Goal: Task Accomplishment & Management: Manage account settings

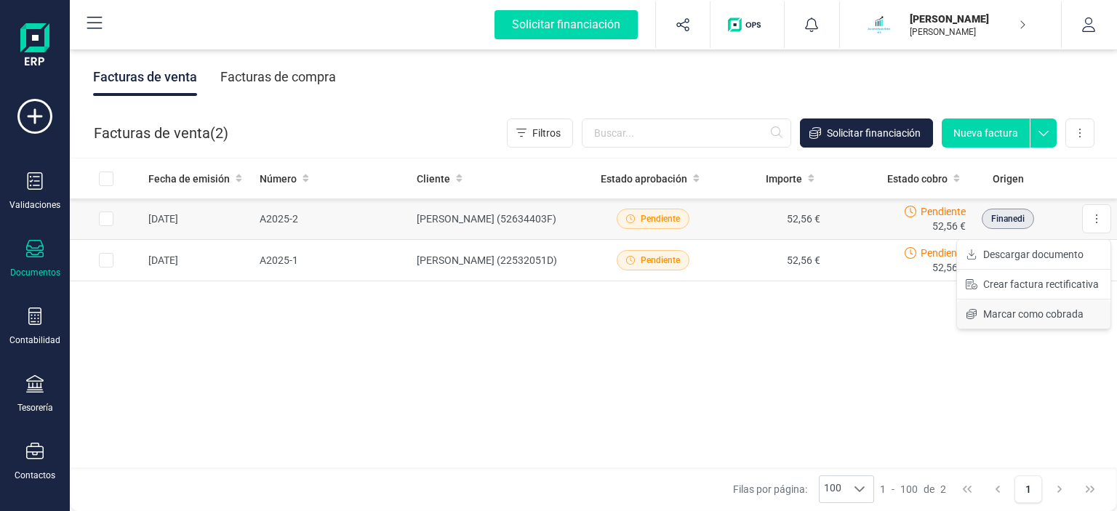
click at [1027, 310] on span "Marcar como cobrada" at bounding box center [1033, 314] width 100 height 15
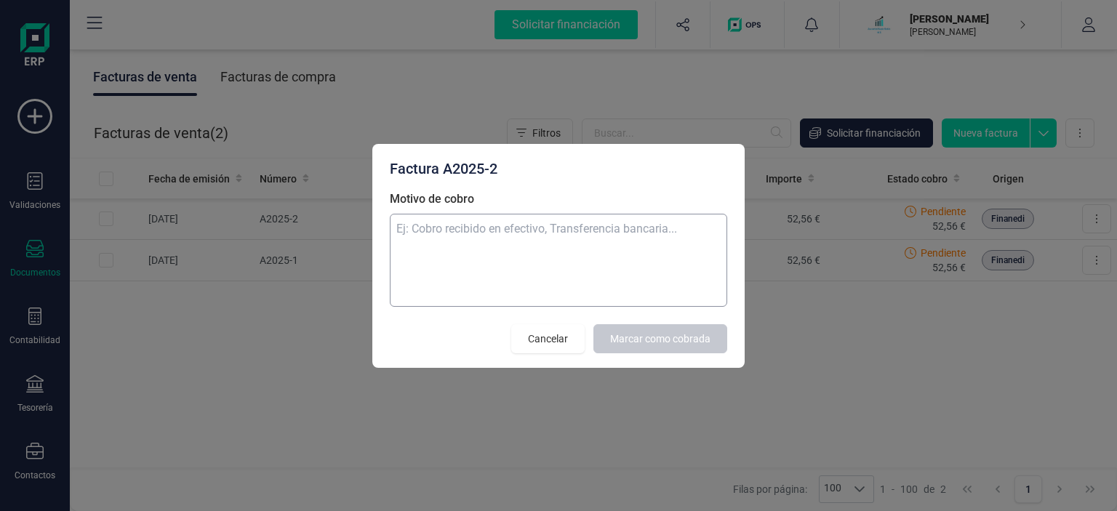
click at [516, 233] on textarea "Motivo de cobro" at bounding box center [558, 260] width 337 height 93
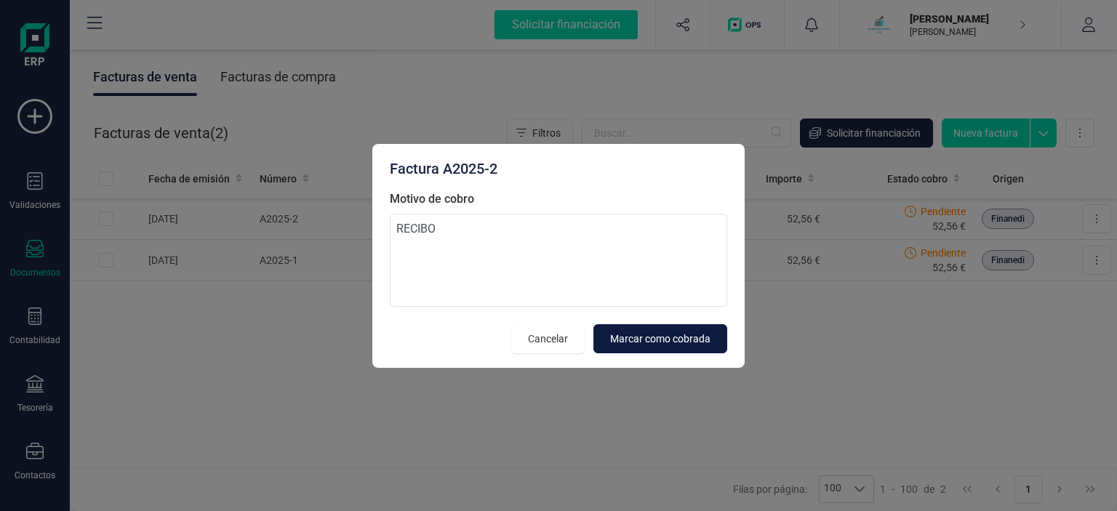
type textarea "RECIBO"
click at [635, 342] on span "Marcar como cobrada" at bounding box center [660, 338] width 100 height 15
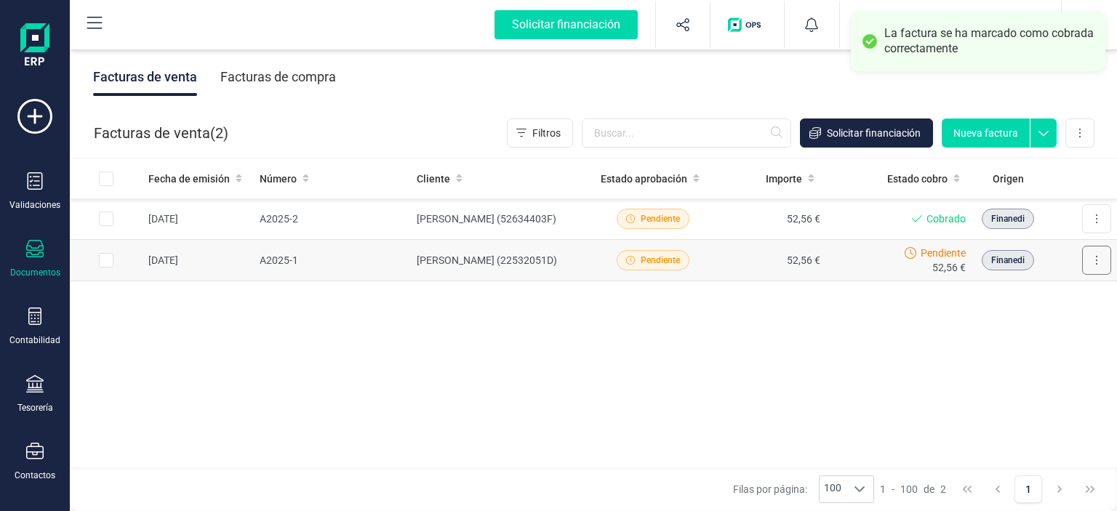
click at [1095, 266] on button at bounding box center [1096, 260] width 29 height 29
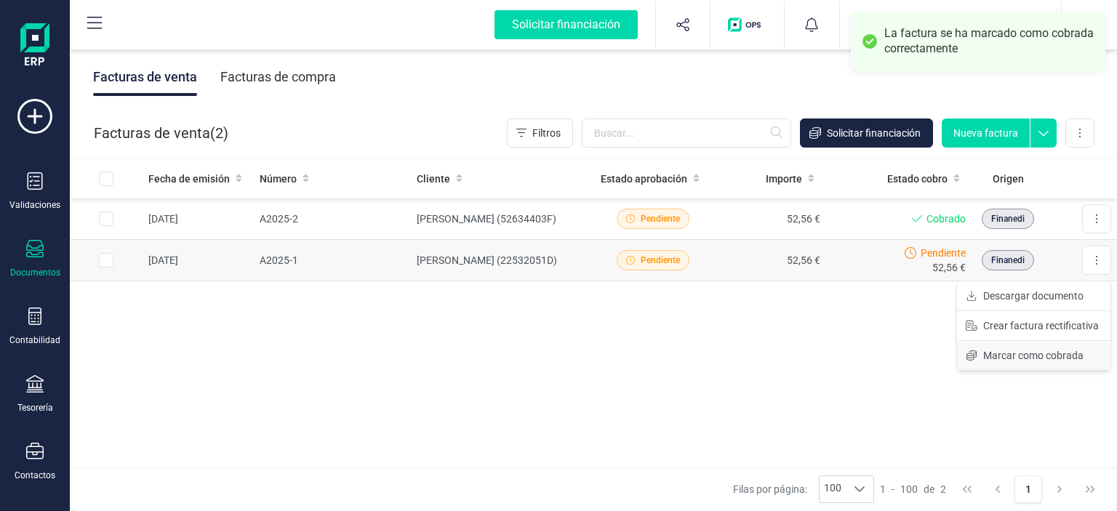
click at [1029, 353] on span "Marcar como cobrada" at bounding box center [1033, 355] width 100 height 15
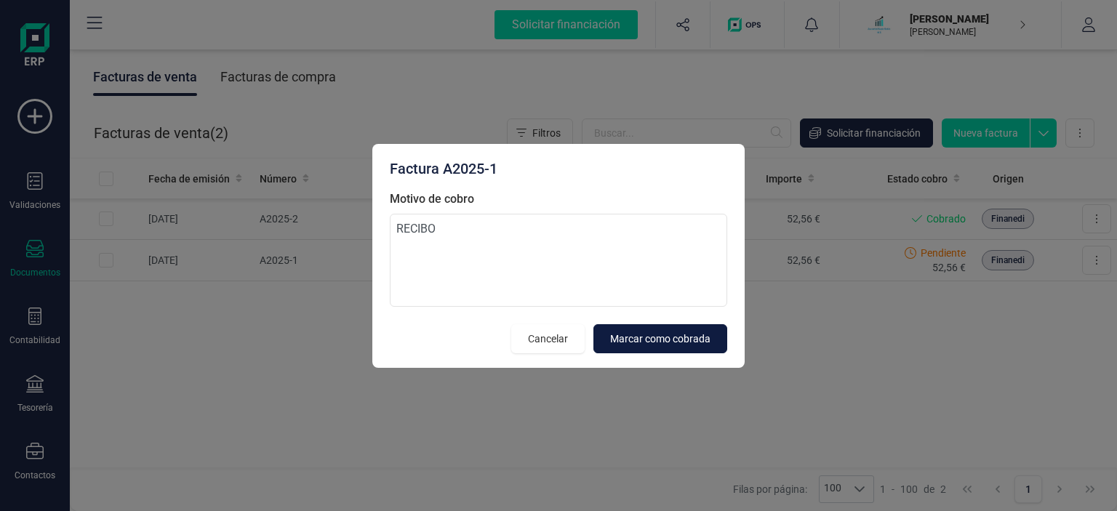
type textarea "RECIBO"
click at [638, 345] on span "Marcar como cobrada" at bounding box center [660, 338] width 100 height 15
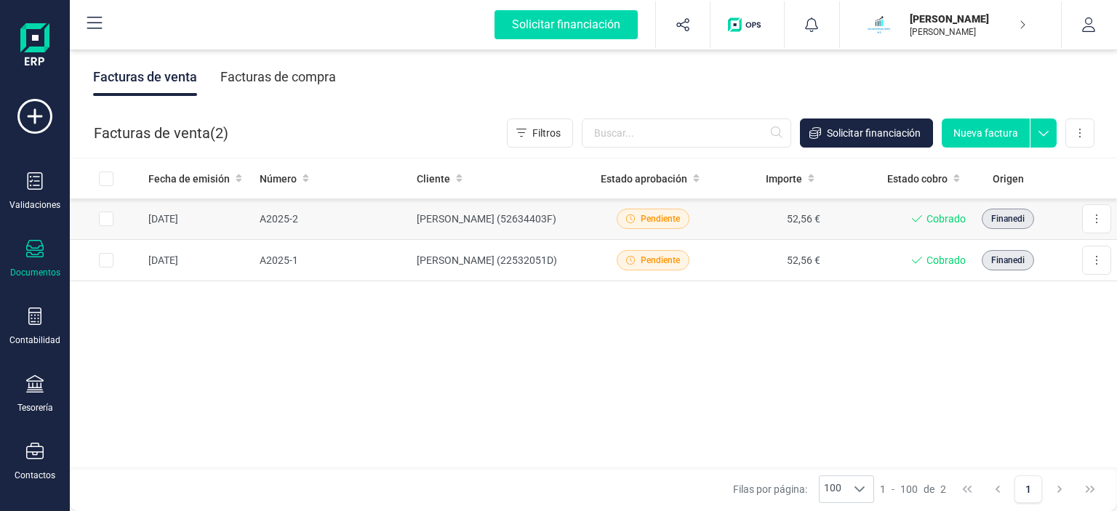
click at [656, 215] on span "Pendiente" at bounding box center [659, 218] width 39 height 13
click at [92, 26] on icon at bounding box center [94, 23] width 17 height 17
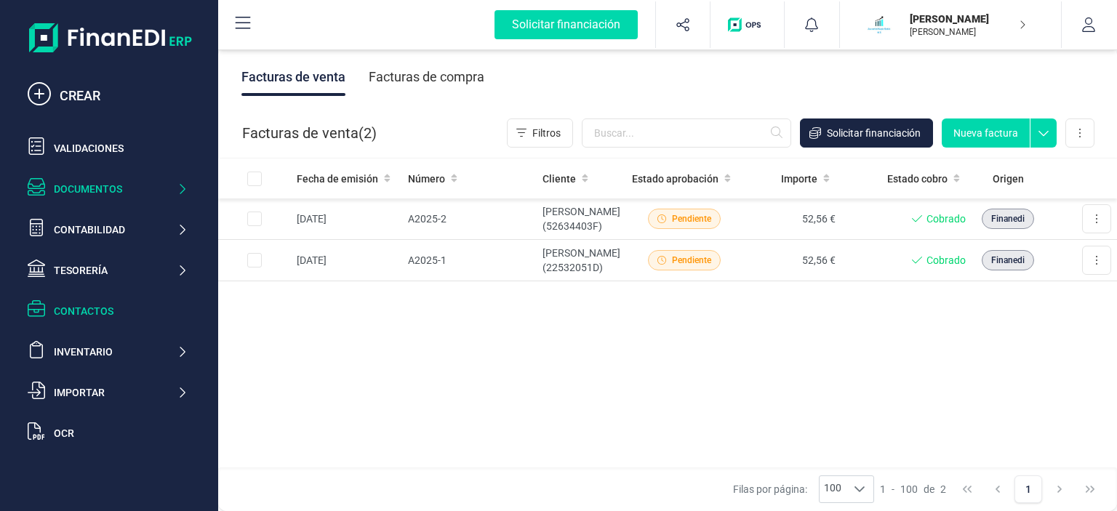
click at [81, 310] on div "Contactos" at bounding box center [121, 311] width 134 height 15
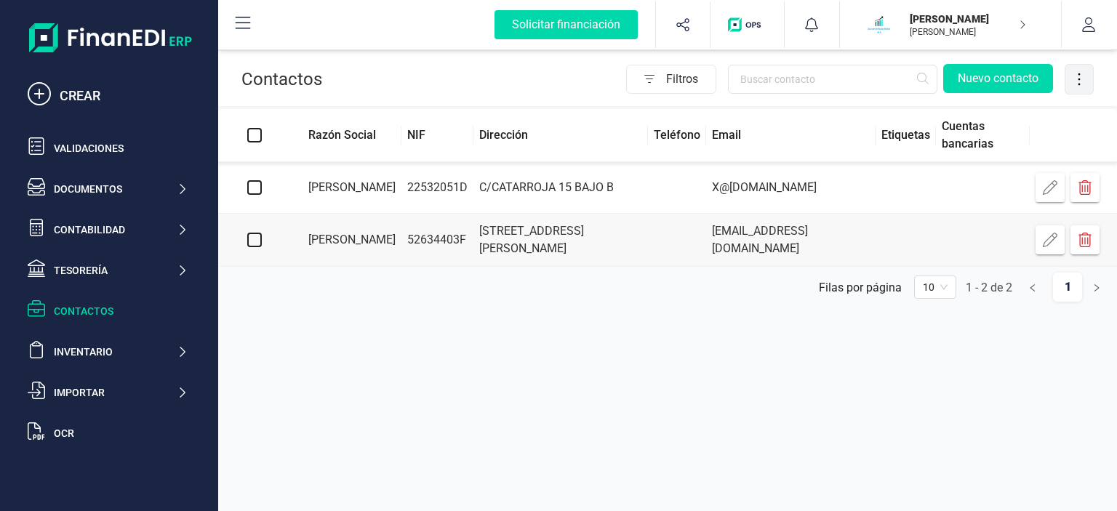
click at [1071, 84] on icon at bounding box center [1079, 79] width 28 height 16
click at [705, 333] on div "Contactos Filtros Nuevo contacto Razón Social NIF Dirección Teléfono Email Etiq…" at bounding box center [667, 255] width 898 height 511
click at [249, 17] on icon at bounding box center [243, 23] width 15 height 12
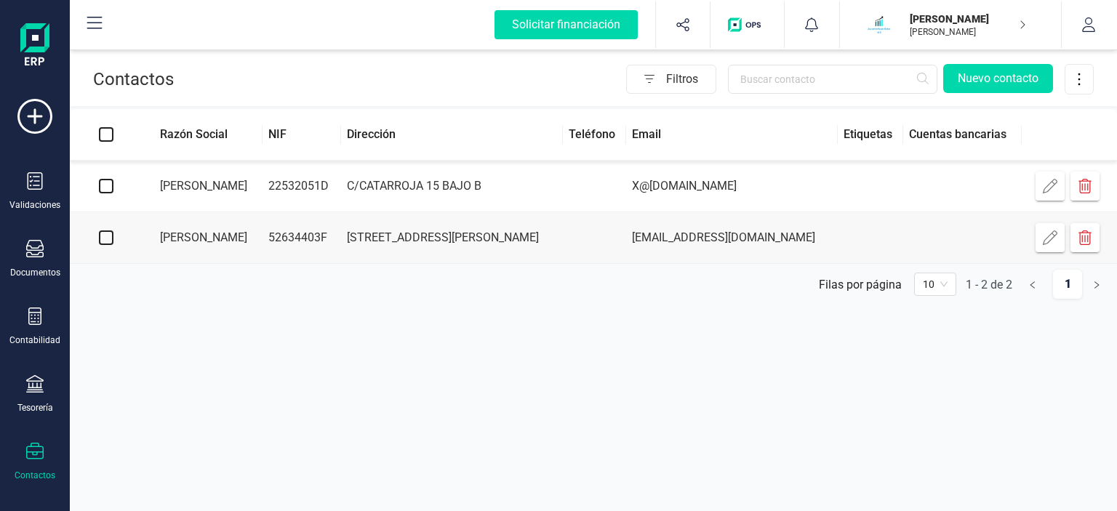
click at [101, 26] on icon at bounding box center [94, 23] width 17 height 17
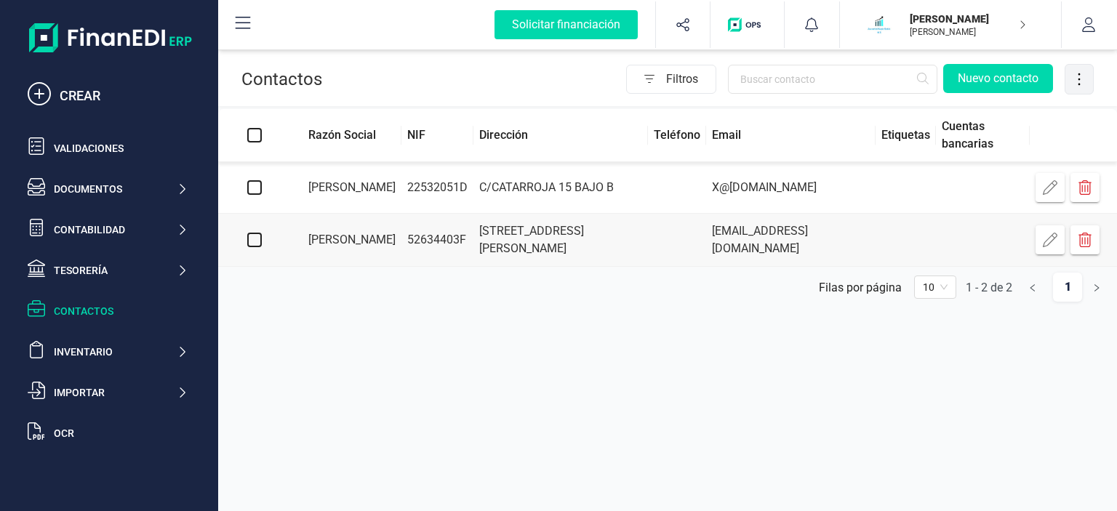
click at [1084, 76] on icon at bounding box center [1079, 79] width 28 height 16
click at [1005, 82] on button "Nuevo contacto" at bounding box center [998, 78] width 110 height 29
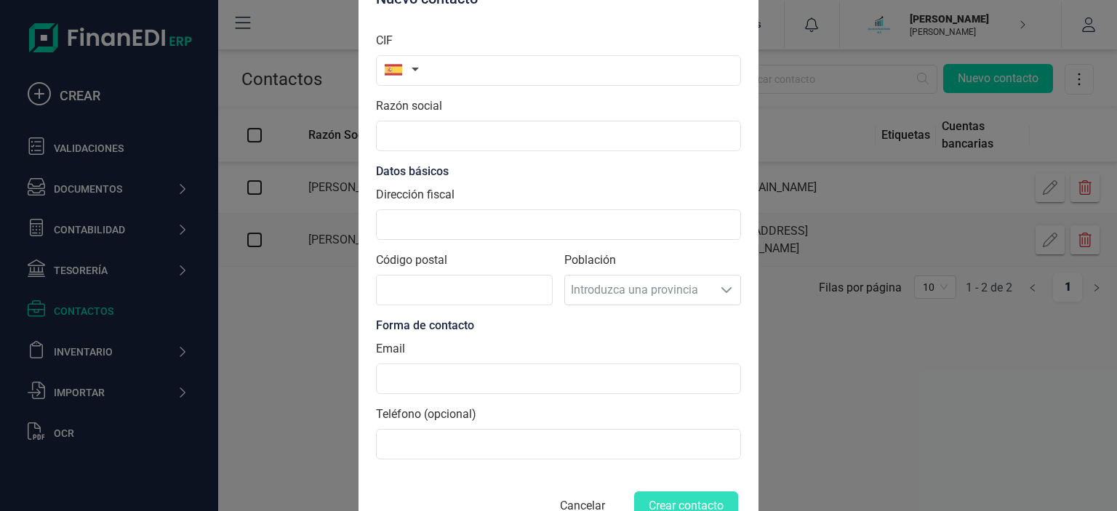
click at [598, 496] on button "Cancelar" at bounding box center [582, 505] width 80 height 35
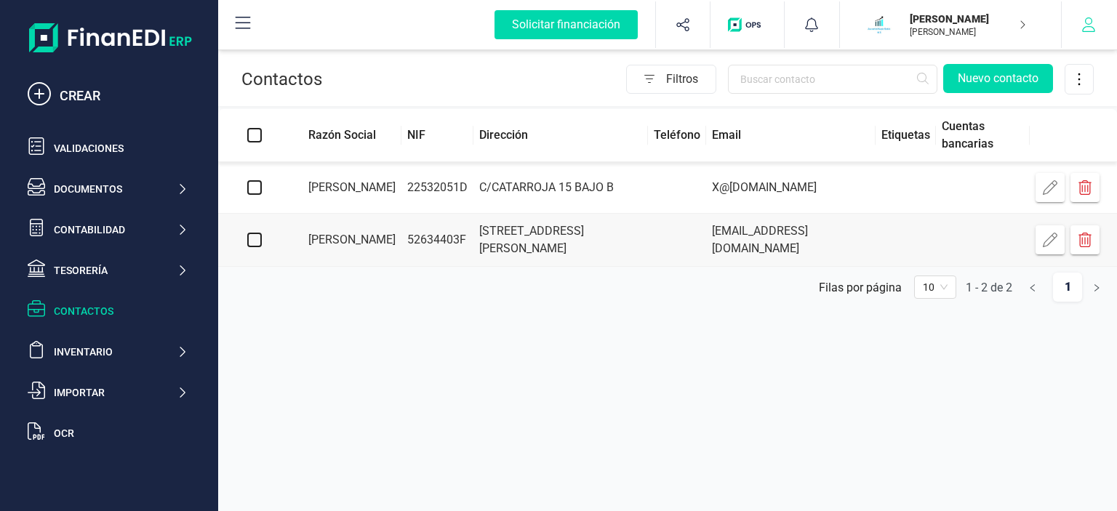
click at [1085, 30] on icon "button" at bounding box center [1088, 24] width 15 height 15
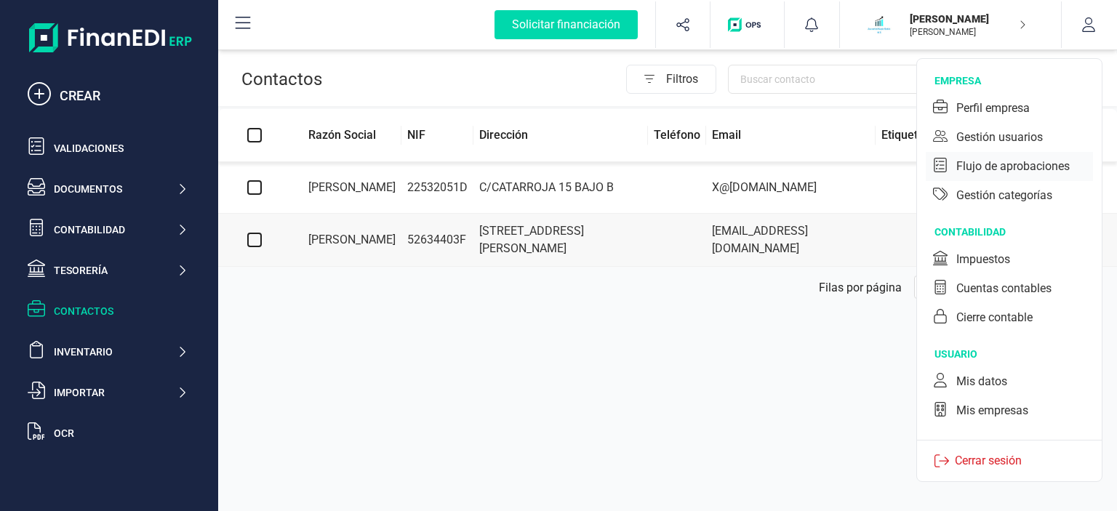
click at [1039, 174] on div "Flujo de aprobaciones" at bounding box center [1012, 166] width 113 height 17
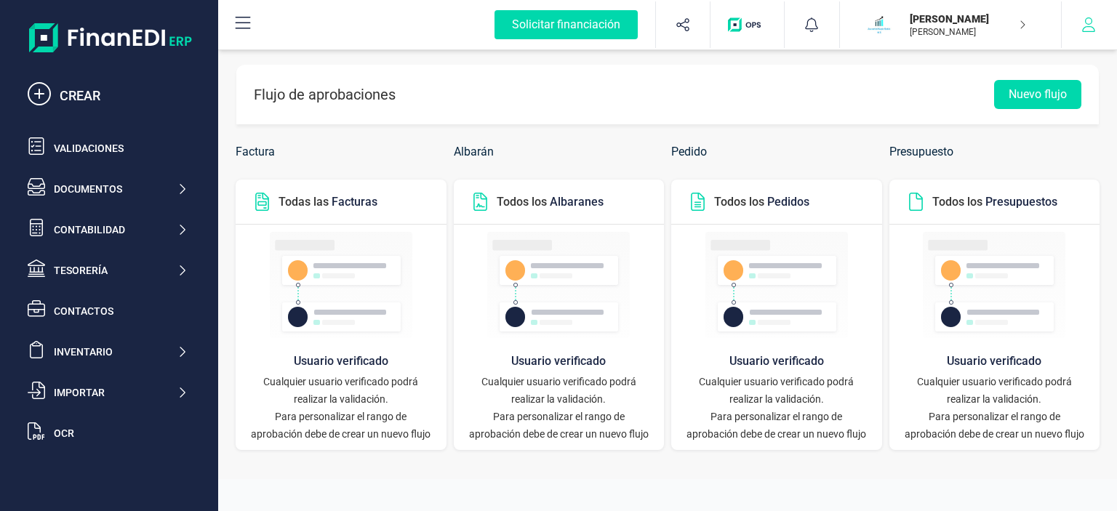
click at [1087, 29] on icon "button" at bounding box center [1088, 24] width 15 height 15
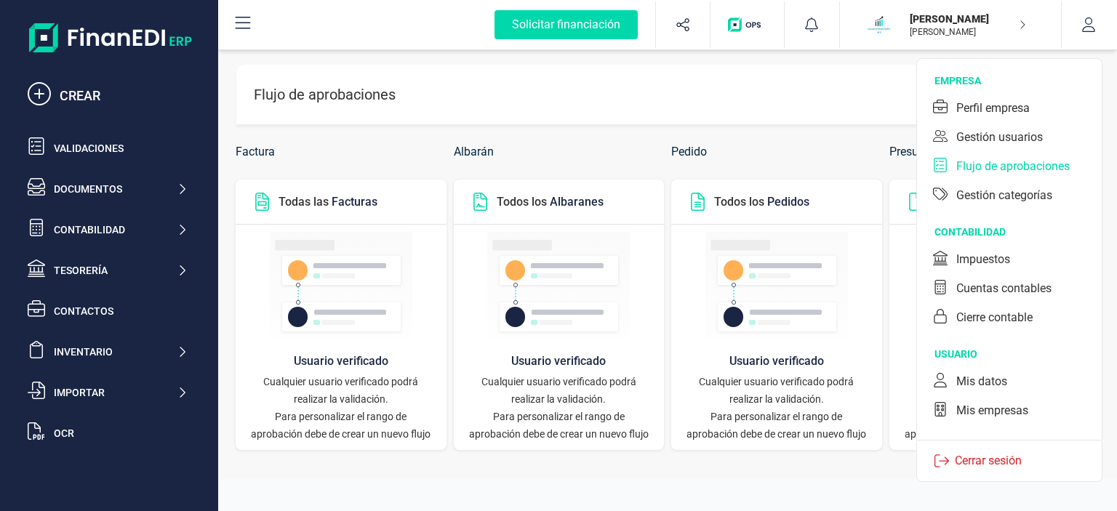
click at [819, 102] on header "Flujo de aprobaciones Nuevo flujo" at bounding box center [667, 95] width 862 height 60
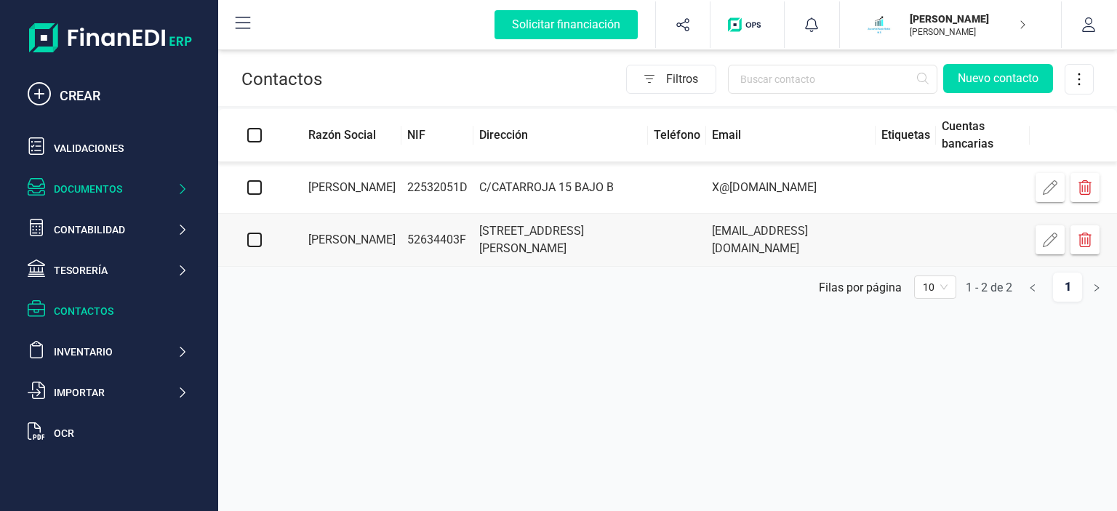
click at [144, 187] on div "Documentos" at bounding box center [115, 189] width 123 height 15
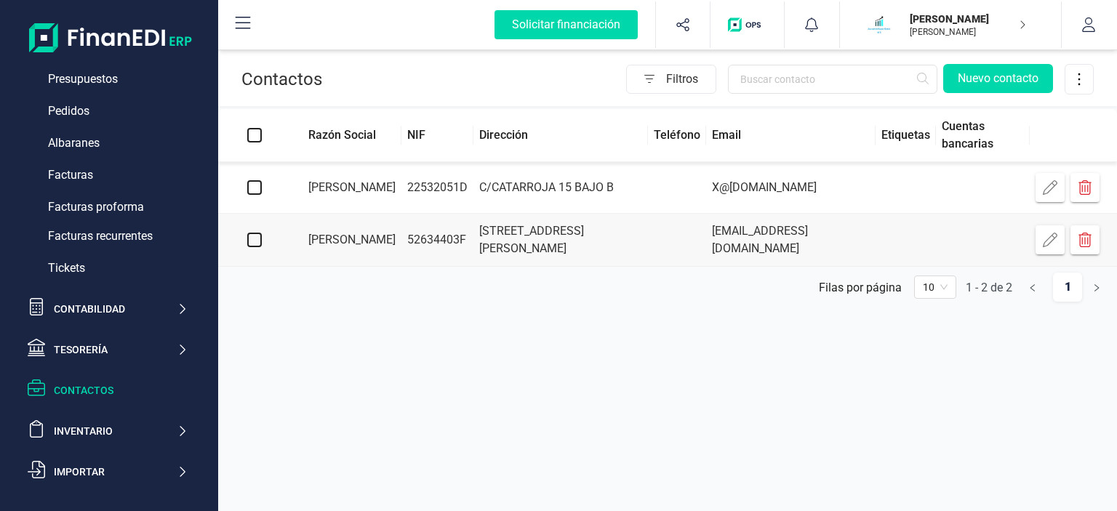
scroll to position [198, 0]
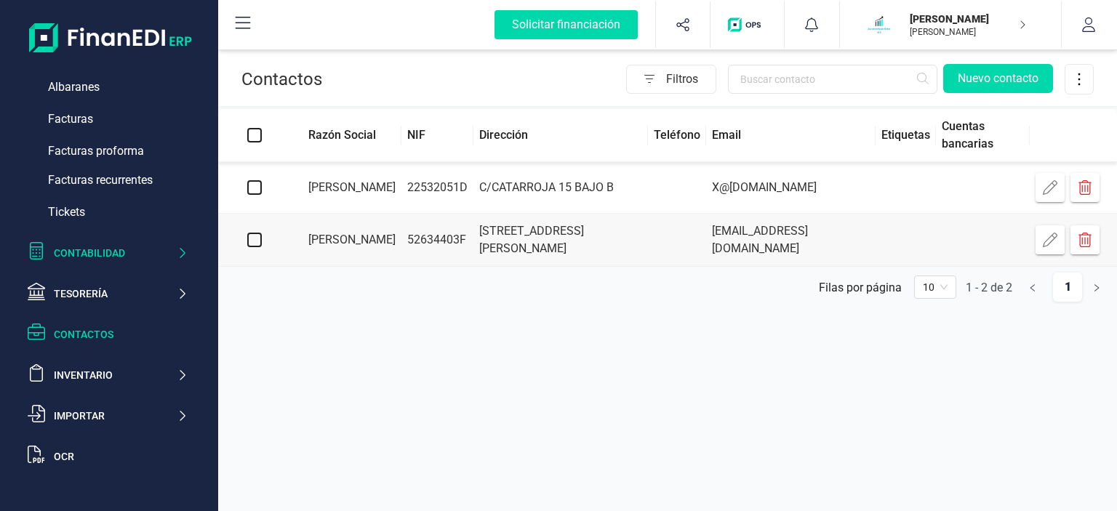
click at [161, 252] on div "Contabilidad" at bounding box center [115, 253] width 123 height 15
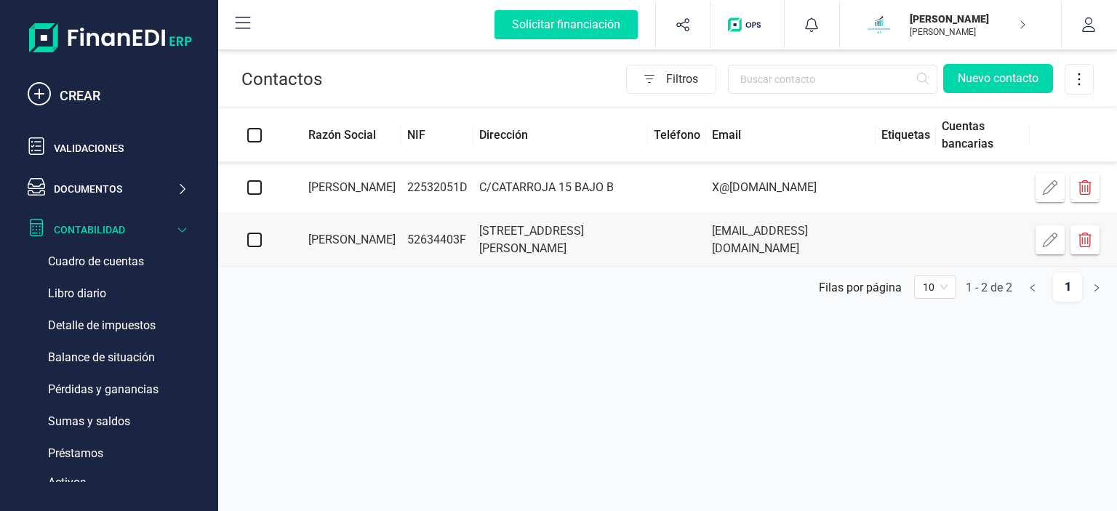
scroll to position [233, 0]
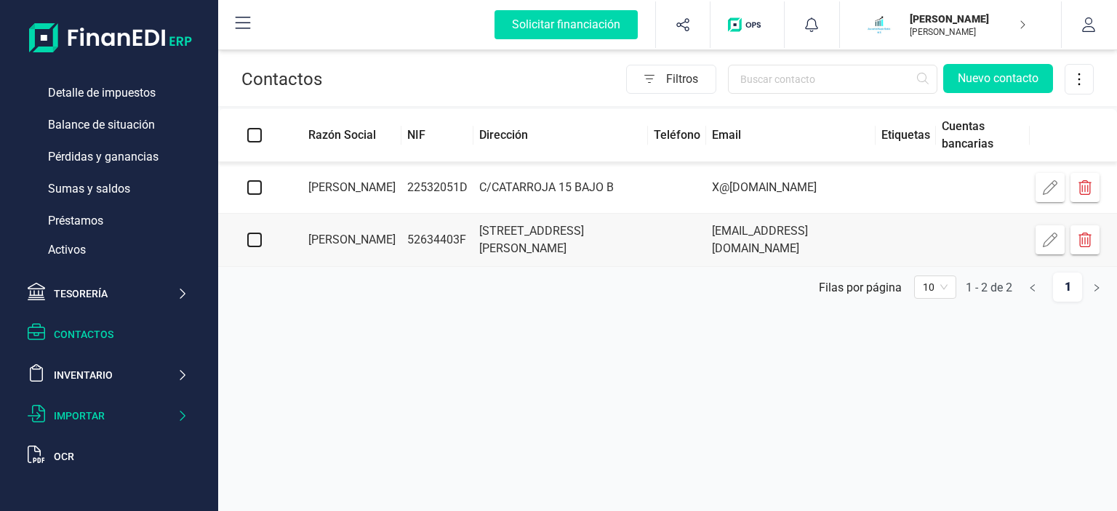
click at [79, 417] on div "Importar" at bounding box center [115, 416] width 123 height 15
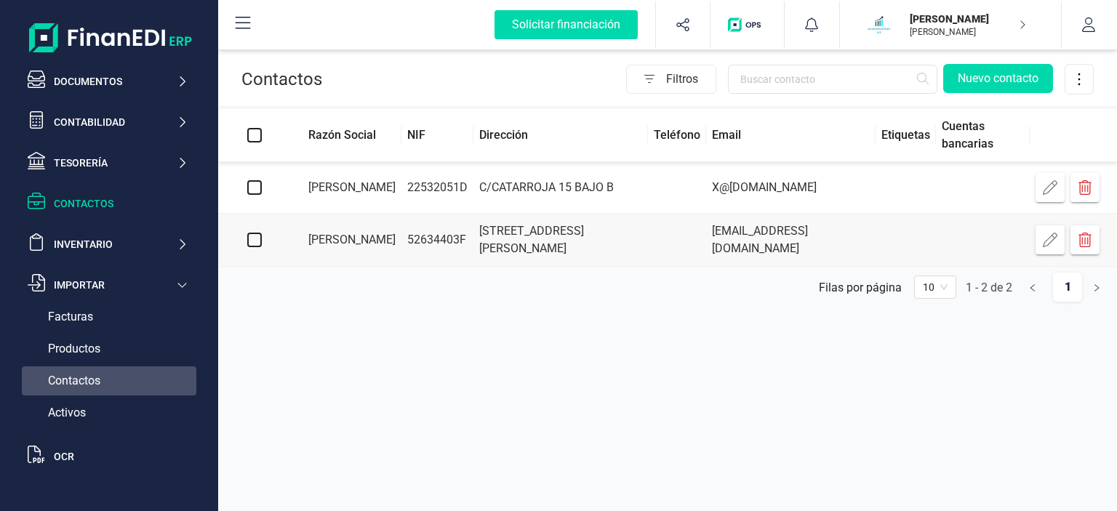
click at [88, 374] on span "Contactos" at bounding box center [74, 380] width 52 height 17
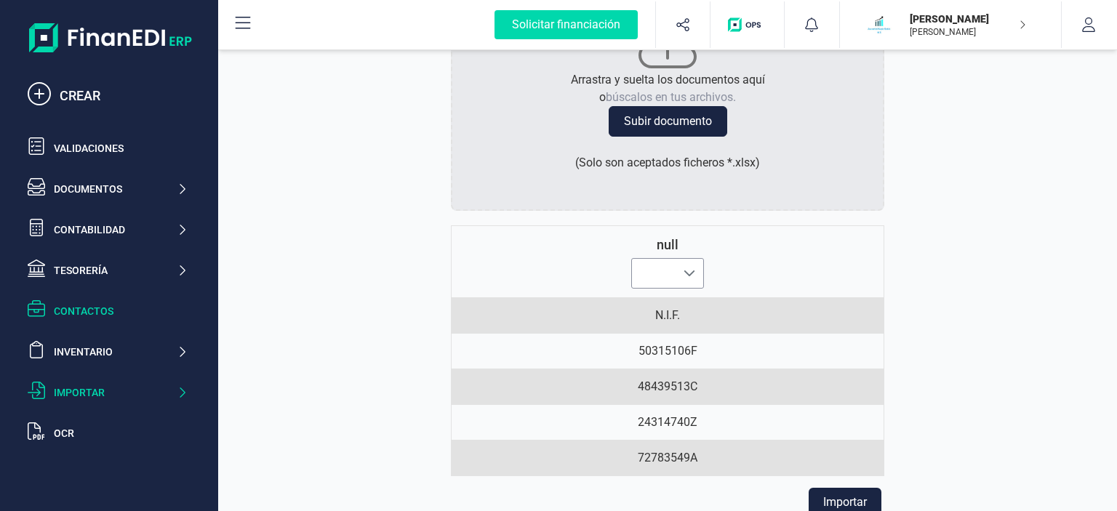
click at [691, 275] on span at bounding box center [689, 274] width 12 height 12
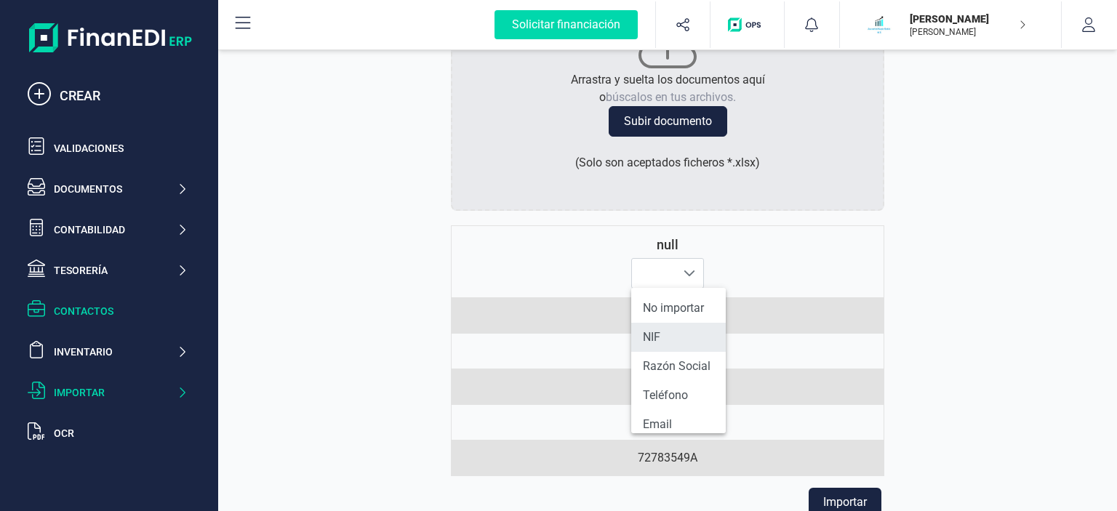
click at [667, 342] on li "NIF" at bounding box center [678, 337] width 95 height 29
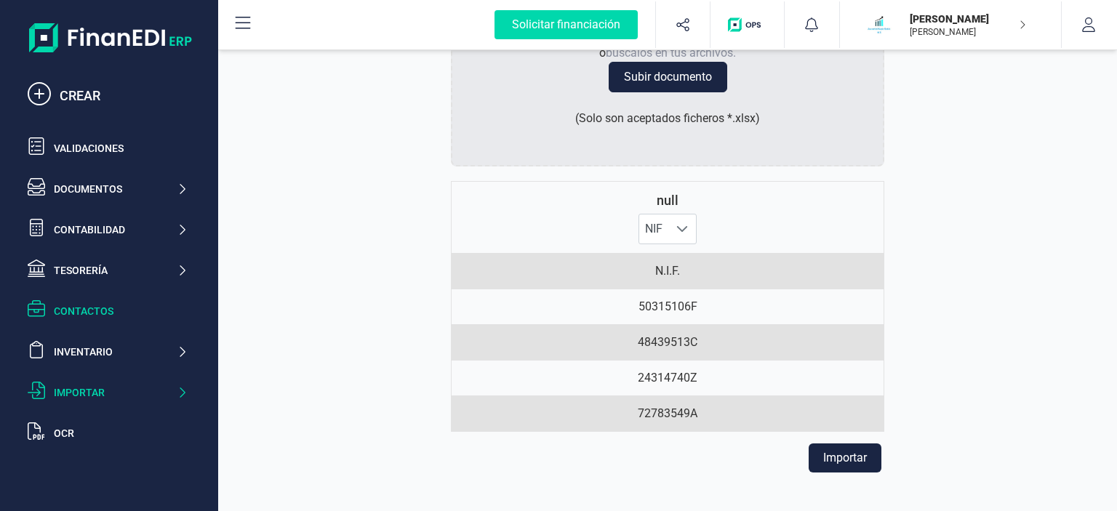
scroll to position [230, 0]
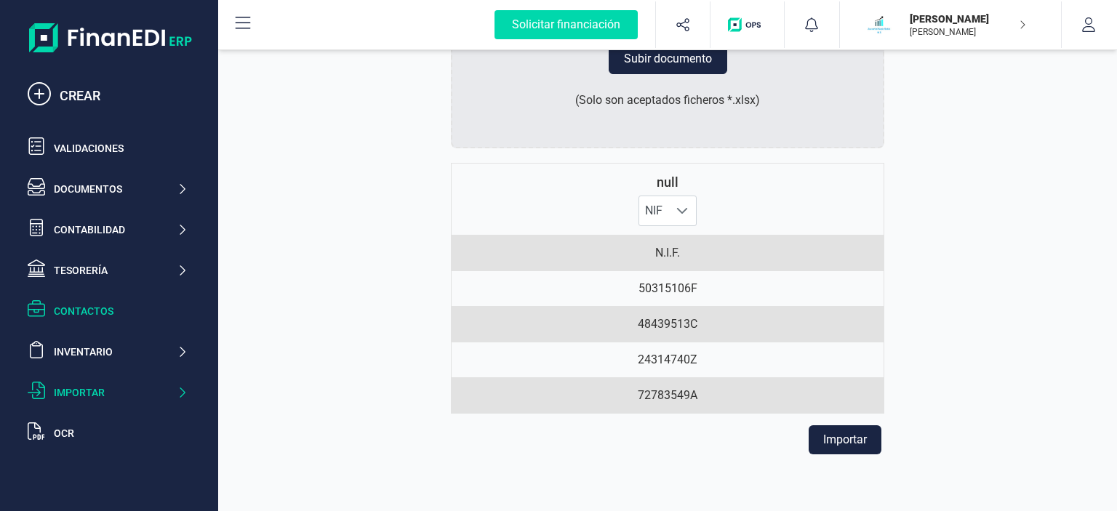
click at [851, 438] on button "Importar" at bounding box center [844, 439] width 73 height 29
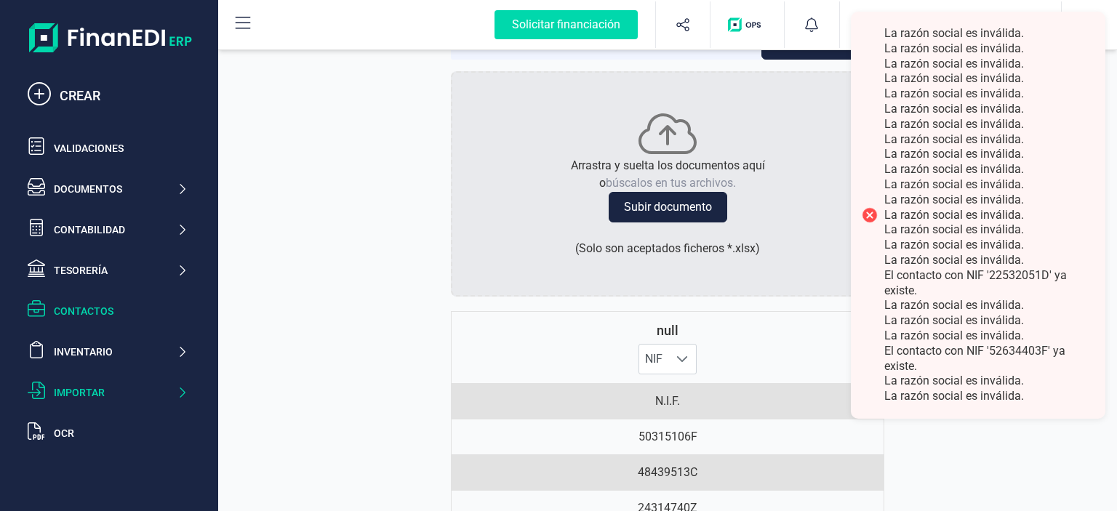
scroll to position [167, 0]
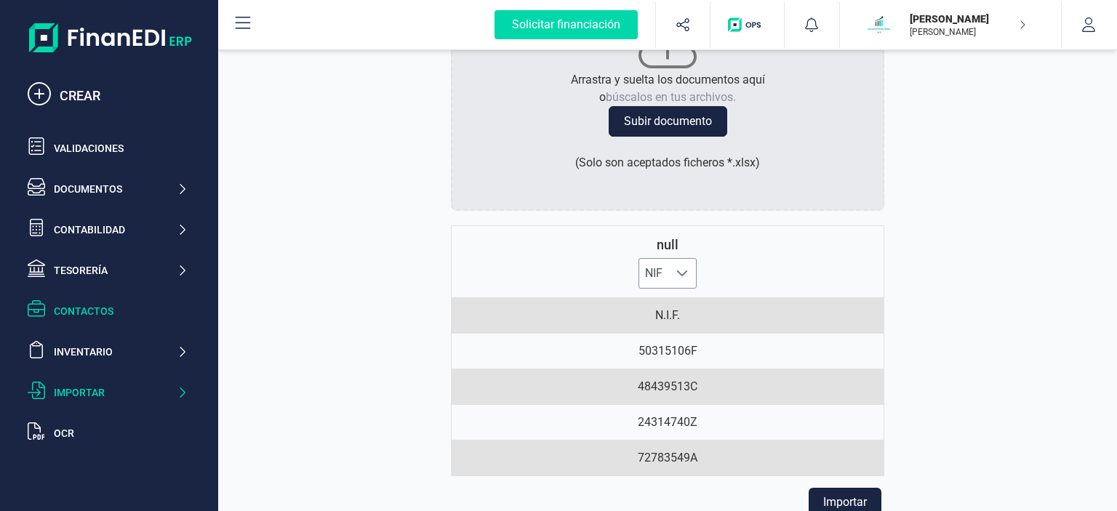
click at [677, 268] on span at bounding box center [682, 274] width 12 height 12
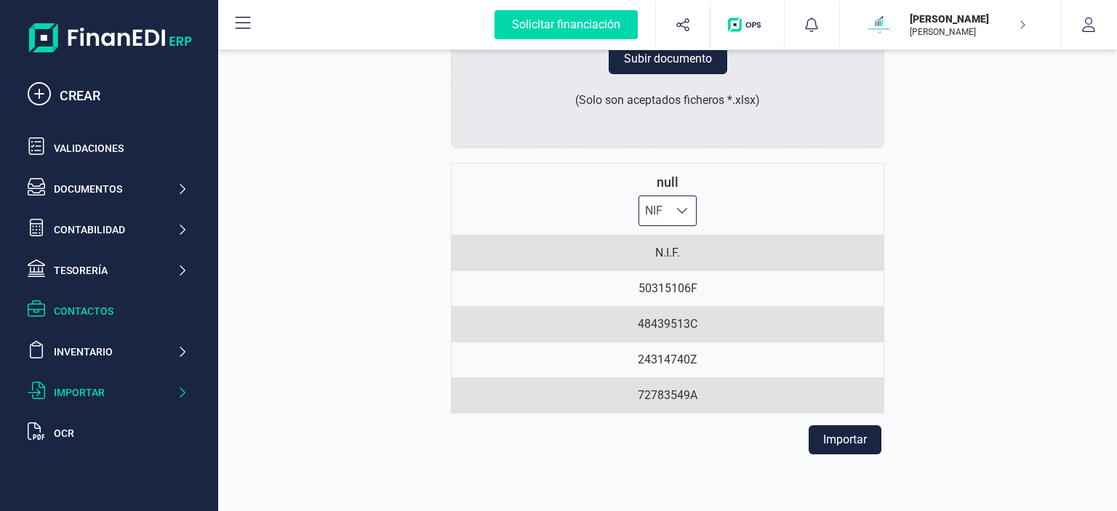
click at [678, 200] on div at bounding box center [682, 210] width 28 height 29
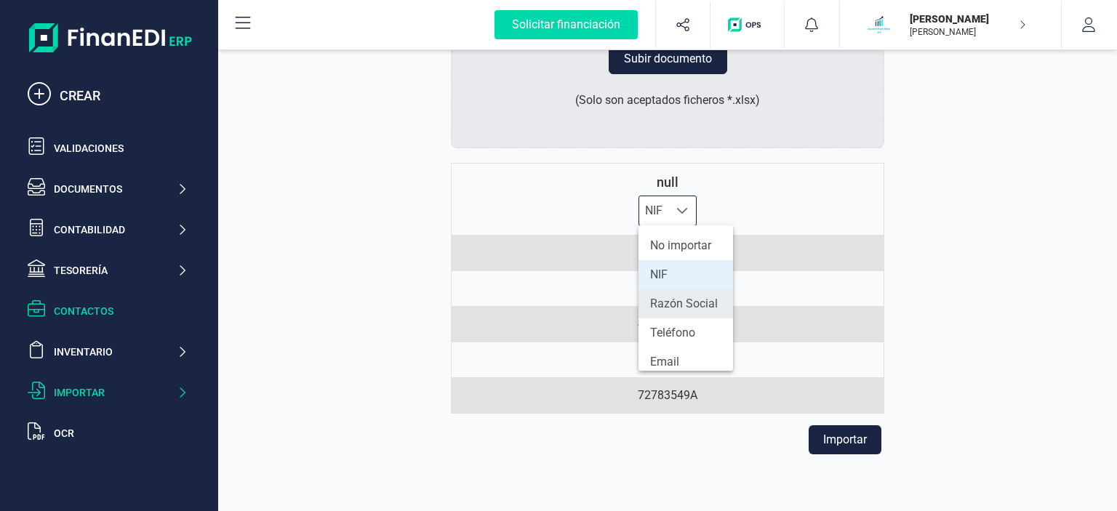
click at [685, 301] on li "Razón Social" at bounding box center [685, 303] width 95 height 29
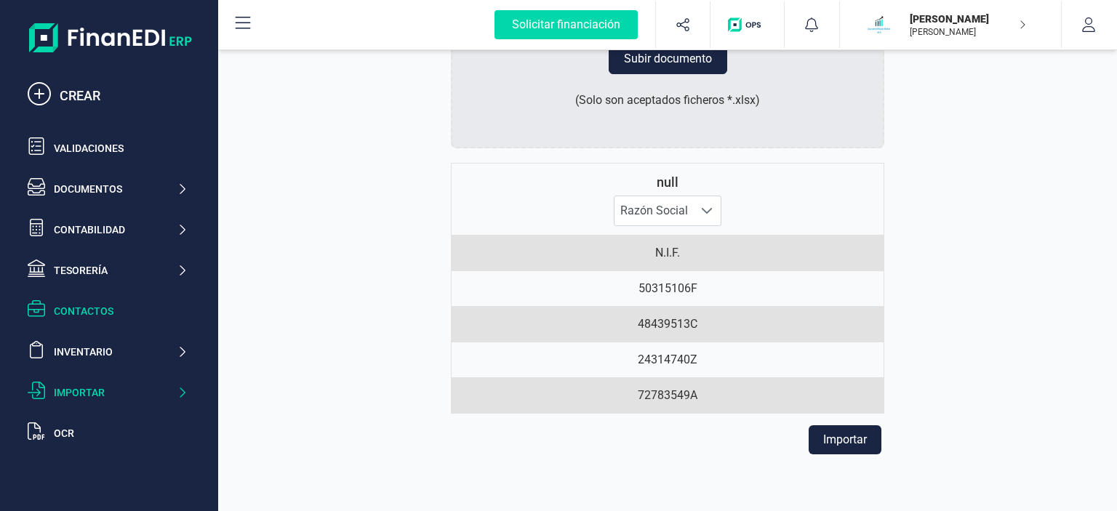
click at [840, 448] on button "Importar" at bounding box center [844, 439] width 73 height 29
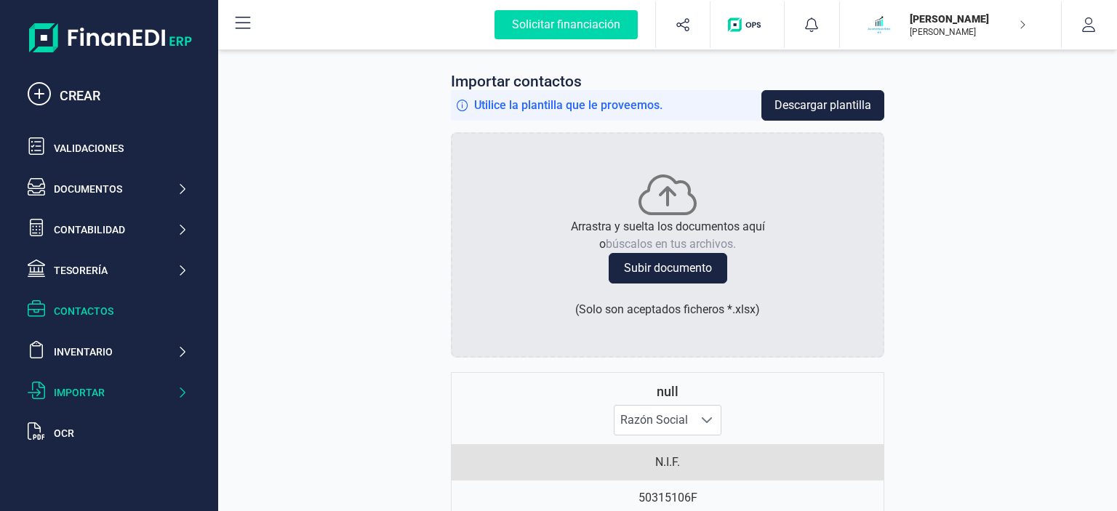
scroll to position [0, 0]
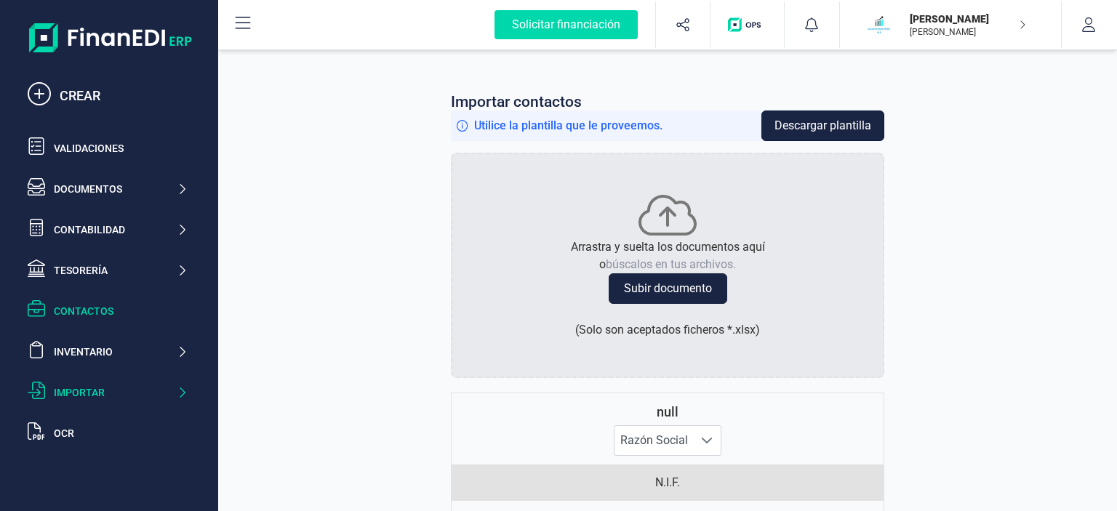
click at [859, 129] on button "Descargar plantilla" at bounding box center [822, 125] width 123 height 31
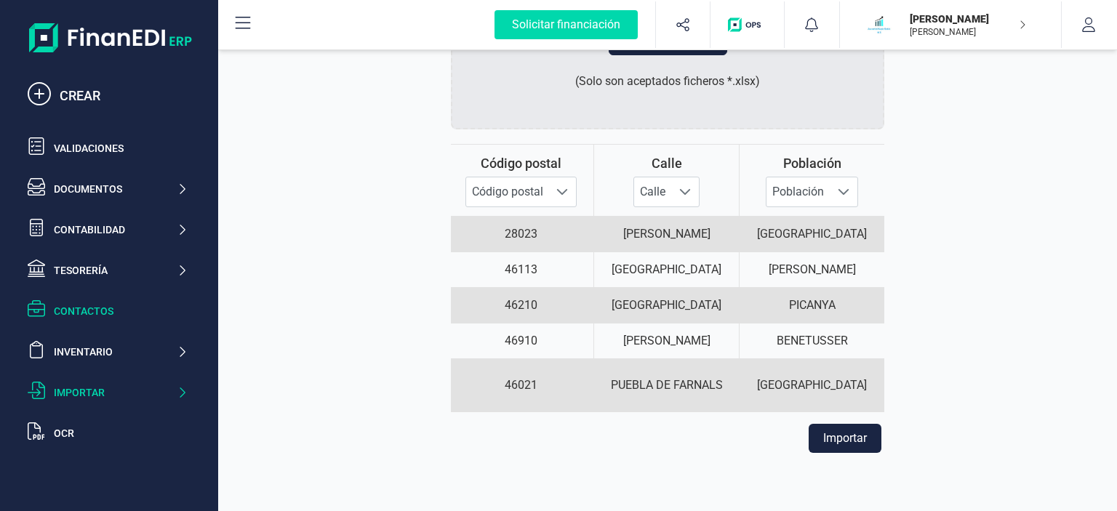
scroll to position [317, 0]
click at [844, 441] on button "Importar" at bounding box center [844, 438] width 73 height 29
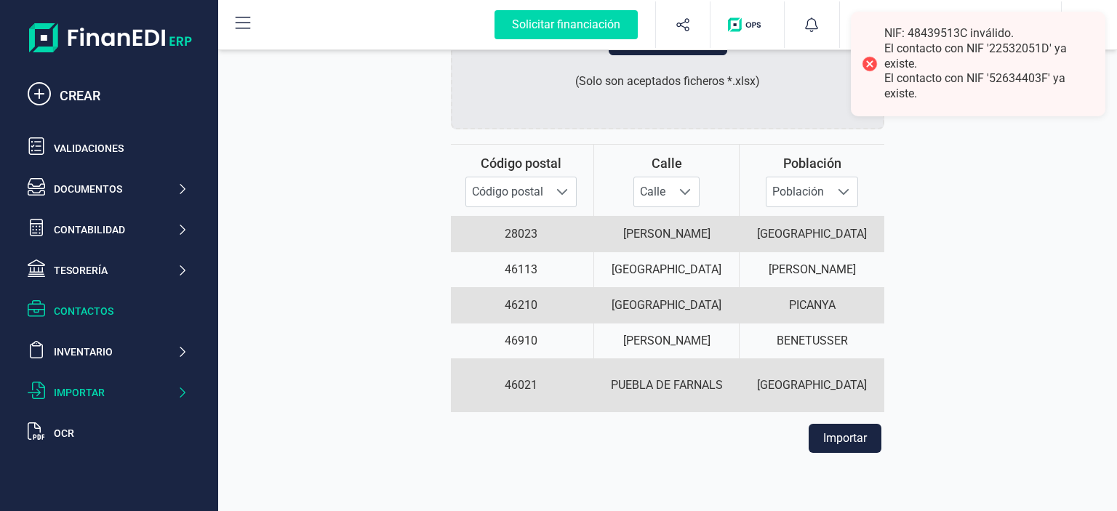
click at [955, 230] on div "Importar contactos Utilice la plantilla que le proveemos. Descargar plantilla A…" at bounding box center [667, 279] width 898 height 465
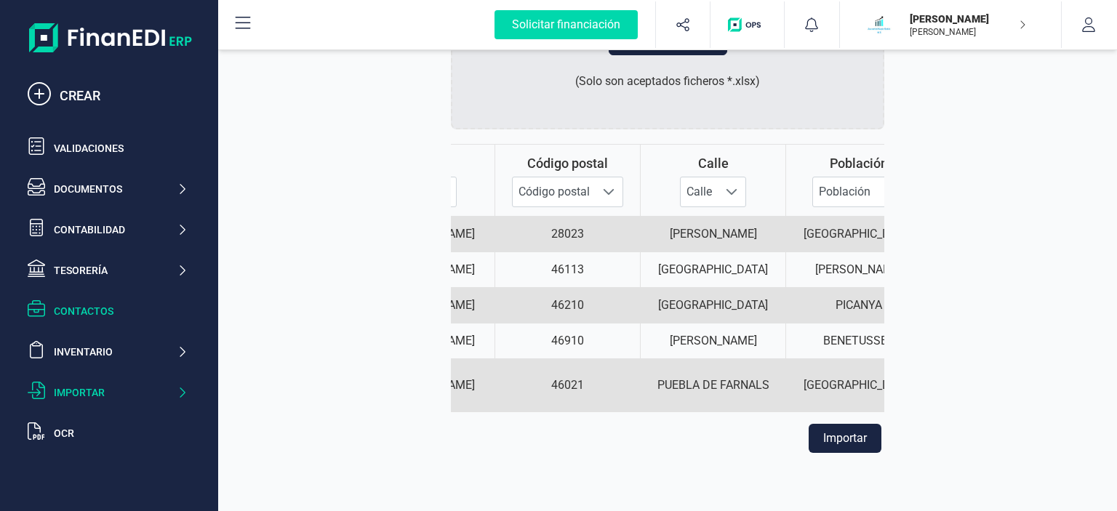
scroll to position [0, 0]
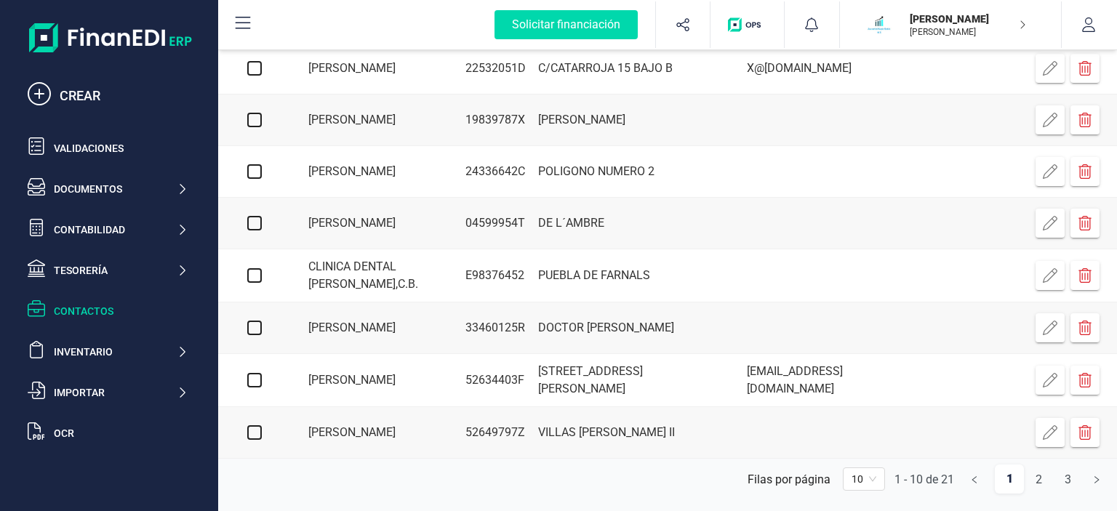
scroll to position [233, 0]
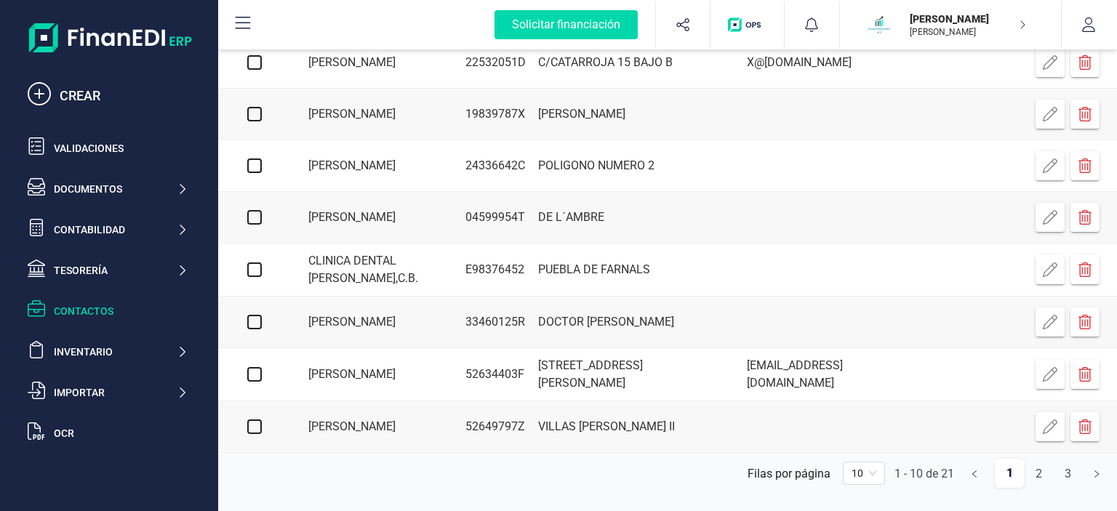
click at [879, 481] on div "10" at bounding box center [864, 473] width 42 height 23
click at [869, 422] on div "50" at bounding box center [863, 421] width 18 height 16
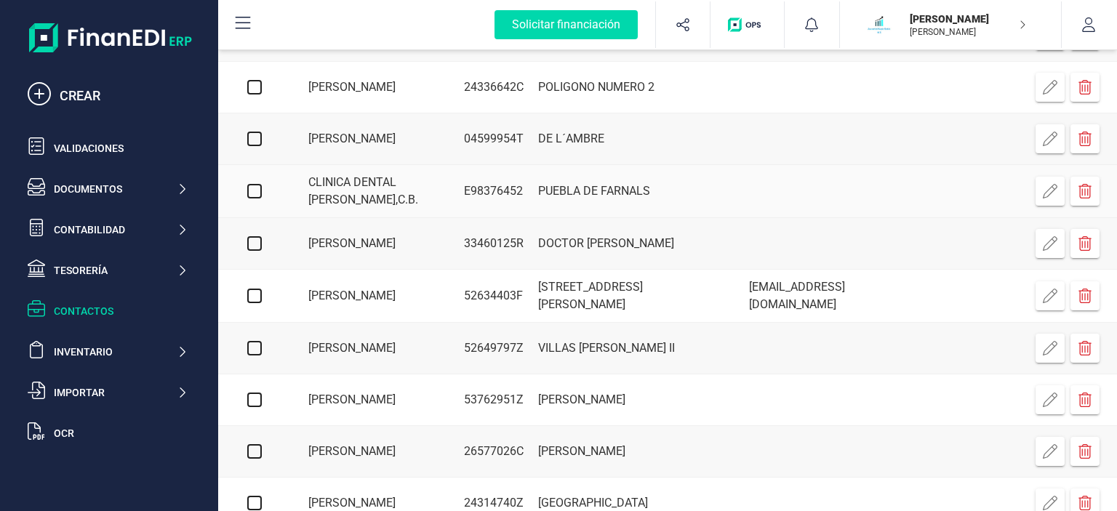
scroll to position [0, 0]
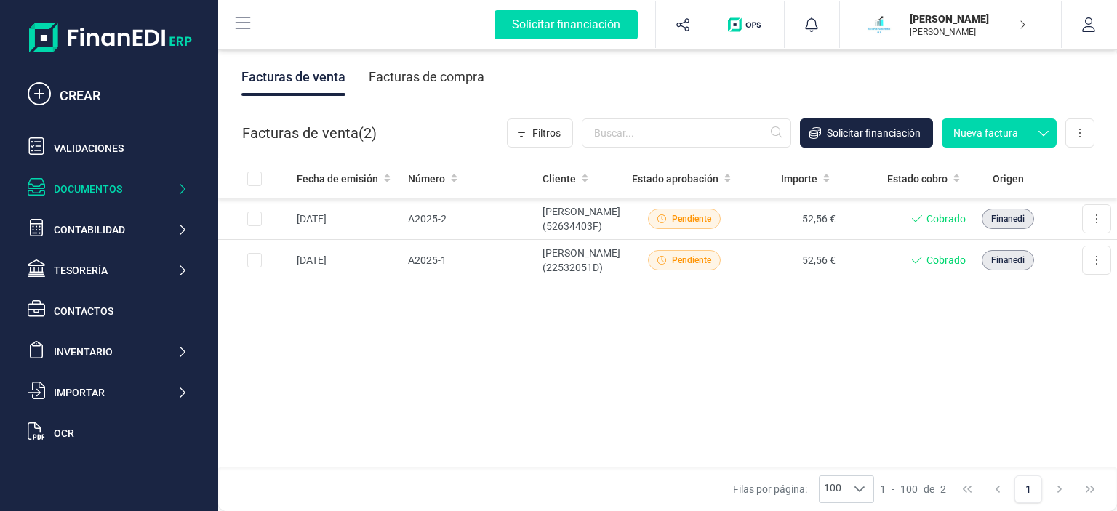
click at [991, 134] on button "Nueva factura" at bounding box center [985, 132] width 88 height 29
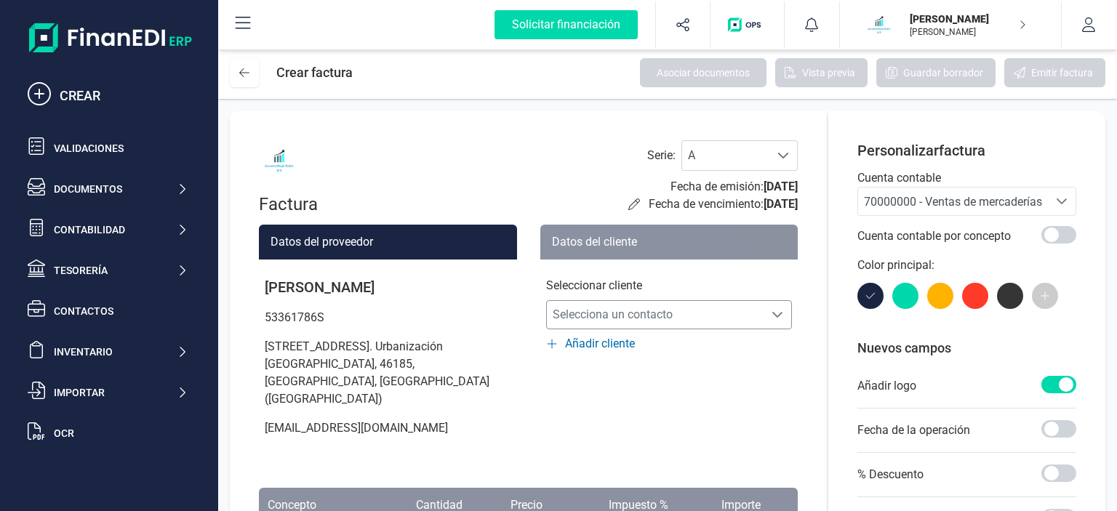
click at [622, 321] on span "Selecciona un contacto" at bounding box center [655, 314] width 217 height 29
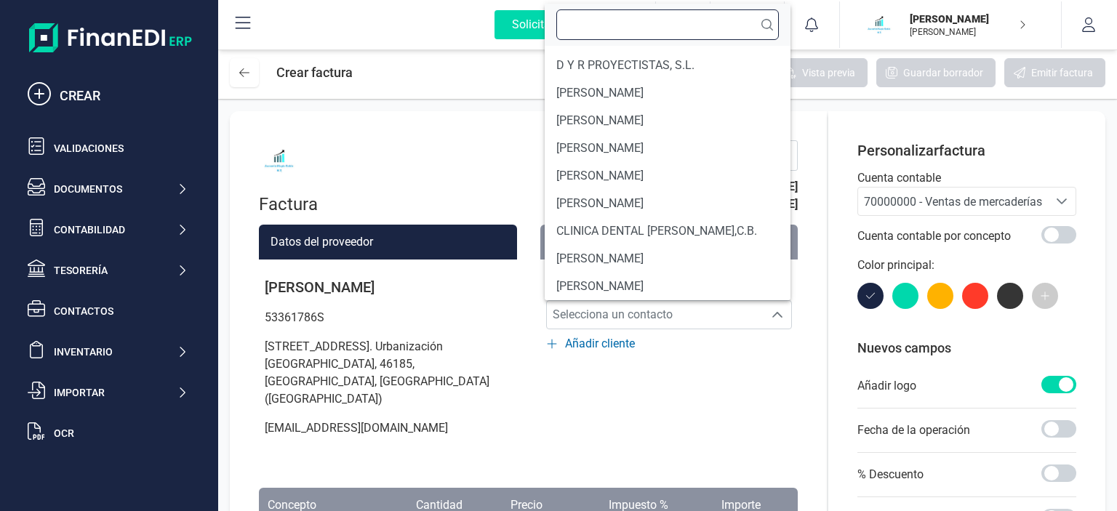
click at [592, 25] on input "text" at bounding box center [667, 24] width 222 height 31
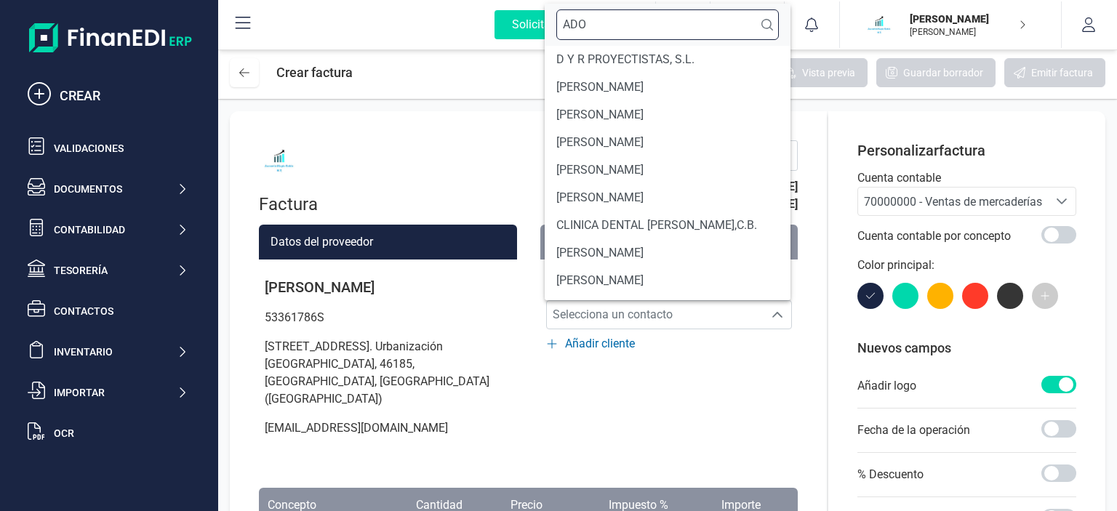
scroll to position [6, 0]
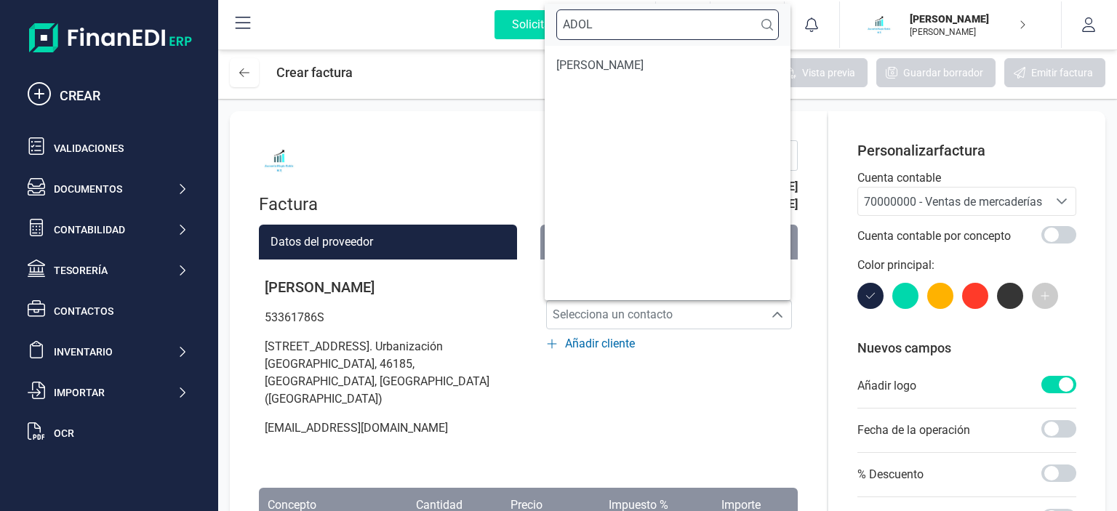
type input "ADOL"
click at [640, 83] on ul "[PERSON_NAME]" at bounding box center [666, 173] width 245 height 254
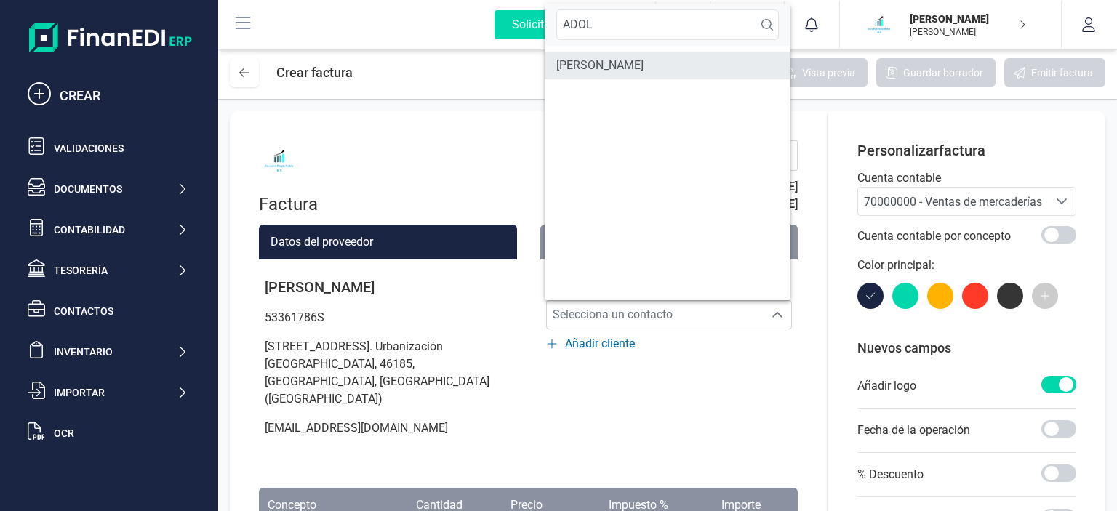
click at [637, 65] on span "[PERSON_NAME]" at bounding box center [599, 65] width 87 height 17
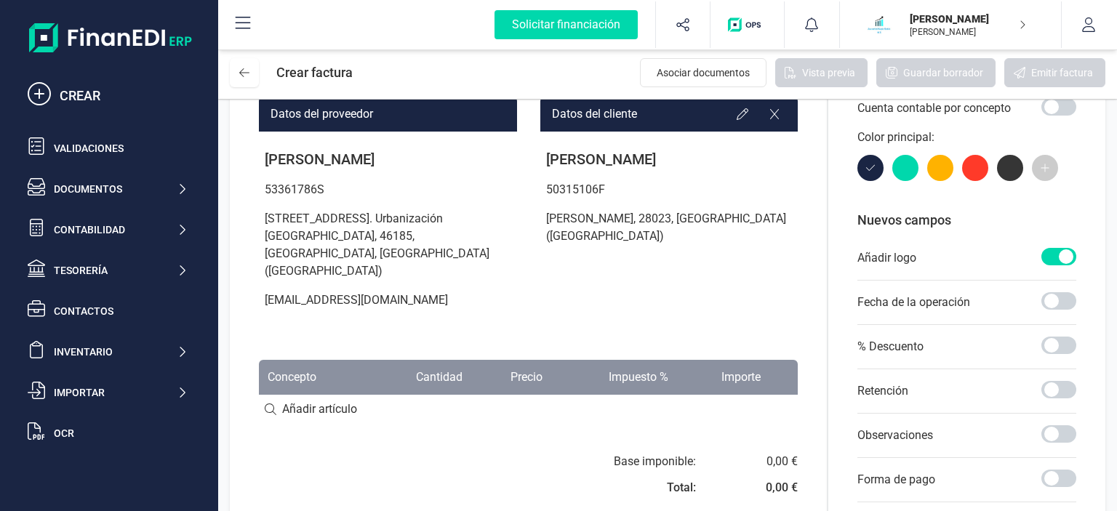
scroll to position [167, 0]
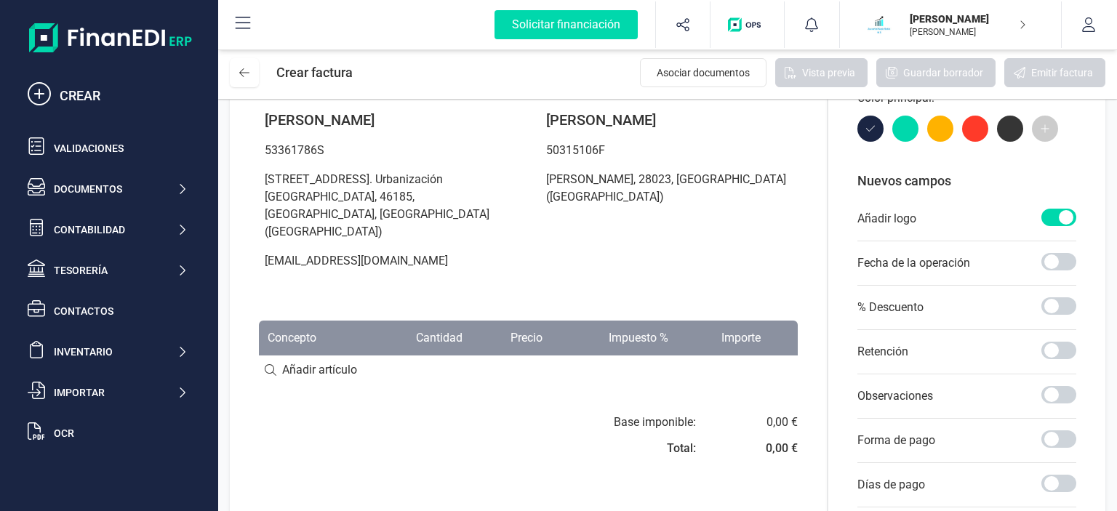
click at [350, 355] on input at bounding box center [528, 369] width 539 height 29
click at [270, 355] on input at bounding box center [528, 369] width 539 height 29
click at [290, 355] on input at bounding box center [528, 369] width 539 height 29
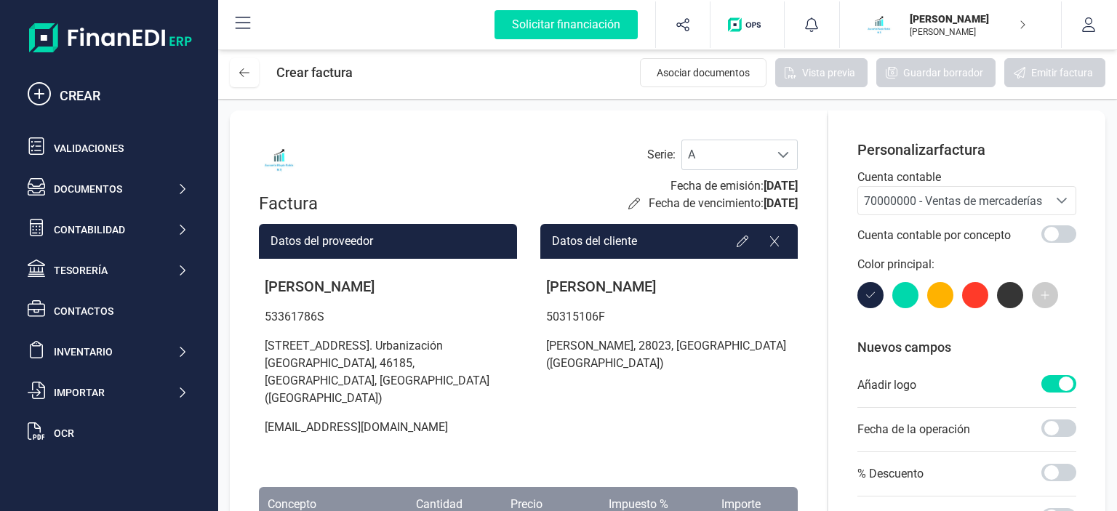
scroll to position [0, 0]
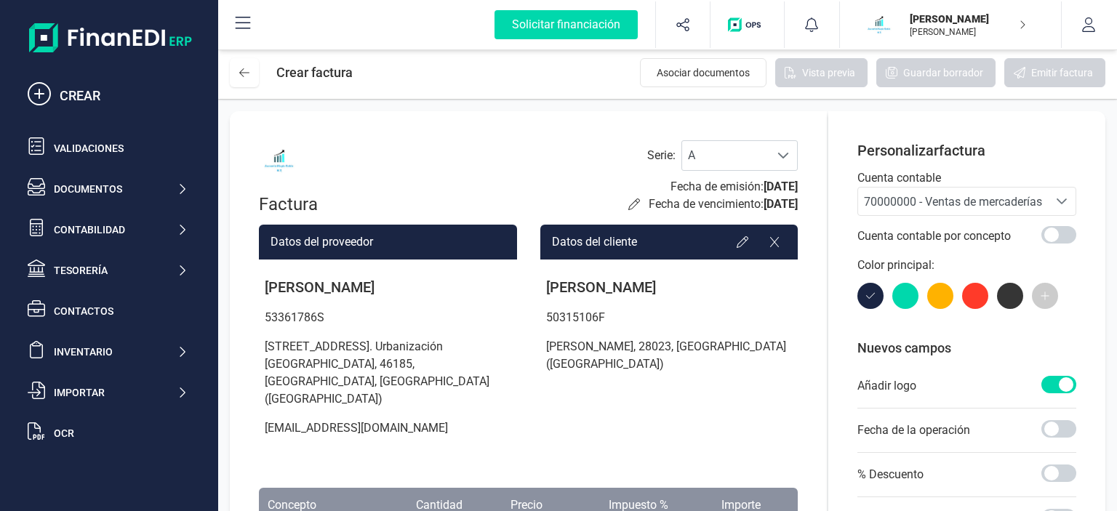
click at [990, 203] on span "70000000 - Ventas de mercaderías" at bounding box center [953, 202] width 178 height 14
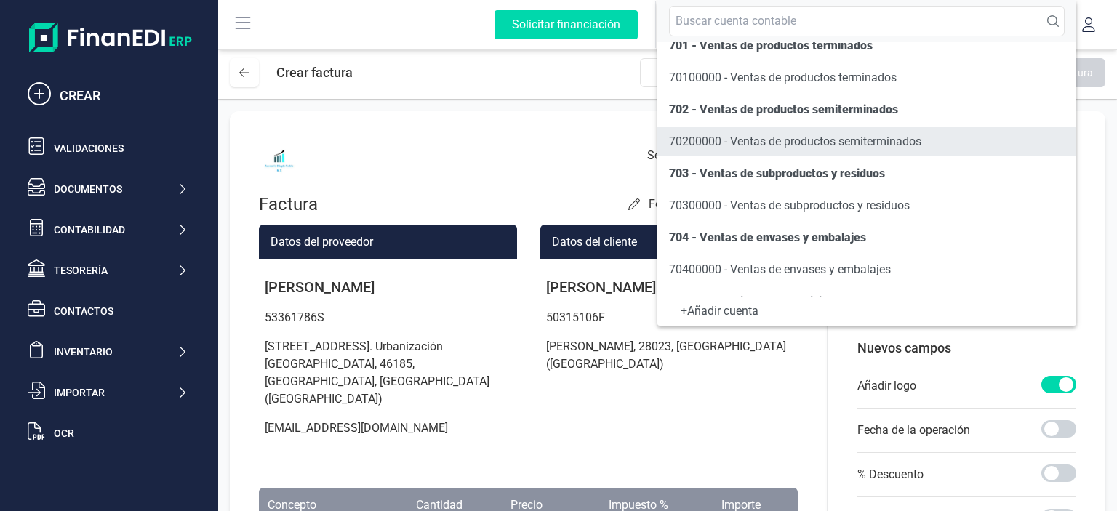
scroll to position [167, 0]
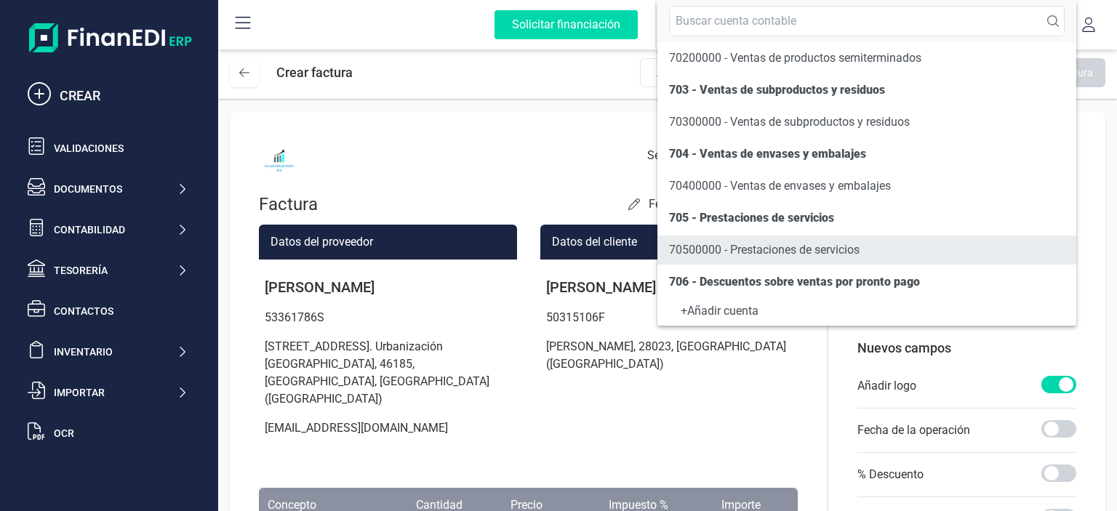
click at [890, 241] on li "70500000 - Prestaciones de servicios" at bounding box center [866, 250] width 419 height 29
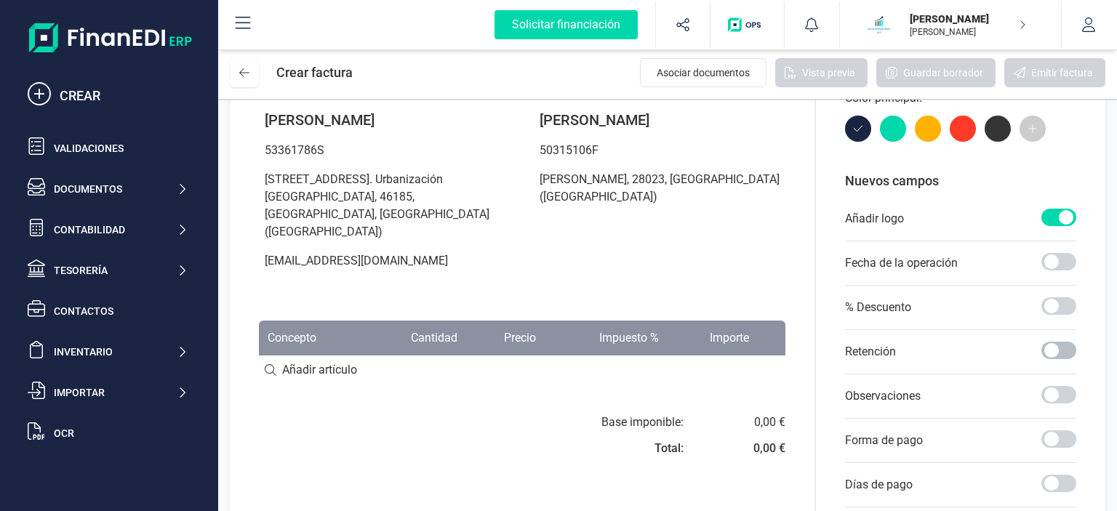
click at [1059, 352] on span at bounding box center [1058, 350] width 35 height 17
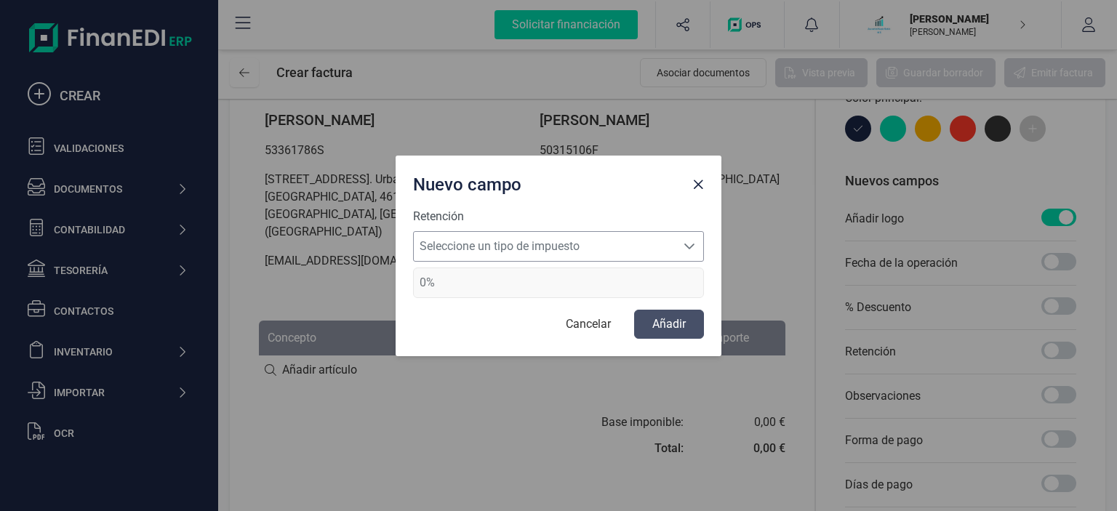
click at [531, 233] on span "Seleccione un tipo de impuesto" at bounding box center [545, 246] width 262 height 29
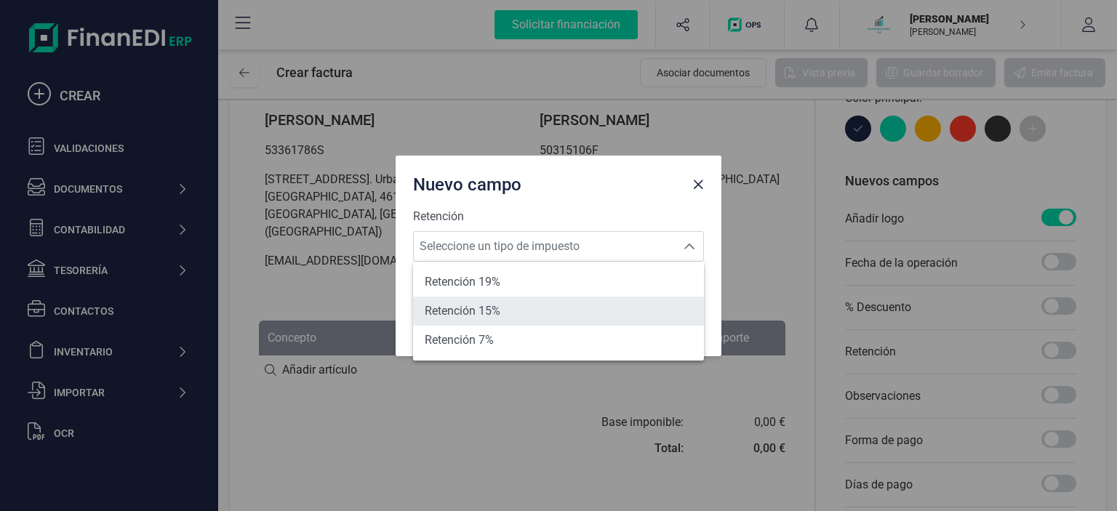
click at [511, 311] on li "Retención 15%" at bounding box center [558, 311] width 291 height 29
type input "15%"
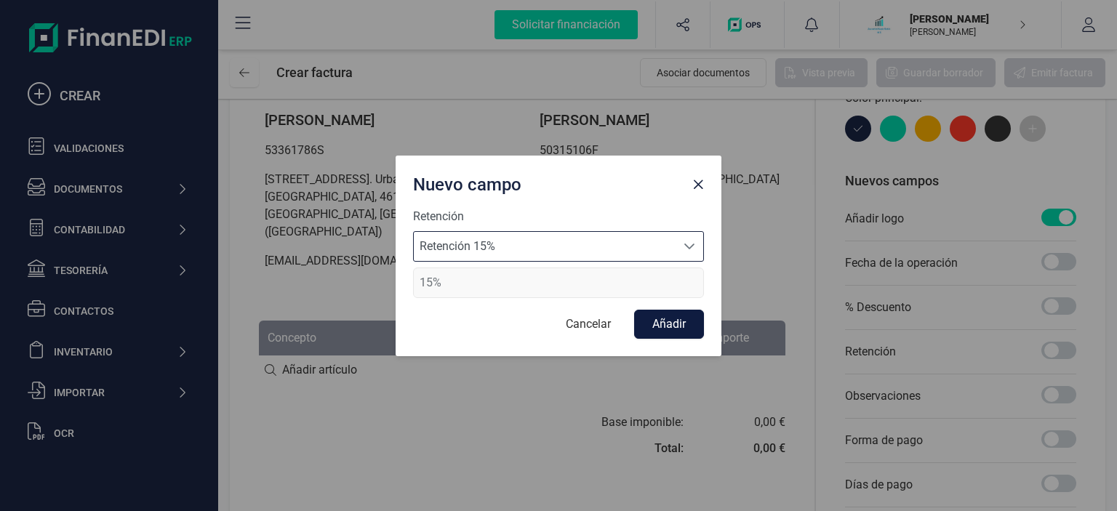
click at [662, 324] on button "Añadir" at bounding box center [669, 324] width 70 height 29
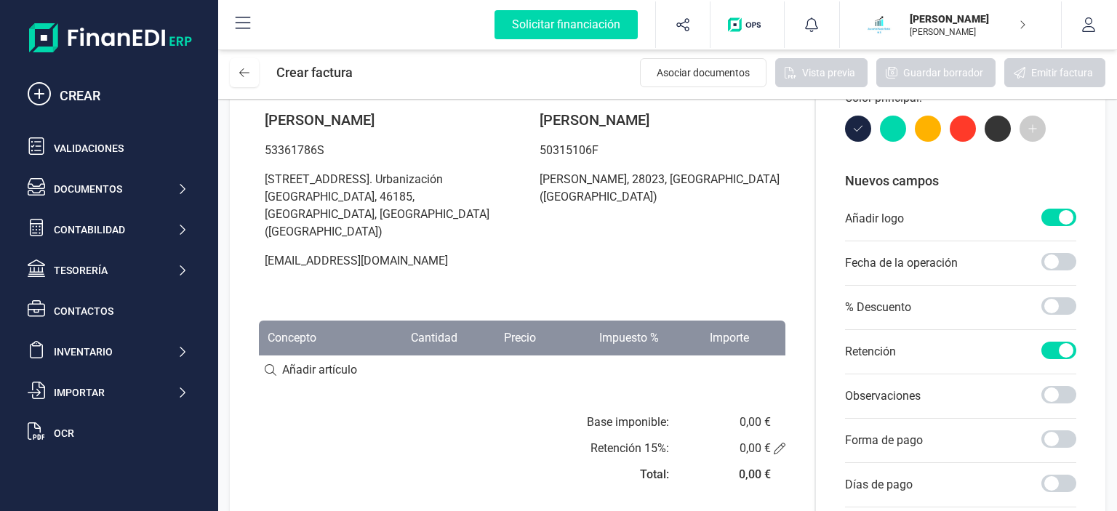
click at [340, 355] on input at bounding box center [522, 369] width 526 height 29
click at [268, 360] on input at bounding box center [522, 369] width 526 height 29
click at [284, 355] on input at bounding box center [522, 369] width 526 height 29
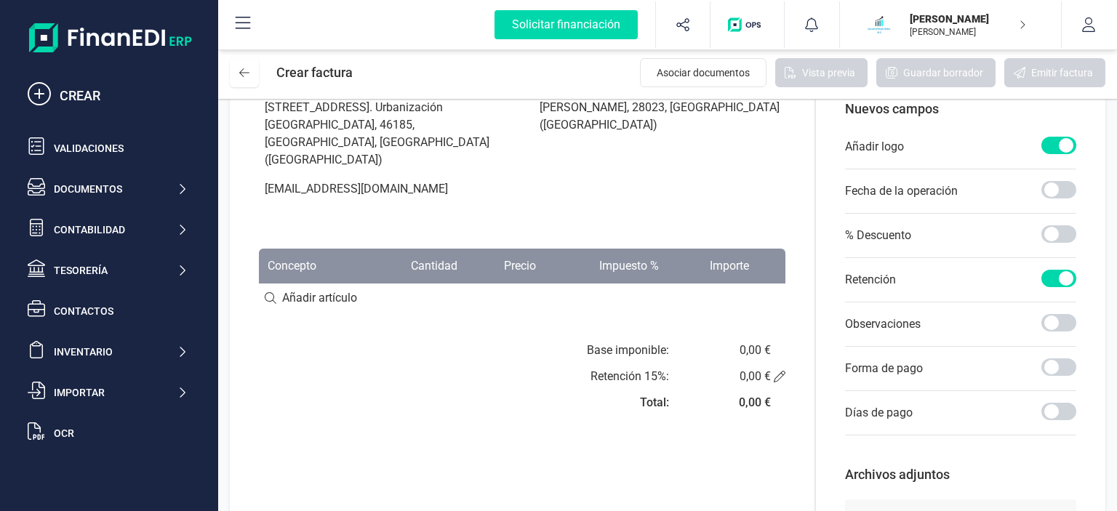
scroll to position [305, 0]
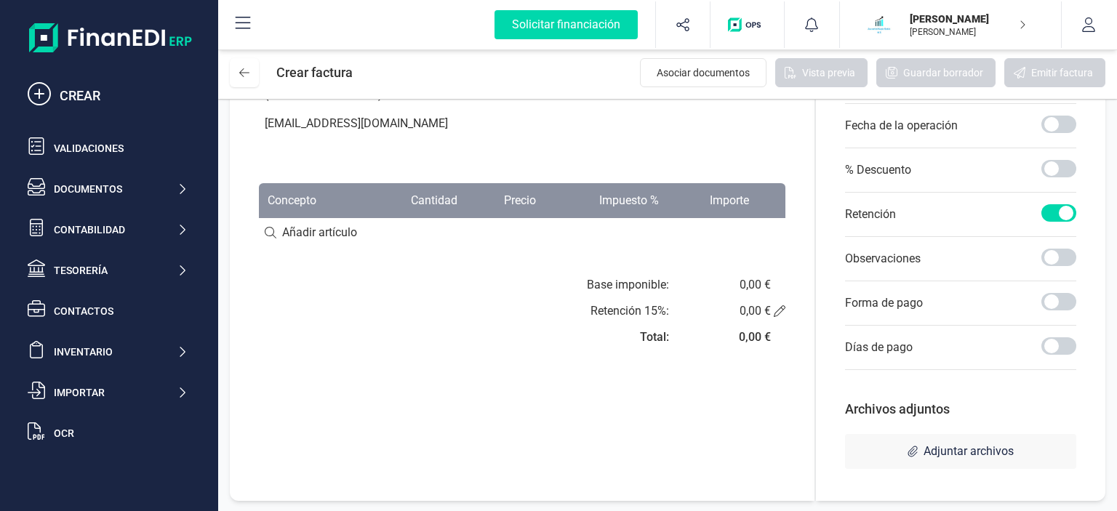
click at [761, 276] on div "0,00 €" at bounding box center [755, 284] width 32 height 17
click at [318, 218] on input at bounding box center [522, 232] width 526 height 29
type input "V"
type input "+"
paste input "SERVICIO DE ASESORIAMIENTO"
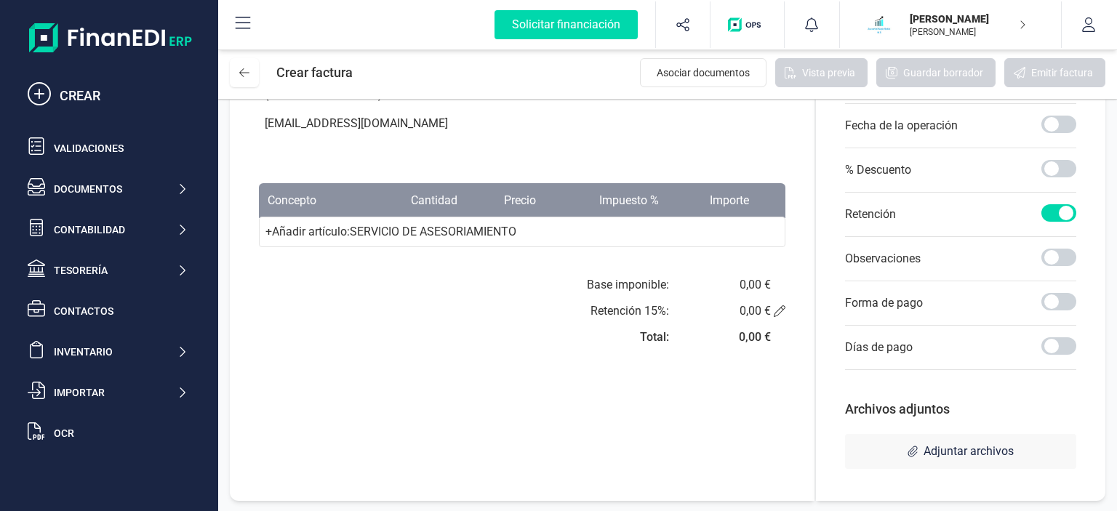
type input "SERVICIO DE ASESORIAMIENTO"
click at [318, 220] on div "+ Añadir artículo : SERVICIO DE ASESORIAMIENTO" at bounding box center [522, 232] width 526 height 31
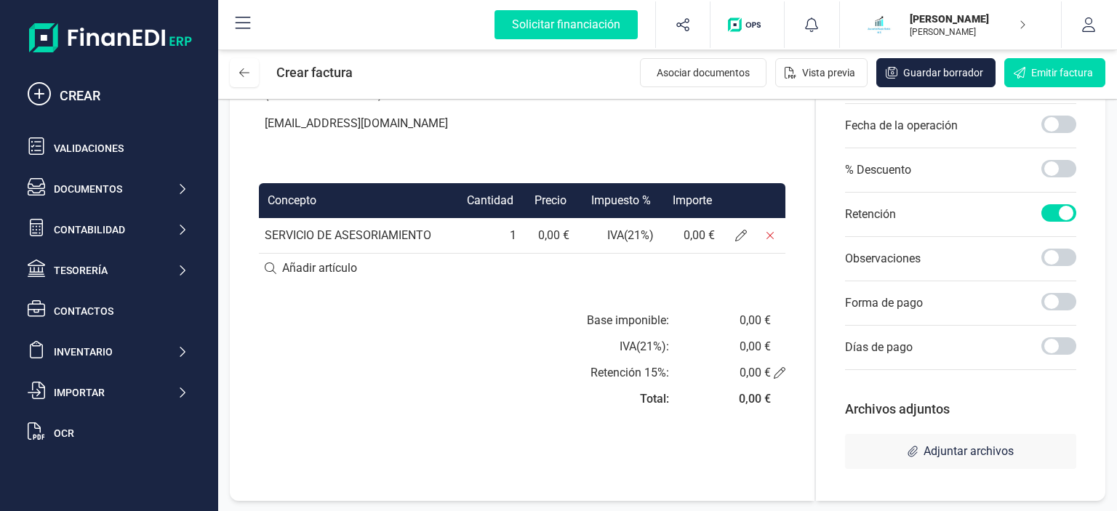
click at [563, 219] on td "0,00 €" at bounding box center [549, 235] width 54 height 35
click at [548, 218] on td "0,00 €" at bounding box center [549, 235] width 54 height 35
click at [736, 230] on icon at bounding box center [741, 236] width 12 height 12
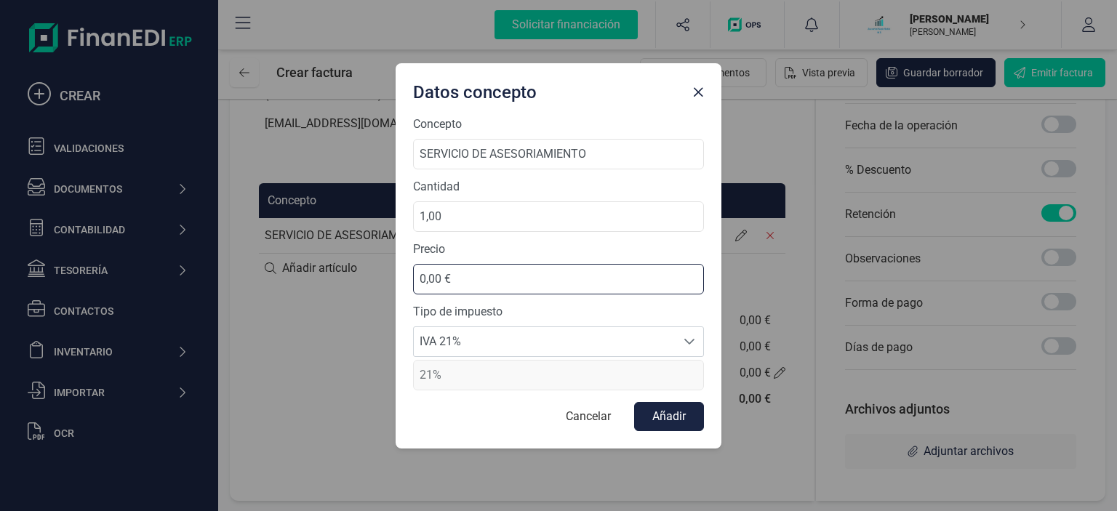
drag, startPoint x: 480, startPoint y: 275, endPoint x: 321, endPoint y: 294, distance: 161.1
click at [413, 294] on input "0,00 €" at bounding box center [558, 279] width 291 height 31
type input "60,00 €"
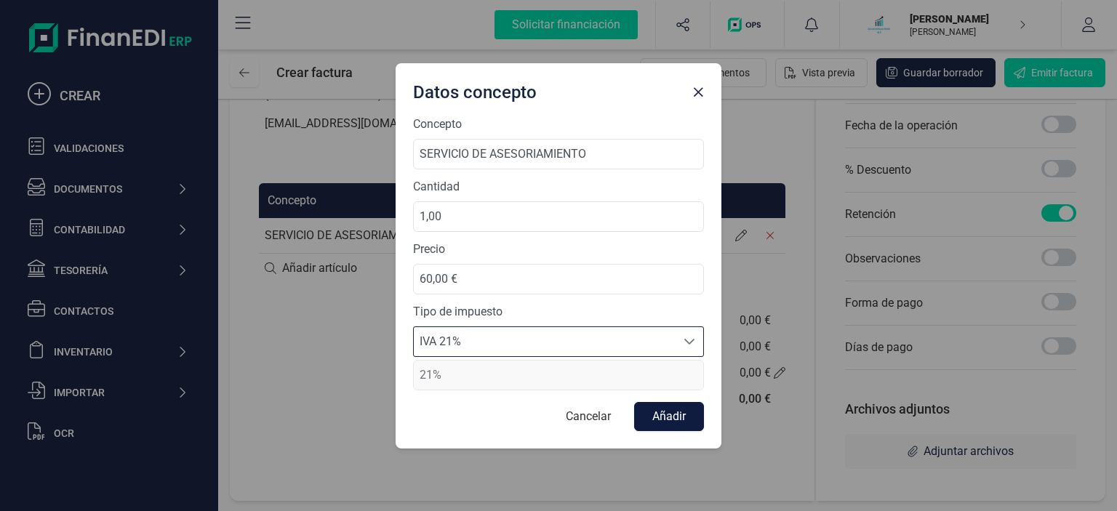
click at [661, 422] on button "Añadir" at bounding box center [669, 416] width 70 height 29
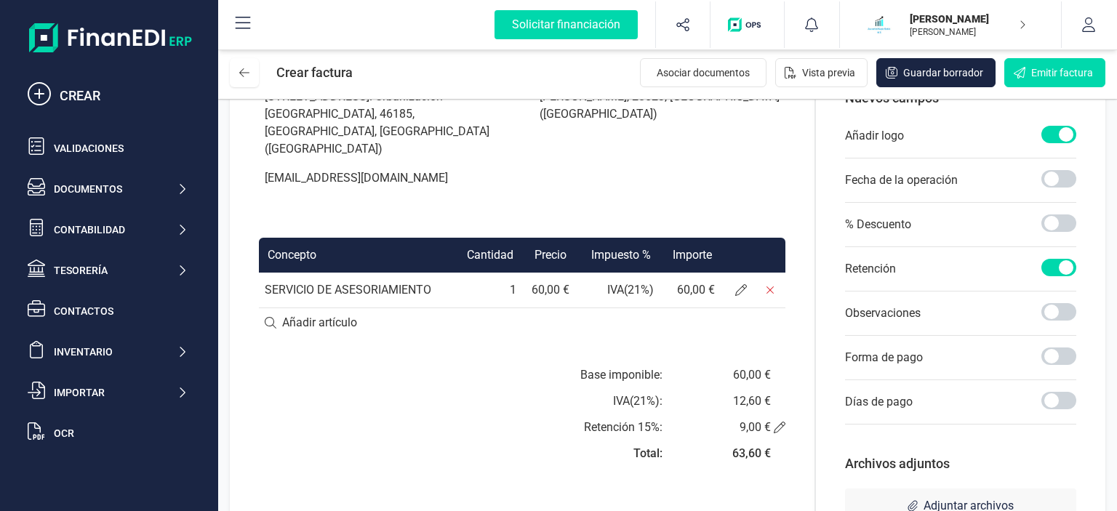
scroll to position [251, 0]
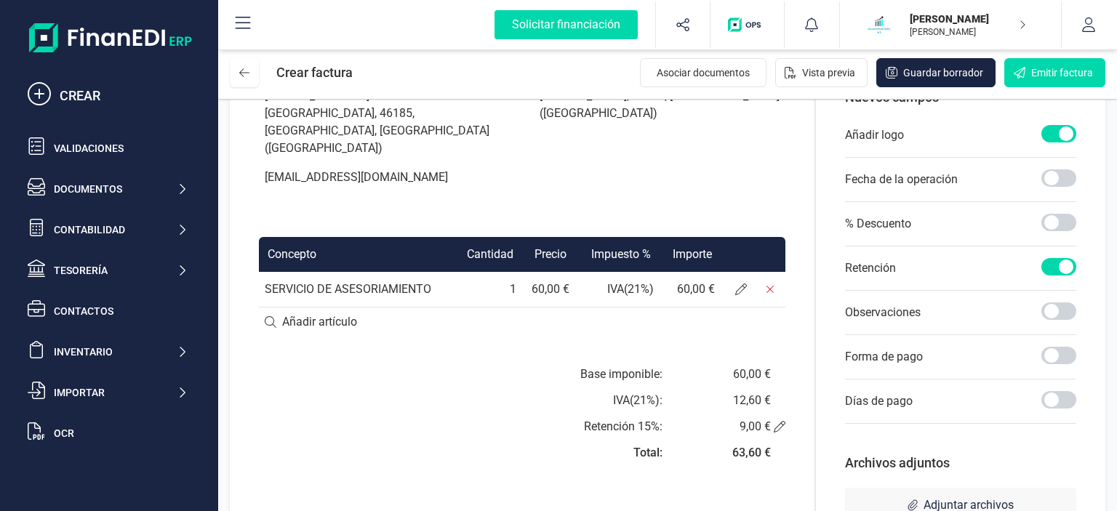
click at [325, 307] on input at bounding box center [522, 321] width 526 height 29
type input "C"
type input "Correspondiente al mes de Julio"
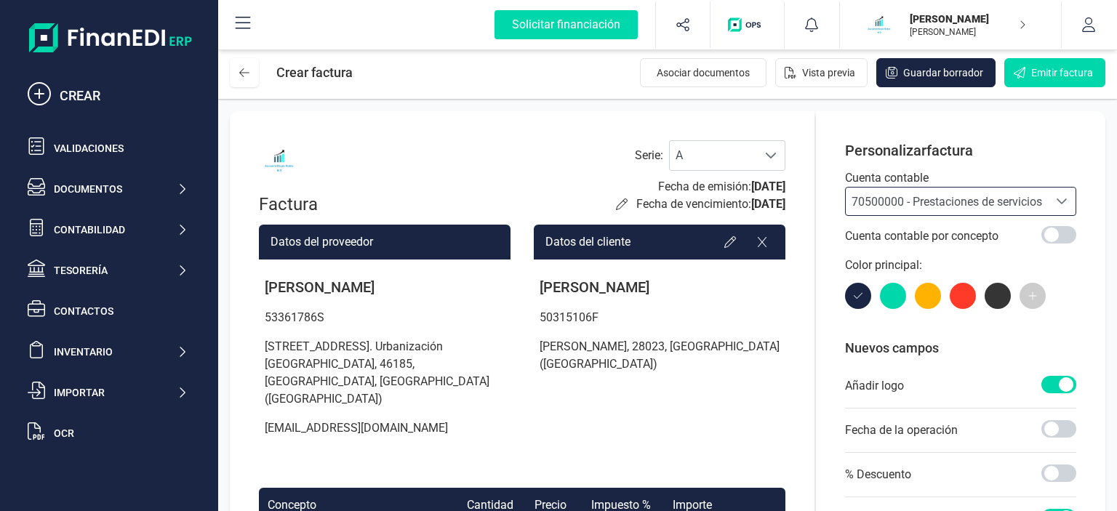
scroll to position [305, 0]
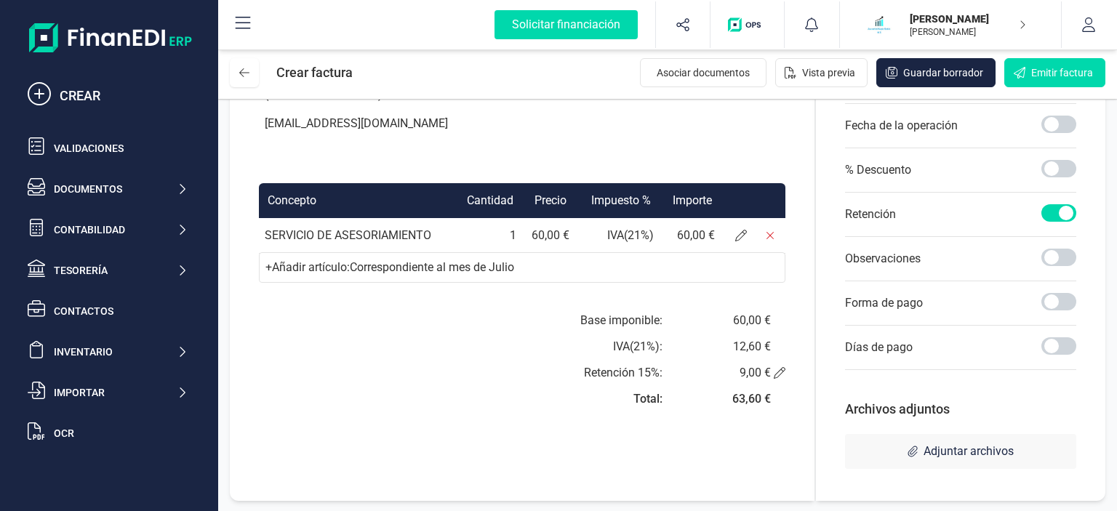
click at [371, 312] on div "Base imponible: IVA ( 21 %): Retención 15 %: Total: 60,00 € 12,60 € 9,00 € 63,6…" at bounding box center [522, 364] width 526 height 105
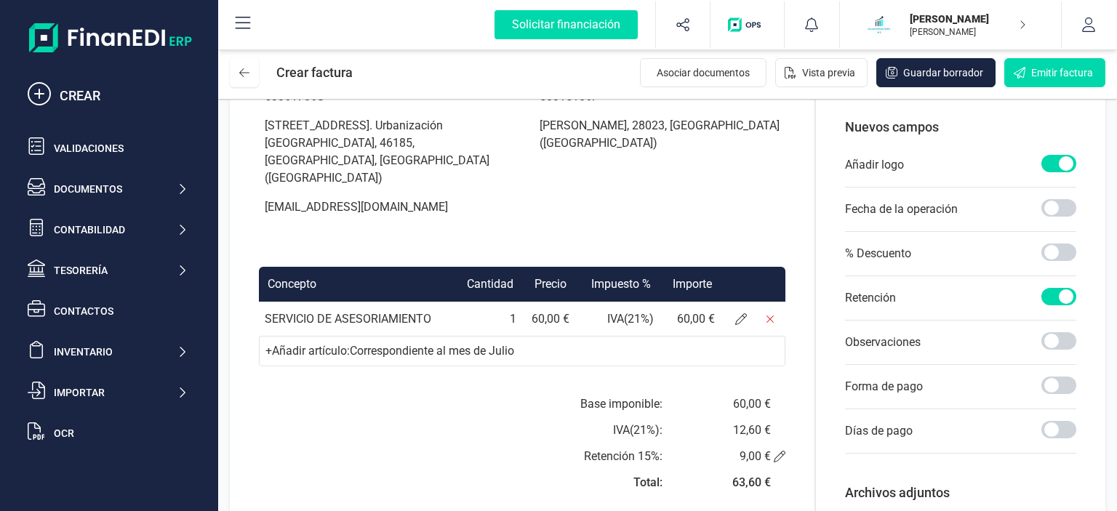
scroll to position [0, 0]
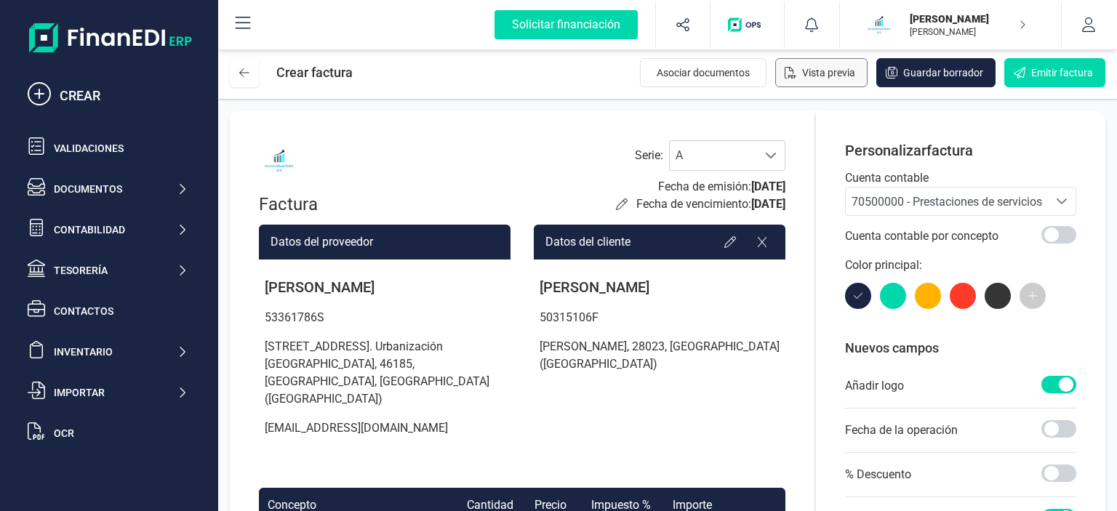
click at [837, 76] on span "Vista previa" at bounding box center [828, 72] width 53 height 15
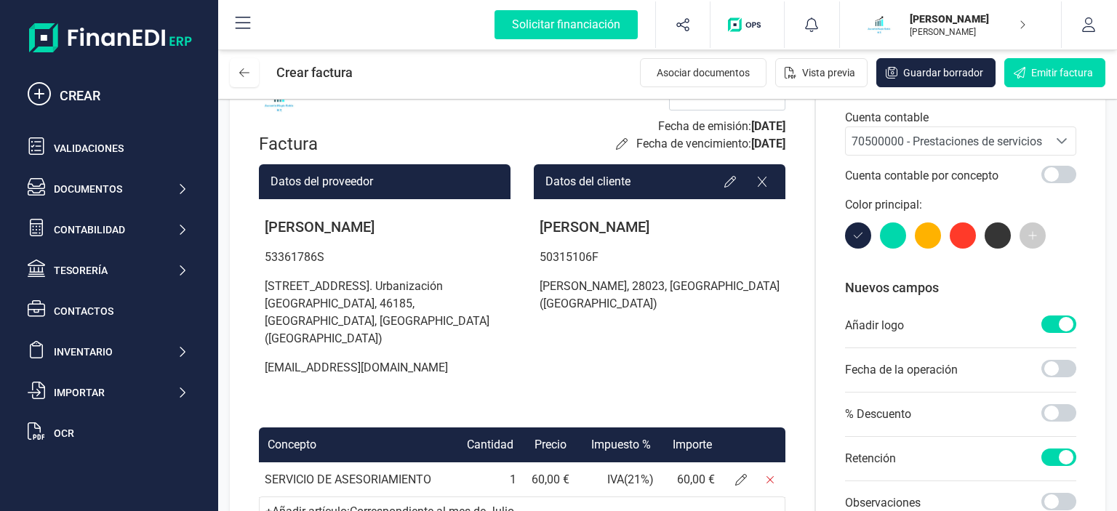
scroll to position [84, 0]
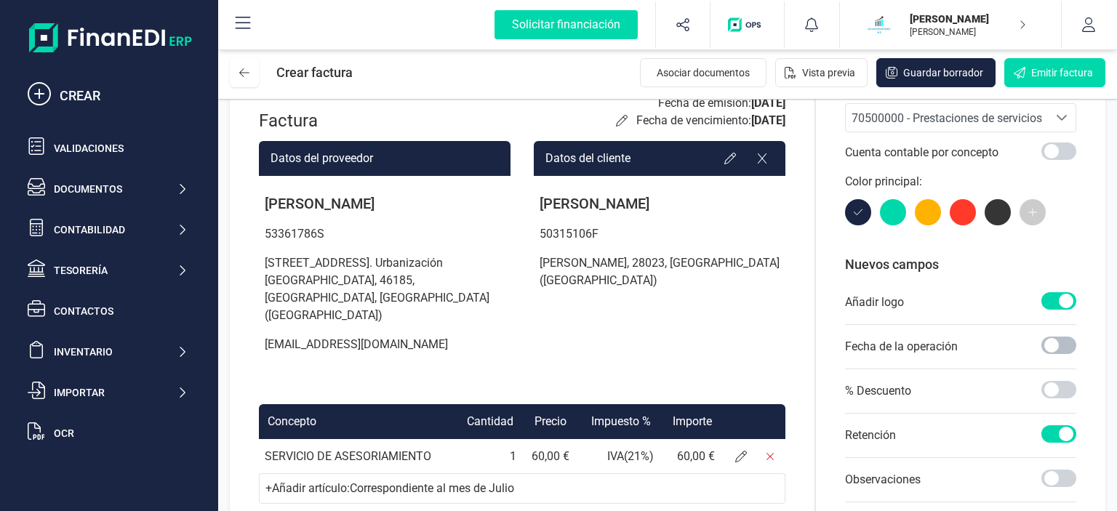
click at [1047, 343] on span at bounding box center [1058, 345] width 35 height 17
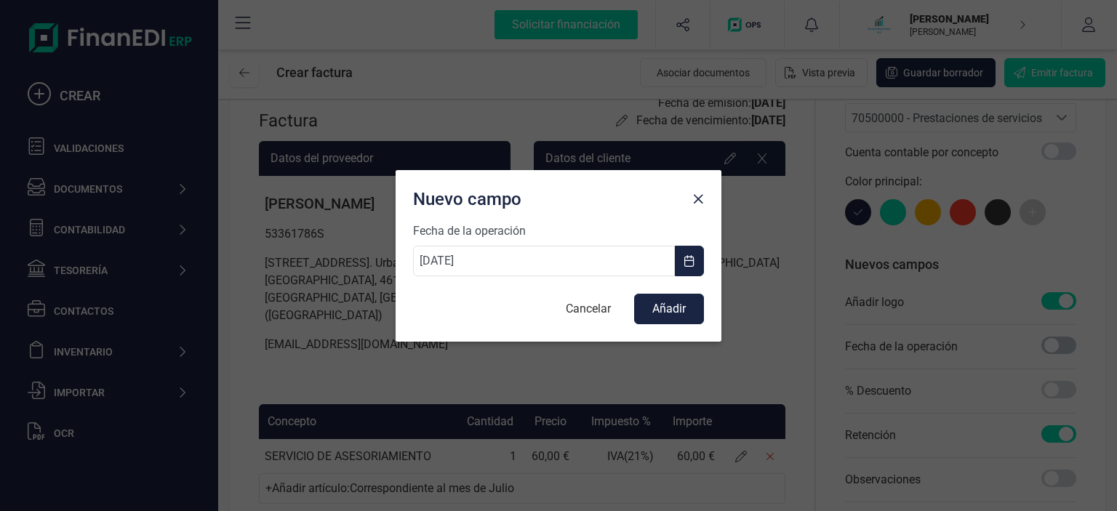
scroll to position [8, 4]
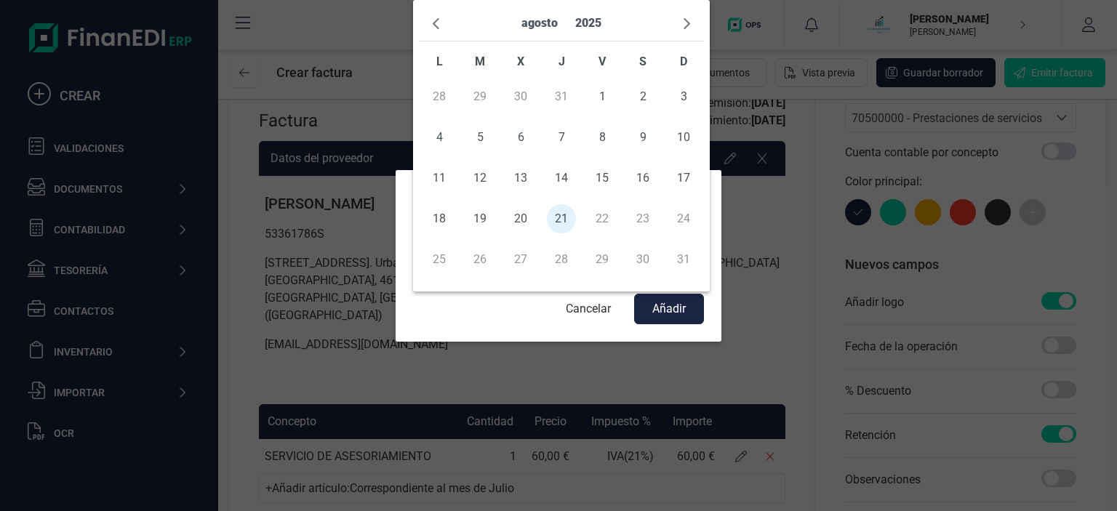
click at [484, 265] on input "[DATE]" at bounding box center [544, 261] width 262 height 31
click at [558, 102] on td "31" at bounding box center [561, 96] width 41 height 41
click at [605, 100] on span "1" at bounding box center [601, 96] width 29 height 29
drag, startPoint x: 458, startPoint y: 261, endPoint x: 369, endPoint y: 266, distance: 88.8
click at [413, 266] on input "01/08/2025" at bounding box center [544, 261] width 262 height 31
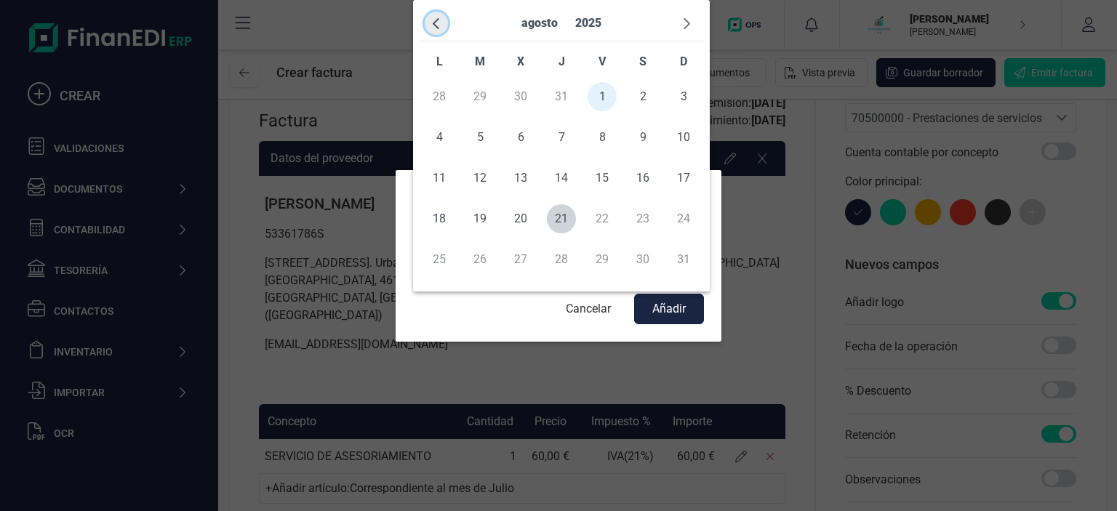
type input "01/08/2025"
click at [438, 20] on span "button" at bounding box center [436, 23] width 12 height 12
click at [556, 254] on td "31" at bounding box center [561, 259] width 41 height 41
click at [561, 261] on td "31" at bounding box center [561, 259] width 41 height 41
click at [600, 312] on button "Cancelar" at bounding box center [588, 308] width 74 height 29
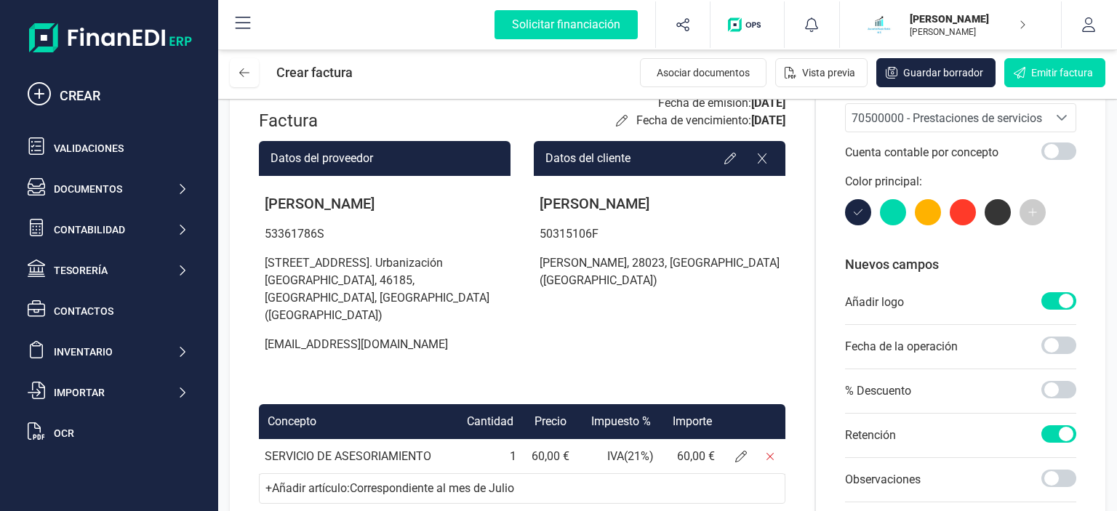
scroll to position [0, 0]
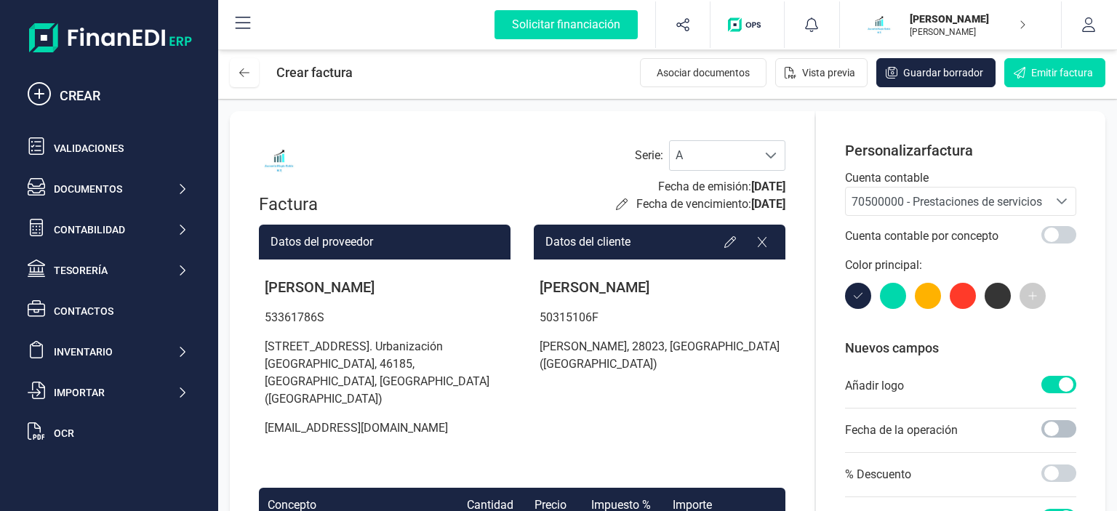
click at [1049, 434] on span at bounding box center [1058, 428] width 35 height 17
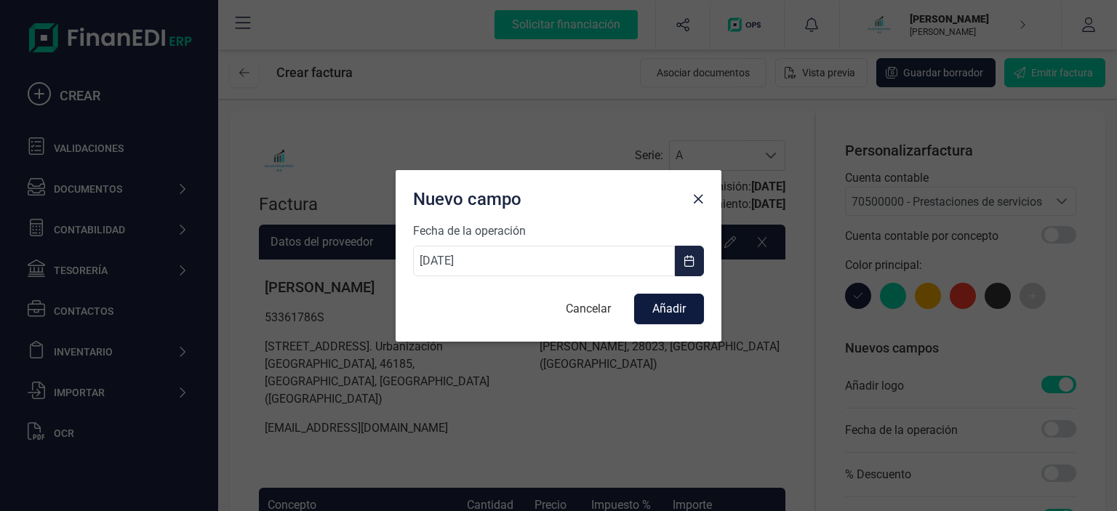
click at [664, 310] on button "Añadir" at bounding box center [669, 309] width 70 height 31
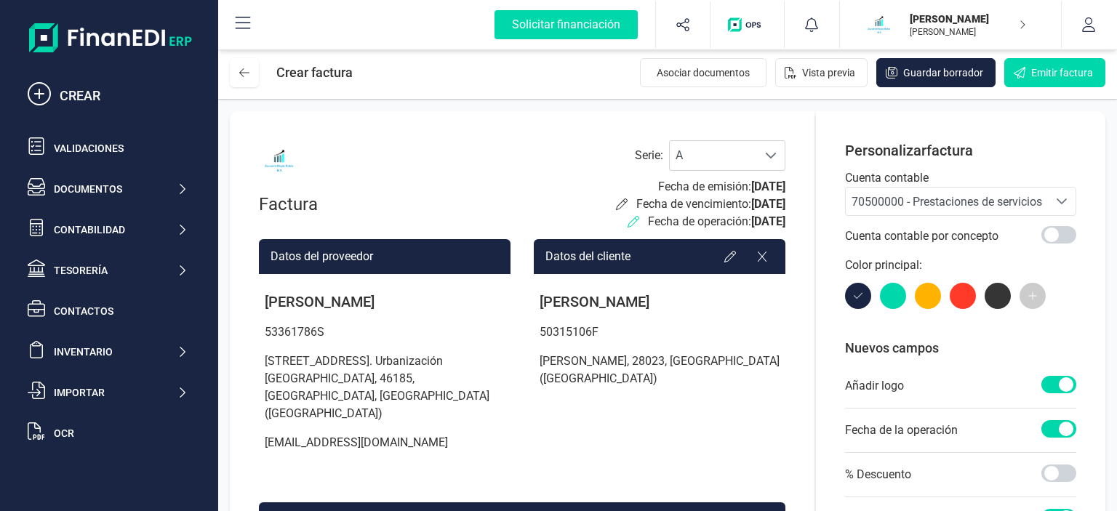
click at [627, 225] on icon at bounding box center [633, 222] width 12 height 12
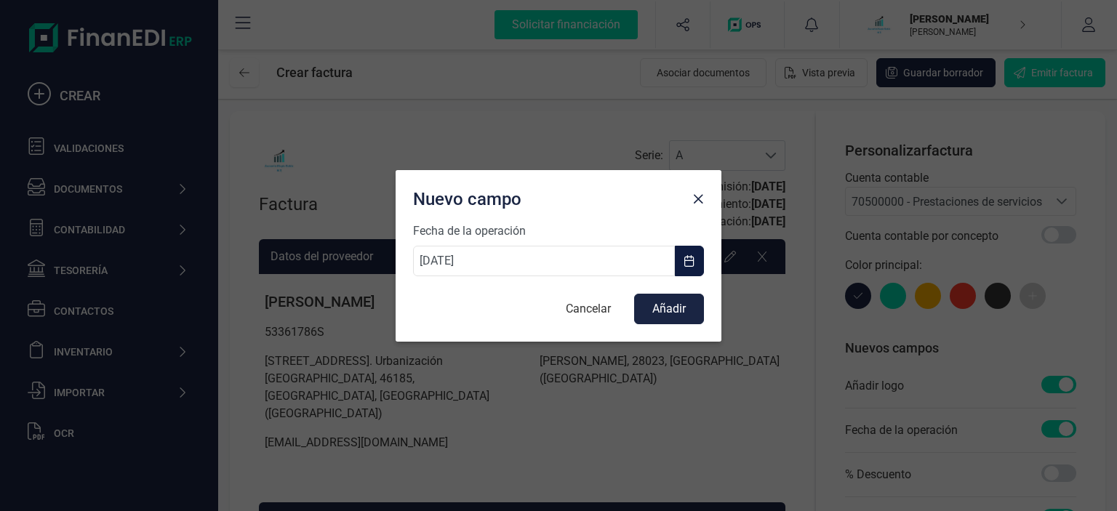
click at [685, 260] on span "button" at bounding box center [689, 261] width 12 height 12
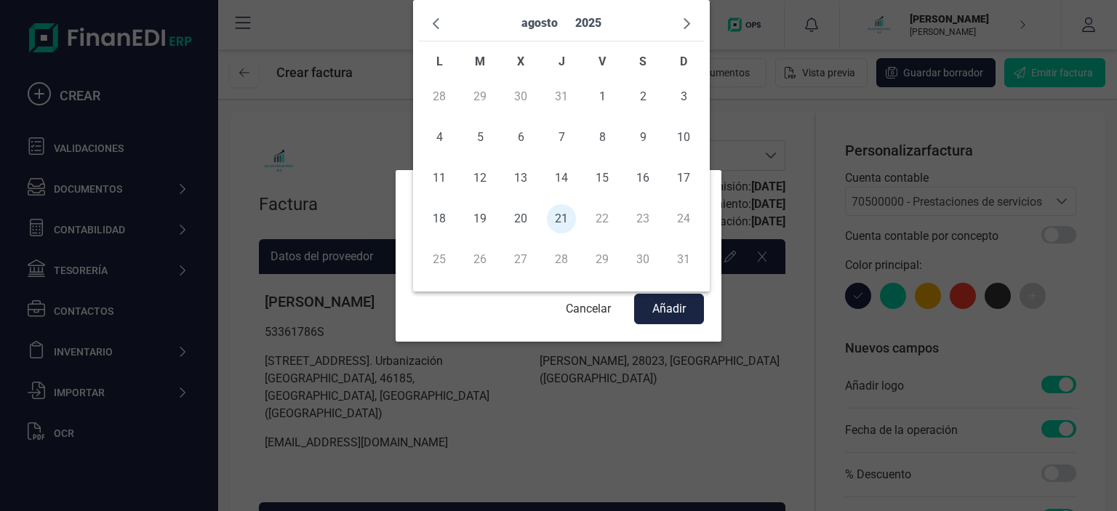
click at [569, 94] on td "31" at bounding box center [561, 96] width 41 height 41
click at [595, 97] on span "1" at bounding box center [601, 96] width 29 height 29
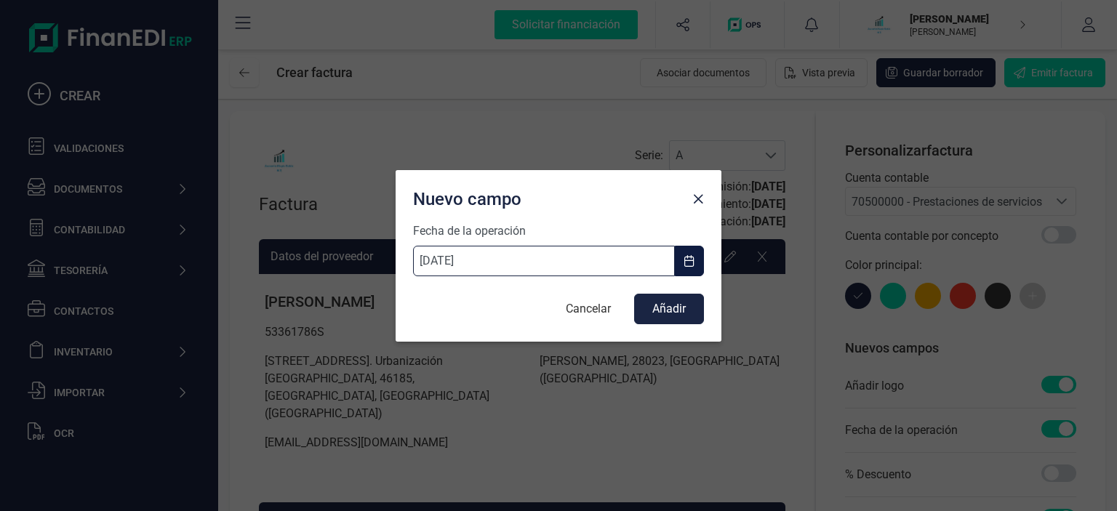
click at [528, 256] on input "01/08/2025" at bounding box center [544, 261] width 262 height 31
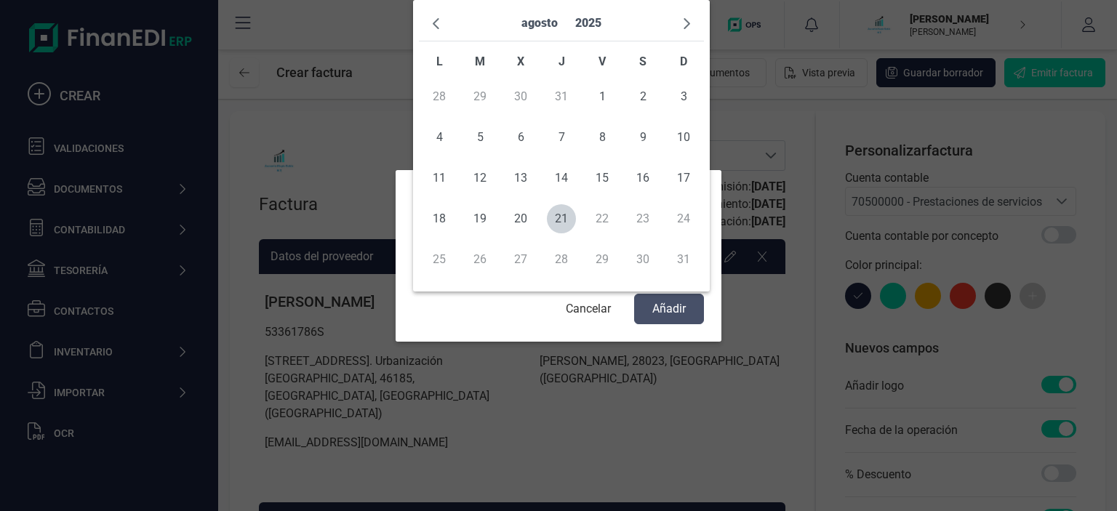
type input "33/1_/____"
type input "01/01/1970"
click at [445, 18] on button "button" at bounding box center [436, 23] width 23 height 23
click at [560, 256] on td "31" at bounding box center [561, 259] width 41 height 41
click at [574, 310] on button "Cancelar" at bounding box center [588, 308] width 74 height 29
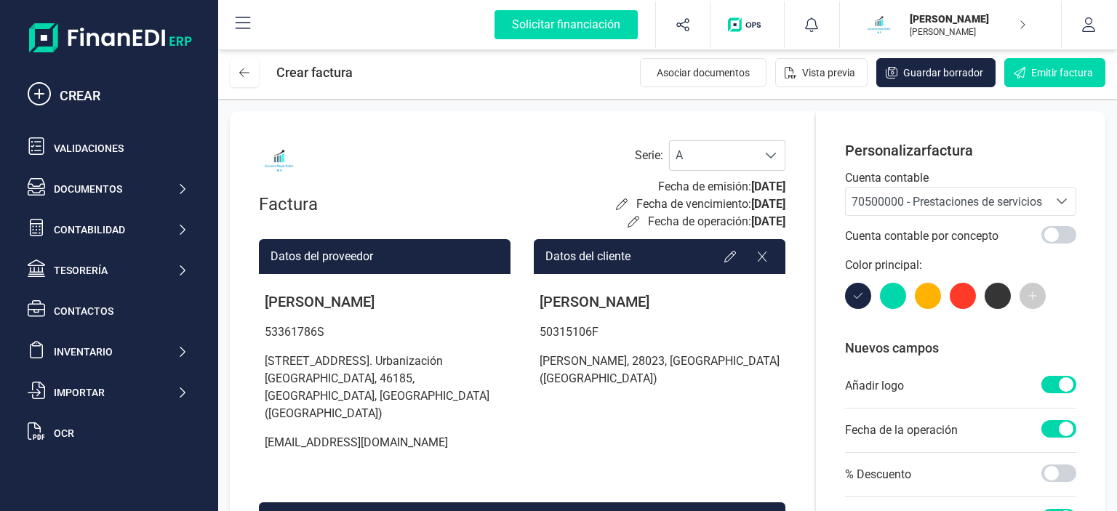
click at [1061, 427] on span at bounding box center [1058, 428] width 35 height 17
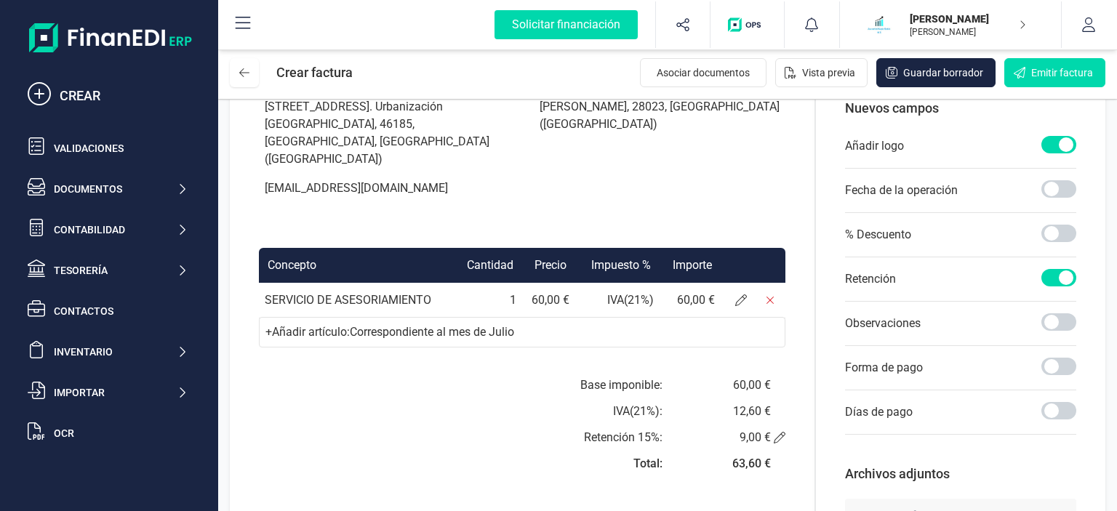
scroll to position [305, 0]
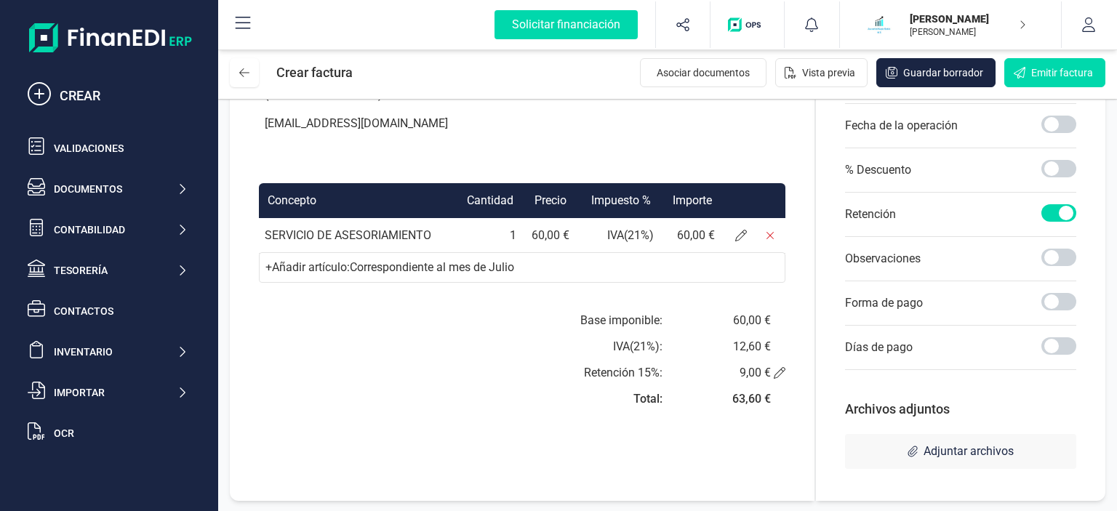
click at [339, 255] on div "+ Añadir artículo : Correspondiente al mes de Julio" at bounding box center [522, 267] width 526 height 31
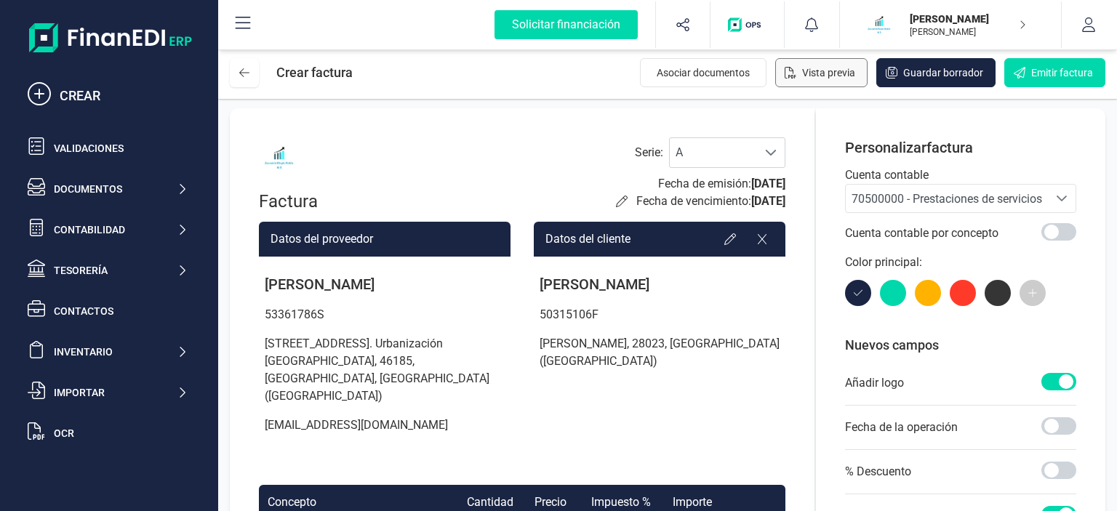
scroll to position [0, 0]
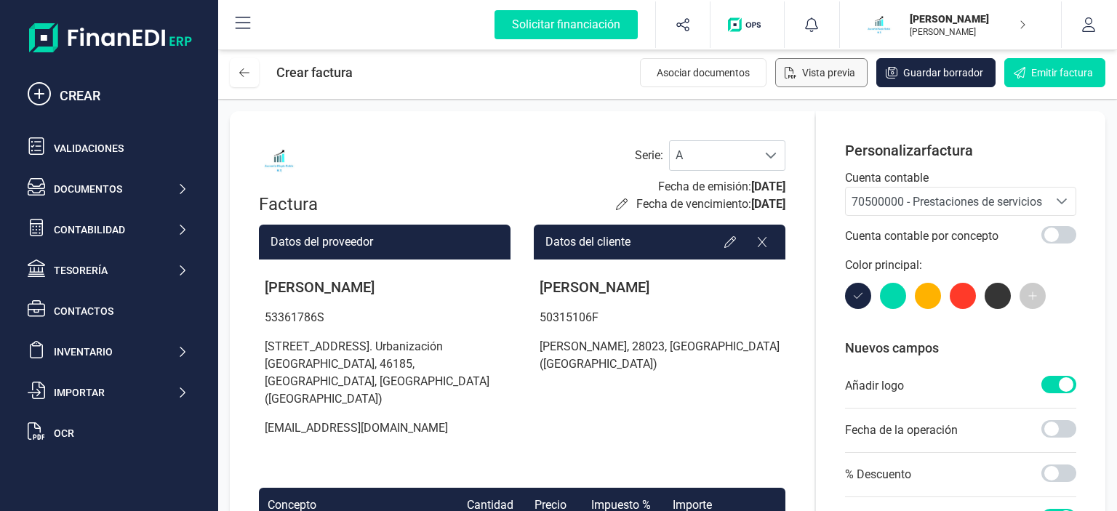
click at [821, 74] on span "Vista previa" at bounding box center [828, 72] width 53 height 15
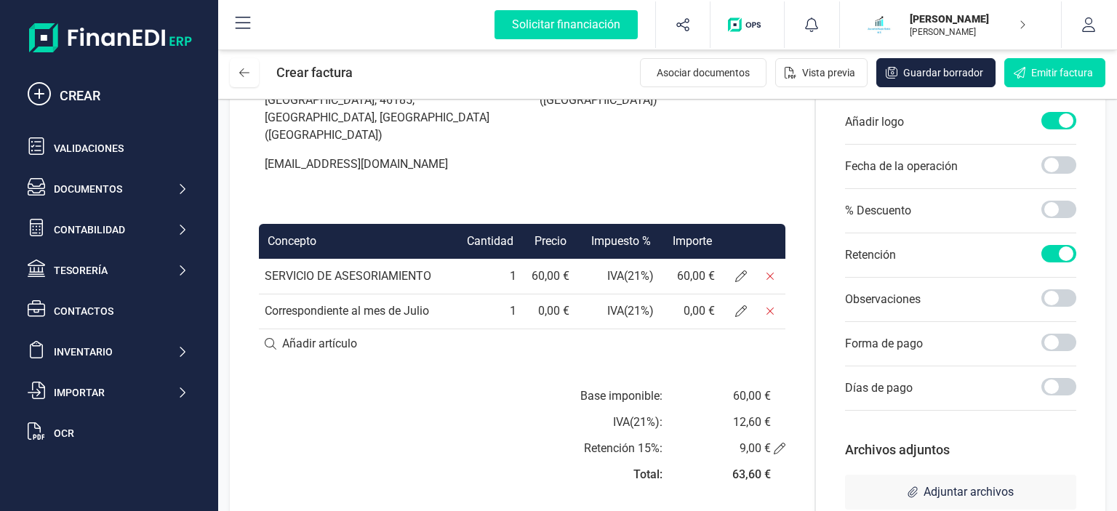
scroll to position [305, 0]
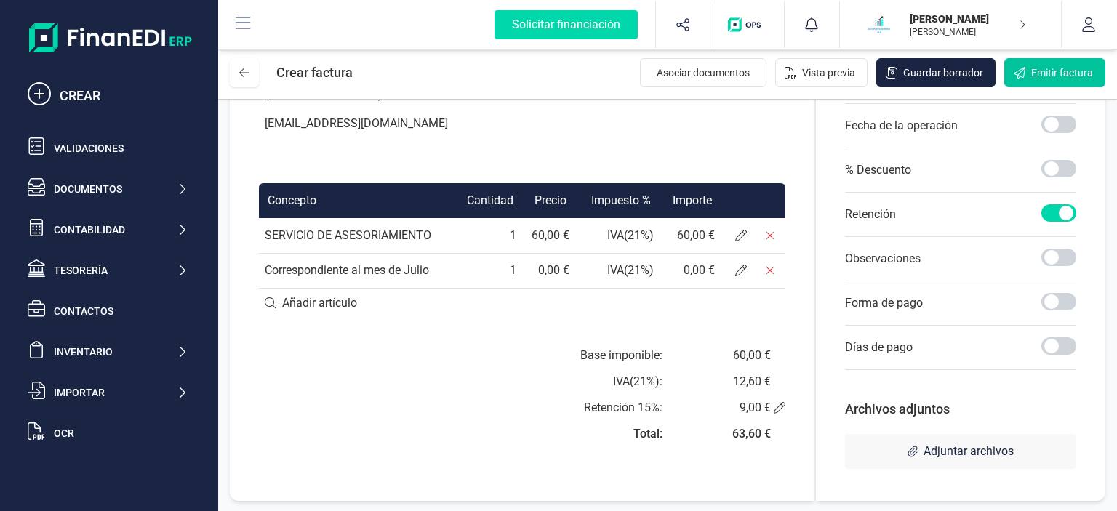
click at [1066, 76] on span "Emitir factura" at bounding box center [1062, 72] width 62 height 15
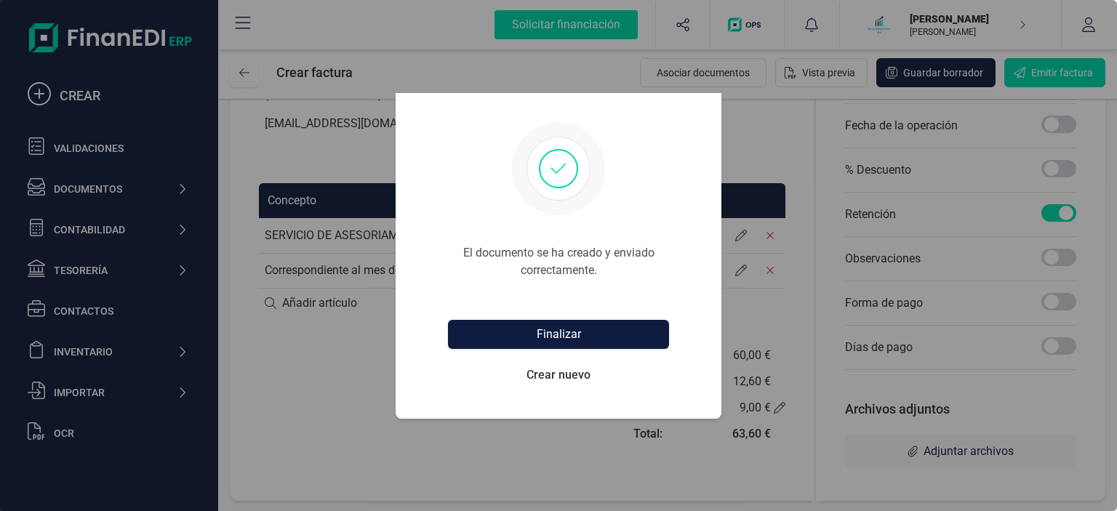
click at [573, 339] on button "Finalizar" at bounding box center [558, 334] width 221 height 29
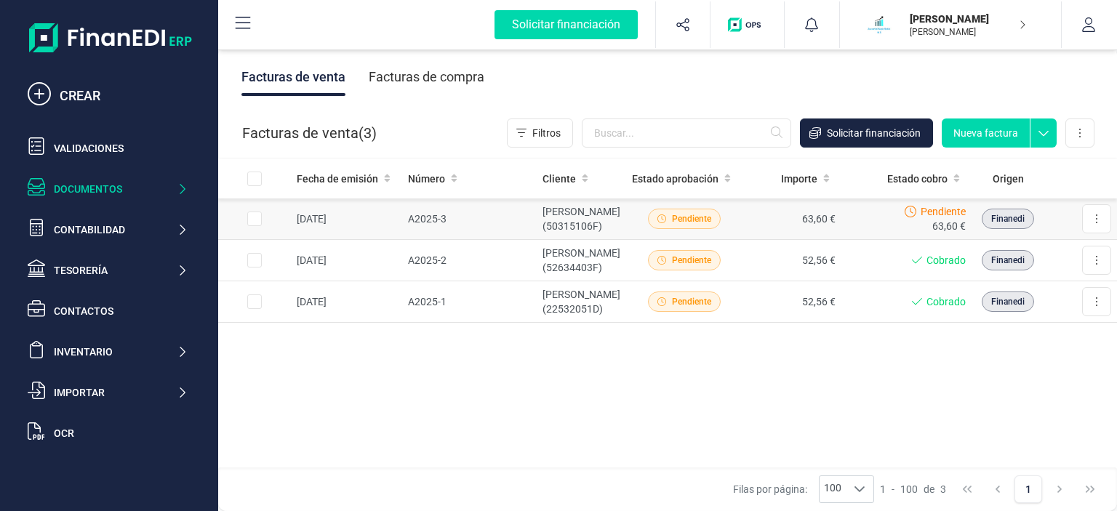
click at [499, 222] on td "A2025-3" at bounding box center [469, 218] width 134 height 41
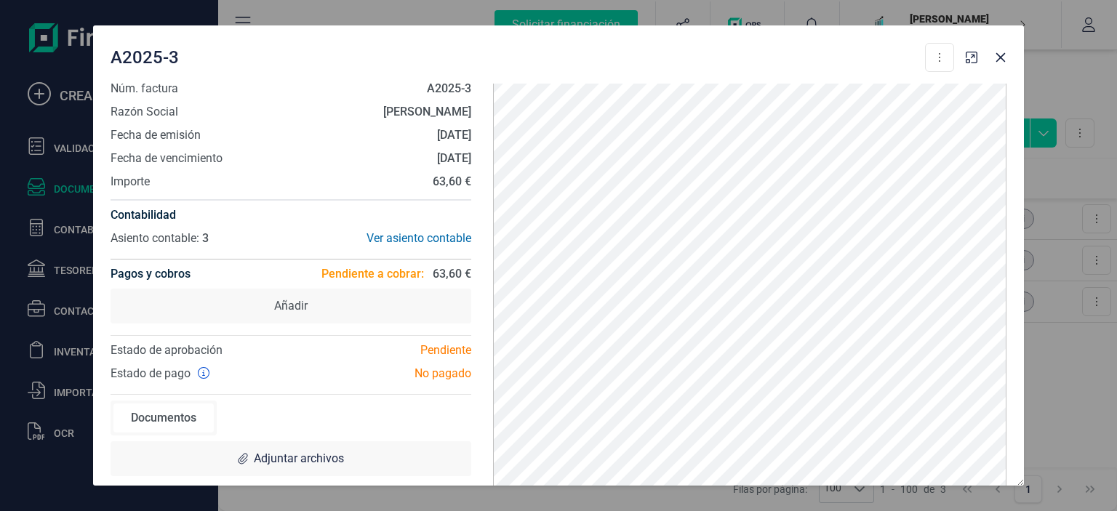
scroll to position [5, 0]
click at [945, 61] on button at bounding box center [939, 57] width 29 height 29
click at [909, 91] on span "Descargar documento" at bounding box center [876, 93] width 100 height 15
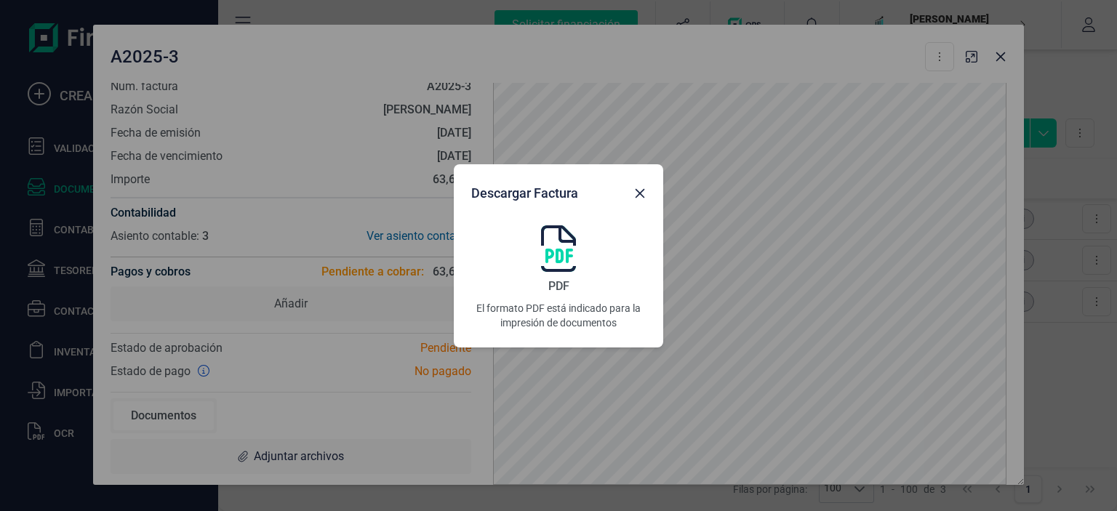
click at [556, 270] on img at bounding box center [558, 248] width 35 height 47
click at [644, 194] on icon "button" at bounding box center [640, 194] width 12 height 12
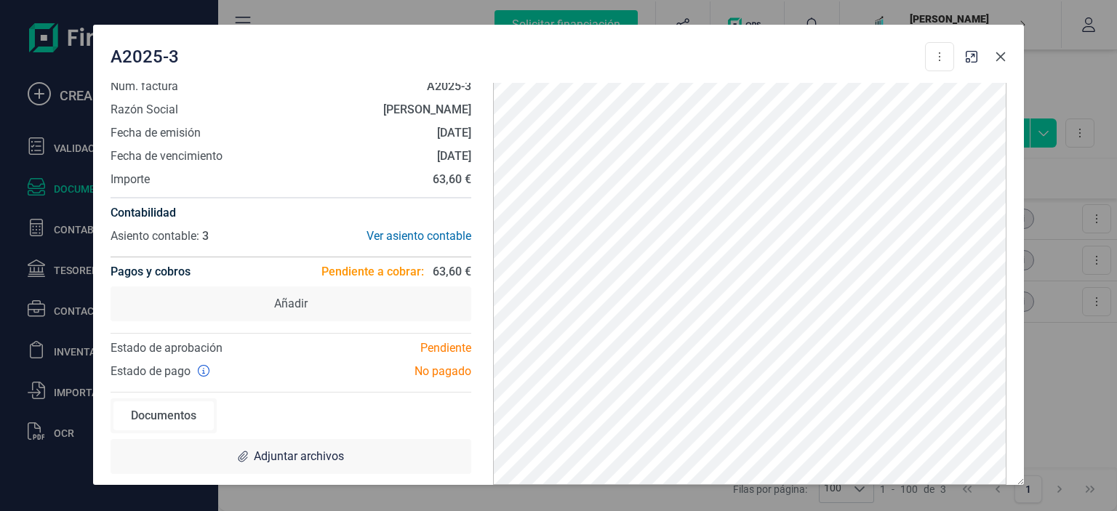
click at [1002, 63] on button "button" at bounding box center [1000, 56] width 23 height 23
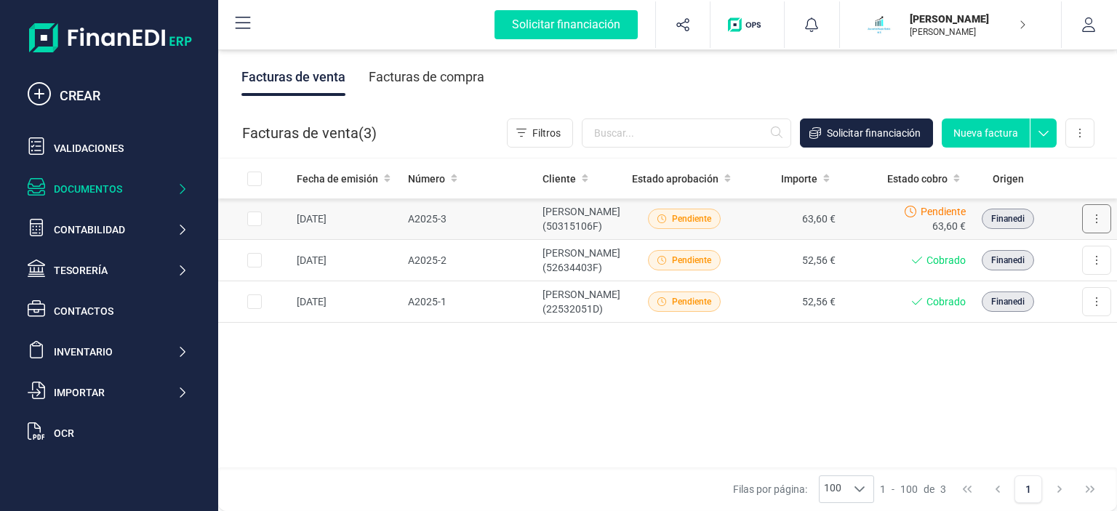
click at [1093, 221] on button at bounding box center [1096, 218] width 29 height 29
click at [1049, 319] on span "Marcar como cobrada" at bounding box center [1033, 314] width 100 height 15
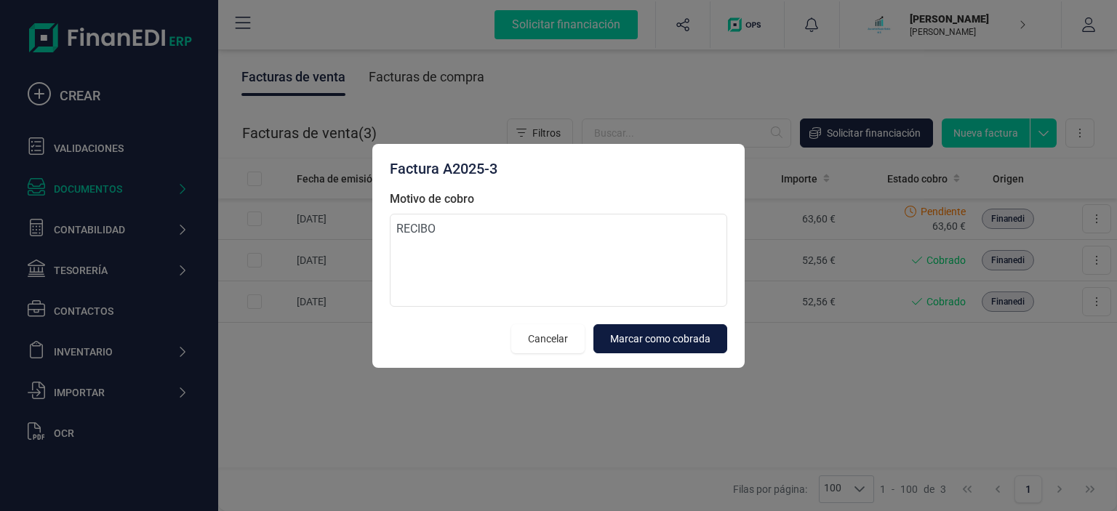
type textarea "RECIBO"
click at [685, 344] on span "Marcar como cobrada" at bounding box center [660, 338] width 100 height 15
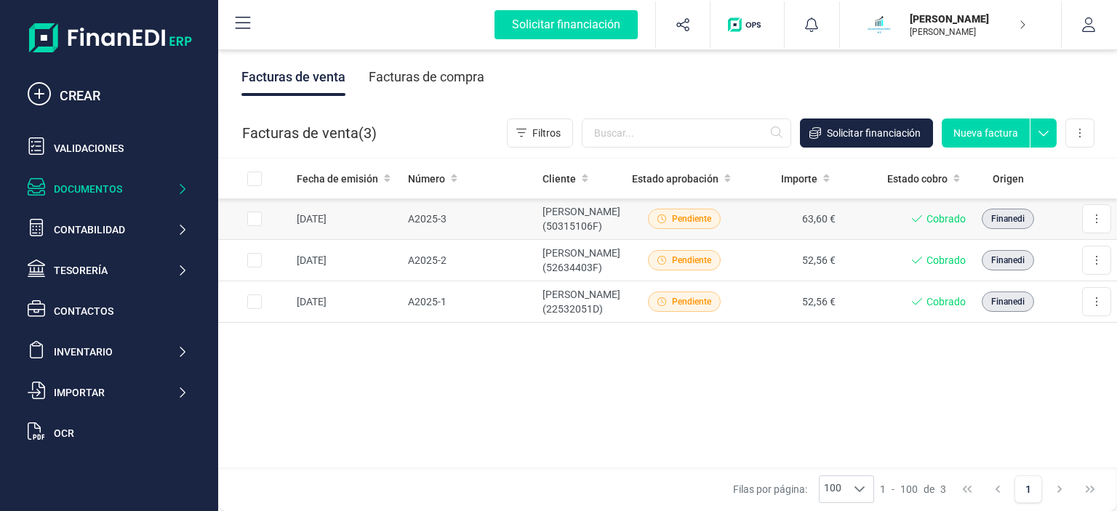
click at [793, 214] on td "63,60 €" at bounding box center [791, 218] width 99 height 41
click at [137, 190] on div "Documentos" at bounding box center [115, 189] width 123 height 15
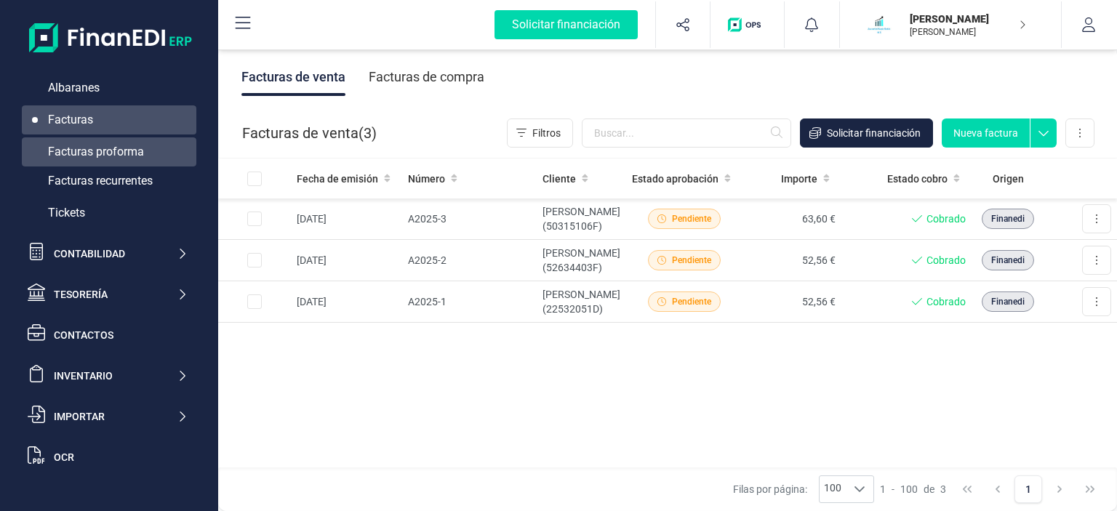
scroll to position [198, 0]
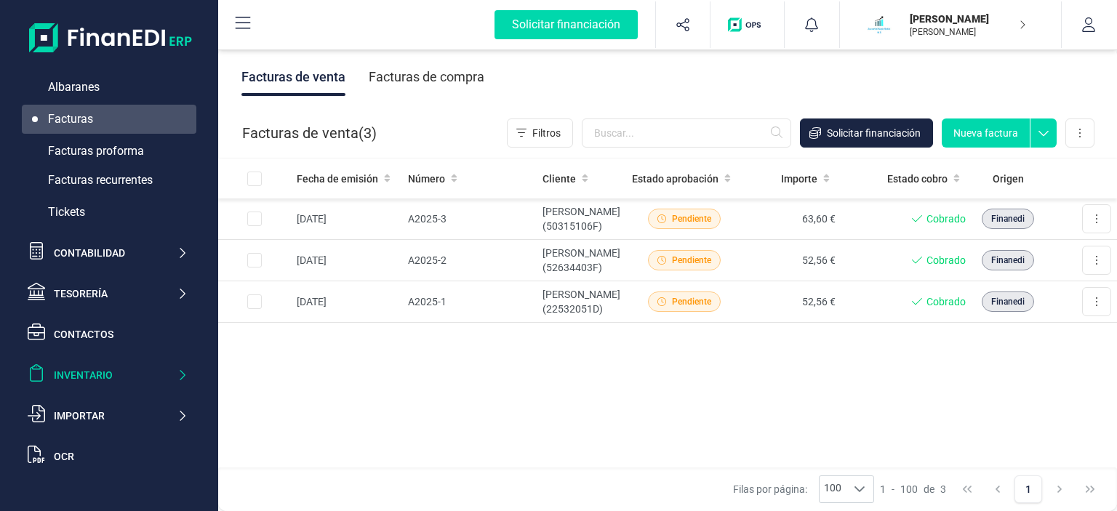
click at [142, 374] on div "Inventario" at bounding box center [115, 375] width 123 height 15
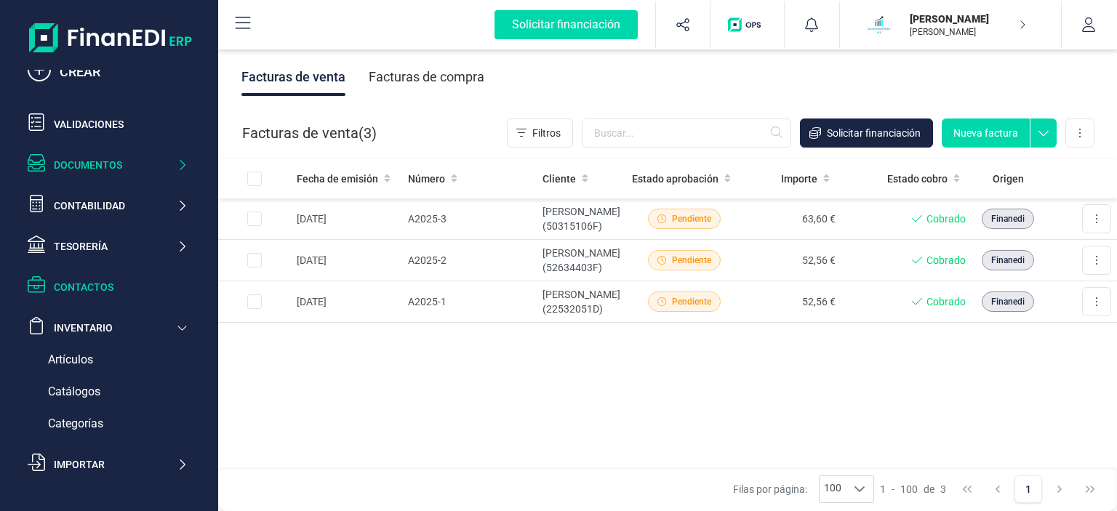
scroll to position [0, 0]
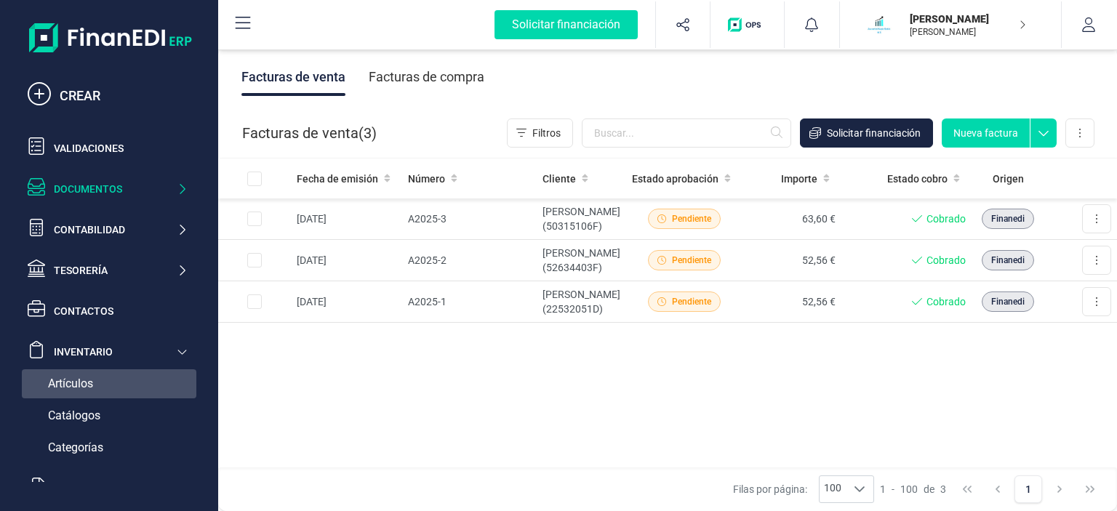
click at [78, 384] on span "Artículos" at bounding box center [70, 383] width 45 height 17
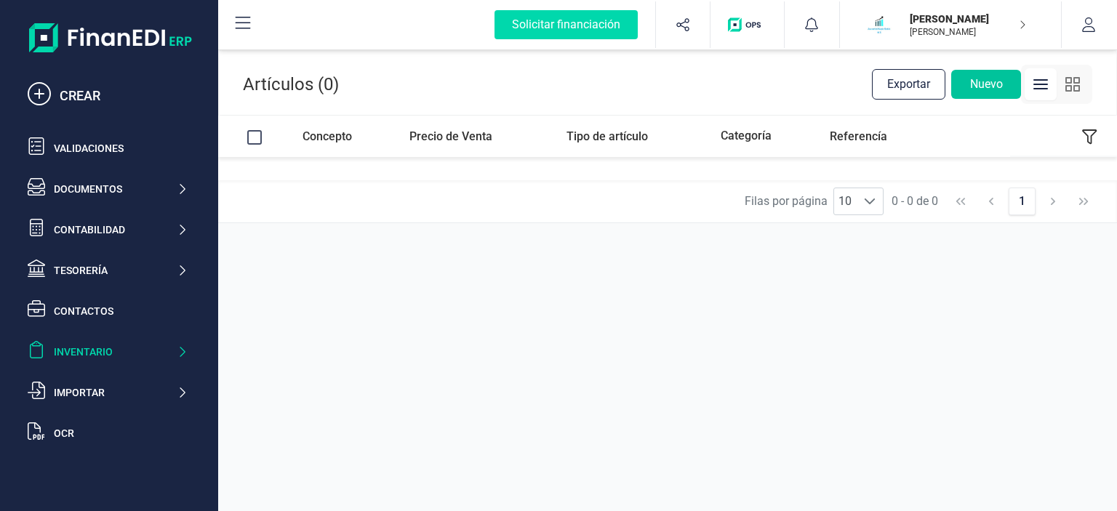
click at [987, 85] on button "Nuevo" at bounding box center [986, 84] width 70 height 29
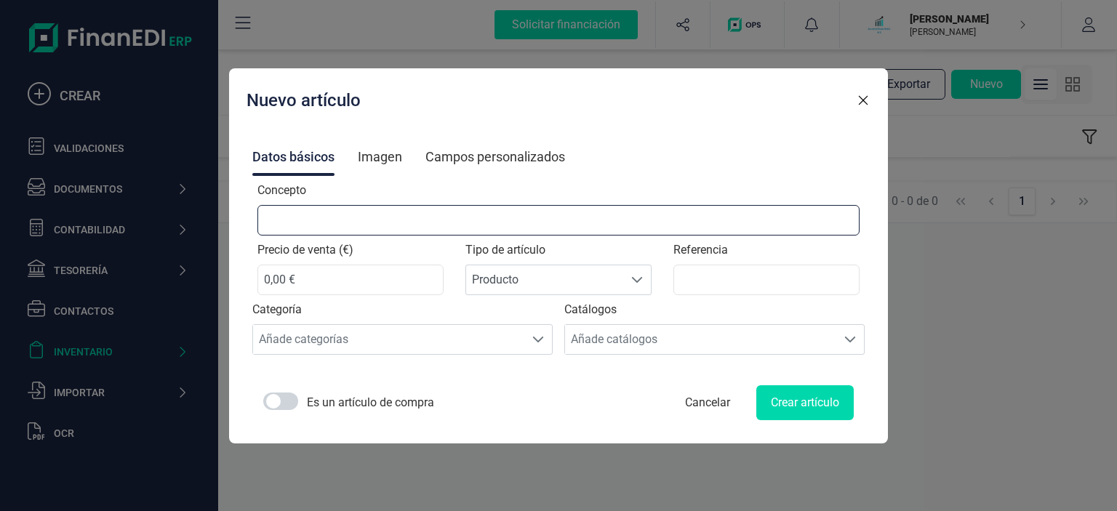
click at [350, 220] on input "Concepto" at bounding box center [558, 220] width 603 height 31
type input "A"
type input "SERVICIO DE ASESORAMIENTO"
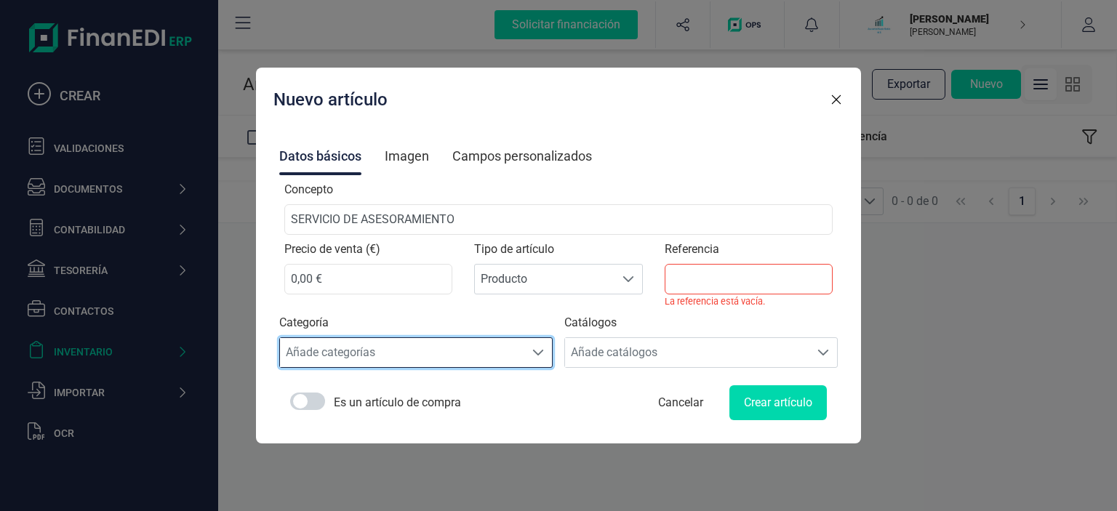
scroll to position [8, 69]
click at [414, 355] on div "Añade categorías" at bounding box center [402, 352] width 244 height 29
click at [414, 356] on div "Añade categorías" at bounding box center [402, 352] width 244 height 29
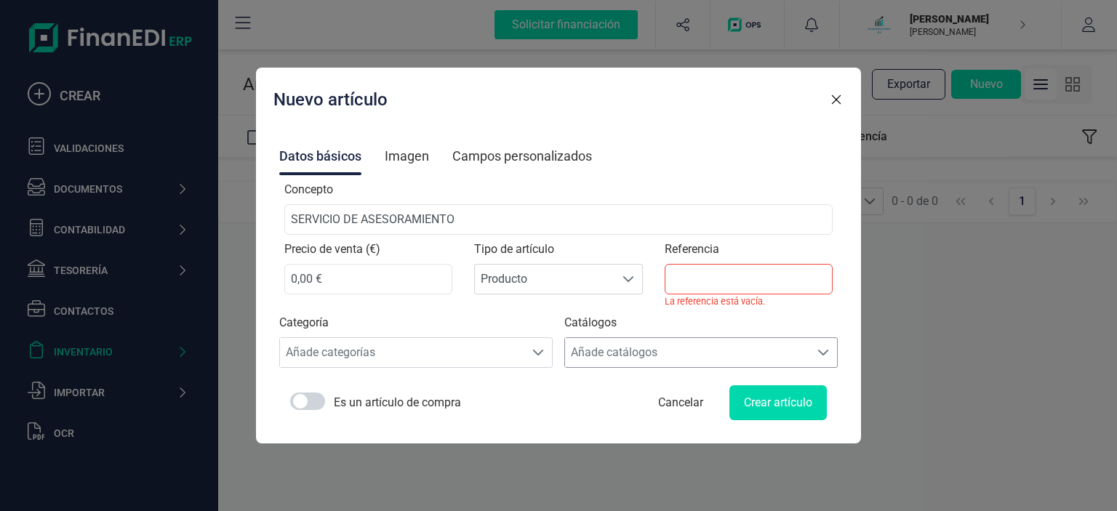
click at [691, 355] on div "Añade catálogos" at bounding box center [687, 352] width 244 height 29
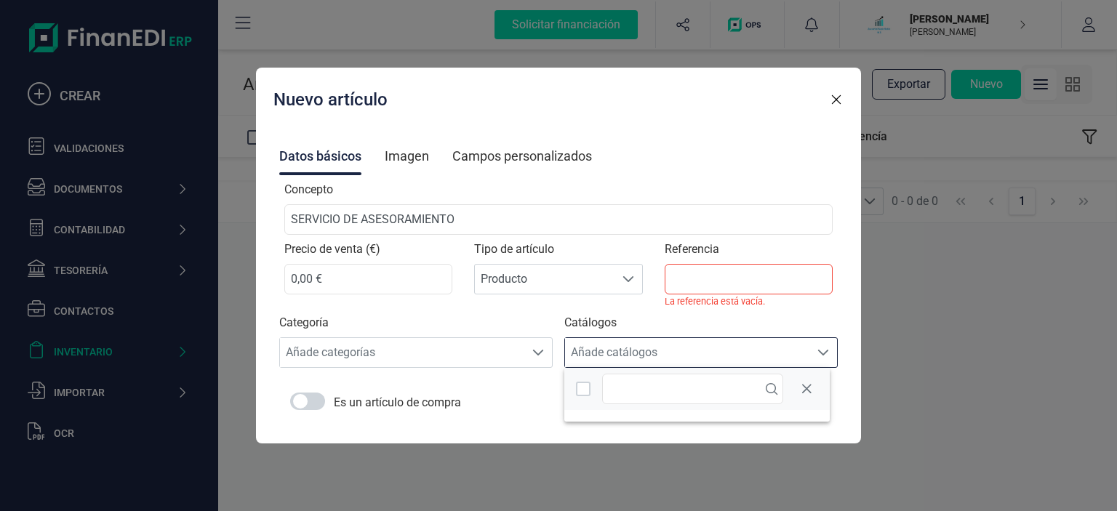
drag, startPoint x: 704, startPoint y: 356, endPoint x: 709, endPoint y: 332, distance: 24.7
click at [704, 356] on div "Añade catálogos" at bounding box center [687, 352] width 244 height 29
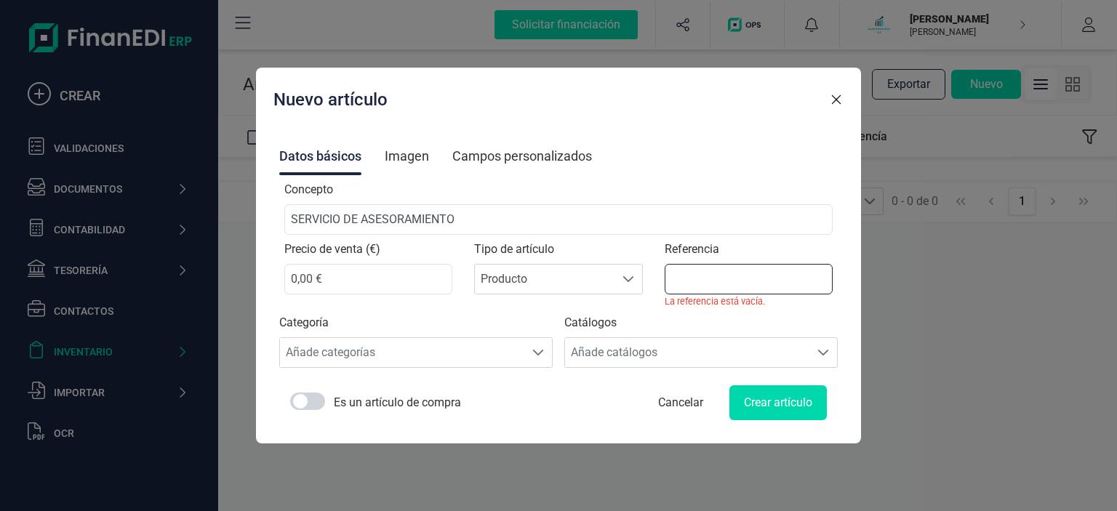
click at [699, 272] on input "Referencia" at bounding box center [748, 279] width 168 height 31
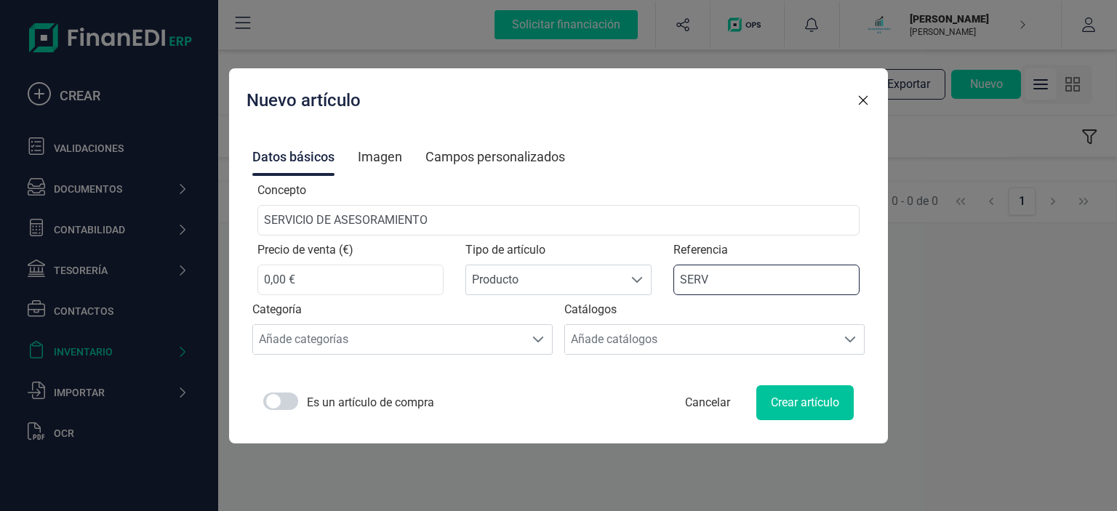
type input "SERV"
click at [816, 398] on button "Crear artículo" at bounding box center [804, 402] width 97 height 35
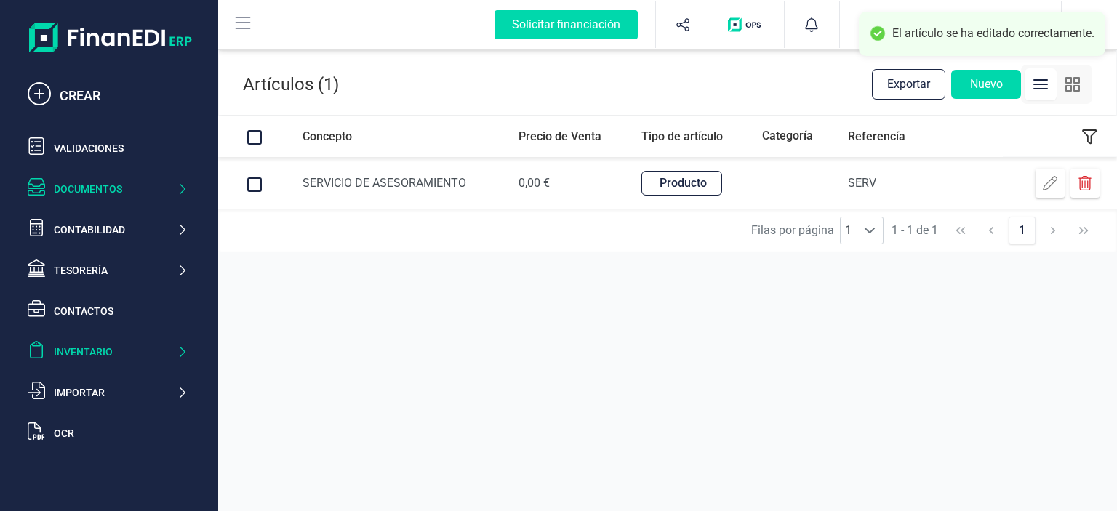
click at [107, 190] on div "Documentos" at bounding box center [115, 189] width 123 height 15
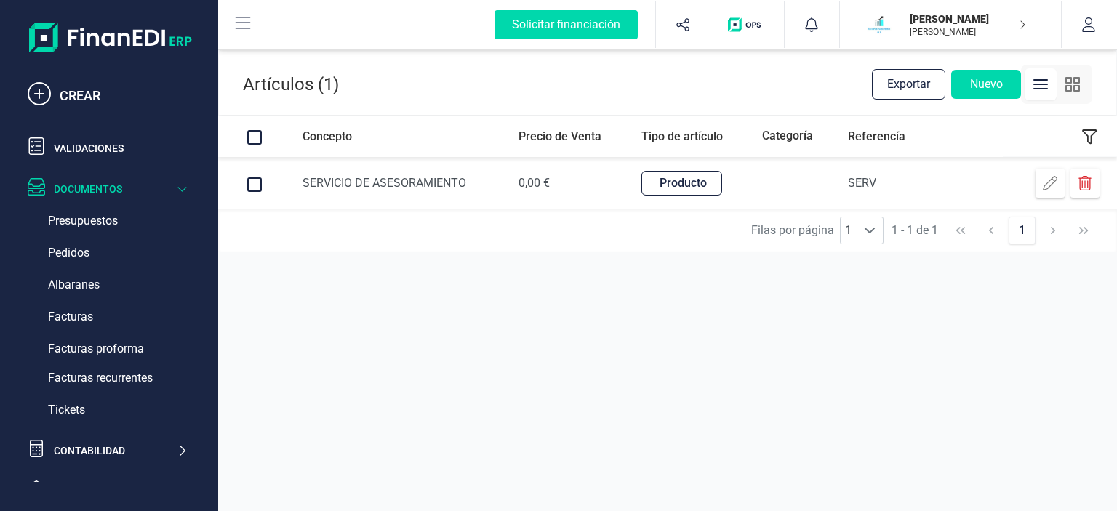
click at [179, 190] on icon at bounding box center [182, 189] width 11 height 15
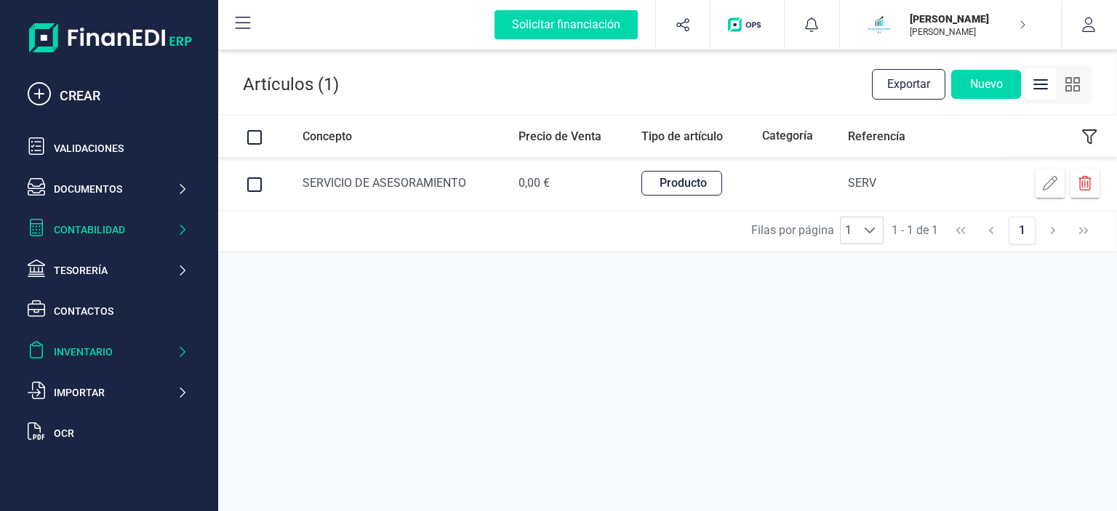
click at [99, 225] on div "Contabilidad" at bounding box center [115, 229] width 123 height 15
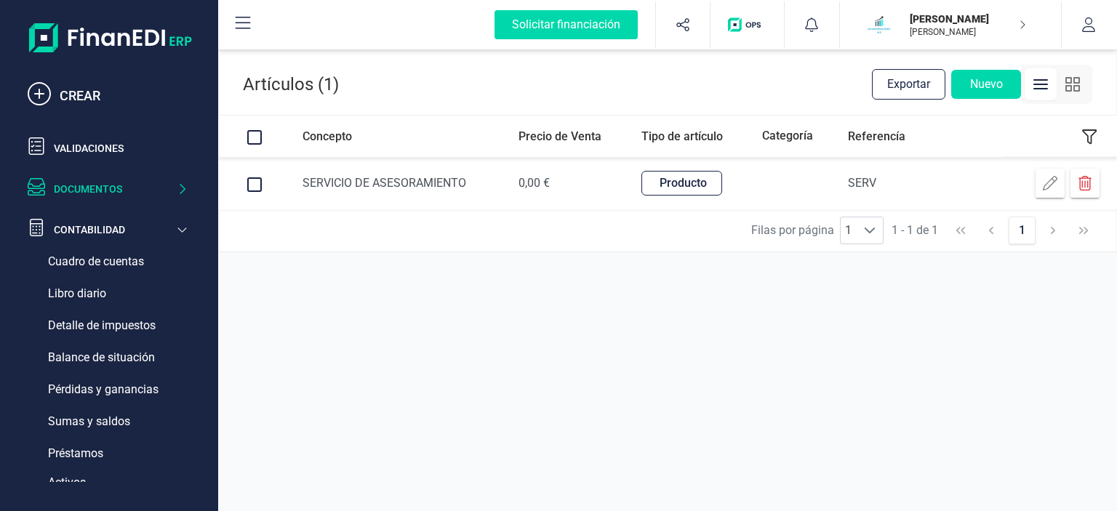
click at [95, 194] on div "Documentos" at bounding box center [115, 189] width 123 height 15
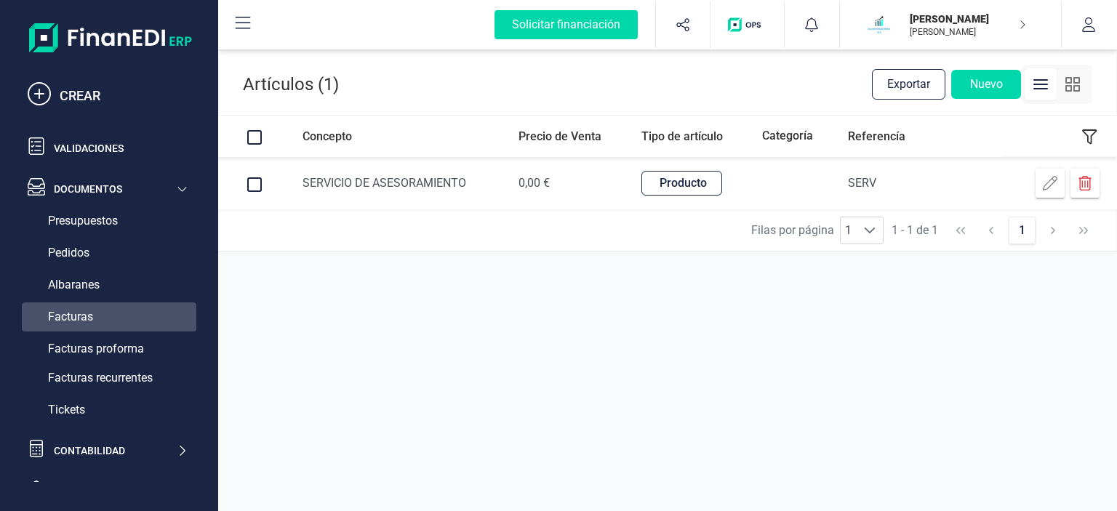
click at [92, 323] on span "Facturas" at bounding box center [70, 316] width 45 height 17
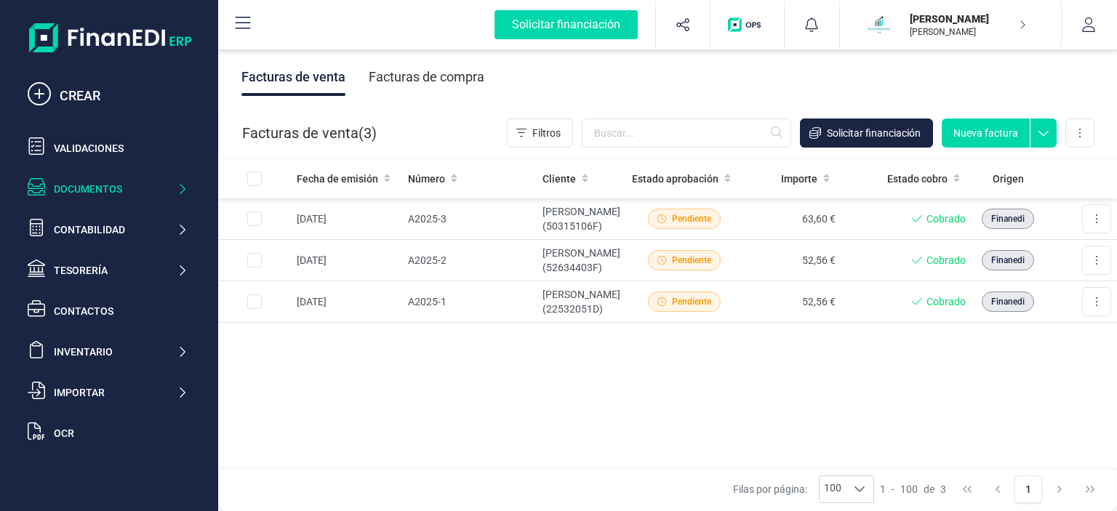
click at [1051, 134] on icon at bounding box center [1043, 129] width 26 height 22
click at [990, 134] on button "Nueva factura" at bounding box center [985, 132] width 88 height 29
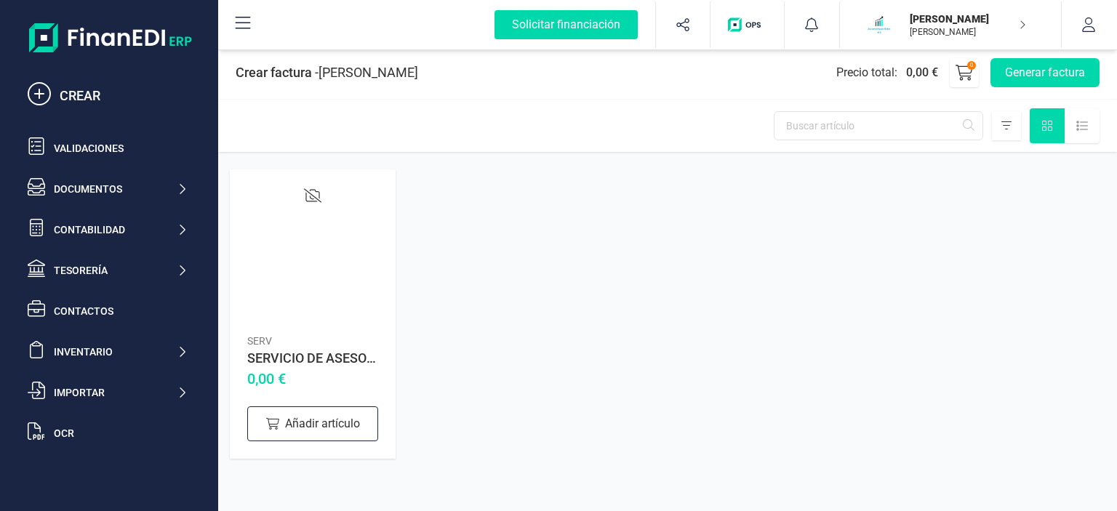
click at [236, 20] on icon at bounding box center [242, 23] width 17 height 17
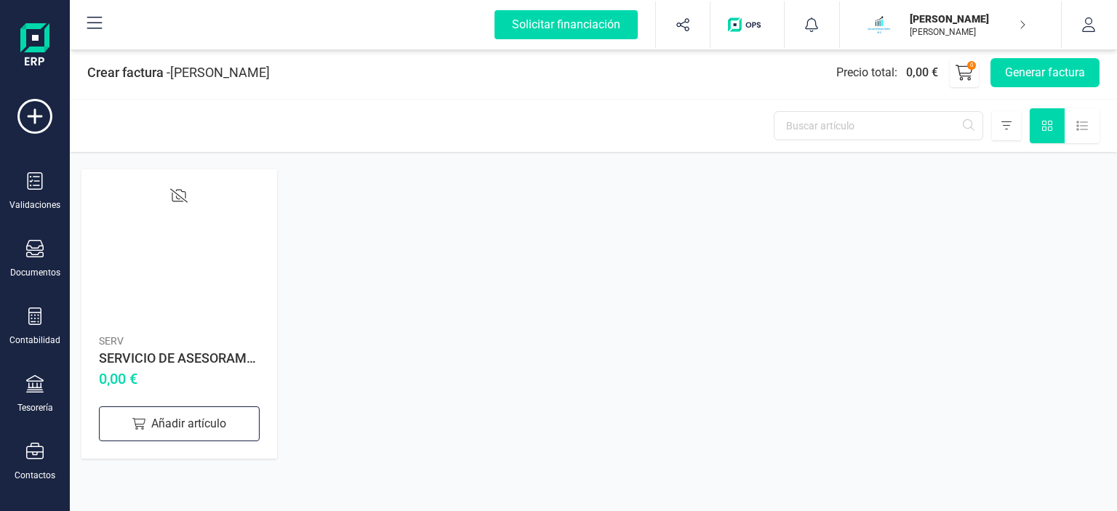
click at [100, 19] on icon at bounding box center [94, 23] width 17 height 17
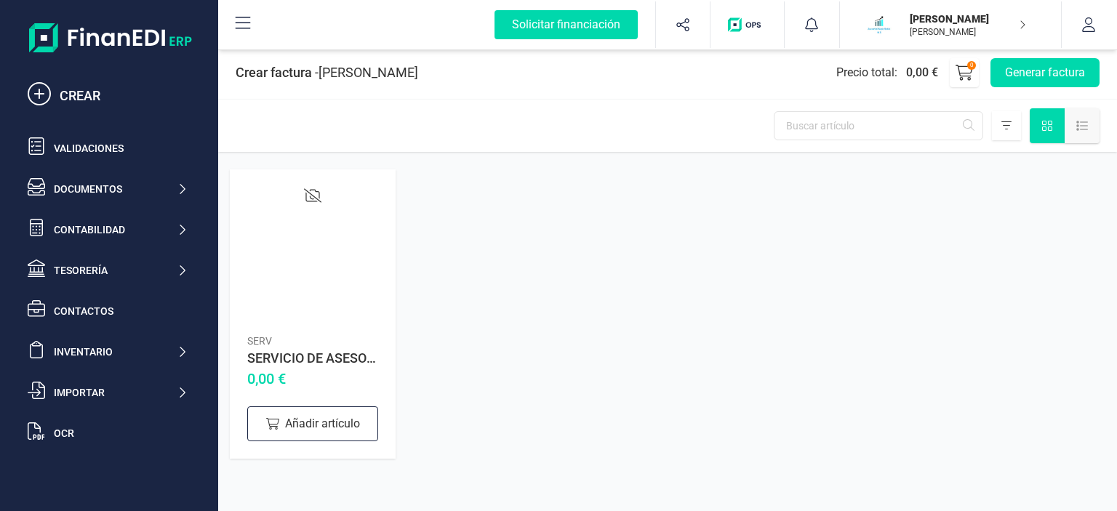
click at [1086, 126] on icon at bounding box center [1083, 125] width 12 height 9
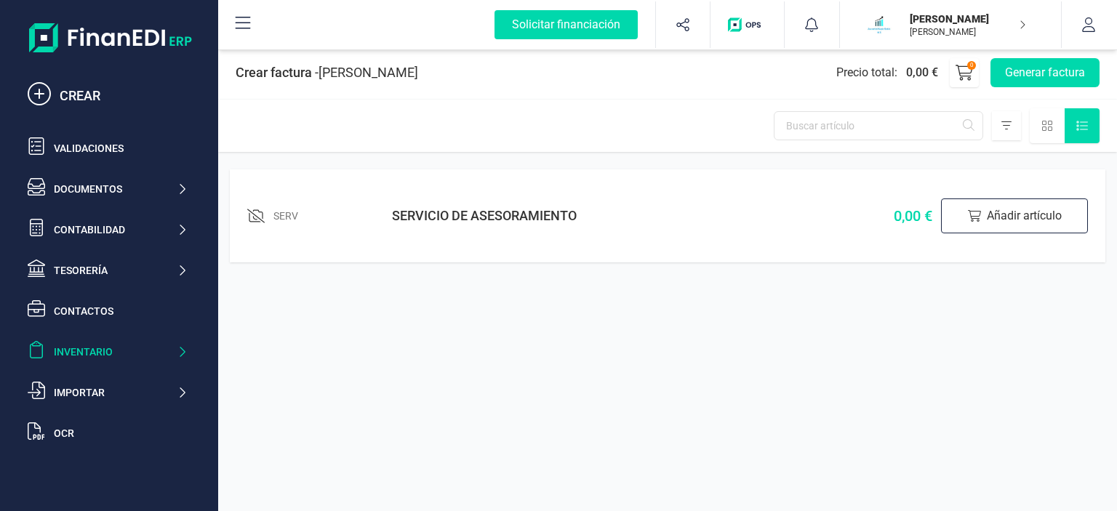
click at [101, 350] on div "Inventario" at bounding box center [115, 352] width 123 height 15
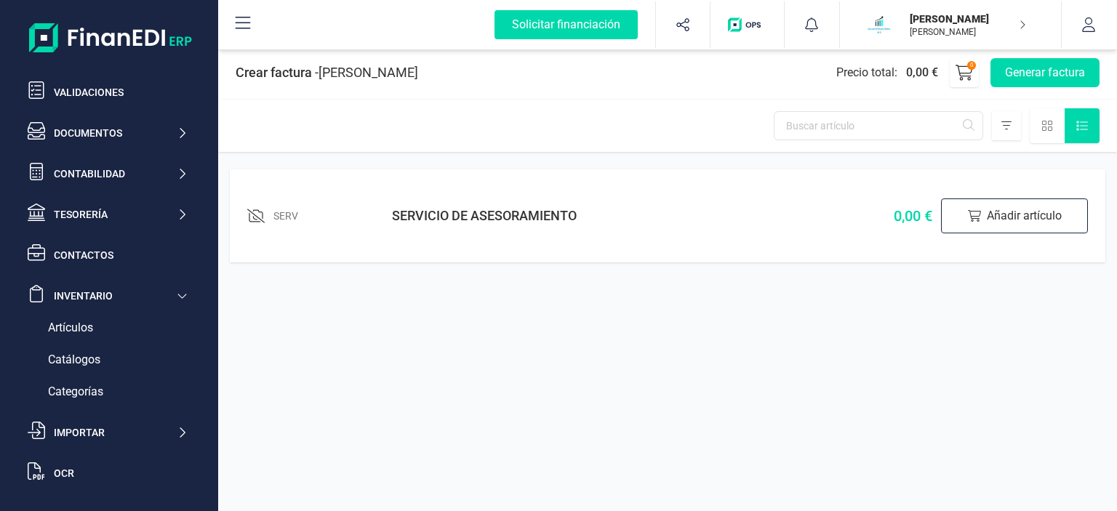
scroll to position [73, 0]
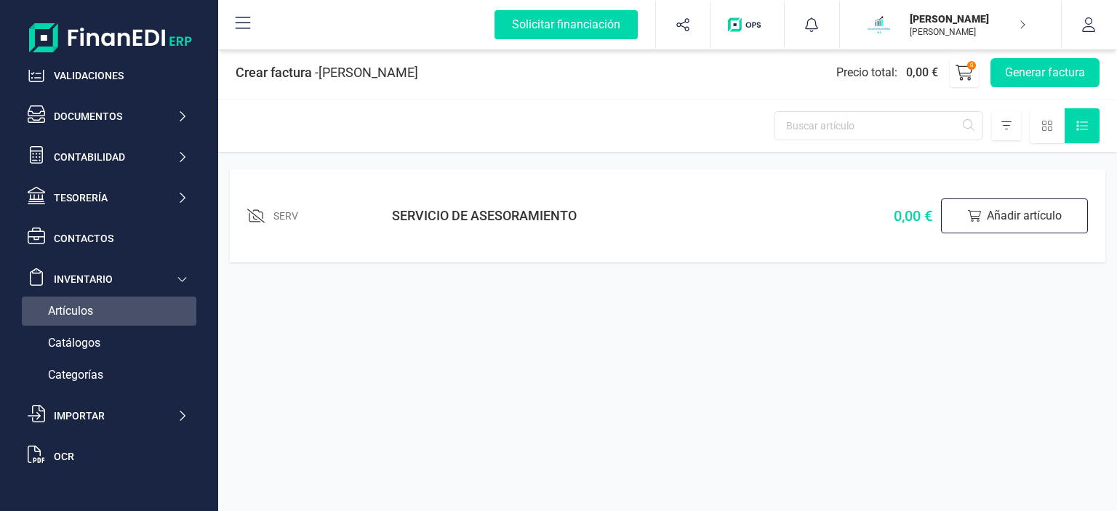
click at [109, 307] on div "Artículos" at bounding box center [109, 311] width 174 height 29
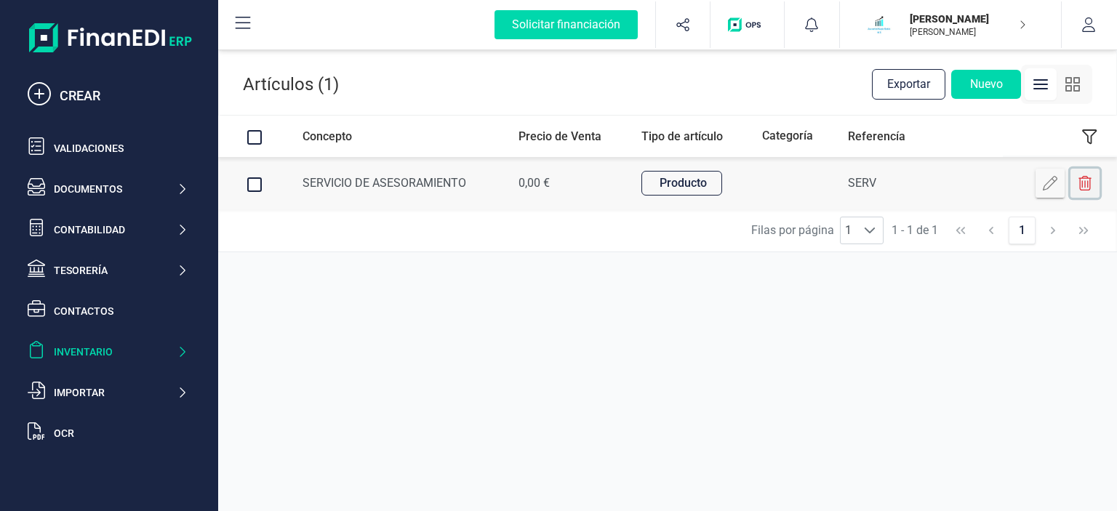
click at [1086, 187] on icon at bounding box center [1084, 183] width 15 height 15
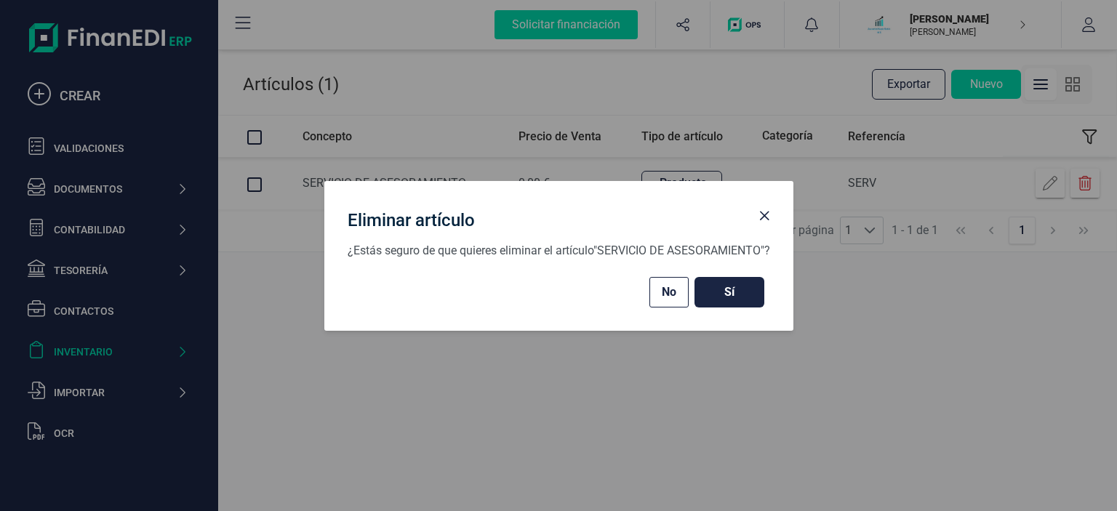
click at [755, 290] on button "Sí" at bounding box center [729, 292] width 70 height 31
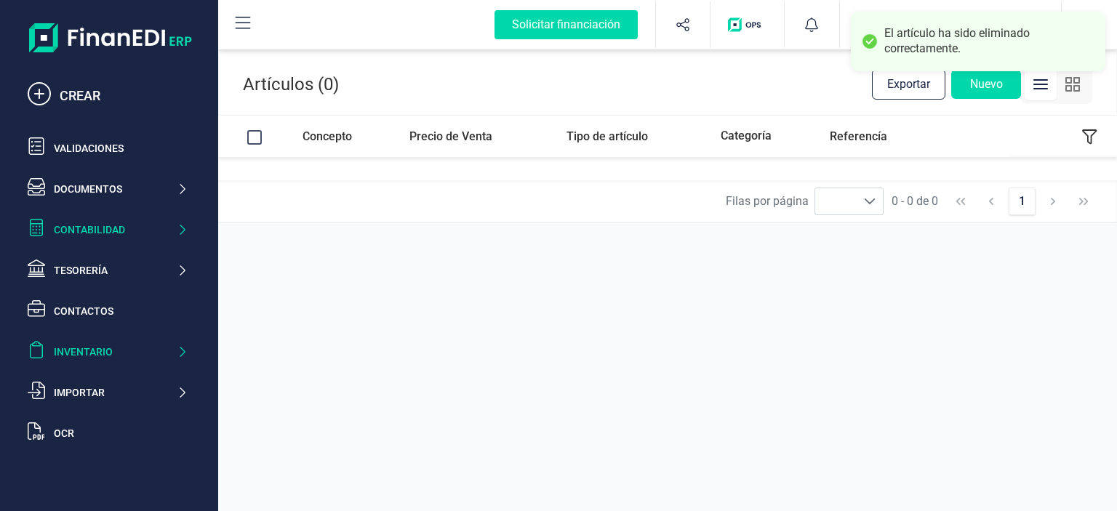
click at [110, 231] on div "Contabilidad" at bounding box center [115, 229] width 123 height 15
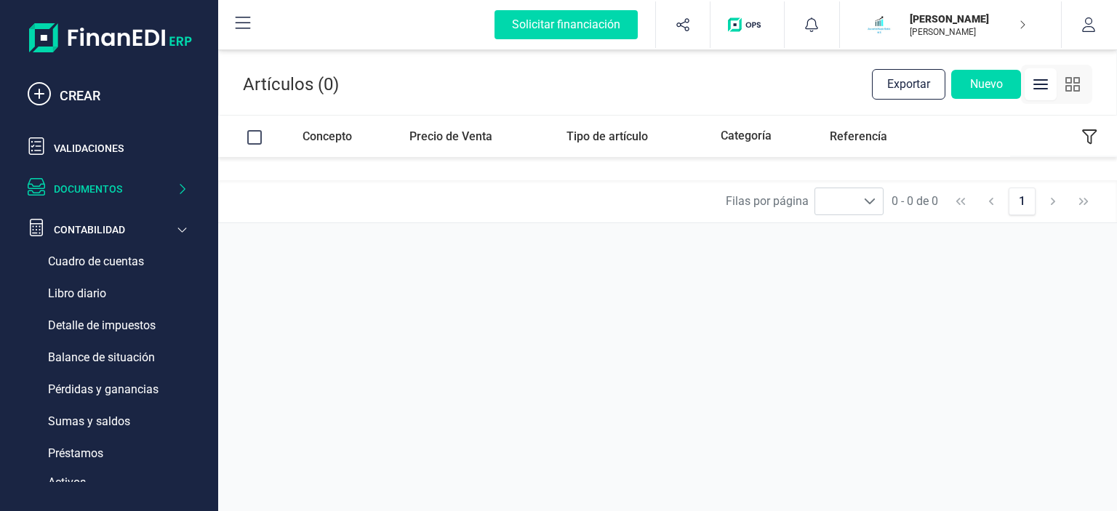
click at [95, 193] on div "Documentos" at bounding box center [115, 189] width 123 height 15
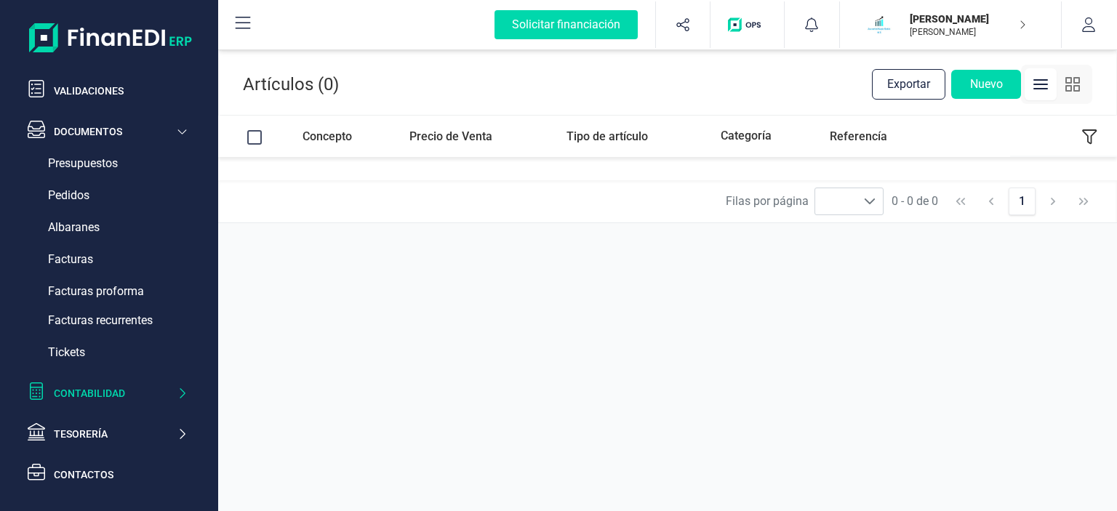
scroll to position [84, 0]
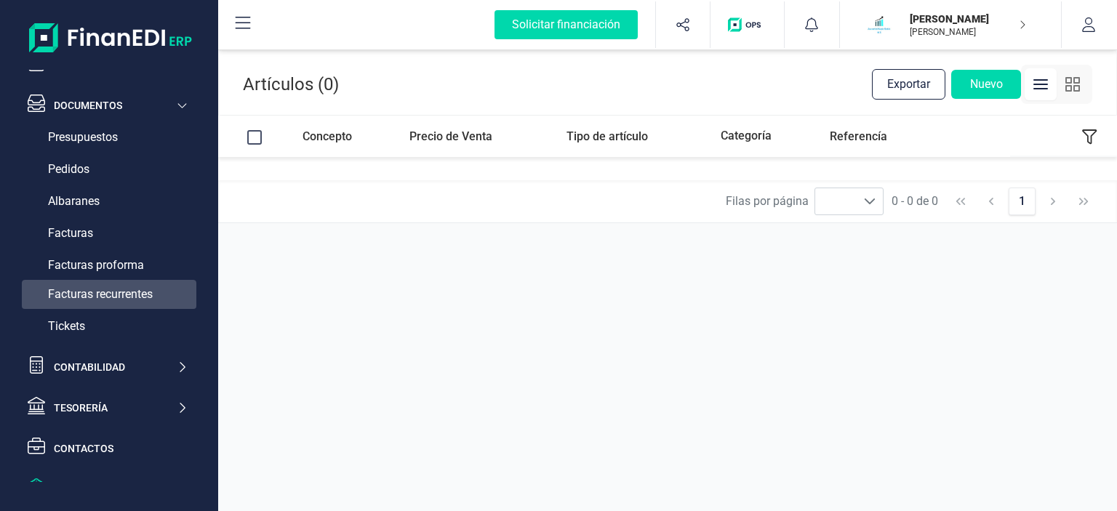
click at [79, 291] on span "Facturas recurrentes" at bounding box center [100, 294] width 105 height 17
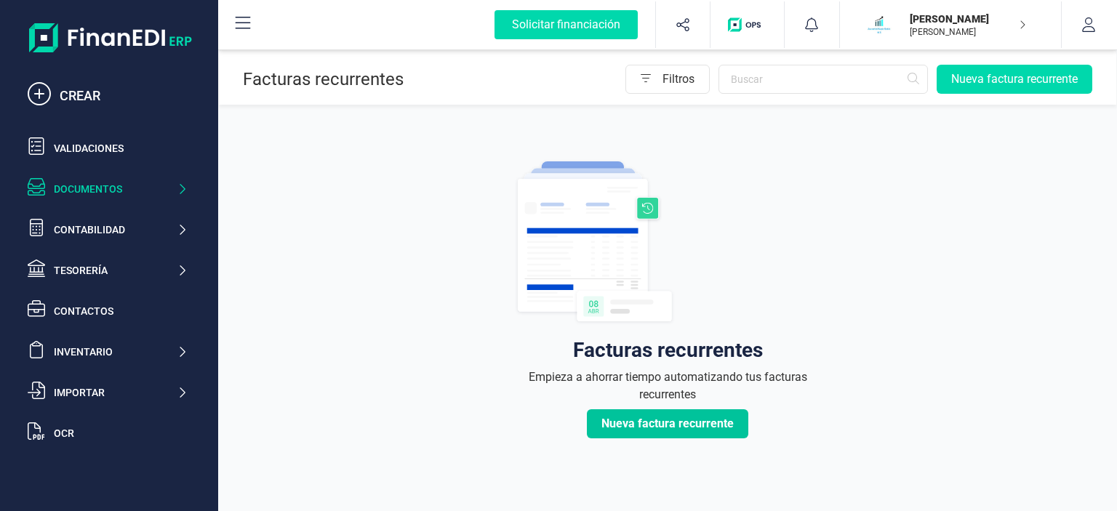
click at [685, 429] on span "Nueva factura recurrente" at bounding box center [667, 423] width 132 height 17
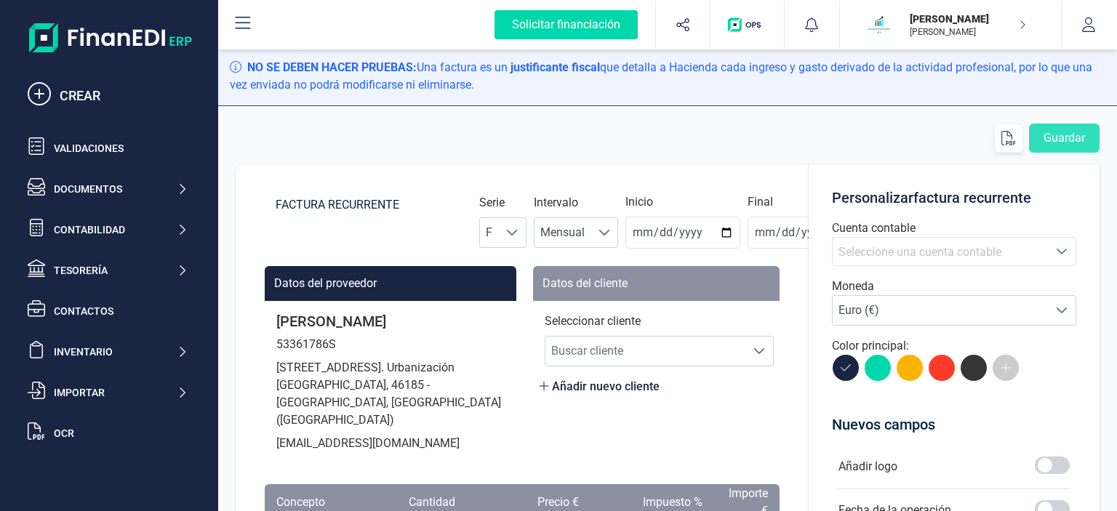
scroll to position [84, 0]
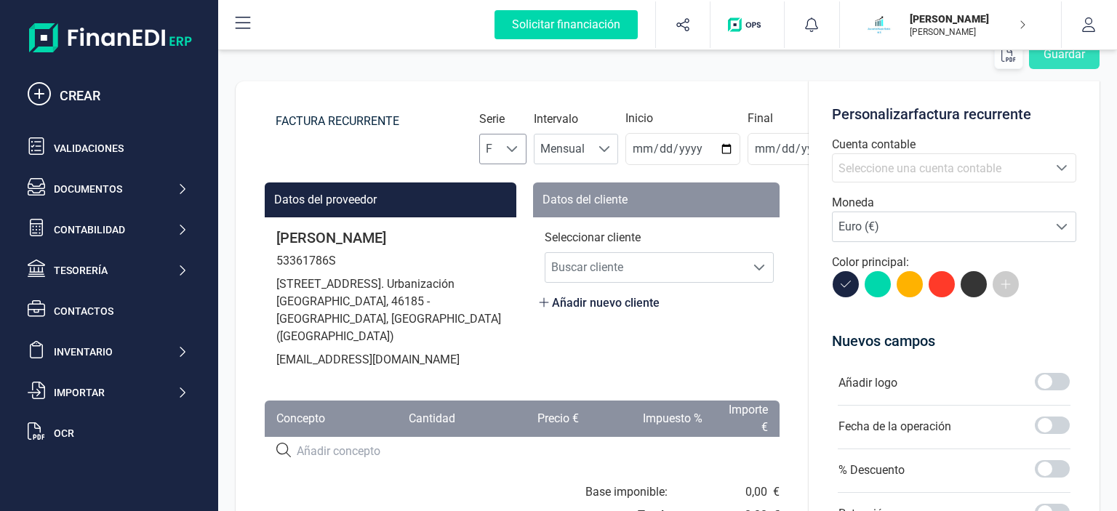
click at [502, 147] on div at bounding box center [512, 148] width 28 height 29
click at [510, 144] on span at bounding box center [512, 149] width 12 height 12
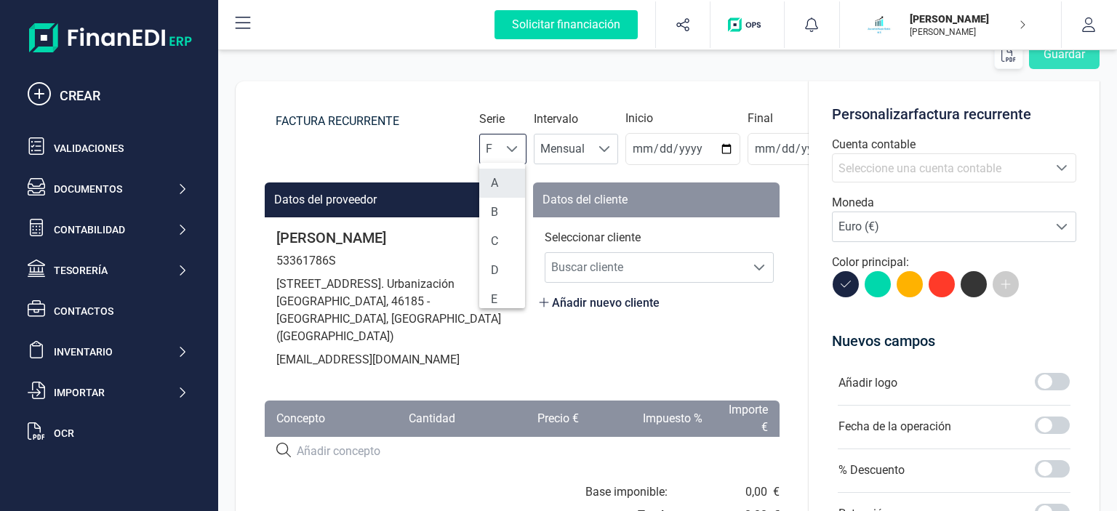
click at [508, 182] on li "A" at bounding box center [502, 183] width 46 height 29
click at [573, 153] on span "Mensual" at bounding box center [563, 148] width 56 height 29
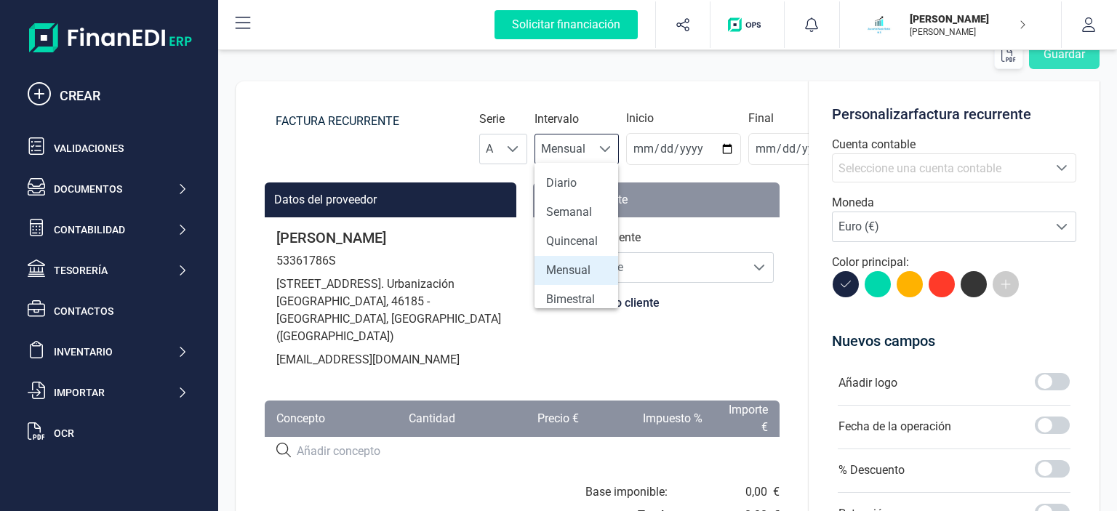
click at [573, 153] on span "Mensual" at bounding box center [563, 148] width 56 height 29
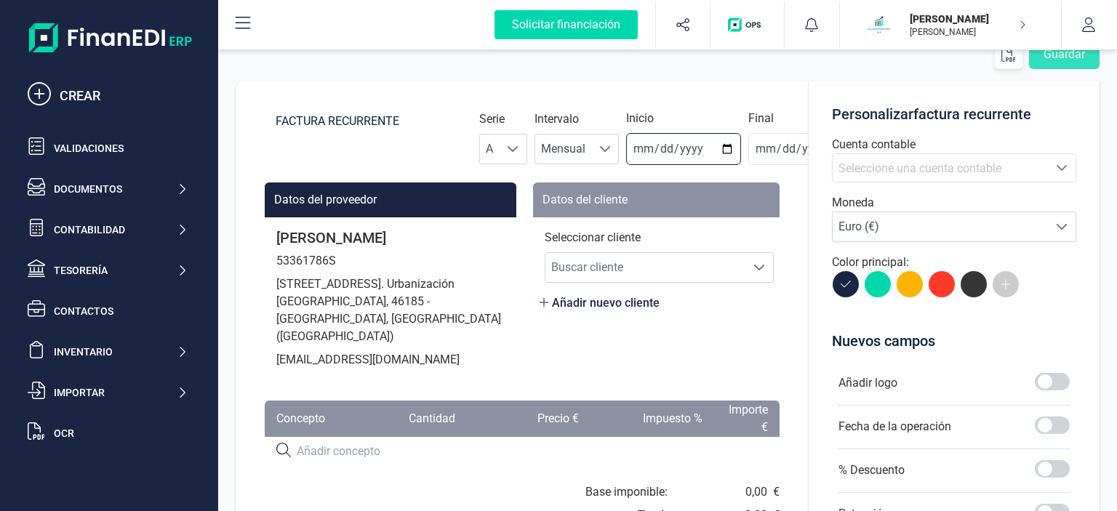
click at [632, 153] on input "2025-08-21" at bounding box center [683, 149] width 115 height 32
type input "2025-08-30"
type input "[DATE]"
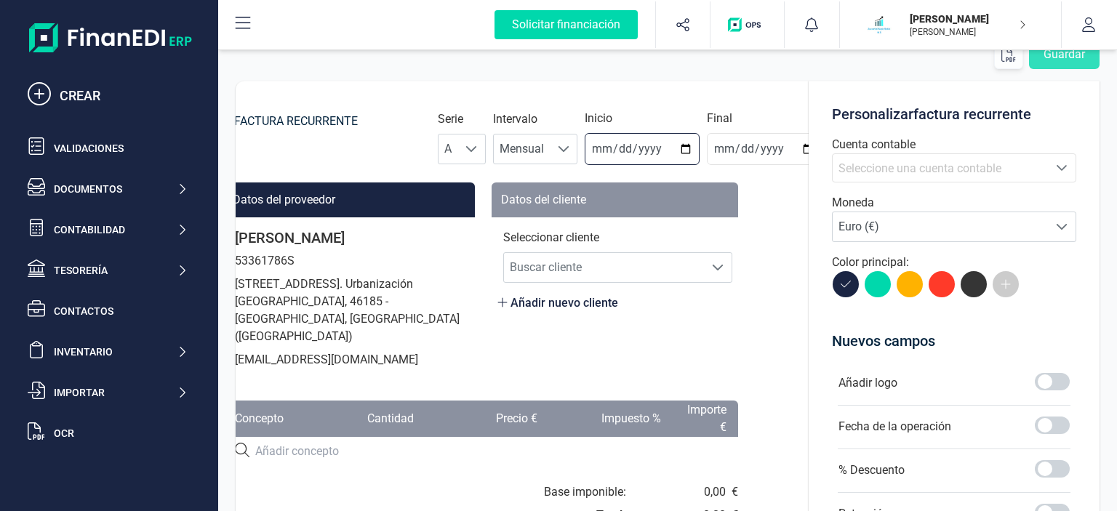
click at [600, 153] on input "2025-08-30" at bounding box center [641, 149] width 115 height 32
type input "[DATE]"
click at [566, 269] on span "Buscar cliente" at bounding box center [604, 267] width 200 height 29
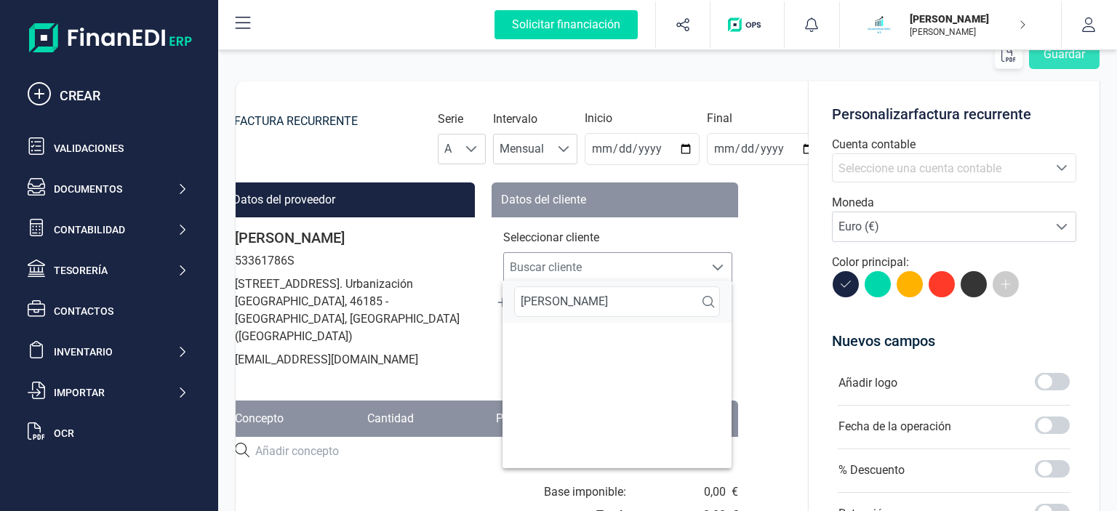
type input "ANTONIO"
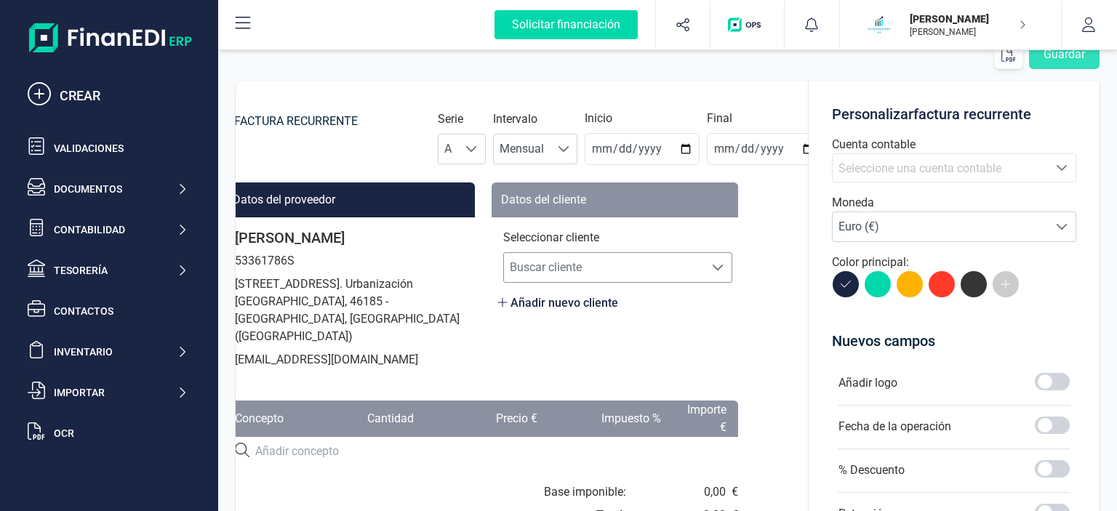
click at [574, 270] on span "Buscar cliente" at bounding box center [604, 267] width 200 height 29
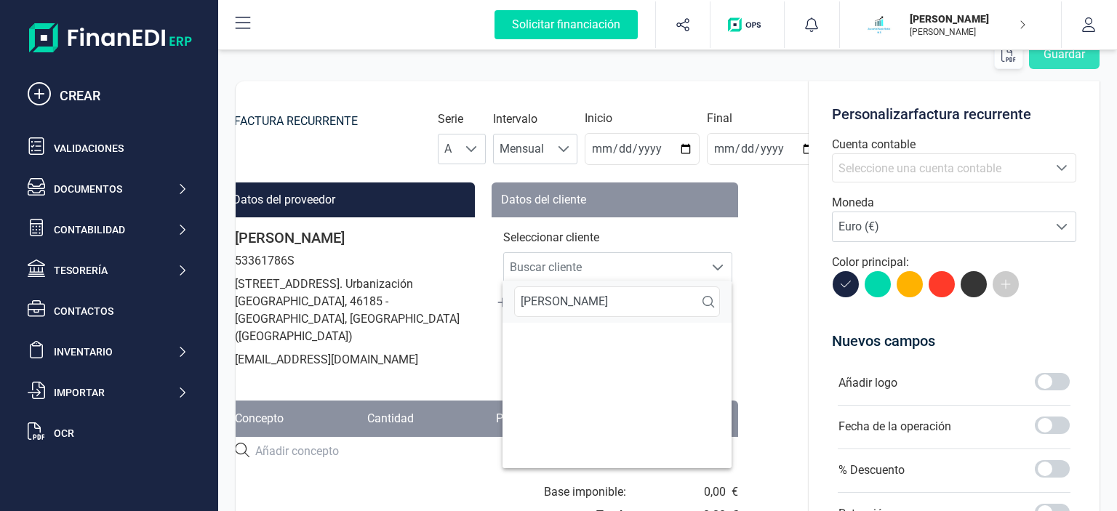
click at [712, 301] on icon at bounding box center [708, 302] width 12 height 12
click at [568, 305] on input "MARIN" at bounding box center [617, 301] width 206 height 31
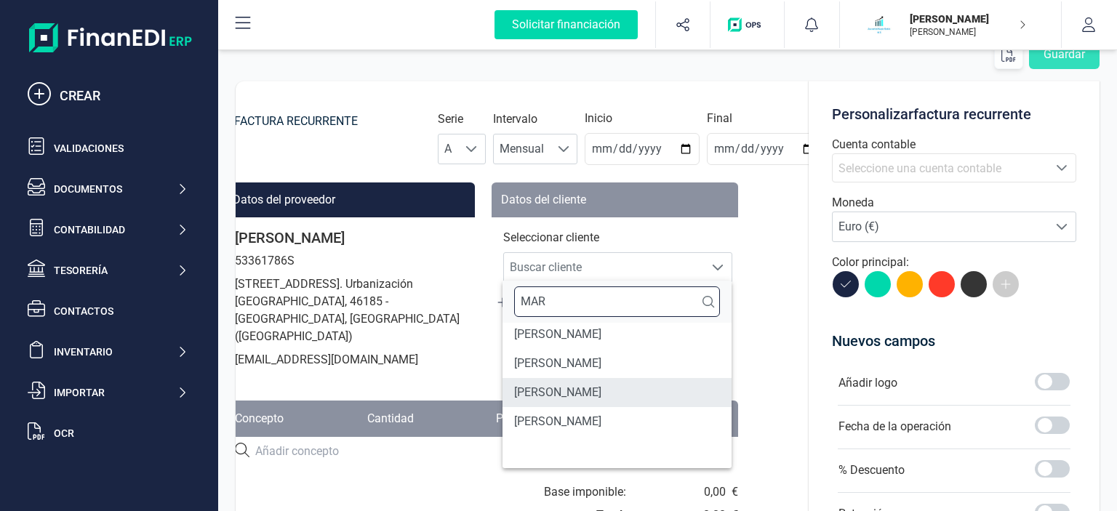
scroll to position [0, 0]
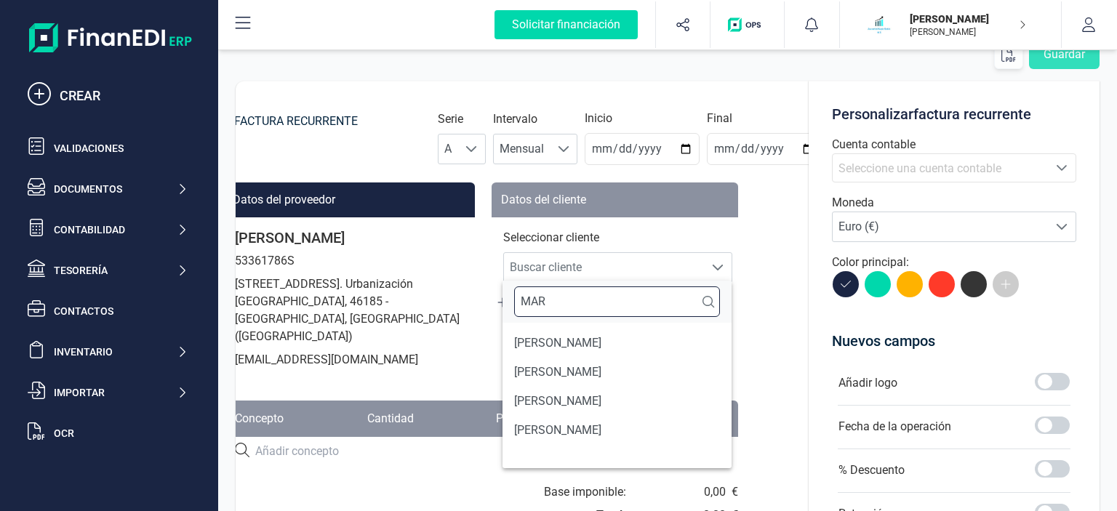
click at [600, 302] on input "MAR" at bounding box center [617, 301] width 206 height 31
type input "MAR"
click at [721, 226] on div "Seleccionar cliente Buscar cliente Buscar cliente Añadir nuevo cliente" at bounding box center [615, 270] width 258 height 106
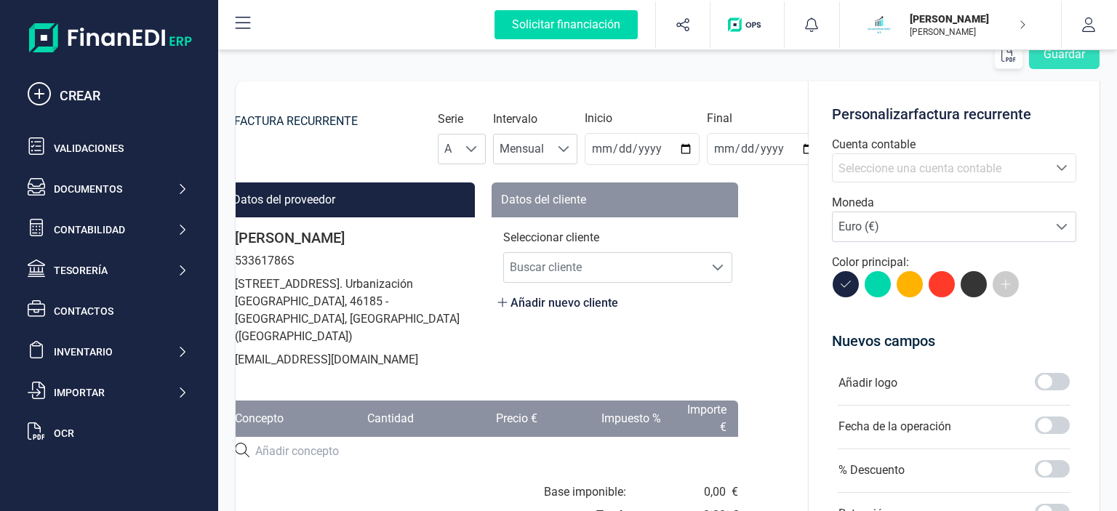
click at [547, 303] on span "Añadir nuevo cliente" at bounding box center [557, 302] width 121 height 17
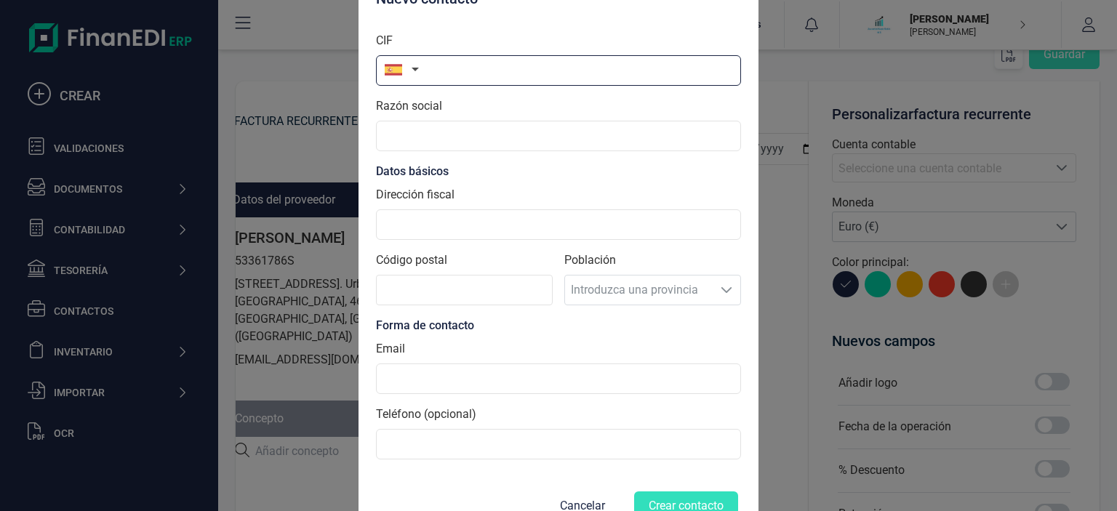
click at [455, 76] on input "text" at bounding box center [558, 70] width 365 height 31
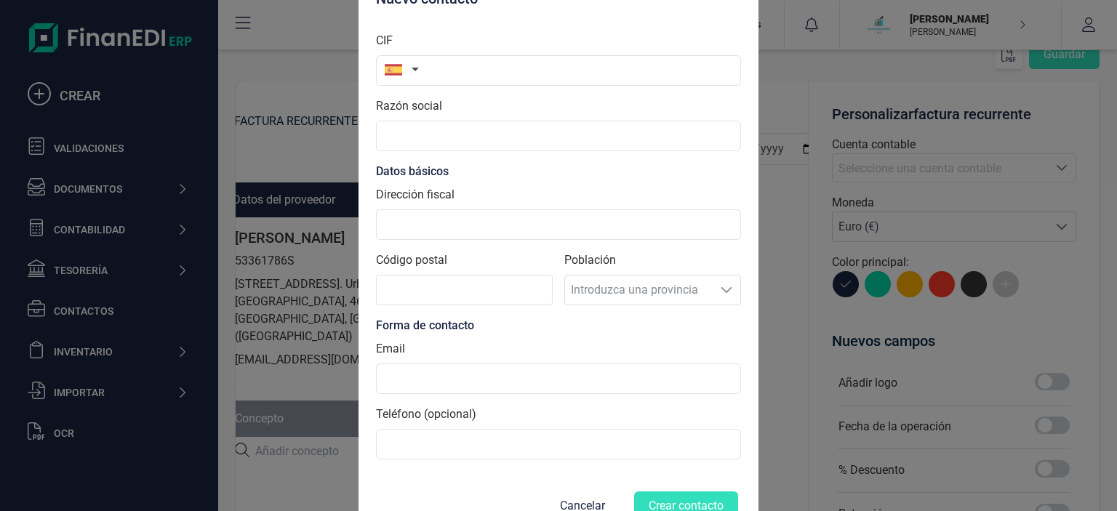
click at [382, 39] on label "CIF" at bounding box center [384, 40] width 17 height 17
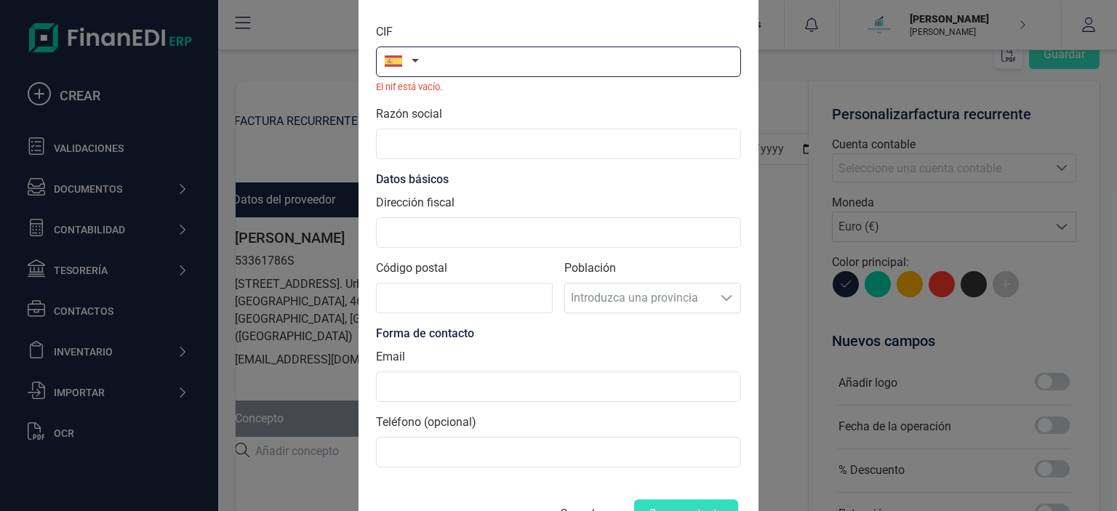
click at [452, 65] on input "text" at bounding box center [558, 62] width 365 height 31
paste input "48439513C"
type input "48439513C"
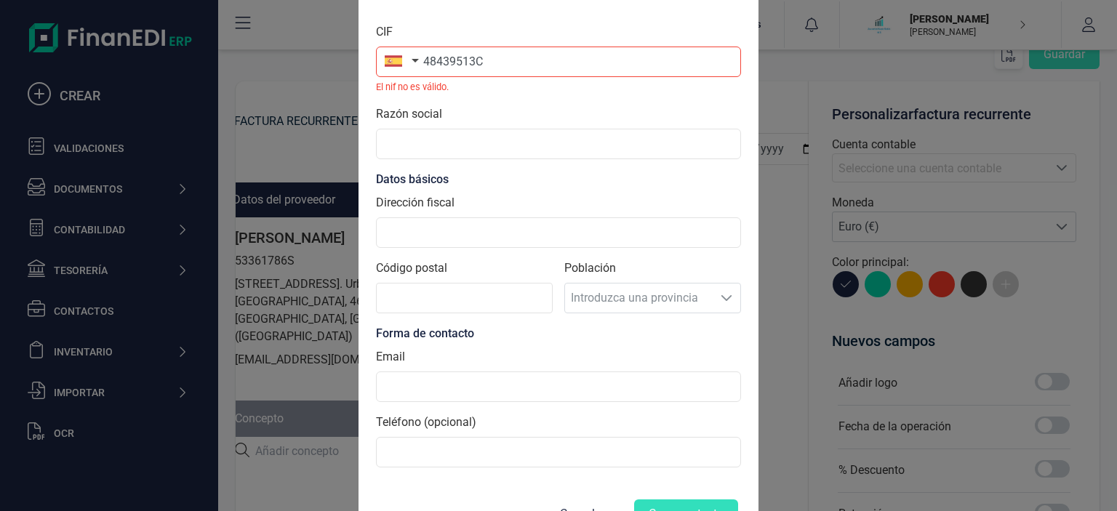
click at [413, 68] on button "button" at bounding box center [399, 61] width 46 height 29
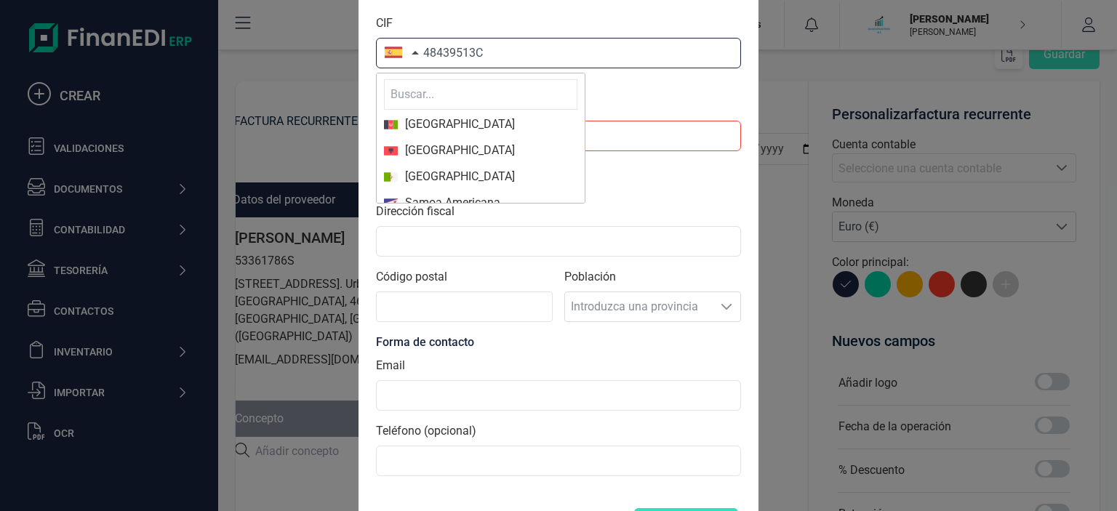
click at [542, 51] on input "48439513C" at bounding box center [558, 53] width 365 height 31
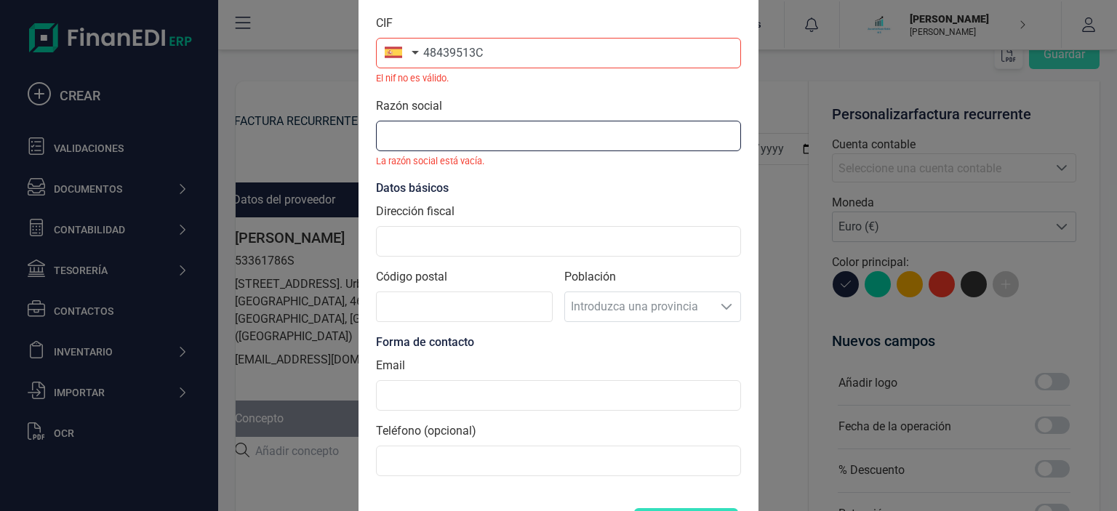
paste input "ANTONIO MARIN GARCIA"
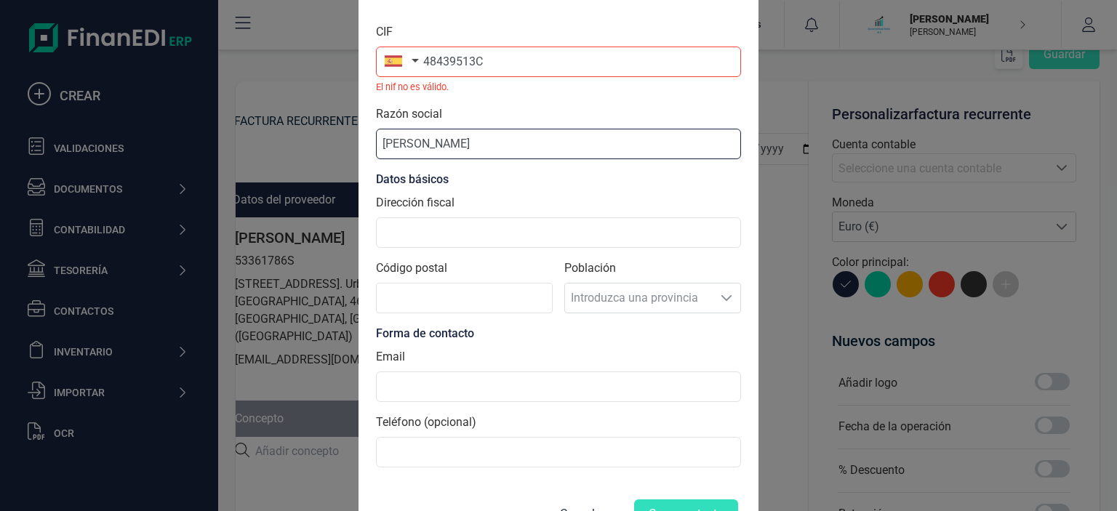
type input "ANTONIO MARIN GARCIA"
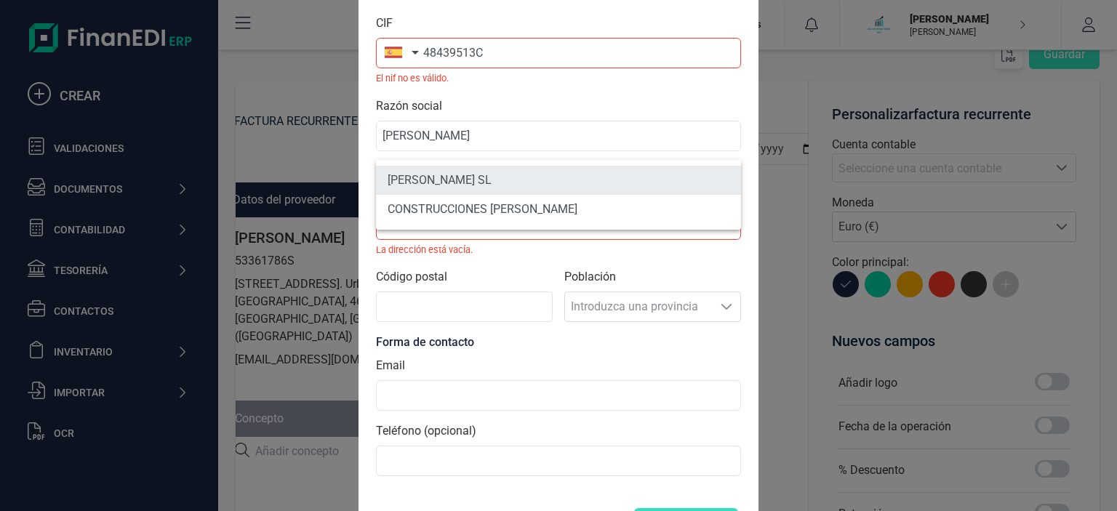
click at [498, 183] on li "ANTONIO MARIN GARCIA SL" at bounding box center [558, 180] width 365 height 29
type input "B12941225"
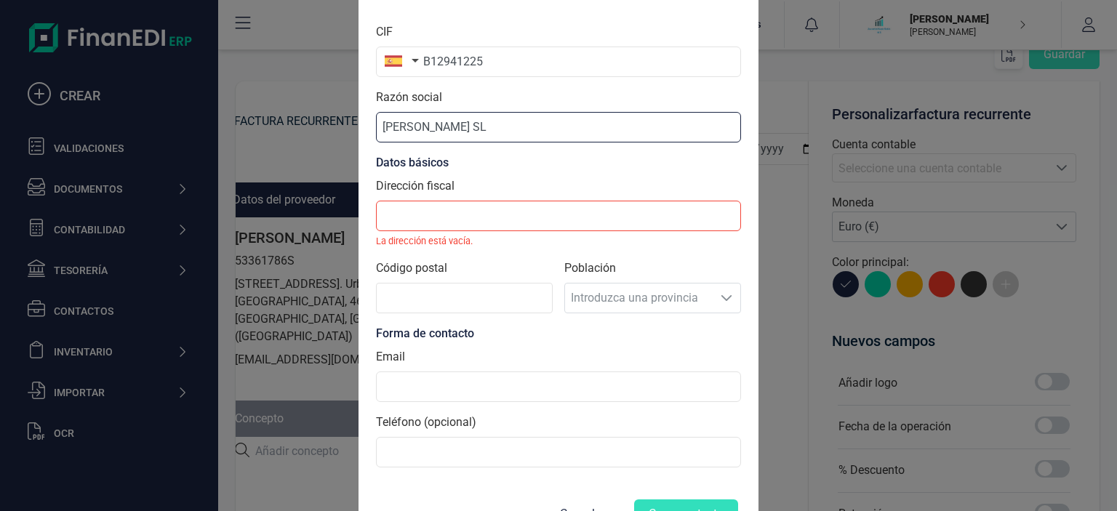
click at [552, 127] on input "ANTONIO MARIN GARCIA SL" at bounding box center [558, 127] width 365 height 31
type input "ANTONIO MARIN GARCIA"
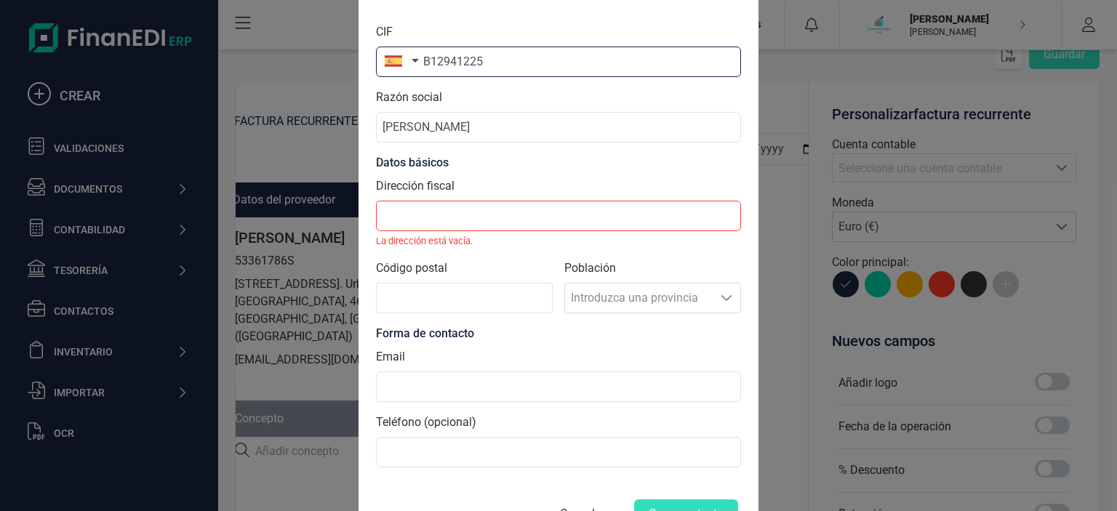
drag, startPoint x: 499, startPoint y: 63, endPoint x: 355, endPoint y: 65, distance: 143.9
click at [376, 65] on input "B12941225" at bounding box center [558, 62] width 365 height 31
paste input "48439513C"
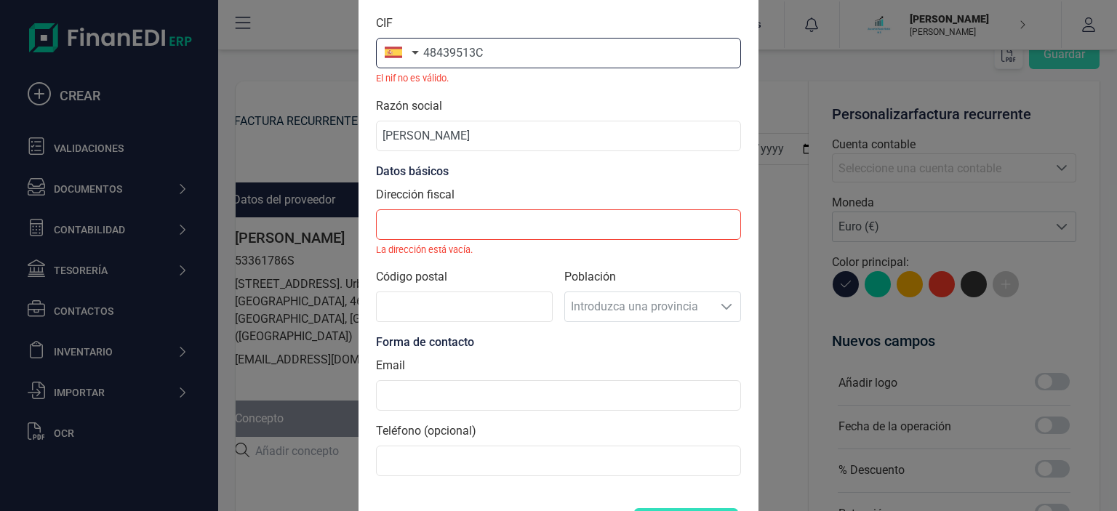
type input "48439513C"
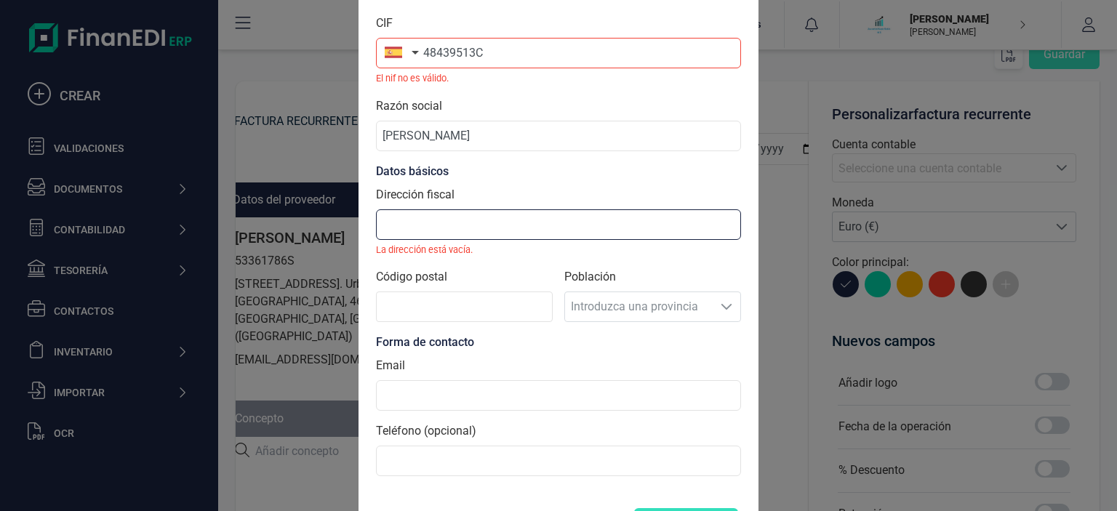
click at [446, 225] on input "Dirección fiscal" at bounding box center [558, 224] width 365 height 31
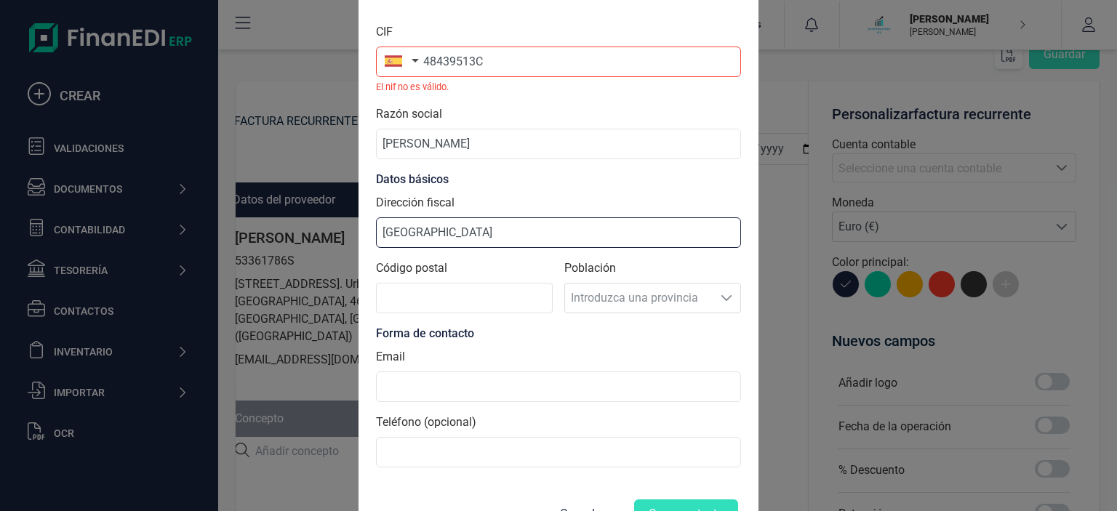
type input "CALLE HISPANIA"
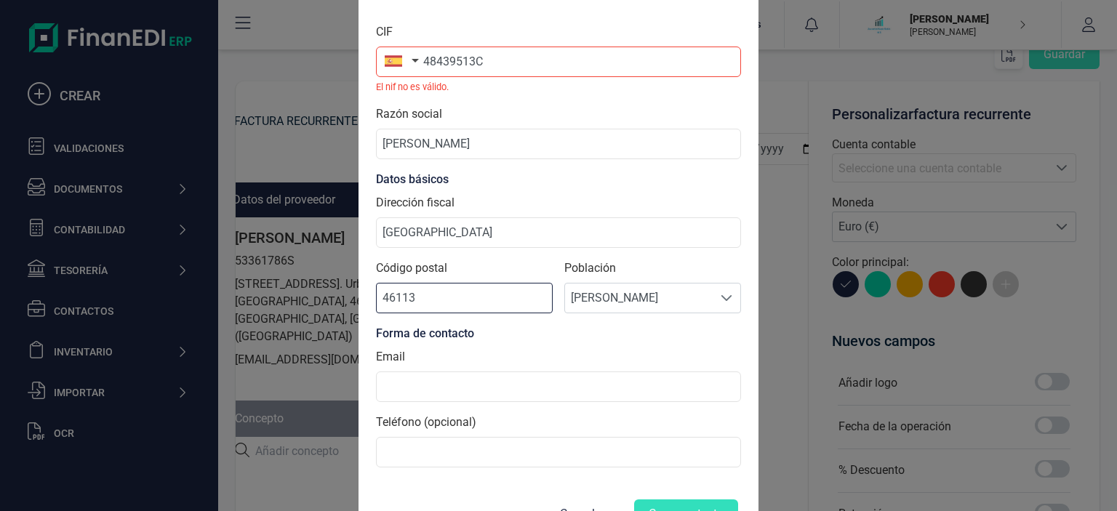
type input "46113"
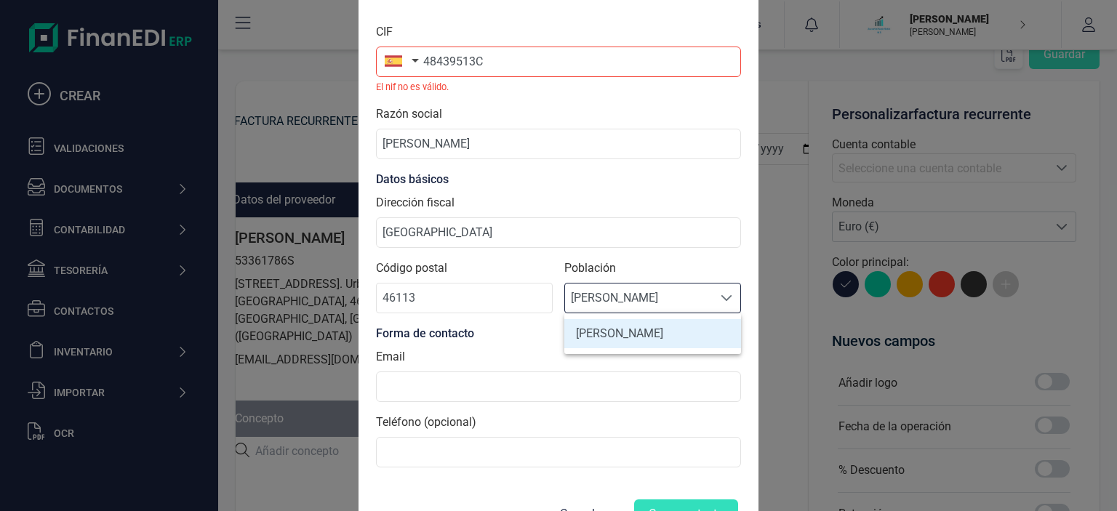
scroll to position [8, 69]
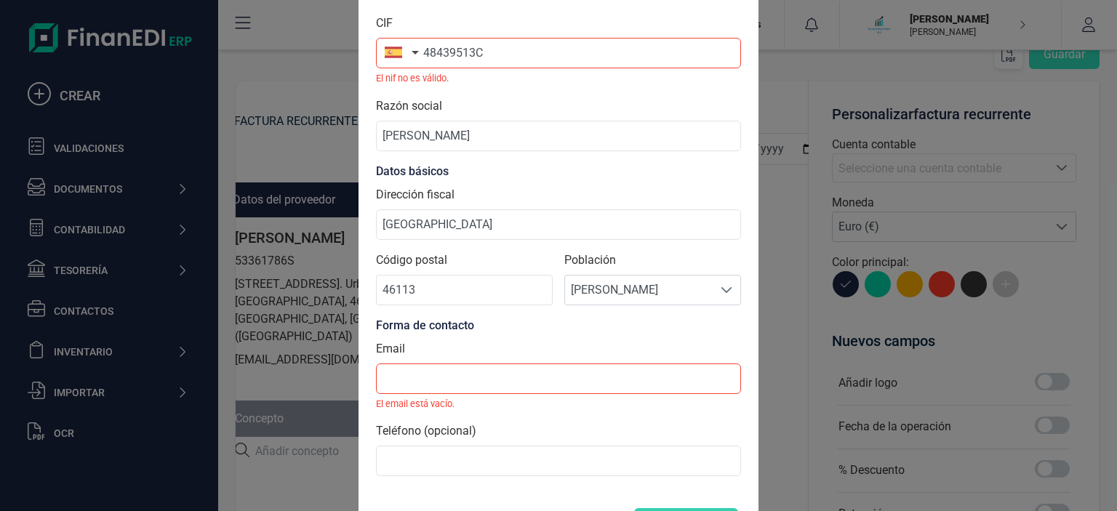
click at [508, 57] on input "48439513C" at bounding box center [558, 53] width 365 height 31
type input "48439513C"
click at [403, 60] on button "button" at bounding box center [399, 52] width 46 height 29
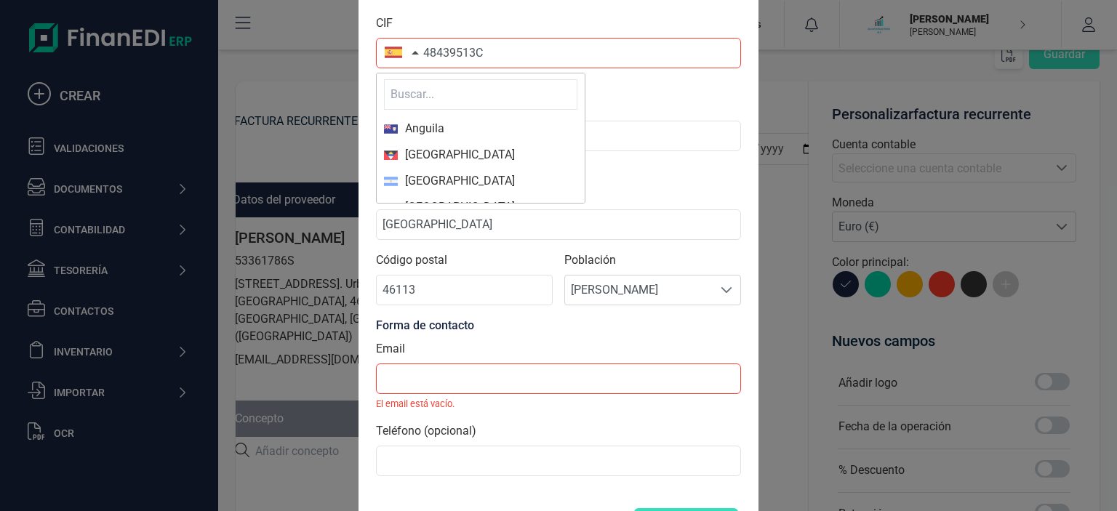
scroll to position [167, 0]
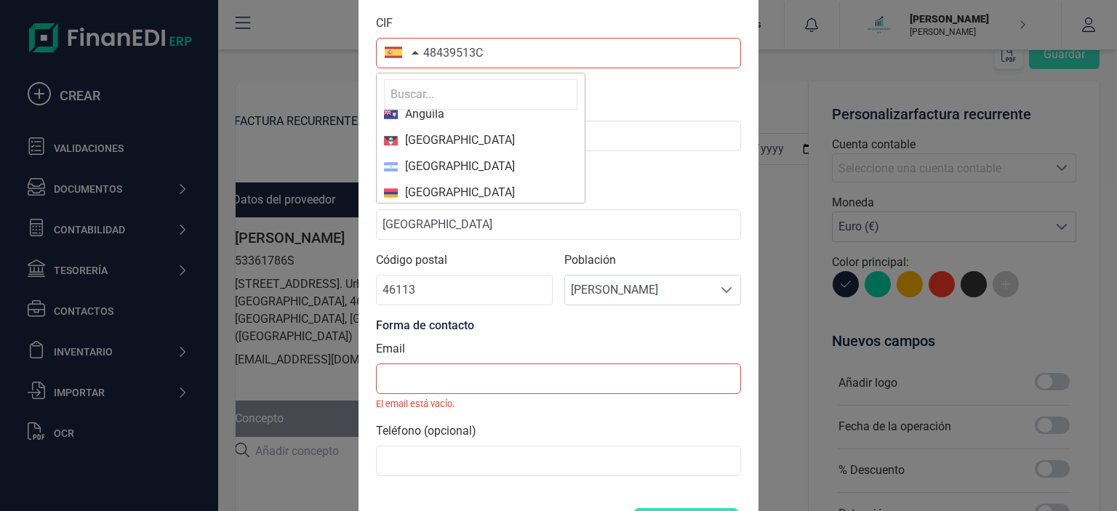
click at [422, 101] on input "text" at bounding box center [480, 94] width 193 height 31
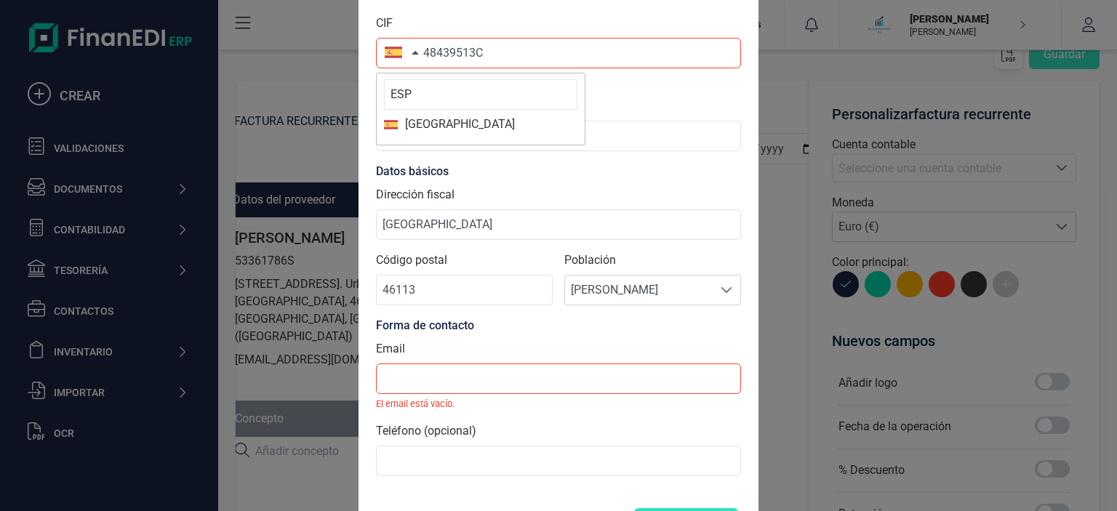
scroll to position [0, 0]
type input "ESP"
click at [423, 132] on span "España" at bounding box center [456, 124] width 117 height 17
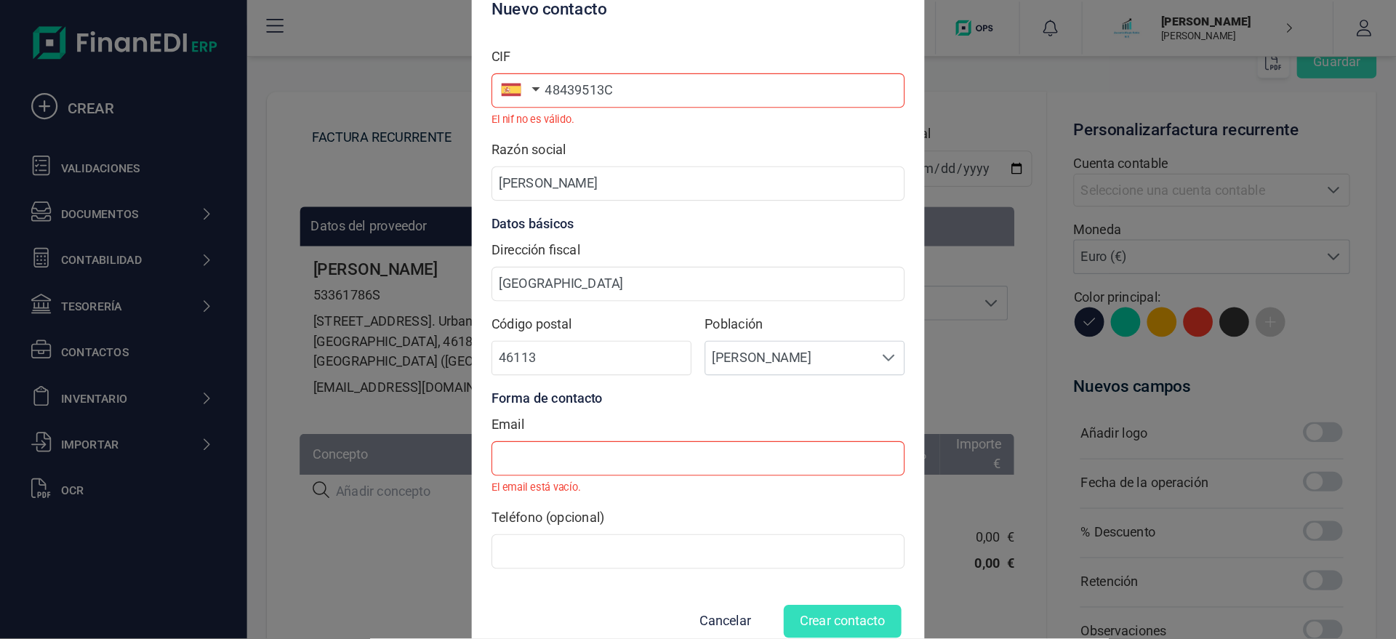
scroll to position [84, 0]
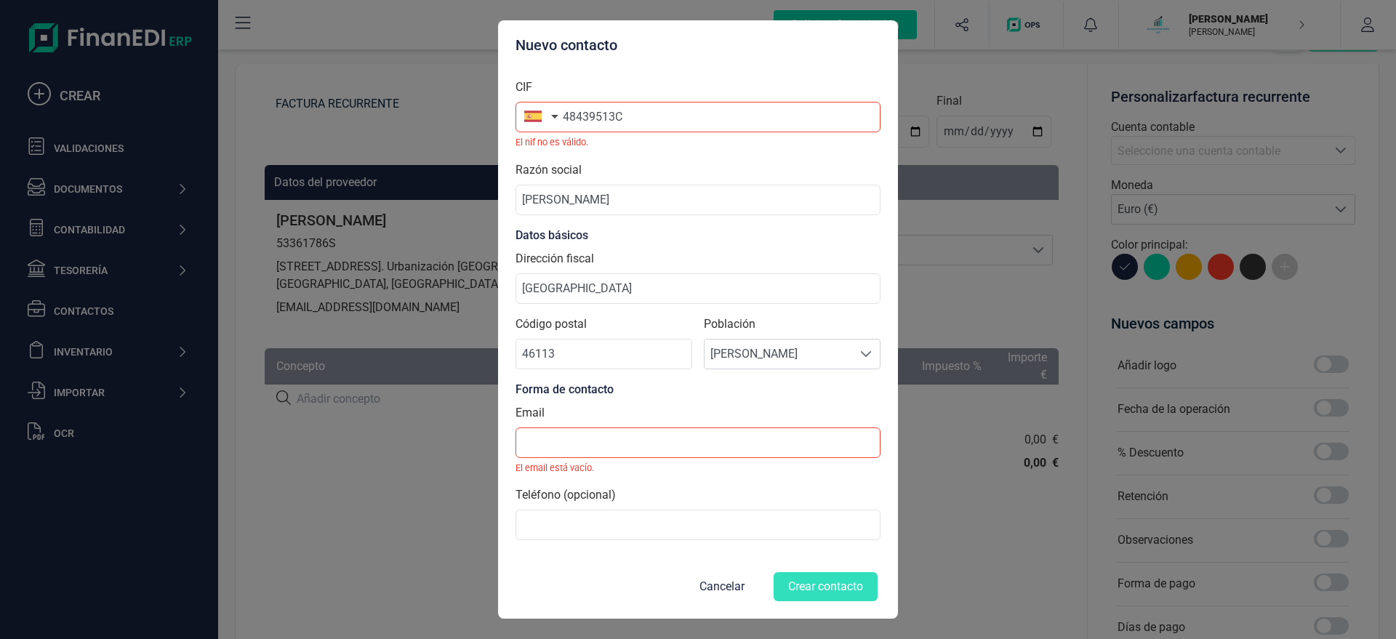
click at [538, 510] on form "CIF 48439513C El nif no es válido. Razón social ANTONIO MARIN GARCIA Datos bási…" at bounding box center [697, 335] width 365 height 536
click at [560, 438] on input at bounding box center [697, 442] width 365 height 31
paste input "X@X.COM"
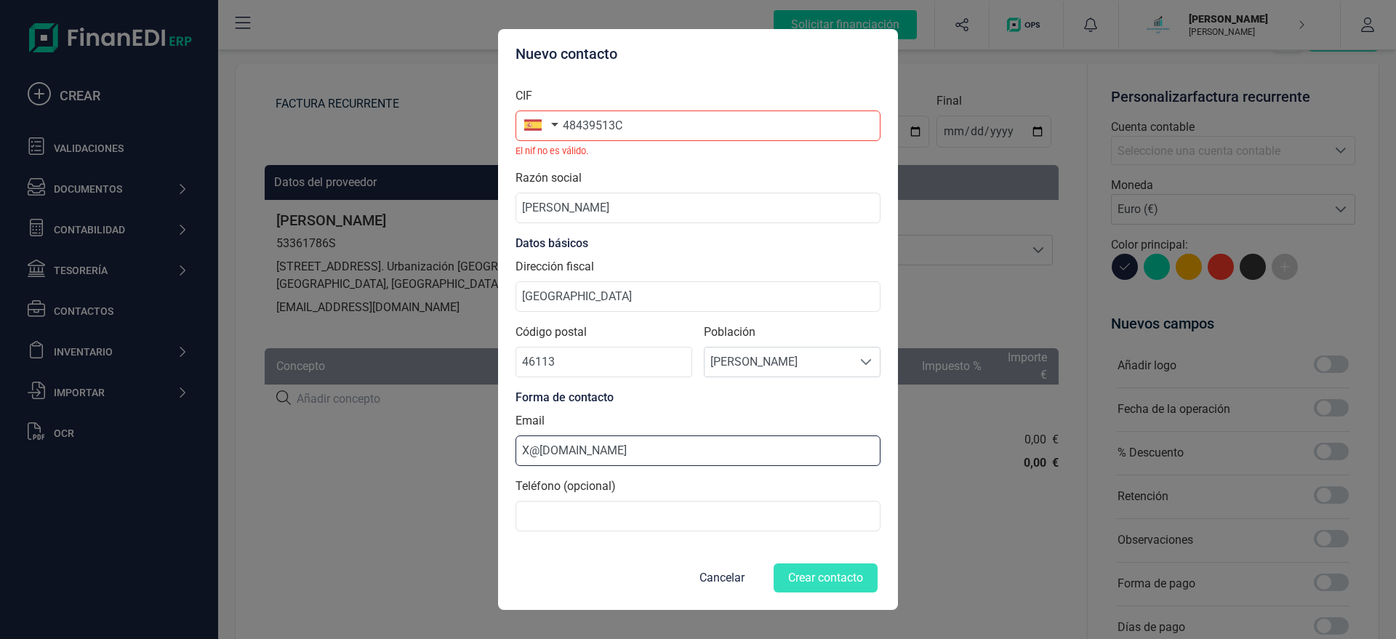
type input "X@X.COM"
click at [648, 121] on input "48439513C" at bounding box center [697, 125] width 365 height 31
click at [563, 125] on input "48439513C" at bounding box center [697, 125] width 365 height 31
drag, startPoint x: 646, startPoint y: 124, endPoint x: 500, endPoint y: 139, distance: 146.1
click at [515, 139] on input "B48439513C" at bounding box center [697, 125] width 365 height 31
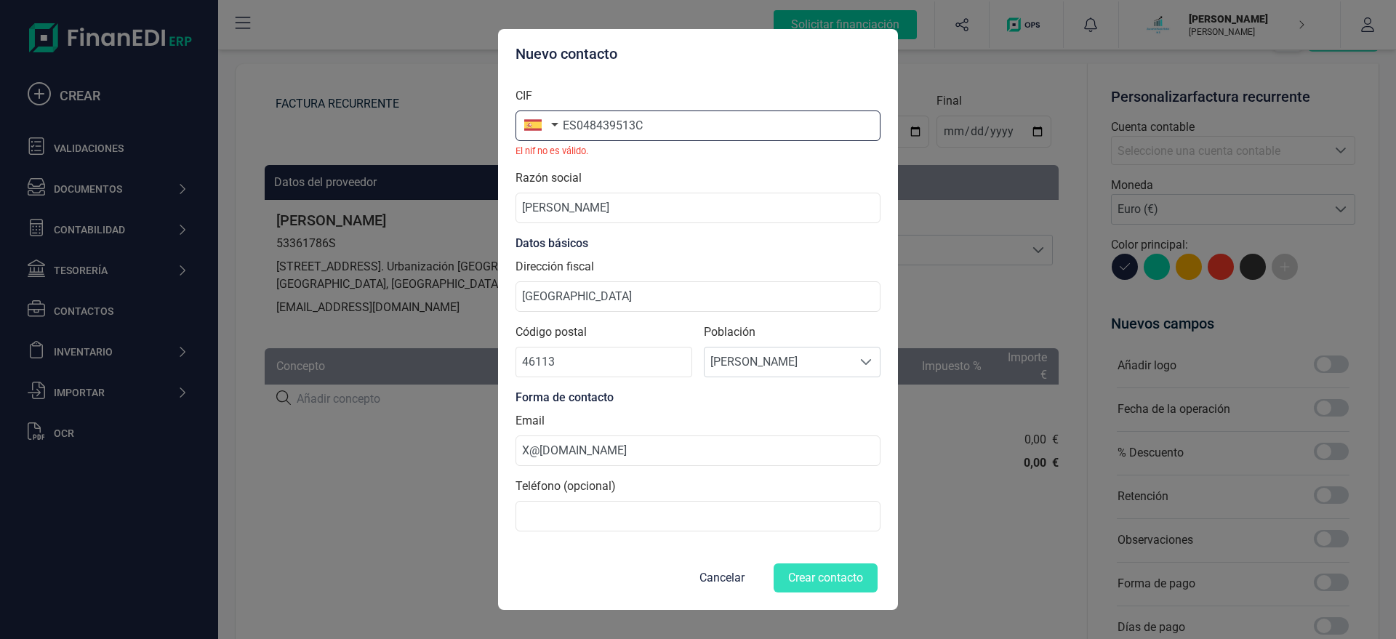
type input "ES048439513C"
click at [744, 123] on input "ES048439513C" at bounding box center [697, 125] width 365 height 31
drag, startPoint x: 669, startPoint y: 129, endPoint x: 440, endPoint y: 129, distance: 229.0
click at [515, 129] on input "ES048439513C" at bounding box center [697, 125] width 365 height 31
click at [558, 132] on button "button" at bounding box center [538, 124] width 46 height 29
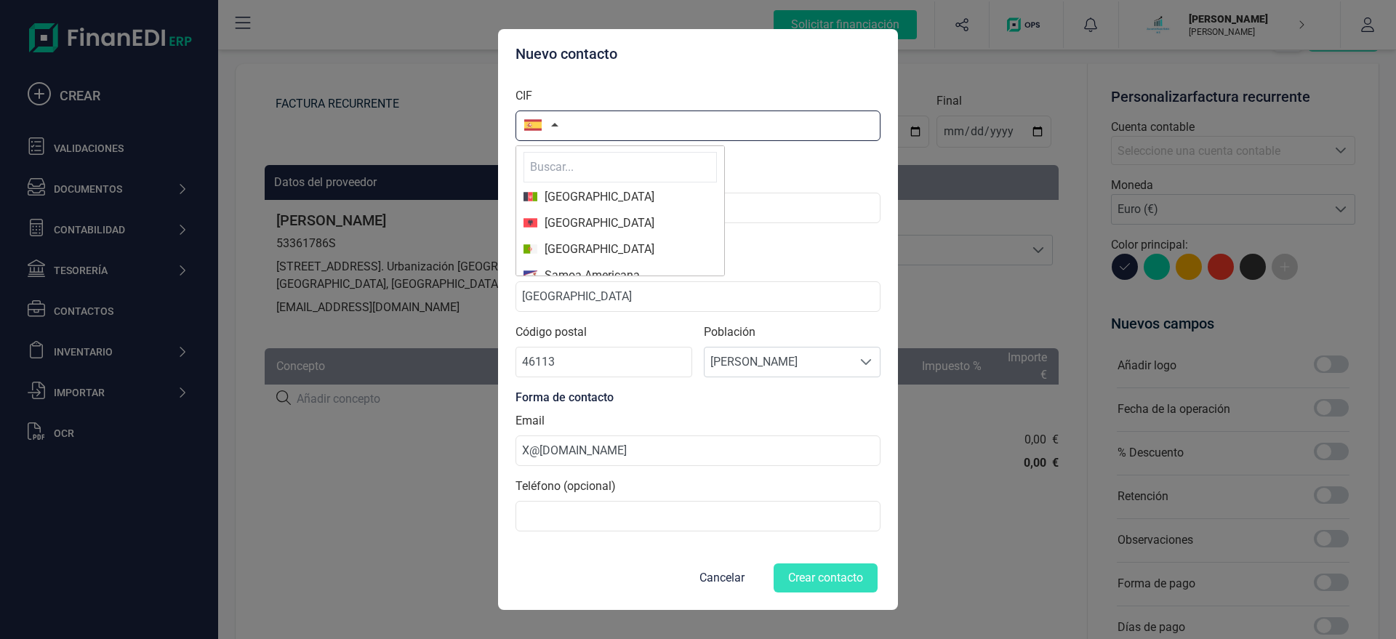
click at [584, 123] on input "text" at bounding box center [697, 125] width 365 height 31
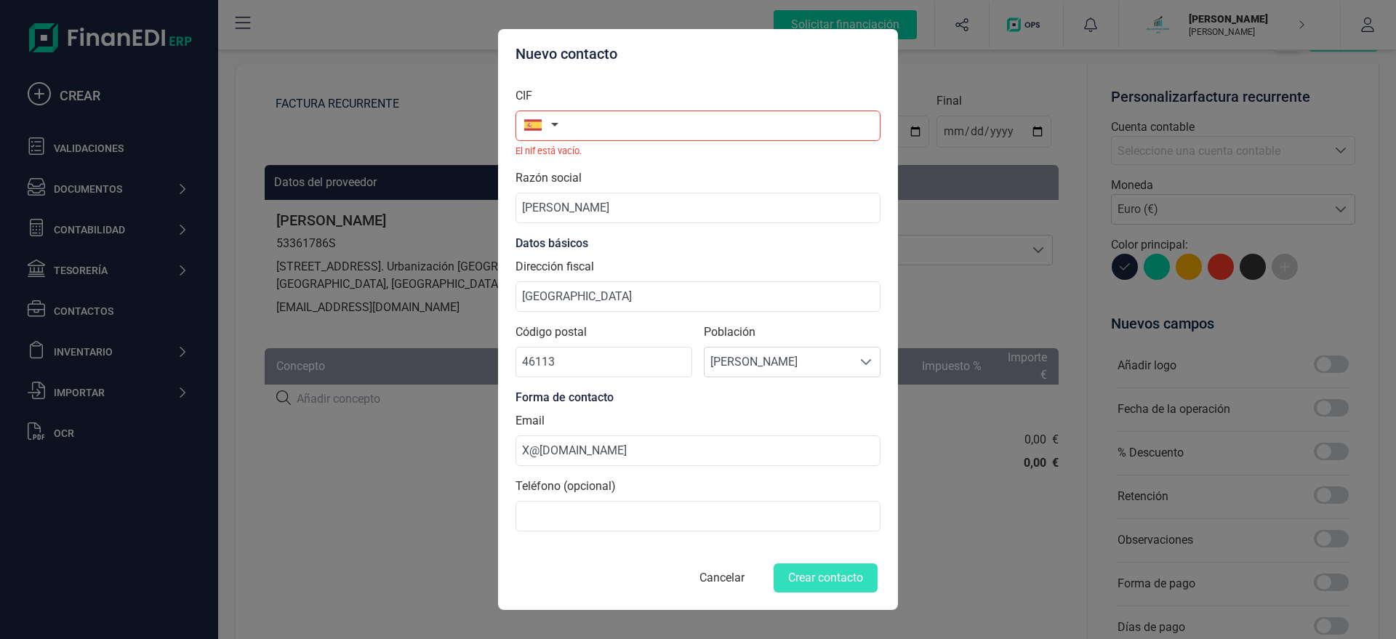
click at [733, 510] on button "Cancelar" at bounding box center [722, 577] width 80 height 35
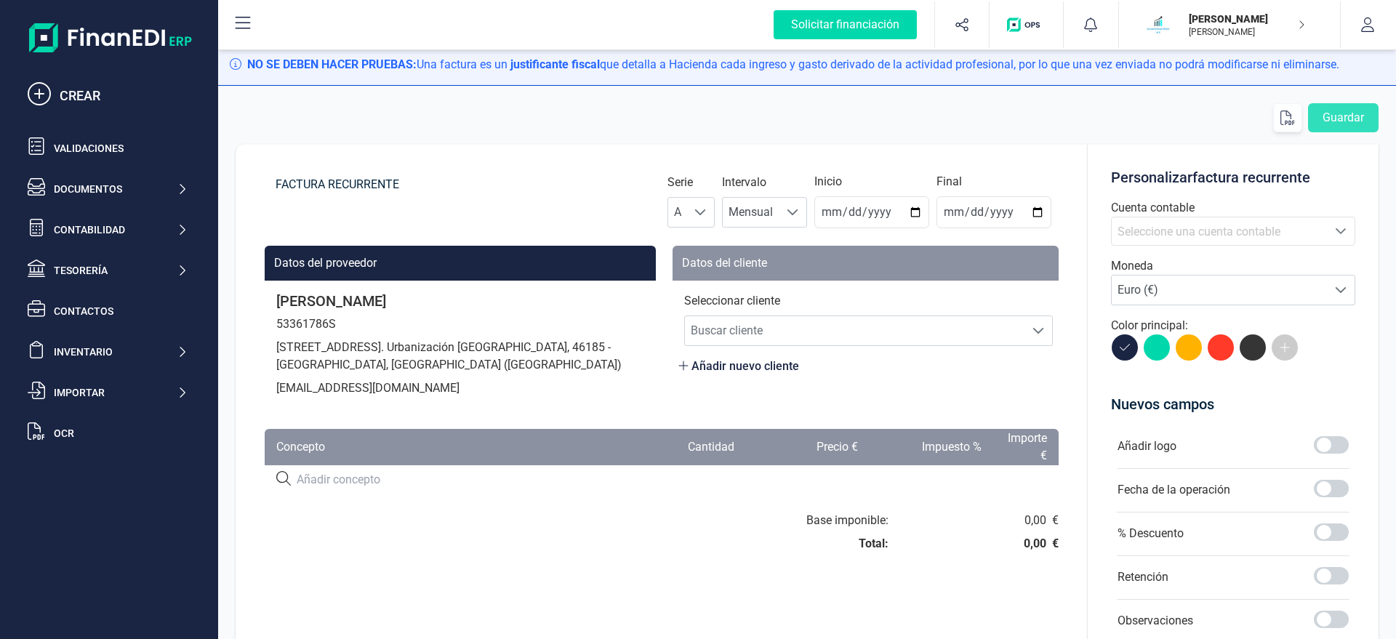
scroll to position [0, 0]
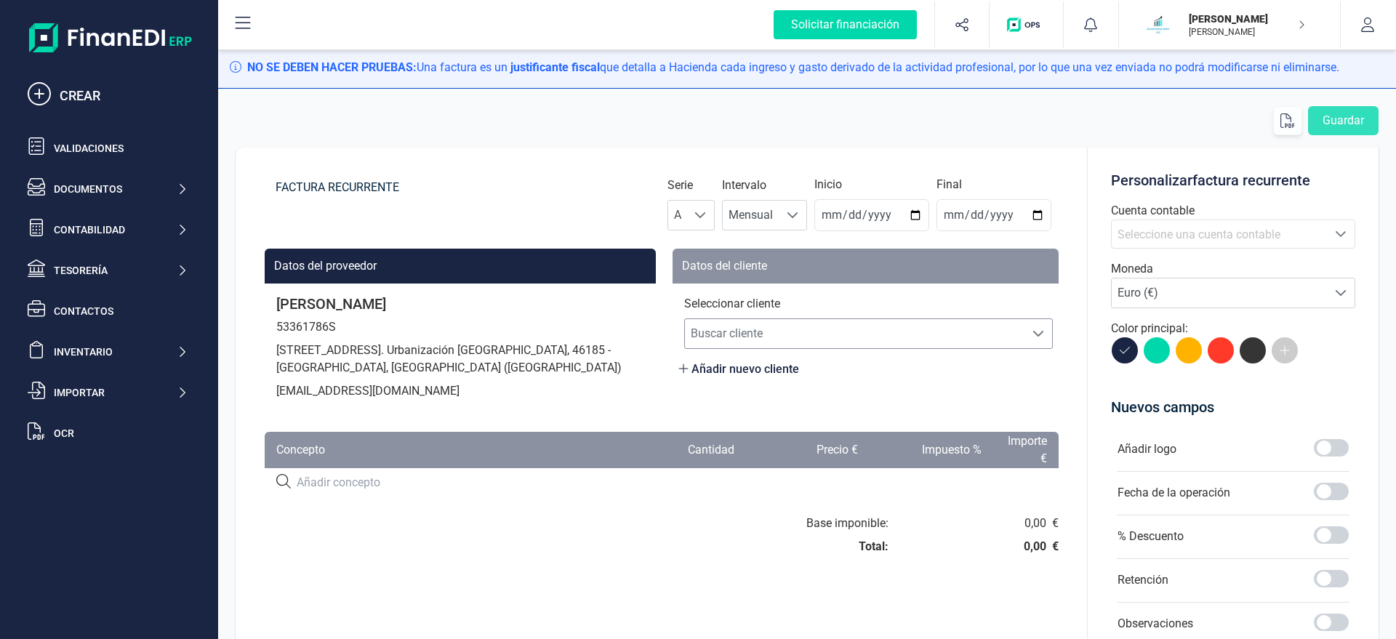
click at [739, 330] on span "Buscar cliente" at bounding box center [854, 333] width 339 height 29
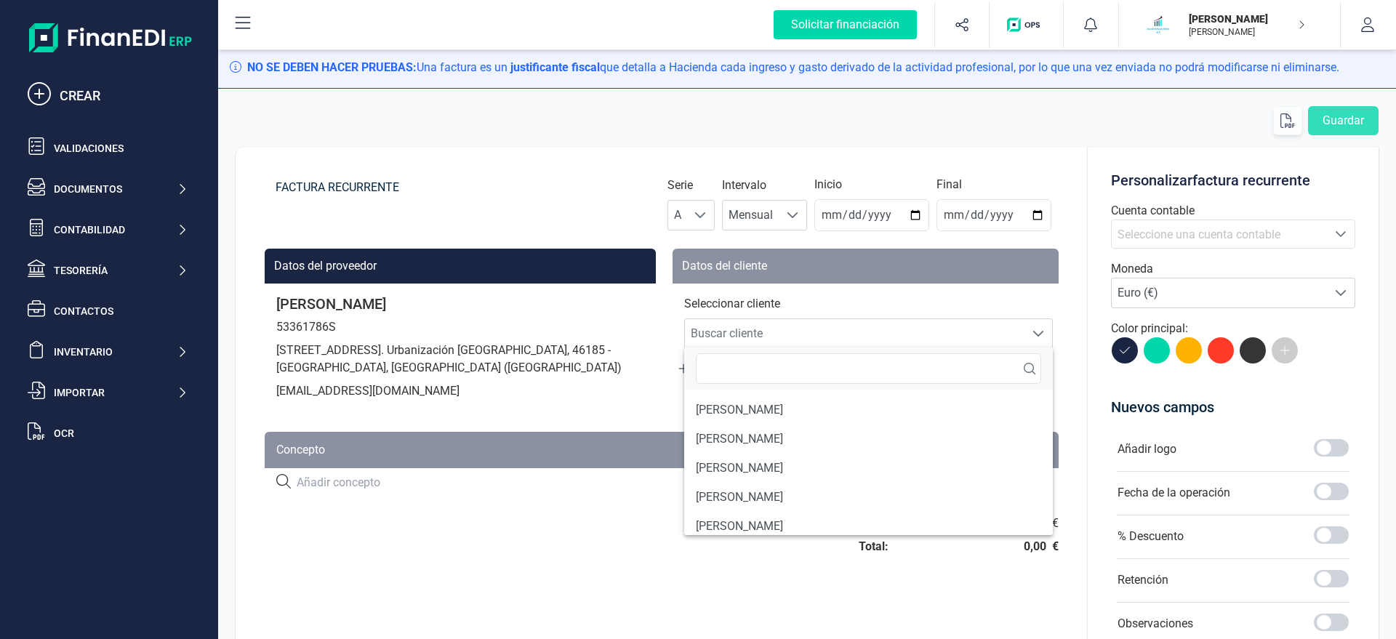
click at [286, 126] on div "Guardar" at bounding box center [807, 120] width 1143 height 29
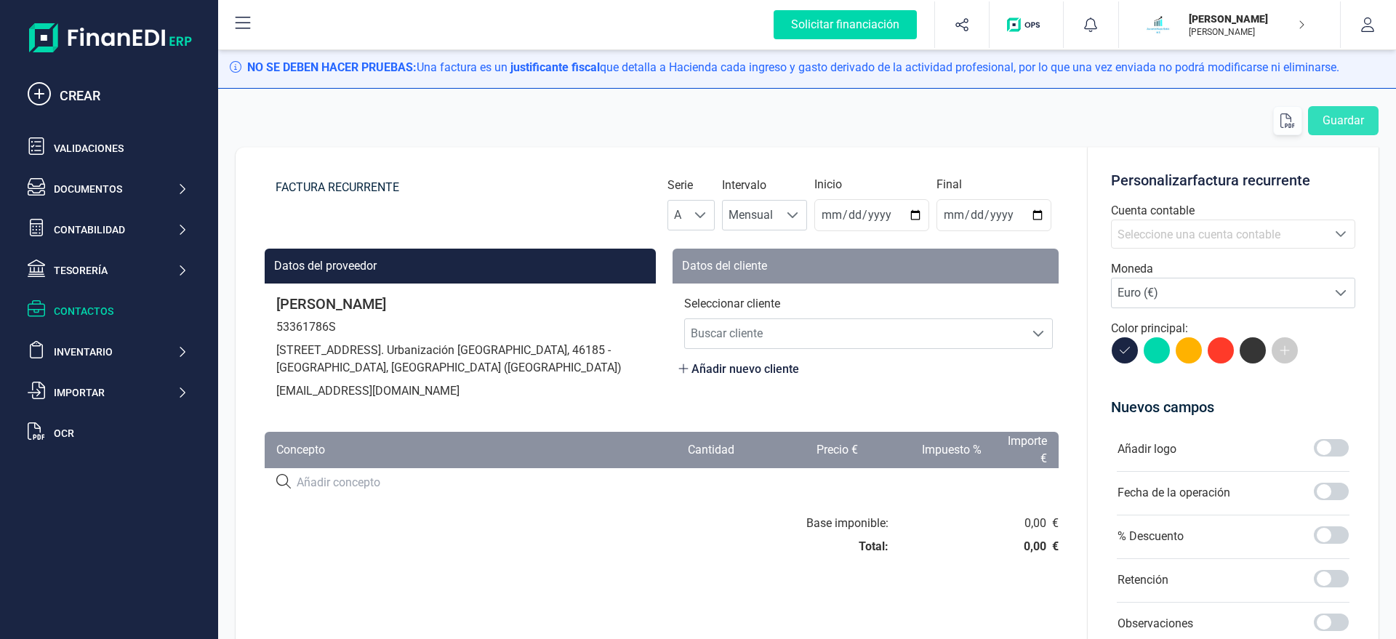
click at [96, 304] on div "Contactos" at bounding box center [121, 311] width 134 height 15
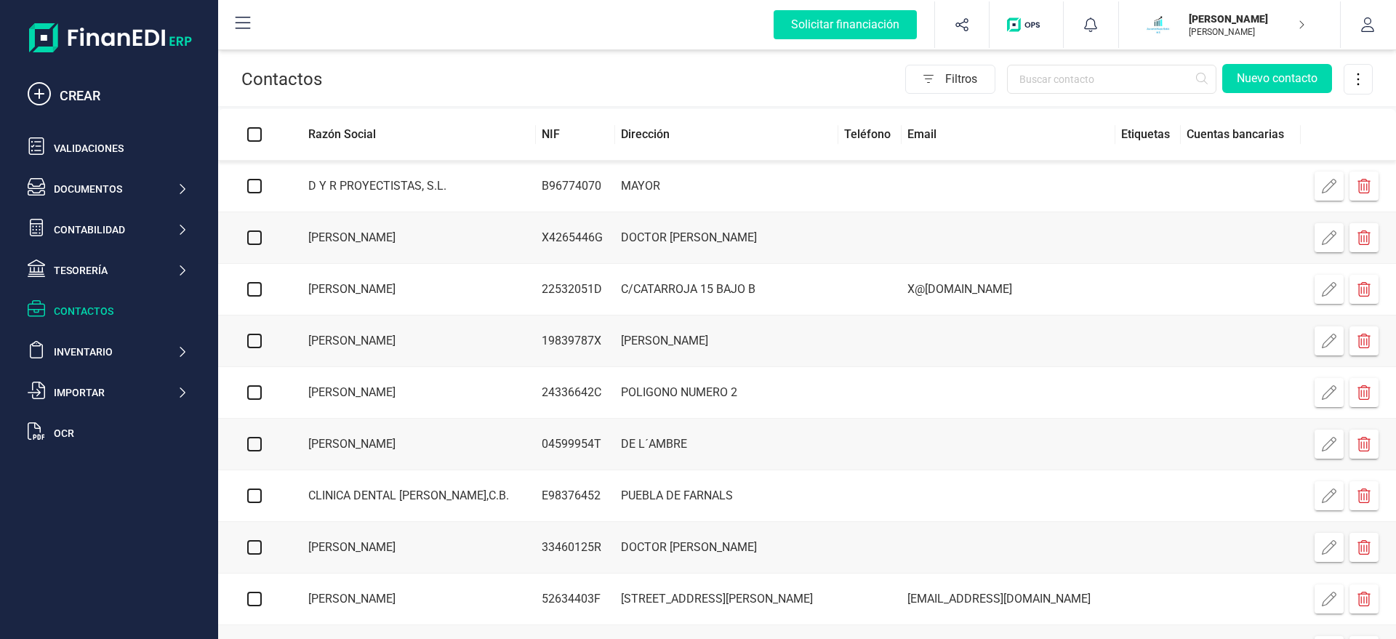
click at [384, 138] on th "Razón Social" at bounding box center [413, 135] width 245 height 52
click at [339, 138] on th "Razón Social" at bounding box center [413, 135] width 245 height 52
click at [956, 79] on span "Filtros" at bounding box center [969, 79] width 49 height 29
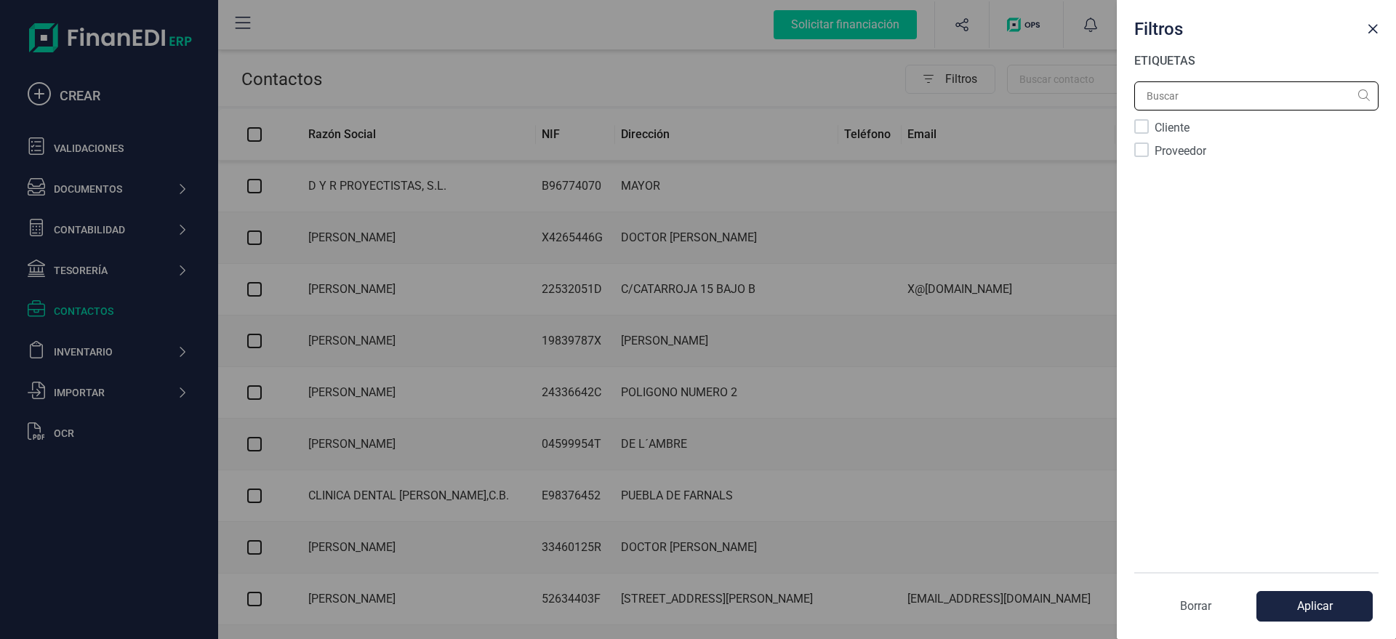
click at [1116, 106] on input "text" at bounding box center [1256, 95] width 244 height 29
click at [1116, 95] on input "text" at bounding box center [1256, 95] width 244 height 29
type input "MARIN"
click at [1116, 510] on button "Aplicar" at bounding box center [1314, 606] width 116 height 31
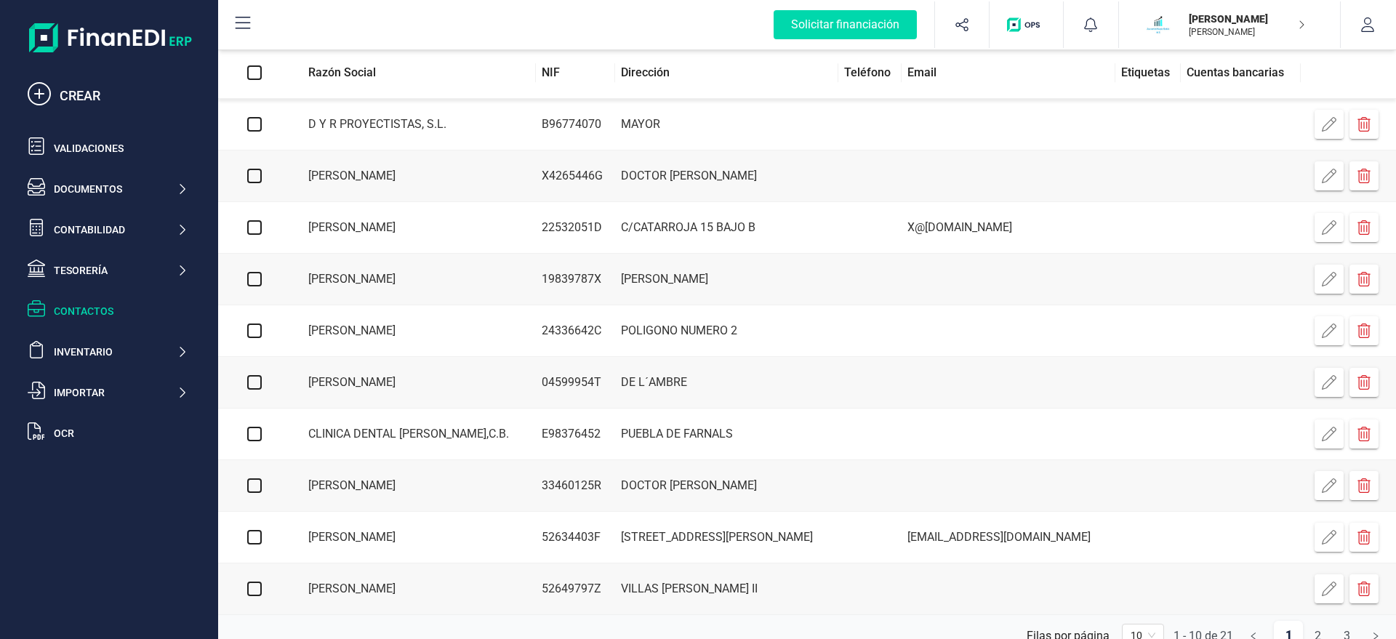
scroll to position [104, 0]
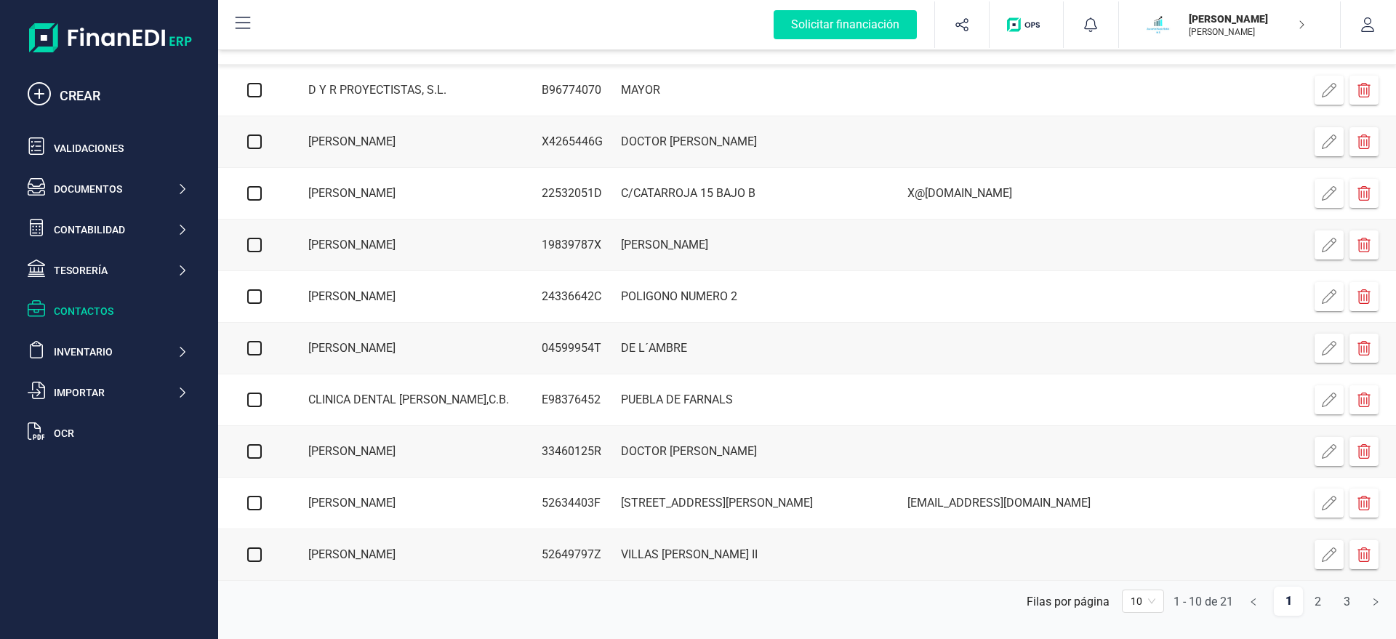
click at [1116, 510] on span "10" at bounding box center [1142, 601] width 25 height 22
click at [1116, 510] on div "50" at bounding box center [1142, 549] width 19 height 16
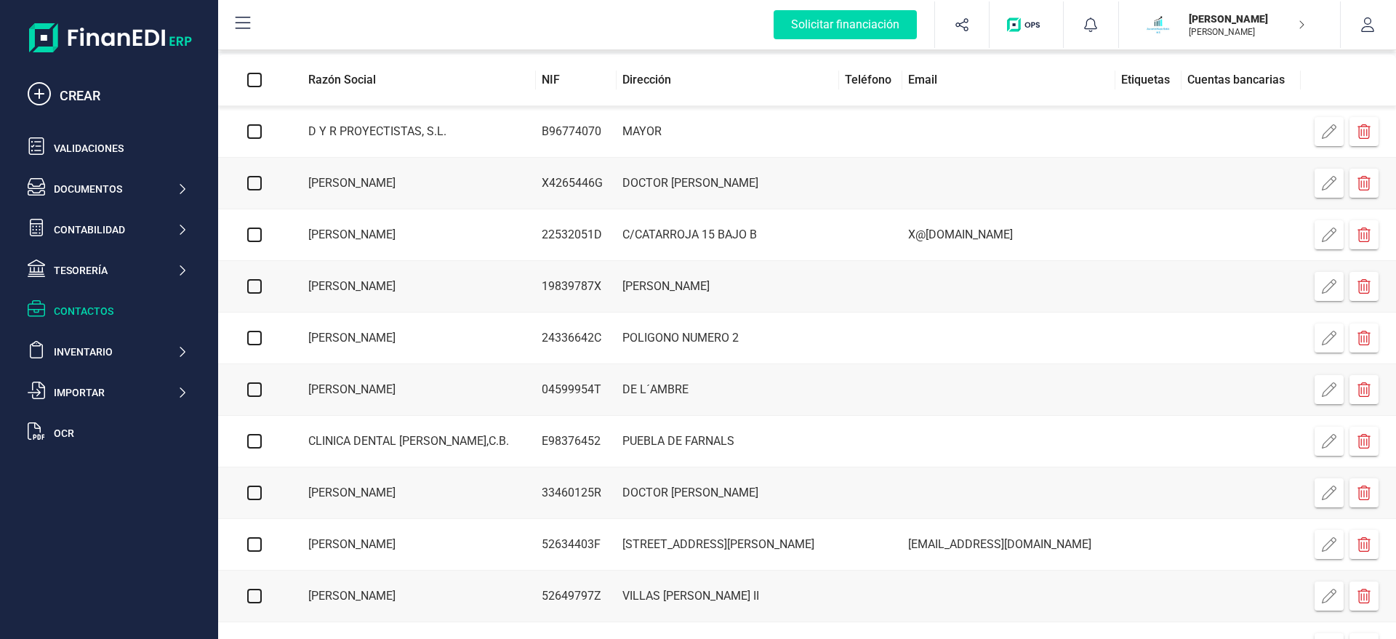
scroll to position [0, 0]
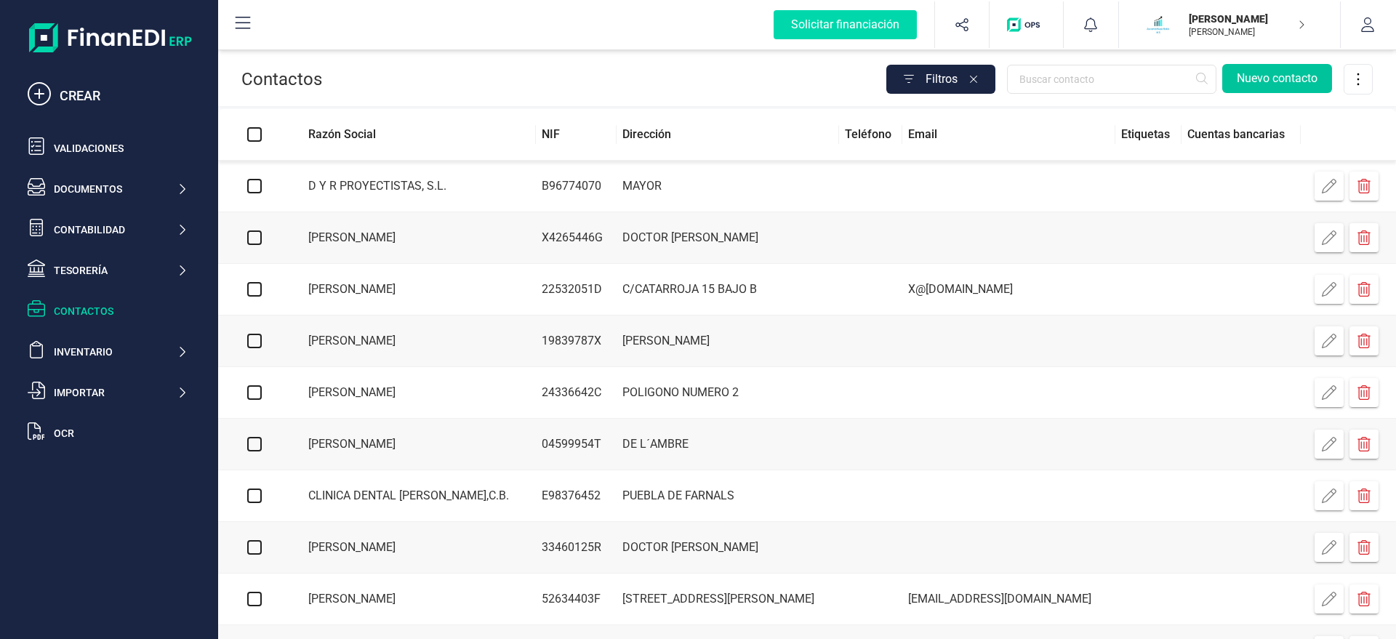
click at [1116, 72] on button "Nuevo contacto" at bounding box center [1277, 78] width 110 height 29
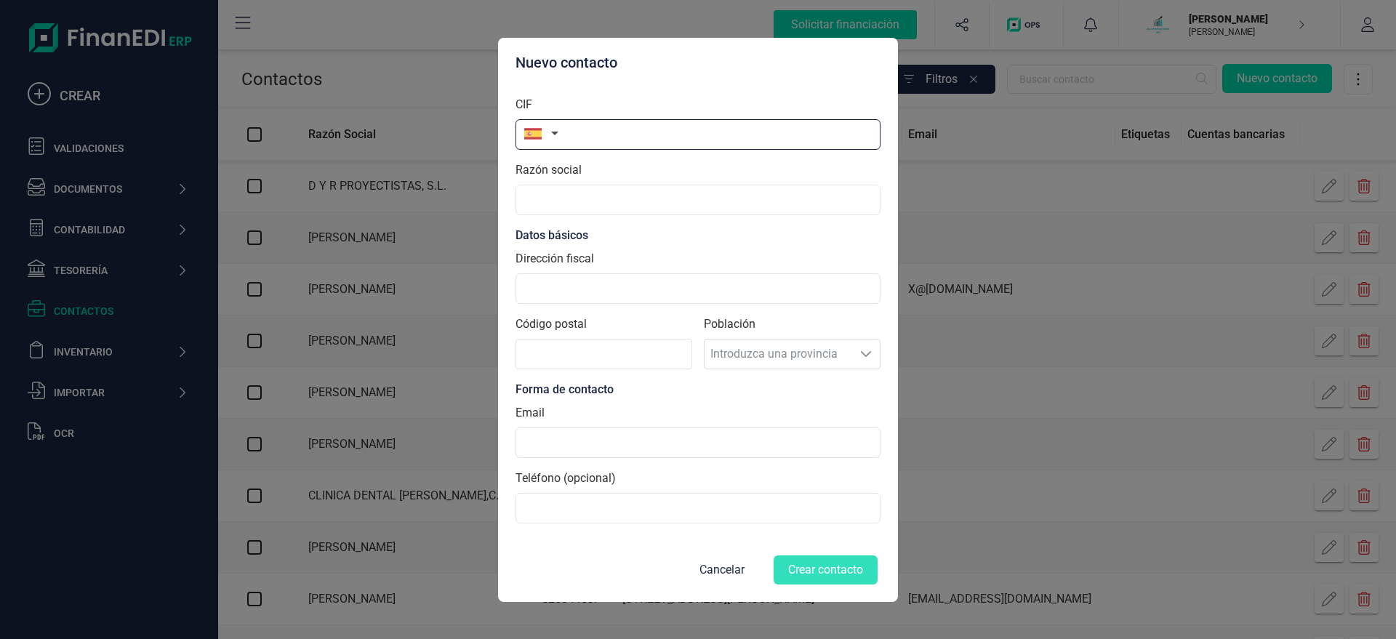
click at [640, 126] on input "text" at bounding box center [697, 134] width 365 height 31
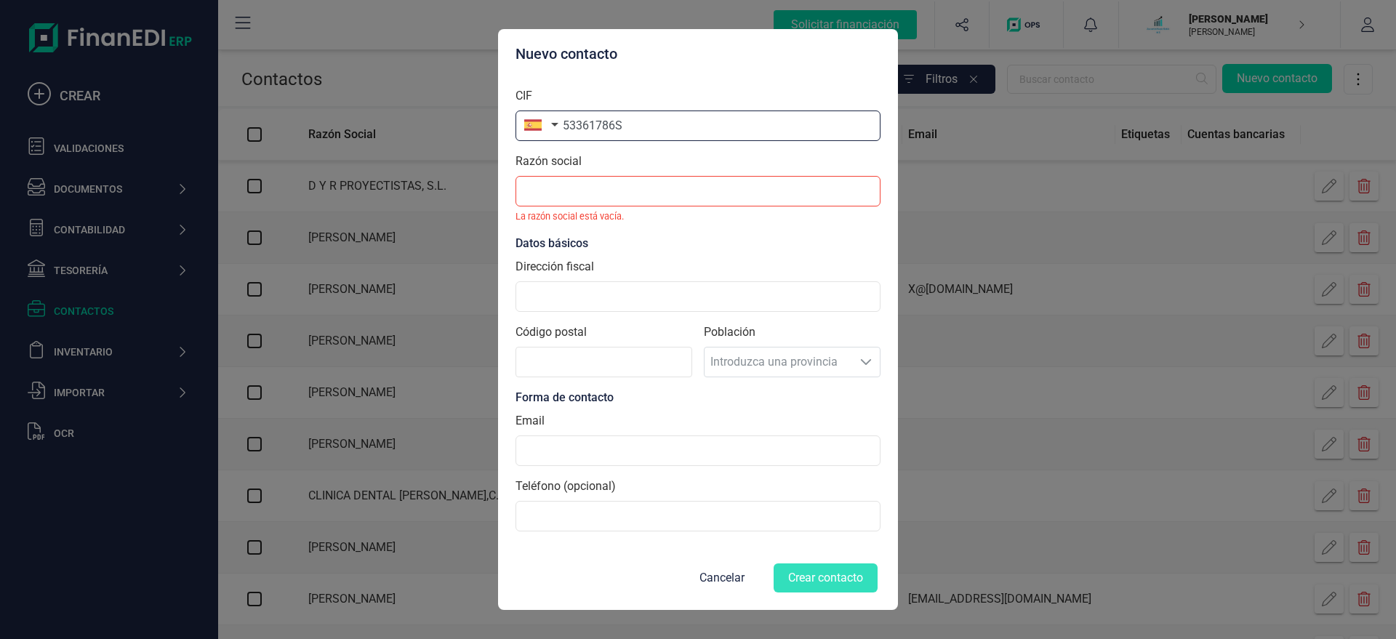
drag, startPoint x: 635, startPoint y: 131, endPoint x: 515, endPoint y: 146, distance: 120.9
click at [515, 141] on input "53361786S" at bounding box center [697, 125] width 365 height 31
paste input "48439513C"
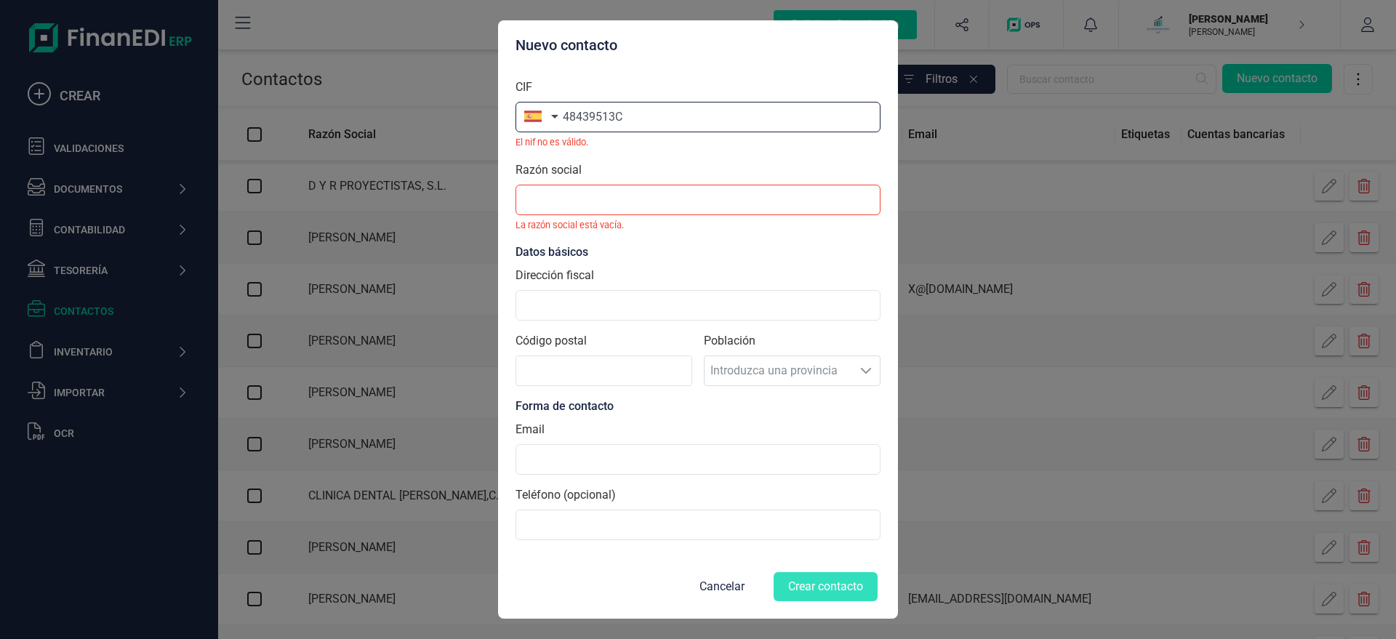
drag, startPoint x: 662, startPoint y: 116, endPoint x: 484, endPoint y: 113, distance: 178.1
click at [515, 113] on input "48439513C" at bounding box center [697, 117] width 365 height 31
paste input "5"
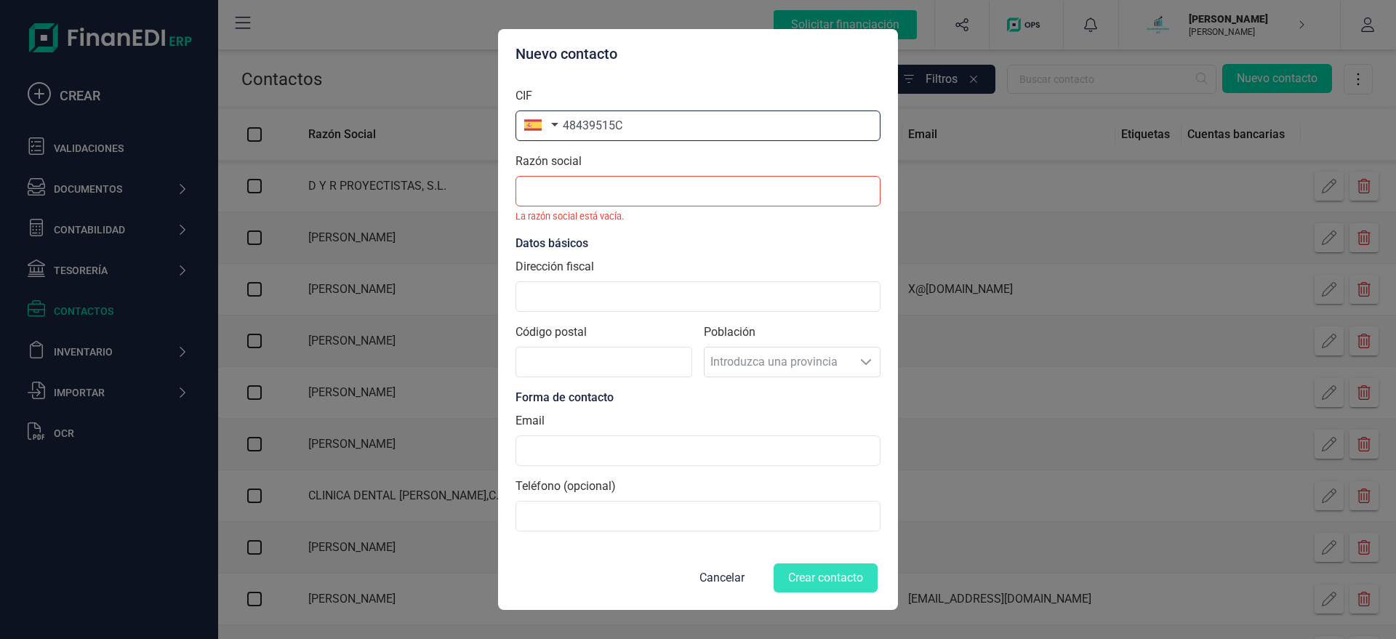
type input "48439515C"
paste input "ANTONIO MARIN GARCIA"
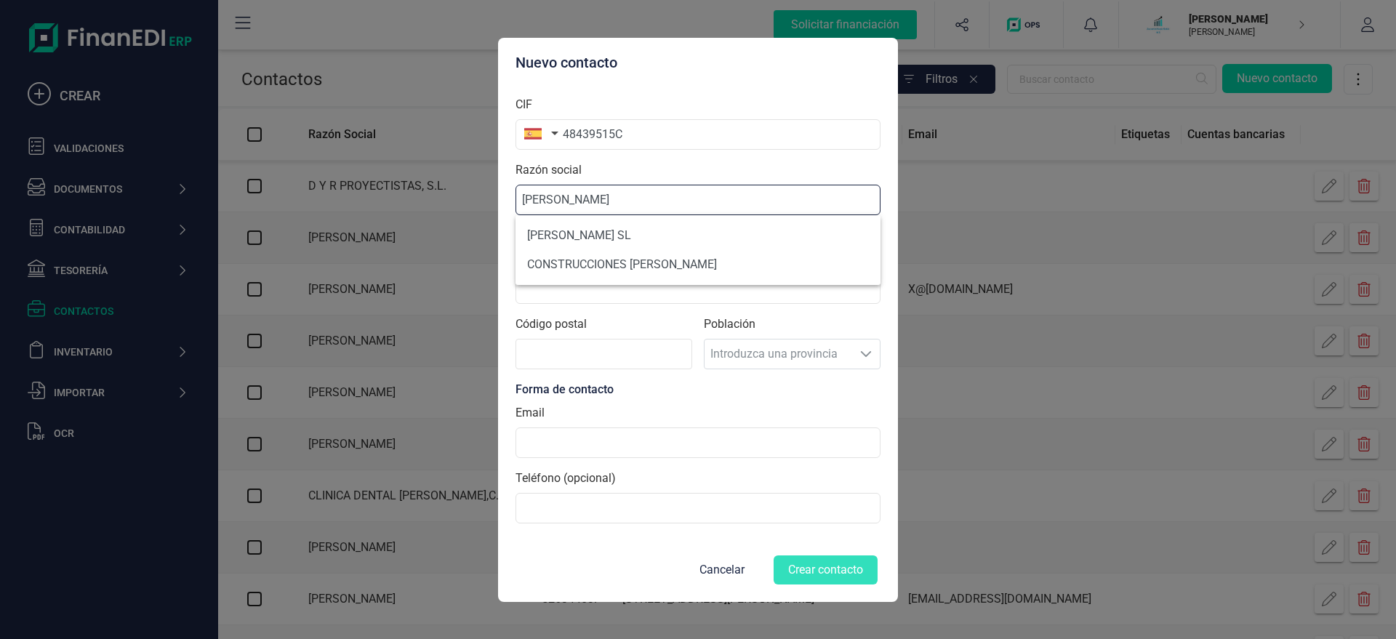
type input "ANTONIO MARIN GARCIA"
click at [575, 276] on li "CONSTRUCCIONES ANTONIO GARCIA MARIN SL" at bounding box center [697, 264] width 365 height 29
type input "B46730321"
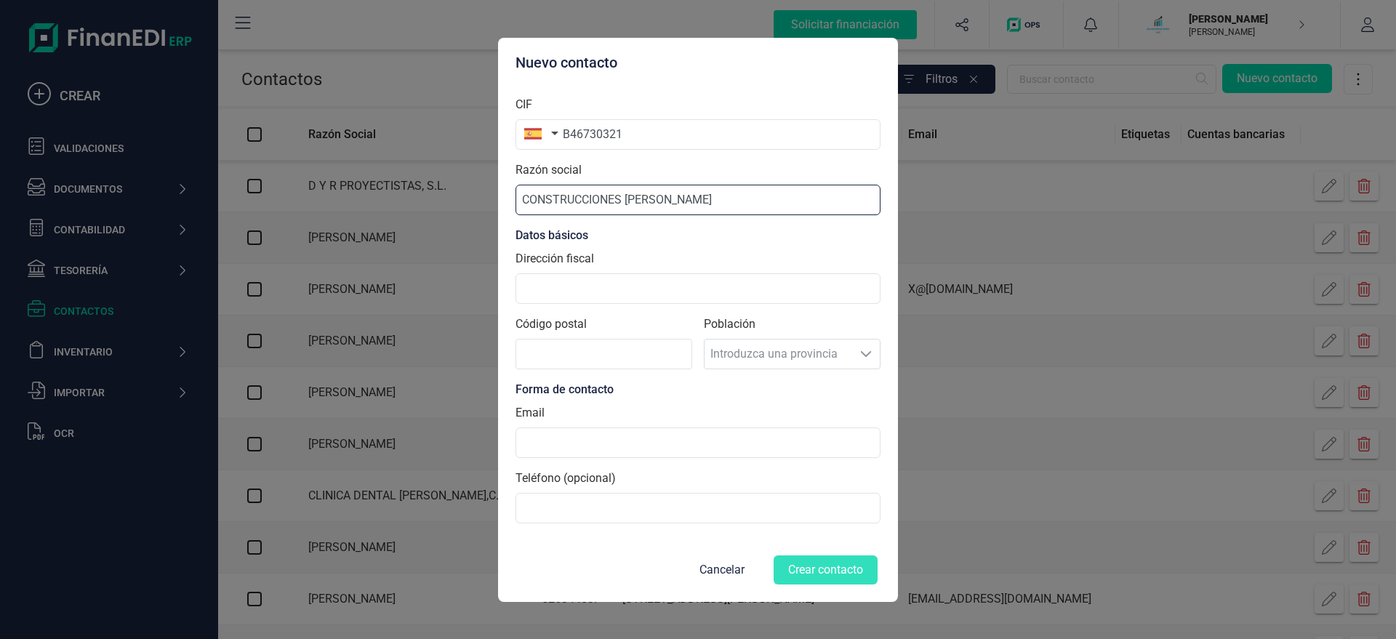
drag, startPoint x: 811, startPoint y: 201, endPoint x: 419, endPoint y: 219, distance: 392.2
click at [515, 215] on input "CONSTRUCCIONES ANTONIO GARCIA MARIN SL" at bounding box center [697, 200] width 365 height 31
paste input "ANTONIO MARIN GARCIA"
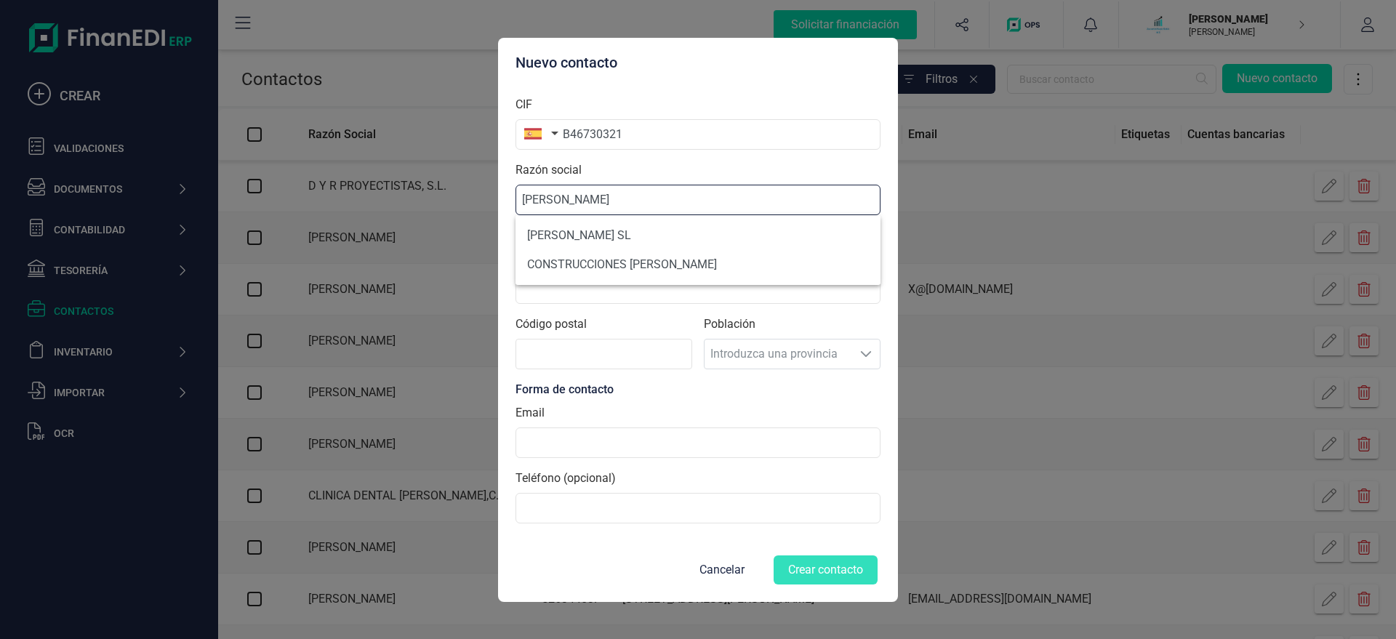
type input "ANTONIO MARIN GARCIA"
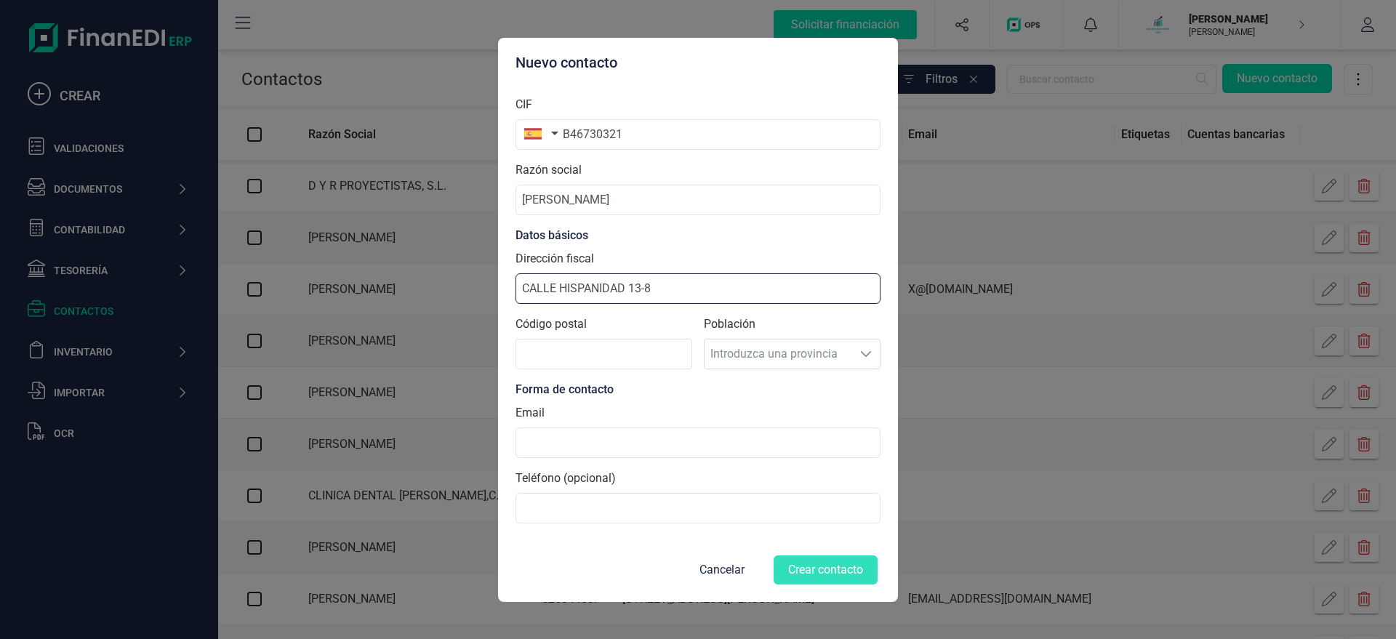
type input "CALLE HISPANIDAD 13-8"
type input "46113"
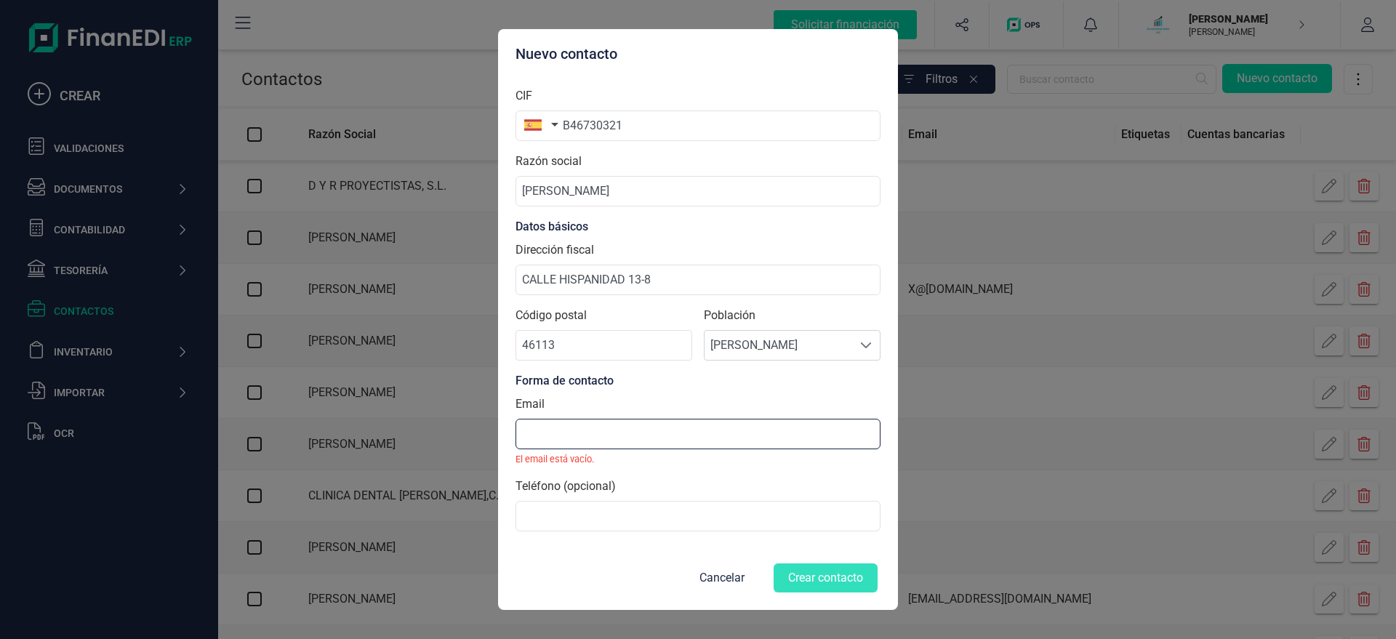
paste input "X@X.COM"
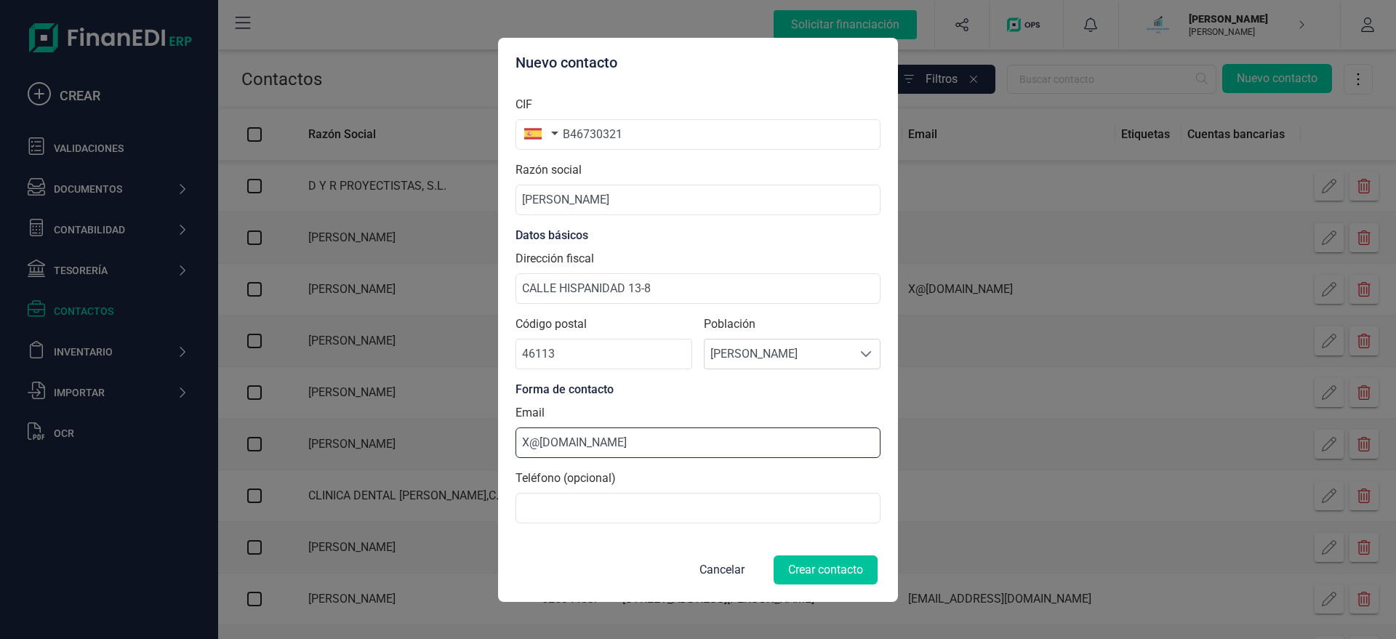
type input "X@X.COM"
click at [821, 510] on button "Crear contacto" at bounding box center [825, 569] width 104 height 29
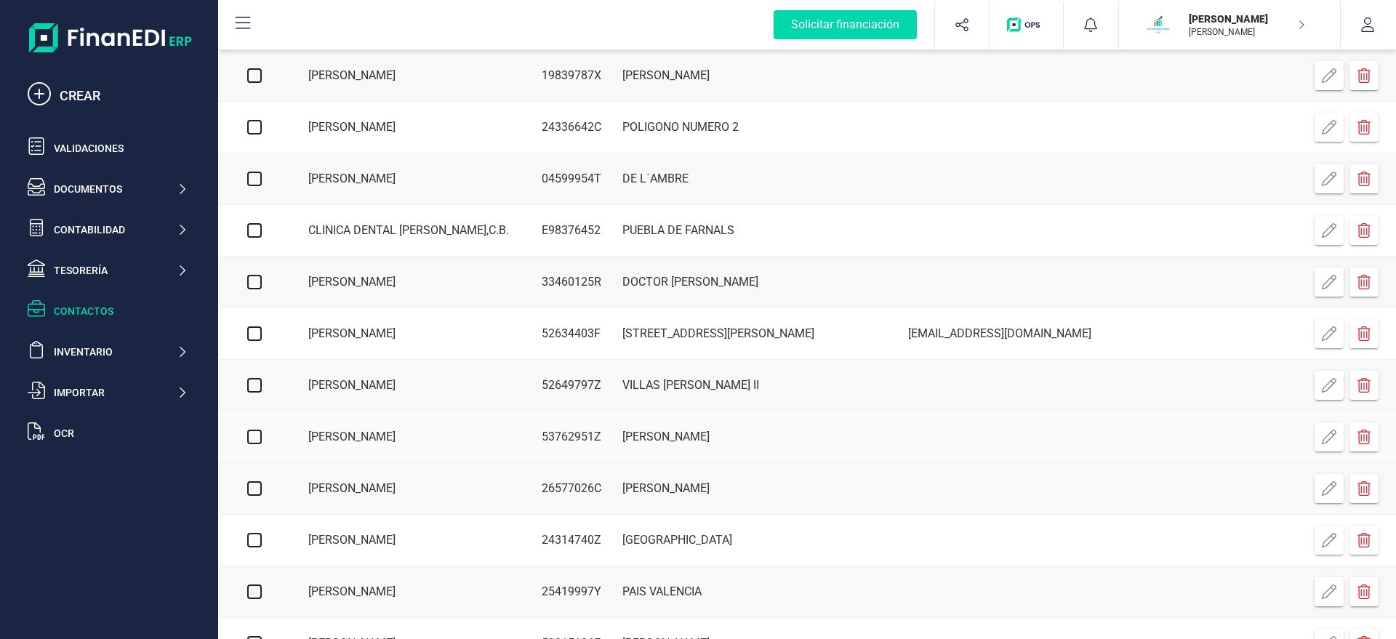
scroll to position [0, 0]
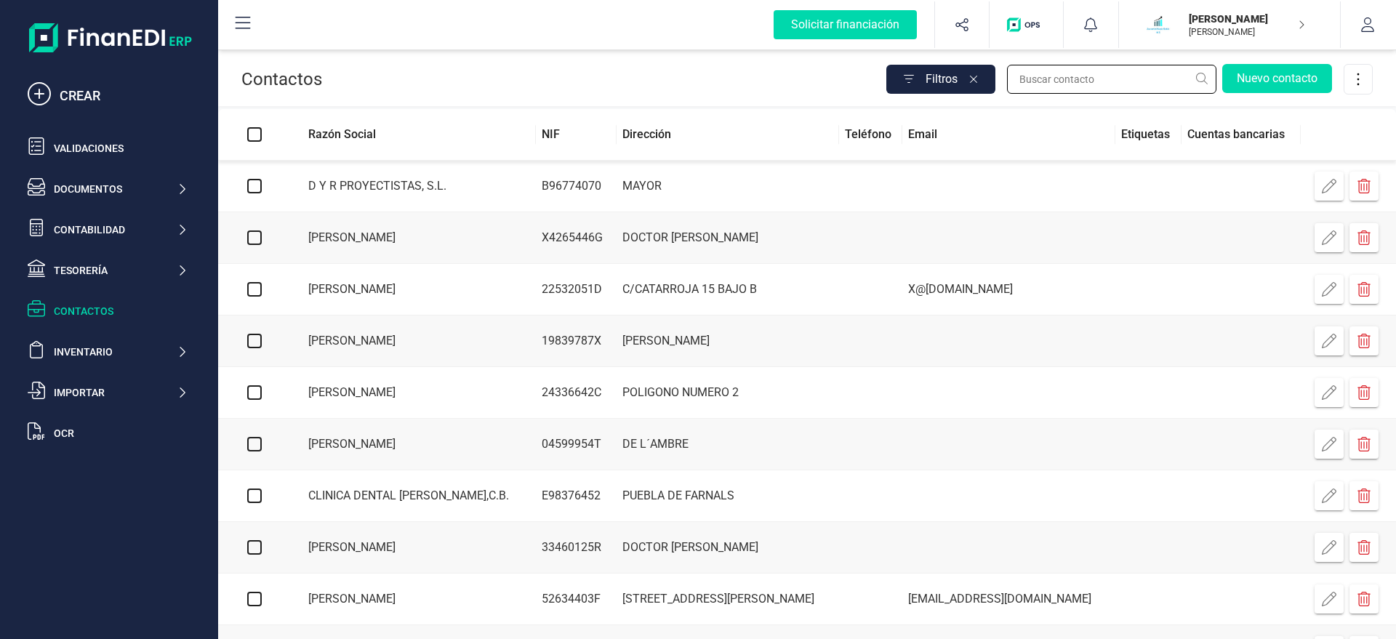
click at [1113, 84] on input "text" at bounding box center [1111, 79] width 209 height 29
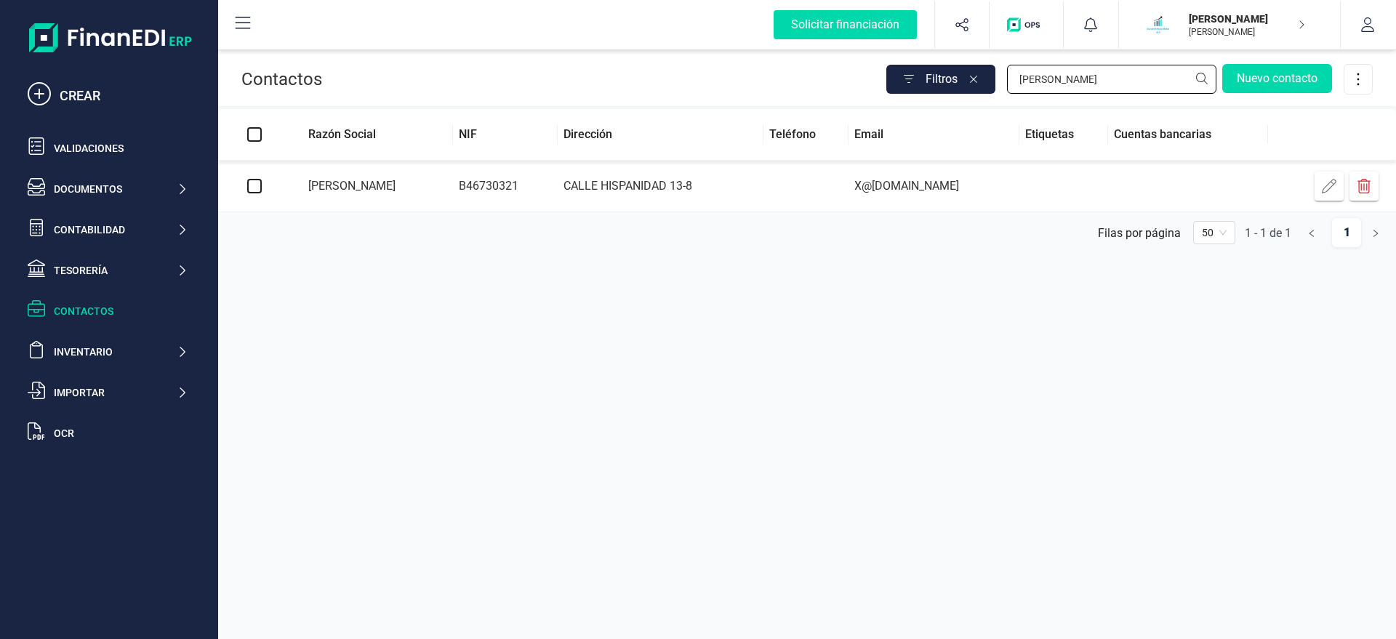
type input "MARIN"
click at [715, 186] on td "CALLE HISPANIDAD 13-8" at bounding box center [661, 187] width 206 height 52
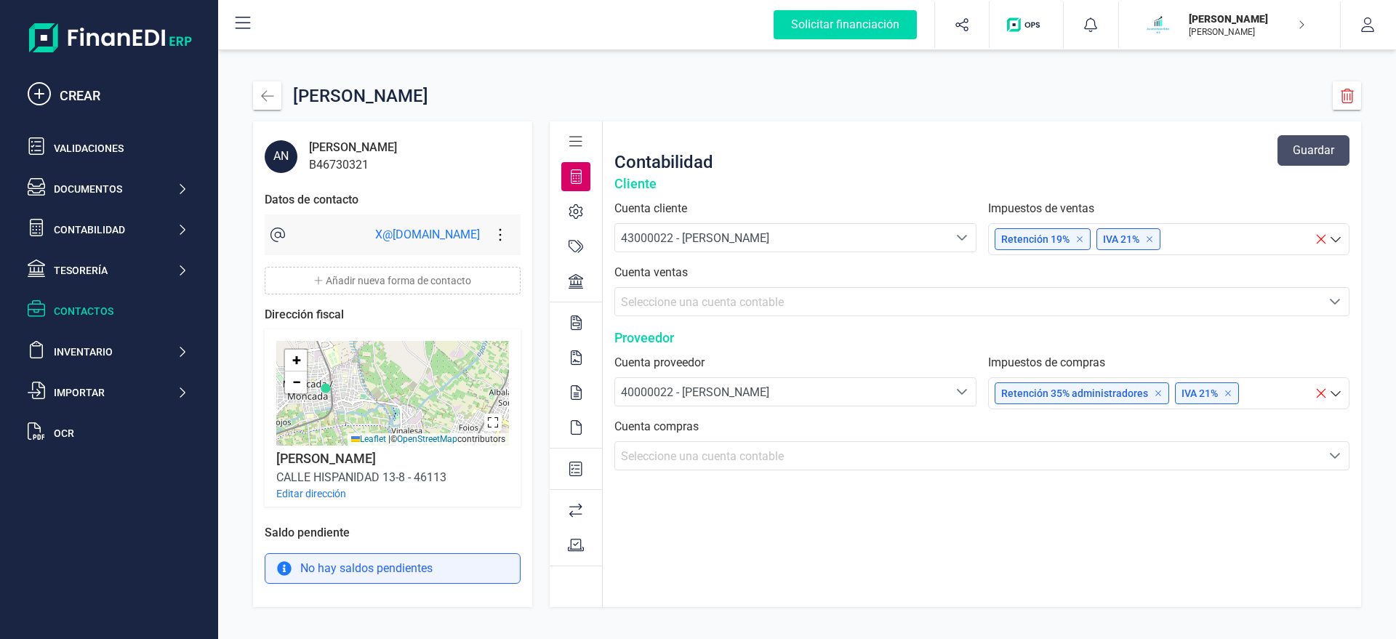
click at [347, 172] on div "B46730321" at bounding box center [353, 164] width 88 height 17
click at [575, 140] on icon at bounding box center [575, 141] width 13 height 15
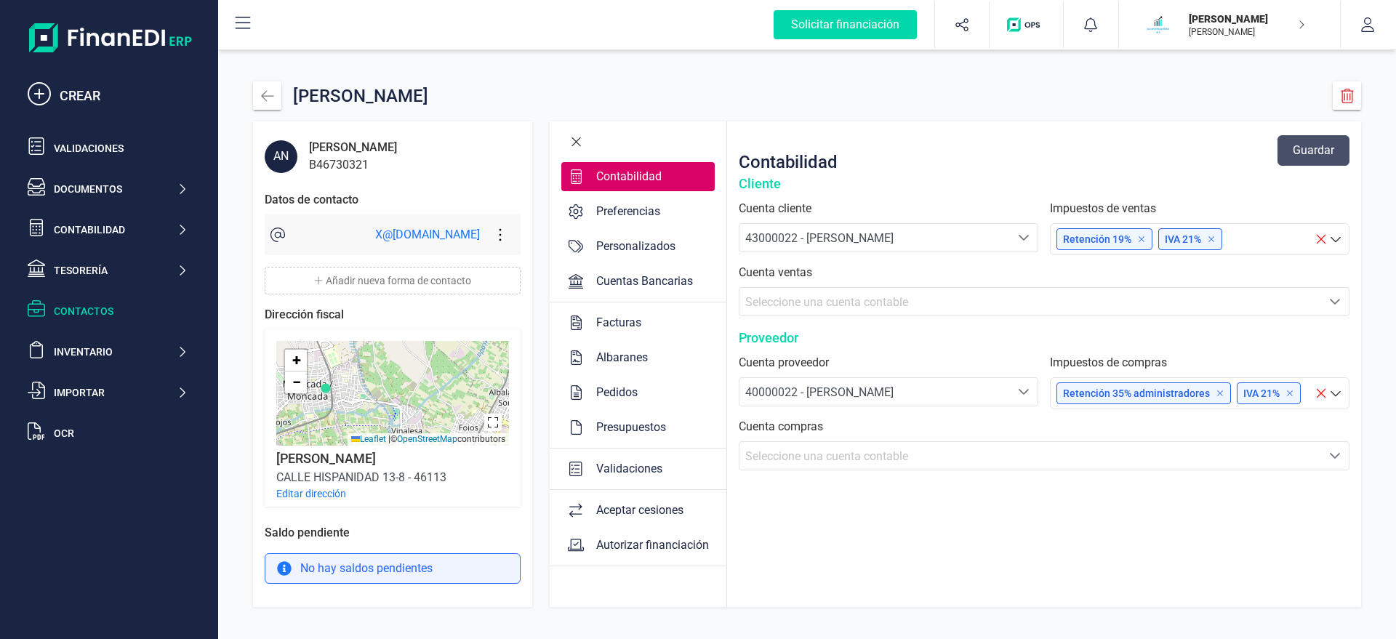
click at [791, 237] on span "43000022 - ANTONIO MARIN GARCIA" at bounding box center [819, 238] width 148 height 14
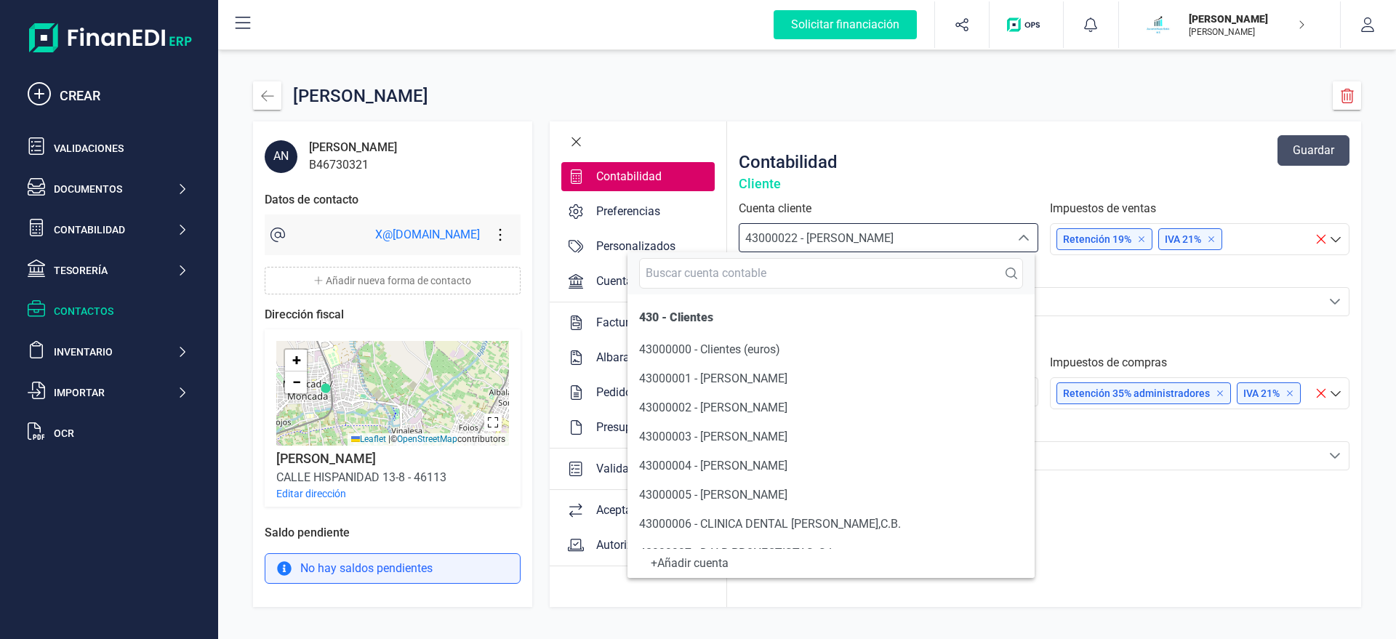
scroll to position [455, 0]
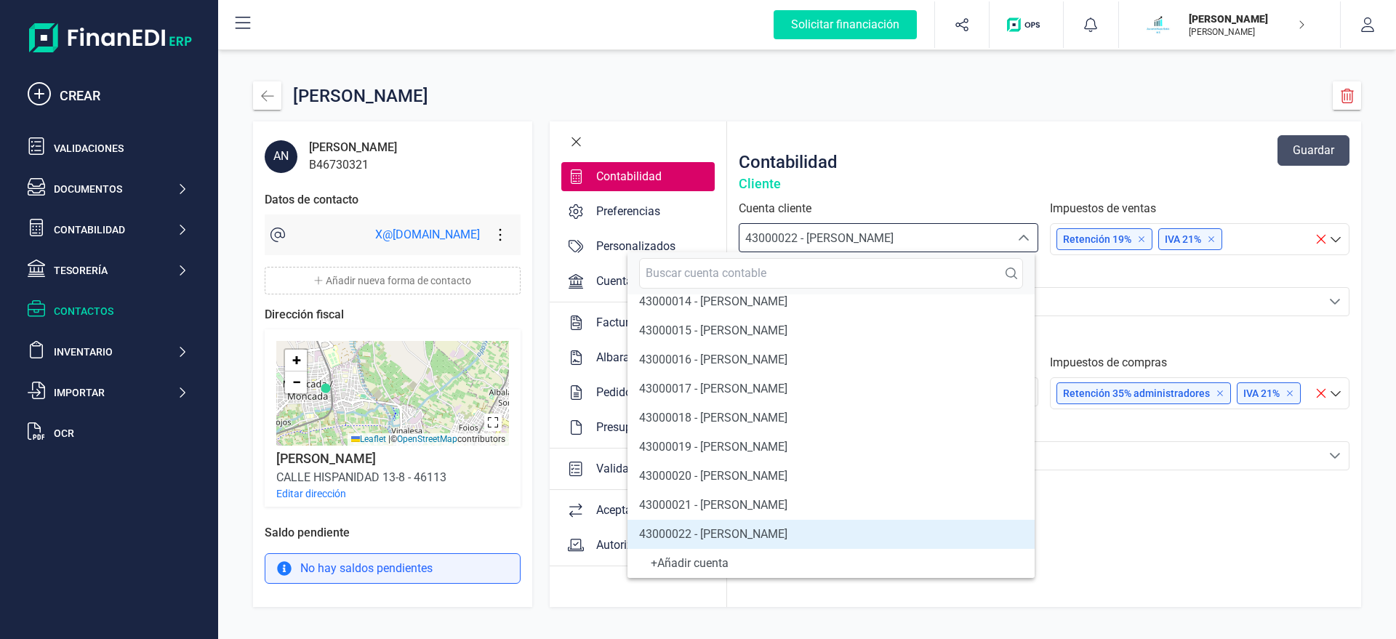
click at [791, 237] on span "43000022 - ANTONIO MARIN GARCIA" at bounding box center [819, 238] width 148 height 14
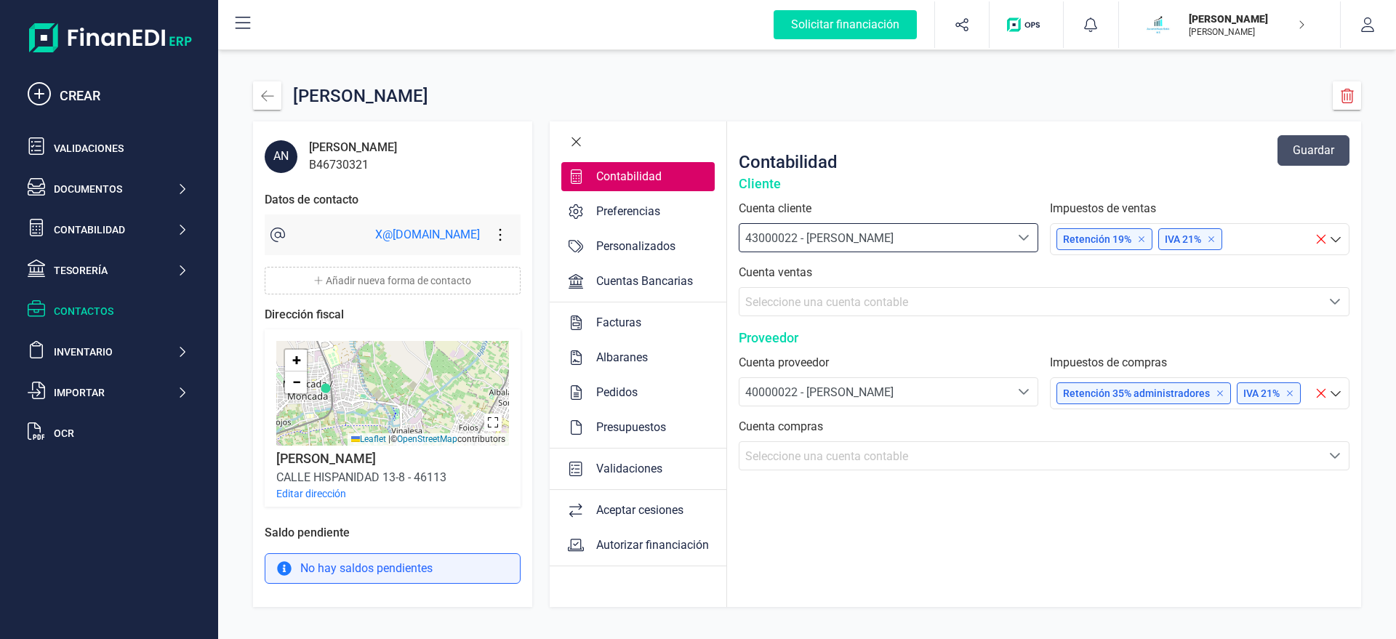
scroll to position [3, 0]
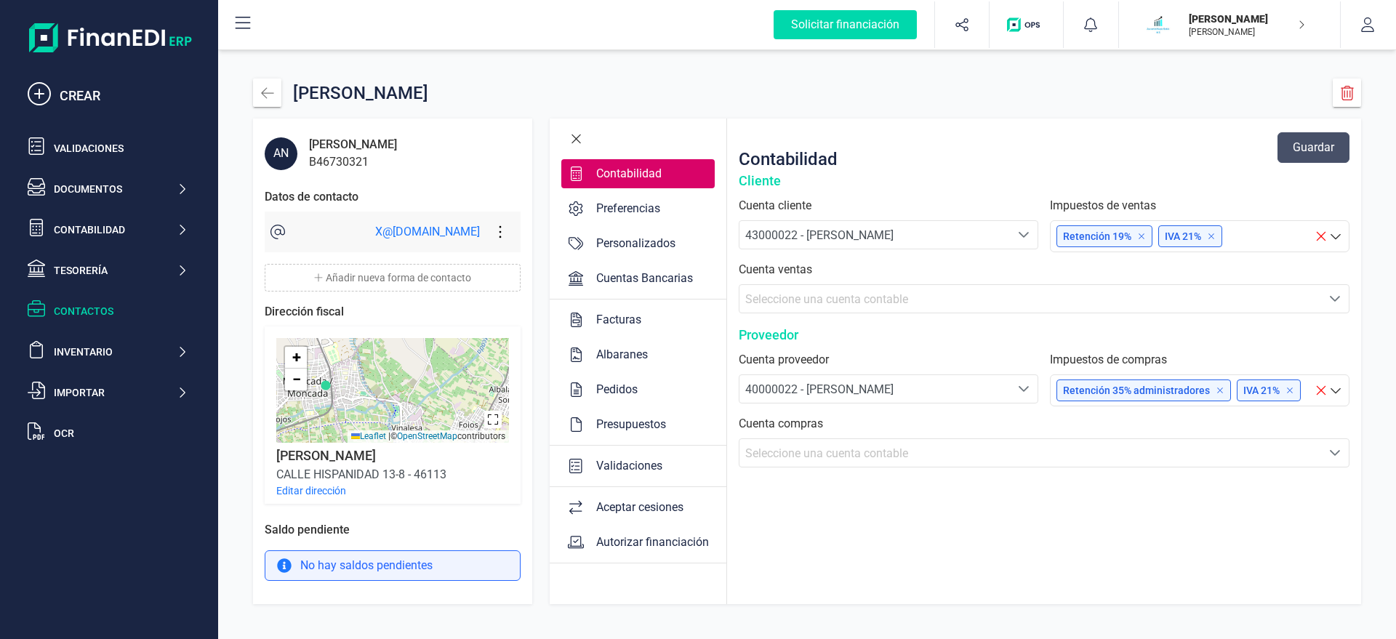
click at [1116, 236] on icon at bounding box center [1140, 235] width 5 height 5
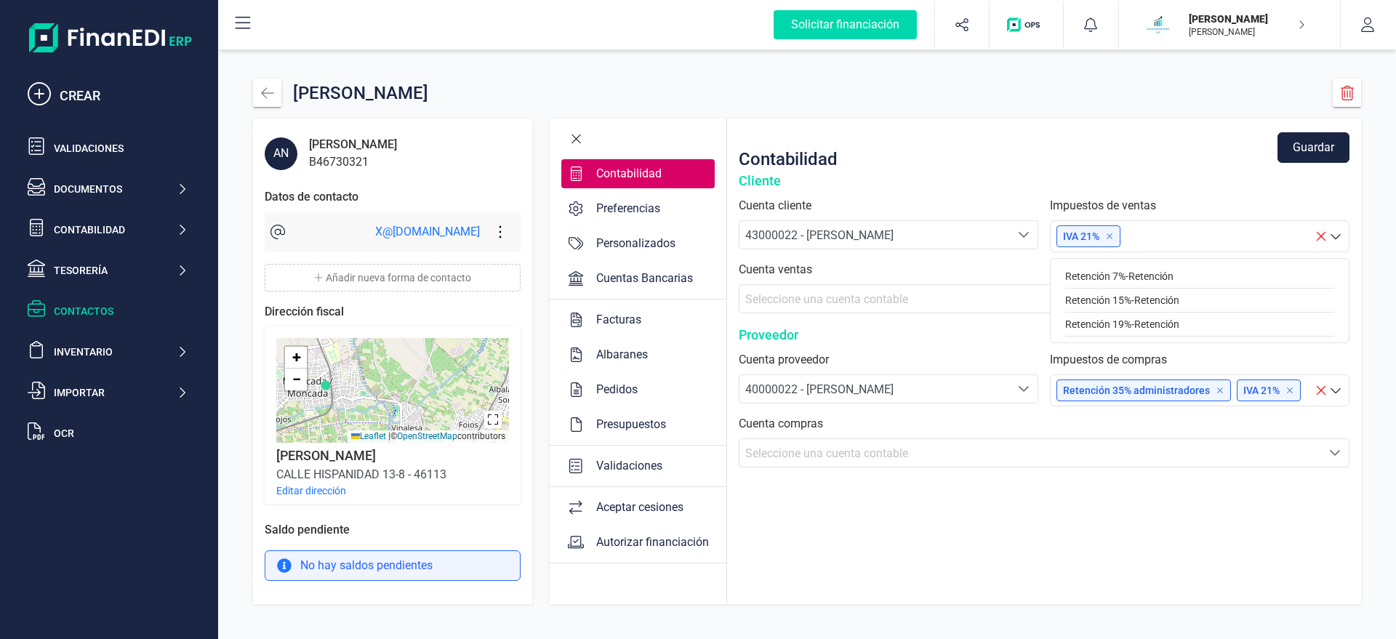
click at [1116, 302] on div "Retención 15% - Retención" at bounding box center [1199, 301] width 269 height 24
click at [650, 246] on div "Personalizados" at bounding box center [635, 243] width 91 height 17
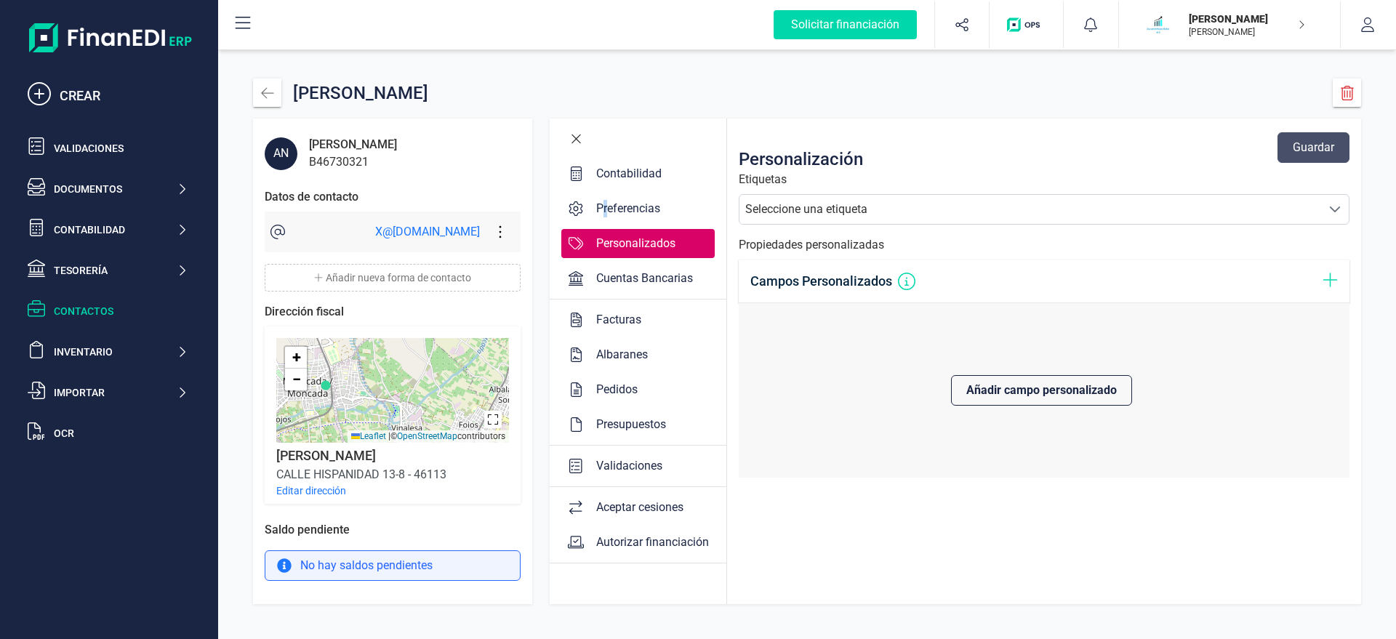
click at [605, 213] on div "Preferencias" at bounding box center [628, 208] width 76 height 17
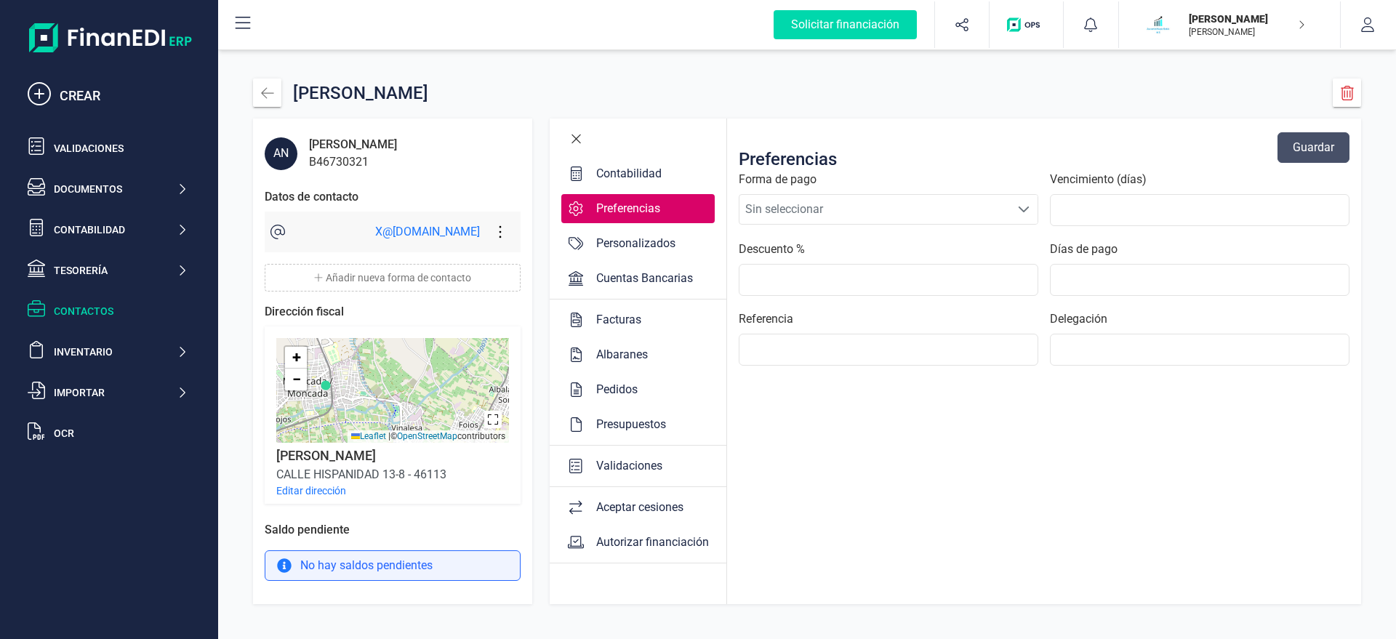
click at [622, 168] on div "Contabilidad" at bounding box center [628, 173] width 77 height 17
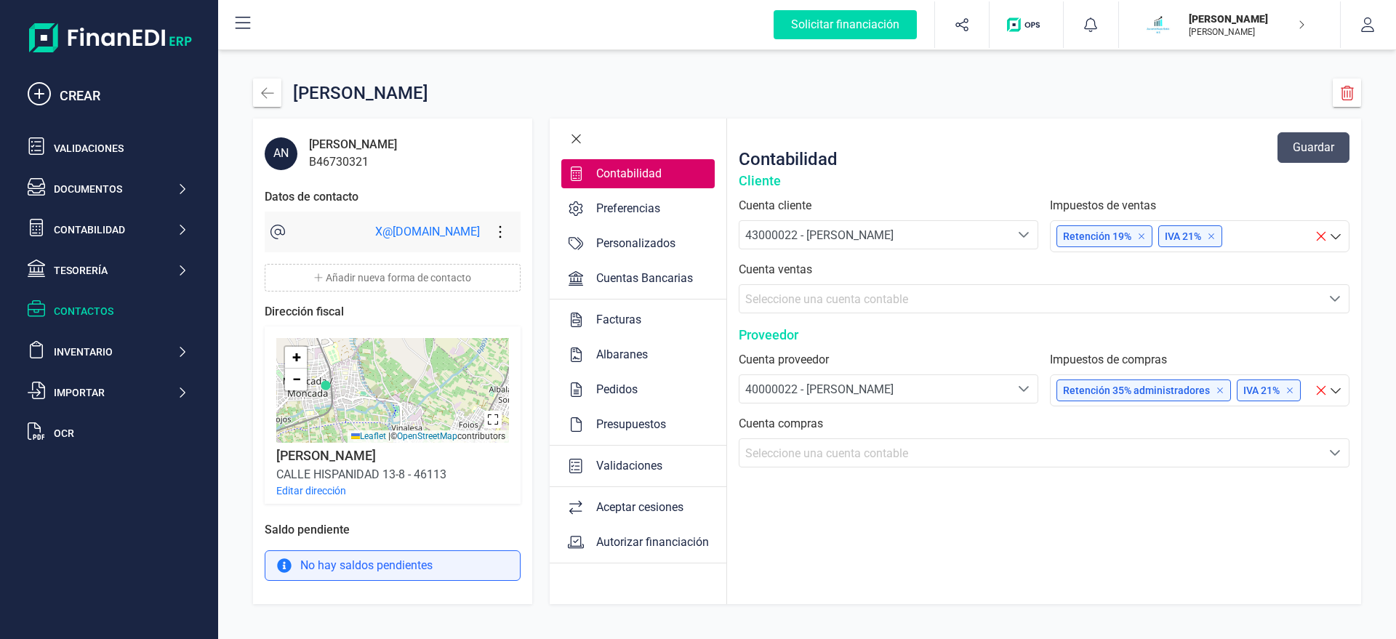
click at [643, 510] on div "Autorizar financiación" at bounding box center [652, 542] width 124 height 17
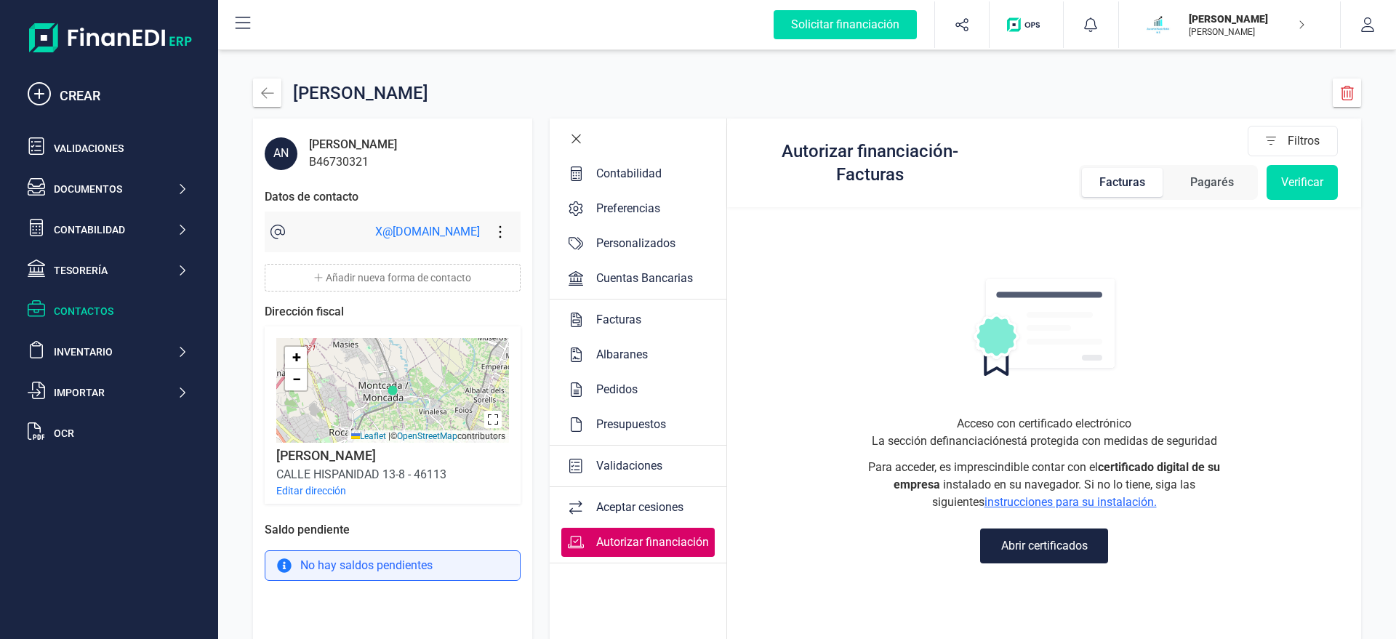
click at [626, 510] on div "Aceptar cesiones" at bounding box center [639, 507] width 99 height 17
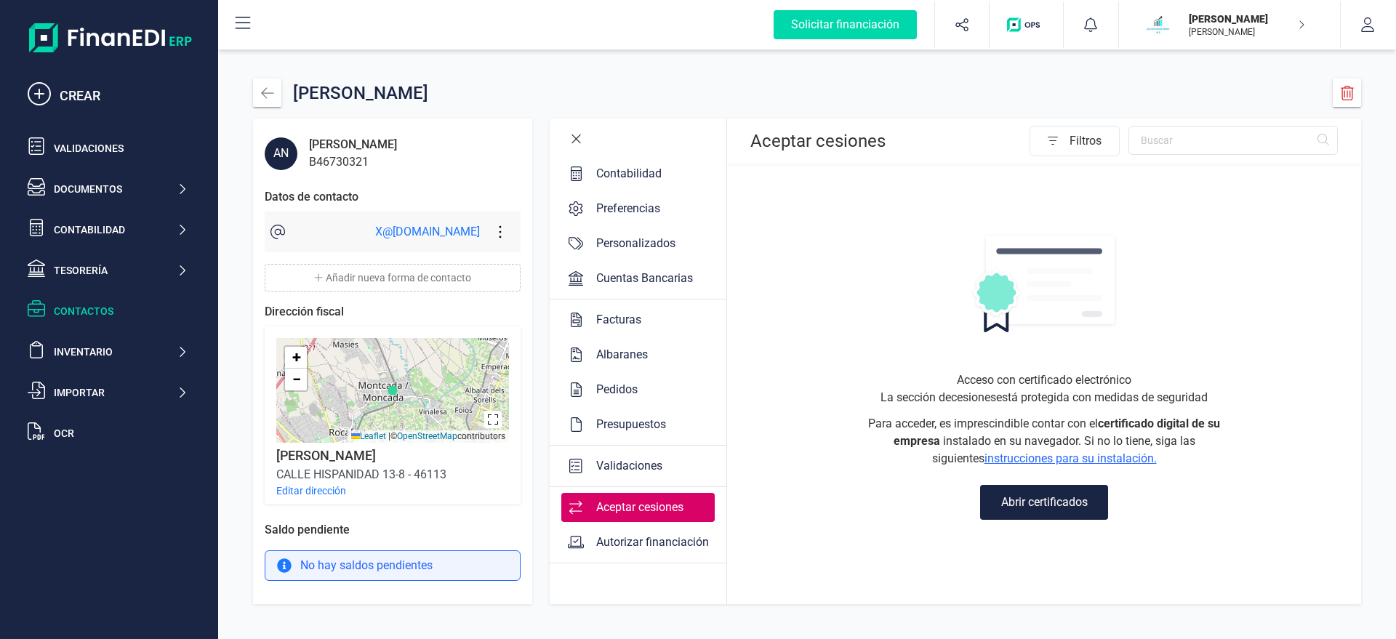
click at [623, 467] on div "Validaciones" at bounding box center [629, 465] width 78 height 17
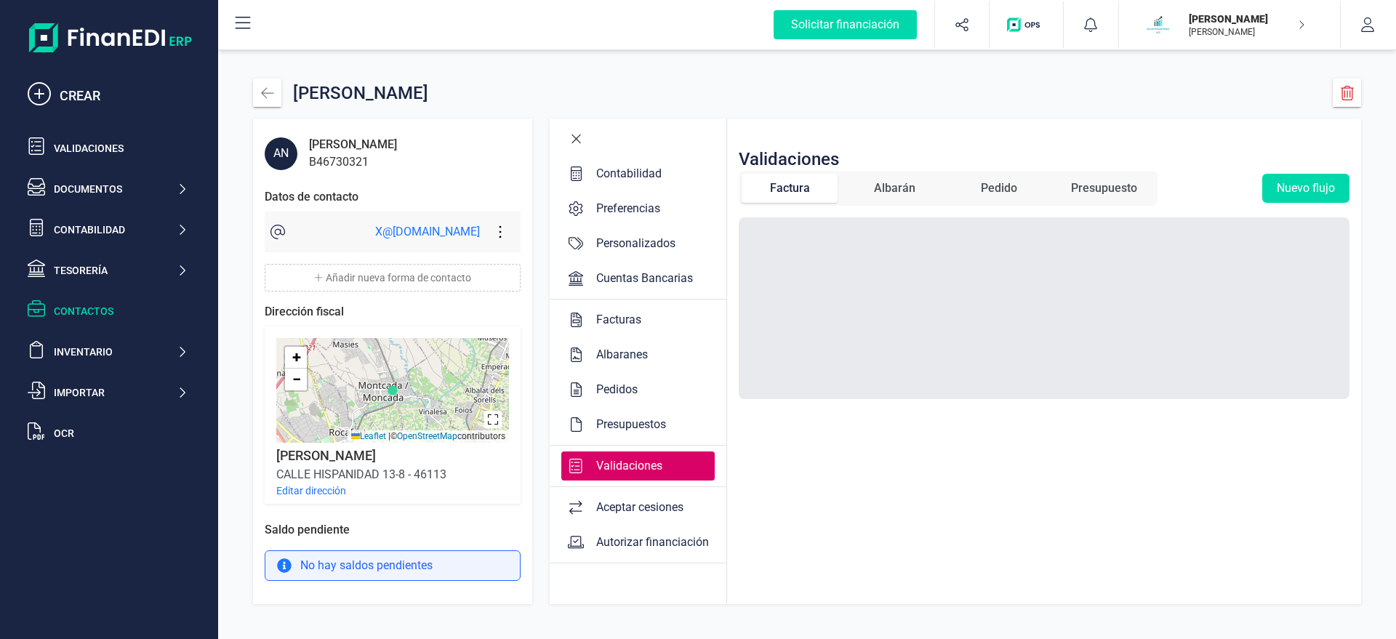
click at [630, 427] on div "Presupuestos" at bounding box center [630, 424] width 81 height 17
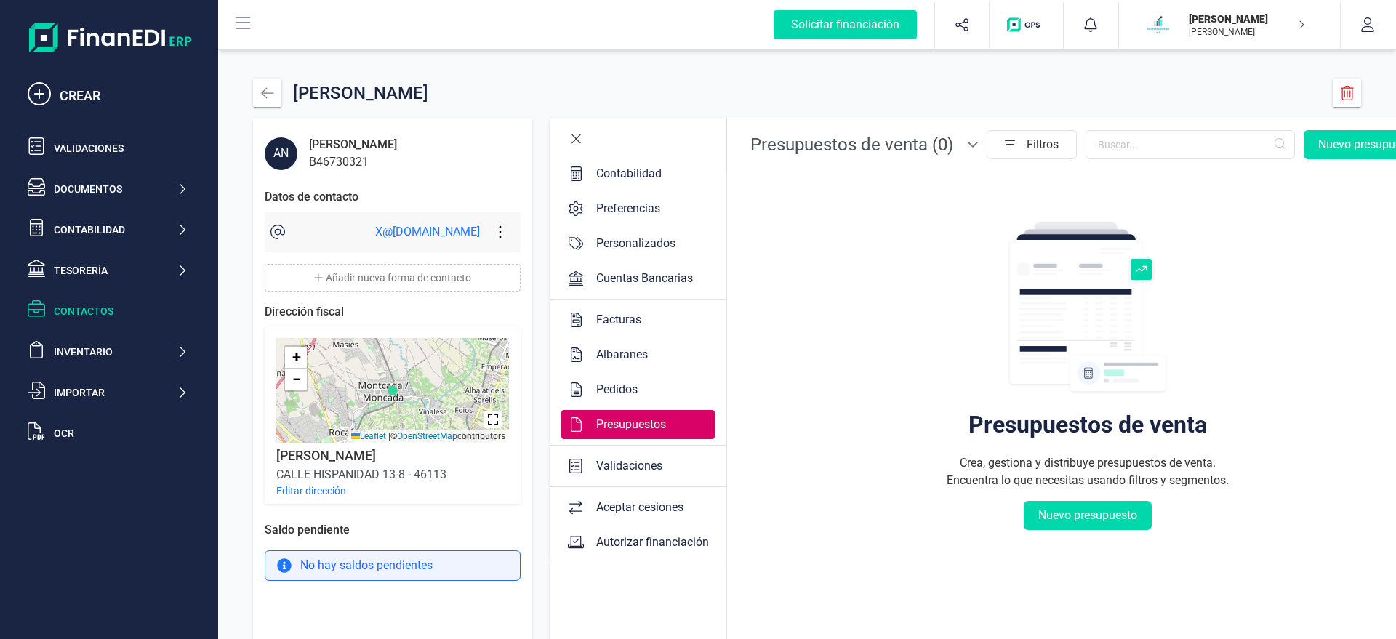
click at [634, 307] on div "Facturas" at bounding box center [637, 319] width 153 height 29
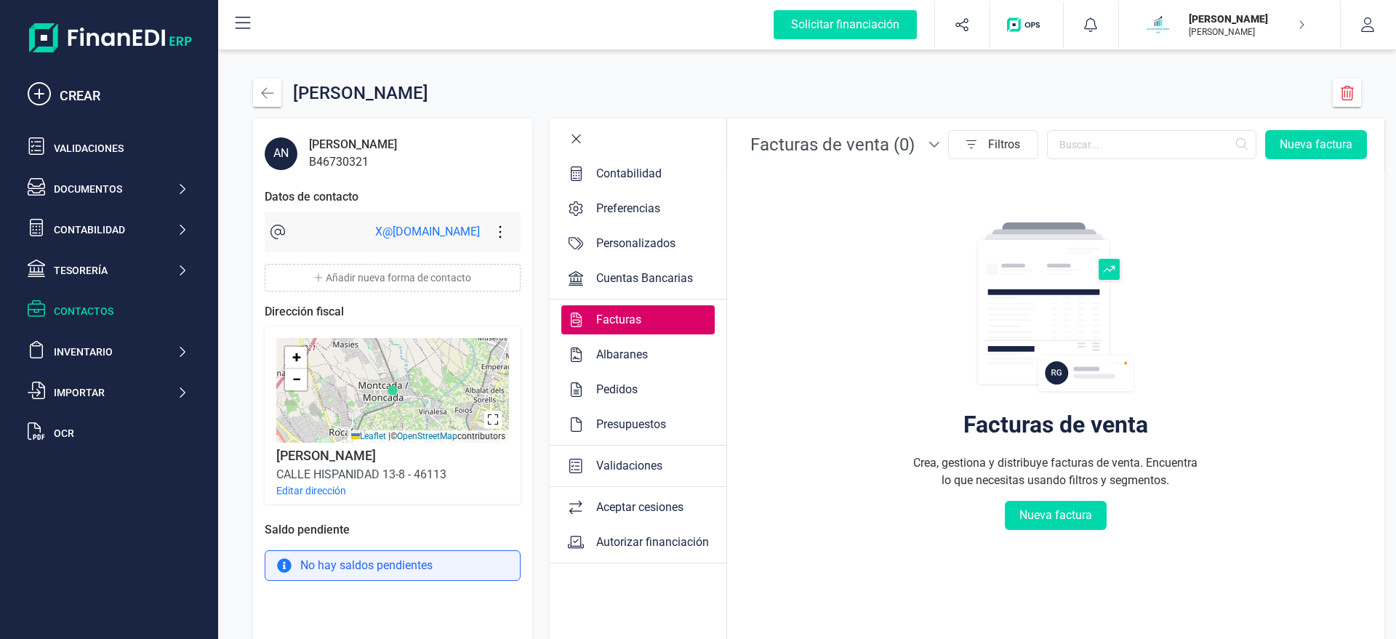
click at [350, 150] on div "ANTONIO MARIN GARCIA" at bounding box center [353, 144] width 88 height 17
click at [1116, 93] on icon "button" at bounding box center [1347, 93] width 15 height 15
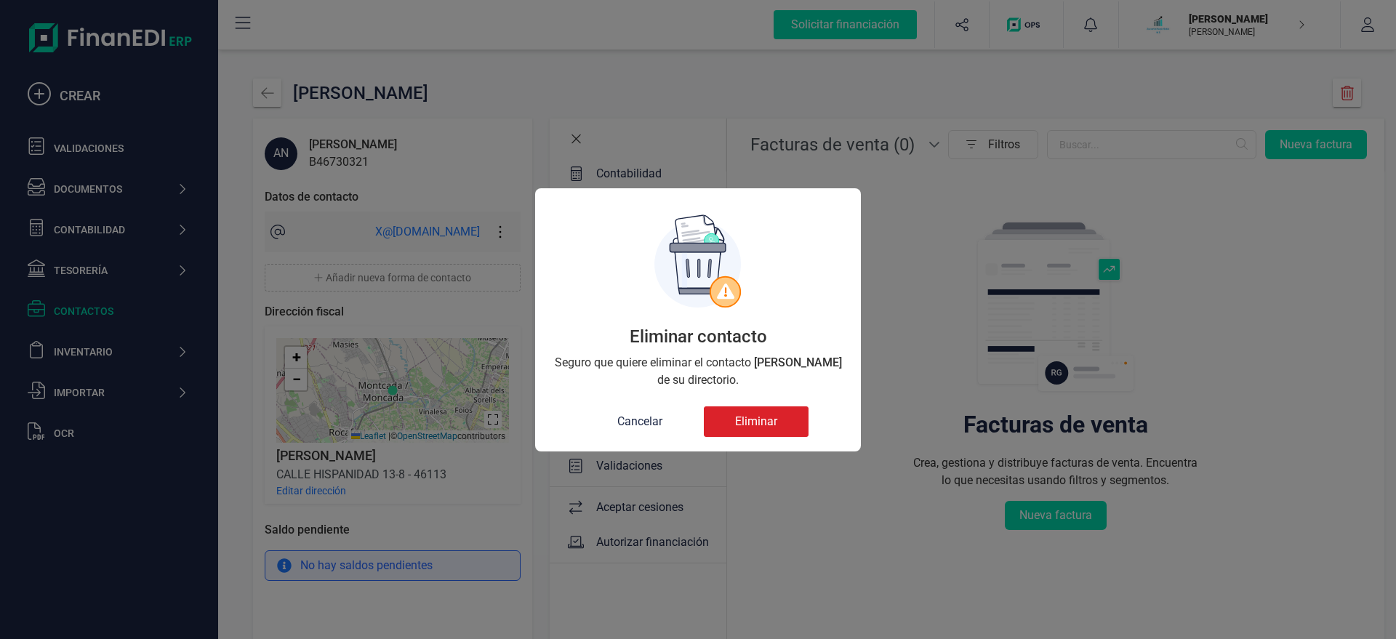
click at [757, 425] on button "Eliminar" at bounding box center [756, 421] width 105 height 31
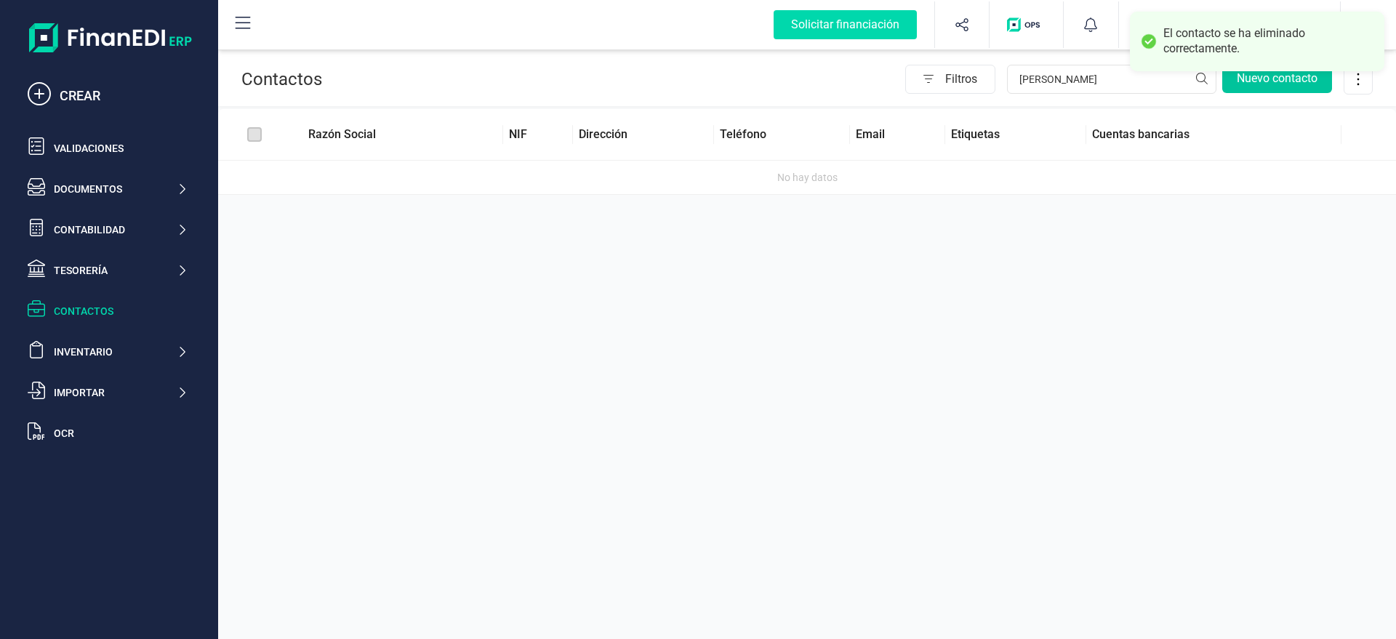
click at [1116, 84] on button "Nuevo contacto" at bounding box center [1277, 78] width 110 height 29
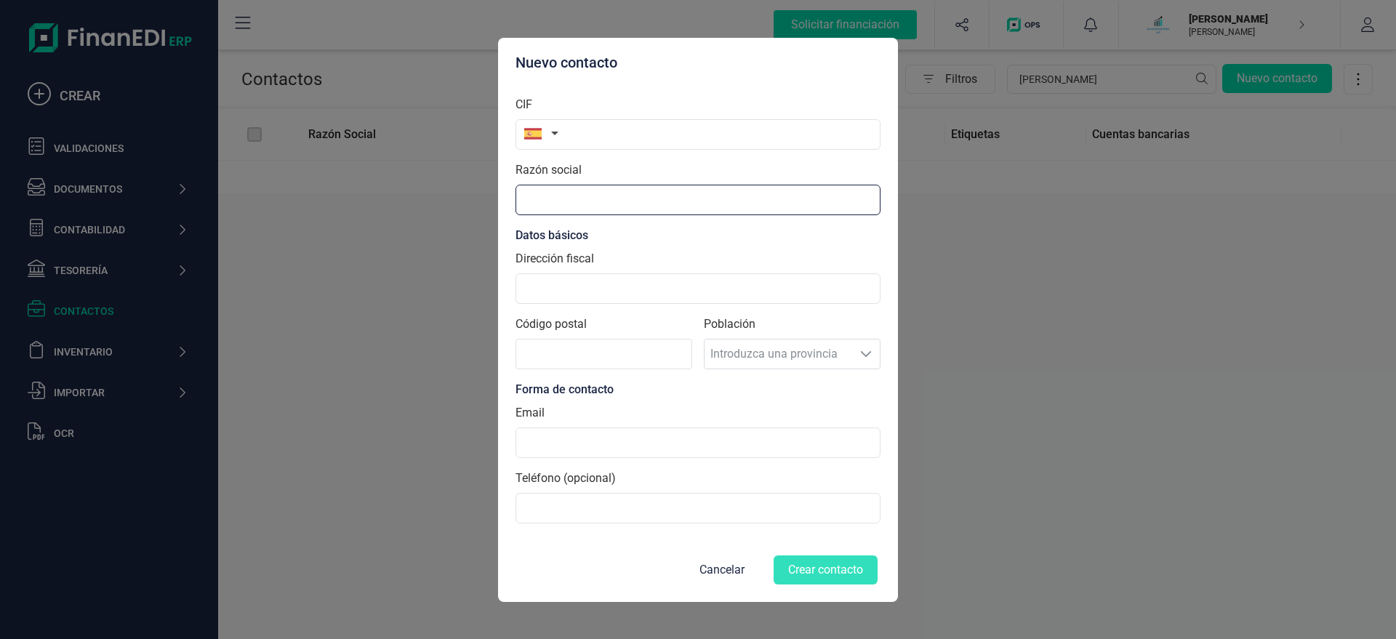
click at [579, 196] on input "text" at bounding box center [697, 200] width 365 height 31
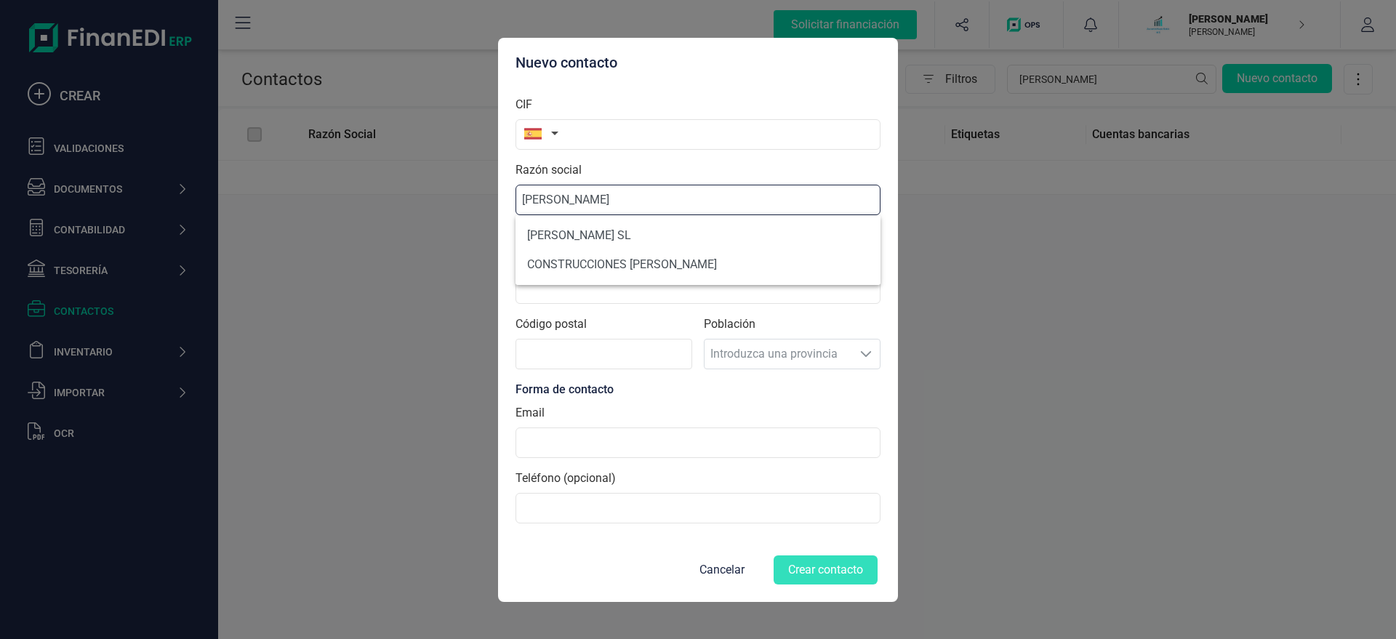
type input "ANTONIO MARIN GARCIA"
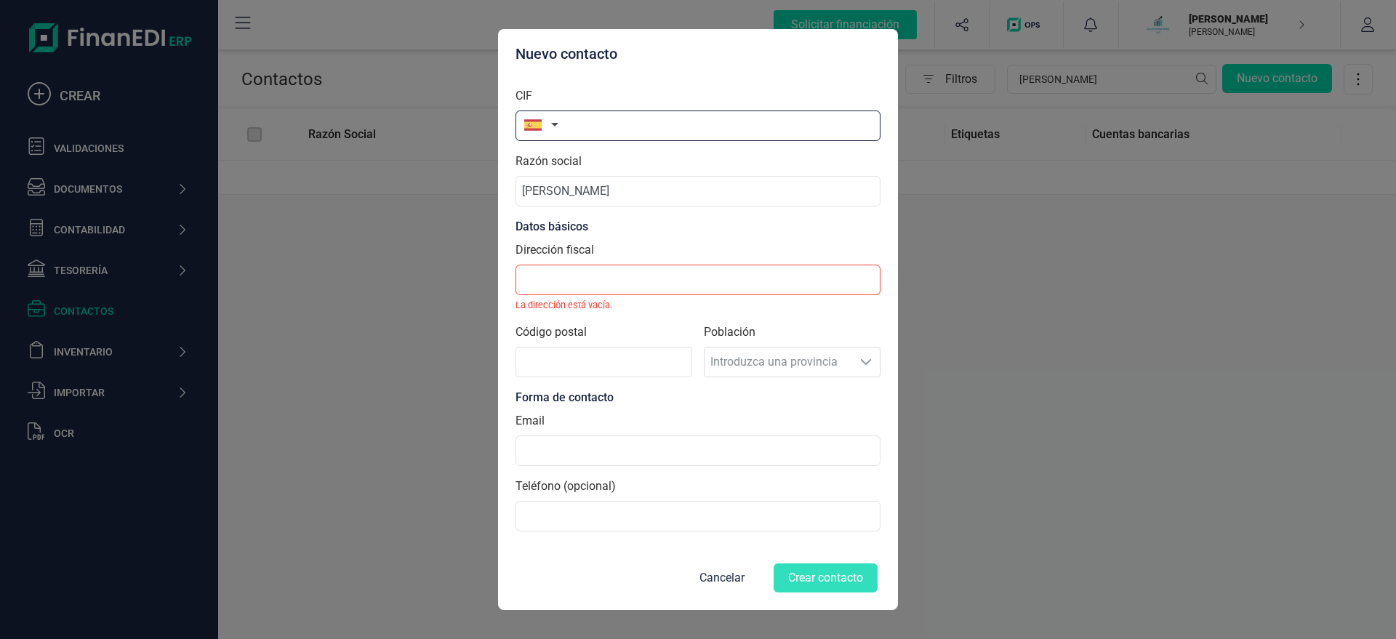
click at [611, 128] on input "text" at bounding box center [697, 125] width 365 height 31
paste input "48439515C"
type input "48439515C"
click at [545, 277] on input "Dirección fiscal" at bounding box center [697, 280] width 365 height 31
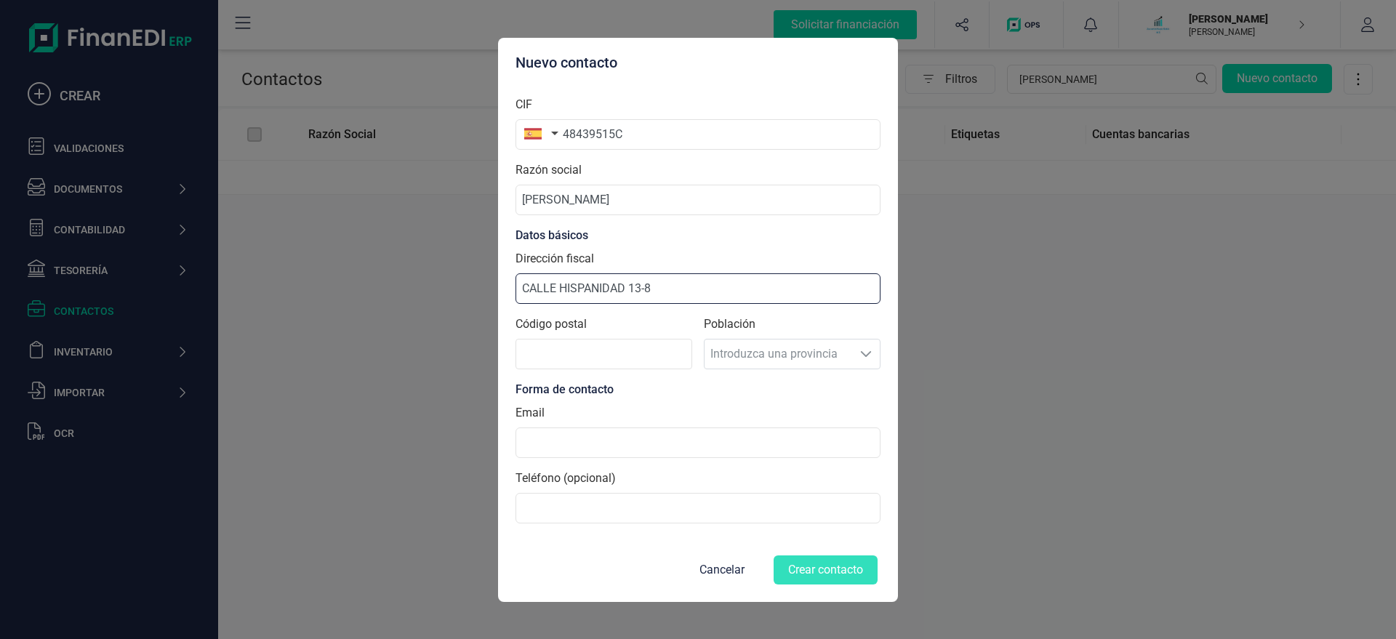
type input "CALLE HISPANIDAD 13-8"
type input "46113"
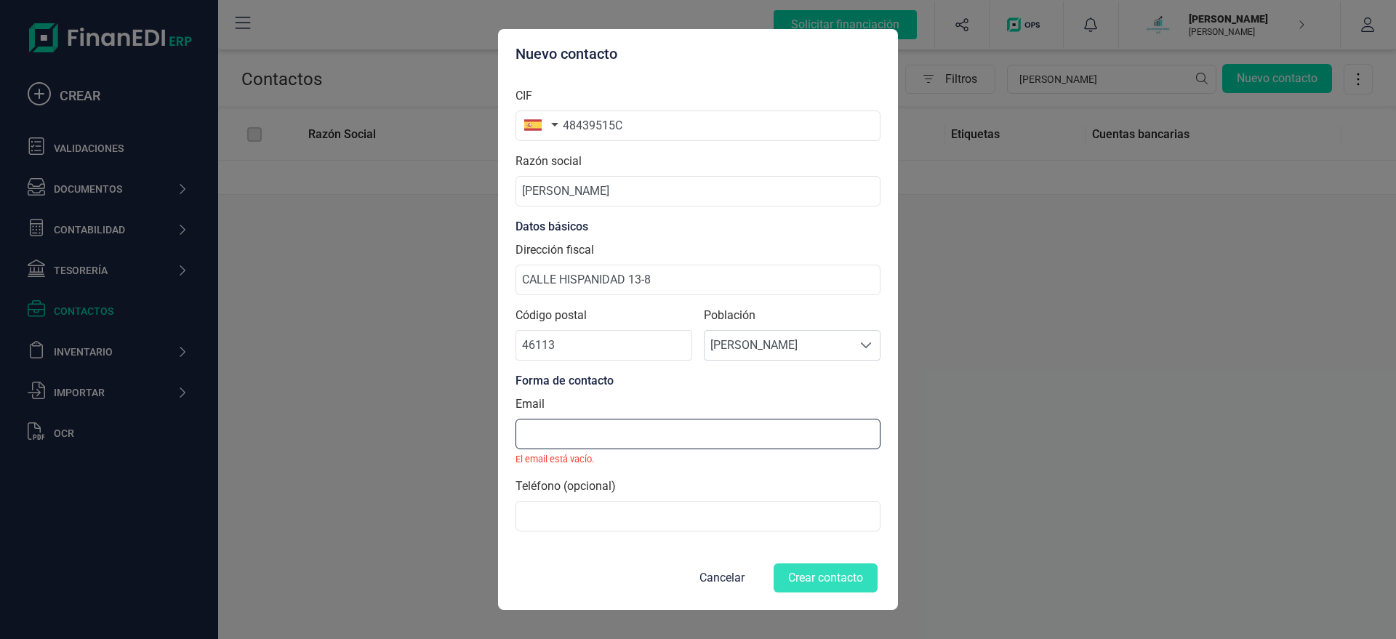
paste input "X@X.COM"
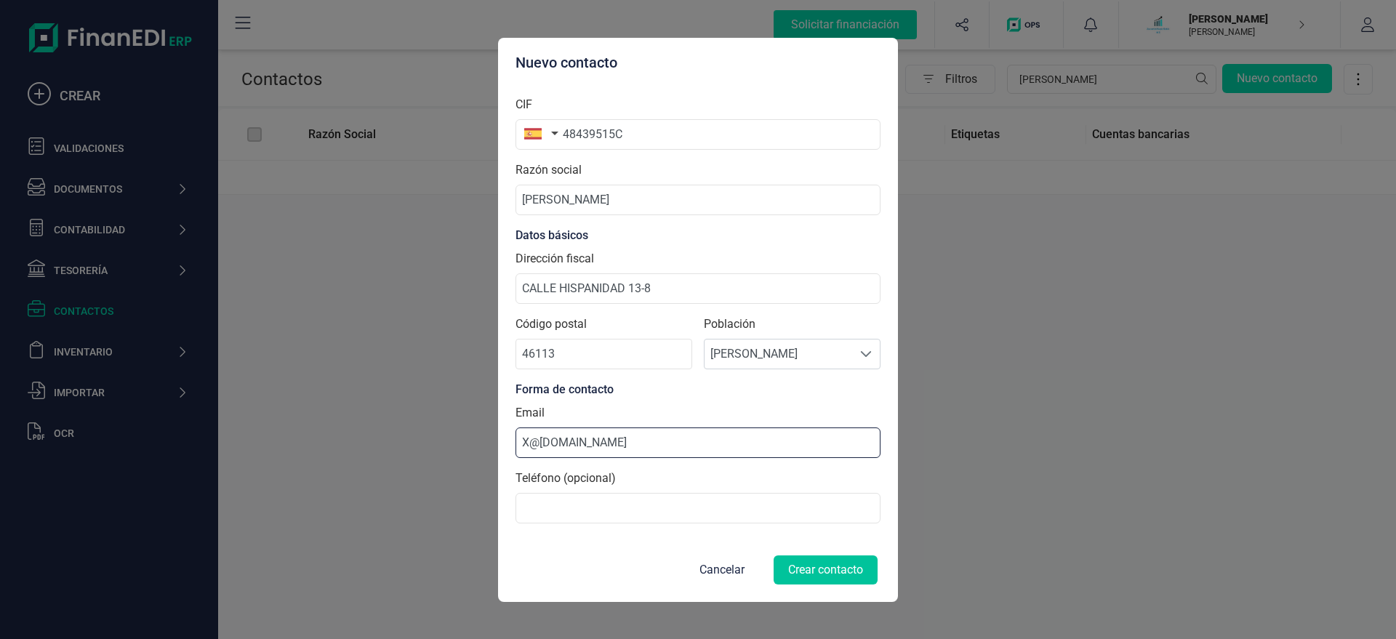
type input "X@X.COM"
click at [816, 510] on button "Crear contacto" at bounding box center [825, 569] width 104 height 29
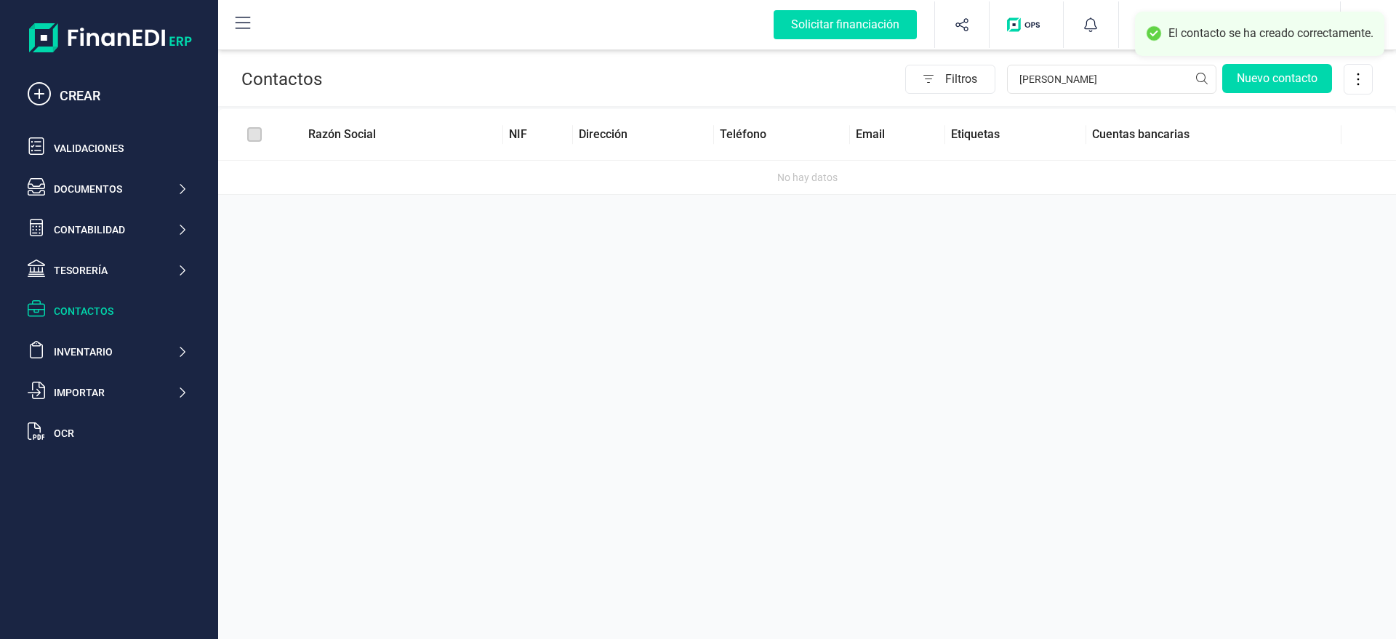
click at [87, 315] on div "Contactos" at bounding box center [121, 311] width 134 height 15
click at [76, 305] on div "Contactos" at bounding box center [121, 311] width 134 height 15
click at [1116, 244] on div "Contactos Filtros MARIN Nuevo contacto Razón Social NIF Dirección Teléfono Emai…" at bounding box center [807, 319] width 1178 height 639
click at [1060, 78] on input "MARIN" at bounding box center [1111, 79] width 209 height 29
click at [1071, 79] on input "MARIN" at bounding box center [1111, 79] width 209 height 29
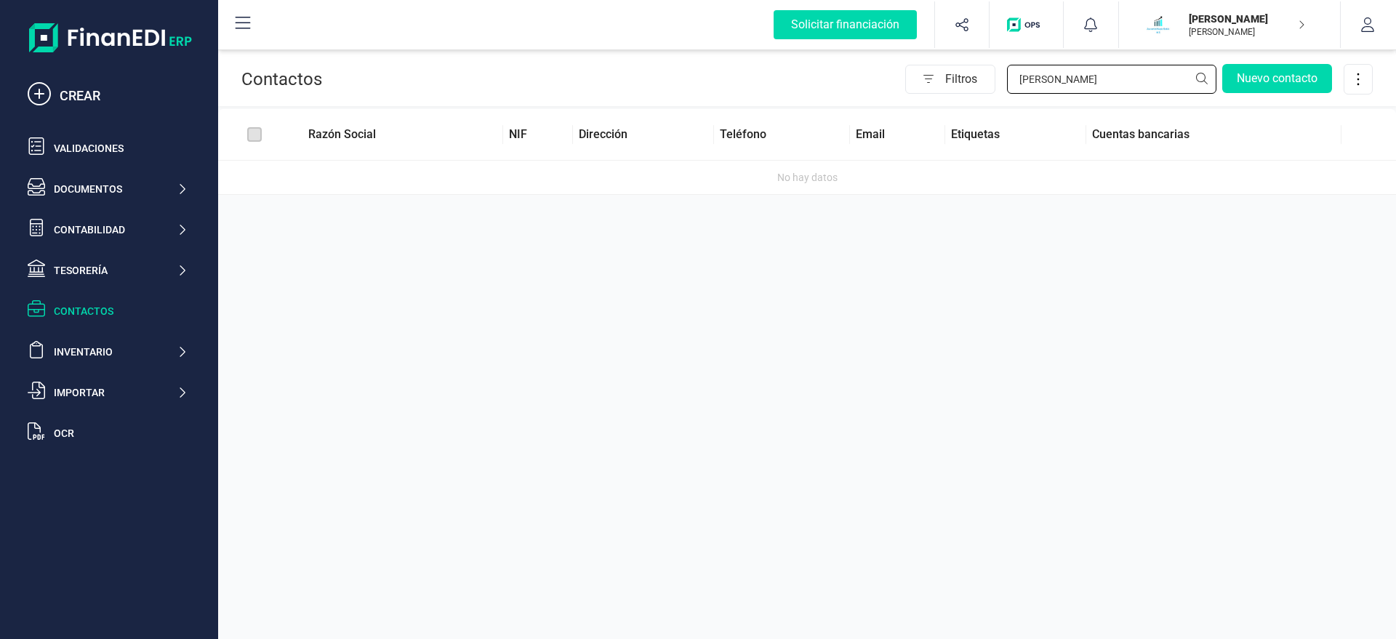
type input "MARI"
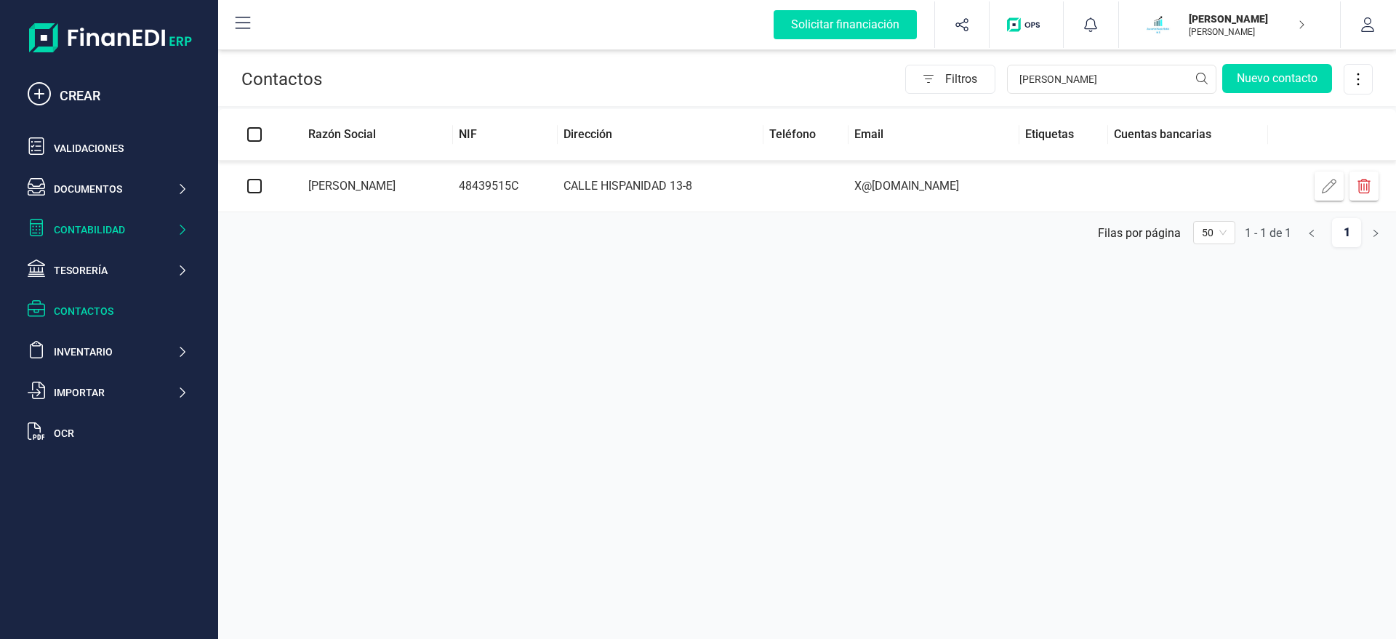
click at [89, 227] on div "Contabilidad" at bounding box center [115, 229] width 123 height 15
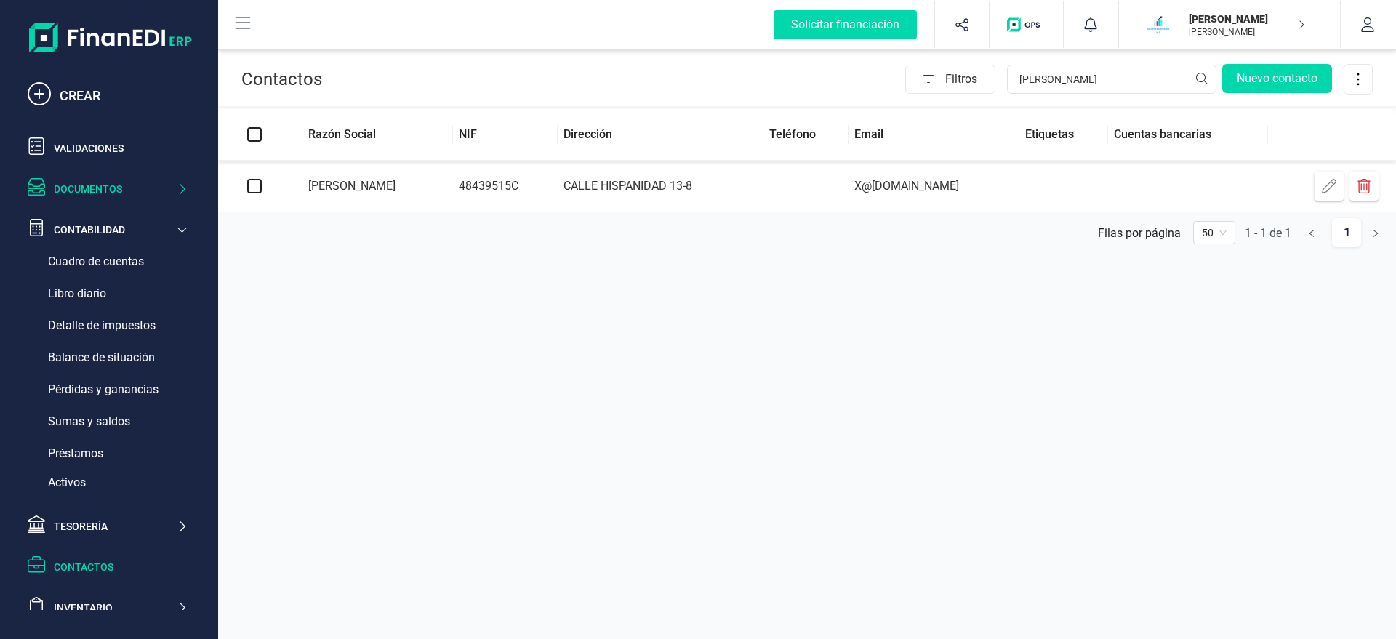
click at [112, 193] on div "Documentos" at bounding box center [115, 189] width 123 height 15
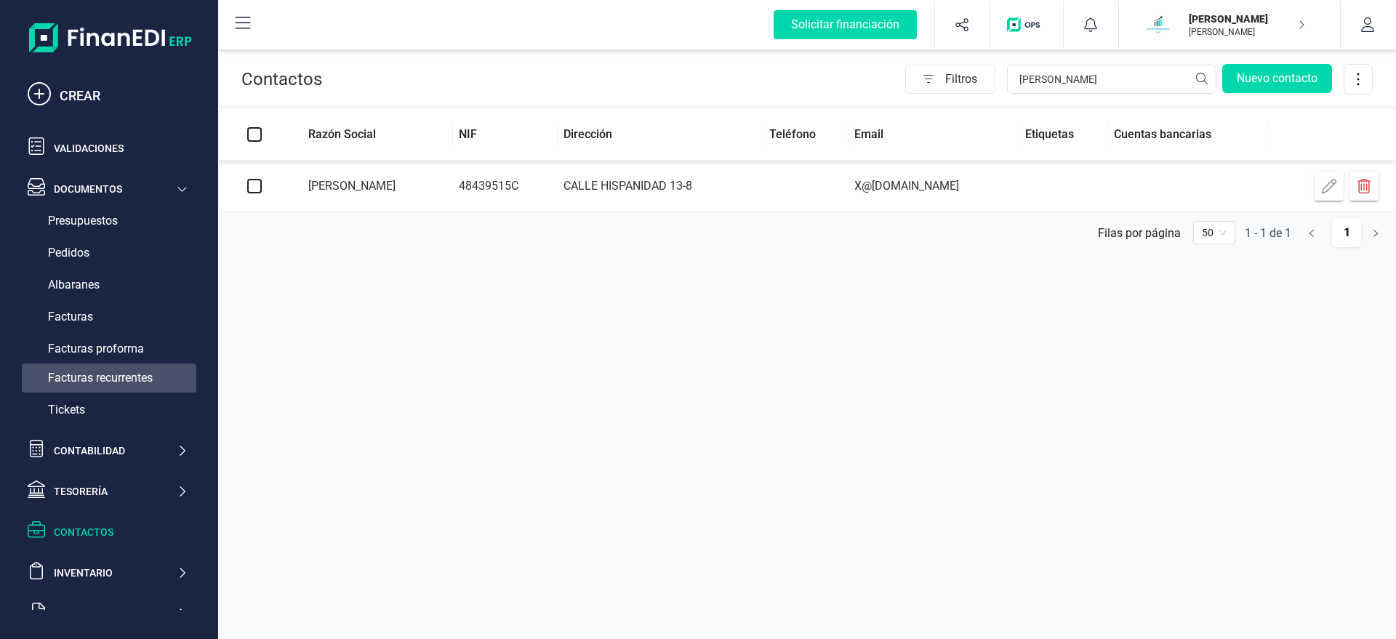
click at [134, 380] on span "Facturas recurrentes" at bounding box center [100, 377] width 105 height 17
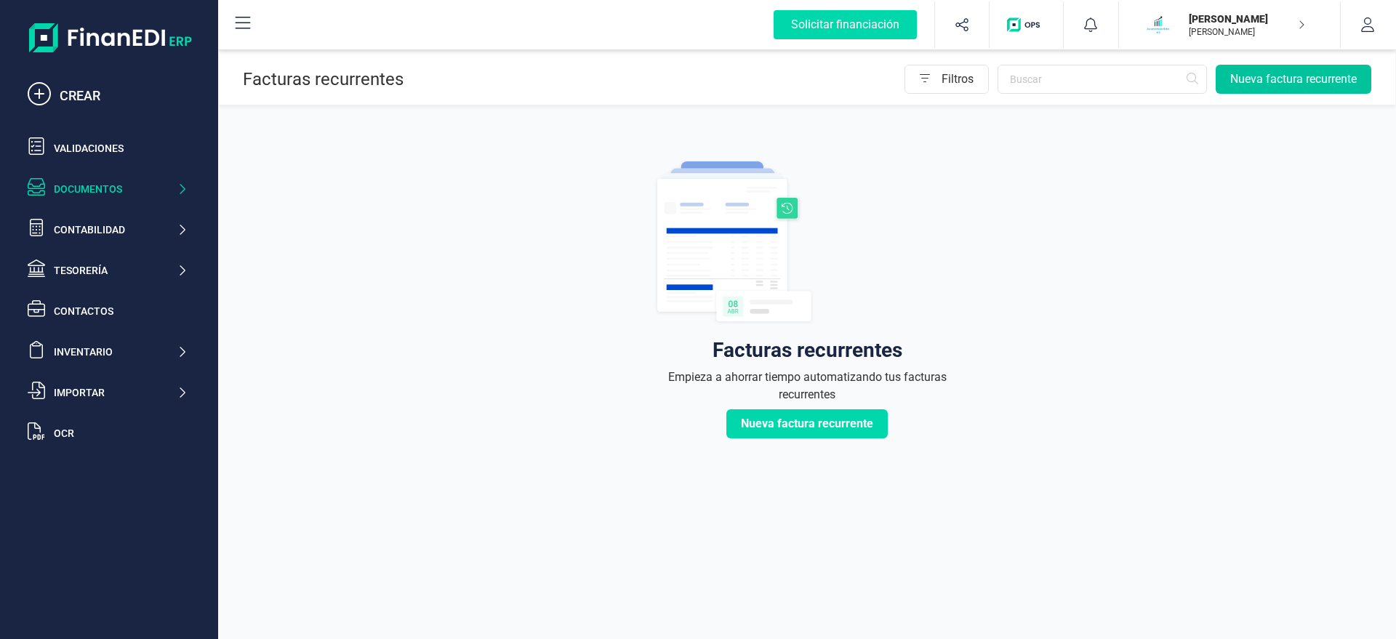
click at [1116, 83] on button "Nueva factura recurrente" at bounding box center [1293, 79] width 156 height 29
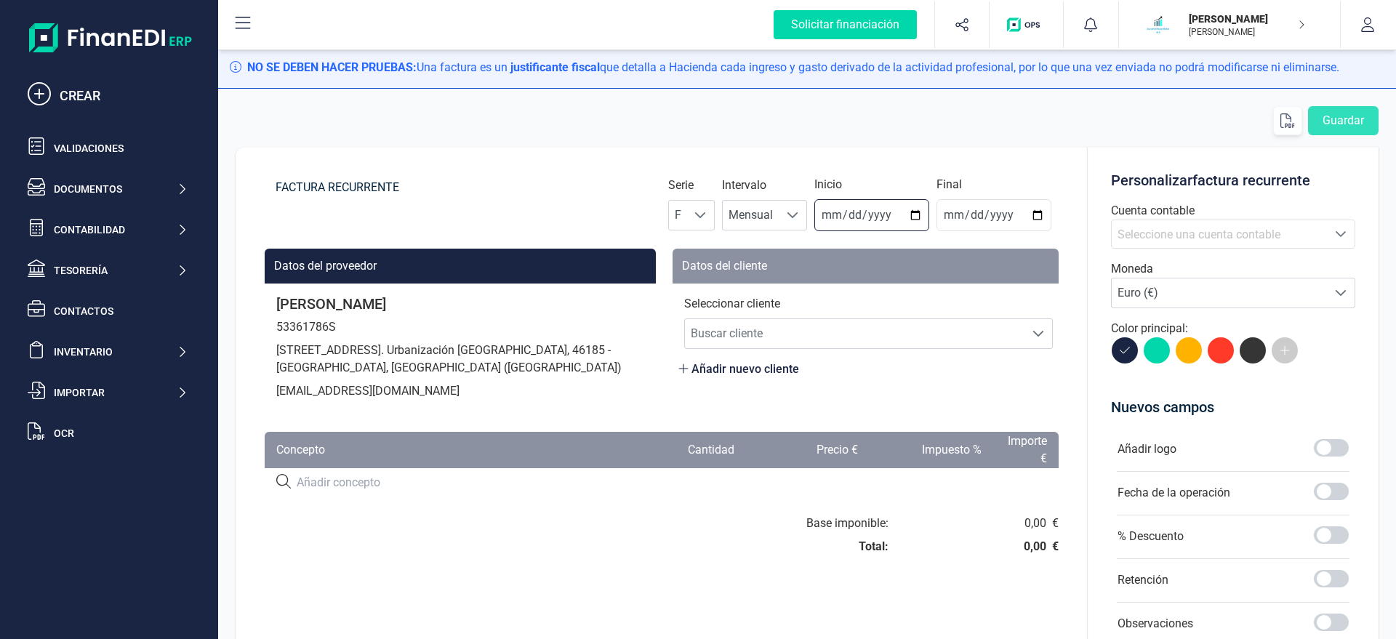
click at [841, 222] on input "2025-08-21" at bounding box center [871, 215] width 115 height 32
type input "2025-08-31"
type input "2025-12-31"
click at [759, 331] on span "Buscar cliente" at bounding box center [854, 333] width 339 height 29
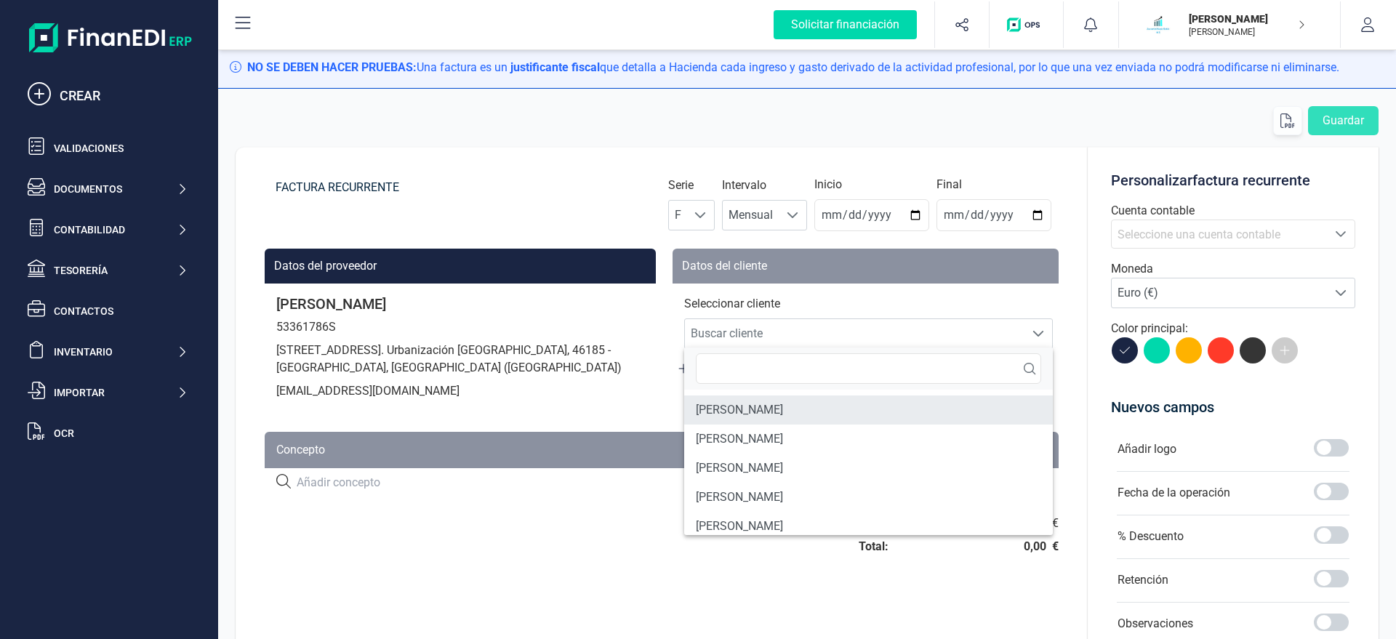
click at [757, 409] on li "ANTONIO MARIN GARCIA" at bounding box center [868, 409] width 369 height 29
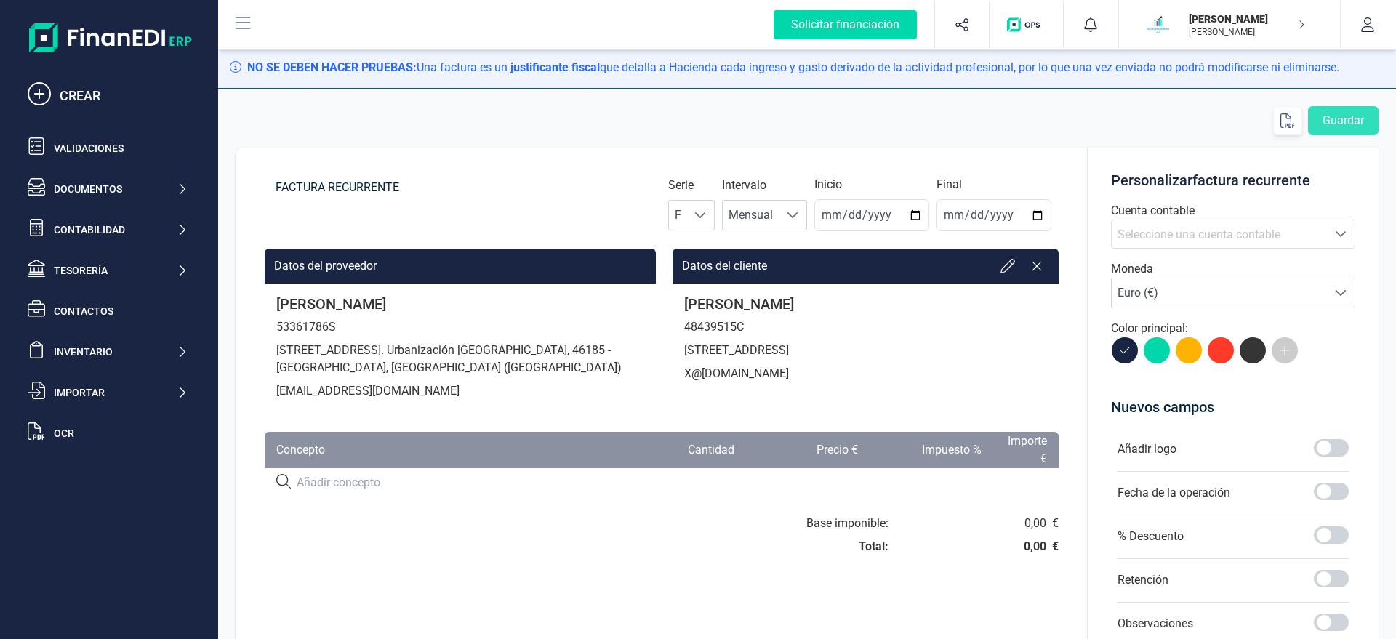
click at [344, 485] on input at bounding box center [489, 482] width 385 height 17
type input "SERVICIO DE ASESORAMIENTO"
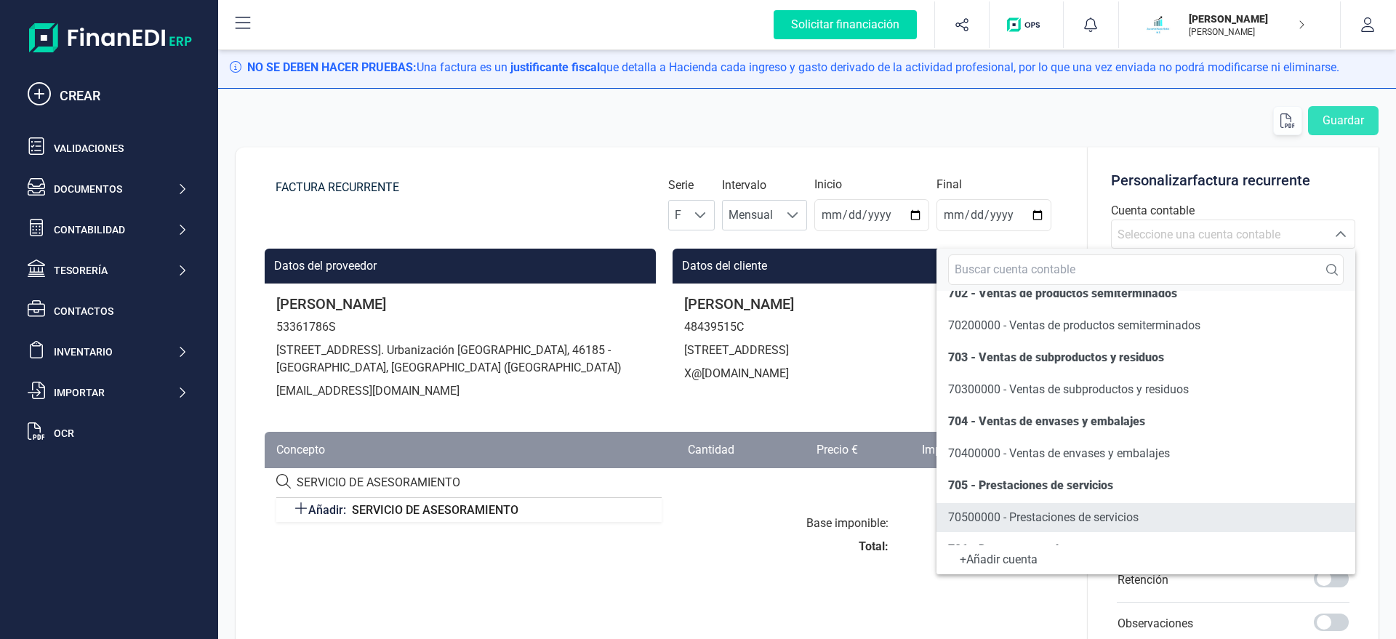
scroll to position [166, 0]
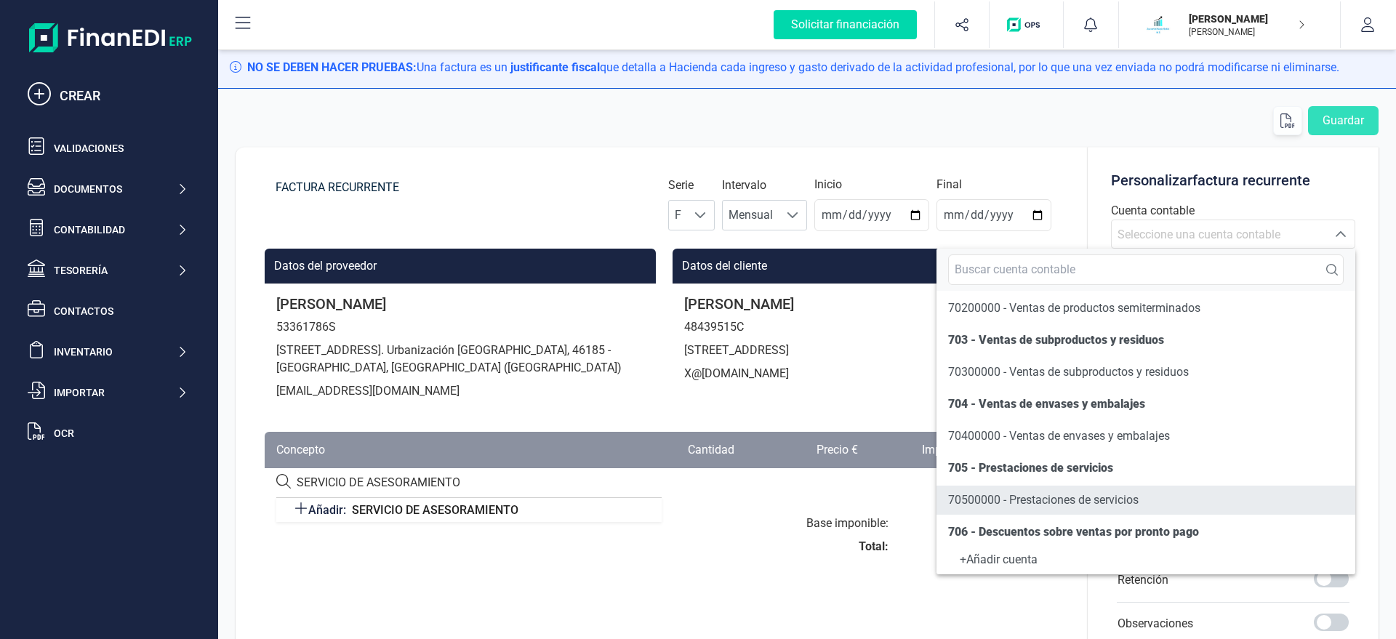
click at [1116, 497] on span "70500000 - Prestaciones de servicios" at bounding box center [1043, 500] width 190 height 14
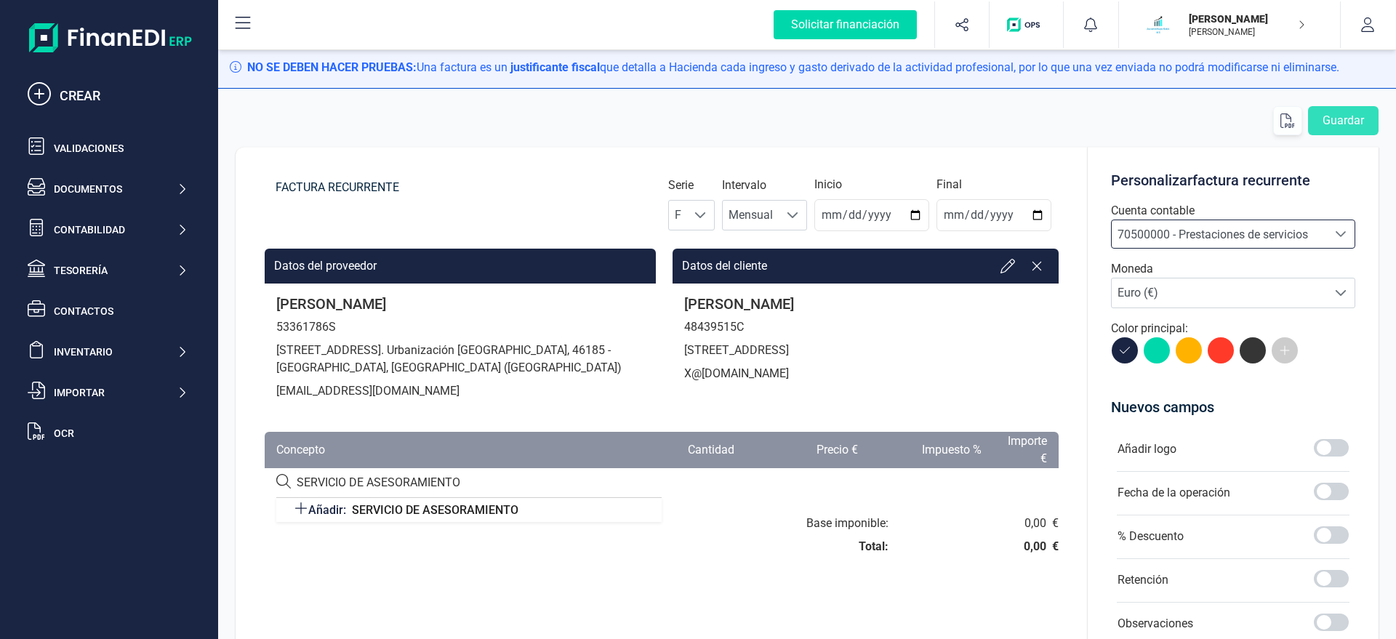
click at [466, 510] on div at bounding box center [458, 553] width 408 height 76
click at [331, 510] on span "Añadir:" at bounding box center [327, 510] width 38 height 14
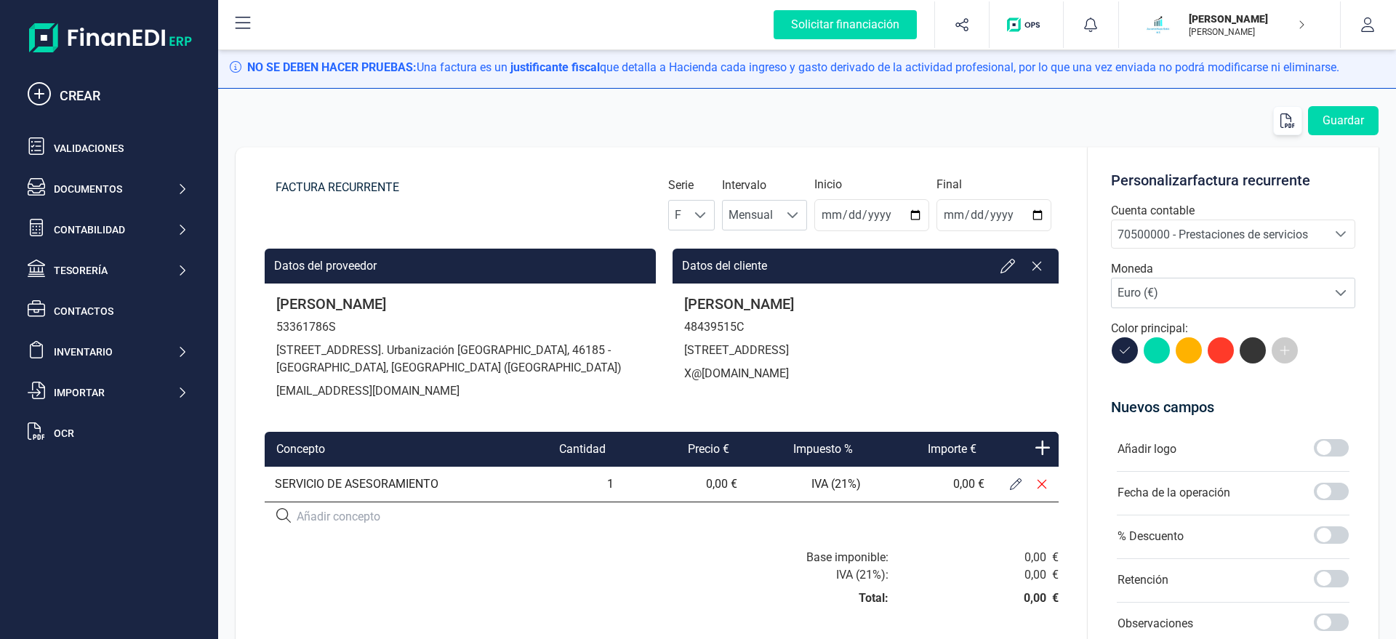
click at [1009, 484] on button at bounding box center [1015, 484] width 26 height 26
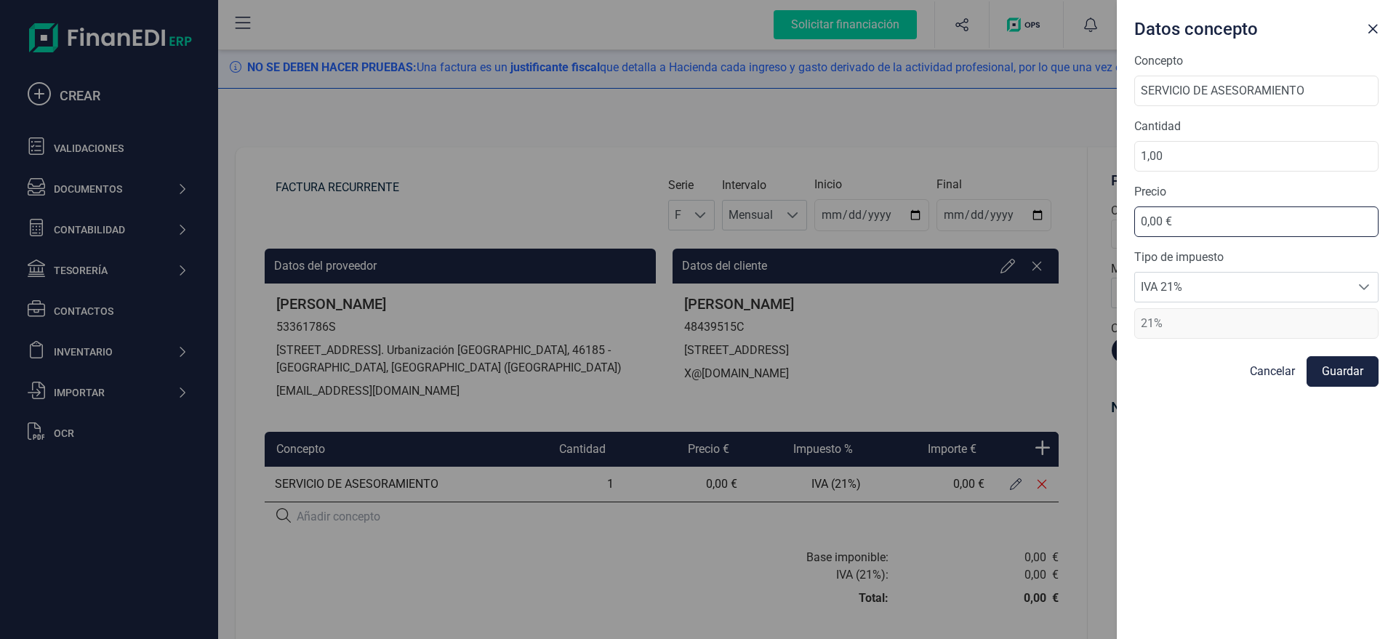
click at [1116, 218] on input "0,00 €" at bounding box center [1256, 221] width 244 height 31
click at [827, 346] on div "Datos concepto Concepto SERVICIO DE ASESORAMIENTO Cantidad 1,00 Precio 0,00 € T…" at bounding box center [698, 319] width 1396 height 639
click at [1010, 266] on div "Datos concepto Concepto SERVICIO DE ASESORAMIENTO Cantidad 1,00 Precio 0,00 € T…" at bounding box center [698, 319] width 1396 height 639
drag, startPoint x: 1192, startPoint y: 222, endPoint x: 1047, endPoint y: 234, distance: 145.9
click at [1116, 234] on input "0,00 €" at bounding box center [1256, 221] width 244 height 31
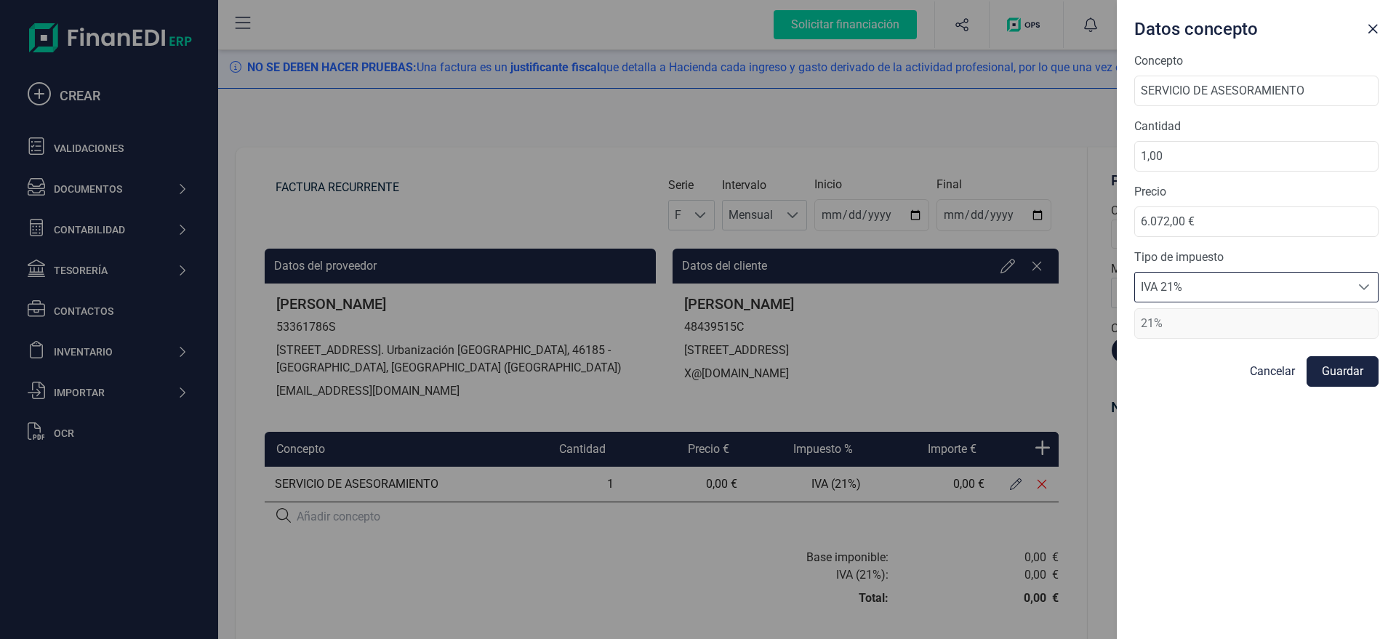
scroll to position [9, 70]
drag, startPoint x: 1132, startPoint y: 228, endPoint x: 1005, endPoint y: 231, distance: 126.5
click at [1116, 231] on input "6.072,00 €" at bounding box center [1256, 221] width 244 height 31
type input "60,72 €"
click at [1116, 365] on button "Guardar" at bounding box center [1342, 371] width 72 height 31
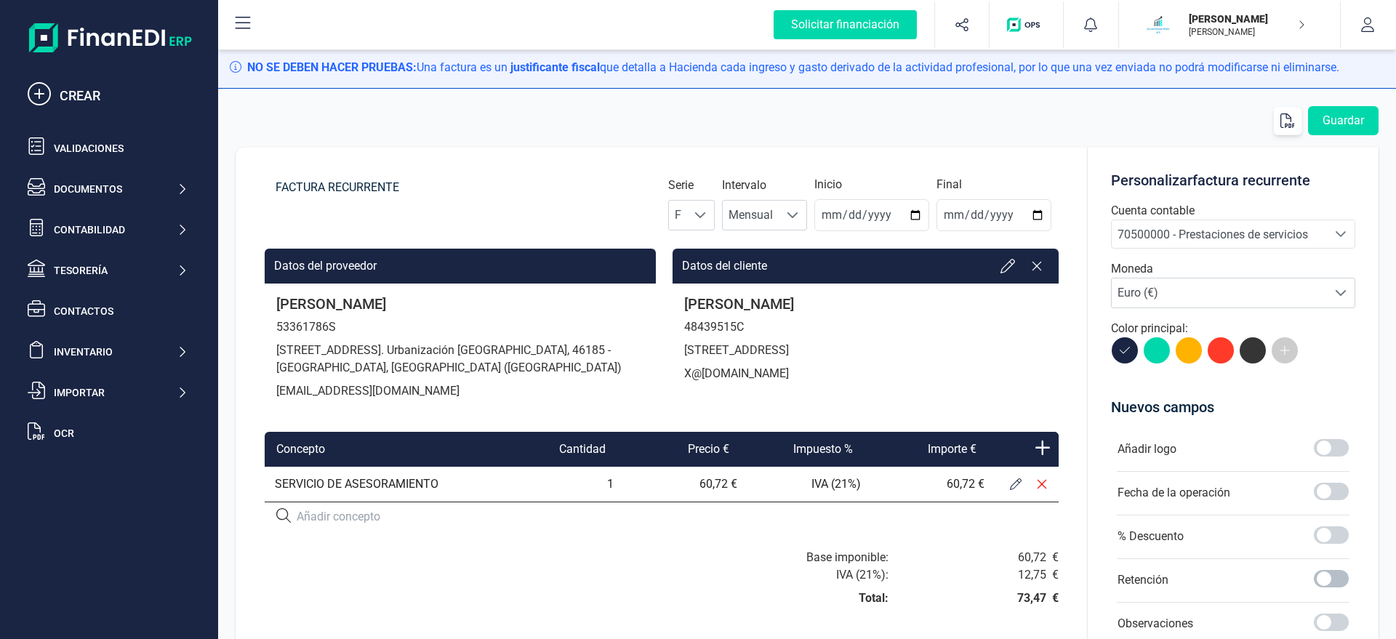
click at [1116, 510] on span at bounding box center [1331, 578] width 35 height 17
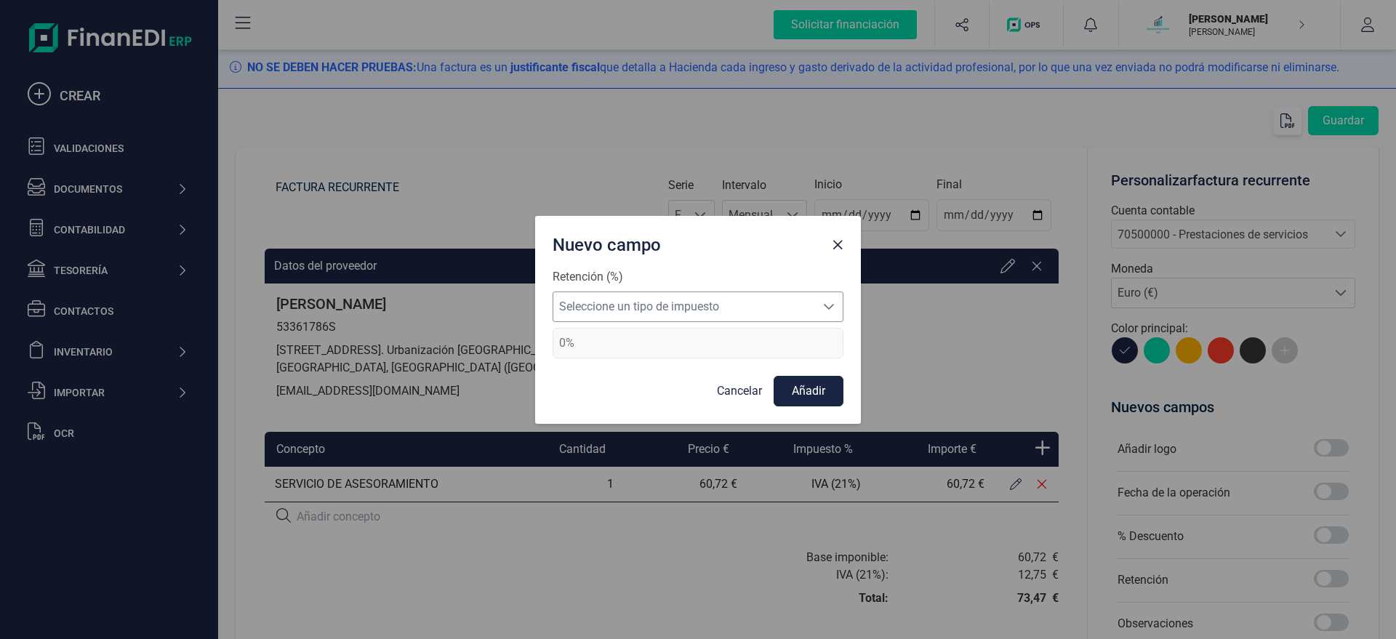
click at [615, 296] on span "Seleccione un tipo de impuesto" at bounding box center [684, 306] width 262 height 29
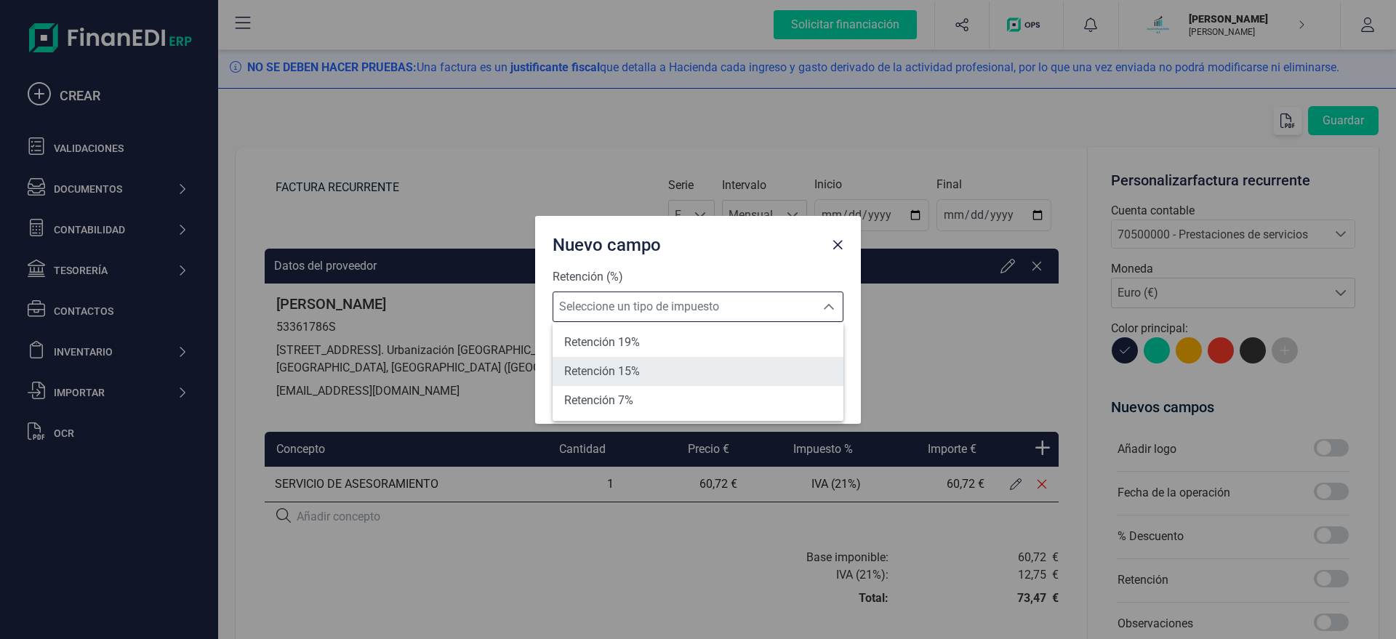
click at [632, 375] on span "Retención 15%" at bounding box center [602, 371] width 76 height 17
type input "15%"
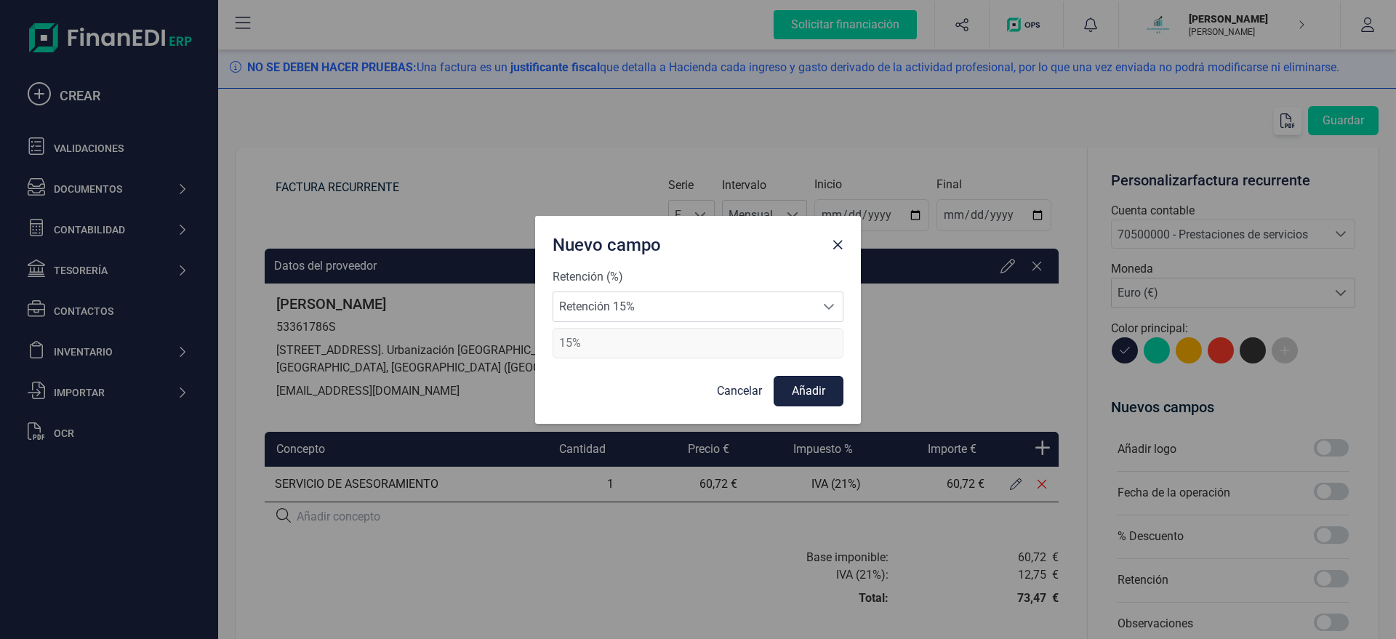
click at [814, 385] on button "Añadir" at bounding box center [808, 391] width 70 height 31
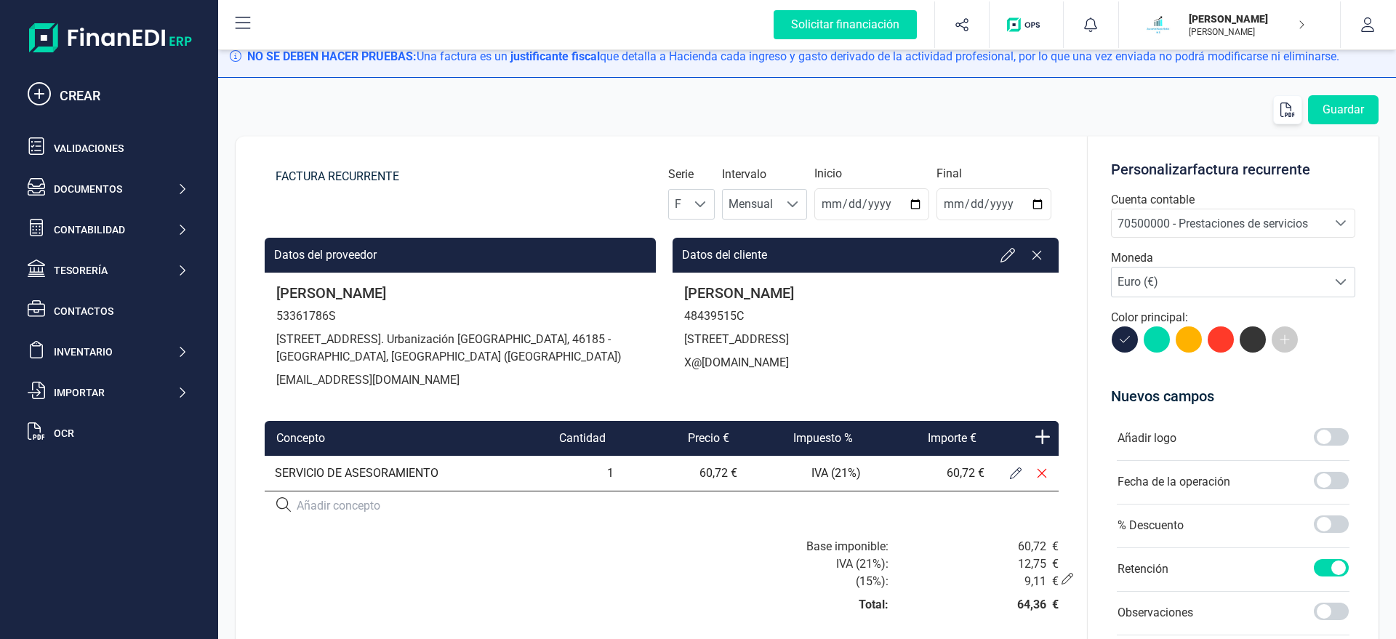
scroll to position [0, 0]
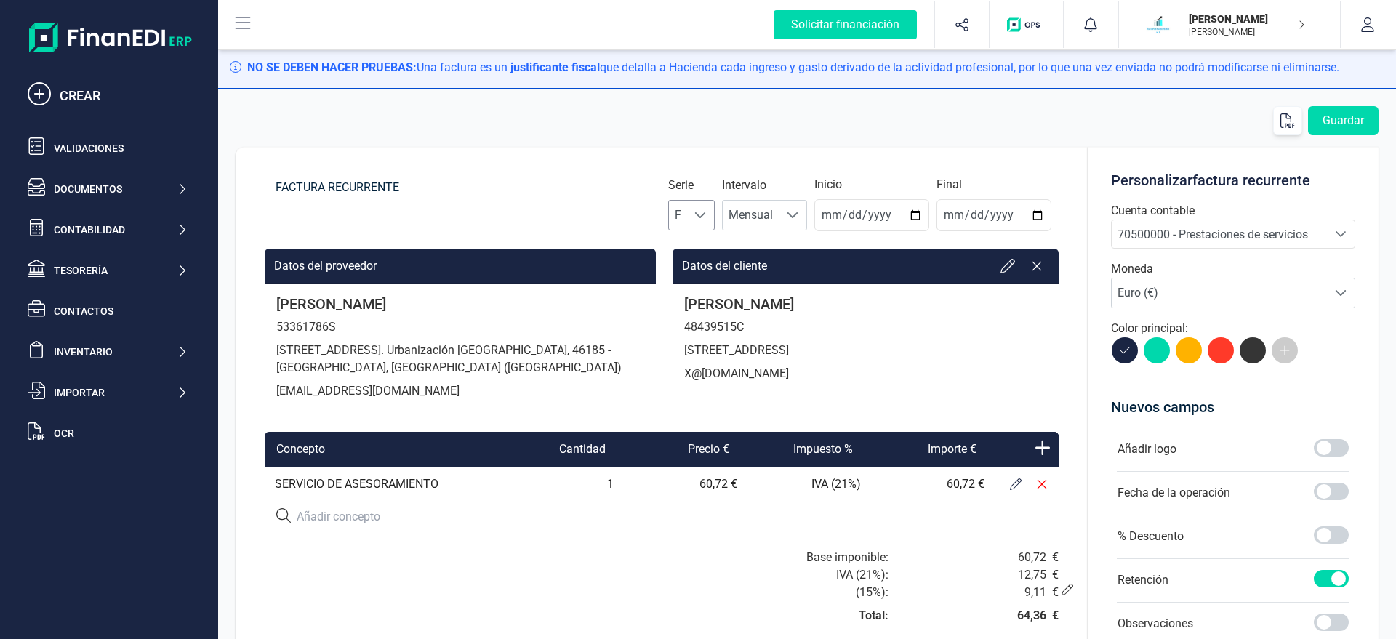
click at [715, 214] on div at bounding box center [701, 215] width 28 height 29
click at [717, 252] on li "A" at bounding box center [711, 250] width 47 height 29
click at [1116, 122] on button "Guardar" at bounding box center [1343, 120] width 71 height 29
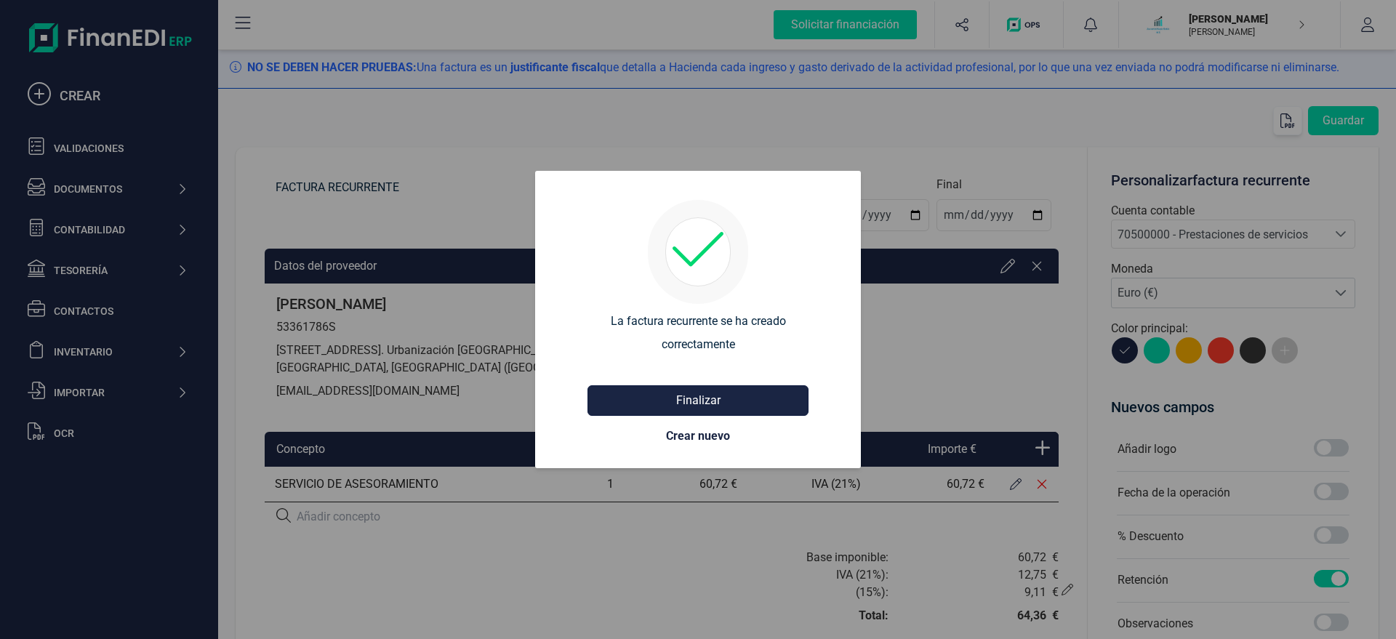
click at [715, 409] on button "Finalizar" at bounding box center [697, 400] width 221 height 31
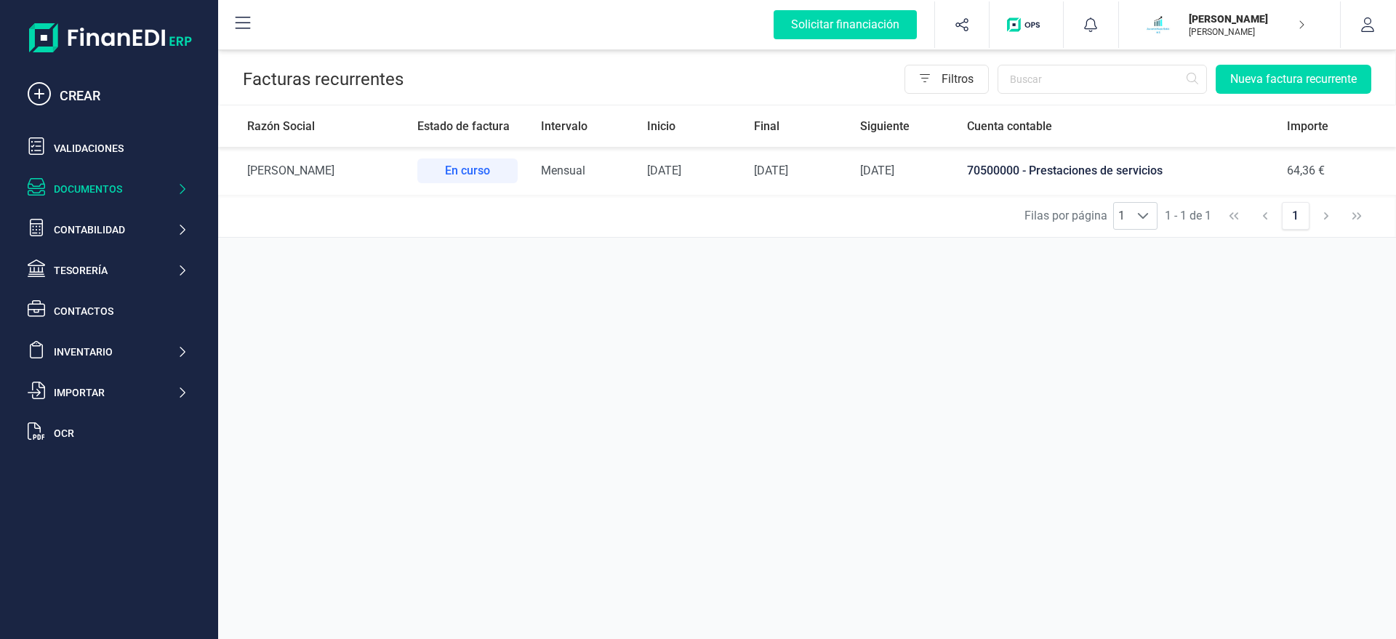
click at [335, 180] on td "ANTONIO MARIN GARCIA" at bounding box center [312, 171] width 188 height 48
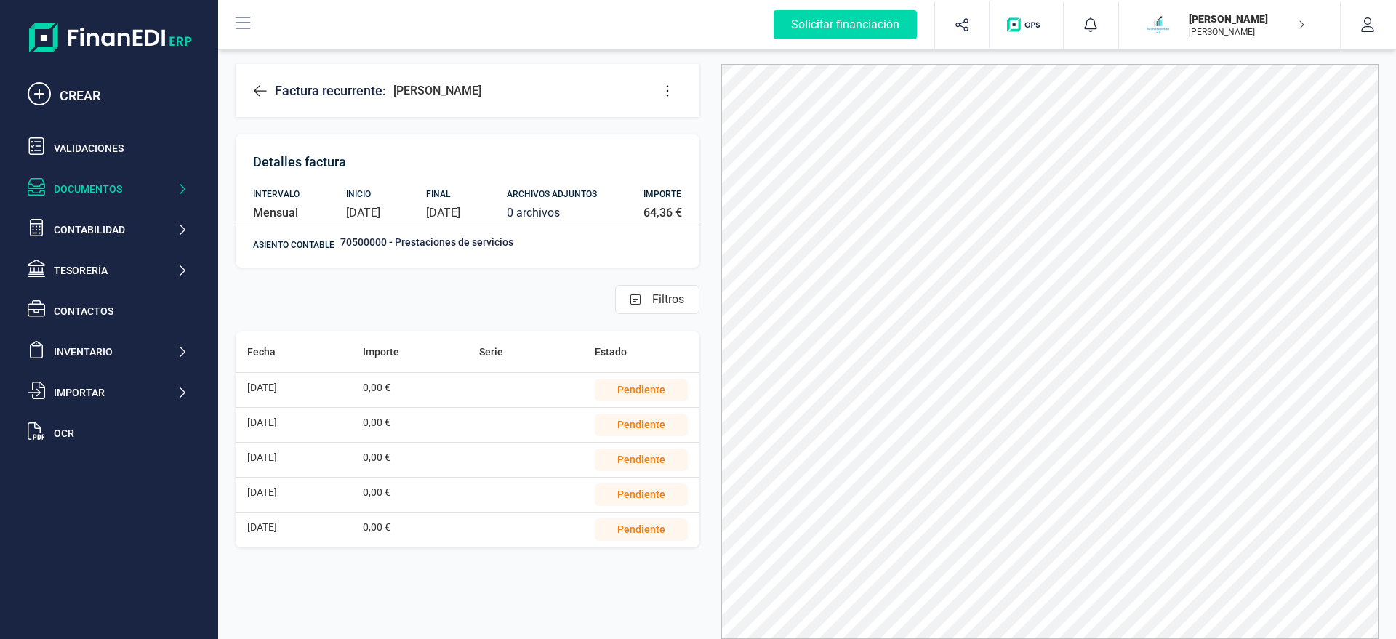
click at [683, 89] on div "Factura recurrente: MAYTE RUBIO MONTESINOS" at bounding box center [468, 90] width 464 height 53
click at [667, 91] on icon at bounding box center [667, 90] width 2 height 11
click at [263, 95] on icon at bounding box center [260, 91] width 15 height 15
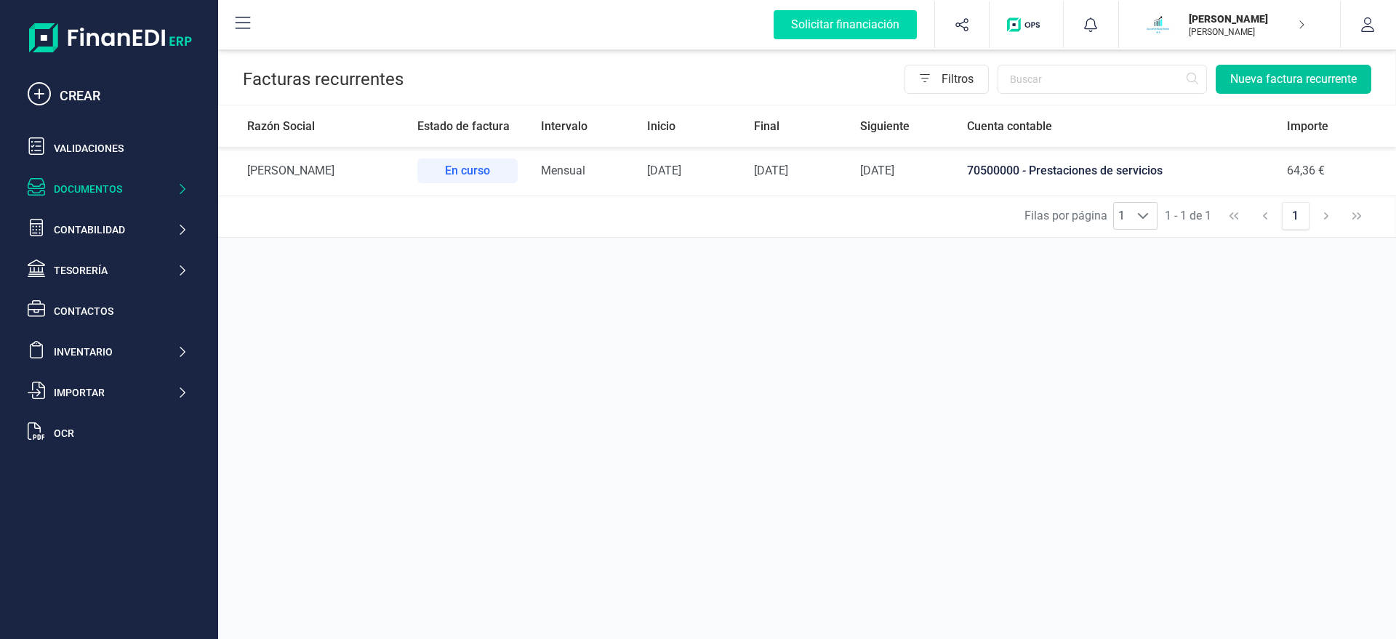
click at [1116, 85] on button "Nueva factura recurrente" at bounding box center [1293, 79] width 156 height 29
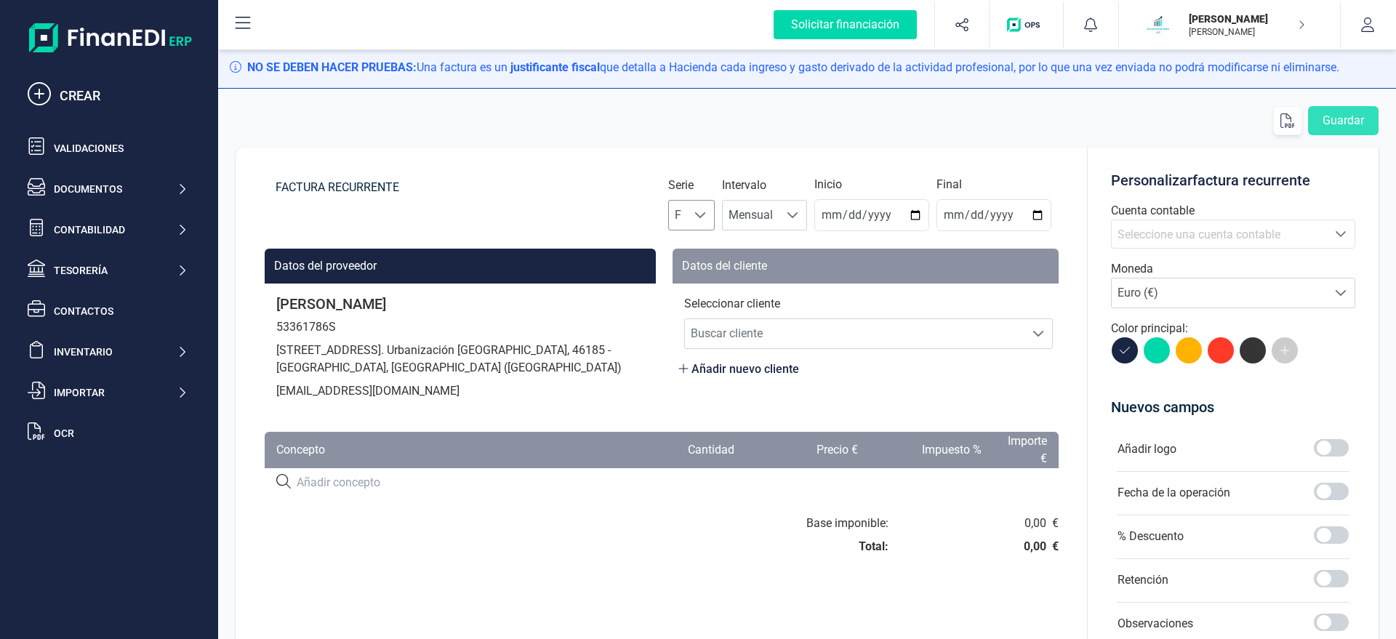
click at [710, 225] on div at bounding box center [701, 215] width 28 height 29
click at [707, 246] on li "A" at bounding box center [704, 250] width 47 height 29
click at [824, 222] on div "Serie A A Intervalo Mensual Mensual Inicio 2025-08-21 Final" at bounding box center [862, 203] width 391 height 55
click at [838, 217] on input "2025-08-21" at bounding box center [871, 215] width 115 height 32
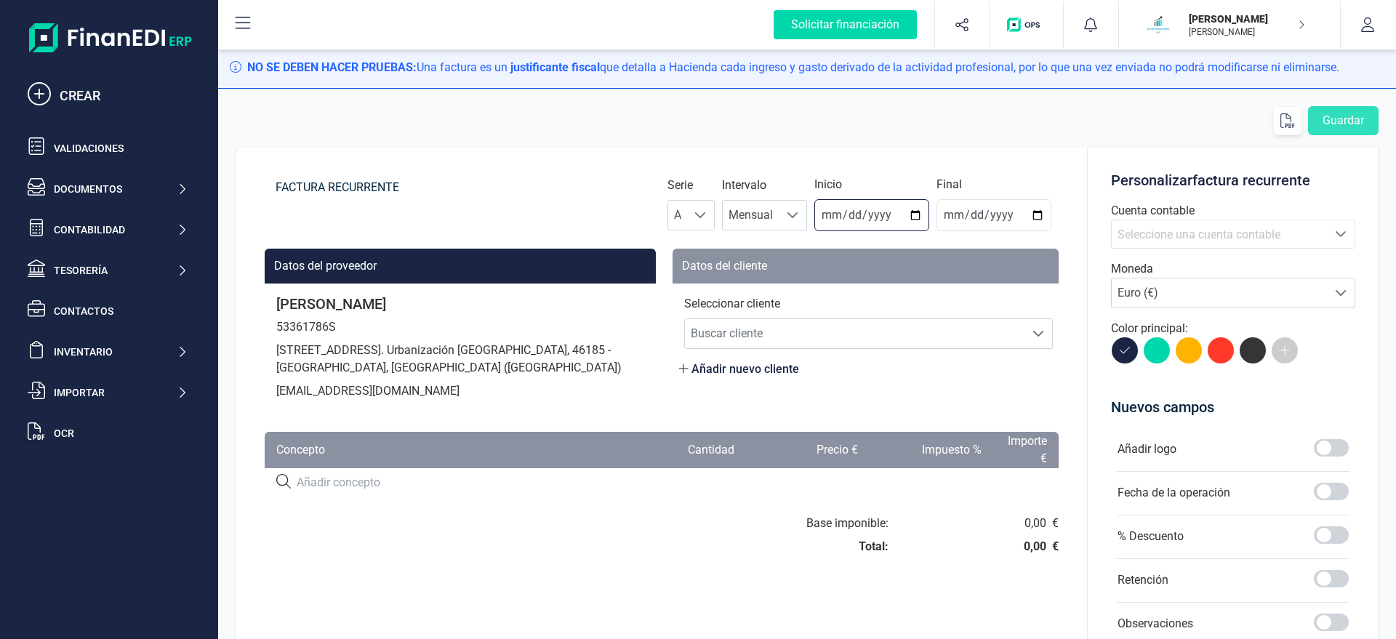
type input "2025-08-31"
type input "2025-12-31"
click at [775, 337] on span "Buscar cliente" at bounding box center [854, 333] width 339 height 29
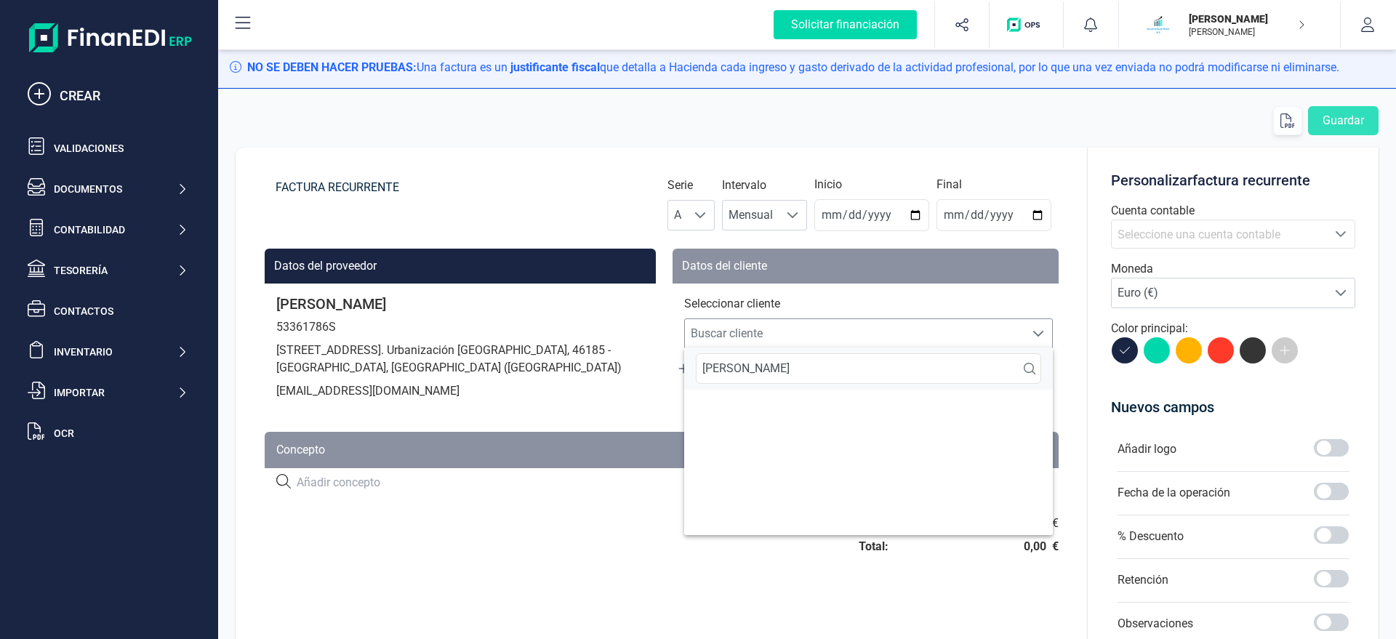
type input "BRUNO"
click at [1116, 231] on span "Seleccione una cuenta contable" at bounding box center [1198, 235] width 163 height 14
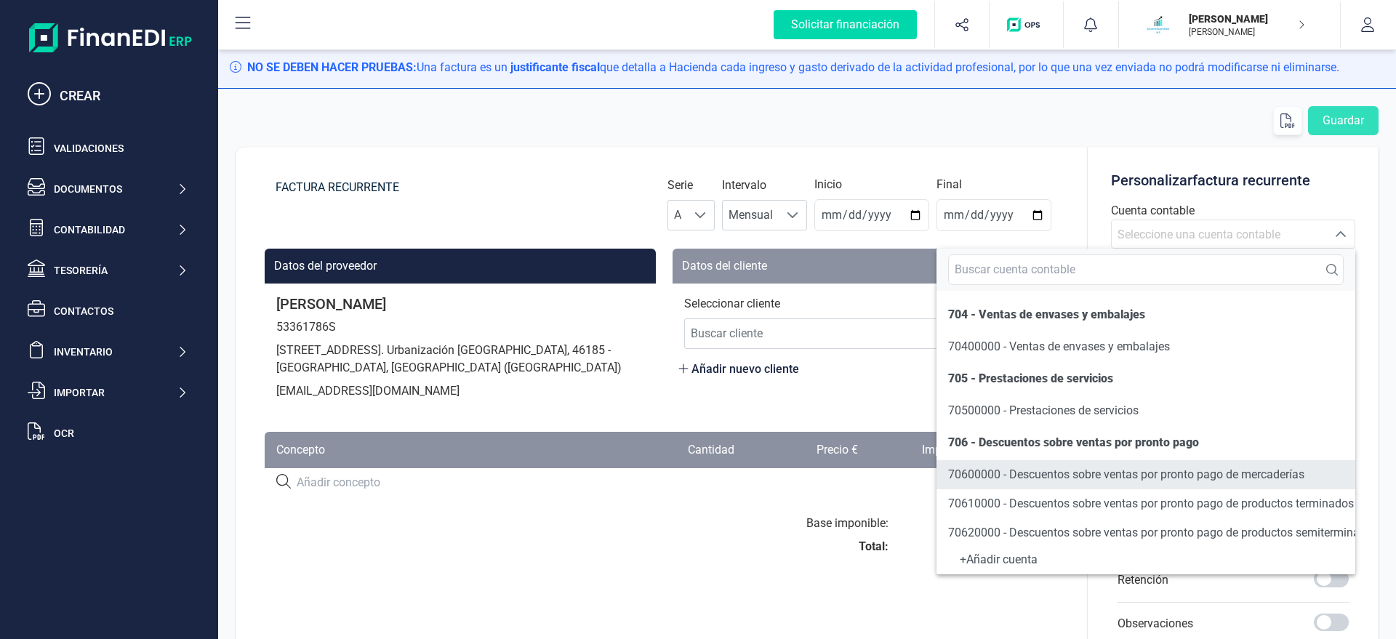
scroll to position [256, 0]
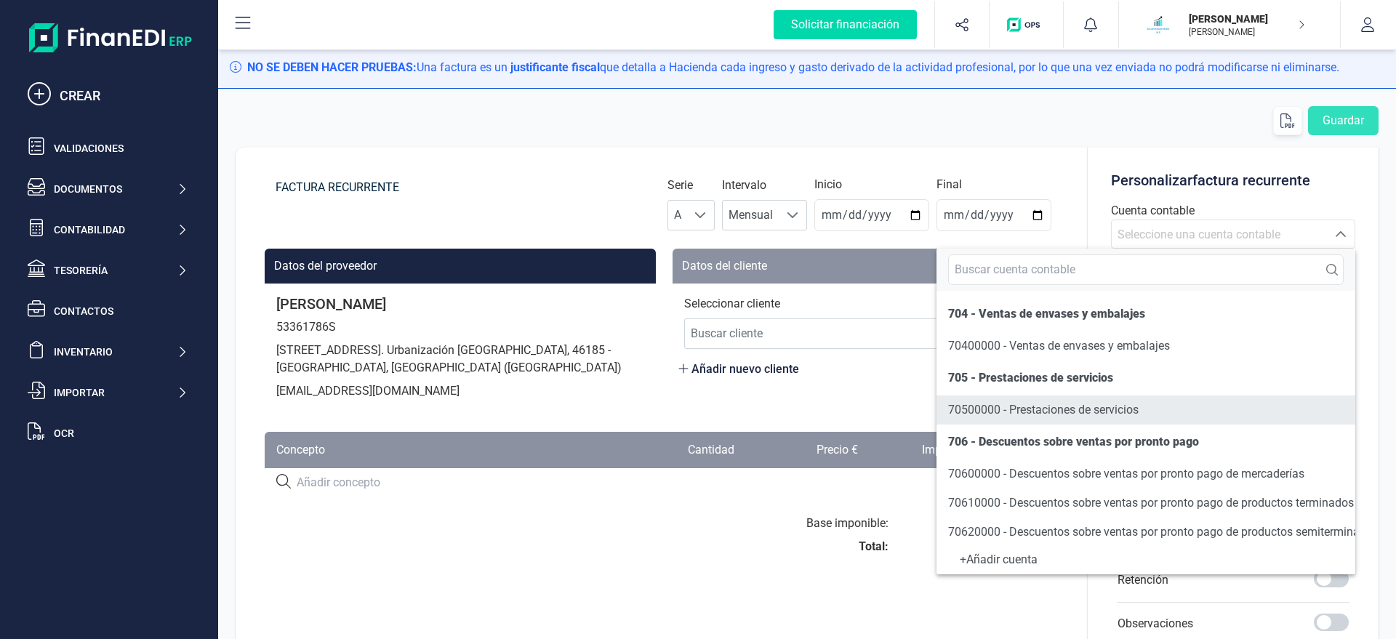
click at [1049, 407] on span "70500000 - Prestaciones de servicios" at bounding box center [1043, 410] width 190 height 14
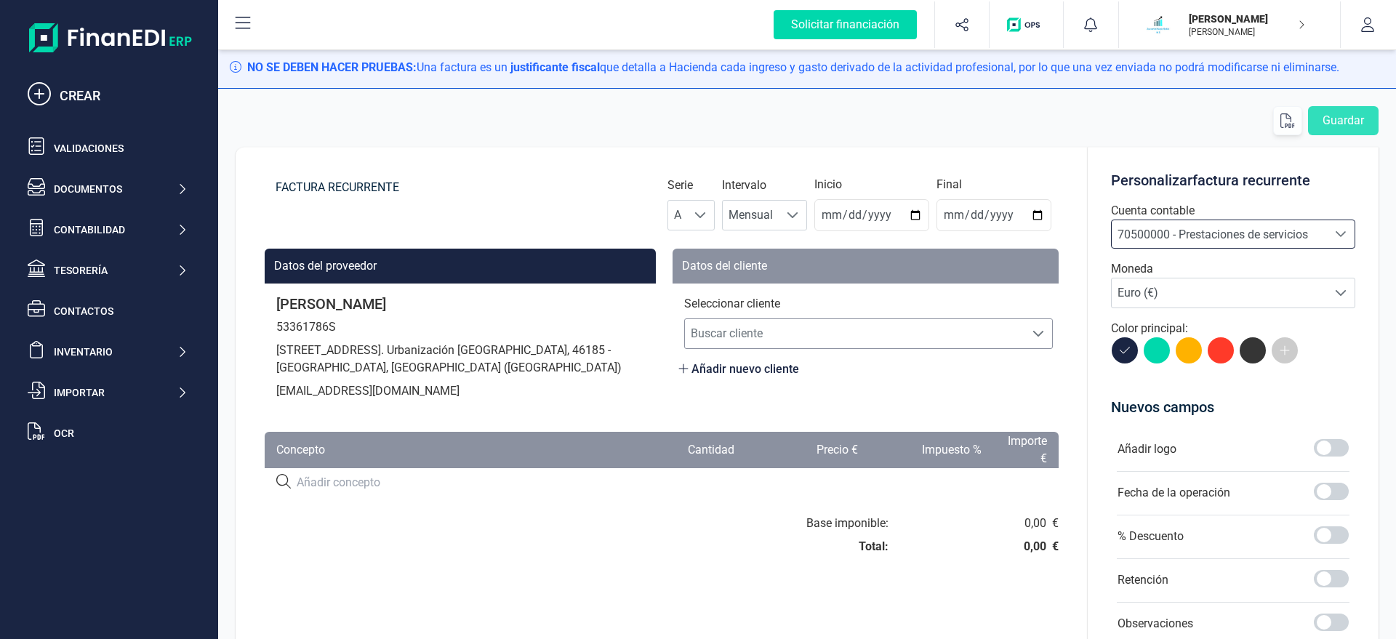
click at [731, 334] on span "Buscar cliente" at bounding box center [854, 333] width 339 height 29
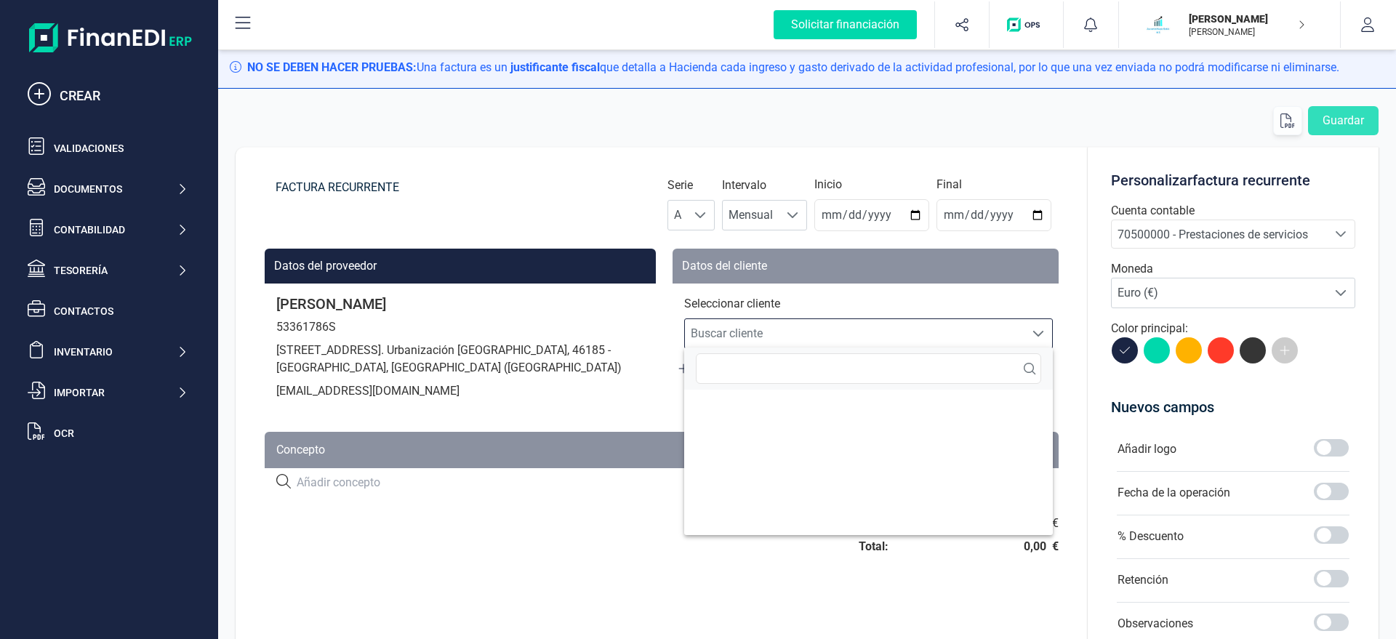
scroll to position [8, 69]
type input "R"
click at [520, 208] on div "FACTURA RECURRENTE" at bounding box center [430, 203] width 331 height 55
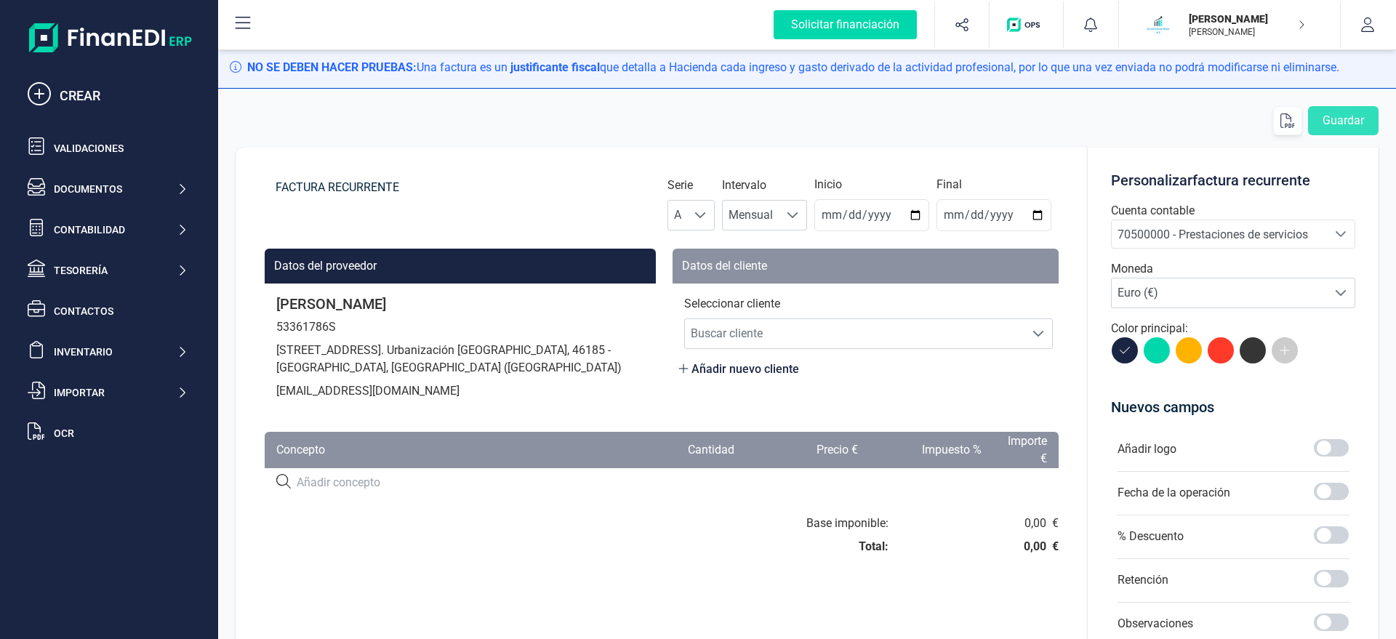
click at [749, 376] on span "Añadir nuevo cliente" at bounding box center [738, 369] width 121 height 17
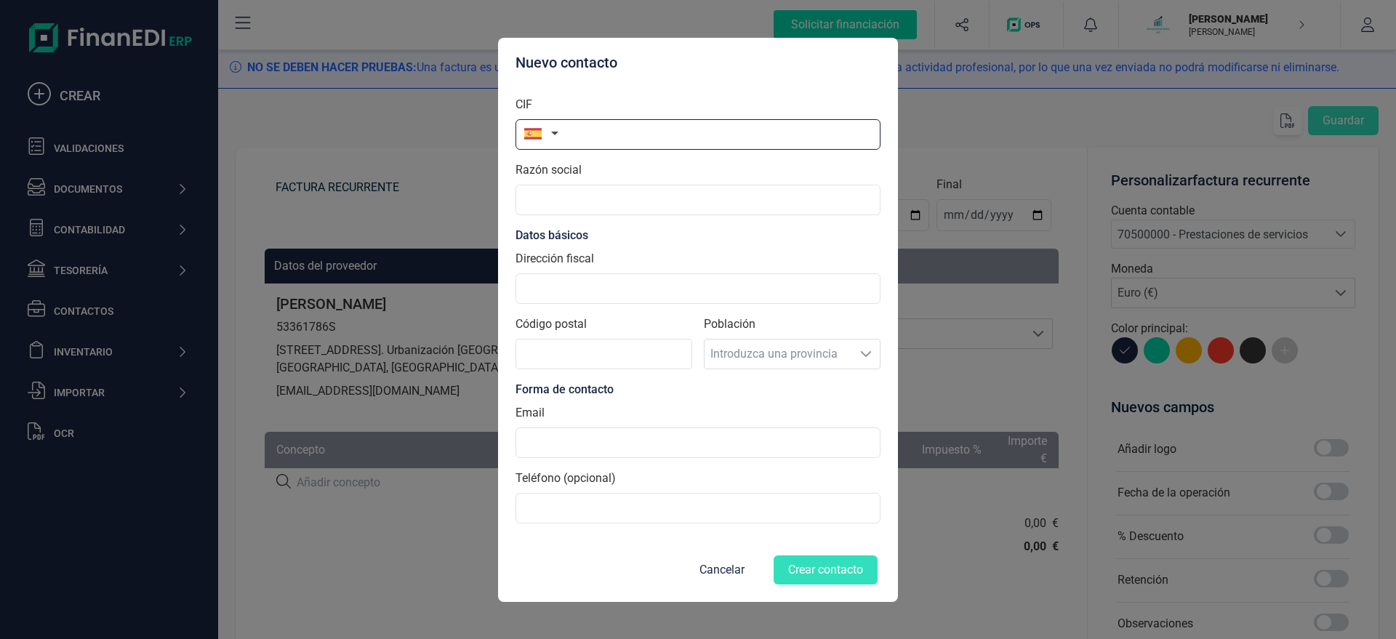
click at [594, 139] on input "text" at bounding box center [697, 134] width 365 height 31
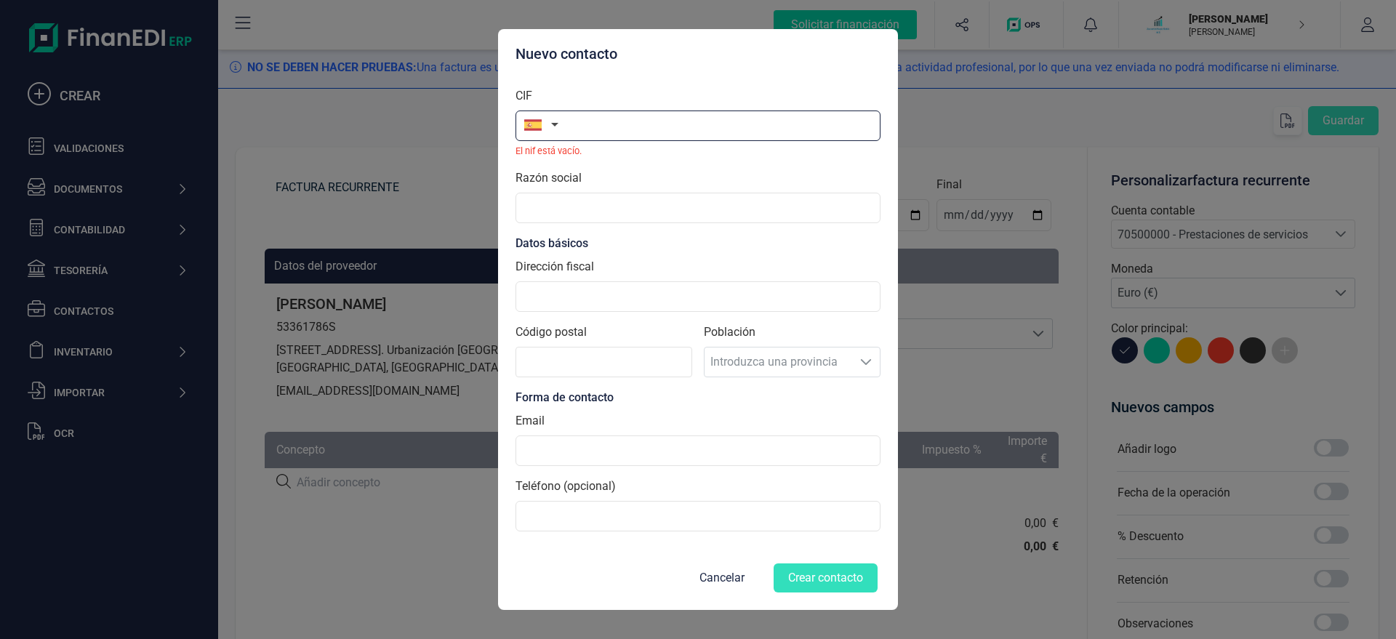
paste input "53878621V"
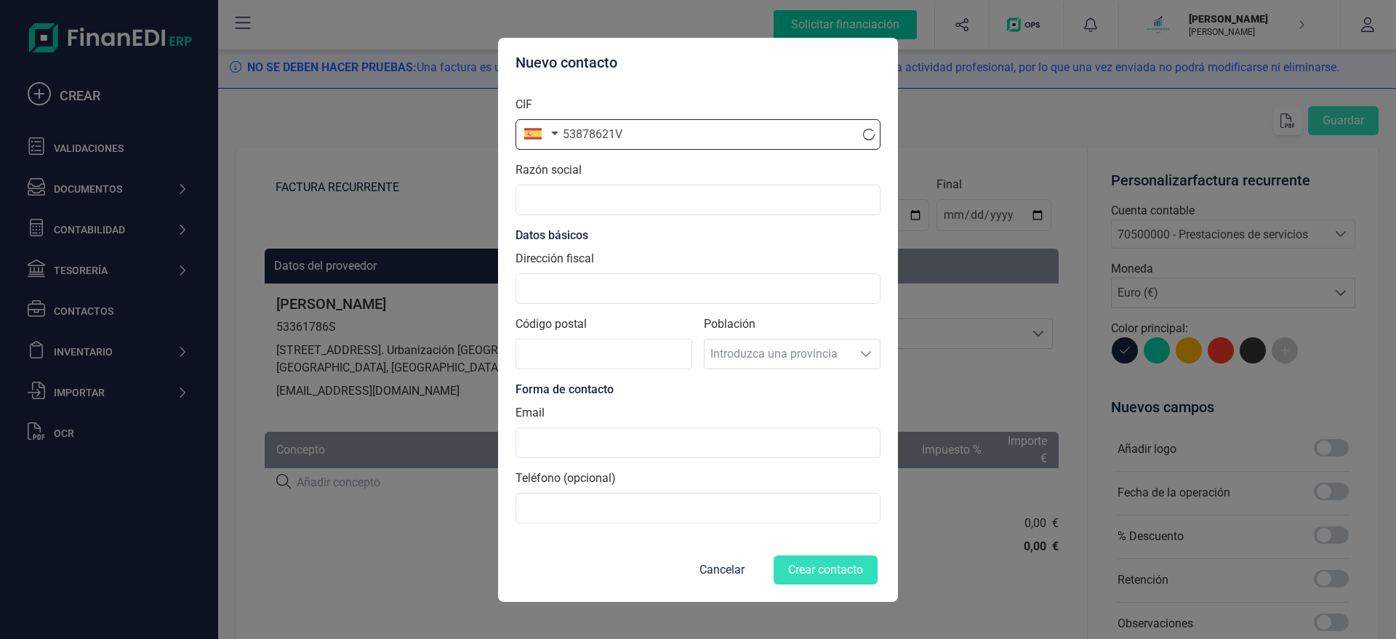
type input "53878621V"
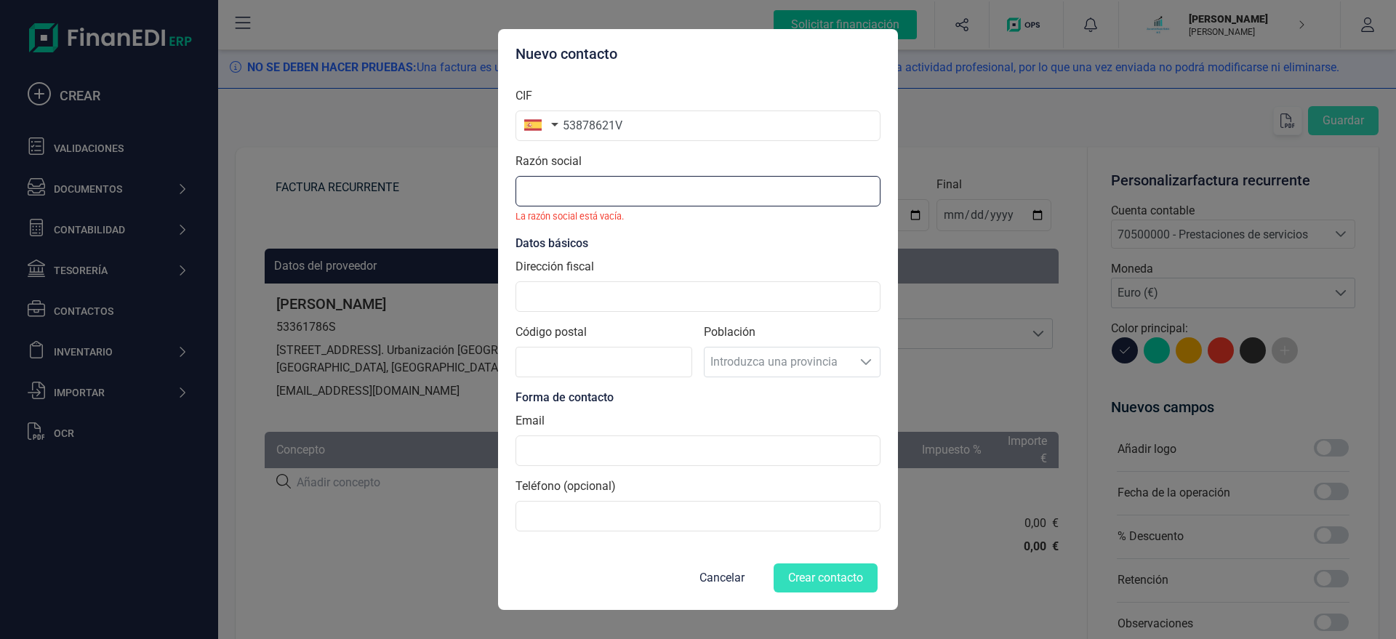
paste input "BRUNO RAMON MENDOZA SANCHEZ"
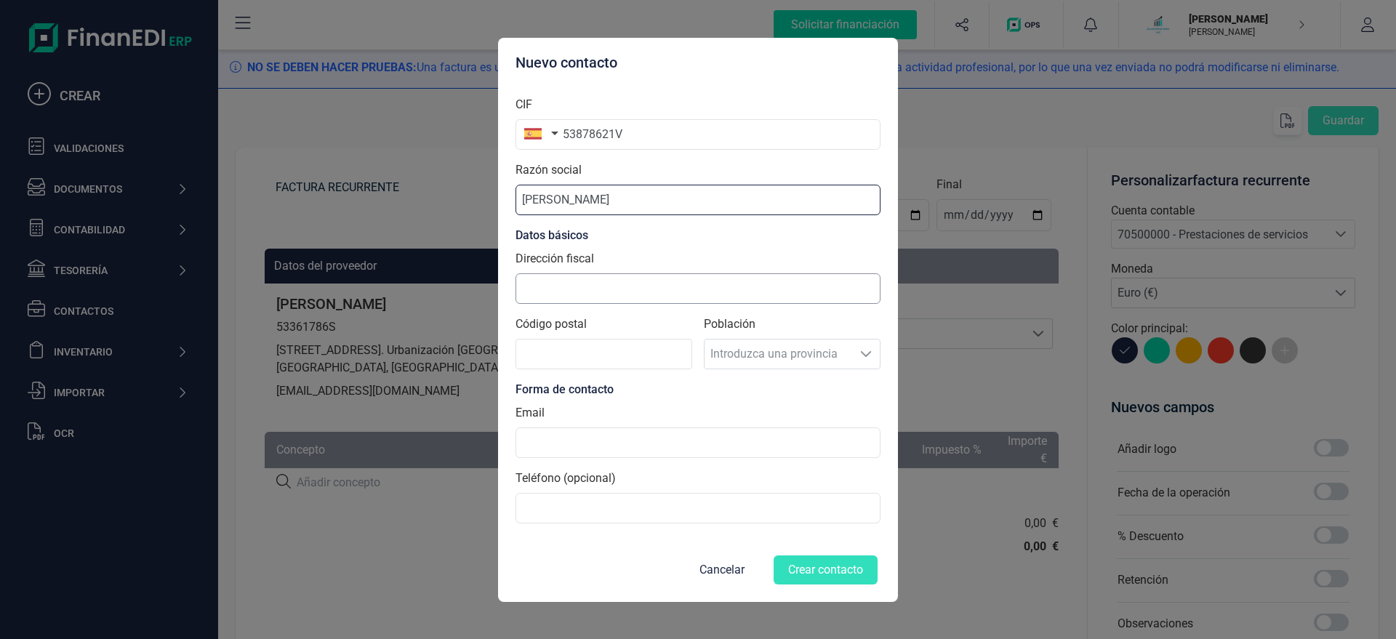
type input "BRUNO RAMON MENDOZA SANCHEZ"
click at [578, 277] on input "Dirección fiscal" at bounding box center [697, 288] width 365 height 31
type input "CALLE PABLO NERUDA 19"
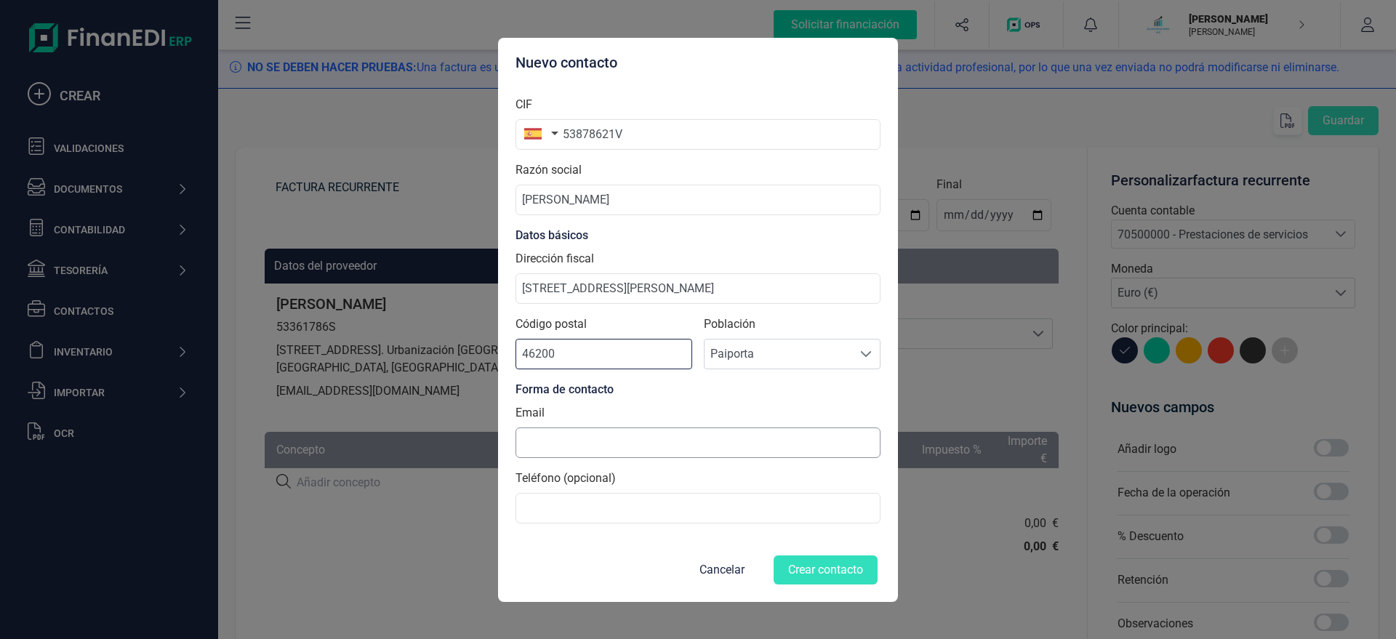
type input "46200"
click at [657, 449] on input at bounding box center [697, 442] width 365 height 31
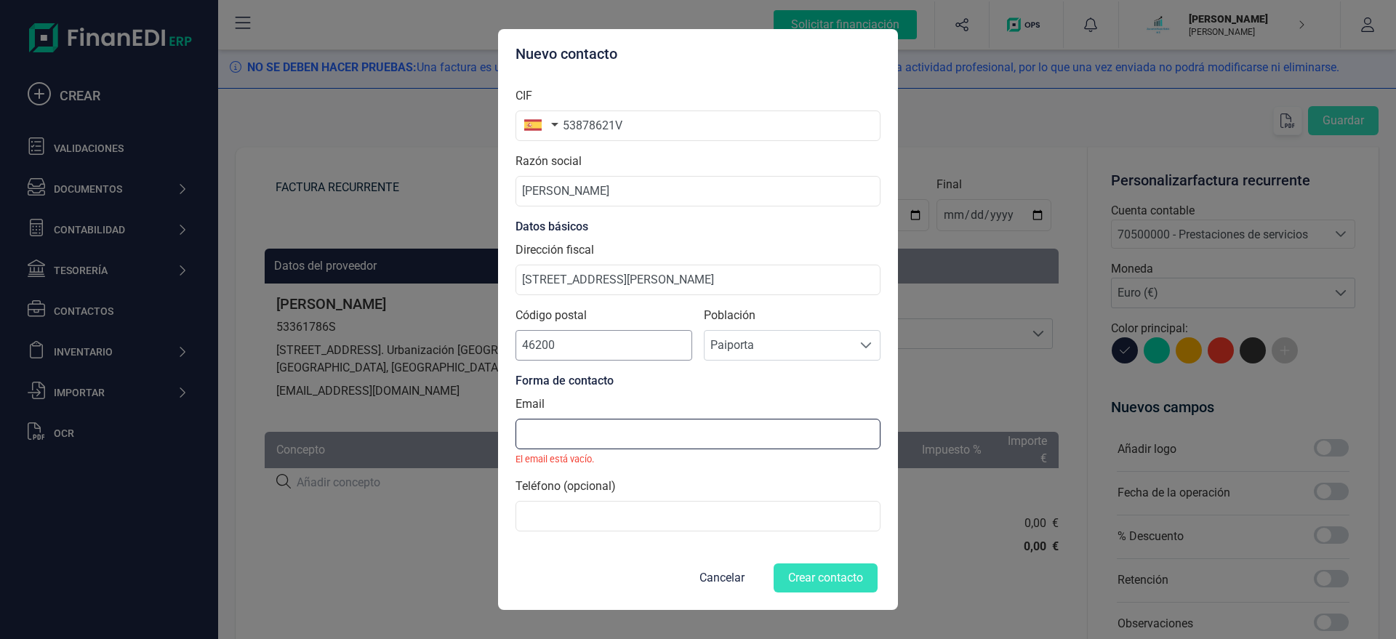
paste input "X@X.COM"
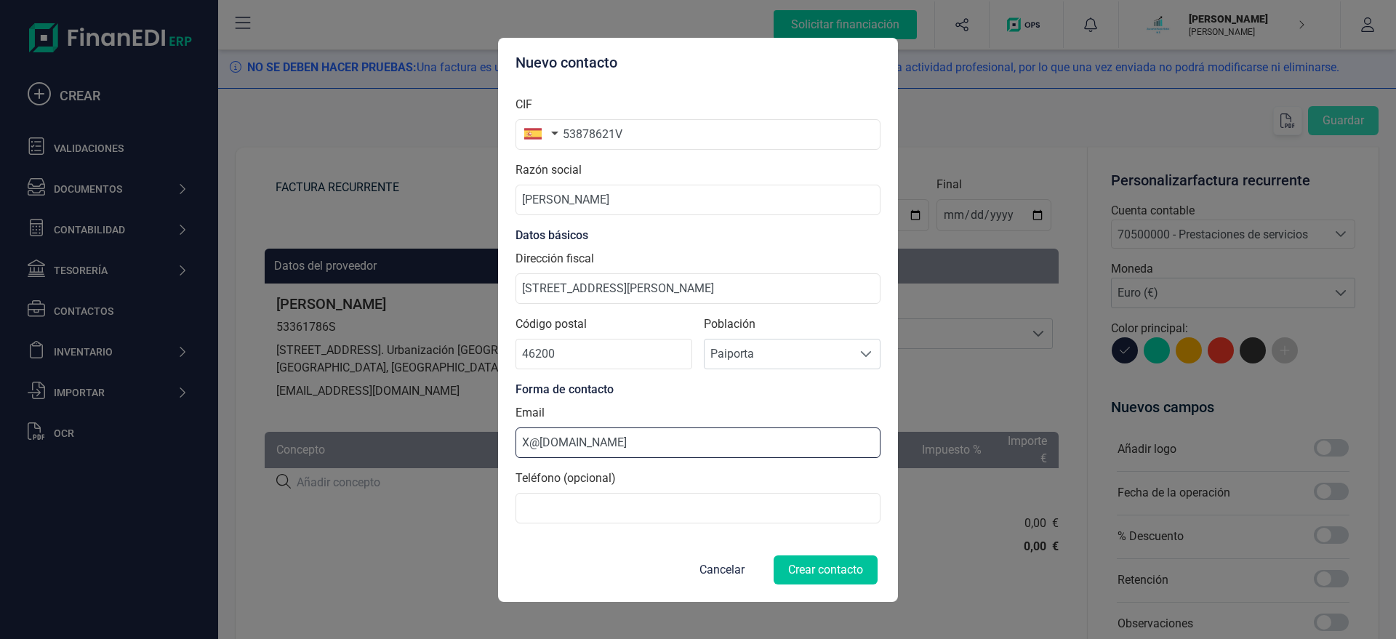
type input "X@X.COM"
click at [843, 510] on button "Crear contacto" at bounding box center [825, 569] width 104 height 29
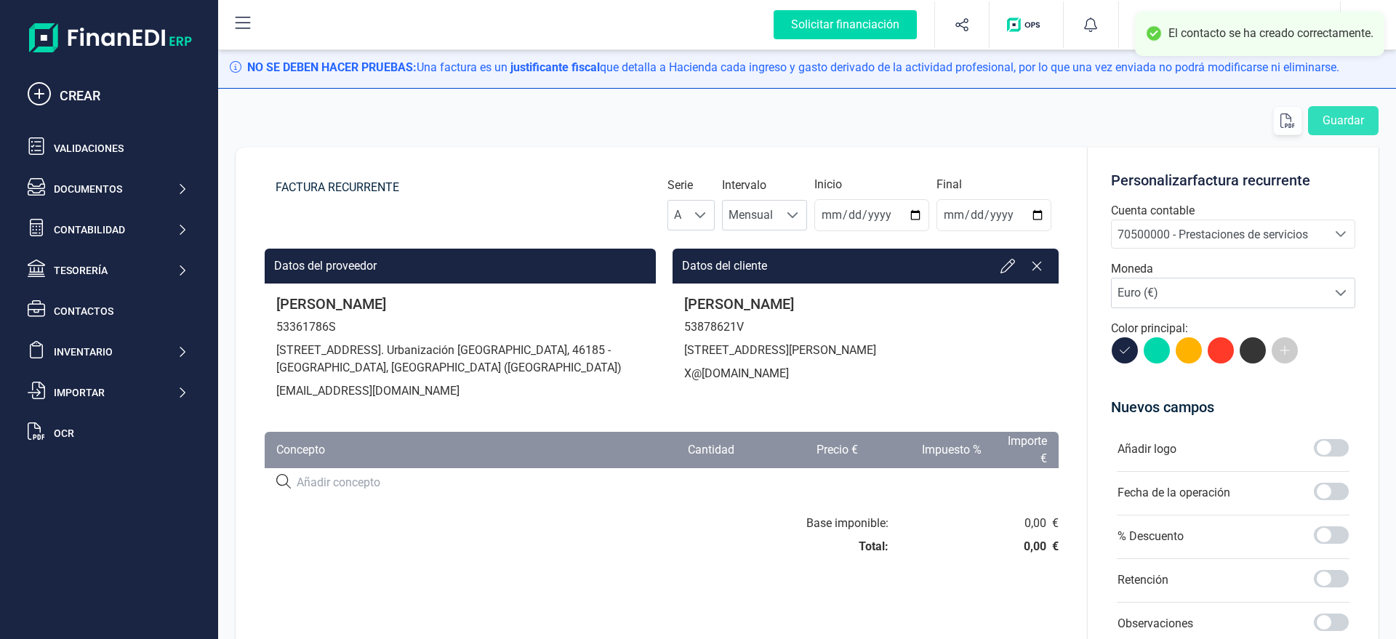
click at [346, 480] on input at bounding box center [489, 482] width 385 height 17
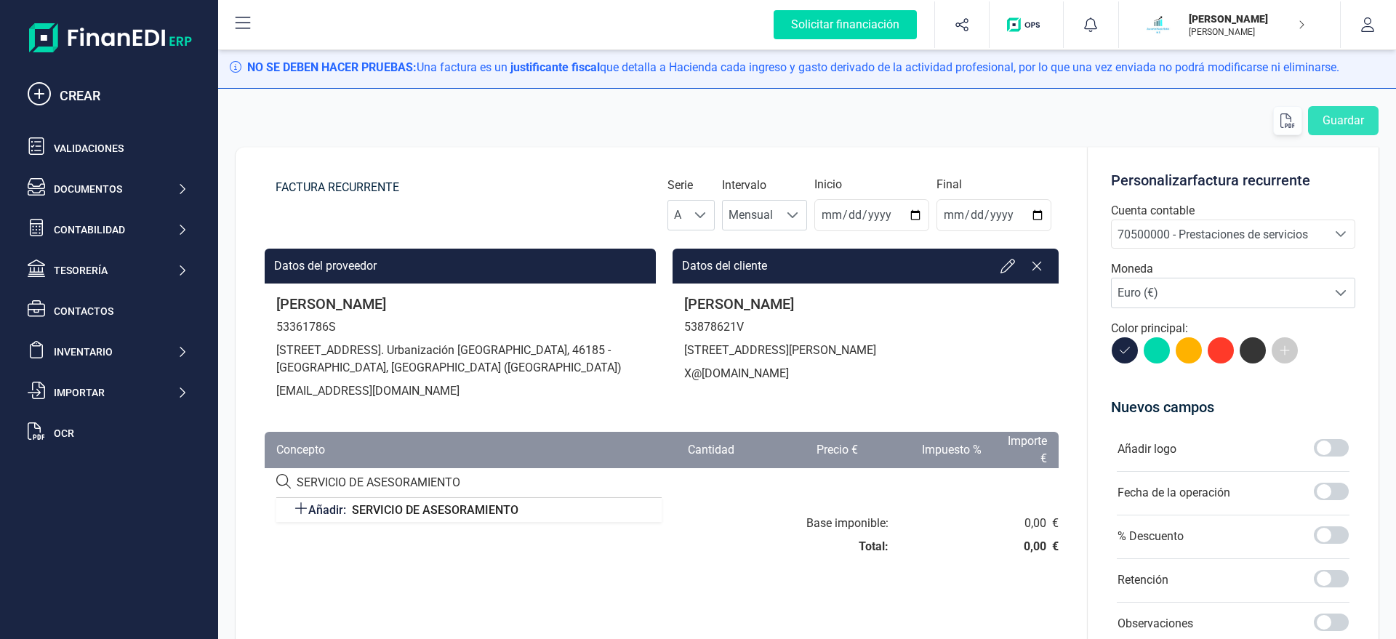
type input "SERVICIO DE ASESORAMIENTO"
click at [381, 510] on span "SERVICIO DE ASESORAMIENTO" at bounding box center [435, 510] width 166 height 14
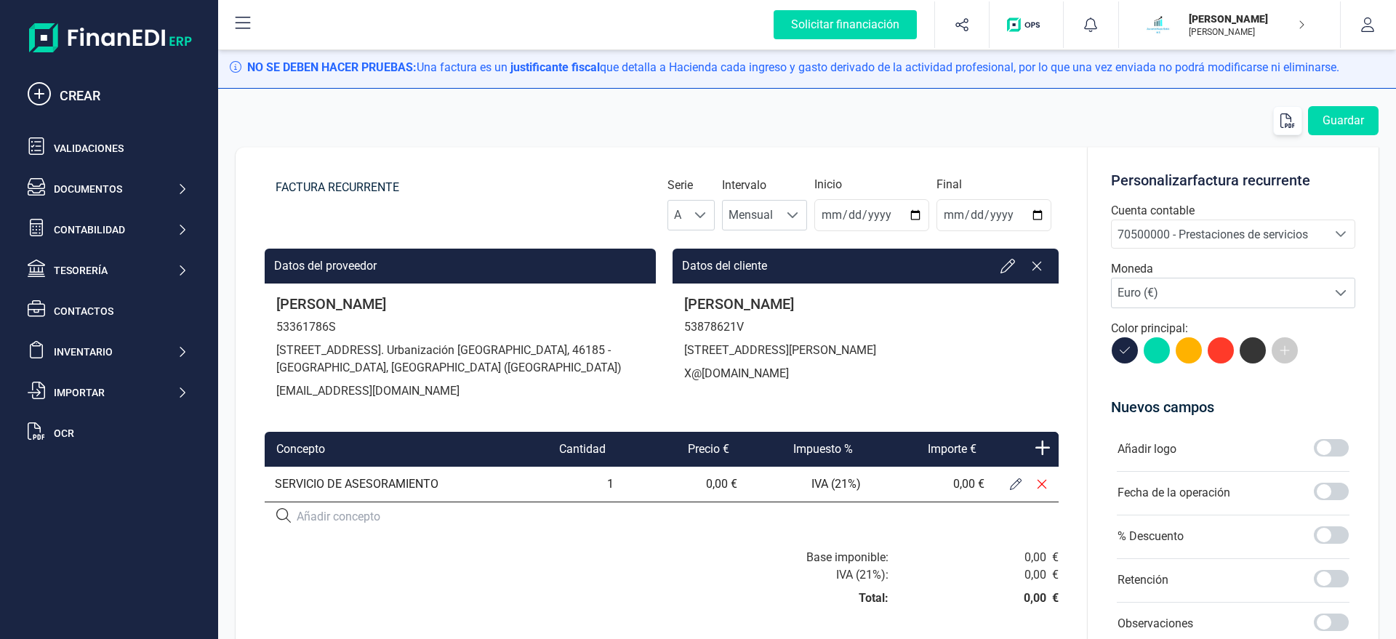
click at [1013, 482] on icon at bounding box center [1016, 484] width 12 height 12
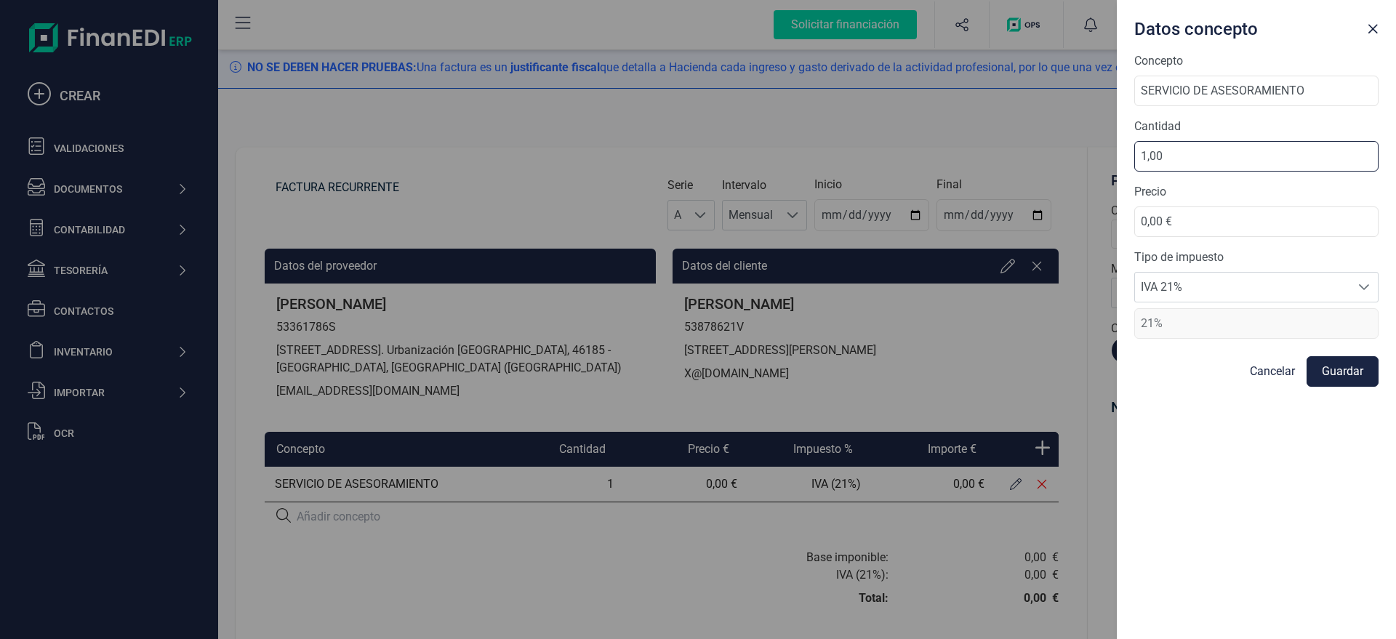
click at [1116, 148] on input "1,00" at bounding box center [1256, 156] width 244 height 31
drag, startPoint x: 1179, startPoint y: 216, endPoint x: 1010, endPoint y: 234, distance: 169.6
click at [1116, 235] on input "0,00 €" at bounding box center [1256, 221] width 244 height 31
type input "39,17 €"
click at [1116, 369] on button "Guardar" at bounding box center [1342, 371] width 72 height 31
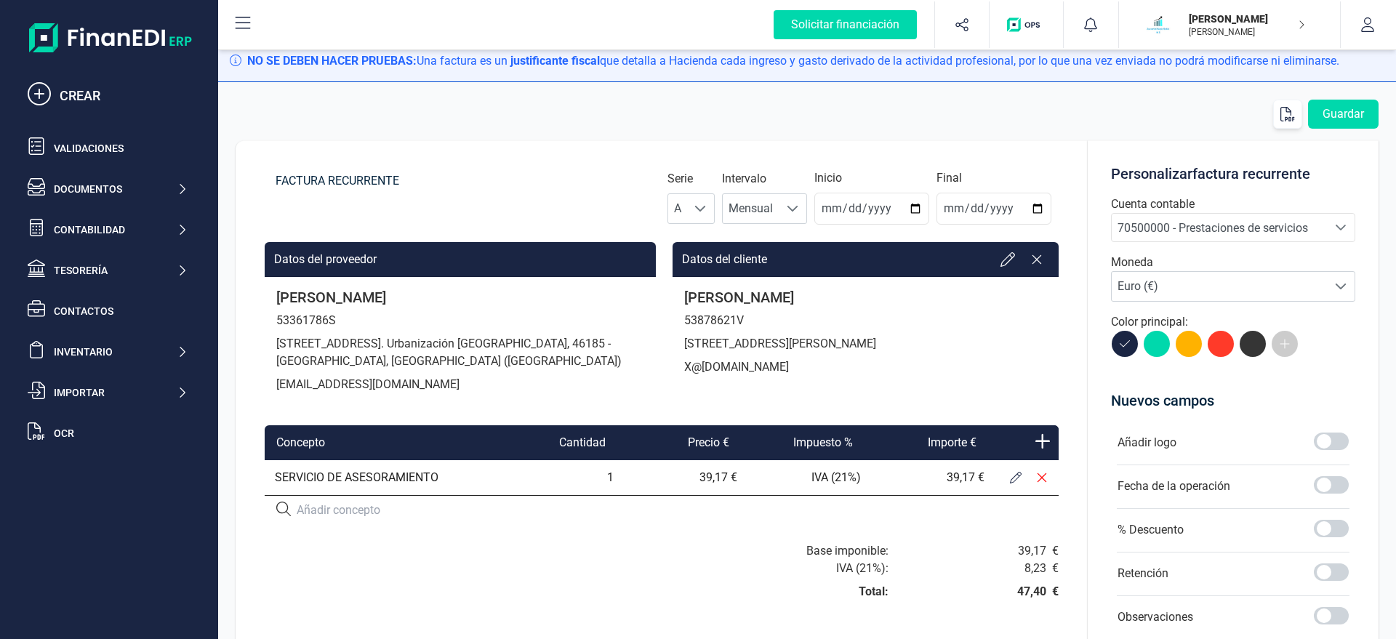
scroll to position [0, 0]
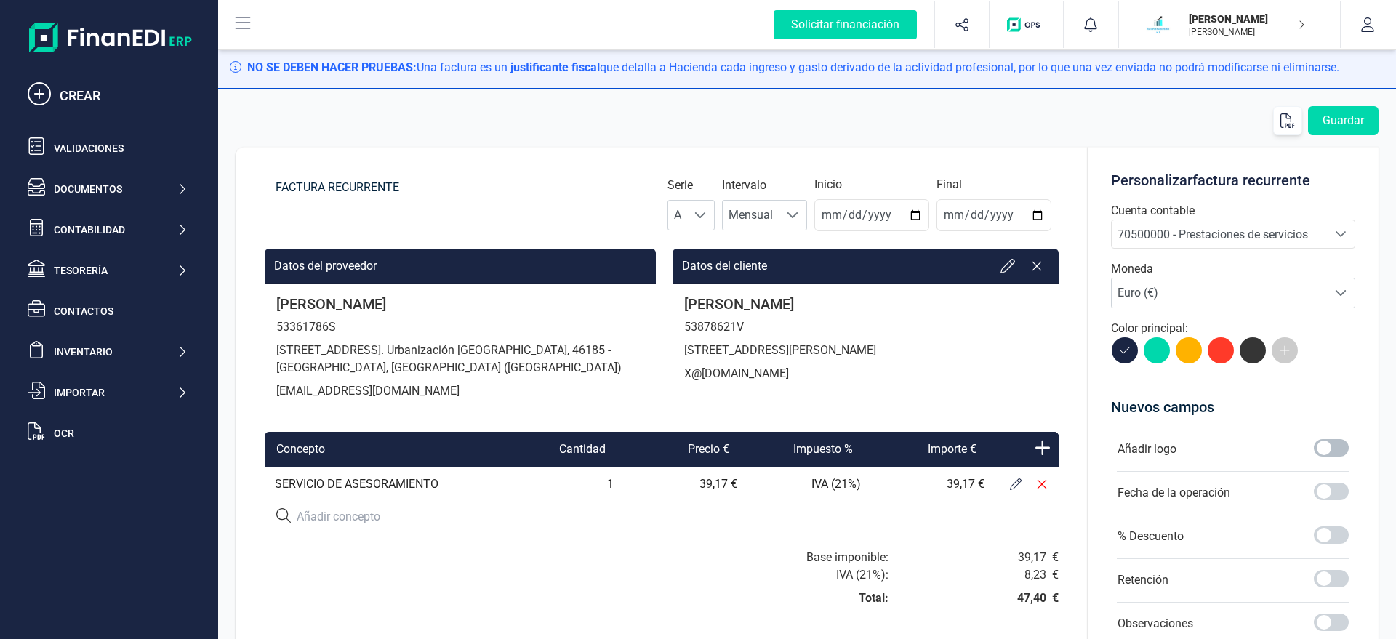
click at [1116, 448] on span at bounding box center [1331, 447] width 35 height 17
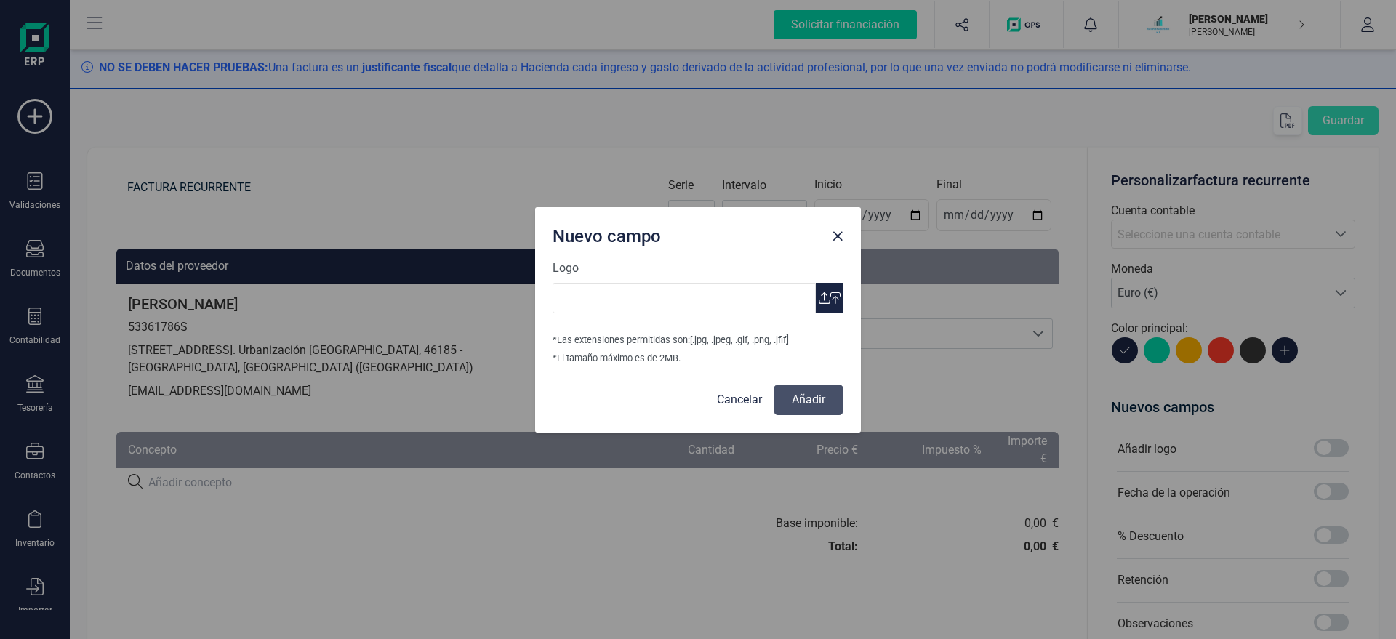
click at [831, 291] on button "button" at bounding box center [830, 298] width 28 height 31
type input "Logo Mayte Asesoria.jpg"
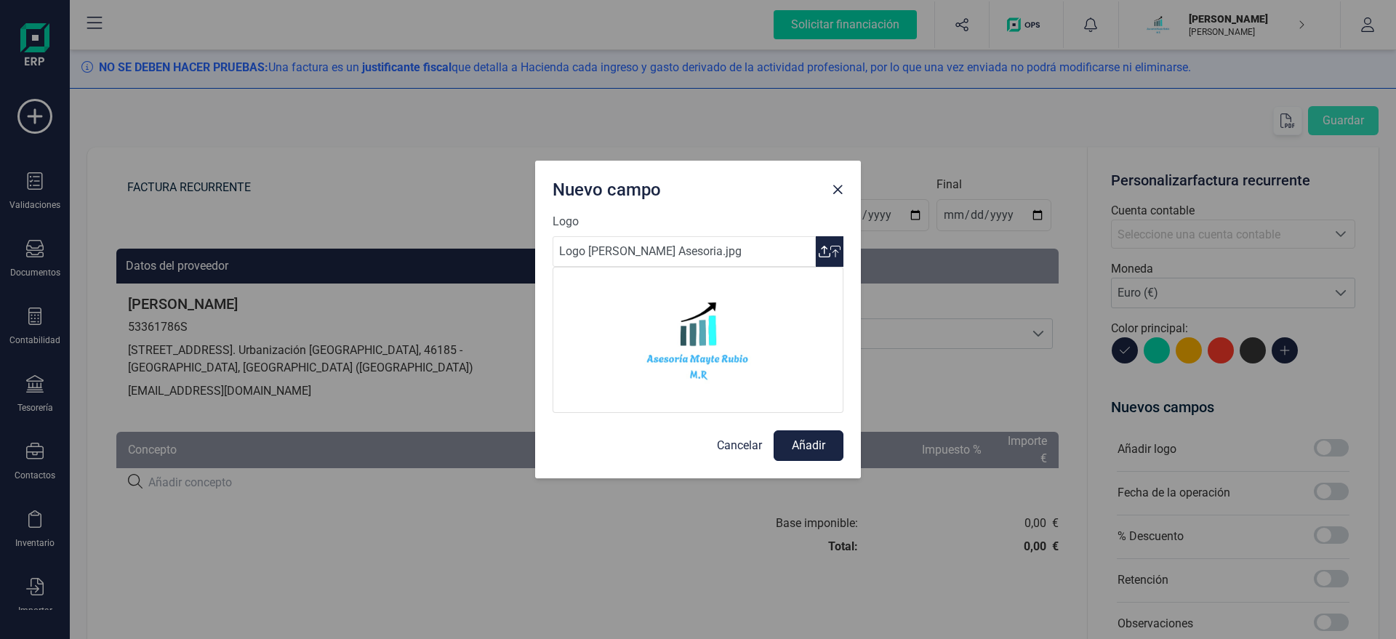
click at [802, 446] on button "Añadir" at bounding box center [808, 445] width 70 height 31
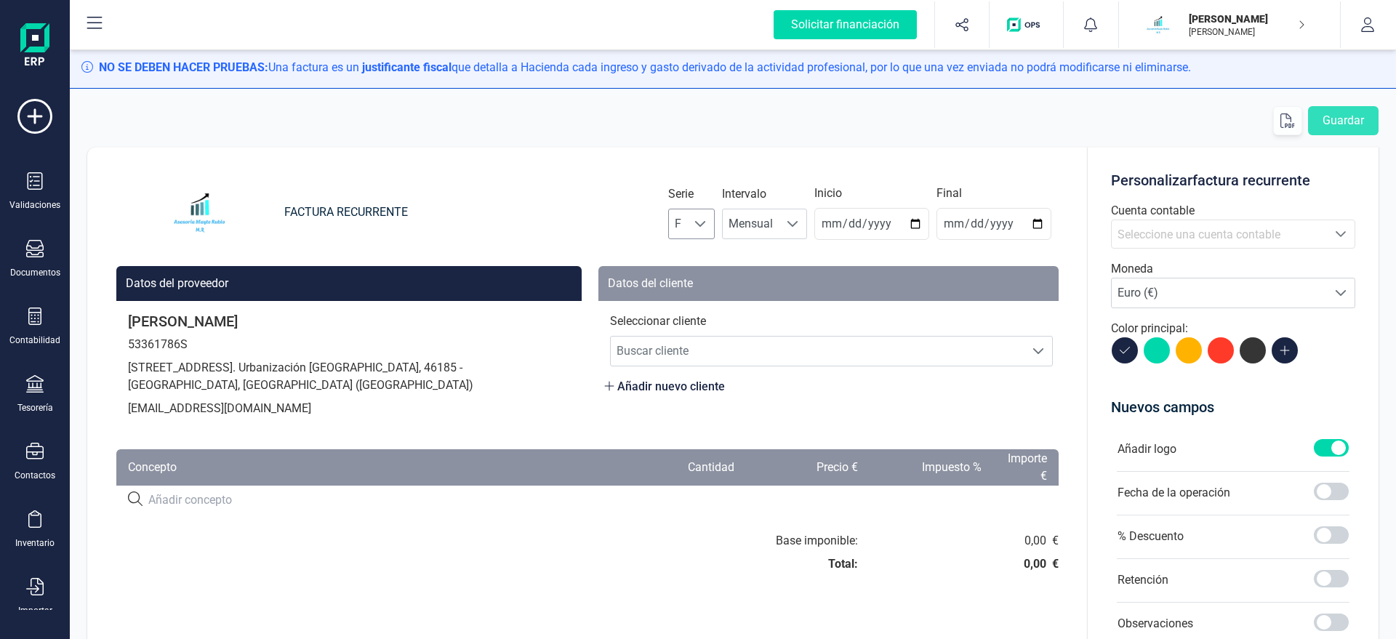
click at [687, 228] on span "F" at bounding box center [678, 223] width 18 height 29
click at [707, 260] on li "A" at bounding box center [704, 259] width 47 height 29
click at [878, 224] on input "[DATE]" at bounding box center [871, 224] width 115 height 32
click at [835, 230] on input "[DATE]" at bounding box center [871, 224] width 115 height 32
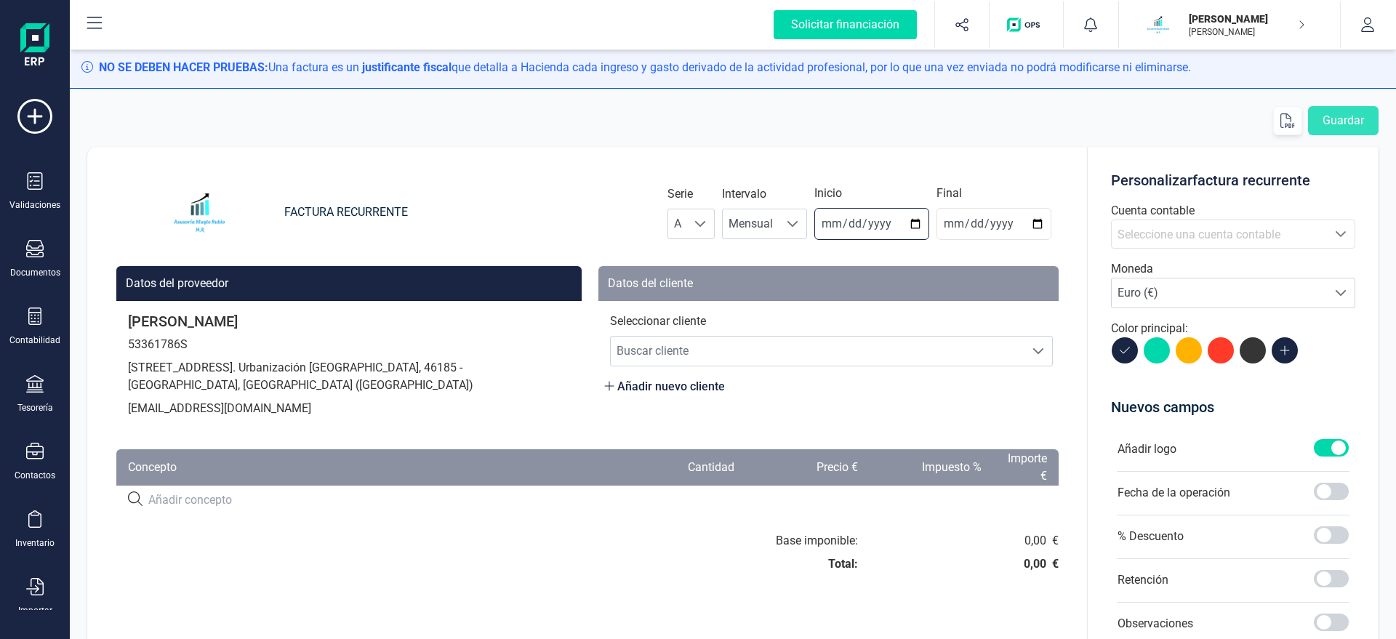
type input "[DATE]"
click at [766, 345] on span "Buscar cliente" at bounding box center [818, 351] width 414 height 29
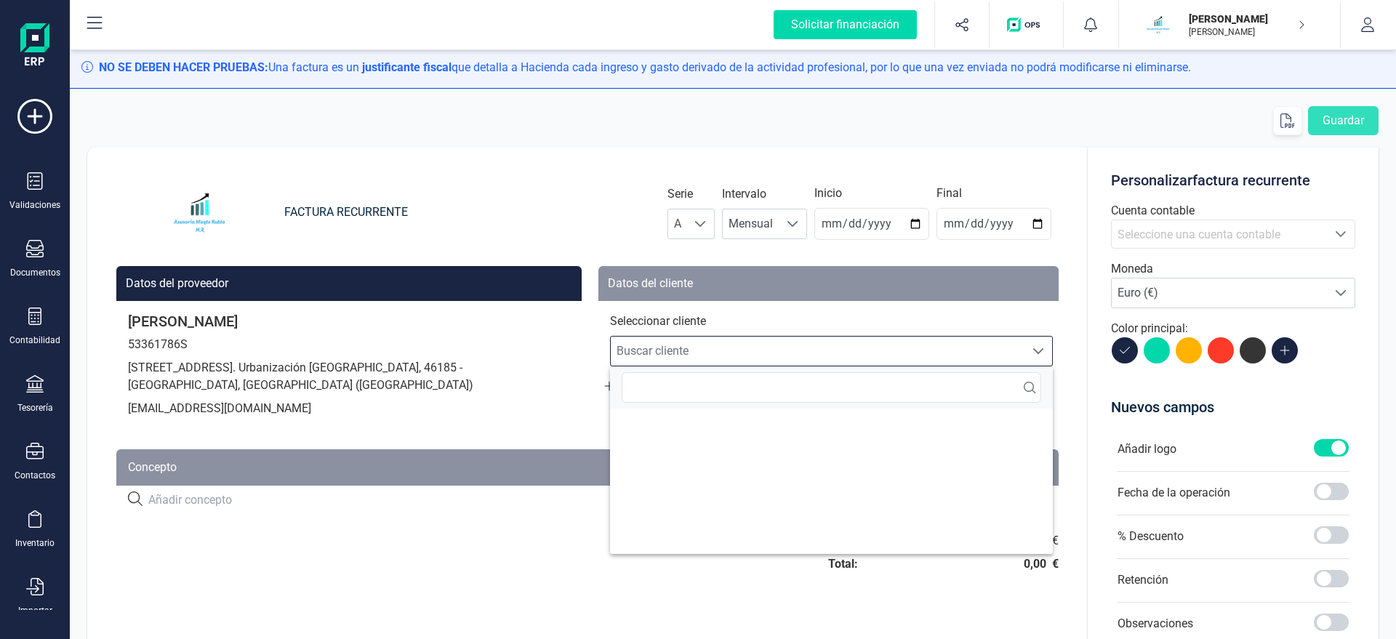
scroll to position [9, 70]
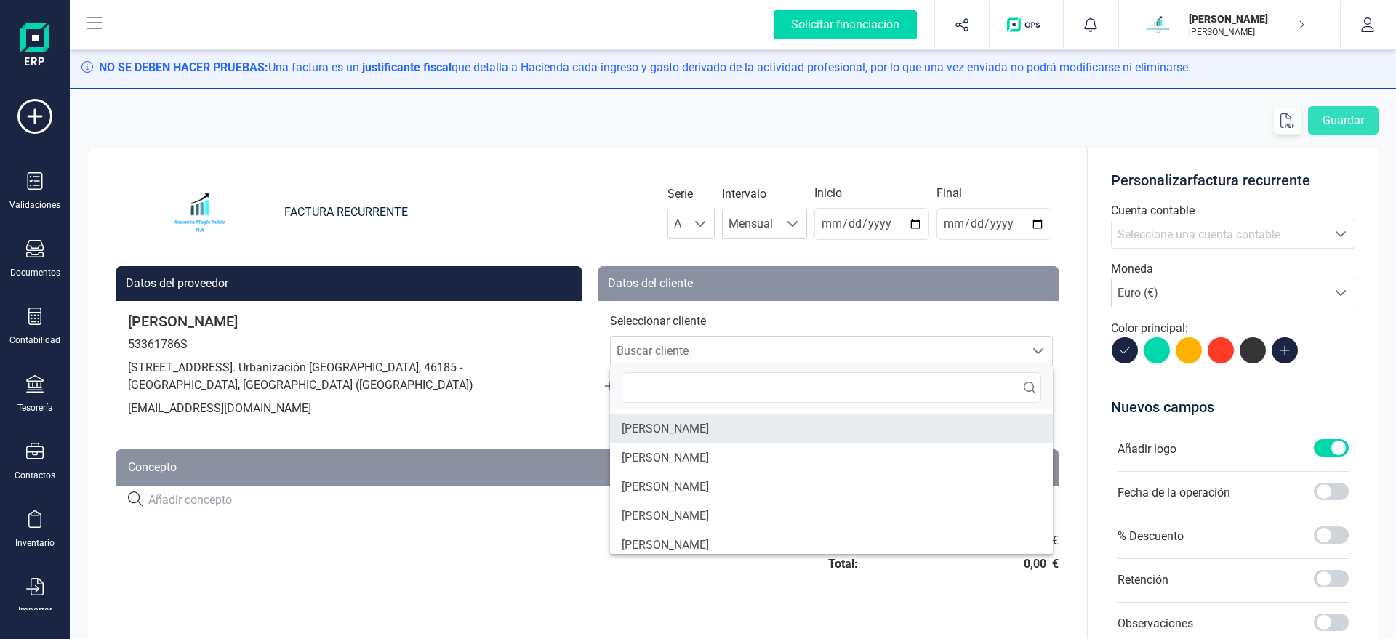
click at [756, 425] on li "[PERSON_NAME]" at bounding box center [831, 428] width 443 height 29
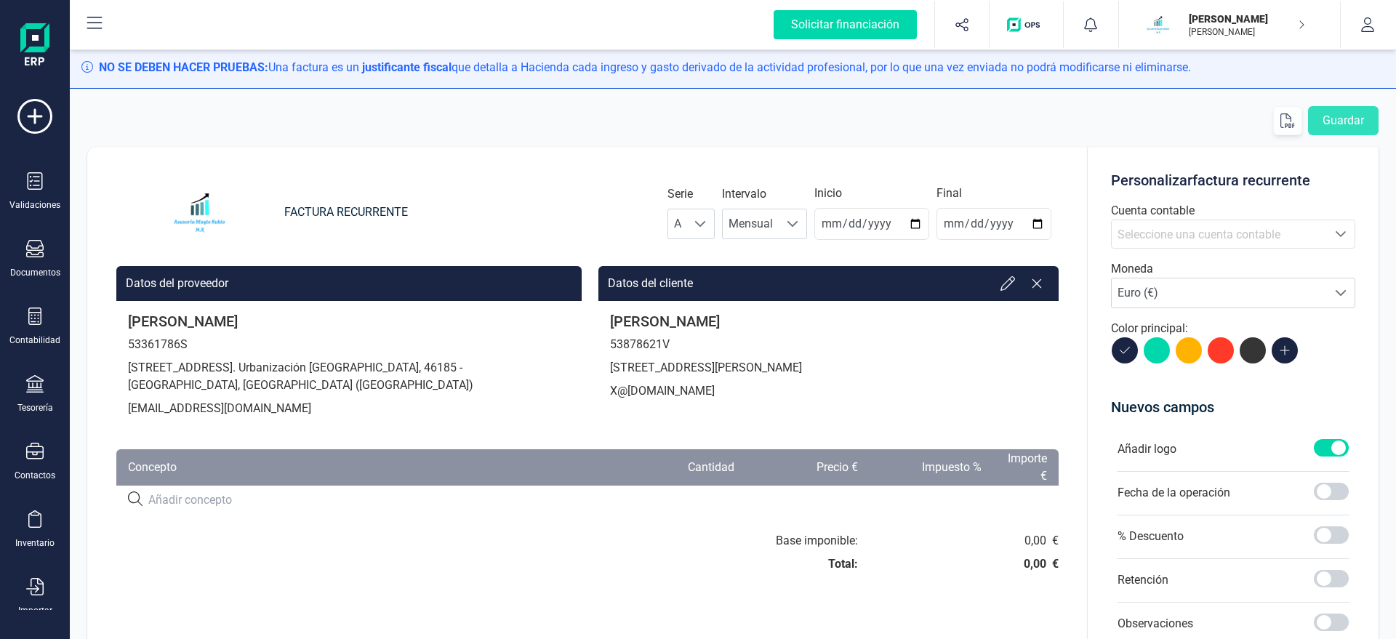
click at [193, 503] on input at bounding box center [377, 499] width 459 height 17
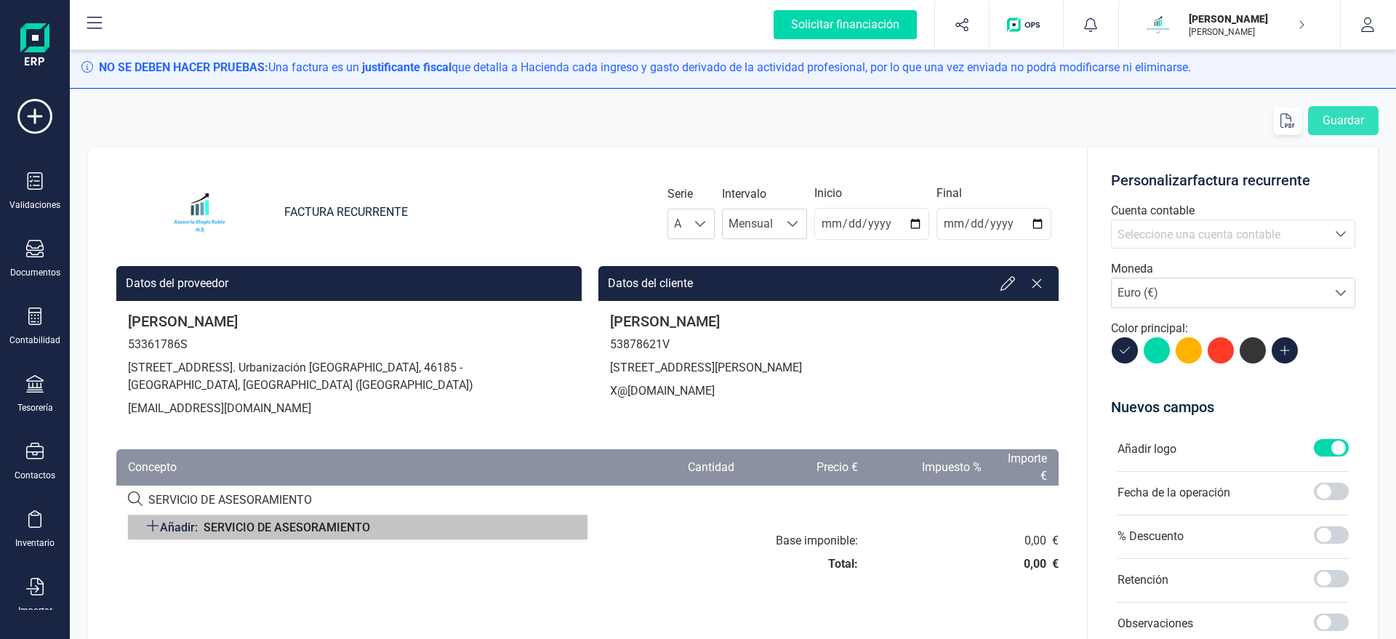
type input "SERVICIO DE ASESORAMIENTO"
click at [294, 531] on span "SERVICIO DE ASESORAMIENTO" at bounding box center [287, 527] width 166 height 14
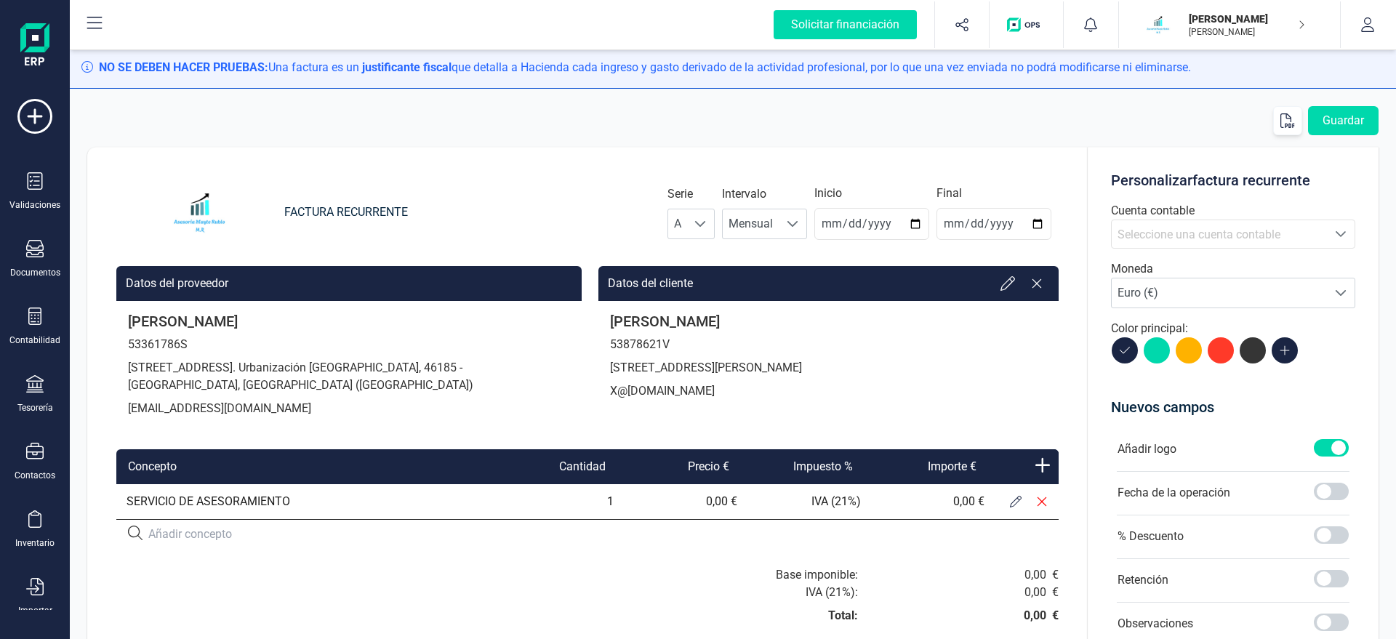
click at [1021, 505] on icon at bounding box center [1016, 502] width 12 height 12
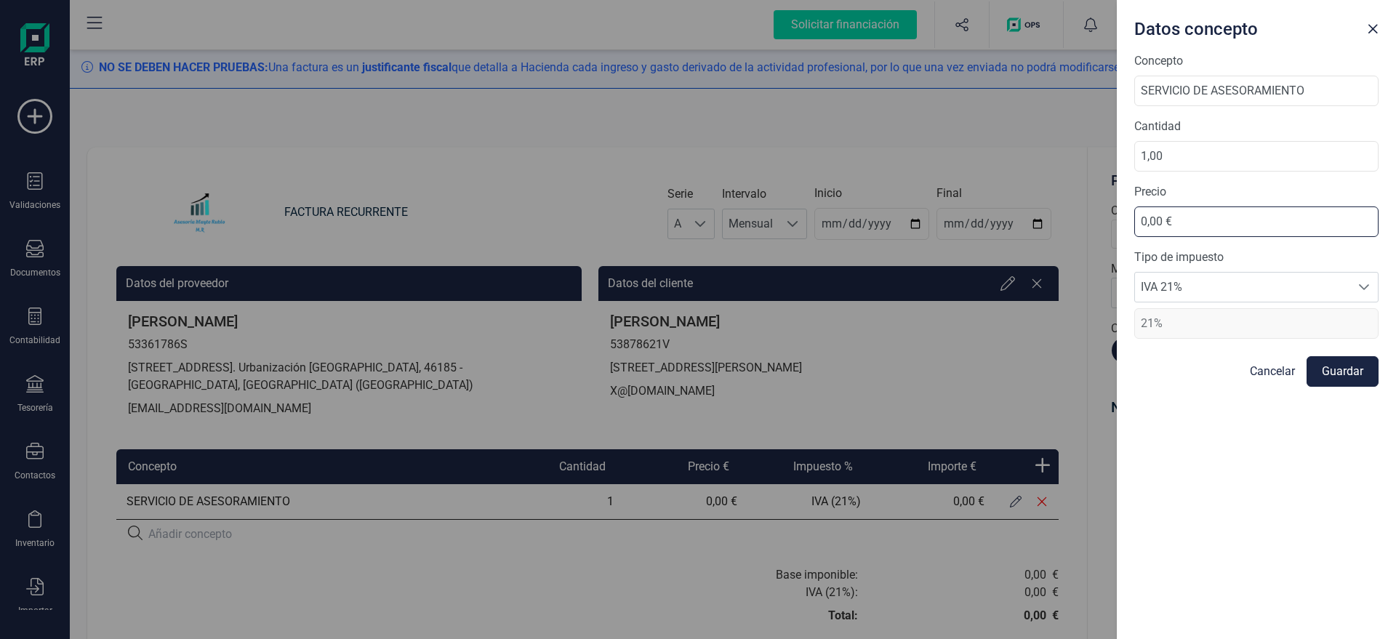
drag, startPoint x: 1197, startPoint y: 223, endPoint x: 1093, endPoint y: 232, distance: 103.6
click at [1134, 232] on input "0,00 €" at bounding box center [1256, 221] width 244 height 31
type input "39,17 €"
click at [1340, 363] on button "Guardar" at bounding box center [1342, 371] width 72 height 31
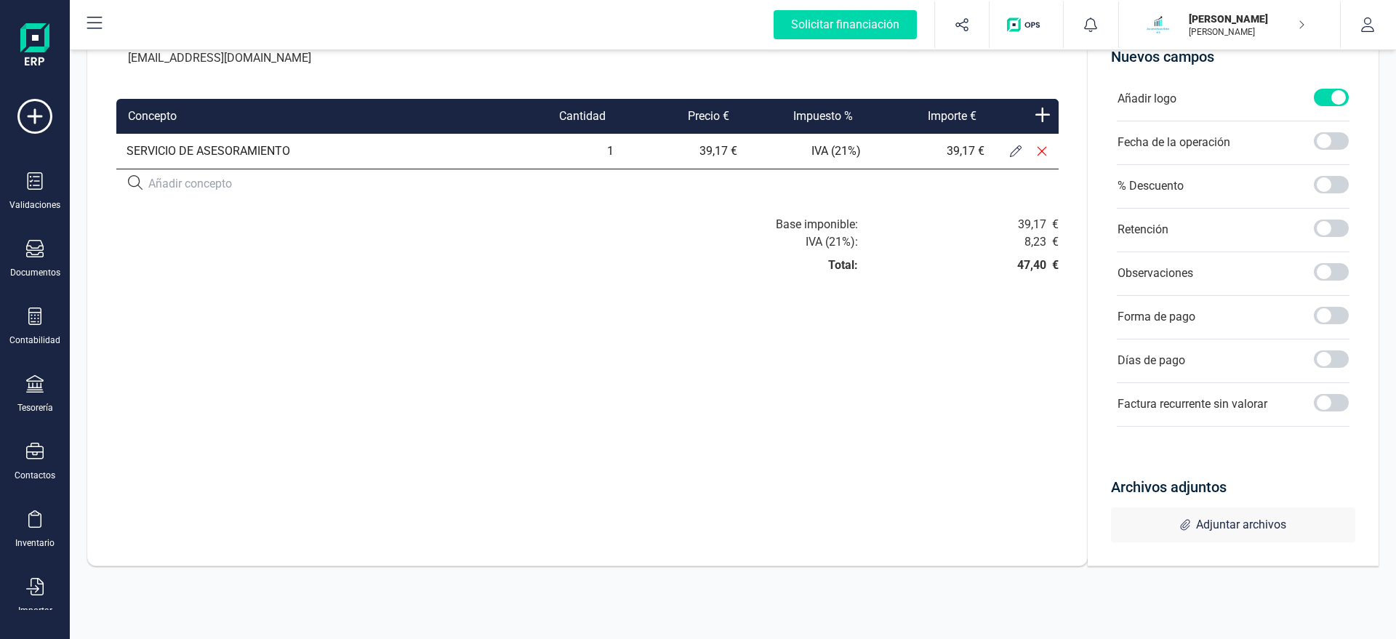
scroll to position [0, 0]
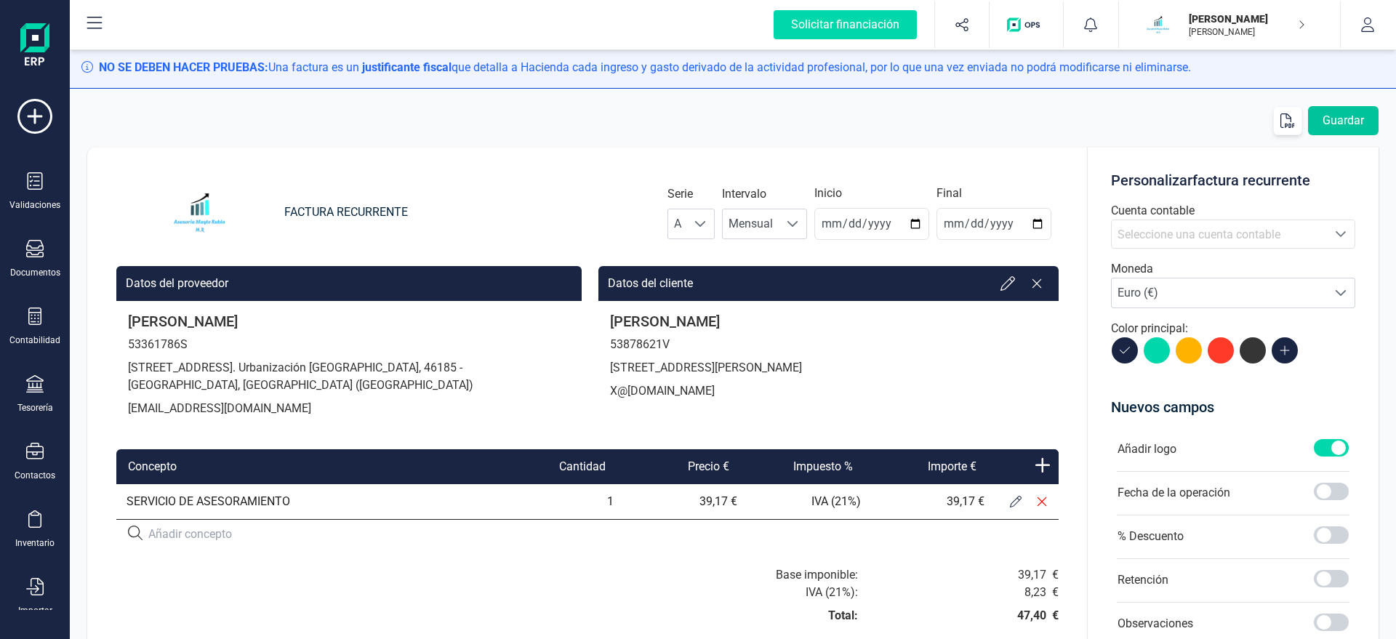
click at [1340, 116] on button "Guardar" at bounding box center [1343, 120] width 71 height 29
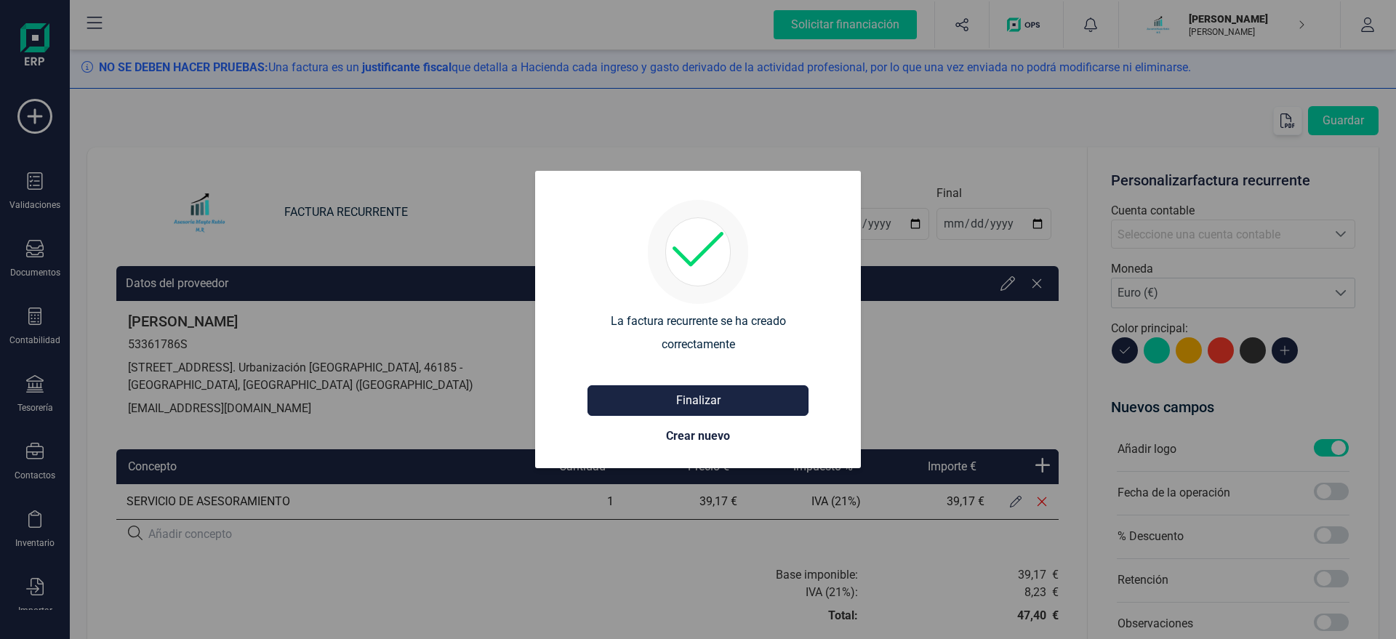
click at [691, 401] on button "Finalizar" at bounding box center [697, 400] width 221 height 31
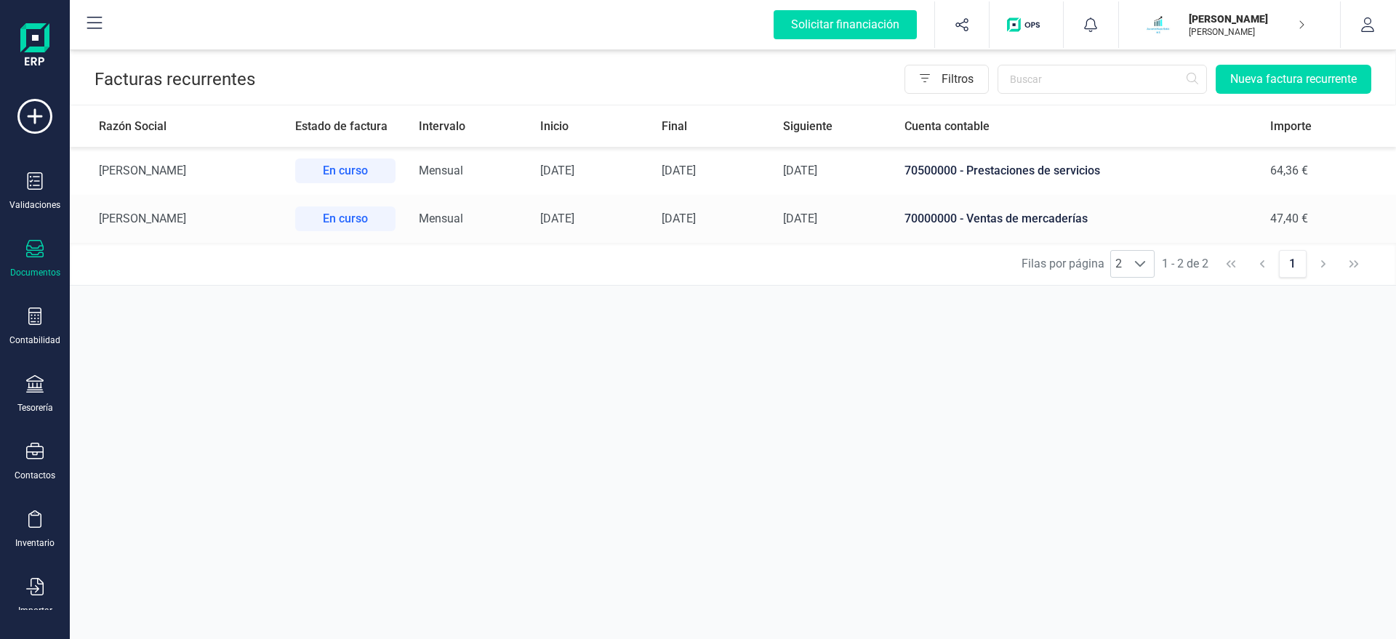
click at [771, 176] on td "[DATE]" at bounding box center [710, 171] width 121 height 48
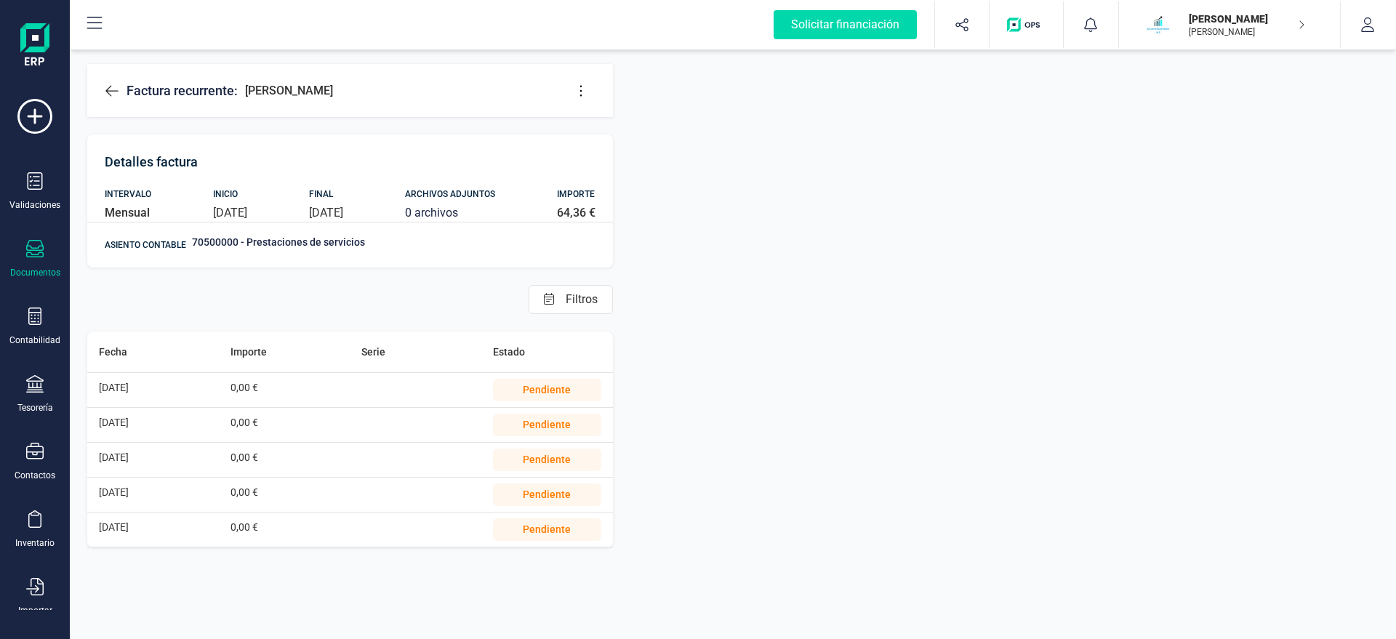
click at [585, 101] on button at bounding box center [580, 90] width 29 height 29
click at [608, 126] on link "Editar factura" at bounding box center [638, 134] width 145 height 29
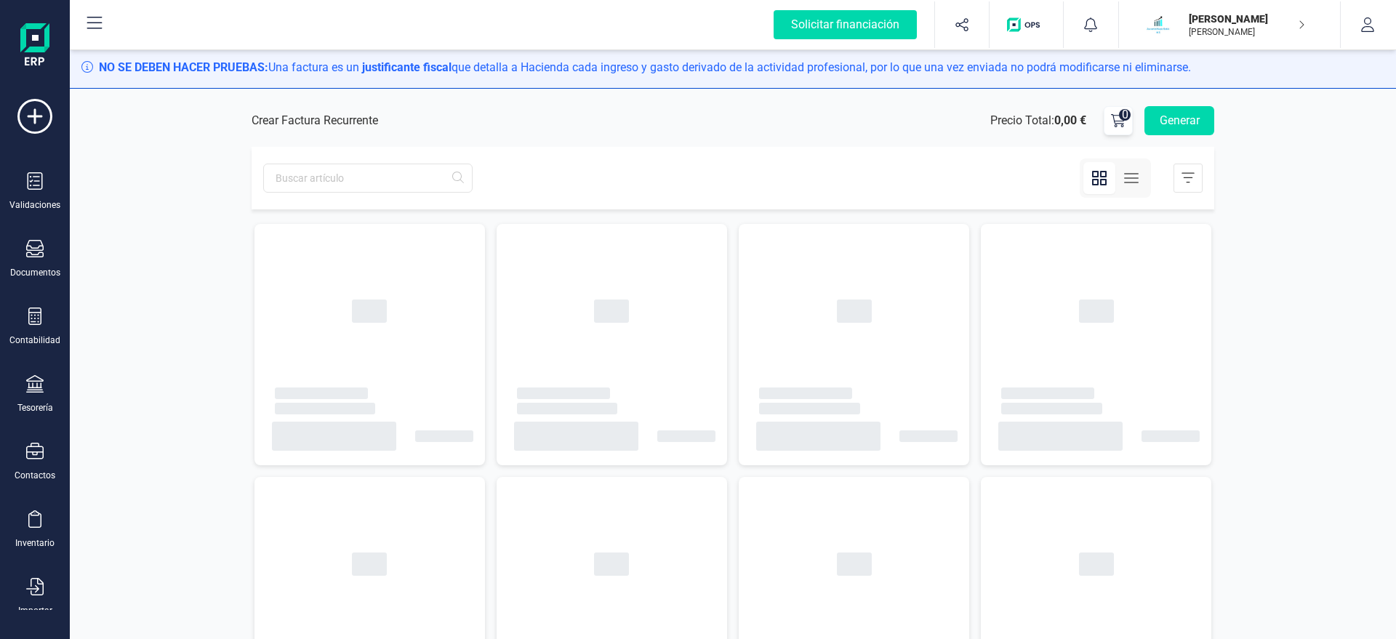
type input "[DATE]"
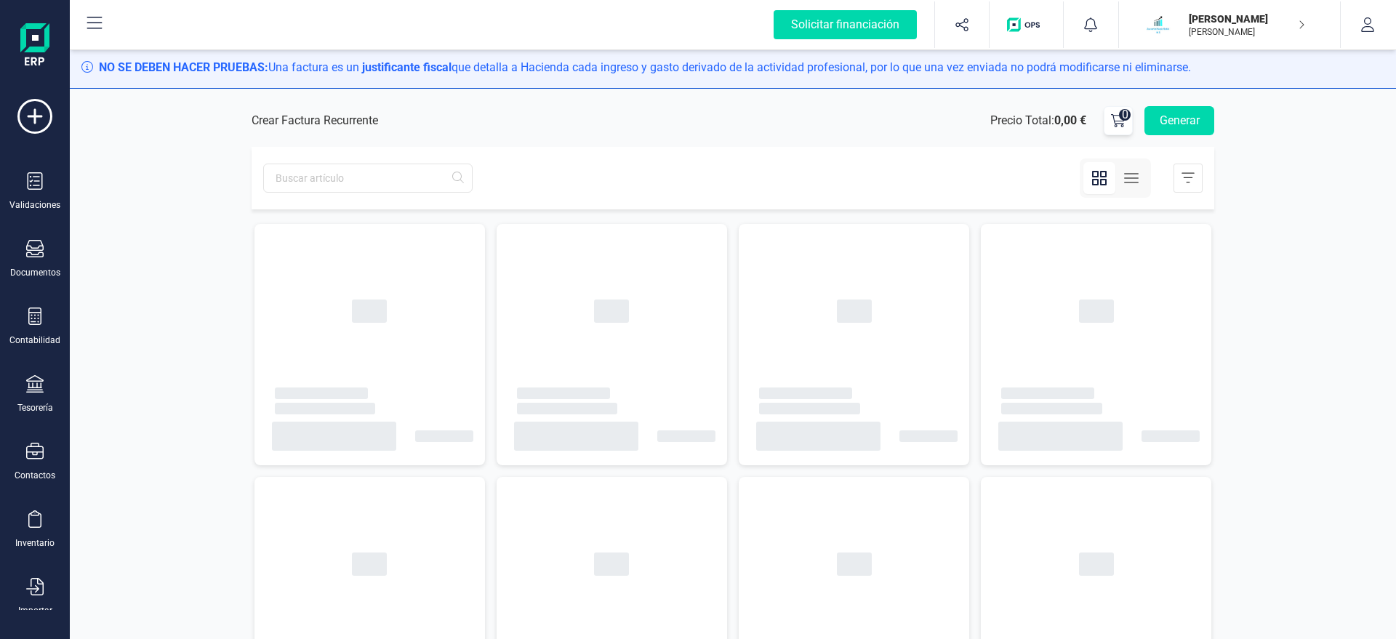
type input "[DATE]"
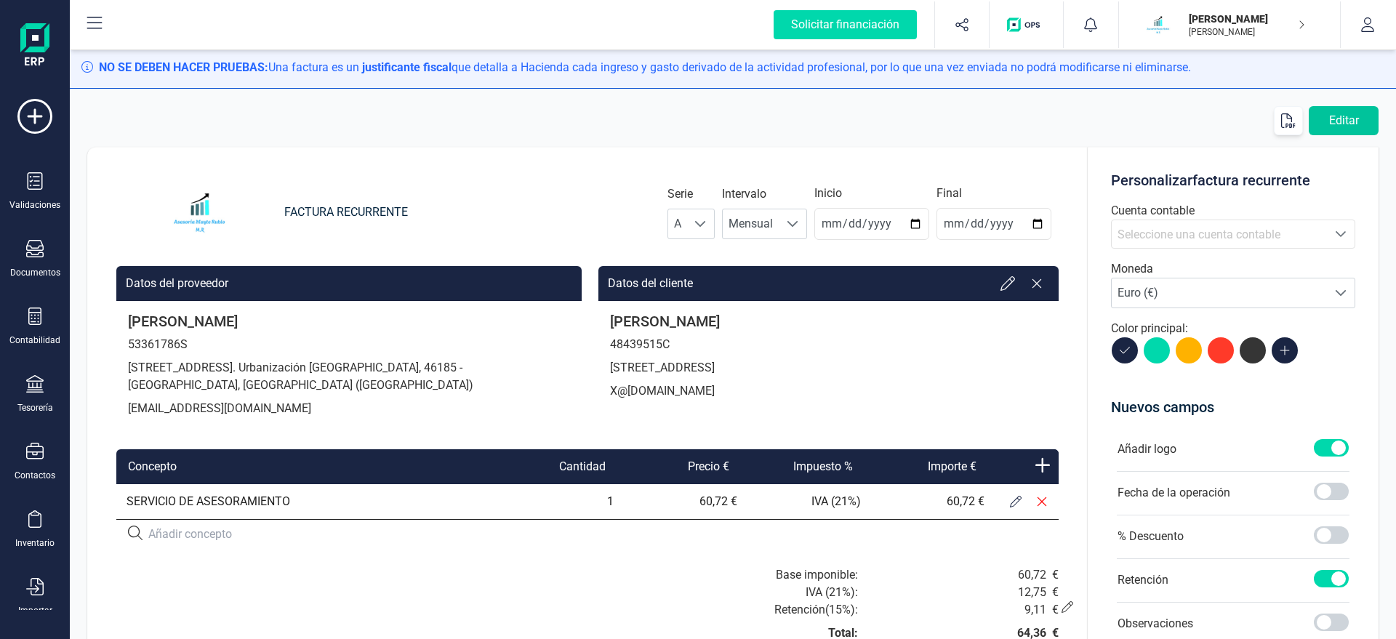
click at [1340, 117] on button "Editar" at bounding box center [1343, 120] width 70 height 29
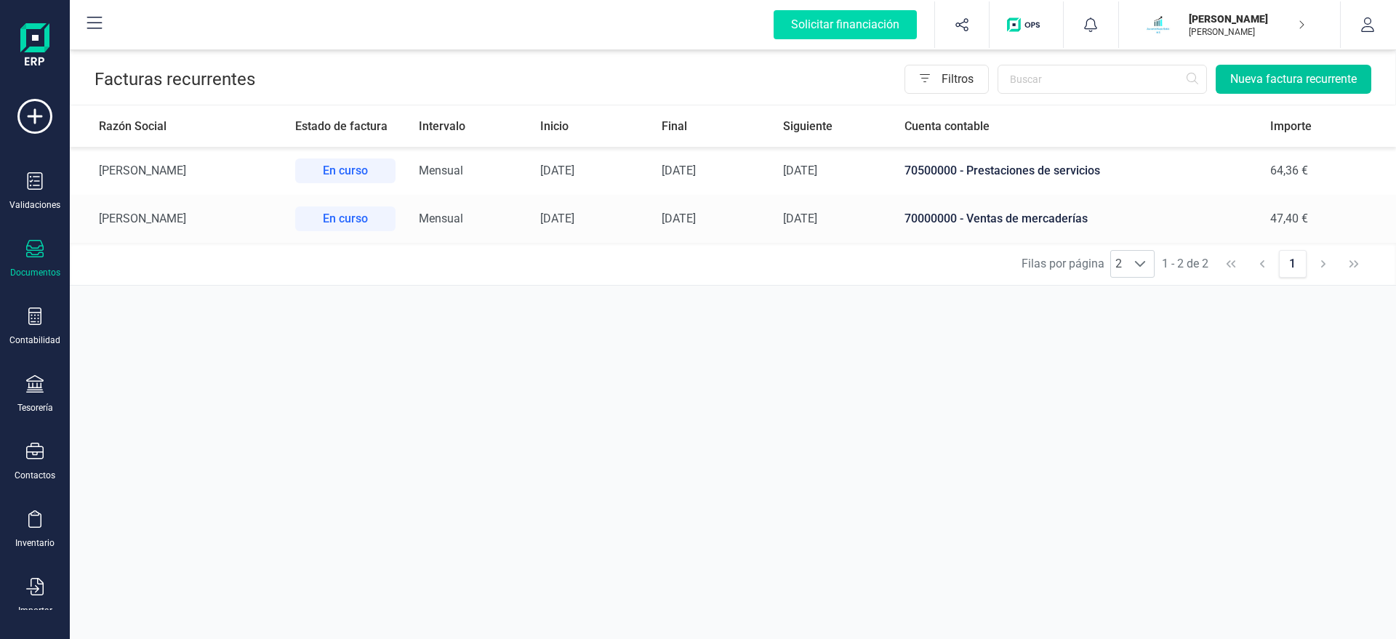
click at [1295, 76] on button "Nueva factura recurrente" at bounding box center [1293, 79] width 156 height 29
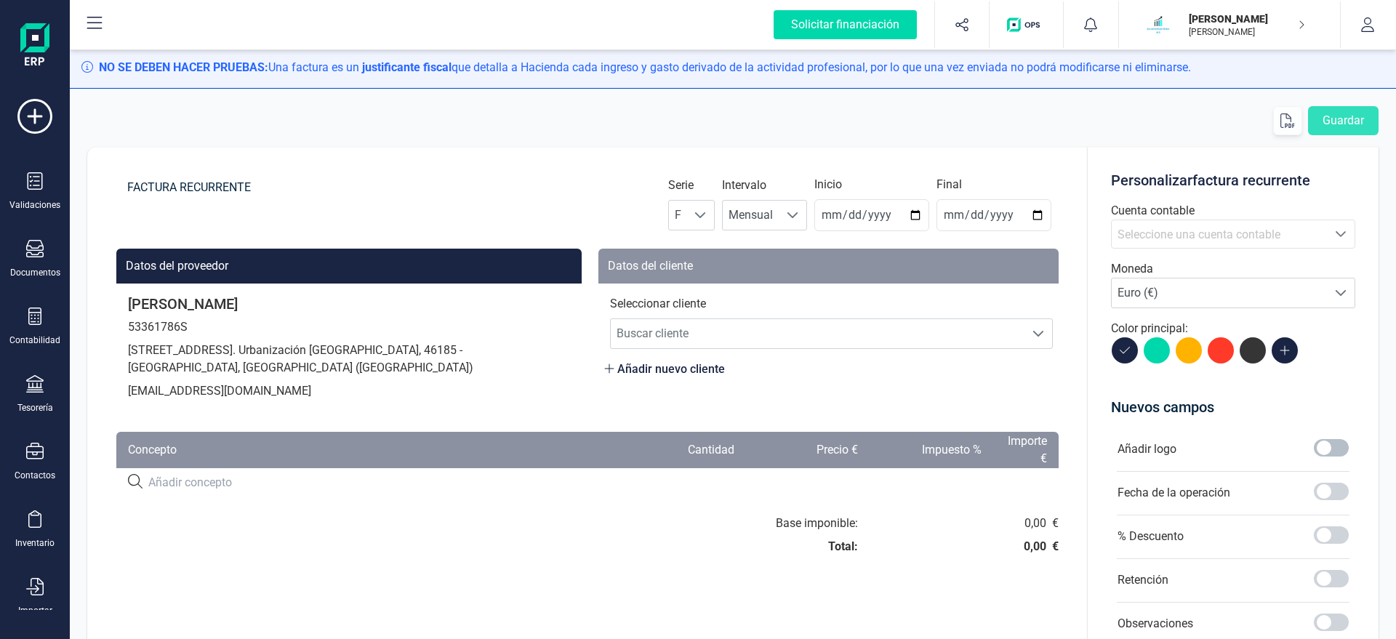
click at [1324, 452] on span at bounding box center [1331, 447] width 35 height 17
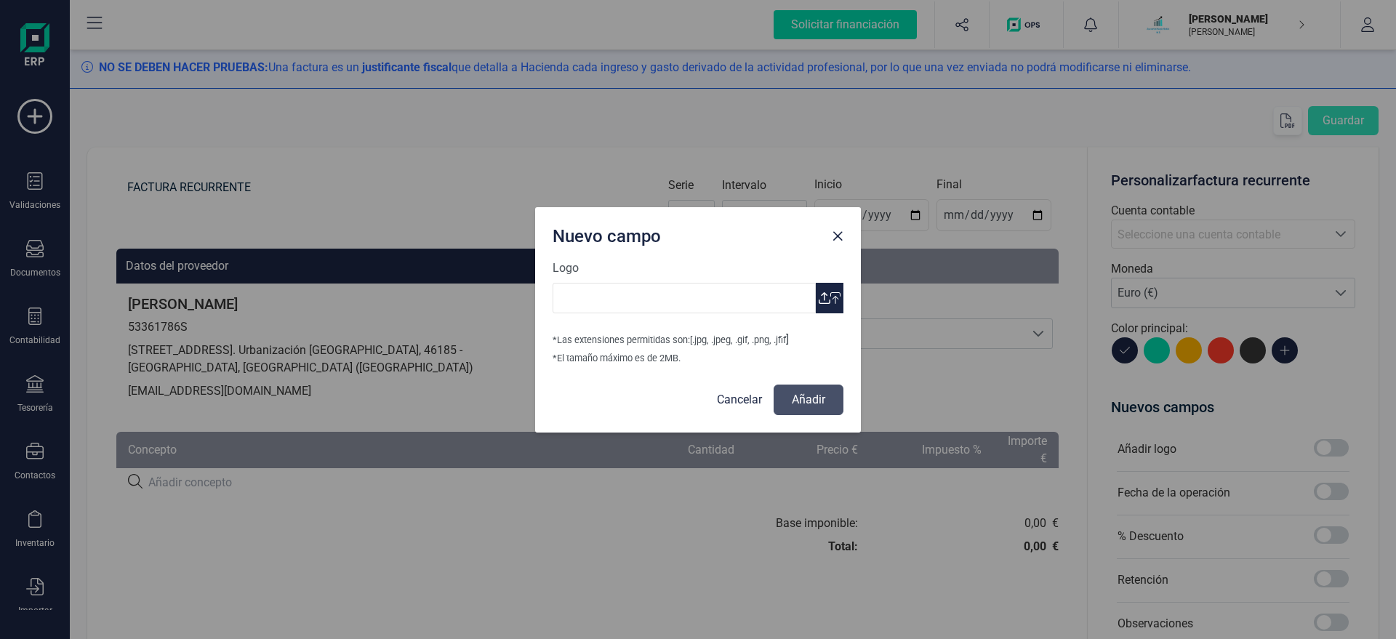
click at [821, 294] on span "button" at bounding box center [825, 298] width 12 height 12
type input "Logo Mayte Asesoria.jpg"
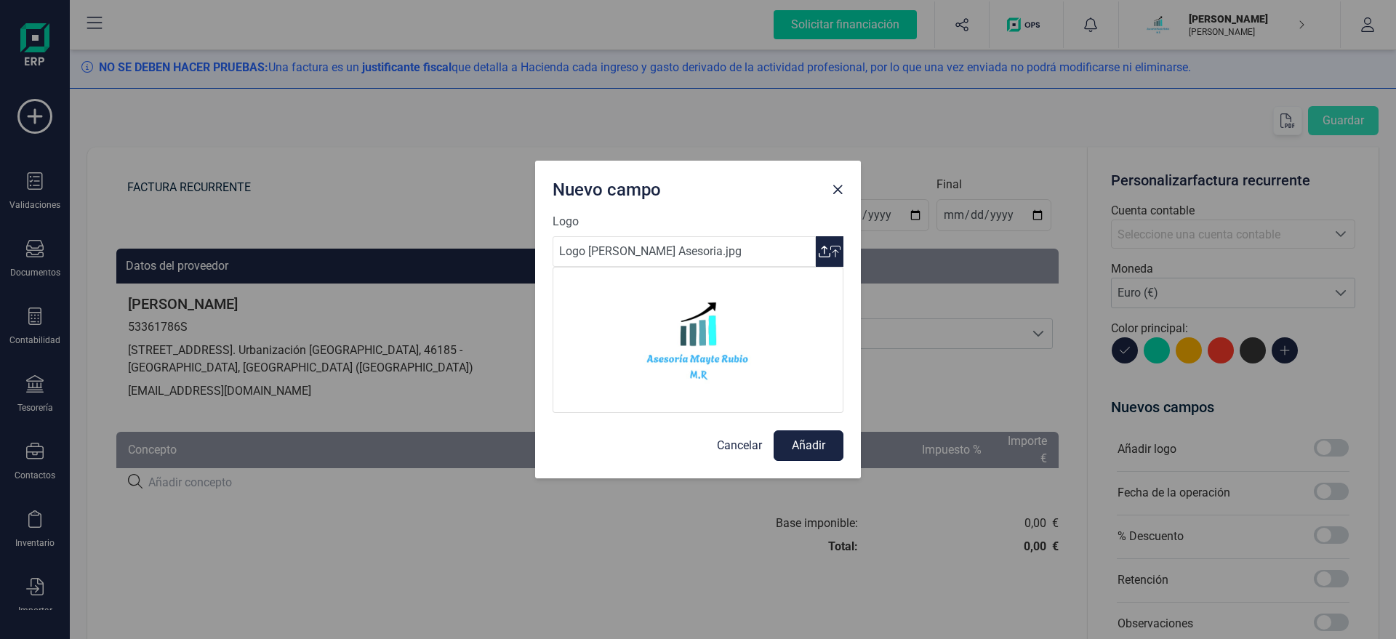
click at [811, 445] on button "Añadir" at bounding box center [808, 445] width 70 height 31
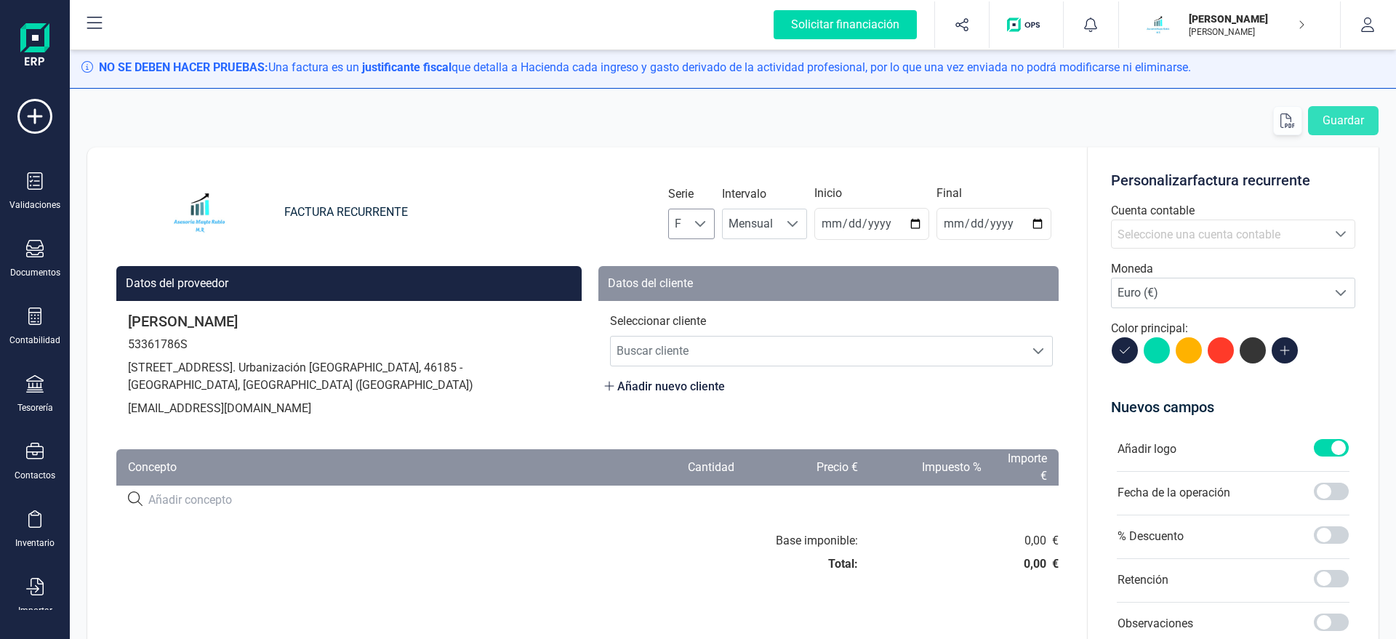
click at [687, 214] on span "F" at bounding box center [678, 223] width 18 height 29
click at [693, 254] on li "A" at bounding box center [704, 259] width 47 height 29
click at [846, 227] on input "[DATE]" at bounding box center [871, 224] width 115 height 32
type input "[DATE]"
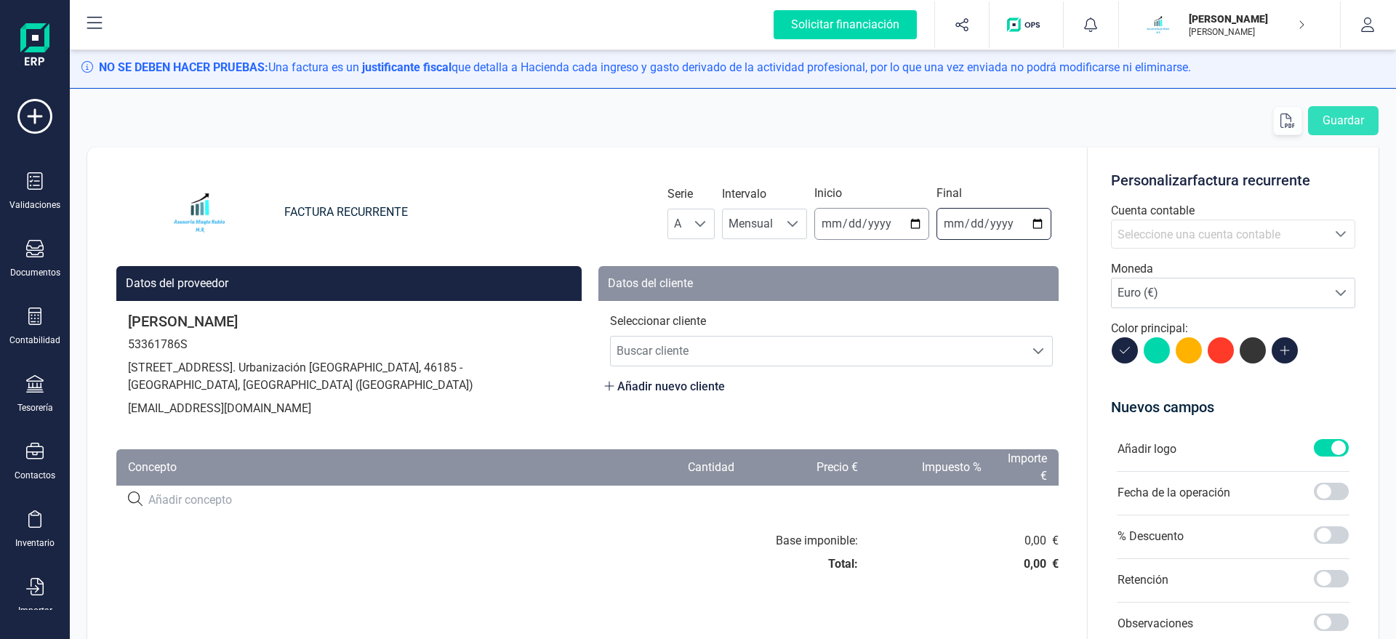
type input "[DATE]"
click at [1150, 231] on span "Seleccione una cuenta contable" at bounding box center [1198, 235] width 163 height 14
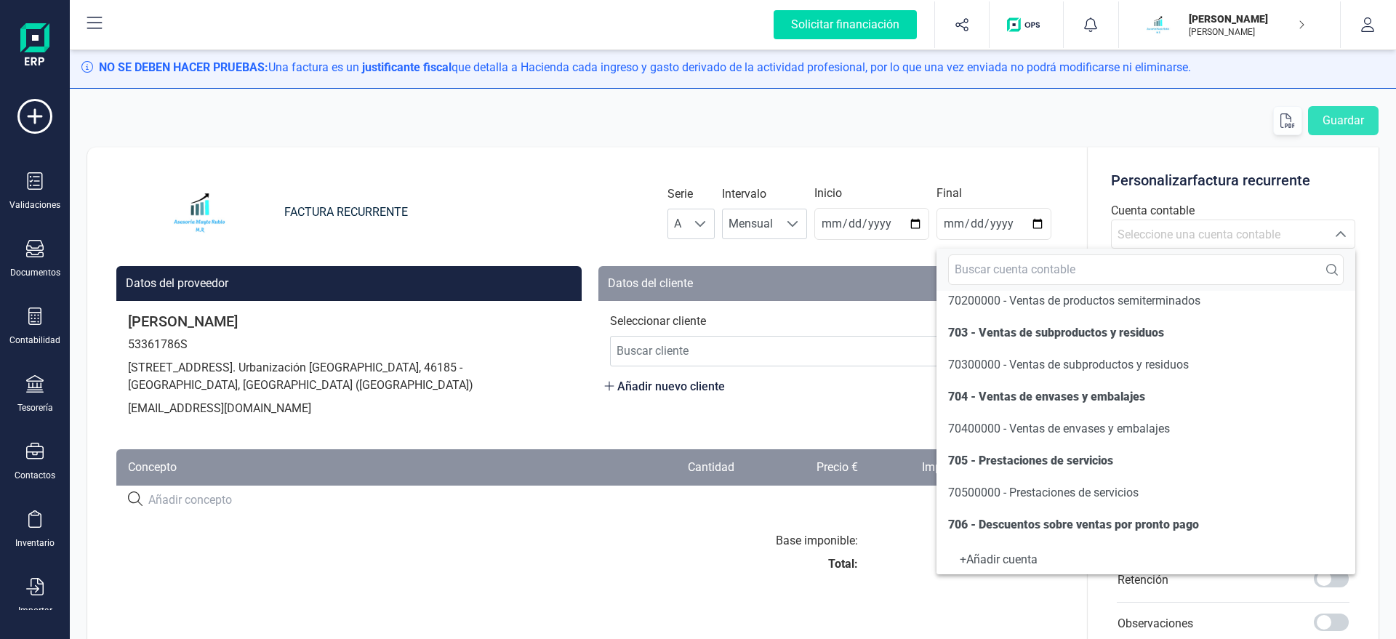
scroll to position [249, 0]
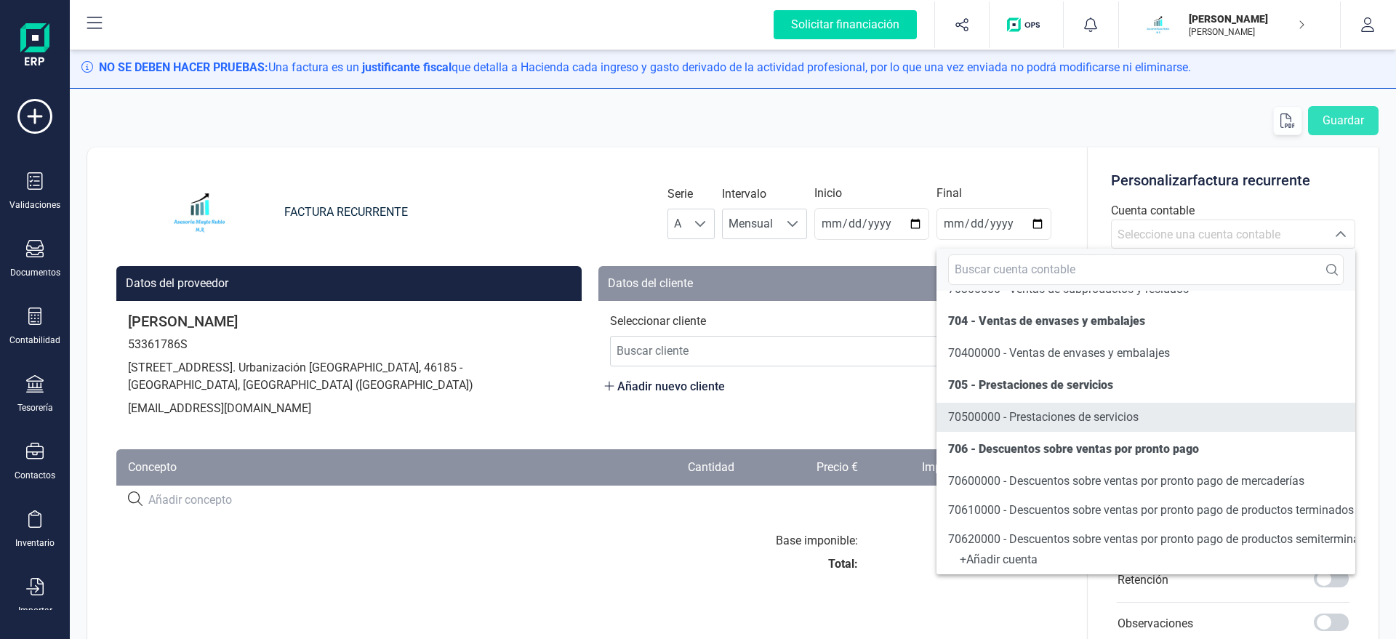
click at [1043, 422] on span "70500000 - Prestaciones de servicios" at bounding box center [1043, 417] width 190 height 14
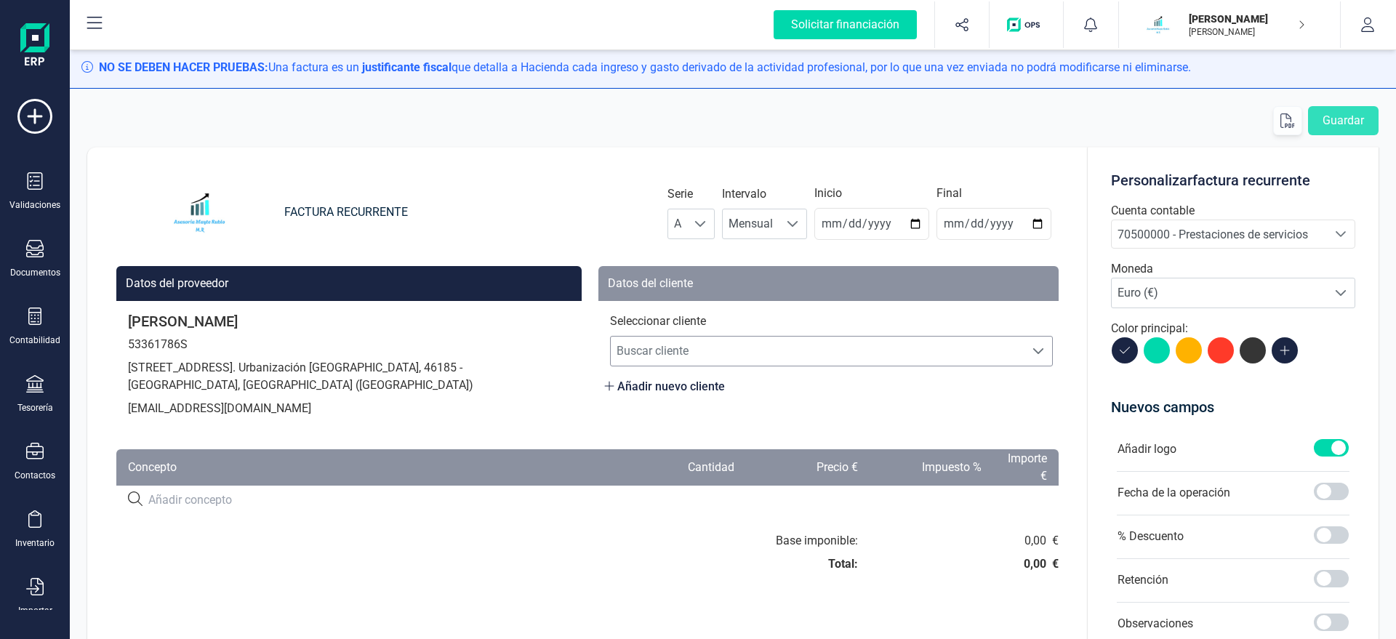
click at [797, 356] on span "Buscar cliente" at bounding box center [818, 351] width 414 height 29
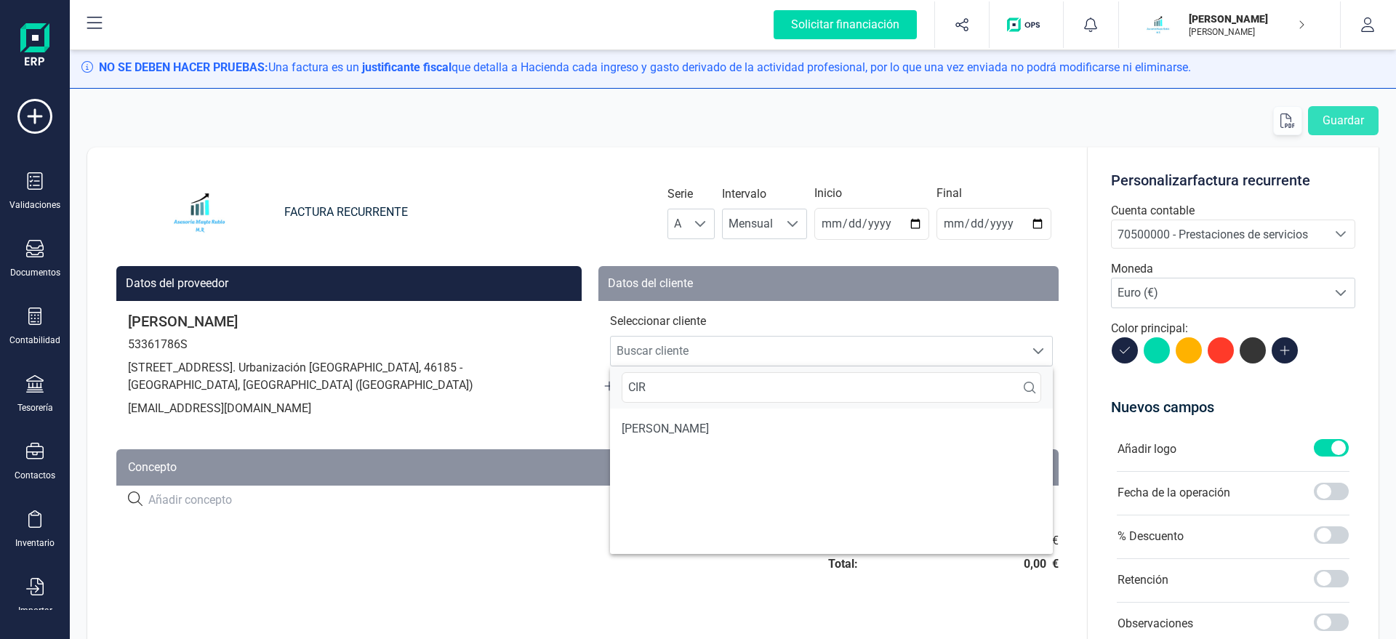
scroll to position [0, 0]
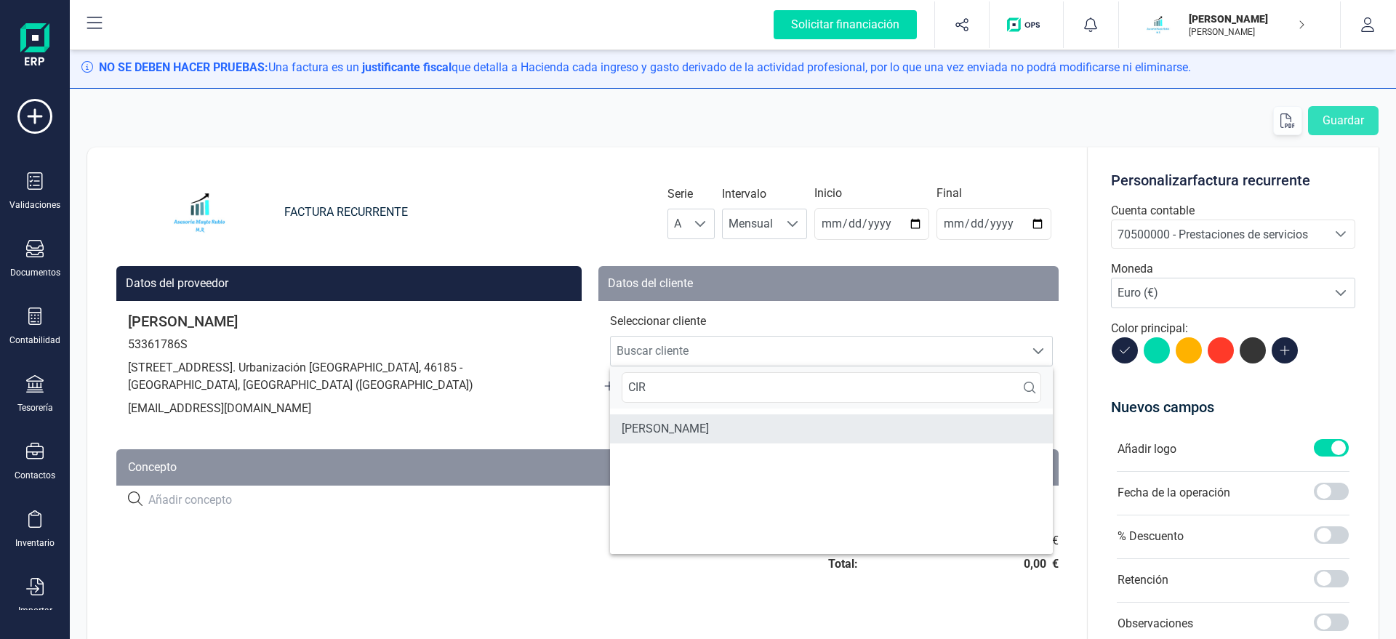
type input "CIR"
click at [739, 435] on li "[PERSON_NAME]" at bounding box center [831, 428] width 443 height 29
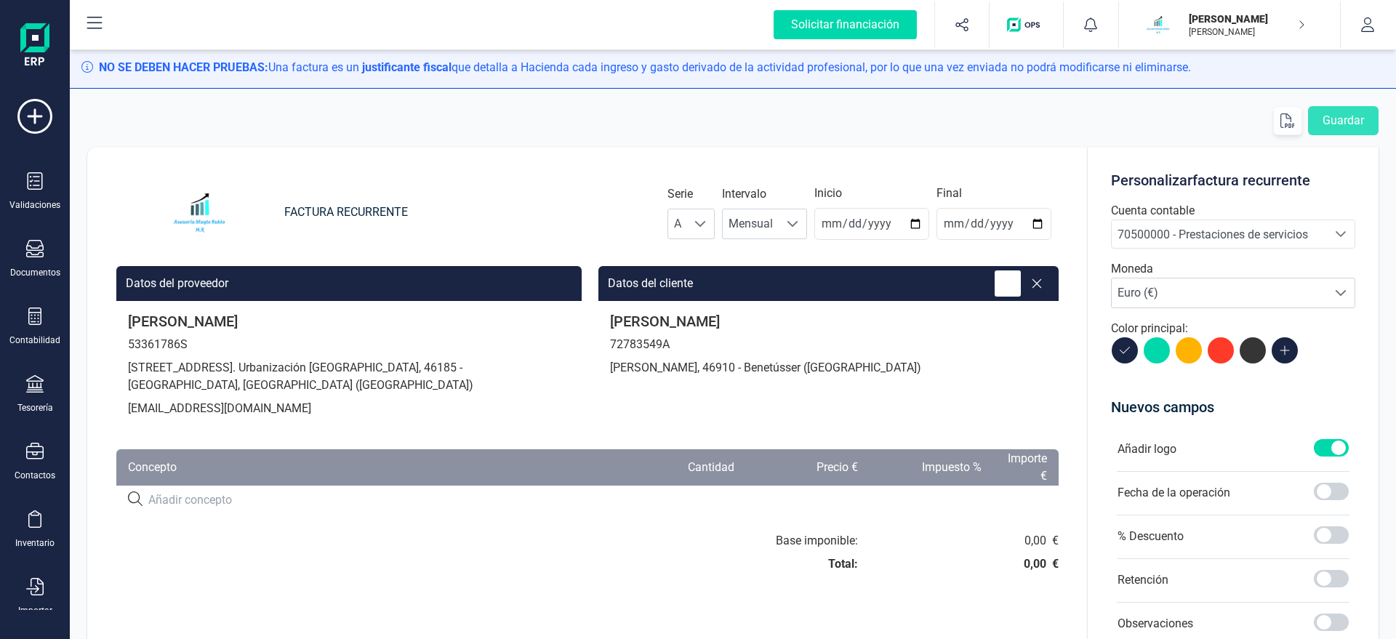
click at [1001, 291] on button at bounding box center [1007, 283] width 26 height 26
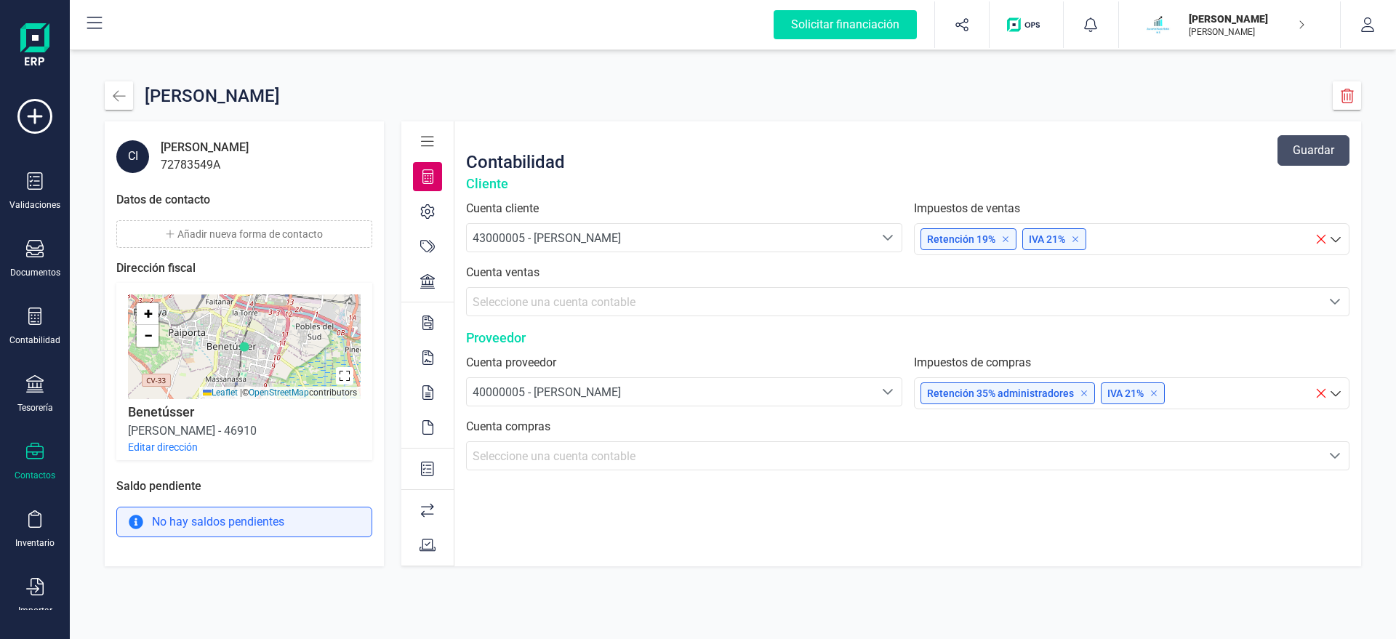
click at [167, 450] on button "Editar dirección" at bounding box center [163, 447] width 70 height 15
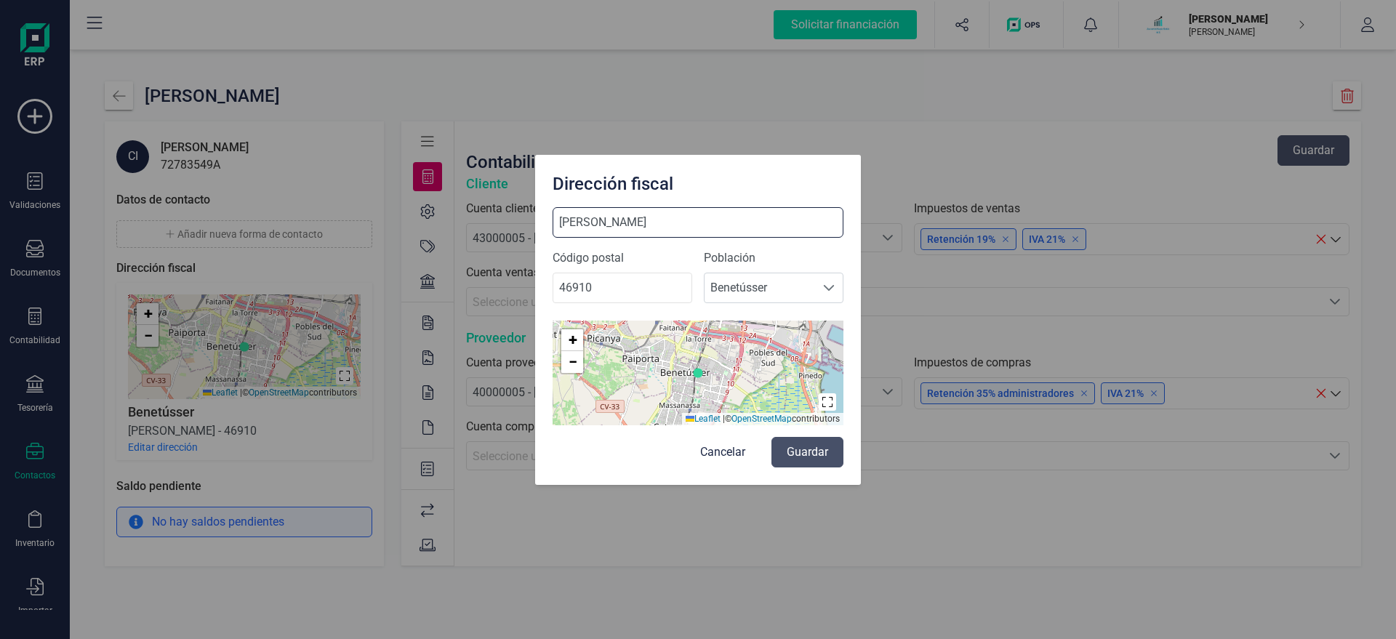
click at [656, 221] on input "[PERSON_NAME]" at bounding box center [697, 222] width 291 height 31
type input "CAMI NOU 48"
click at [816, 455] on button "Guardar" at bounding box center [807, 452] width 72 height 31
click at [790, 459] on div "CAMI NOU 48 Código postal 46910 Población Seleccione una población Benetússer B…" at bounding box center [698, 346] width 326 height 278
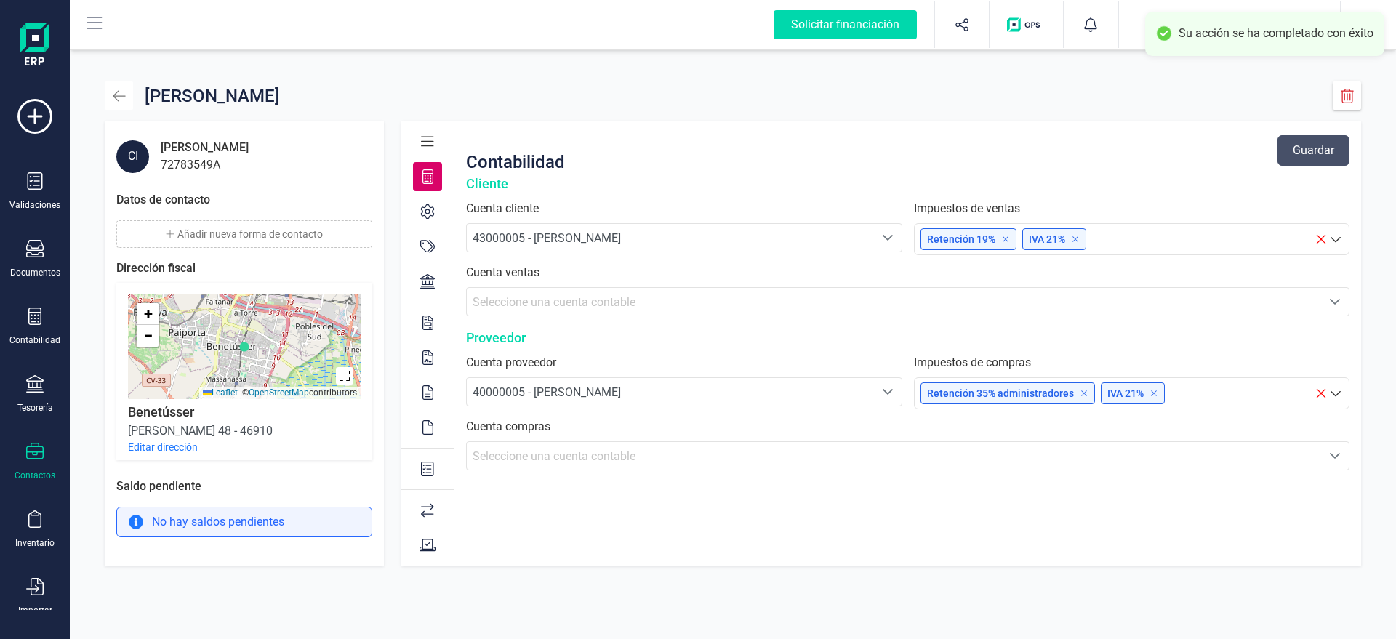
click at [124, 87] on button "button" at bounding box center [119, 95] width 28 height 28
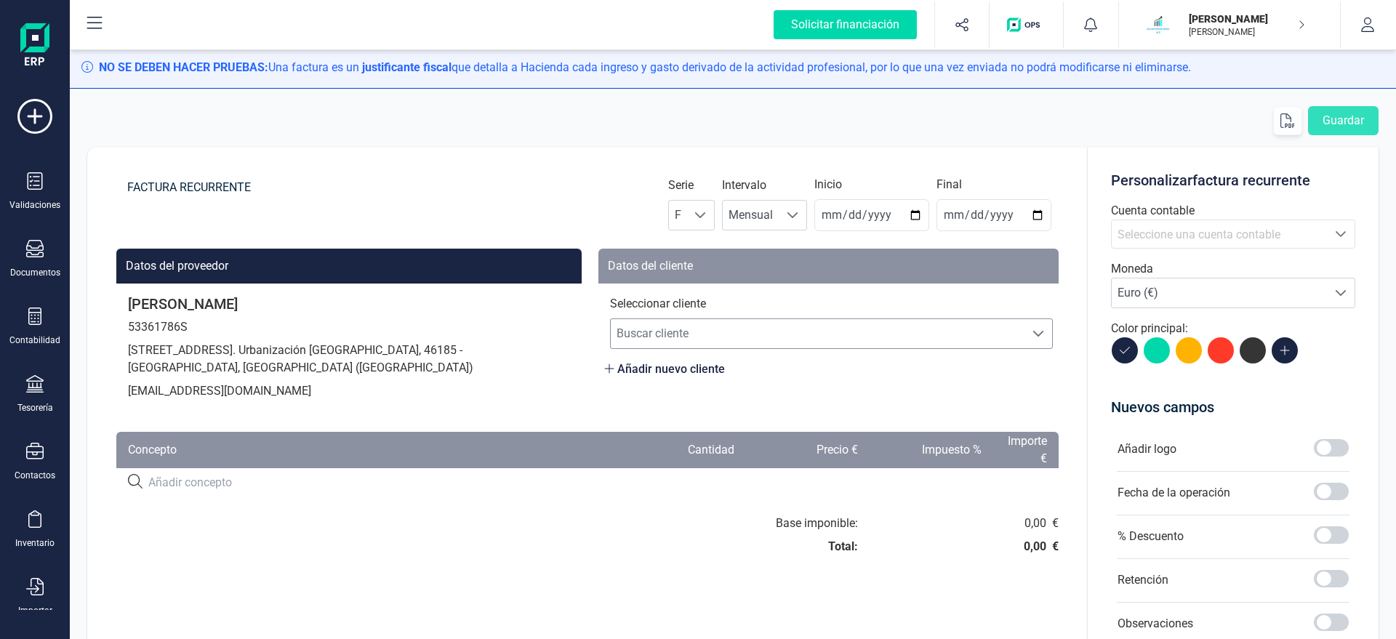
click at [871, 327] on span "Buscar cliente" at bounding box center [818, 333] width 414 height 29
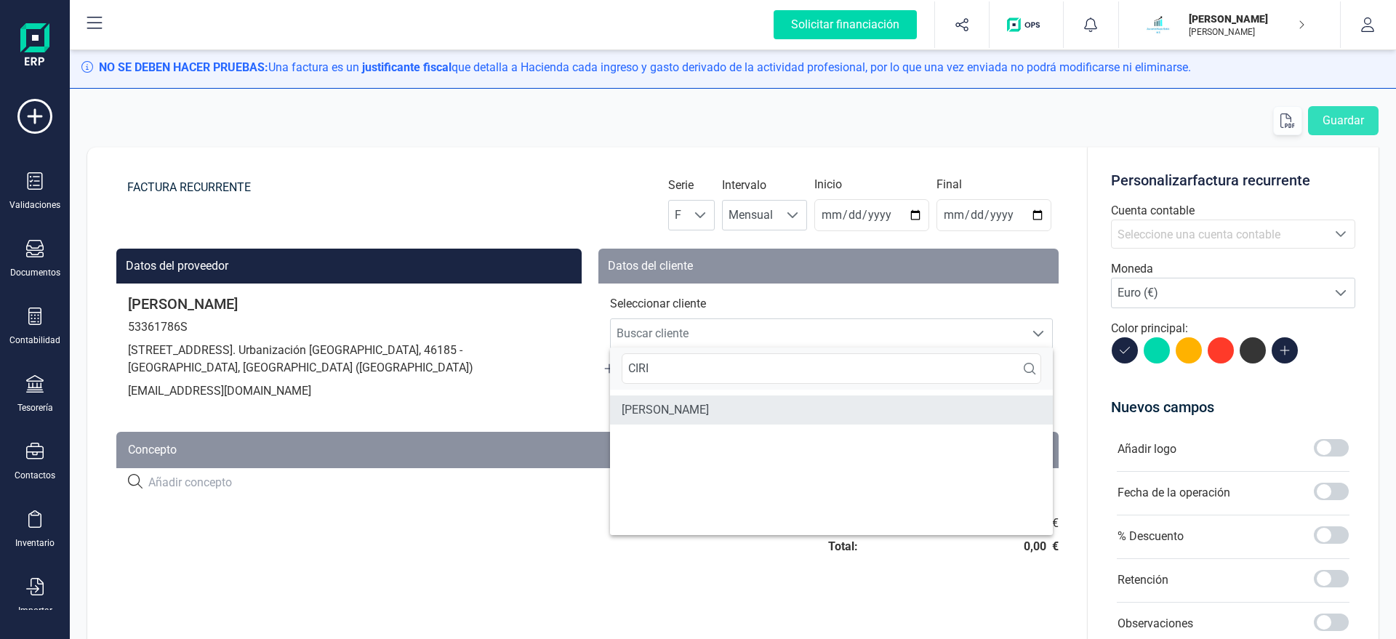
type input "CIRI"
click at [829, 402] on li "[PERSON_NAME]" at bounding box center [831, 409] width 443 height 29
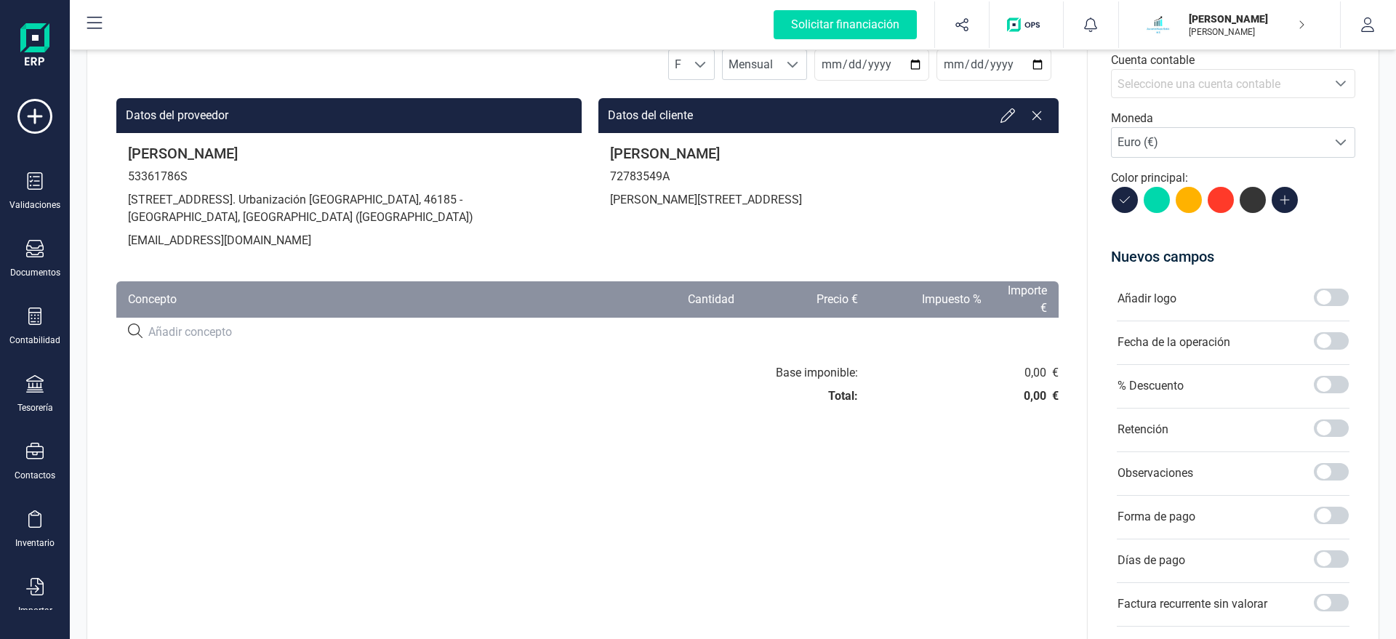
scroll to position [166, 0]
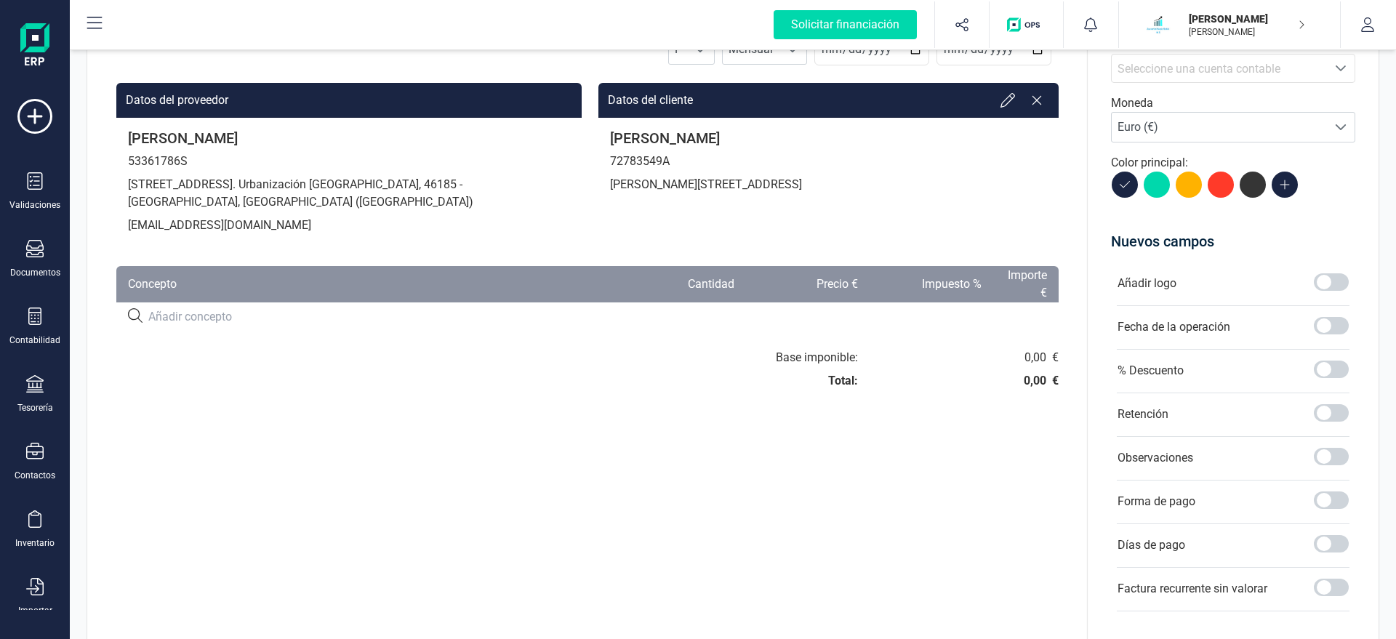
click at [183, 310] on input at bounding box center [377, 316] width 459 height 17
type input "SERVICIO DE ASESORAMIENTO"
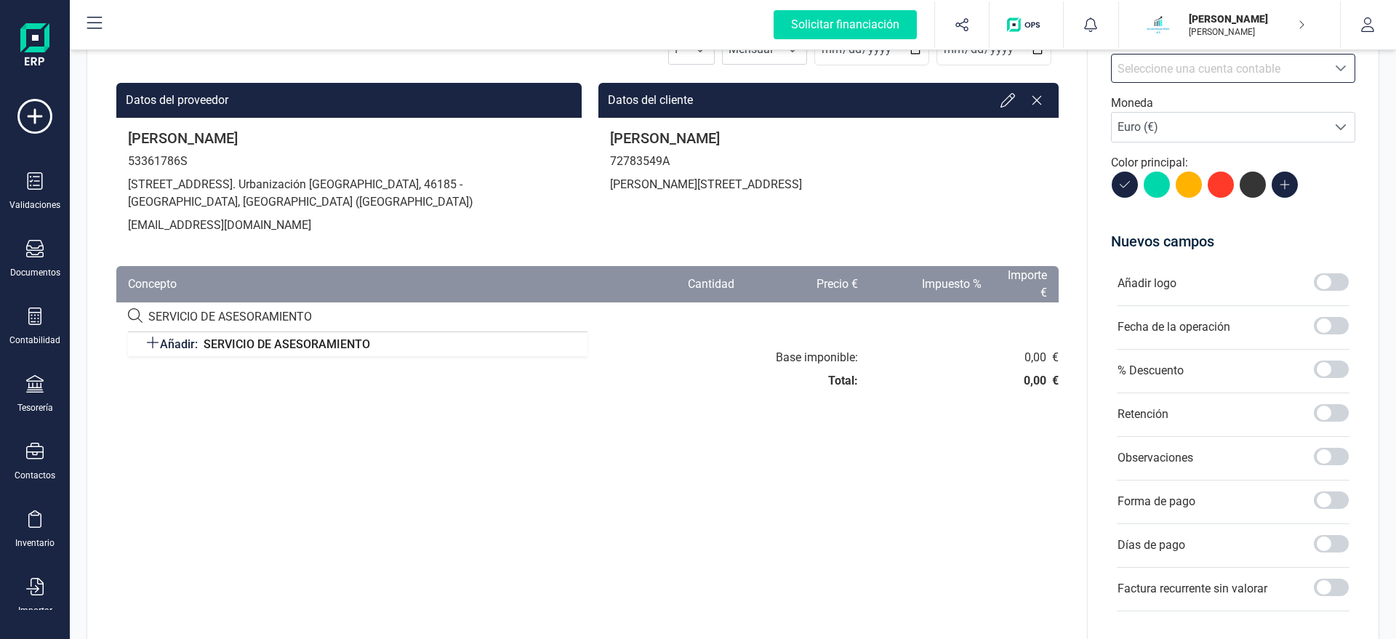
scroll to position [9, 70]
click at [302, 329] on div "SERVICIO DE ASESORAMIENTO Añadir: SERVICIO DE ASESORAMIENTO" at bounding box center [587, 316] width 942 height 29
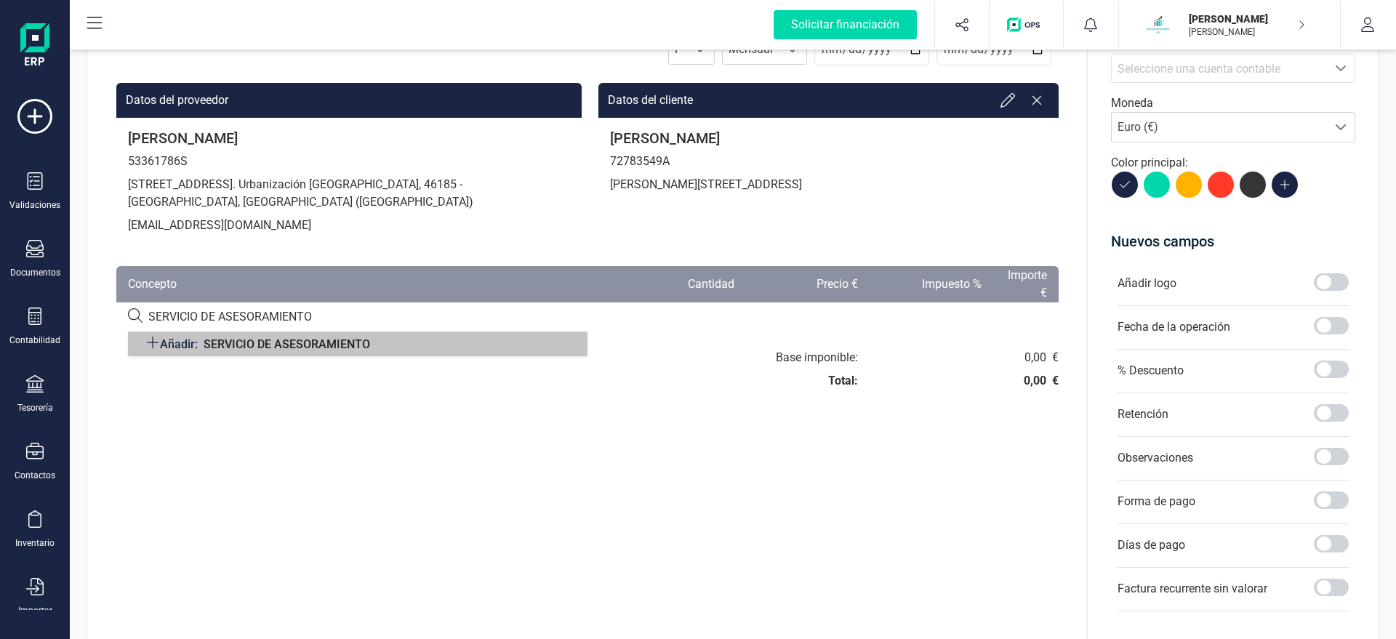
click at [297, 341] on span "SERVICIO DE ASESORAMIENTO" at bounding box center [287, 344] width 166 height 14
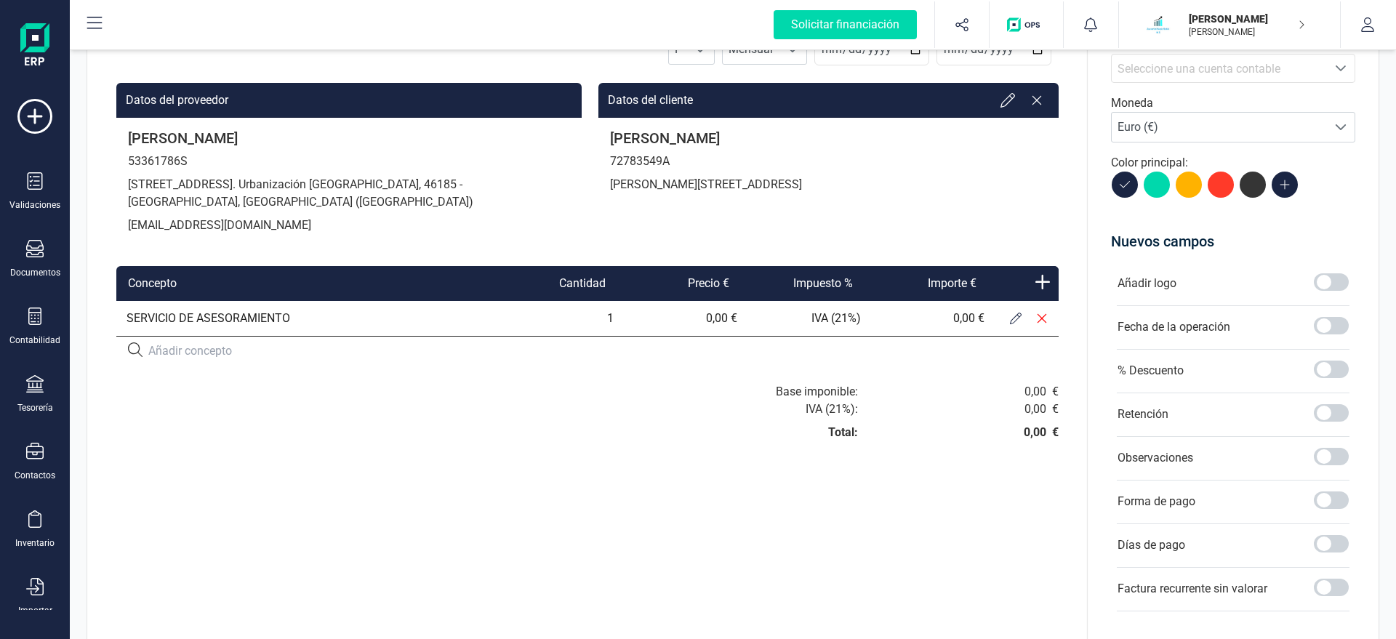
click at [1012, 317] on icon at bounding box center [1016, 319] width 12 height 12
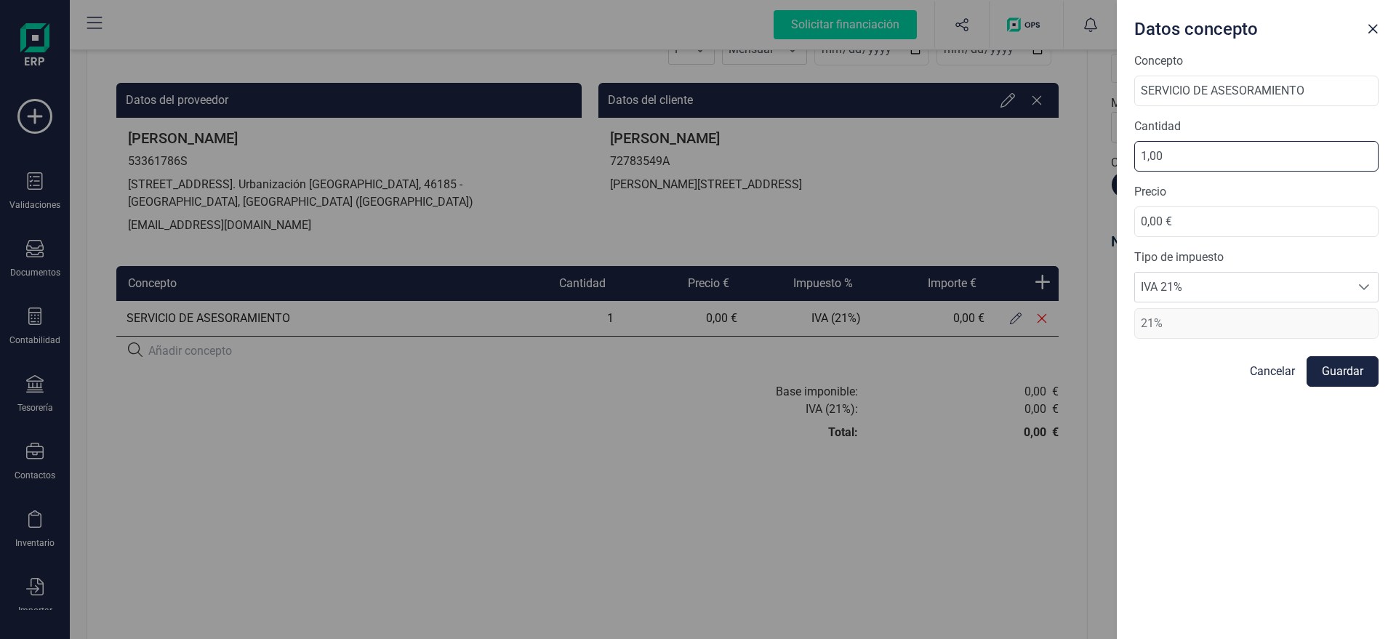
drag, startPoint x: 1197, startPoint y: 156, endPoint x: 1088, endPoint y: 170, distance: 109.3
click at [1134, 169] on input "1,00" at bounding box center [1256, 156] width 244 height 31
drag, startPoint x: 1202, startPoint y: 216, endPoint x: 1048, endPoint y: 201, distance: 154.1
click at [1134, 231] on input "0,00 €" at bounding box center [1256, 221] width 244 height 31
type input "116,75 €"
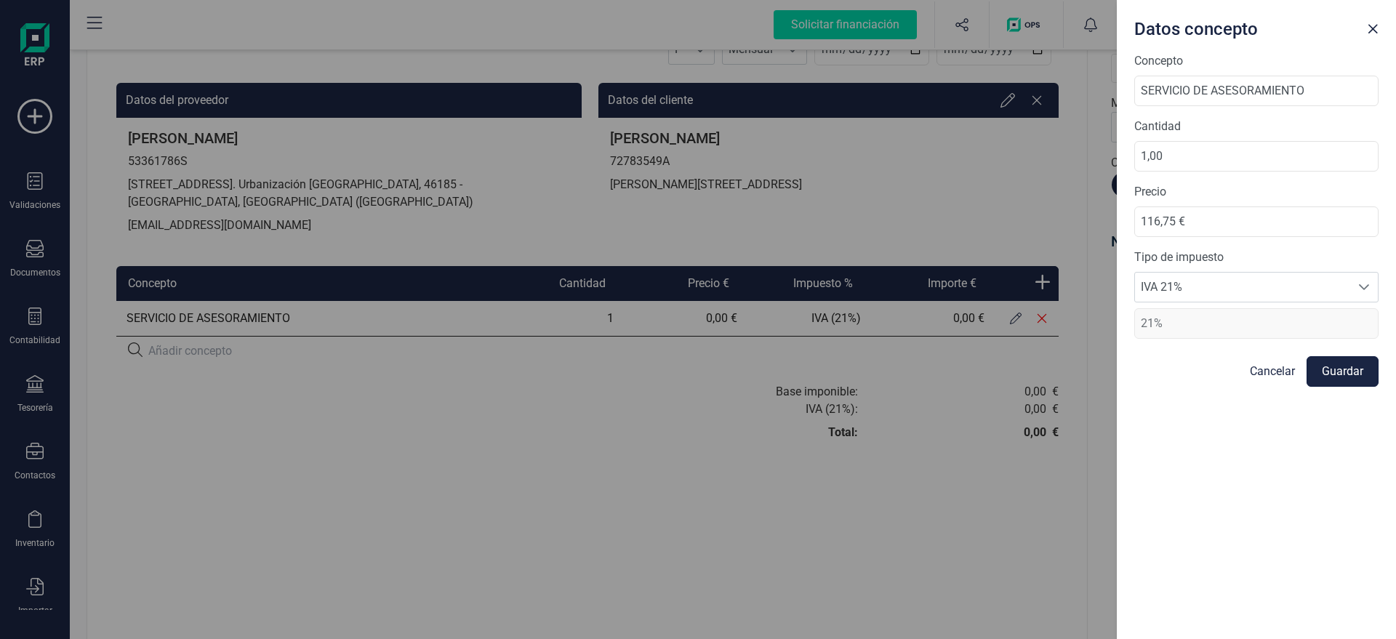
click at [1332, 377] on button "Guardar" at bounding box center [1342, 371] width 72 height 31
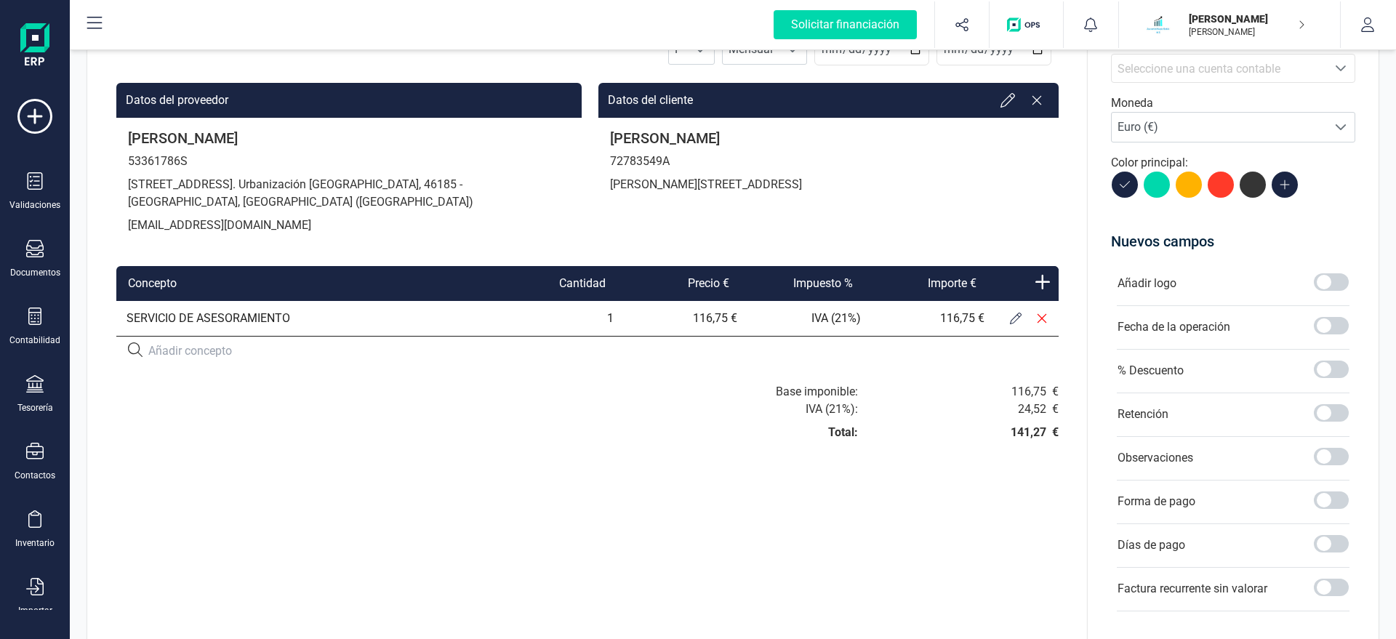
drag, startPoint x: 1324, startPoint y: 363, endPoint x: 1332, endPoint y: 296, distance: 68.2
click at [1332, 296] on div "Añadir logo Fecha de la operación % Descuento Retención Observaciones Forma de …" at bounding box center [1233, 442] width 244 height 372
click at [1328, 278] on span at bounding box center [1331, 281] width 35 height 17
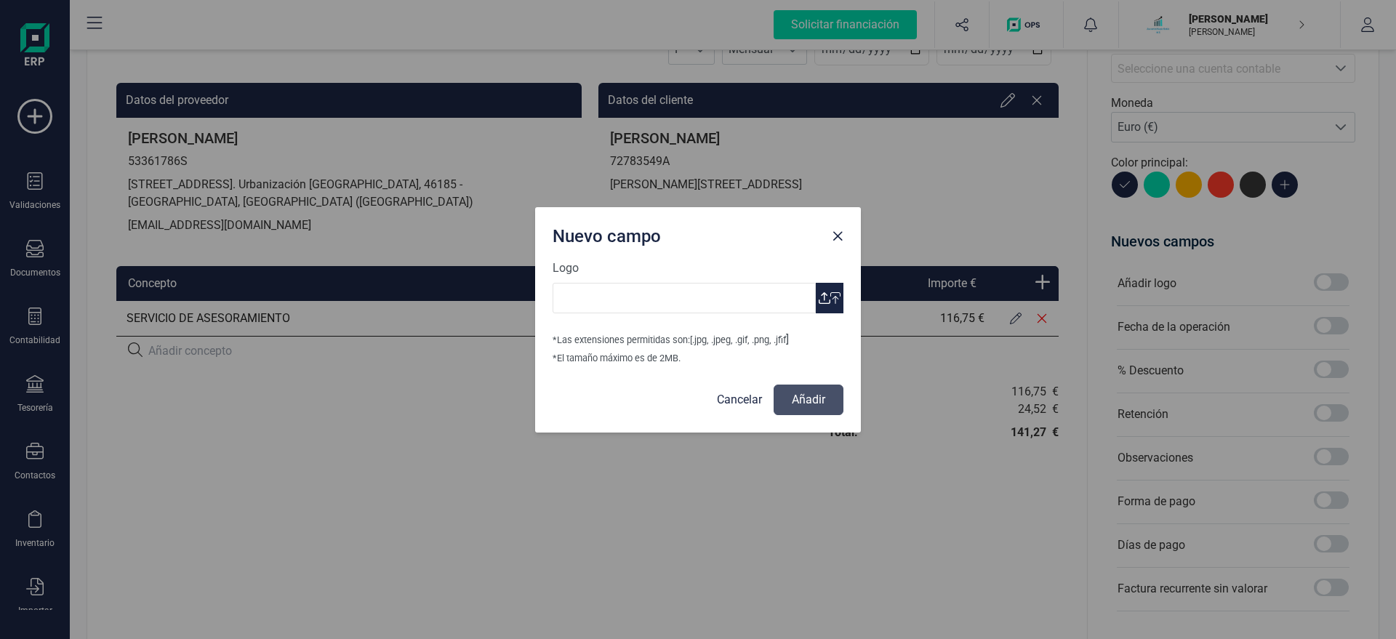
click at [833, 299] on icon "button" at bounding box center [835, 298] width 10 height 12
type input "Logo Mayte Asesoria.jpg"
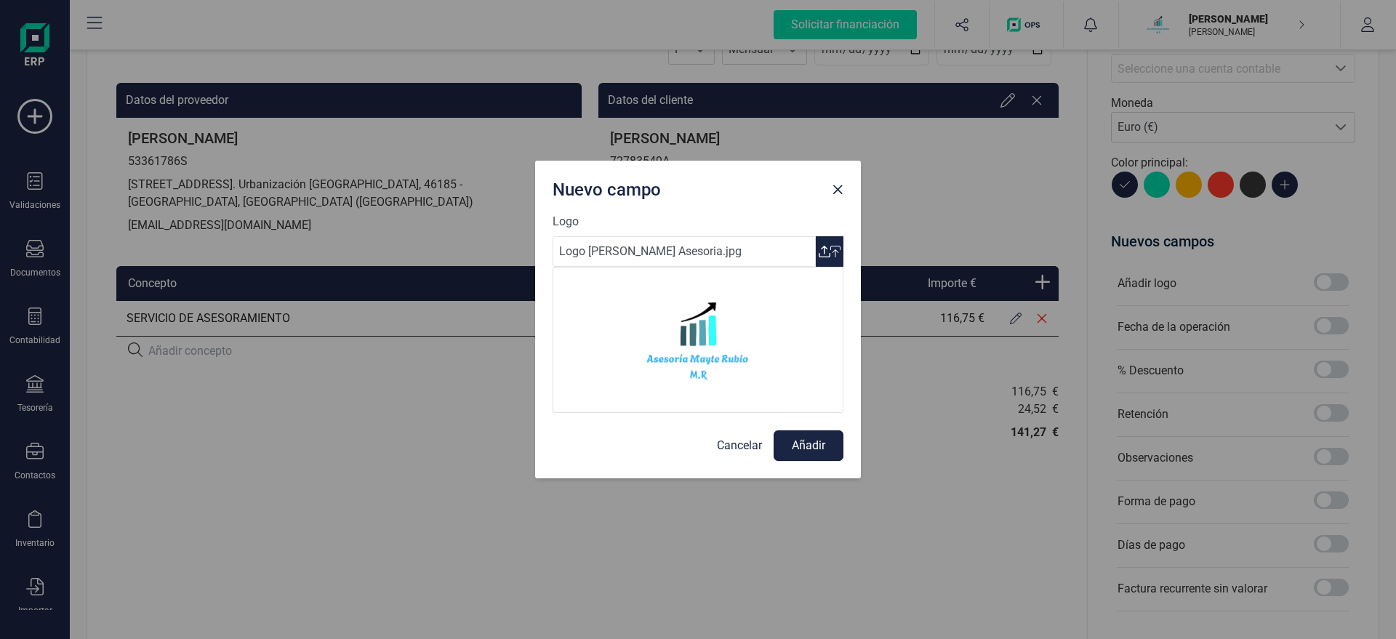
click at [802, 448] on button "Añadir" at bounding box center [808, 445] width 70 height 31
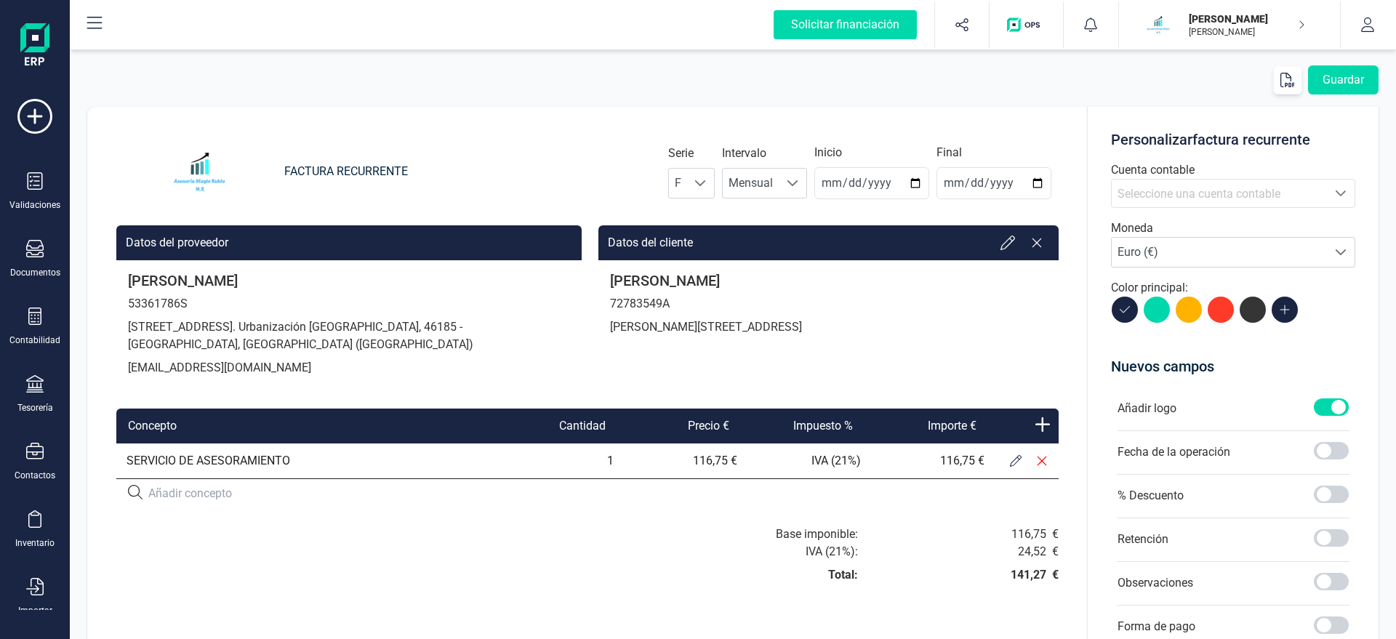
scroll to position [0, 0]
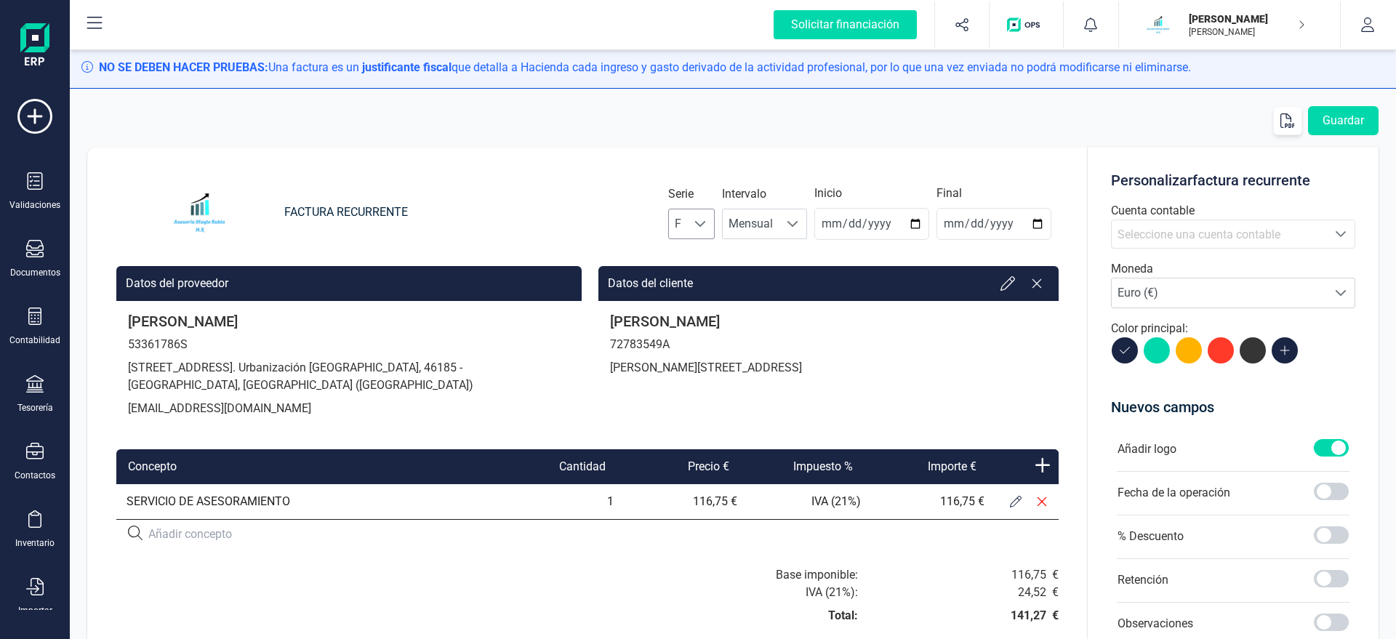
click at [687, 225] on span "F" at bounding box center [678, 223] width 18 height 29
click at [706, 257] on li "A" at bounding box center [704, 259] width 47 height 29
click at [851, 222] on input "2025-08-21" at bounding box center [871, 224] width 115 height 32
type input "[DATE]"
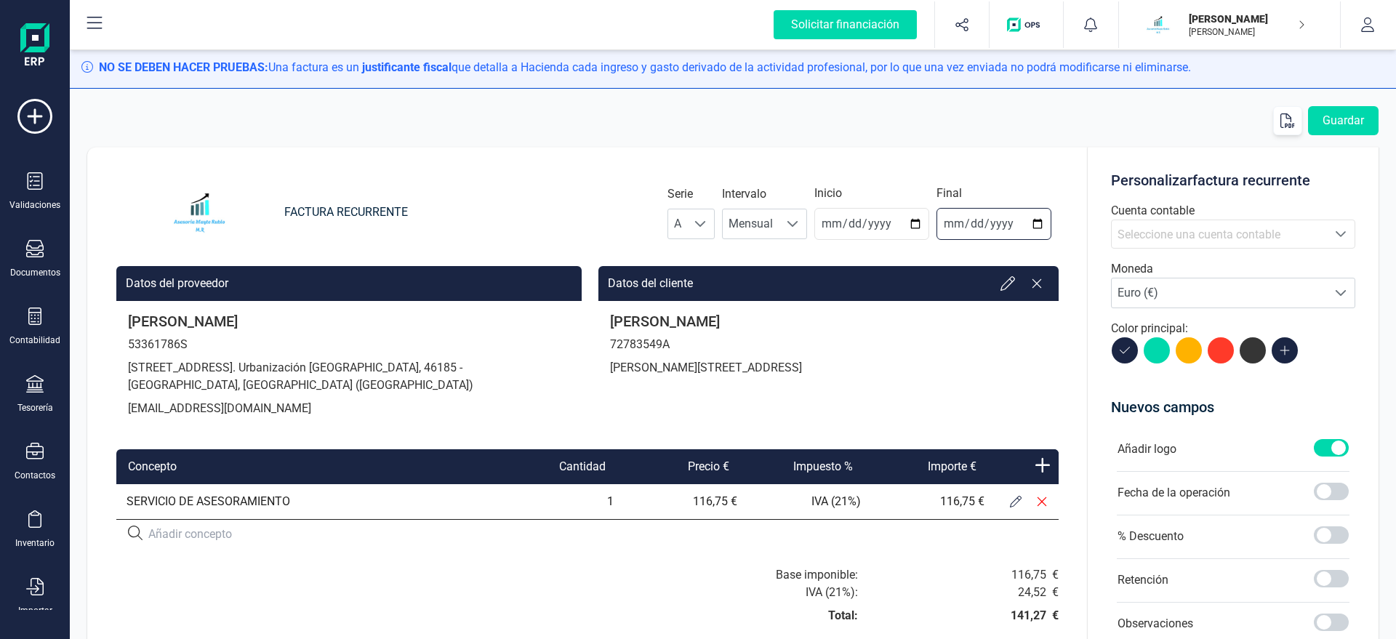
type input "[DATE]"
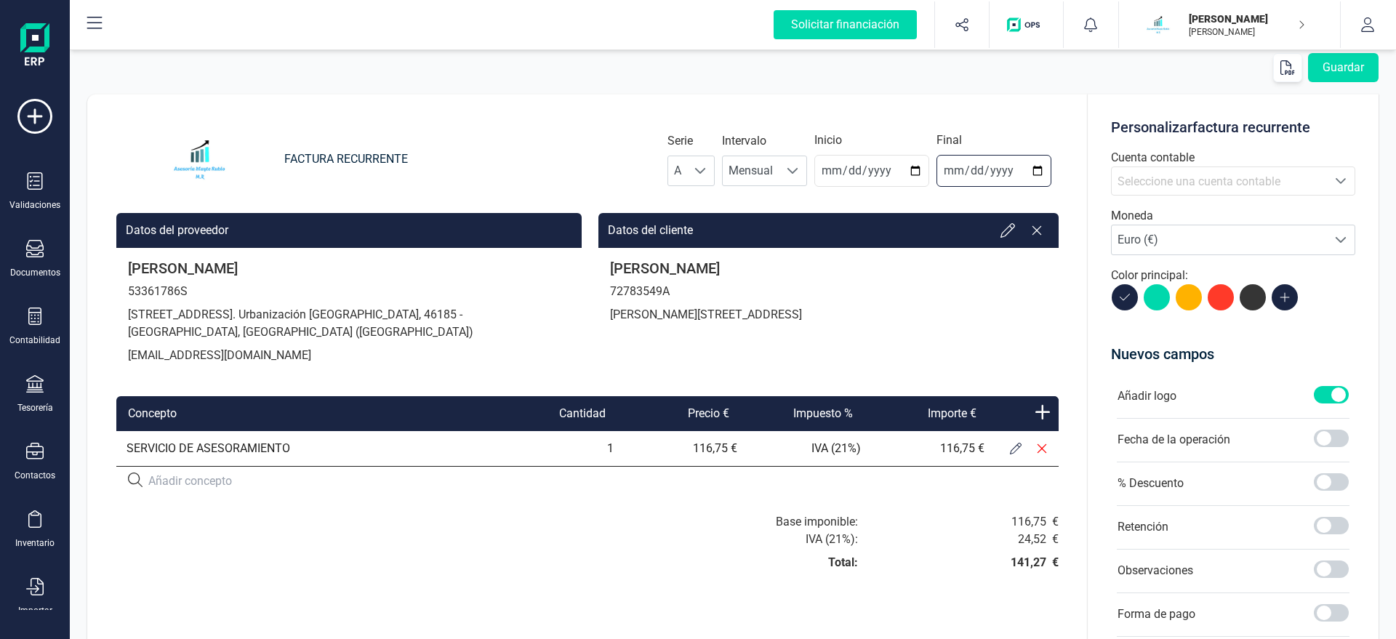
scroll to position [83, 0]
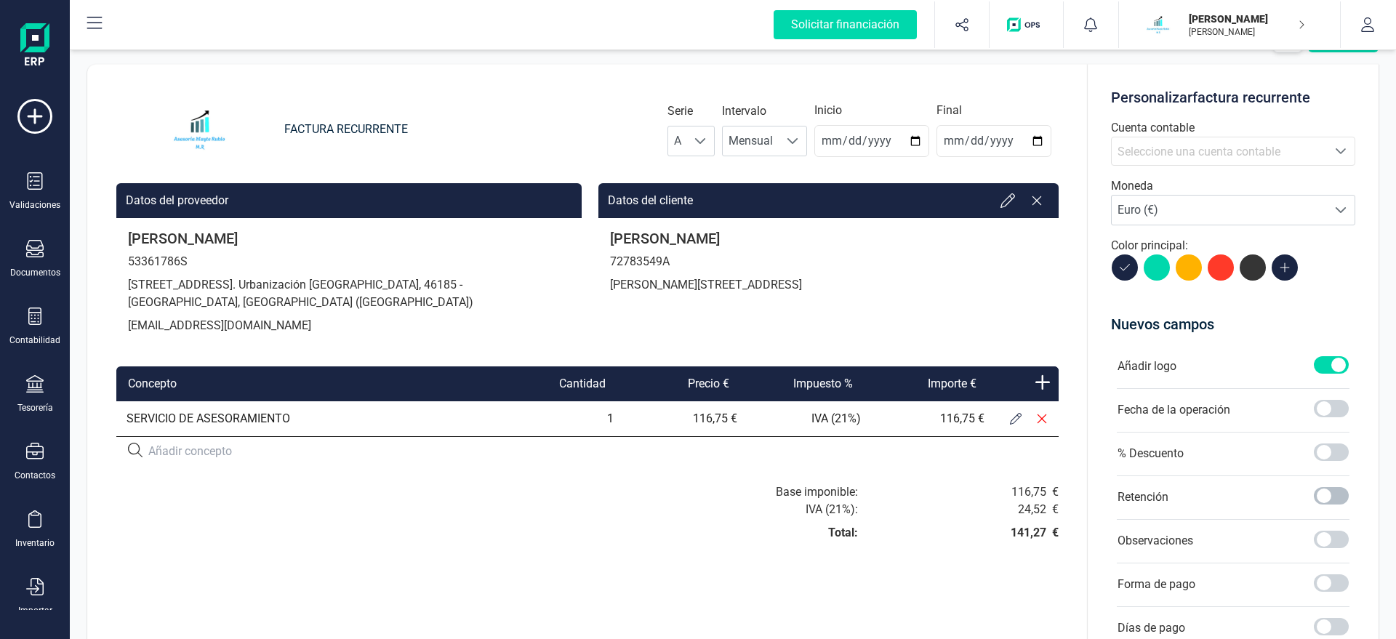
click at [1329, 498] on span at bounding box center [1331, 495] width 35 height 17
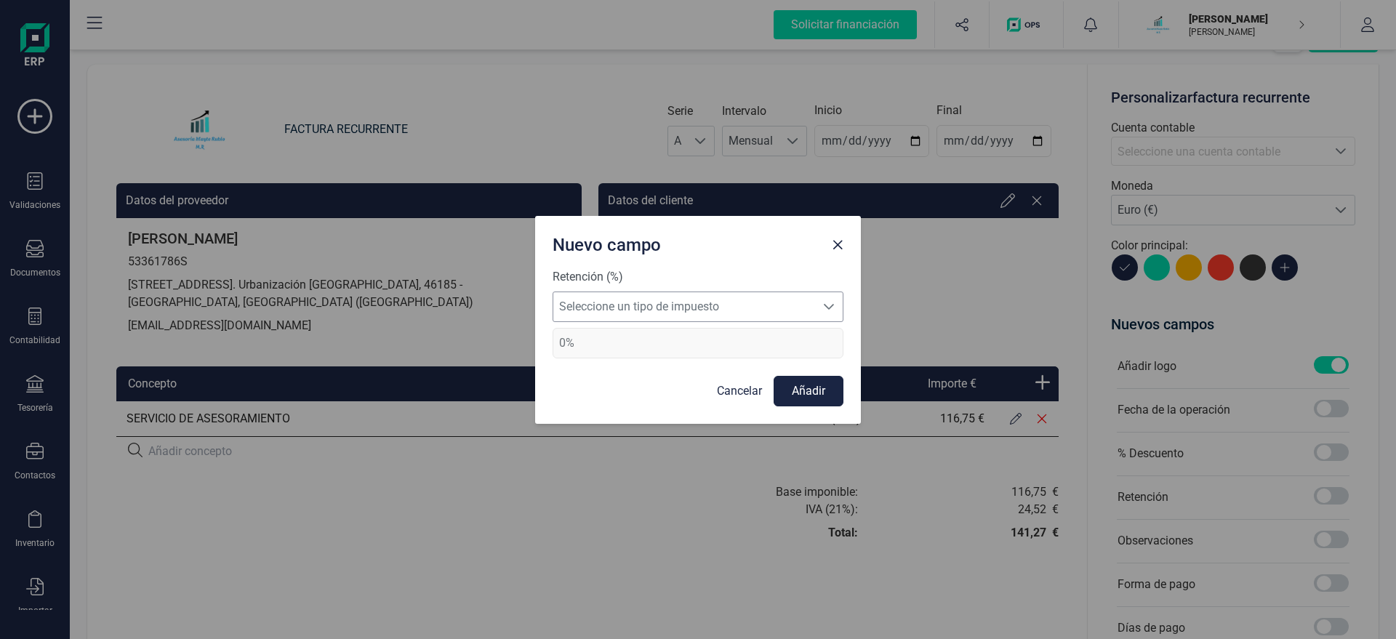
click at [731, 310] on span "Seleccione un tipo de impuesto" at bounding box center [684, 306] width 262 height 29
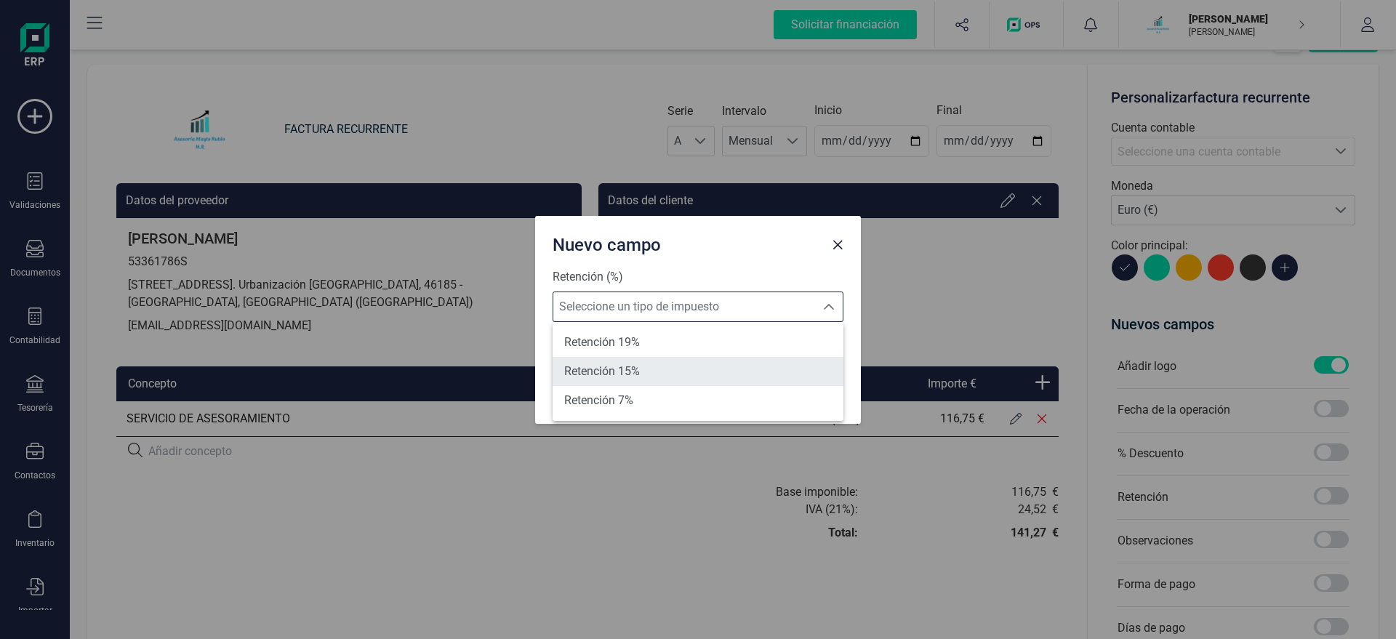
click at [635, 371] on span "Retención 15%" at bounding box center [602, 371] width 76 height 17
type input "15%"
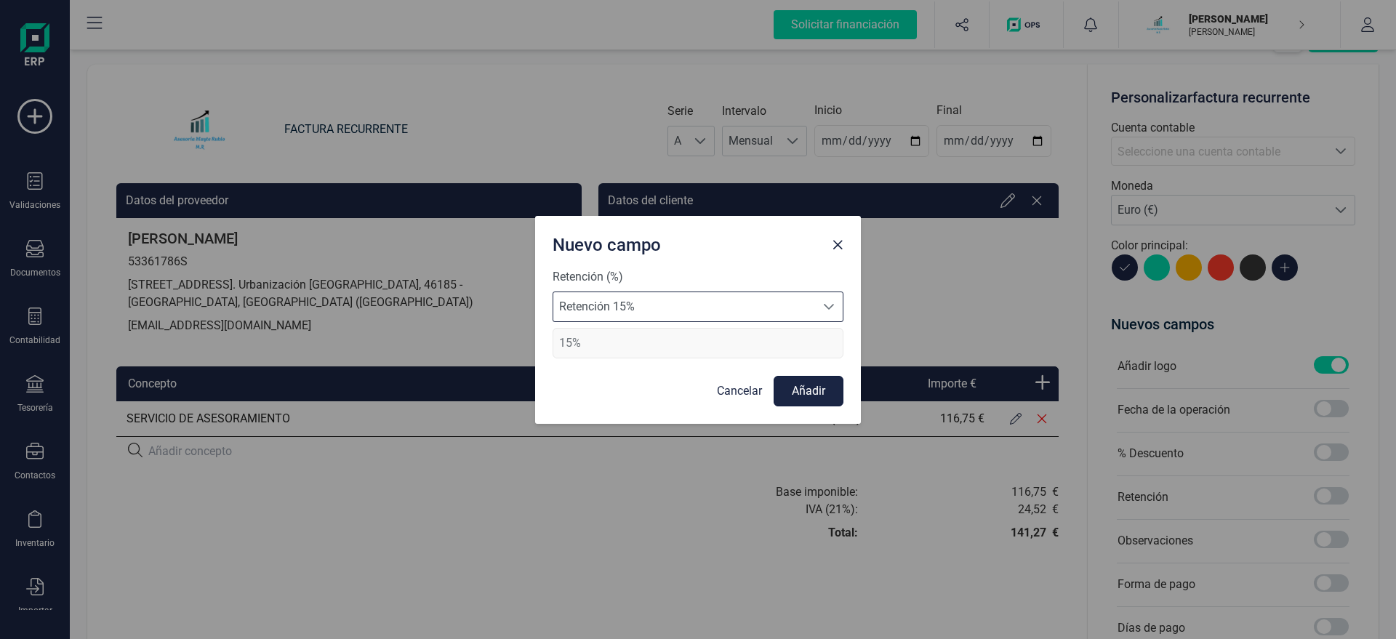
click at [800, 385] on button "Añadir" at bounding box center [808, 391] width 70 height 31
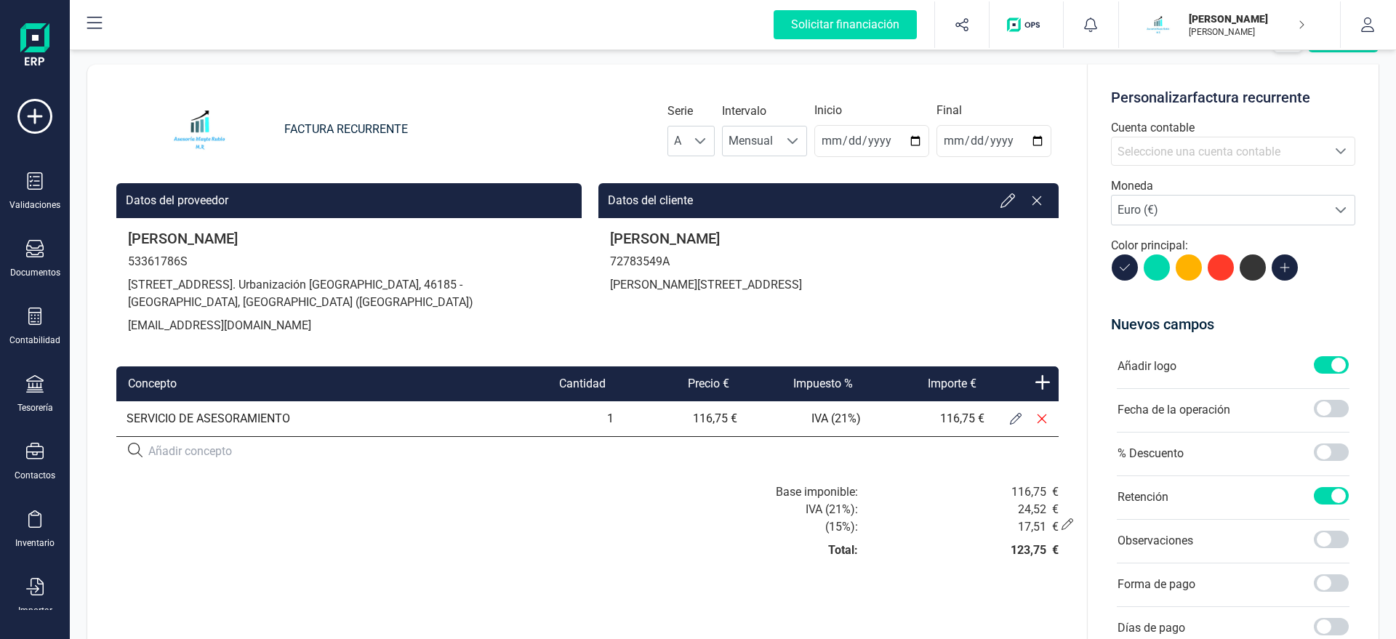
scroll to position [0, 0]
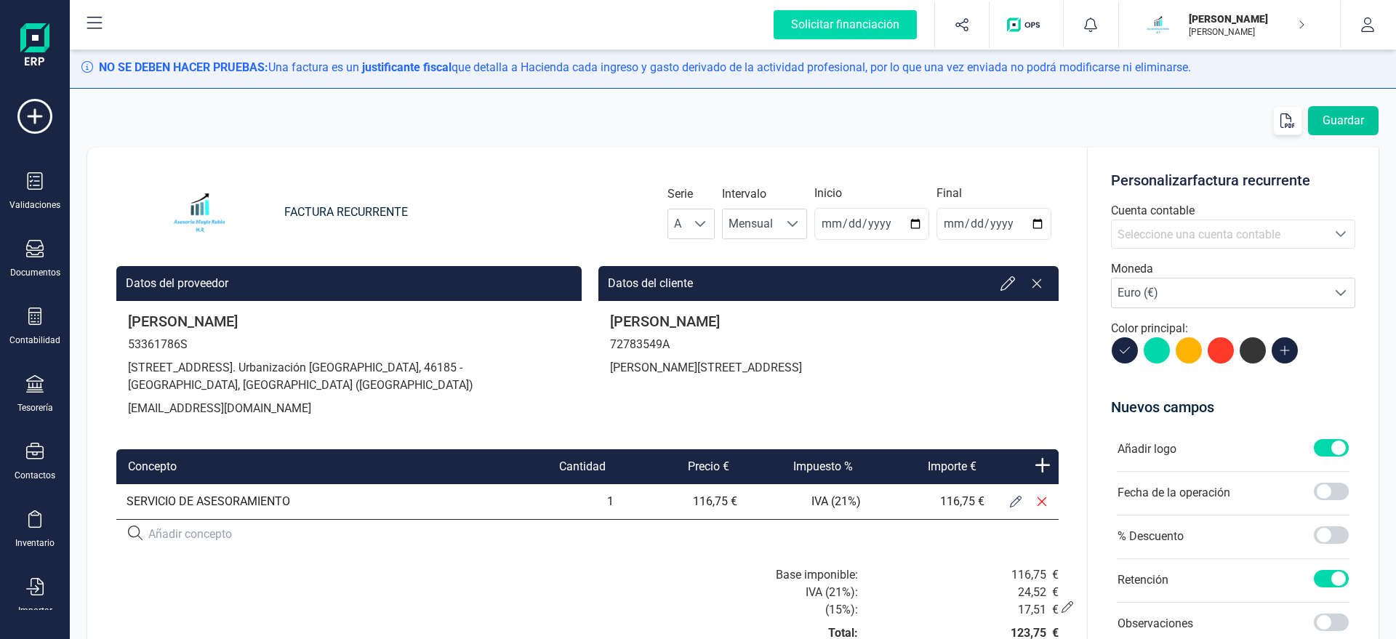
click at [1348, 121] on button "Guardar" at bounding box center [1343, 120] width 71 height 29
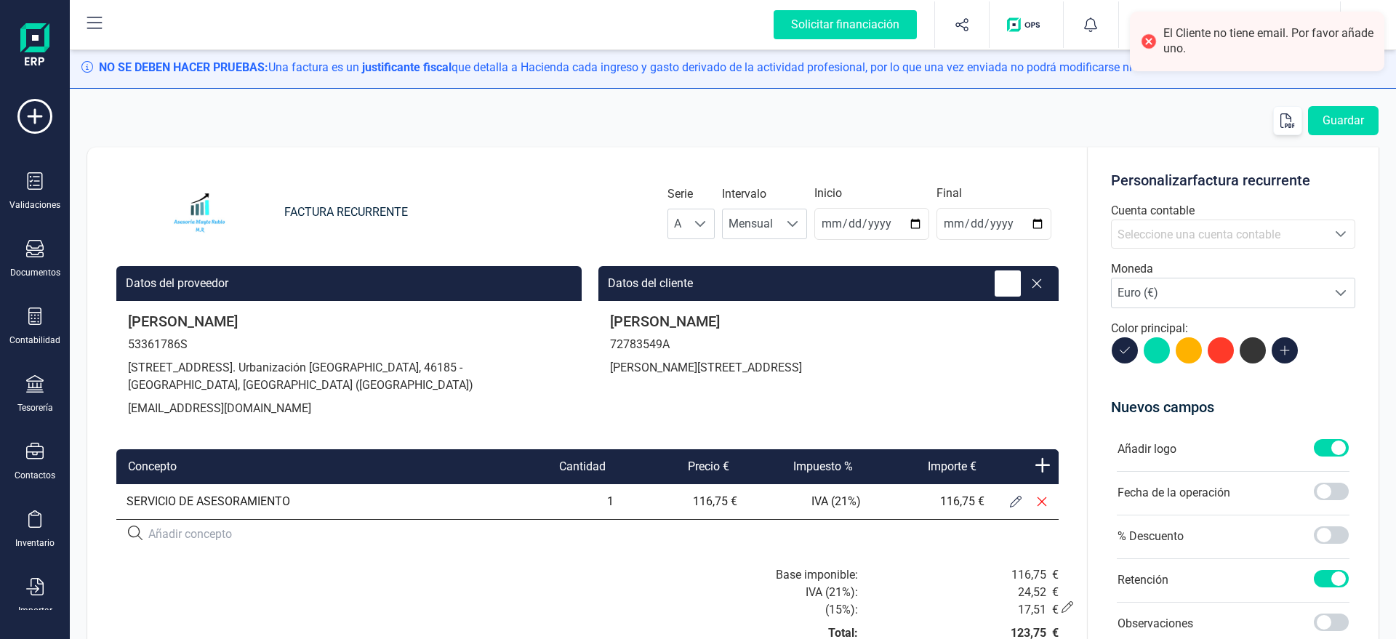
click at [1013, 279] on icon at bounding box center [1007, 283] width 15 height 15
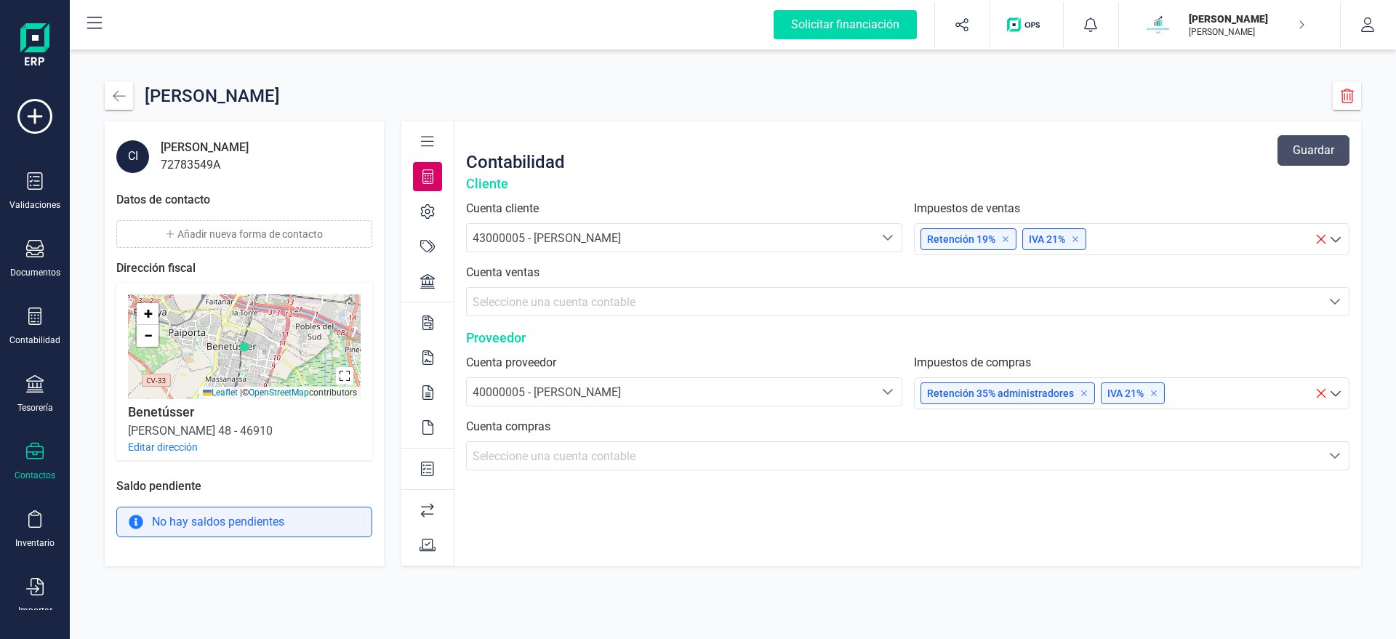
click at [172, 449] on button "Editar dirección" at bounding box center [163, 447] width 70 height 15
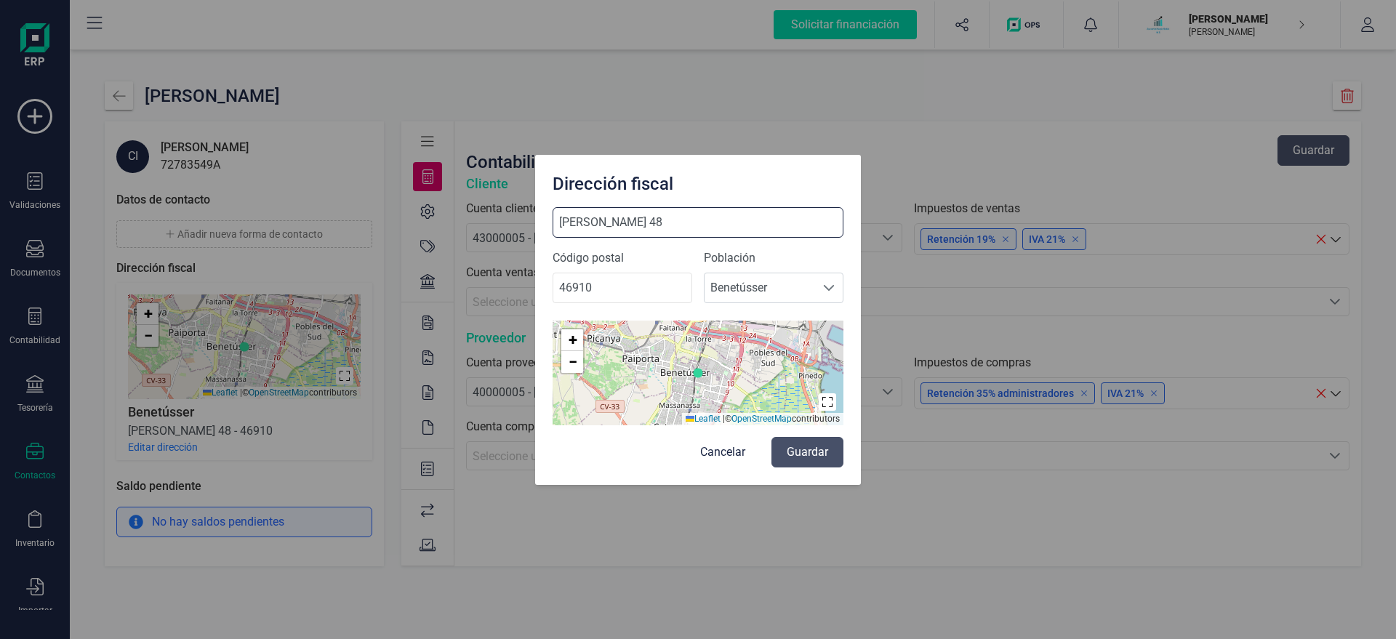
click at [639, 216] on input "CAMI NOU 48" at bounding box center [697, 222] width 291 height 31
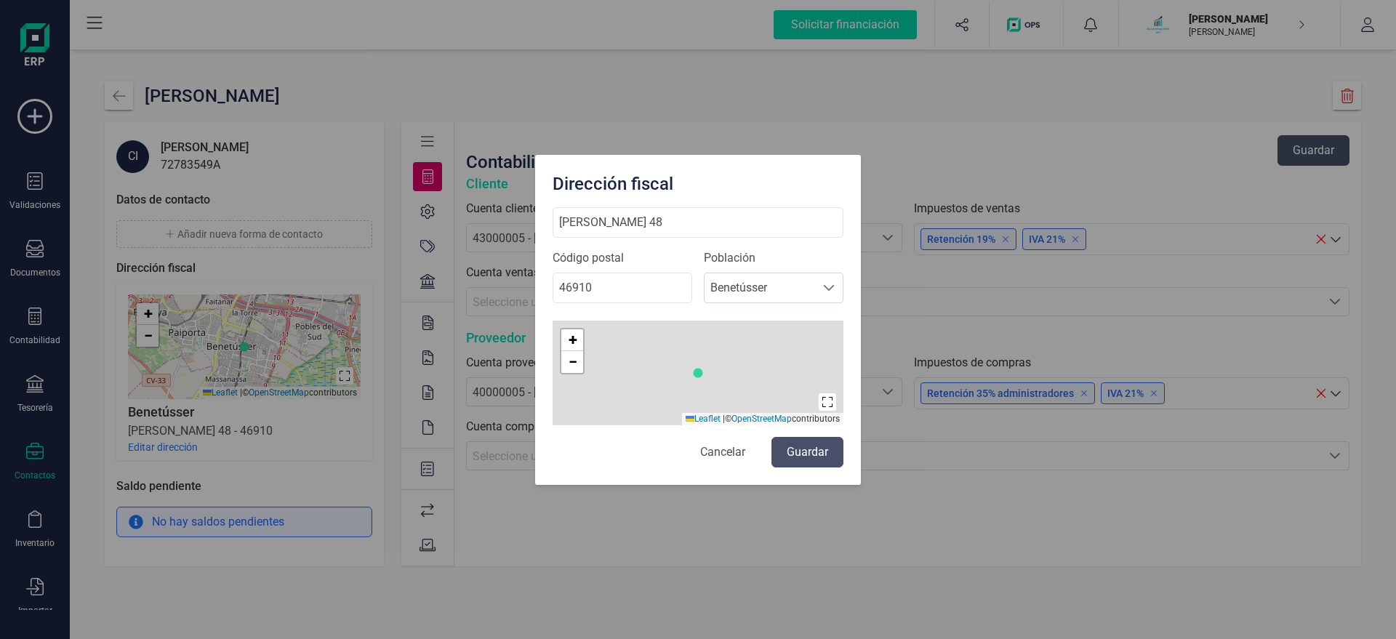
click at [721, 454] on button "Cancelar" at bounding box center [722, 452] width 74 height 31
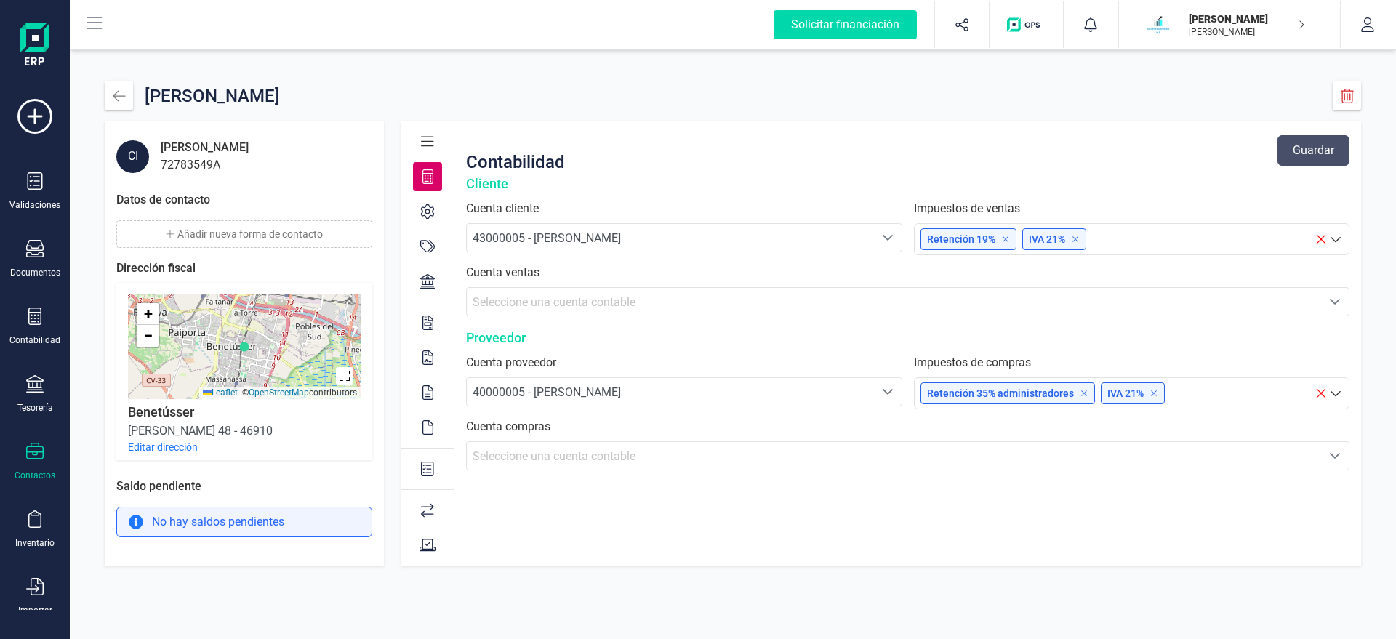
click at [425, 145] on icon at bounding box center [427, 141] width 13 height 15
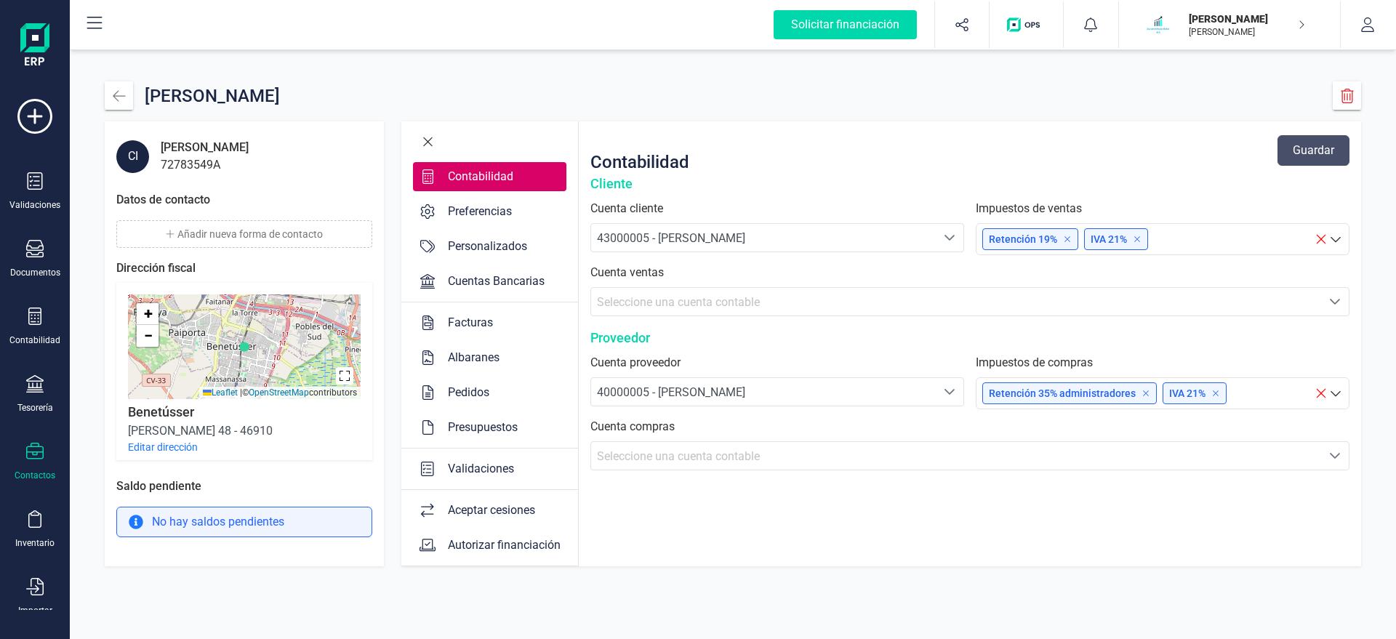
click at [506, 212] on div "Preferencias" at bounding box center [480, 211] width 76 height 17
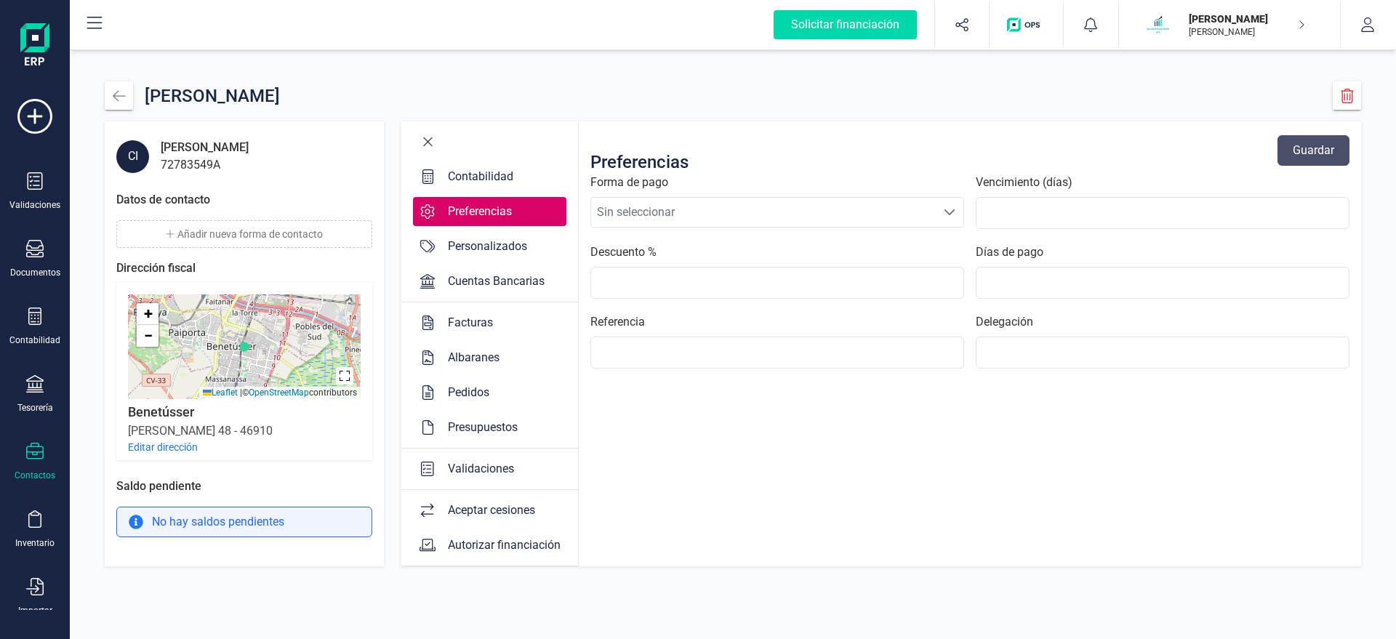
click at [639, 214] on span "Sin seleccionar" at bounding box center [763, 212] width 345 height 29
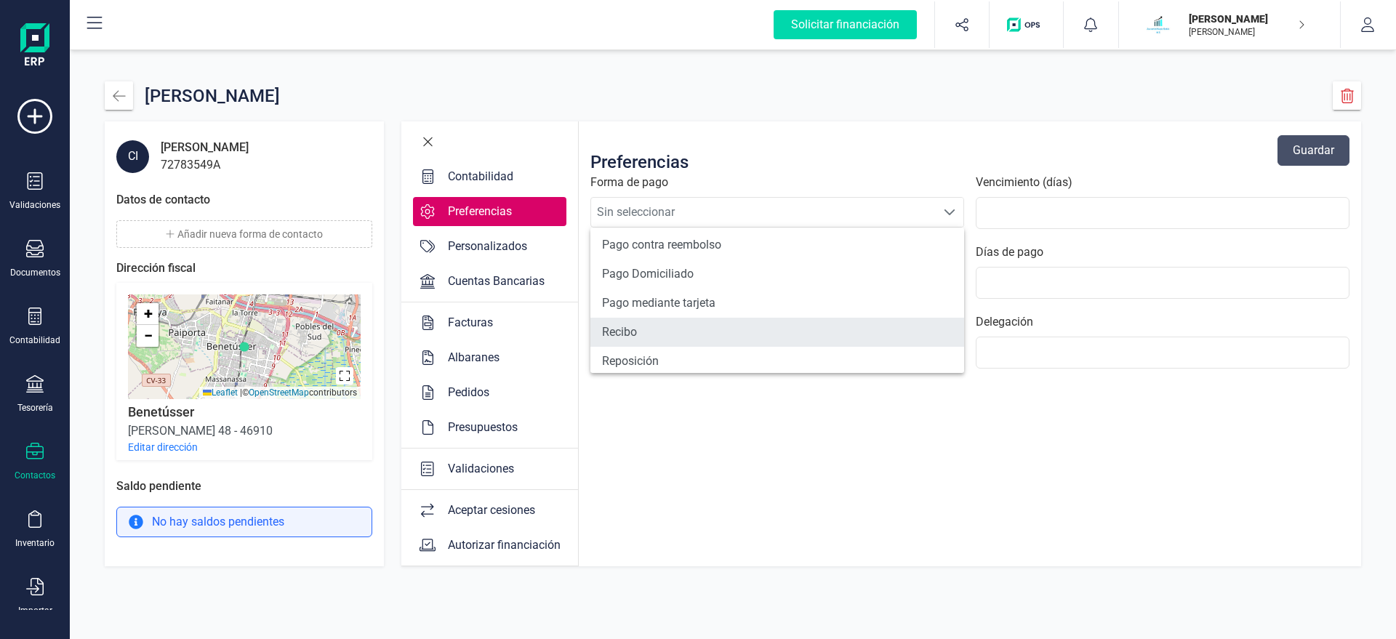
click at [707, 320] on li "Recibo" at bounding box center [777, 332] width 374 height 29
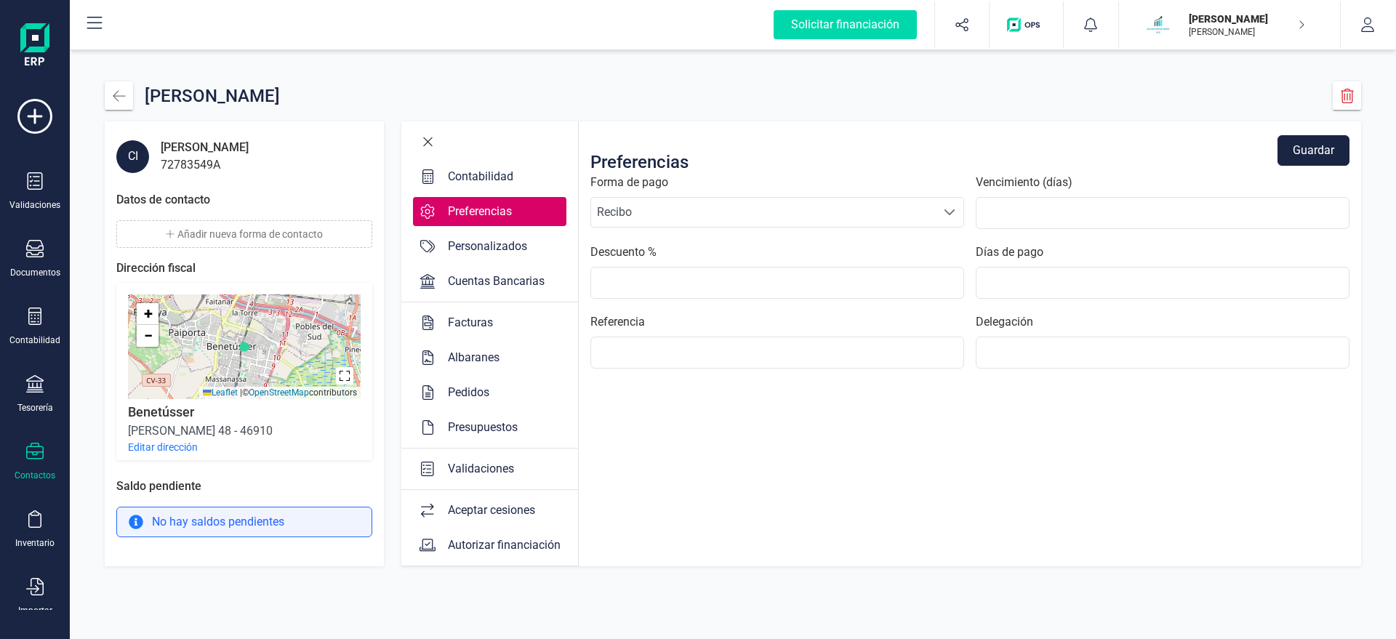
click at [479, 176] on div "Contabilidad" at bounding box center [480, 176] width 77 height 17
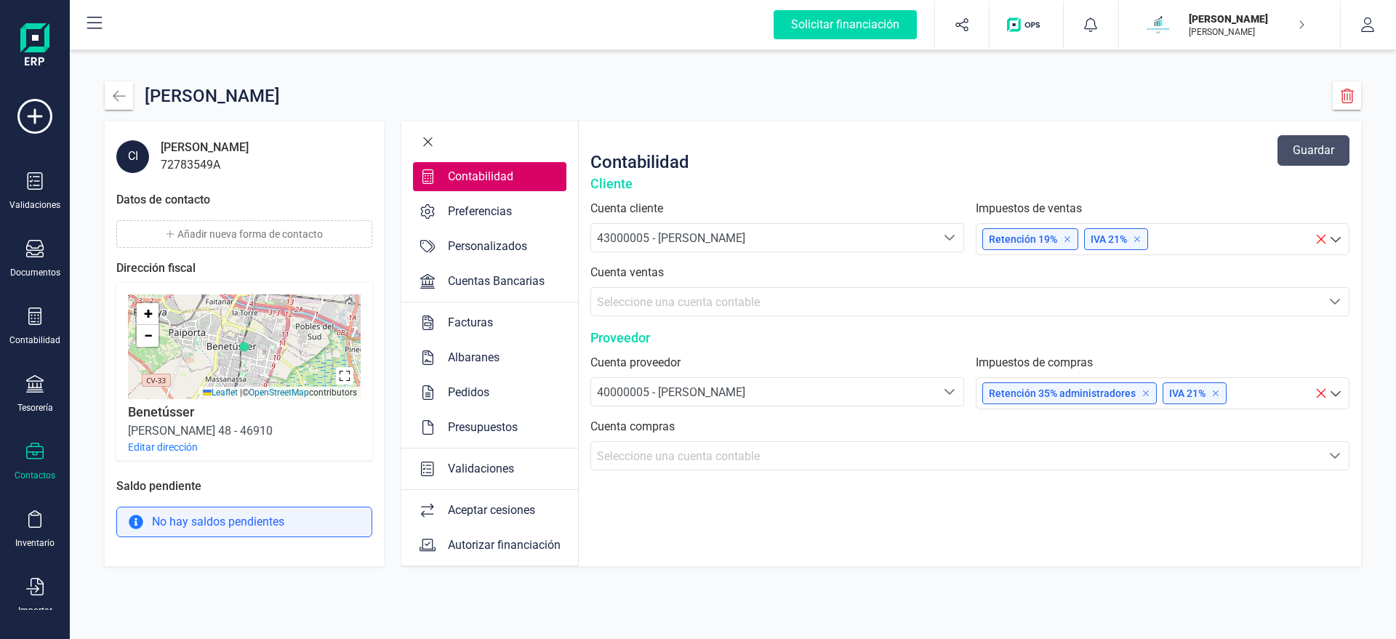
click at [498, 209] on div "Preferencias" at bounding box center [480, 211] width 76 height 17
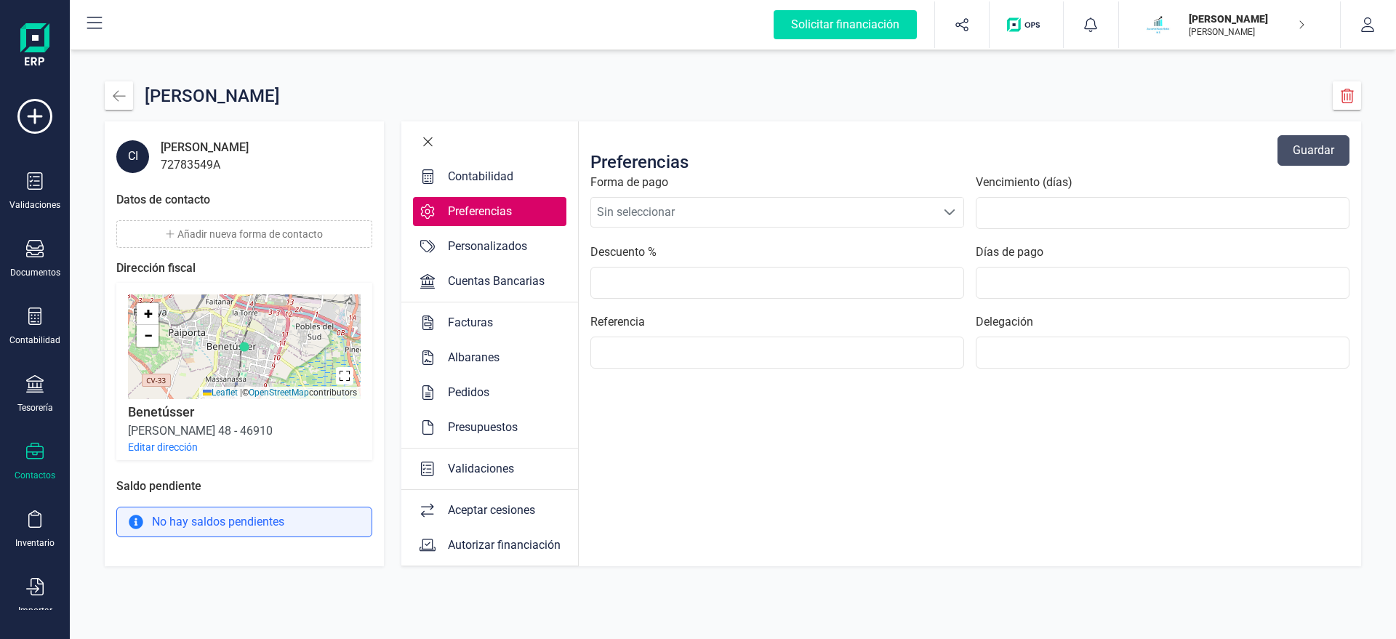
click at [658, 212] on span "Sin seleccionar" at bounding box center [763, 212] width 345 height 29
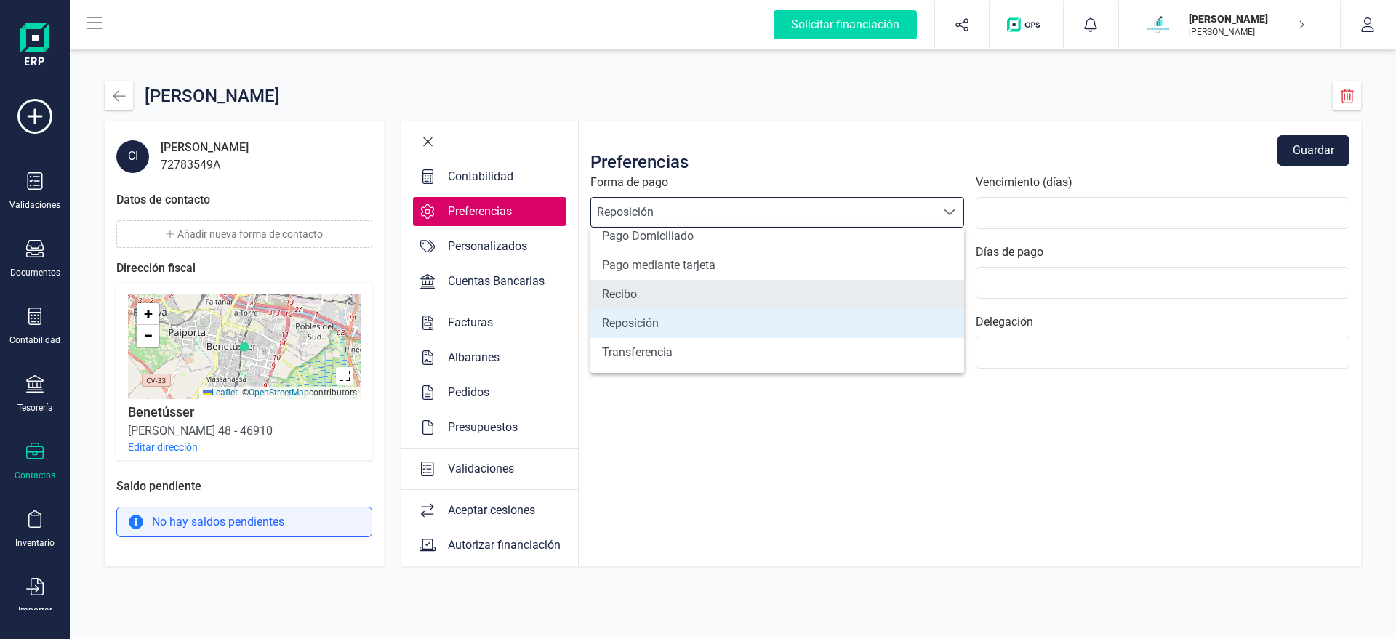
click at [662, 289] on li "Recibo" at bounding box center [777, 294] width 374 height 29
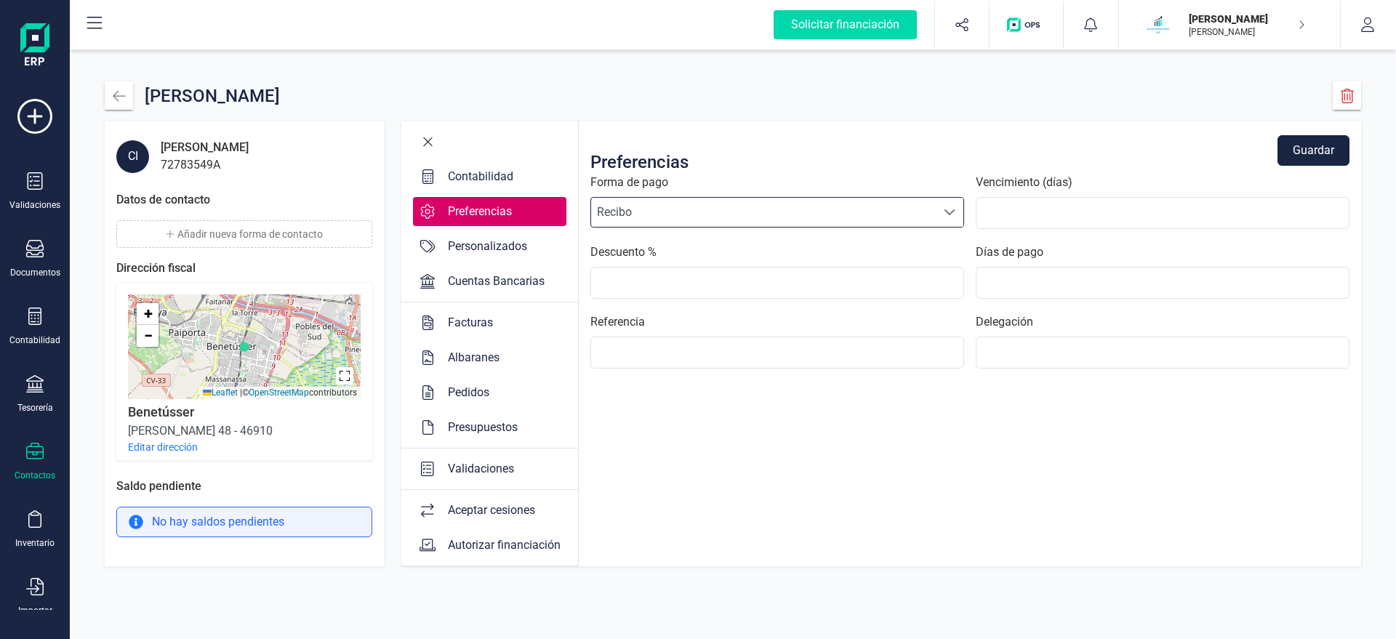
scroll to position [15, 0]
click at [1310, 145] on button "Guardar" at bounding box center [1313, 150] width 72 height 31
click at [494, 244] on div "Personalizados" at bounding box center [487, 246] width 91 height 17
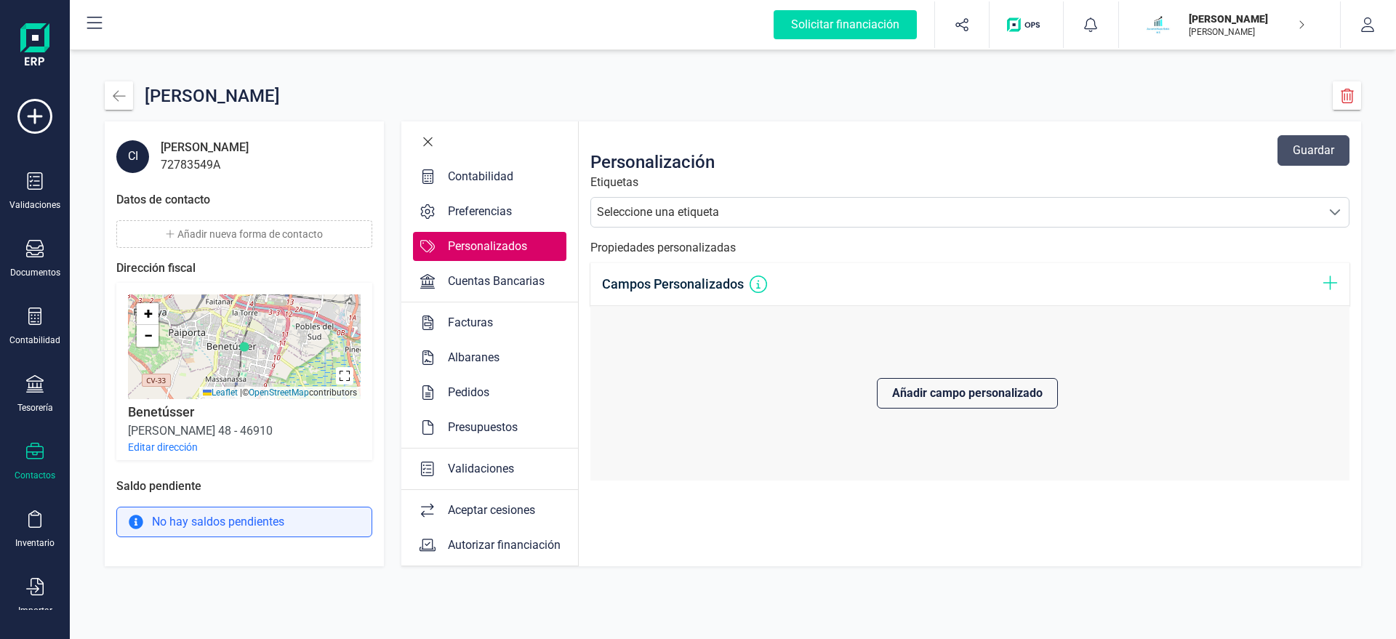
click at [856, 205] on div "Seleccione una etiqueta" at bounding box center [956, 212] width 730 height 29
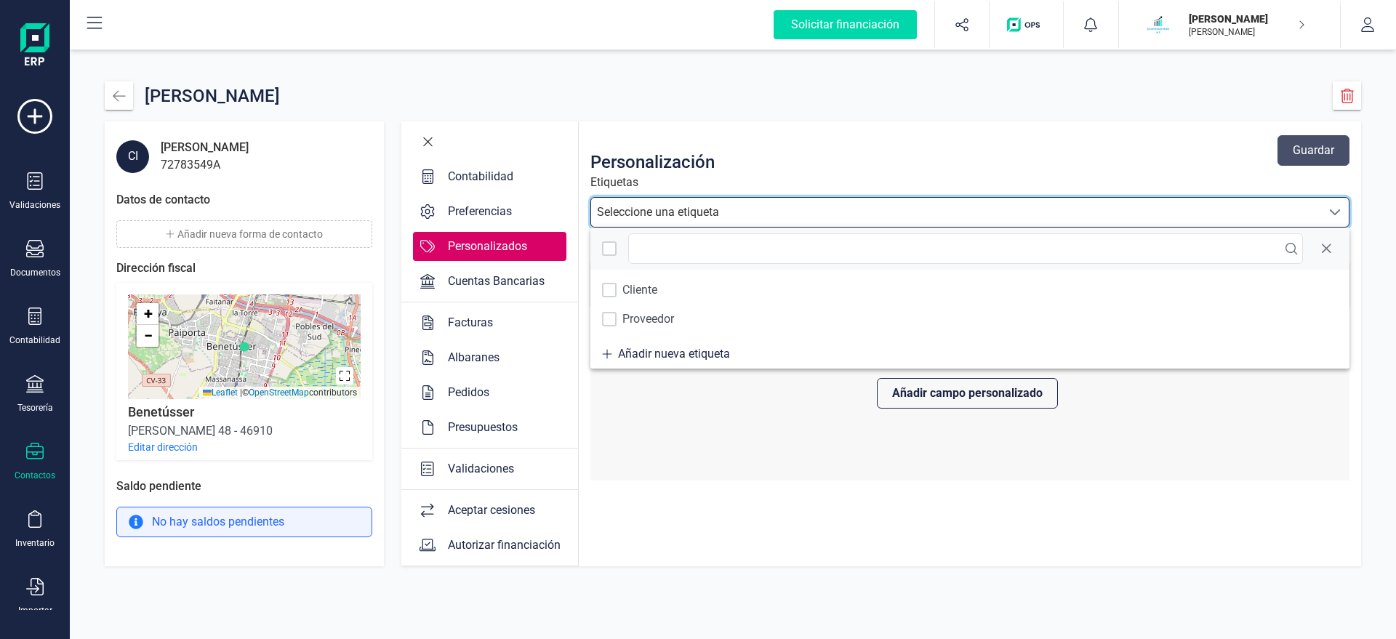
scroll to position [9, 70]
click at [827, 146] on div "Personalización Guardar" at bounding box center [969, 150] width 759 height 47
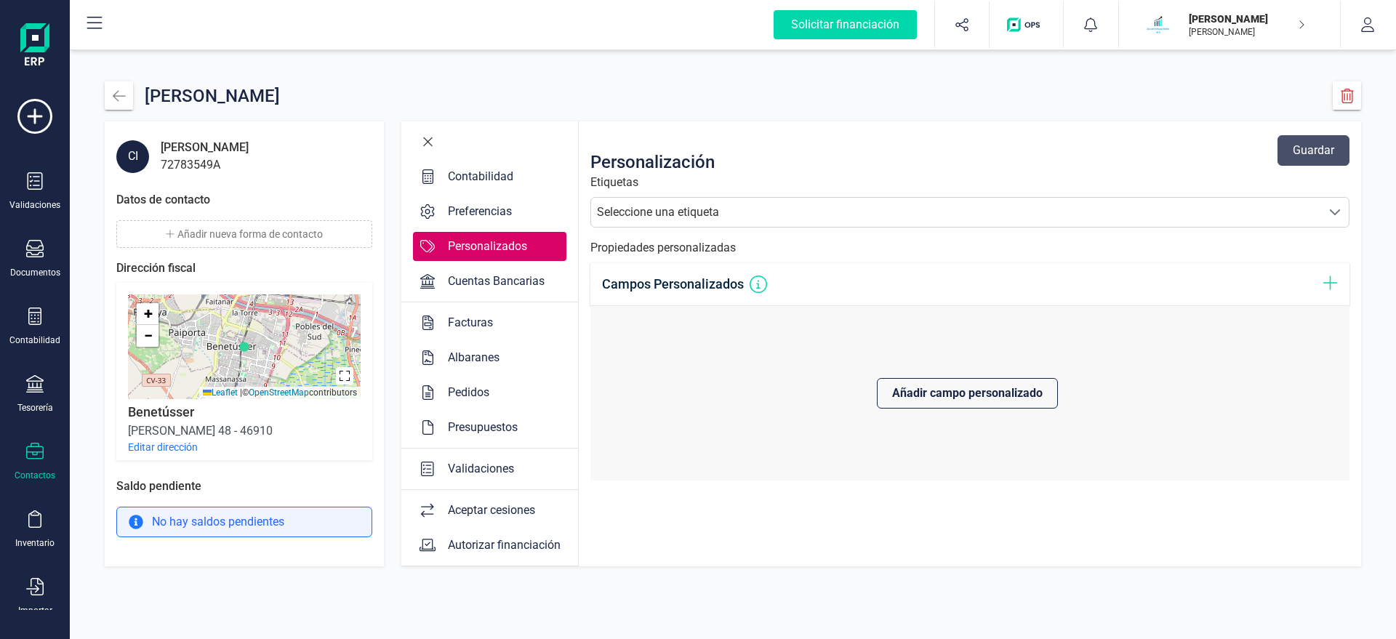
click at [217, 153] on div "[PERSON_NAME]" at bounding box center [205, 147] width 88 height 17
click at [124, 170] on div "CI" at bounding box center [132, 156] width 33 height 33
click at [241, 233] on button "Añadir nueva forma de contacto" at bounding box center [244, 234] width 256 height 28
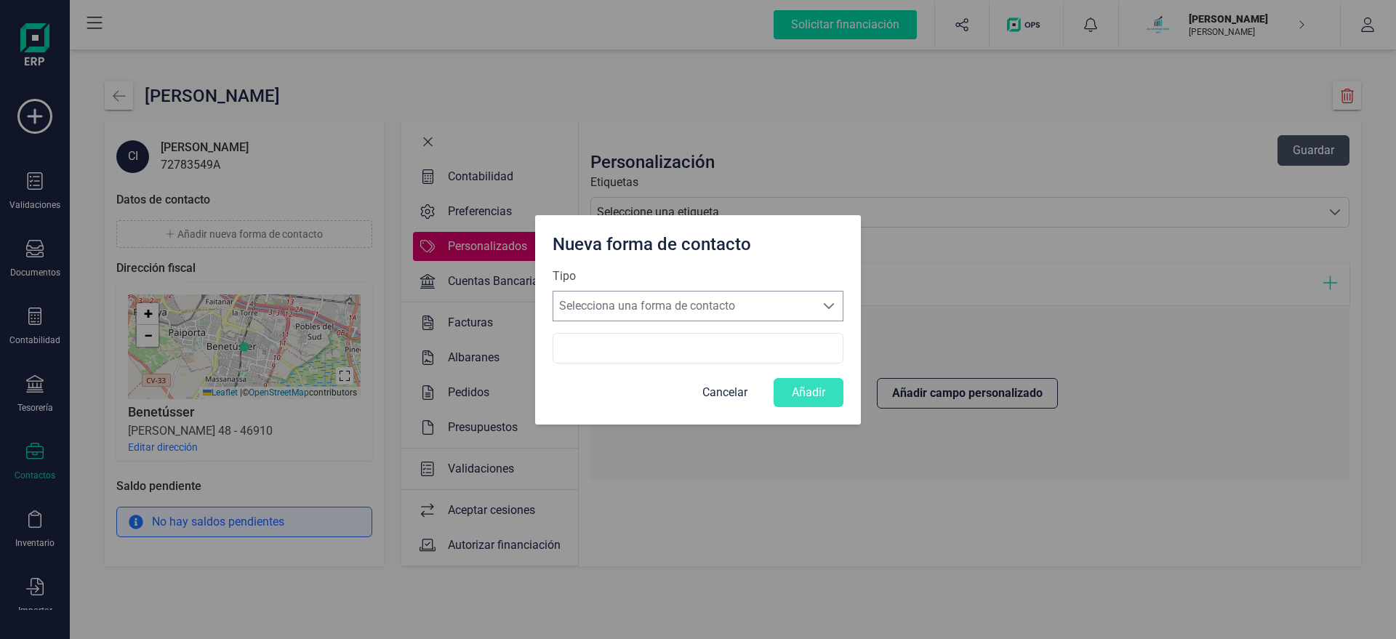
click at [663, 302] on span "Selecciona una forma de contacto" at bounding box center [684, 305] width 262 height 29
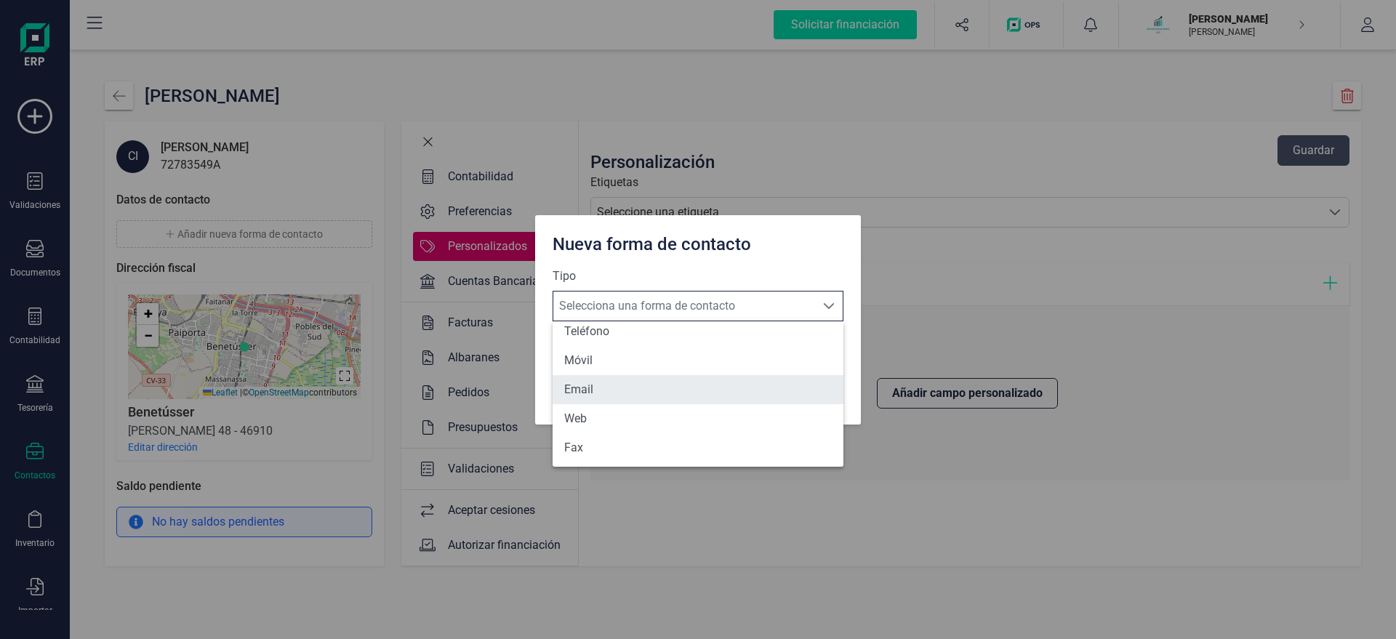
scroll to position [12, 0]
click at [615, 389] on li "Email" at bounding box center [697, 388] width 291 height 29
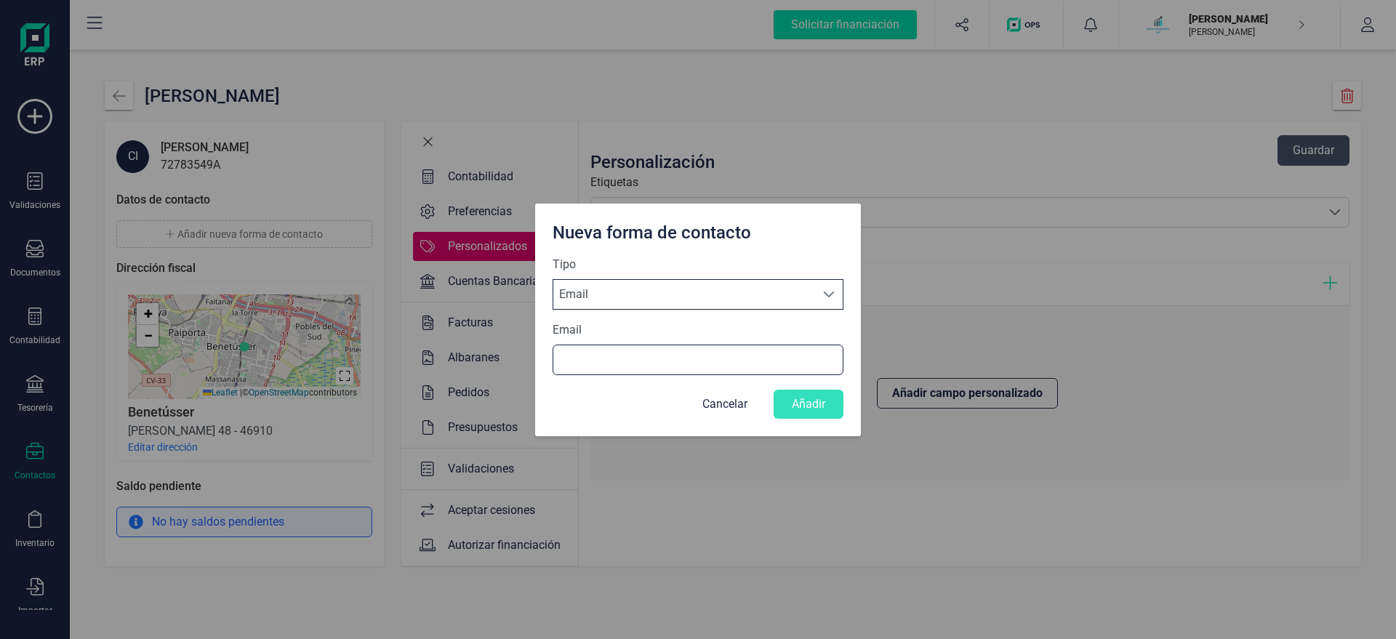
click at [596, 363] on input "Email" at bounding box center [697, 360] width 291 height 31
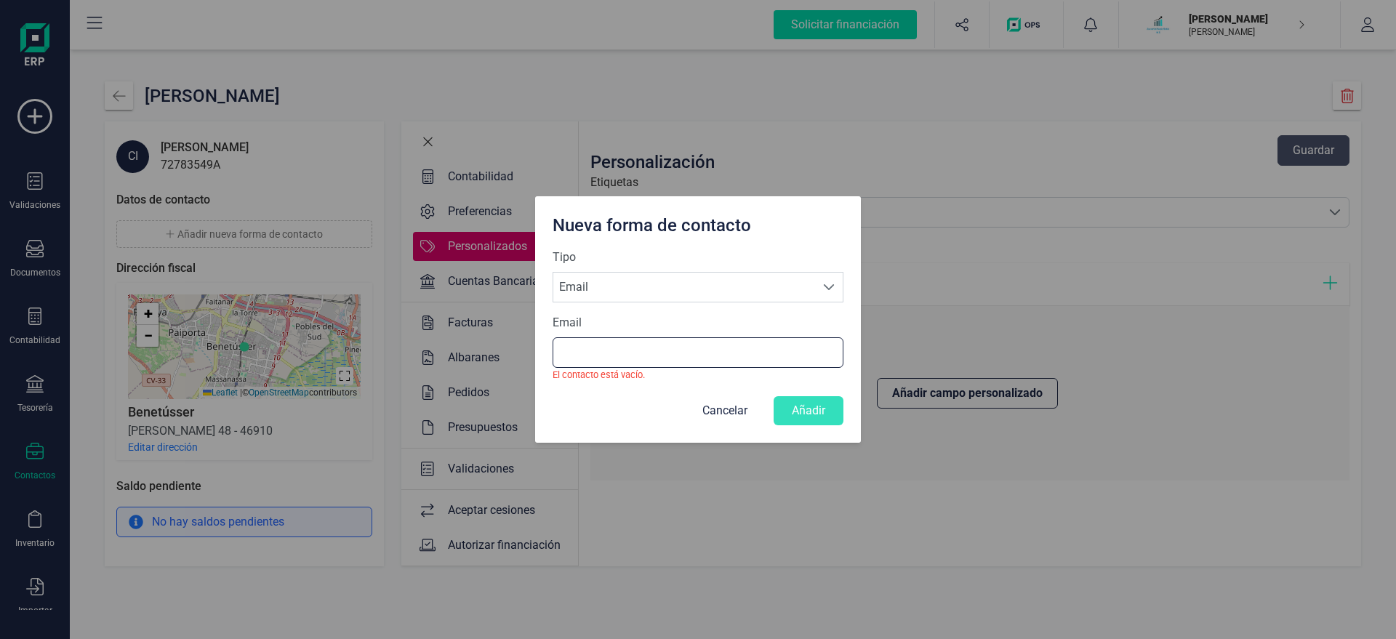
paste input "X@[DOMAIN_NAME]"
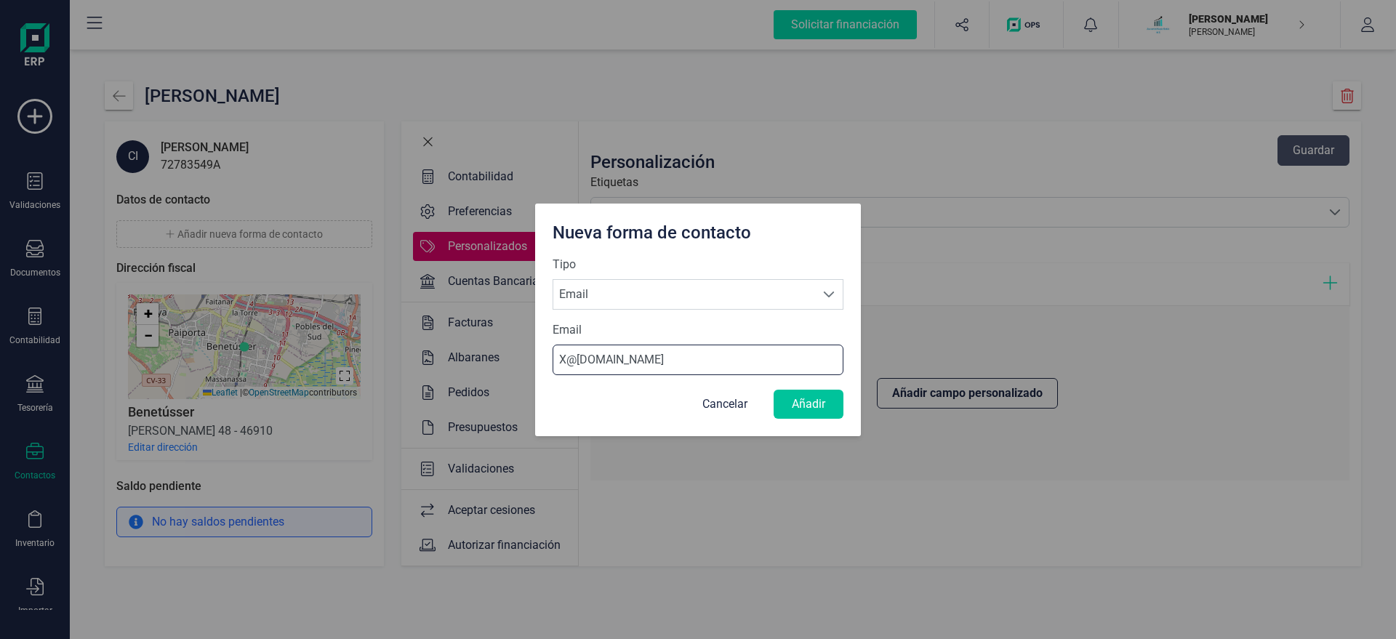
type input "X@[DOMAIN_NAME]"
click at [804, 406] on button "Añadir" at bounding box center [808, 404] width 70 height 29
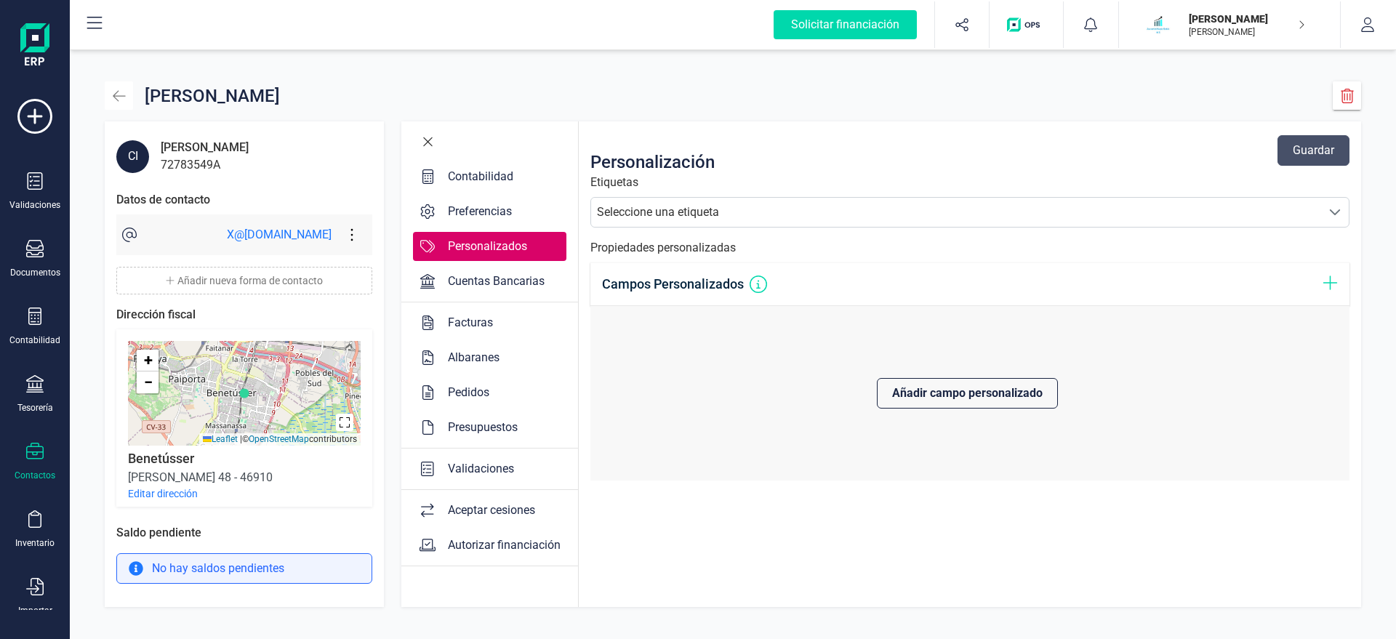
click at [124, 96] on icon "button" at bounding box center [119, 95] width 12 height 11
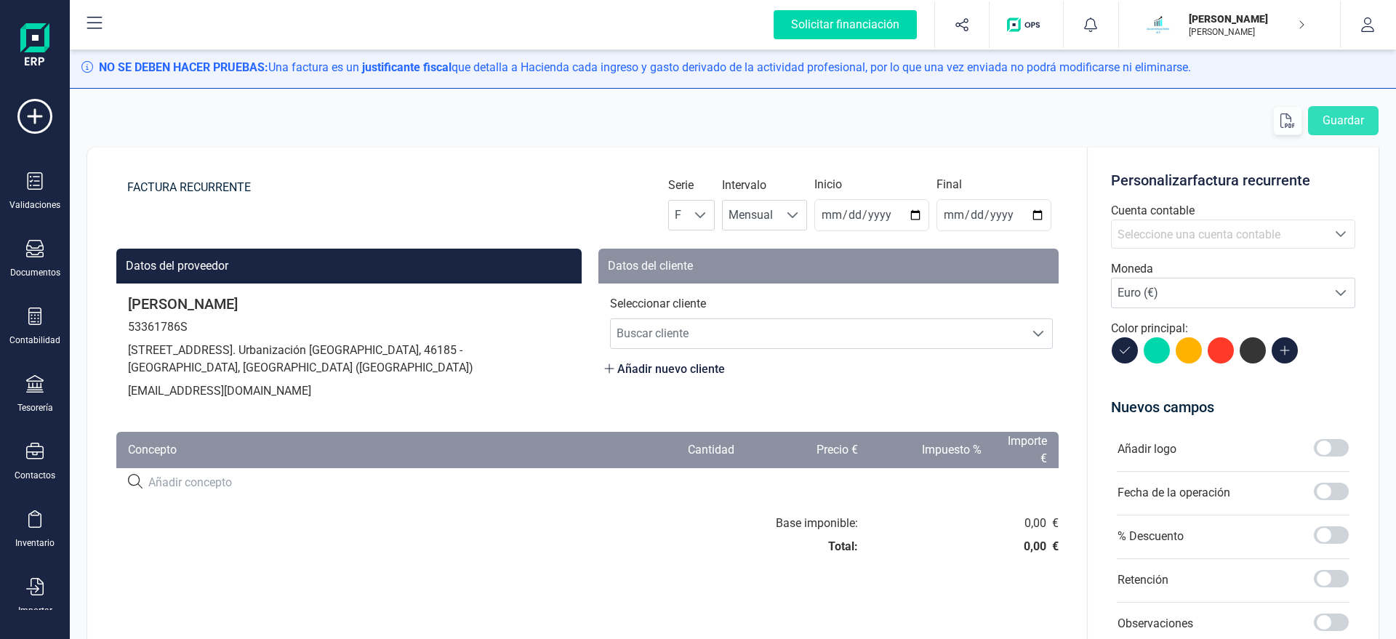
click at [728, 217] on div "Serie F F Intervalo Mensual Mensual Inicio 2025-08-21 Final" at bounding box center [863, 203] width 390 height 55
click at [712, 221] on div at bounding box center [701, 215] width 28 height 29
click at [701, 239] on li "A" at bounding box center [704, 250] width 47 height 29
click at [779, 217] on span "Mensual" at bounding box center [751, 215] width 56 height 29
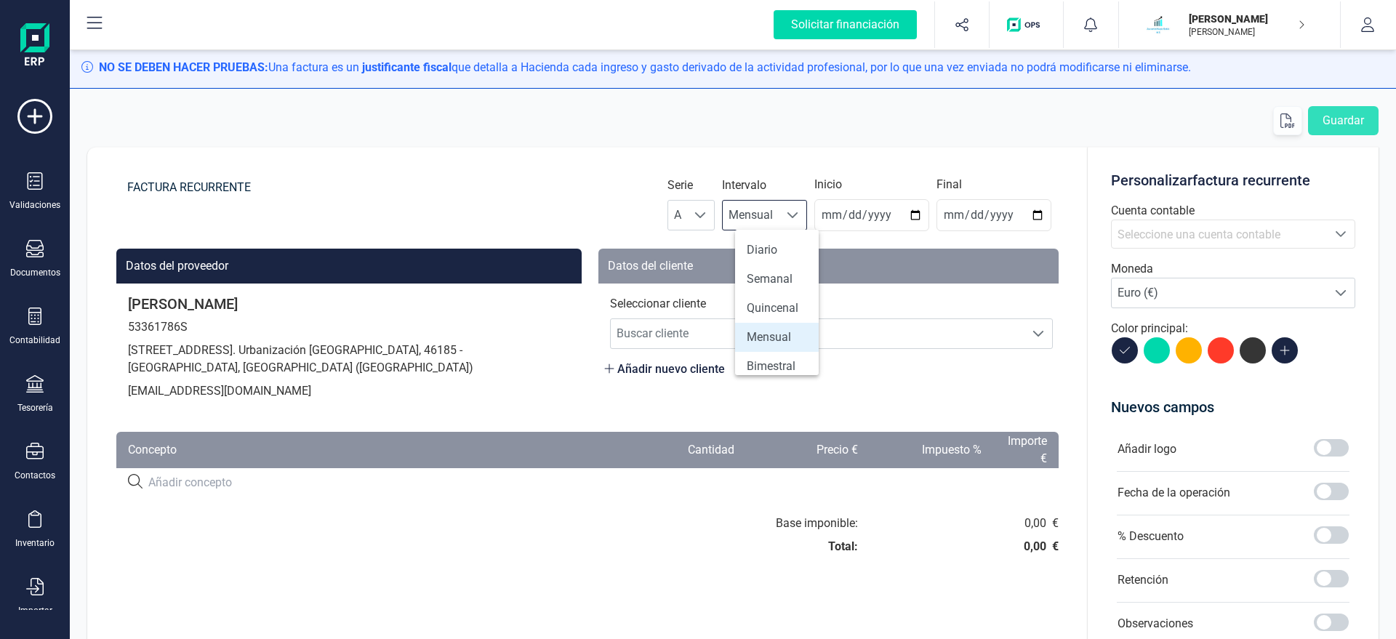
scroll to position [9, 70]
click at [885, 204] on input "2025-08-21" at bounding box center [871, 215] width 115 height 32
type input "[DATE]"
click at [690, 337] on span "Buscar cliente" at bounding box center [818, 333] width 414 height 29
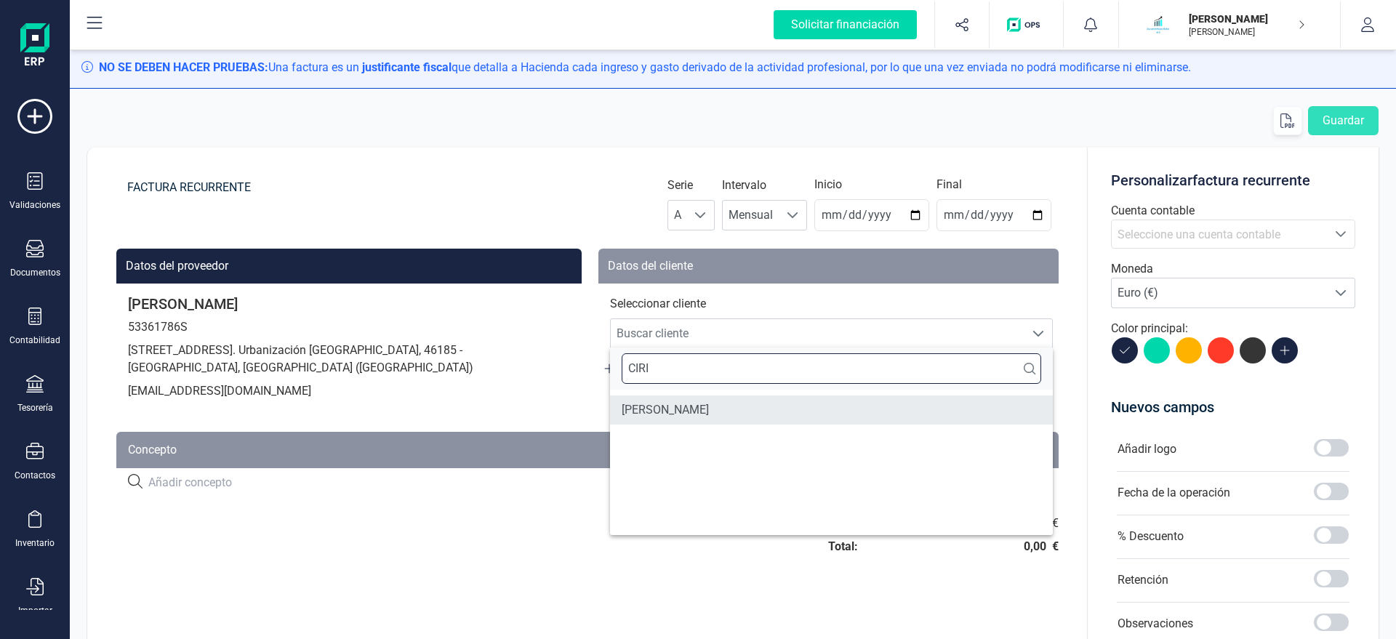
type input "CIRI"
click at [741, 414] on li "[PERSON_NAME]" at bounding box center [831, 409] width 443 height 29
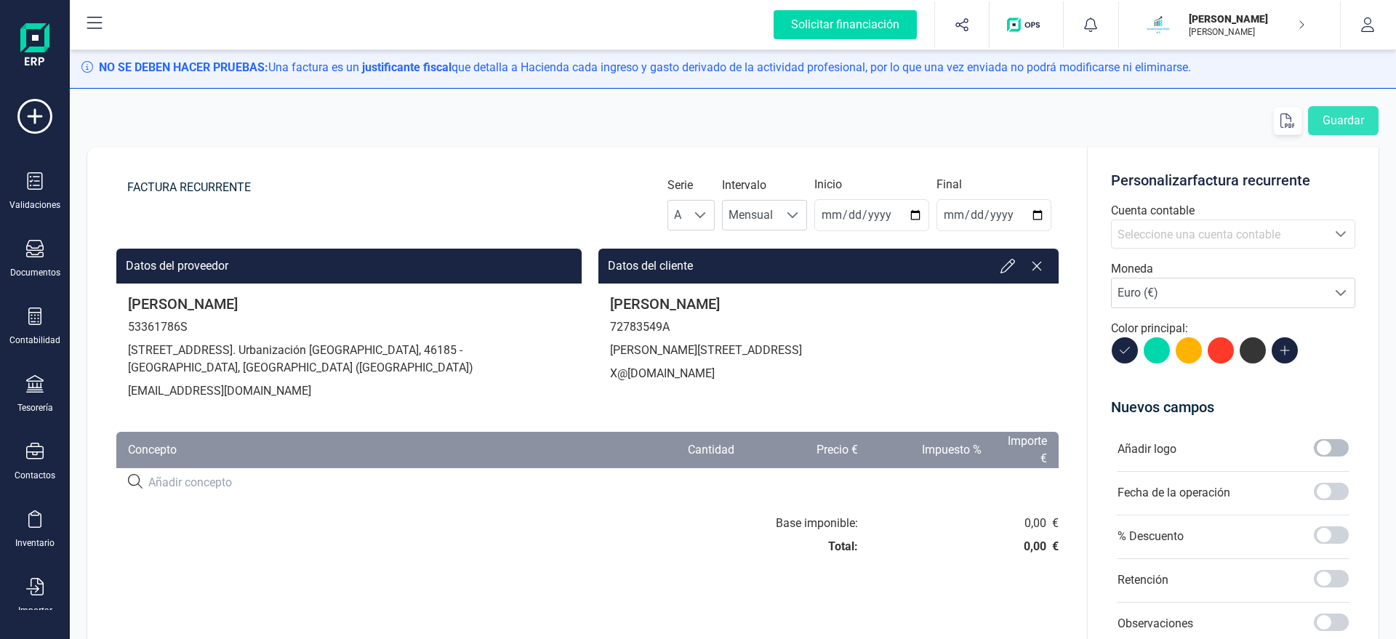
click at [1325, 451] on span at bounding box center [1331, 447] width 35 height 17
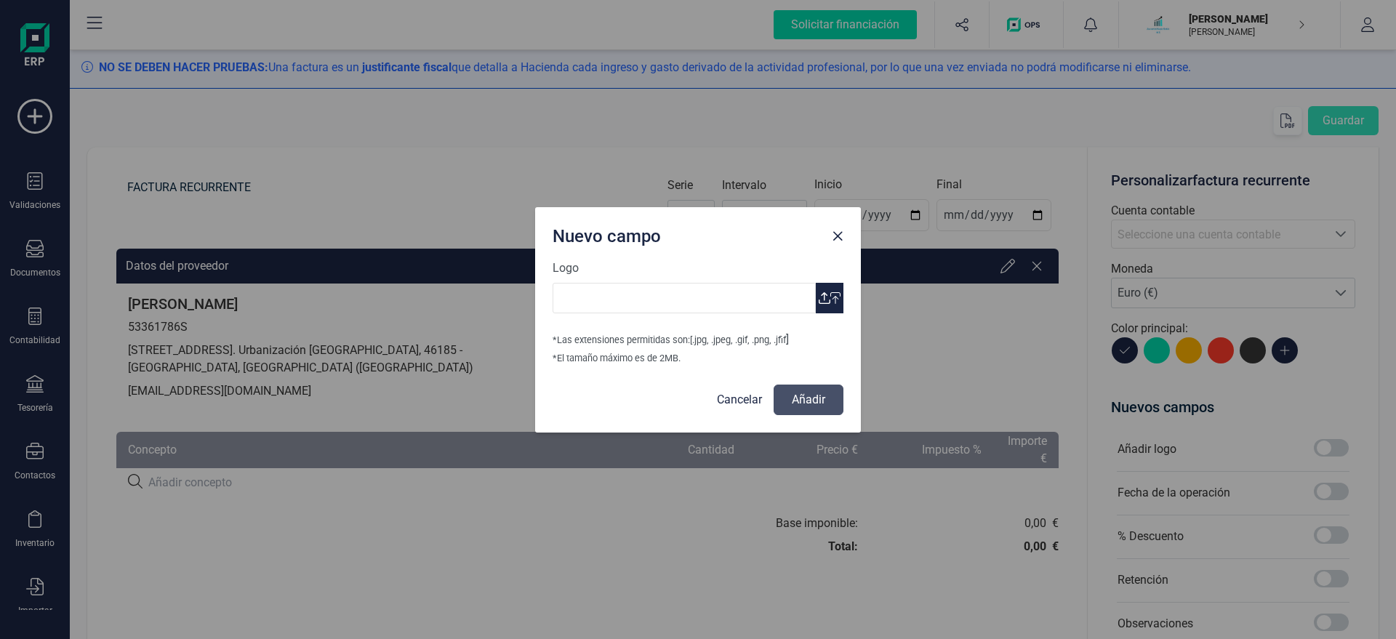
click at [832, 300] on icon "button" at bounding box center [835, 298] width 10 height 12
type input "Logo Mayte Asesoria.jpg"
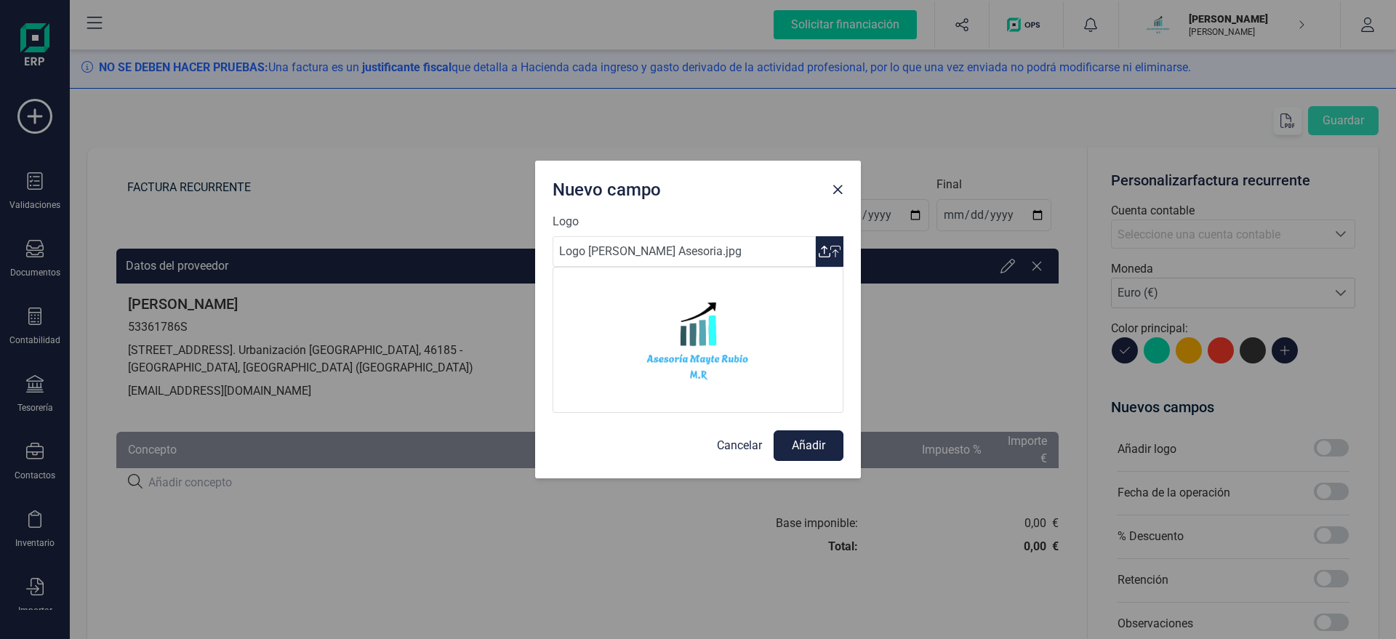
click at [800, 440] on button "Añadir" at bounding box center [808, 445] width 70 height 31
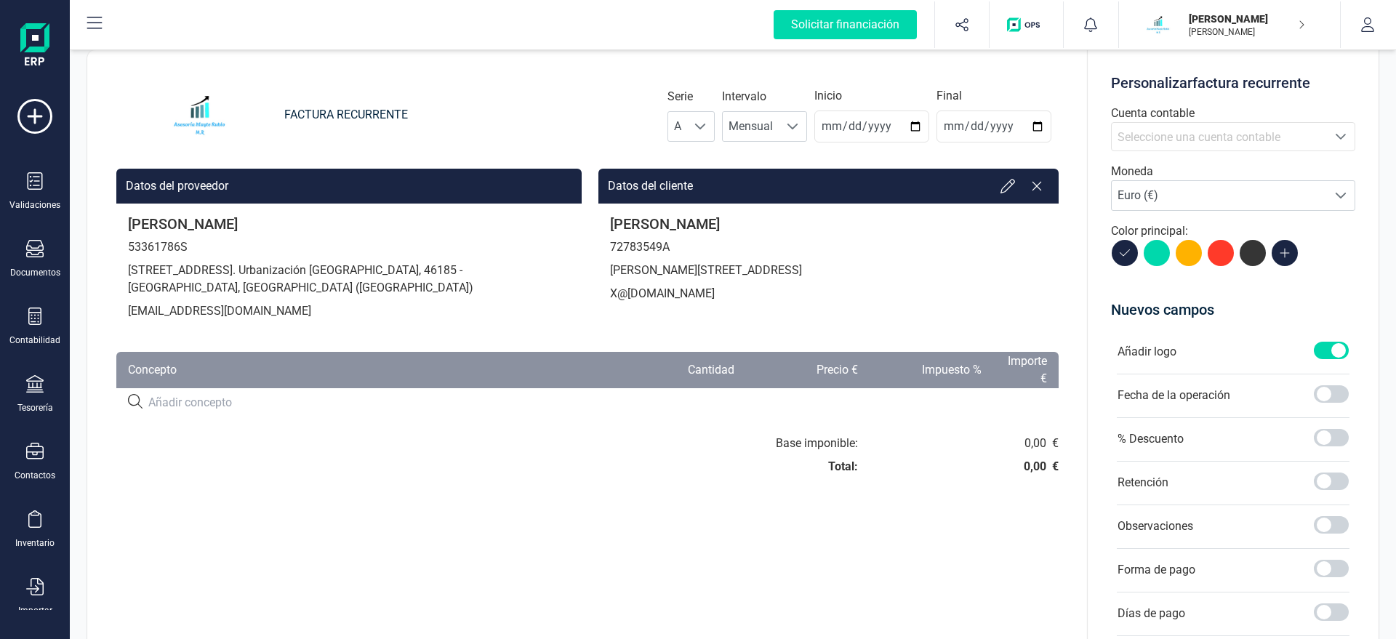
scroll to position [166, 0]
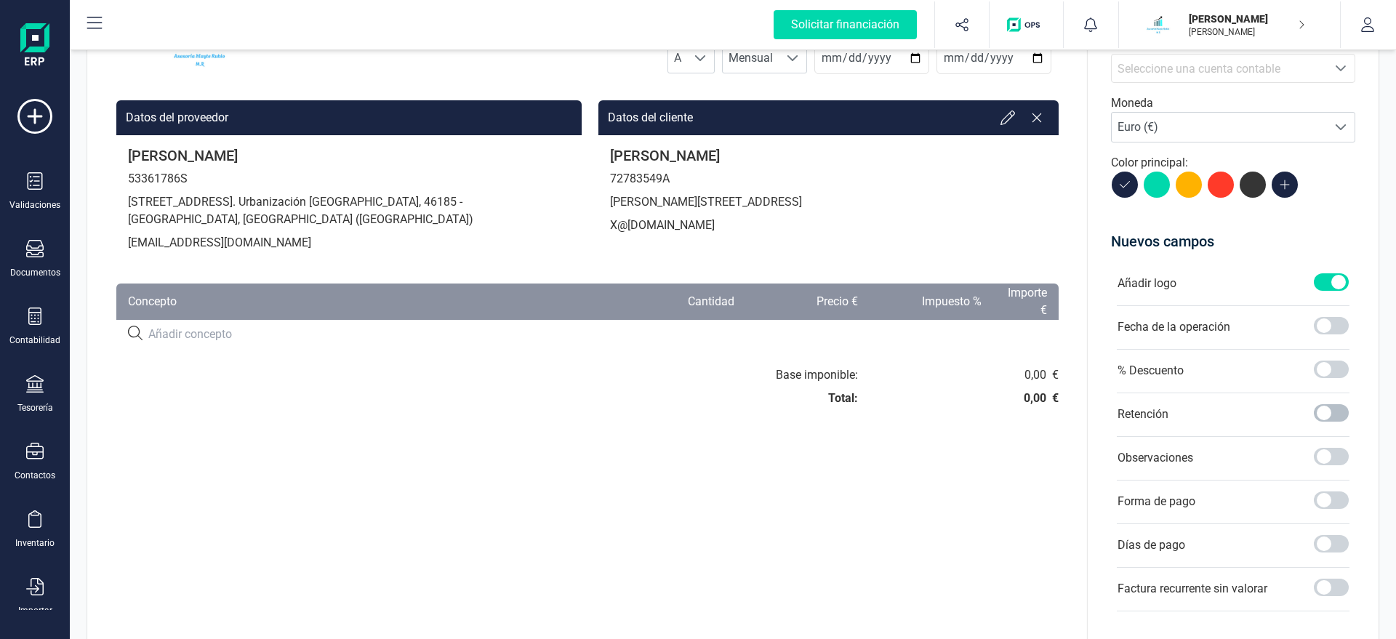
click at [1325, 417] on span at bounding box center [1331, 412] width 35 height 17
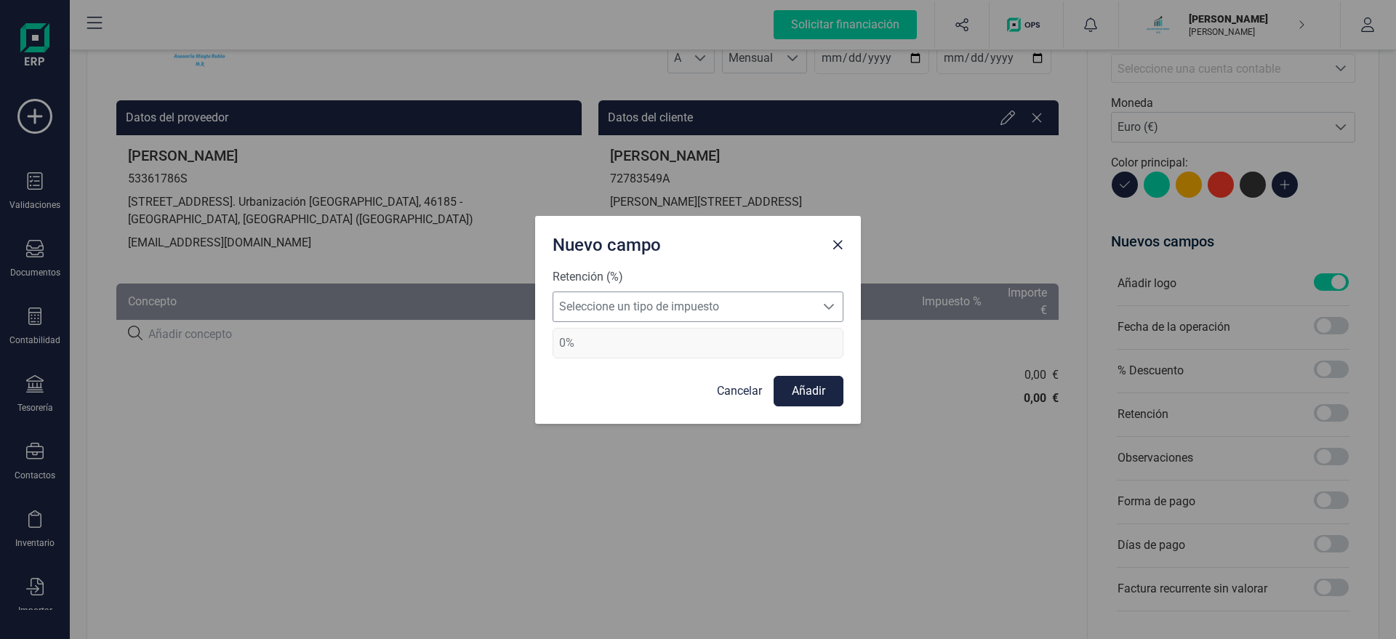
click at [734, 307] on span "Seleccione un tipo de impuesto" at bounding box center [684, 306] width 262 height 29
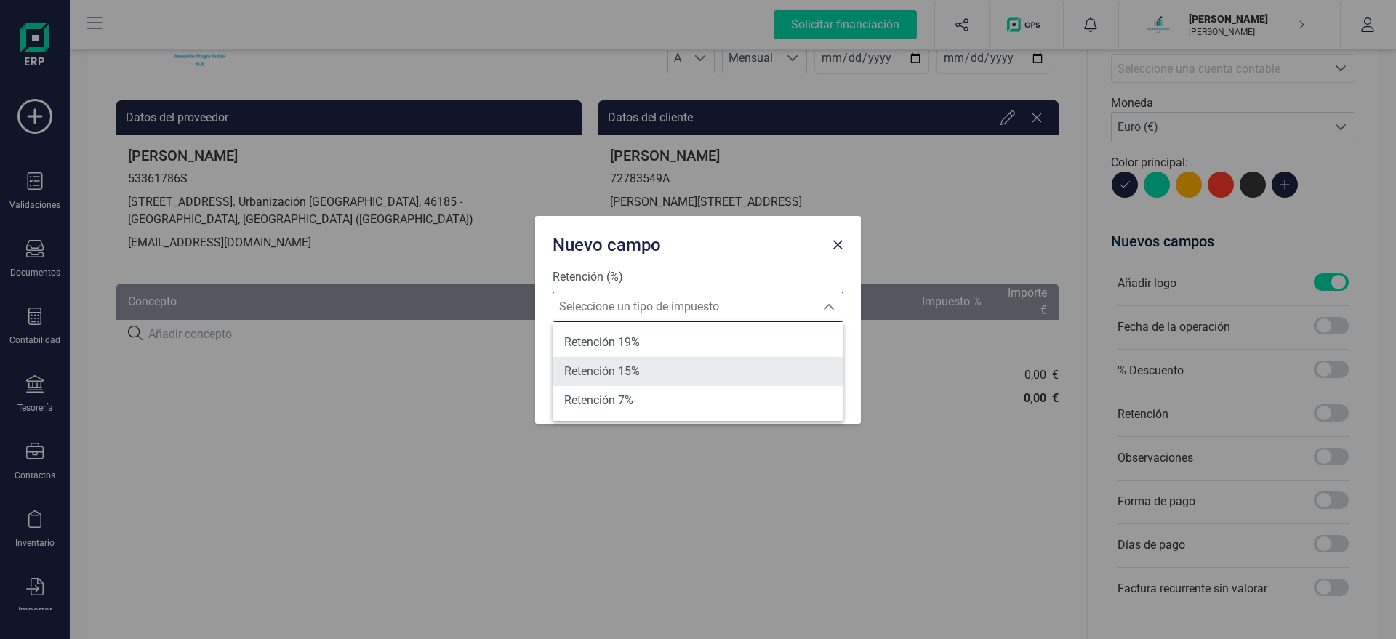
click at [630, 361] on li "Retención 15%" at bounding box center [697, 371] width 291 height 29
type input "15%"
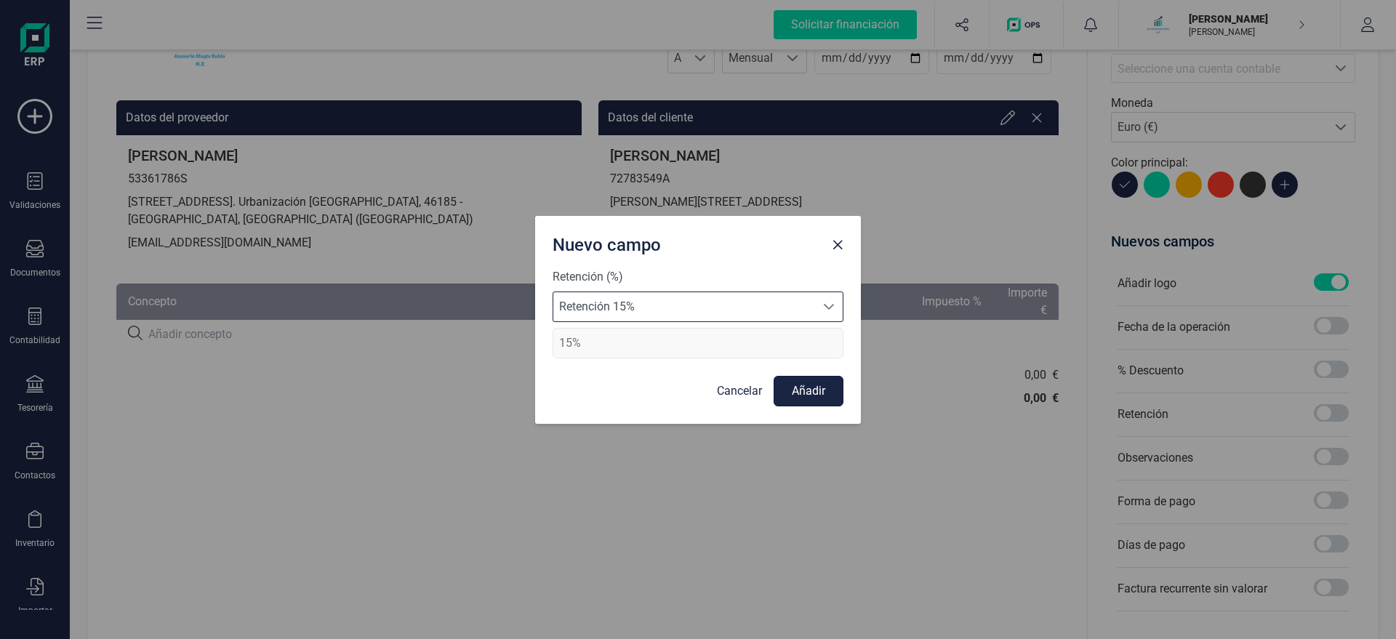
click at [816, 393] on button "Añadir" at bounding box center [808, 391] width 70 height 31
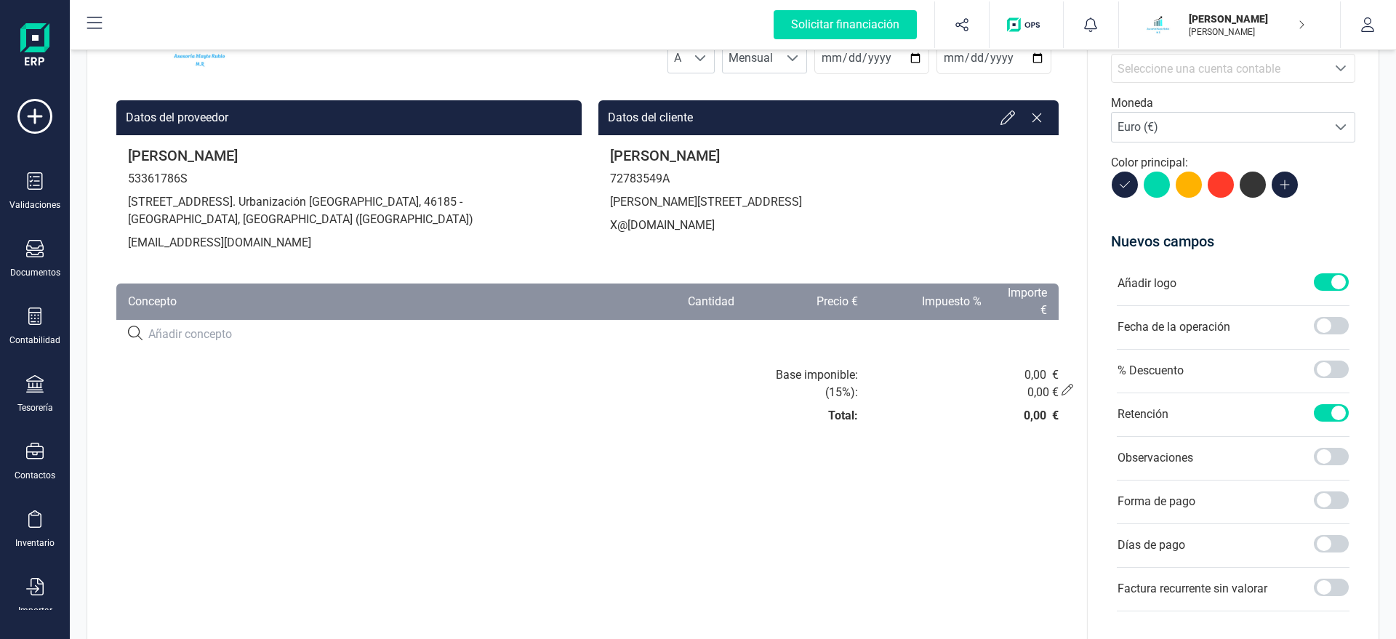
click at [241, 337] on input at bounding box center [377, 334] width 459 height 17
type input "SERVICIO DE ASESORAMIENTO"
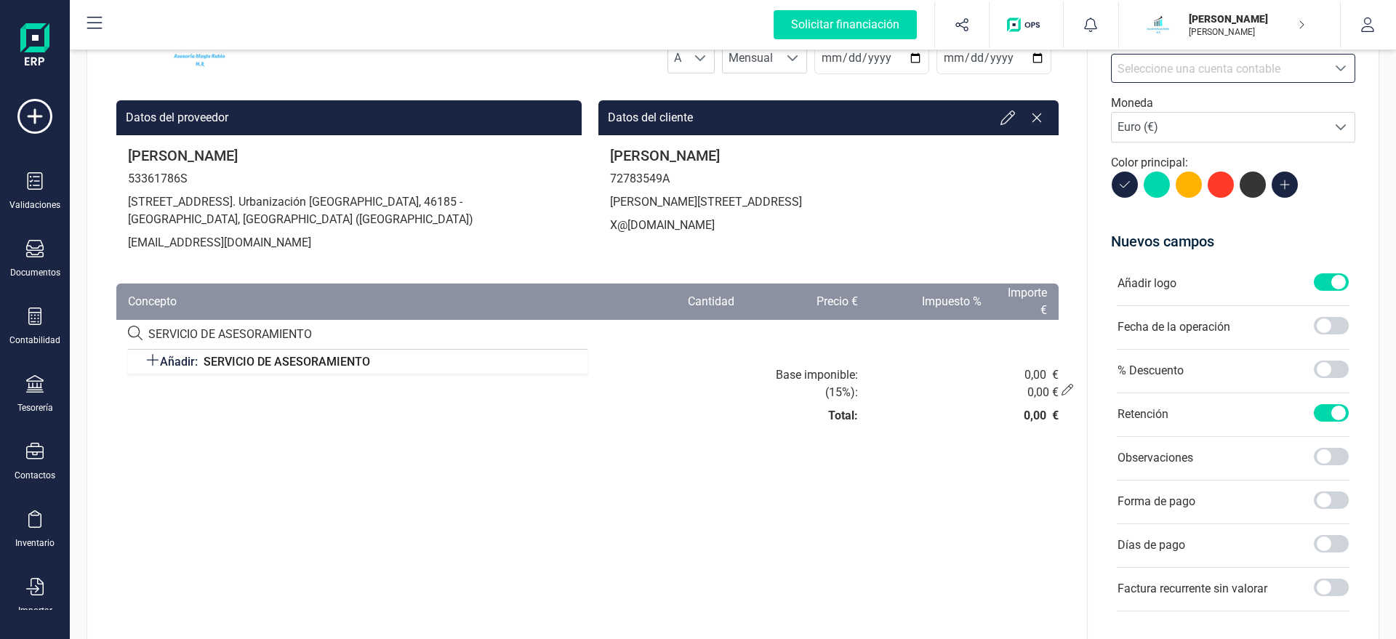
scroll to position [9, 70]
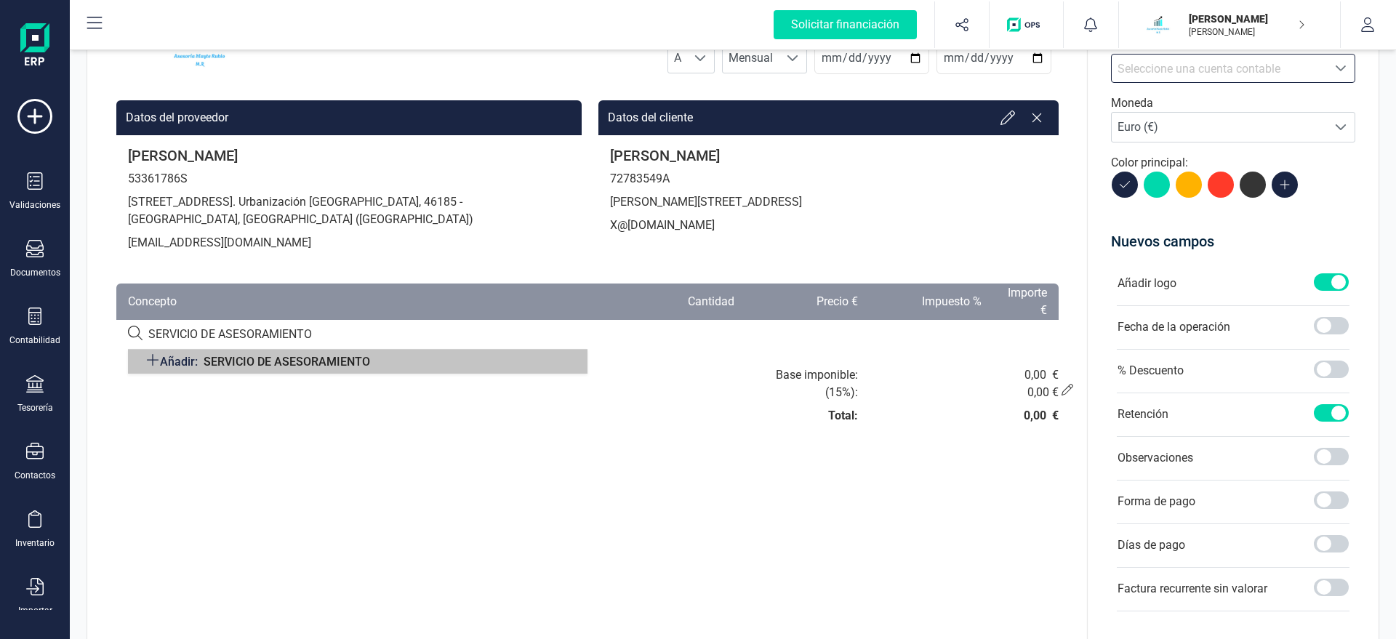
click at [310, 362] on span "SERVICIO DE ASESORAMIENTO" at bounding box center [287, 362] width 166 height 14
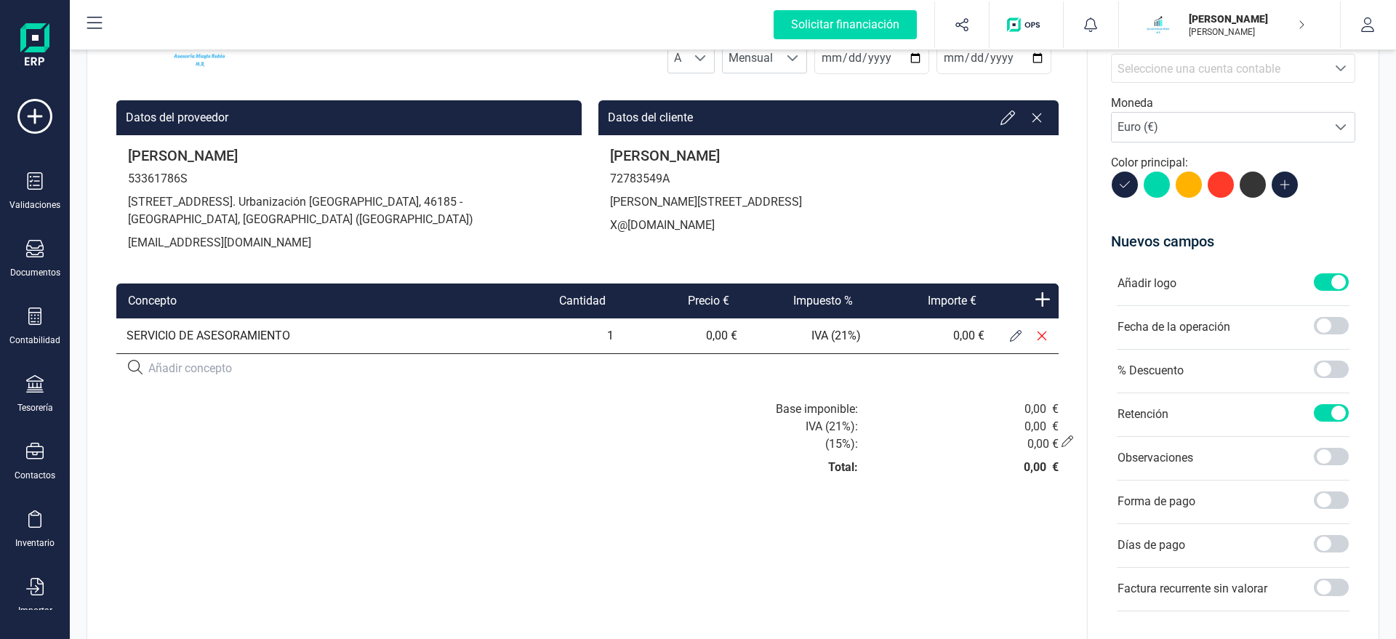
click at [1013, 333] on icon at bounding box center [1016, 336] width 12 height 12
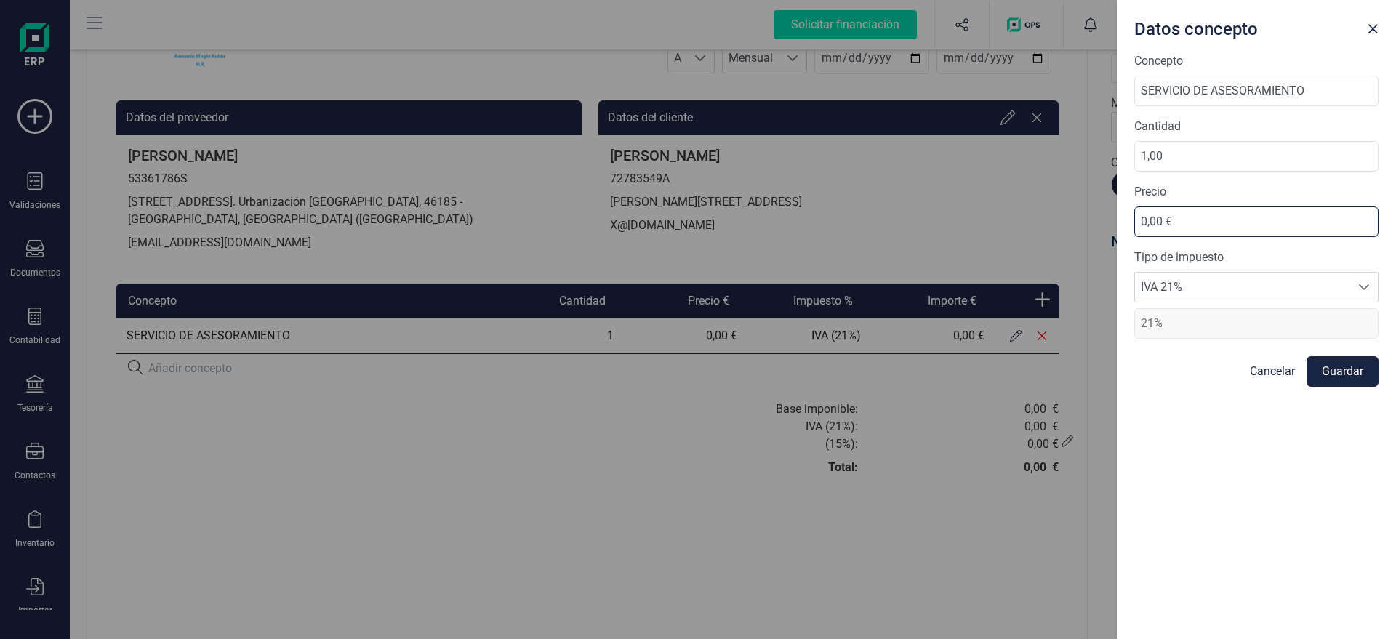
drag, startPoint x: 1195, startPoint y: 213, endPoint x: 978, endPoint y: 218, distance: 216.7
click at [1134, 218] on input "0,00 €" at bounding box center [1256, 221] width 244 height 31
type input "116,75 €"
click at [1339, 375] on button "Guardar" at bounding box center [1342, 371] width 72 height 31
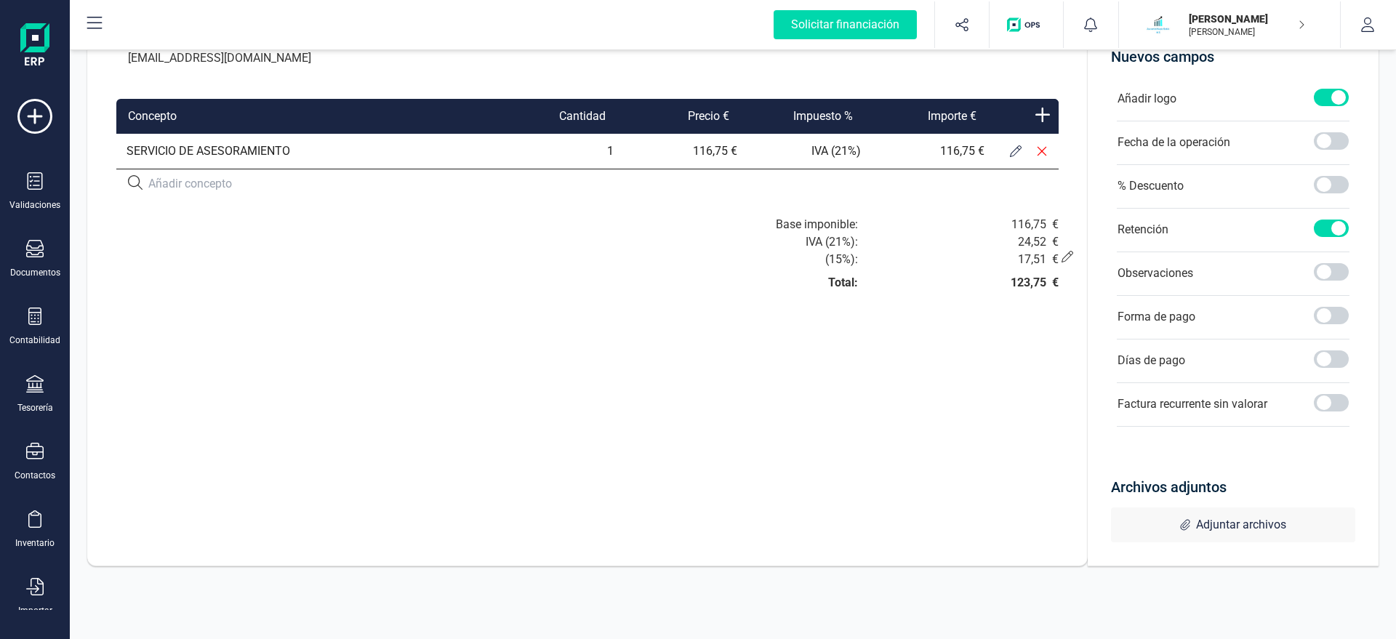
scroll to position [0, 0]
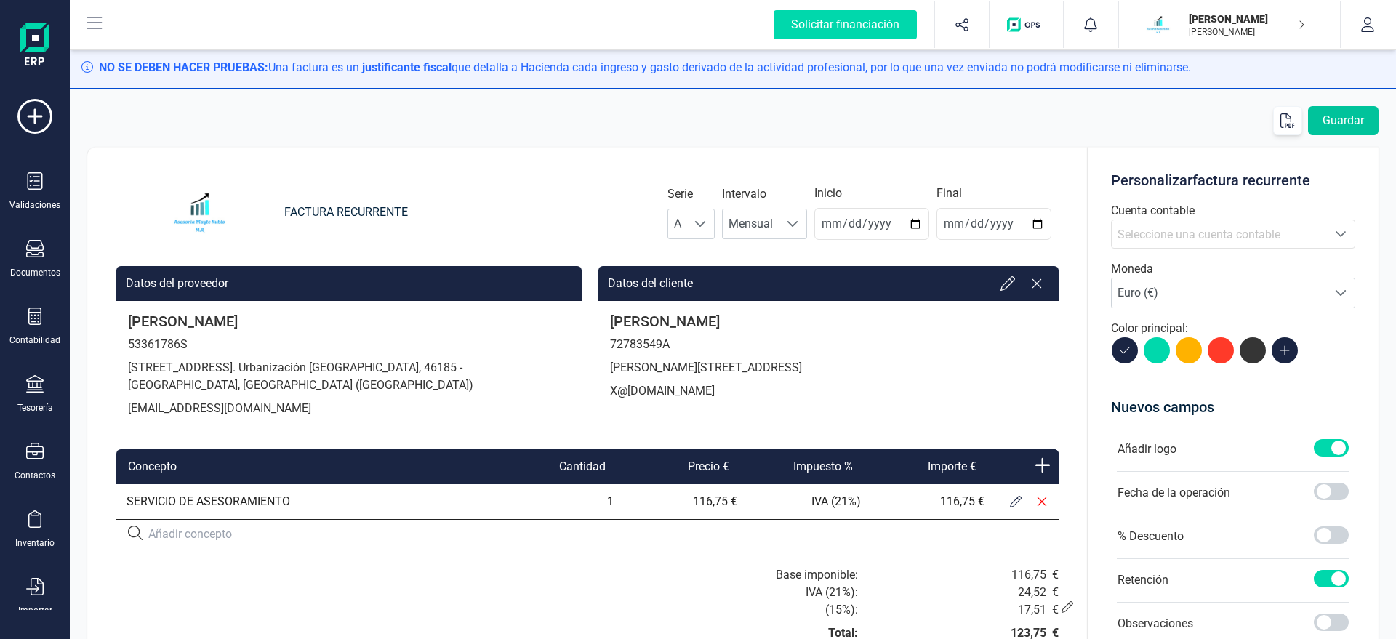
click at [1342, 119] on button "Guardar" at bounding box center [1343, 120] width 71 height 29
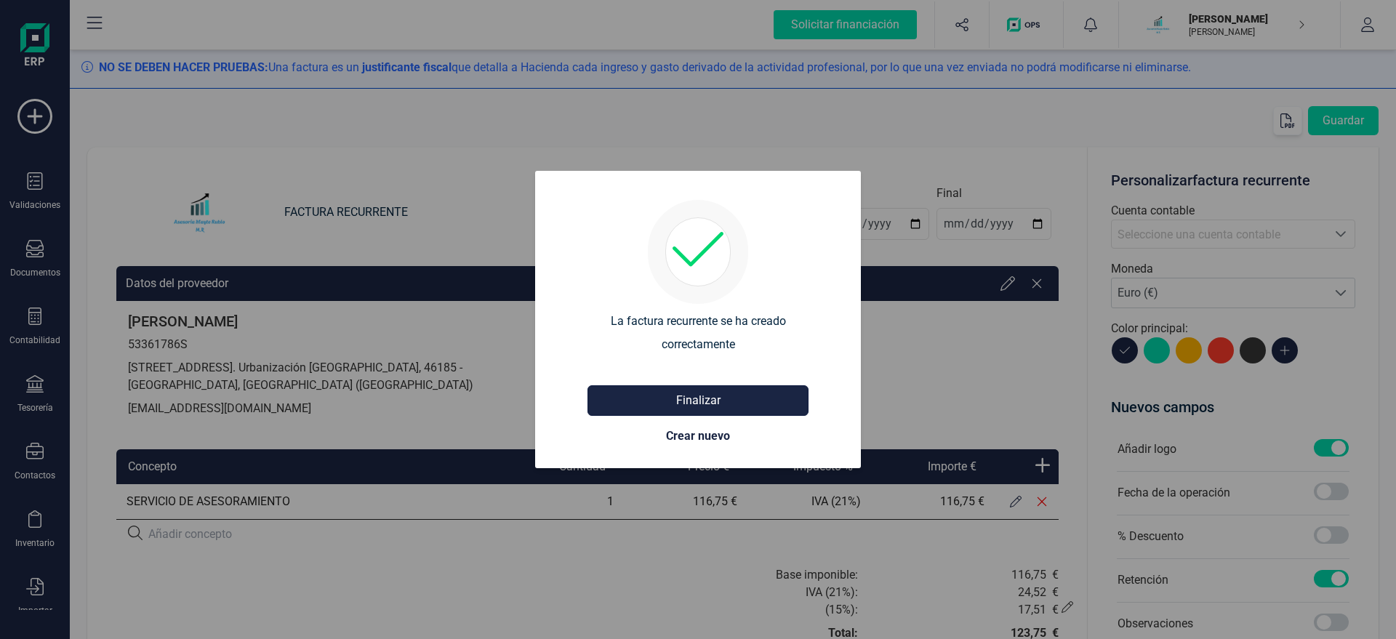
click at [683, 405] on button "Finalizar" at bounding box center [697, 400] width 221 height 31
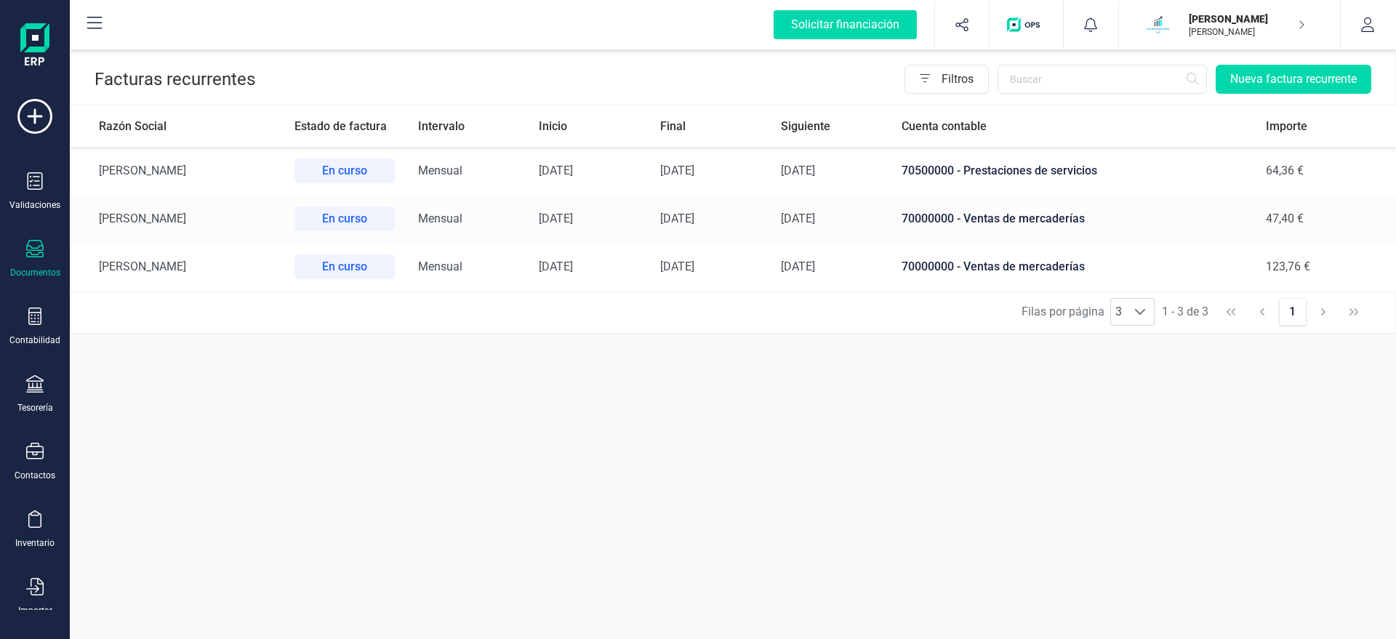
click at [1085, 221] on span "70000000 - Ventas de mercaderías" at bounding box center [992, 219] width 183 height 14
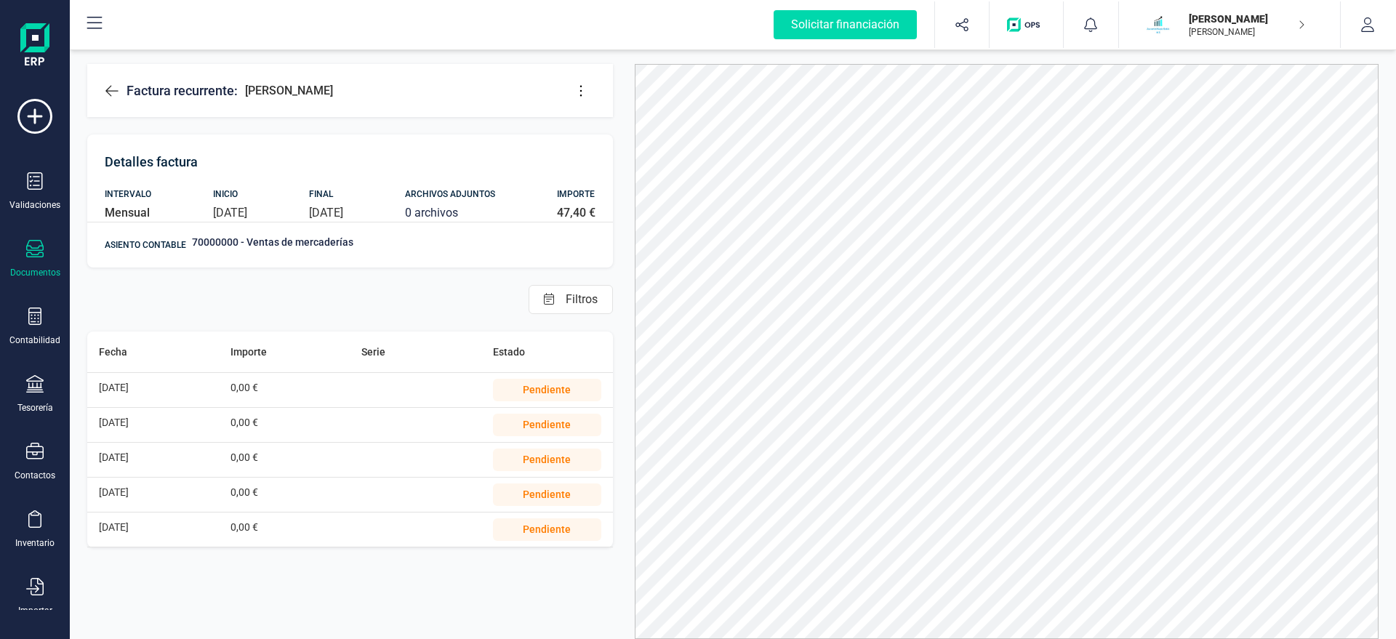
click at [577, 91] on icon at bounding box center [581, 91] width 15 height 15
click at [611, 133] on span "Editar factura" at bounding box center [647, 135] width 105 height 12
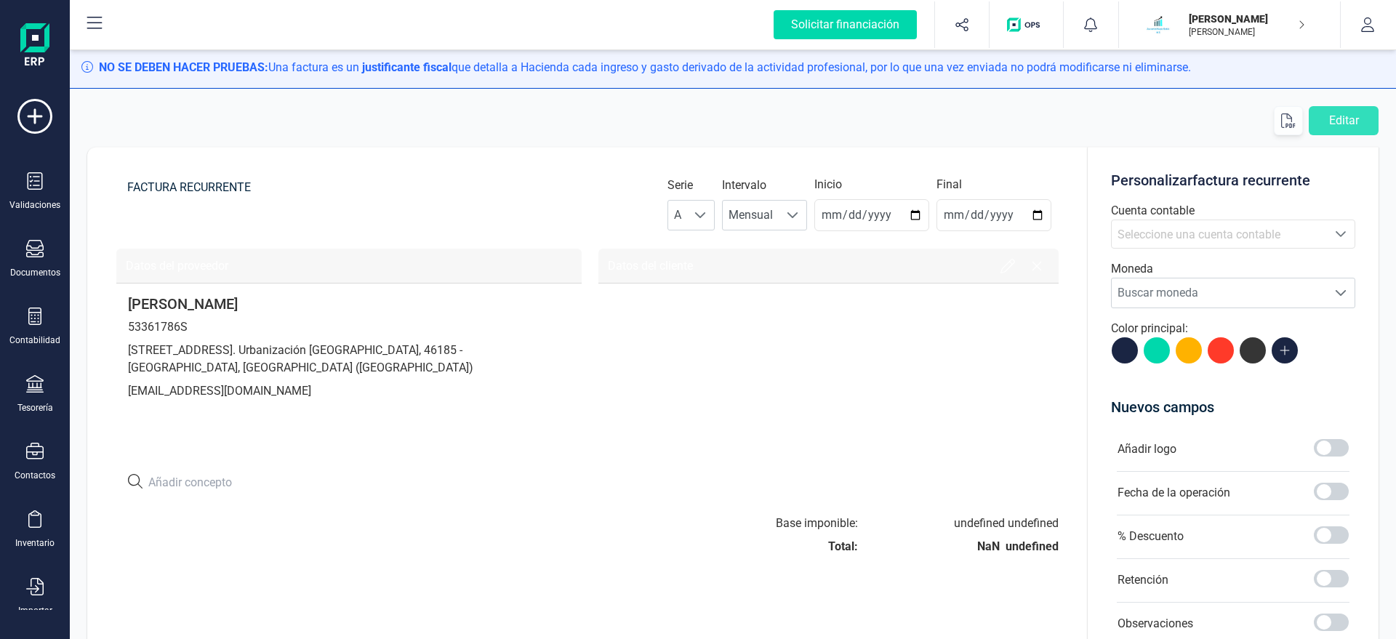
type input "2025-08-21"
type input "[DATE]"
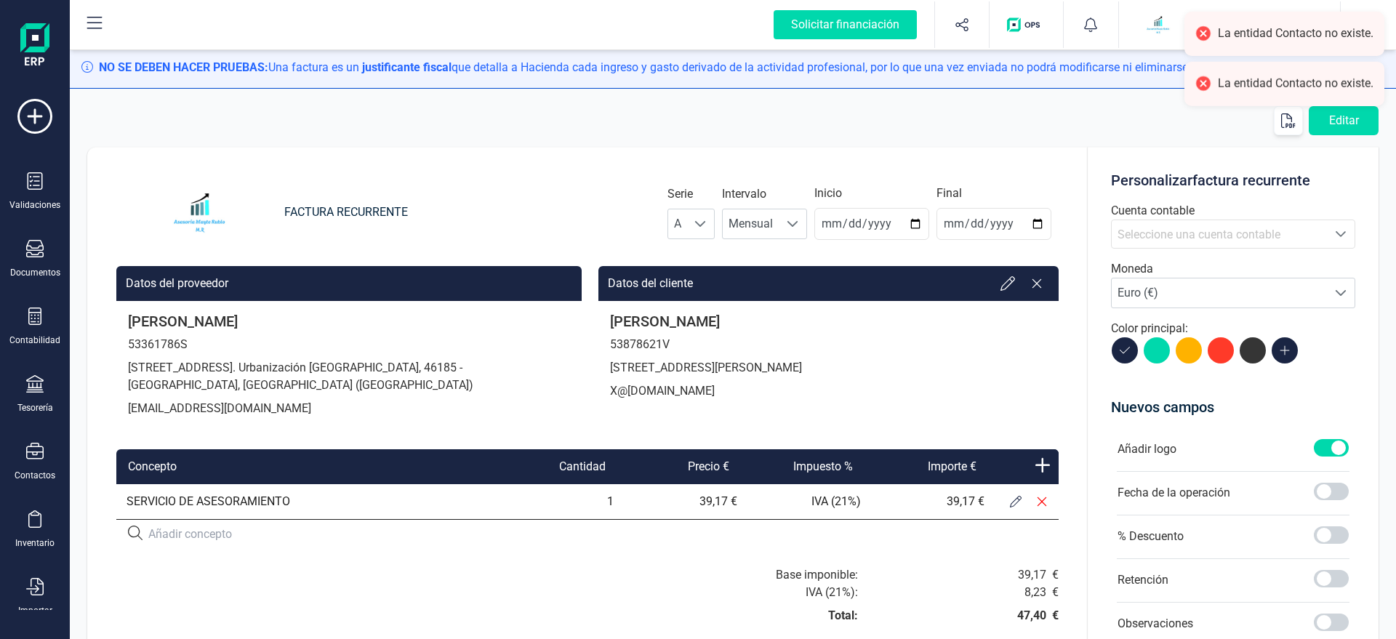
click at [1213, 230] on span "Seleccione una cuenta contable" at bounding box center [1198, 235] width 163 height 14
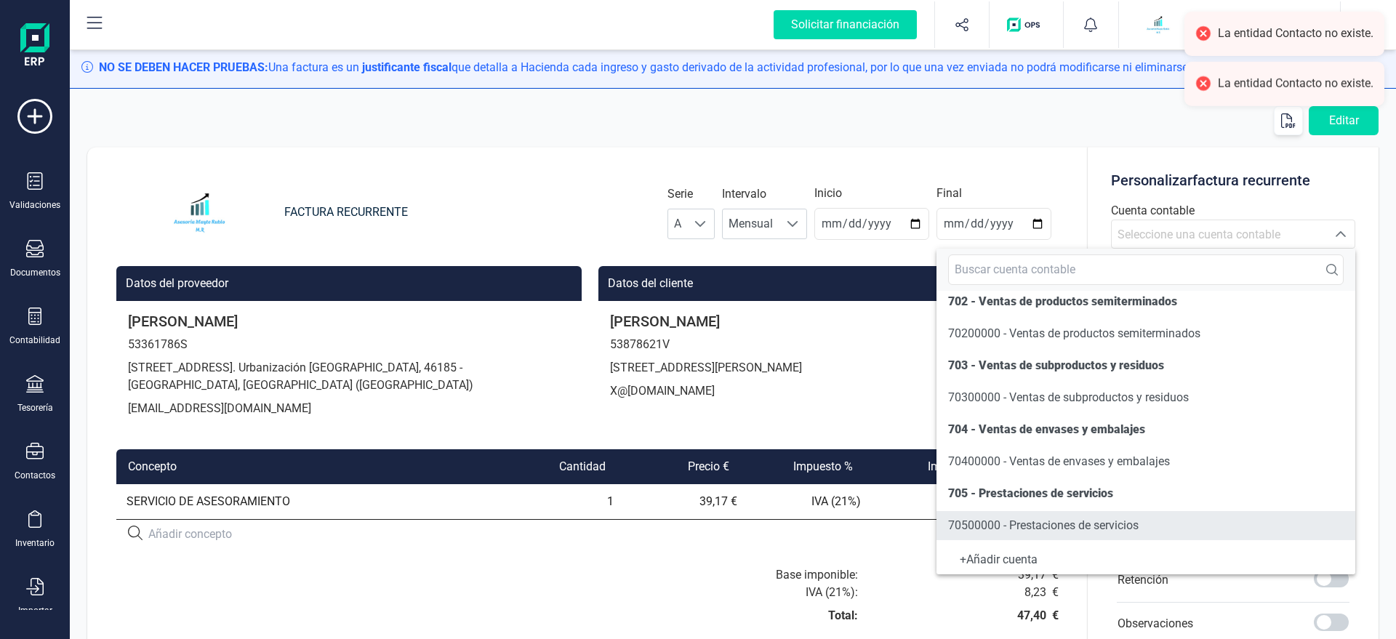
scroll to position [166, 0]
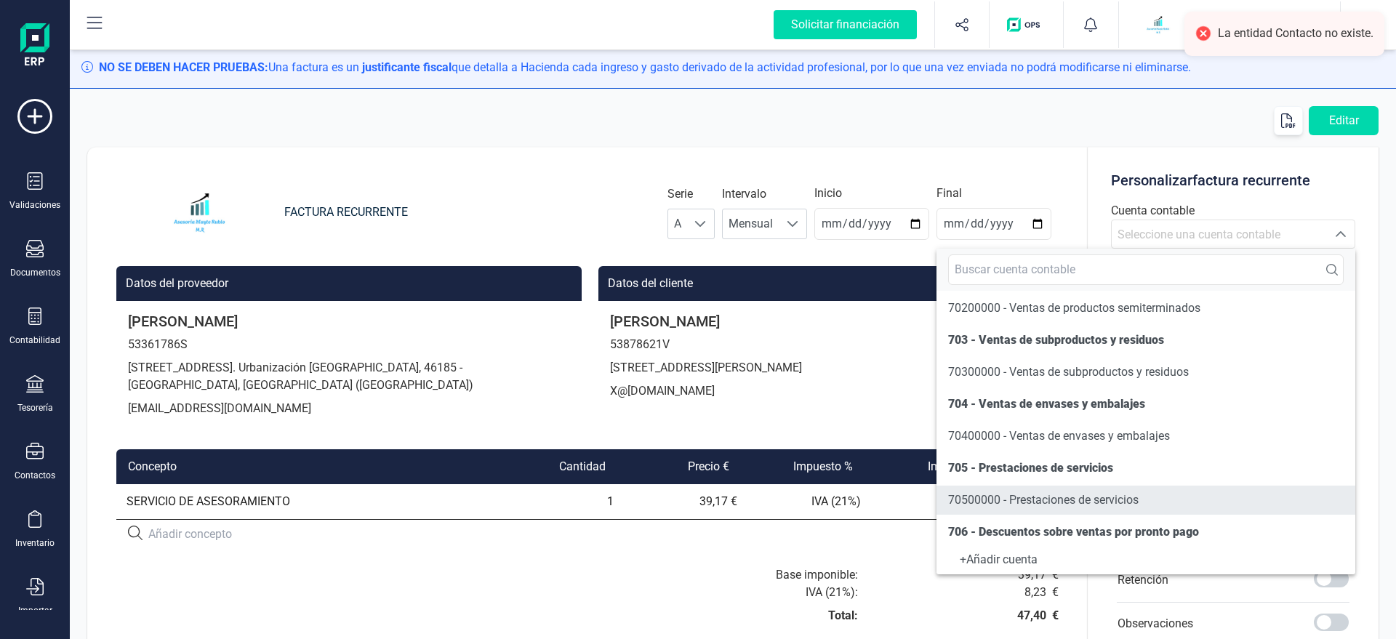
click at [1017, 494] on span "70500000 - Prestaciones de servicios" at bounding box center [1043, 500] width 190 height 14
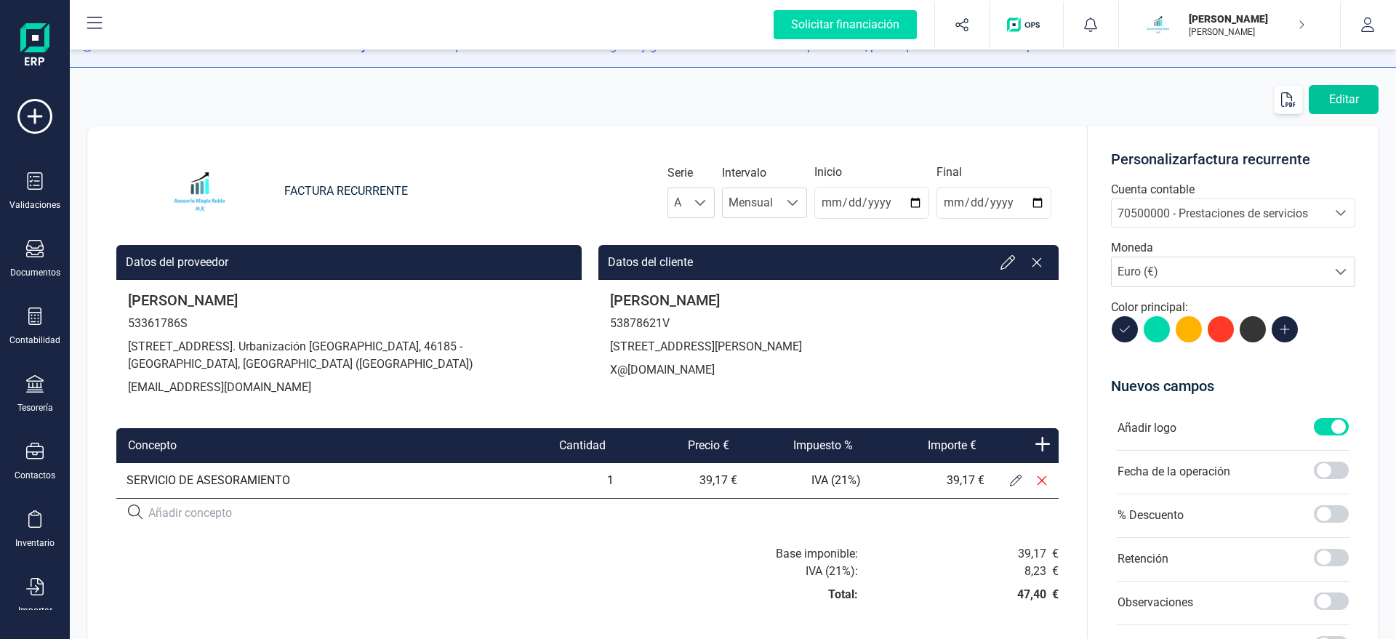
scroll to position [0, 0]
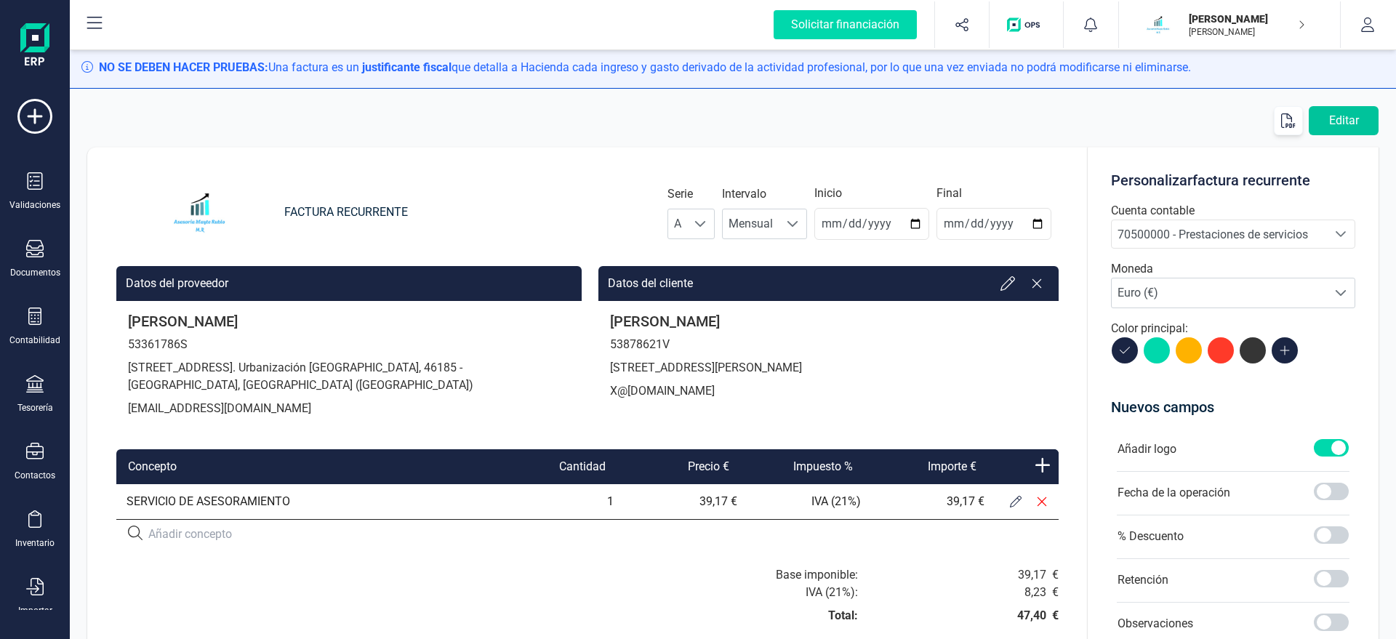
click at [1341, 127] on button "Editar" at bounding box center [1343, 120] width 70 height 29
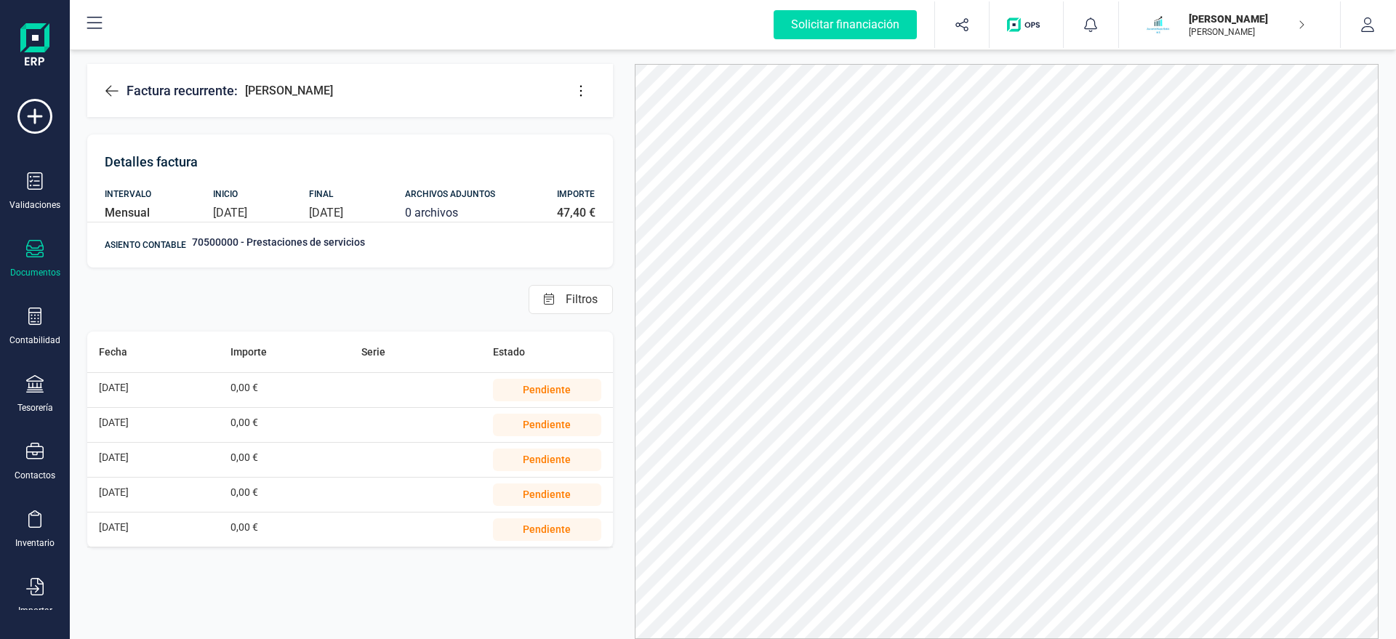
click at [110, 87] on icon at bounding box center [111, 90] width 12 height 11
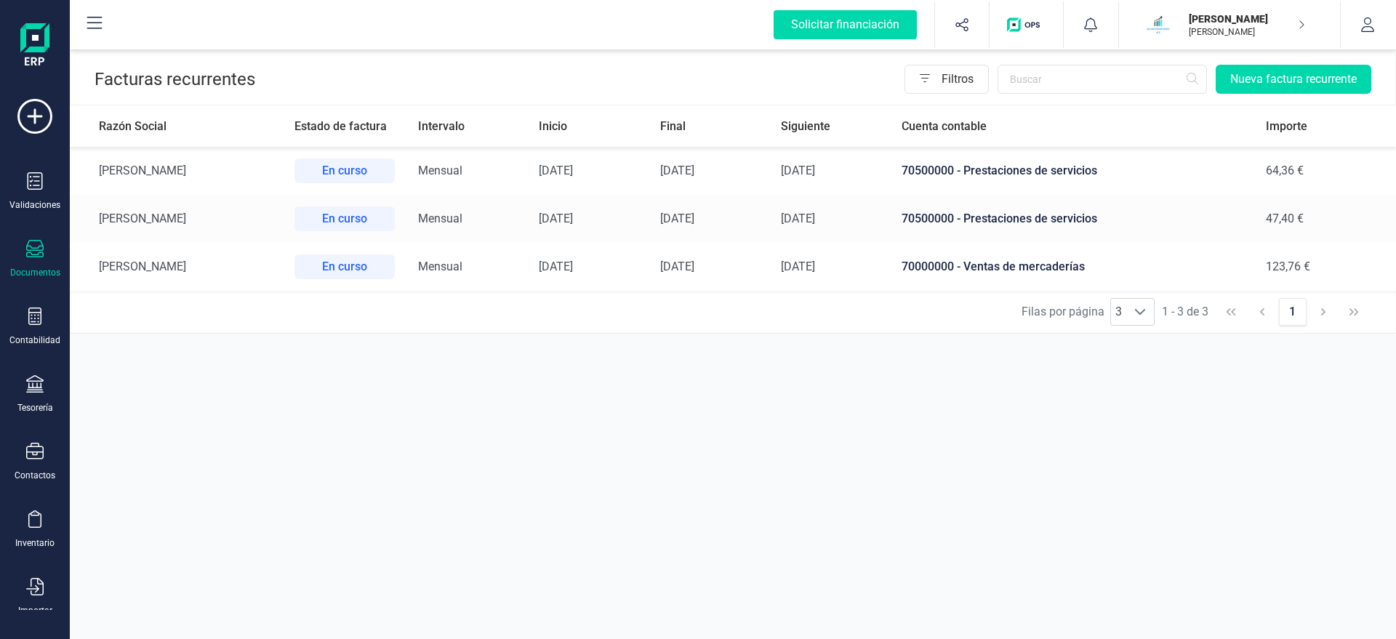
click at [1085, 268] on span "70000000 - Ventas de mercaderías" at bounding box center [992, 267] width 183 height 14
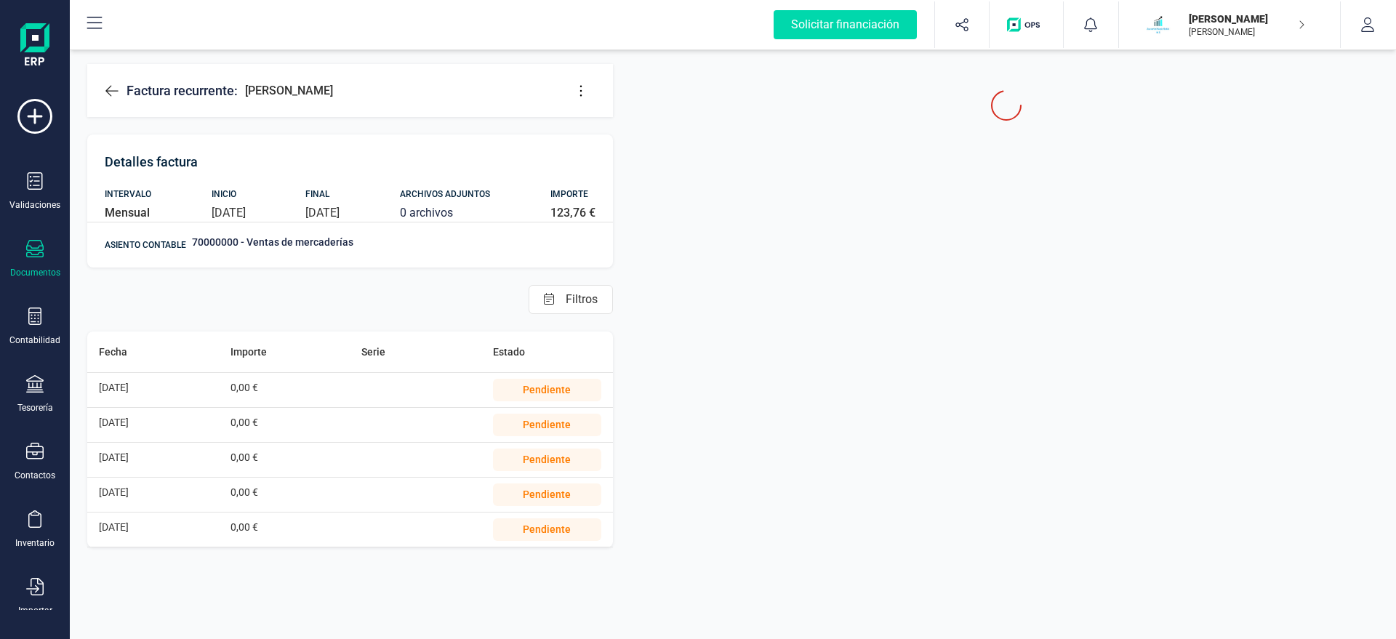
click at [586, 98] on button at bounding box center [580, 90] width 29 height 29
click at [595, 140] on link "Editar factura" at bounding box center [638, 134] width 145 height 29
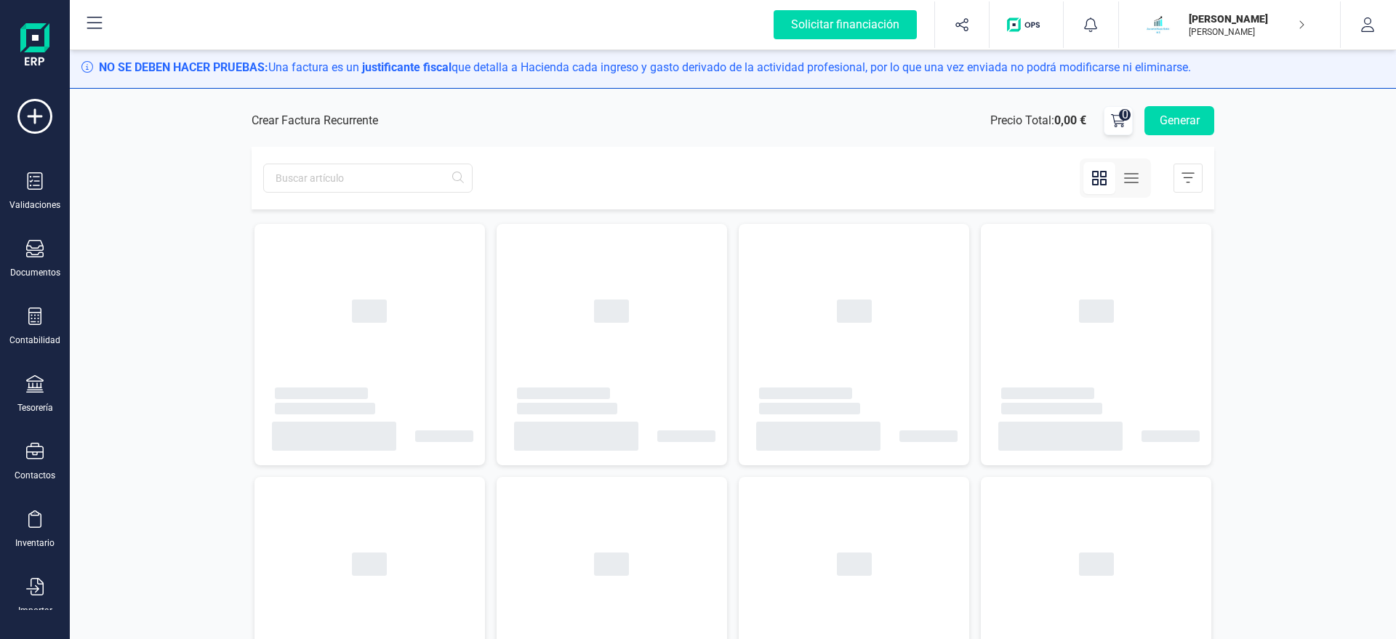
type input "2025-08-21"
type input "[DATE]"
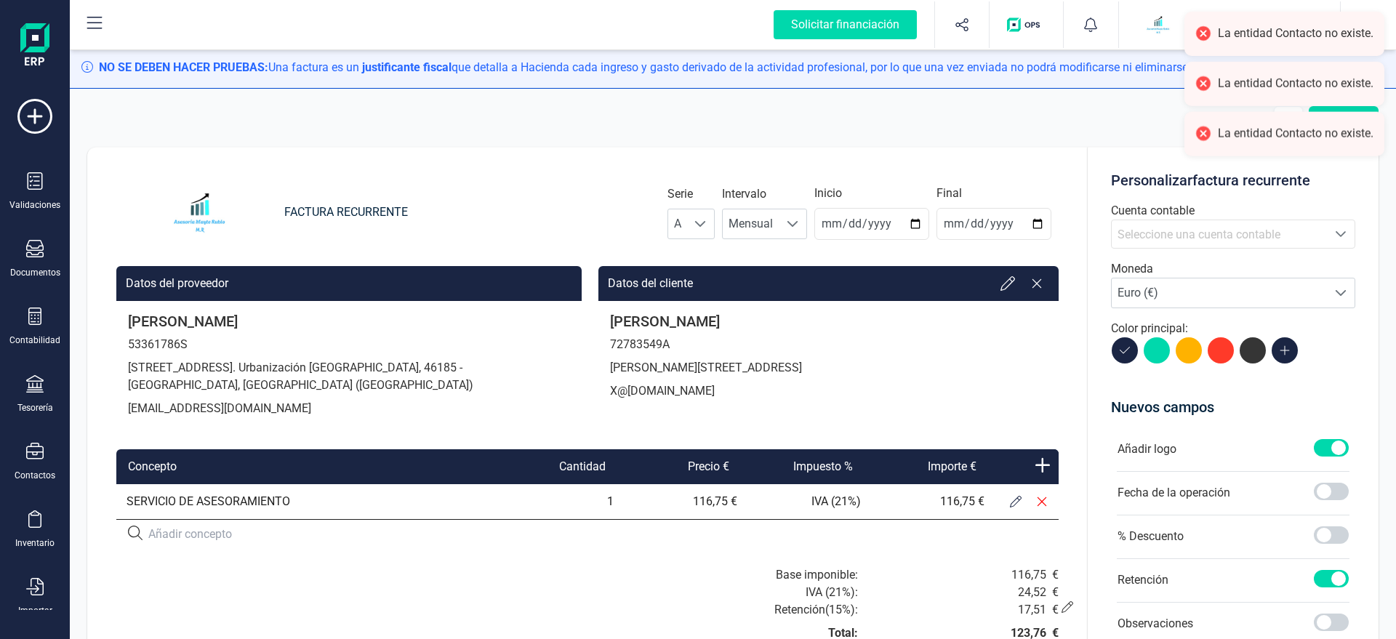
click at [1188, 240] on span "Seleccione una cuenta contable" at bounding box center [1198, 235] width 163 height 14
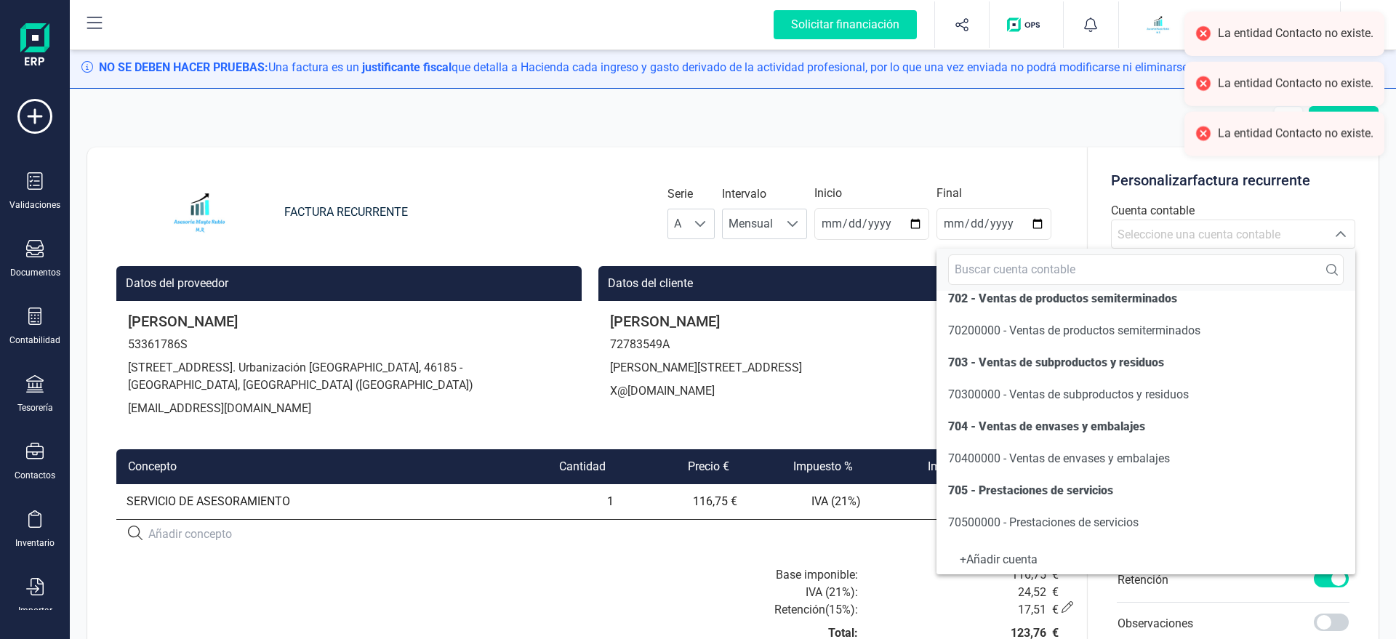
scroll to position [166, 0]
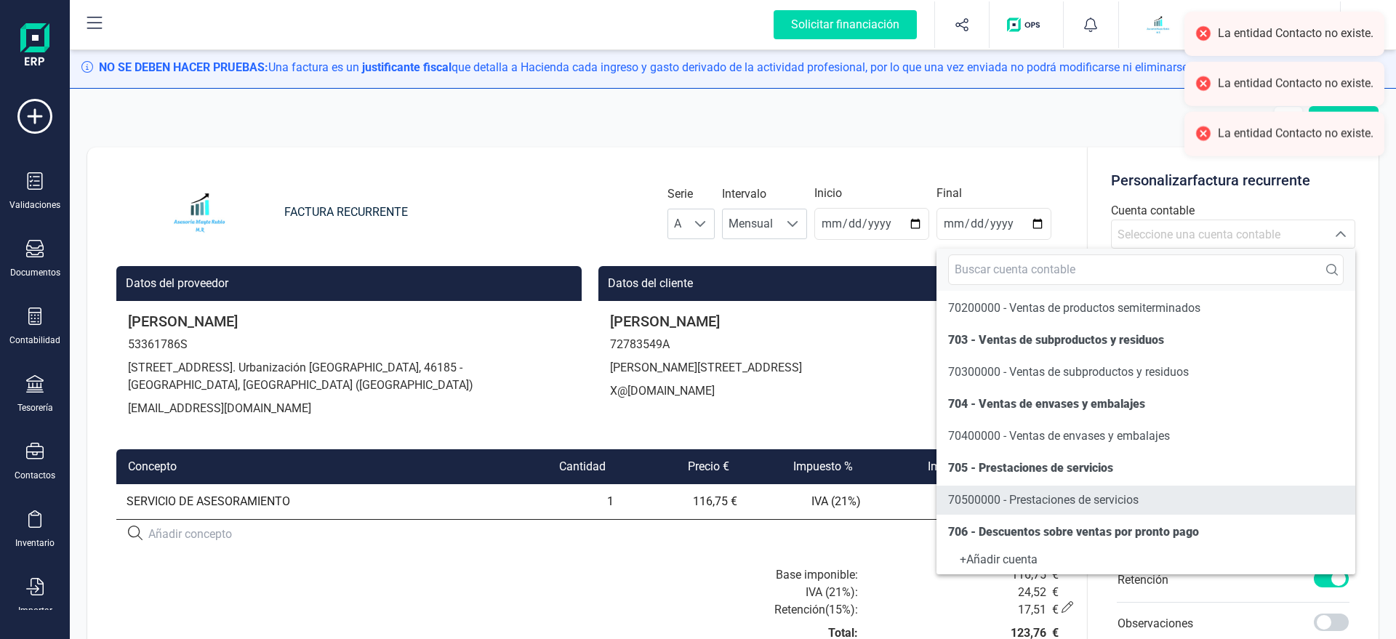
click at [1009, 493] on span "70500000 - Prestaciones de servicios" at bounding box center [1043, 499] width 190 height 17
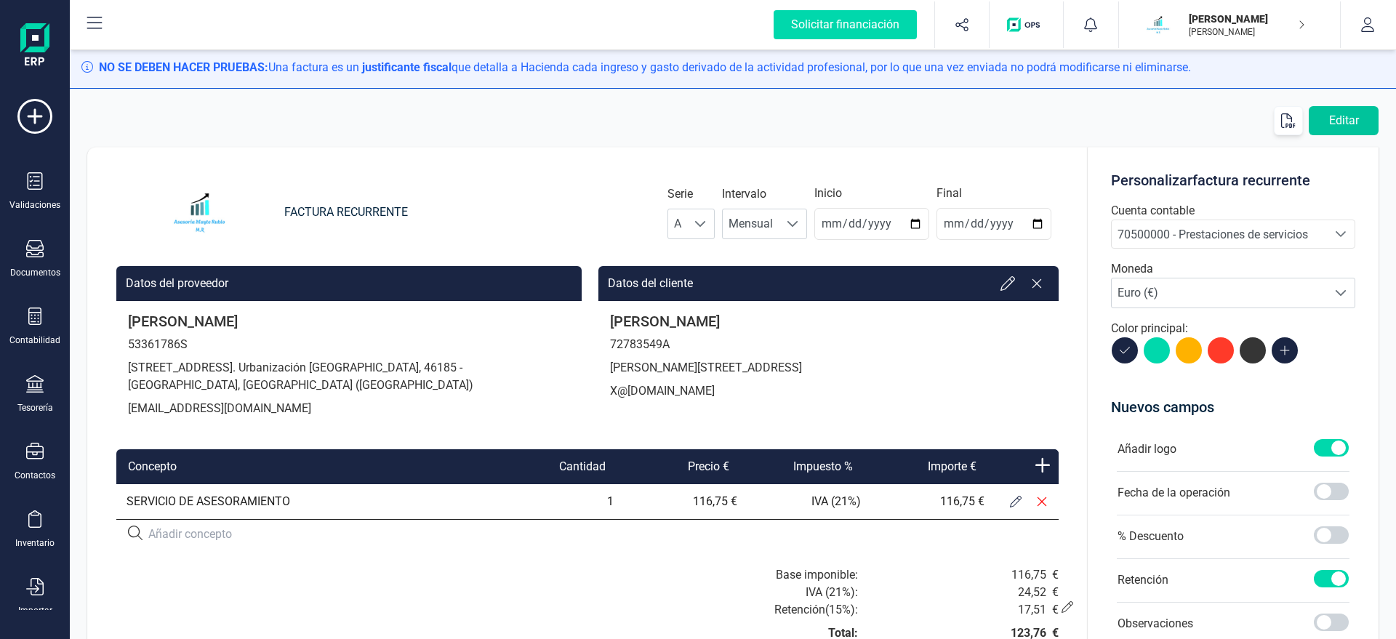
click at [1345, 116] on button "Editar" at bounding box center [1343, 120] width 70 height 29
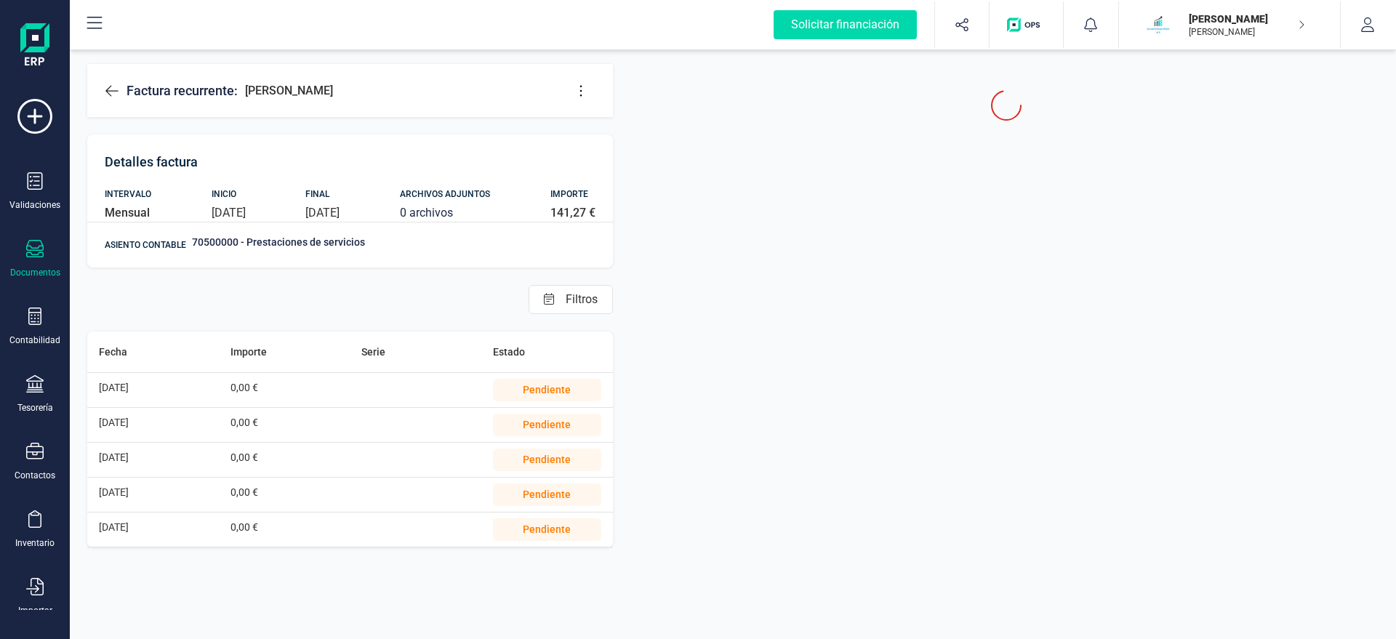
click at [108, 87] on icon at bounding box center [112, 91] width 15 height 15
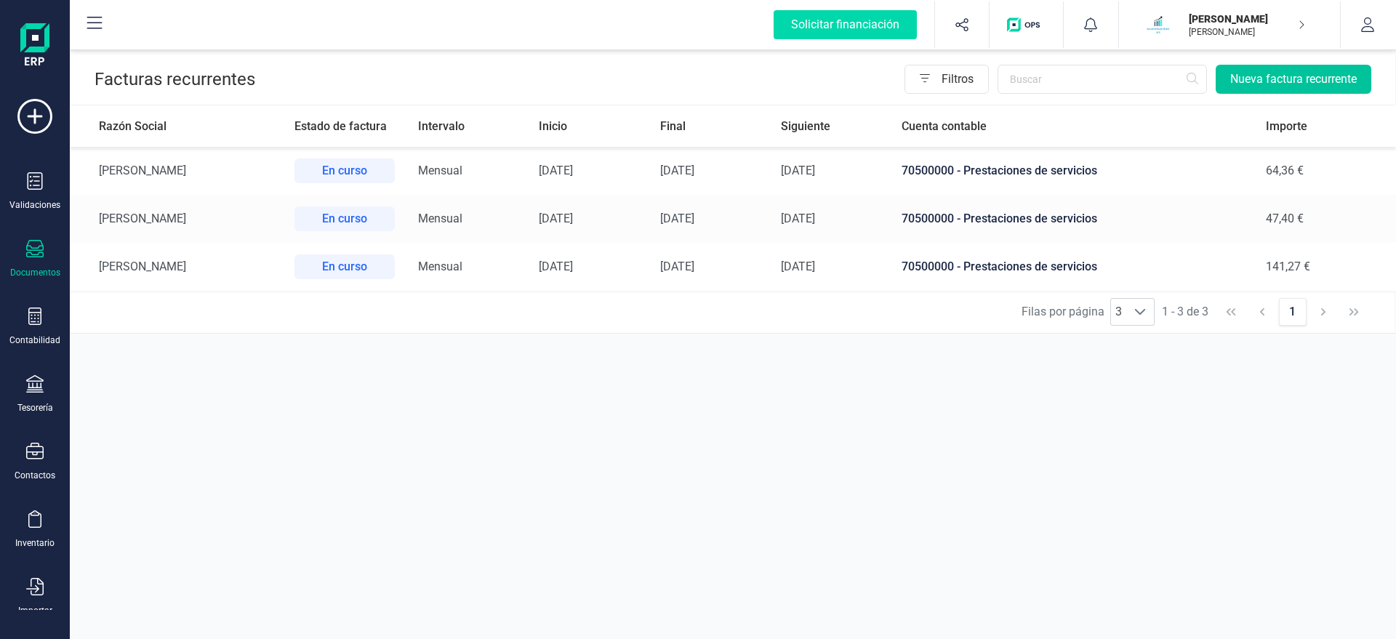
click at [1244, 79] on button "Nueva factura recurrente" at bounding box center [1293, 79] width 156 height 29
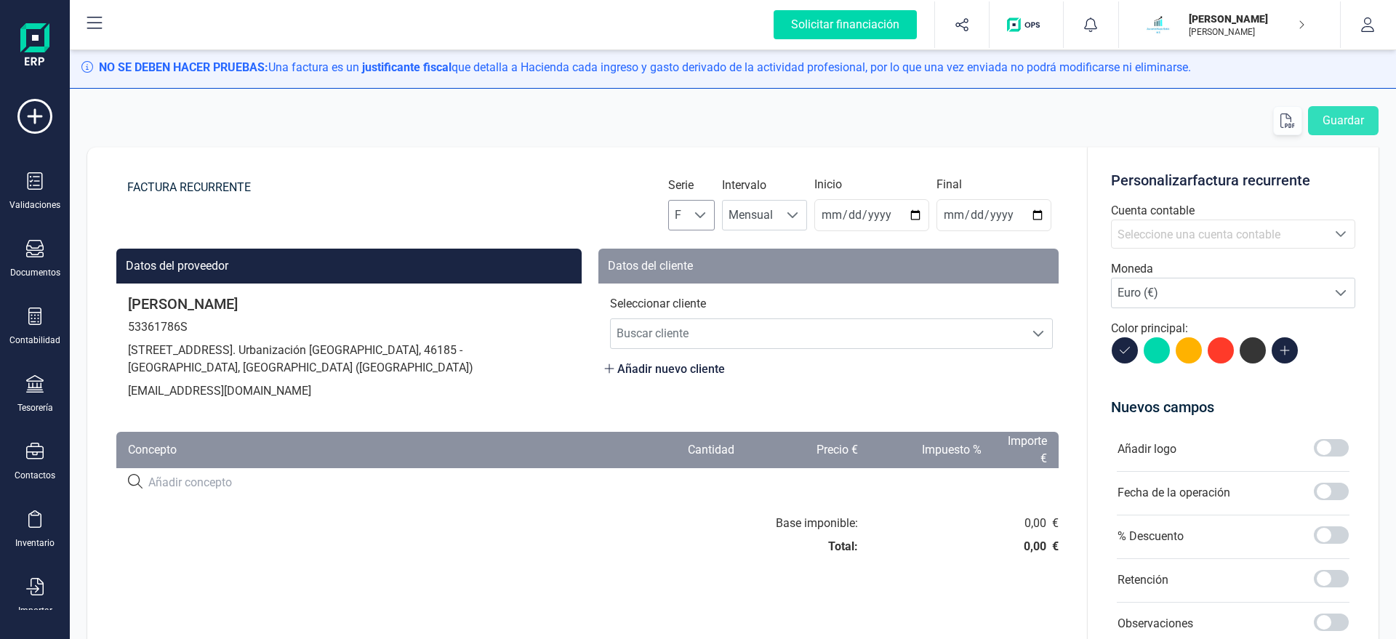
click at [704, 209] on div at bounding box center [701, 215] width 28 height 29
click at [703, 246] on li "A" at bounding box center [704, 250] width 47 height 29
click at [669, 335] on span "Buscar cliente" at bounding box center [818, 333] width 414 height 29
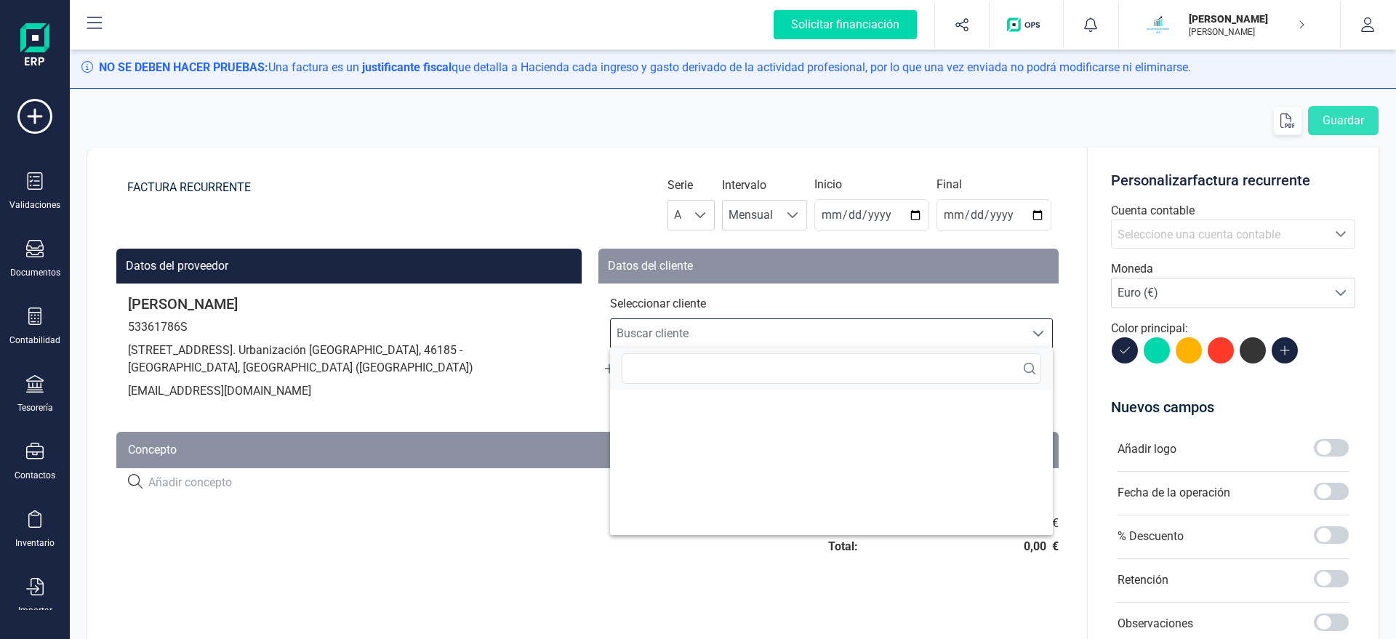
scroll to position [9, 70]
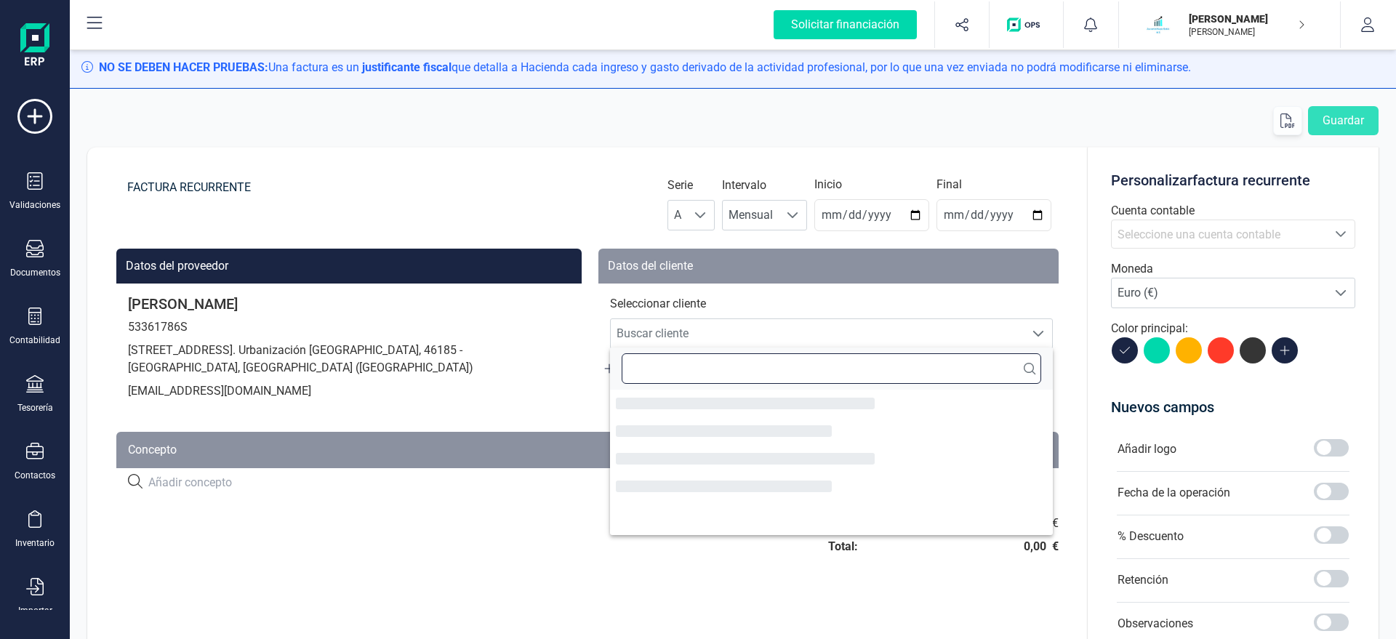
click at [683, 373] on input "text" at bounding box center [831, 368] width 419 height 31
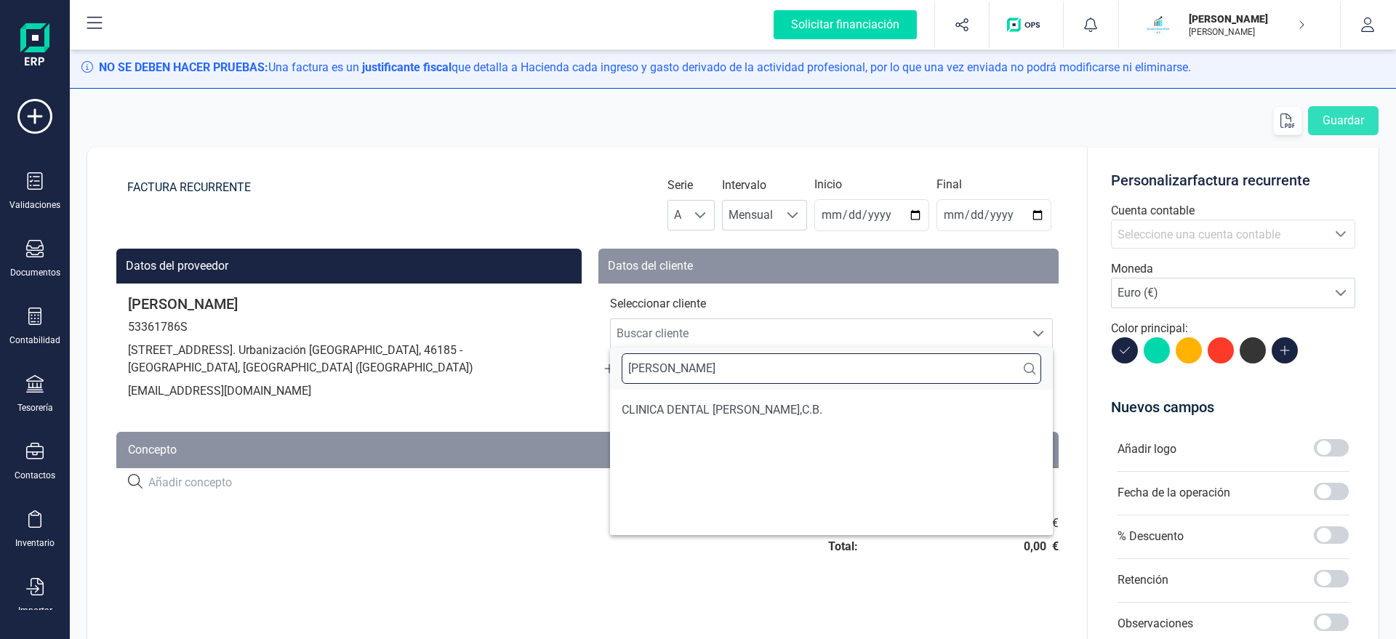
type input "PONCE"
click at [718, 425] on ul "CLINICA DENTAL [PERSON_NAME],C.B." at bounding box center [831, 462] width 443 height 145
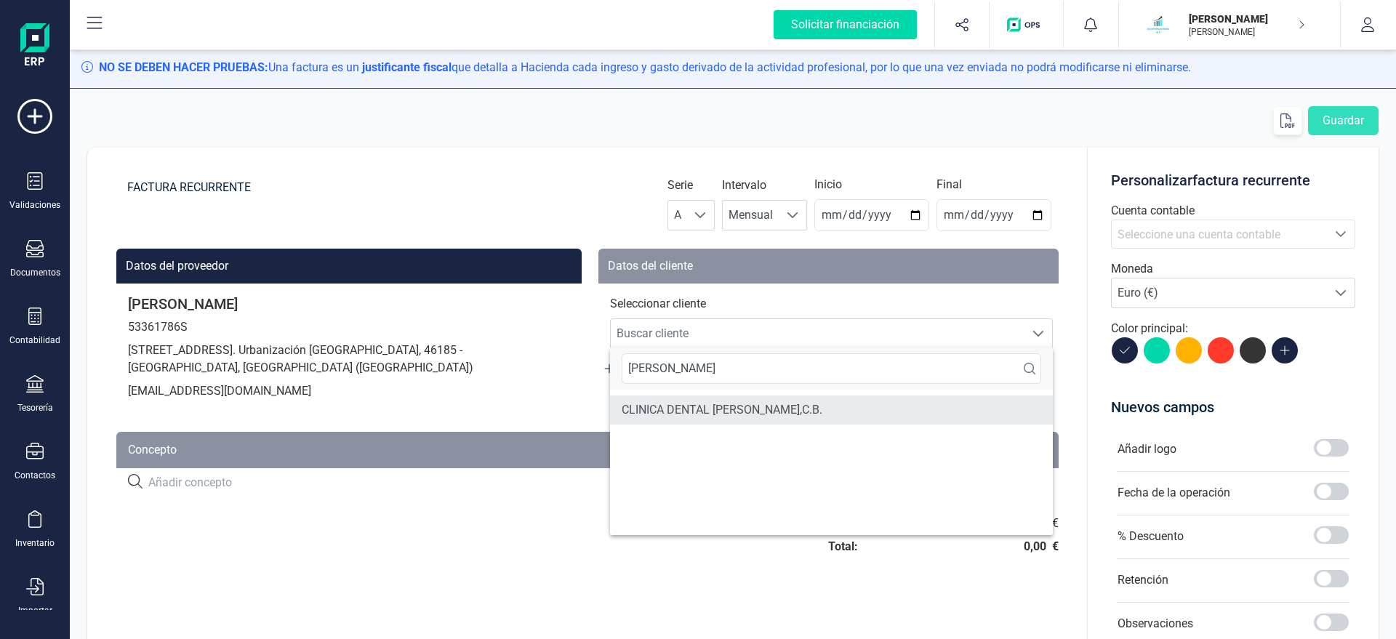
click at [720, 409] on li "CLINICA DENTAL [PERSON_NAME],C.B." at bounding box center [831, 409] width 443 height 29
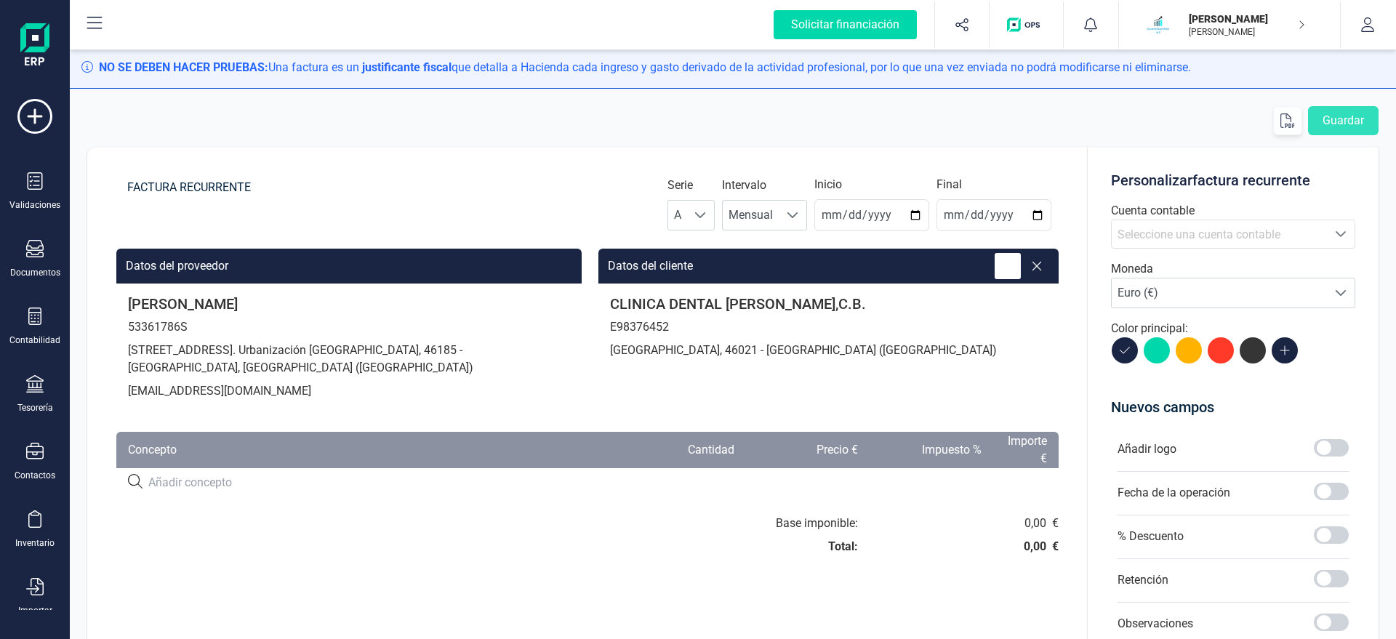
click at [1005, 265] on icon at bounding box center [1007, 266] width 15 height 15
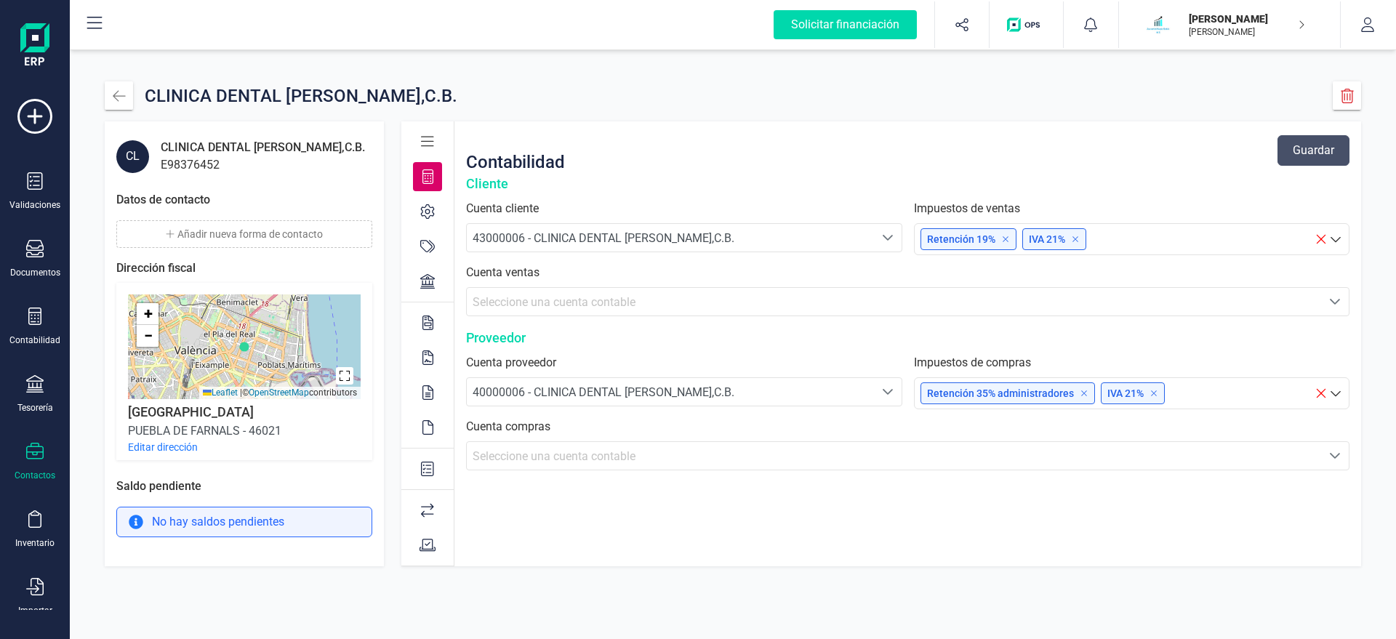
click at [269, 237] on button "Añadir nueva forma de contacto" at bounding box center [244, 234] width 256 height 28
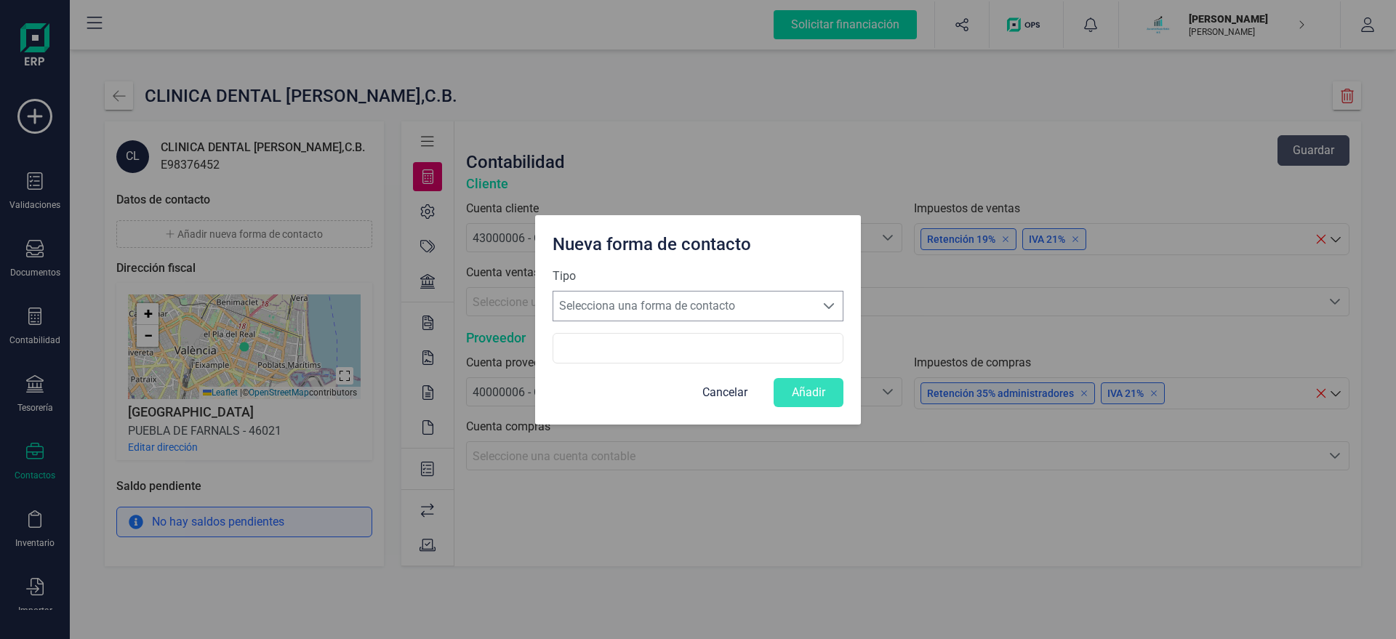
click at [641, 309] on span "Selecciona una forma de contacto" at bounding box center [684, 305] width 262 height 29
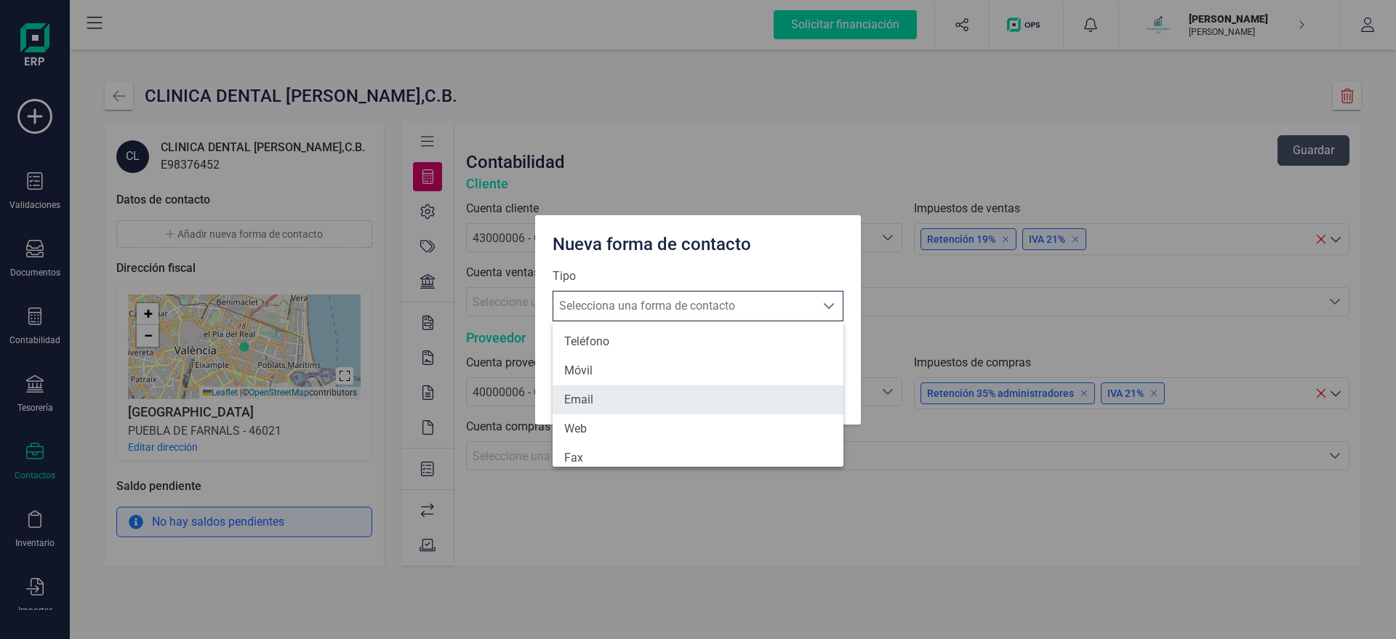
click at [600, 401] on li "Email" at bounding box center [697, 399] width 291 height 29
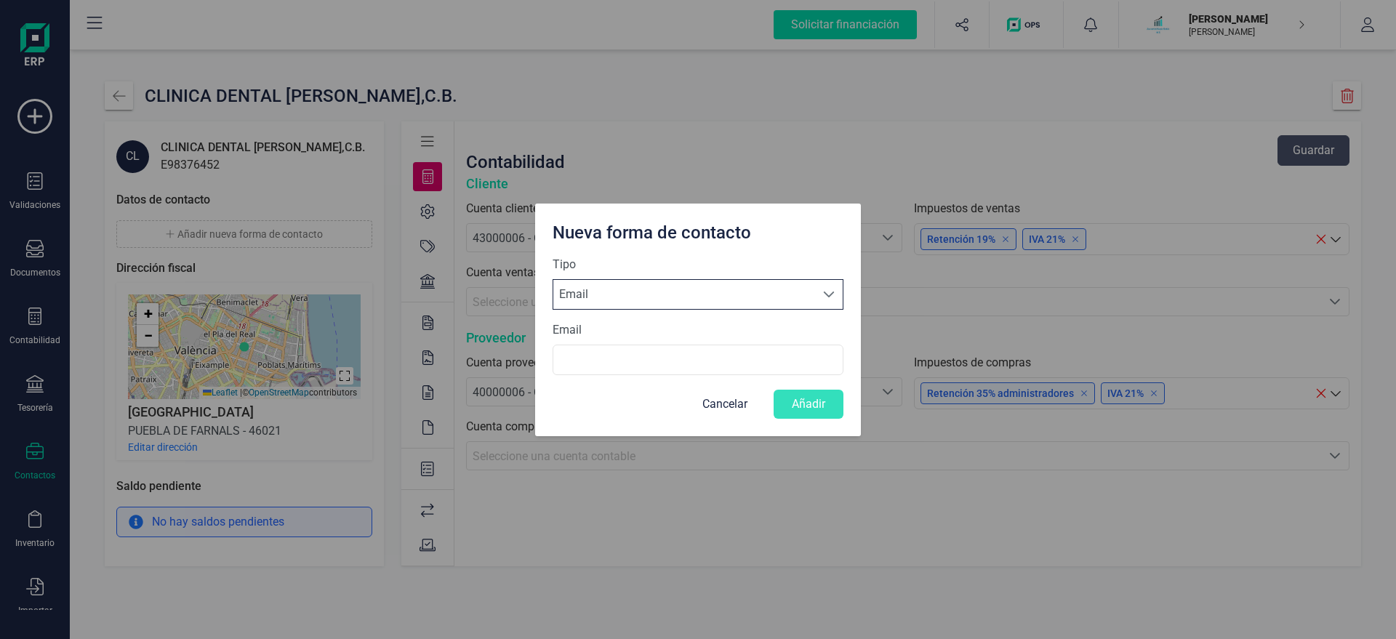
scroll to position [8, 69]
click at [595, 360] on input "Email" at bounding box center [697, 360] width 291 height 31
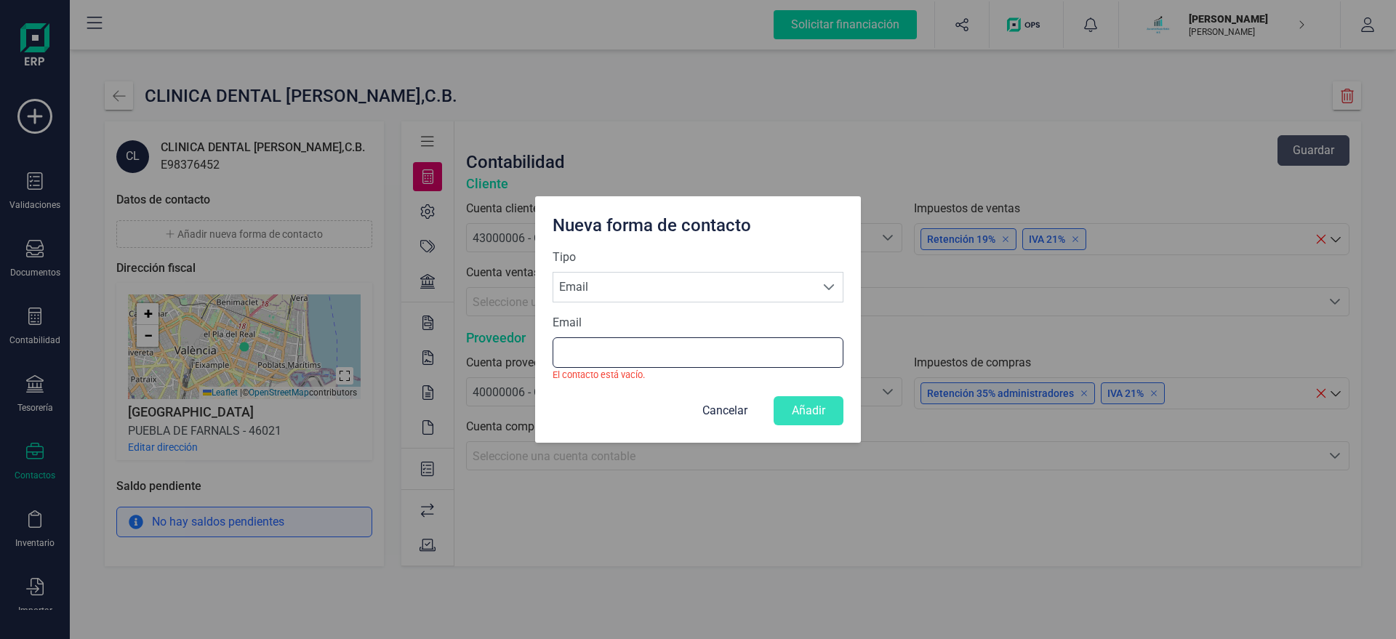
click at [653, 351] on input "Email" at bounding box center [697, 352] width 291 height 31
paste input "X@[DOMAIN_NAME]"
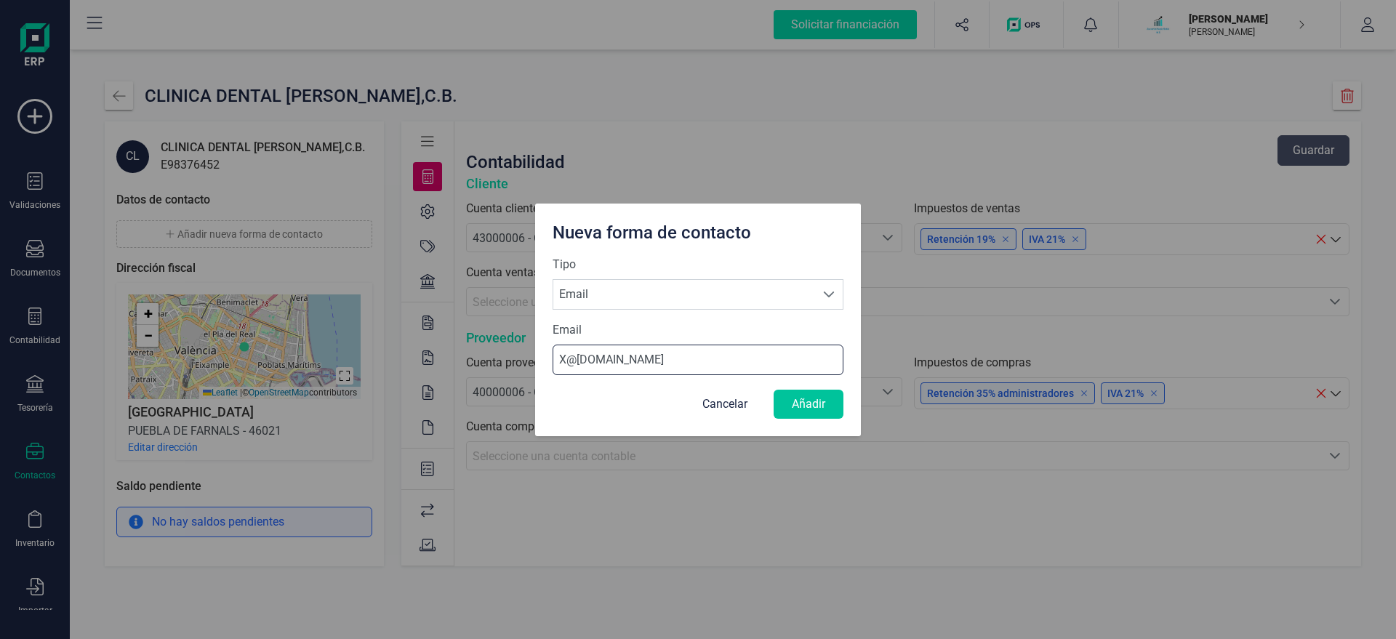
type input "X@[DOMAIN_NAME]"
click at [805, 404] on button "Añadir" at bounding box center [808, 404] width 70 height 29
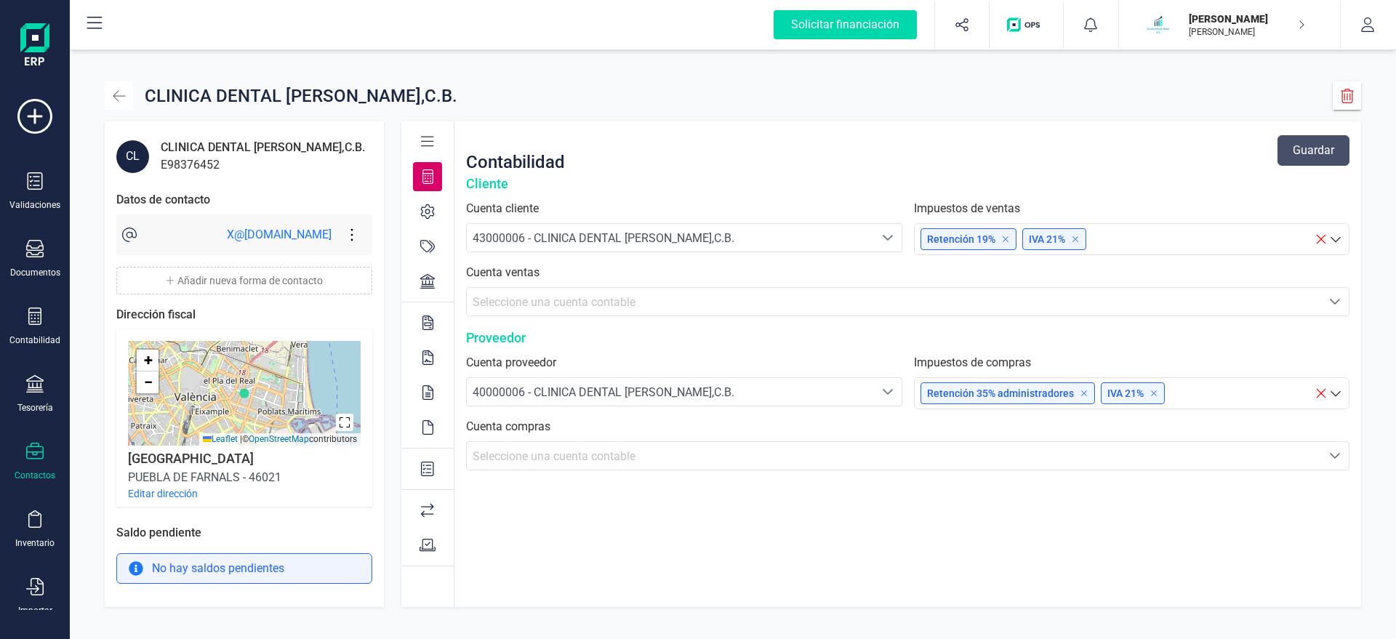
click at [126, 97] on button "button" at bounding box center [119, 95] width 28 height 28
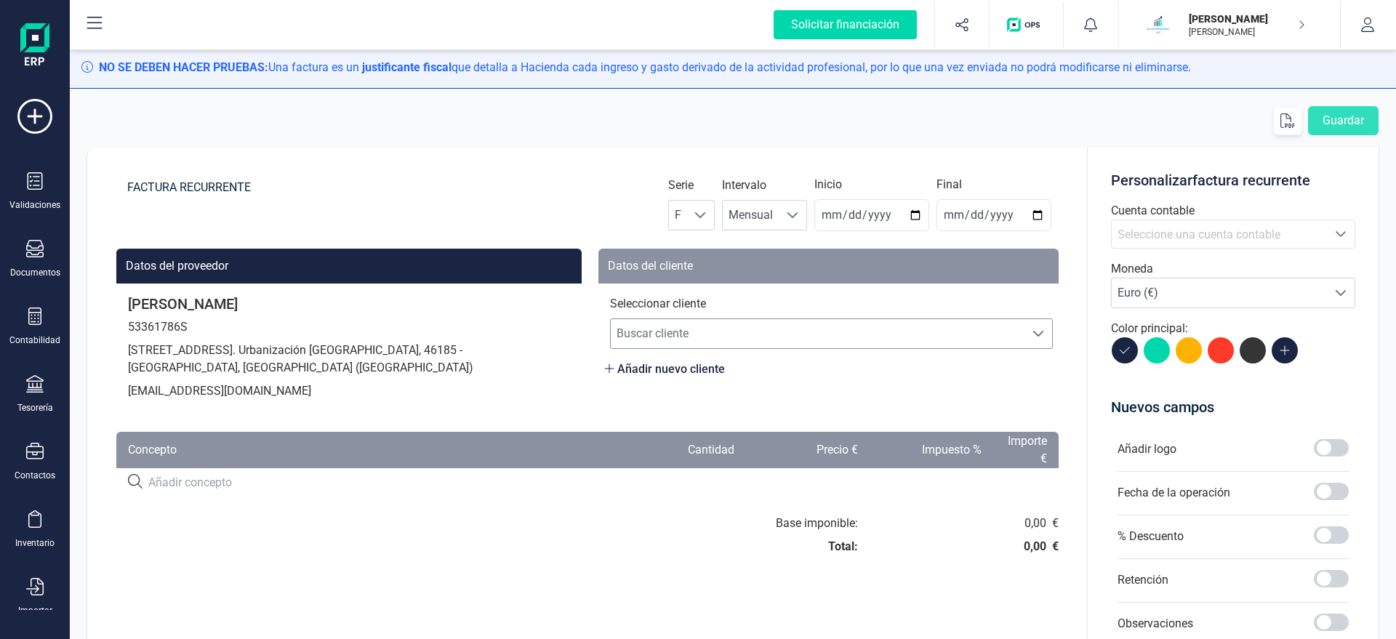
click at [665, 331] on span "Buscar cliente" at bounding box center [818, 333] width 414 height 29
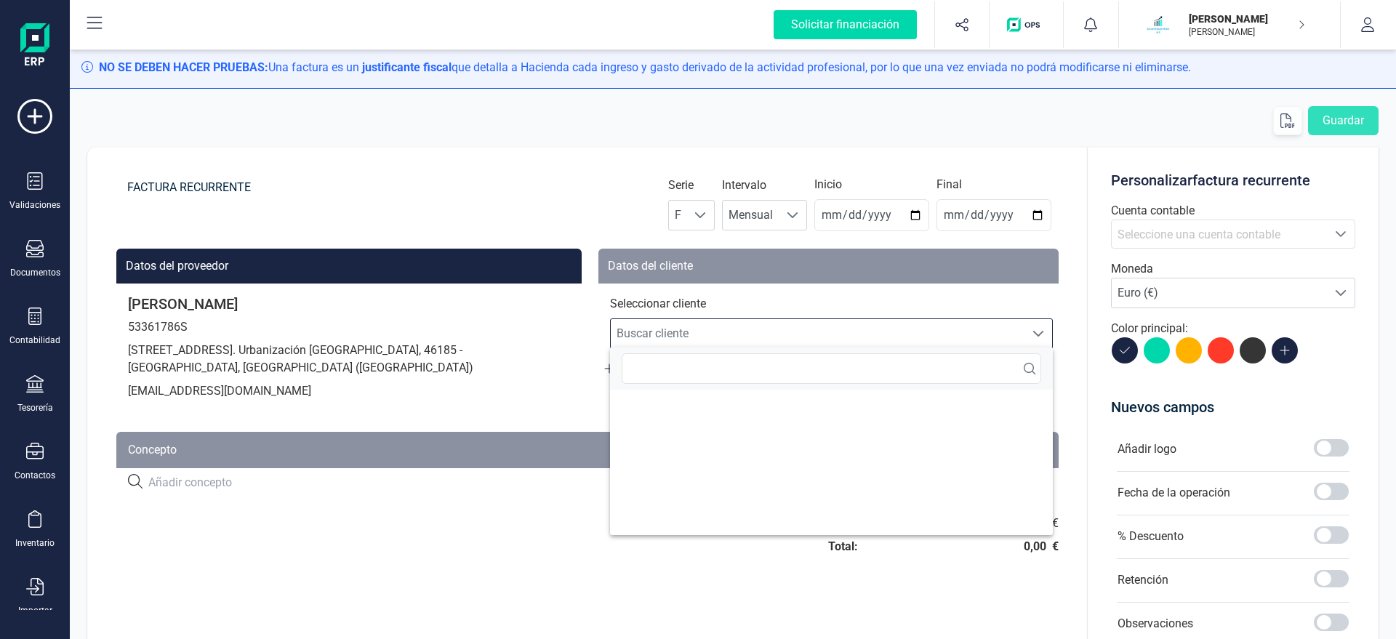
scroll to position [9, 70]
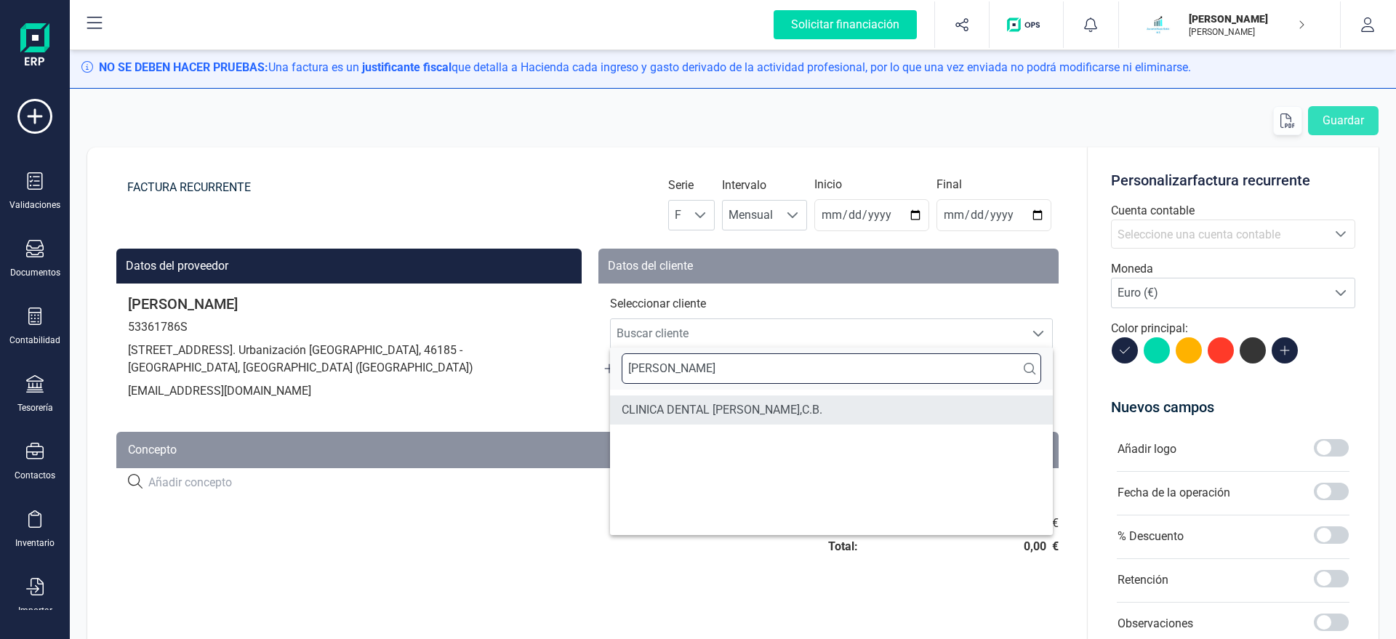
type input "PONCE"
click at [674, 410] on li "CLINICA DENTAL [PERSON_NAME],C.B." at bounding box center [831, 409] width 443 height 29
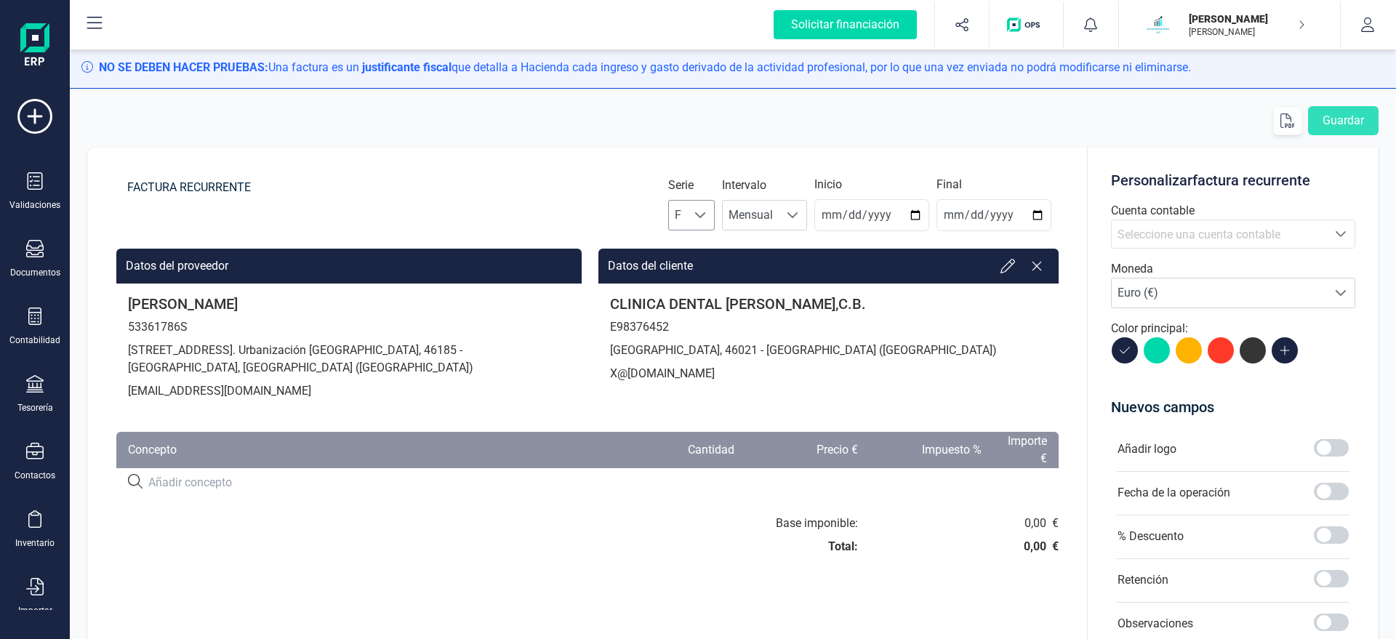
click at [706, 217] on span at bounding box center [700, 215] width 12 height 12
click at [704, 245] on li "A" at bounding box center [704, 250] width 47 height 29
click at [757, 217] on span "Mensual" at bounding box center [751, 215] width 56 height 29
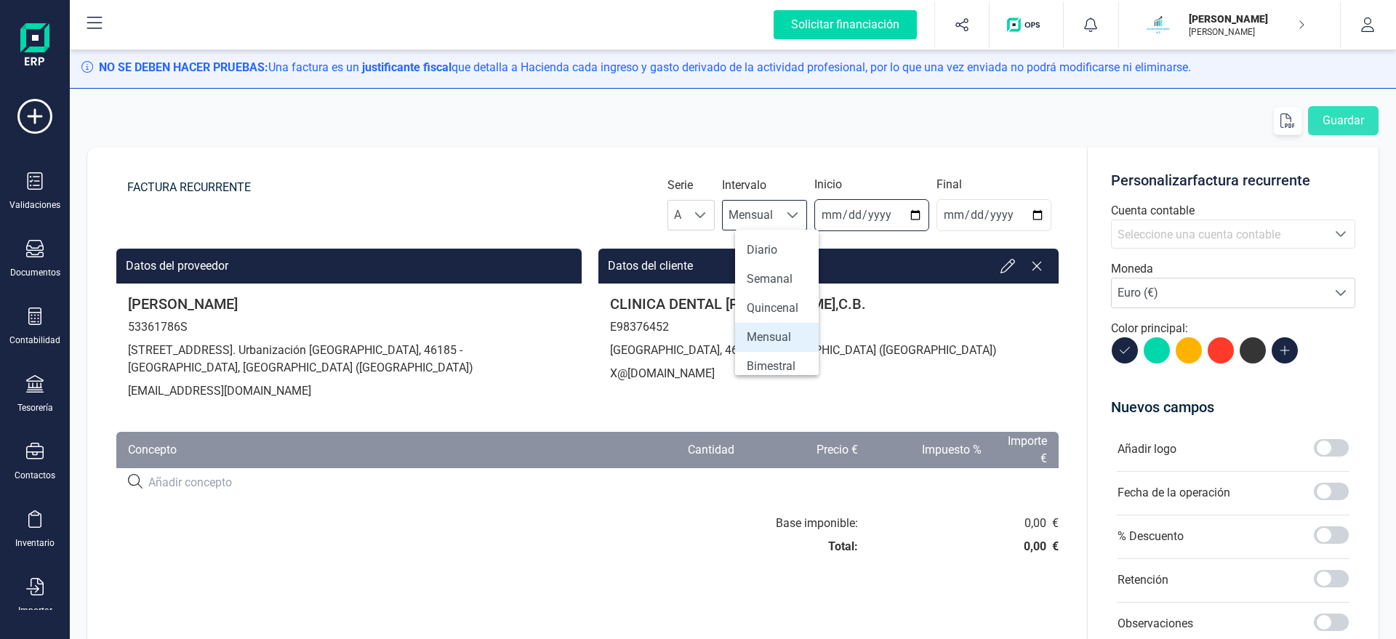
click at [839, 215] on input "2025-08-21" at bounding box center [871, 215] width 115 height 32
type input "[DATE]"
click at [1169, 236] on span "Seleccione una cuenta contable" at bounding box center [1198, 235] width 163 height 14
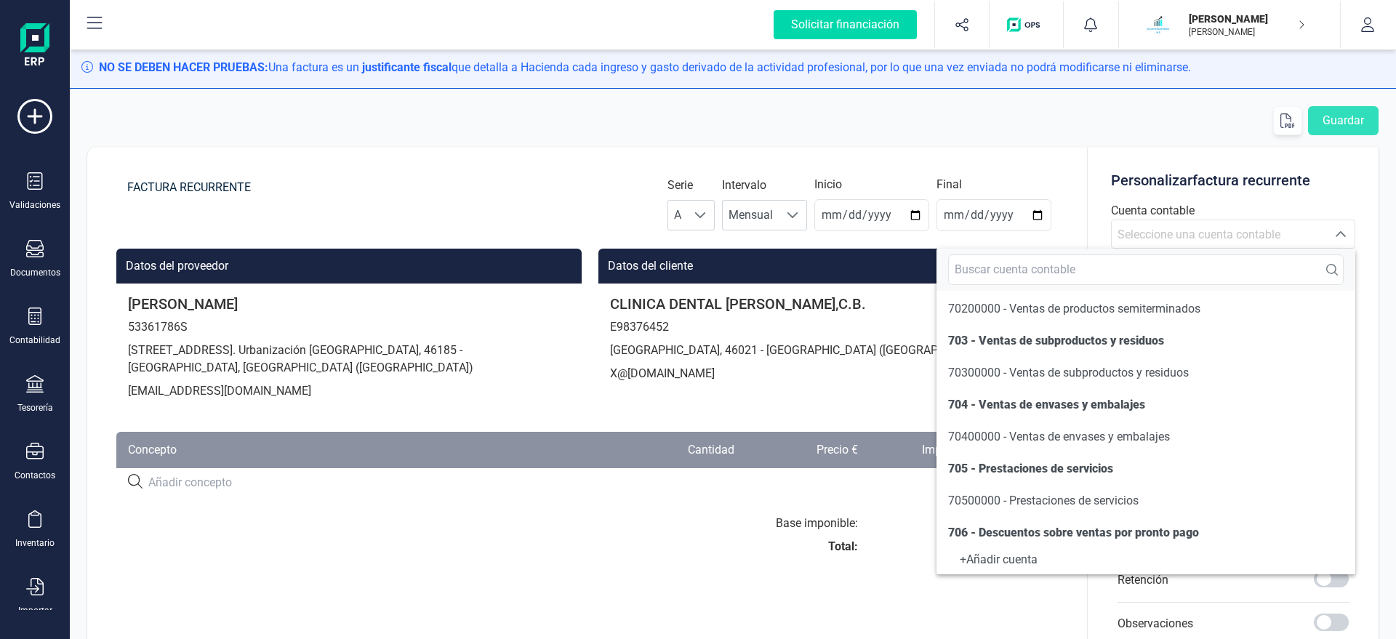
scroll to position [166, 0]
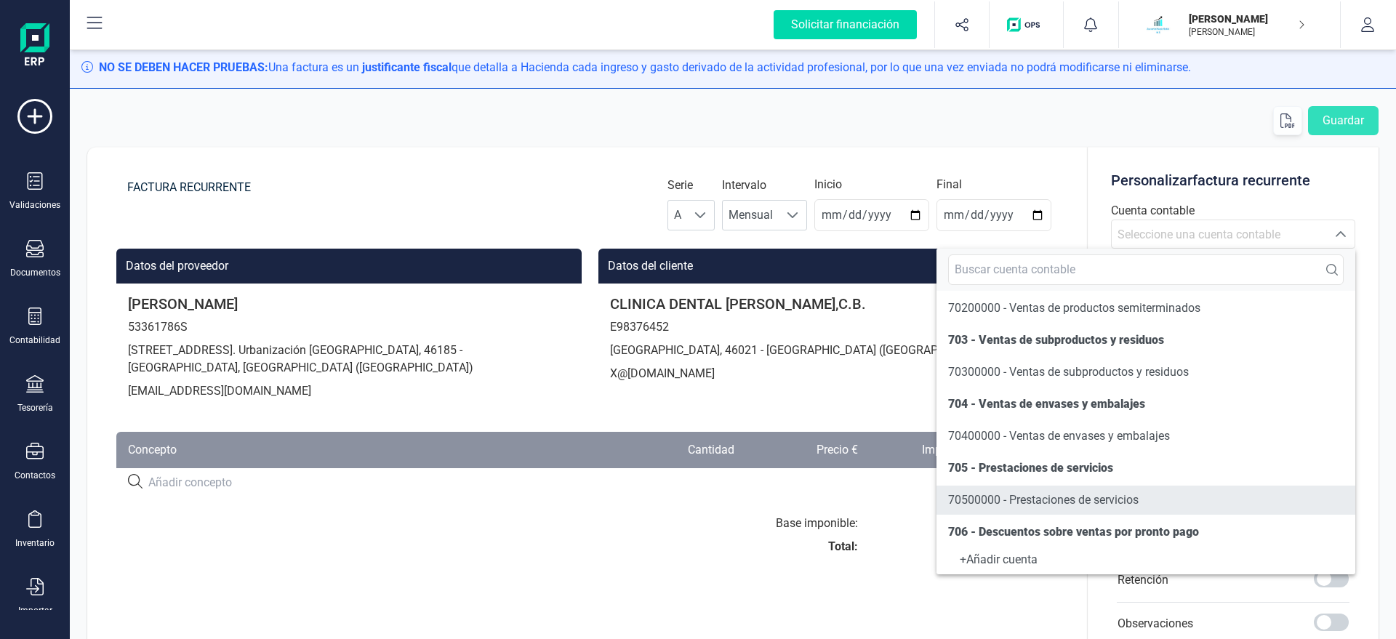
click at [1001, 491] on li "70500000 - Prestaciones de servicios" at bounding box center [1145, 500] width 419 height 29
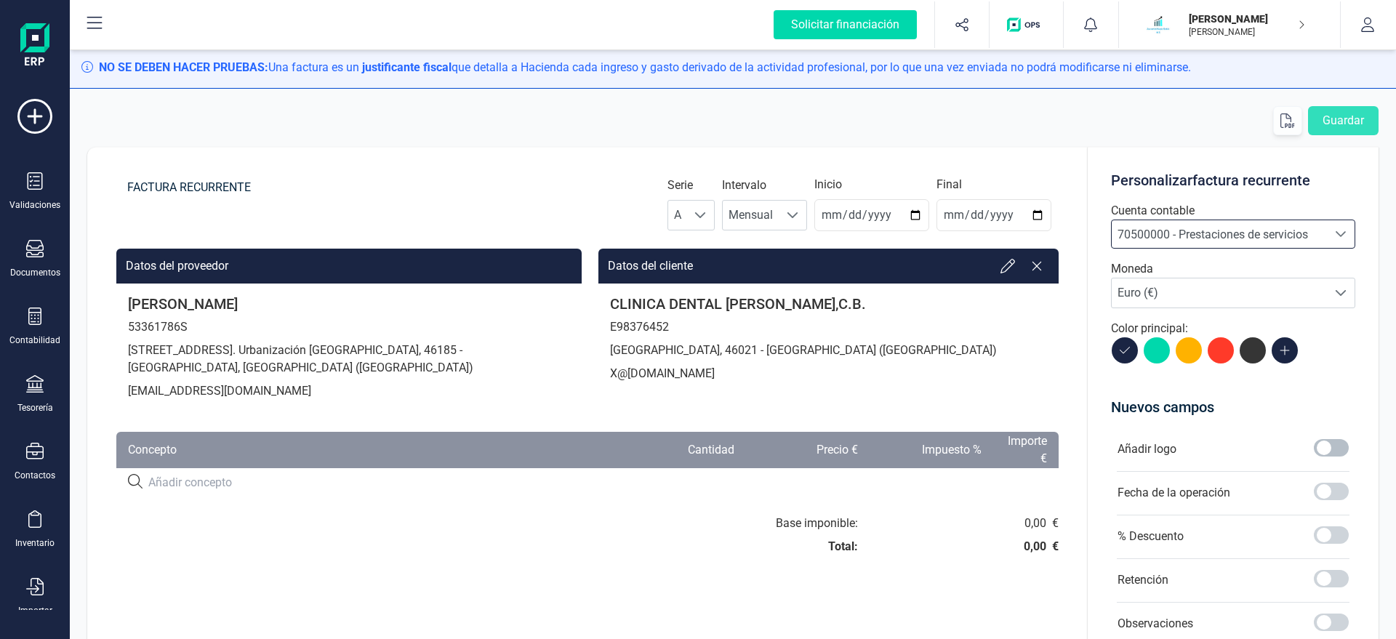
click at [1317, 443] on span at bounding box center [1331, 447] width 35 height 17
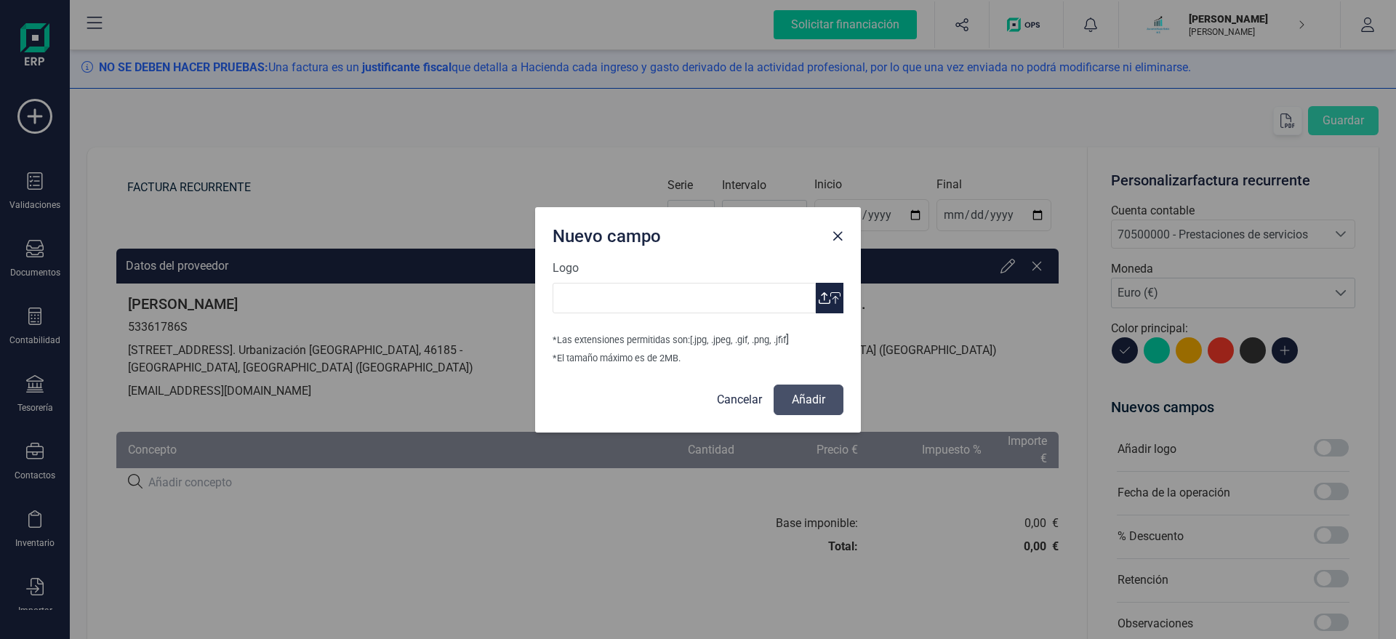
click at [829, 297] on span "button" at bounding box center [825, 298] width 12 height 12
type input "Logo Mayte Asesoria.jpg"
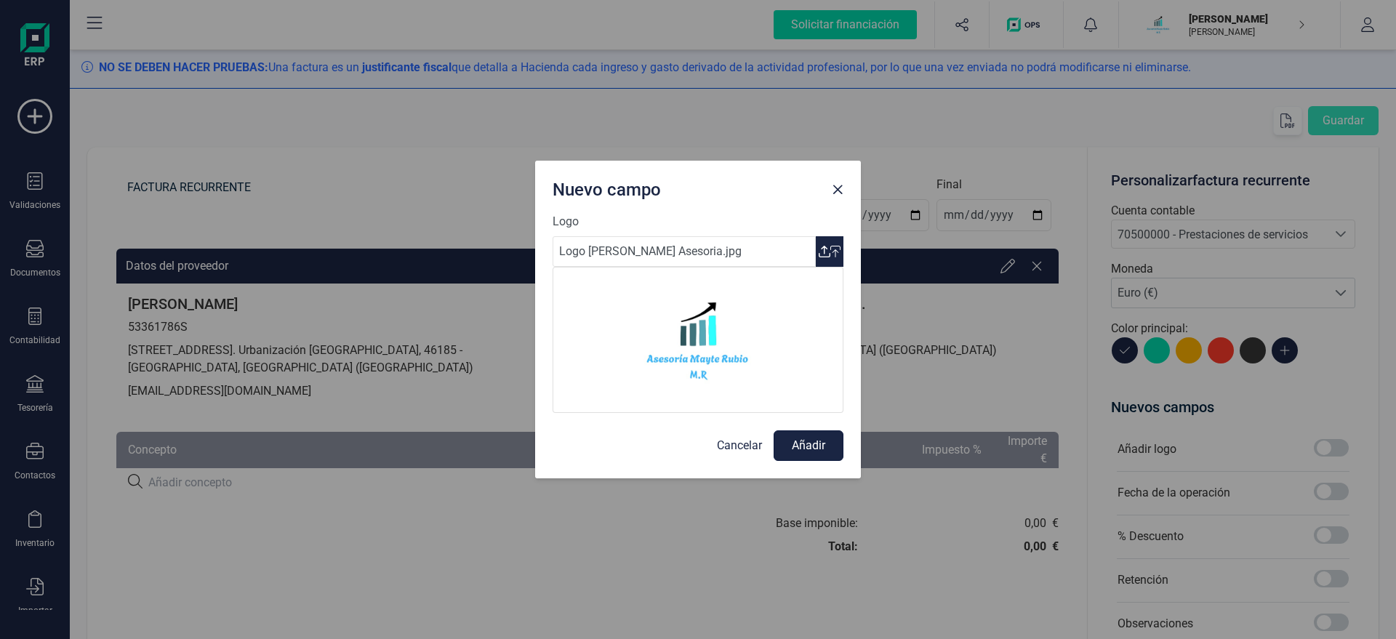
click at [808, 456] on button "Añadir" at bounding box center [808, 445] width 70 height 31
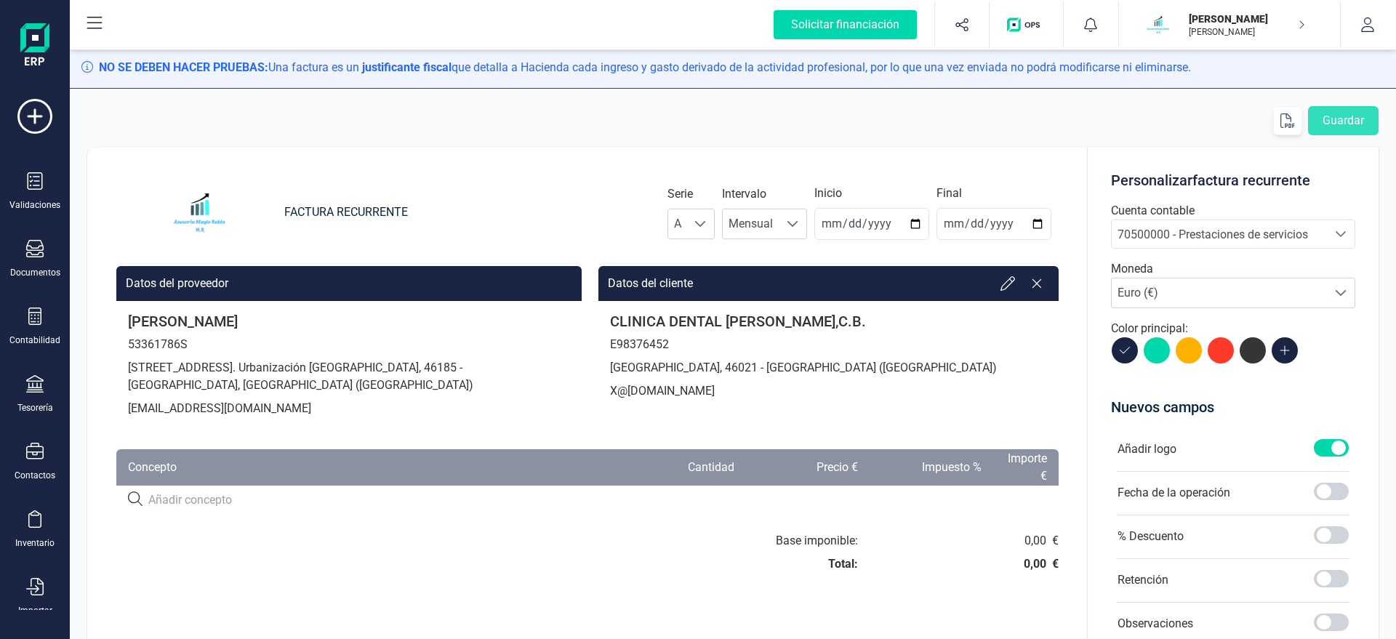
click at [214, 503] on input at bounding box center [377, 499] width 459 height 17
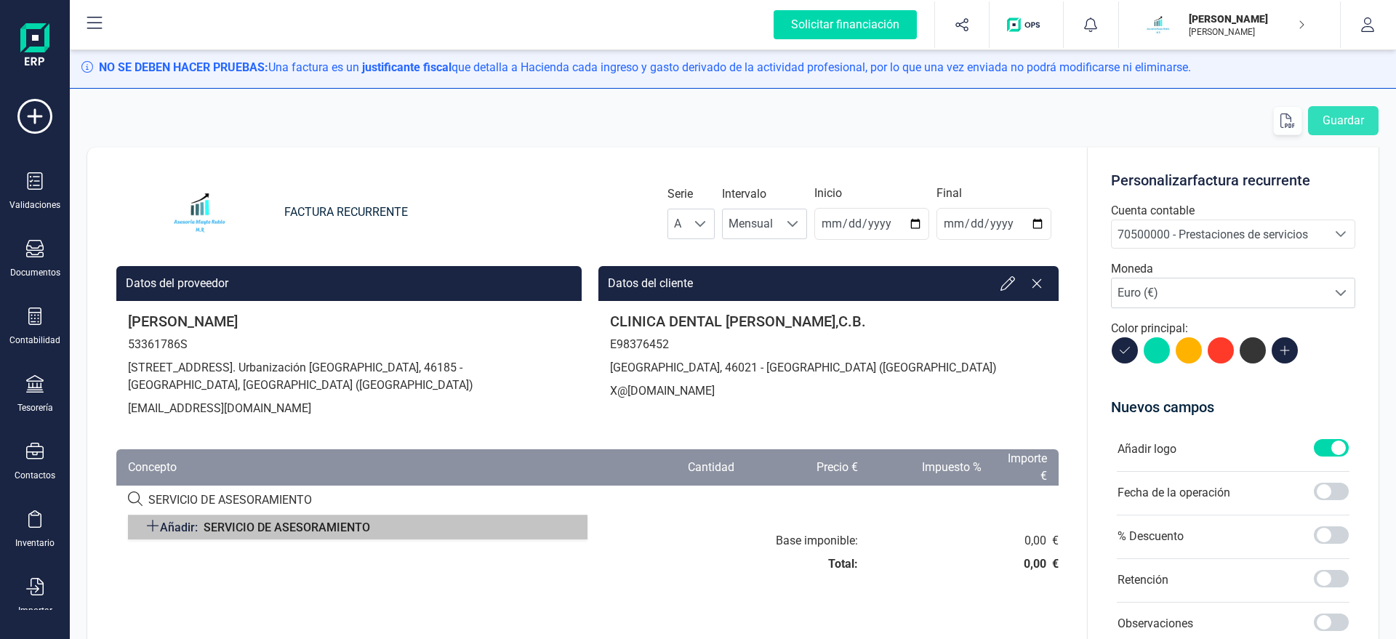
type input "SERVICIO DE ASESORAMIENTO"
click at [310, 536] on span "Añadir: SERVICIO DE ASESORAMIENTO" at bounding box center [257, 527] width 225 height 18
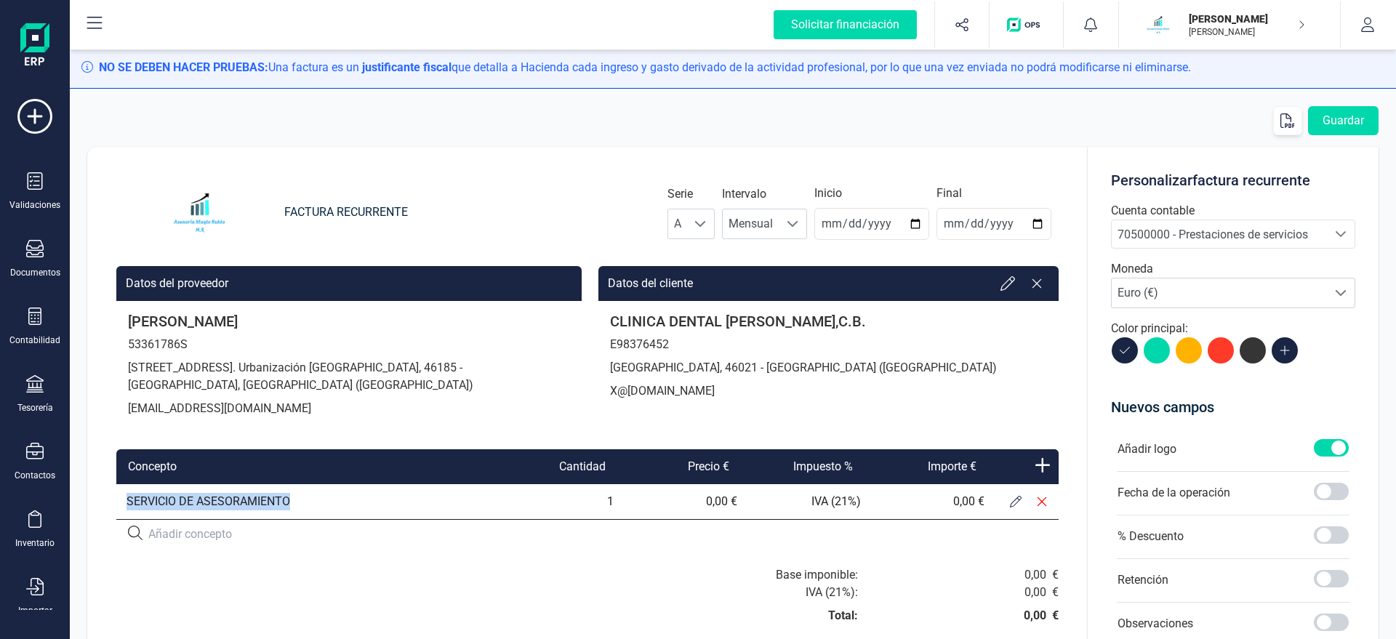
drag, startPoint x: 339, startPoint y: 496, endPoint x: 118, endPoint y: 505, distance: 220.4
click at [118, 505] on td "SERVICIO DE ASESORAMIENTO" at bounding box center [304, 501] width 377 height 35
copy td "SERVICIO DE ASESORAMIENTO"
click at [1007, 499] on button at bounding box center [1015, 501] width 26 height 26
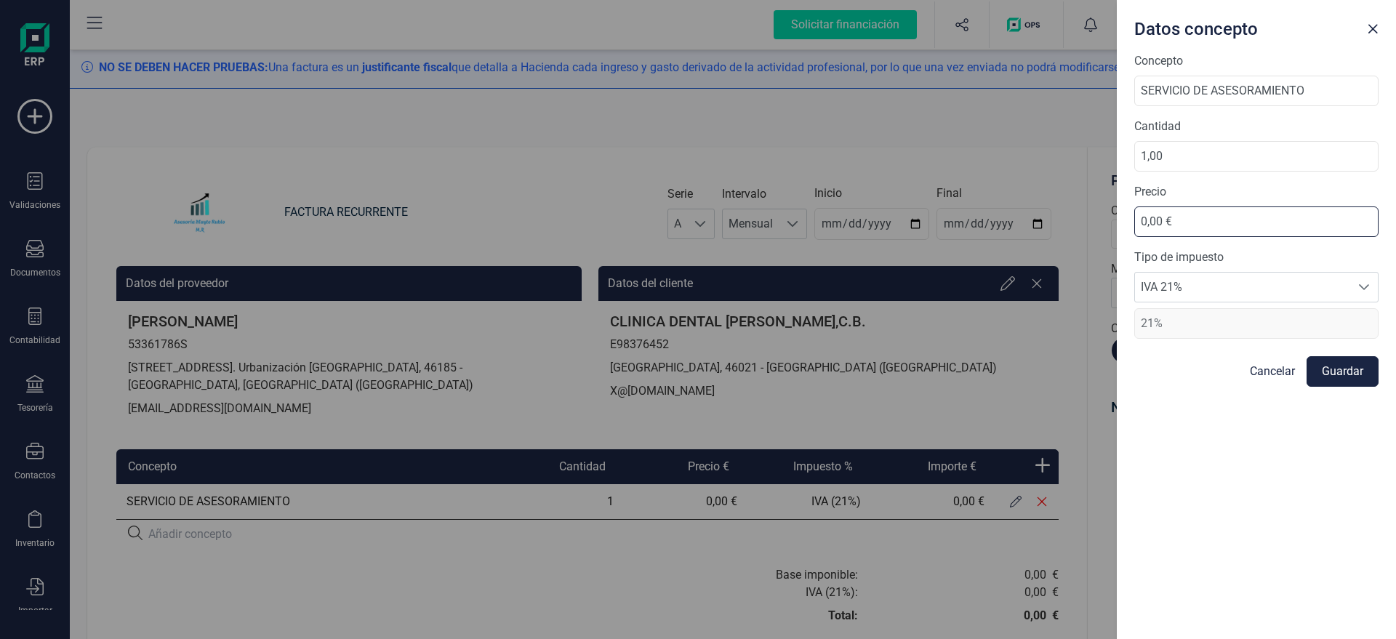
drag, startPoint x: 1182, startPoint y: 226, endPoint x: 1072, endPoint y: 232, distance: 109.9
click at [1134, 232] on input "0,00 €" at bounding box center [1256, 221] width 244 height 31
type input "115,39 €"
click at [1352, 377] on button "Guardar" at bounding box center [1342, 371] width 72 height 31
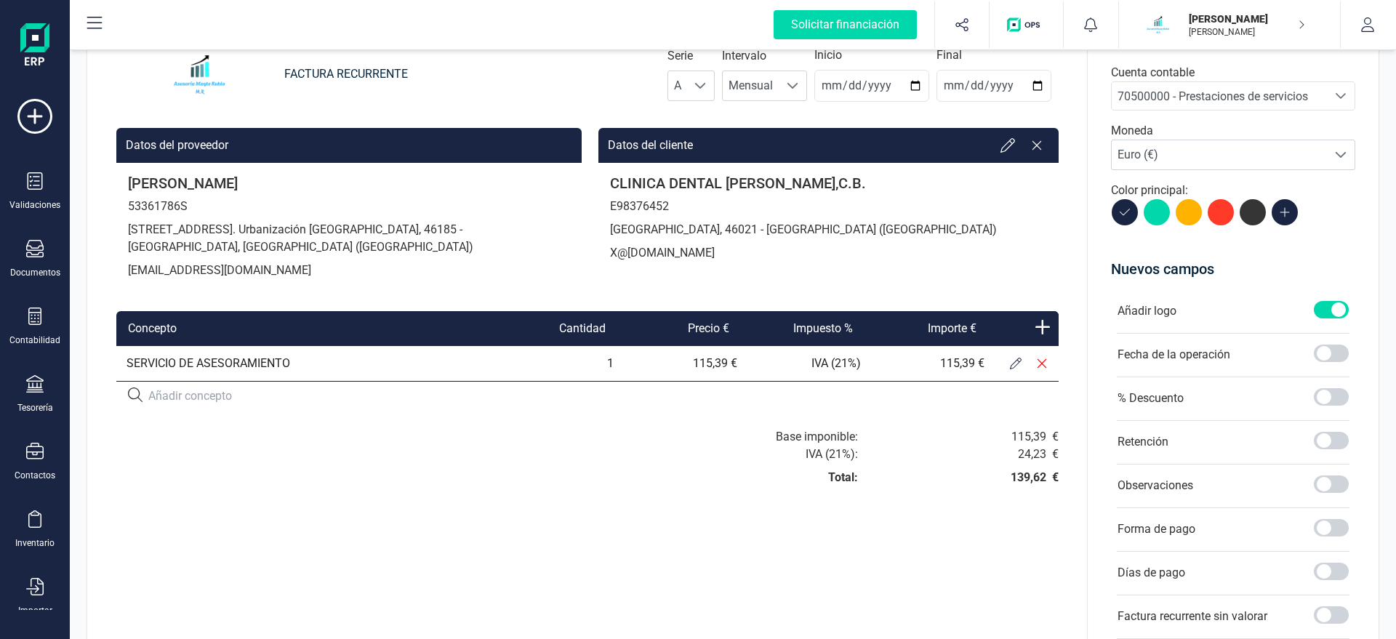
scroll to position [166, 0]
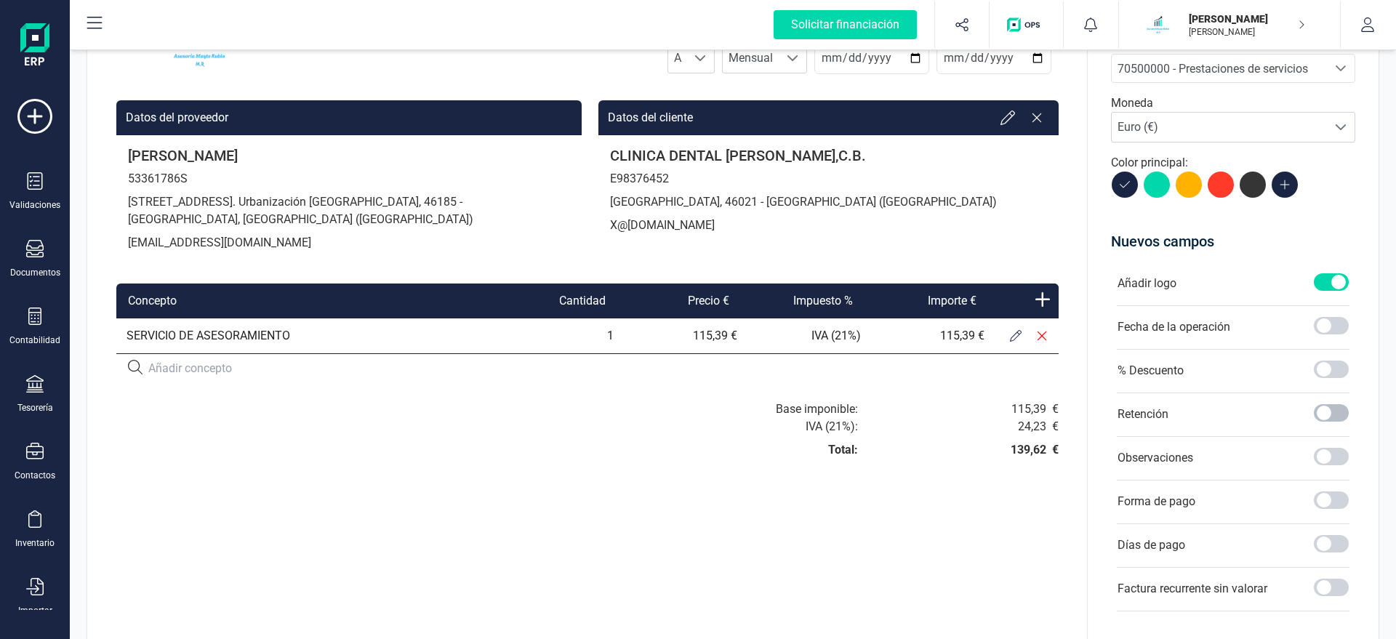
click at [1326, 409] on span at bounding box center [1331, 412] width 35 height 17
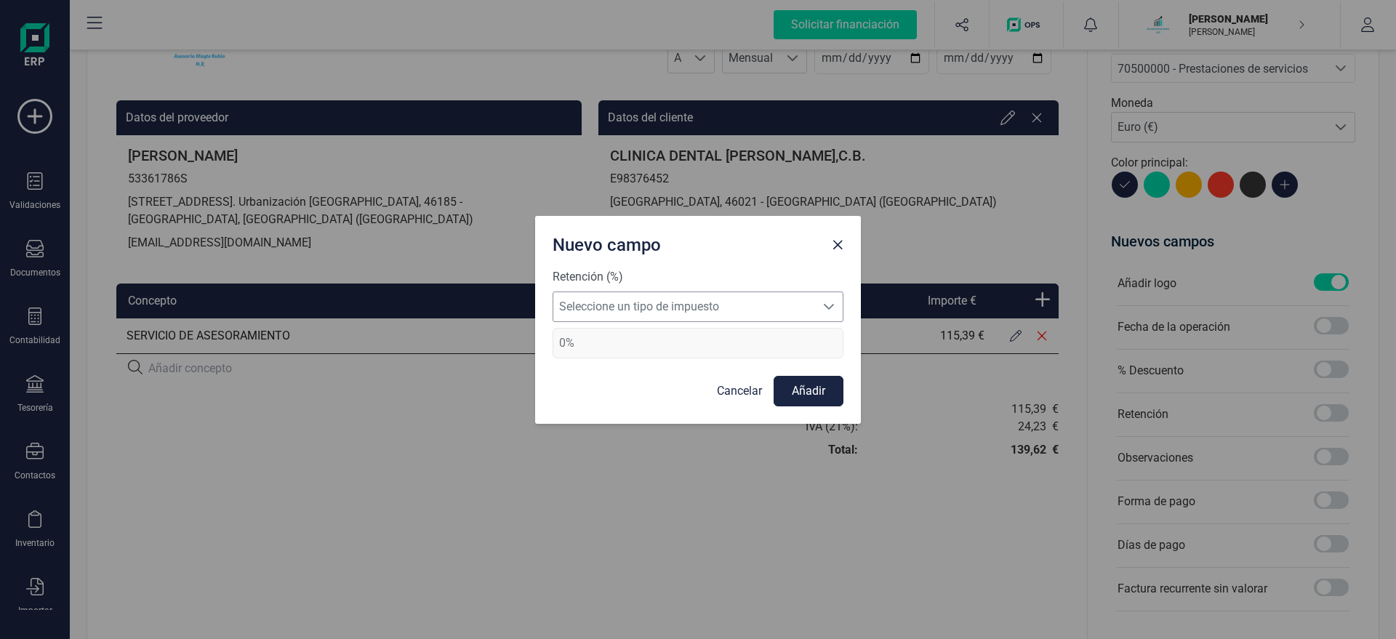
click at [771, 321] on span "Seleccione un tipo de impuesto" at bounding box center [684, 306] width 262 height 29
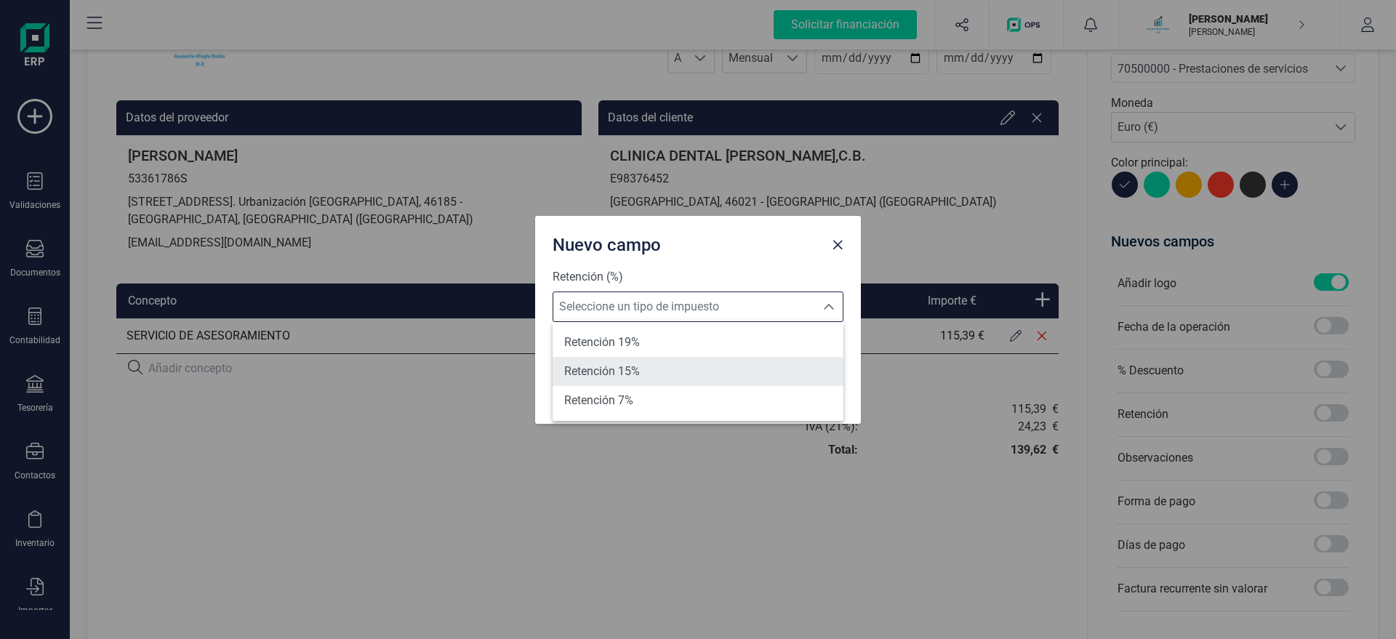
click at [662, 363] on li "Retención 15%" at bounding box center [697, 371] width 291 height 29
type input "15%"
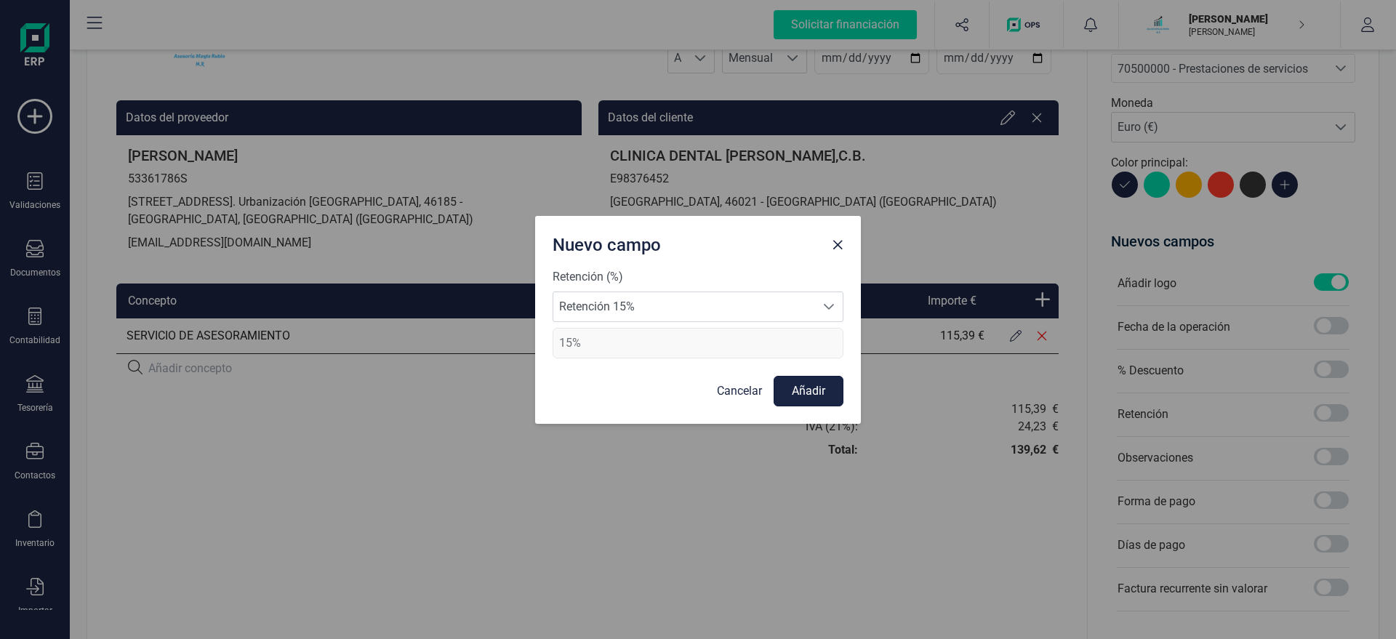
click at [813, 388] on button "Añadir" at bounding box center [808, 391] width 70 height 31
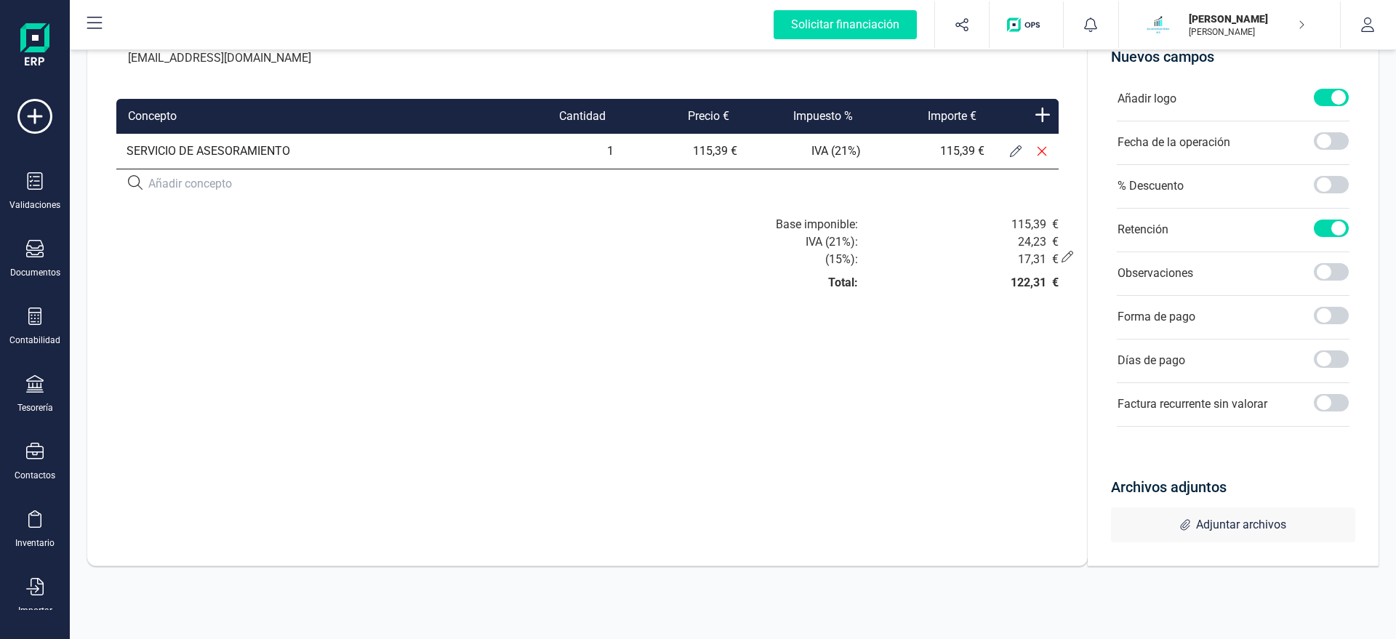
scroll to position [0, 0]
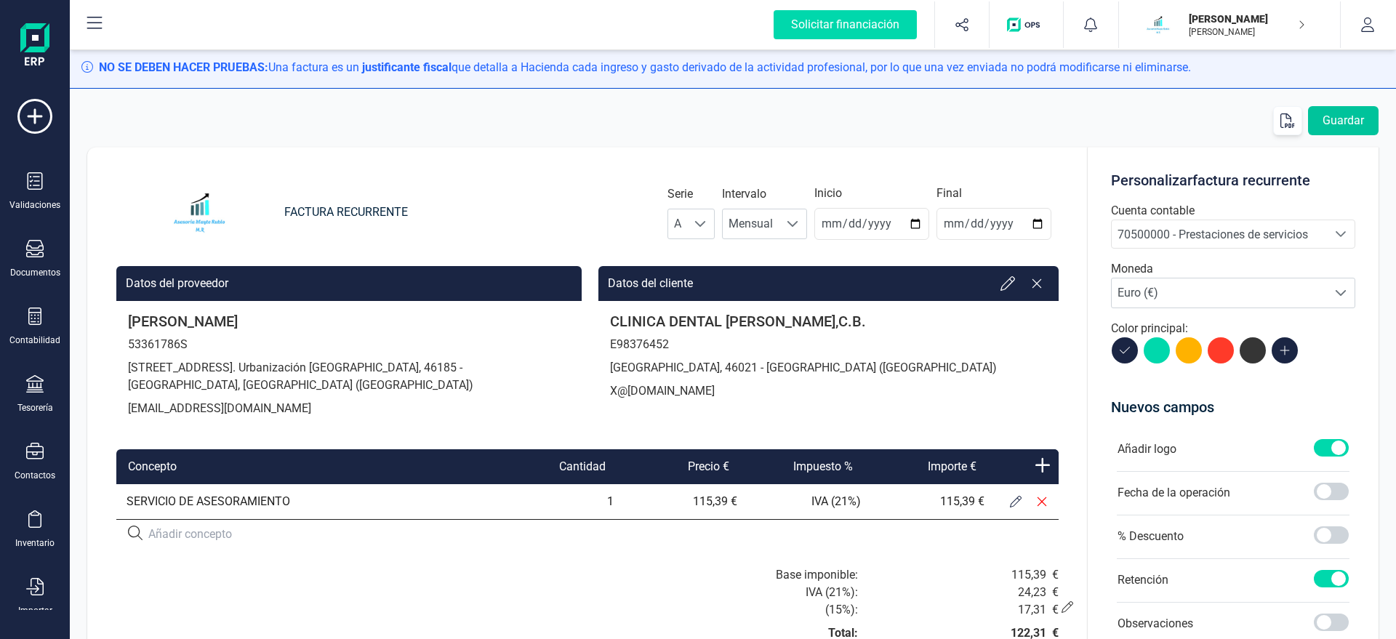
click at [1342, 118] on button "Guardar" at bounding box center [1343, 120] width 71 height 29
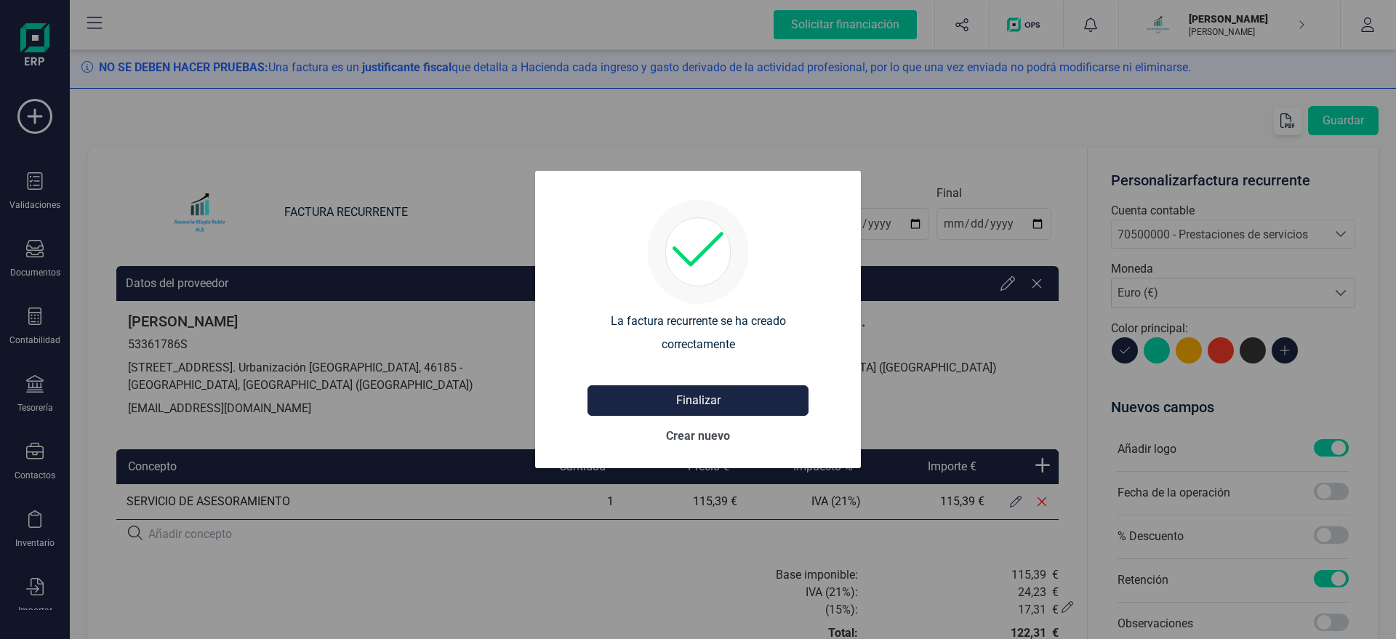
click at [699, 440] on b "Crear nuevo" at bounding box center [698, 435] width 64 height 17
type input "2025-08-21"
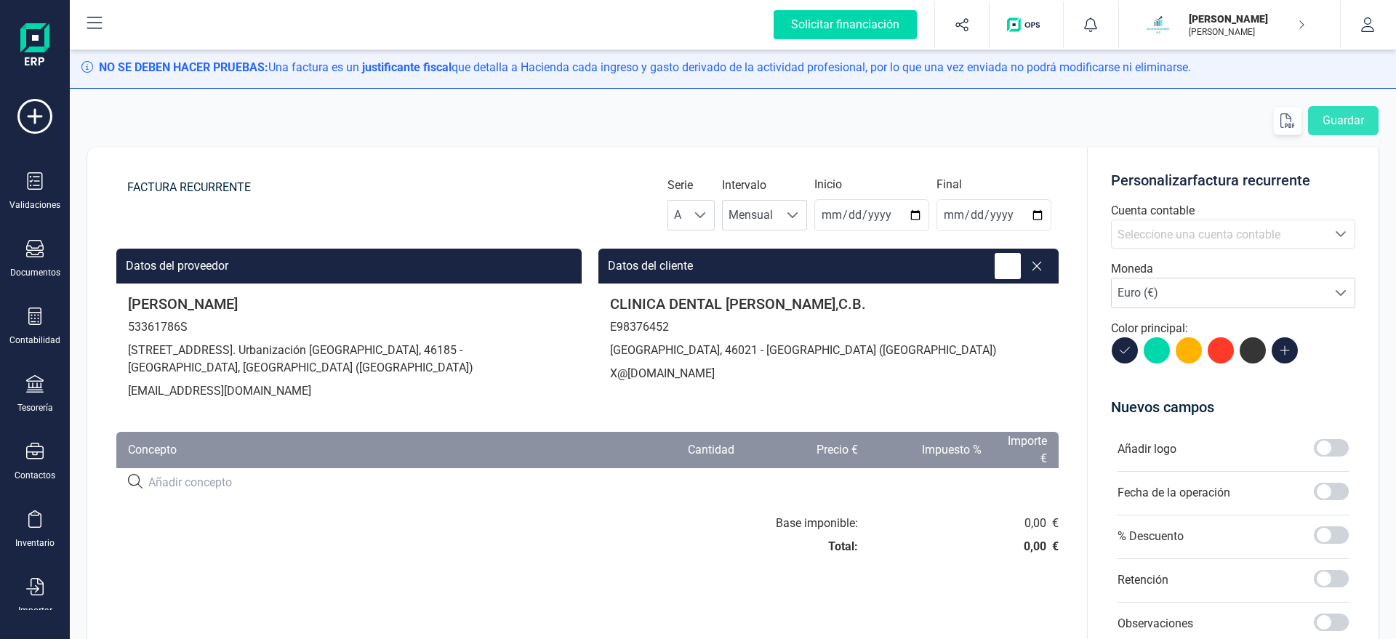
click at [1001, 263] on icon at bounding box center [1007, 266] width 15 height 15
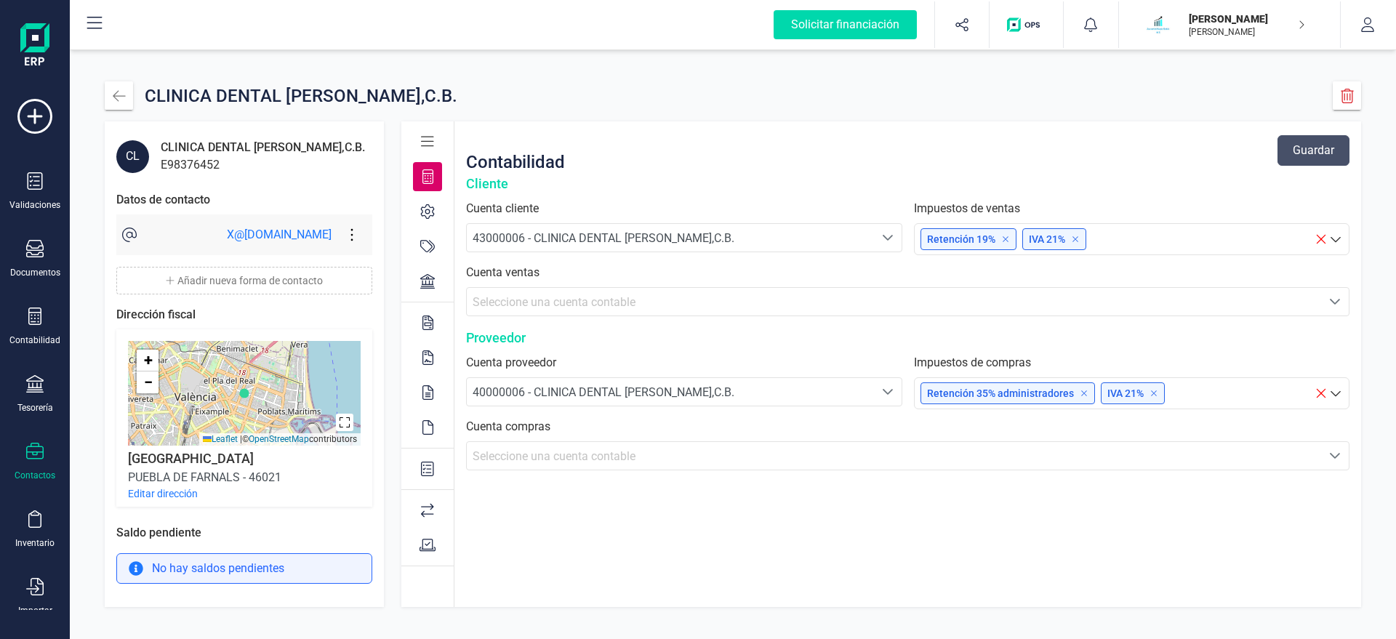
click at [648, 240] on span "43000006 - CLINICA DENTAL PONCE GARCIA,C.B." at bounding box center [604, 238] width 262 height 14
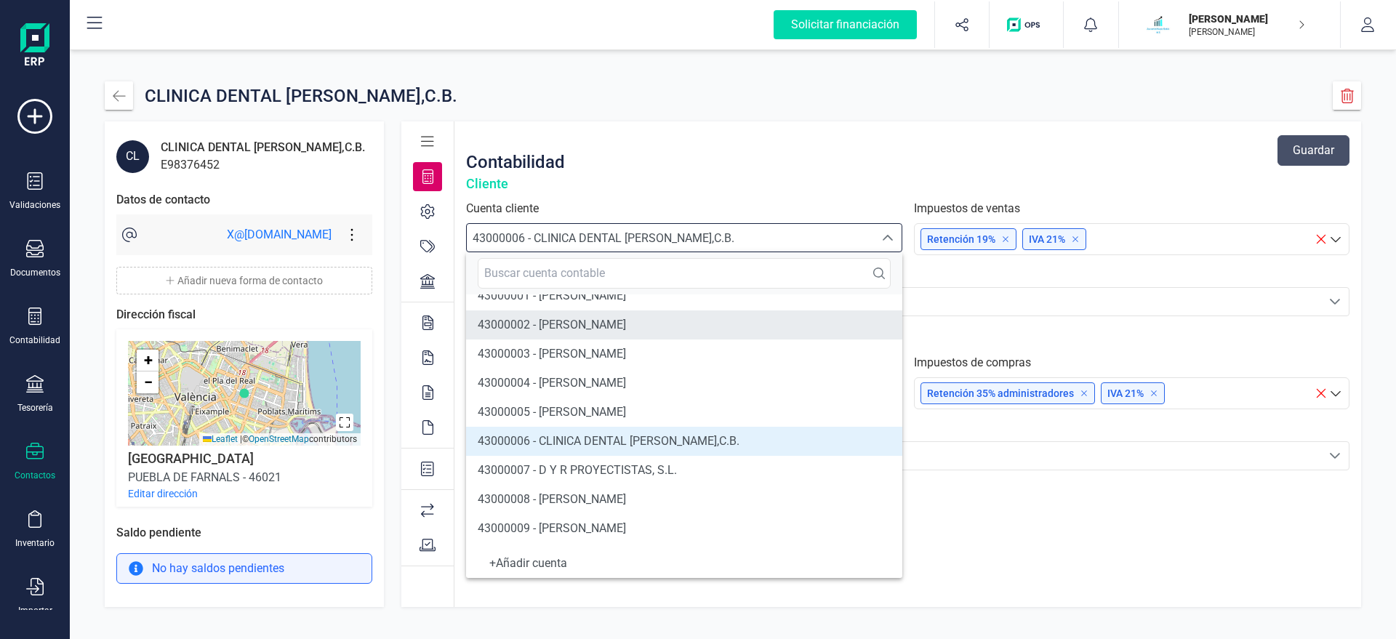
scroll to position [166, 0]
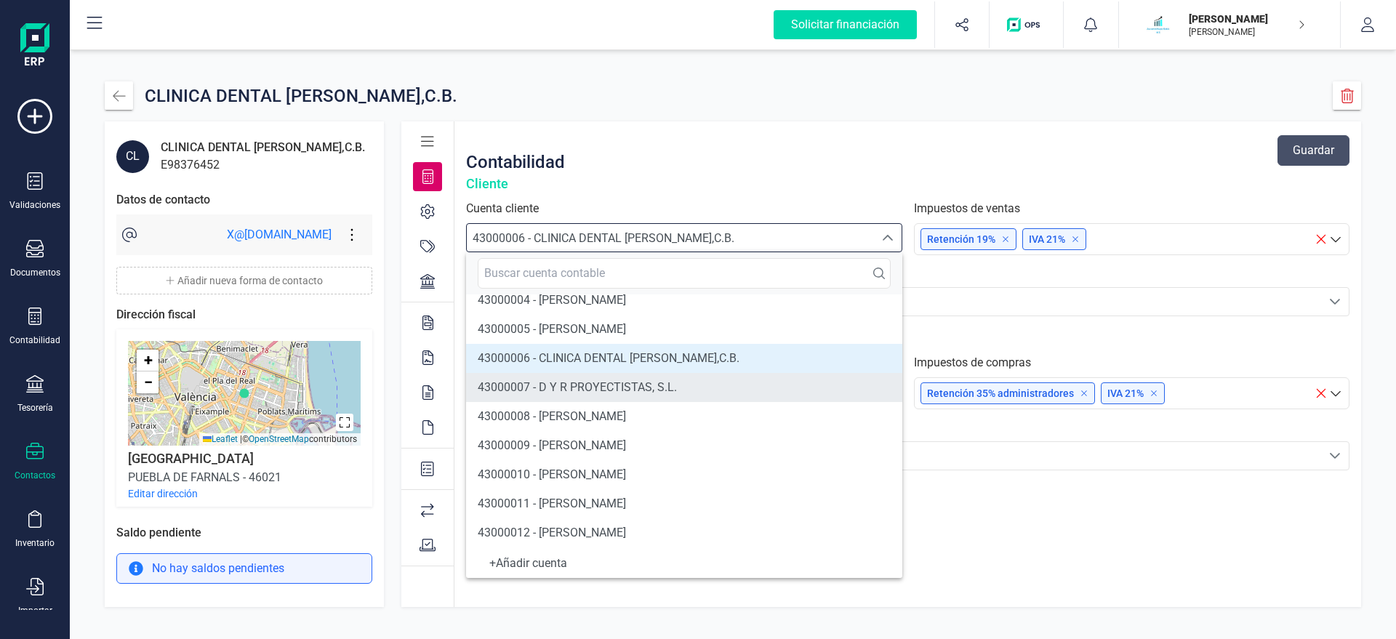
click at [619, 384] on span "43000007 - D Y R PROYECTISTAS, S.L." at bounding box center [577, 387] width 199 height 14
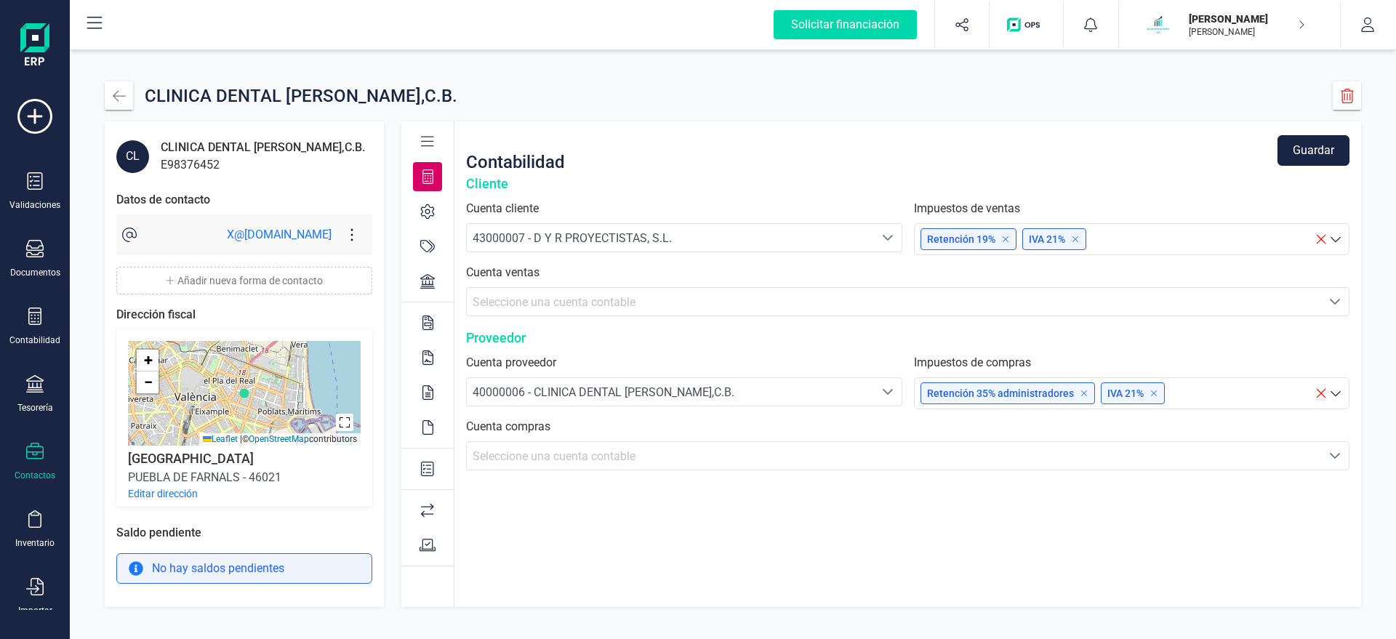
click at [1321, 149] on button "Guardar" at bounding box center [1313, 150] width 72 height 31
click at [117, 93] on icon "button" at bounding box center [119, 96] width 15 height 15
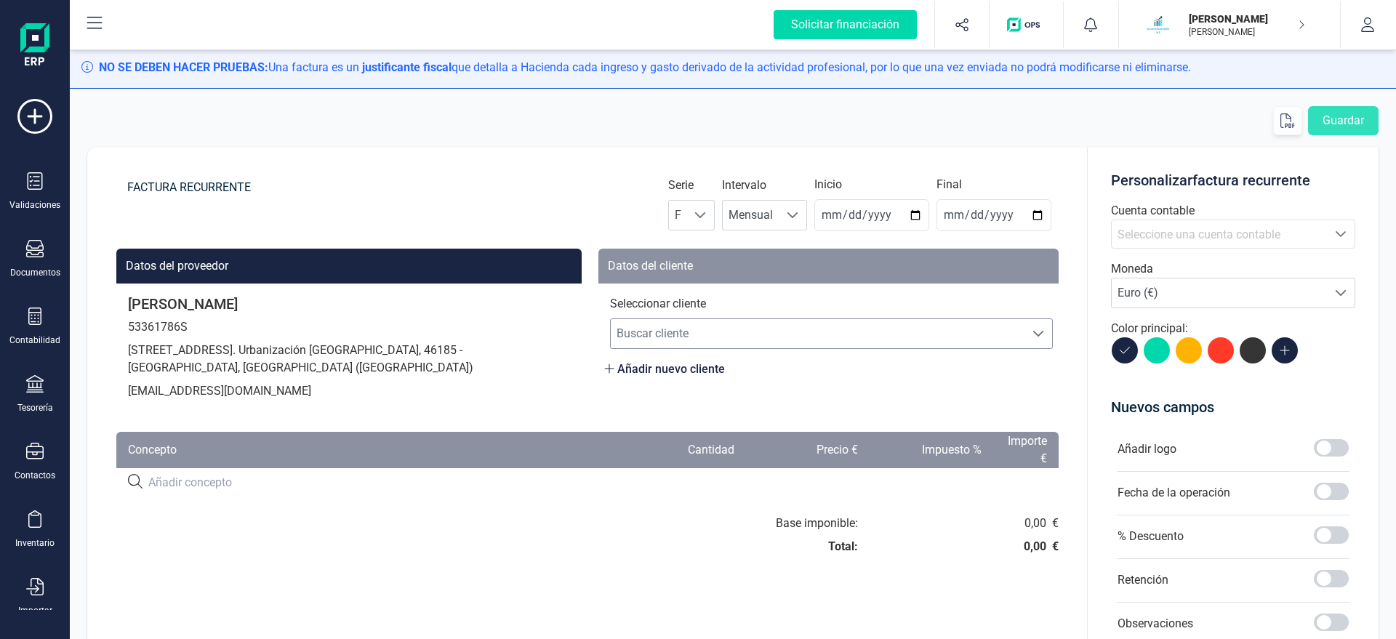
click at [696, 335] on span "Buscar cliente" at bounding box center [818, 333] width 414 height 29
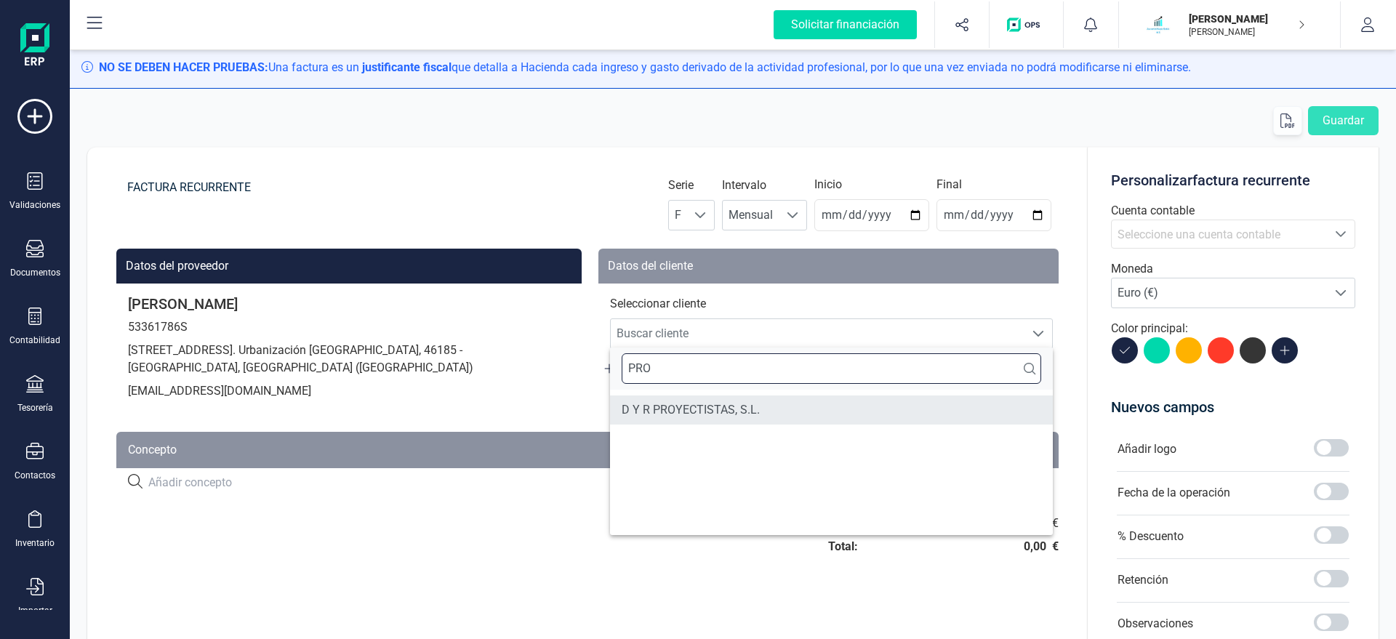
type input "PRO"
click at [733, 416] on li "D Y R PROYECTISTAS, S.L." at bounding box center [831, 409] width 443 height 29
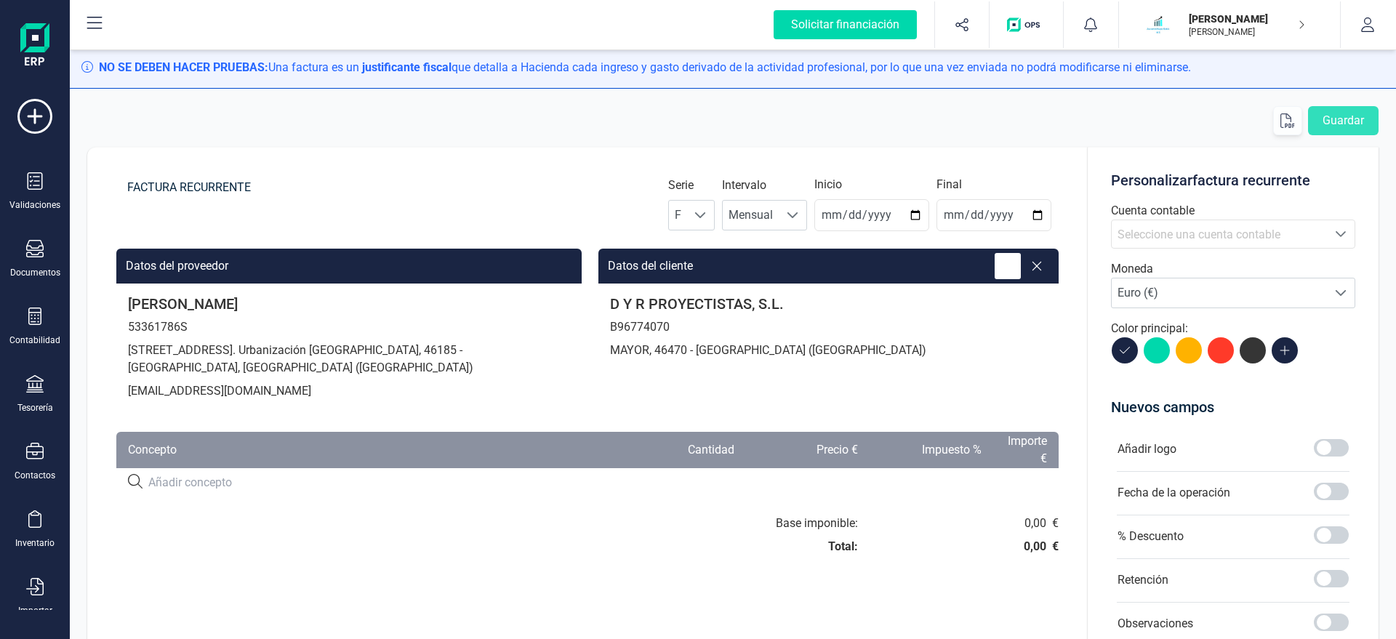
click at [1011, 268] on icon at bounding box center [1007, 266] width 15 height 15
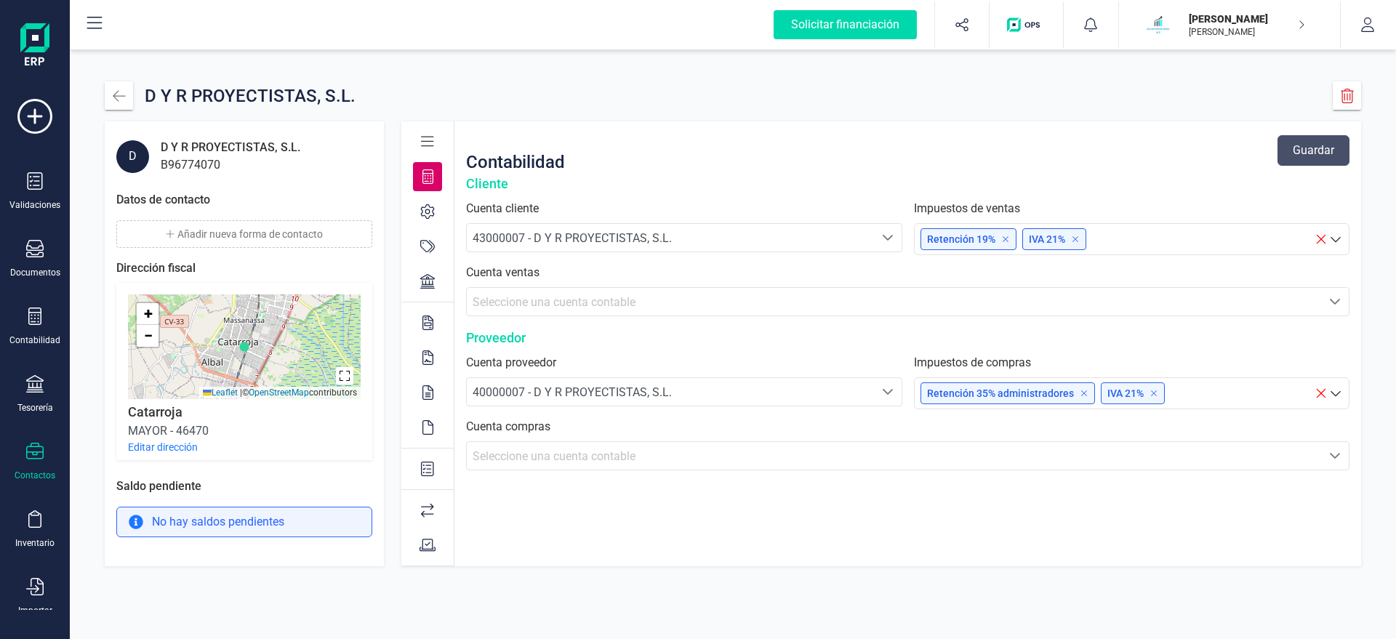
click at [207, 227] on button "Añadir nueva forma de contacto" at bounding box center [244, 234] width 256 height 28
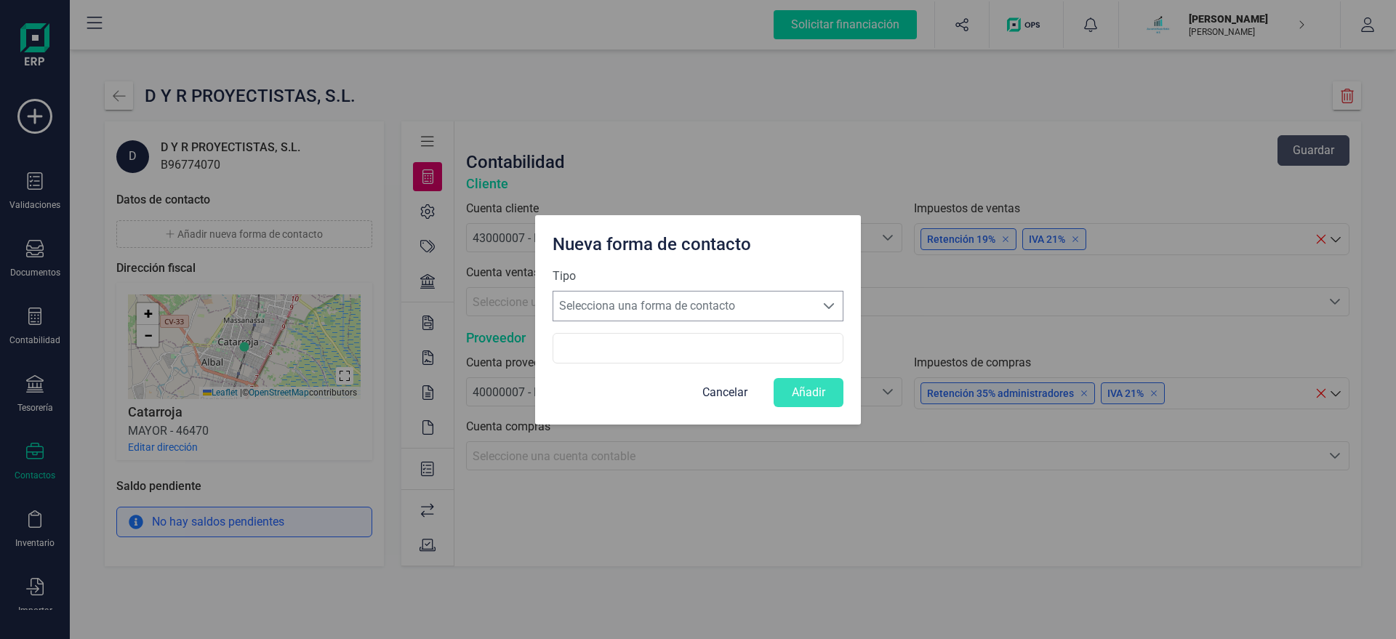
click at [668, 303] on span "Selecciona una forma de contacto" at bounding box center [684, 305] width 262 height 29
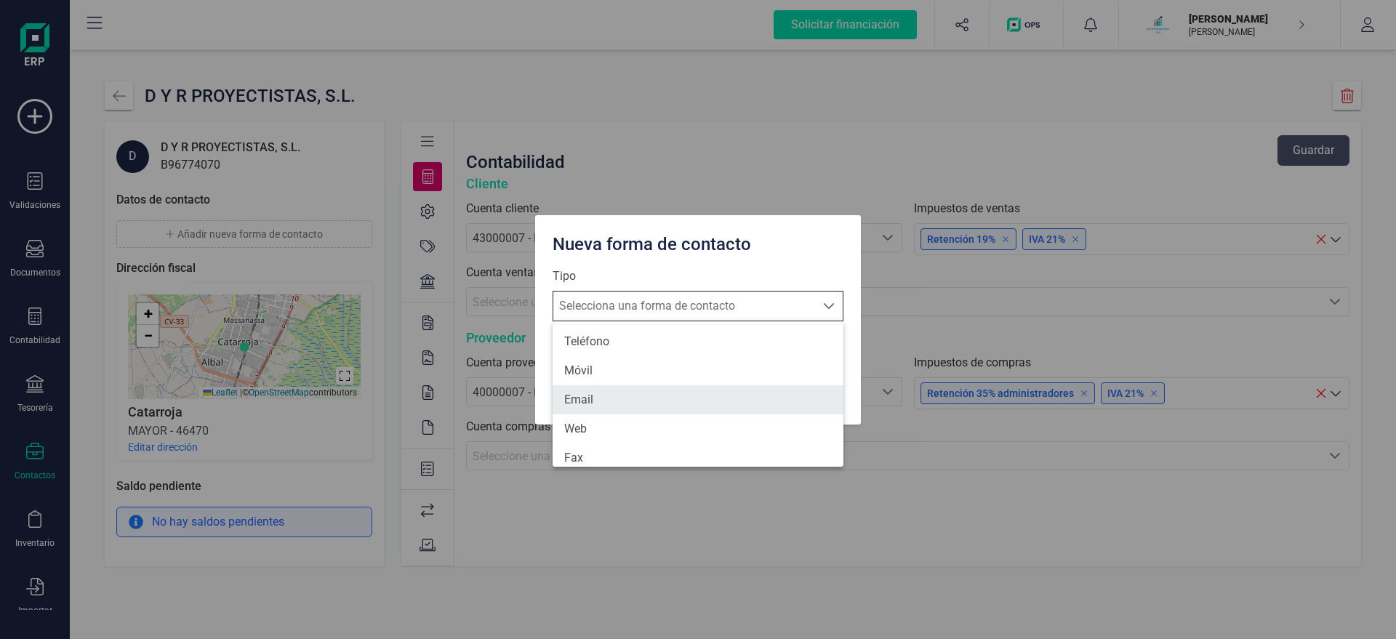
click at [604, 395] on li "Email" at bounding box center [697, 399] width 291 height 29
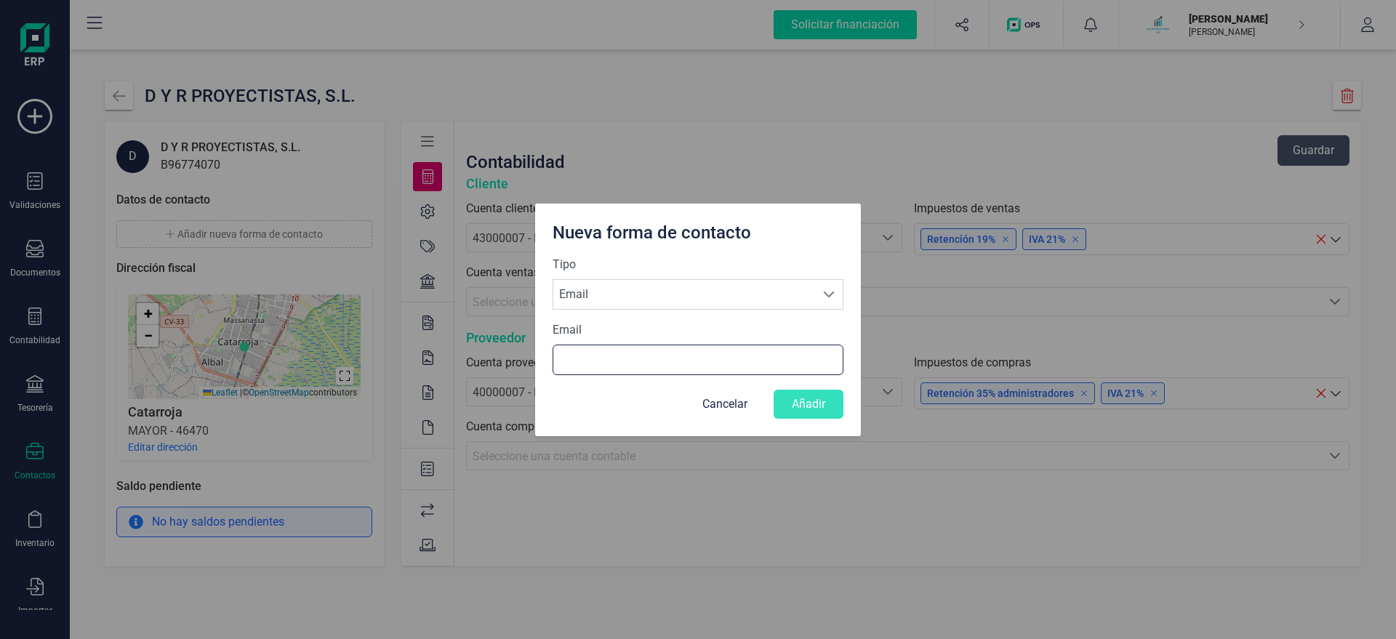
click at [581, 361] on input "Email" at bounding box center [697, 360] width 291 height 31
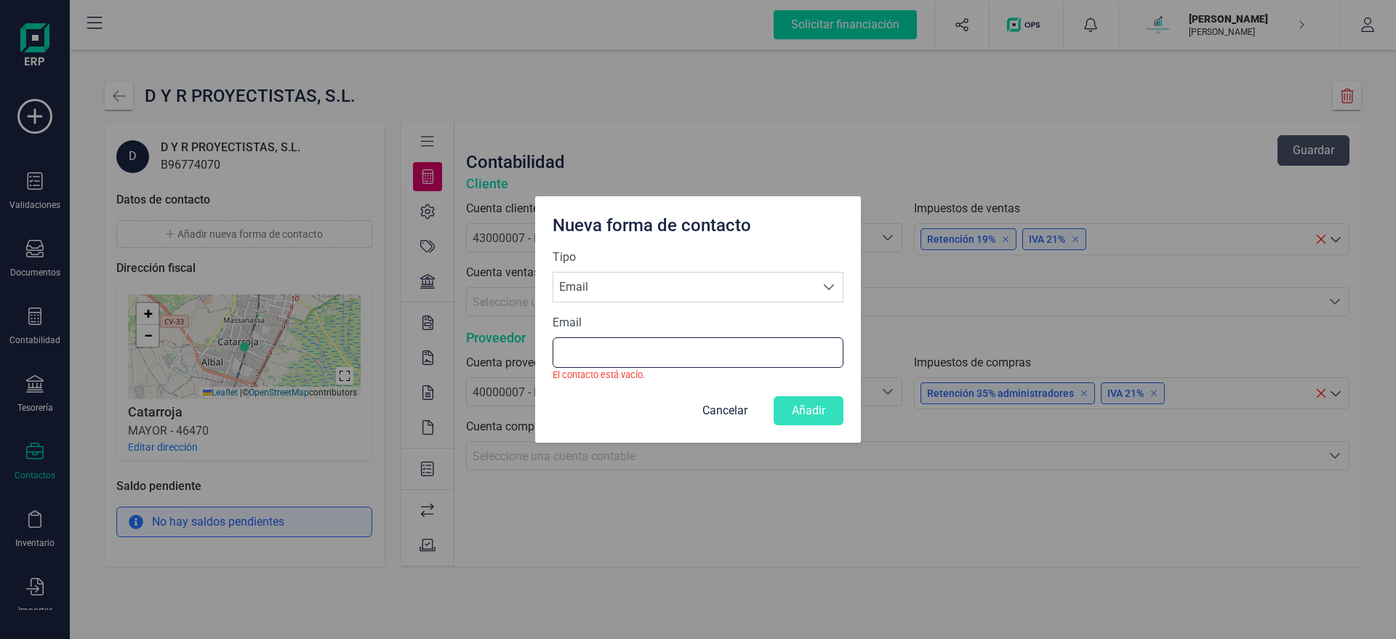
paste input "X@[DOMAIN_NAME]"
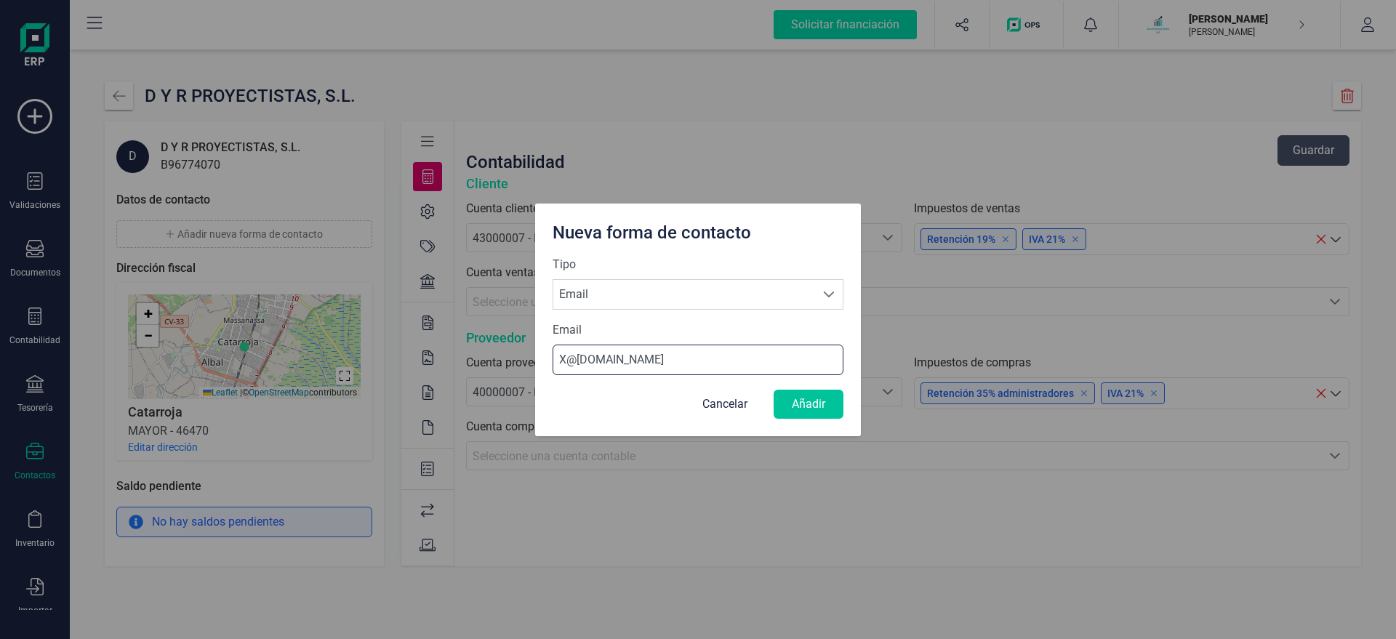
type input "X@[DOMAIN_NAME]"
click at [809, 408] on button "Añadir" at bounding box center [808, 404] width 70 height 29
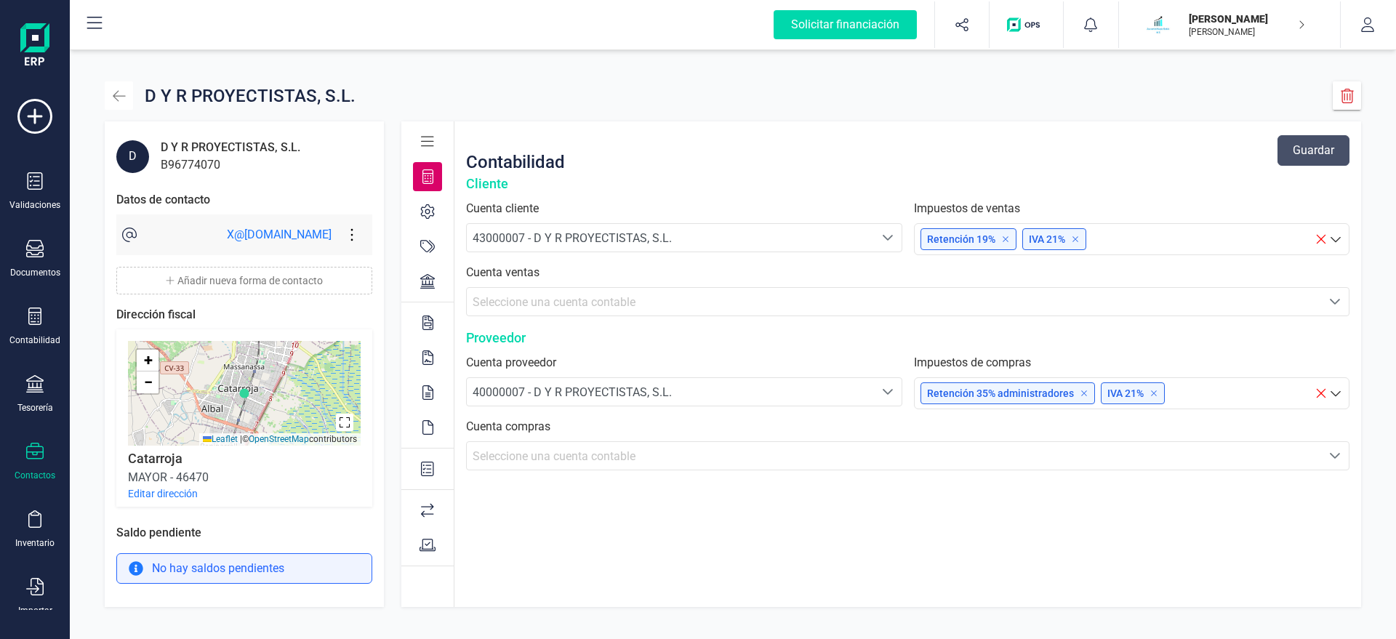
click at [121, 95] on icon "button" at bounding box center [119, 96] width 15 height 15
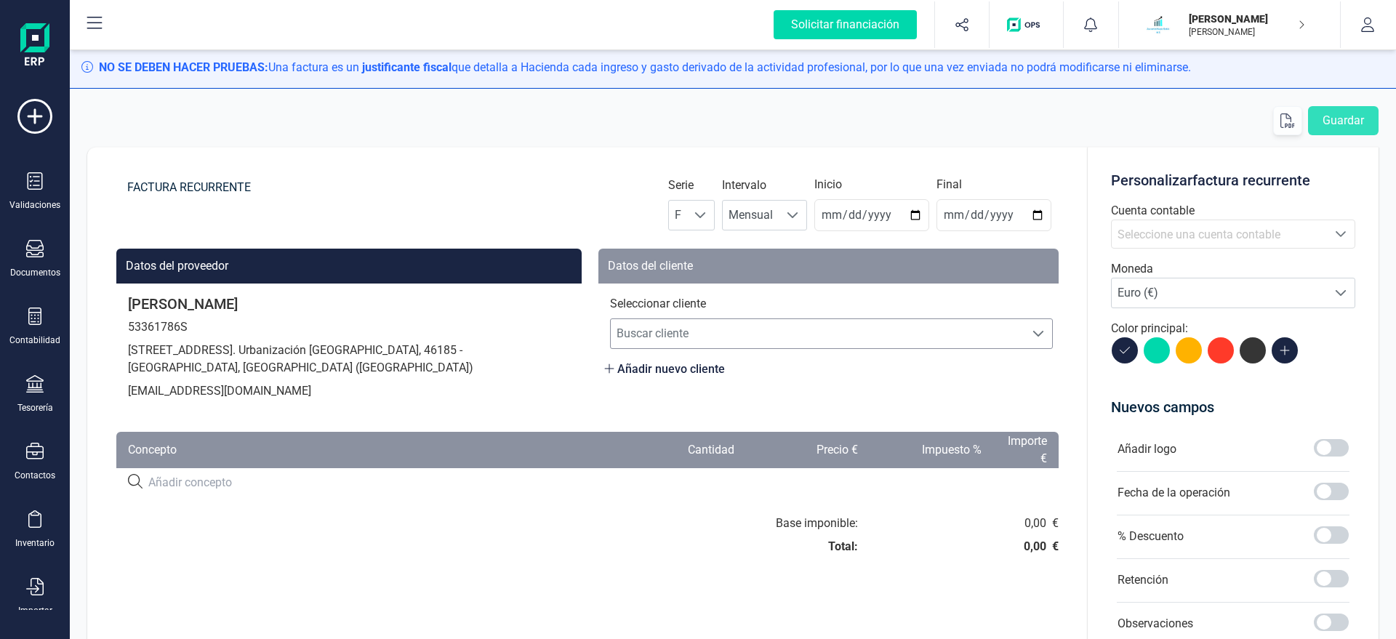
click at [704, 331] on span "Buscar cliente" at bounding box center [818, 333] width 414 height 29
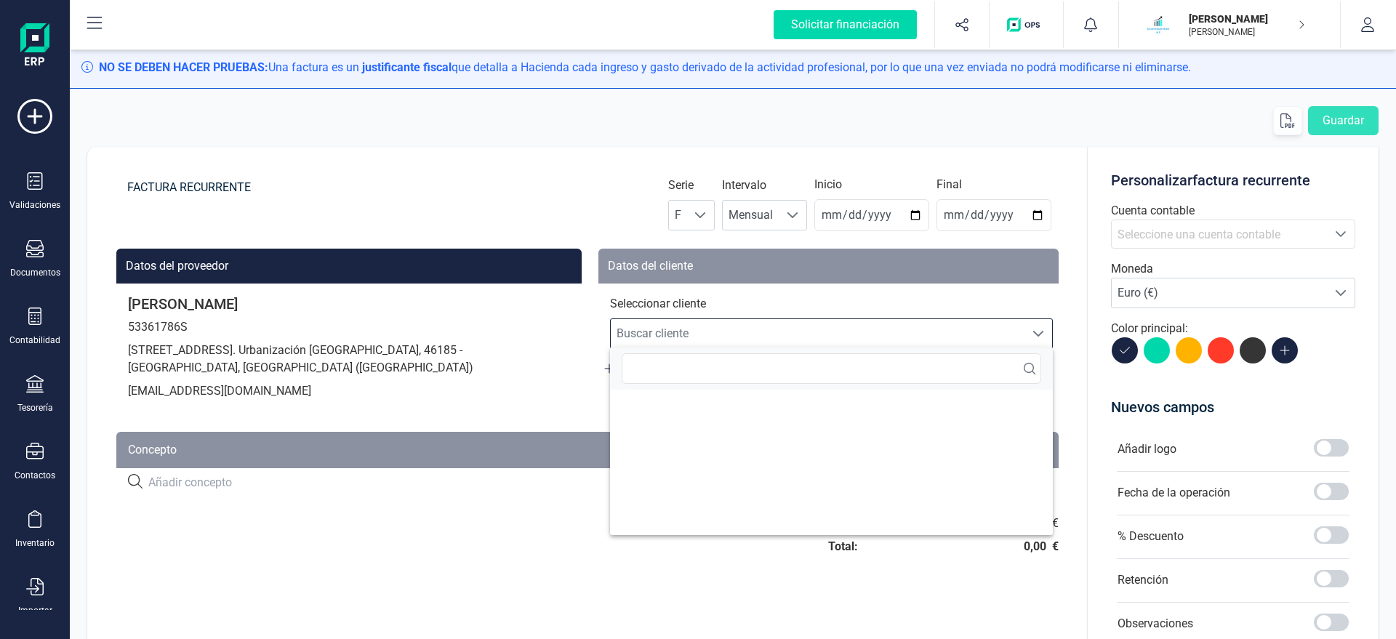
scroll to position [9, 70]
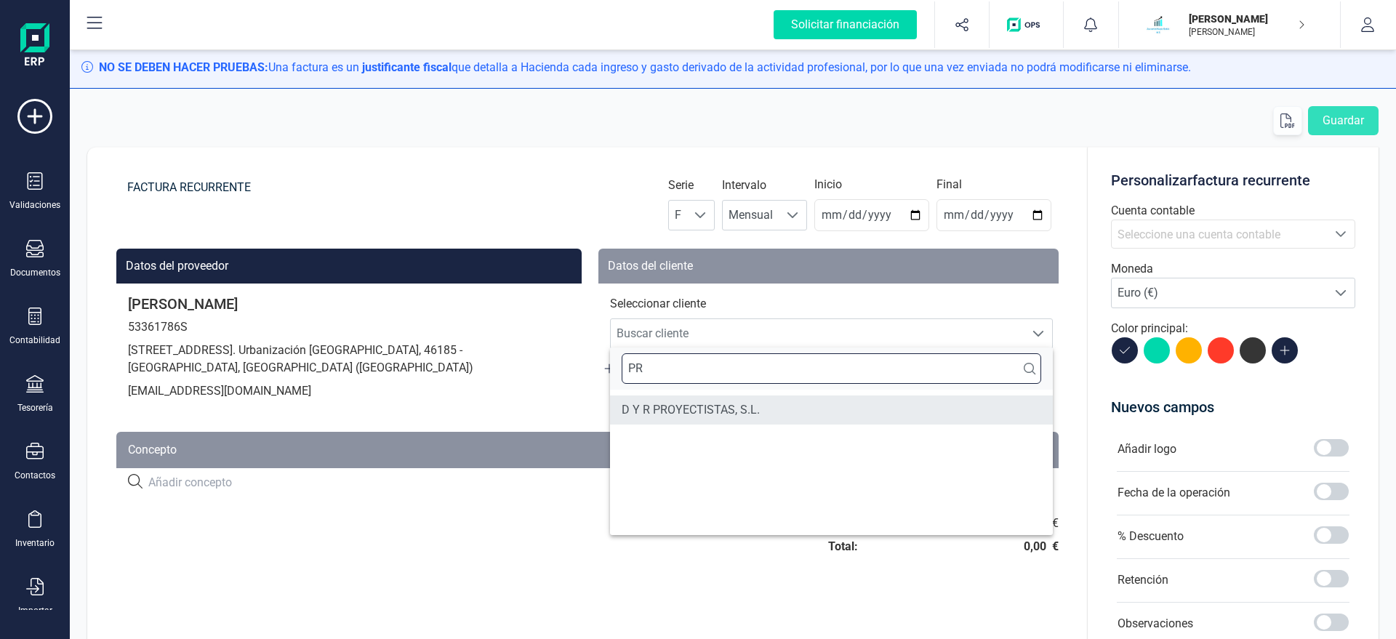
type input "PR"
click at [688, 403] on li "D Y R PROYECTISTAS, S.L." at bounding box center [831, 409] width 443 height 29
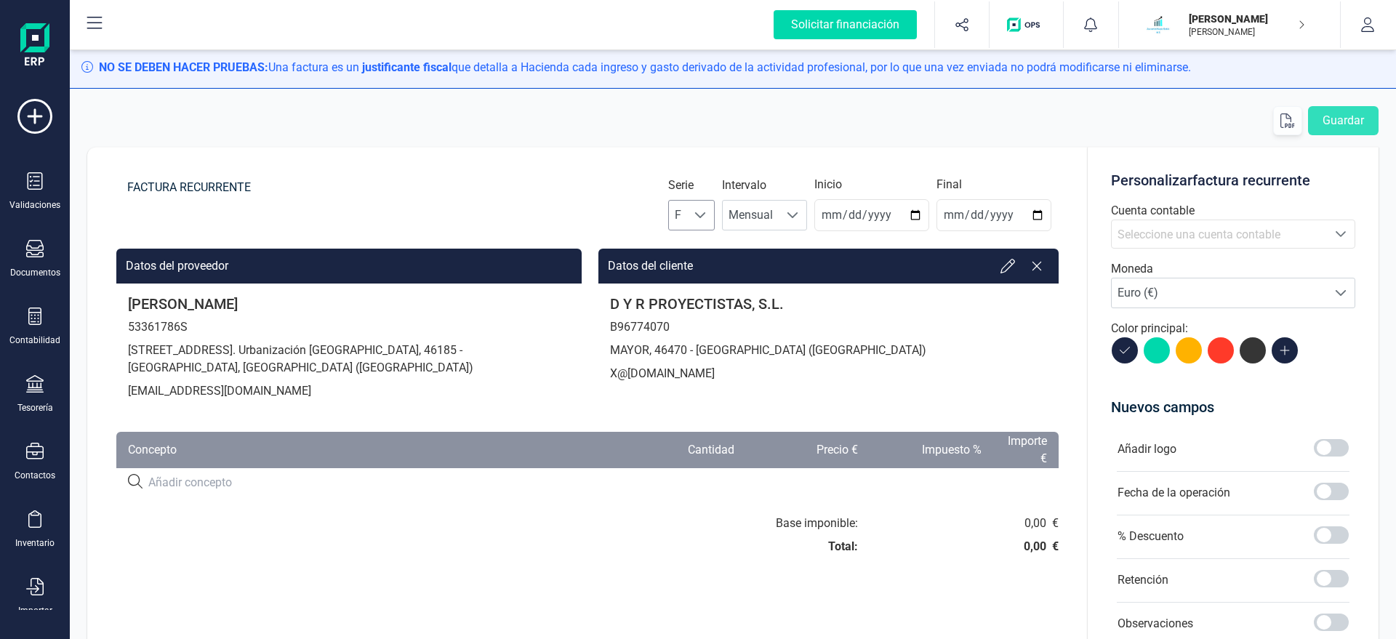
click at [706, 211] on span at bounding box center [700, 215] width 12 height 12
click at [691, 253] on li "A" at bounding box center [704, 250] width 47 height 29
click at [851, 217] on input "2025-08-21" at bounding box center [871, 215] width 115 height 32
type input "[DATE]"
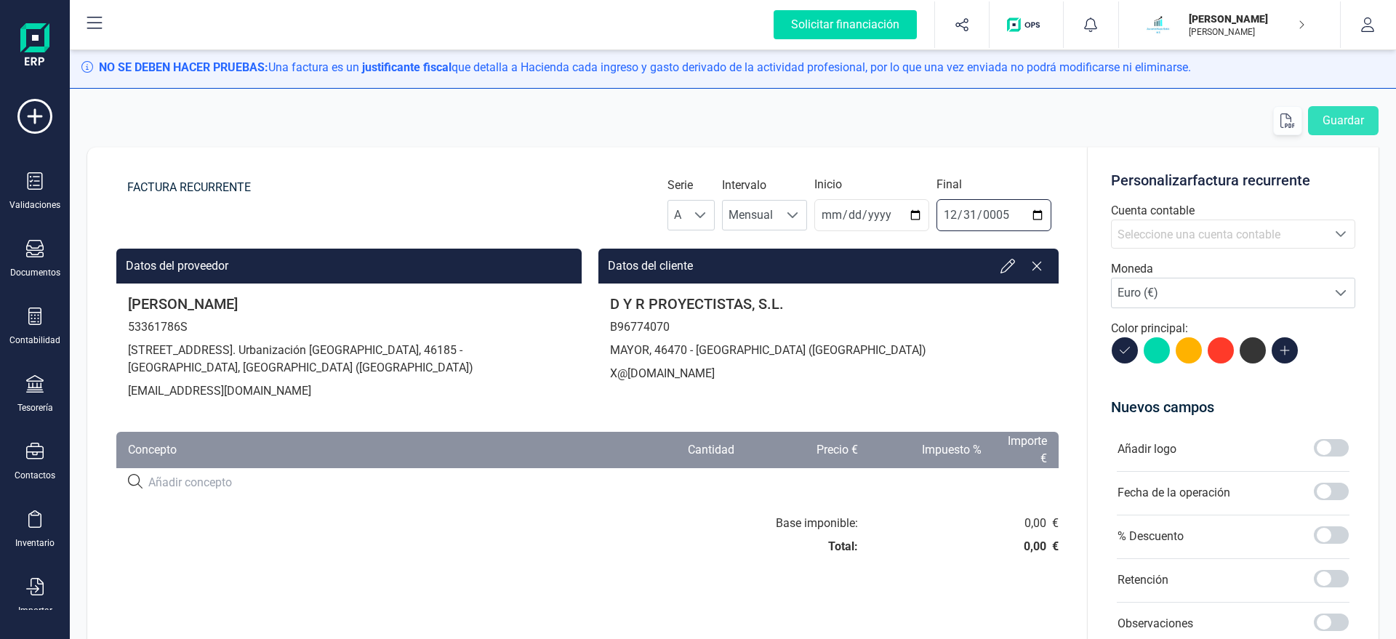
click at [1021, 211] on input "0005-12-31" at bounding box center [993, 215] width 115 height 32
type input "[DATE]"
click at [1235, 231] on span "Seleccione una cuenta contable" at bounding box center [1198, 235] width 163 height 14
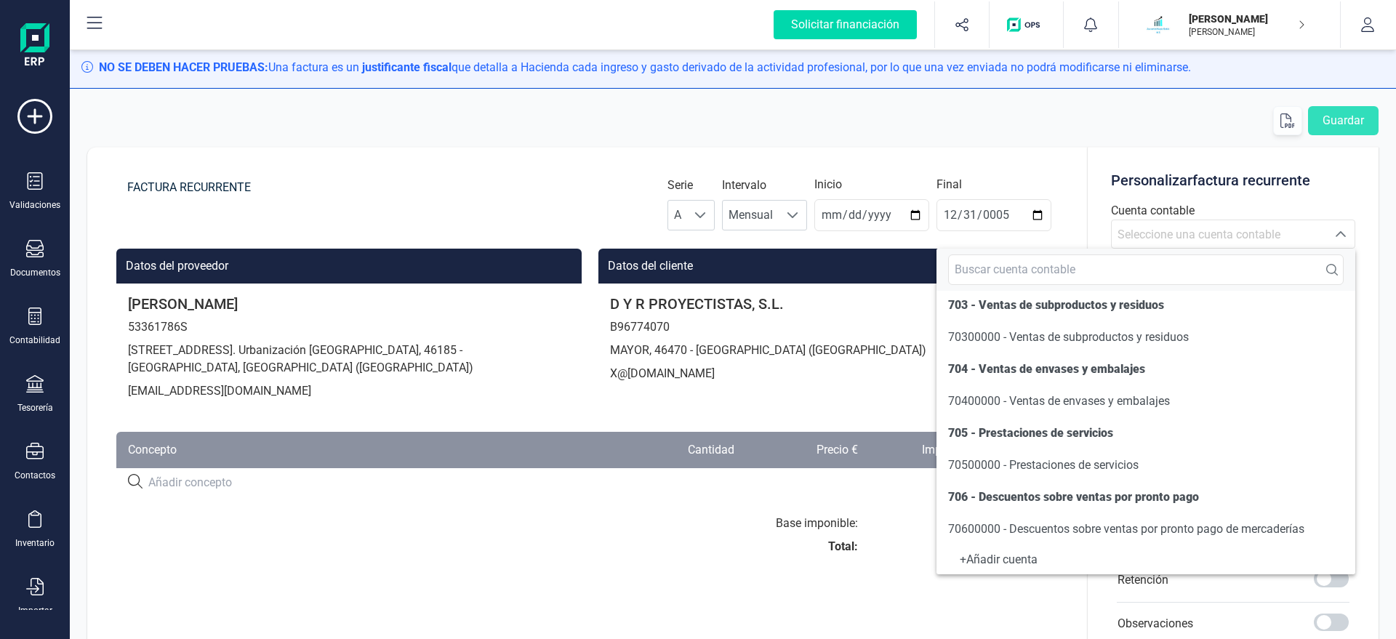
scroll to position [203, 0]
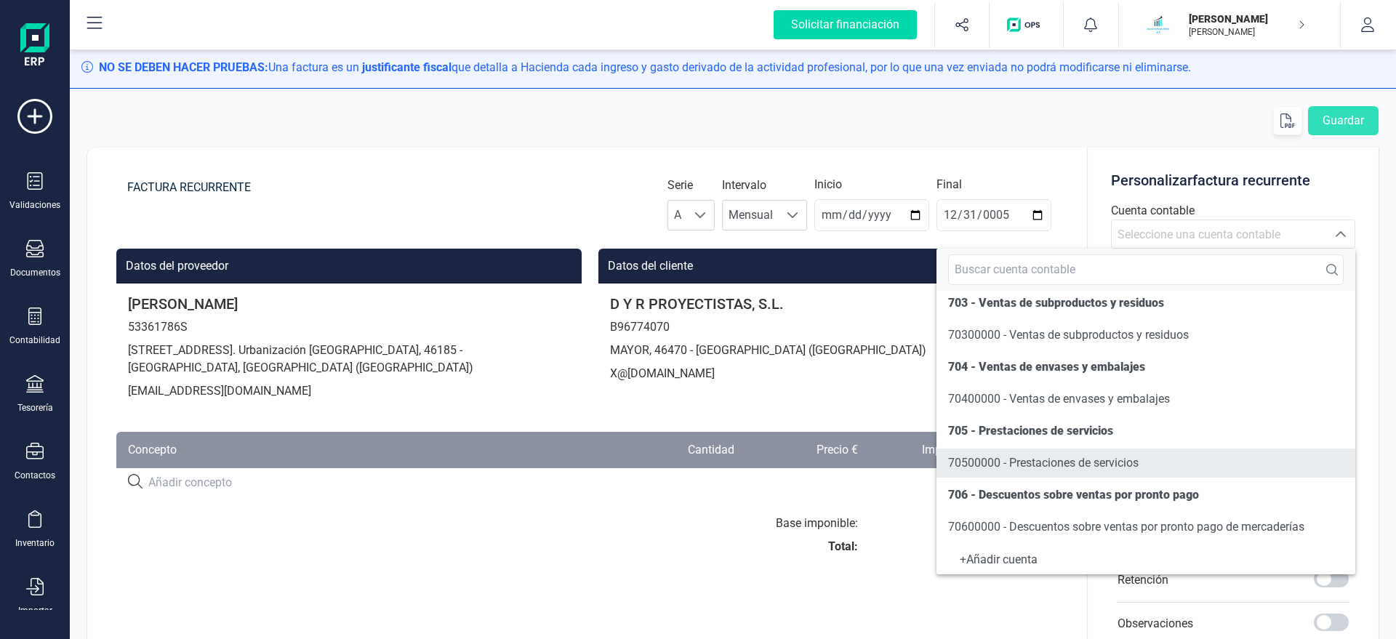
click at [1013, 473] on li "70500000 - Prestaciones de servicios" at bounding box center [1145, 463] width 419 height 29
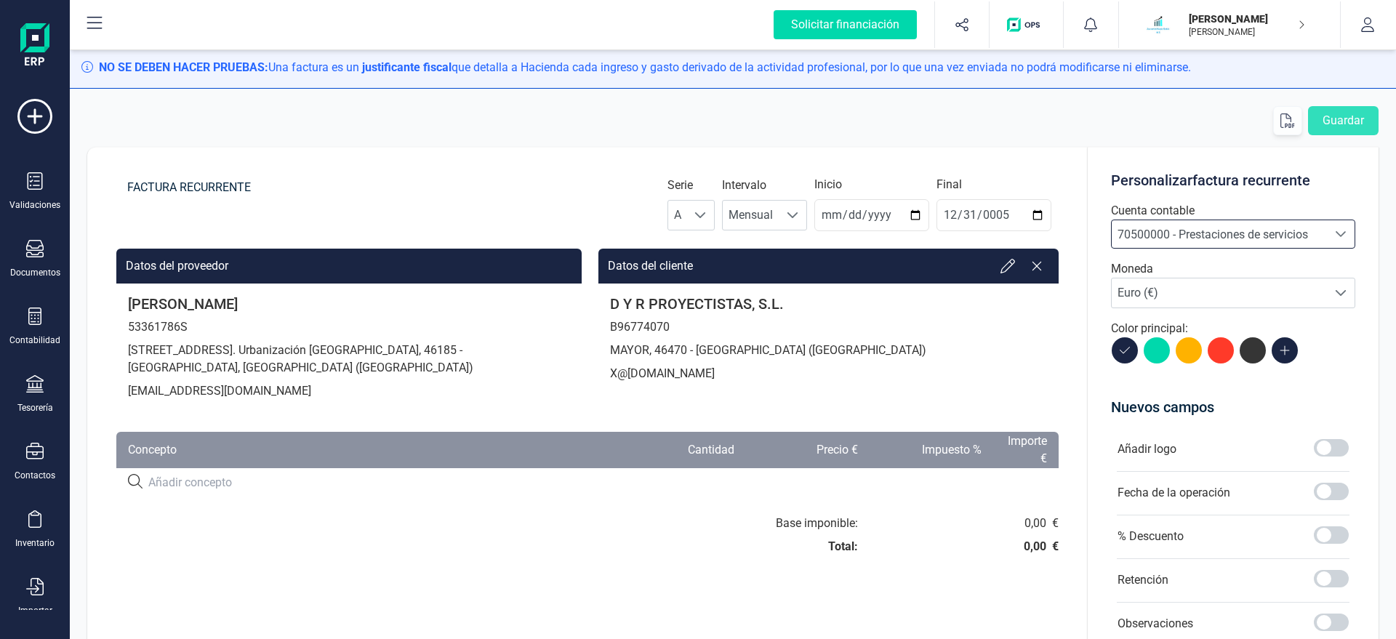
click at [286, 475] on input at bounding box center [377, 482] width 459 height 17
paste input "SERVICIO DE ASESORAMIENTO"
type input "SERVICIO DE ASESORAMIENTO"
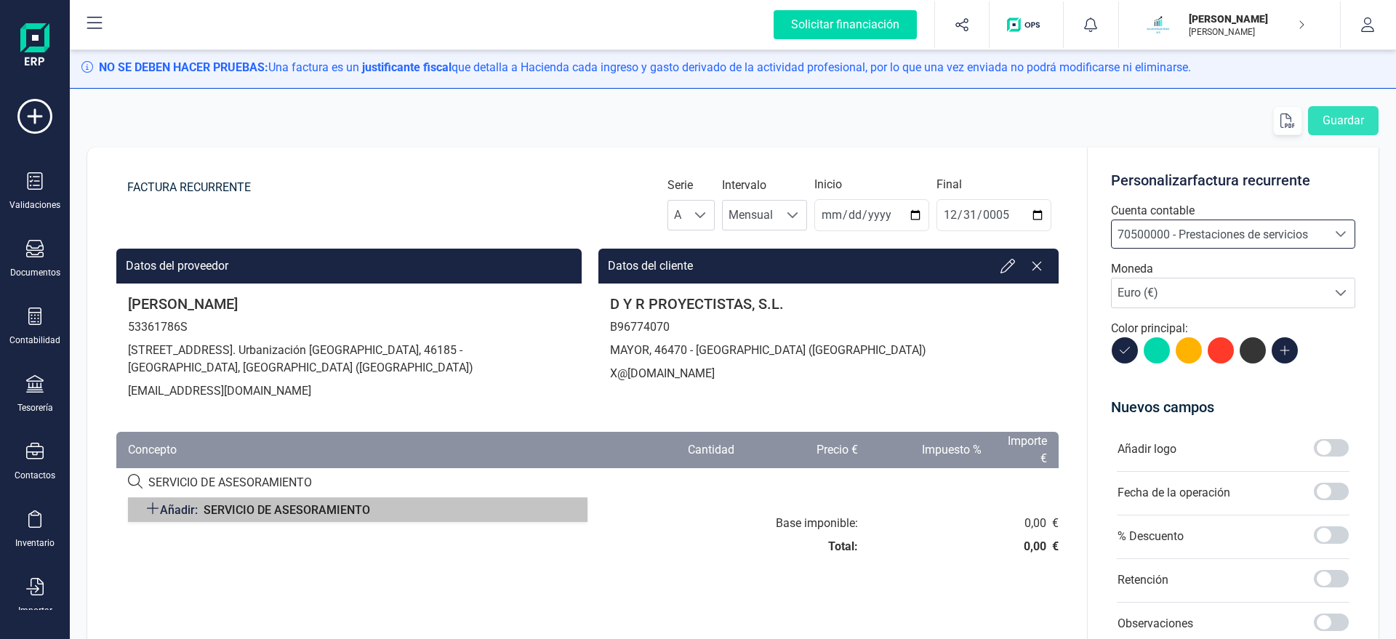
click at [352, 508] on span "SERVICIO DE ASESORAMIENTO" at bounding box center [287, 510] width 166 height 14
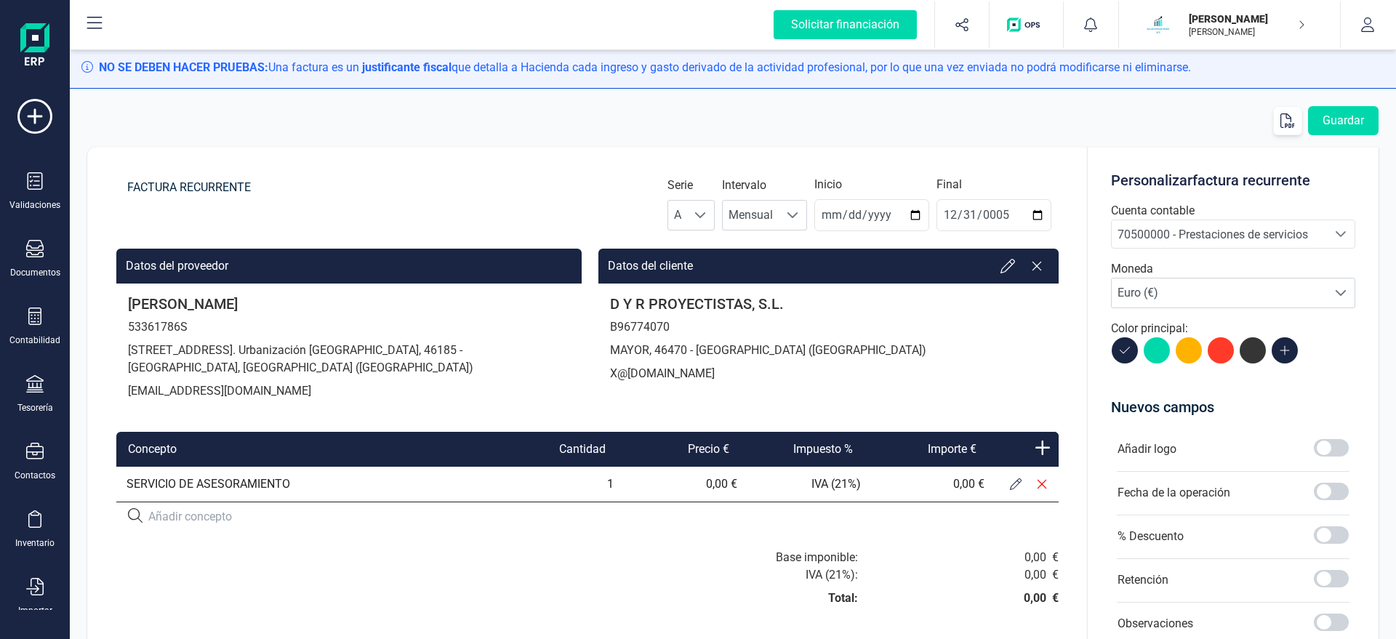
click at [1023, 482] on button at bounding box center [1015, 484] width 26 height 26
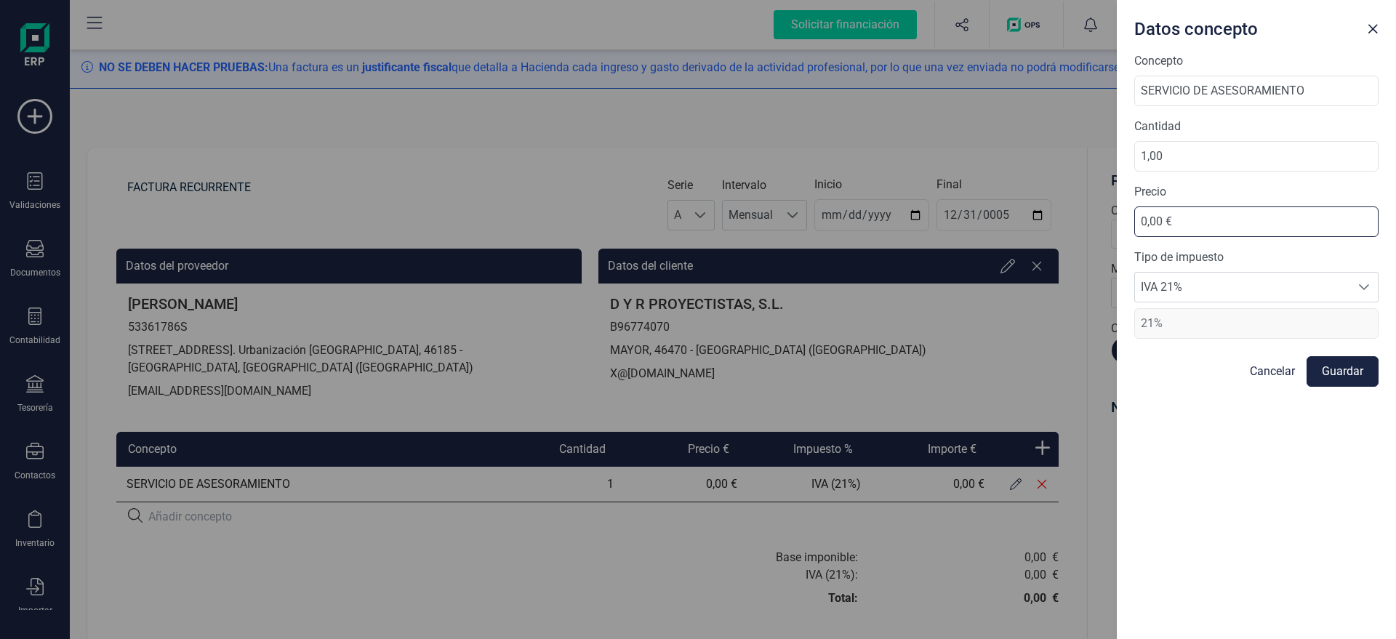
drag, startPoint x: 1191, startPoint y: 216, endPoint x: 1034, endPoint y: 236, distance: 157.5
click at [1134, 236] on input "0,00 €" at bounding box center [1256, 221] width 244 height 31
type input "39,18 €"
click at [1346, 366] on button "Guardar" at bounding box center [1342, 371] width 72 height 31
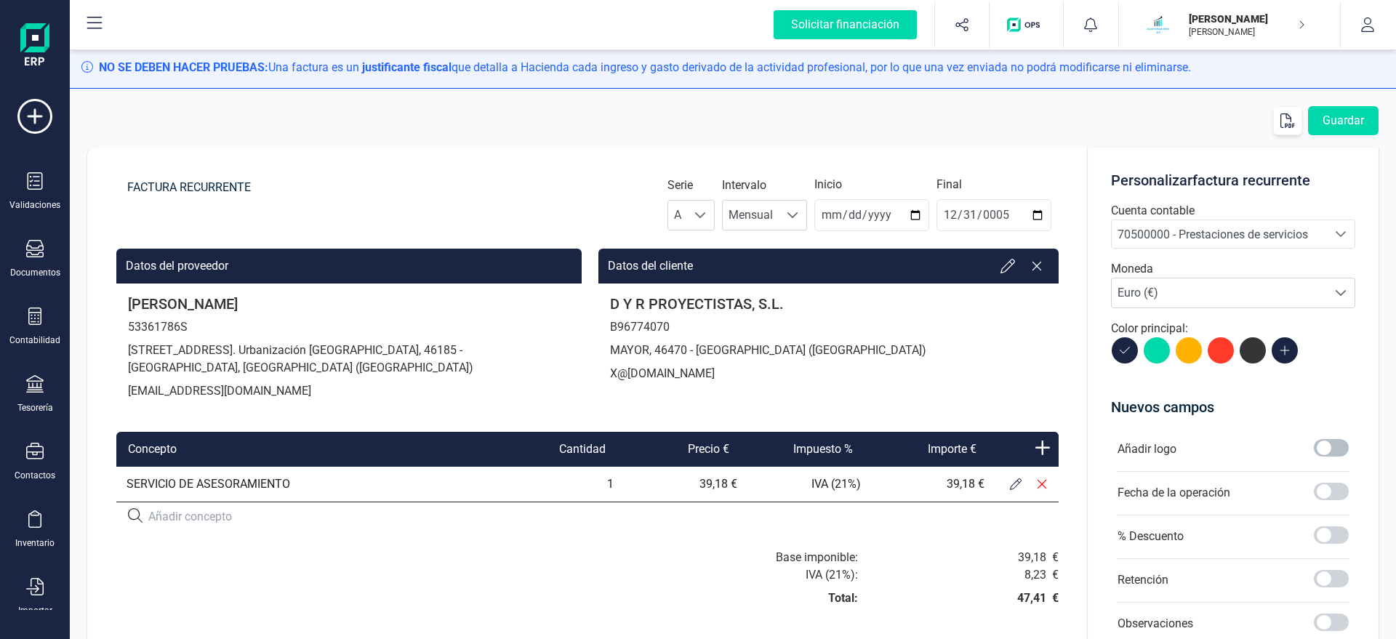
click at [1332, 448] on span at bounding box center [1331, 447] width 35 height 17
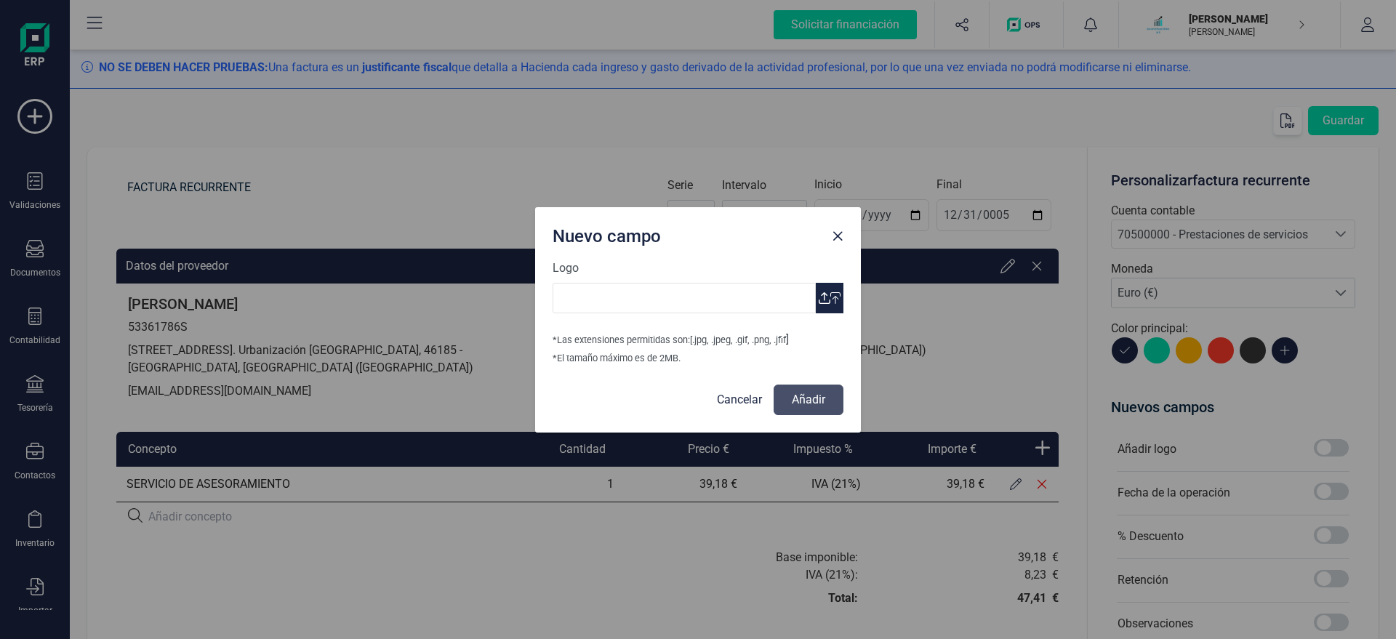
click at [831, 302] on icon "button" at bounding box center [835, 298] width 10 height 12
type input "Logo [PERSON_NAME] Asesoria.jpg"
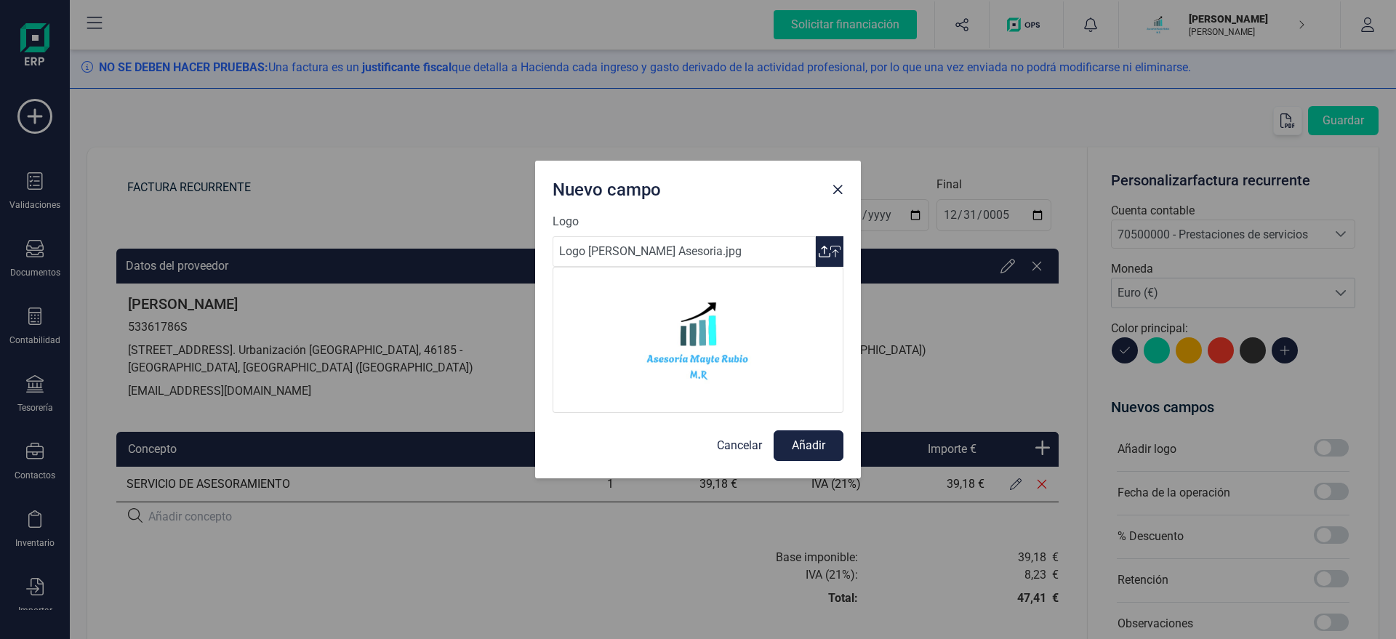
click at [805, 450] on button "Añadir" at bounding box center [808, 445] width 70 height 31
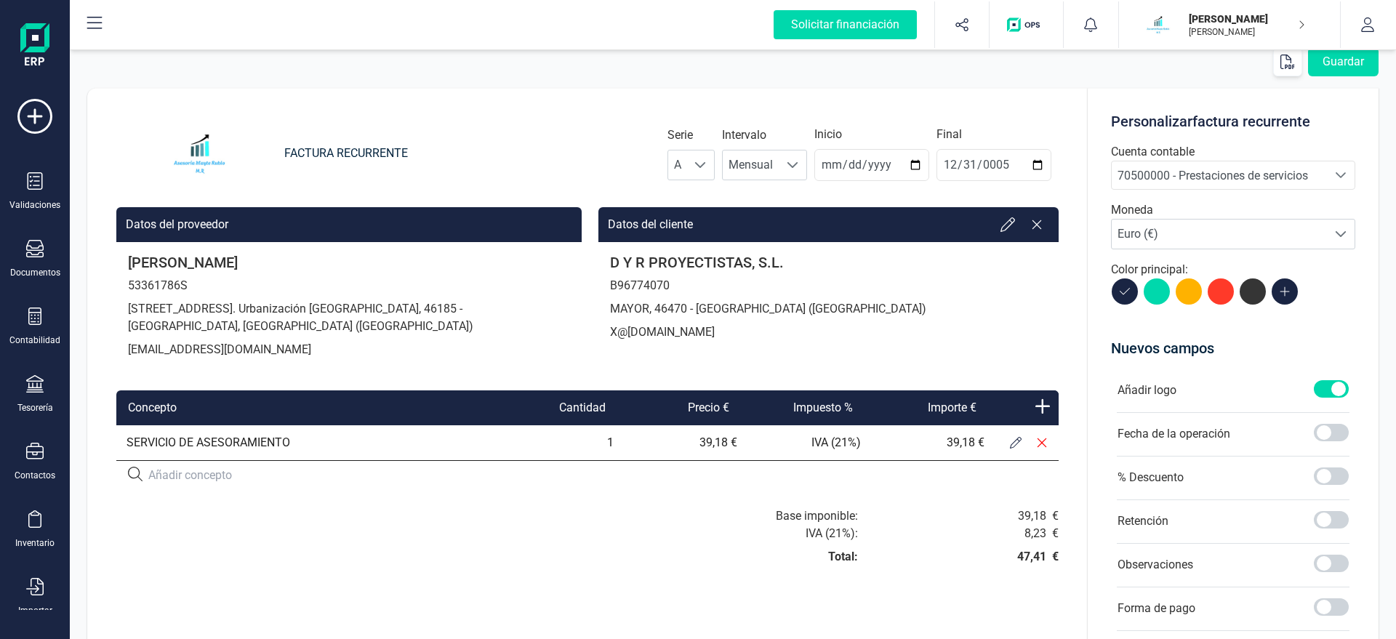
scroll to position [83, 0]
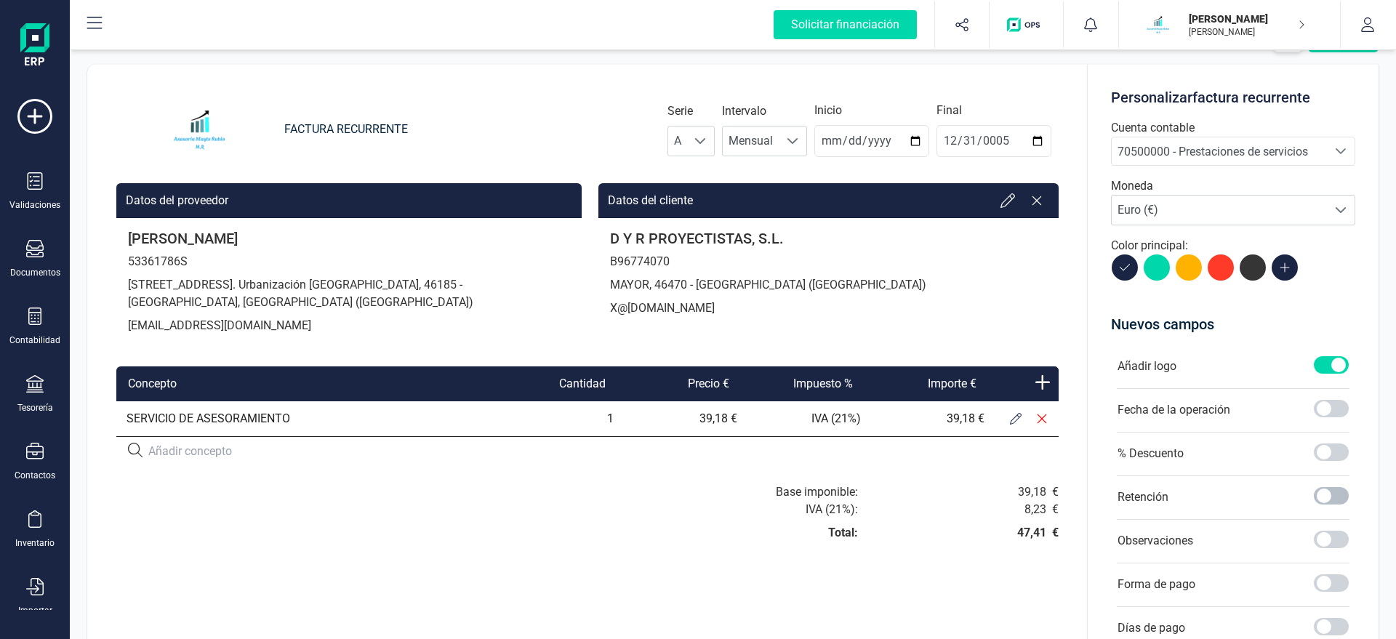
click at [1324, 496] on span at bounding box center [1331, 495] width 35 height 17
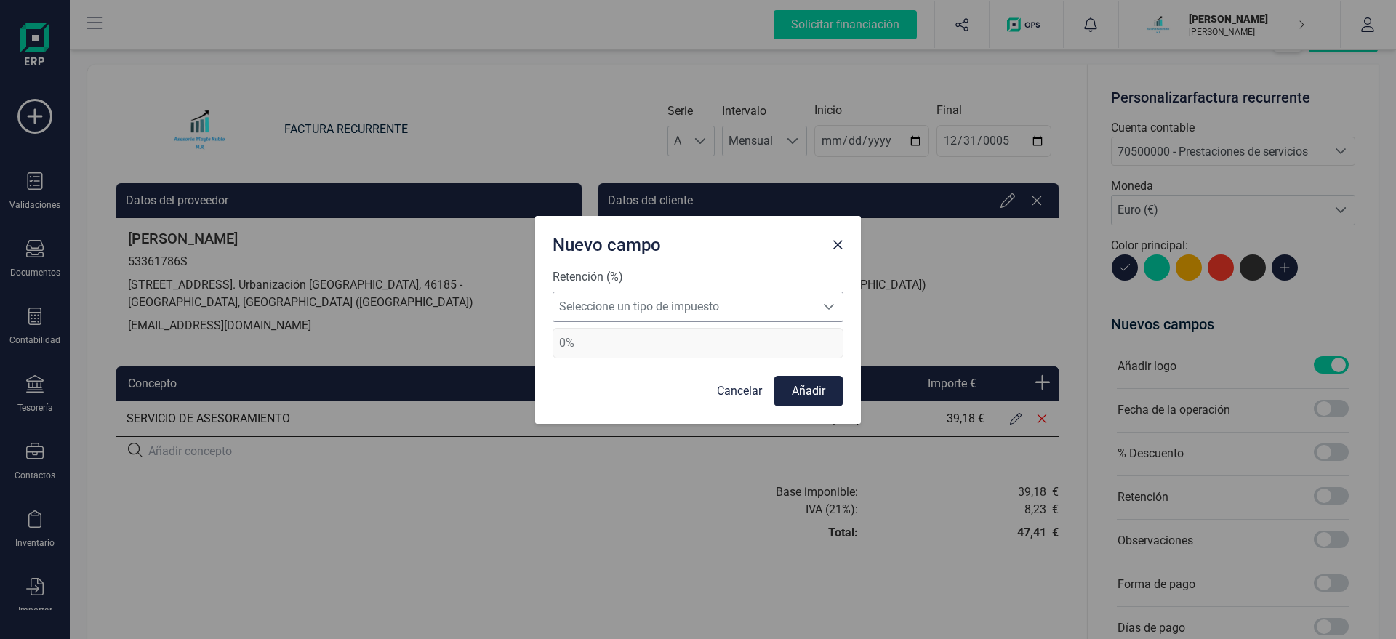
click at [705, 304] on span "Seleccione un tipo de impuesto" at bounding box center [684, 306] width 262 height 29
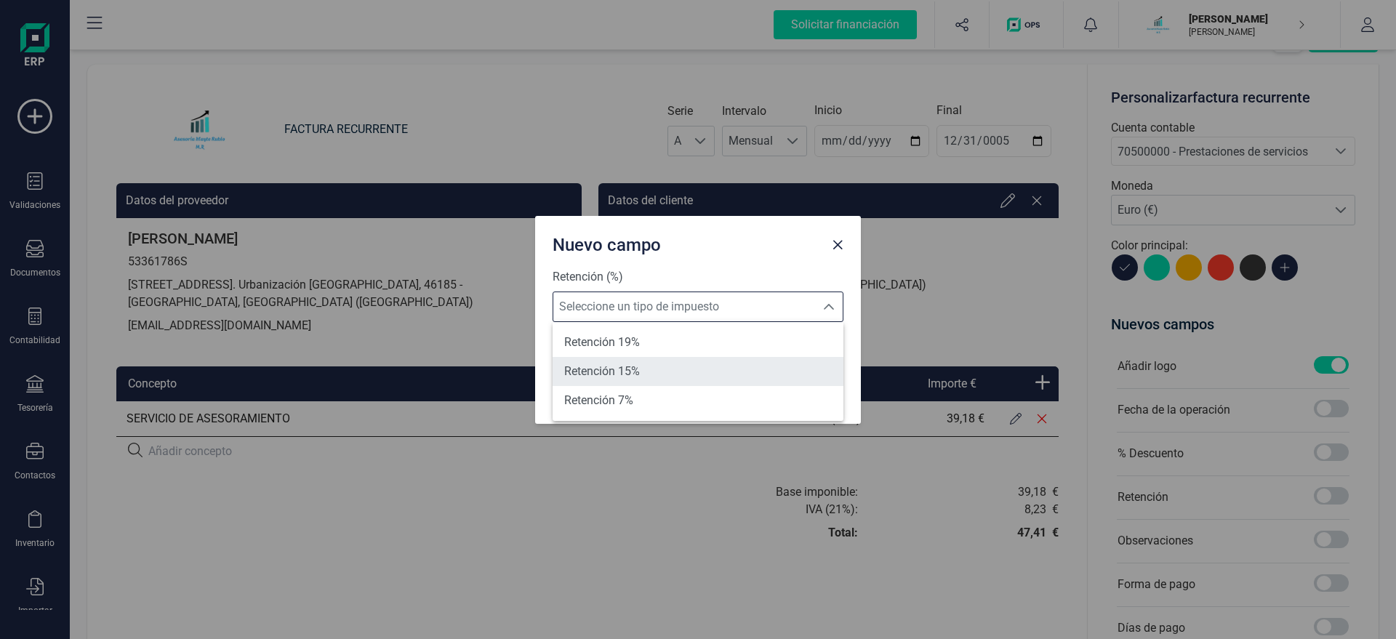
click at [629, 365] on span "Retención 15%" at bounding box center [602, 371] width 76 height 17
type input "15%"
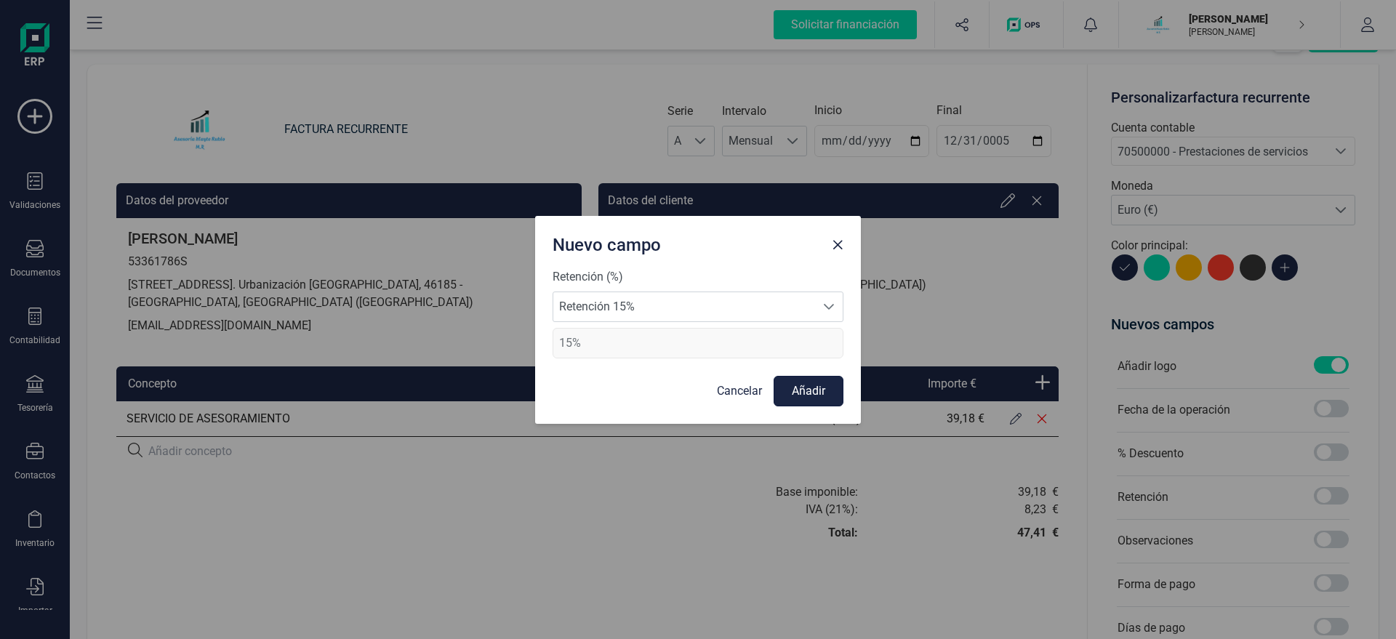
click at [835, 390] on button "Añadir" at bounding box center [808, 391] width 70 height 31
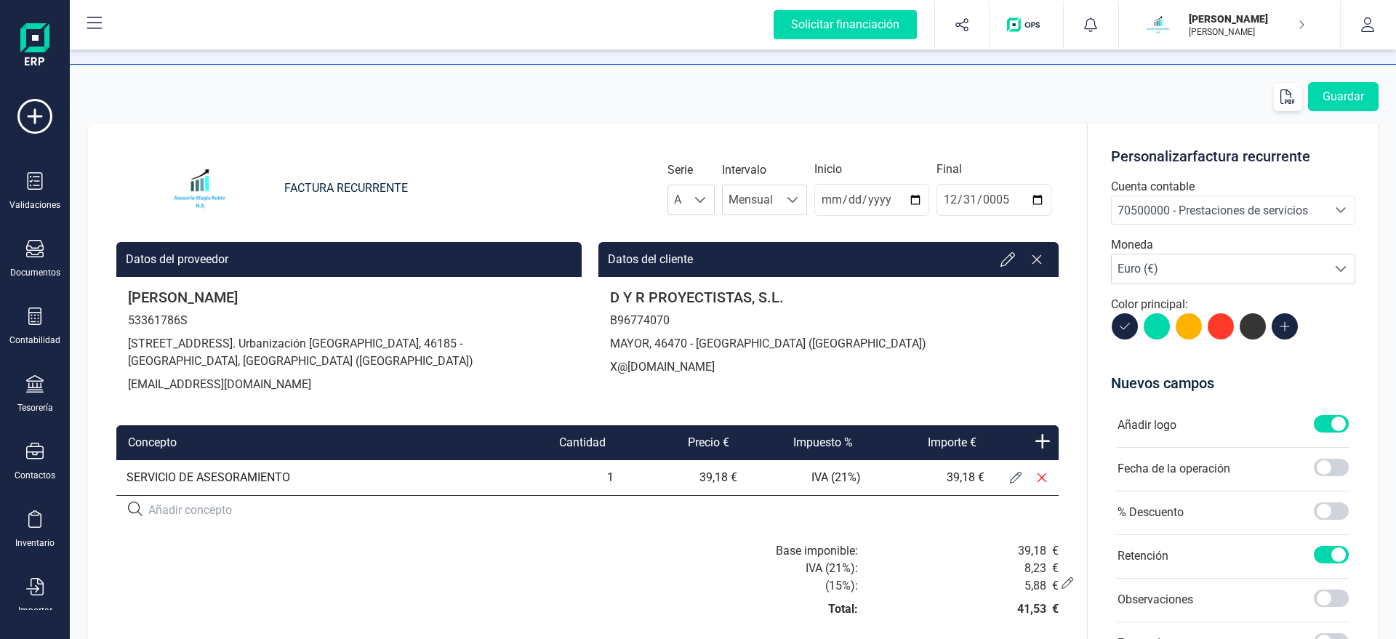
scroll to position [0, 0]
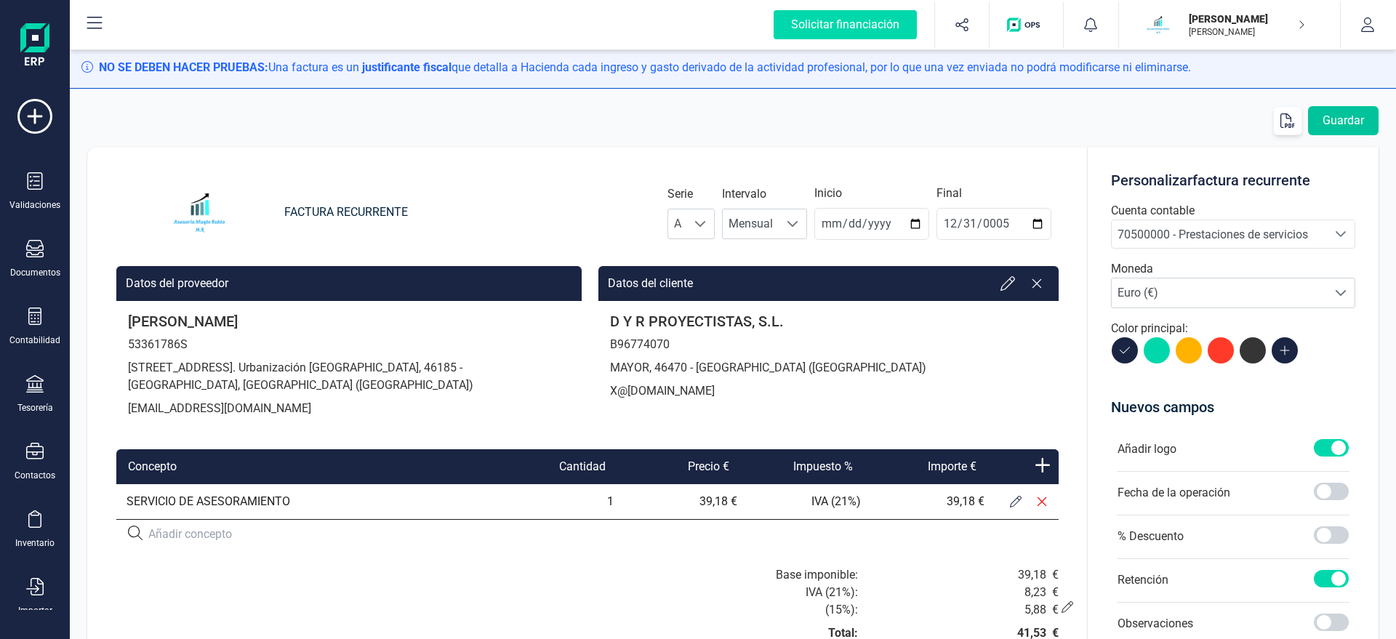
click at [1340, 129] on button "Guardar" at bounding box center [1343, 120] width 71 height 29
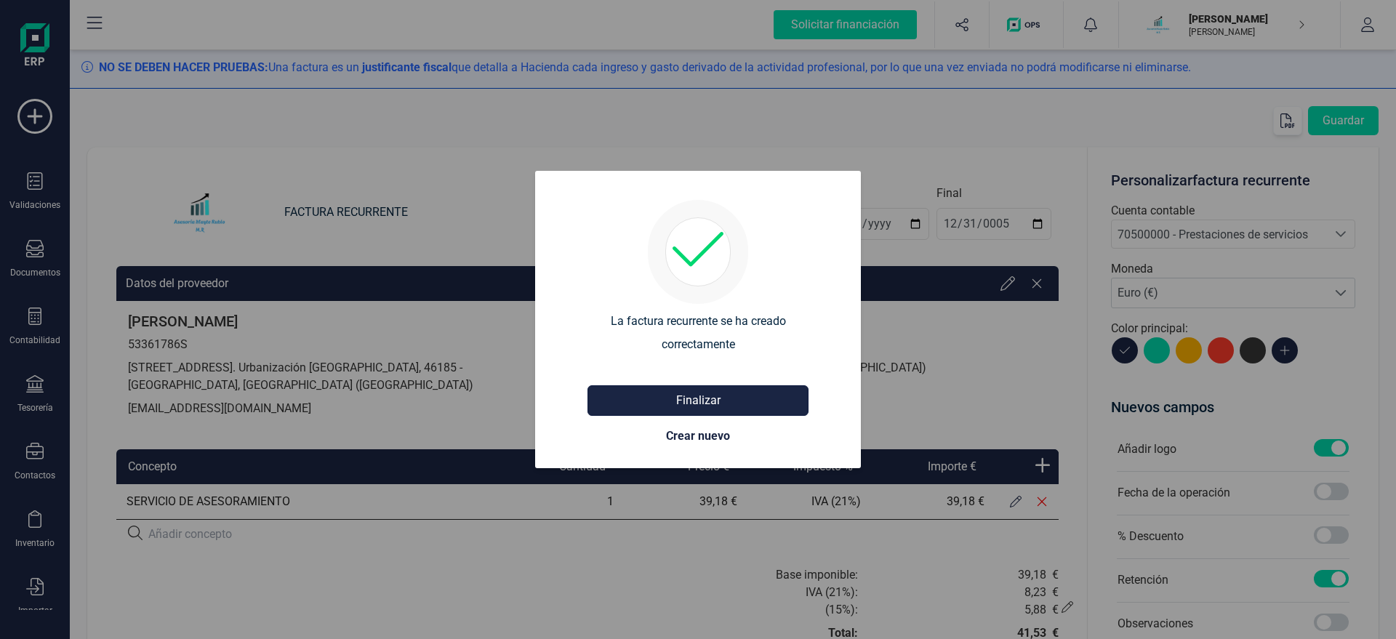
click at [699, 401] on button "Finalizar" at bounding box center [697, 400] width 221 height 31
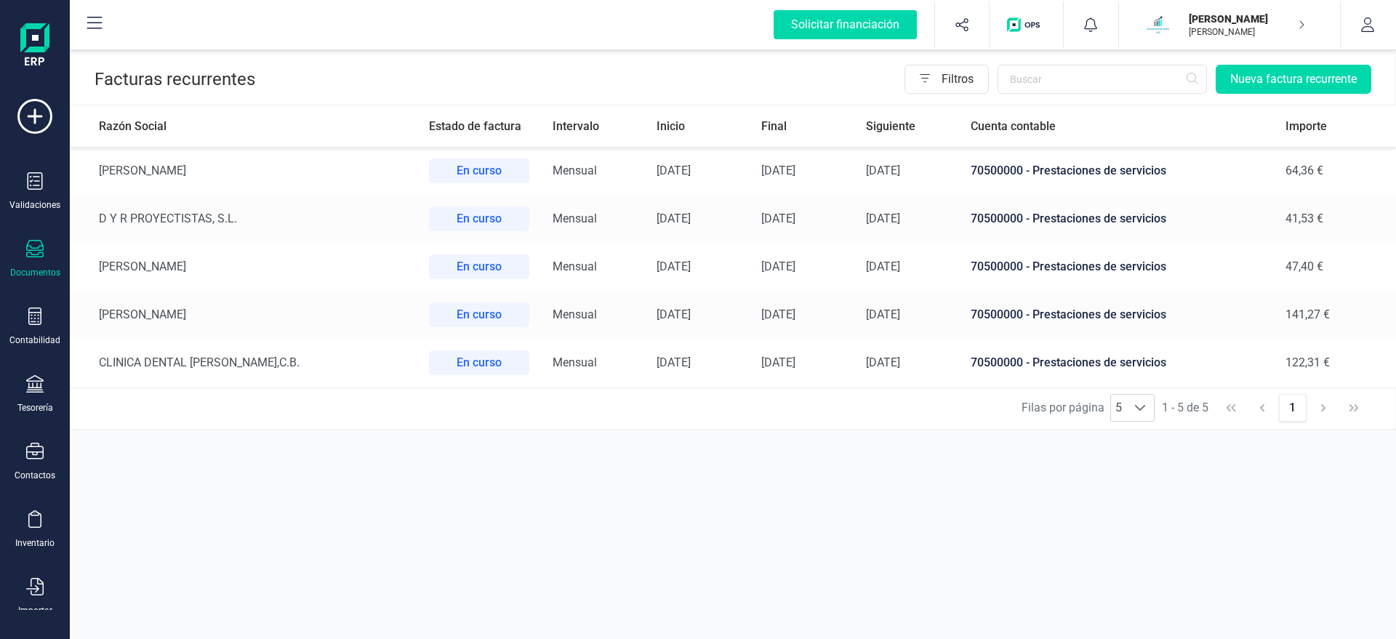
click at [254, 220] on td "D Y R PROYECTISTAS, S.L." at bounding box center [243, 219] width 347 height 48
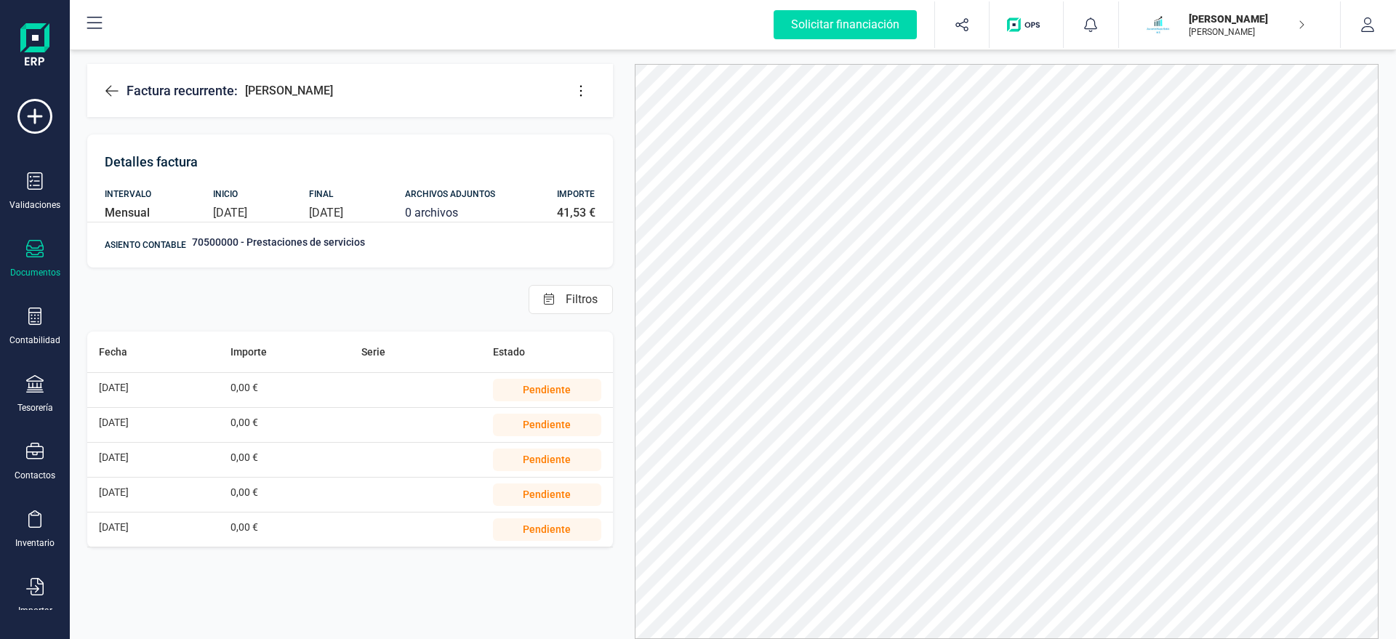
click at [593, 87] on button at bounding box center [580, 90] width 29 height 29
click at [618, 138] on span "Editar factura" at bounding box center [647, 135] width 105 height 12
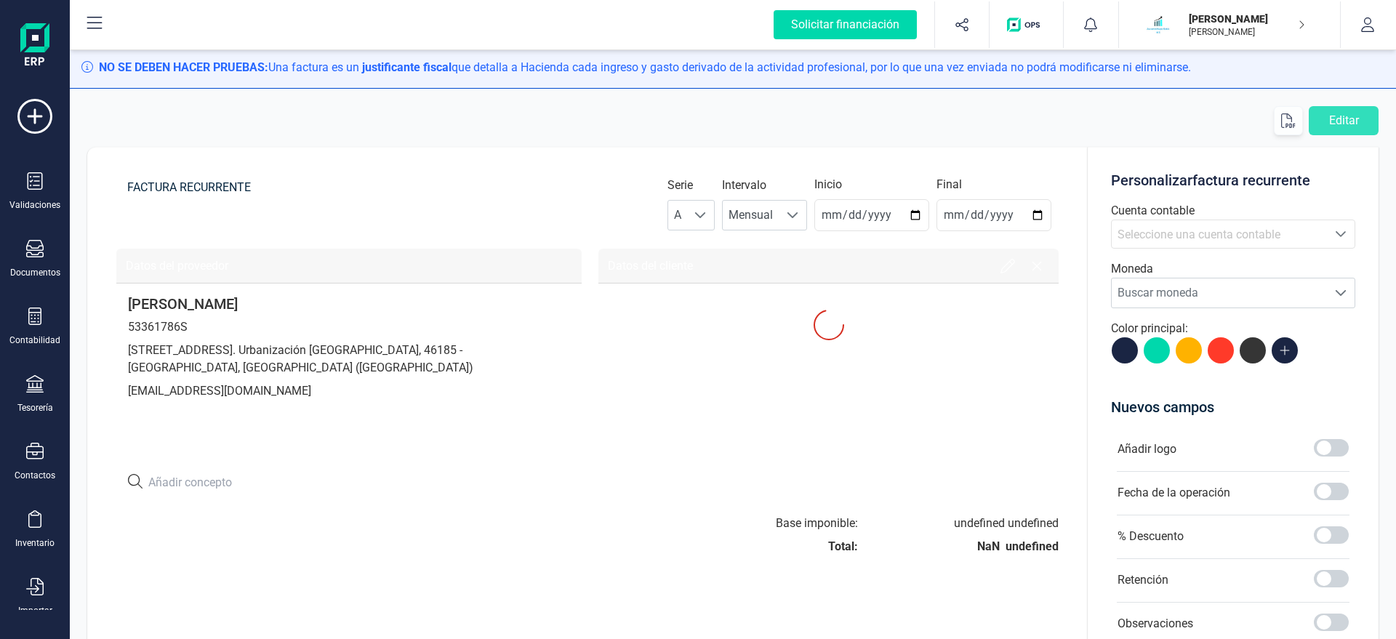
type input "2025-08-21"
type input "[DATE]"
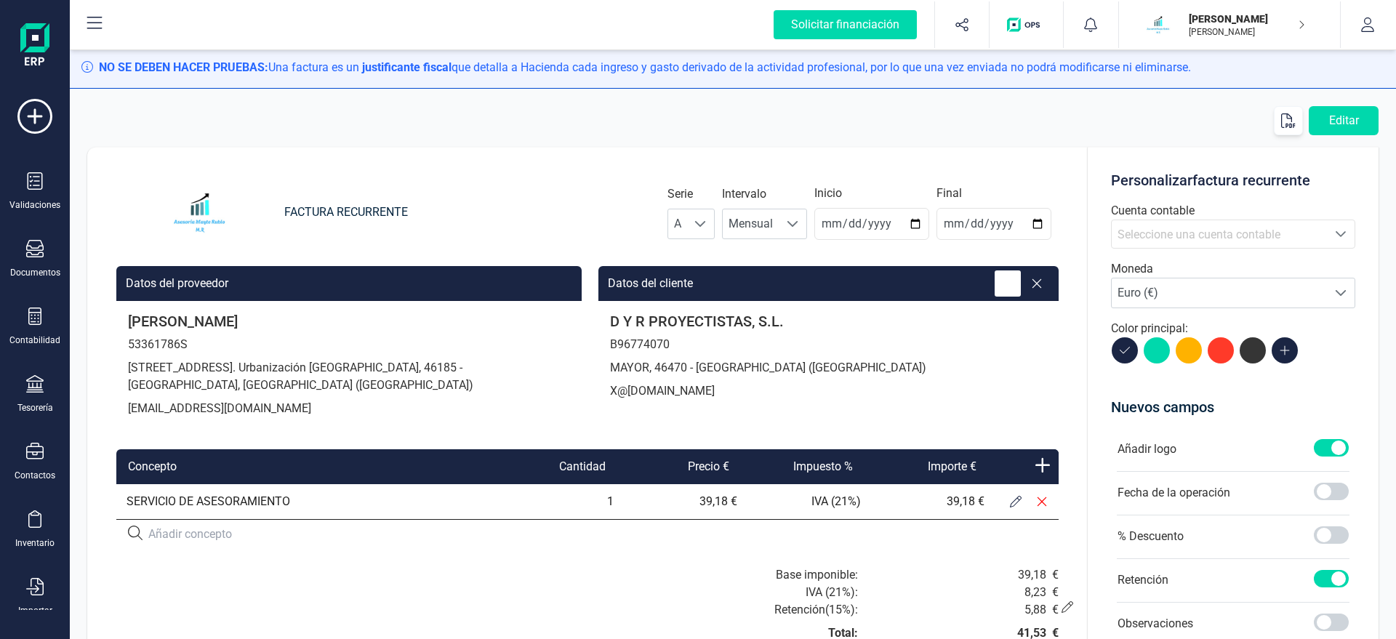
click at [1013, 280] on icon at bounding box center [1007, 283] width 15 height 15
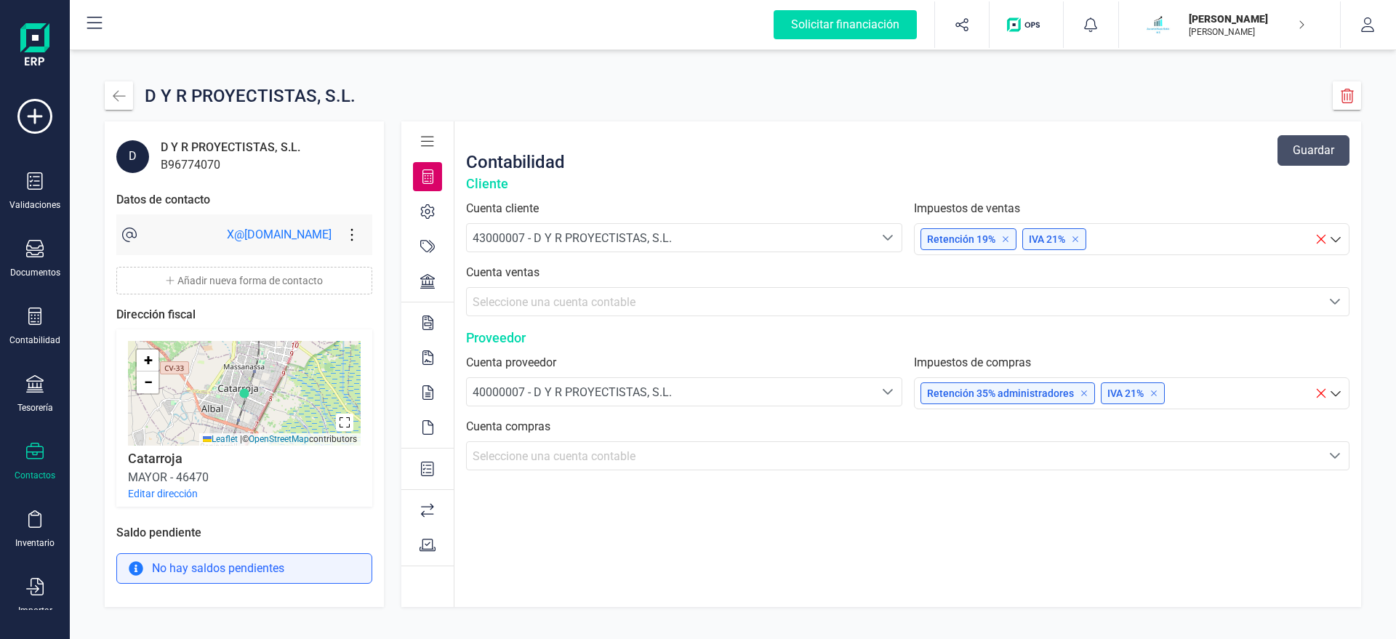
click at [163, 496] on button "Editar dirección" at bounding box center [163, 493] width 70 height 15
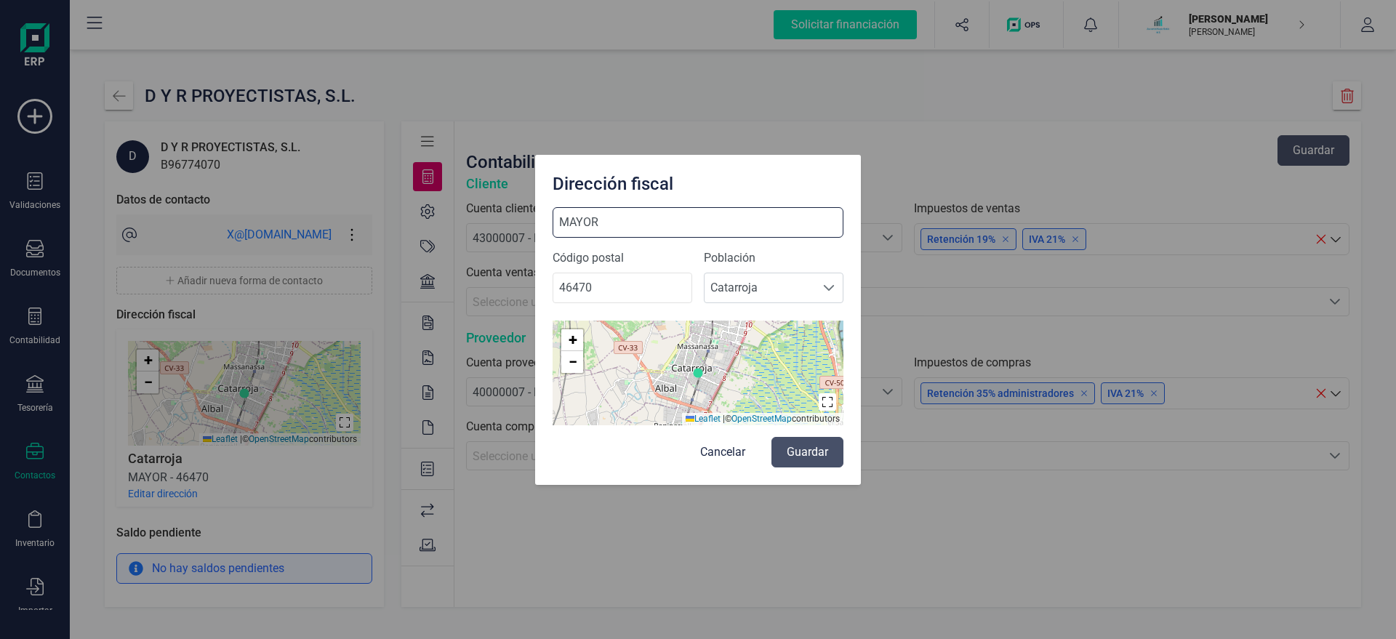
click at [624, 228] on input "MAYOR" at bounding box center [697, 222] width 291 height 31
type input "MAYOR 1"
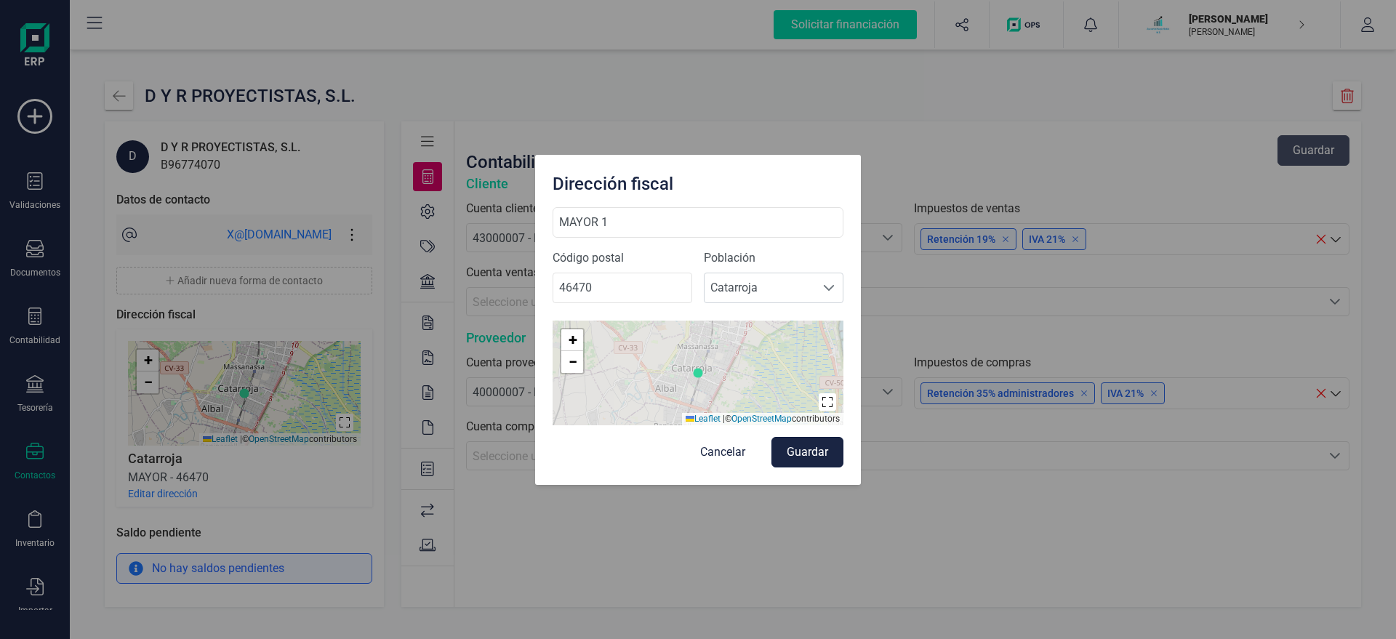
click at [818, 457] on button "Guardar" at bounding box center [807, 452] width 72 height 31
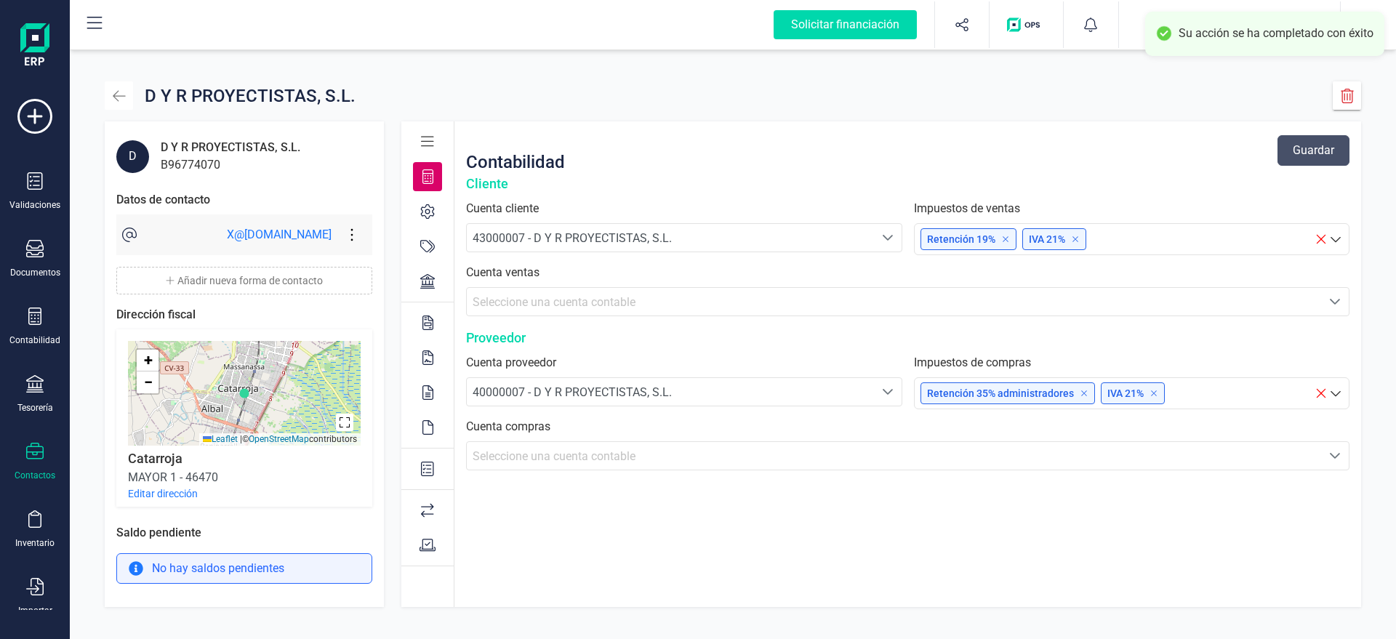
click at [116, 92] on icon "button" at bounding box center [119, 95] width 12 height 11
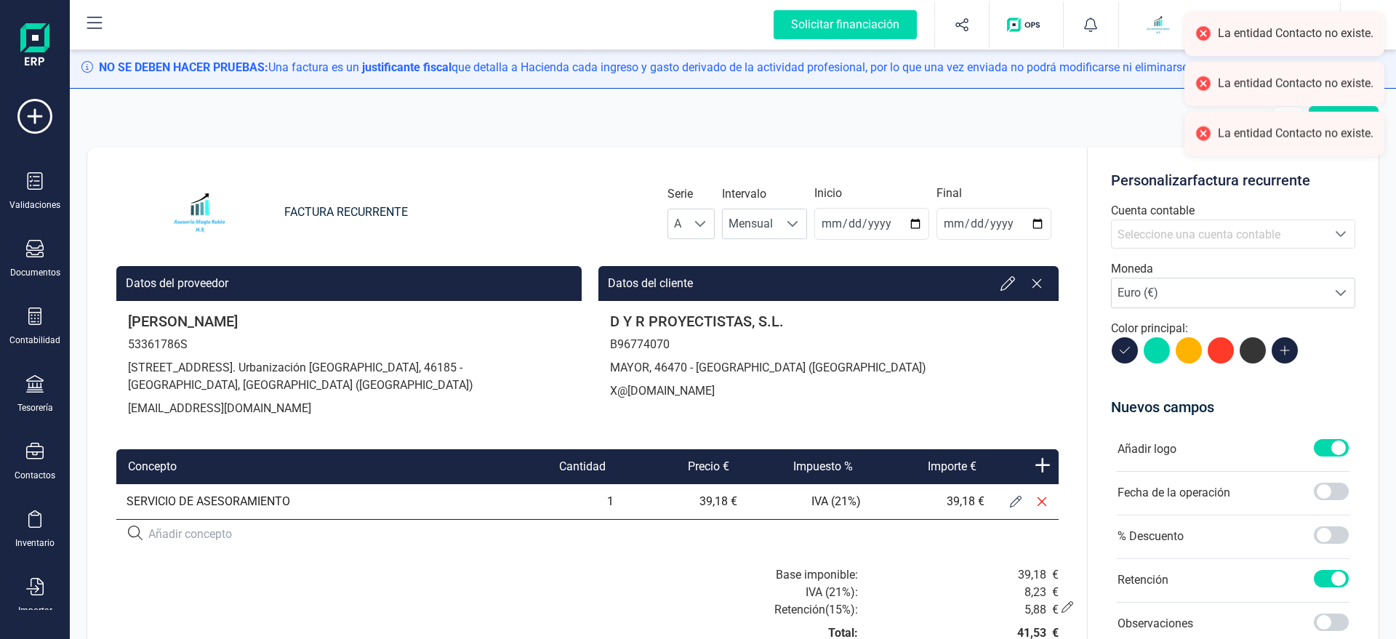
click at [919, 372] on p "MAYOR, 46470 - Catarroja (VALENCIA)" at bounding box center [828, 367] width 437 height 17
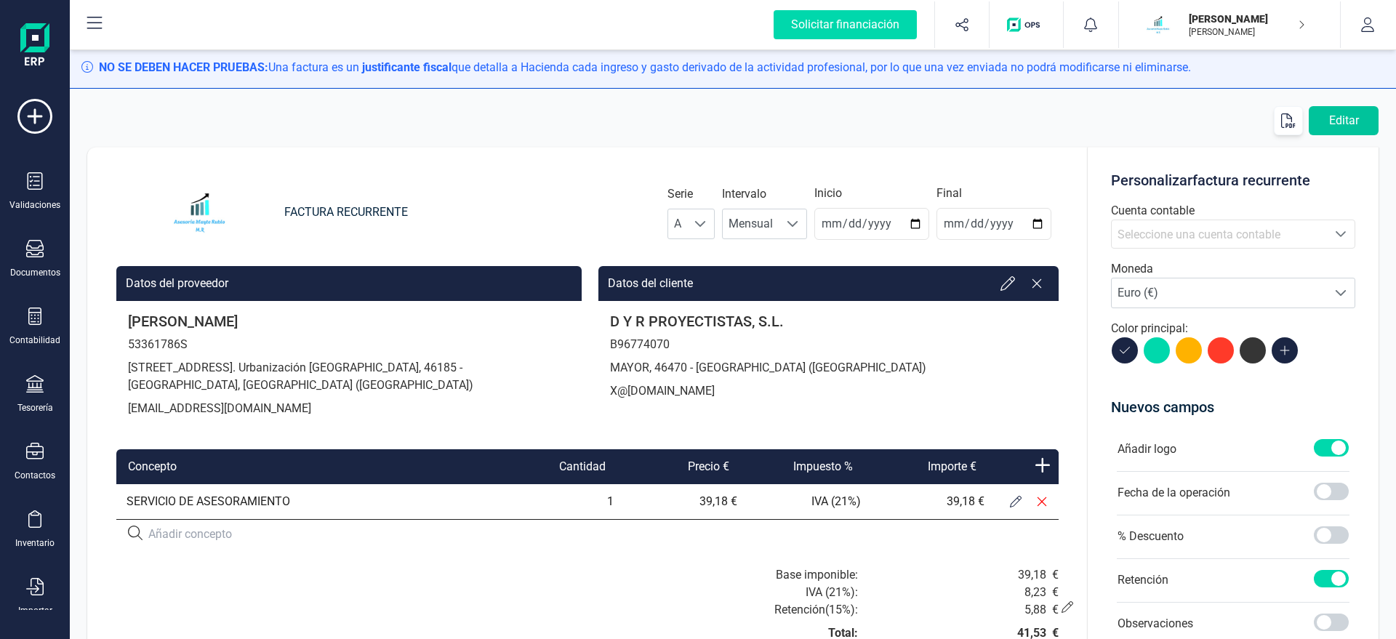
click at [1351, 126] on button "Editar" at bounding box center [1343, 120] width 70 height 29
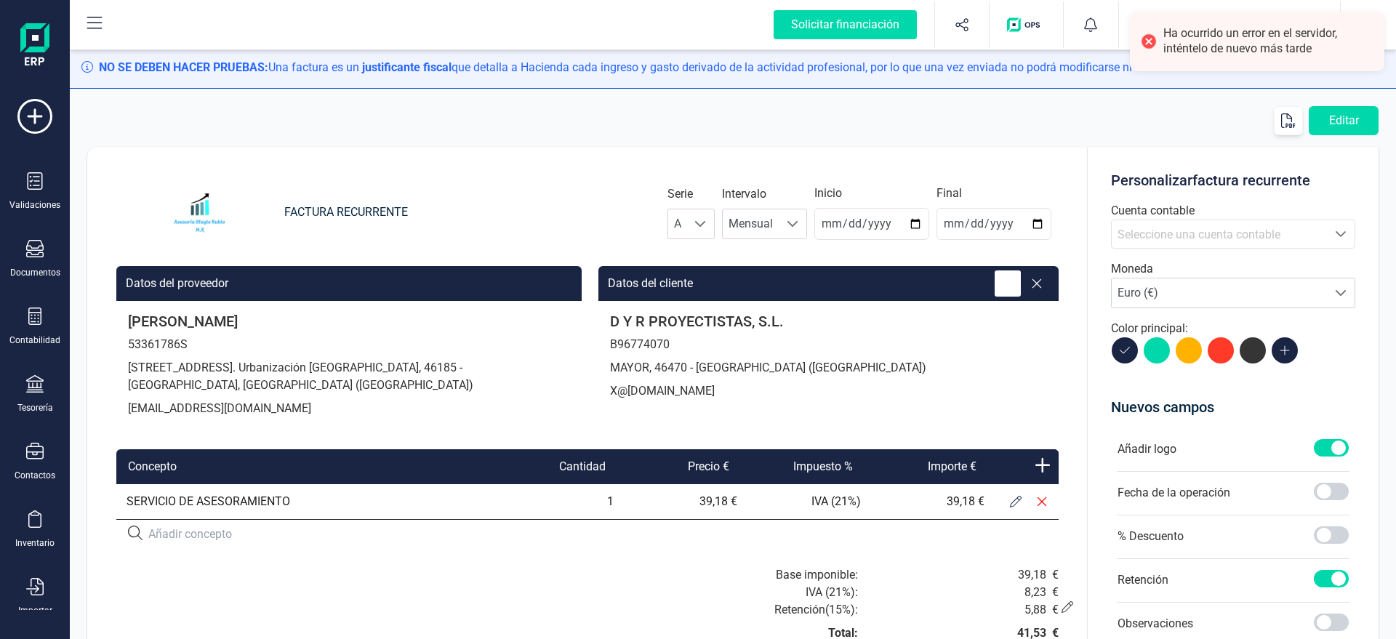
click at [1005, 278] on icon at bounding box center [1007, 283] width 15 height 15
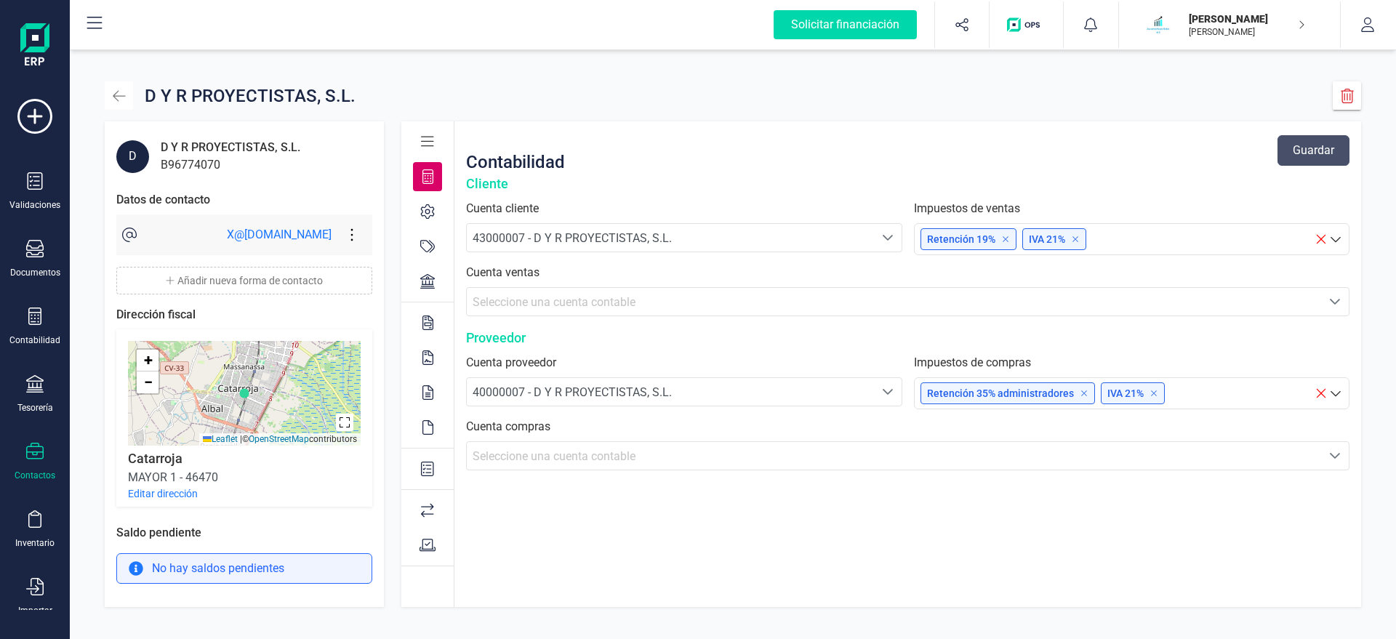
click at [121, 92] on icon "button" at bounding box center [119, 96] width 15 height 15
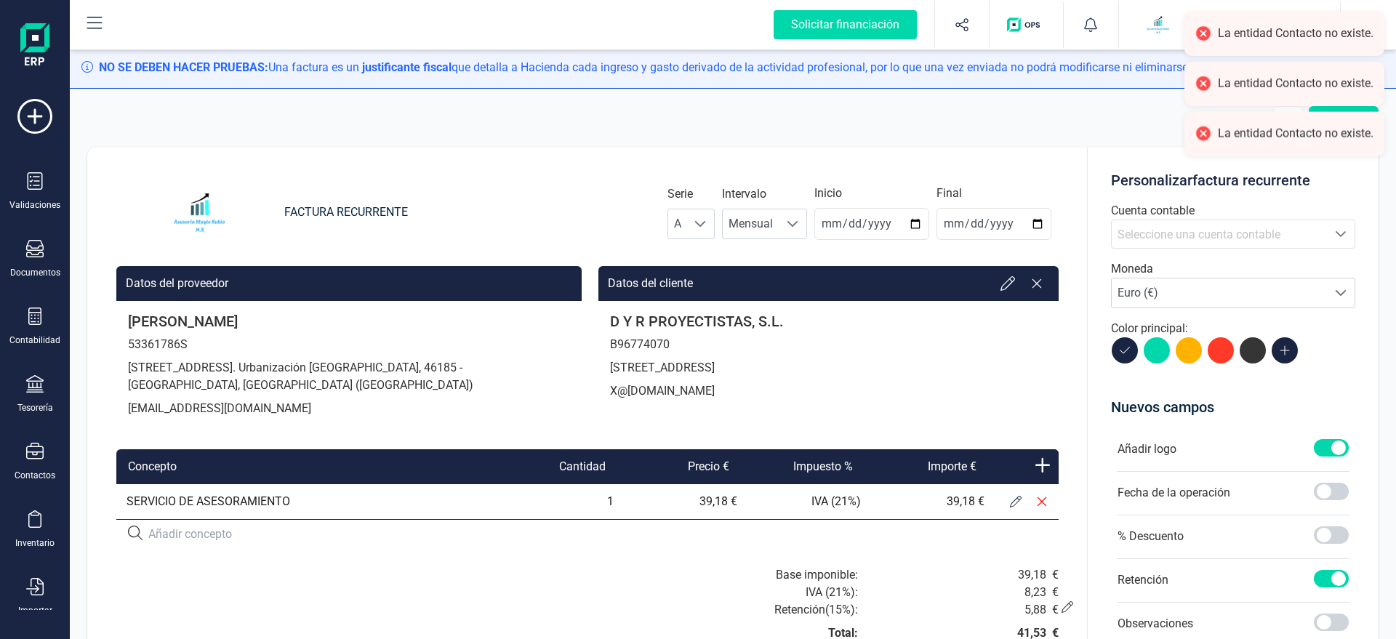
click at [1154, 238] on span "Seleccione una cuenta contable" at bounding box center [1198, 235] width 163 height 14
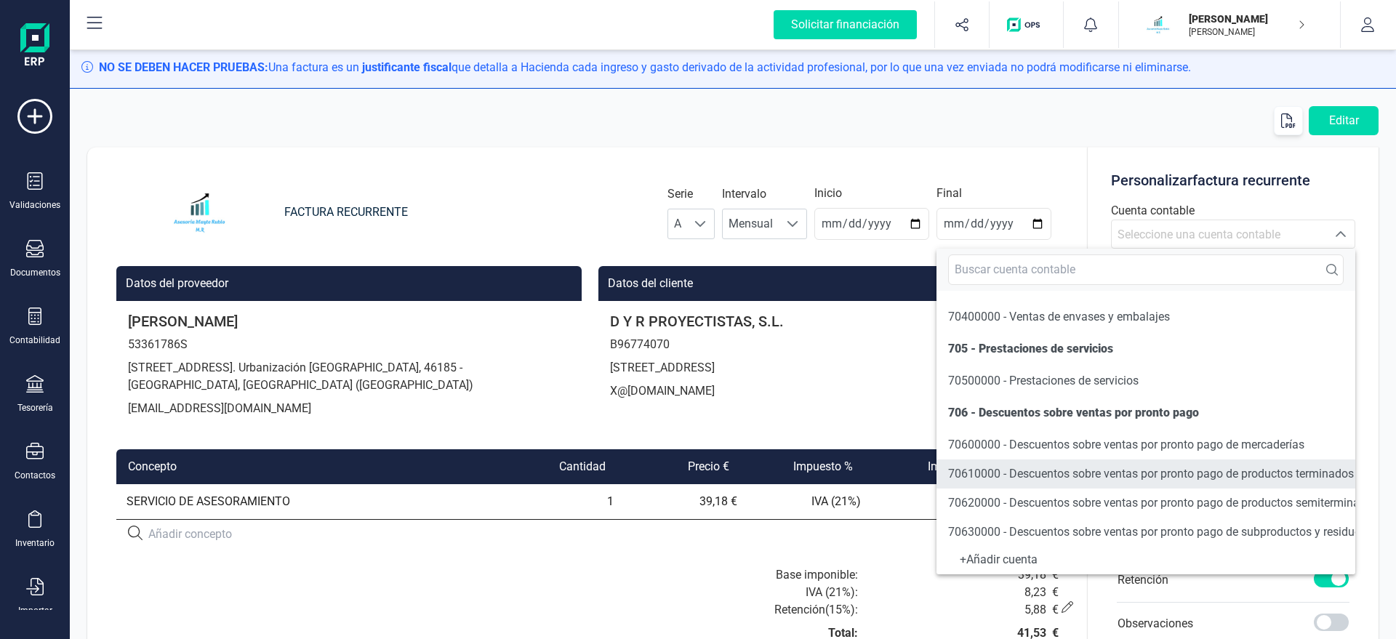
scroll to position [286, 0]
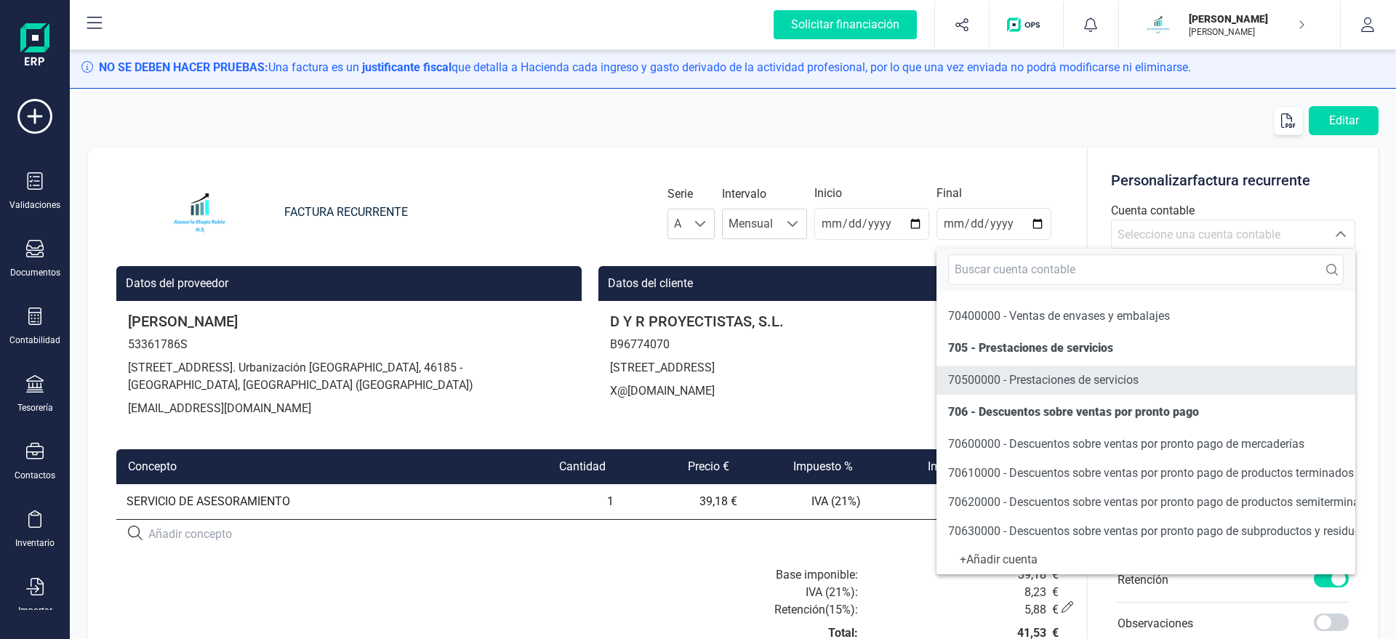
click at [979, 382] on span "70500000 - Prestaciones de servicios" at bounding box center [1043, 380] width 190 height 14
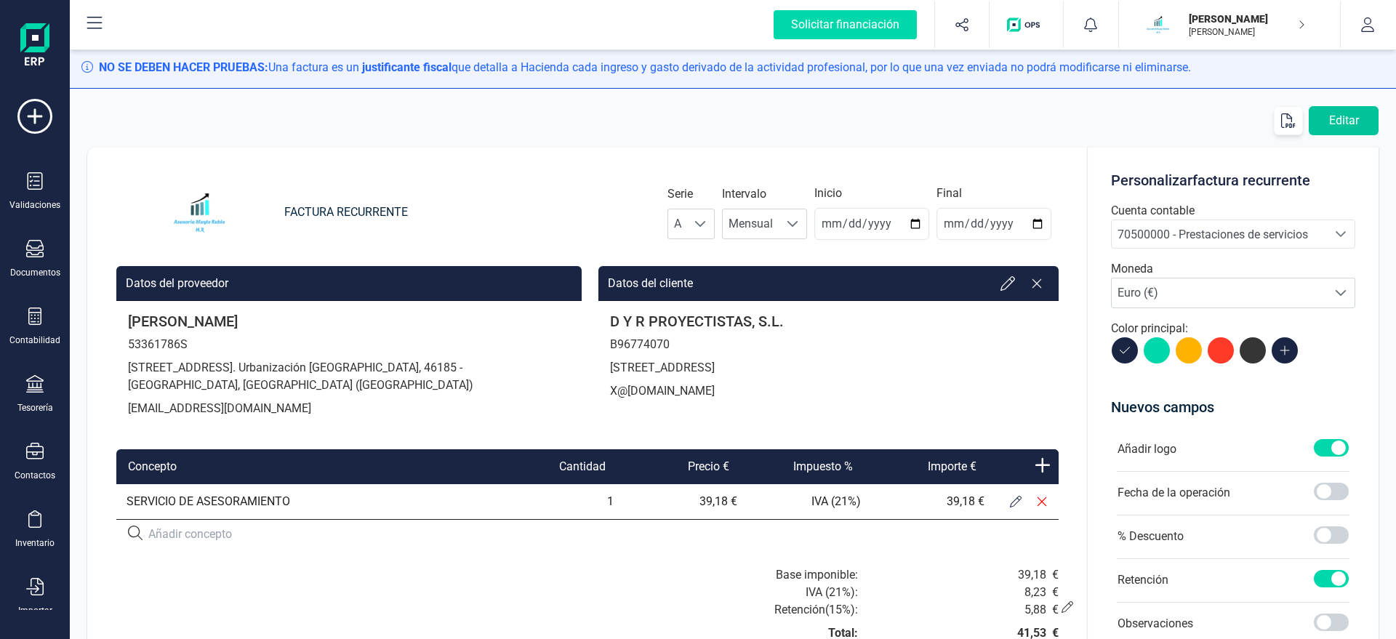
click at [1347, 123] on button "Editar" at bounding box center [1343, 120] width 70 height 29
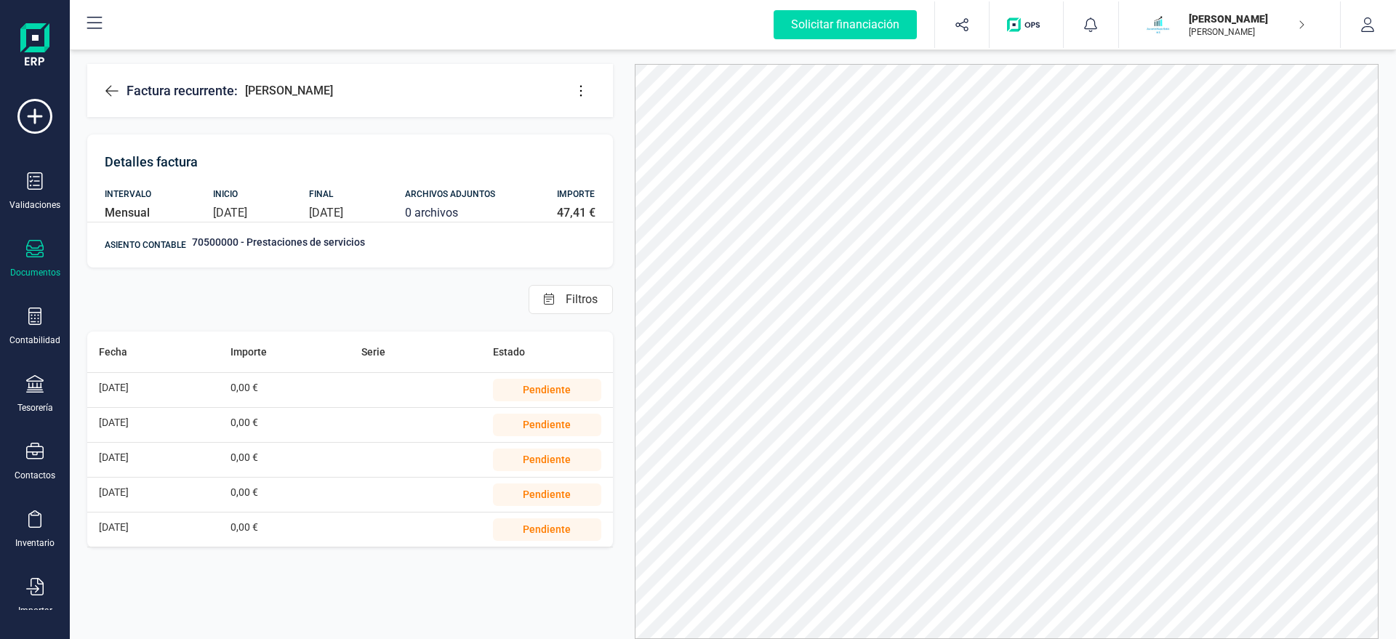
click at [583, 94] on icon at bounding box center [581, 91] width 15 height 15
click at [597, 129] on span "Editar factura" at bounding box center [647, 135] width 105 height 12
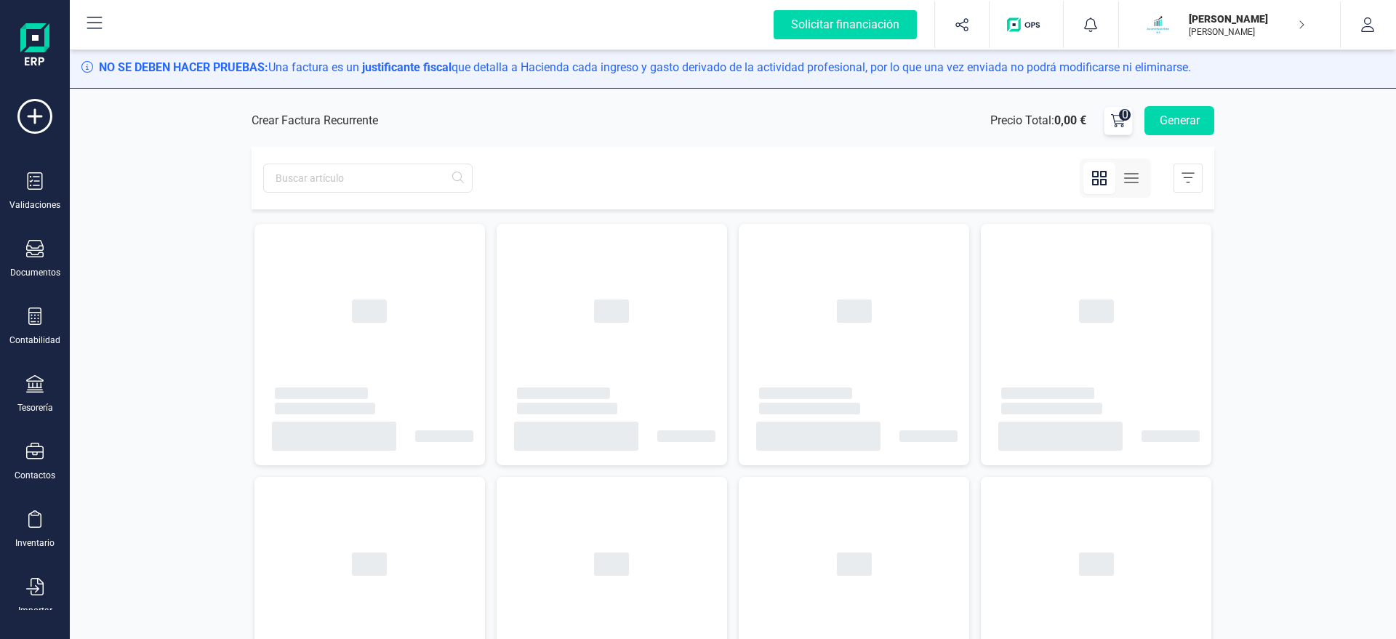
type input "[DATE]"
type input "2025-08-21"
type input "[DATE]"
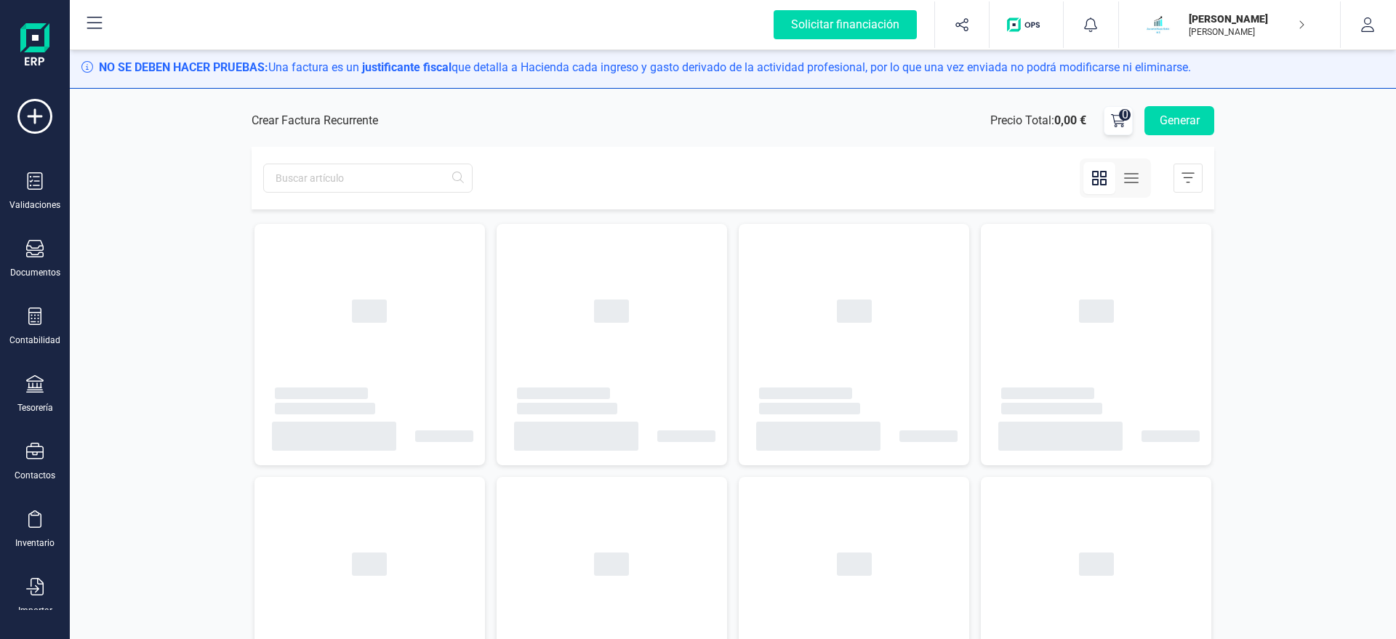
type input "[DATE]"
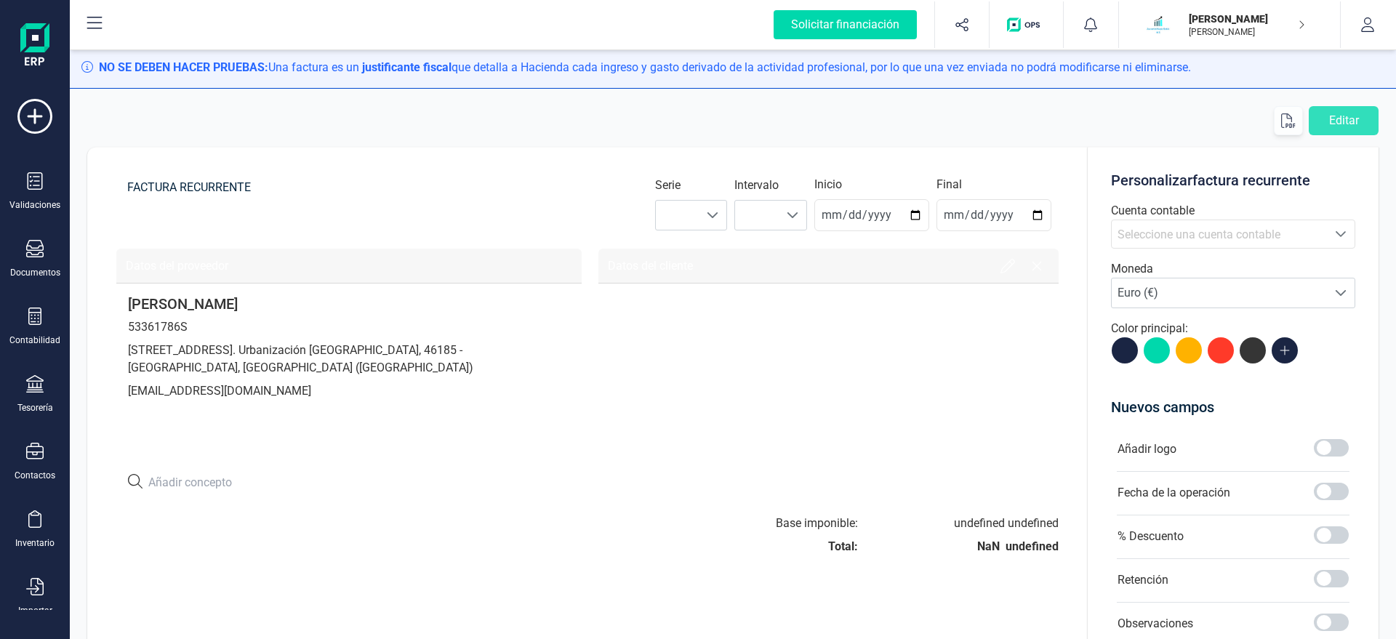
type input "2025-08-21"
type input "[DATE]"
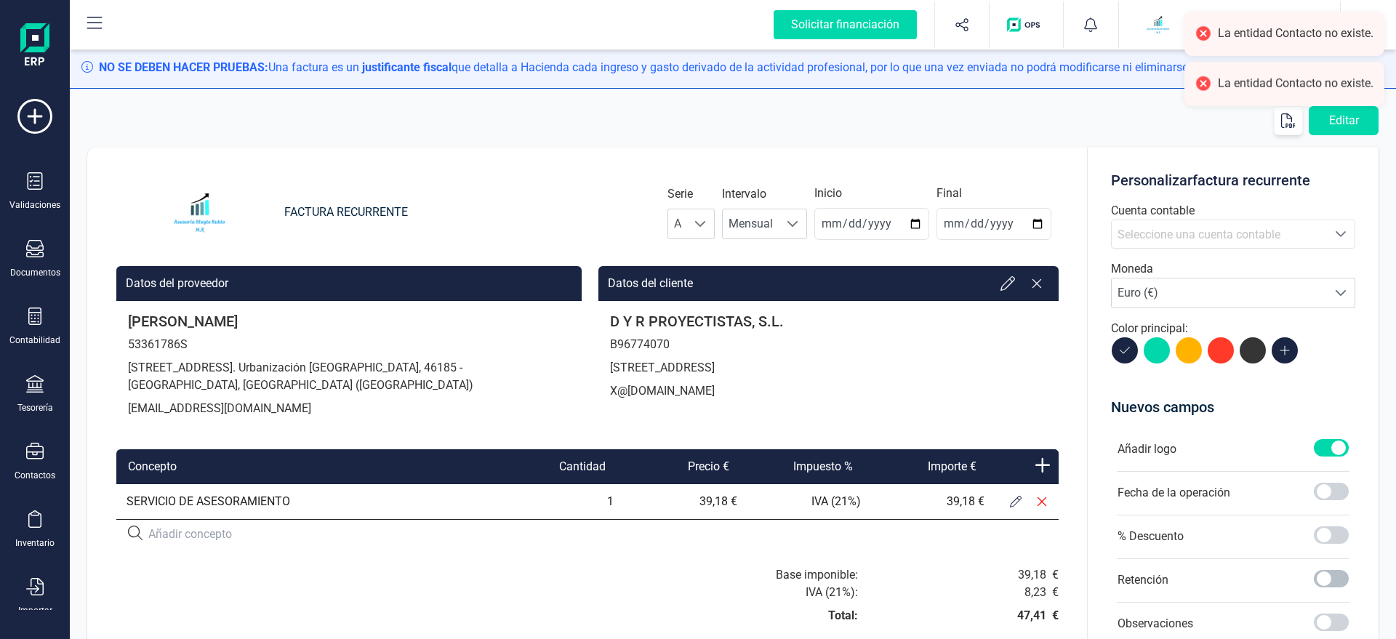
click at [1321, 574] on span at bounding box center [1331, 578] width 35 height 17
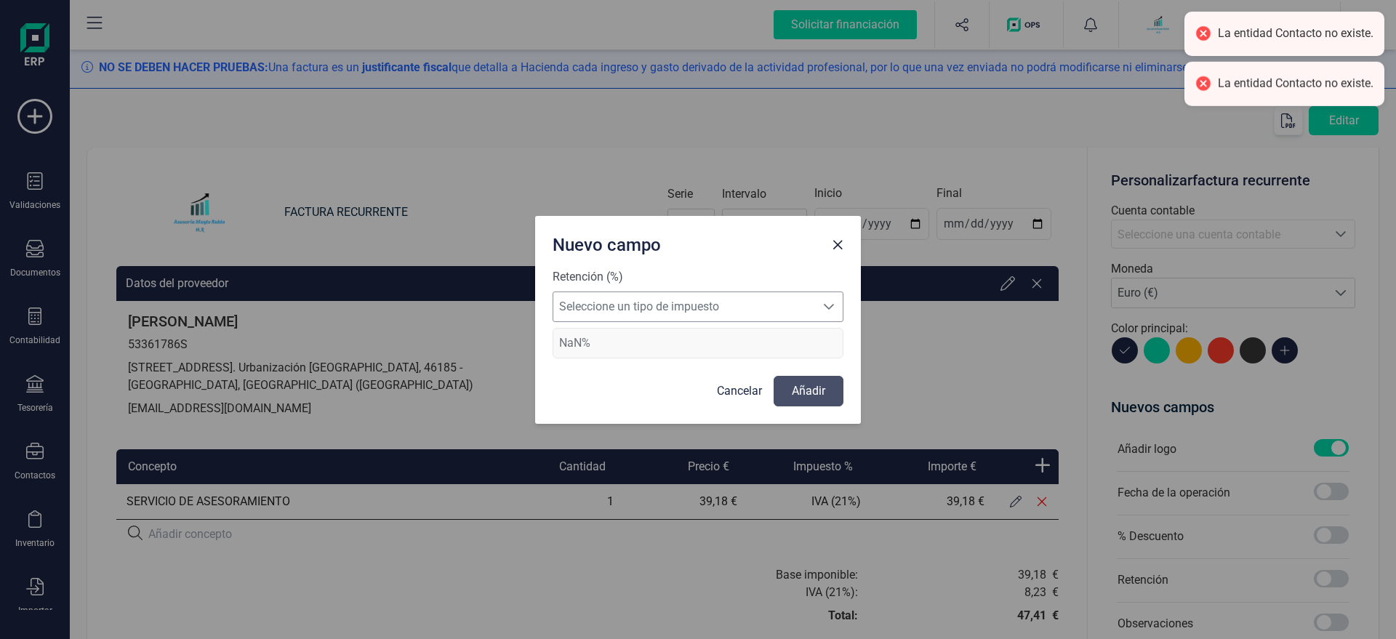
click at [640, 305] on span "Seleccione un tipo de impuesto" at bounding box center [684, 306] width 262 height 29
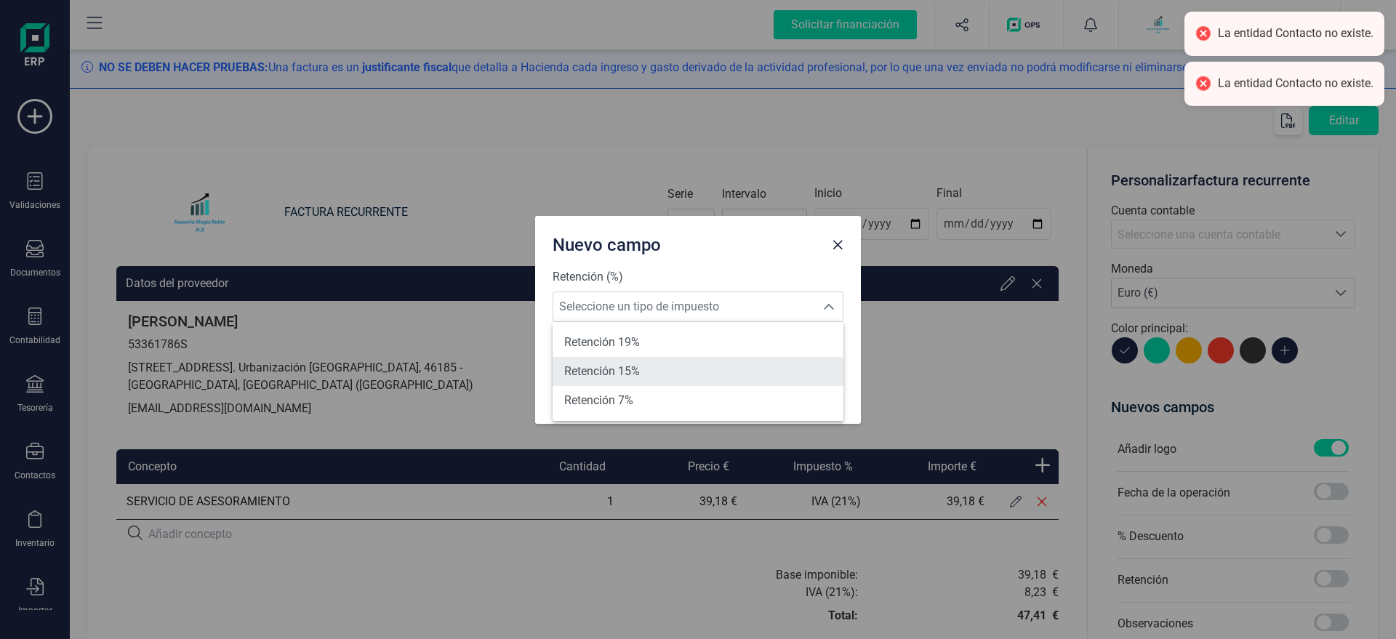
click at [619, 364] on span "Retención 15%" at bounding box center [602, 371] width 76 height 17
type input "15%"
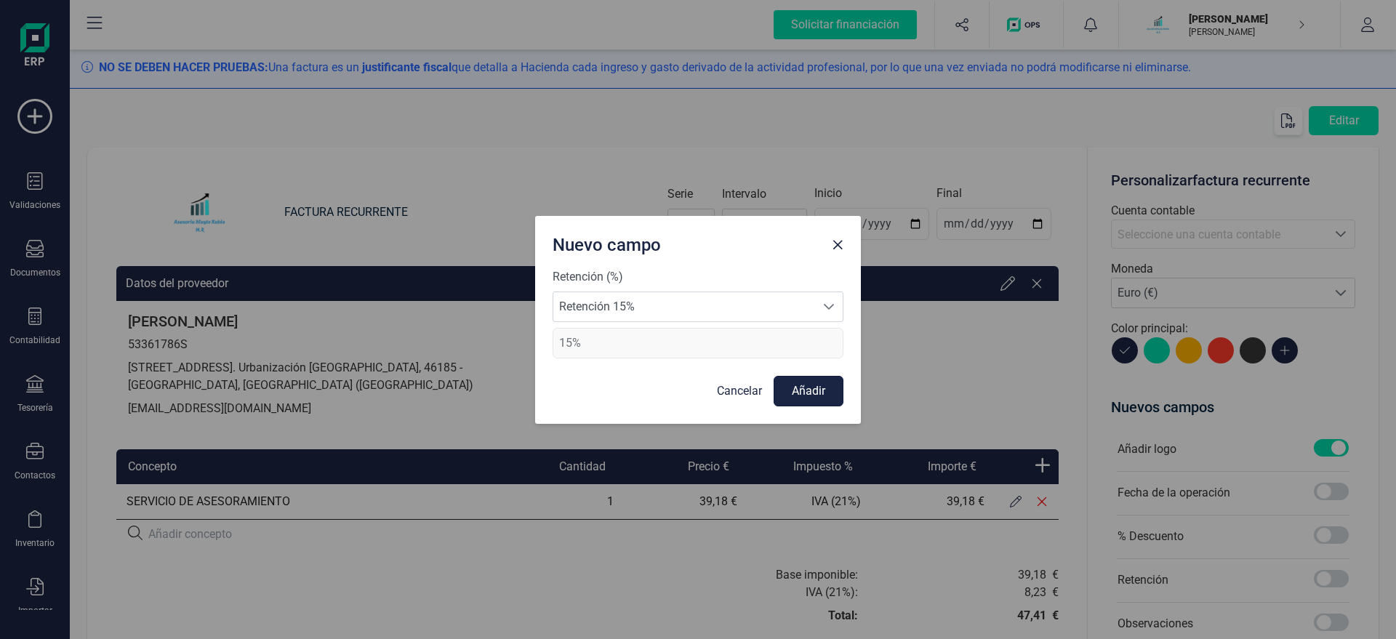
click at [824, 391] on button "Añadir" at bounding box center [808, 391] width 70 height 31
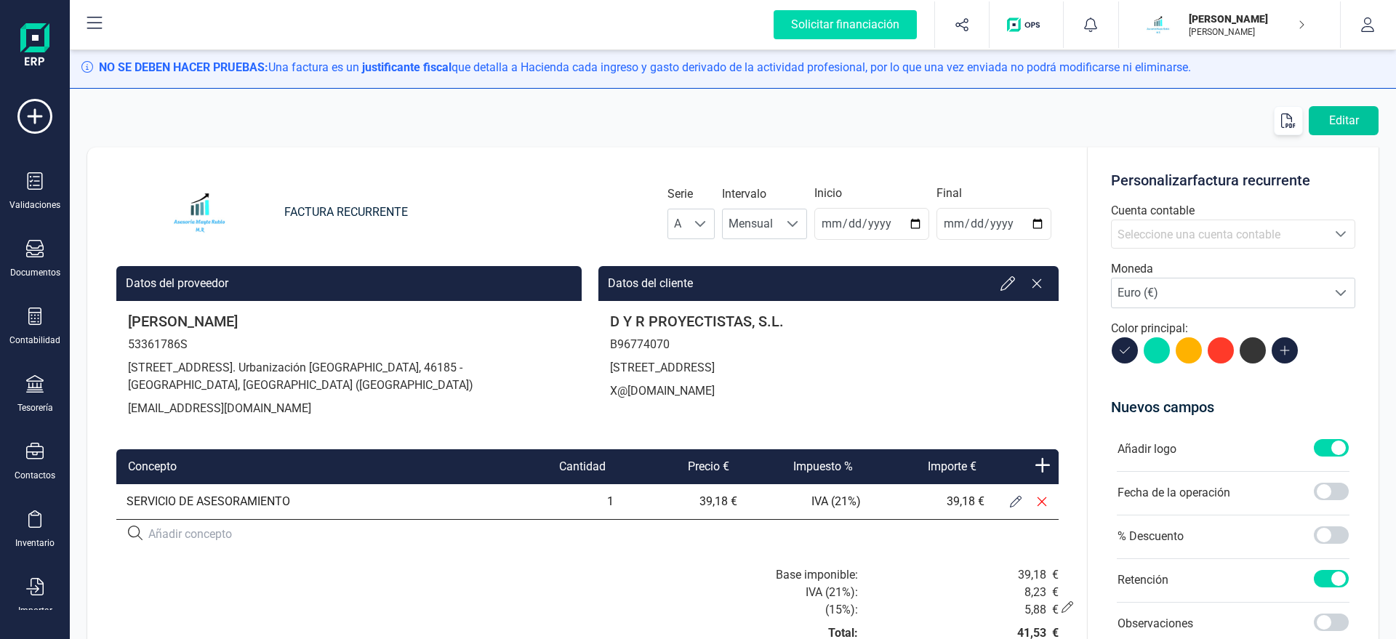
drag, startPoint x: 1330, startPoint y: 117, endPoint x: 1341, endPoint y: 129, distance: 17.0
click at [1341, 129] on button "Editar" at bounding box center [1343, 120] width 70 height 29
click at [1287, 122] on icon "button" at bounding box center [1288, 120] width 15 height 15
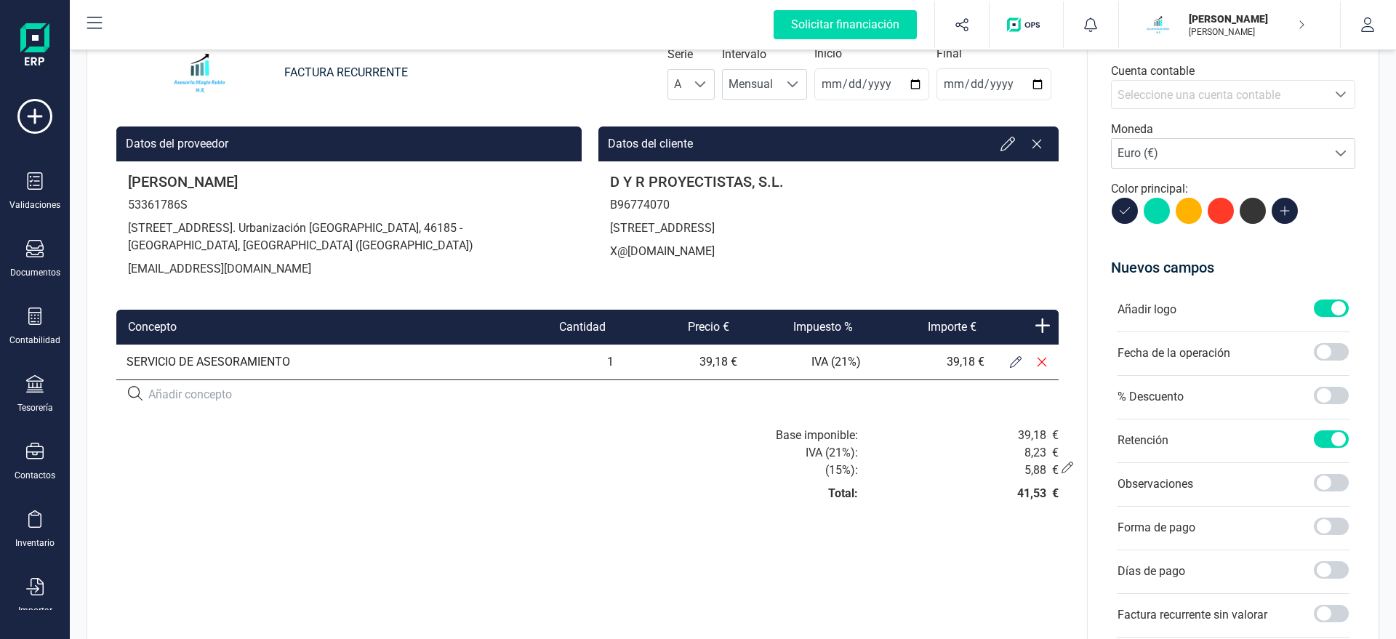
scroll to position [166, 0]
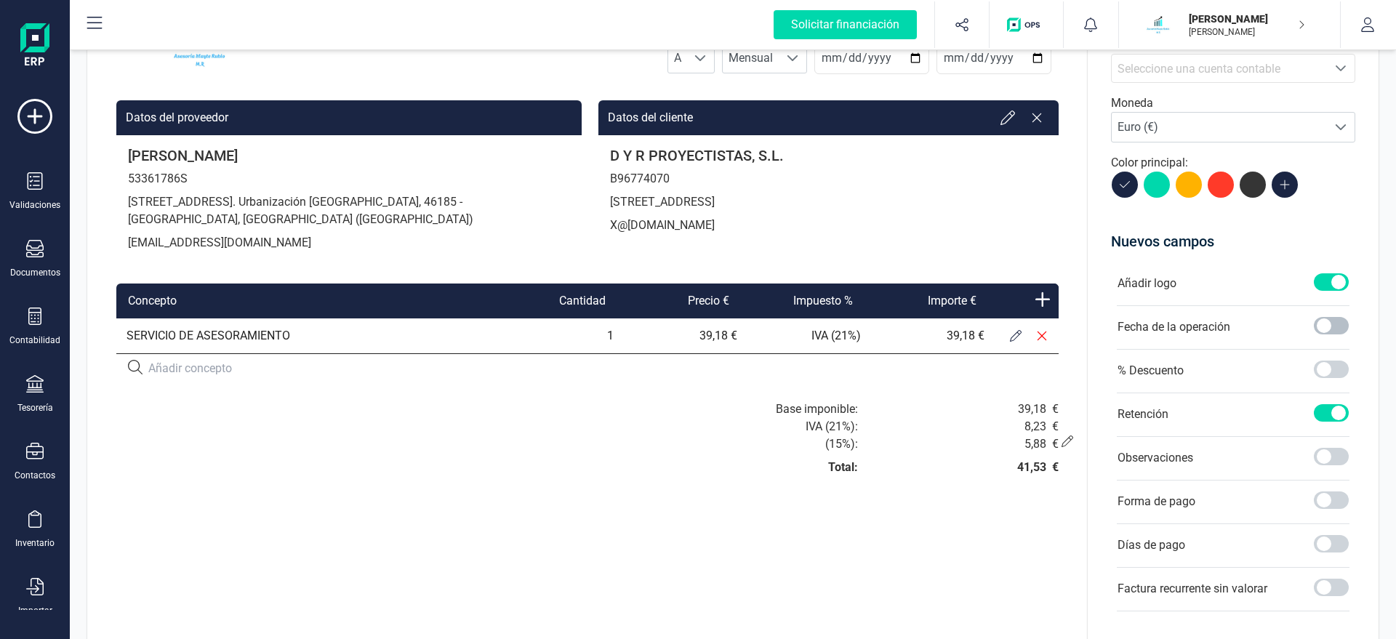
click at [1319, 331] on span at bounding box center [1331, 325] width 35 height 17
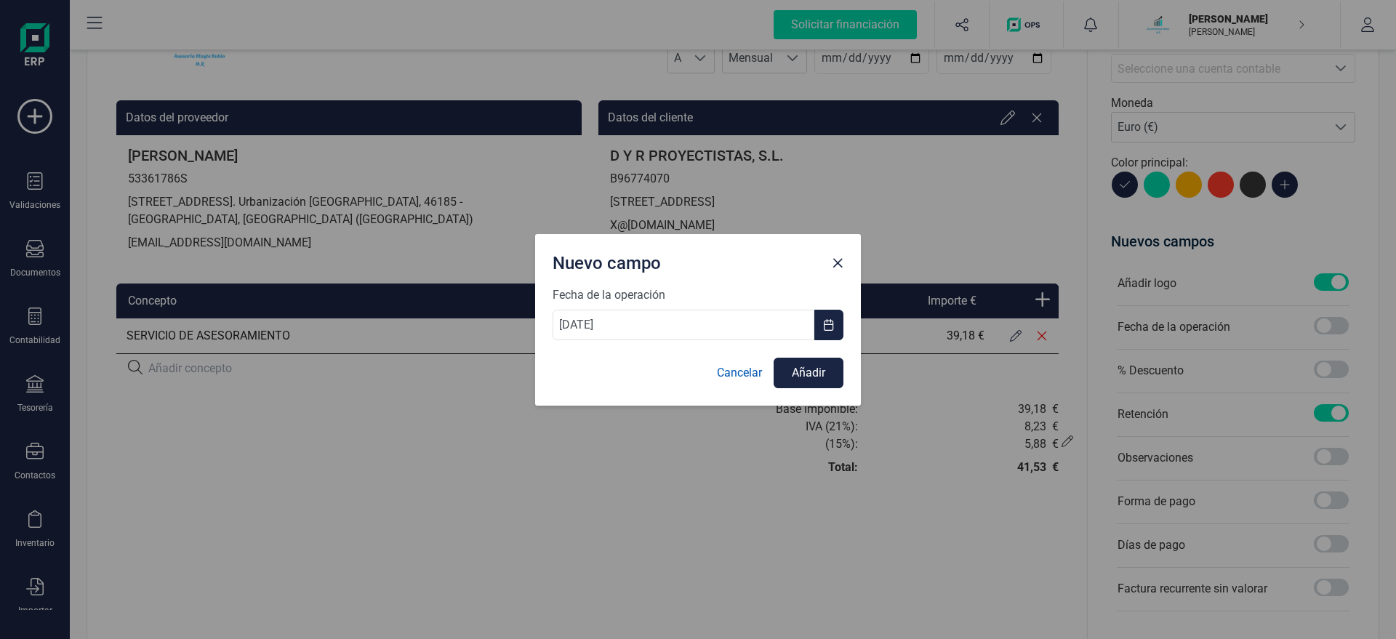
click at [749, 371] on link "Cancelar" at bounding box center [739, 372] width 45 height 17
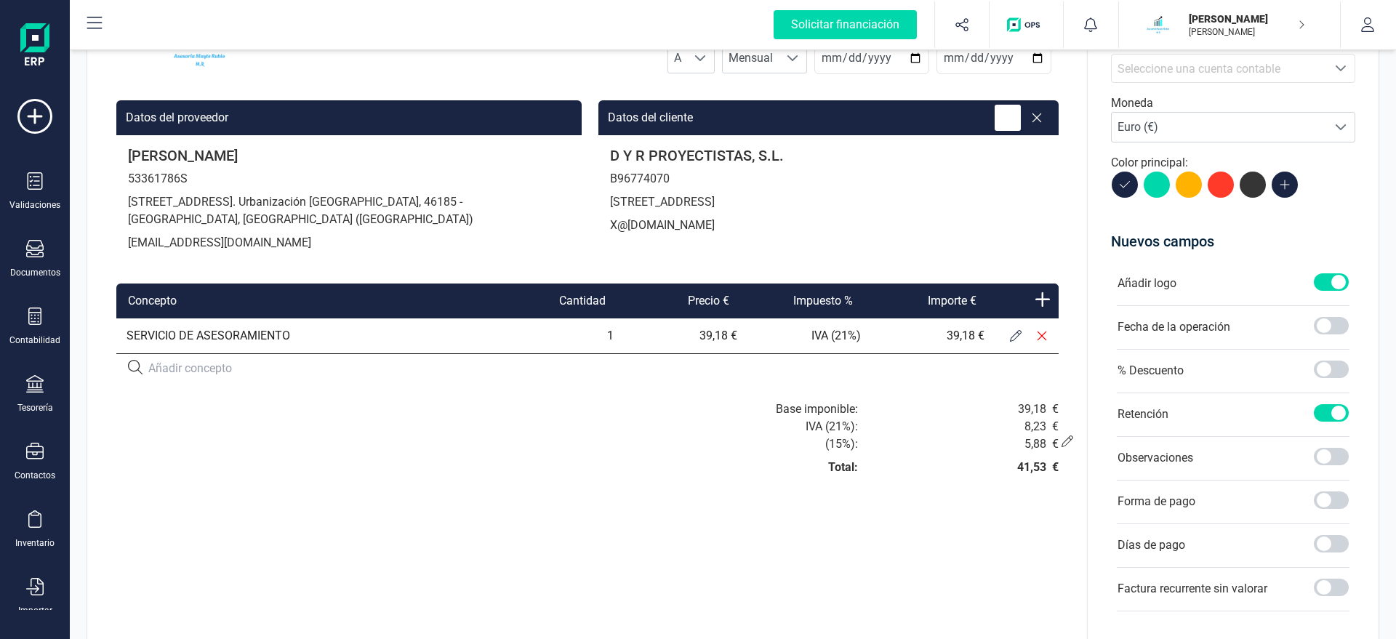
scroll to position [0, 0]
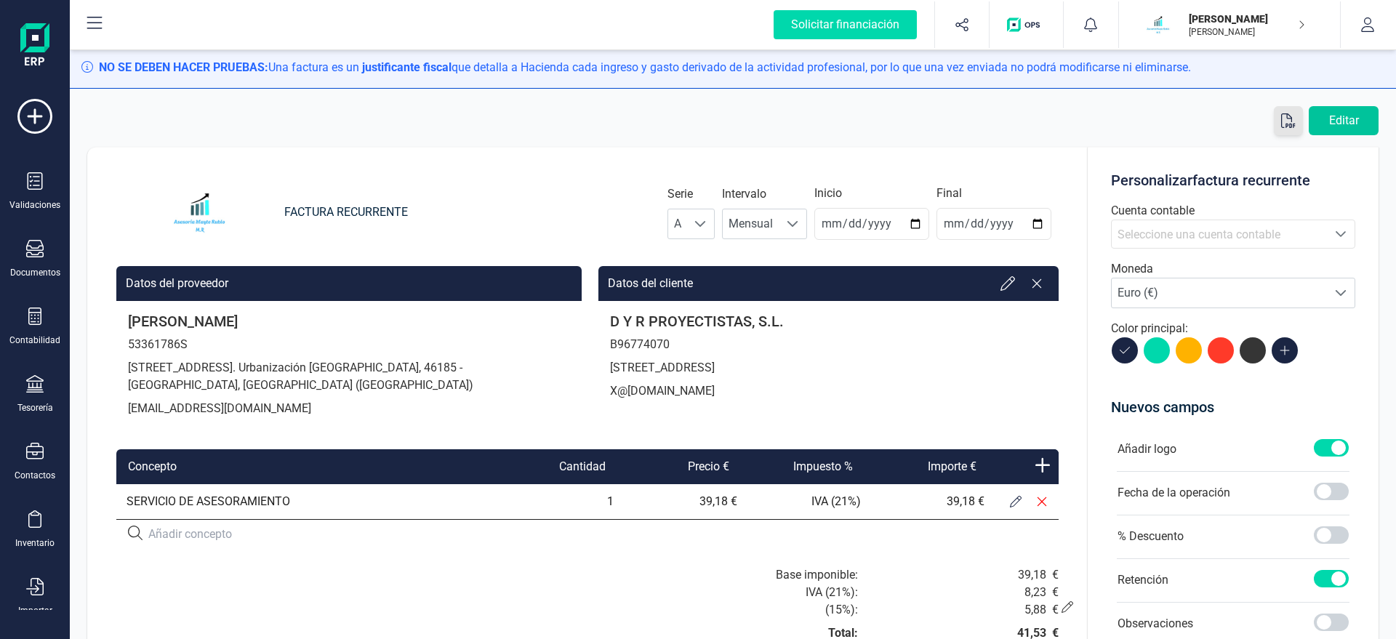
click at [1352, 112] on button "Editar" at bounding box center [1343, 120] width 70 height 29
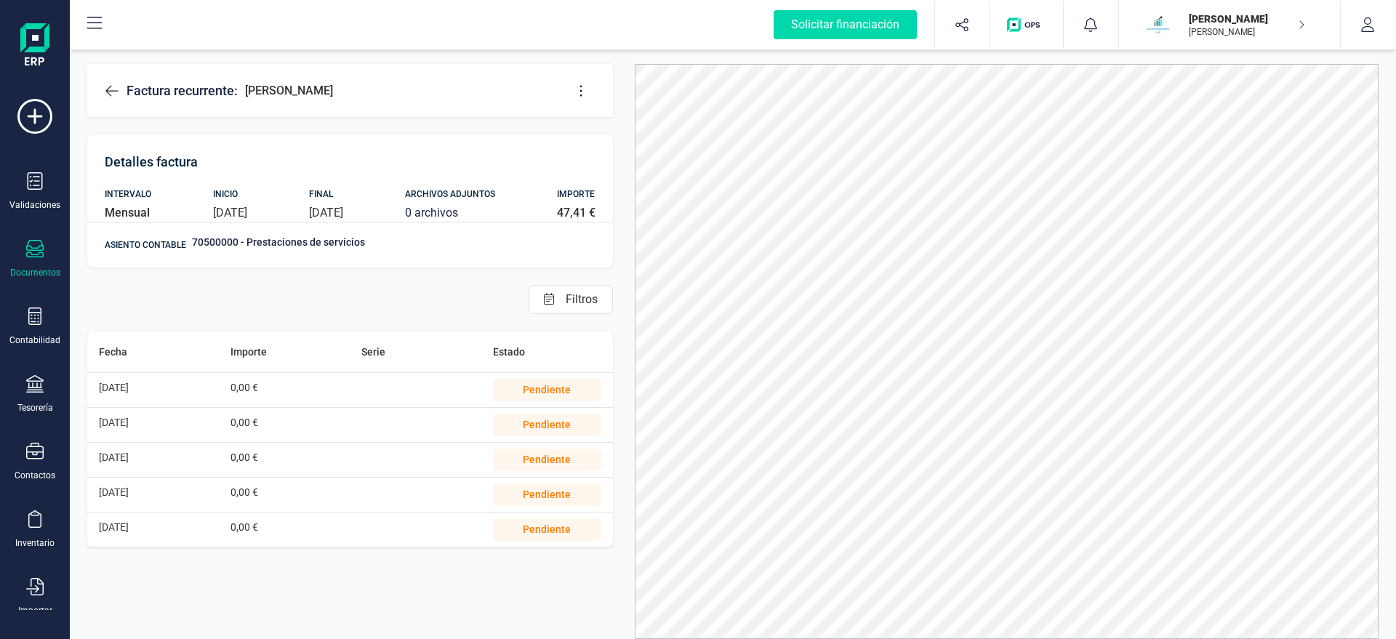
click at [582, 87] on icon at bounding box center [581, 91] width 15 height 15
click at [599, 126] on link "Editar factura" at bounding box center [638, 134] width 145 height 29
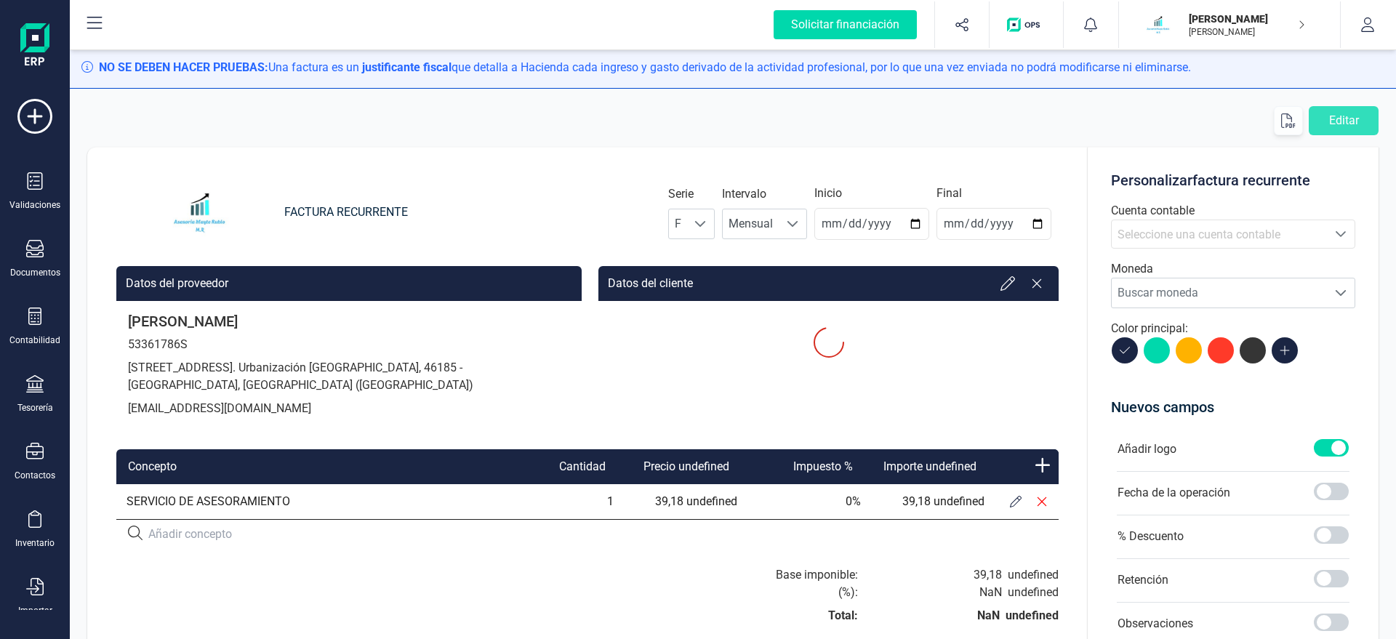
type input "2025-08-21"
type input "[DATE]"
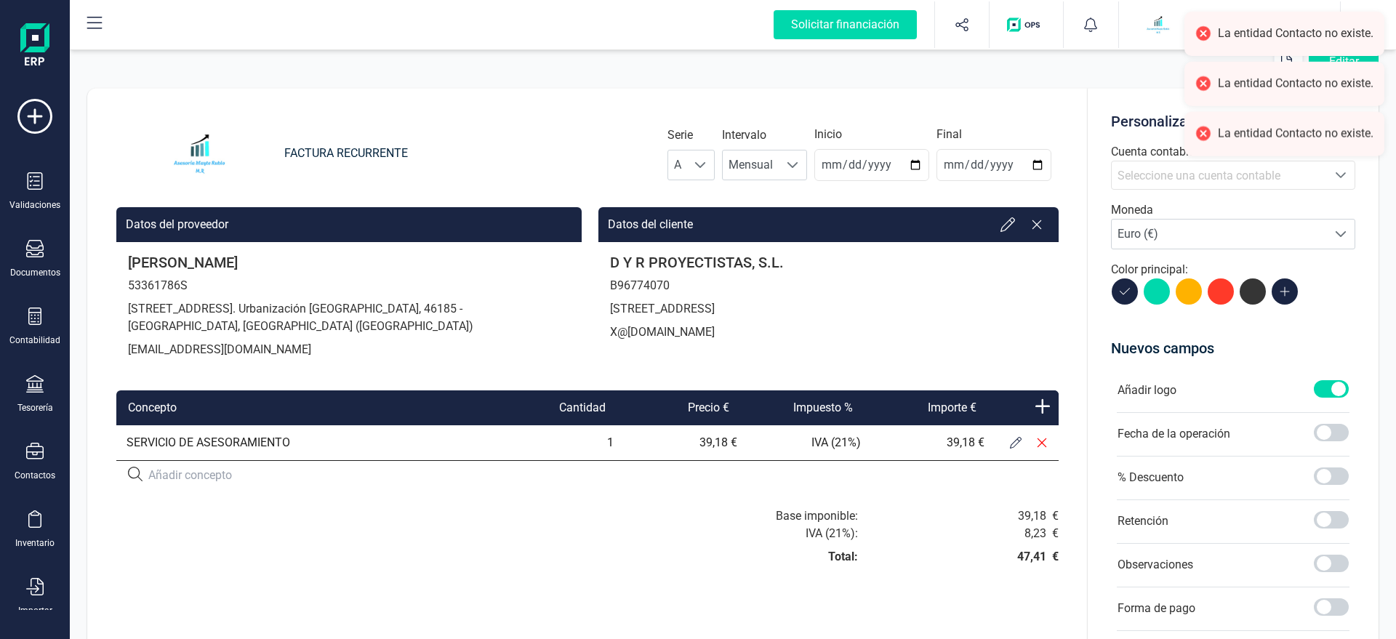
scroll to position [83, 0]
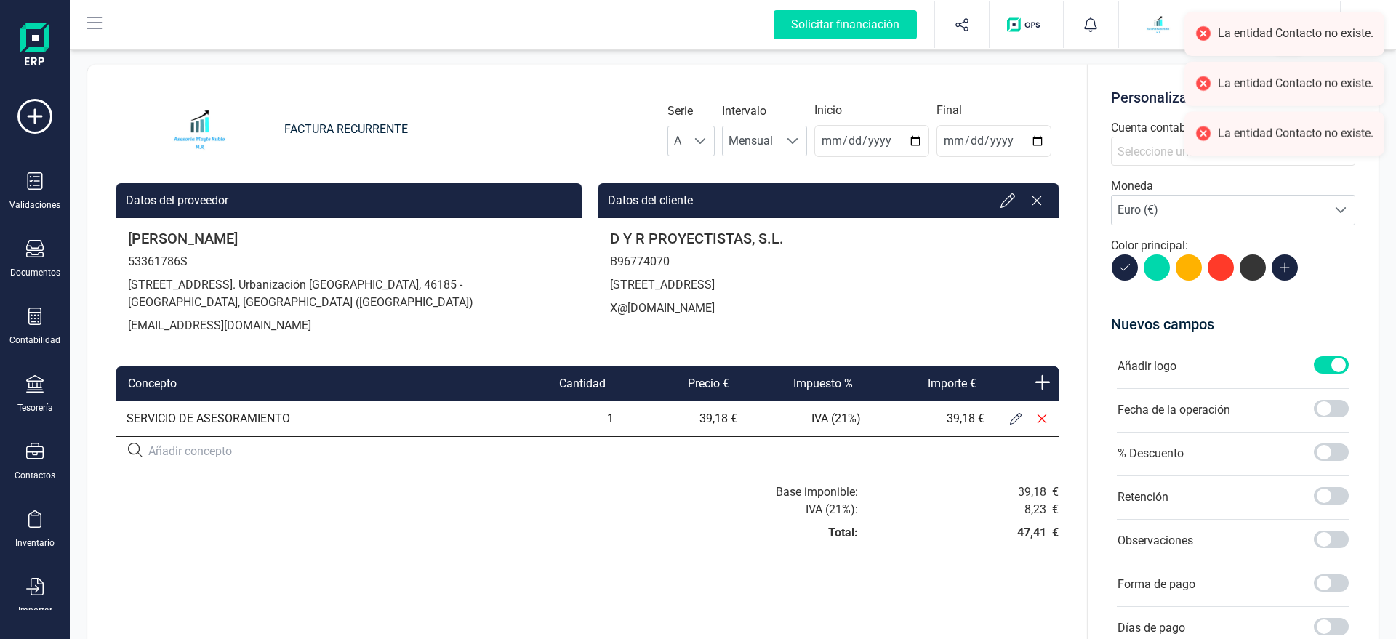
click at [1135, 153] on span "Seleccione una cuenta contable" at bounding box center [1198, 152] width 163 height 14
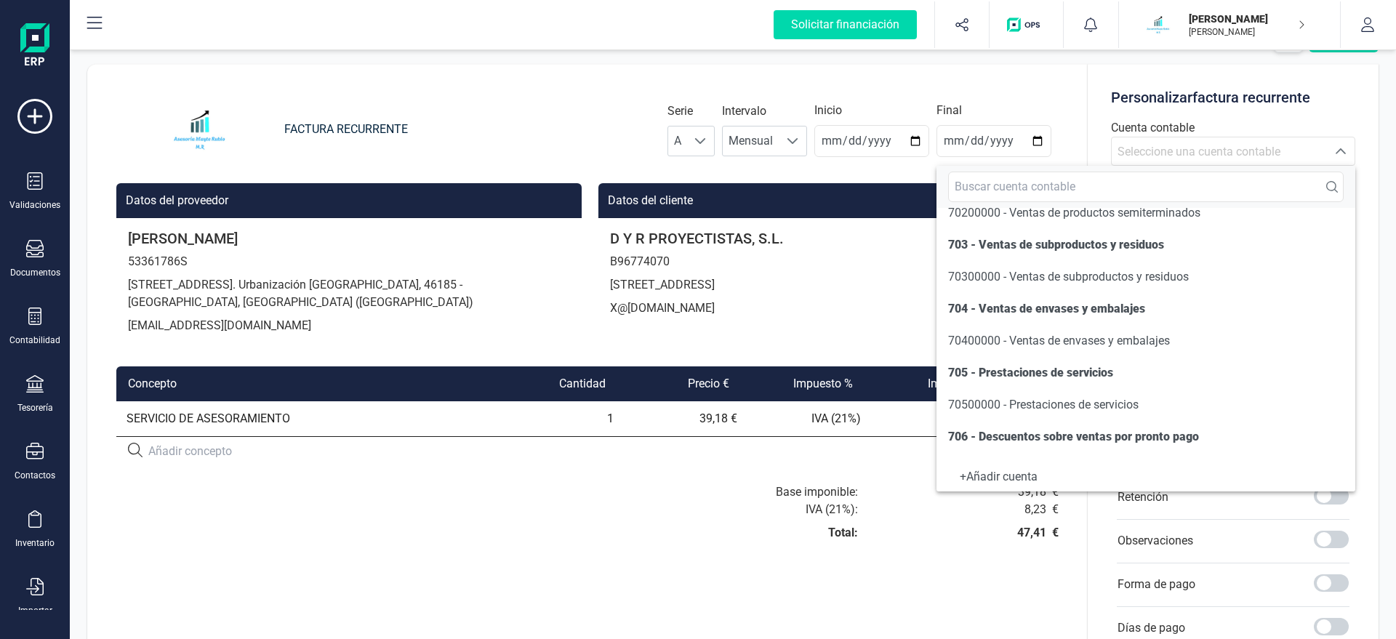
scroll to position [203, 0]
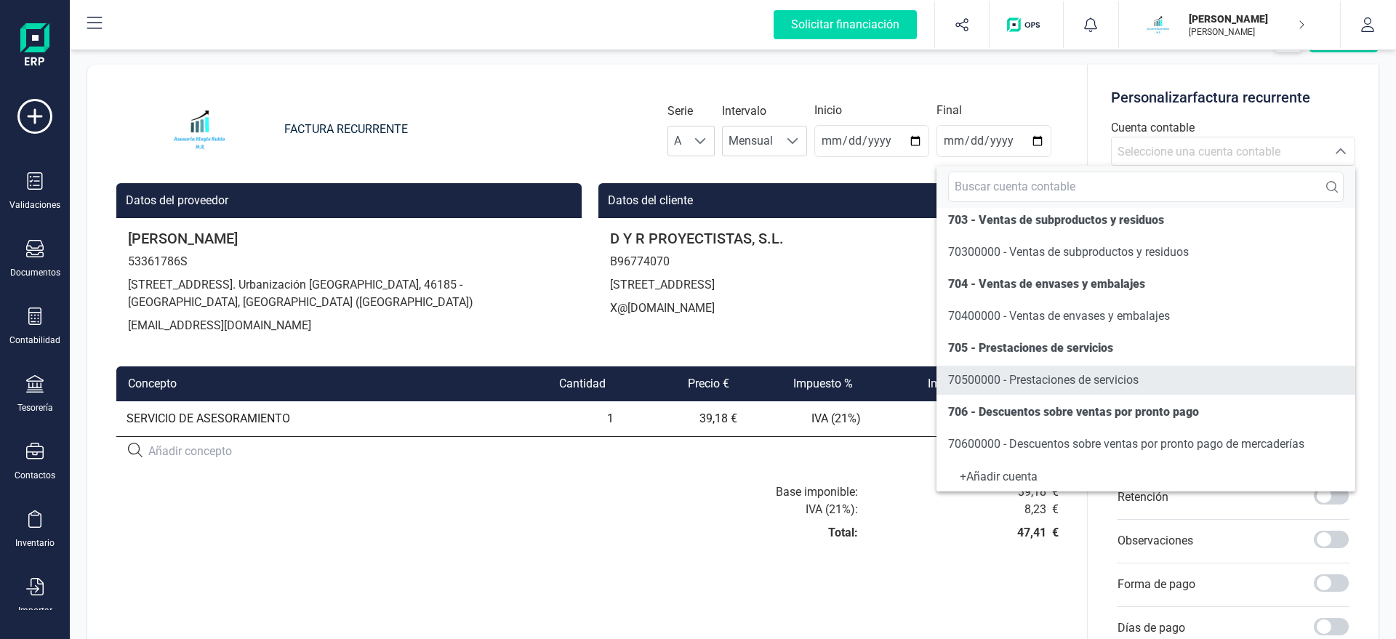
click at [1008, 385] on span "70500000 - Prestaciones de servicios" at bounding box center [1043, 380] width 190 height 14
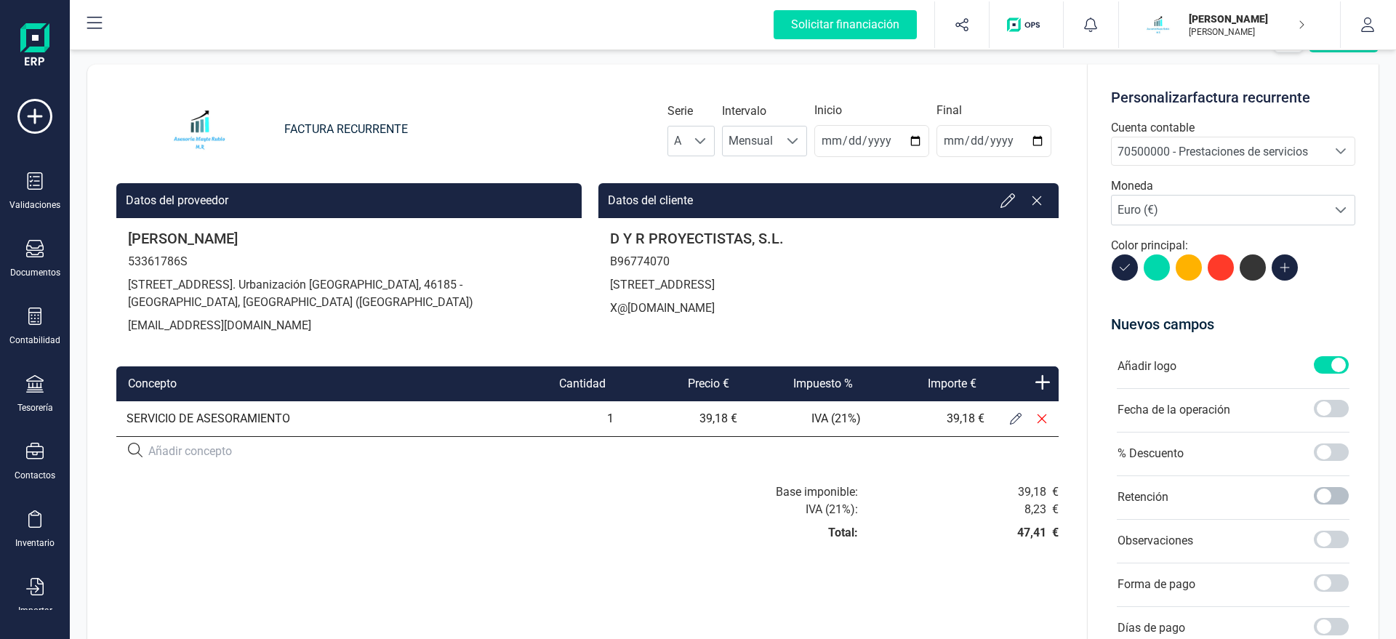
click at [1328, 492] on span at bounding box center [1331, 495] width 35 height 17
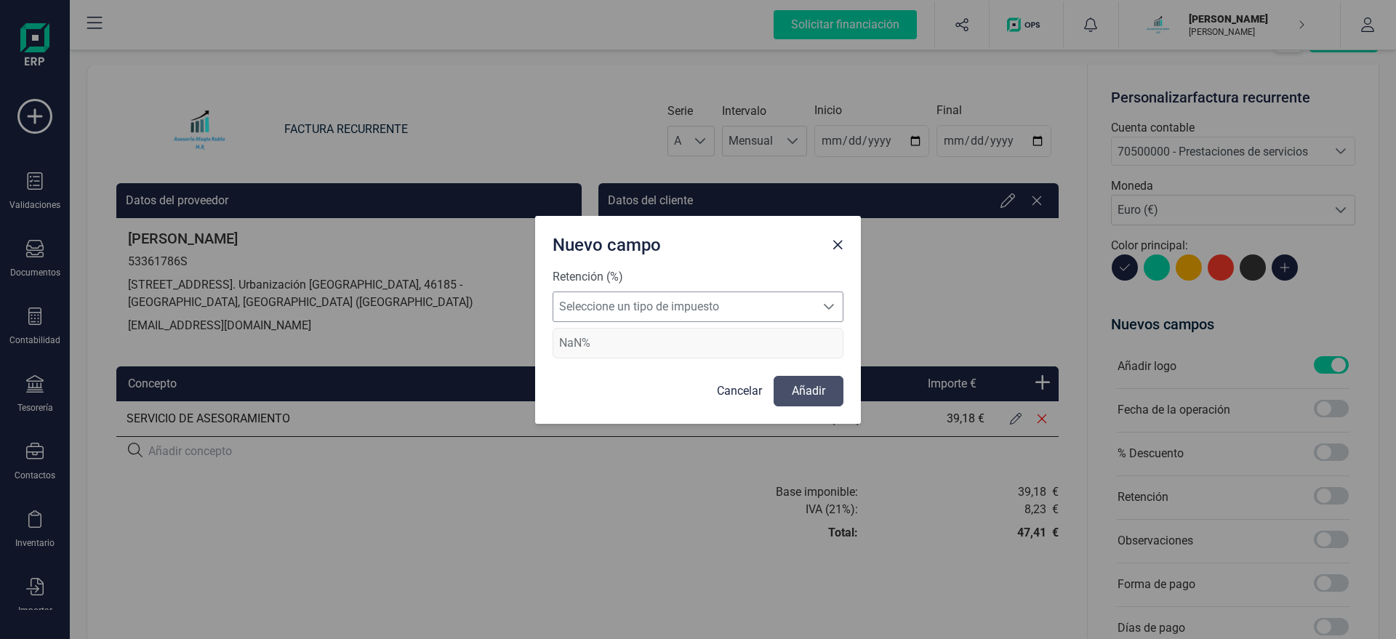
click at [784, 310] on span "Seleccione un tipo de impuesto" at bounding box center [684, 306] width 262 height 29
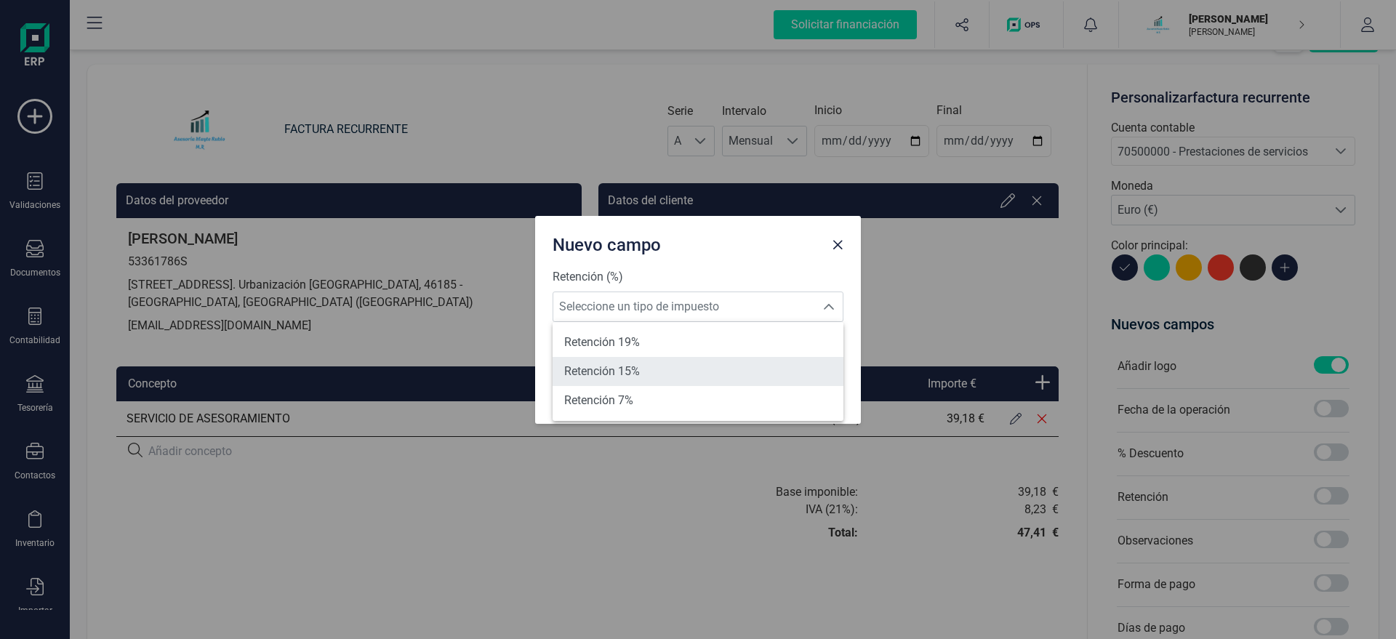
click at [646, 366] on li "Retención 15%" at bounding box center [697, 371] width 291 height 29
type input "15%"
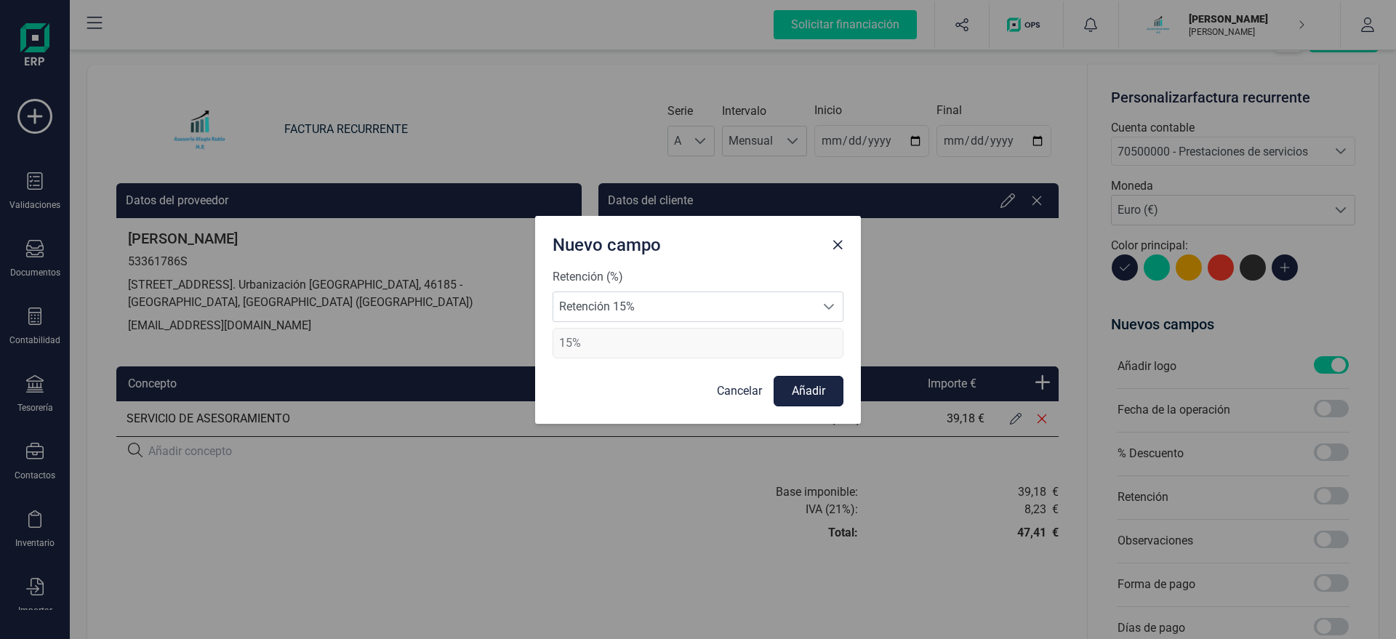
click at [805, 391] on button "Añadir" at bounding box center [808, 391] width 70 height 31
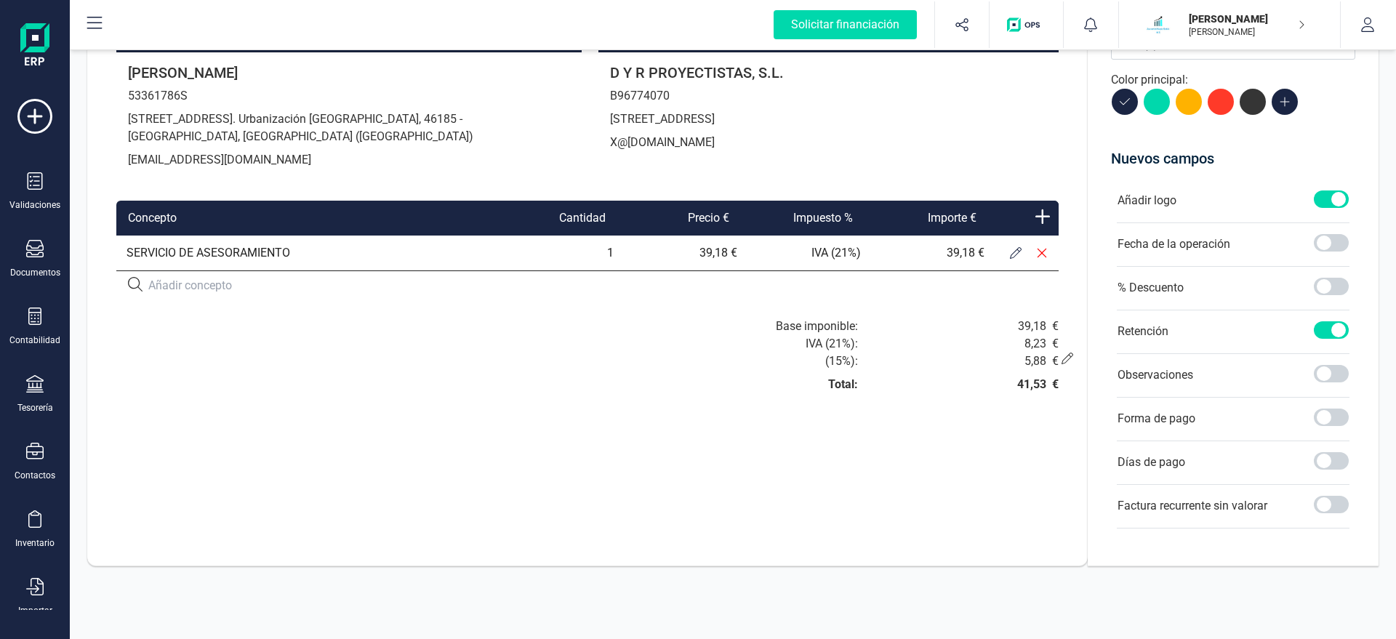
scroll to position [0, 0]
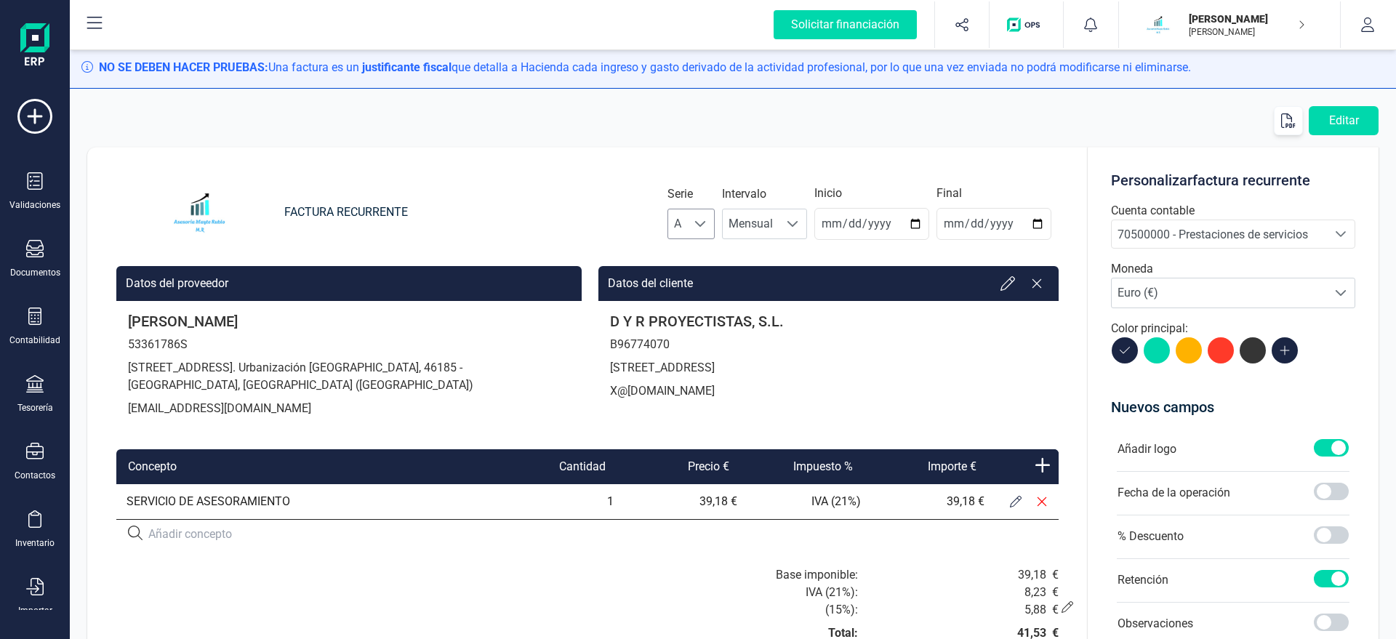
click at [712, 212] on div at bounding box center [701, 223] width 28 height 29
click at [703, 285] on li "B" at bounding box center [709, 288] width 48 height 29
click at [687, 230] on span "B" at bounding box center [677, 223] width 19 height 29
click at [709, 257] on li "A" at bounding box center [710, 259] width 47 height 29
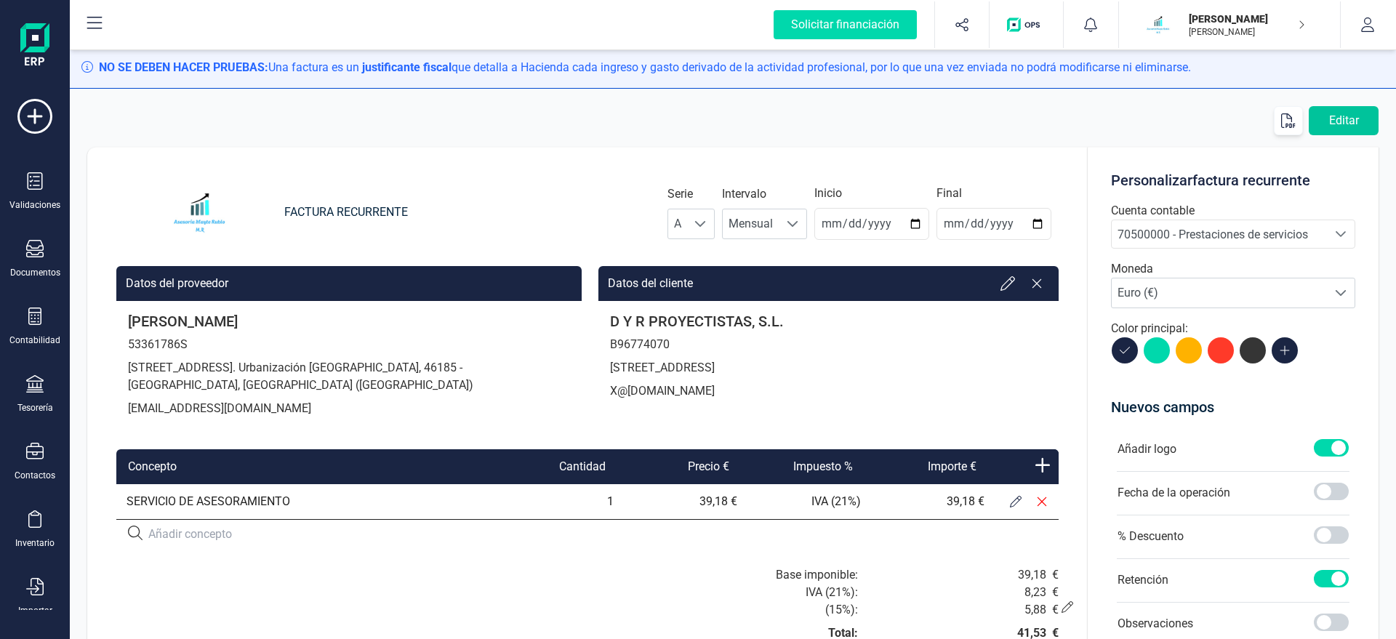
click at [1332, 108] on button "Editar" at bounding box center [1343, 120] width 70 height 29
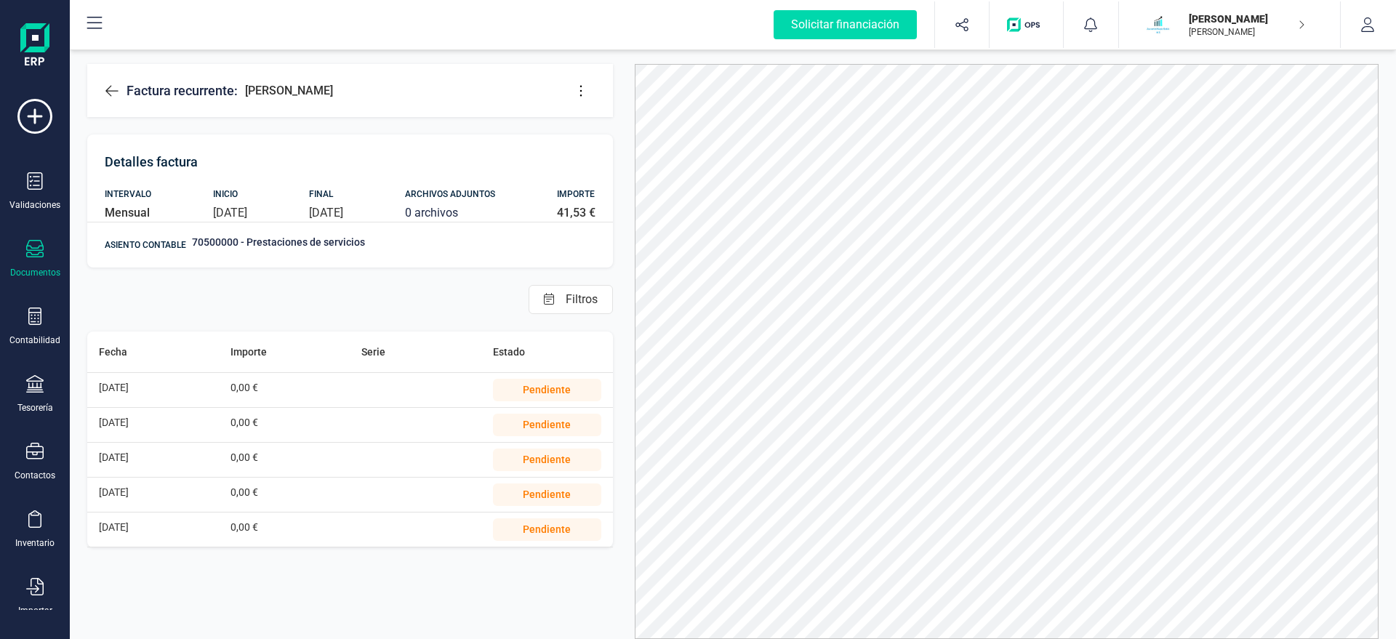
click at [105, 88] on icon at bounding box center [112, 91] width 15 height 15
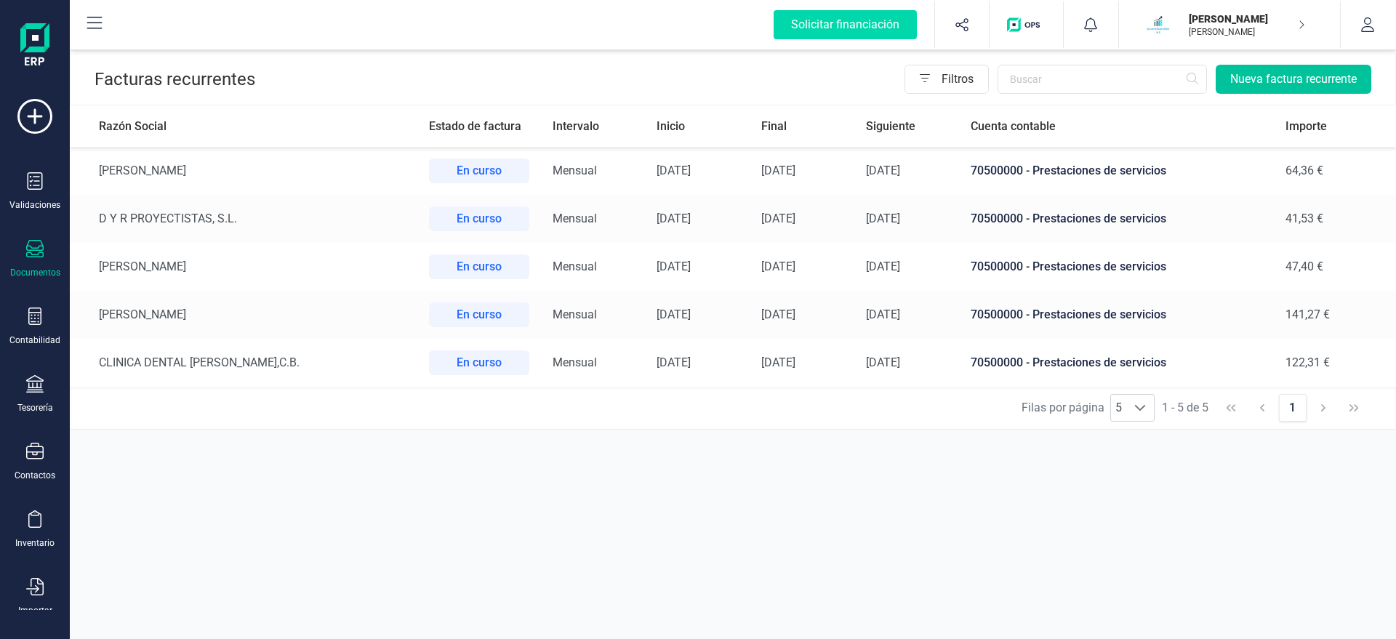
click at [1292, 80] on button "Nueva factura recurrente" at bounding box center [1293, 79] width 156 height 29
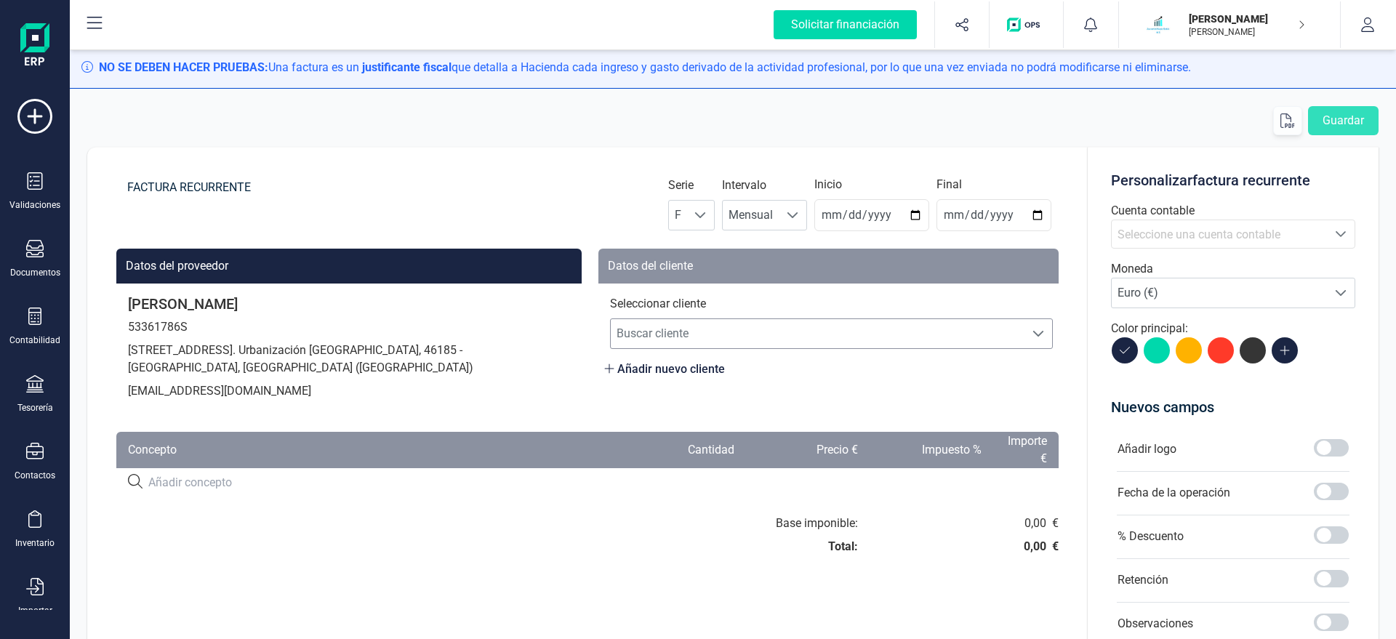
click at [691, 333] on span "Buscar cliente" at bounding box center [818, 333] width 414 height 29
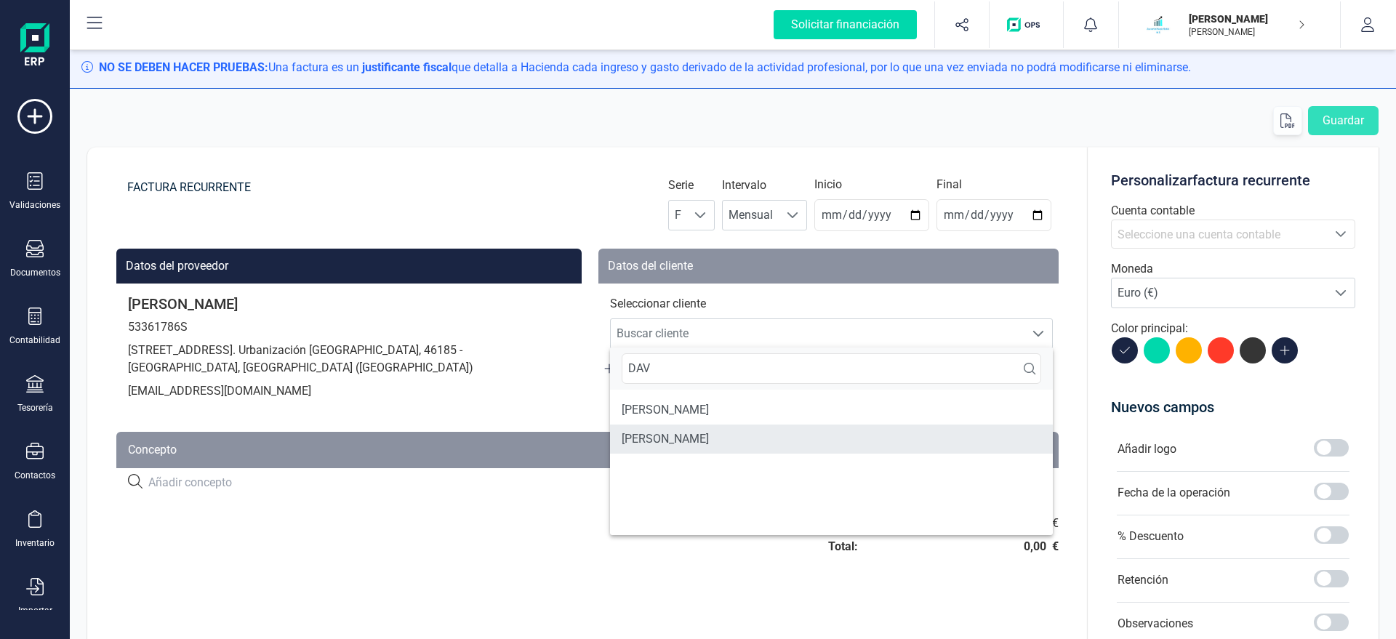
type input "DAV"
click at [684, 443] on li "[PERSON_NAME]" at bounding box center [831, 439] width 443 height 29
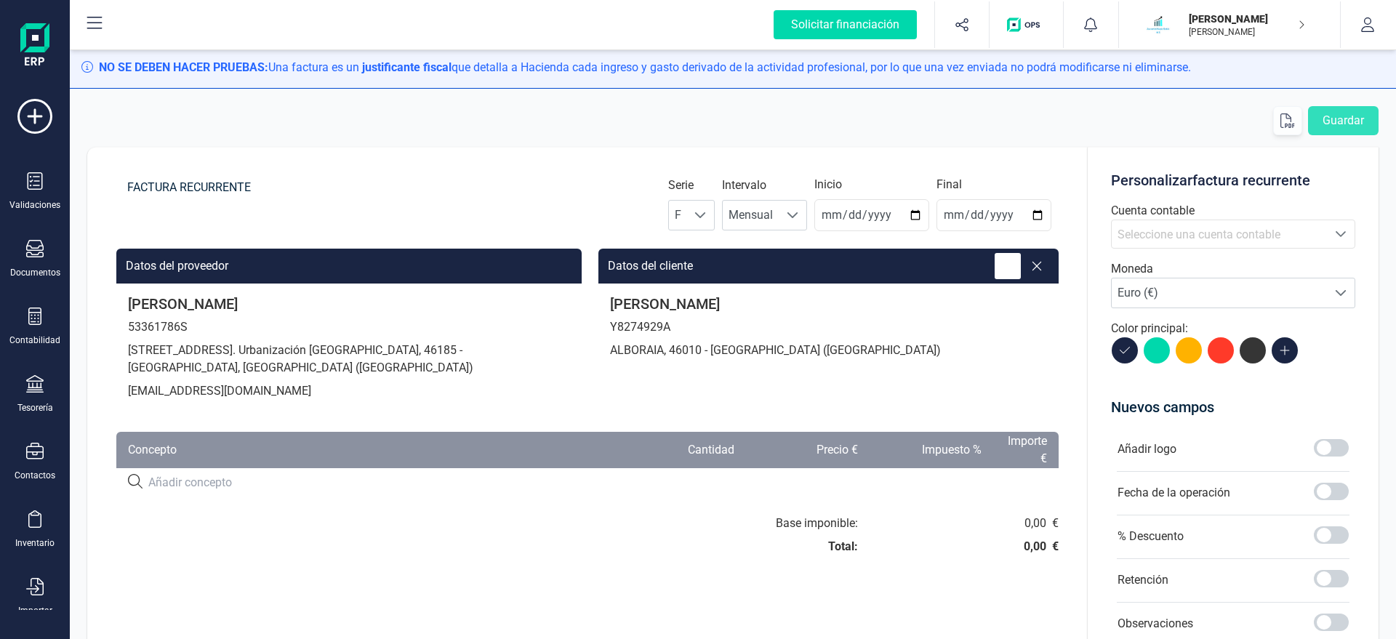
click at [1007, 265] on icon at bounding box center [1007, 266] width 15 height 15
click at [1012, 259] on icon at bounding box center [1007, 266] width 15 height 15
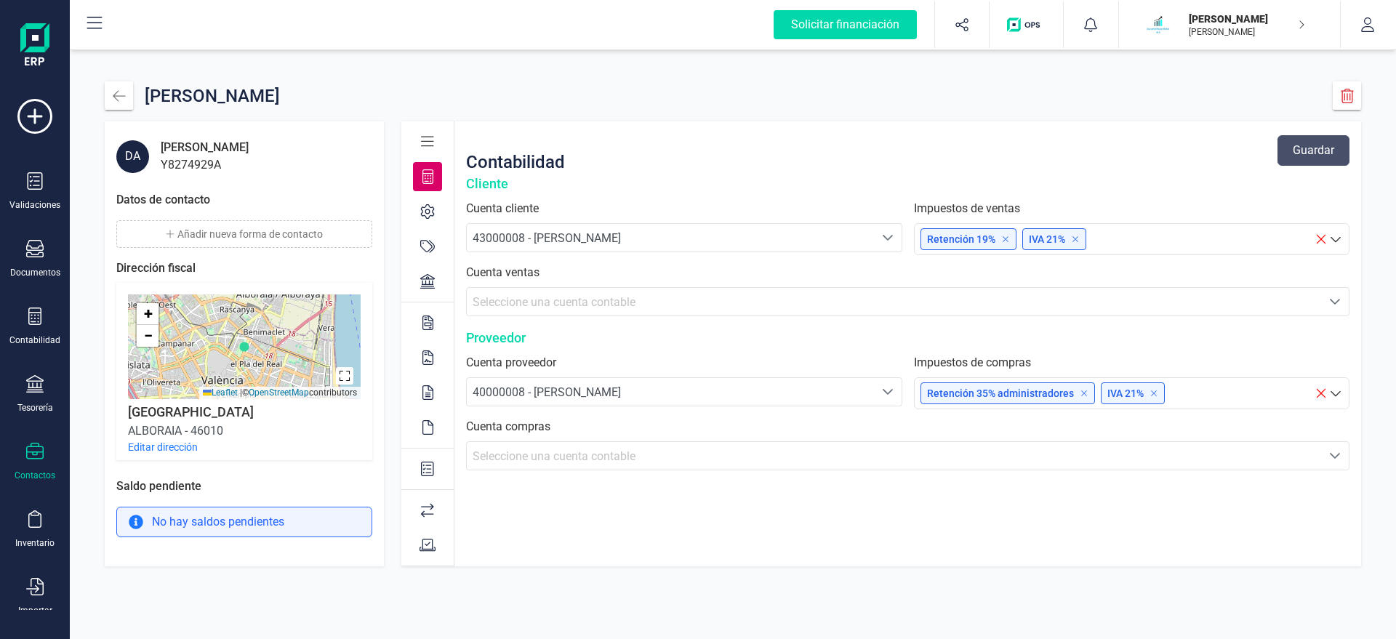
click at [169, 448] on button "Editar dirección" at bounding box center [163, 447] width 70 height 15
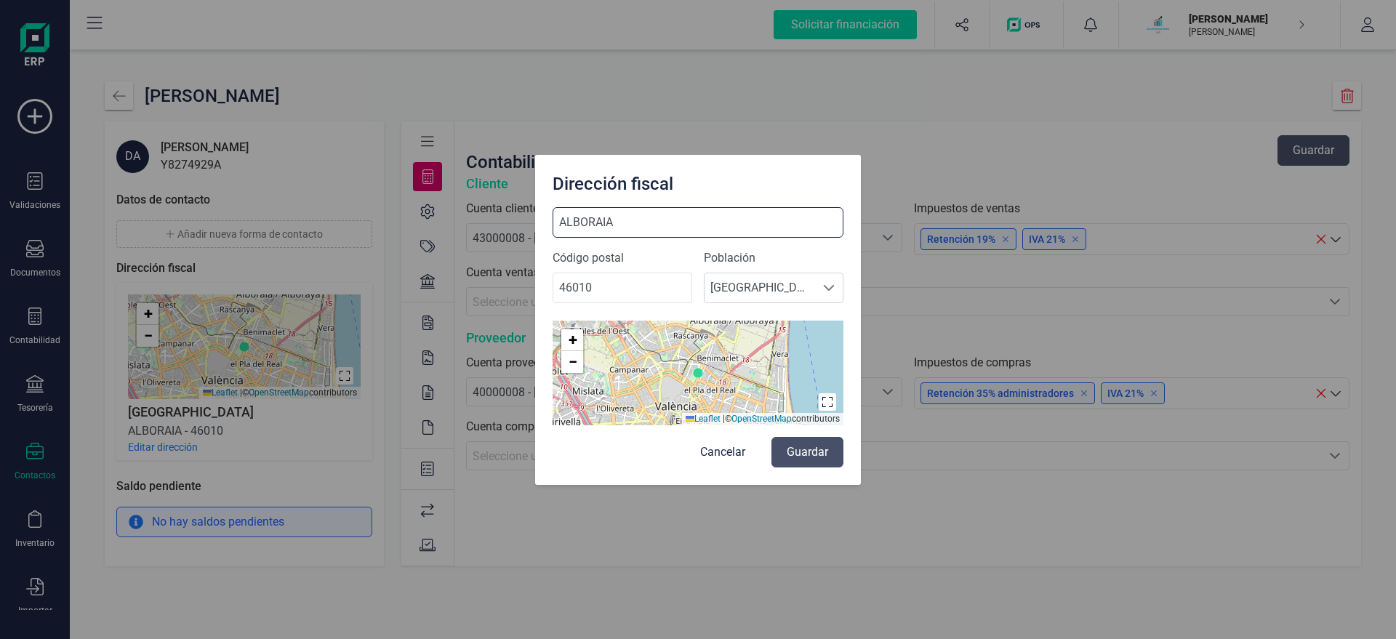
click at [654, 222] on input "ALBORAIA" at bounding box center [697, 222] width 291 height 31
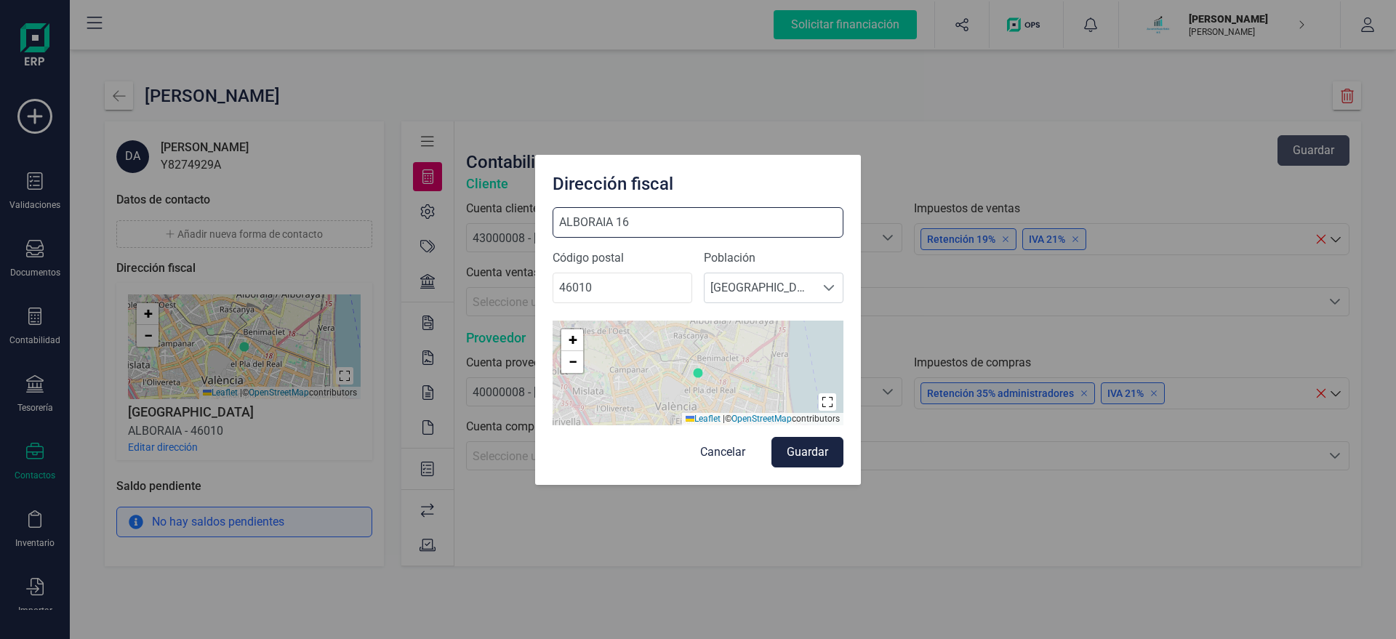
type input "ALBORAIA 16"
click at [813, 452] on button "Guardar" at bounding box center [807, 452] width 72 height 31
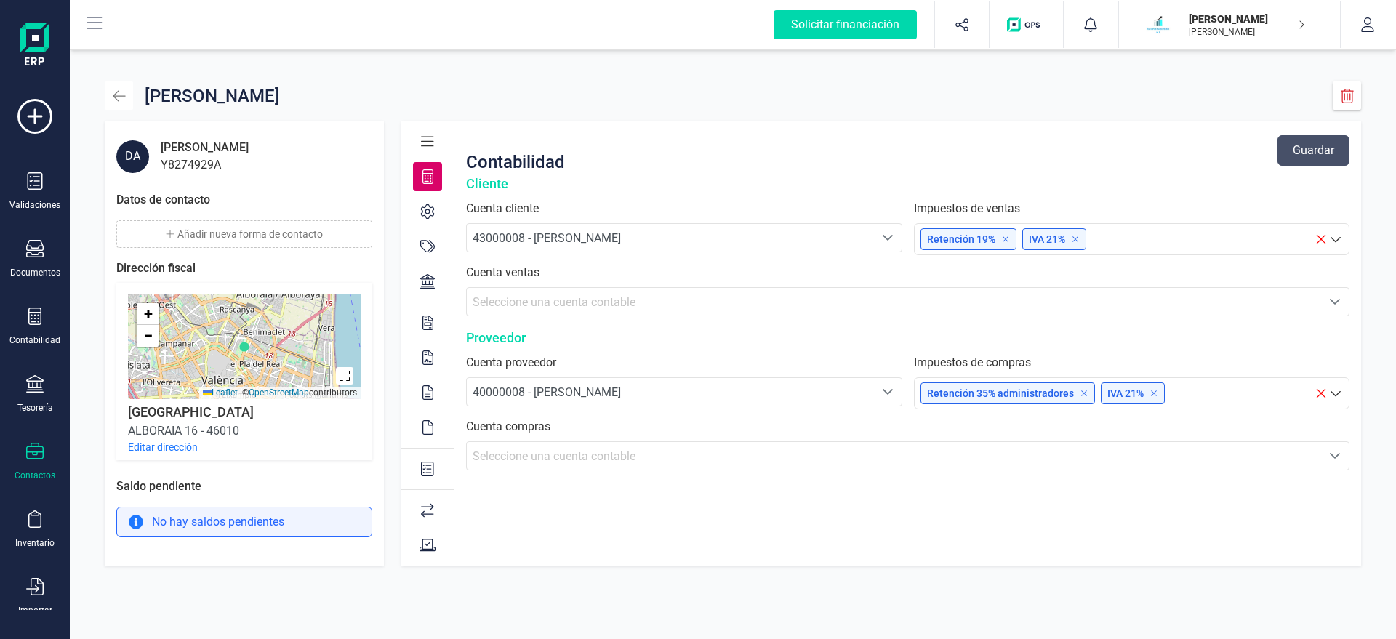
click at [123, 93] on icon "button" at bounding box center [119, 96] width 15 height 15
click at [116, 96] on icon "button" at bounding box center [119, 95] width 12 height 11
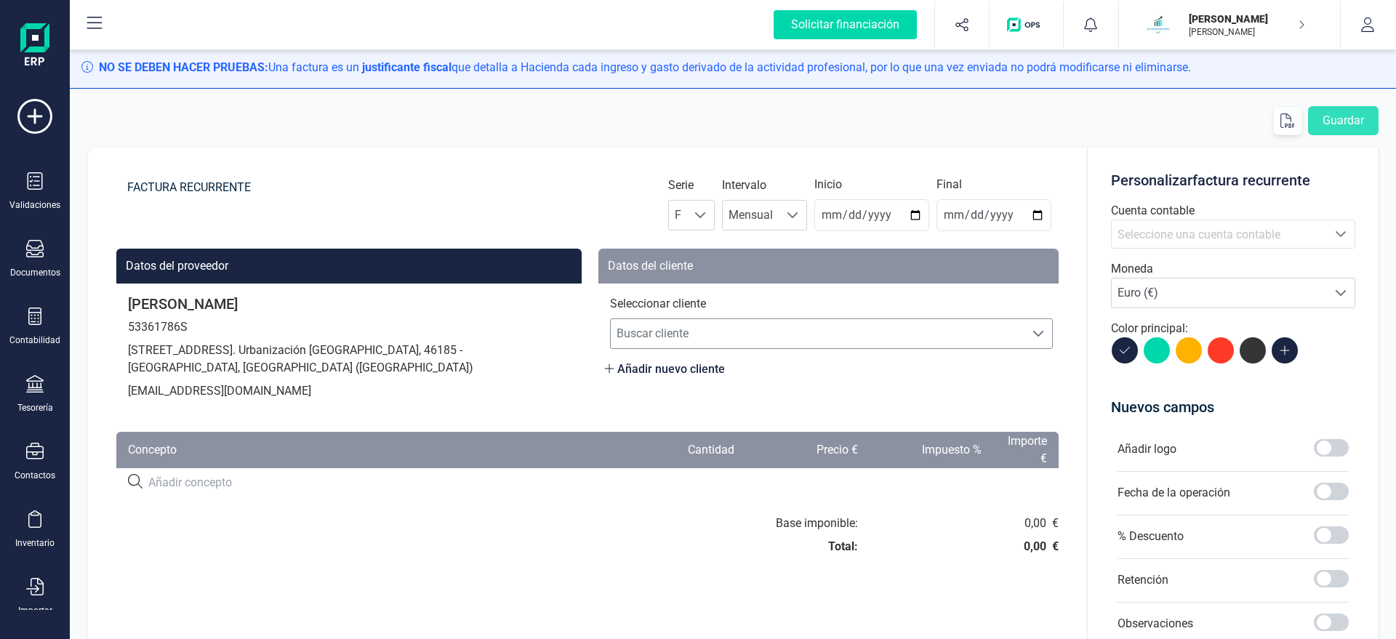
click at [669, 328] on span "Buscar cliente" at bounding box center [818, 333] width 414 height 29
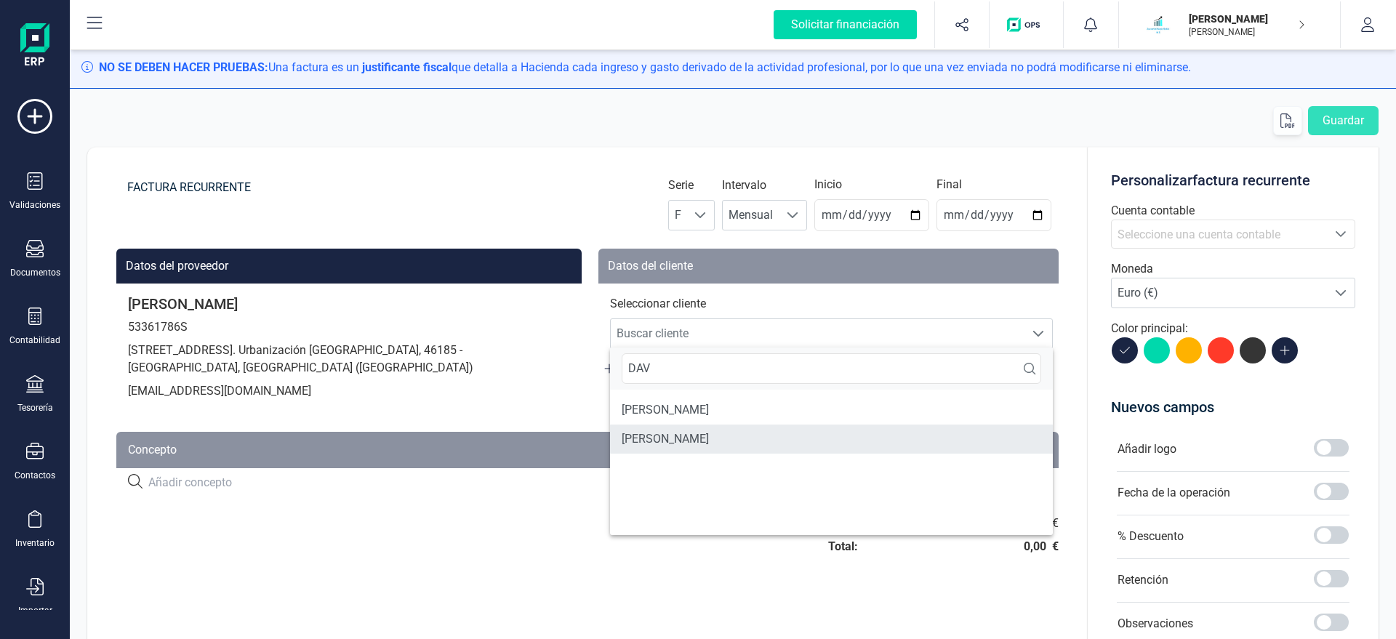
type input "DAV"
click at [684, 437] on li "[PERSON_NAME]" at bounding box center [831, 439] width 443 height 29
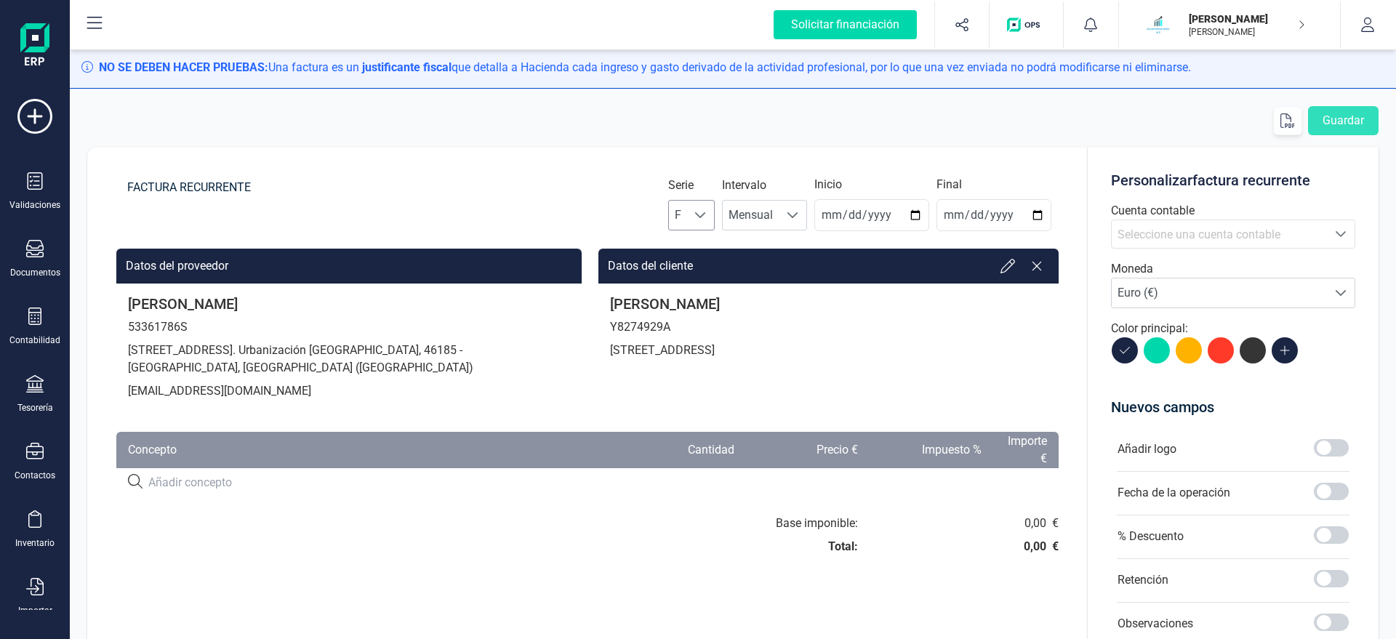
click at [687, 206] on span "F" at bounding box center [678, 215] width 18 height 29
click at [699, 247] on li "A" at bounding box center [704, 250] width 47 height 29
click at [839, 219] on input "2025-08-21" at bounding box center [871, 215] width 115 height 32
type input "[DATE]"
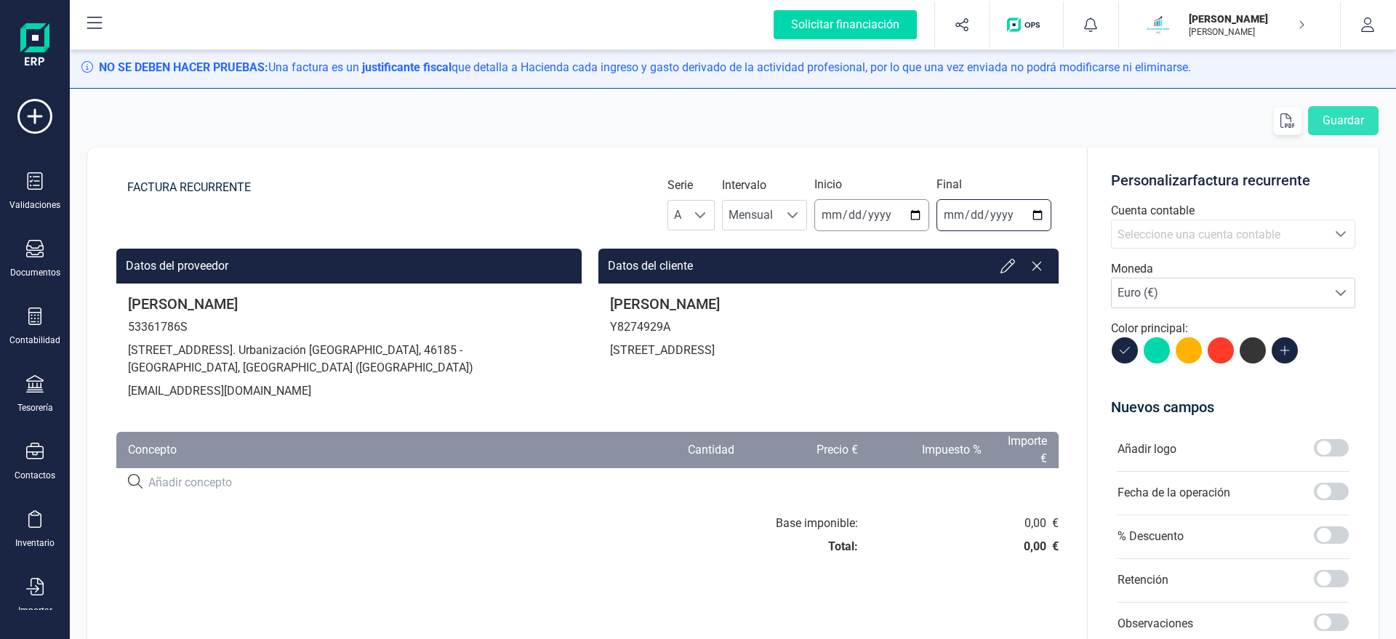
type input "[DATE]"
click at [172, 482] on input at bounding box center [377, 482] width 459 height 17
paste input "SERVICIO DE ASESORAMIENTO"
type input "SERVICIO DE ASESORAMIENTO"
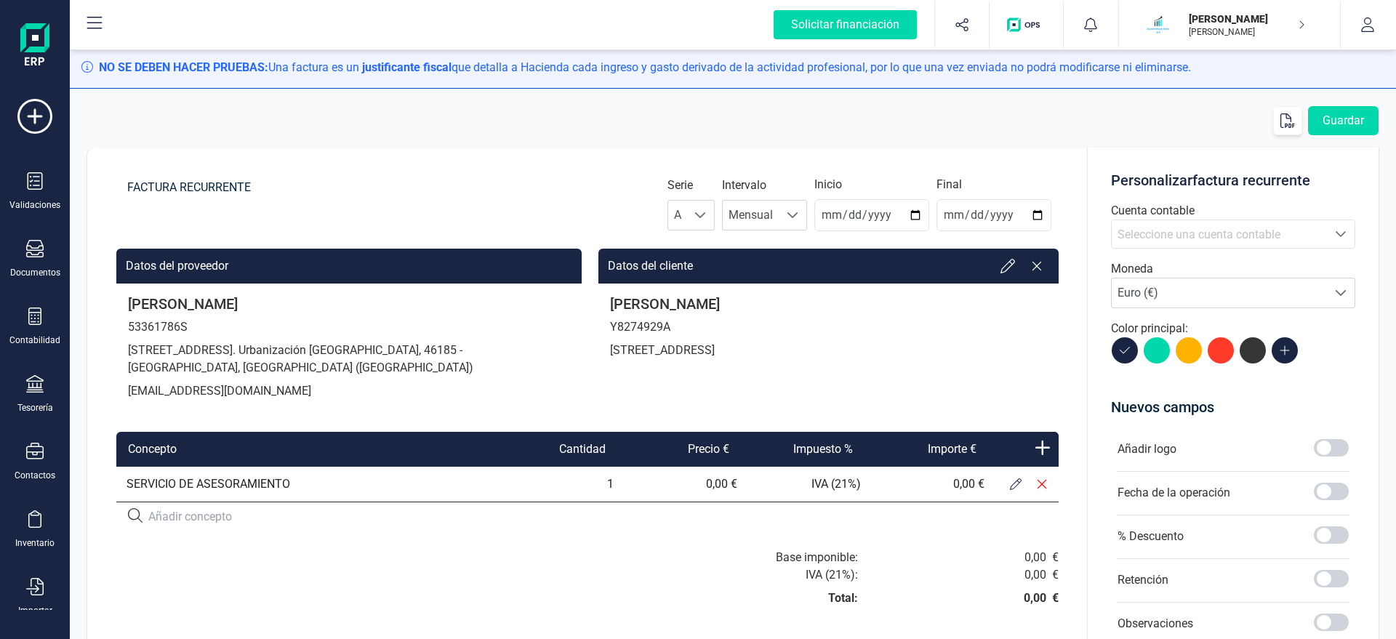
click at [1012, 488] on button at bounding box center [1015, 484] width 26 height 26
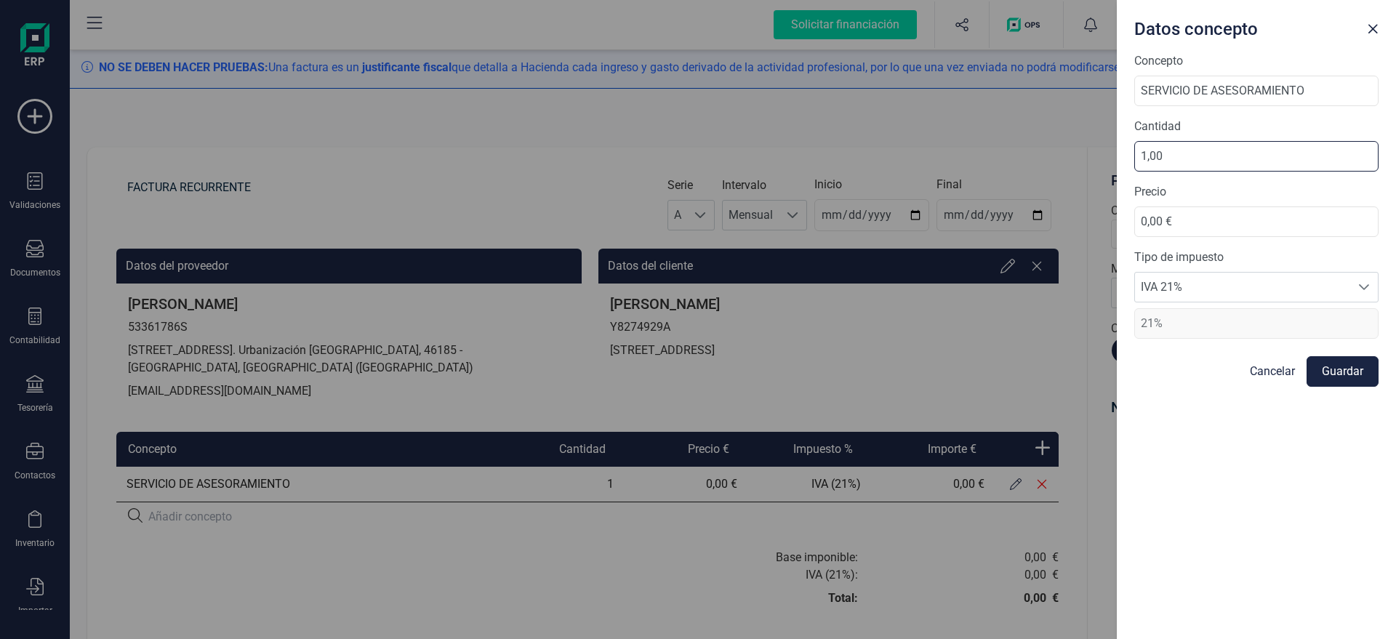
click at [1197, 158] on input "1,00" at bounding box center [1256, 156] width 244 height 31
drag, startPoint x: 1189, startPoint y: 224, endPoint x: 1066, endPoint y: 238, distance: 124.4
click at [1134, 237] on input "0,00 €" at bounding box center [1256, 221] width 244 height 31
type input "70,00 €"
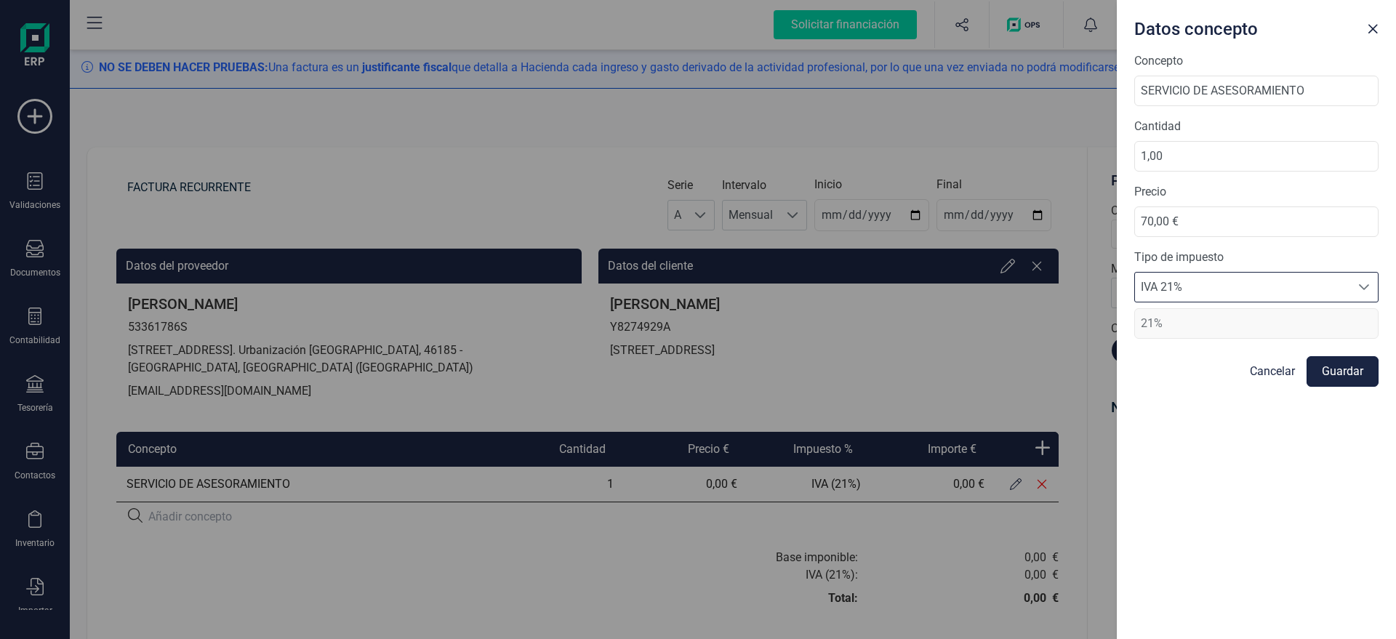
click at [1356, 363] on button "Guardar" at bounding box center [1342, 371] width 72 height 31
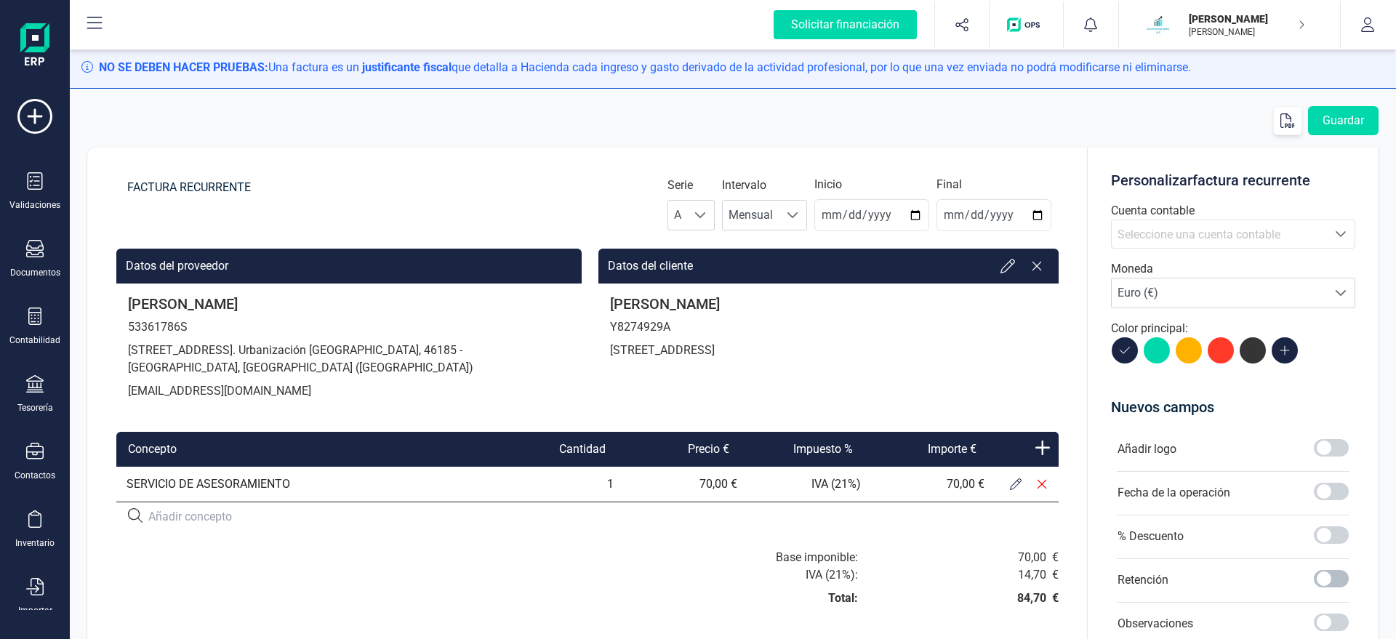
click at [1327, 574] on span at bounding box center [1331, 578] width 35 height 17
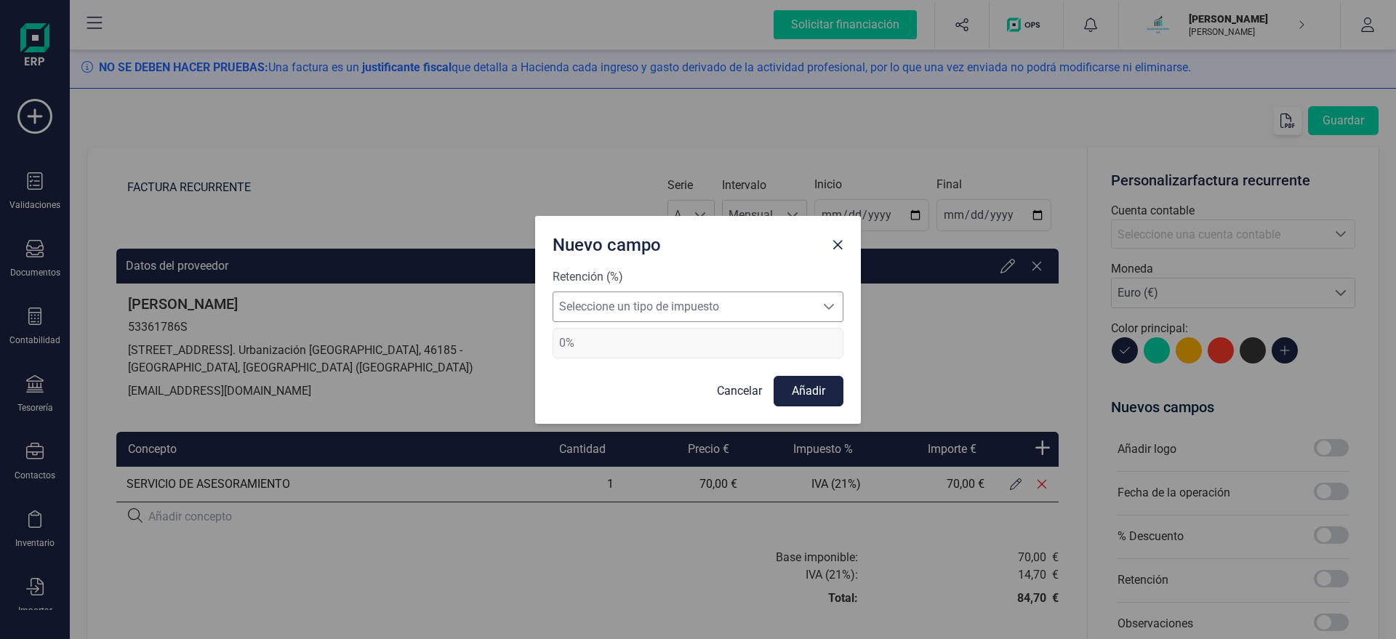
click at [737, 297] on span "Seleccione un tipo de impuesto" at bounding box center [684, 306] width 262 height 29
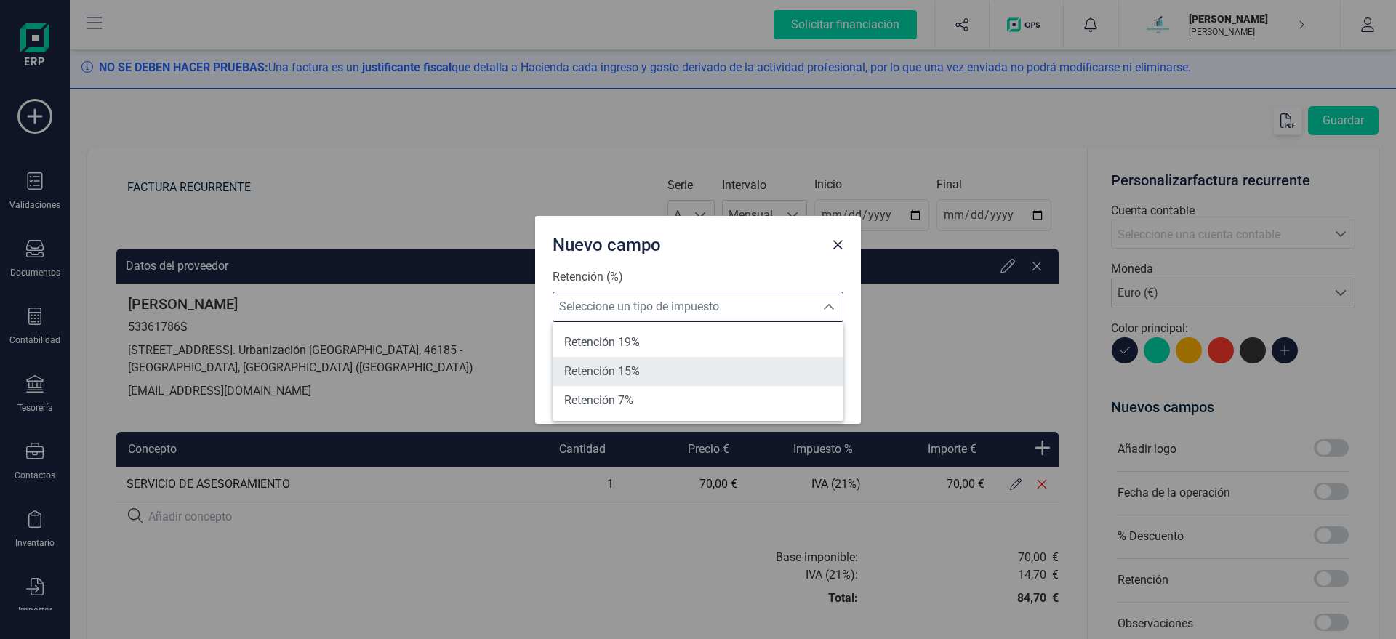
click at [664, 363] on li "Retención 15%" at bounding box center [697, 371] width 291 height 29
type input "15%"
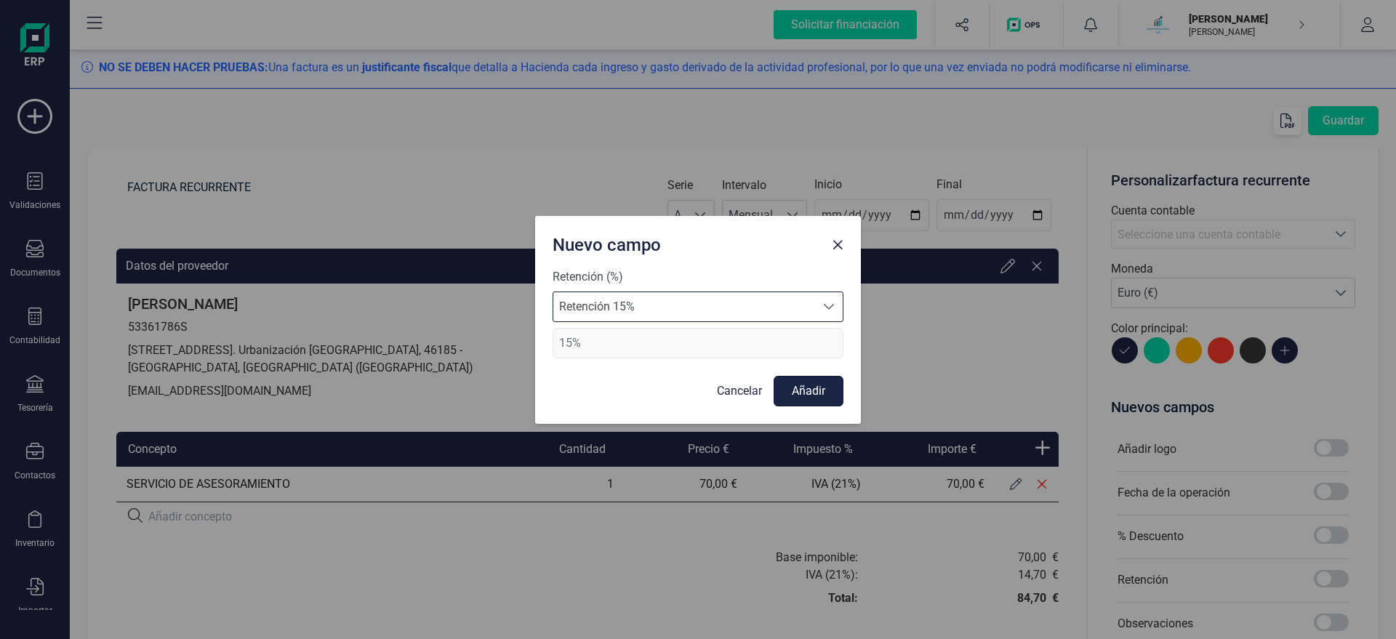
click at [811, 394] on button "Añadir" at bounding box center [808, 391] width 70 height 31
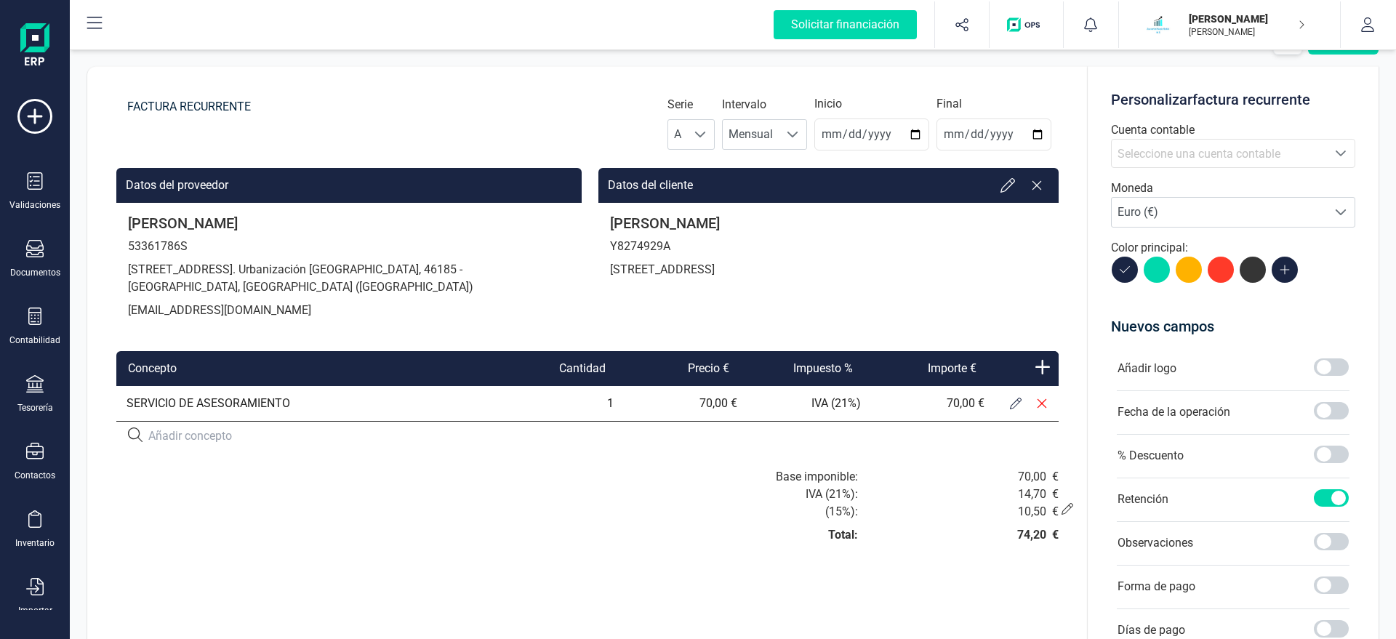
scroll to position [83, 0]
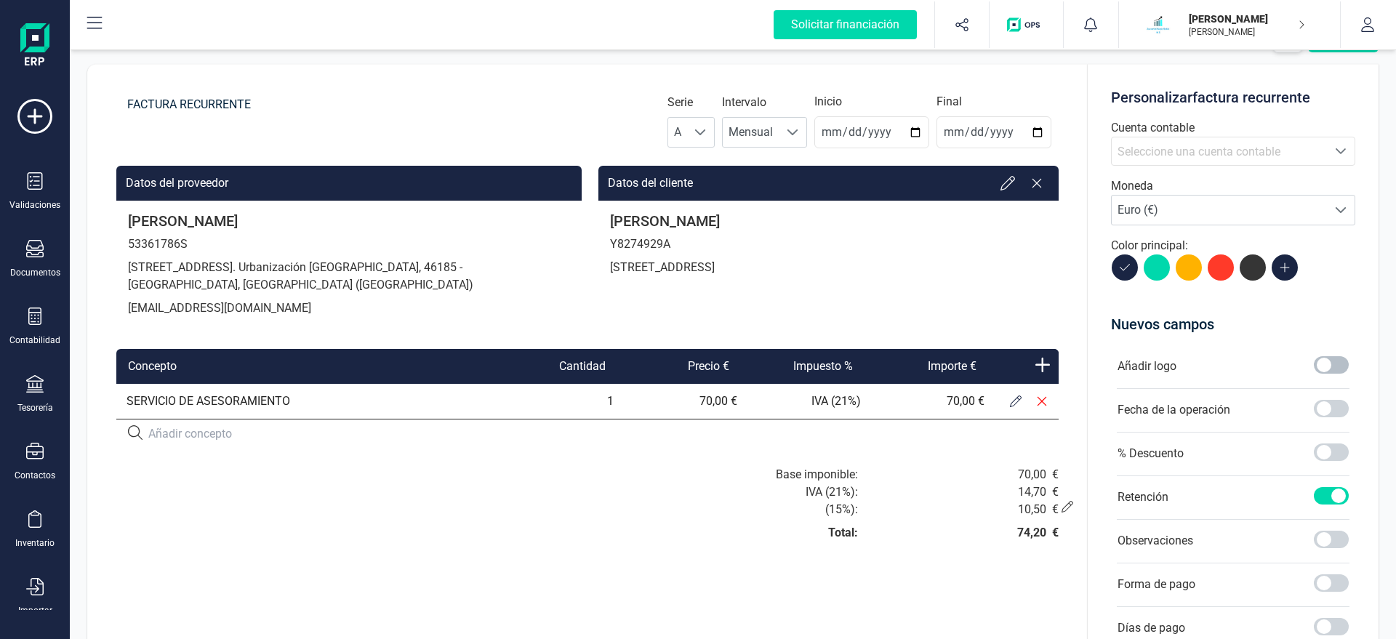
click at [1324, 366] on span at bounding box center [1331, 364] width 35 height 17
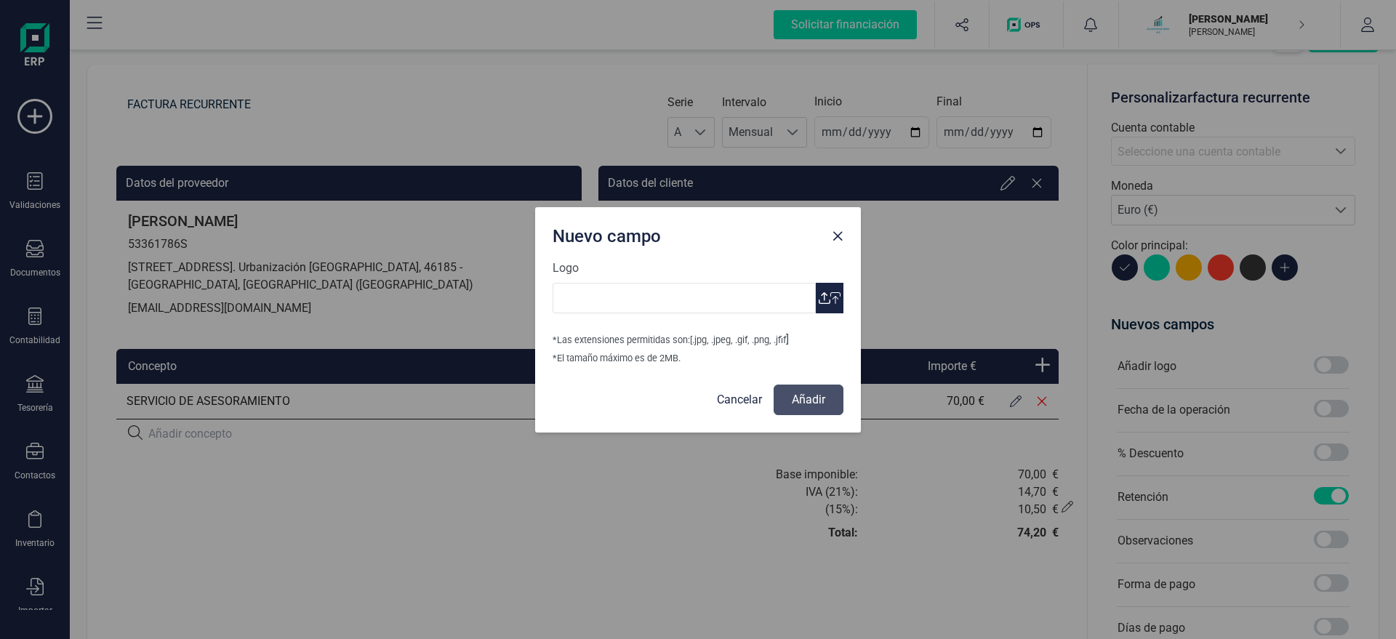
click at [827, 300] on span "button" at bounding box center [825, 298] width 12 height 12
type input "Logo [PERSON_NAME] Asesoria.jpg"
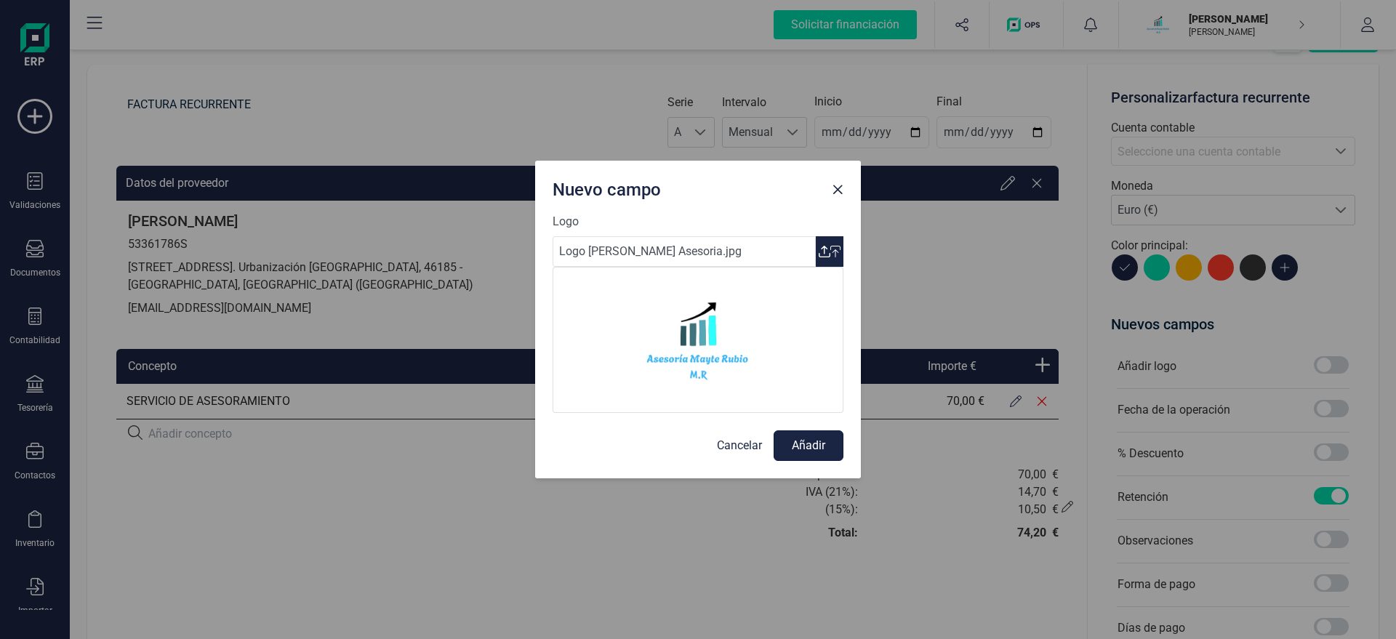
click at [800, 455] on button "Añadir" at bounding box center [808, 445] width 70 height 31
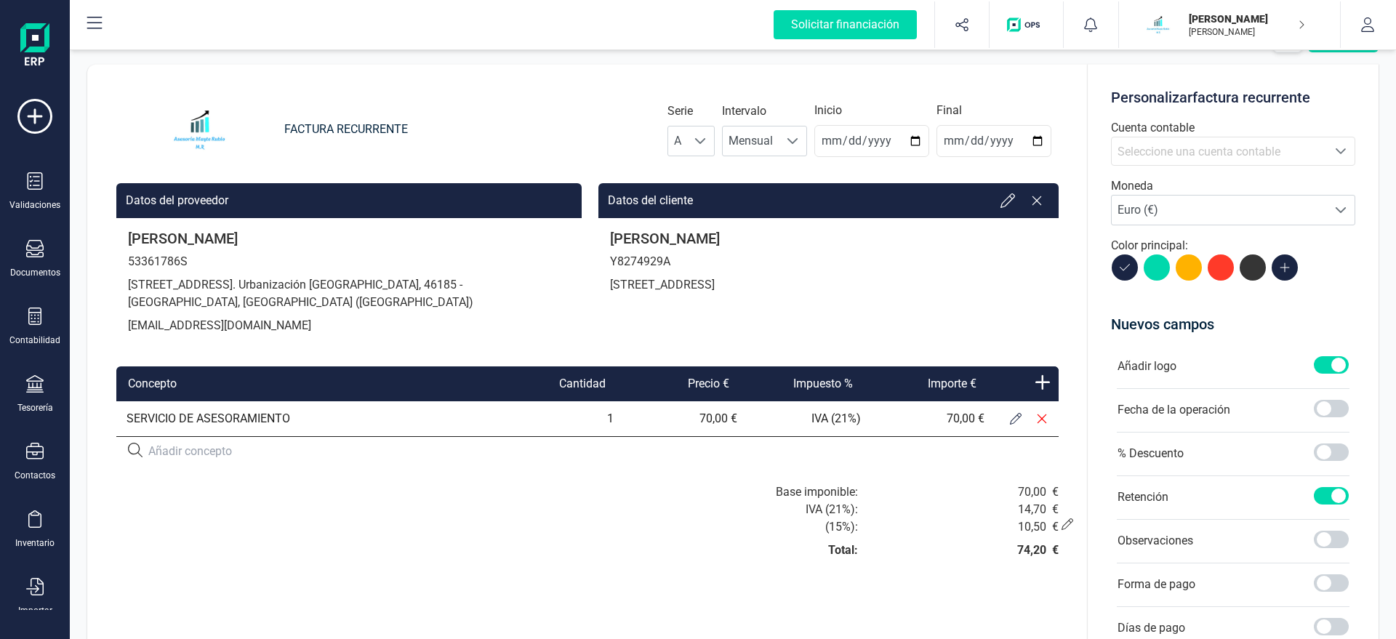
scroll to position [0, 0]
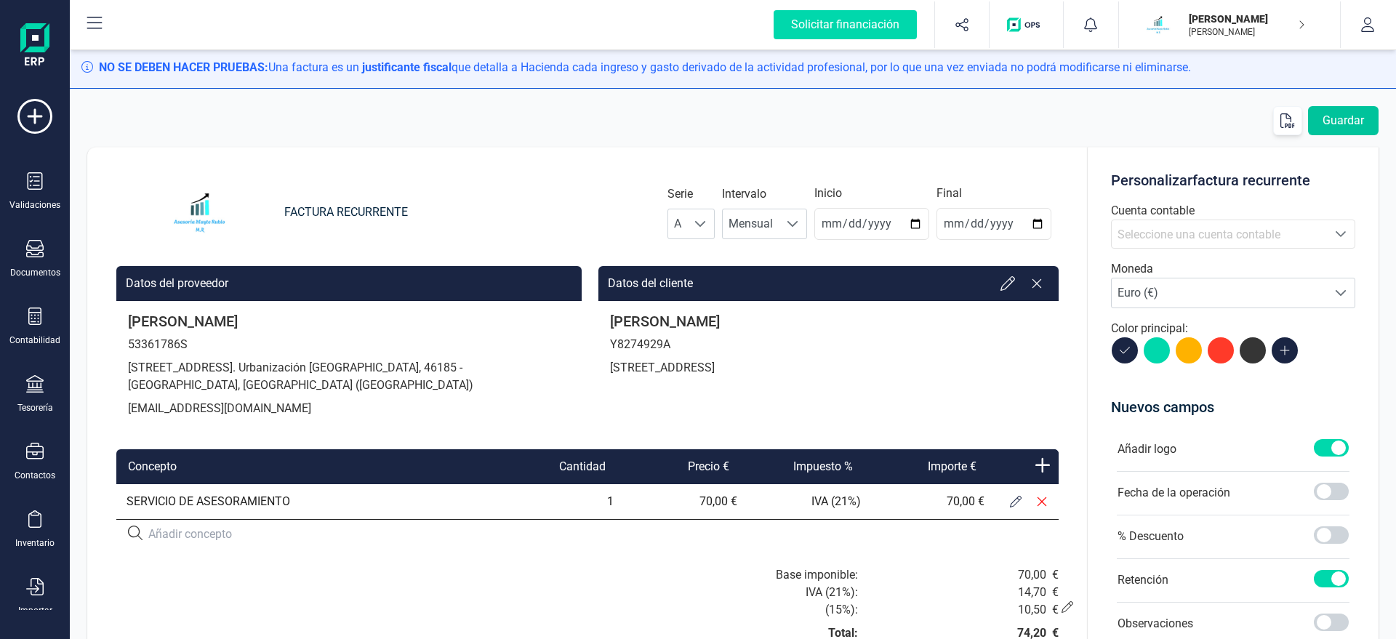
click at [1345, 112] on button "Guardar" at bounding box center [1343, 120] width 71 height 29
click at [1322, 123] on button "Guardar" at bounding box center [1343, 120] width 71 height 29
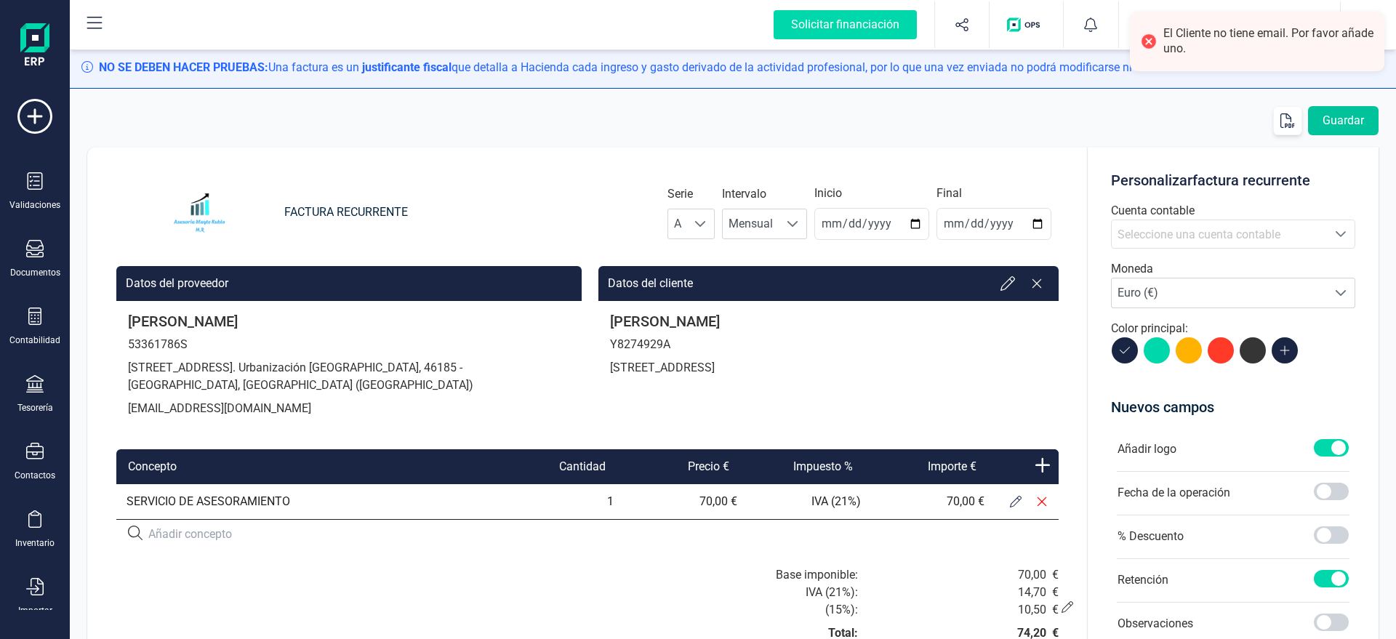
click at [1328, 121] on button "Guardar" at bounding box center [1343, 120] width 71 height 29
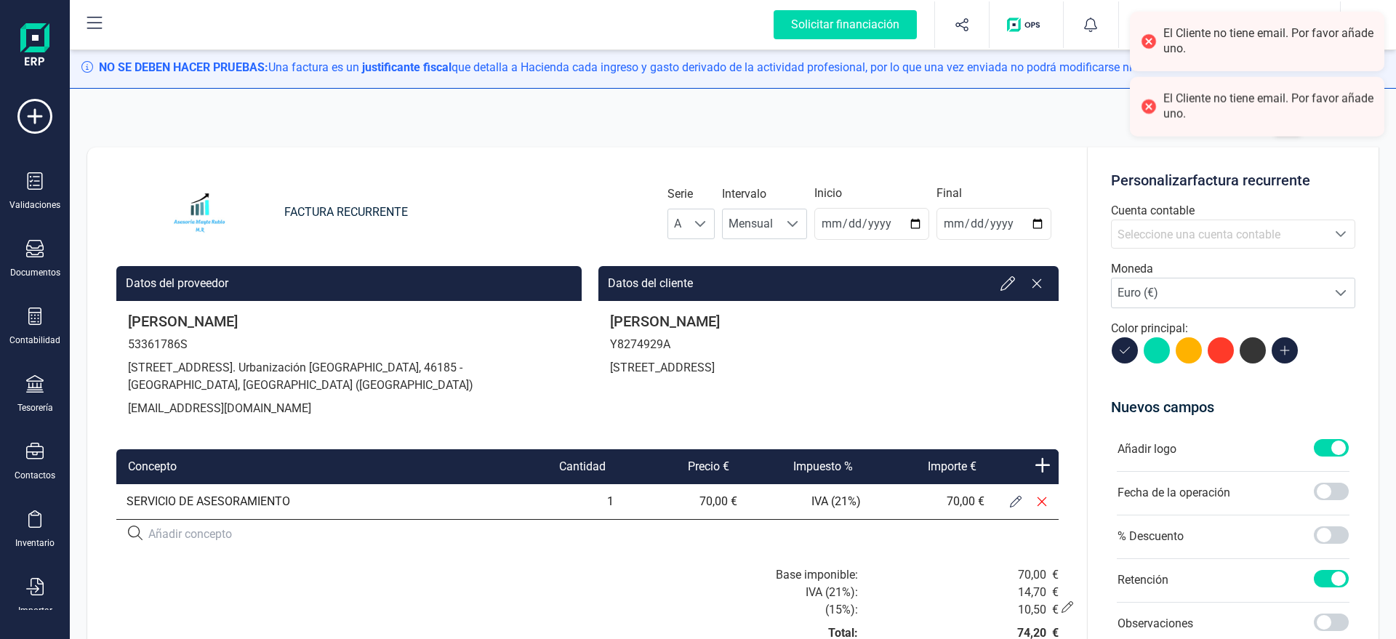
click at [1204, 244] on span "Seleccione una cuenta contable" at bounding box center [1218, 234] width 215 height 28
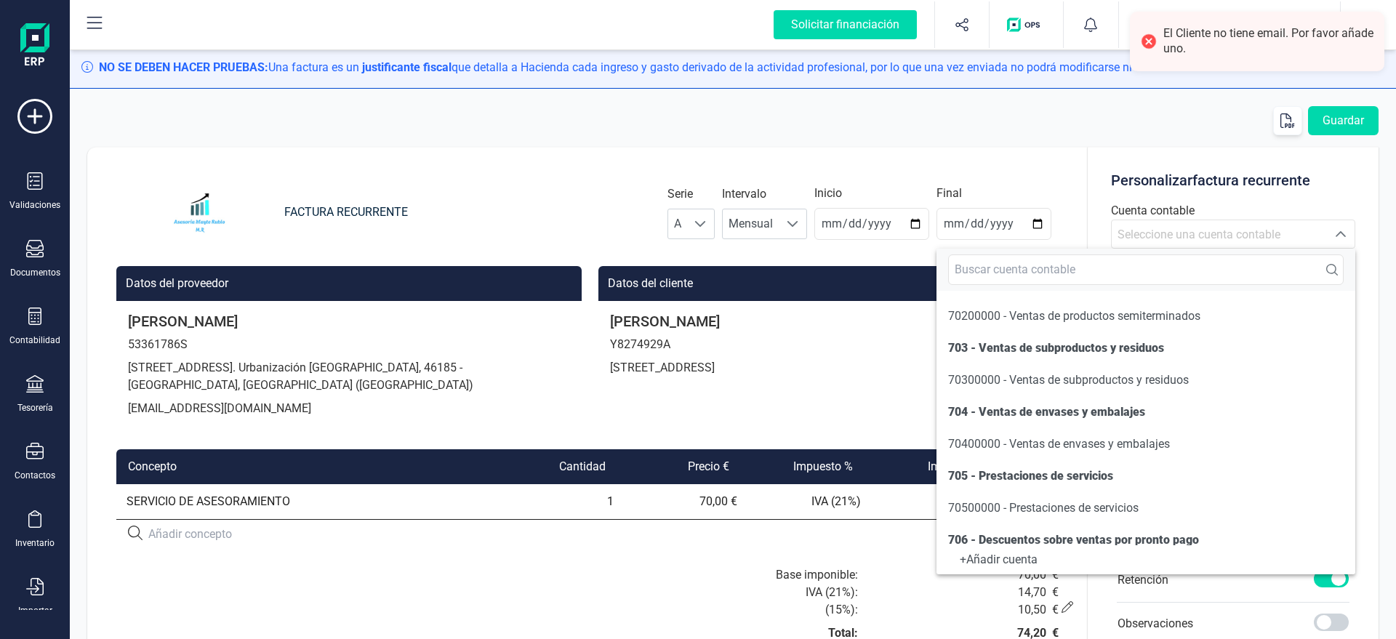
scroll to position [166, 0]
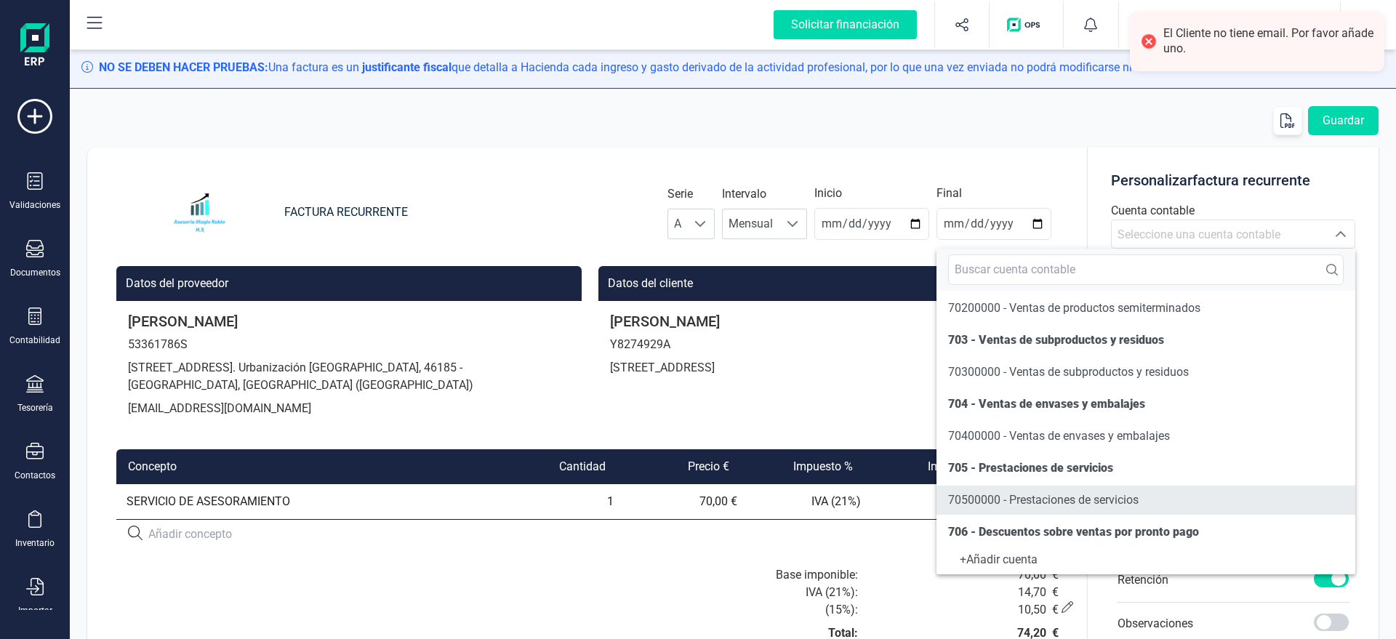
click at [1002, 494] on span "70500000 - Prestaciones de servicios" at bounding box center [1043, 500] width 190 height 14
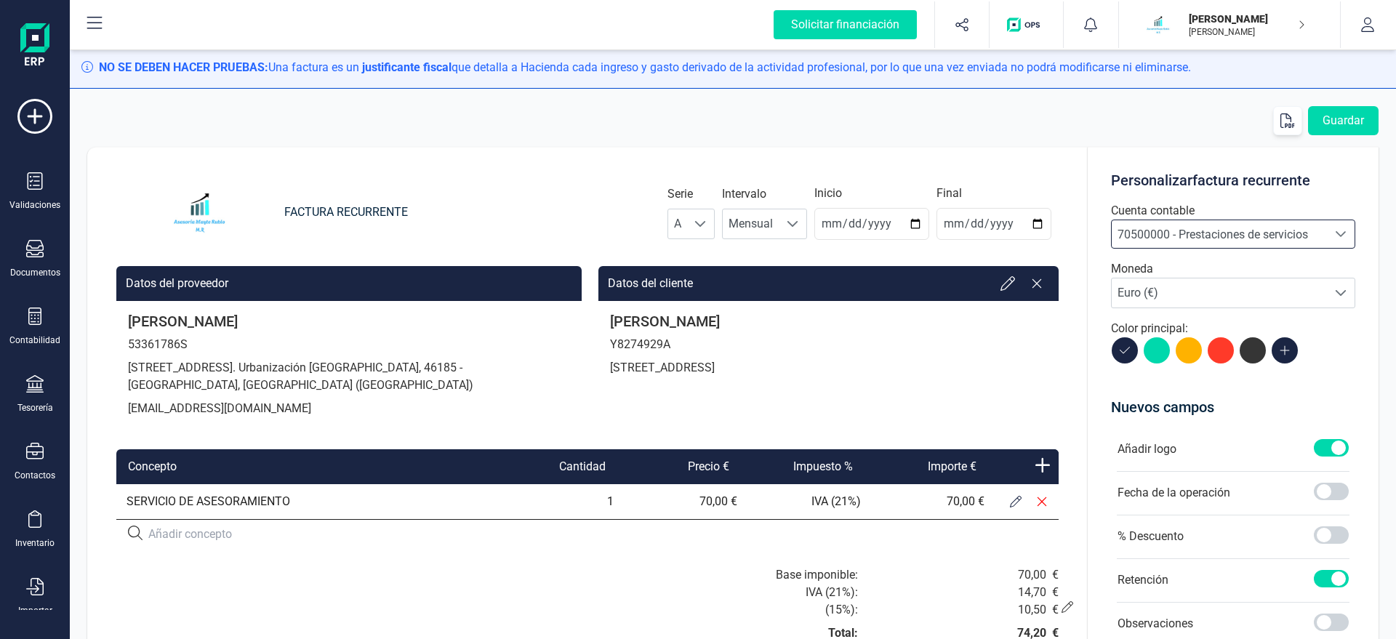
click at [816, 319] on p "[PERSON_NAME]" at bounding box center [828, 321] width 437 height 17
click at [695, 326] on p "[PERSON_NAME]" at bounding box center [828, 321] width 437 height 17
click at [1324, 123] on button "Guardar" at bounding box center [1343, 120] width 71 height 29
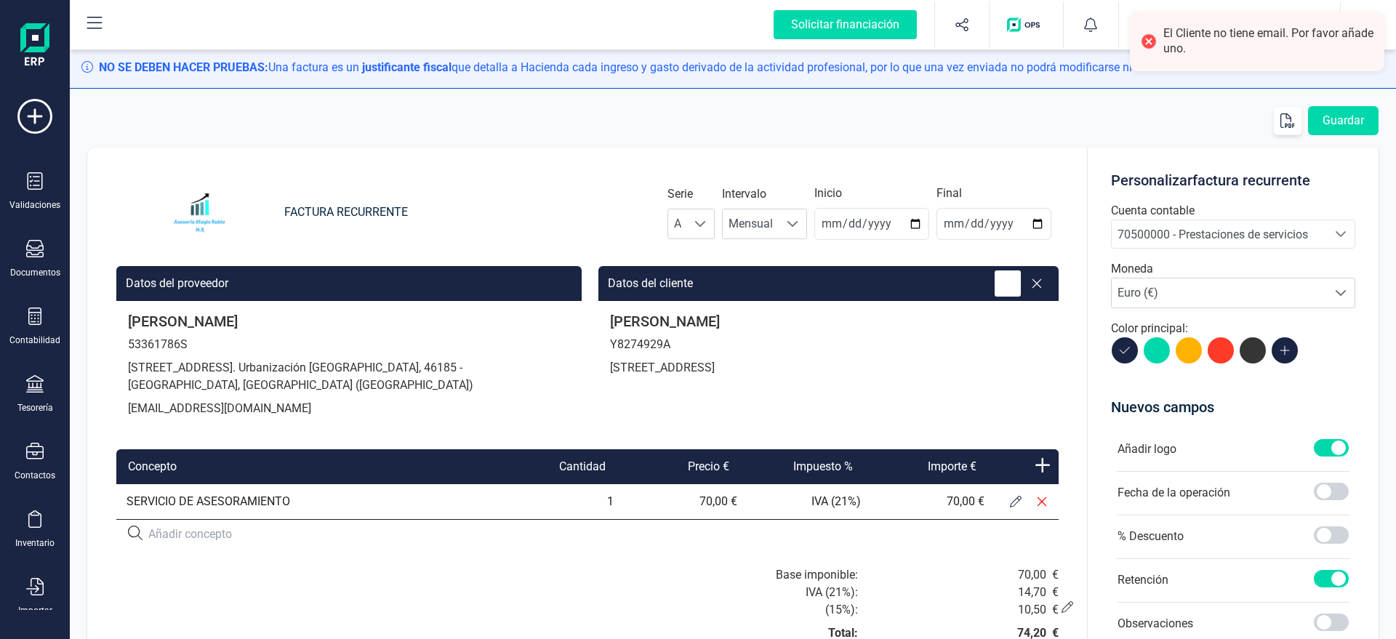
click at [1008, 284] on icon at bounding box center [1007, 283] width 15 height 15
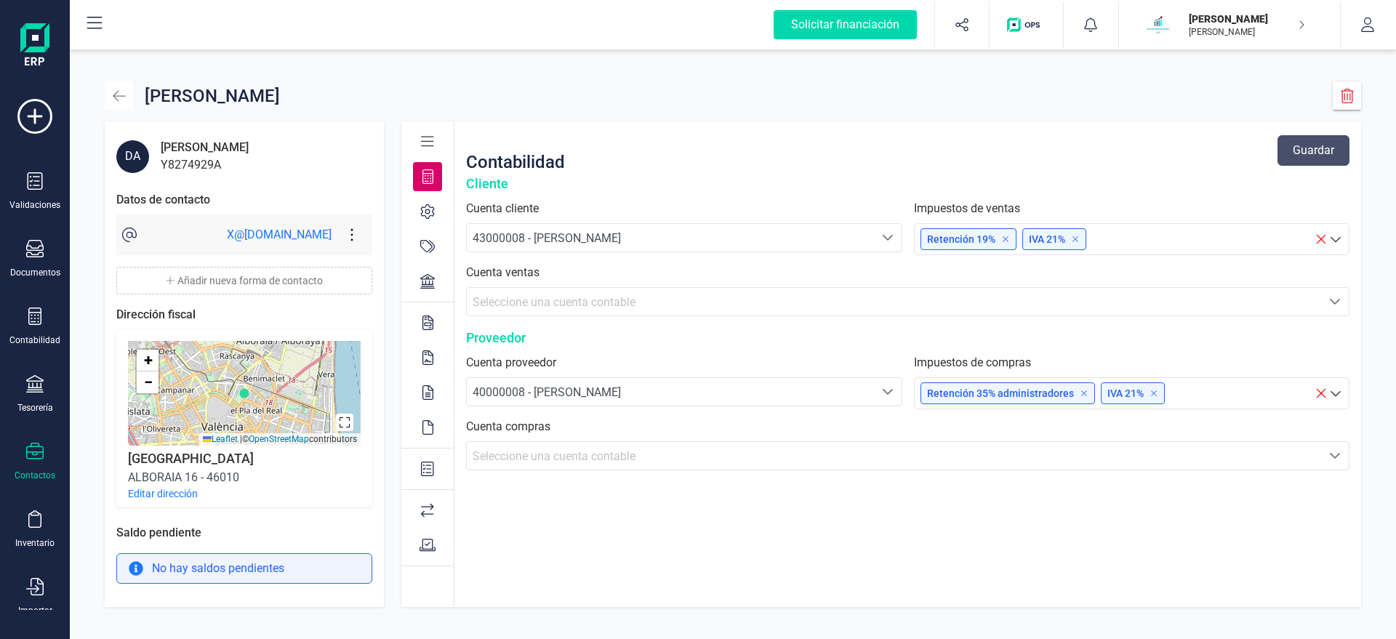
click at [126, 94] on button "button" at bounding box center [119, 95] width 28 height 28
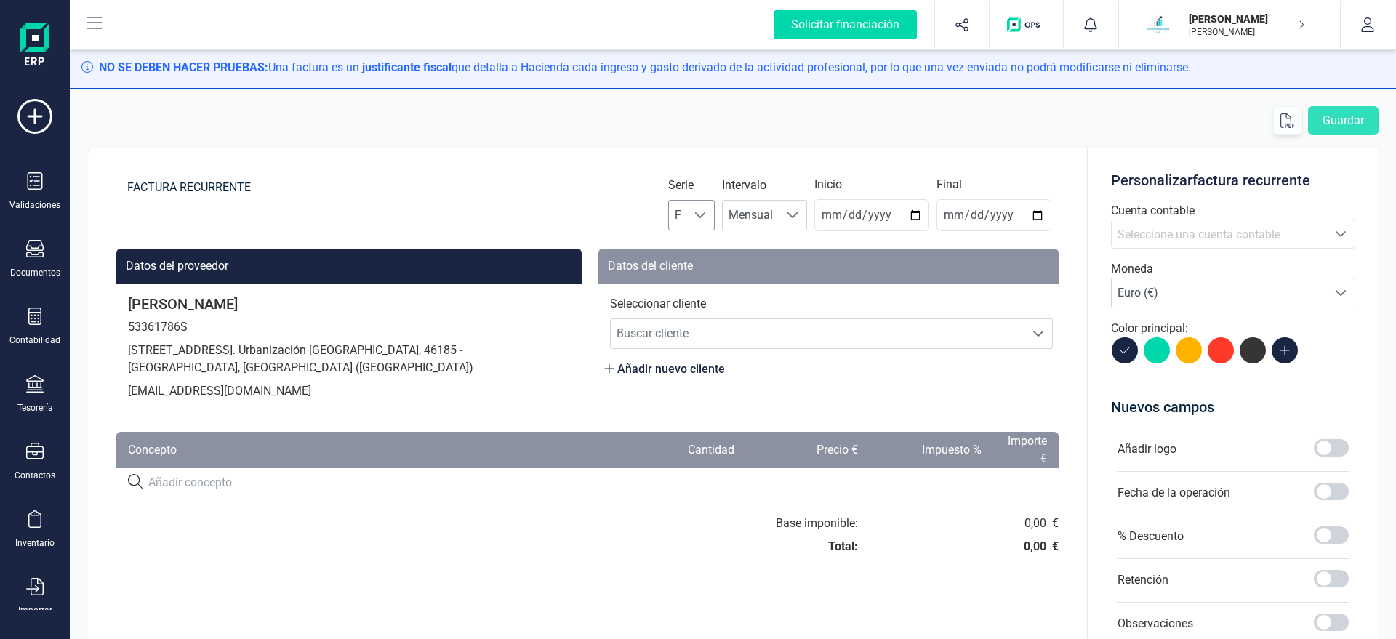
click at [687, 206] on span "F" at bounding box center [678, 215] width 18 height 29
click at [712, 253] on li "A" at bounding box center [704, 250] width 47 height 29
click at [779, 216] on span "Mensual" at bounding box center [751, 215] width 56 height 29
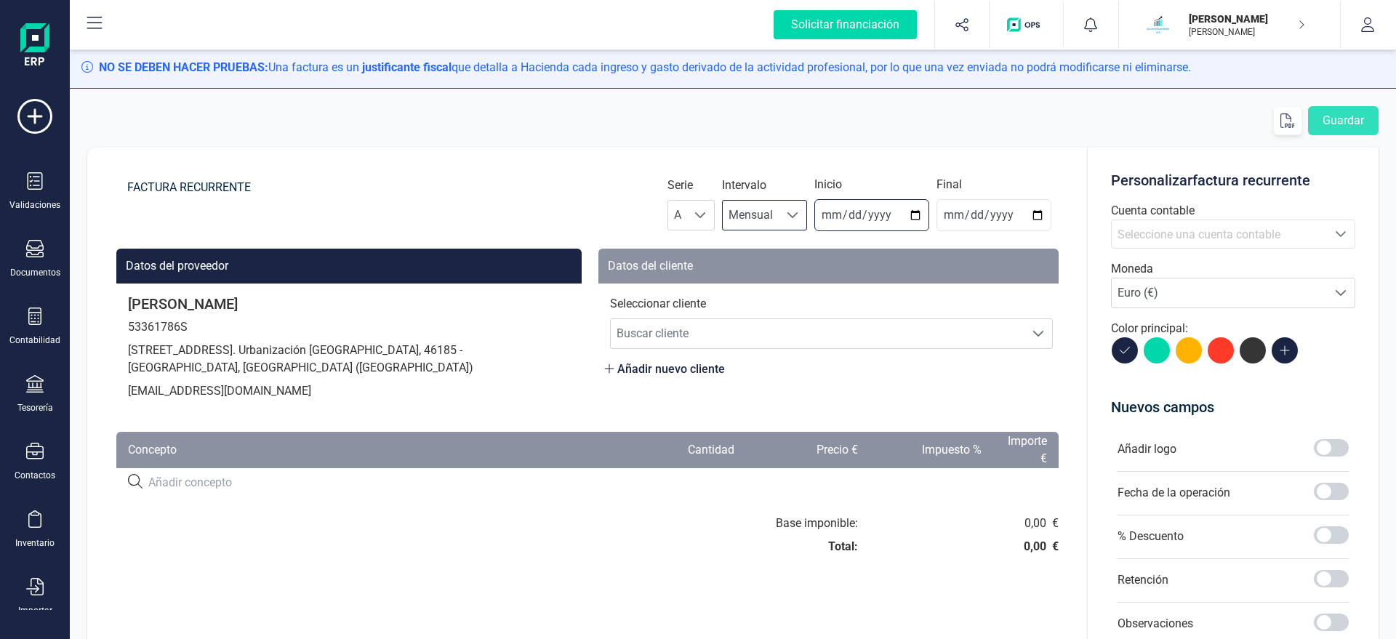
click at [840, 214] on input "2025-08-21" at bounding box center [871, 215] width 115 height 32
type input "2025-08-31"
type input "2025-12-31"
click at [787, 334] on span "Buscar cliente" at bounding box center [818, 333] width 414 height 29
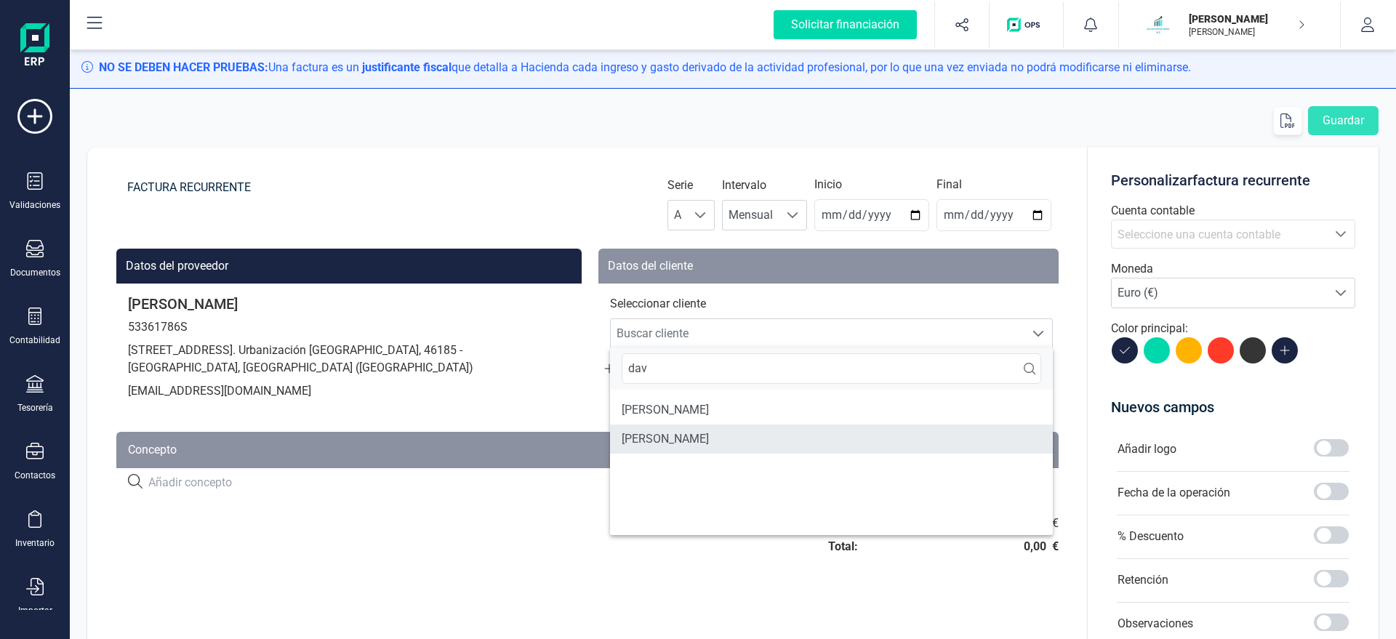
type input "dav"
click at [688, 436] on li "DAVID HOOK LEA" at bounding box center [831, 439] width 443 height 29
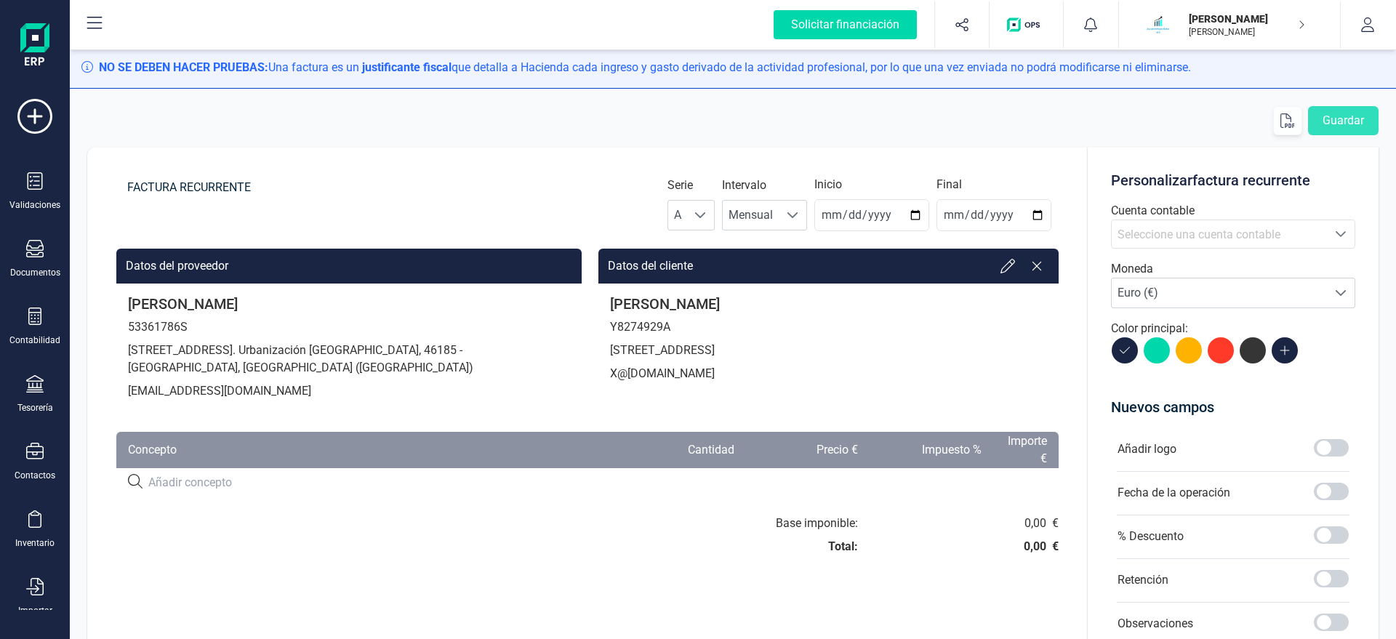
click at [1189, 238] on span "Seleccione una cuenta contable" at bounding box center [1198, 235] width 163 height 14
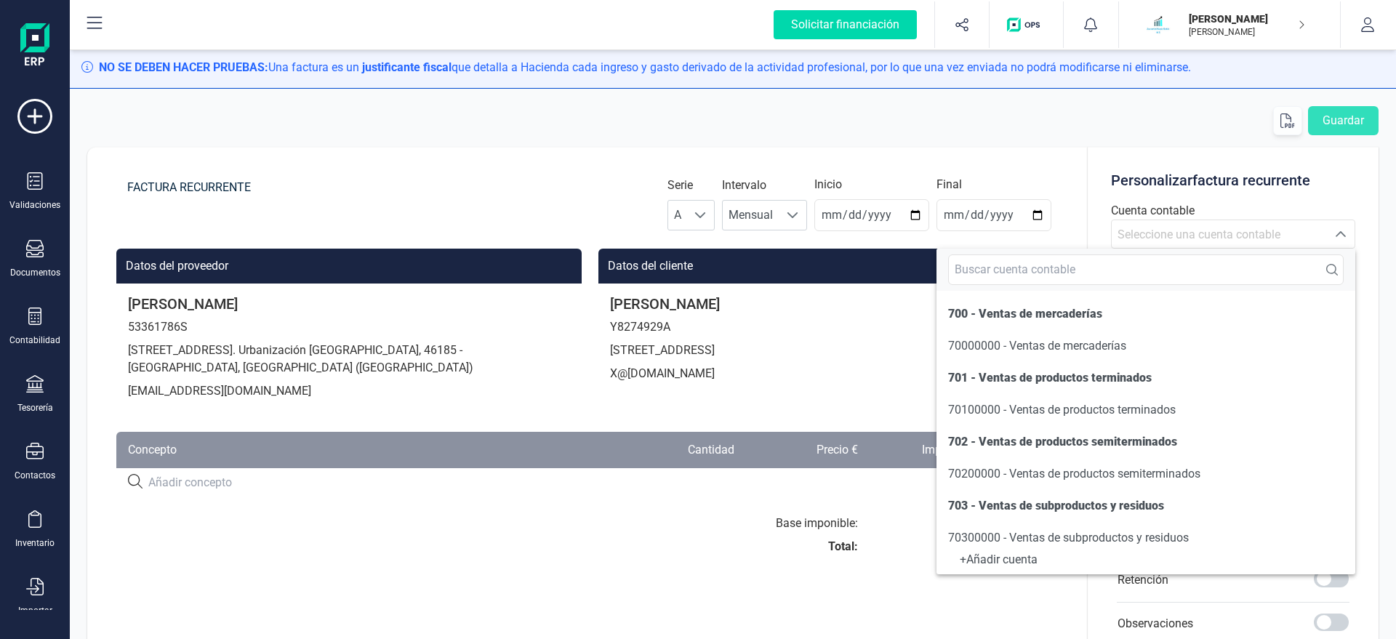
scroll to position [248, 0]
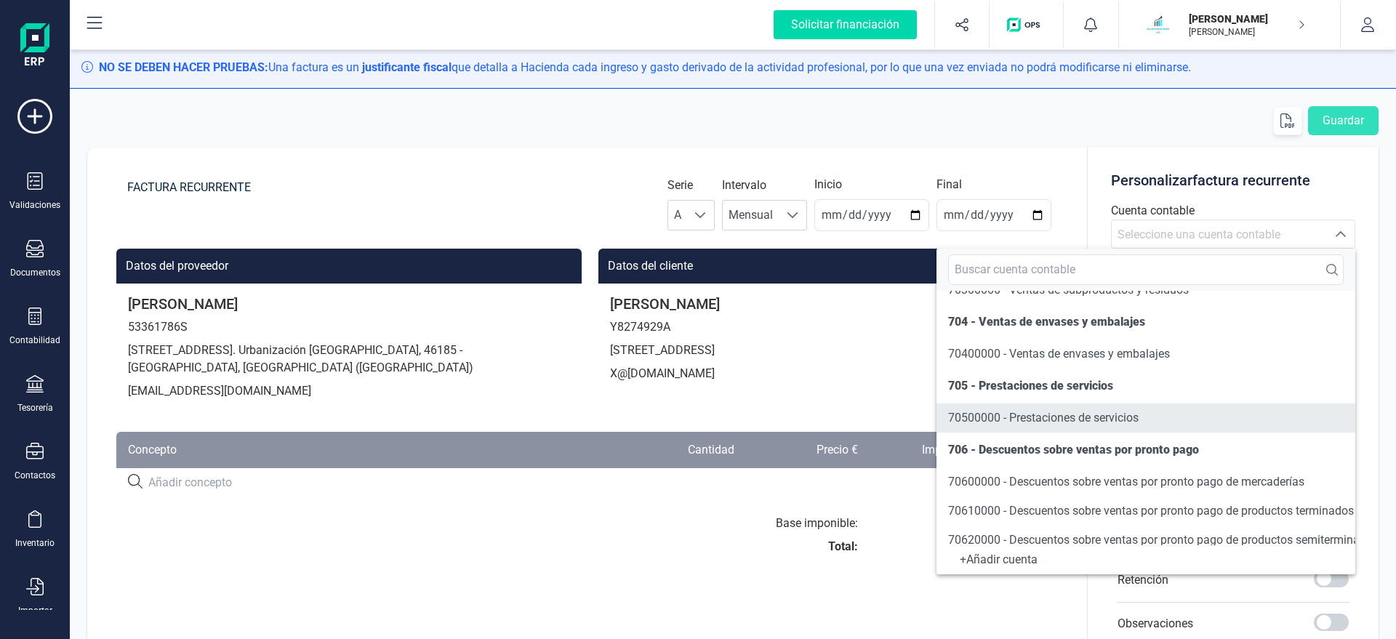
click at [1030, 422] on span "70500000 - Prestaciones de servicios" at bounding box center [1043, 418] width 190 height 14
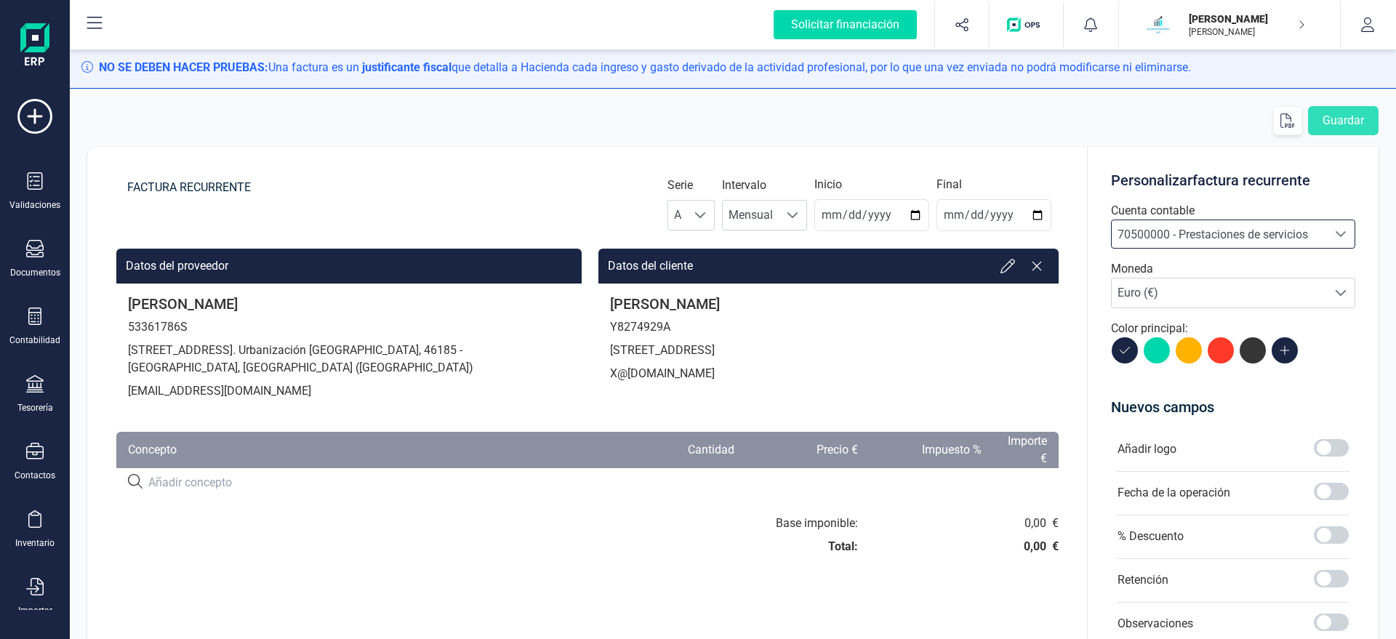
click at [275, 484] on input at bounding box center [377, 482] width 459 height 17
click at [1327, 449] on span at bounding box center [1331, 447] width 35 height 17
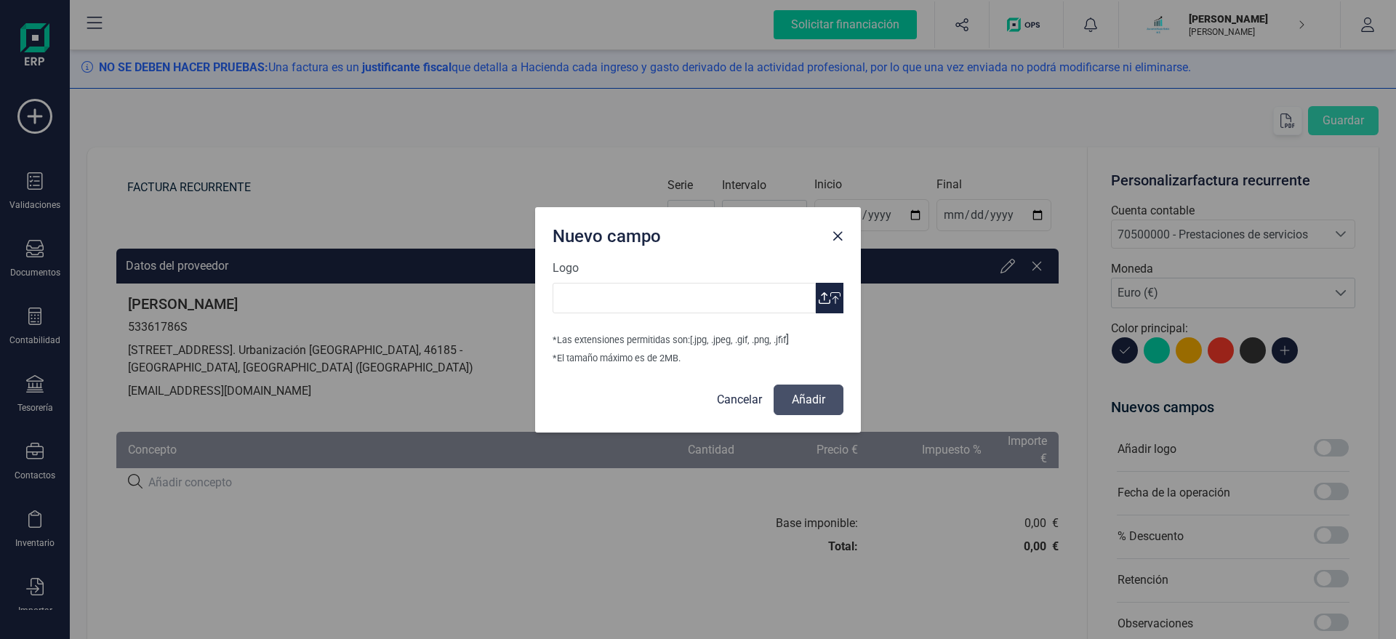
click at [829, 298] on span "button" at bounding box center [825, 298] width 12 height 12
type input "Logo Mayte Asesoria.jpg"
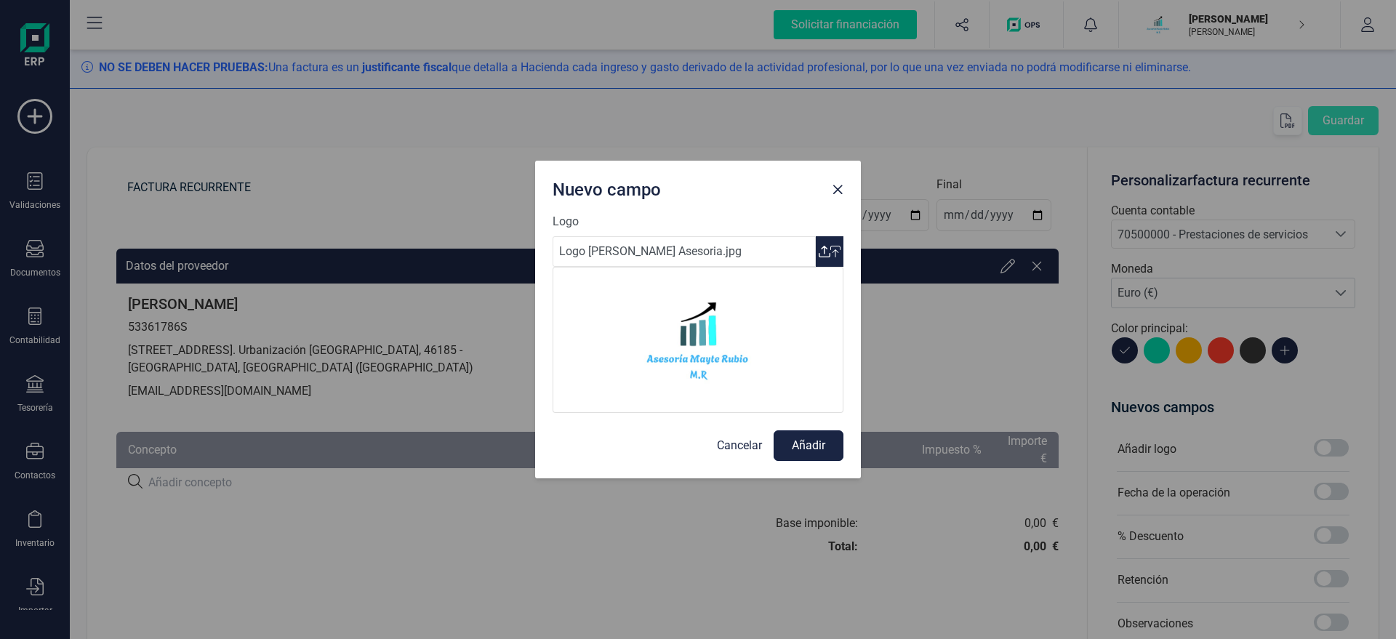
click at [819, 450] on button "Añadir" at bounding box center [808, 445] width 70 height 31
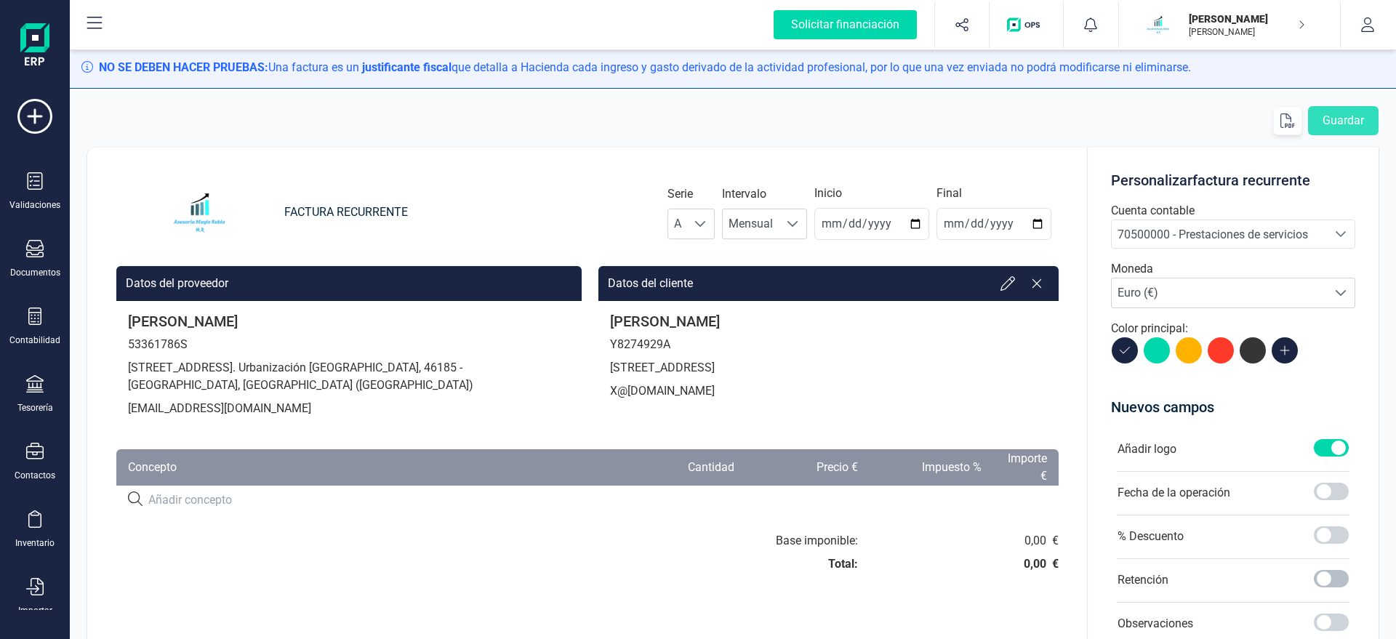
click at [1335, 579] on span at bounding box center [1331, 578] width 35 height 17
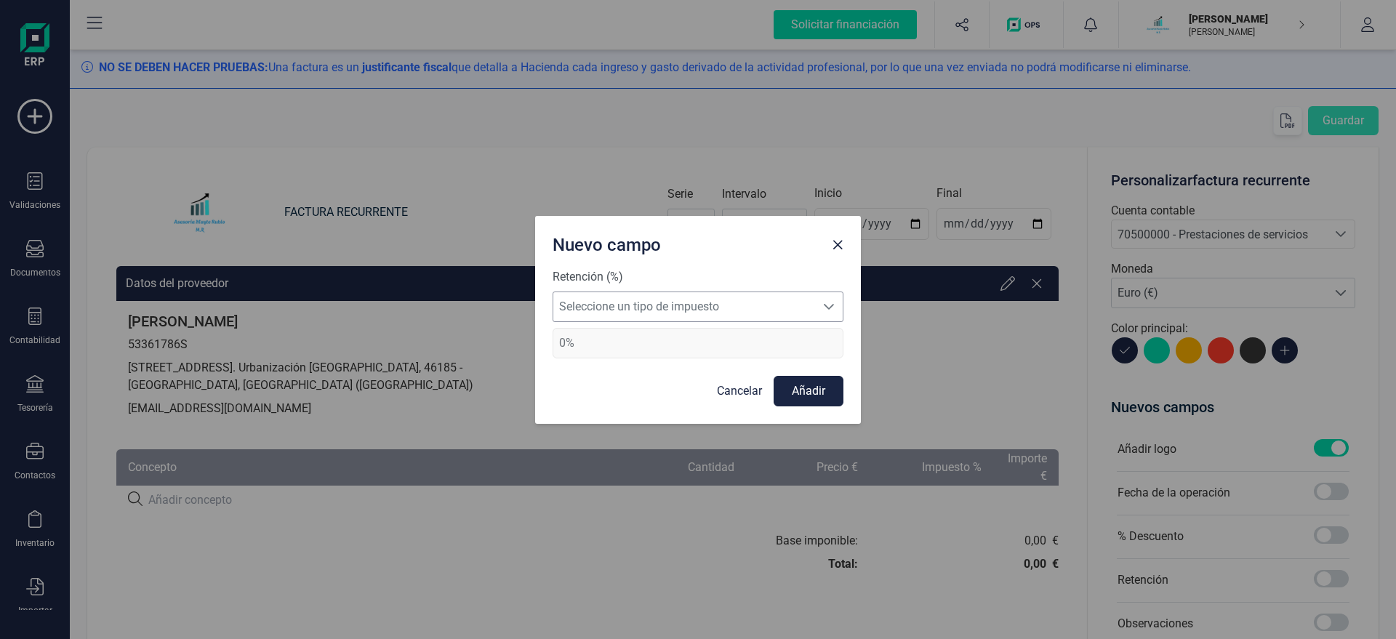
click at [763, 305] on span "Seleccione un tipo de impuesto" at bounding box center [684, 306] width 262 height 29
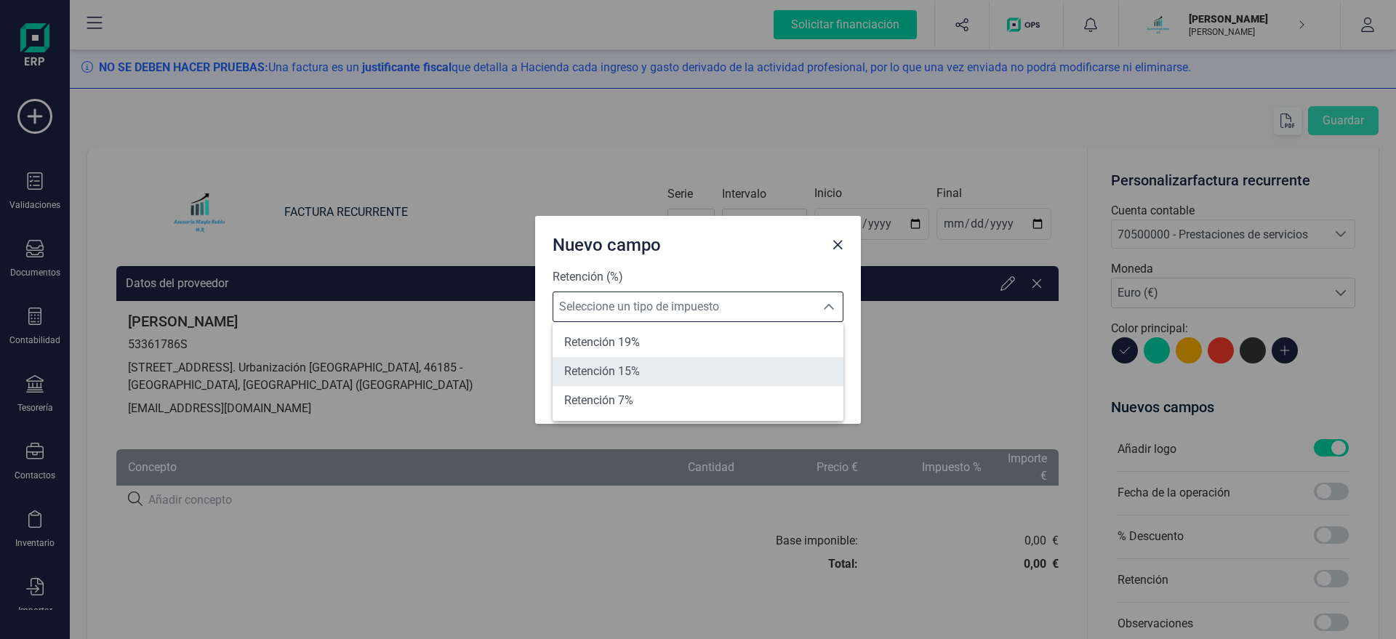
click at [658, 364] on li "Retención 15%" at bounding box center [697, 371] width 291 height 29
type input "15%"
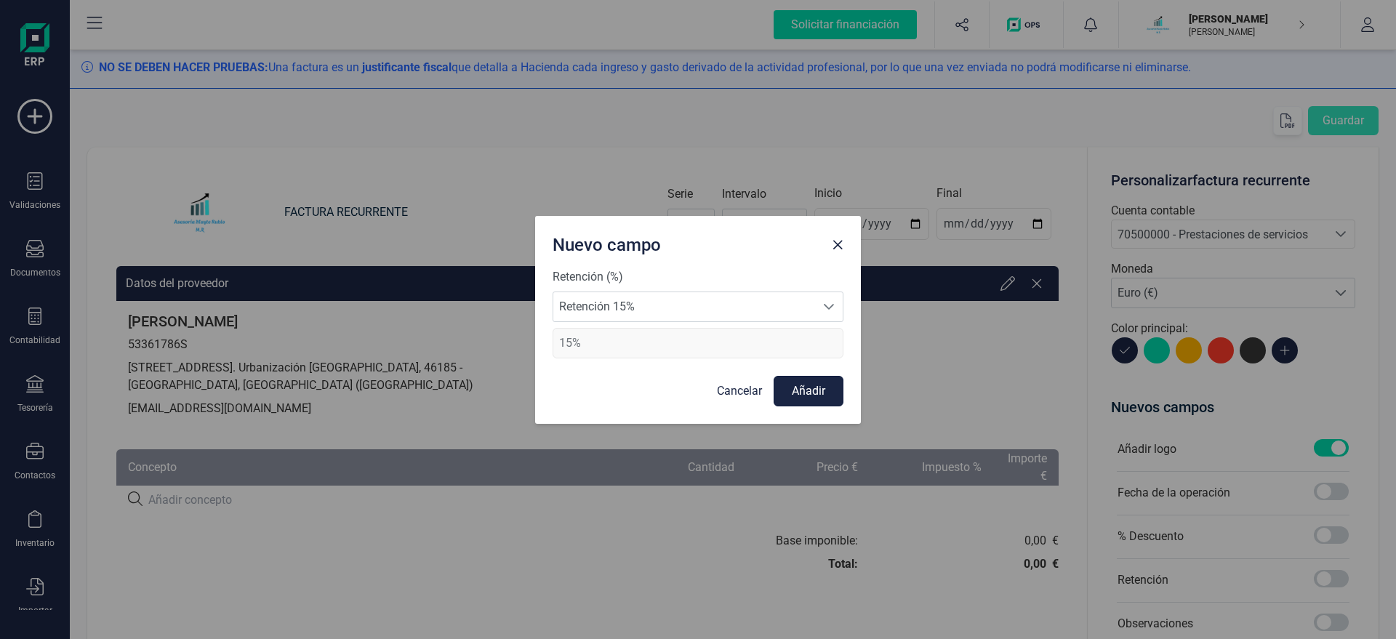
click at [802, 391] on button "Añadir" at bounding box center [808, 391] width 70 height 31
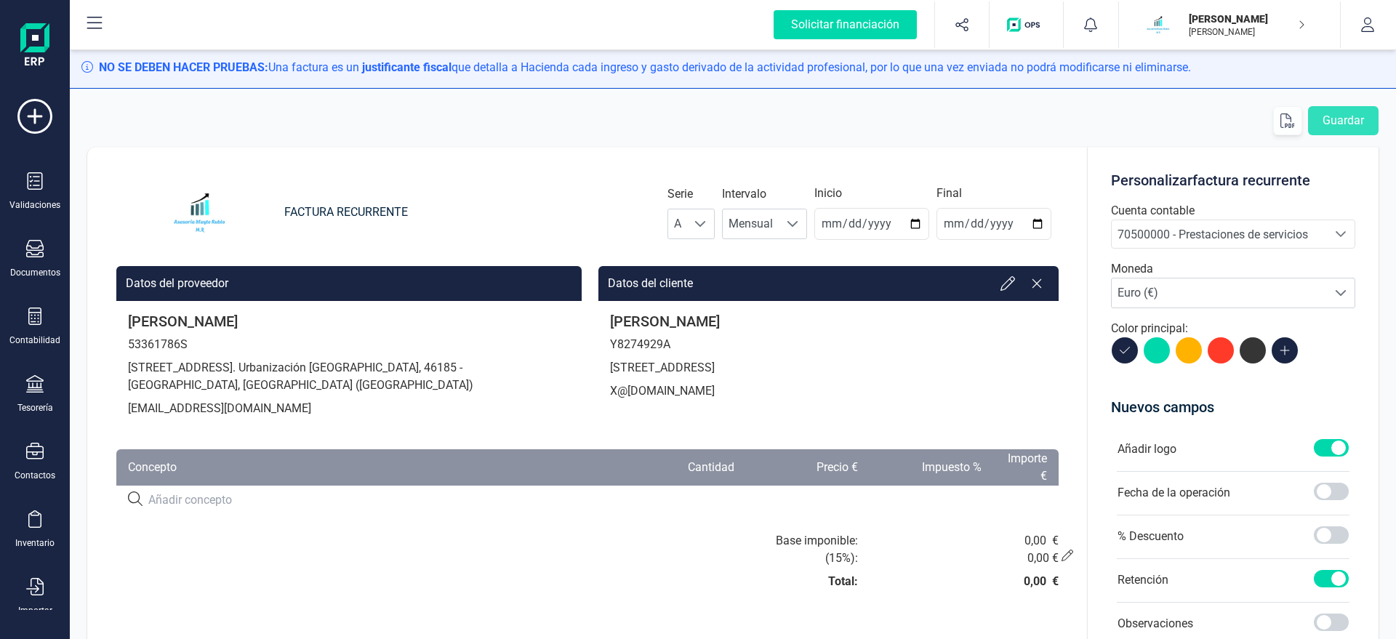
click at [230, 497] on input at bounding box center [377, 499] width 459 height 17
type input "SERVICIO DE ASESORAMIENTO"
click at [254, 543] on div at bounding box center [346, 578] width 482 height 93
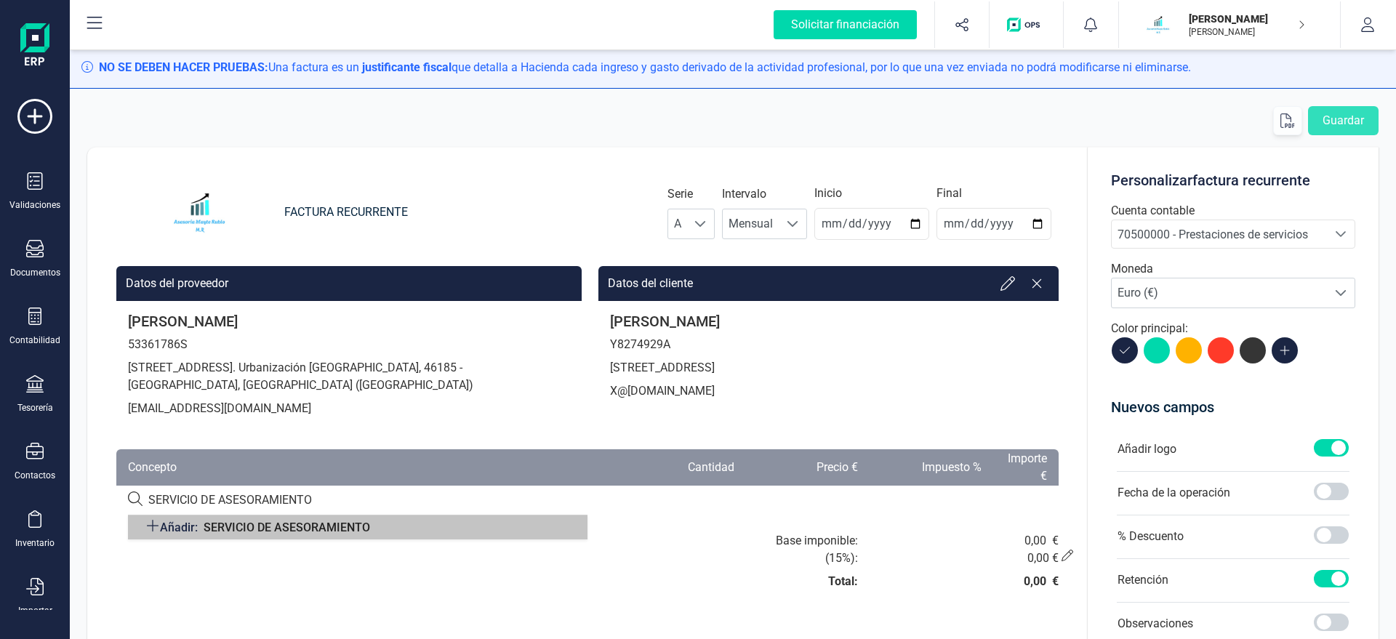
click at [260, 534] on span "SERVICIO DE ASESORAMIENTO" at bounding box center [287, 527] width 166 height 14
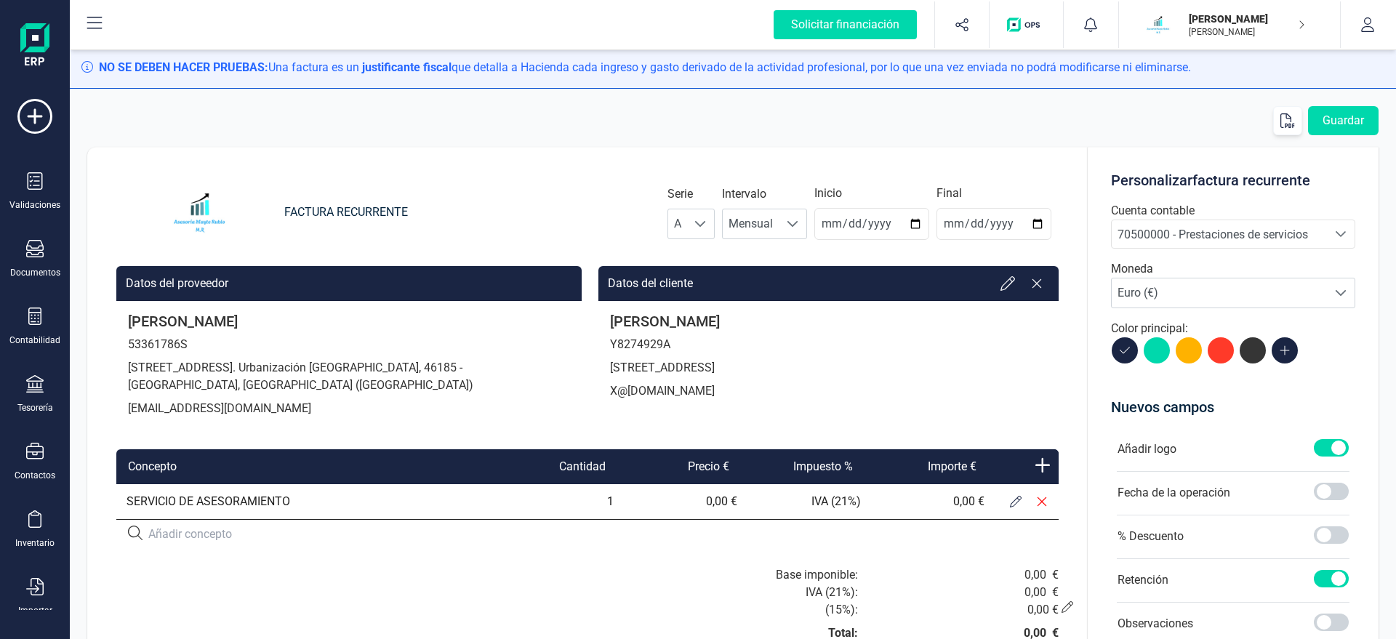
click at [1018, 503] on icon at bounding box center [1016, 502] width 12 height 12
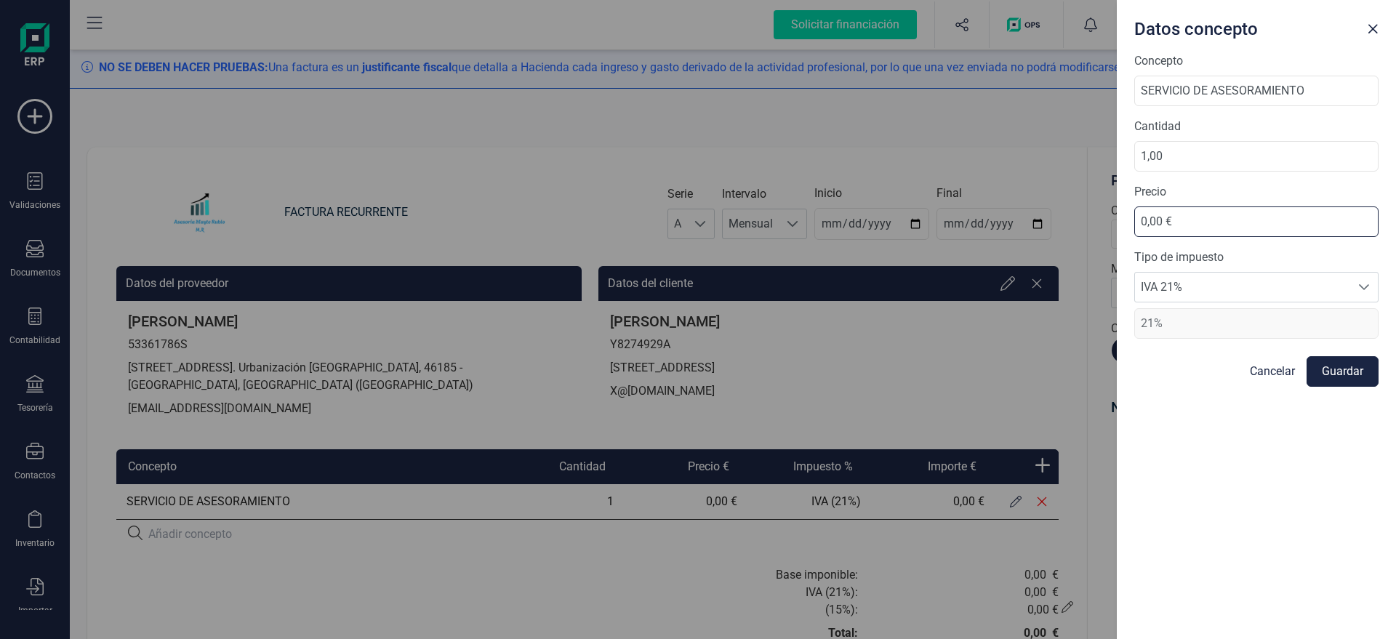
drag, startPoint x: 1198, startPoint y: 225, endPoint x: 1058, endPoint y: 238, distance: 140.2
click at [1134, 237] on input "0,00 €" at bounding box center [1256, 221] width 244 height 31
type input "70,00 €"
click at [1322, 372] on button "Guardar" at bounding box center [1342, 371] width 72 height 31
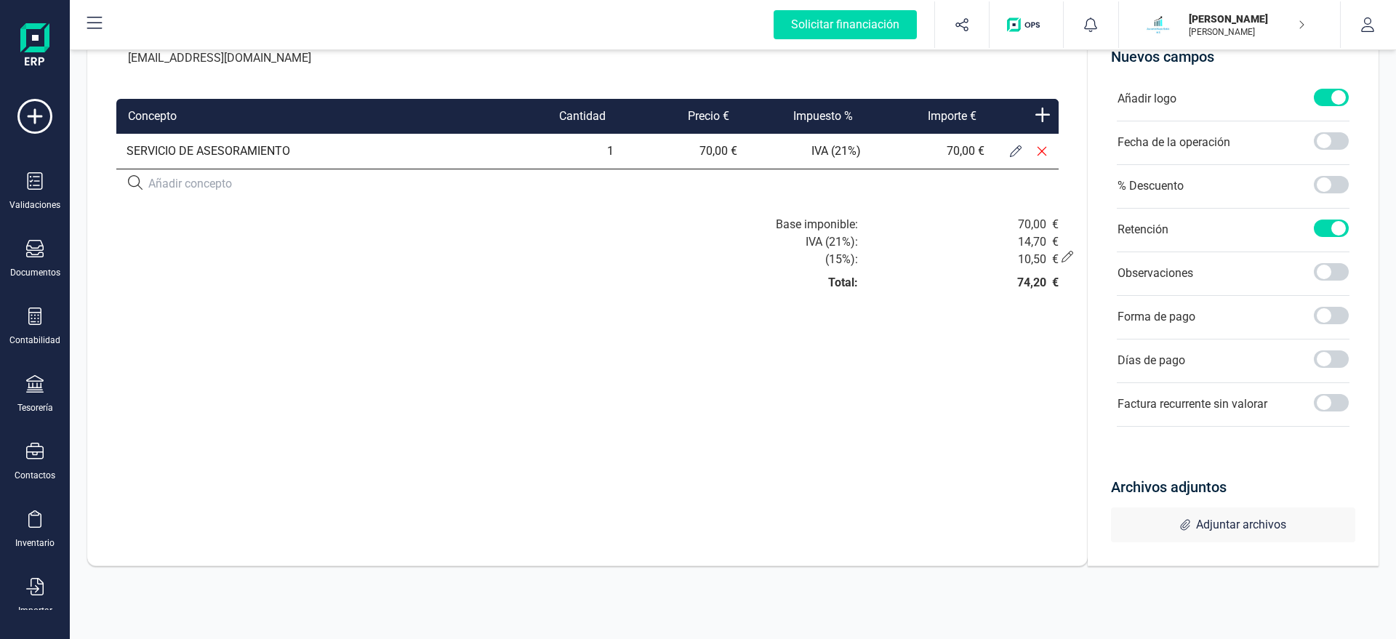
scroll to position [0, 0]
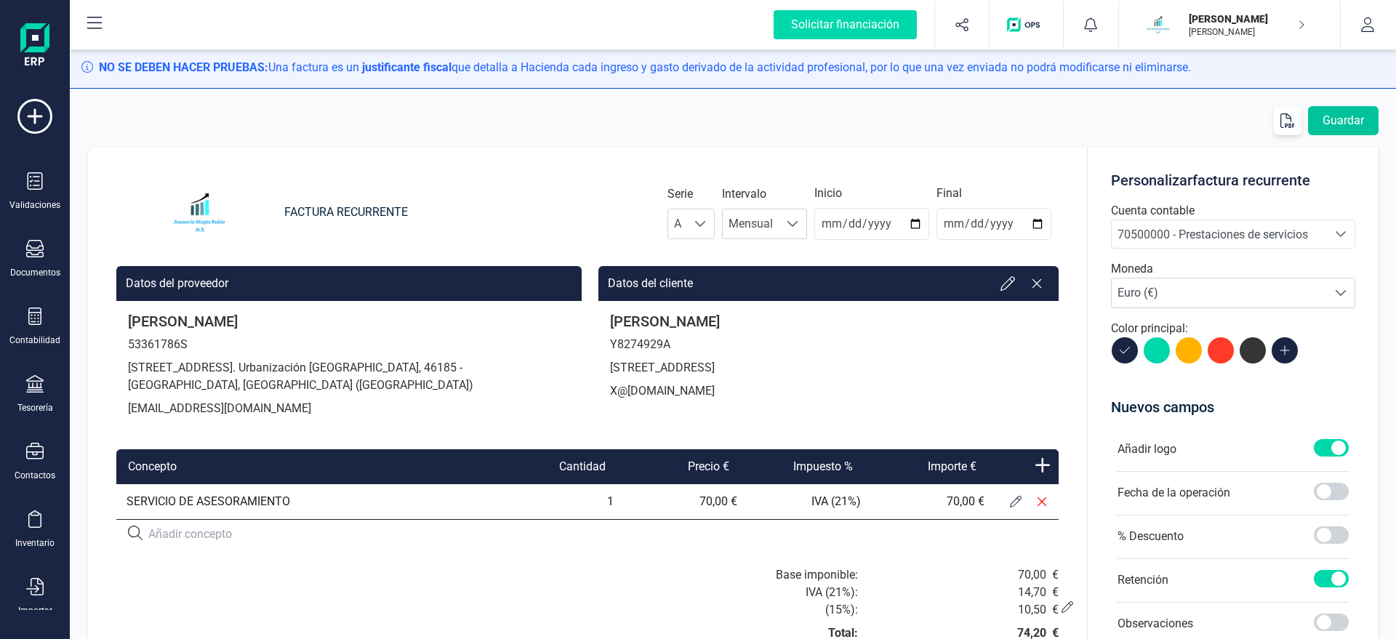
click at [1340, 122] on button "Guardar" at bounding box center [1343, 120] width 71 height 29
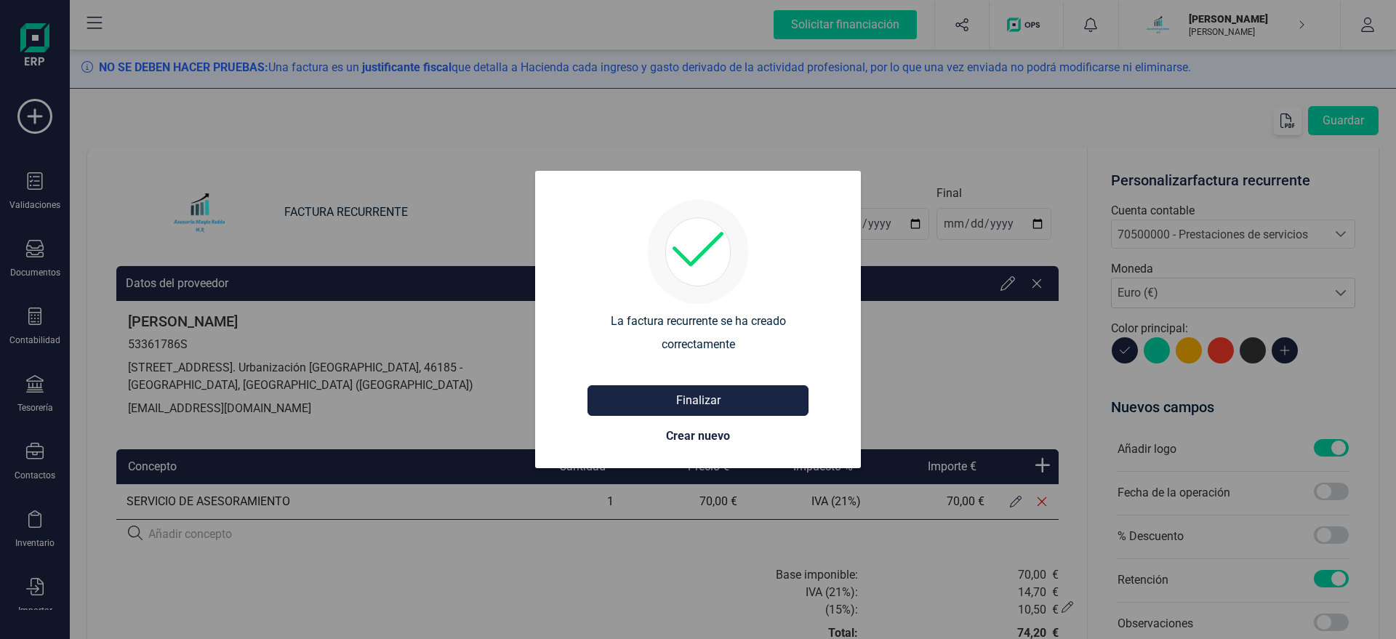
click at [685, 401] on button "Finalizar" at bounding box center [697, 400] width 221 height 31
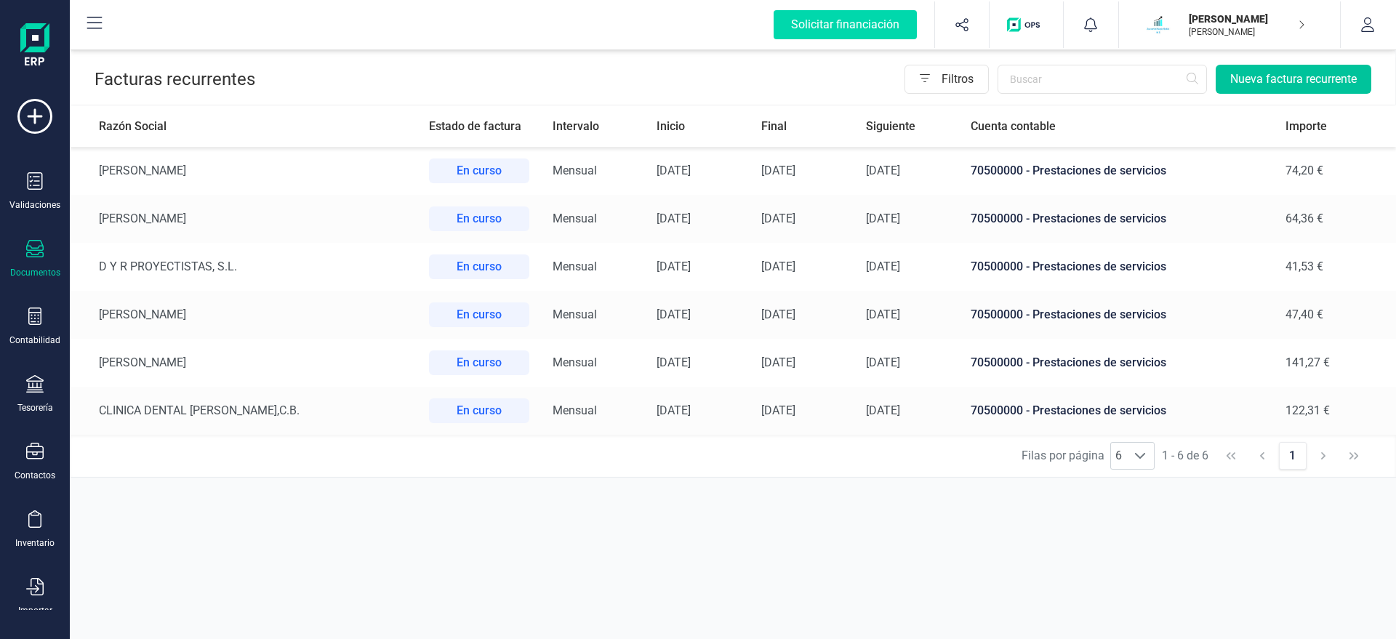
click at [1273, 84] on button "Nueva factura recurrente" at bounding box center [1293, 79] width 156 height 29
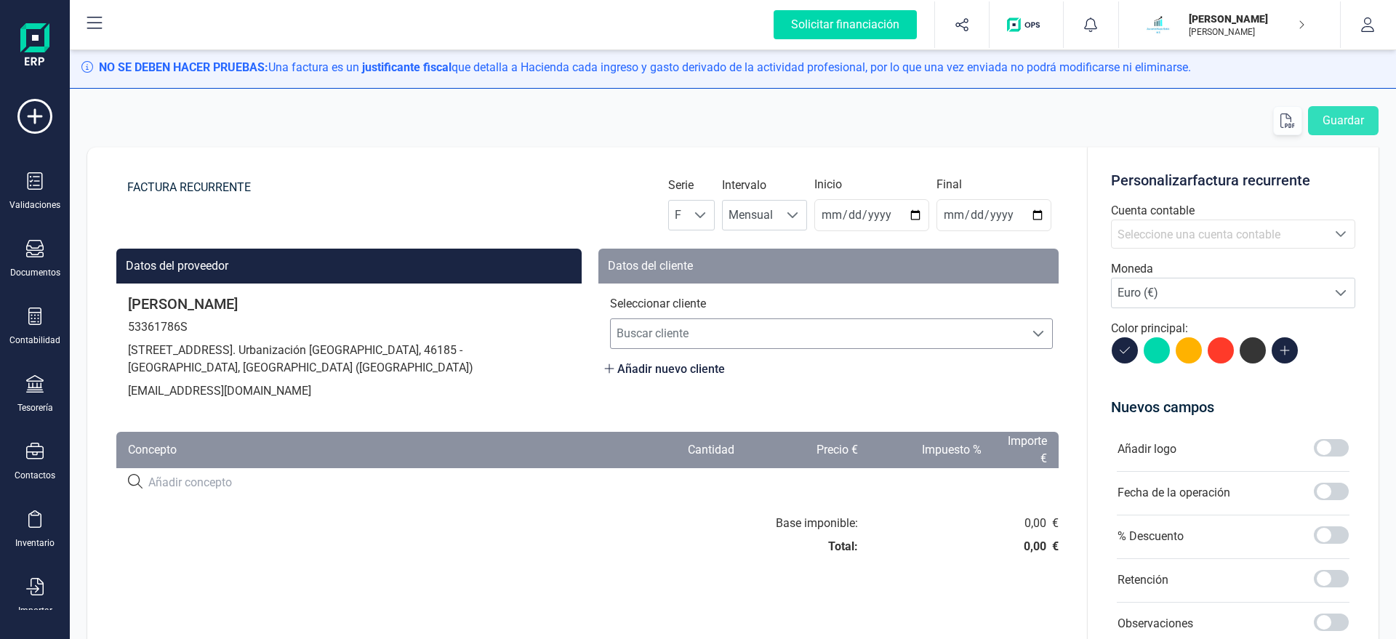
click at [749, 339] on span "Buscar cliente" at bounding box center [818, 333] width 414 height 29
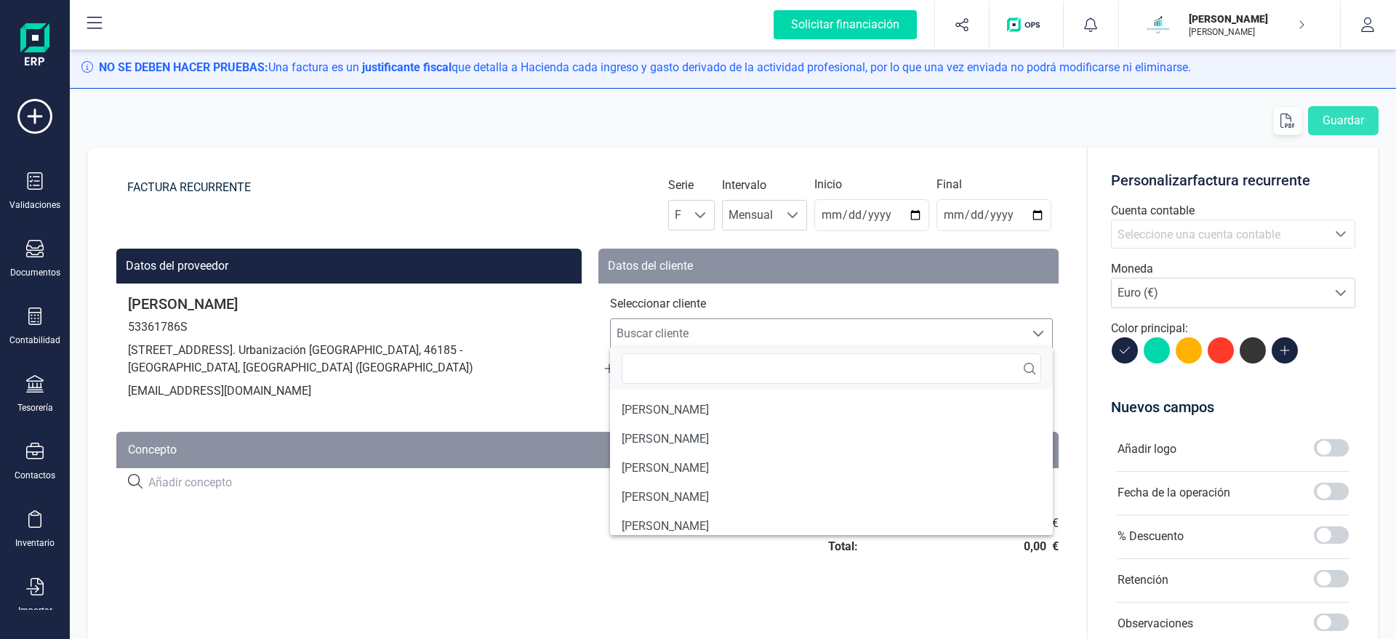
click at [749, 339] on span "Buscar cliente" at bounding box center [818, 333] width 414 height 29
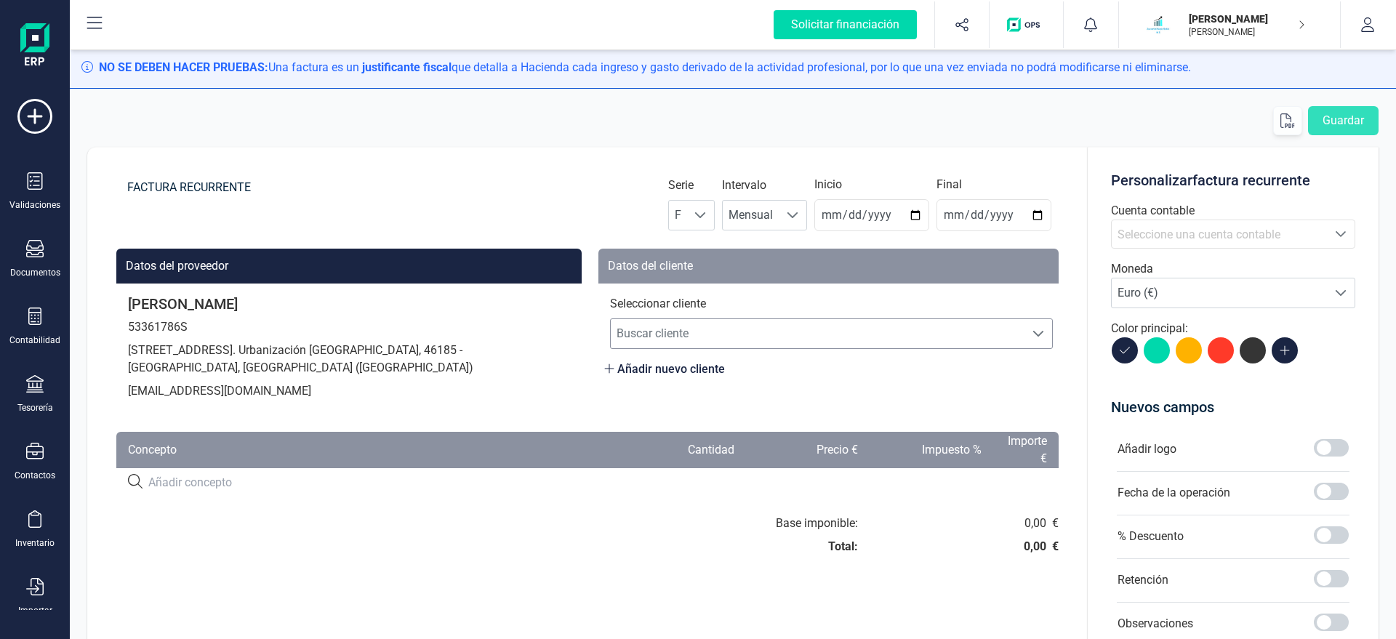
click at [677, 332] on span "Buscar cliente" at bounding box center [818, 333] width 414 height 29
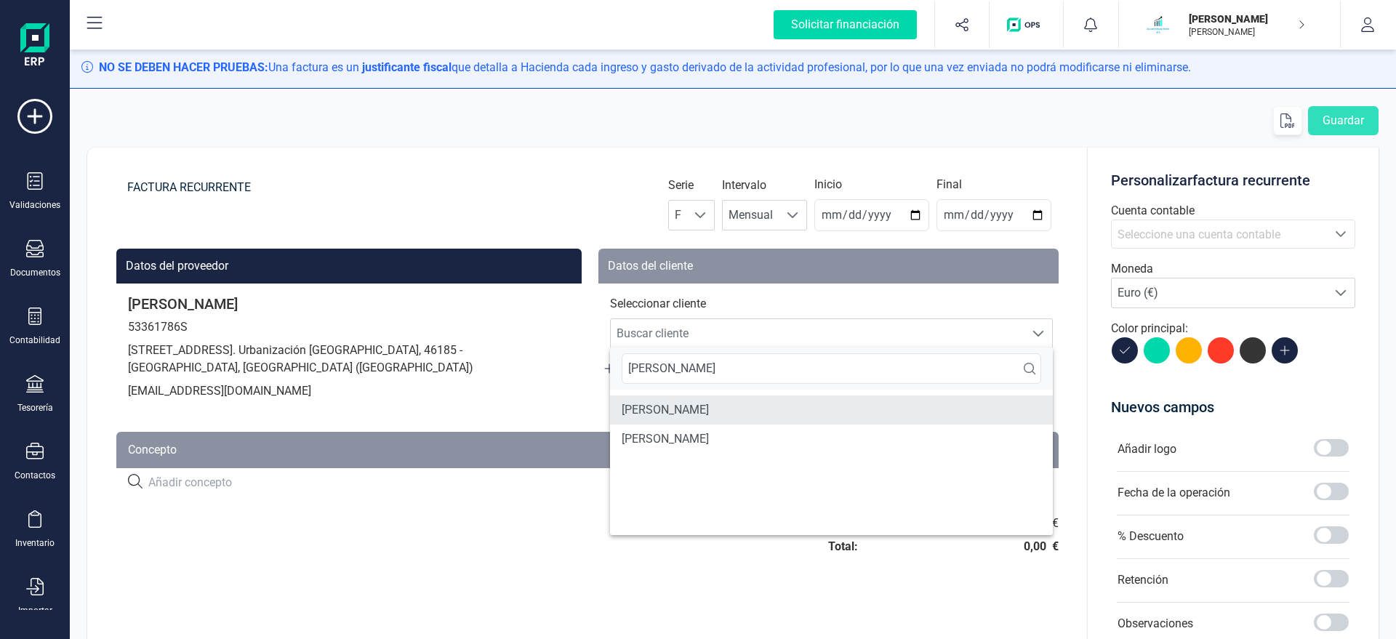
type input "DIEG"
click at [727, 411] on li "DIEGO SORIANO ALONSO" at bounding box center [831, 409] width 443 height 29
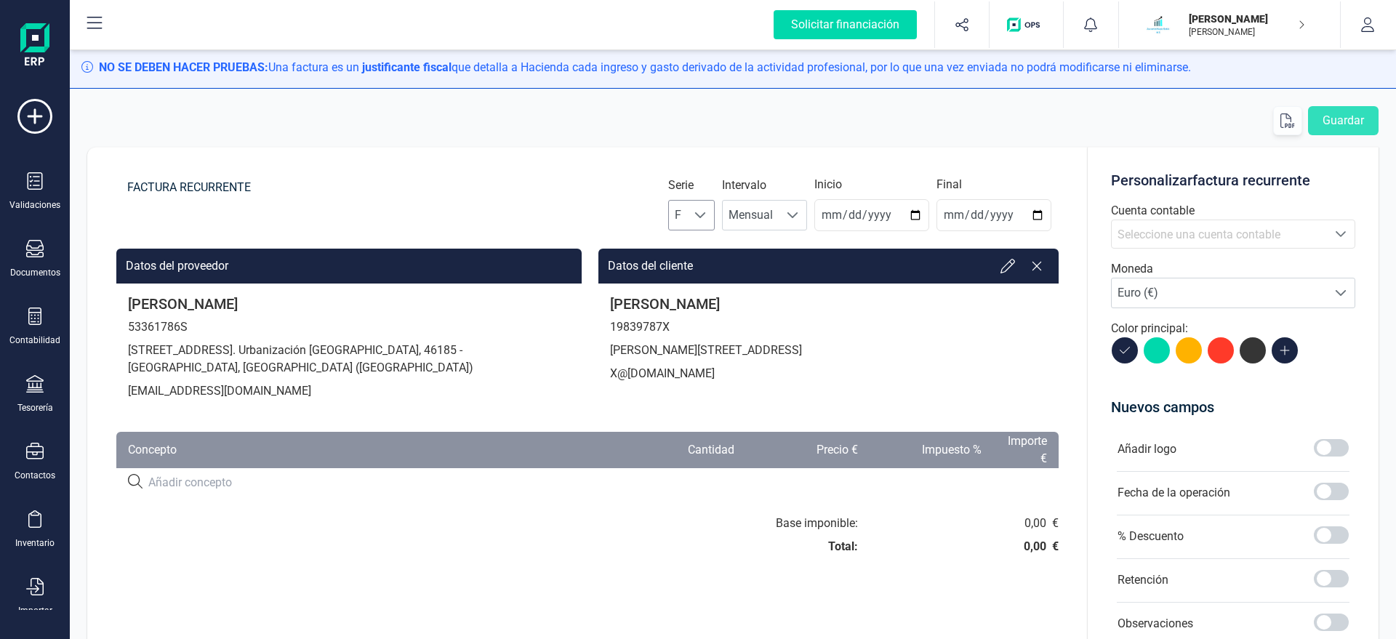
click at [706, 219] on span at bounding box center [700, 215] width 12 height 12
click at [707, 241] on li "A" at bounding box center [704, 250] width 47 height 29
click at [840, 222] on input "2025-08-21" at bounding box center [871, 215] width 115 height 32
type input "2025-08-31"
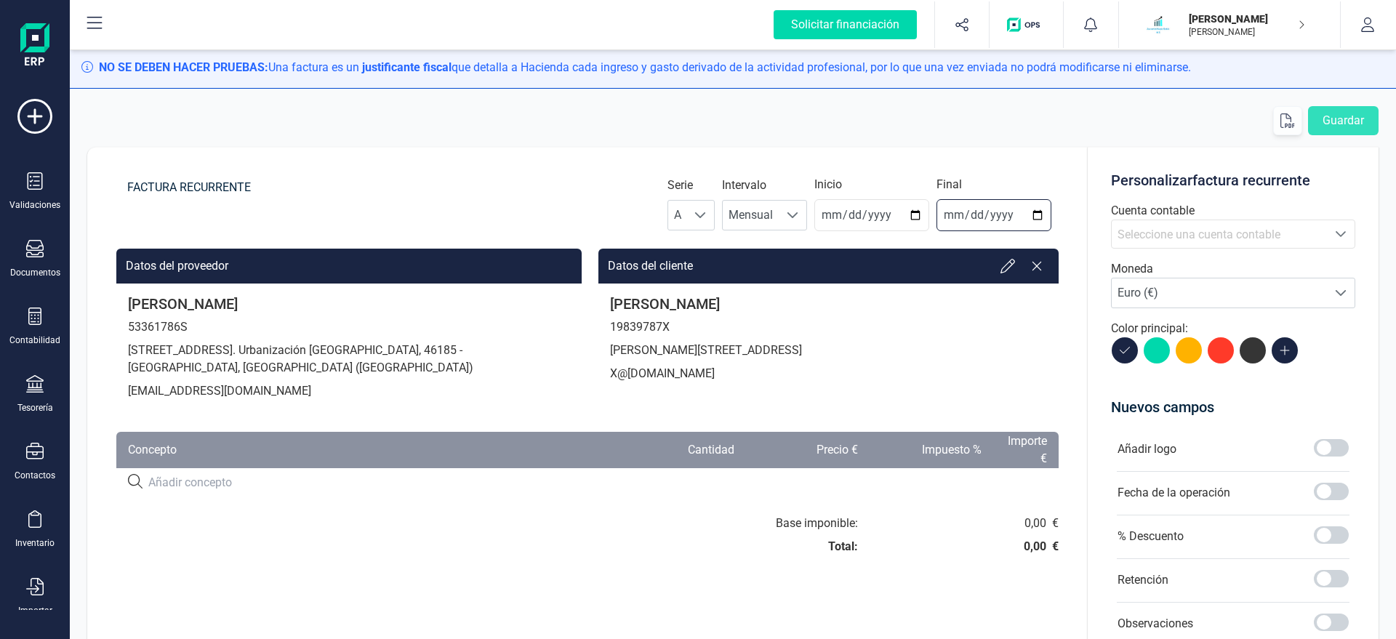
type input "2025-12-31"
click at [1123, 238] on span "Seleccione una cuenta contable" at bounding box center [1198, 235] width 163 height 14
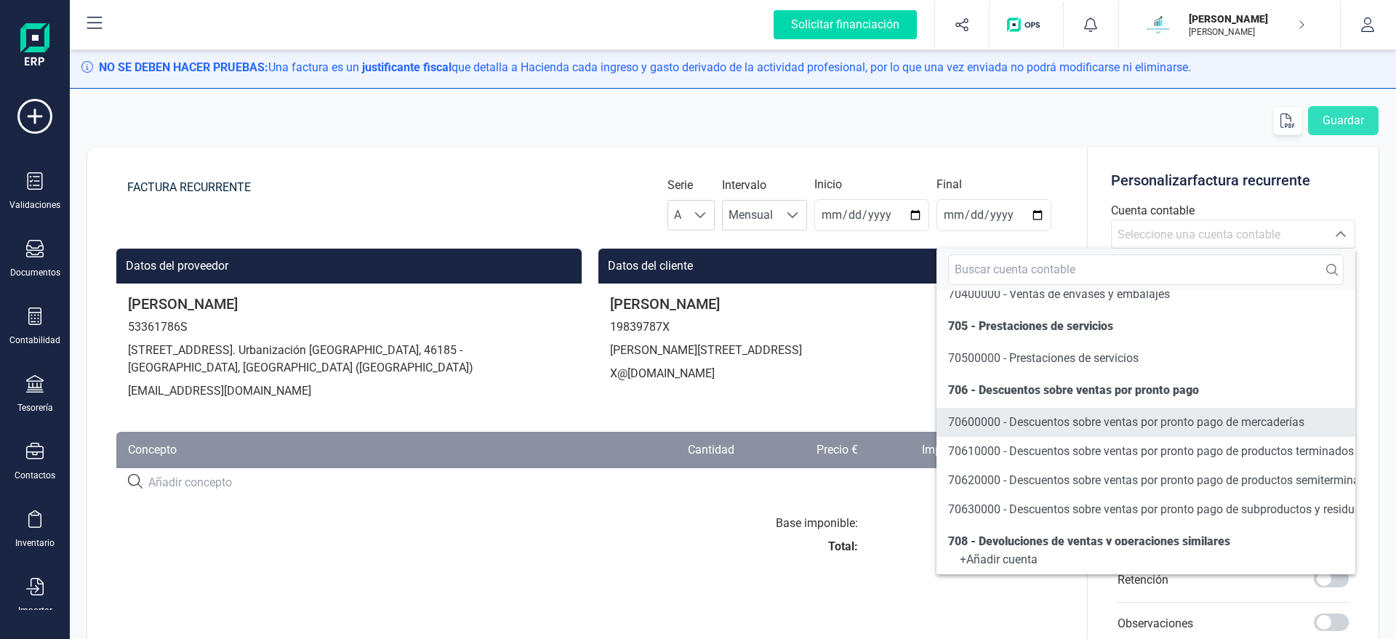
scroll to position [331, 0]
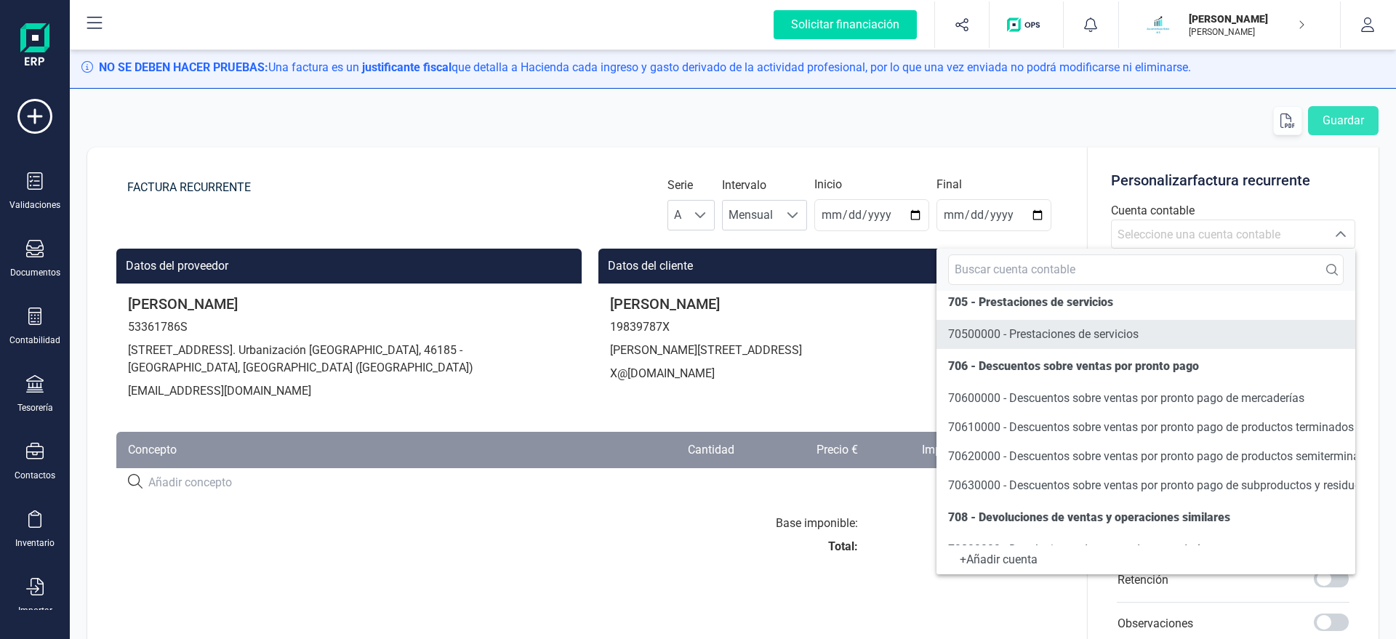
click at [1008, 338] on span "70500000 - Prestaciones de servicios" at bounding box center [1043, 334] width 190 height 14
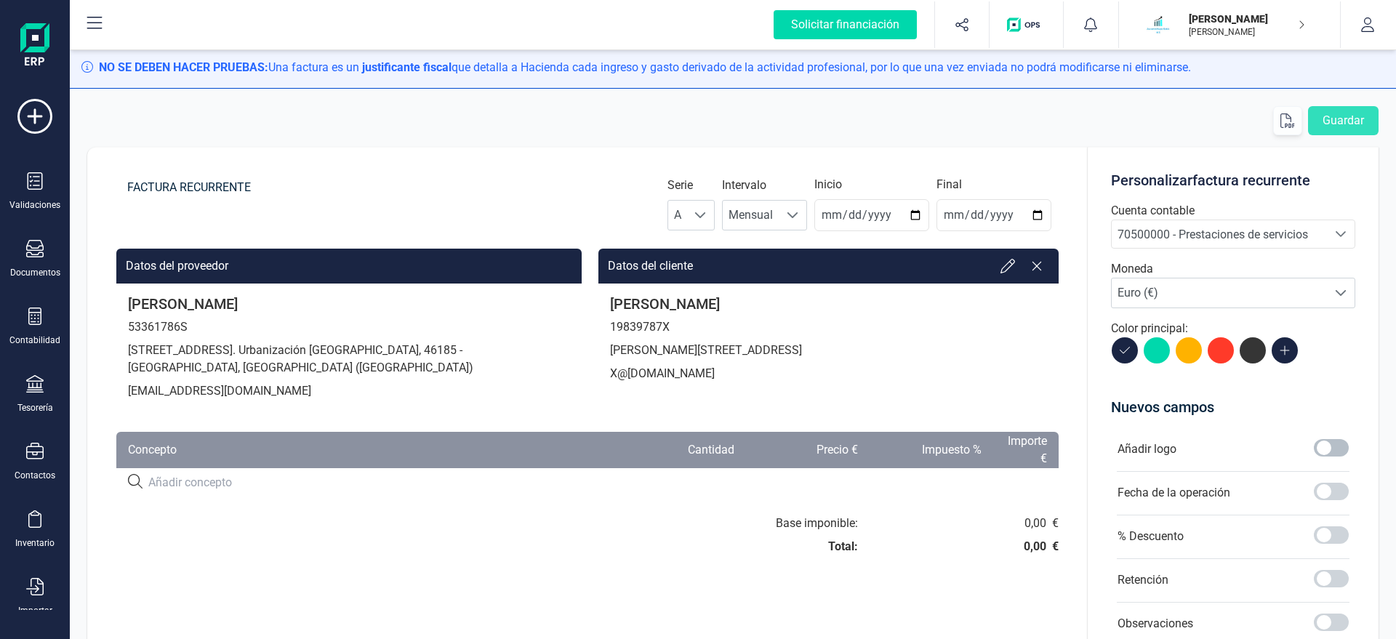
click at [1324, 449] on span at bounding box center [1331, 447] width 35 height 17
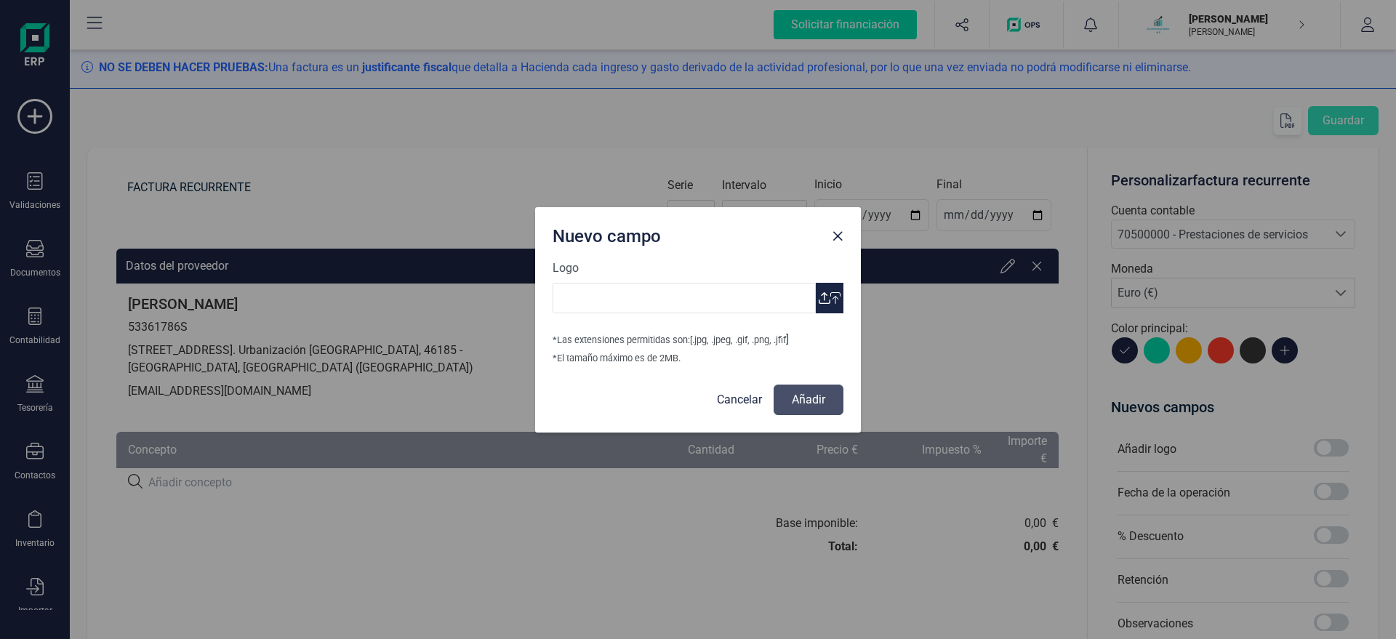
click at [835, 295] on icon "button" at bounding box center [835, 298] width 10 height 12
type input "Logo Mayte Asesoria.jpg"
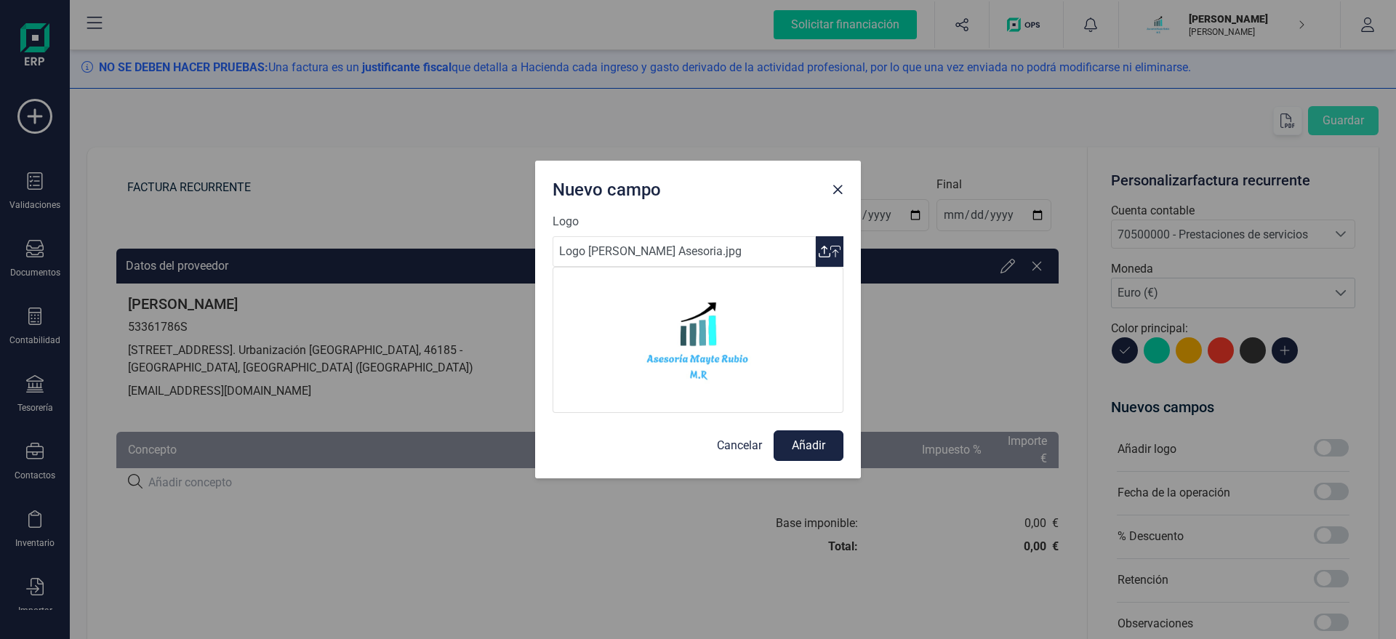
click at [812, 443] on button "Añadir" at bounding box center [808, 445] width 70 height 31
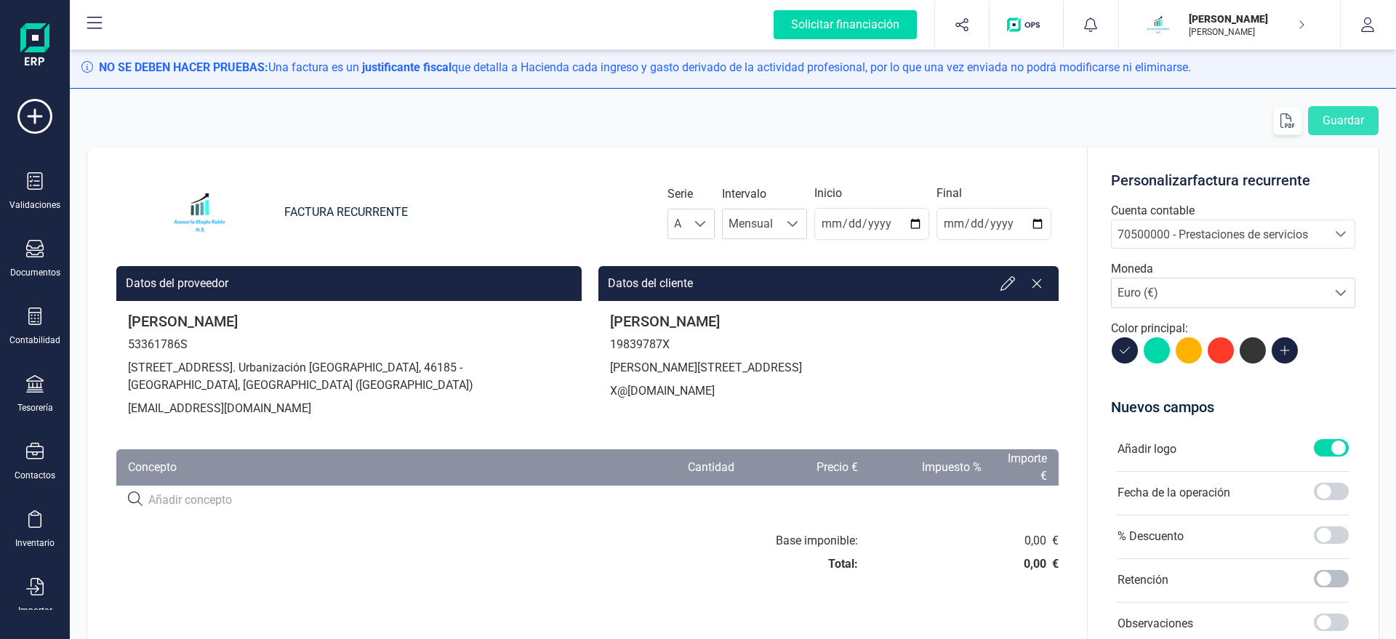
click at [1330, 584] on span at bounding box center [1331, 578] width 35 height 17
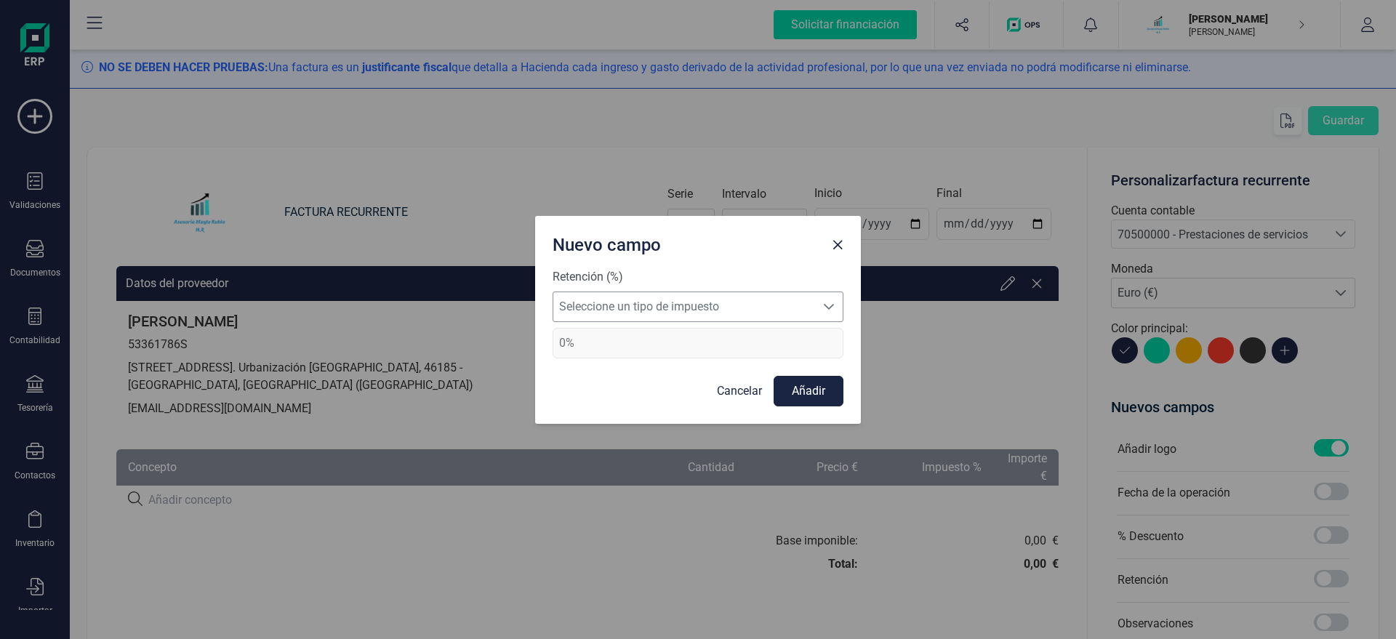
click at [746, 306] on span "Seleccione un tipo de impuesto" at bounding box center [684, 306] width 262 height 29
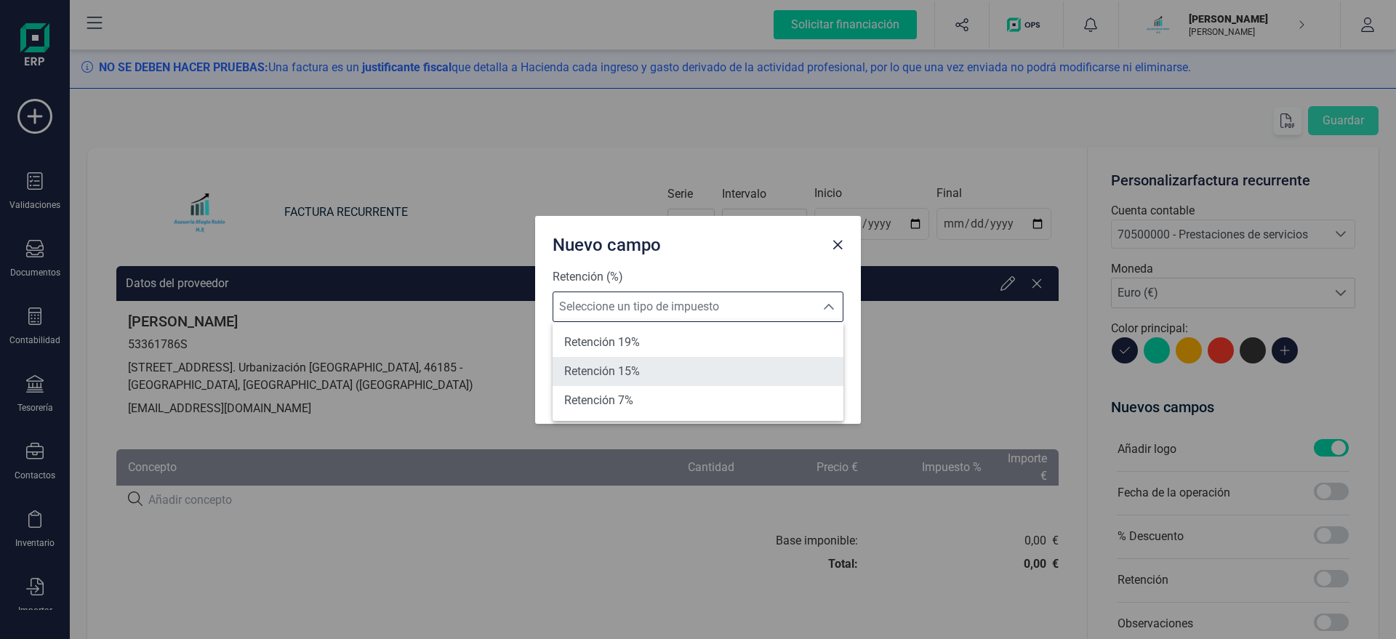
click at [656, 369] on li "Retención 15%" at bounding box center [697, 371] width 291 height 29
type input "15%"
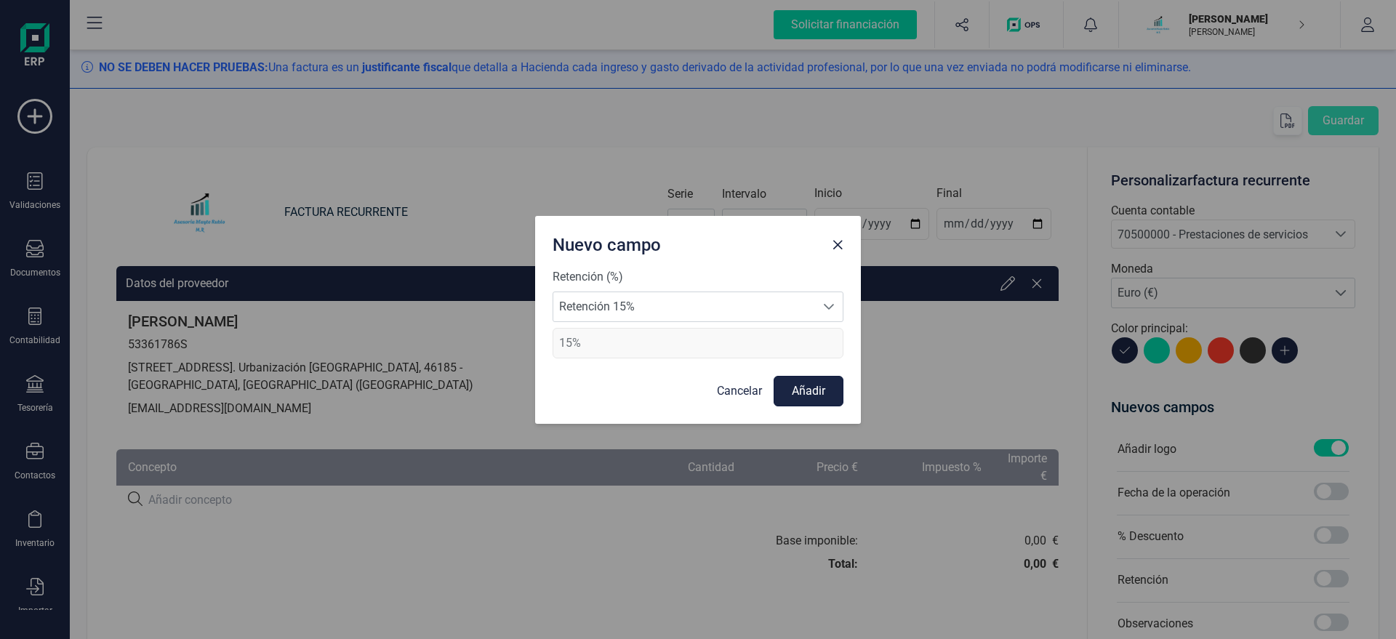
click at [804, 397] on button "Añadir" at bounding box center [808, 391] width 70 height 31
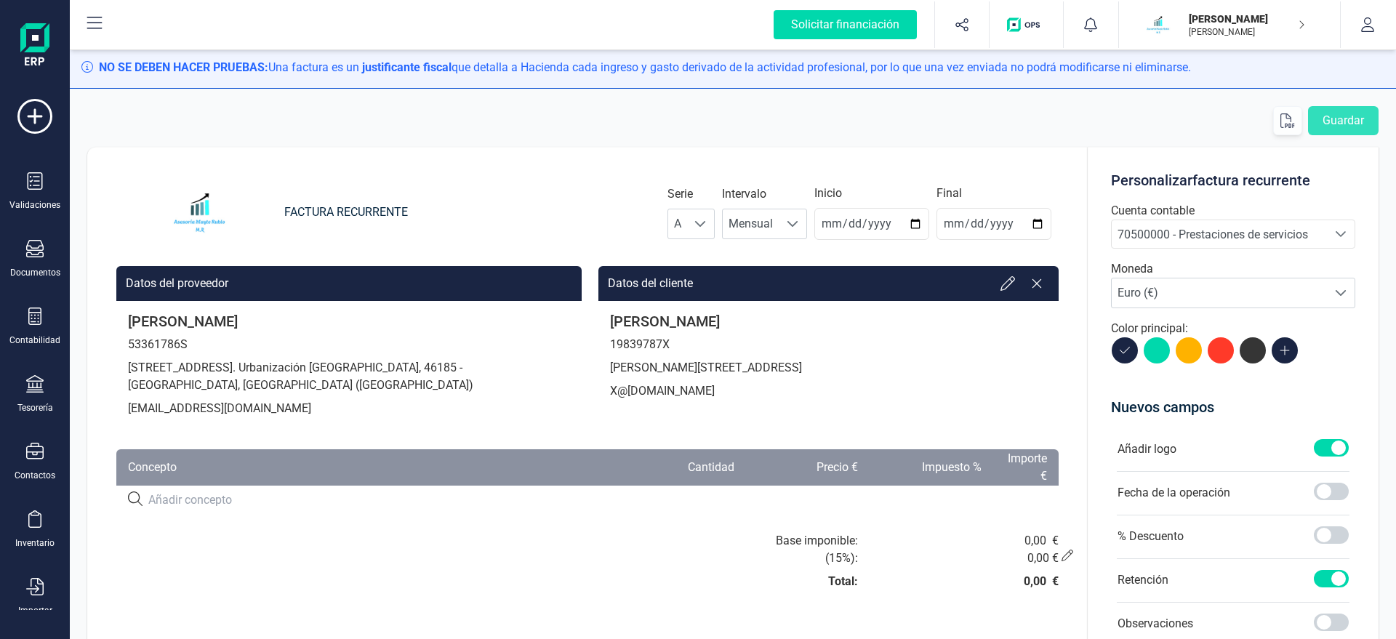
click at [276, 491] on input at bounding box center [377, 499] width 459 height 17
click at [217, 500] on input at bounding box center [377, 499] width 459 height 17
paste input "SERVICIO DE ASESORAMIENTO"
type input "SERVICIO DE ASESORAMIENTO"
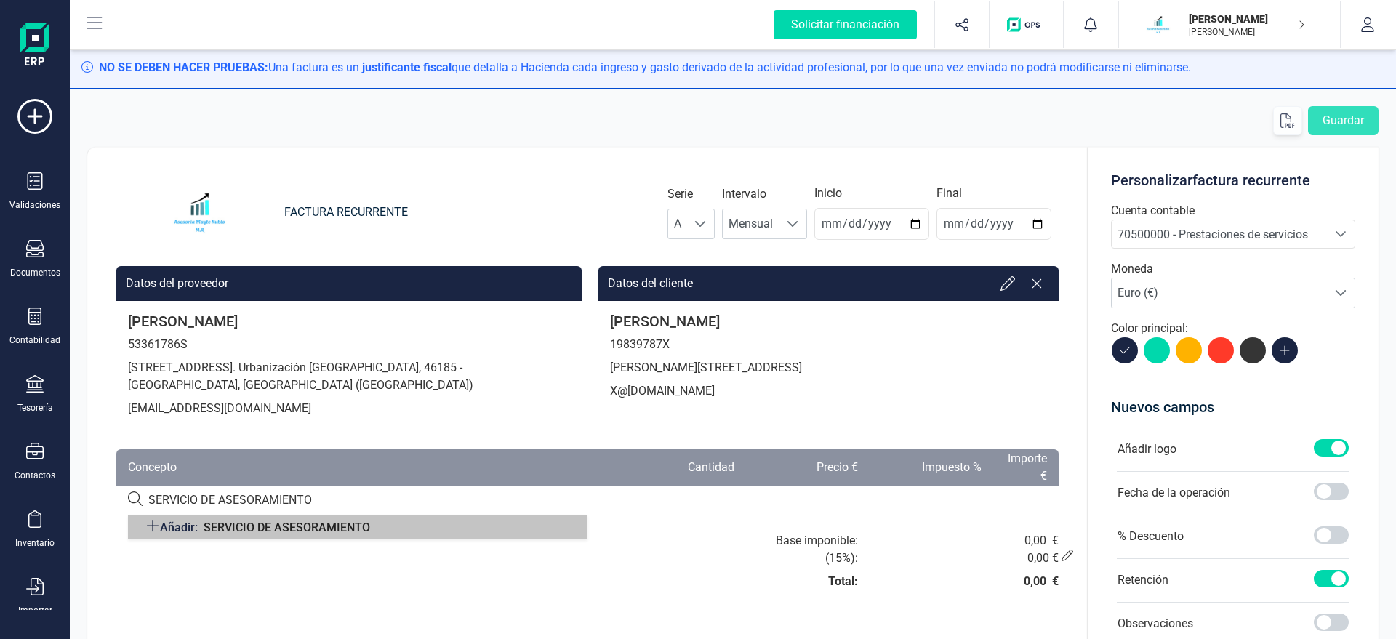
click at [228, 523] on span "SERVICIO DE ASESORAMIENTO" at bounding box center [287, 527] width 166 height 14
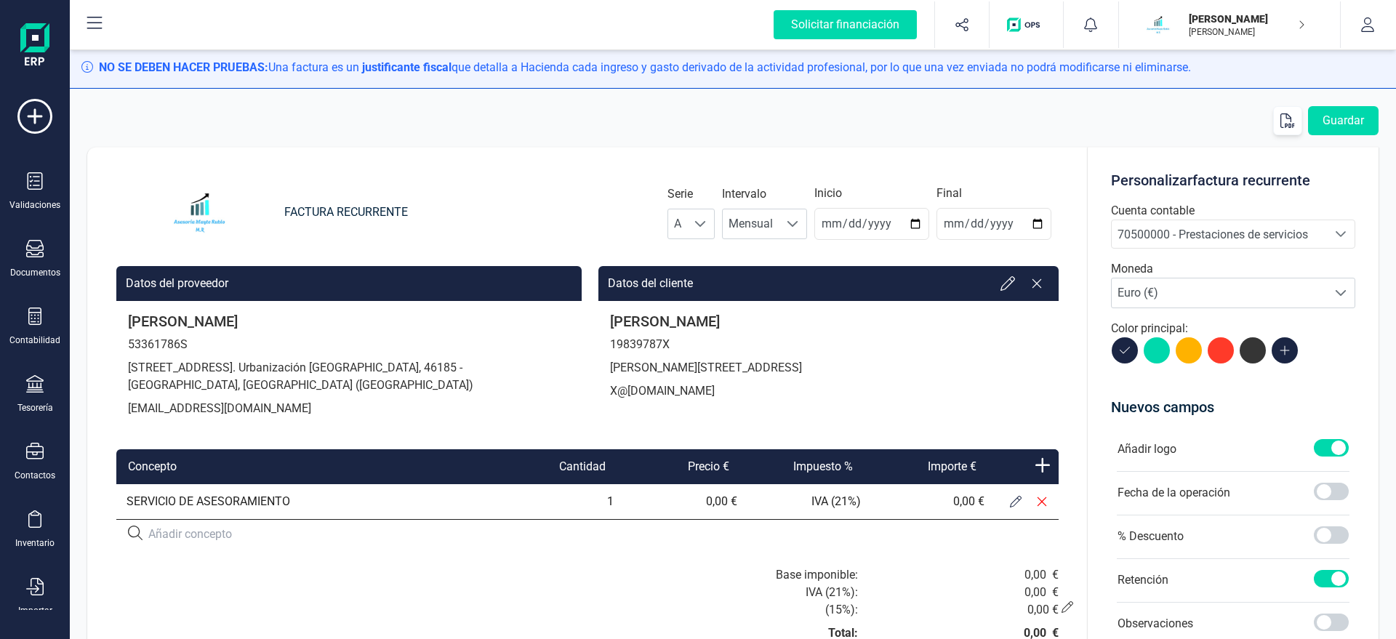
click at [1021, 499] on button at bounding box center [1015, 501] width 26 height 26
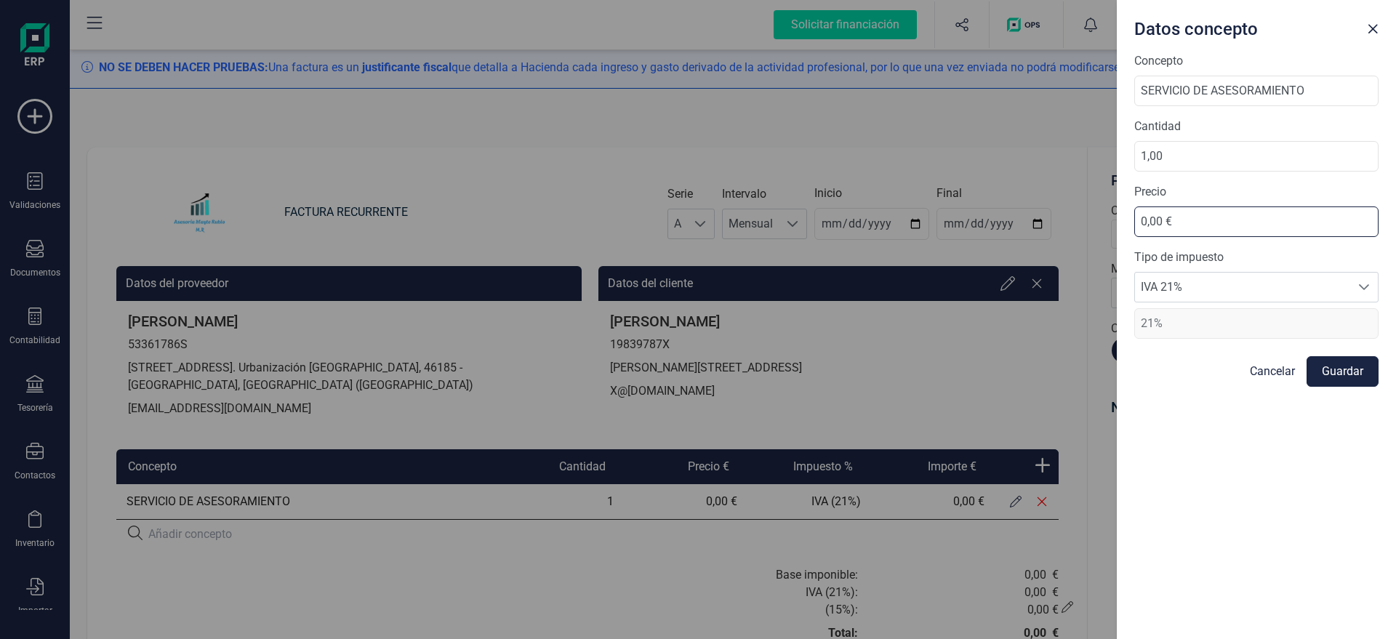
drag, startPoint x: 1200, startPoint y: 225, endPoint x: 978, endPoint y: 217, distance: 221.9
click at [1134, 218] on input "0,00 €" at bounding box center [1256, 221] width 244 height 31
type input "3,00 €"
type input "39,18 €"
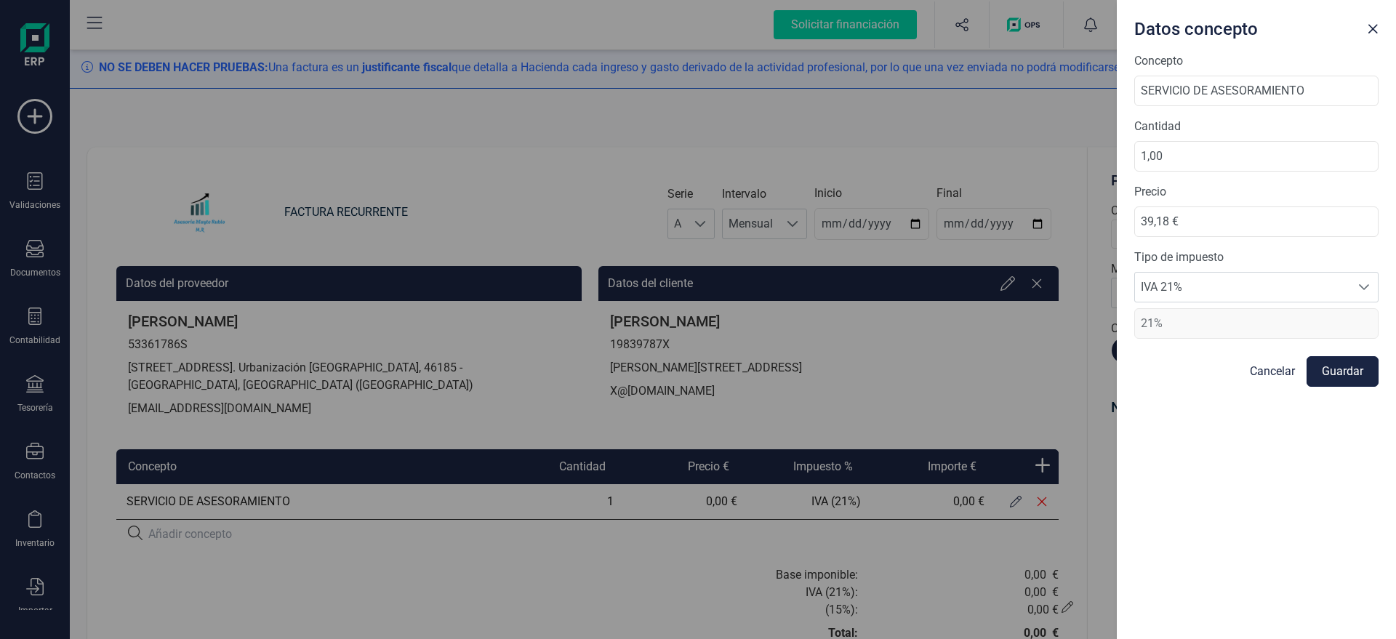
click at [1335, 374] on button "Guardar" at bounding box center [1342, 371] width 72 height 31
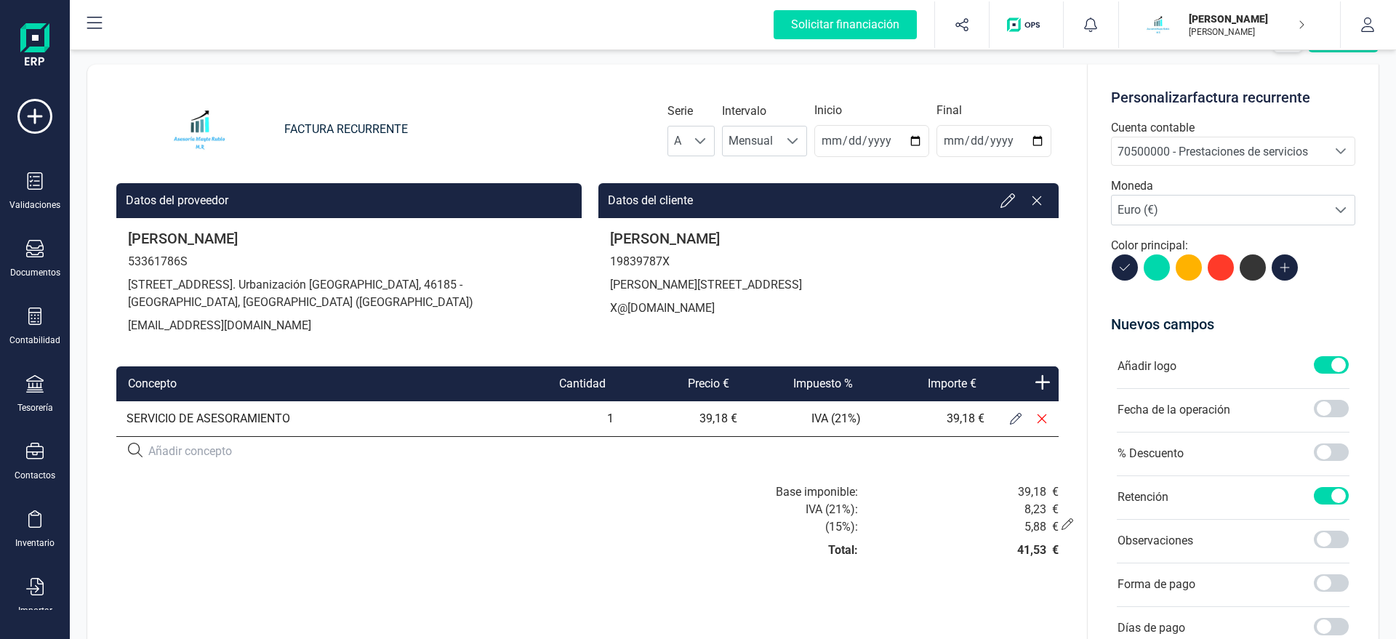
scroll to position [0, 0]
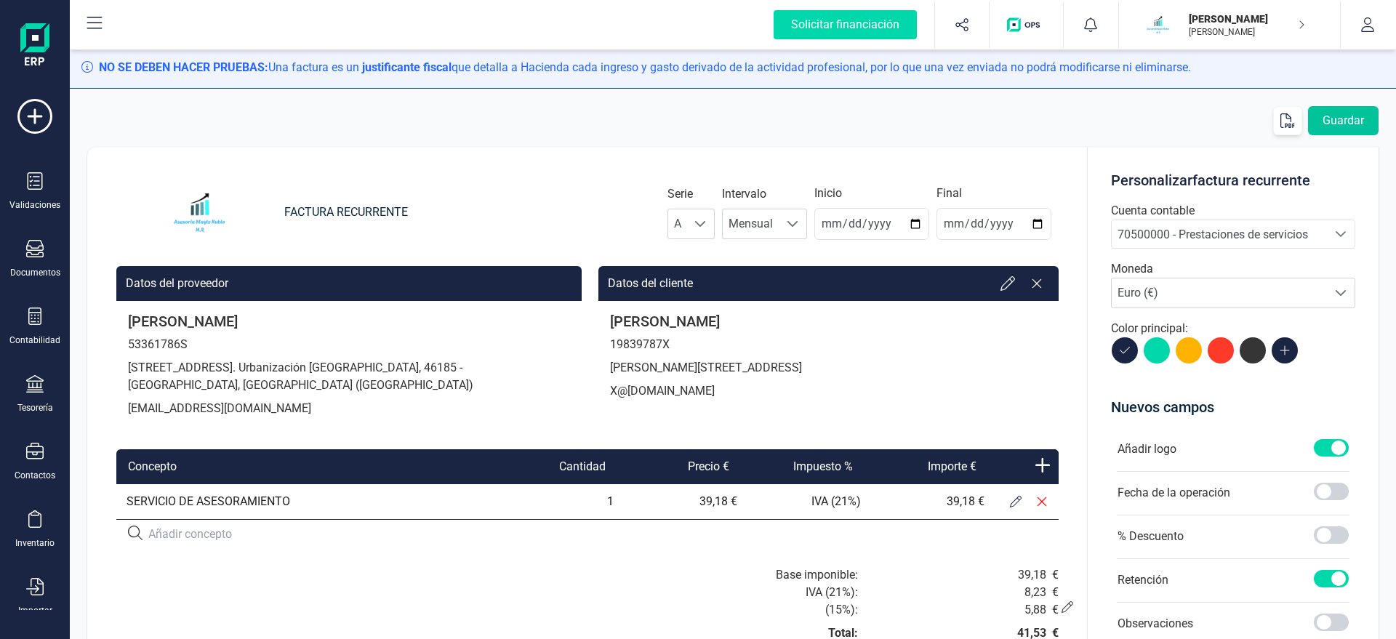
click at [1356, 120] on button "Guardar" at bounding box center [1343, 120] width 71 height 29
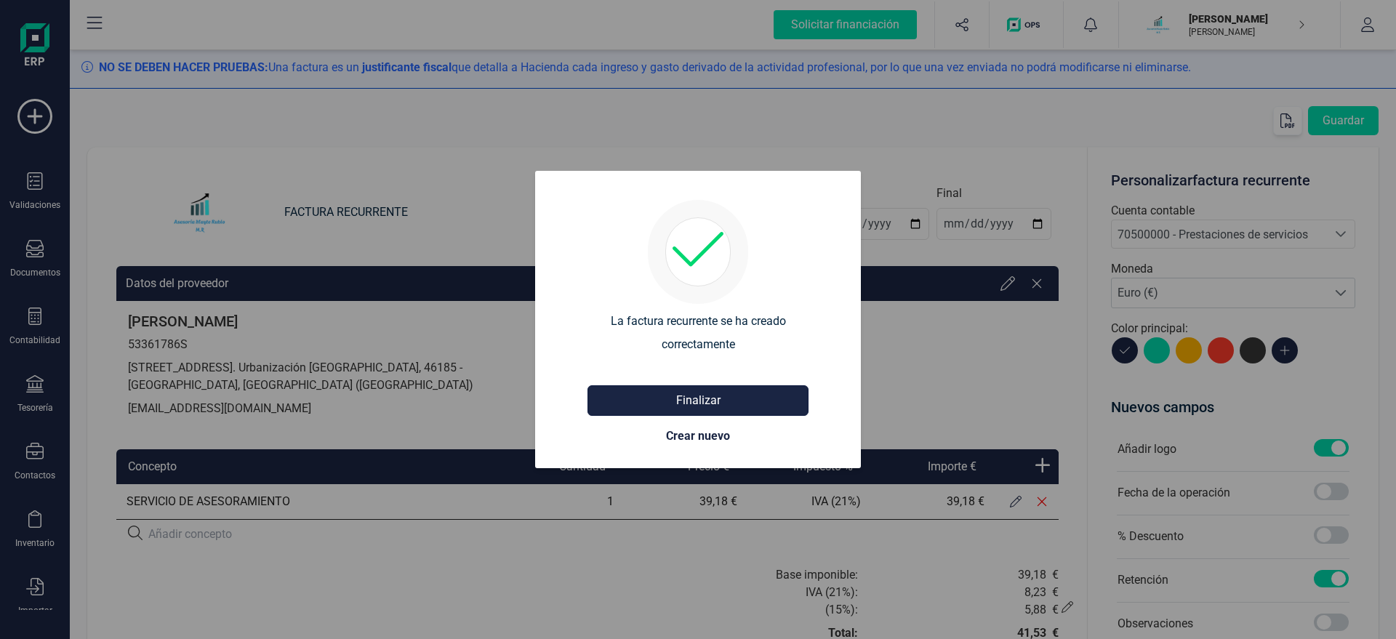
click at [707, 392] on button "Finalizar" at bounding box center [697, 400] width 221 height 31
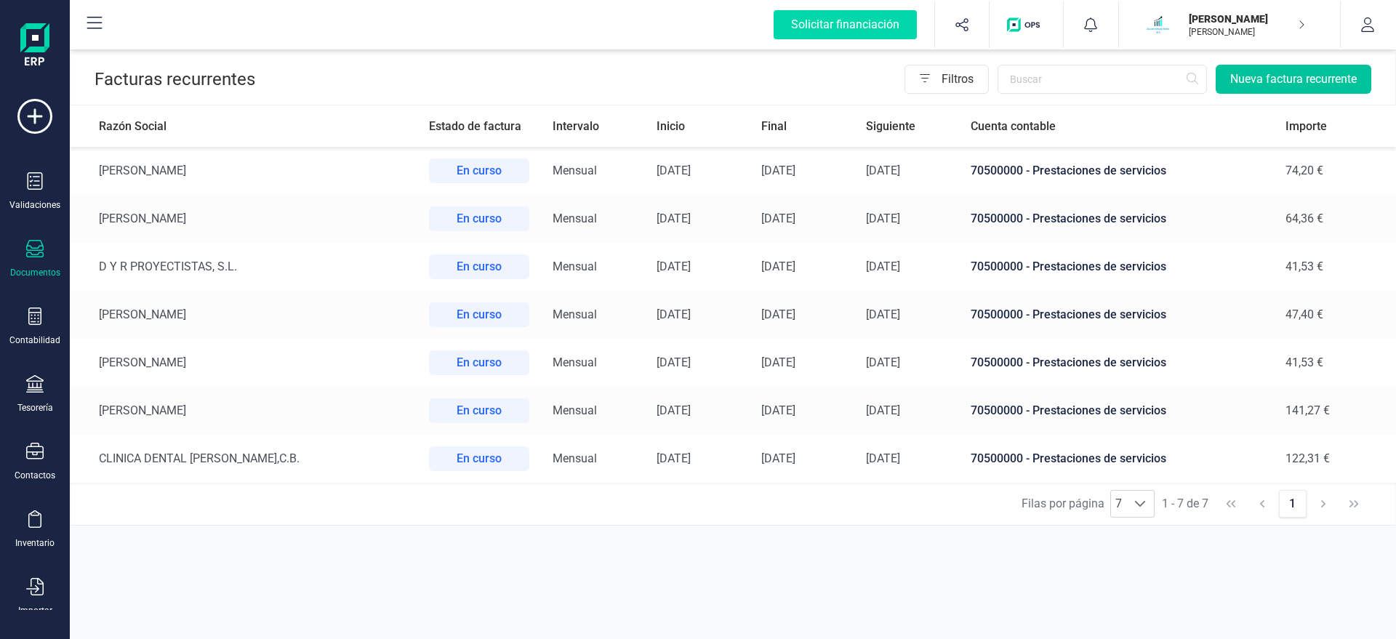
click at [1263, 68] on button "Nueva factura recurrente" at bounding box center [1293, 79] width 156 height 29
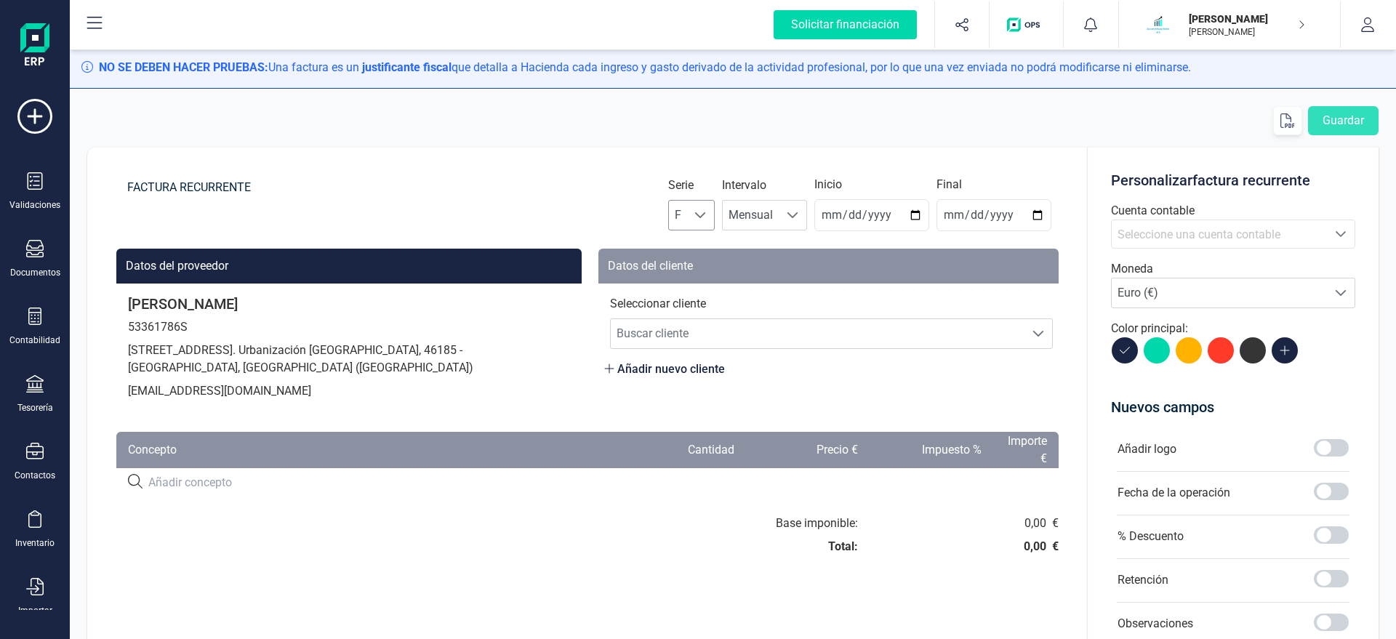
click at [715, 206] on div at bounding box center [701, 215] width 28 height 29
click at [713, 246] on li "A" at bounding box center [704, 250] width 47 height 29
click at [832, 215] on input "2025-08-21" at bounding box center [871, 215] width 115 height 32
type input "2025-08-31"
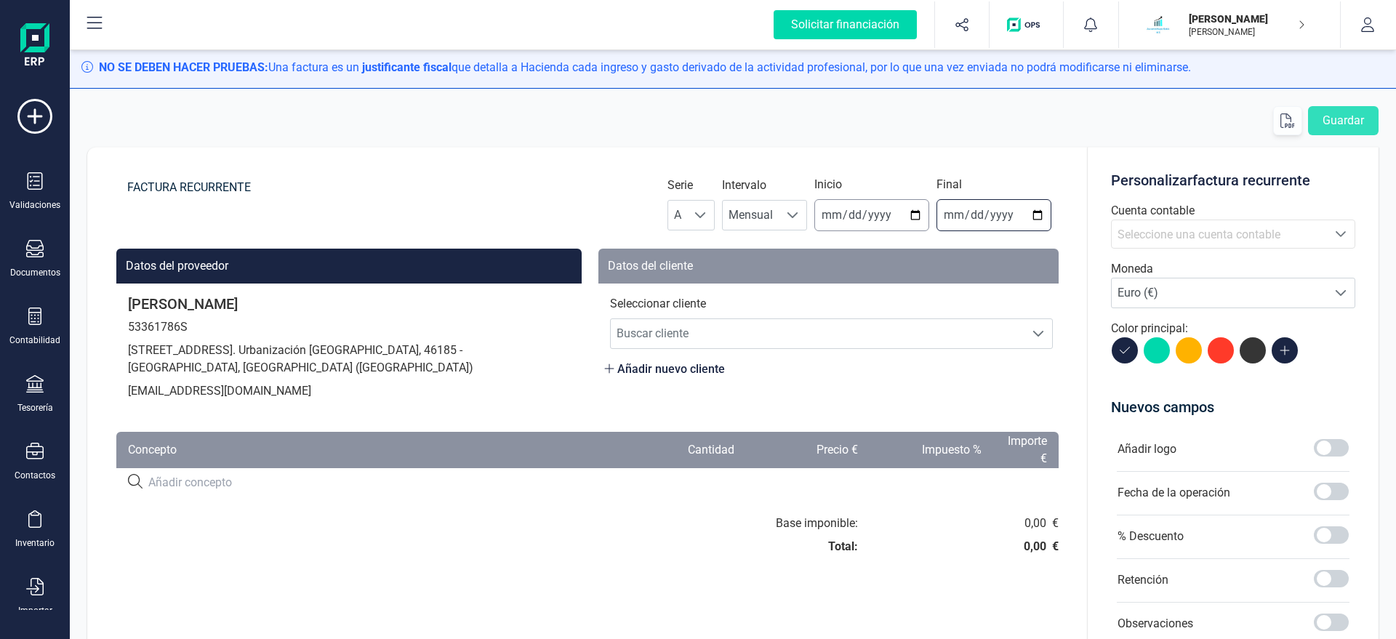
type input "2025-12-31"
click at [694, 337] on span "Buscar cliente" at bounding box center [818, 333] width 414 height 29
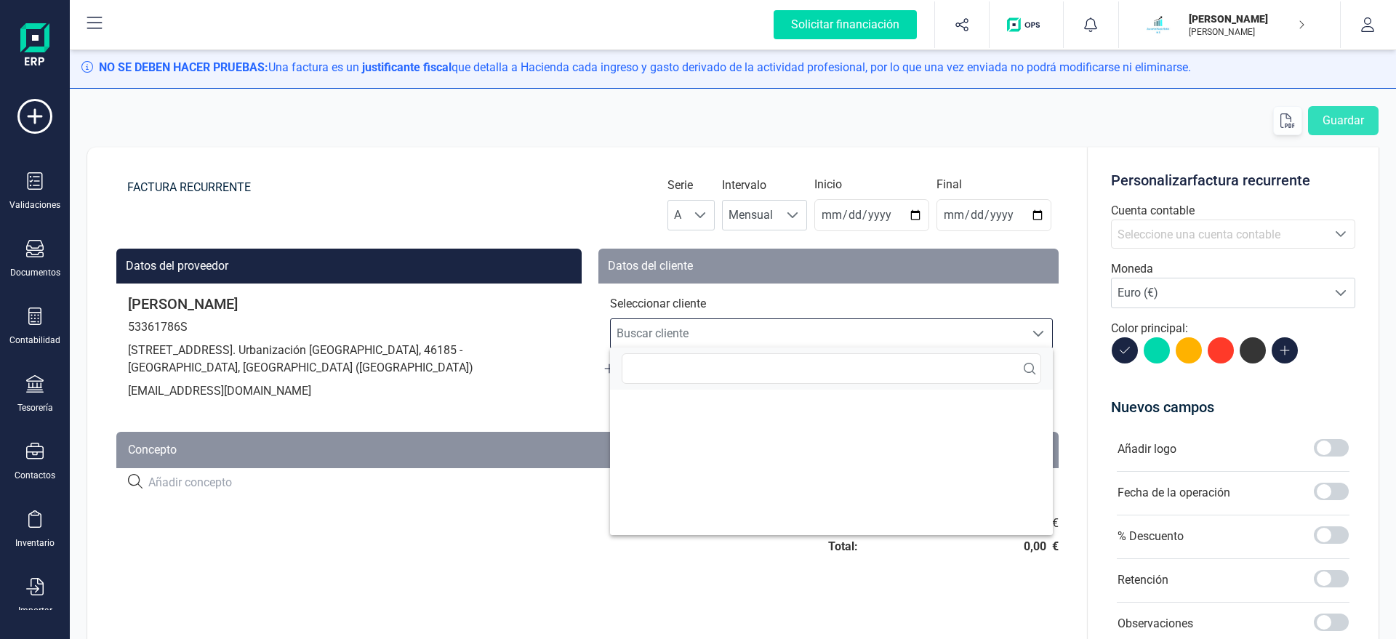
scroll to position [9, 70]
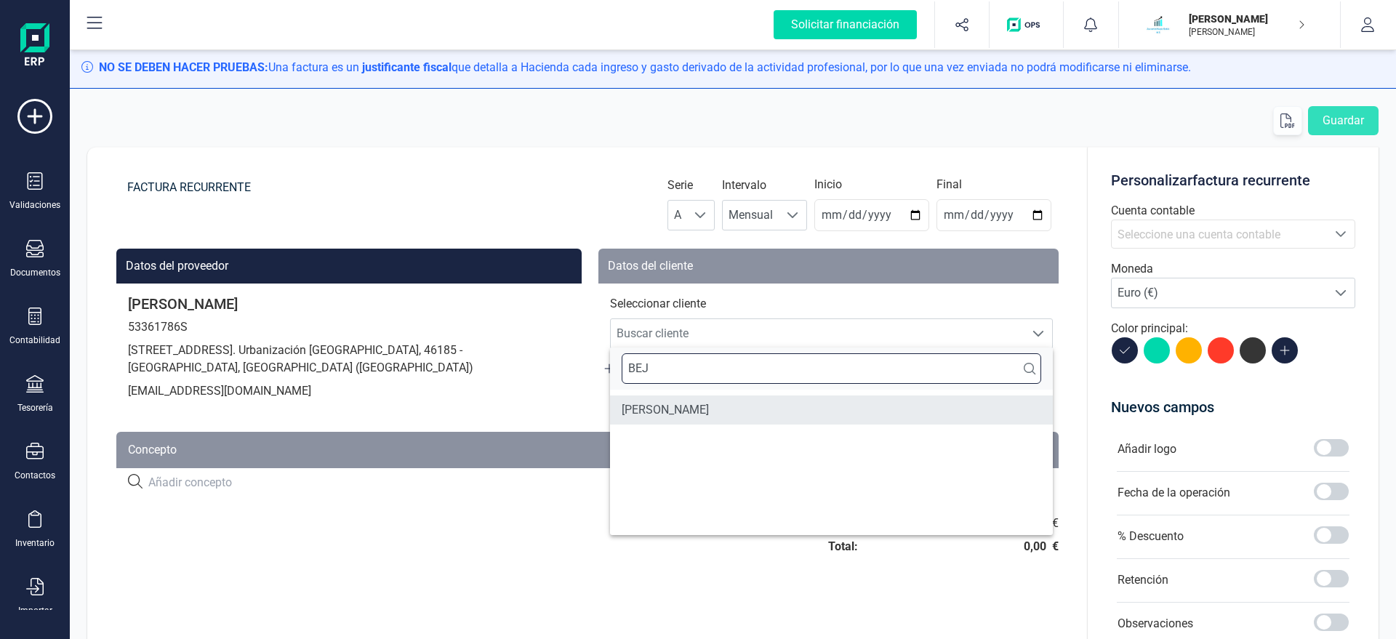
type input "BEJ"
click at [685, 410] on li "JAVIER BEJARANO GARCIA" at bounding box center [831, 409] width 443 height 29
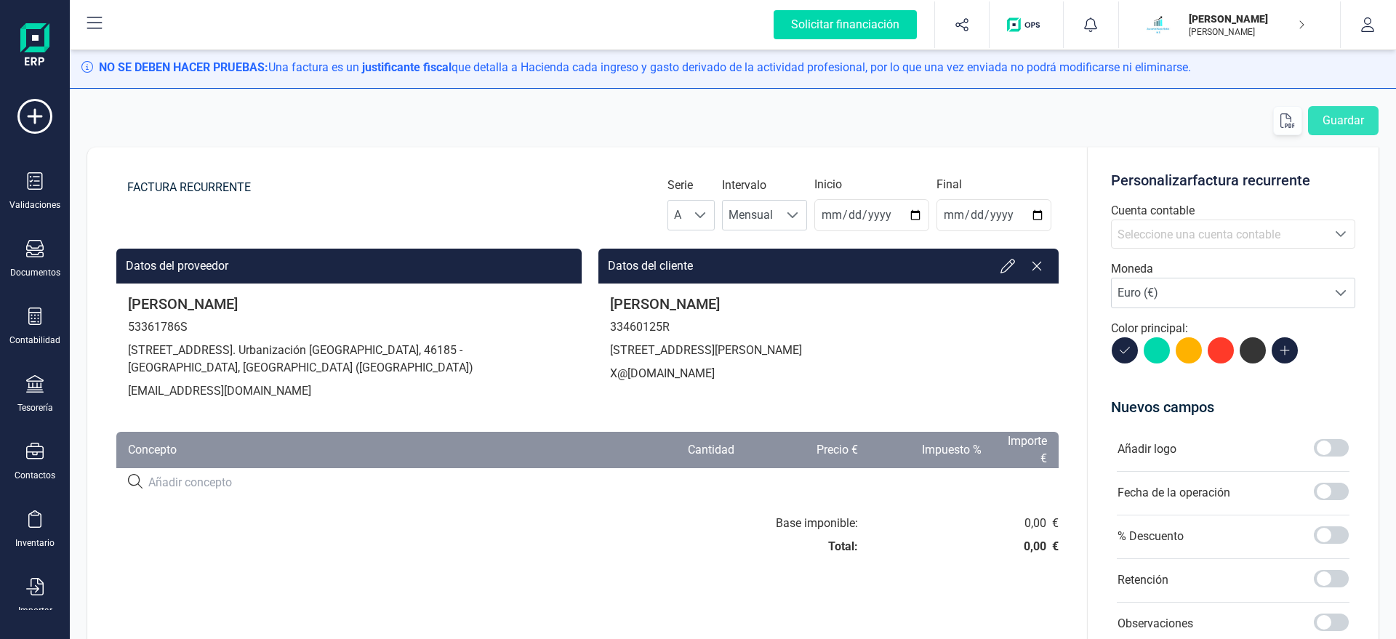
click at [1252, 235] on span "Seleccione una cuenta contable" at bounding box center [1198, 235] width 163 height 14
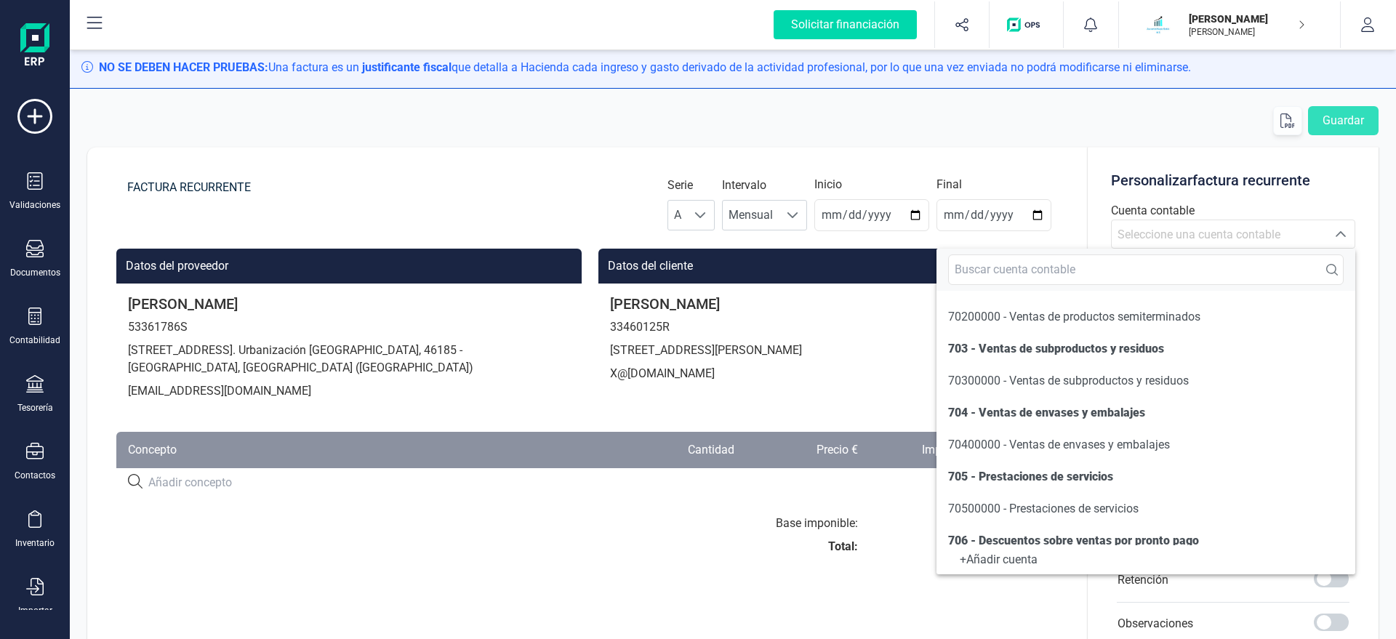
scroll to position [166, 0]
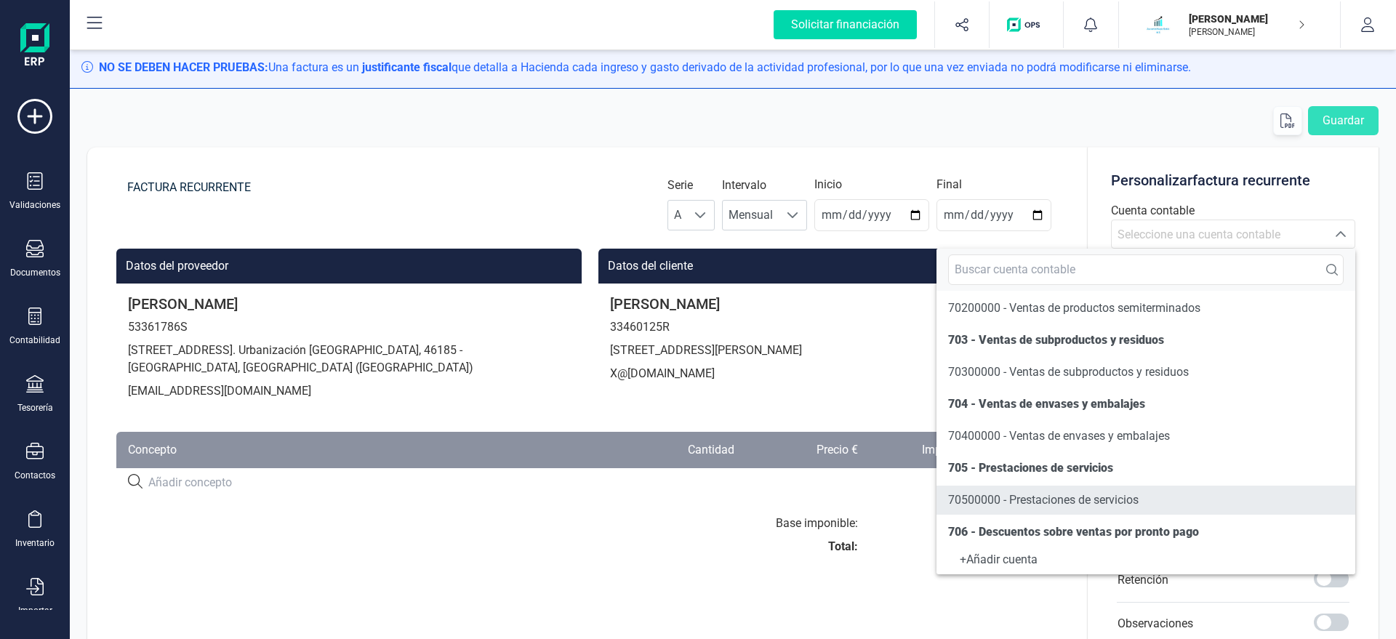
click at [979, 494] on span "70500000 - Prestaciones de servicios" at bounding box center [1043, 500] width 190 height 14
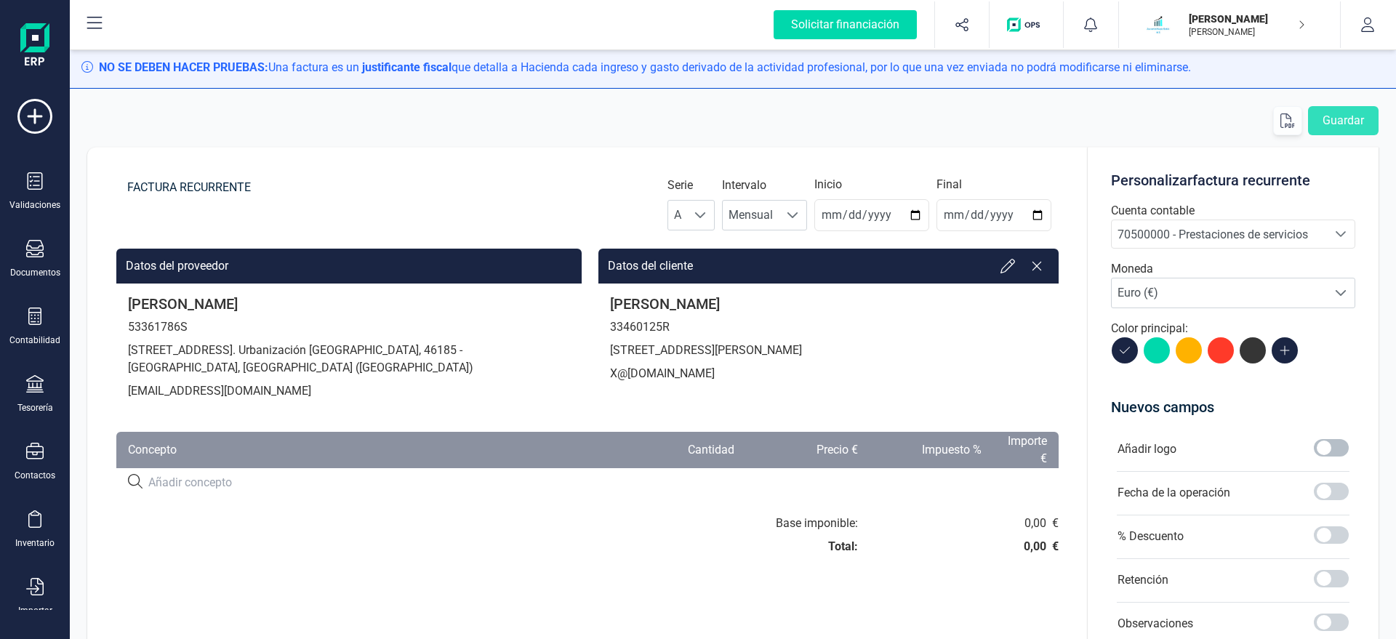
click at [1327, 449] on span at bounding box center [1331, 447] width 35 height 17
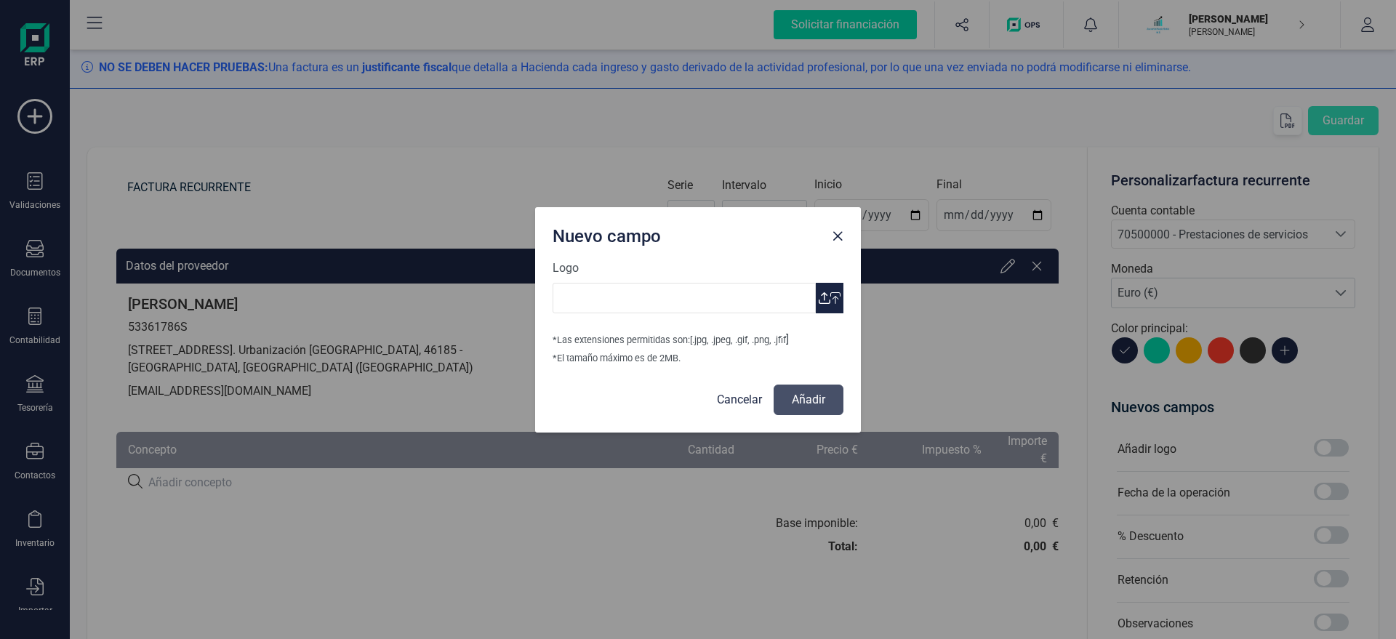
click at [832, 297] on icon "button" at bounding box center [835, 298] width 10 height 12
type input "Logo Mayte Asesoria.jpg"
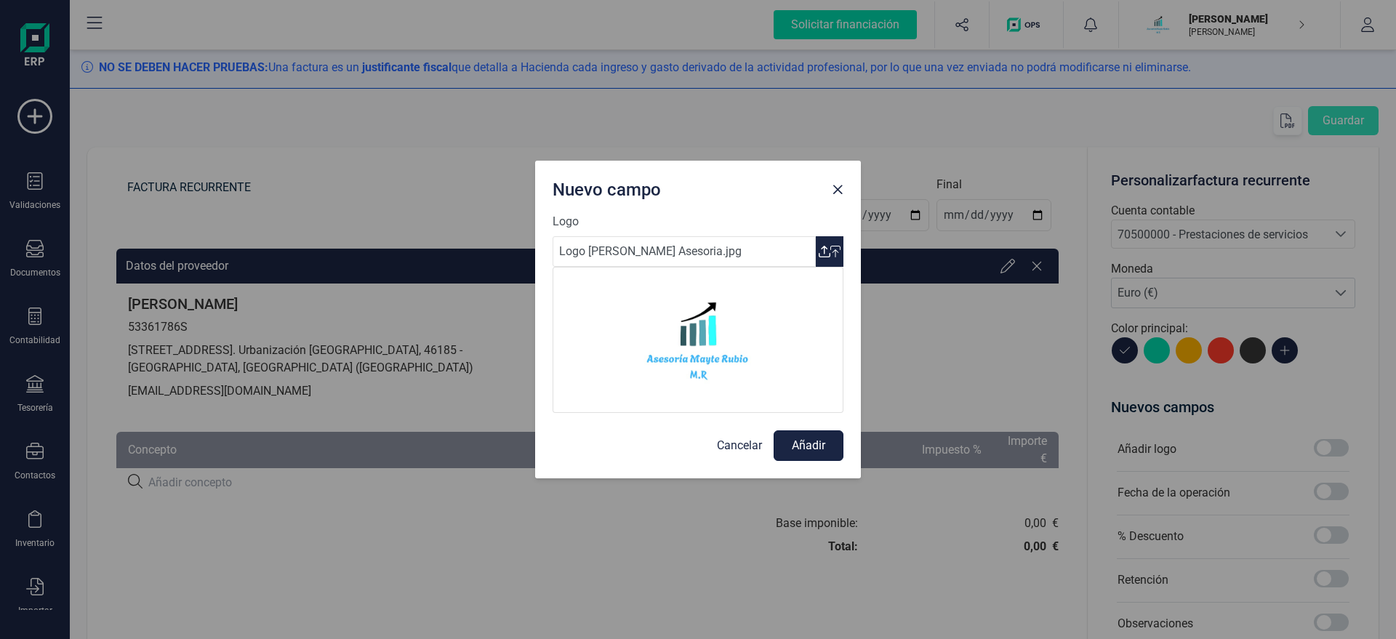
click at [797, 439] on button "Añadir" at bounding box center [808, 445] width 70 height 31
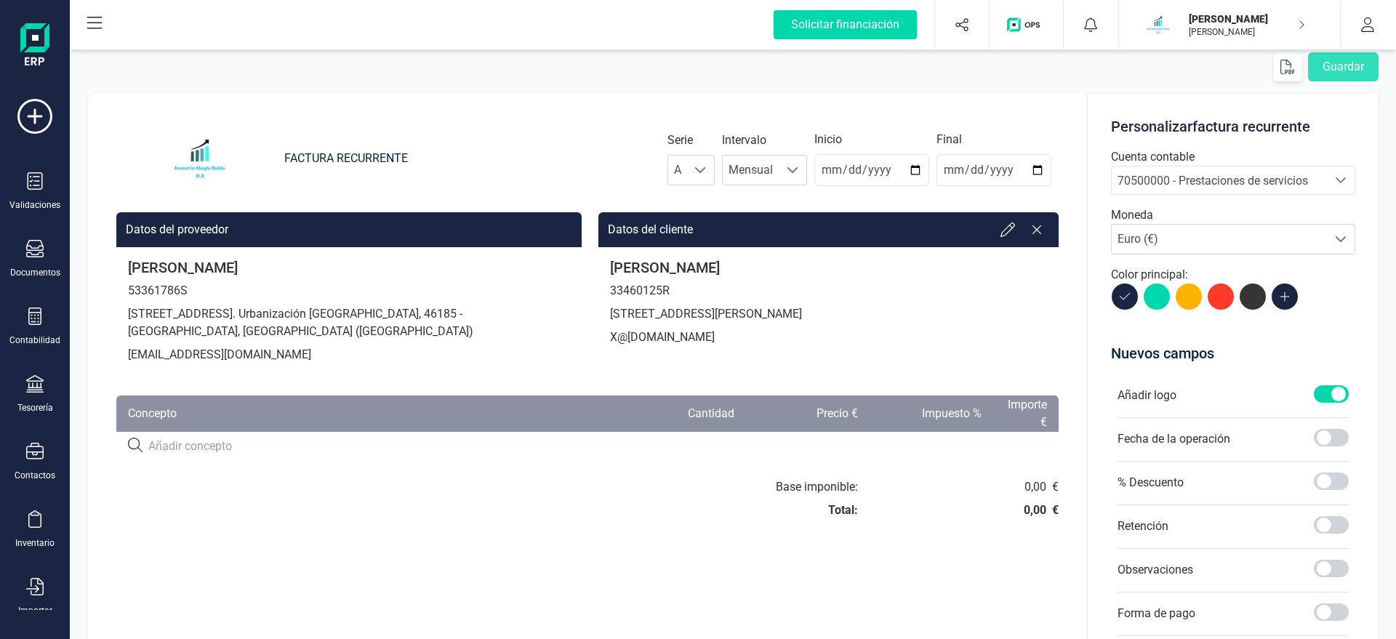
scroll to position [83, 0]
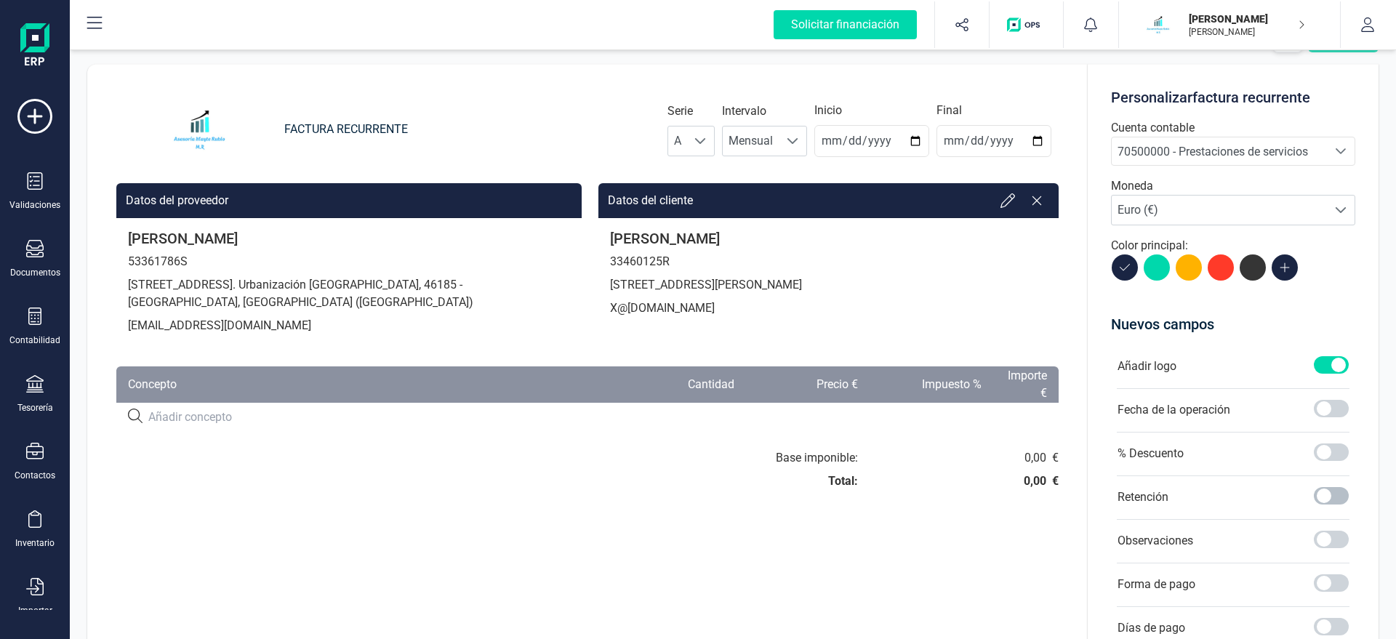
click at [1330, 494] on span at bounding box center [1331, 495] width 35 height 17
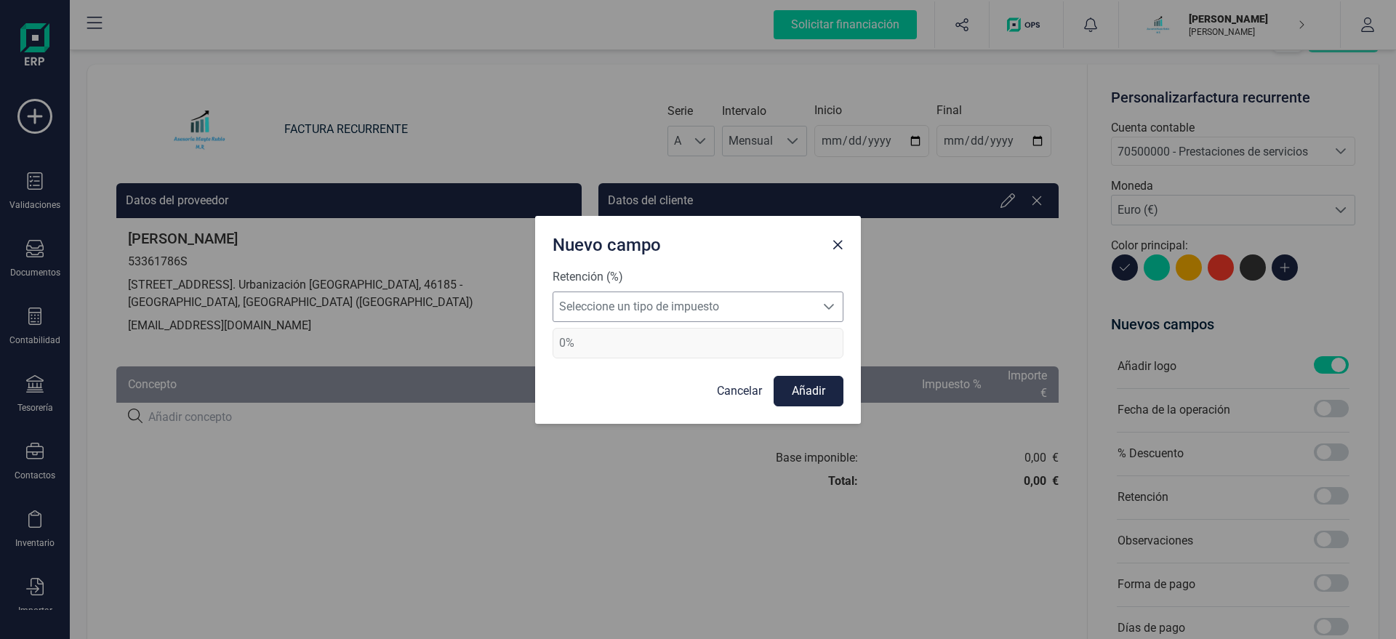
click at [665, 306] on span "Seleccione un tipo de impuesto" at bounding box center [684, 306] width 262 height 29
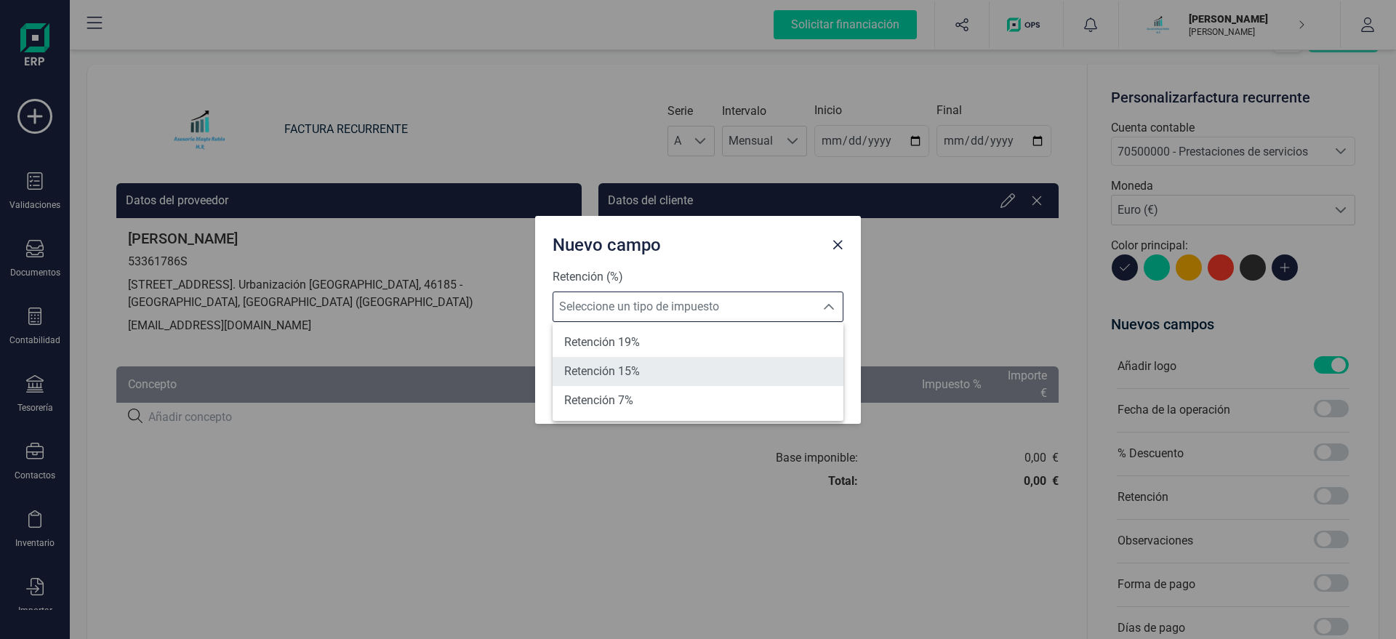
click at [624, 369] on span "Retención 15%" at bounding box center [602, 371] width 76 height 17
type input "15%"
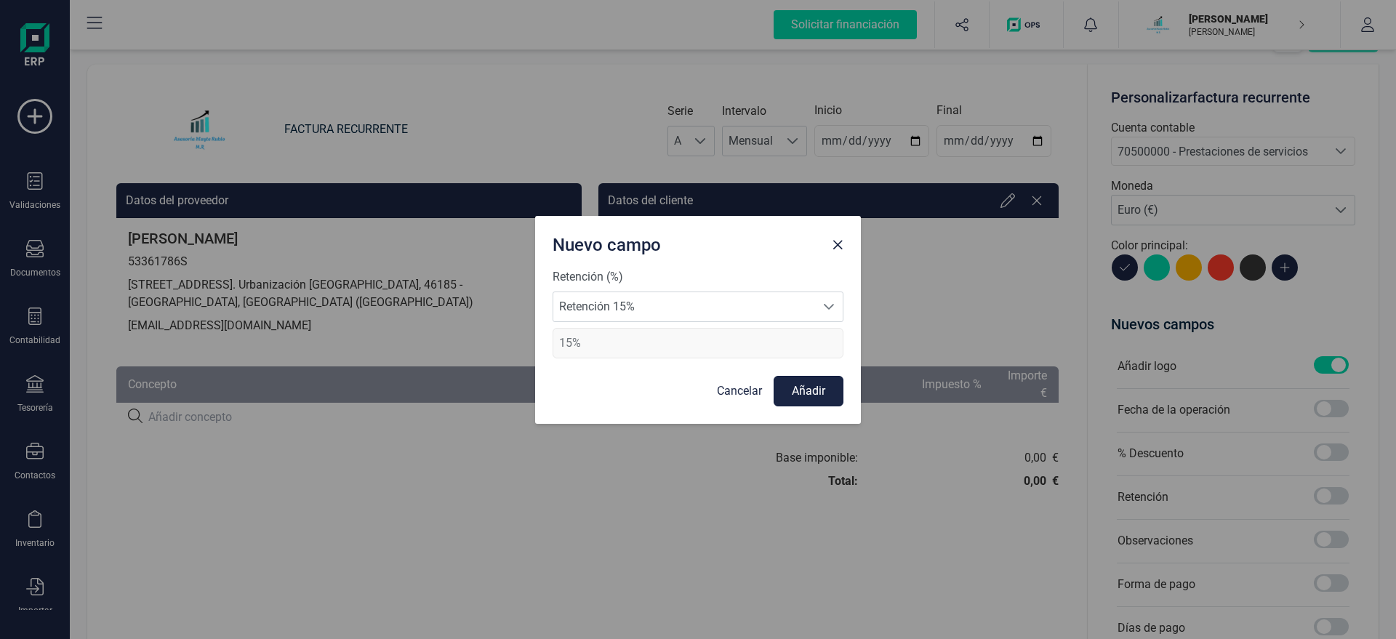
click at [808, 388] on button "Añadir" at bounding box center [808, 391] width 70 height 31
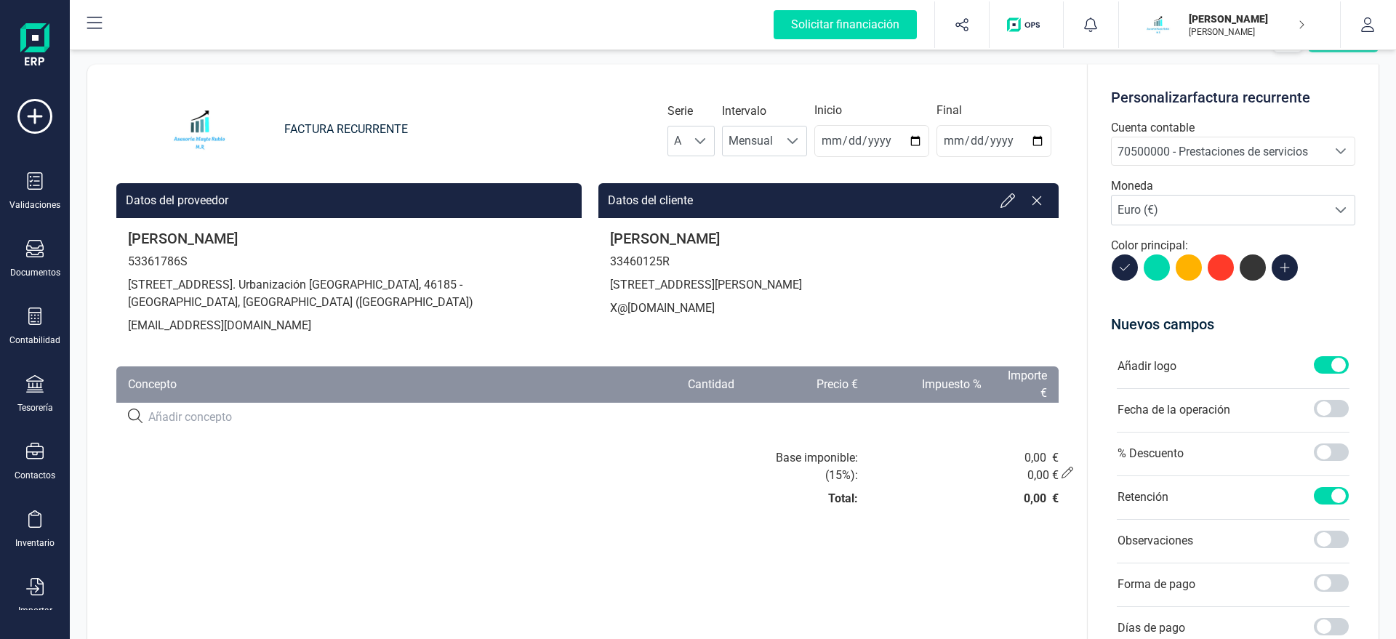
click at [250, 413] on input at bounding box center [377, 417] width 459 height 17
type input "SERVICIO DE ASESORAMIENTO"
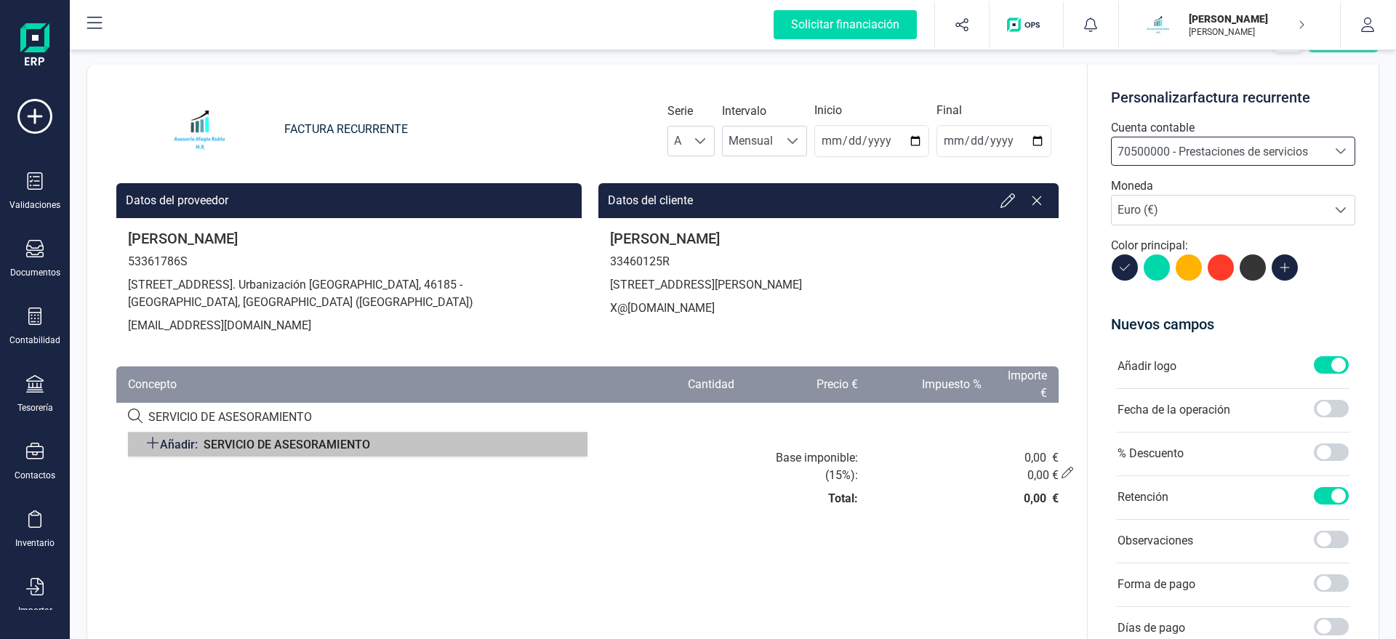
click at [323, 446] on span "SERVICIO DE ASESORAMIENTO" at bounding box center [287, 445] width 166 height 14
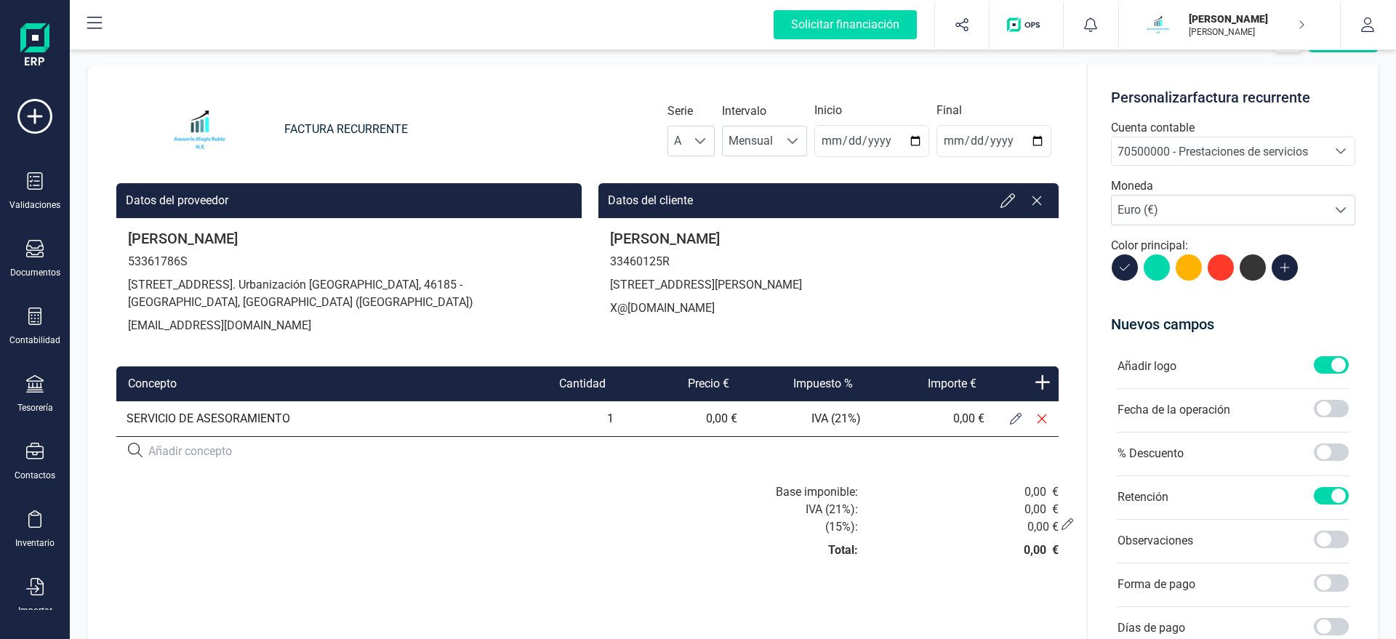
click at [1009, 422] on button at bounding box center [1015, 419] width 26 height 26
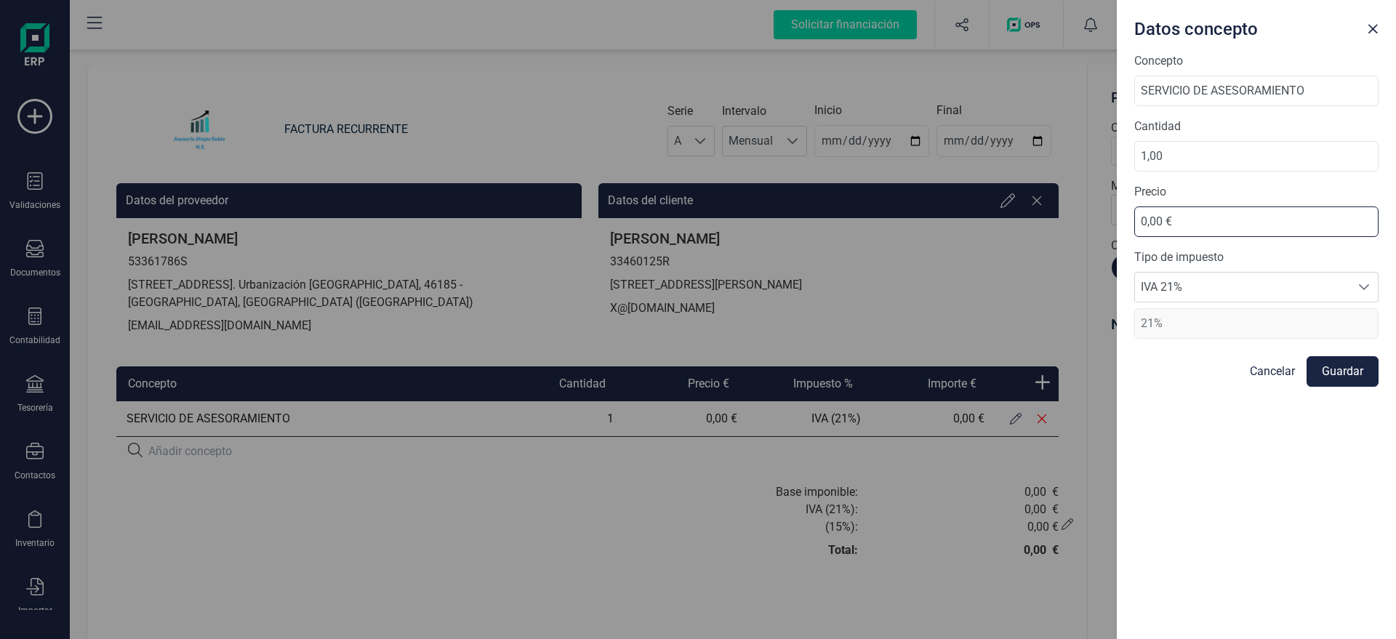
drag, startPoint x: 1170, startPoint y: 222, endPoint x: 1005, endPoint y: 154, distance: 179.3
click at [1134, 212] on input "0,00 €" at bounding box center [1256, 221] width 244 height 31
type input "40,00 €"
click at [1336, 371] on button "Guardar" at bounding box center [1342, 371] width 72 height 31
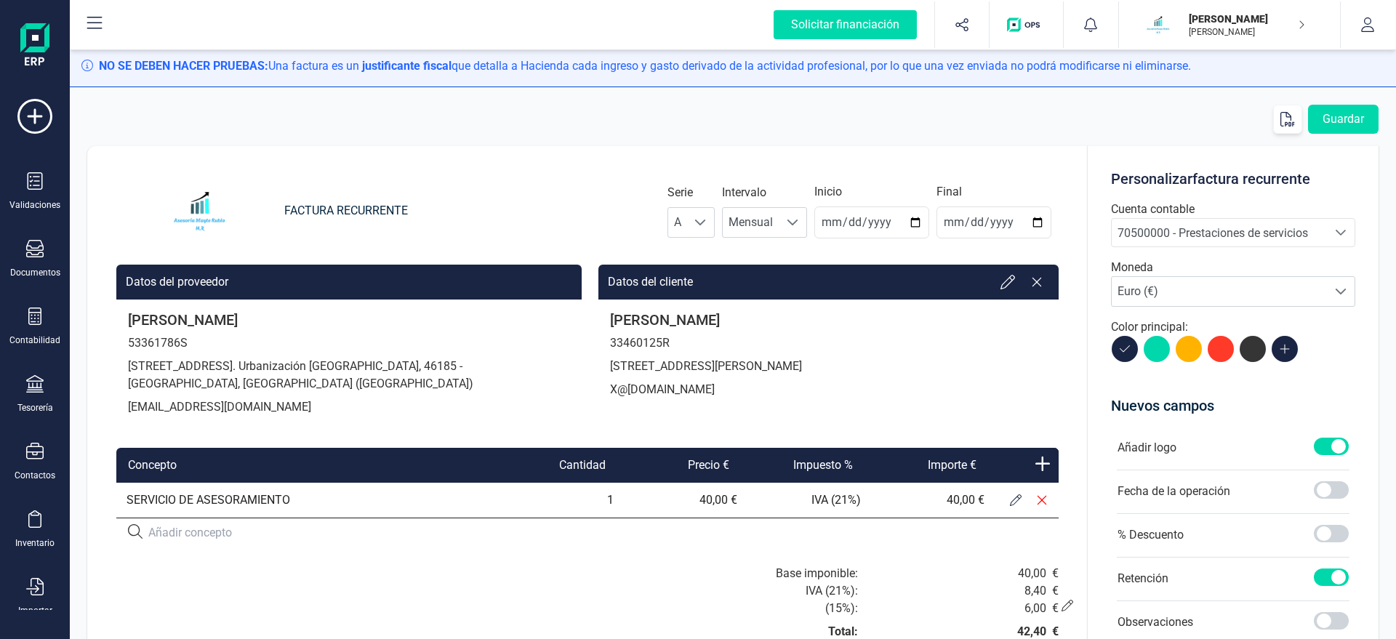
scroll to position [0, 0]
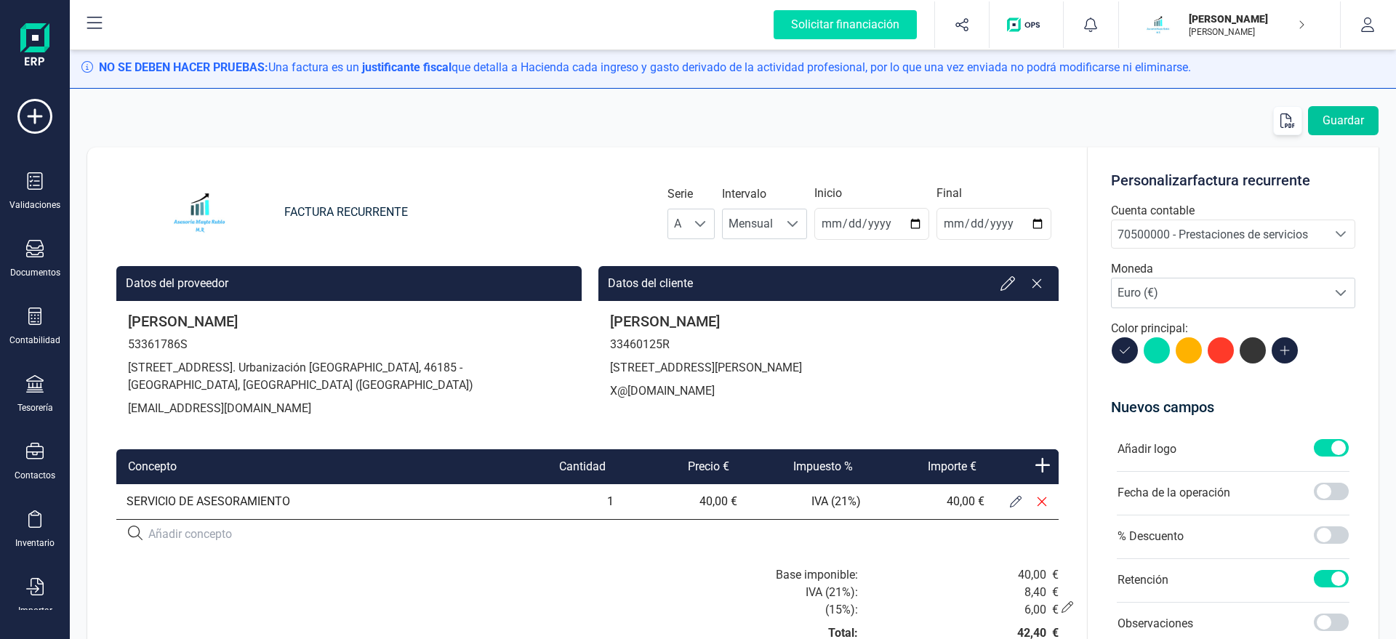
click at [1335, 113] on button "Guardar" at bounding box center [1343, 120] width 71 height 29
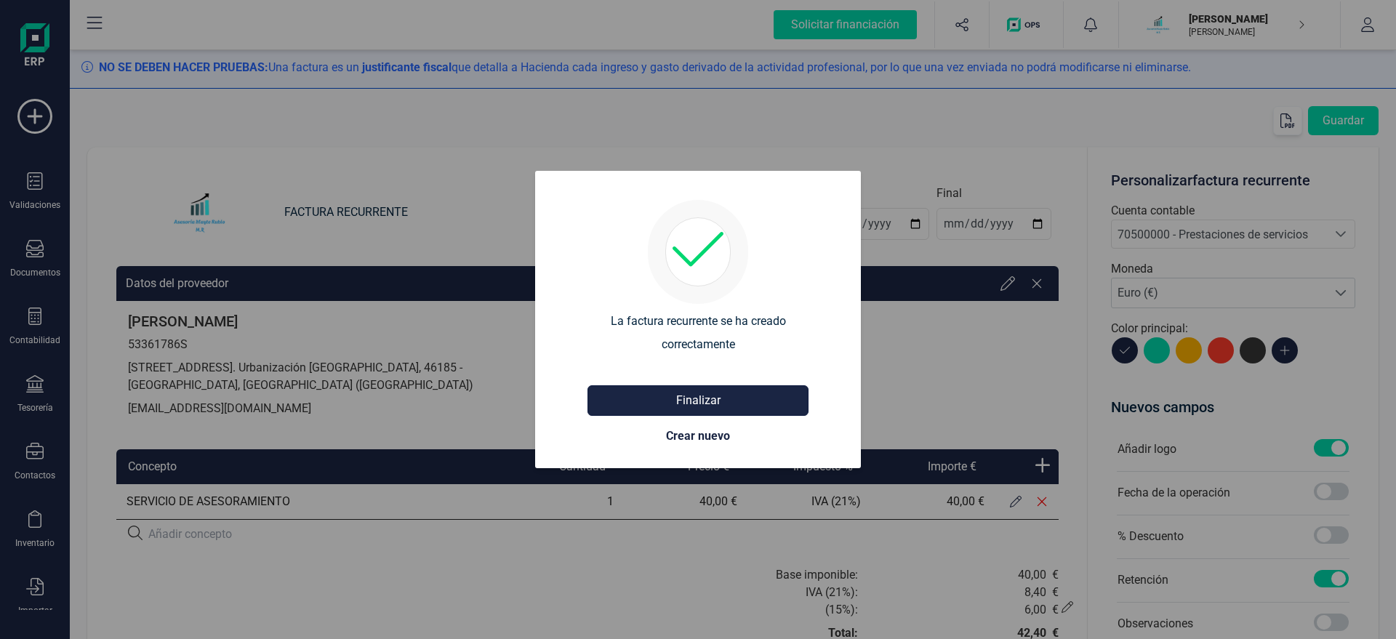
click at [709, 406] on button "Finalizar" at bounding box center [697, 400] width 221 height 31
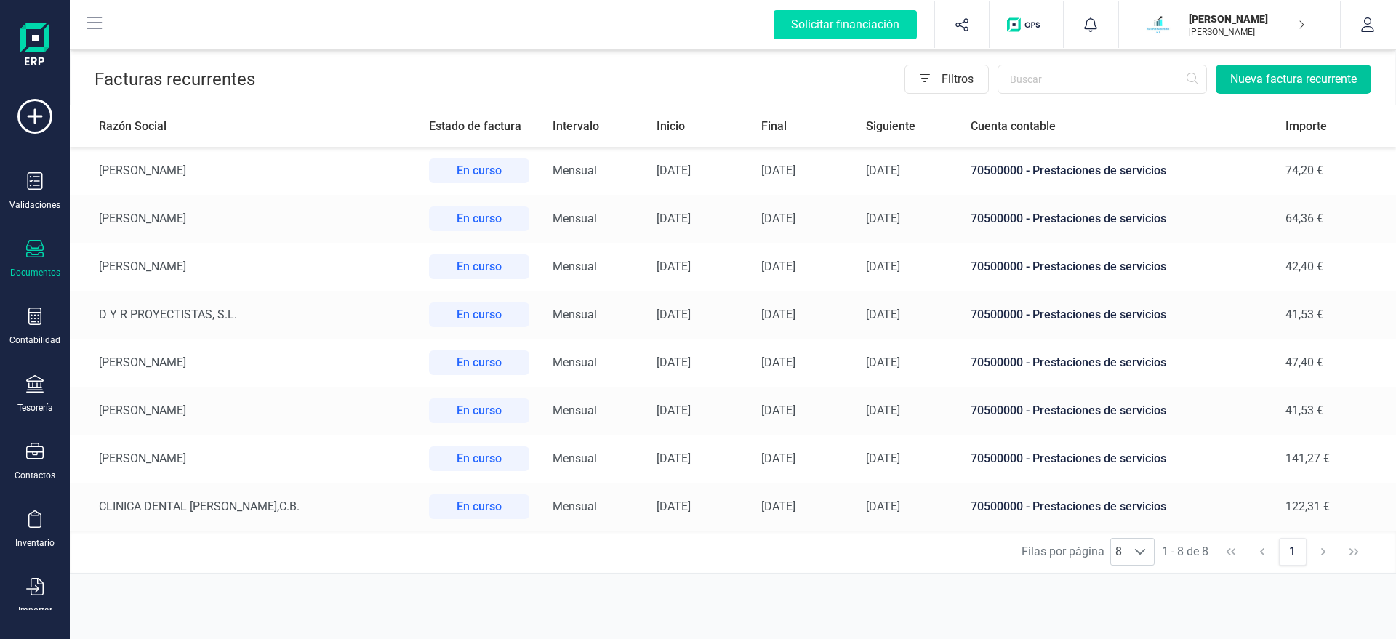
click at [1327, 80] on button "Nueva factura recurrente" at bounding box center [1293, 79] width 156 height 29
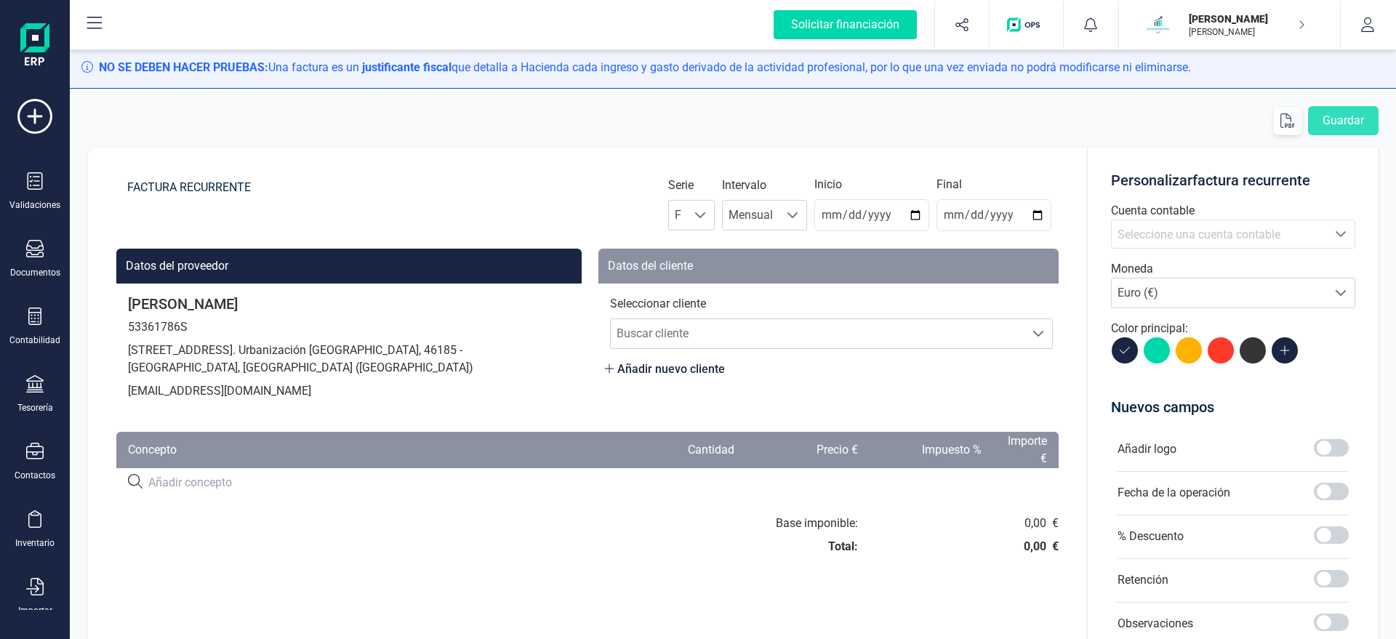
click at [680, 222] on div "FACTURA RECURRENTE Serie F F Intervalo Mensual Mensual Inicio 2025-08-22 Final" at bounding box center [587, 203] width 942 height 55
click at [687, 221] on span "F" at bounding box center [678, 215] width 18 height 29
click at [702, 244] on li "A" at bounding box center [704, 250] width 47 height 29
click at [839, 217] on input "2025-08-22" at bounding box center [871, 215] width 115 height 32
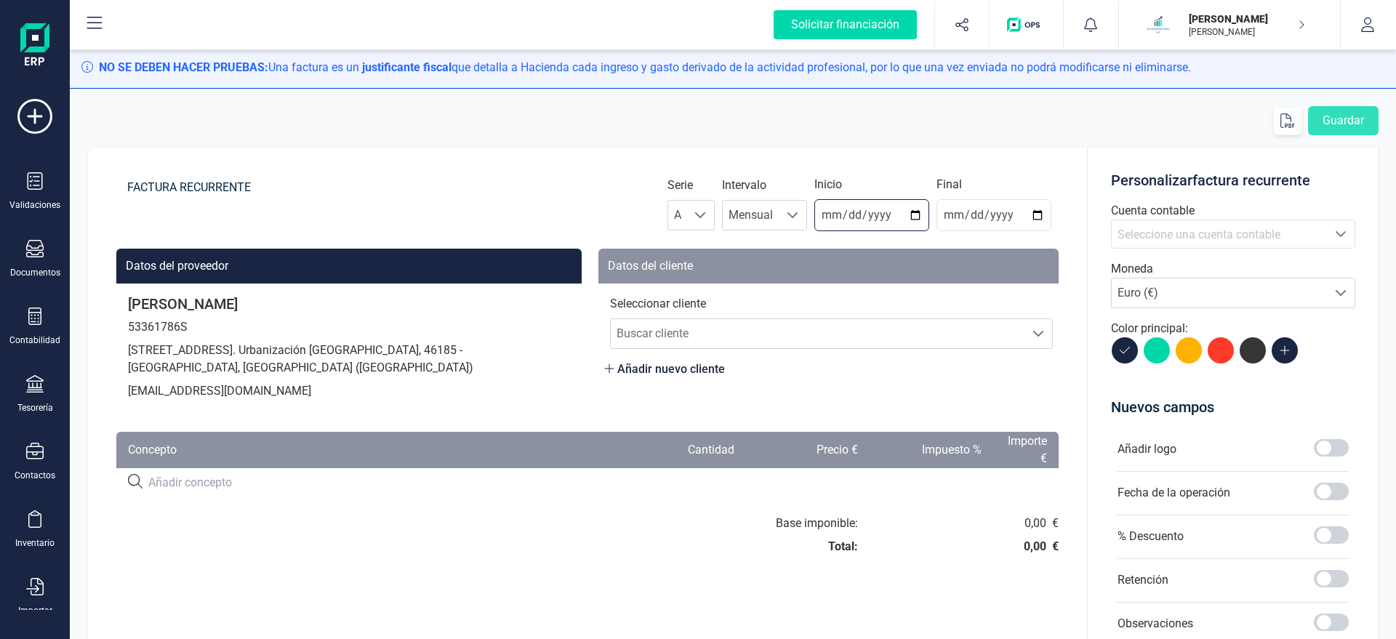
type input "2025-08-31"
type input "2025-12-31"
click at [799, 335] on span "Buscar cliente" at bounding box center [818, 333] width 414 height 29
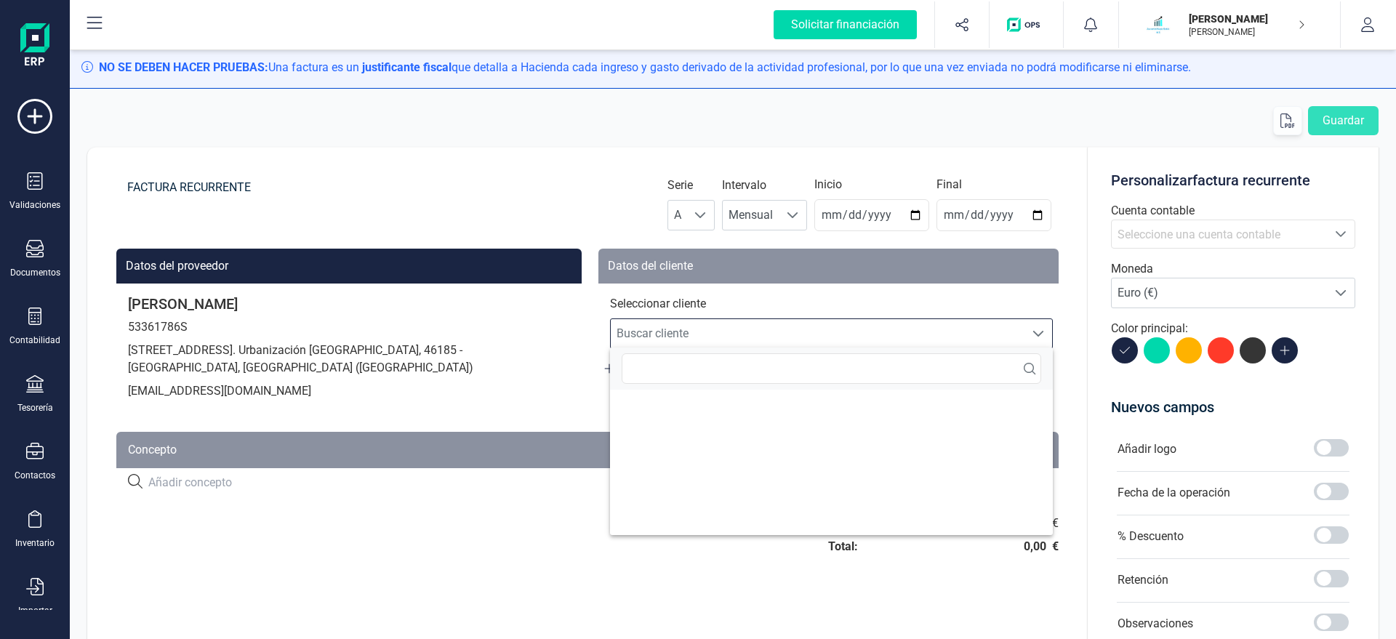
scroll to position [9, 70]
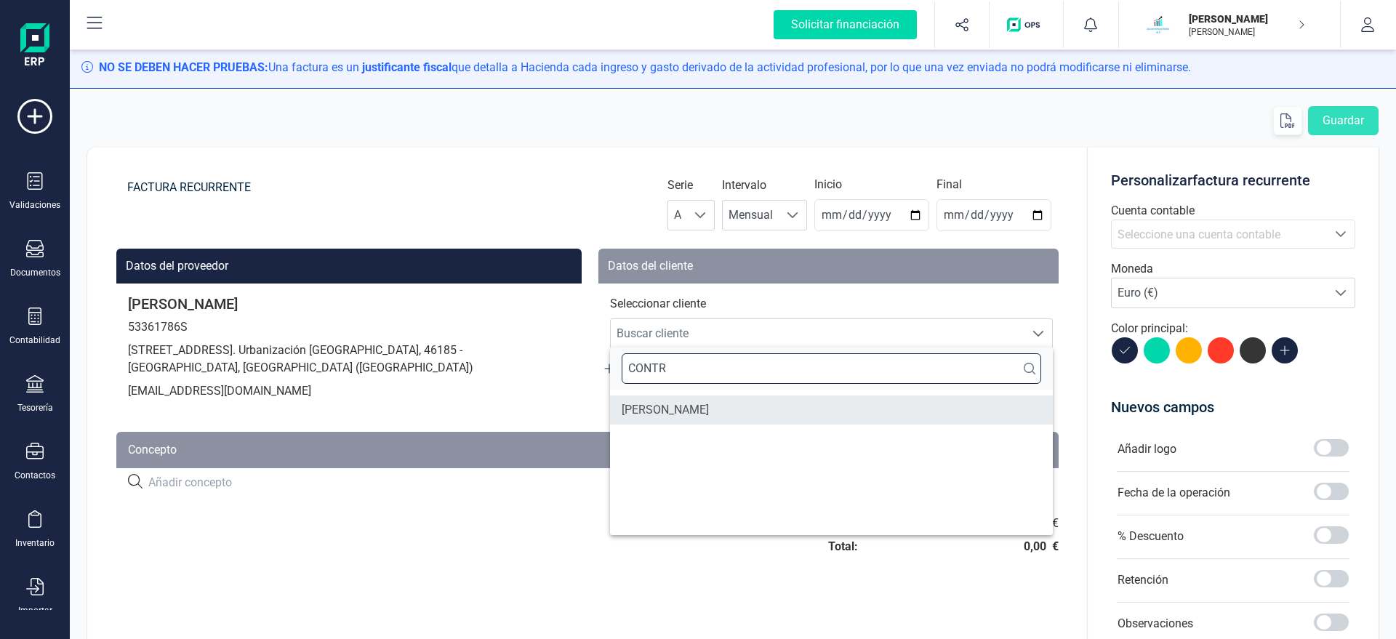
type input "CONTR"
click at [788, 412] on li "JOSE CONTRERAS BRAVO" at bounding box center [831, 409] width 443 height 29
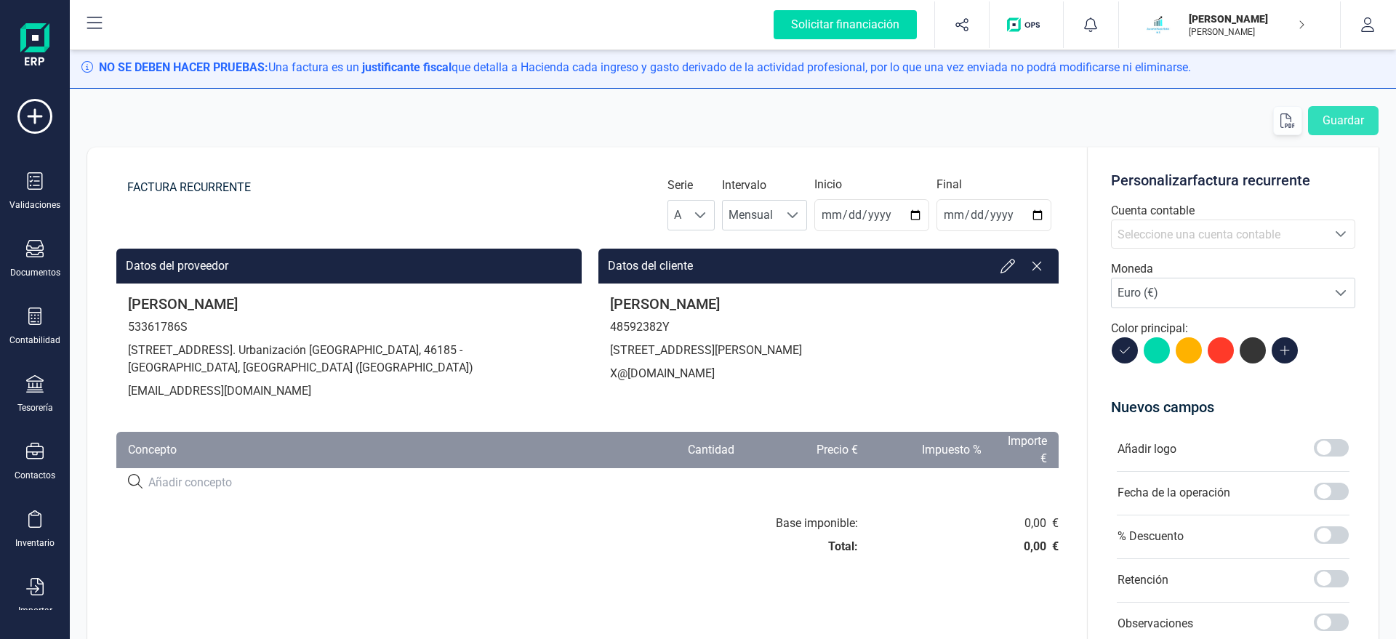
click at [1190, 239] on span "Seleccione una cuenta contable" at bounding box center [1198, 235] width 163 height 14
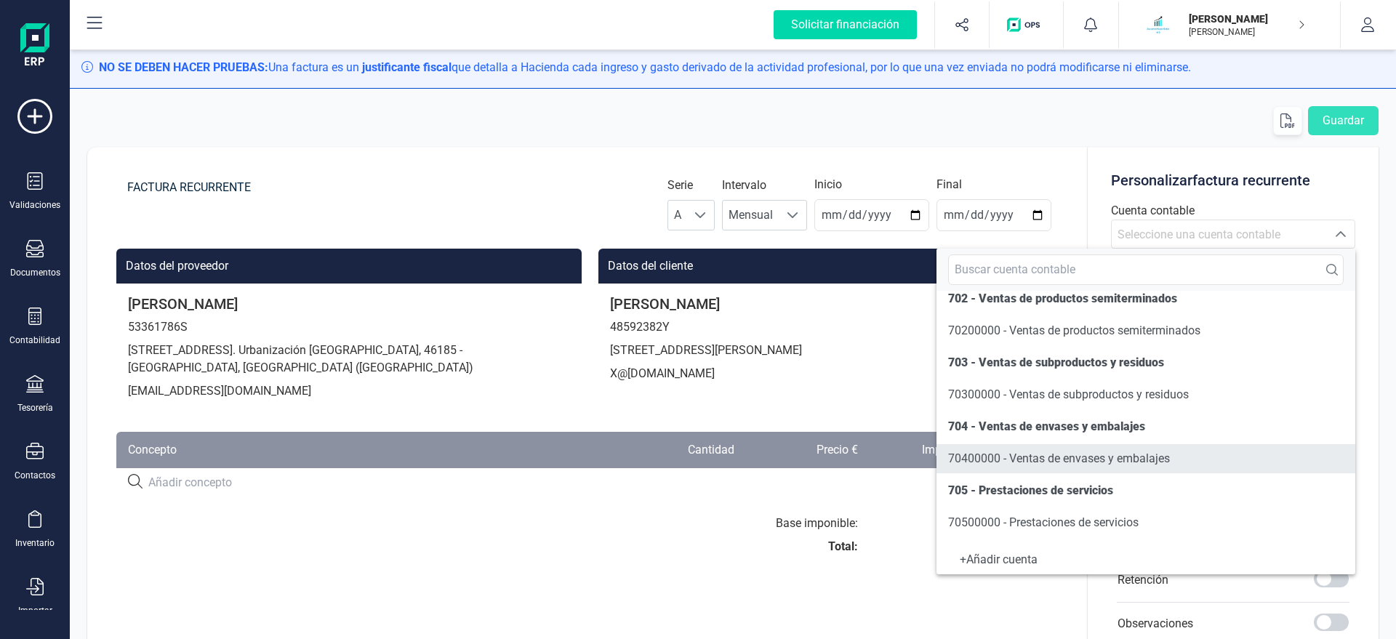
scroll to position [166, 0]
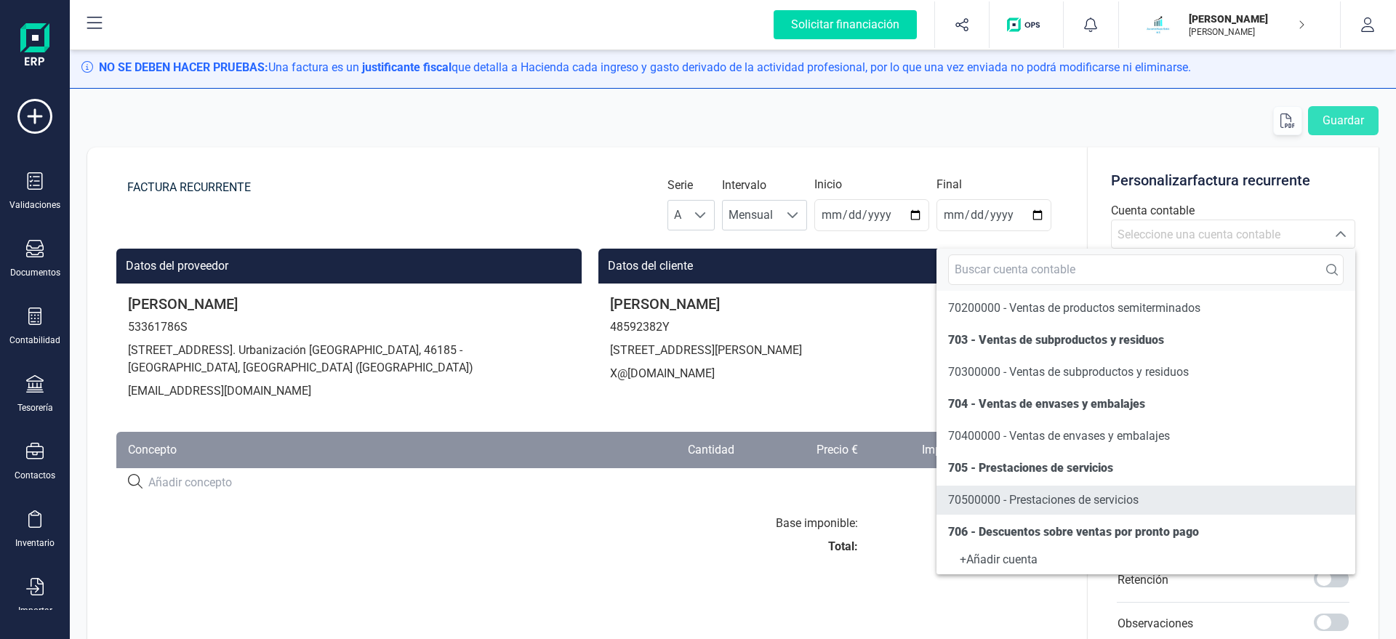
click at [984, 490] on li "70500000 - Prestaciones de servicios" at bounding box center [1145, 500] width 419 height 29
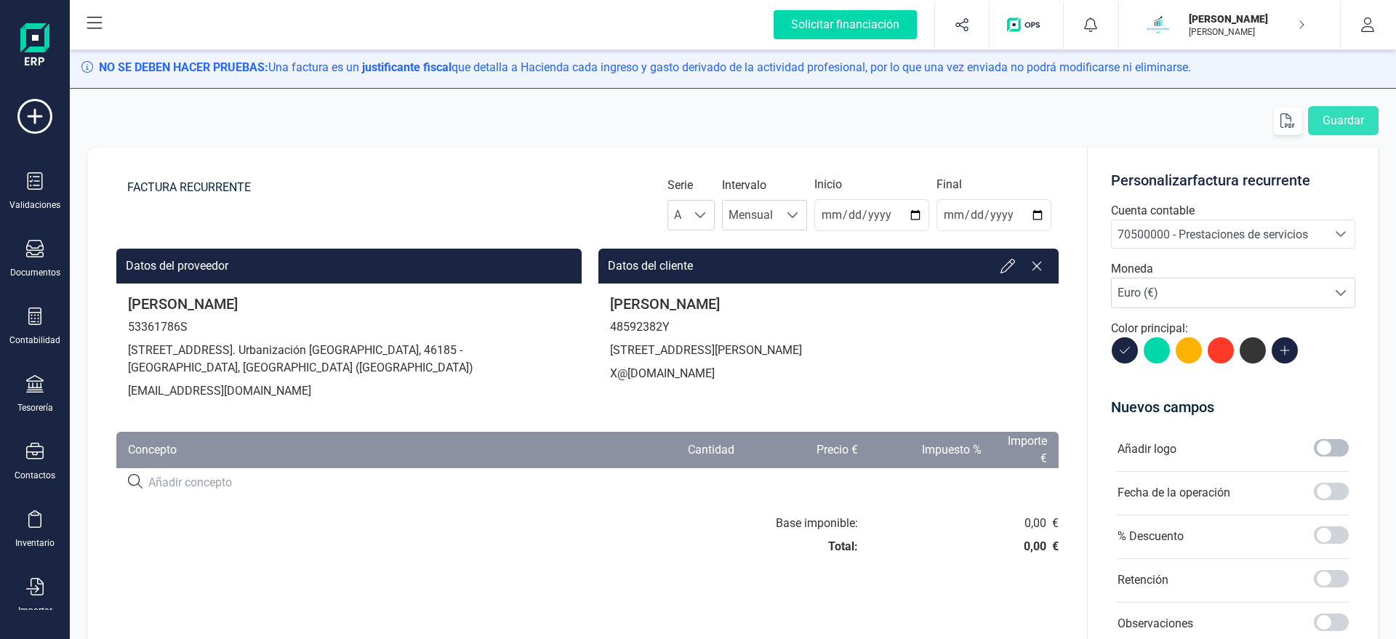
click at [1324, 446] on span at bounding box center [1331, 447] width 35 height 17
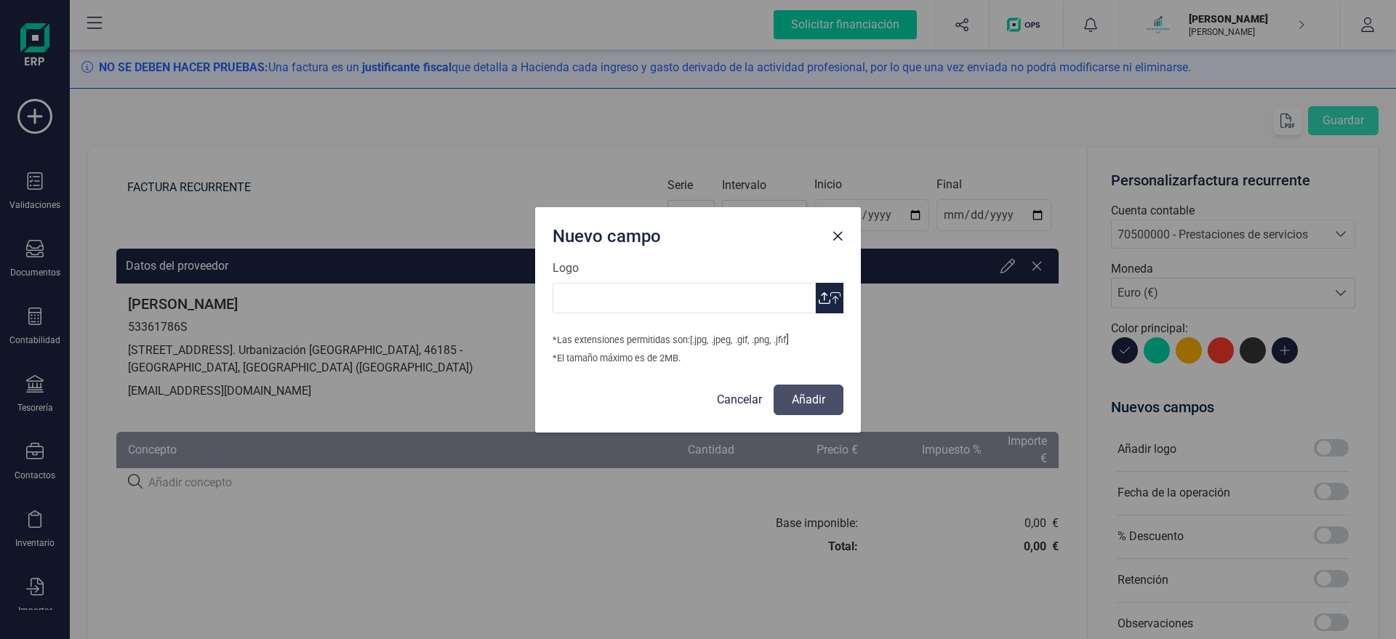
click at [827, 299] on span "button" at bounding box center [825, 298] width 12 height 12
type input "Logo Mayte Asesoria.jpg"
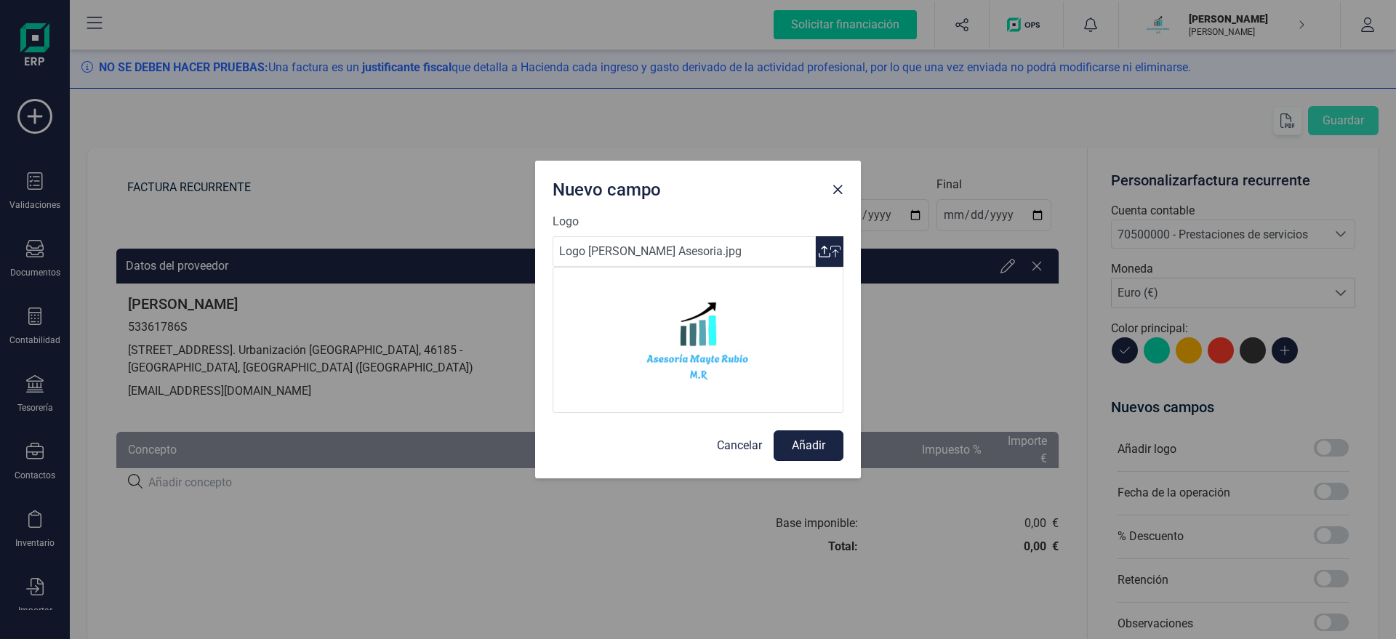
click at [805, 454] on button "Añadir" at bounding box center [808, 445] width 70 height 31
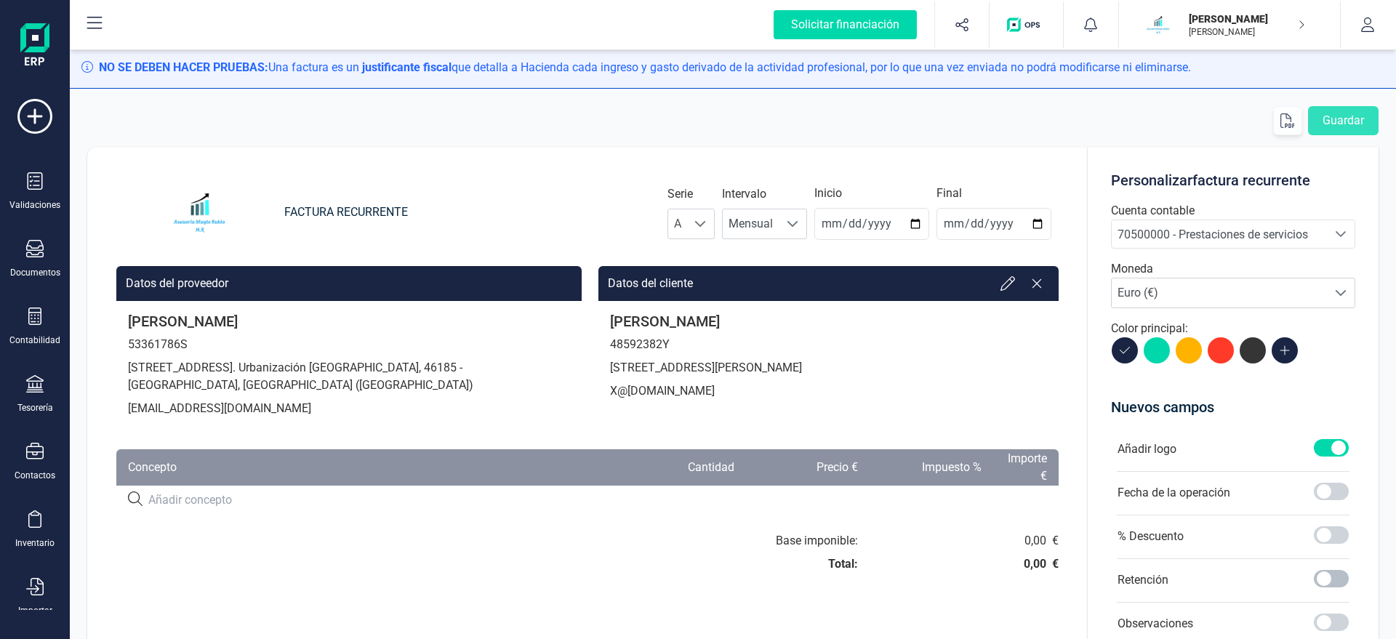
click at [1328, 582] on span at bounding box center [1331, 578] width 35 height 17
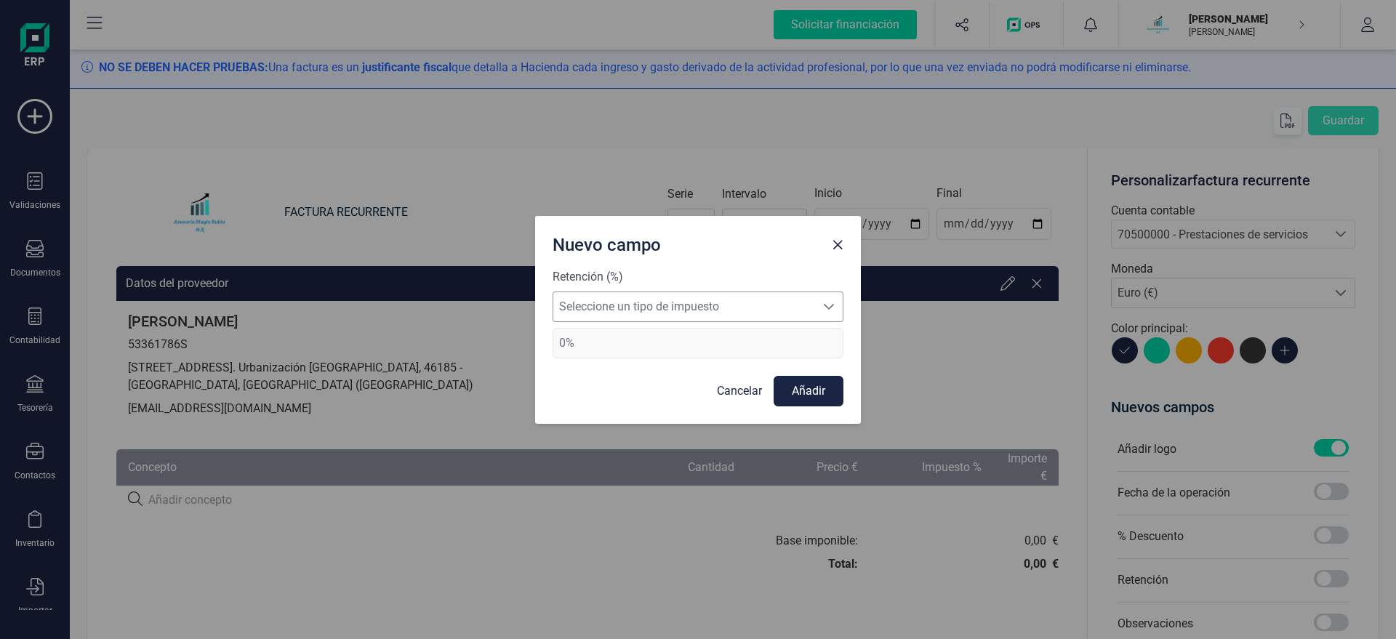
click at [702, 306] on span "Seleccione un tipo de impuesto" at bounding box center [684, 306] width 262 height 29
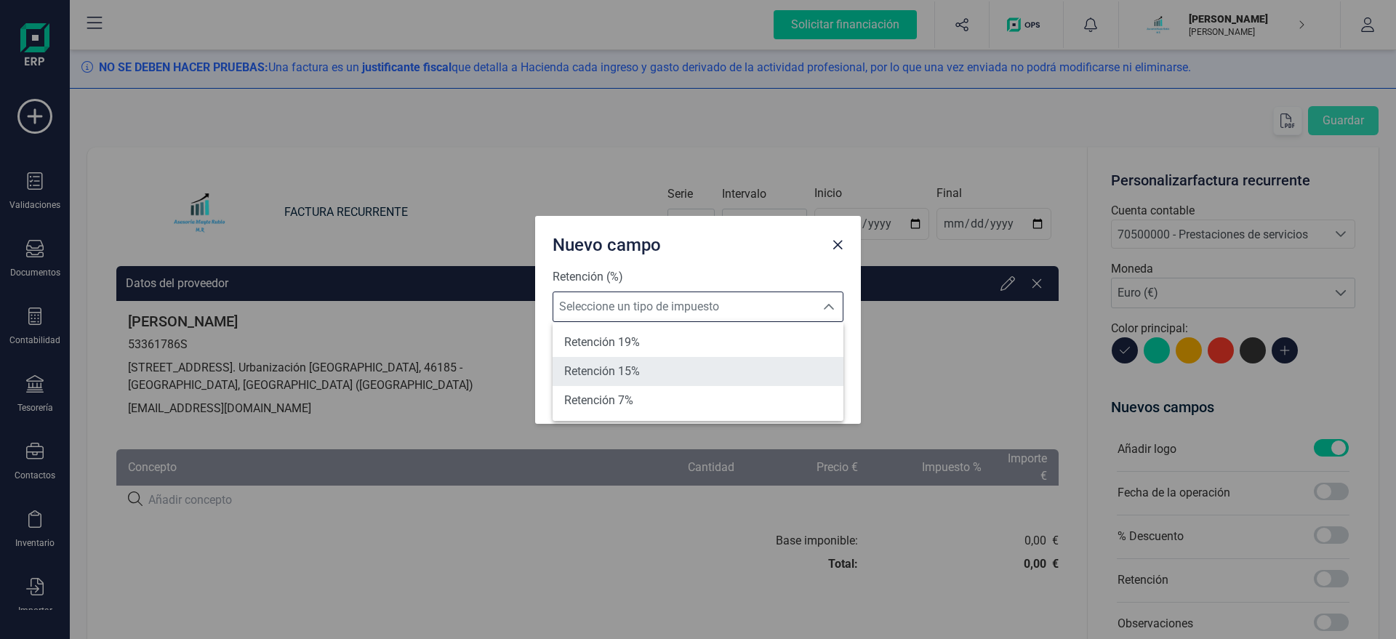
click at [676, 363] on li "Retención 15%" at bounding box center [697, 371] width 291 height 29
type input "15%"
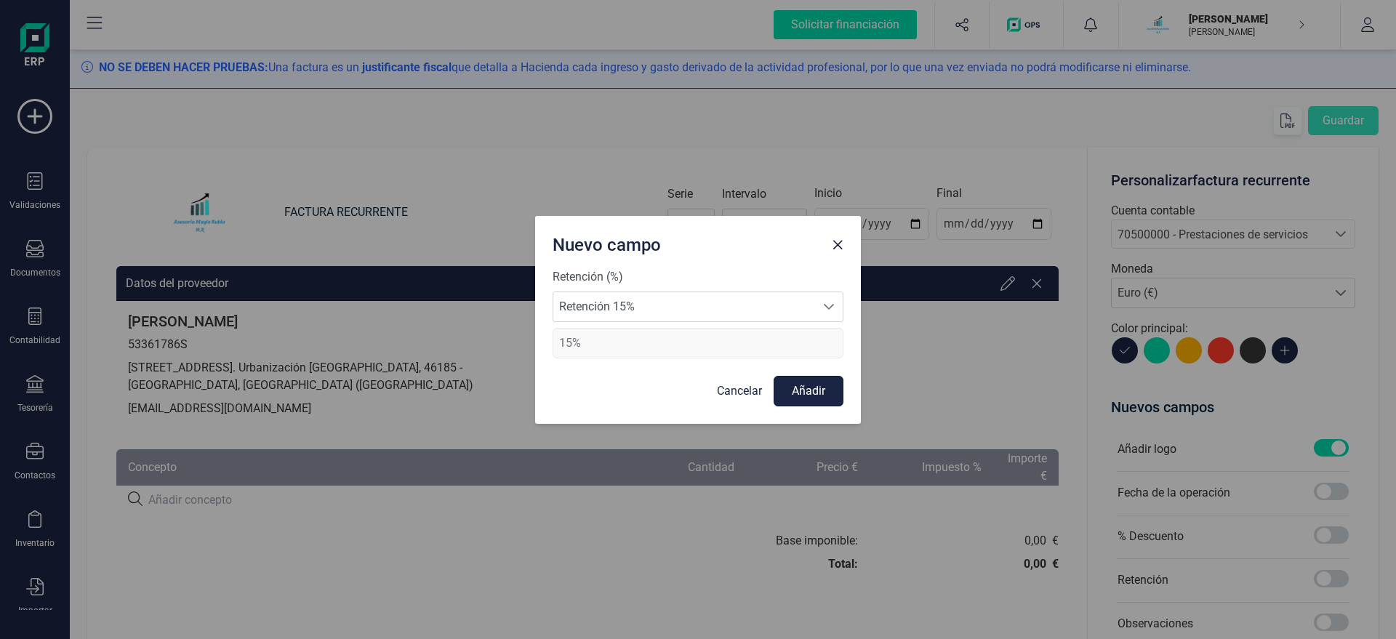
click at [809, 392] on button "Añadir" at bounding box center [808, 391] width 70 height 31
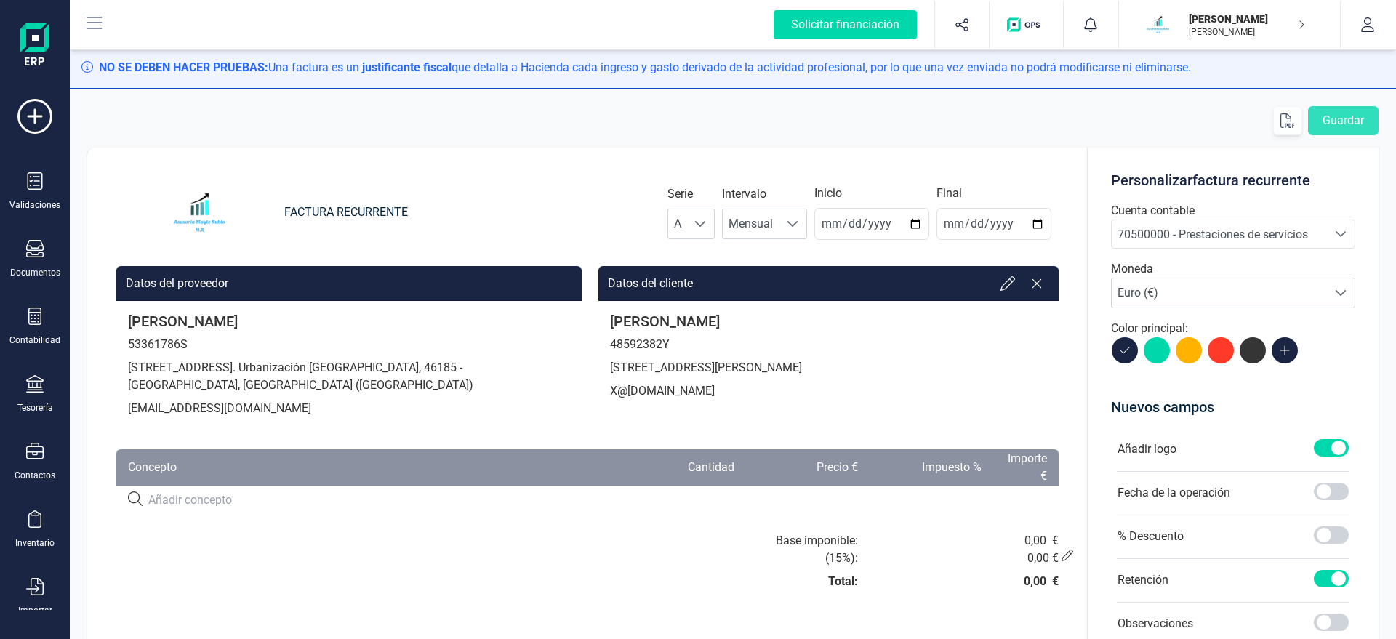
click at [330, 496] on input at bounding box center [377, 499] width 459 height 17
paste input "SERVICIO DE ASESORAMIENTO"
type input "SERVICIO DE ASESORAMIENTO"
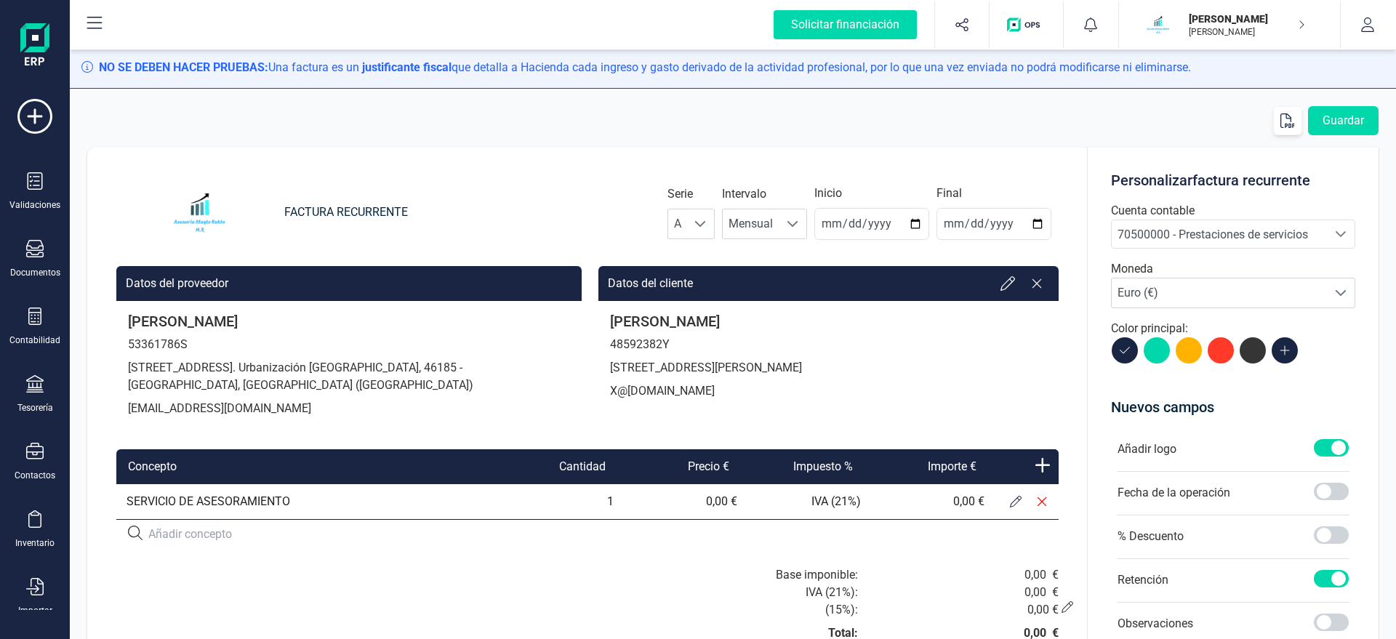
click at [1009, 502] on button at bounding box center [1015, 501] width 26 height 26
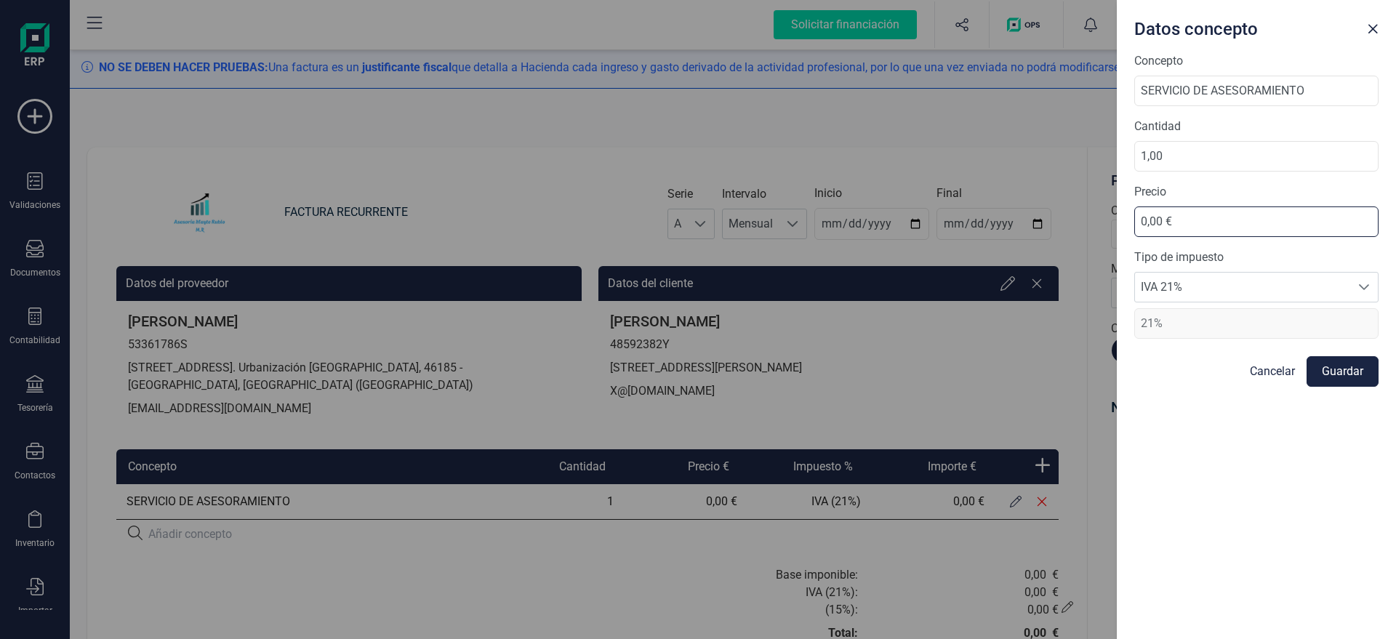
drag, startPoint x: 1175, startPoint y: 218, endPoint x: 997, endPoint y: 221, distance: 177.4
click at [1134, 230] on input "0,00 €" at bounding box center [1256, 221] width 244 height 31
type input "78,68 €"
click at [1344, 367] on button "Guardar" at bounding box center [1342, 371] width 72 height 31
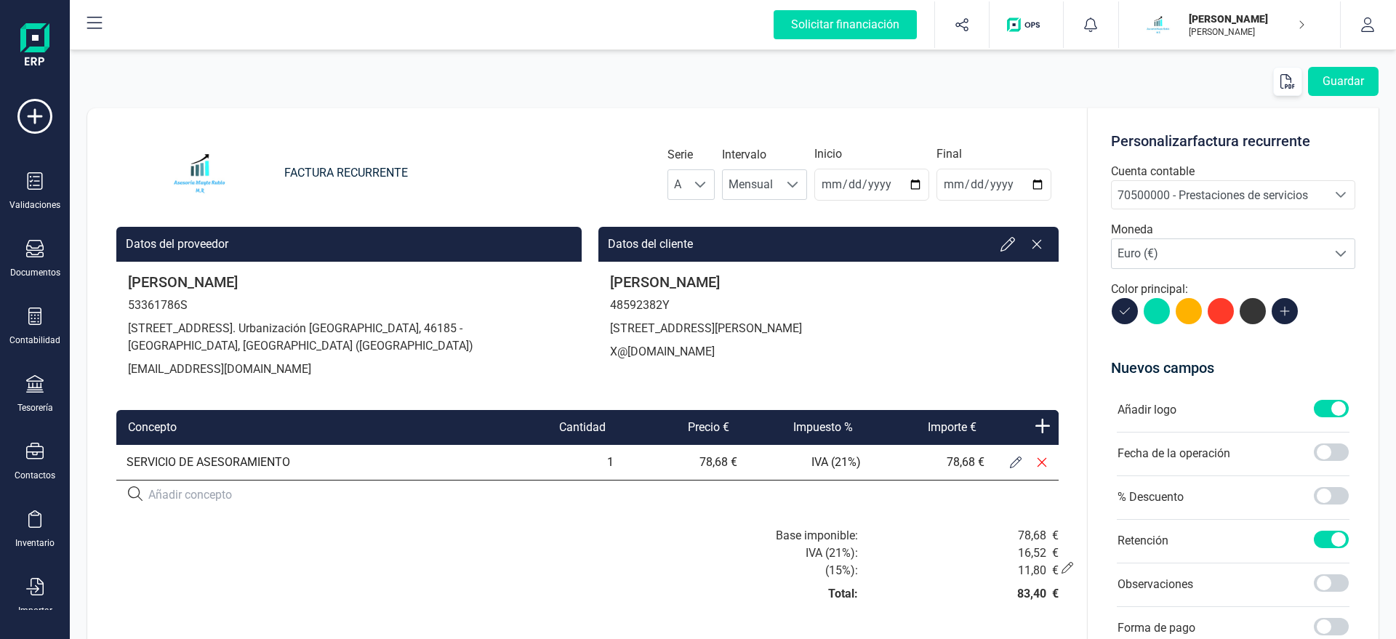
scroll to position [0, 0]
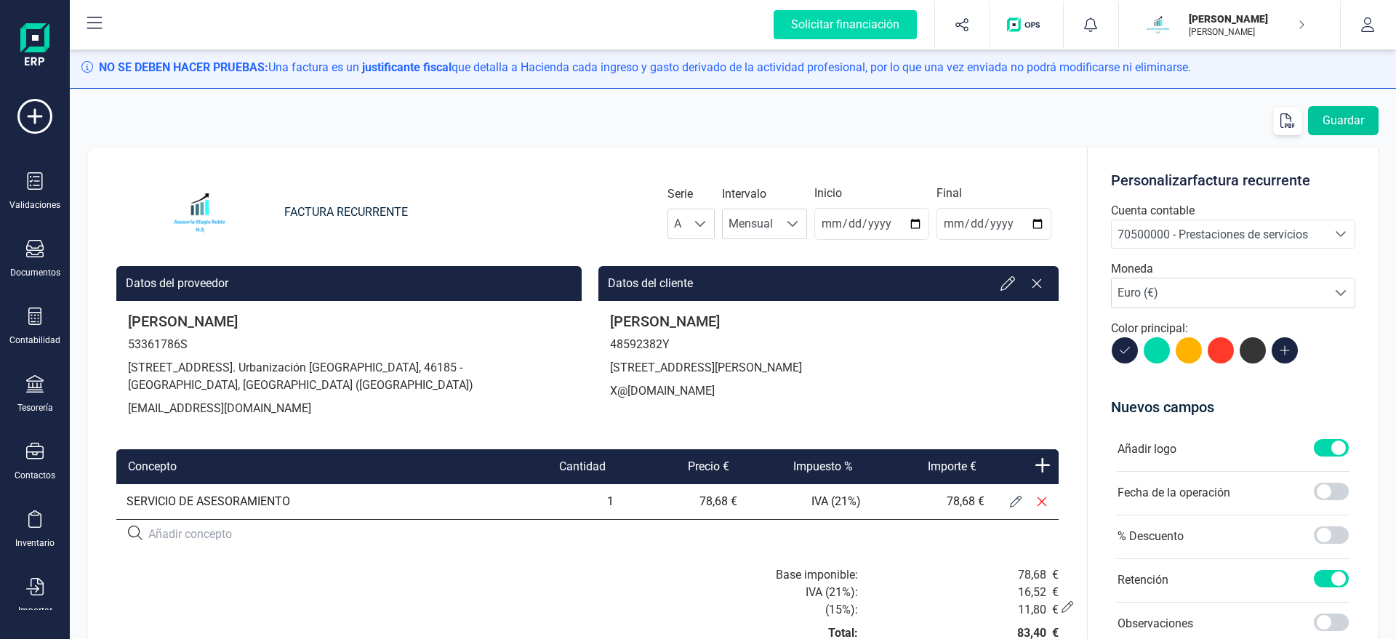
click at [1345, 124] on button "Guardar" at bounding box center [1343, 120] width 71 height 29
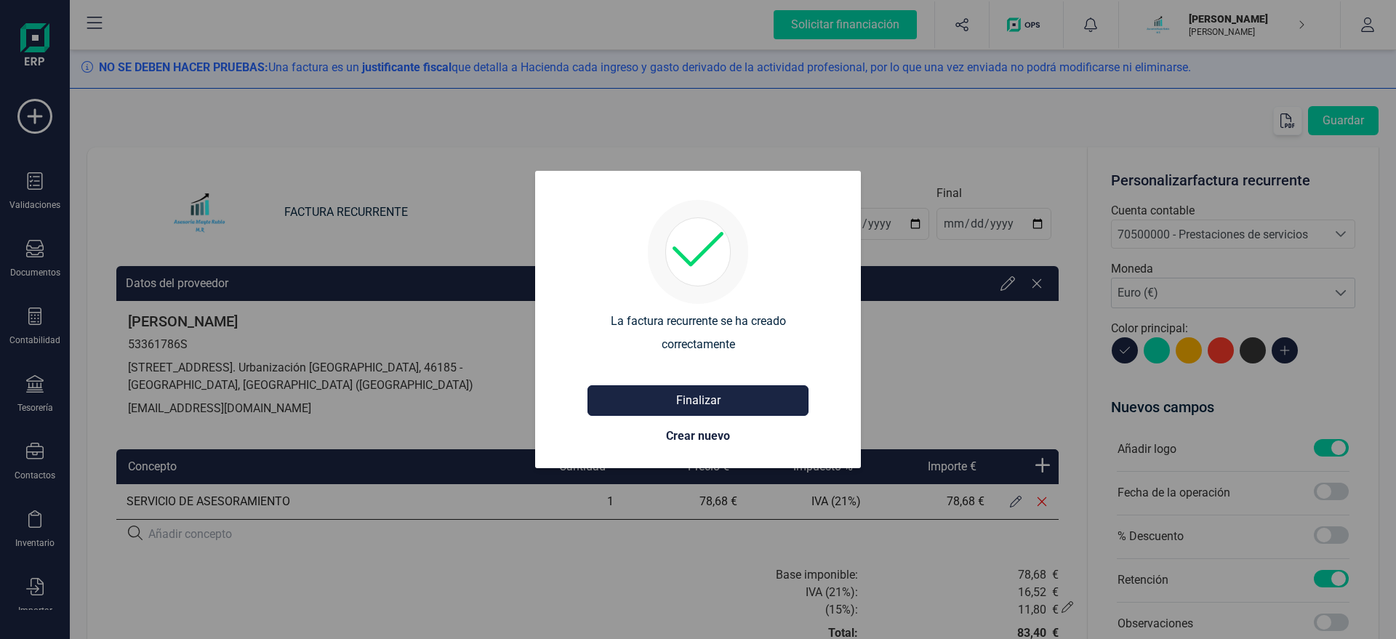
click at [721, 395] on button "Finalizar" at bounding box center [697, 400] width 221 height 31
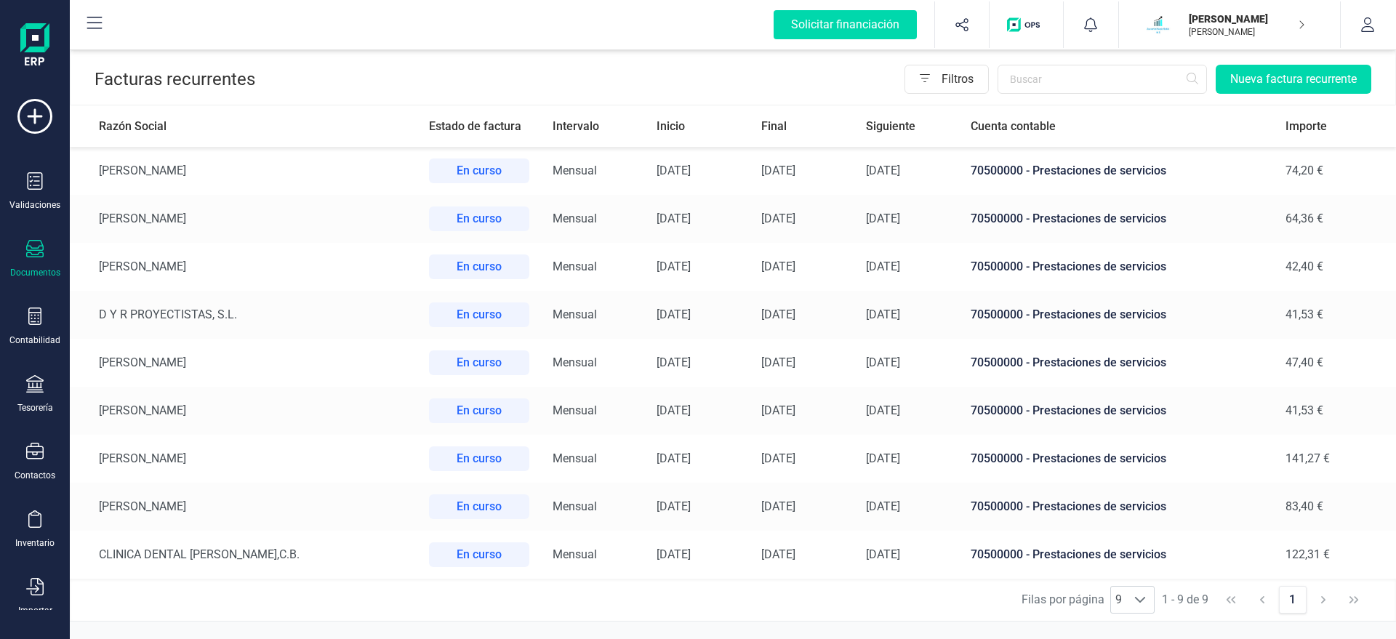
scroll to position [1, 0]
click at [1262, 75] on button "Nueva factura recurrente" at bounding box center [1293, 78] width 156 height 29
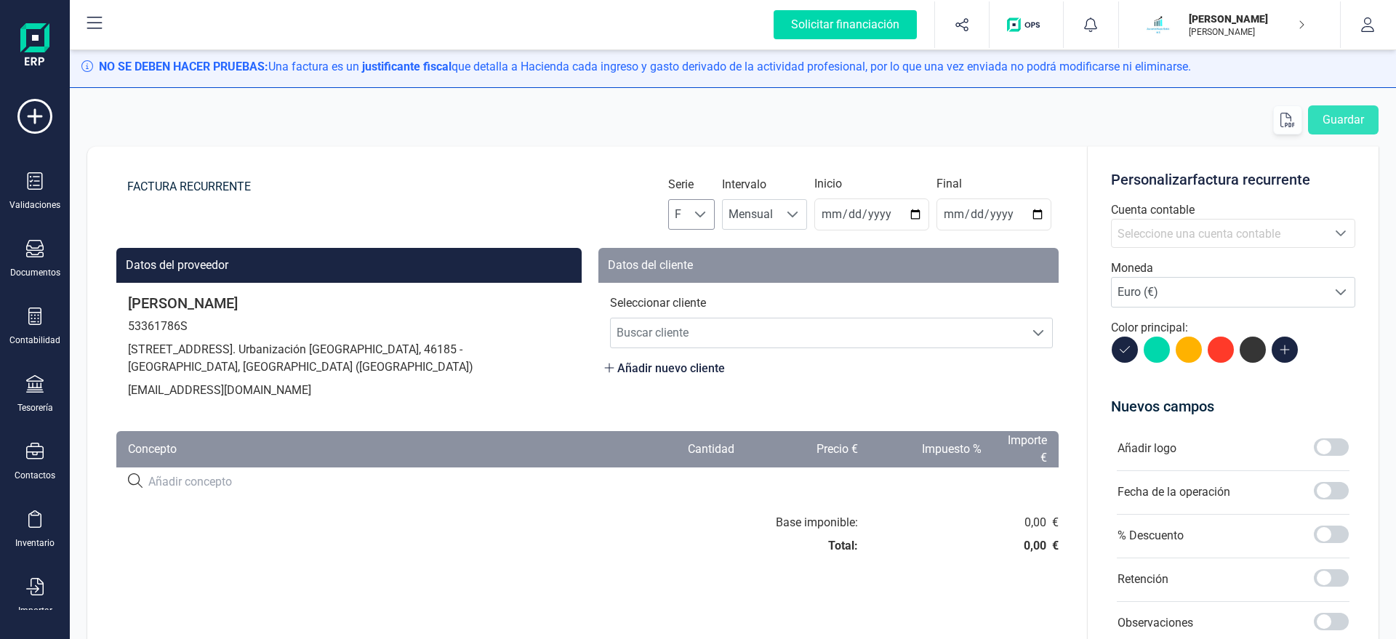
click at [687, 210] on span "F" at bounding box center [678, 214] width 18 height 29
click at [693, 241] on li "A" at bounding box center [704, 249] width 47 height 29
click at [855, 217] on input "2025-08-22" at bounding box center [871, 214] width 115 height 32
click at [833, 221] on input "2025-08-22" at bounding box center [871, 214] width 115 height 32
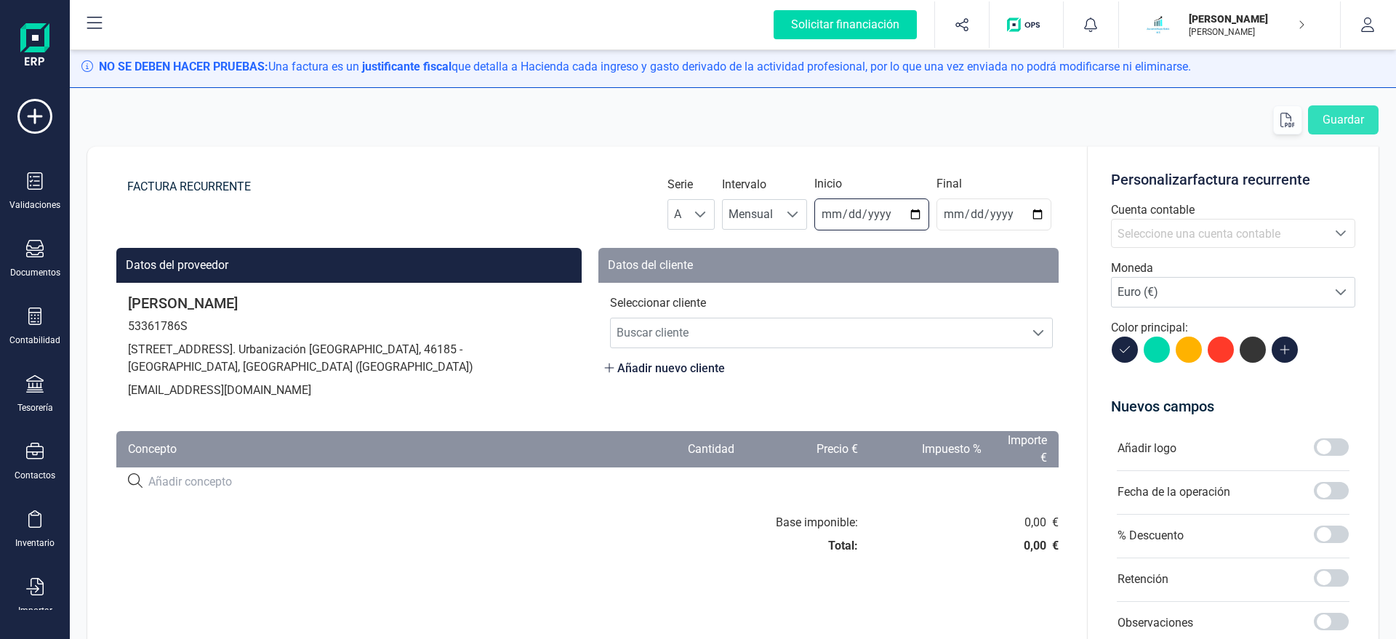
type input "2025-08-31"
type input "2025-12-31"
click at [768, 326] on span "Buscar cliente" at bounding box center [818, 332] width 414 height 29
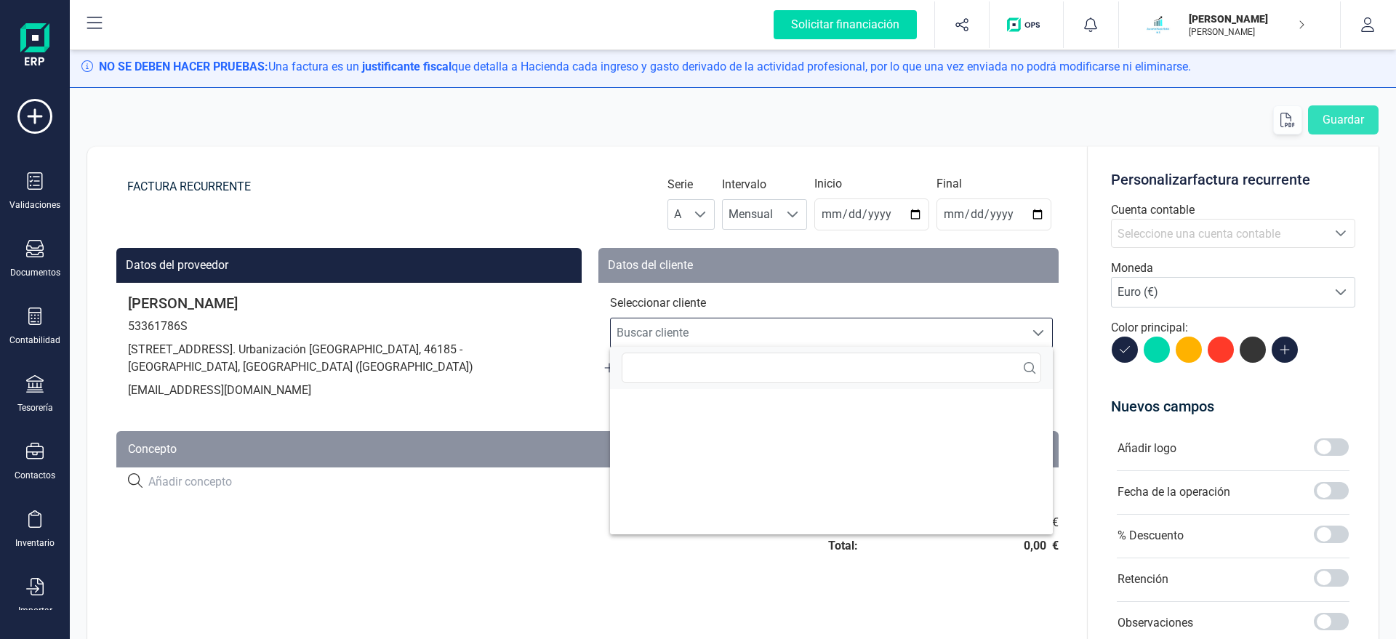
scroll to position [9, 70]
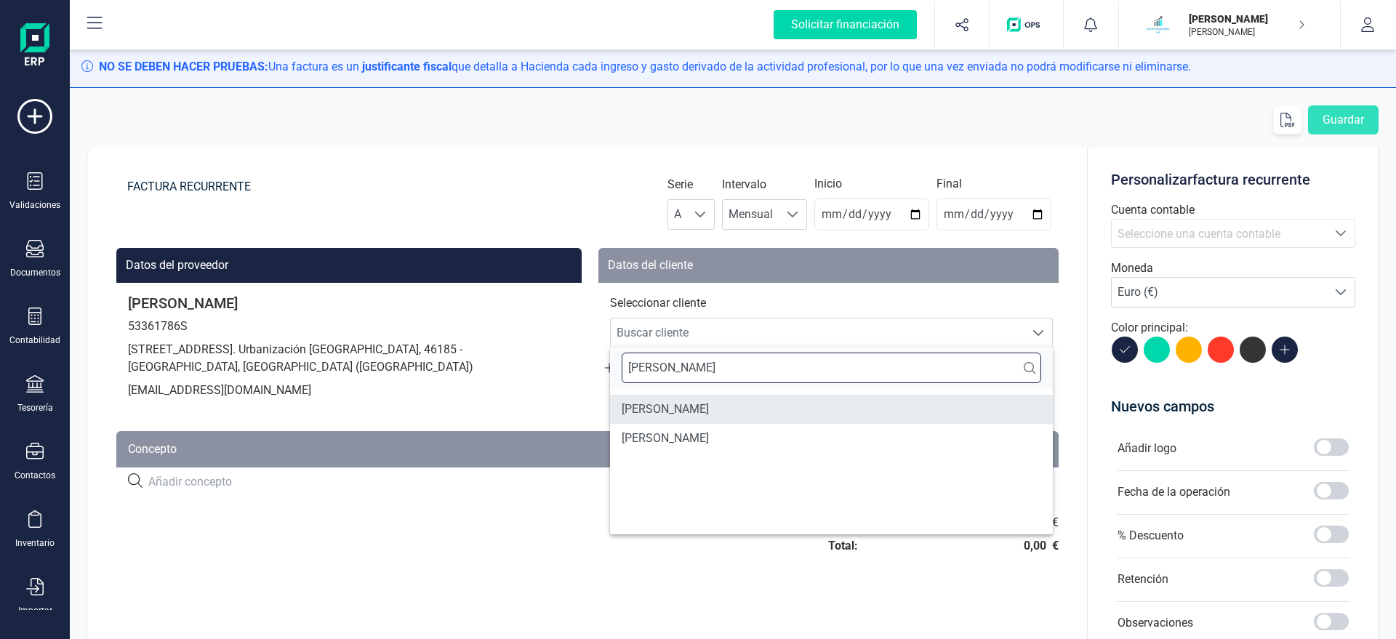
type input "LUIS"
click at [781, 406] on li "LUIS RODRIGUEZ CRUZ" at bounding box center [831, 409] width 443 height 29
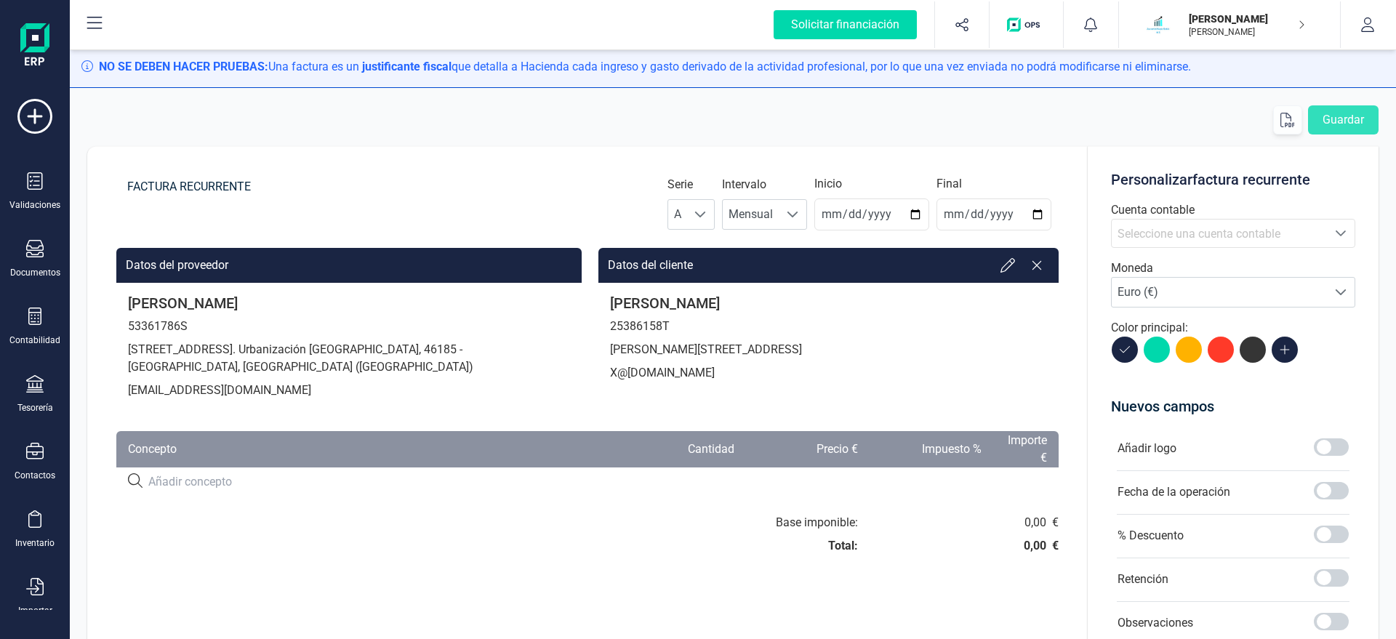
click at [1173, 234] on span "Seleccione una cuenta contable" at bounding box center [1198, 234] width 163 height 14
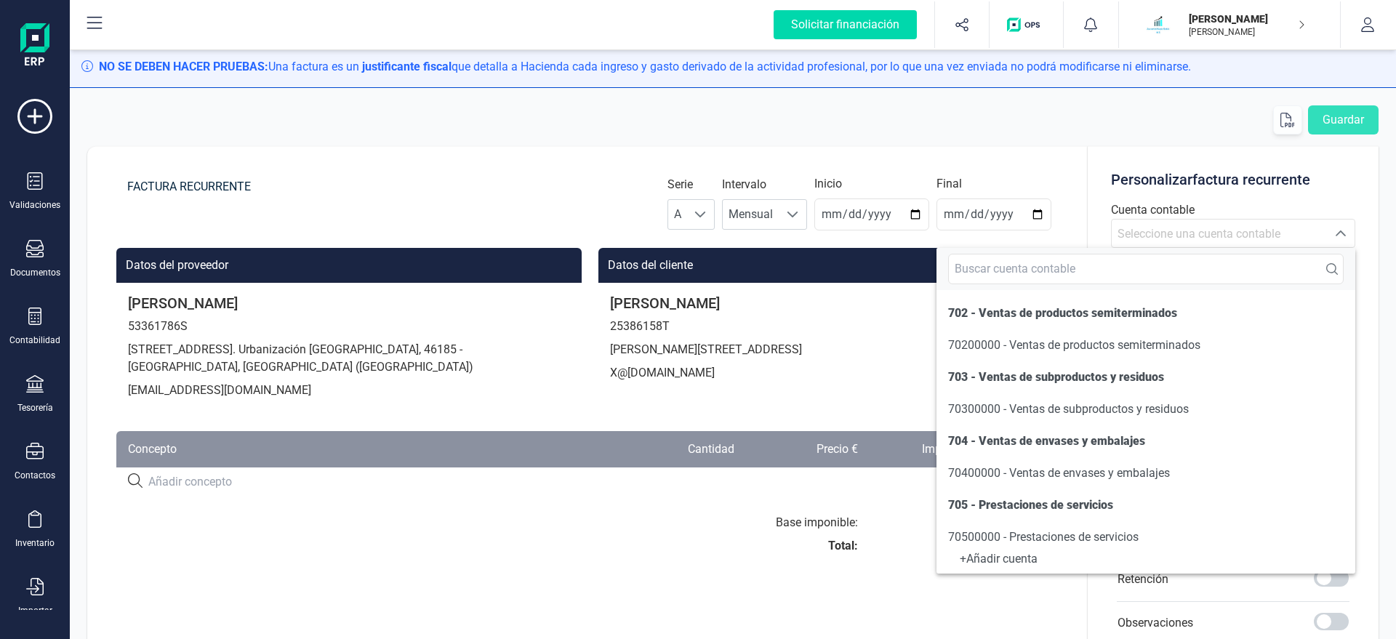
scroll to position [166, 0]
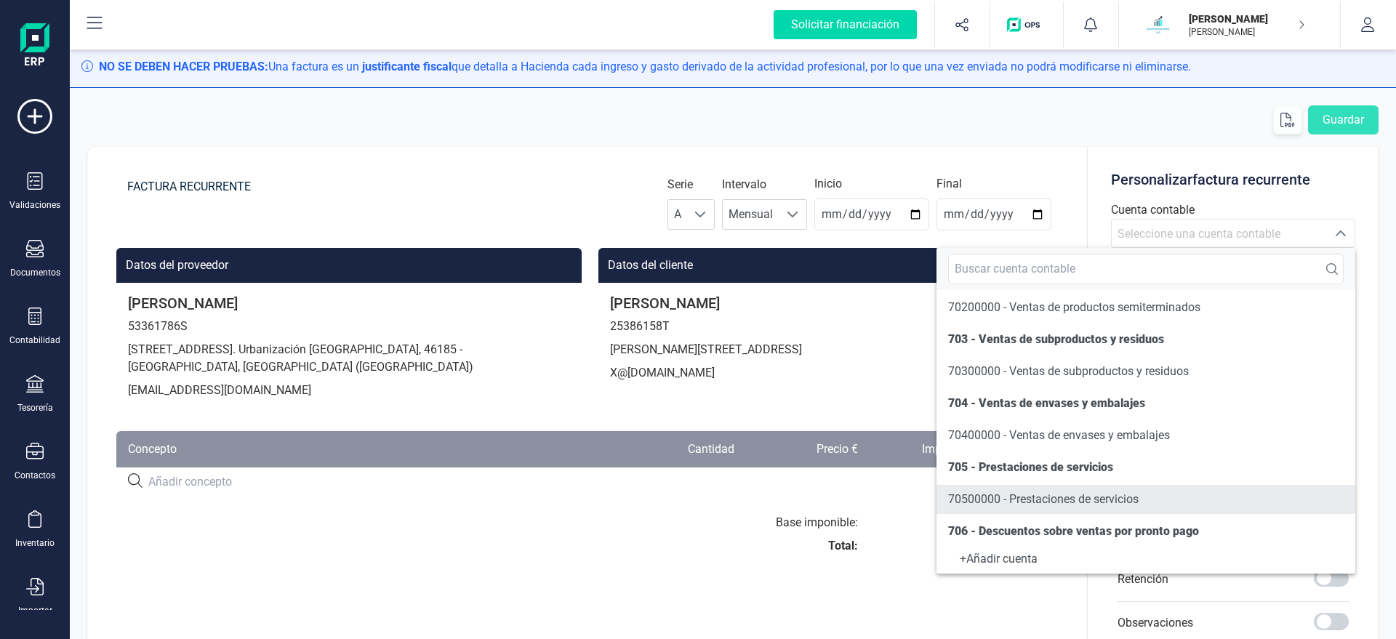
click at [974, 499] on span "70500000 - Prestaciones de servicios" at bounding box center [1043, 499] width 190 height 14
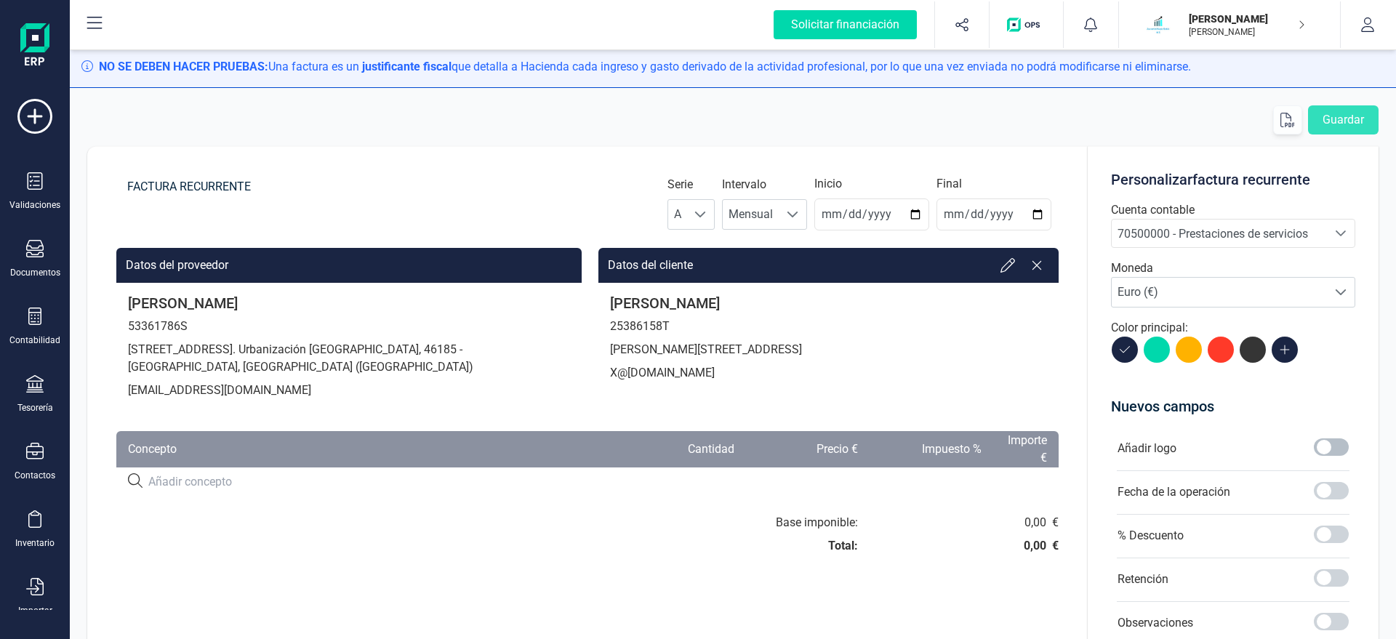
click at [1327, 445] on span at bounding box center [1331, 446] width 35 height 17
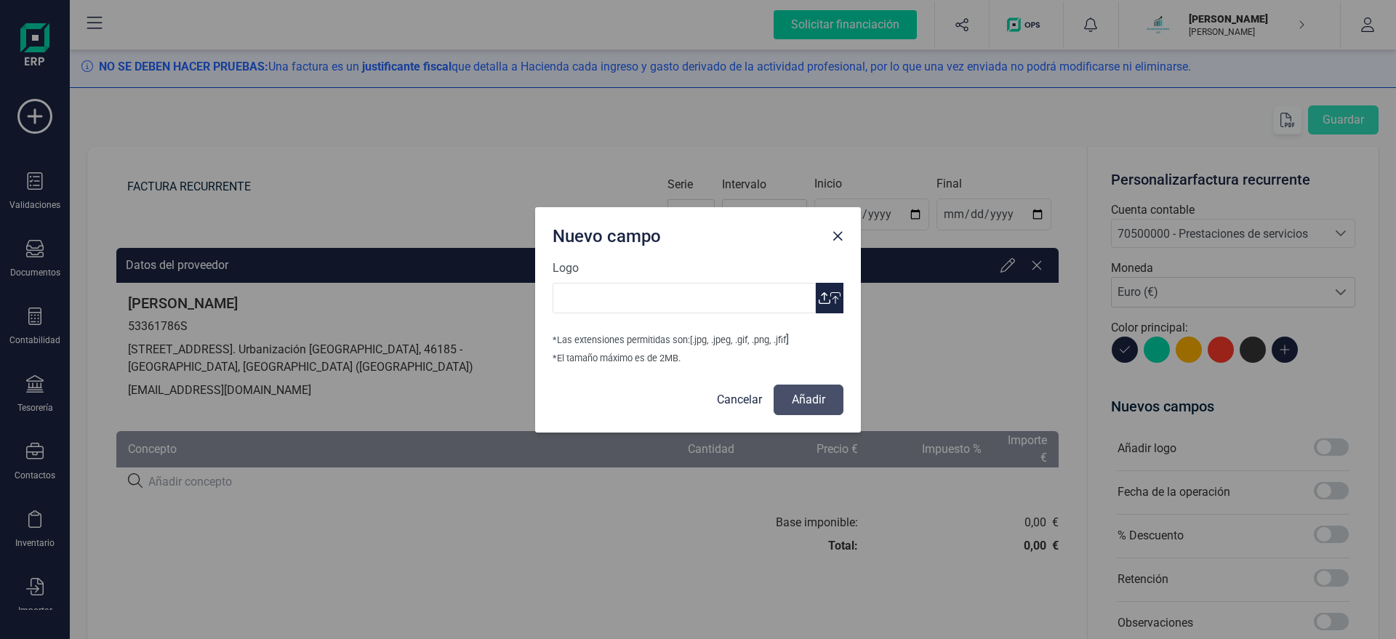
click at [832, 289] on button "button" at bounding box center [830, 298] width 28 height 31
type input "Logo Mayte Asesoria.jpg"
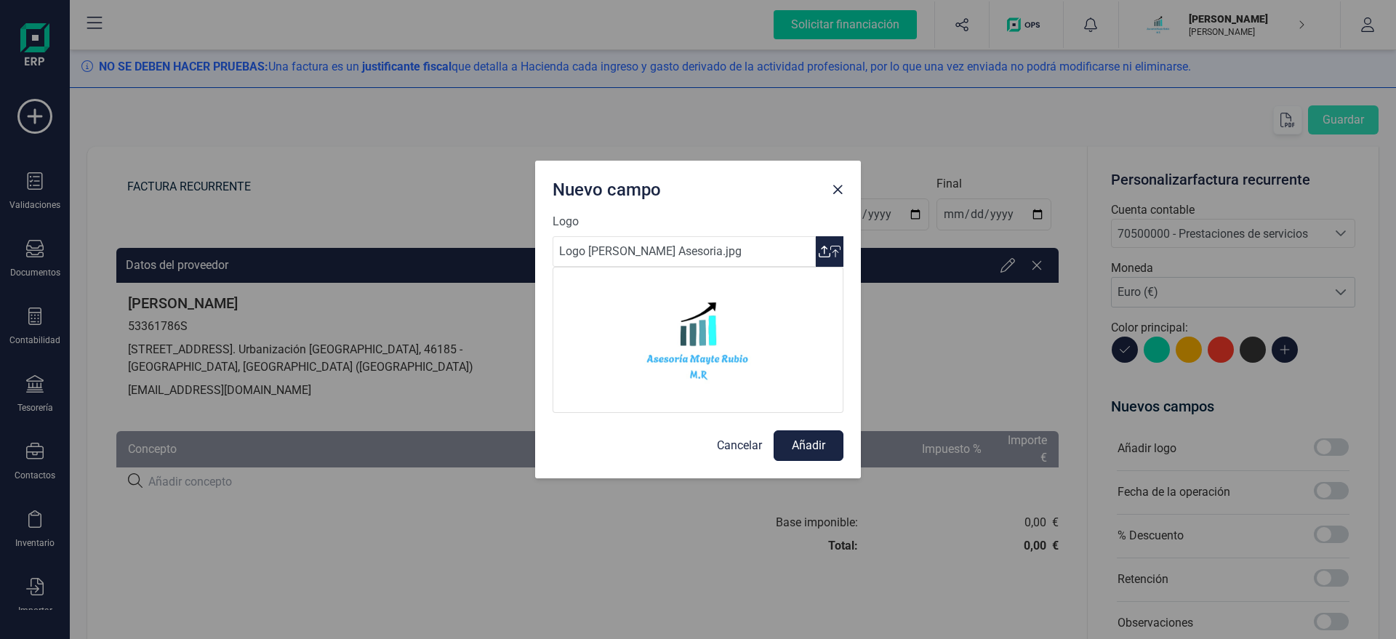
click at [808, 449] on button "Añadir" at bounding box center [808, 445] width 70 height 31
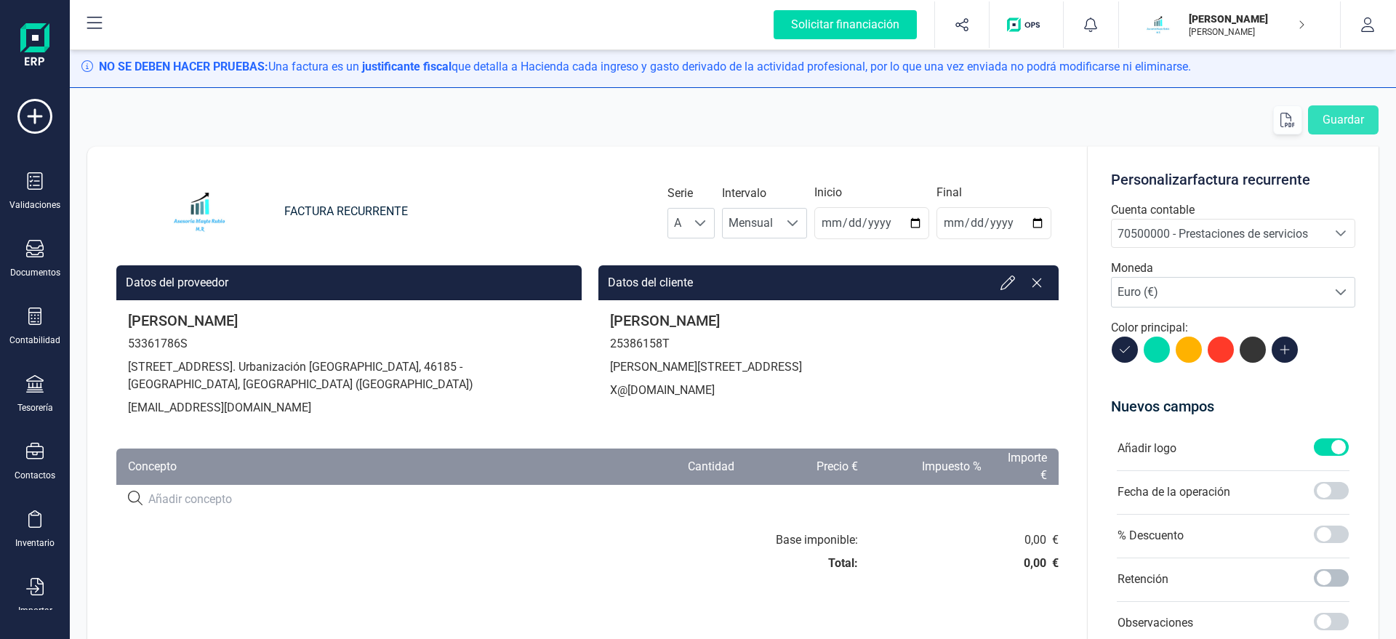
click at [1326, 576] on span at bounding box center [1331, 577] width 35 height 17
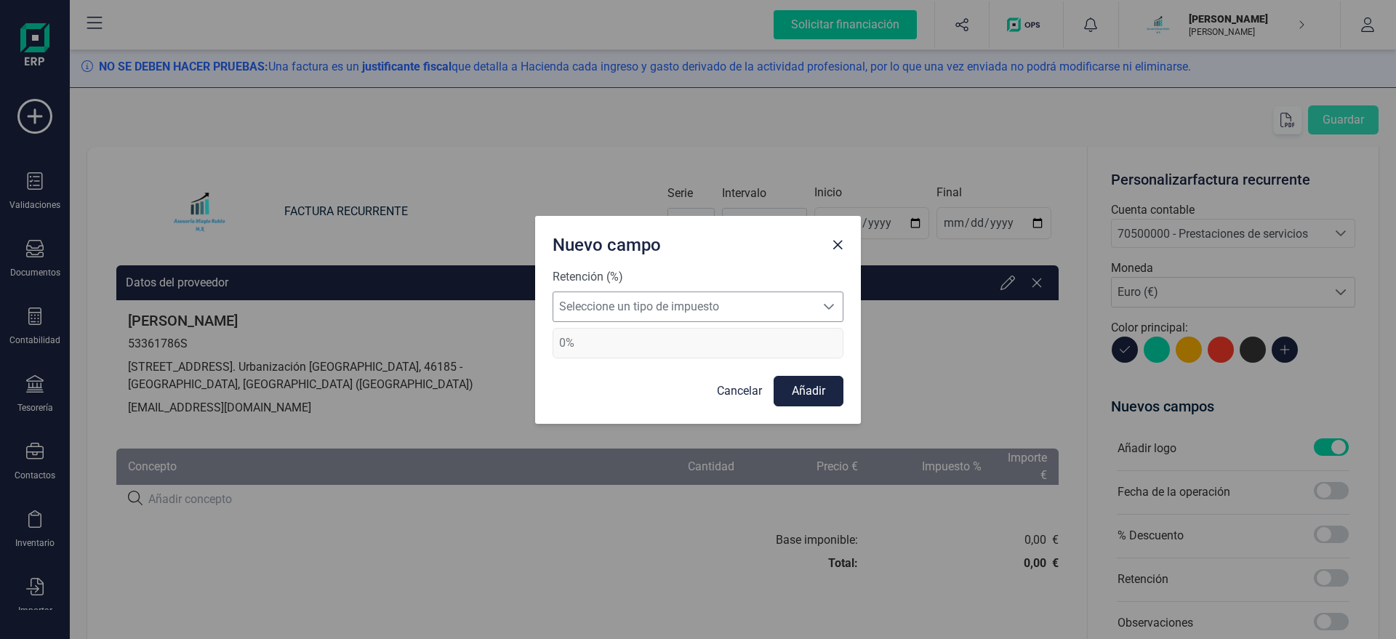
click at [704, 303] on span "Seleccione un tipo de impuesto" at bounding box center [684, 306] width 262 height 29
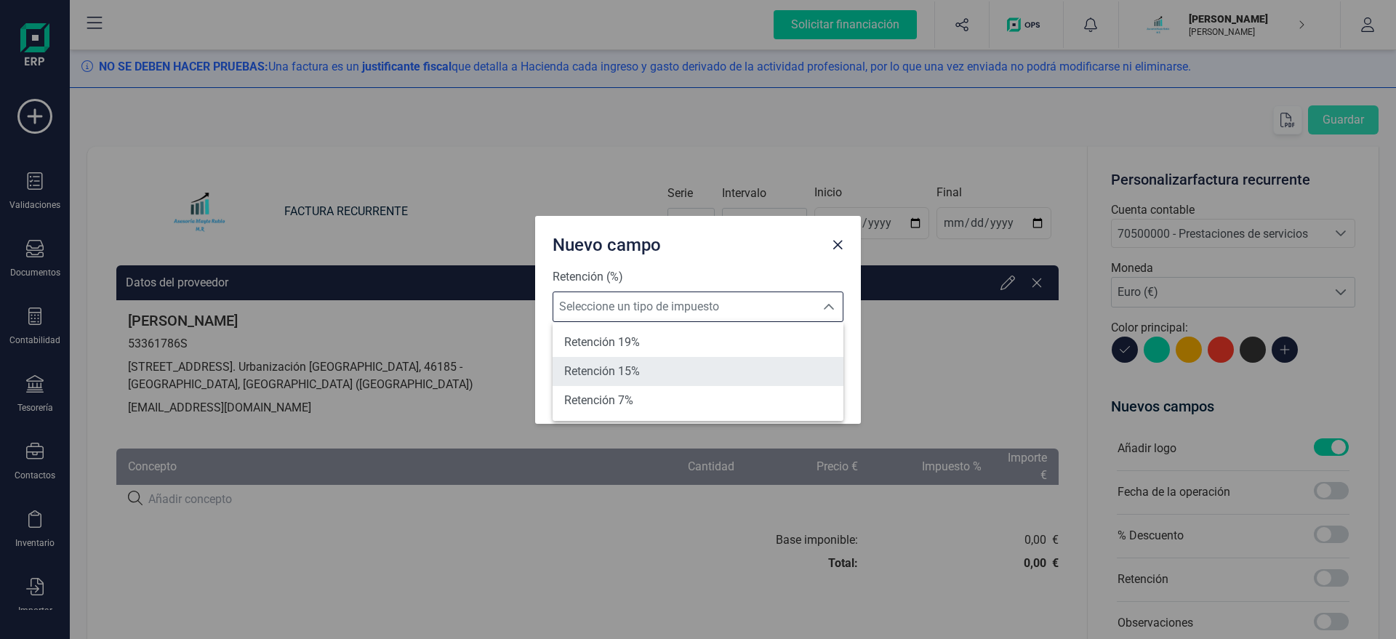
click at [654, 374] on li "Retención 15%" at bounding box center [697, 371] width 291 height 29
type input "15%"
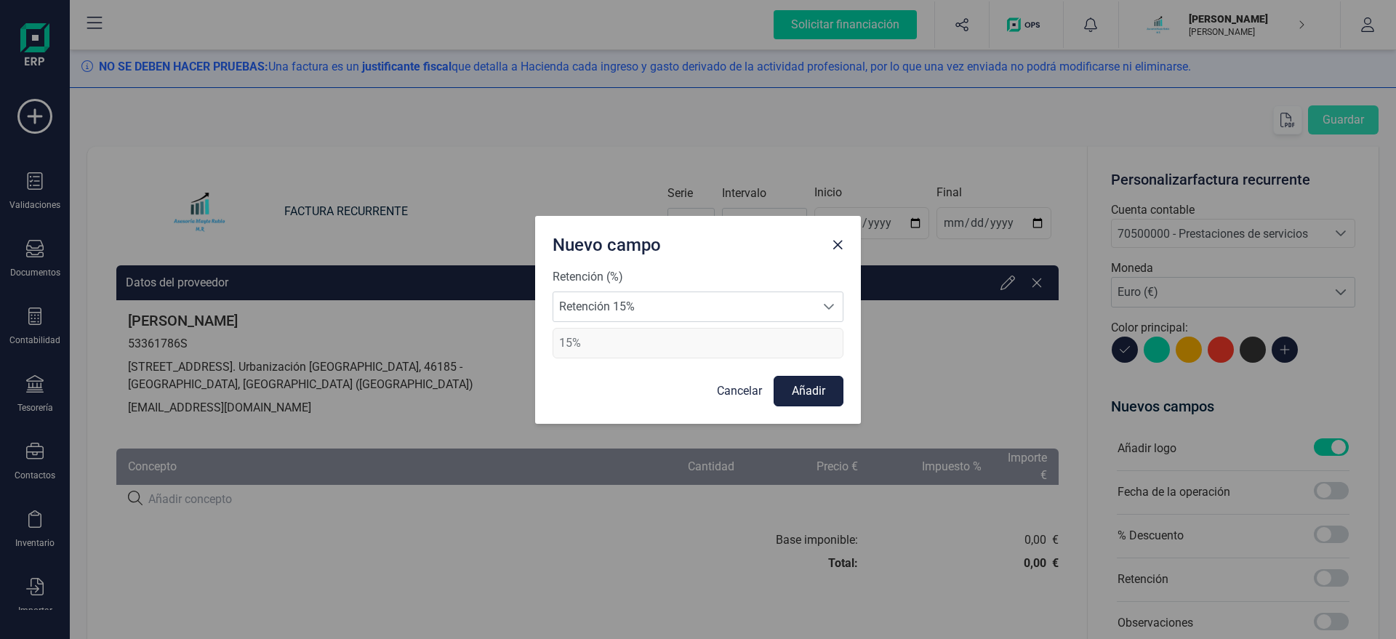
click at [819, 390] on button "Añadir" at bounding box center [808, 391] width 70 height 31
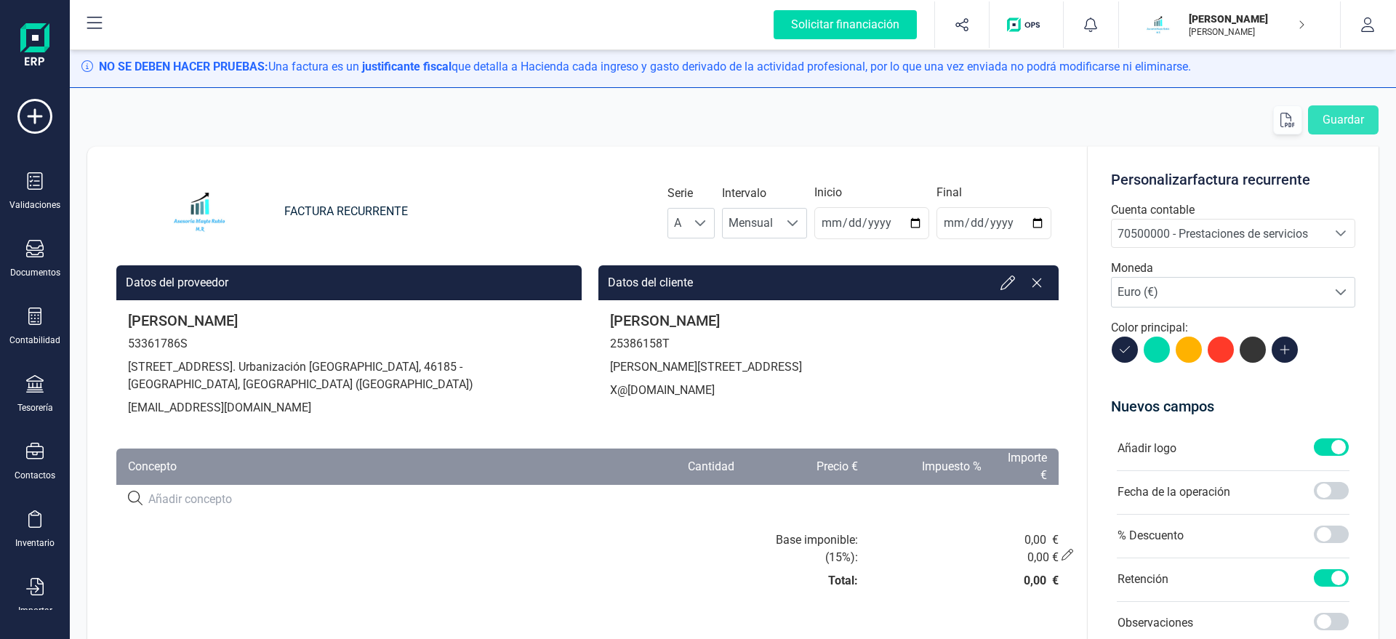
click at [165, 509] on div at bounding box center [587, 499] width 942 height 29
click at [169, 502] on input at bounding box center [377, 499] width 459 height 17
paste input "SERVICIO DE ASESORAMIENTO"
type input "SERVICIO DE ASESORAMIENTO"
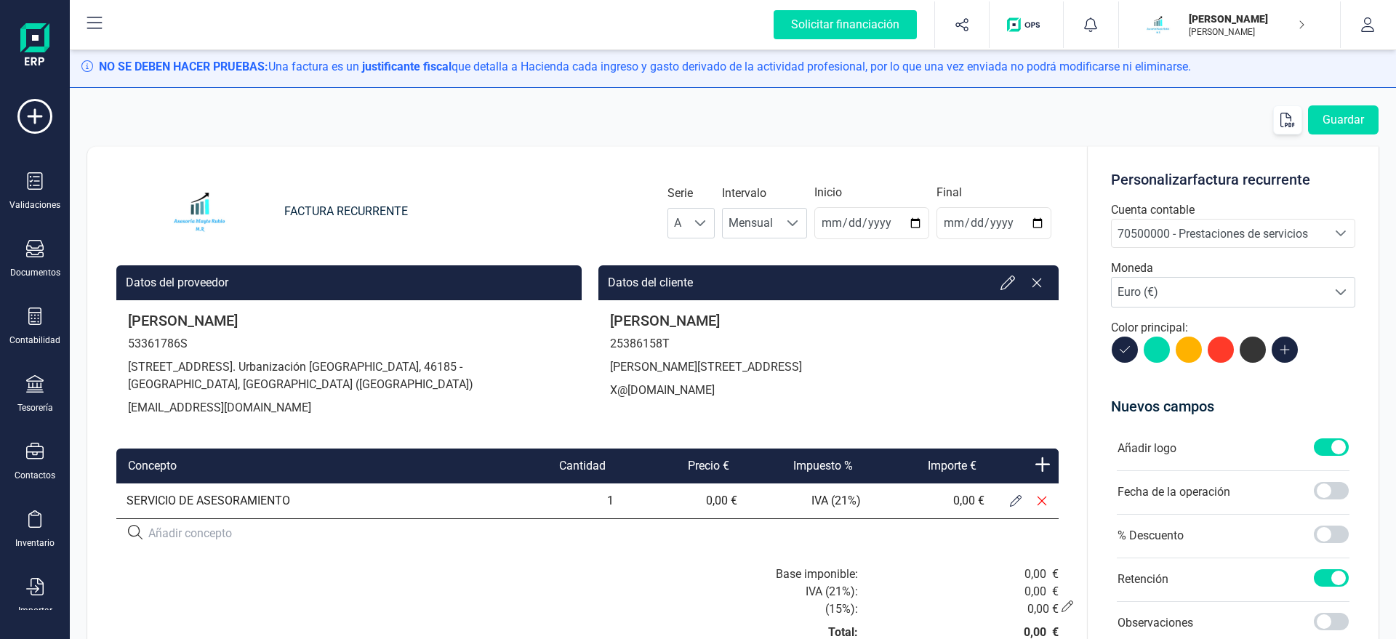
click at [1018, 494] on button at bounding box center [1015, 501] width 26 height 26
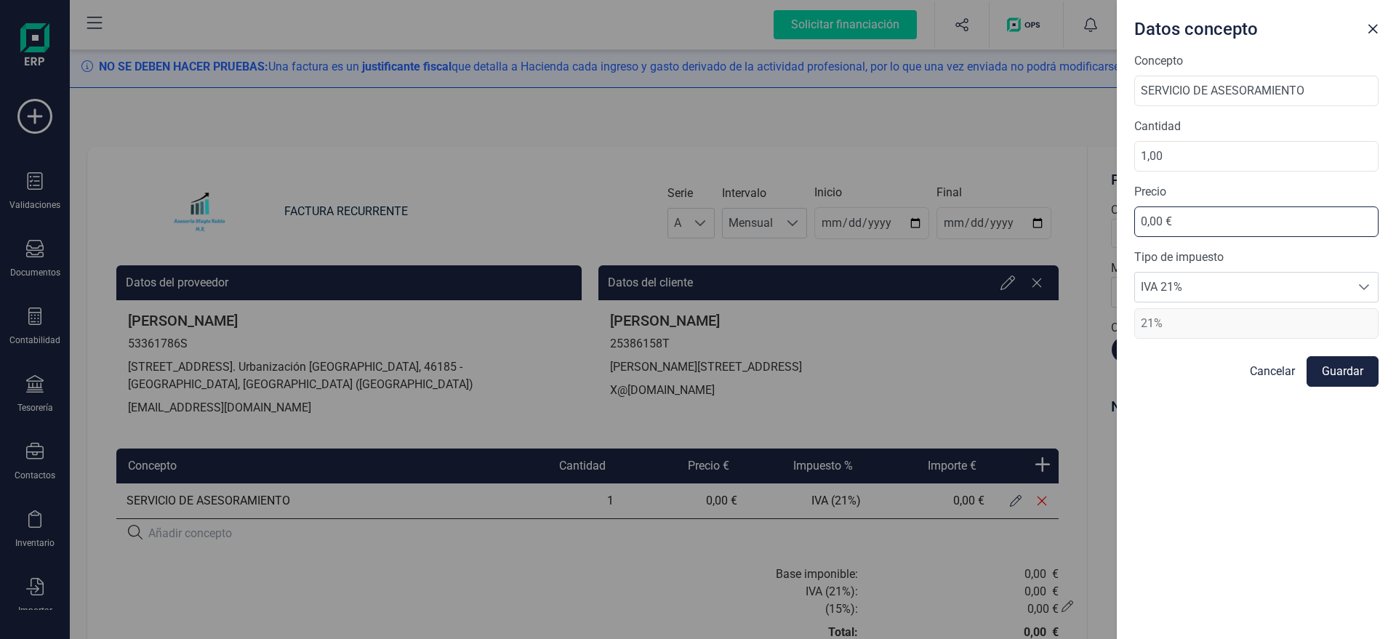
drag, startPoint x: 1085, startPoint y: 229, endPoint x: 998, endPoint y: 231, distance: 87.3
click at [1134, 231] on input "0,00 €" at bounding box center [1256, 221] width 244 height 31
type input "75,00 €"
click at [1365, 368] on button "Guardar" at bounding box center [1342, 371] width 72 height 31
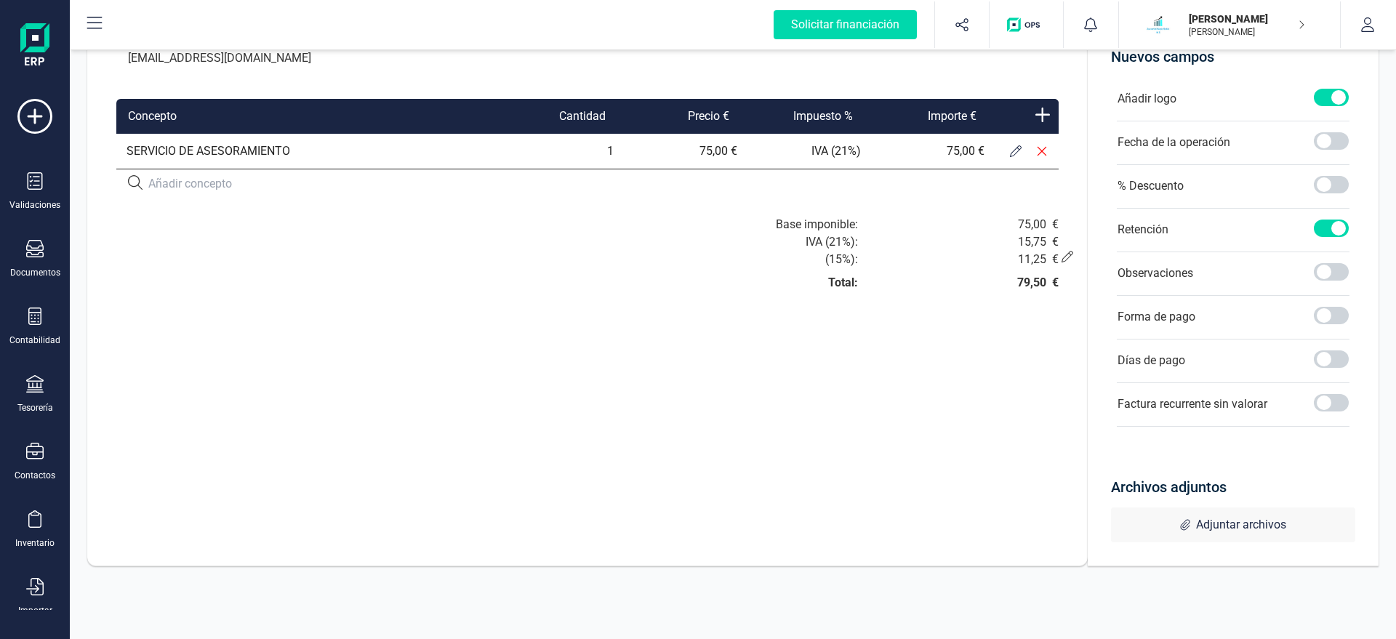
scroll to position [19, 0]
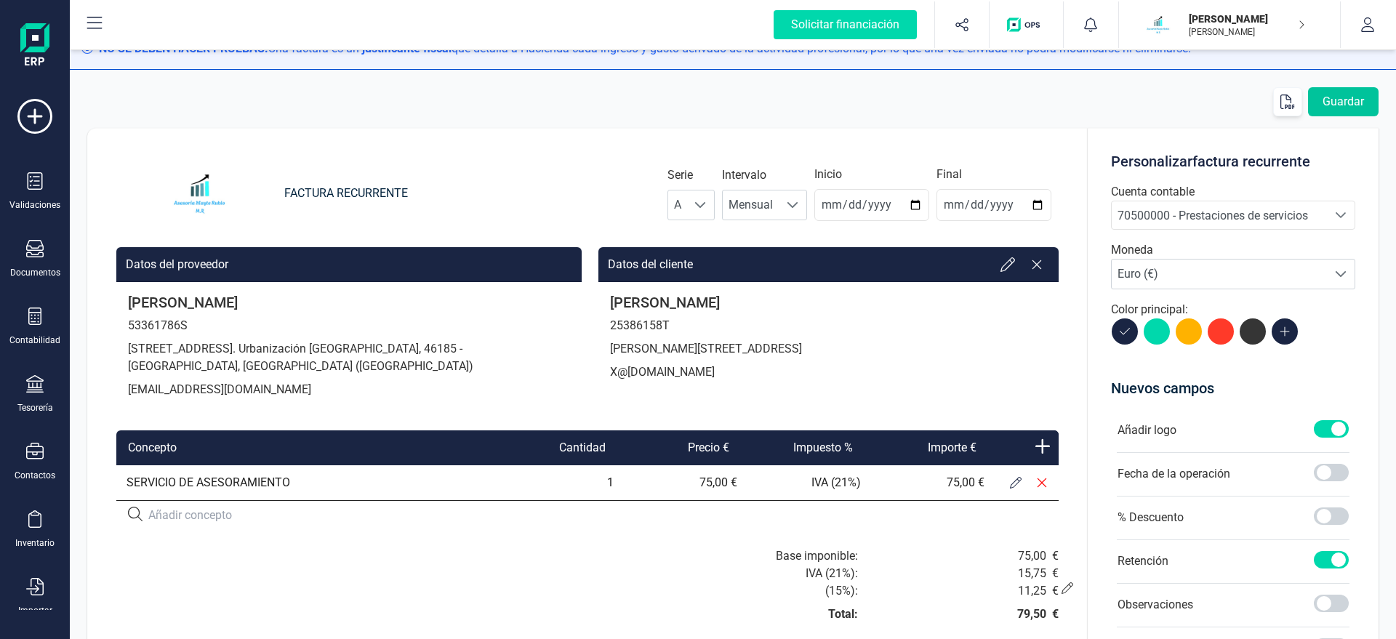
click at [1349, 105] on button "Guardar" at bounding box center [1343, 101] width 71 height 29
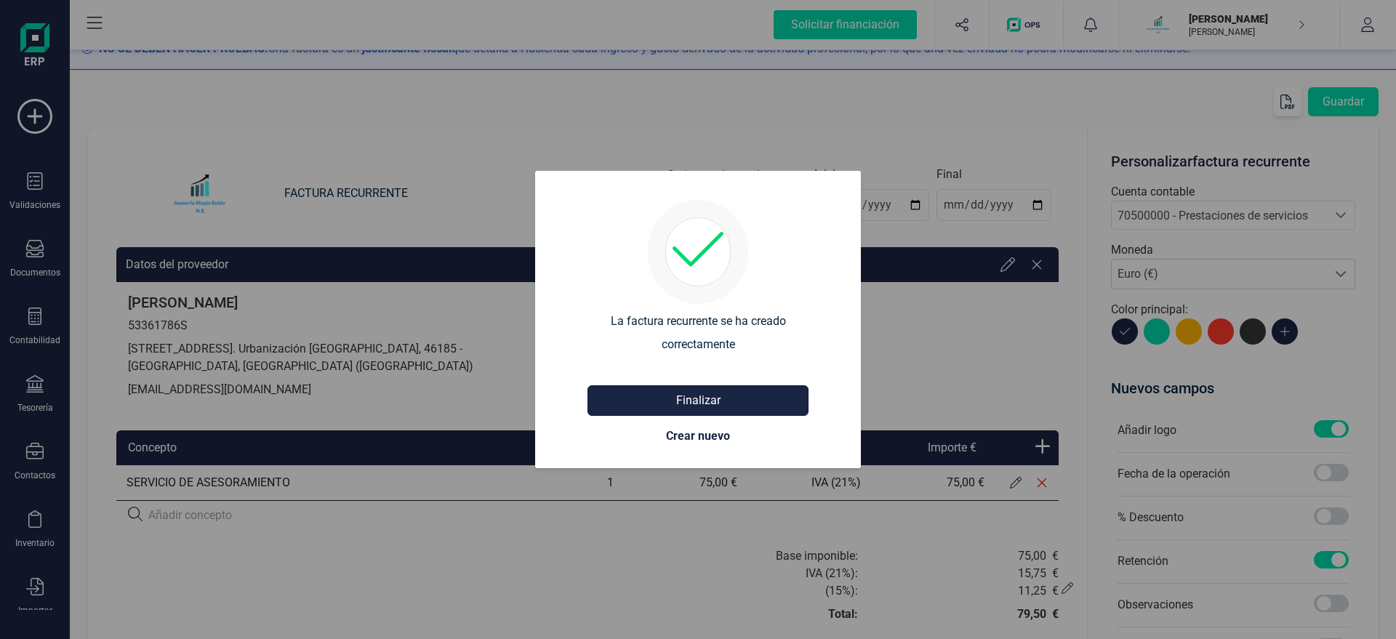
click at [713, 411] on button "Finalizar" at bounding box center [697, 400] width 221 height 31
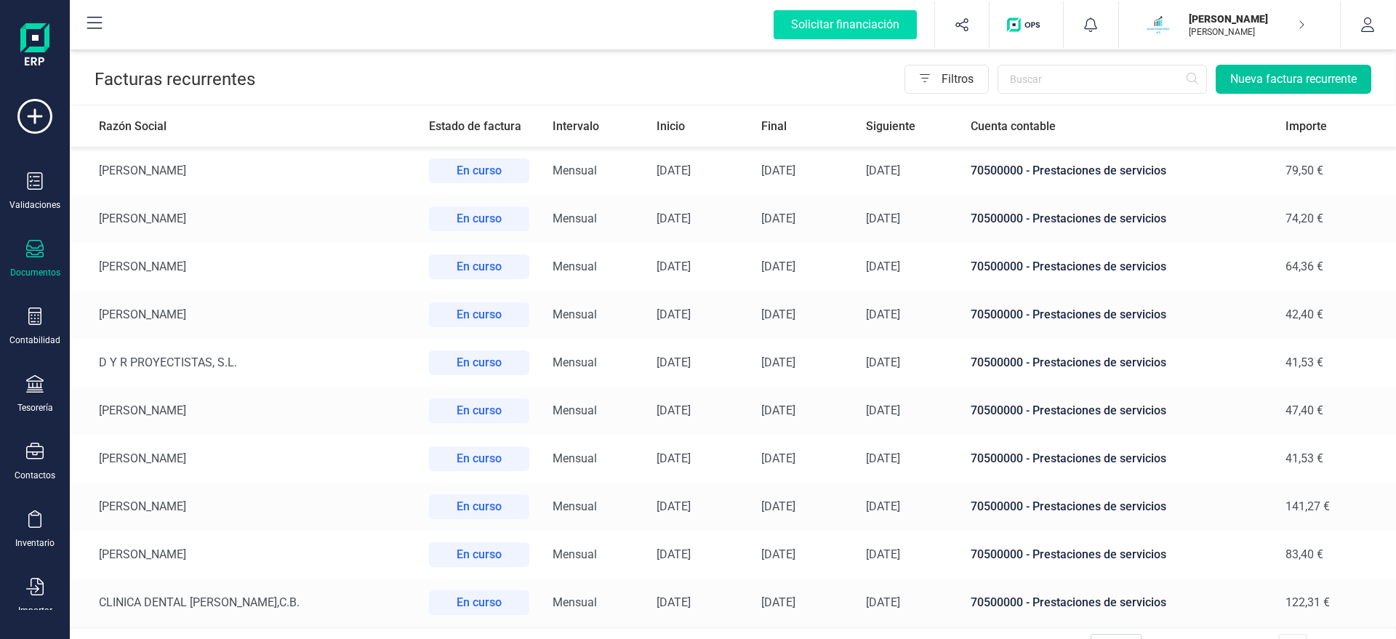
click at [1303, 84] on button "Nueva factura recurrente" at bounding box center [1293, 79] width 156 height 29
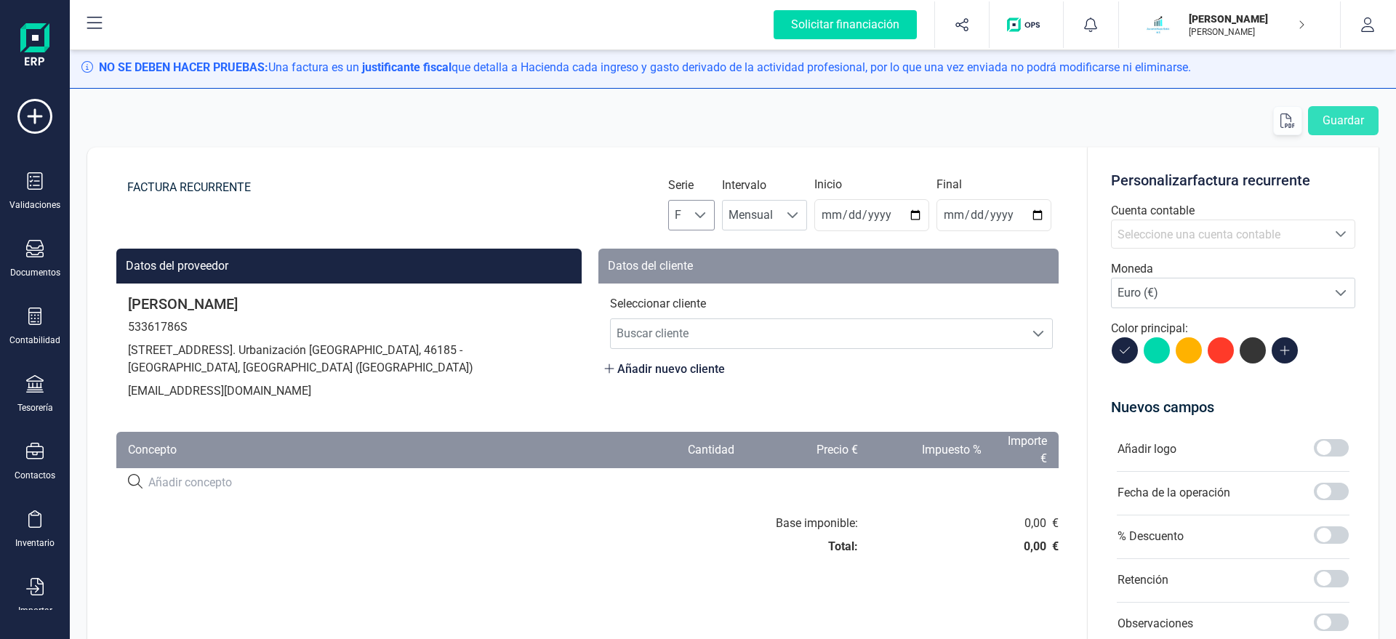
click at [706, 212] on div at bounding box center [701, 215] width 28 height 29
click at [710, 246] on li "A" at bounding box center [704, 250] width 47 height 29
drag, startPoint x: 845, startPoint y: 216, endPoint x: 891, endPoint y: 262, distance: 65.8
click at [844, 216] on input "2025-08-22" at bounding box center [871, 215] width 115 height 32
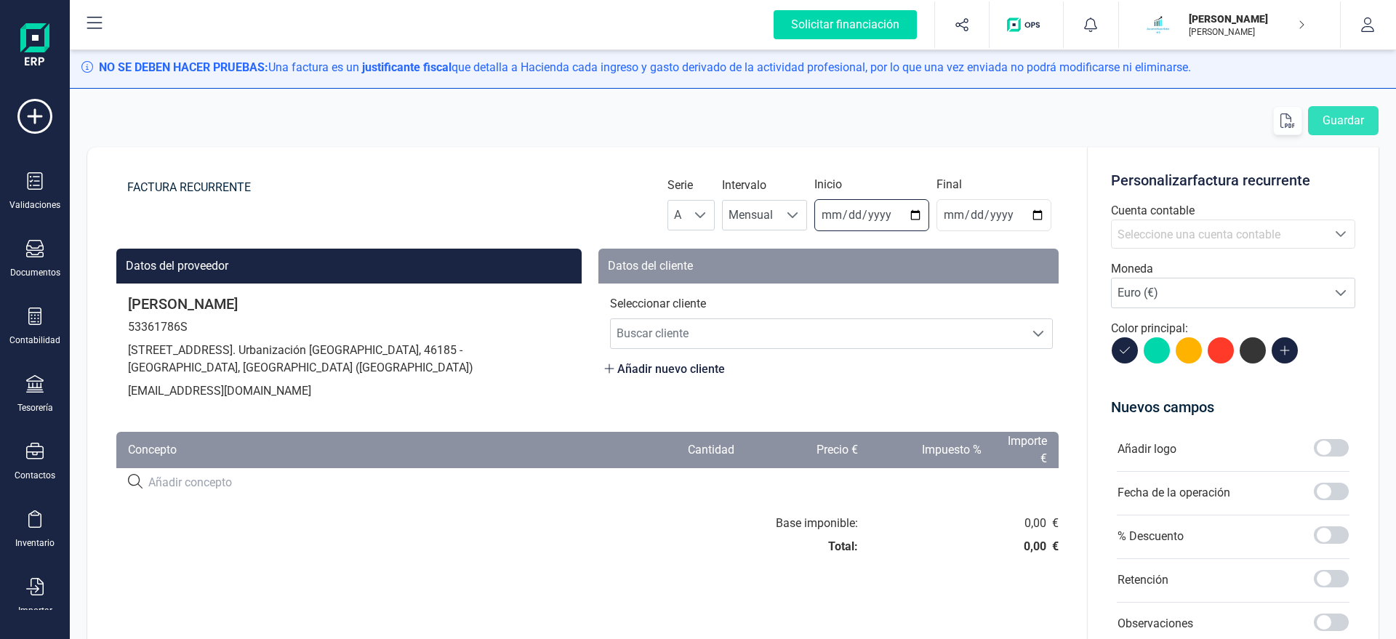
type input "2025-08-31"
type input "2025-12-31"
click at [811, 322] on span "Buscar cliente" at bounding box center [818, 333] width 414 height 29
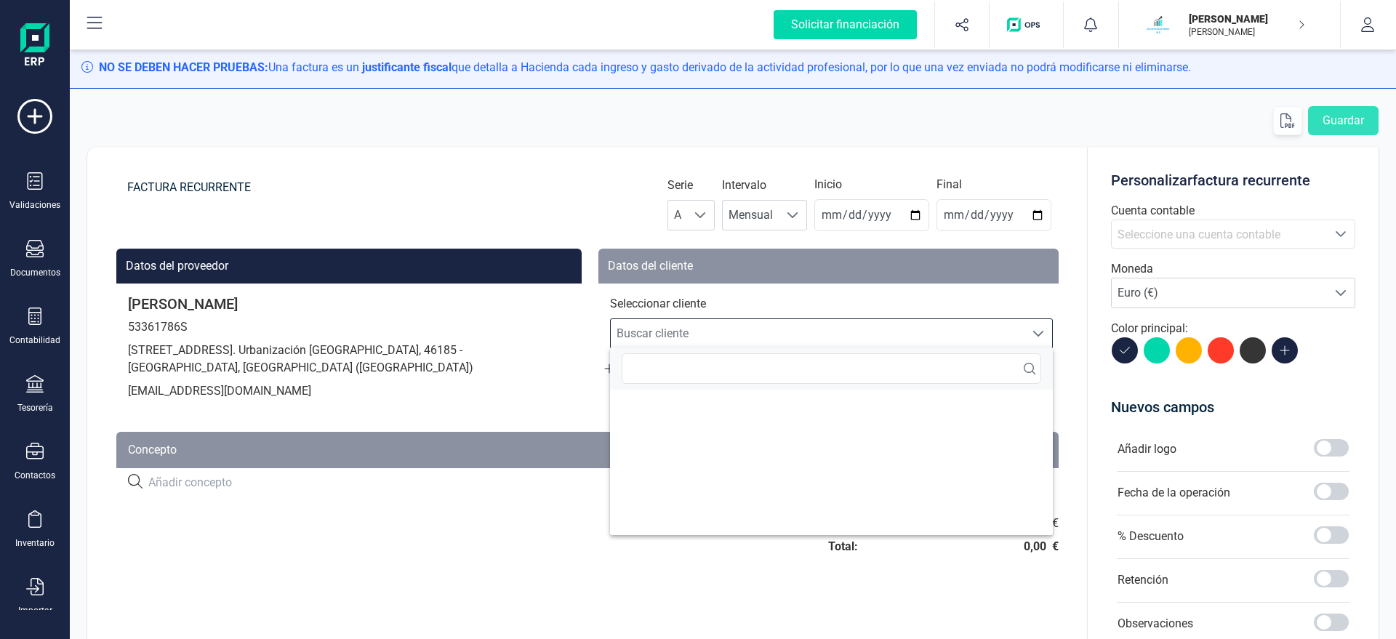
scroll to position [9, 70]
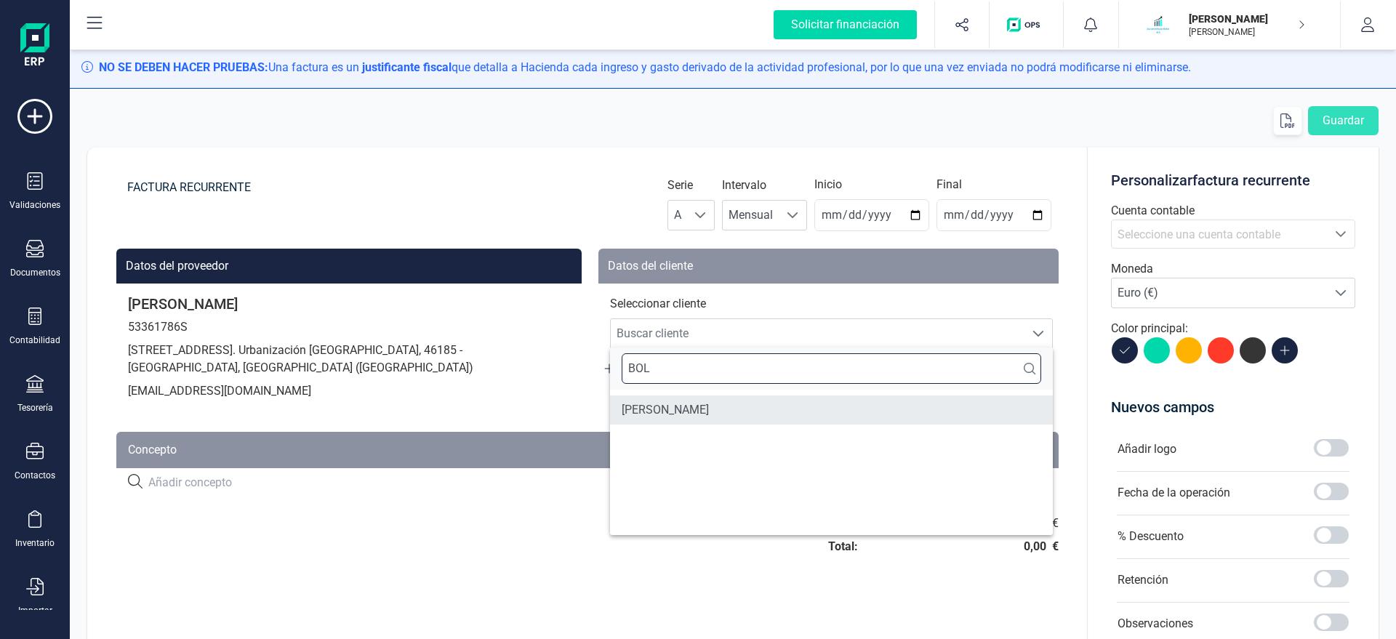
type input "BOL"
click at [707, 417] on li "MªJOSE BOLUDA PEREZ" at bounding box center [831, 409] width 443 height 29
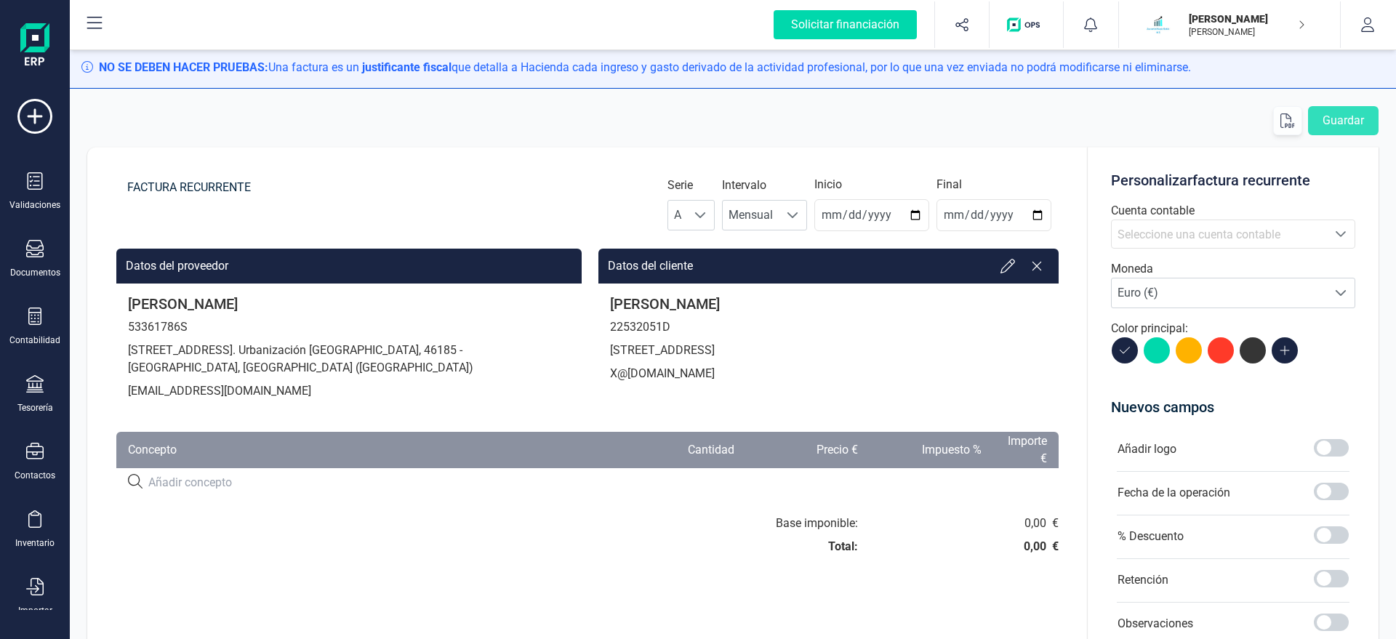
click at [1237, 238] on span "Seleccione una cuenta contable" at bounding box center [1198, 235] width 163 height 14
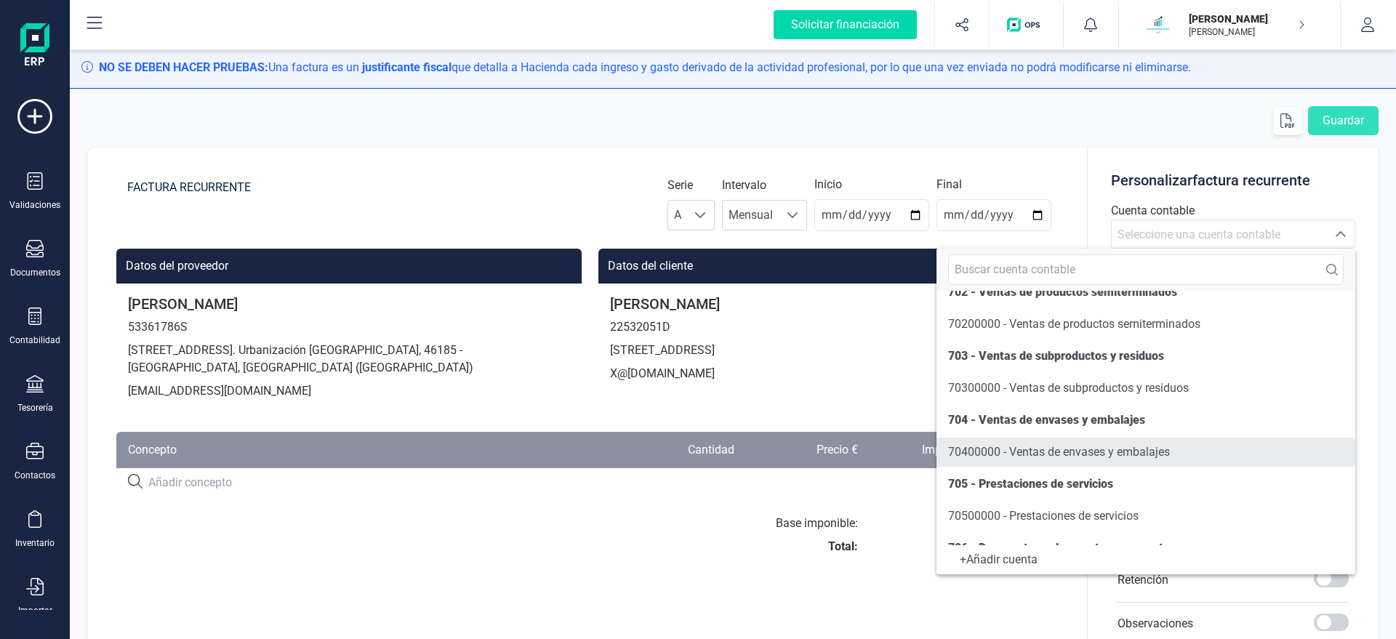
scroll to position [166, 0]
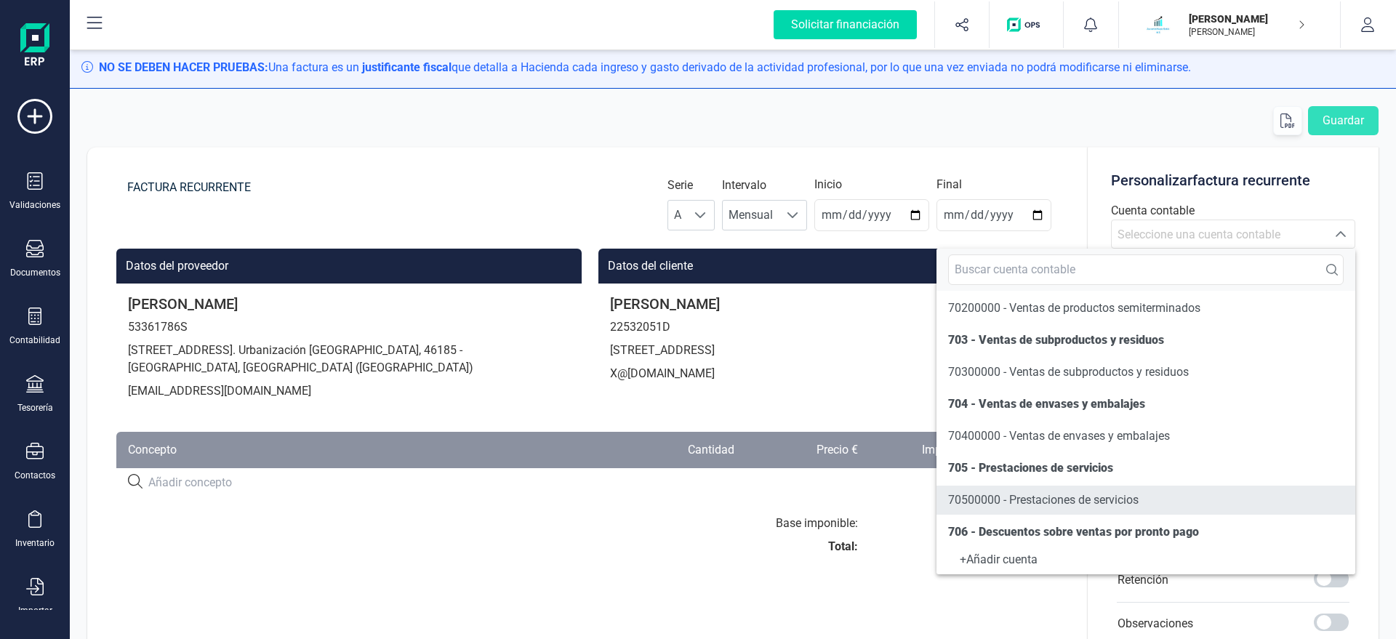
click at [1002, 493] on span "70500000 - Prestaciones de servicios" at bounding box center [1043, 499] width 190 height 17
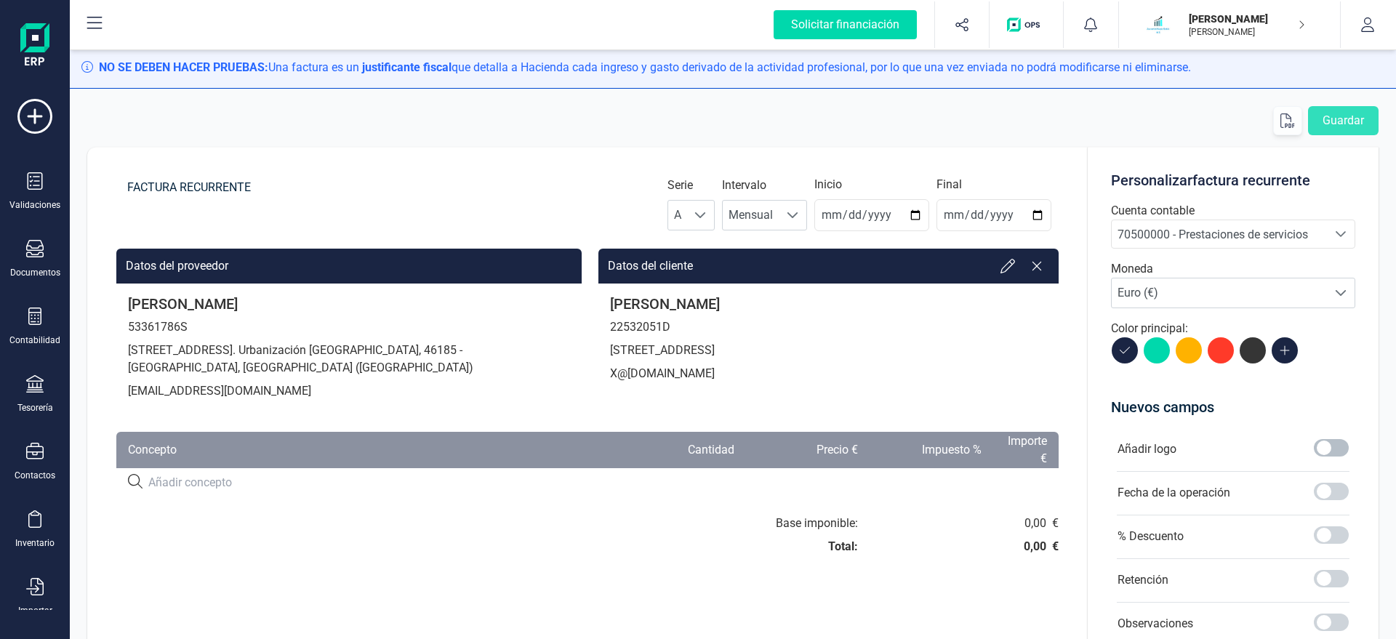
click at [1318, 446] on span at bounding box center [1331, 447] width 35 height 17
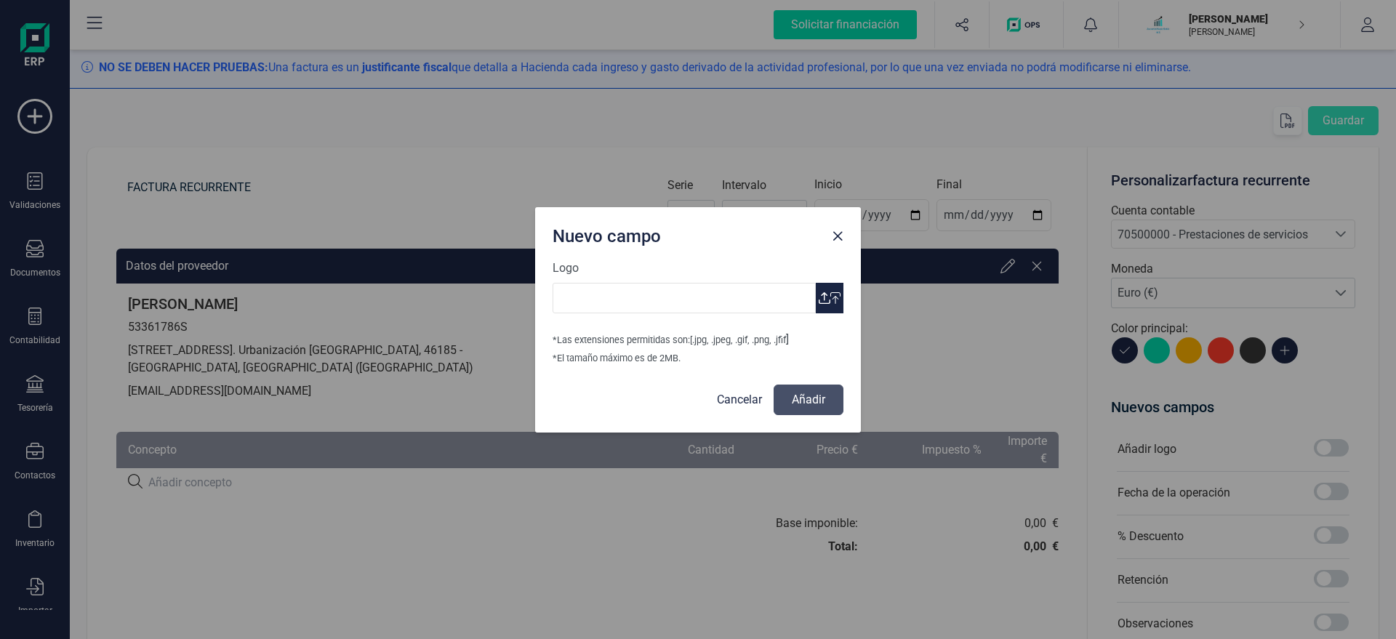
click at [835, 294] on icon "button" at bounding box center [835, 298] width 10 height 12
type input "Logo Mayte Asesoria.jpg"
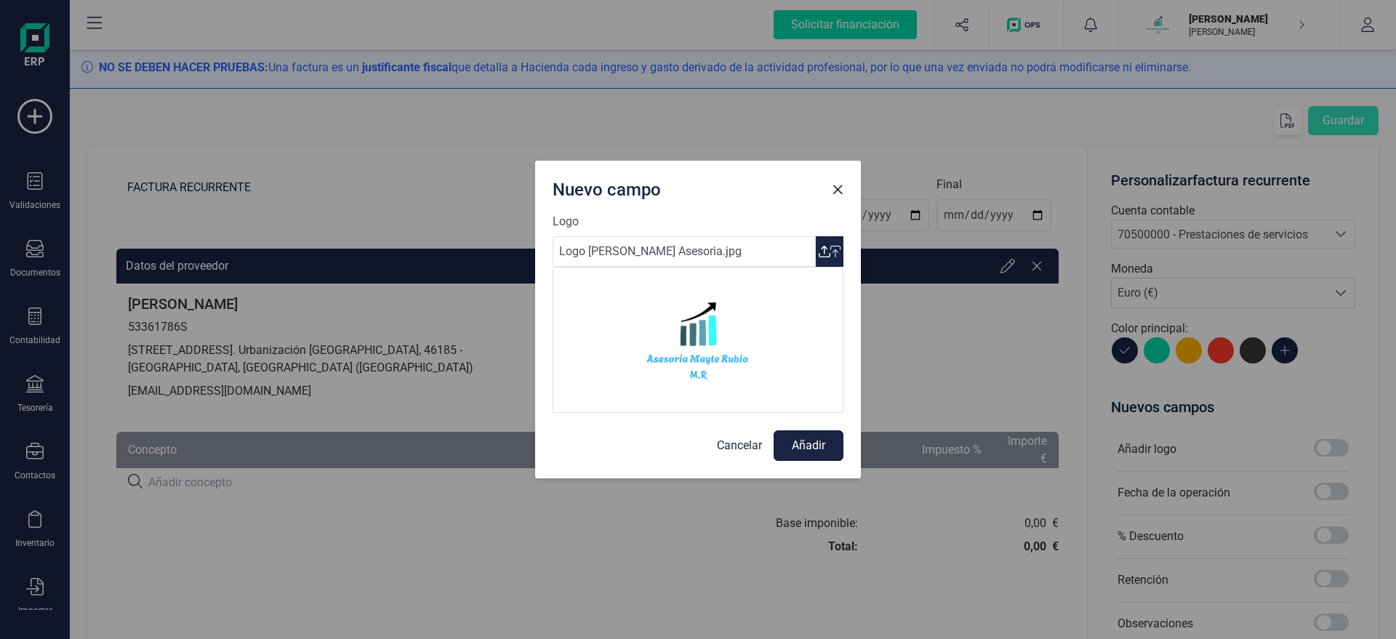
click at [806, 446] on button "Añadir" at bounding box center [808, 445] width 70 height 31
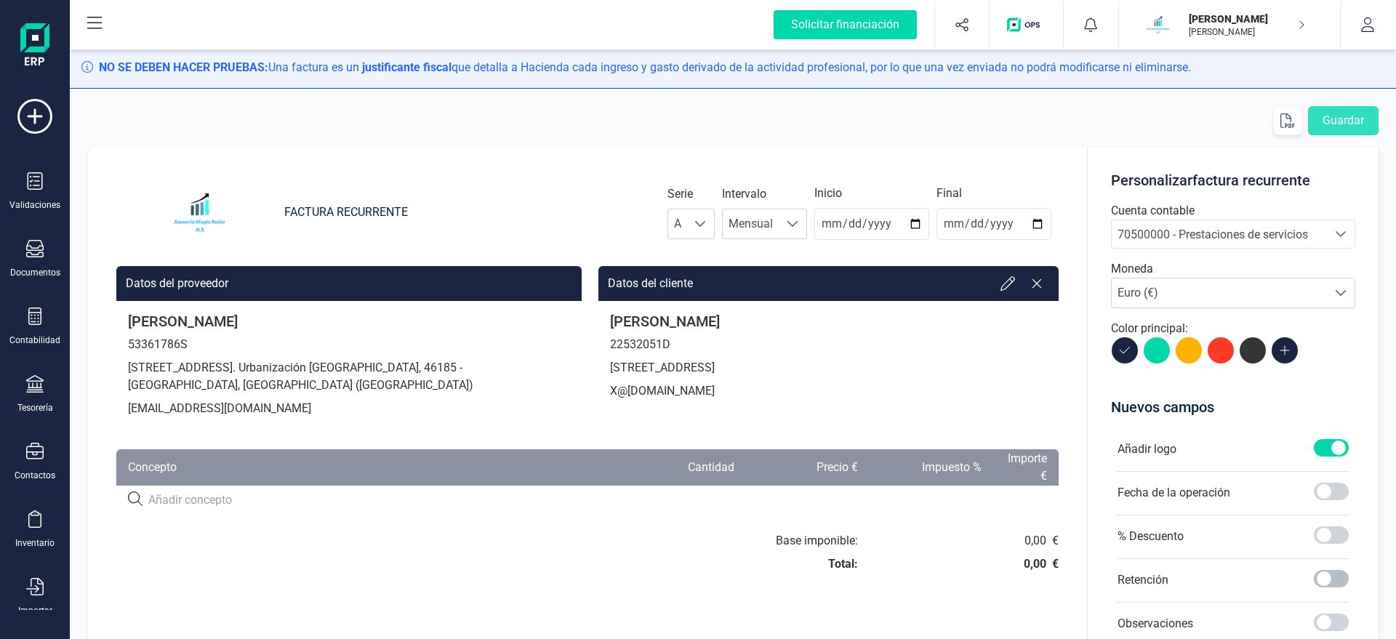
click at [1328, 581] on span at bounding box center [1331, 578] width 35 height 17
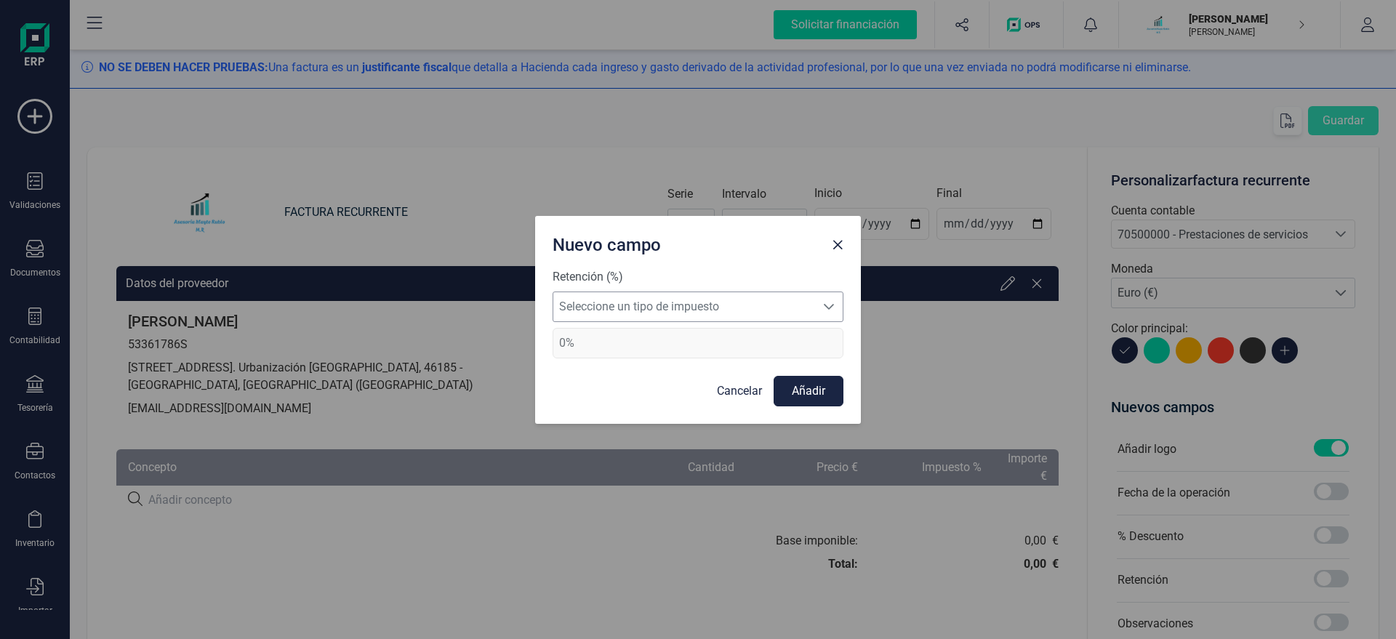
click at [779, 307] on span "Seleccione un tipo de impuesto" at bounding box center [684, 306] width 262 height 29
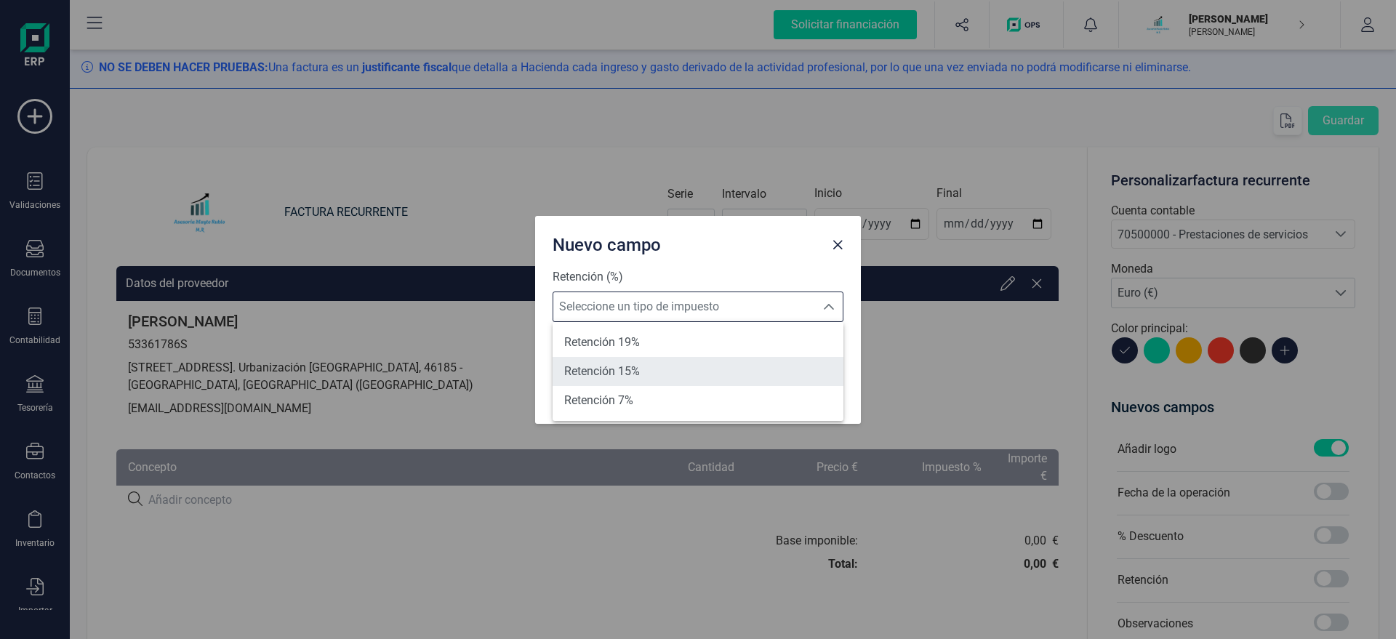
click at [695, 369] on li "Retención 15%" at bounding box center [697, 371] width 291 height 29
type input "15%"
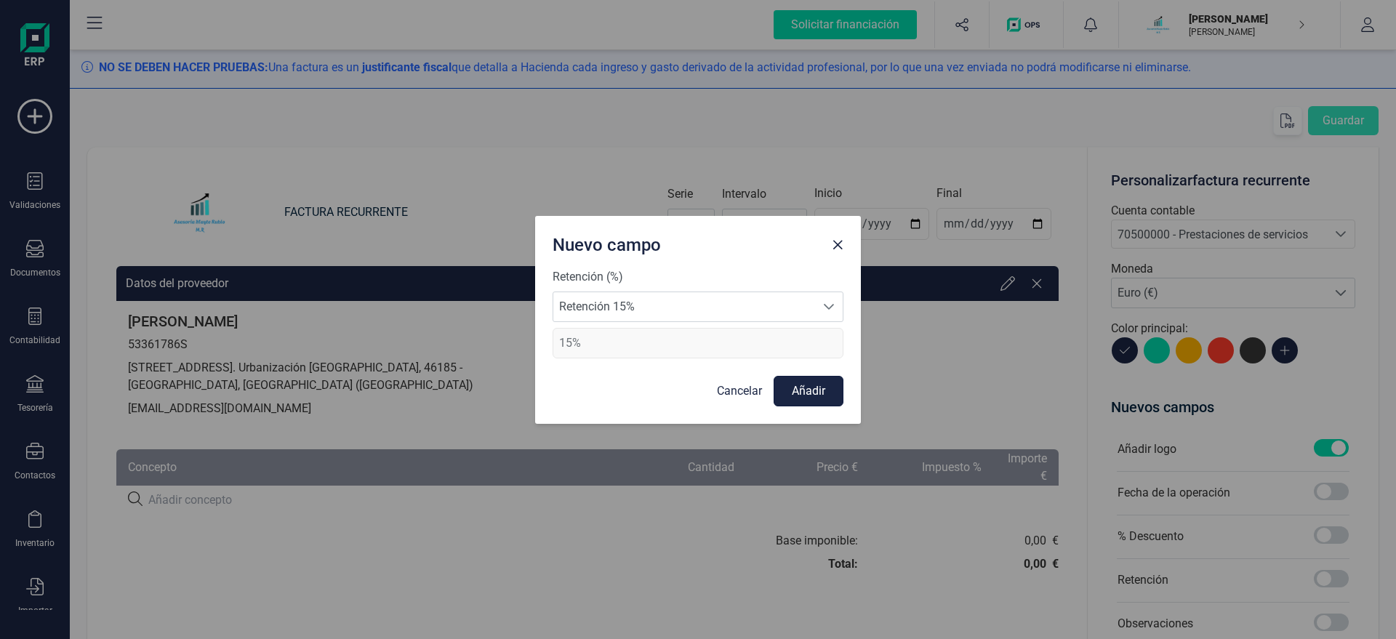
click at [826, 403] on button "Añadir" at bounding box center [808, 391] width 70 height 31
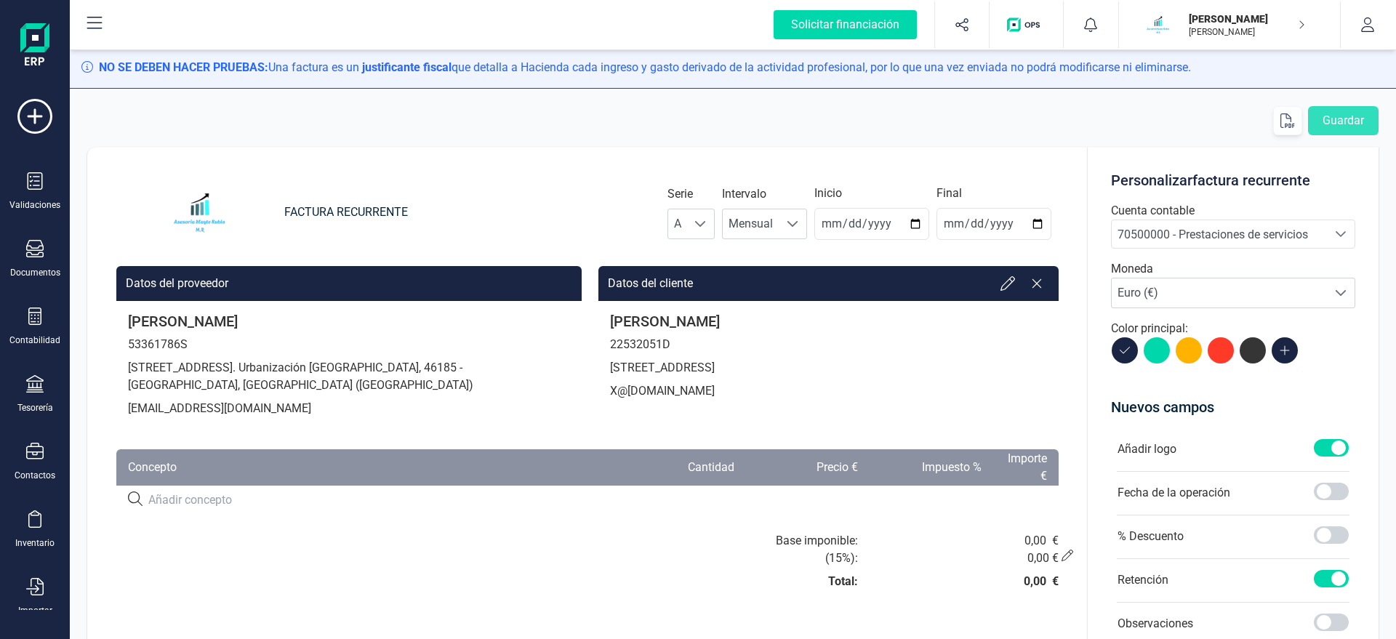
click at [213, 502] on input at bounding box center [377, 499] width 459 height 17
paste input "SERVICIO DE ASESORAMIENTO"
type input "SERVICIO DE ASESORAMIENTO"
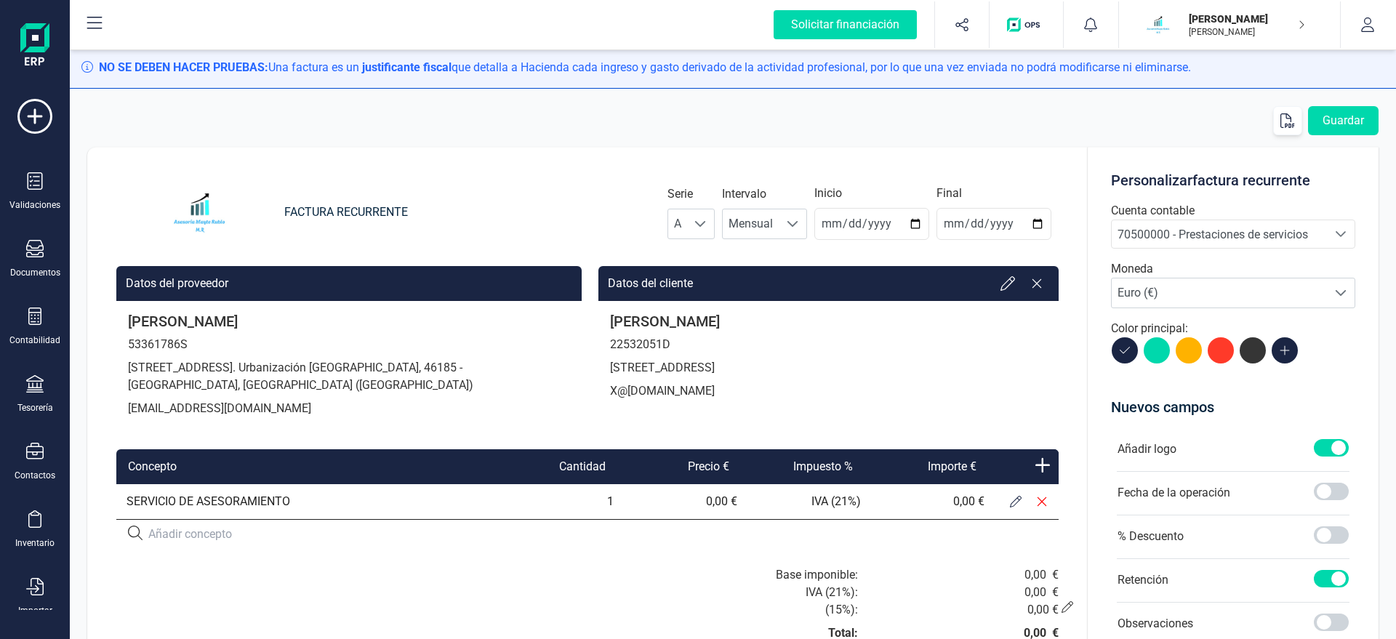
click at [1014, 499] on icon at bounding box center [1016, 502] width 12 height 12
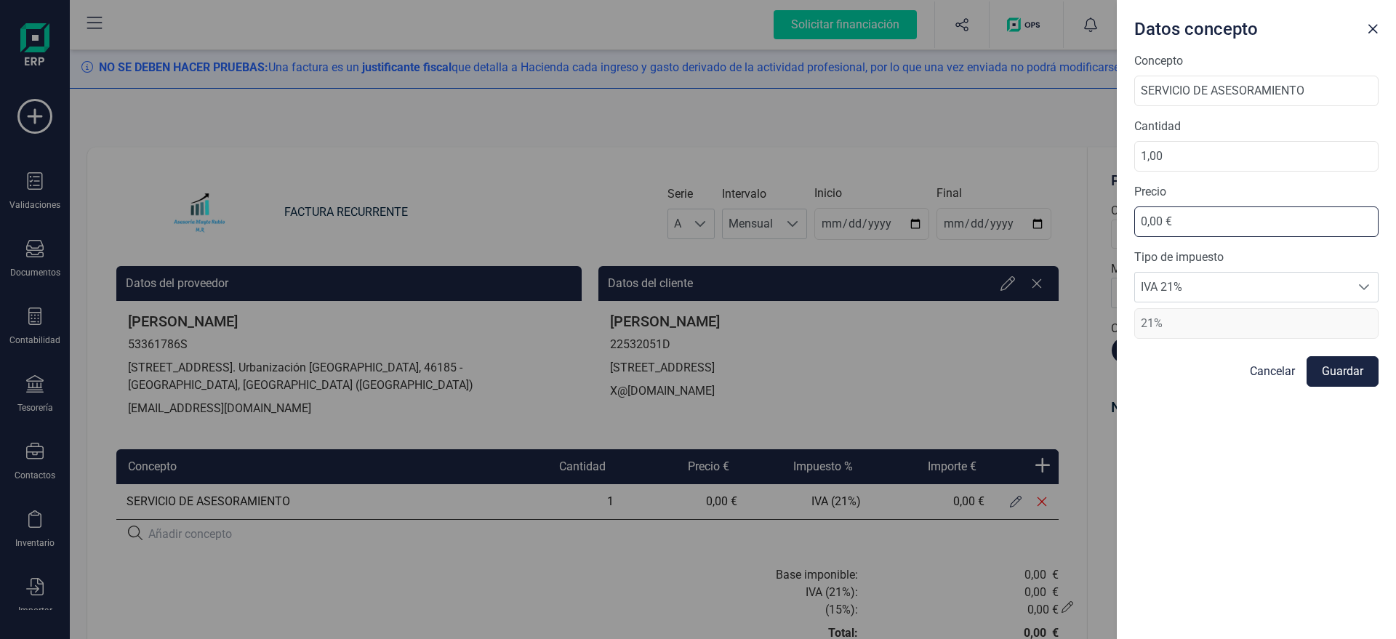
drag, startPoint x: 1197, startPoint y: 228, endPoint x: 960, endPoint y: 230, distance: 237.0
click at [1134, 237] on input "0,00 €" at bounding box center [1256, 221] width 244 height 31
type input "88,77 €"
click at [1338, 363] on button "Guardar" at bounding box center [1342, 371] width 72 height 31
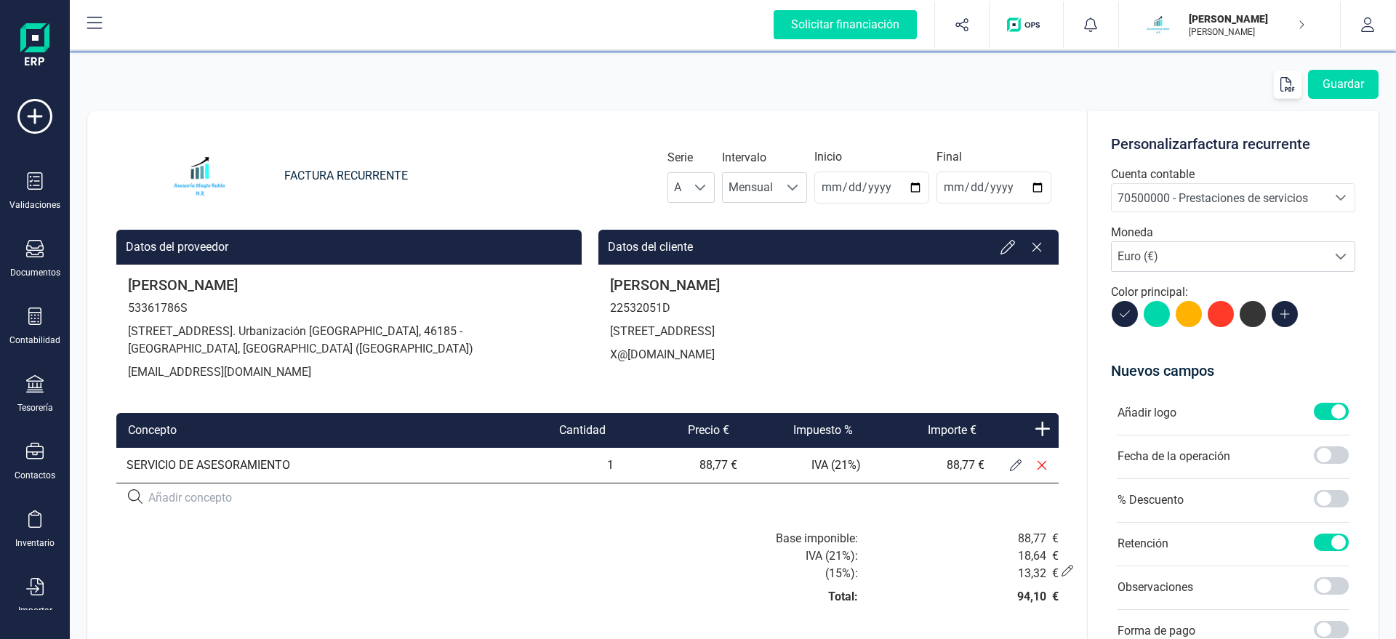
scroll to position [0, 0]
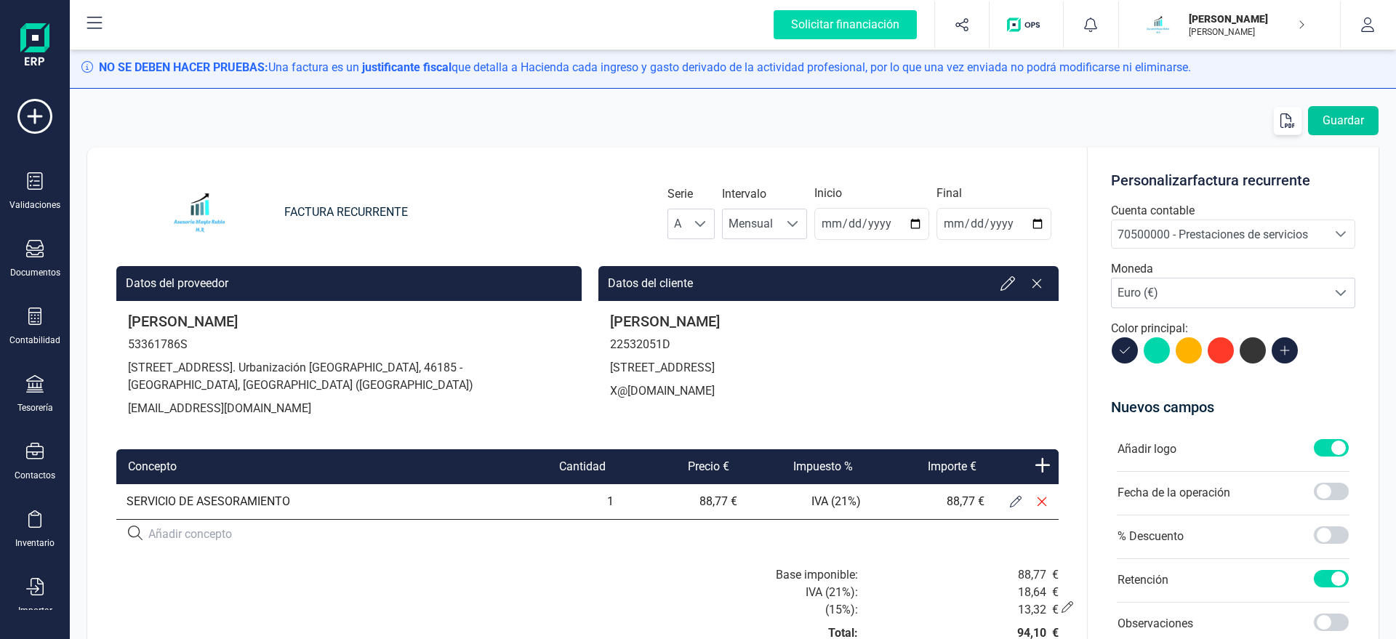
click at [1332, 129] on button "Guardar" at bounding box center [1343, 120] width 71 height 29
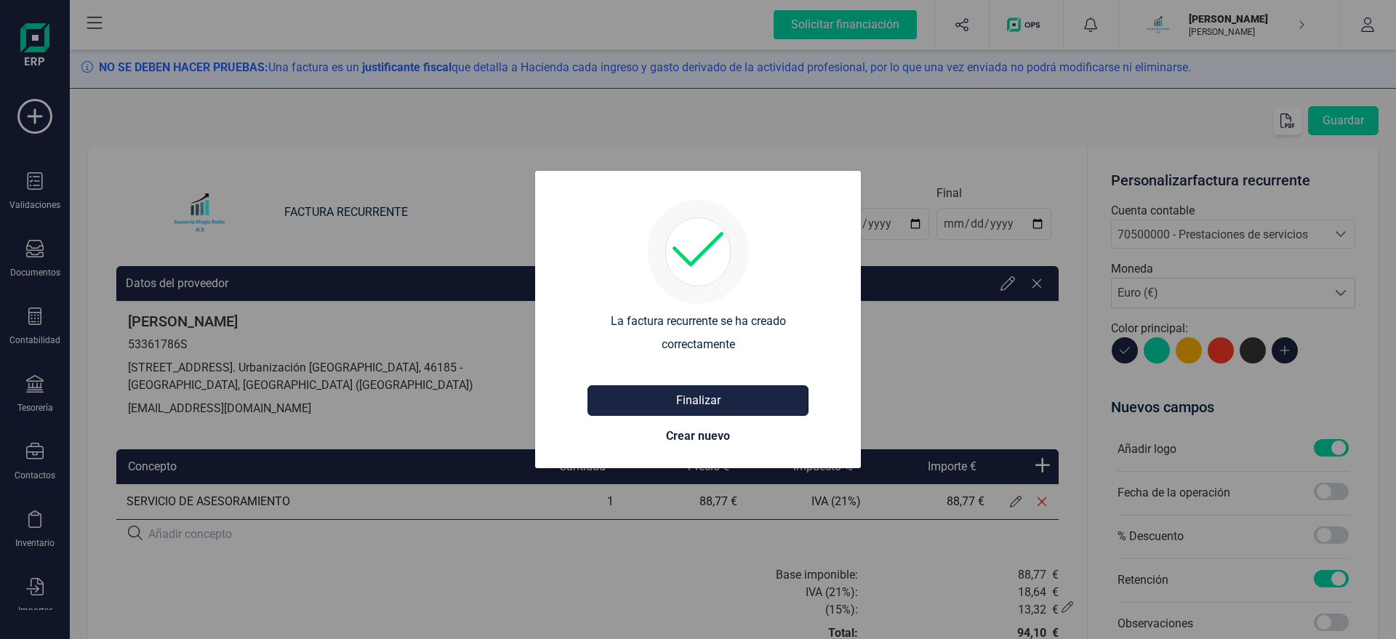
click at [736, 392] on button "Finalizar" at bounding box center [697, 400] width 221 height 31
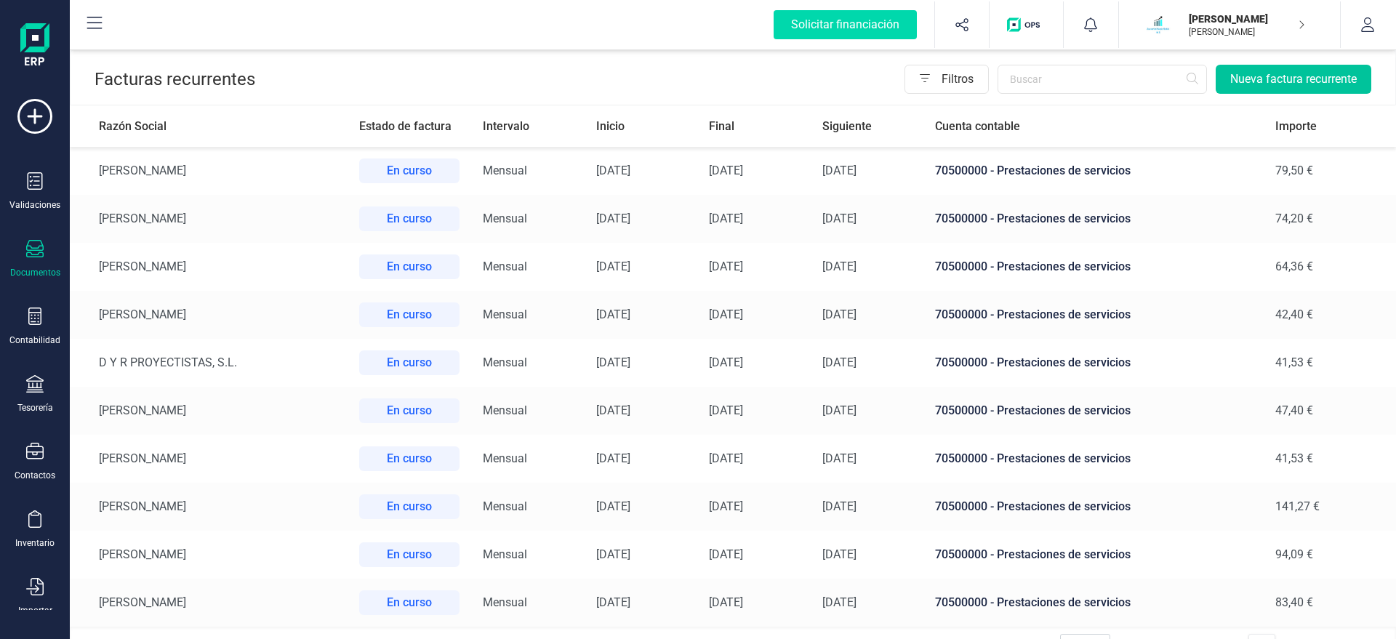
click at [1294, 84] on button "Nueva factura recurrente" at bounding box center [1293, 79] width 156 height 29
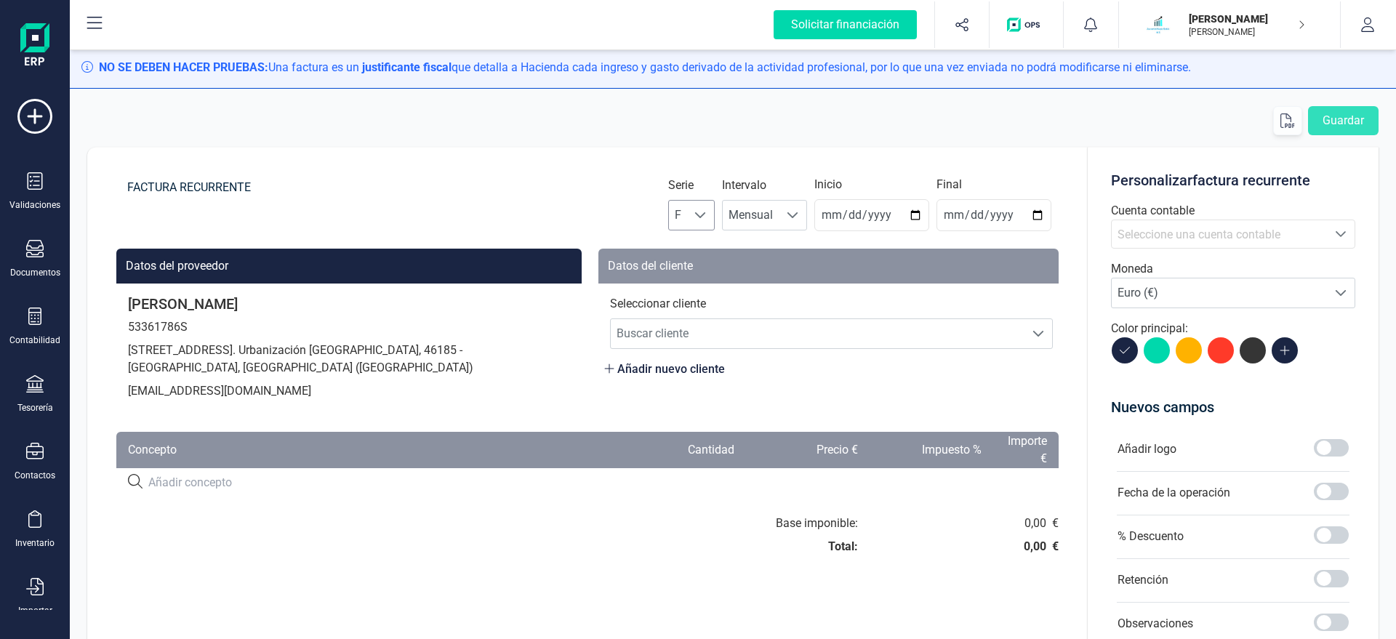
click at [715, 222] on div at bounding box center [701, 215] width 28 height 29
click at [714, 250] on li "A" at bounding box center [704, 250] width 47 height 29
click at [779, 217] on span "Mensual" at bounding box center [751, 215] width 56 height 29
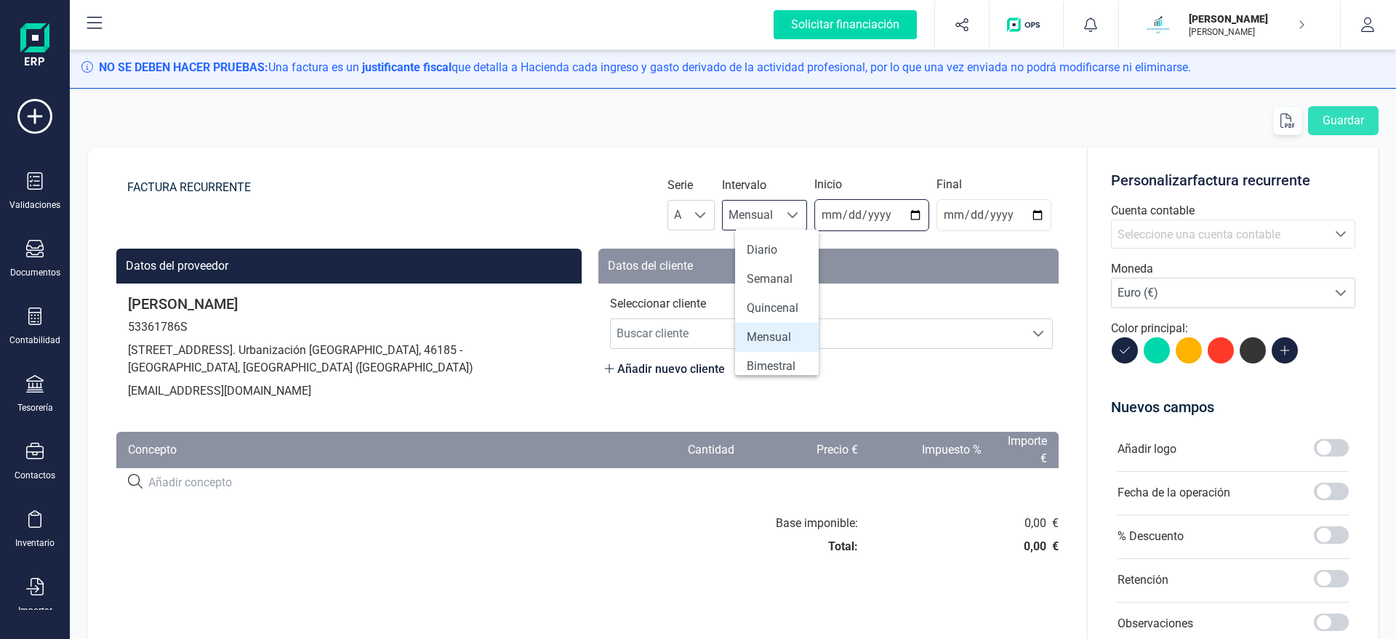
click at [831, 217] on input "2025-08-22" at bounding box center [871, 215] width 115 height 32
type input "2025-08-31"
type input "2025-12-31"
click at [894, 337] on span "Buscar cliente" at bounding box center [818, 333] width 414 height 29
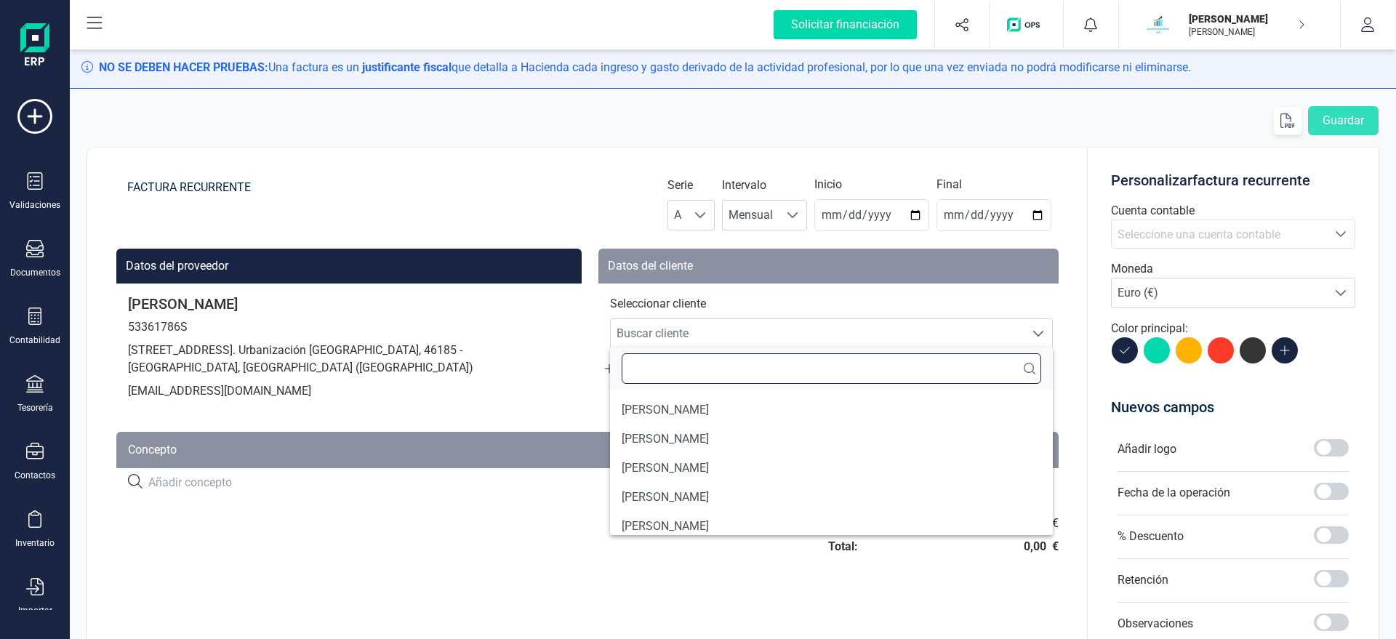
click at [685, 371] on input "text" at bounding box center [831, 368] width 419 height 31
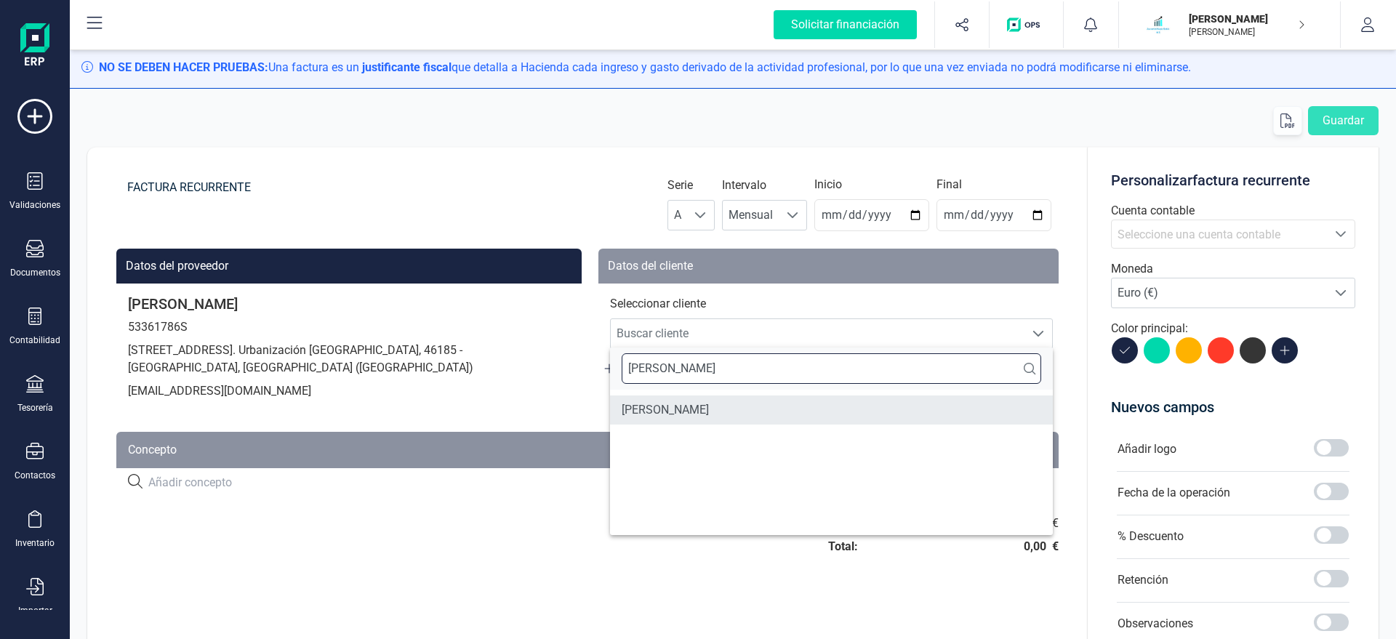
type input "MOLIN"
click at [712, 406] on li "Mª DOLORES MOLINA RUIZ" at bounding box center [831, 409] width 443 height 29
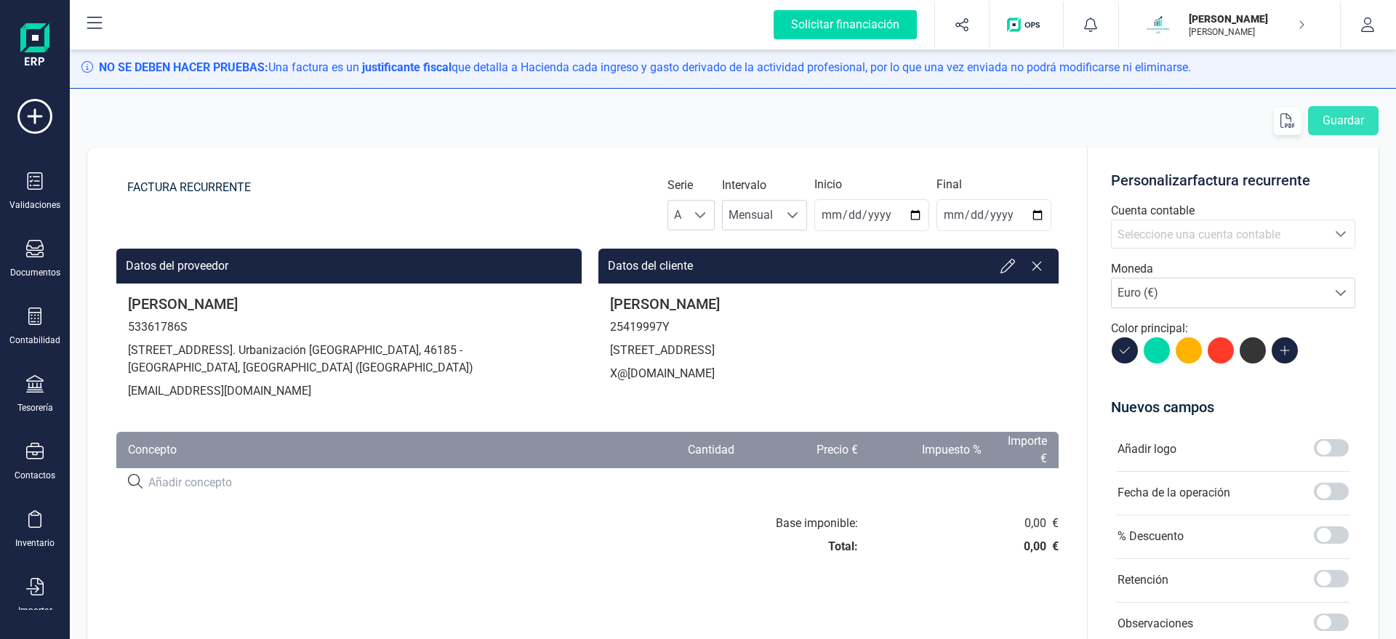
click at [1227, 235] on span "Seleccione una cuenta contable" at bounding box center [1198, 235] width 163 height 14
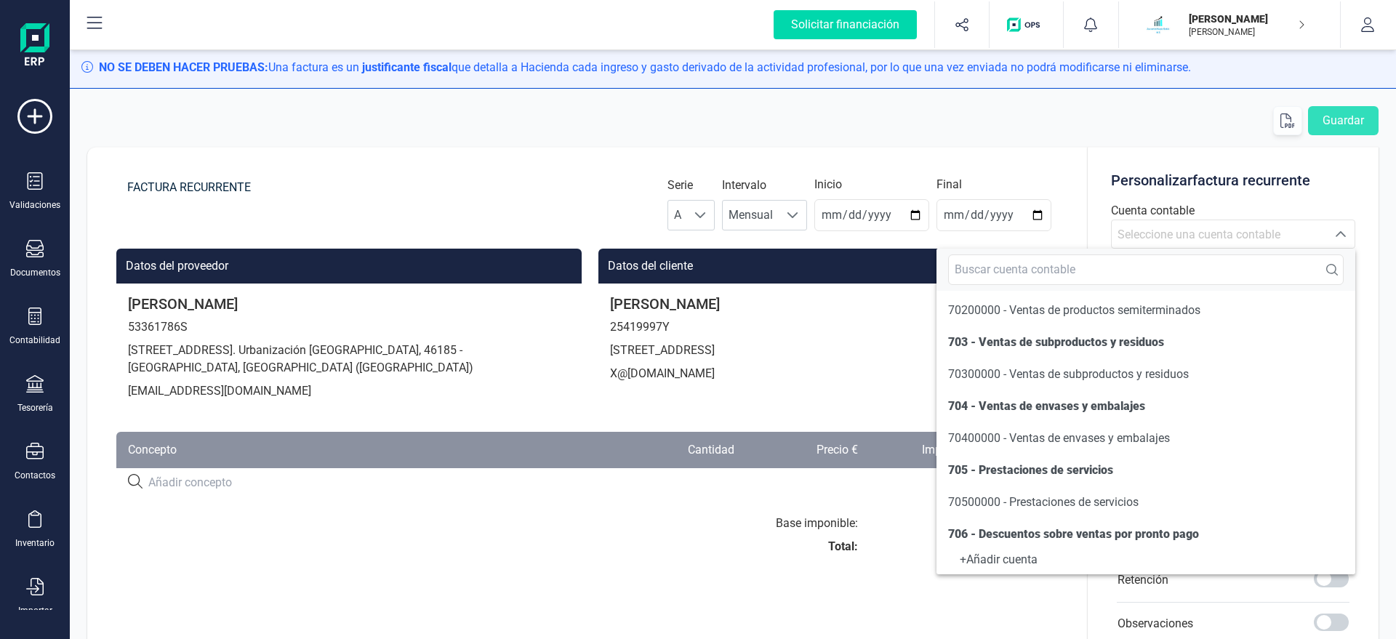
scroll to position [166, 0]
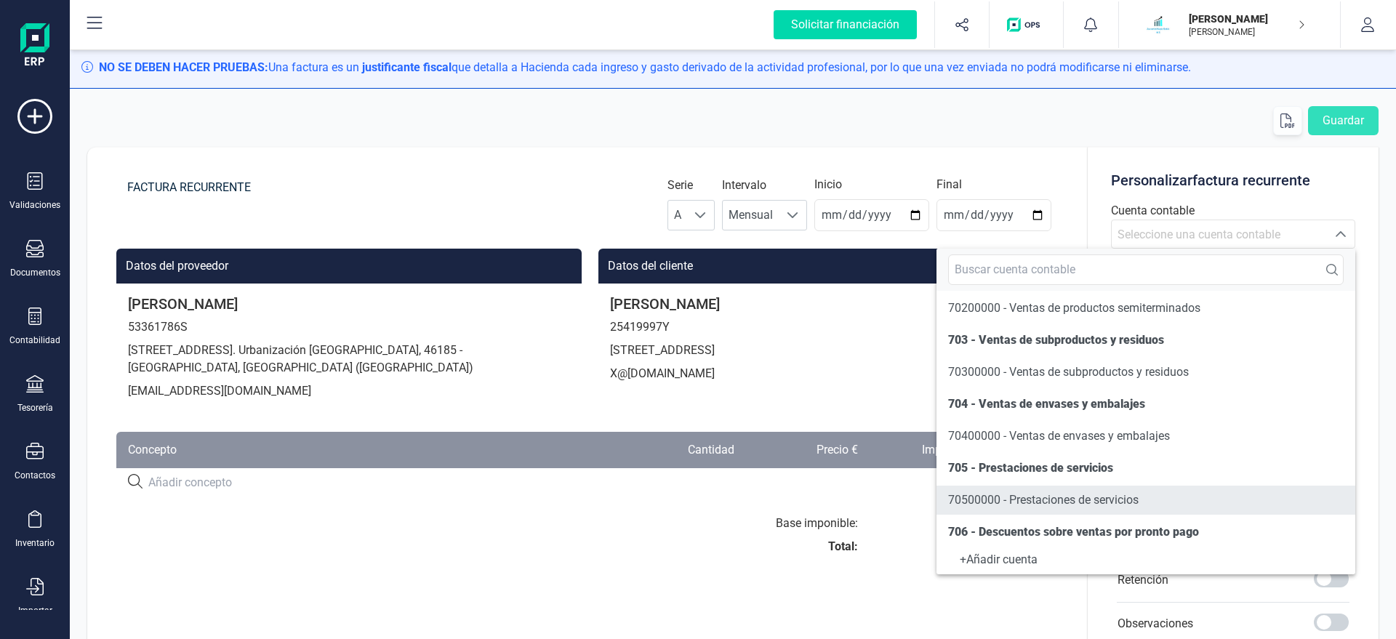
click at [1000, 493] on span "70500000 - Prestaciones de servicios" at bounding box center [1043, 499] width 190 height 17
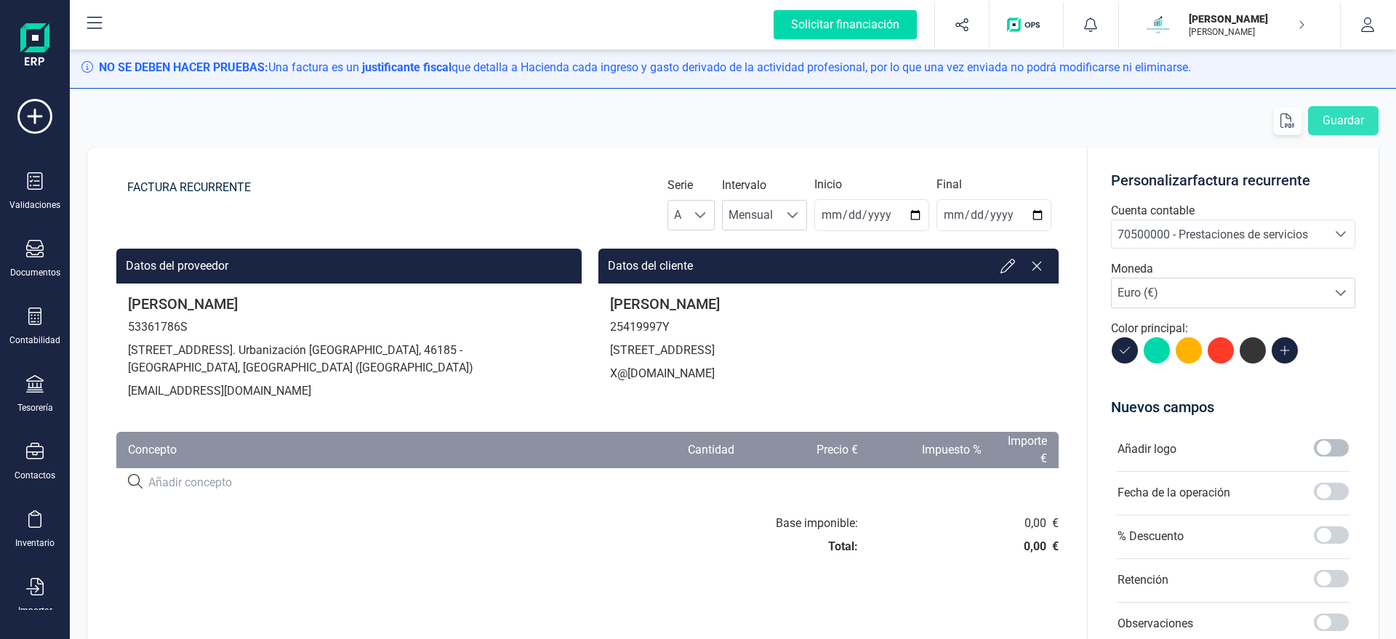
click at [1324, 448] on span at bounding box center [1331, 447] width 35 height 17
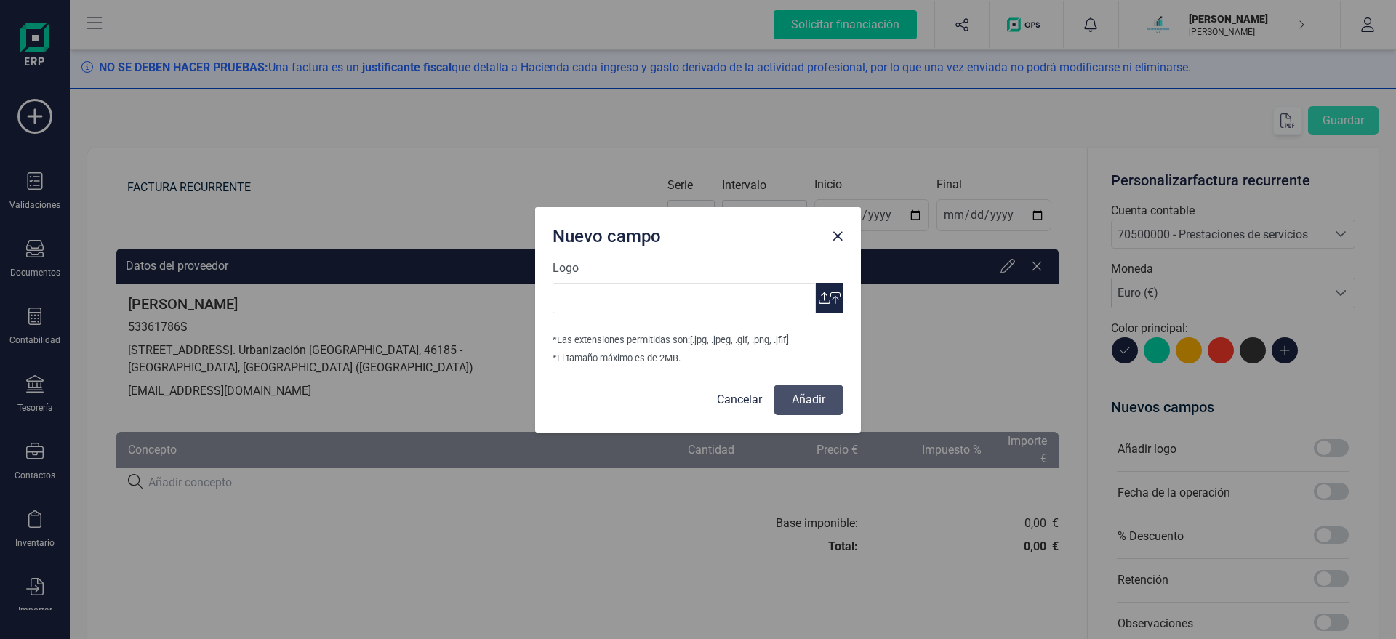
click at [837, 290] on button "button" at bounding box center [830, 298] width 28 height 31
type input "Logo Mayte Asesoria.jpg"
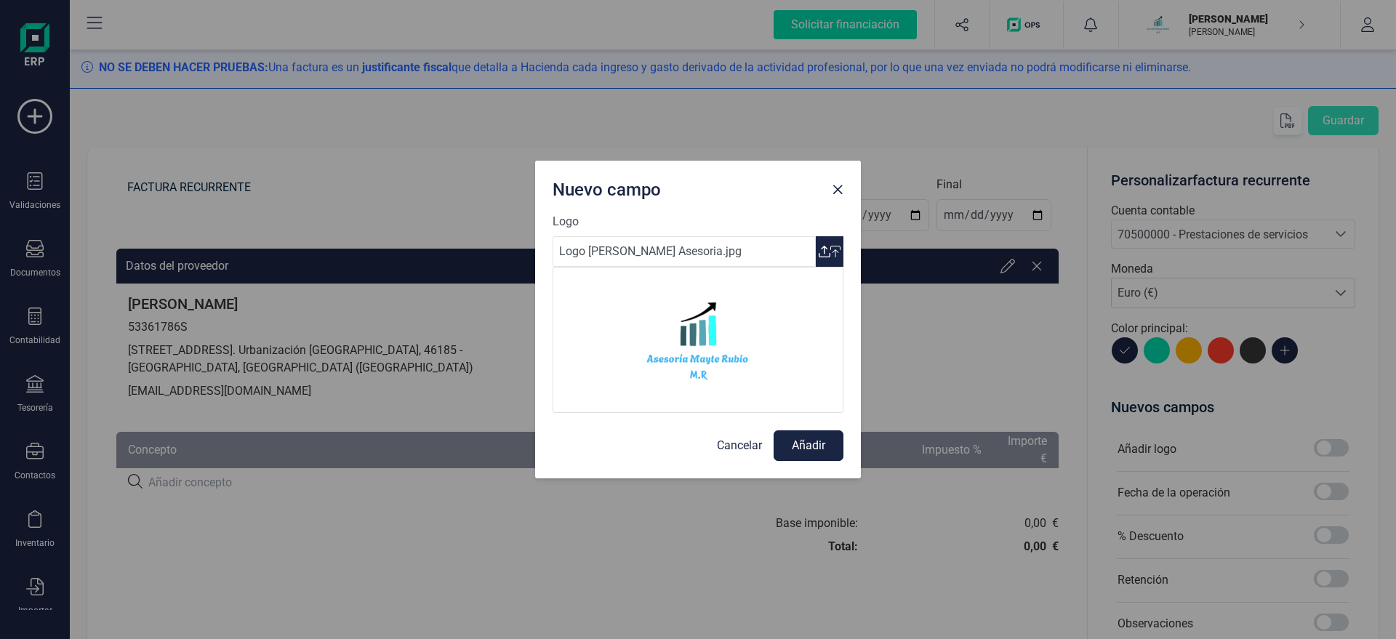
click at [781, 440] on button "Añadir" at bounding box center [808, 445] width 70 height 31
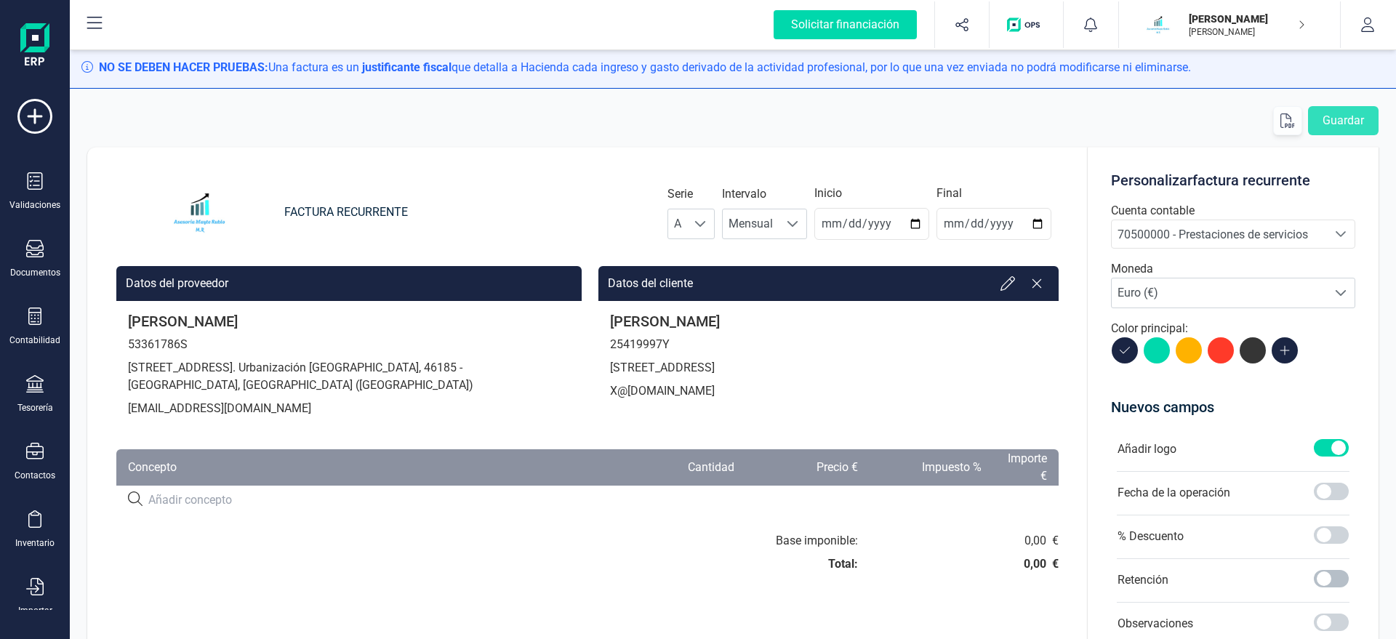
click at [1332, 586] on span at bounding box center [1331, 578] width 35 height 17
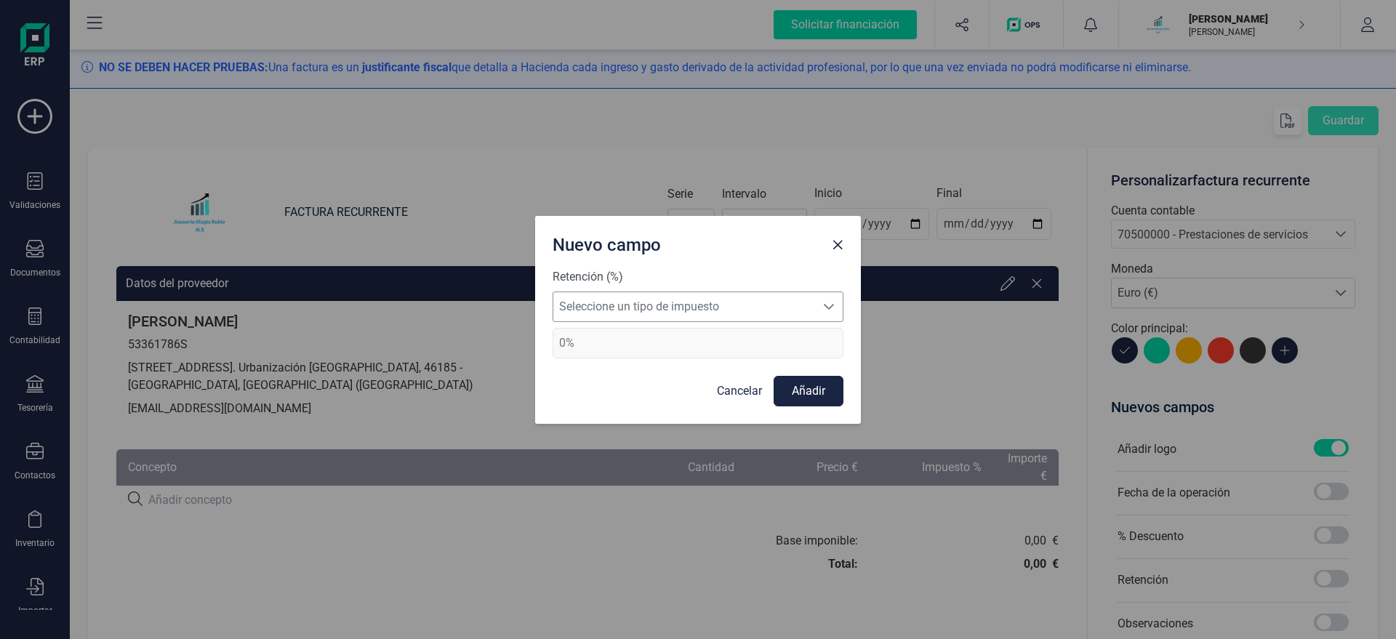
click at [751, 299] on span "Seleccione un tipo de impuesto" at bounding box center [684, 306] width 262 height 29
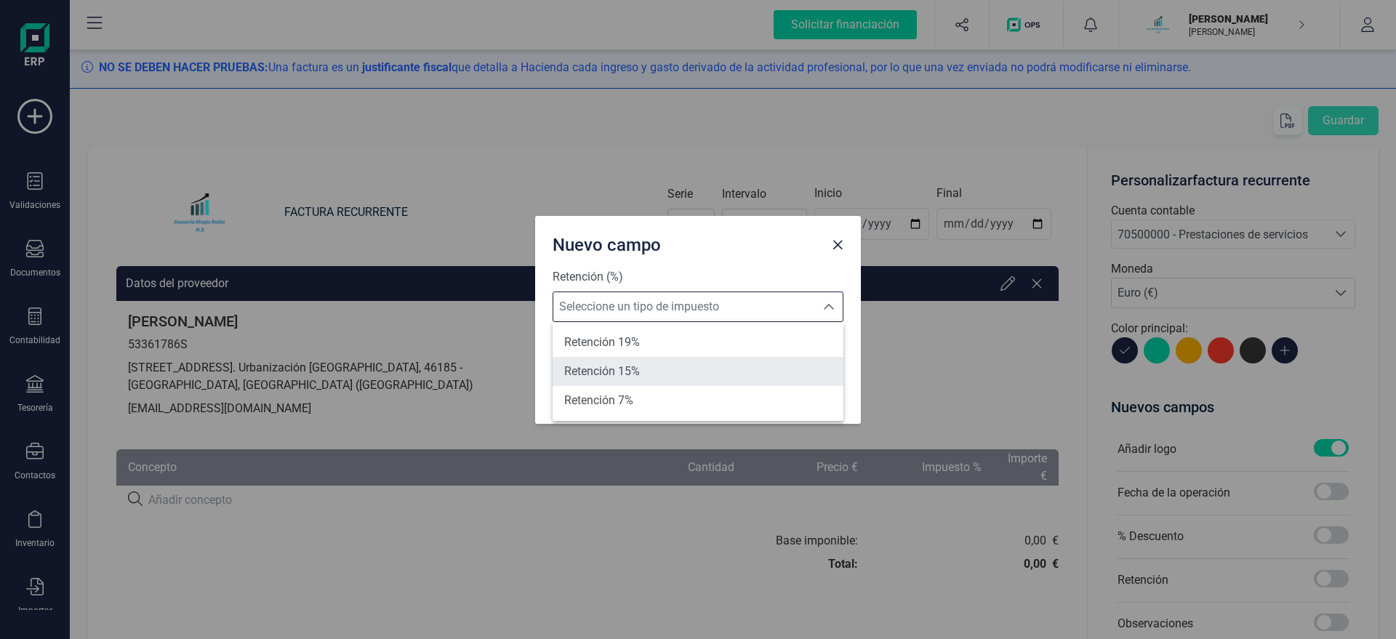
click at [710, 366] on li "Retención 15%" at bounding box center [697, 371] width 291 height 29
type input "15%"
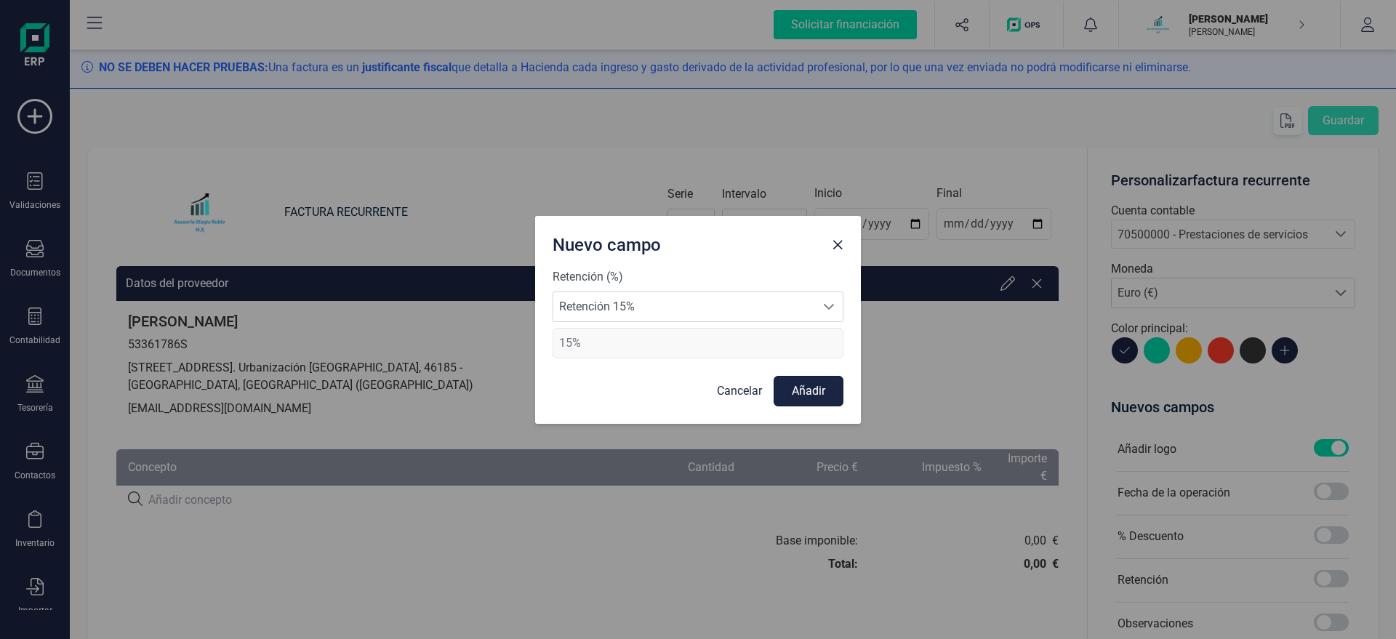
click at [800, 398] on button "Añadir" at bounding box center [808, 391] width 70 height 31
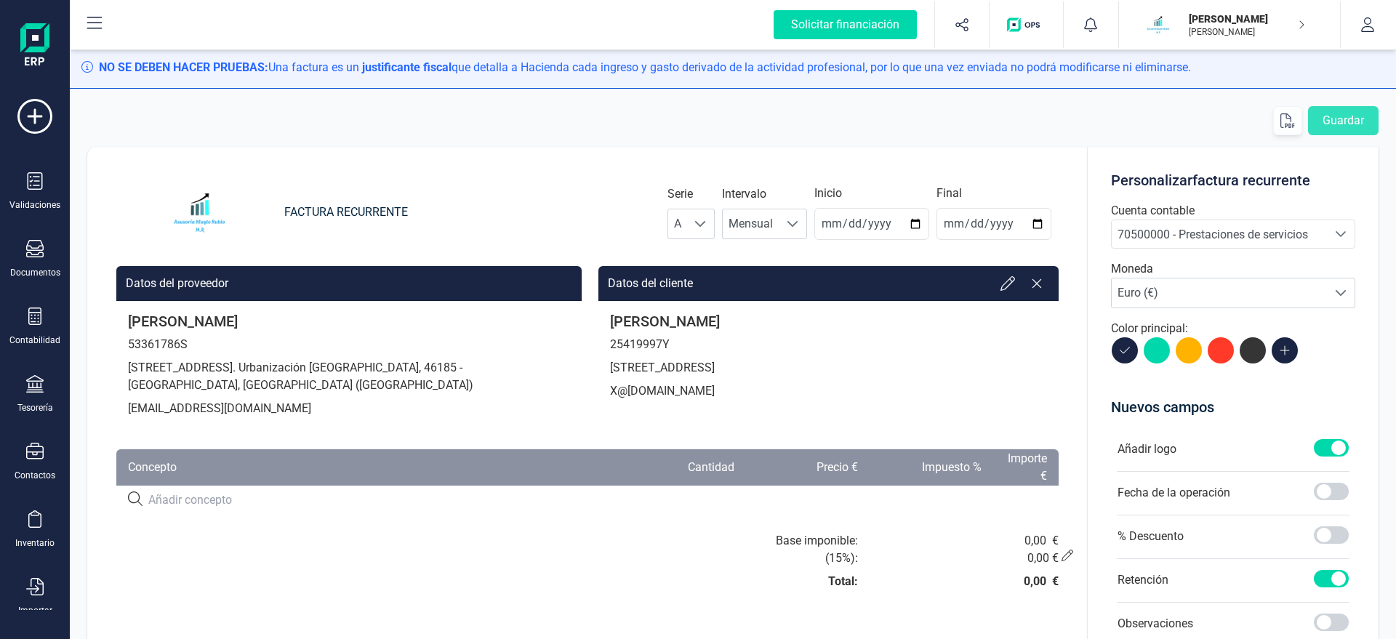
click at [215, 498] on input at bounding box center [377, 499] width 459 height 17
click at [207, 509] on input at bounding box center [377, 499] width 459 height 17
paste input "SERVICIO DE ASESORAMIENTO"
type input "SERVICIO DE ASESORAMIENTO"
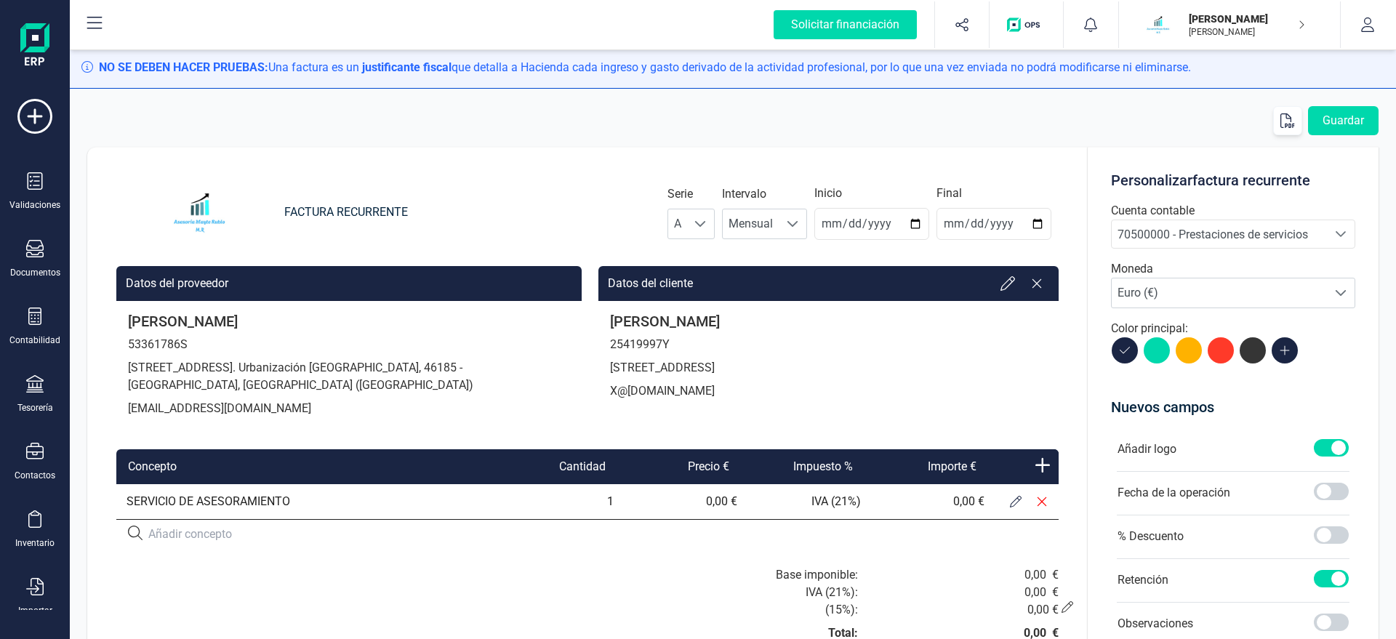
click at [1013, 496] on icon at bounding box center [1016, 502] width 12 height 12
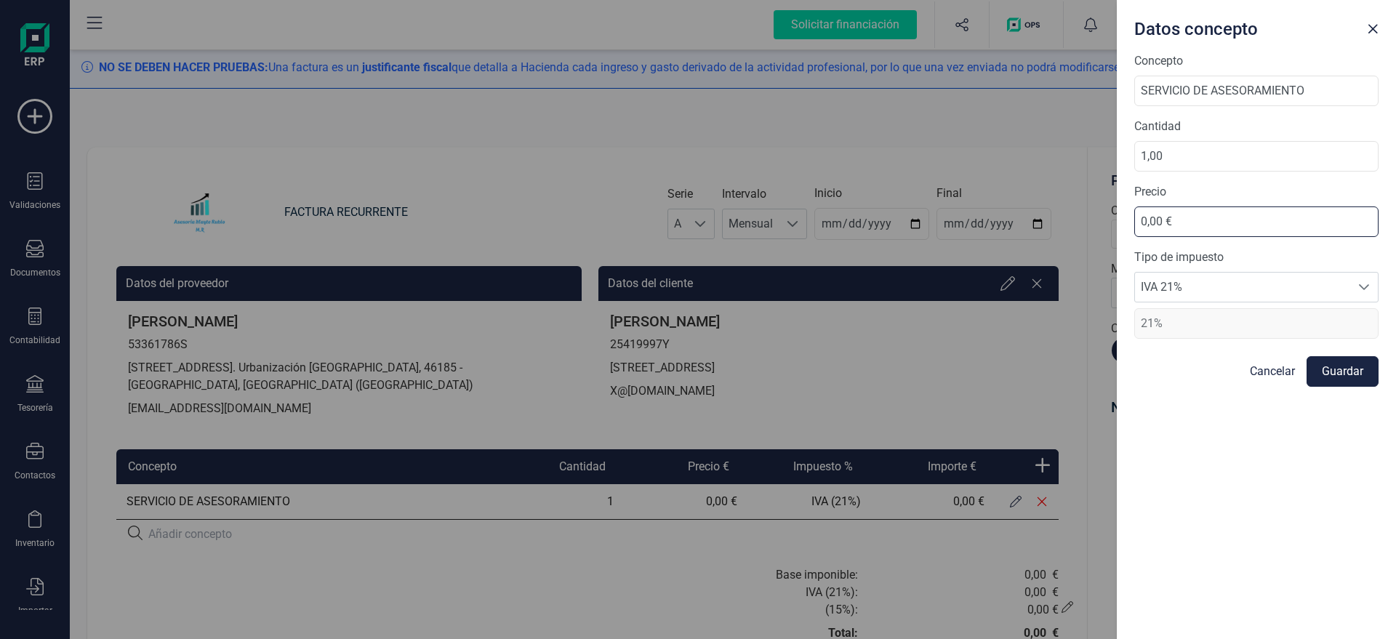
drag, startPoint x: 1189, startPoint y: 221, endPoint x: 992, endPoint y: 202, distance: 198.6
click at [1134, 237] on input "0,00 €" at bounding box center [1256, 221] width 244 height 31
type input "69,54 €"
click at [1346, 376] on button "Guardar" at bounding box center [1342, 371] width 72 height 31
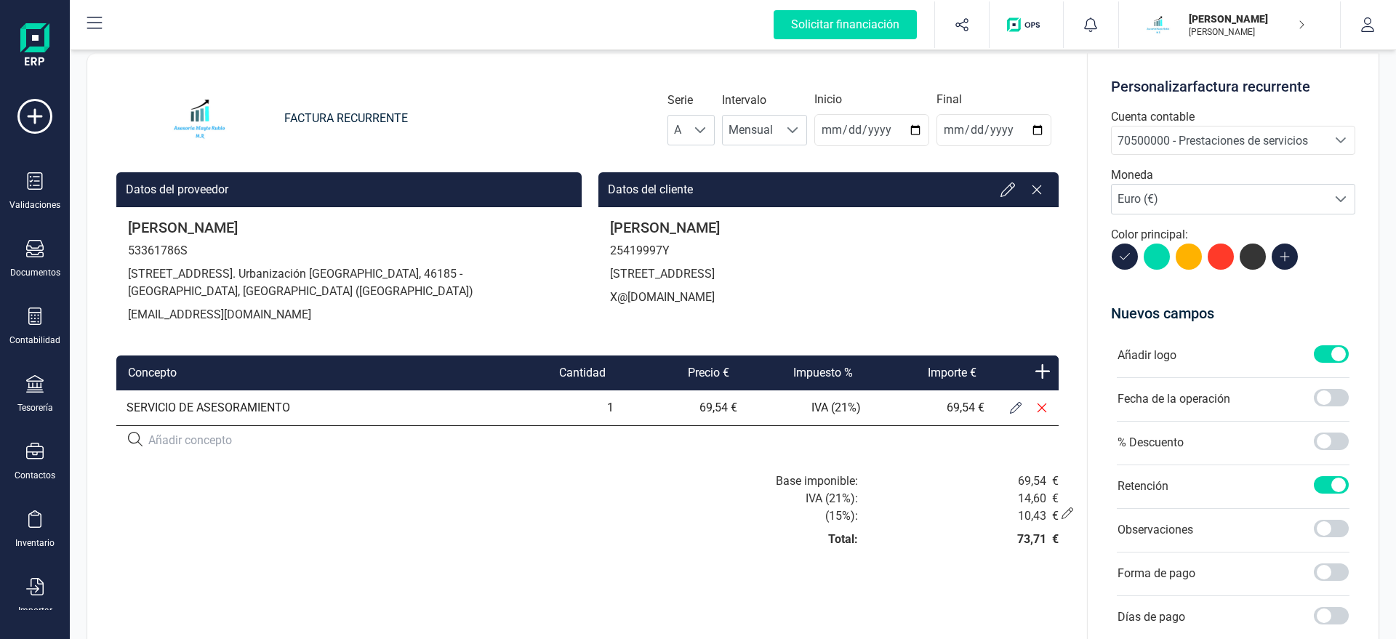
scroll to position [0, 0]
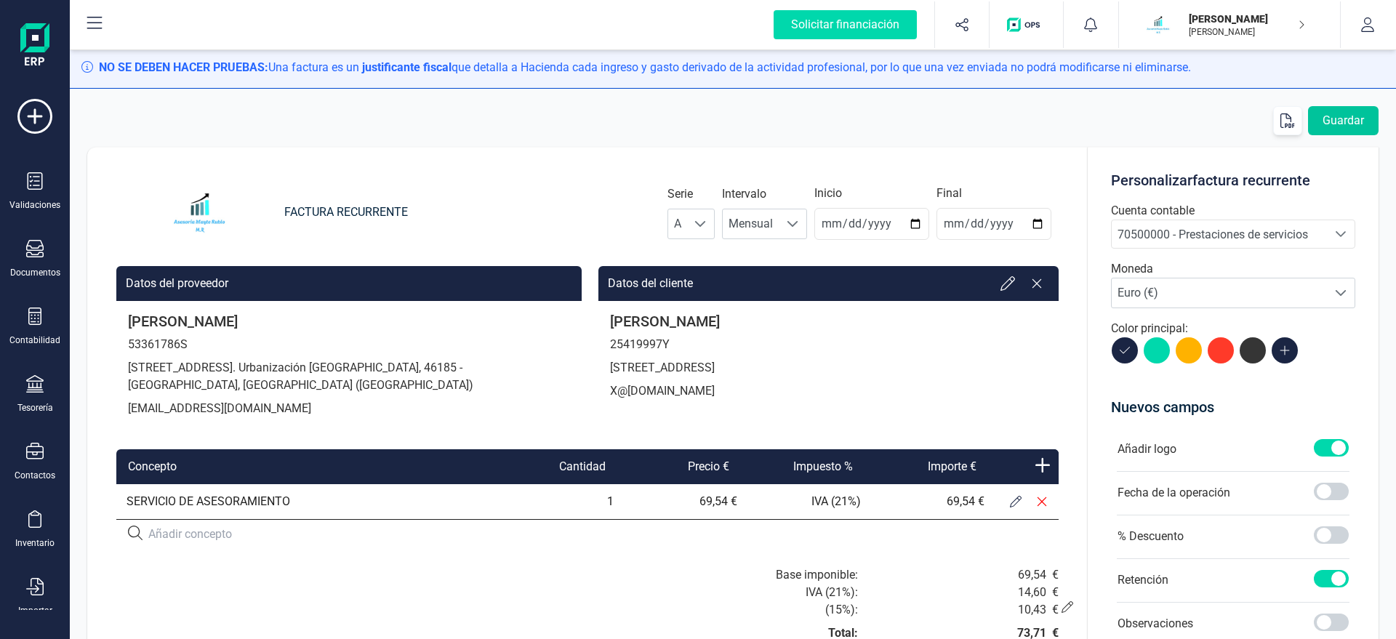
click at [1344, 134] on button "Guardar" at bounding box center [1343, 120] width 71 height 29
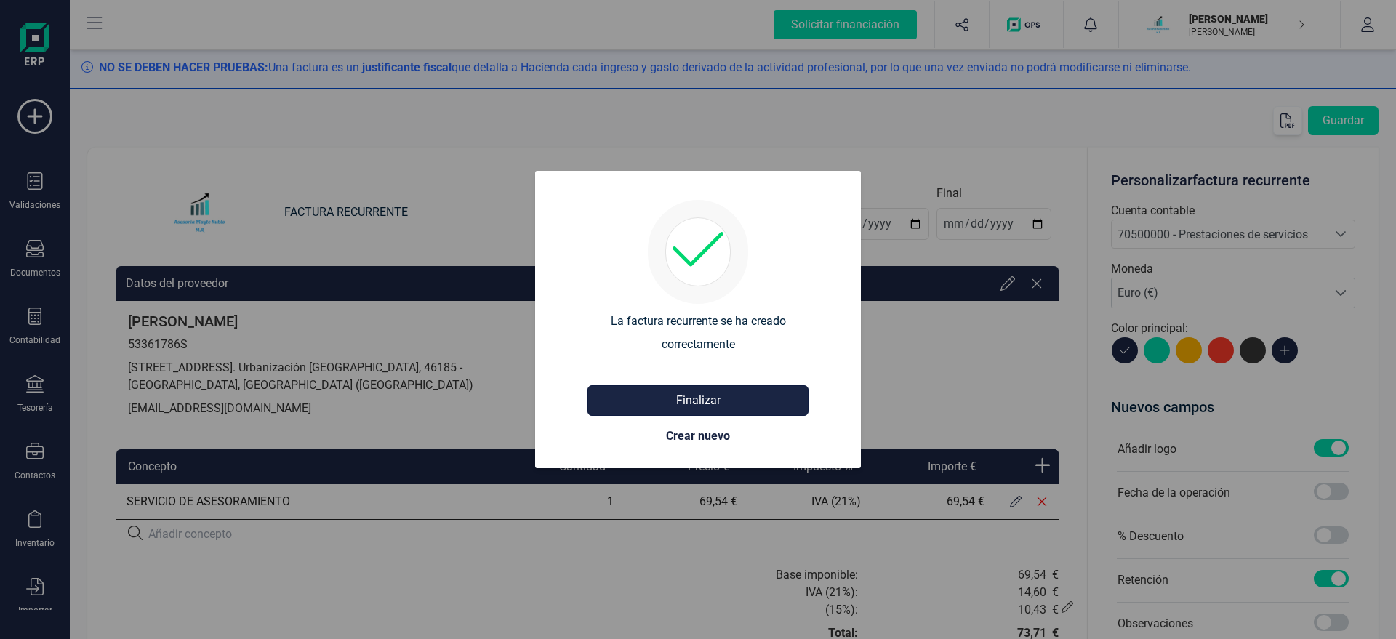
click at [723, 395] on button "Finalizar" at bounding box center [697, 400] width 221 height 31
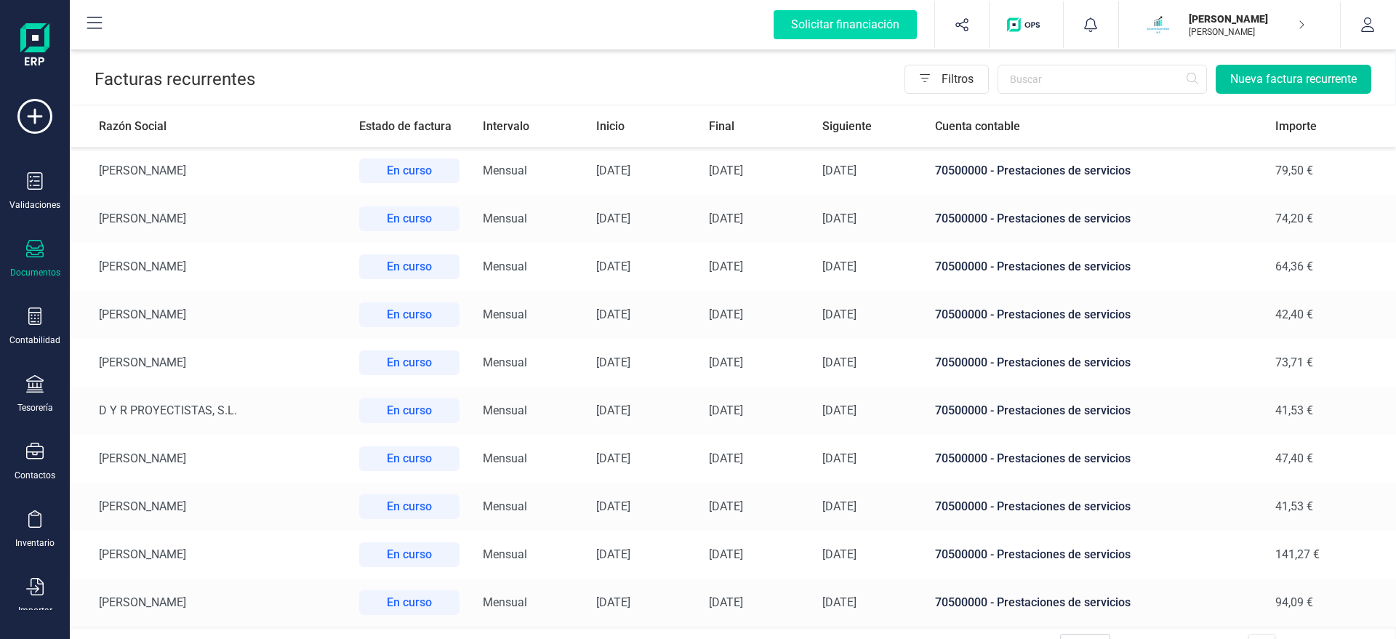
click at [1274, 68] on button "Nueva factura recurrente" at bounding box center [1293, 79] width 156 height 29
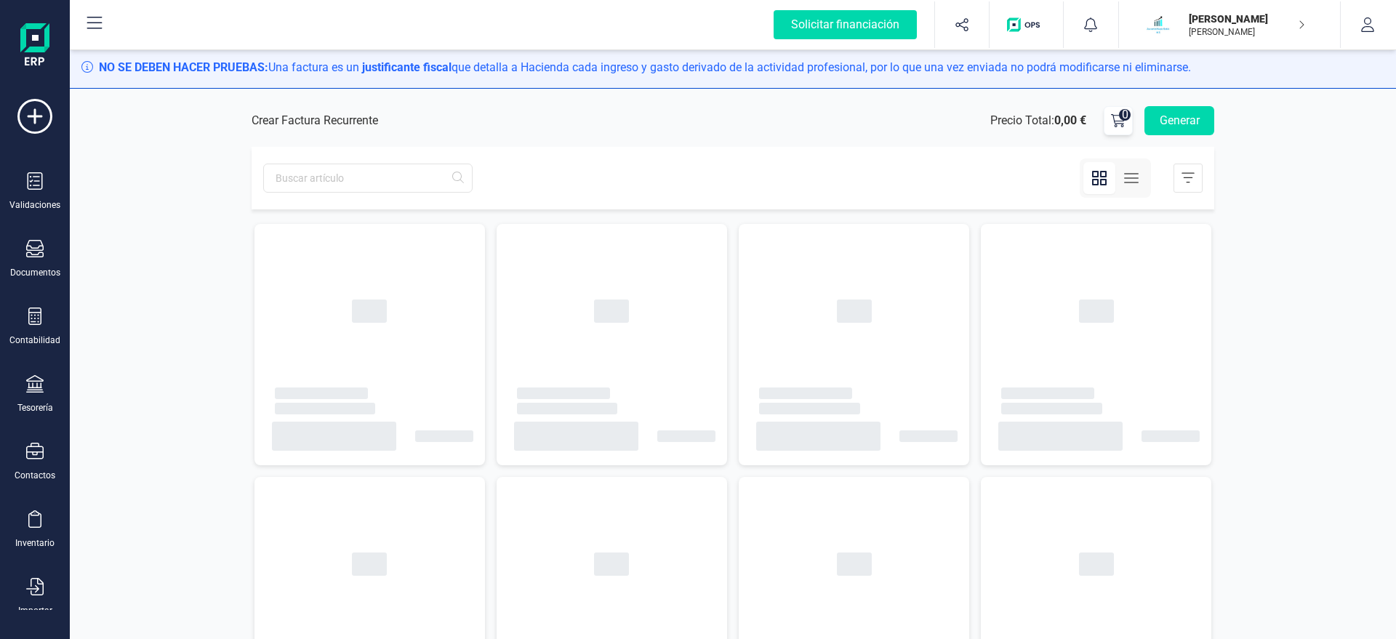
type input "2025-08-22"
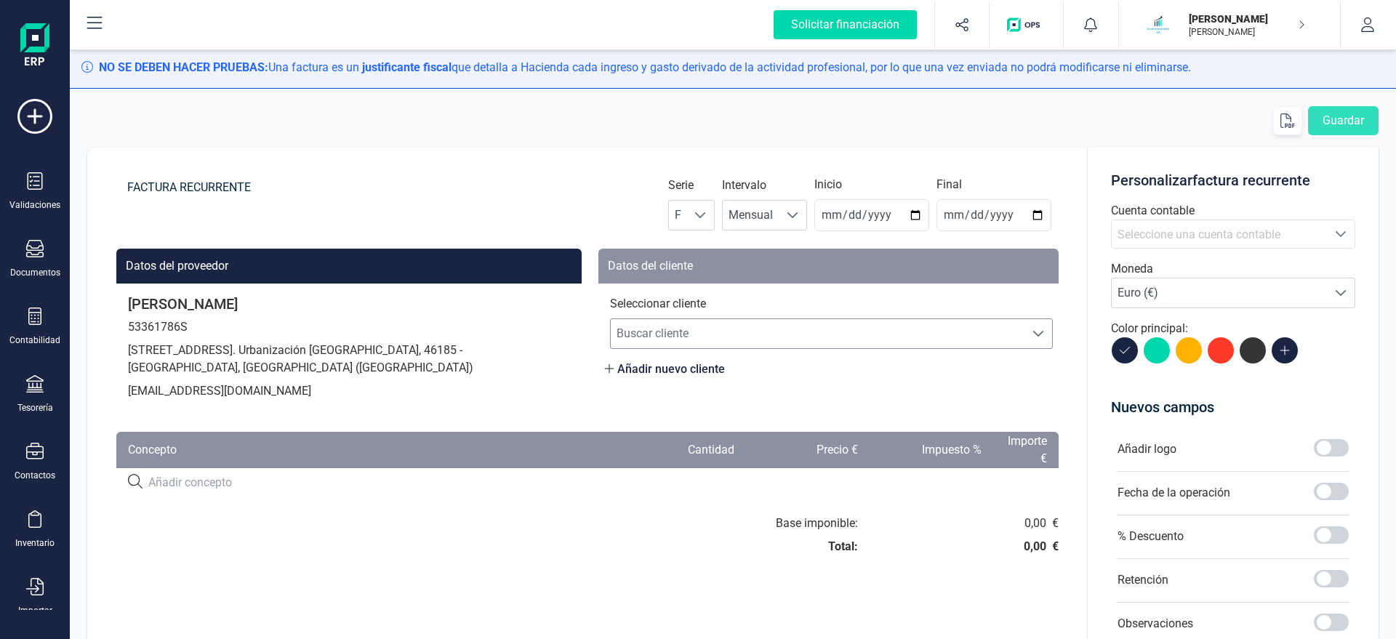
click at [670, 334] on span "Buscar cliente" at bounding box center [818, 333] width 414 height 29
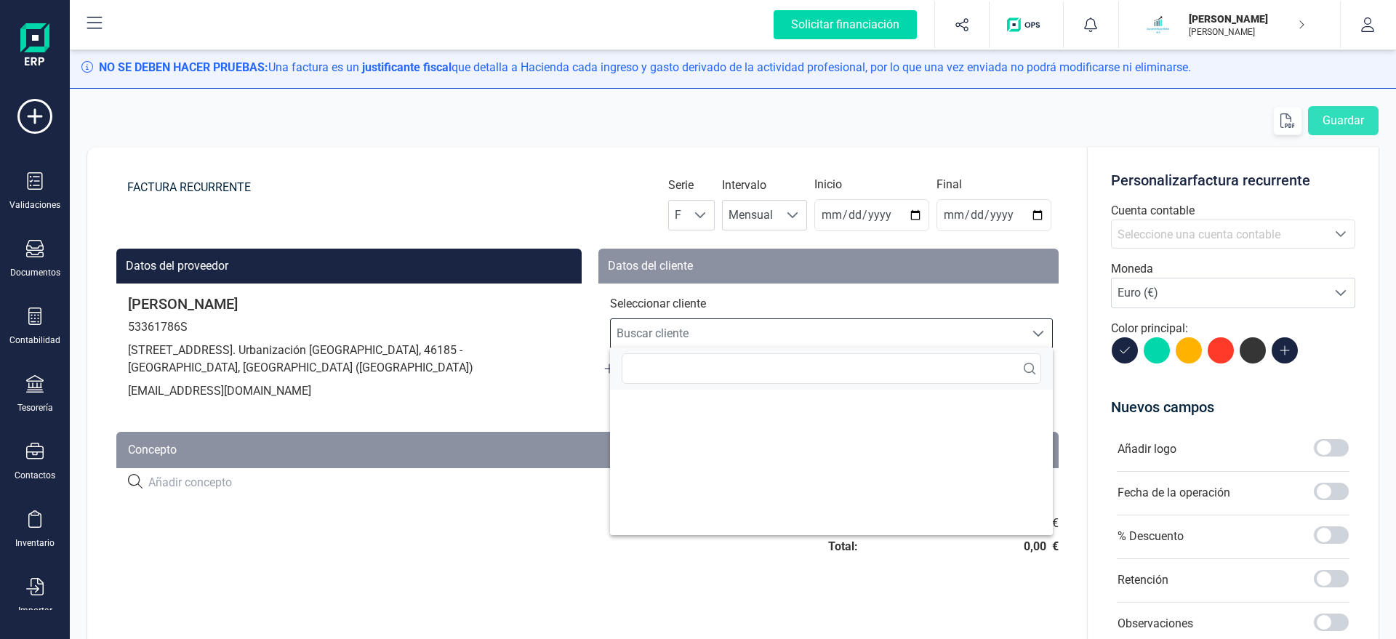
scroll to position [9, 70]
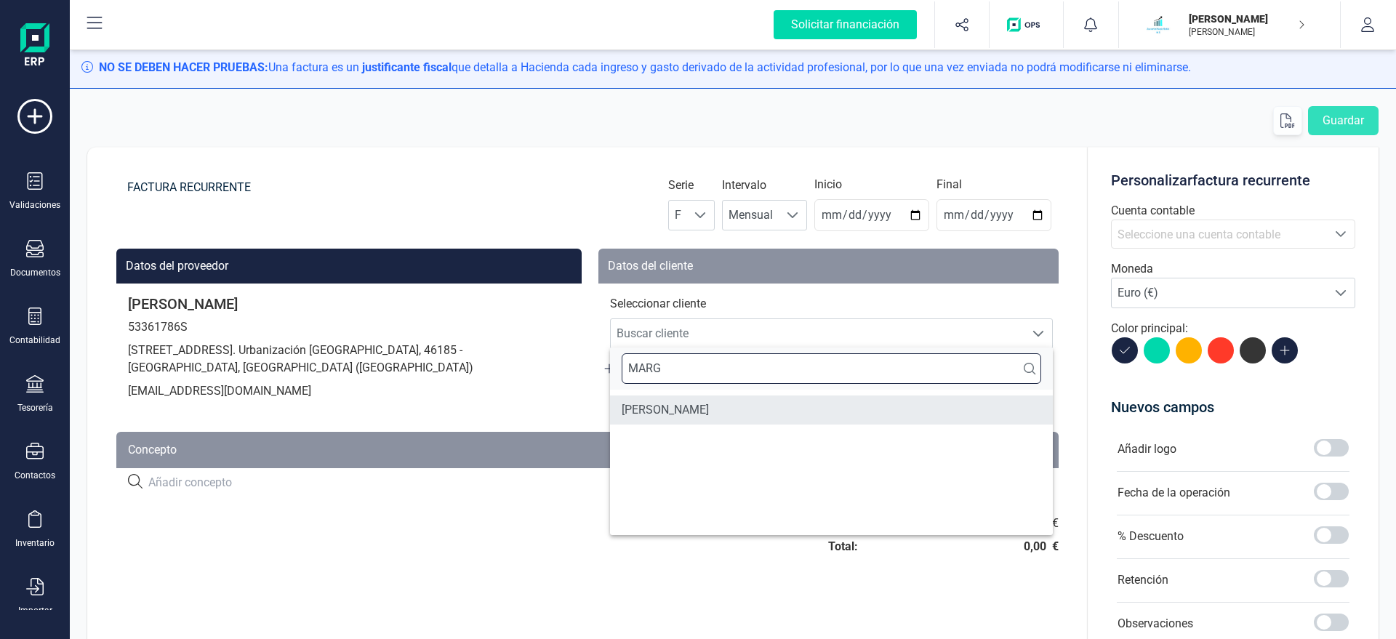
type input "MARG"
click at [707, 422] on li "MARGARITA MORALES SANJOSE" at bounding box center [831, 409] width 443 height 29
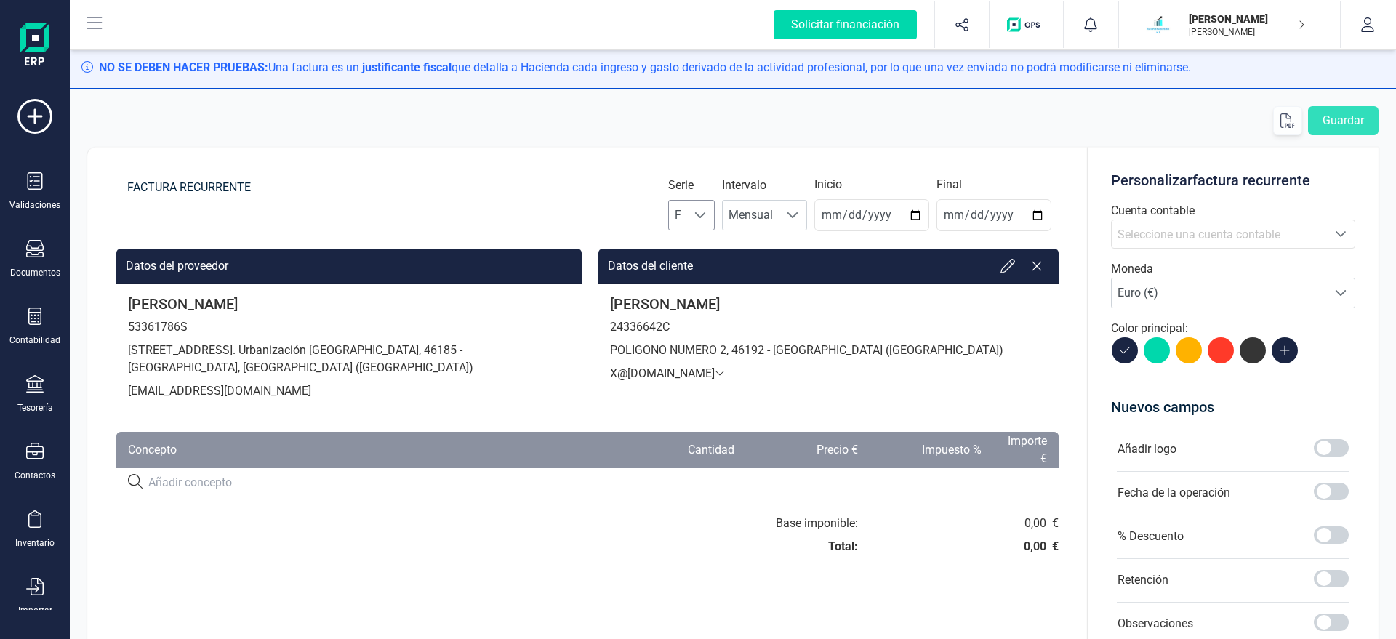
click at [703, 225] on div at bounding box center [701, 215] width 28 height 29
click at [704, 249] on li "A" at bounding box center [704, 250] width 47 height 29
click at [763, 210] on span "Mensual" at bounding box center [751, 215] width 56 height 29
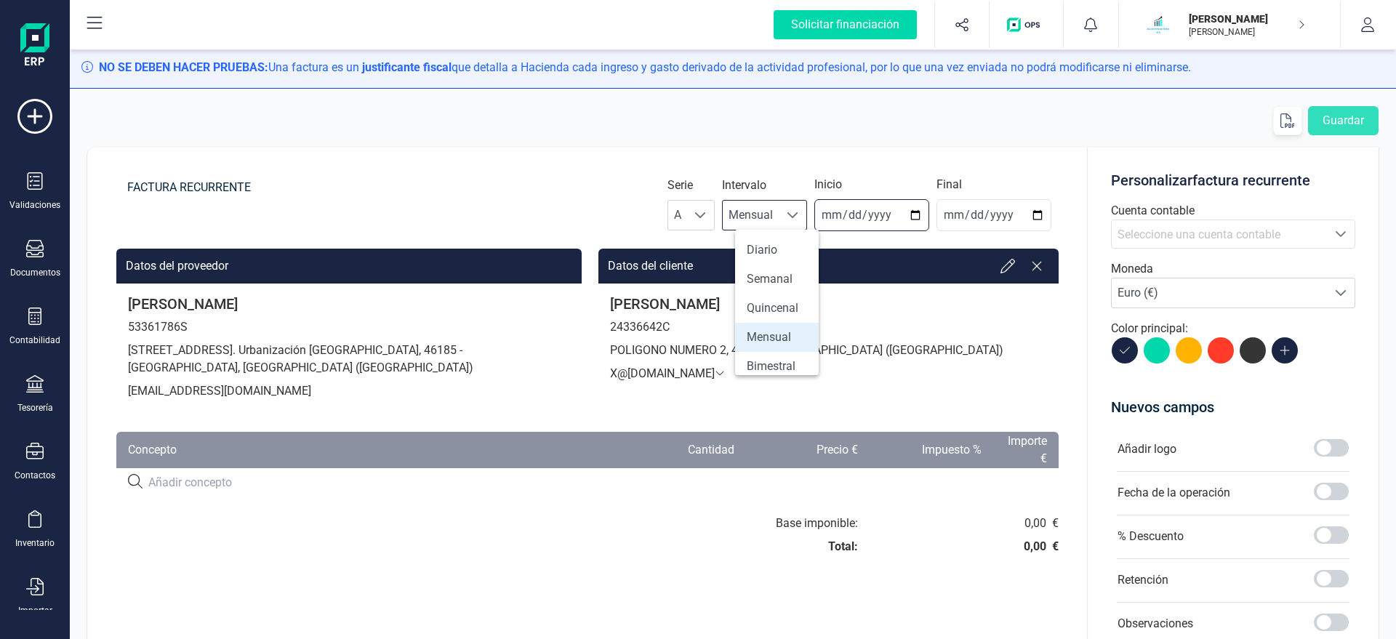
click at [858, 214] on input "2025-08-22" at bounding box center [871, 215] width 115 height 32
click at [845, 218] on input "2025-08-22" at bounding box center [871, 215] width 115 height 32
type input "2025-08-31"
type input "2025-12-31"
click at [1178, 244] on span "Seleccione una cuenta contable" at bounding box center [1218, 234] width 215 height 28
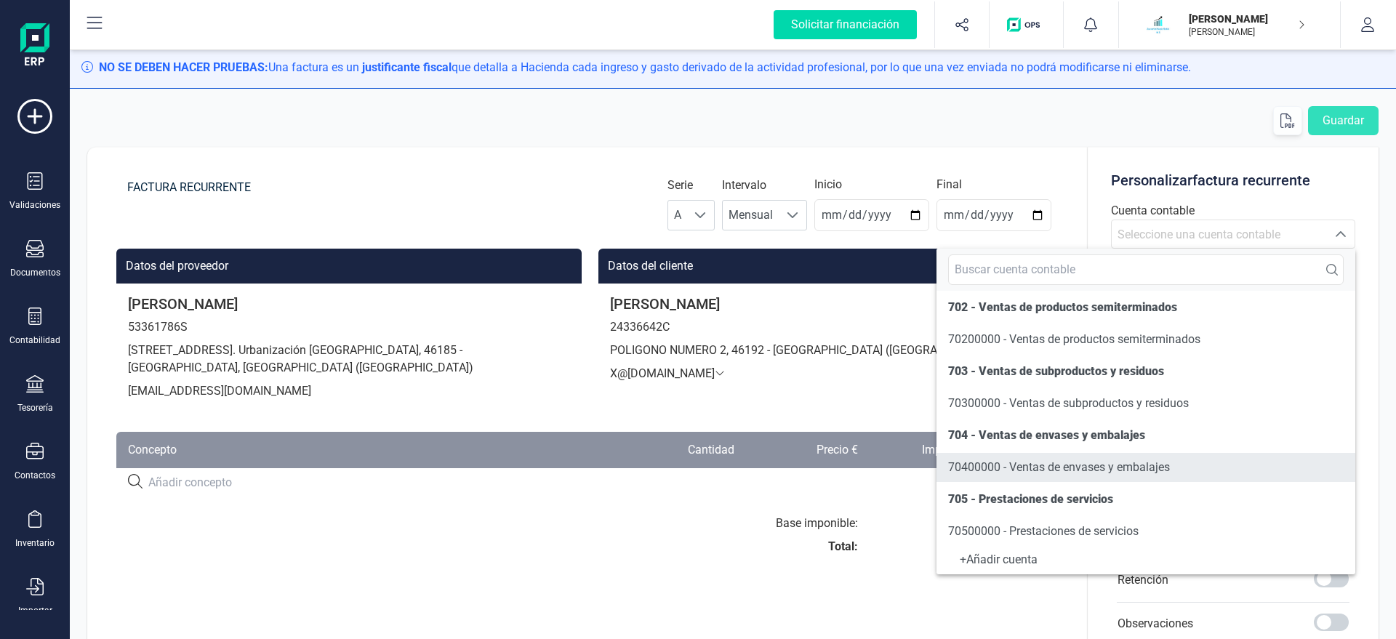
scroll to position [166, 0]
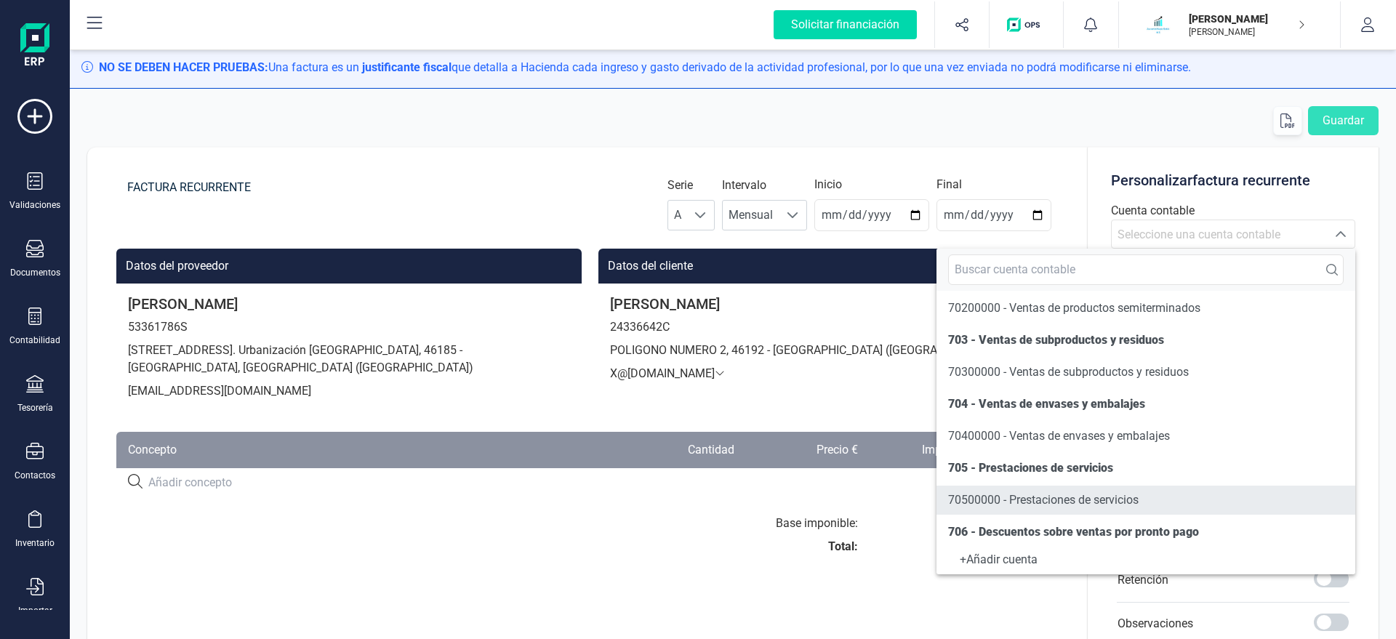
click at [993, 496] on span "70500000 - Prestaciones de servicios" at bounding box center [1043, 500] width 190 height 14
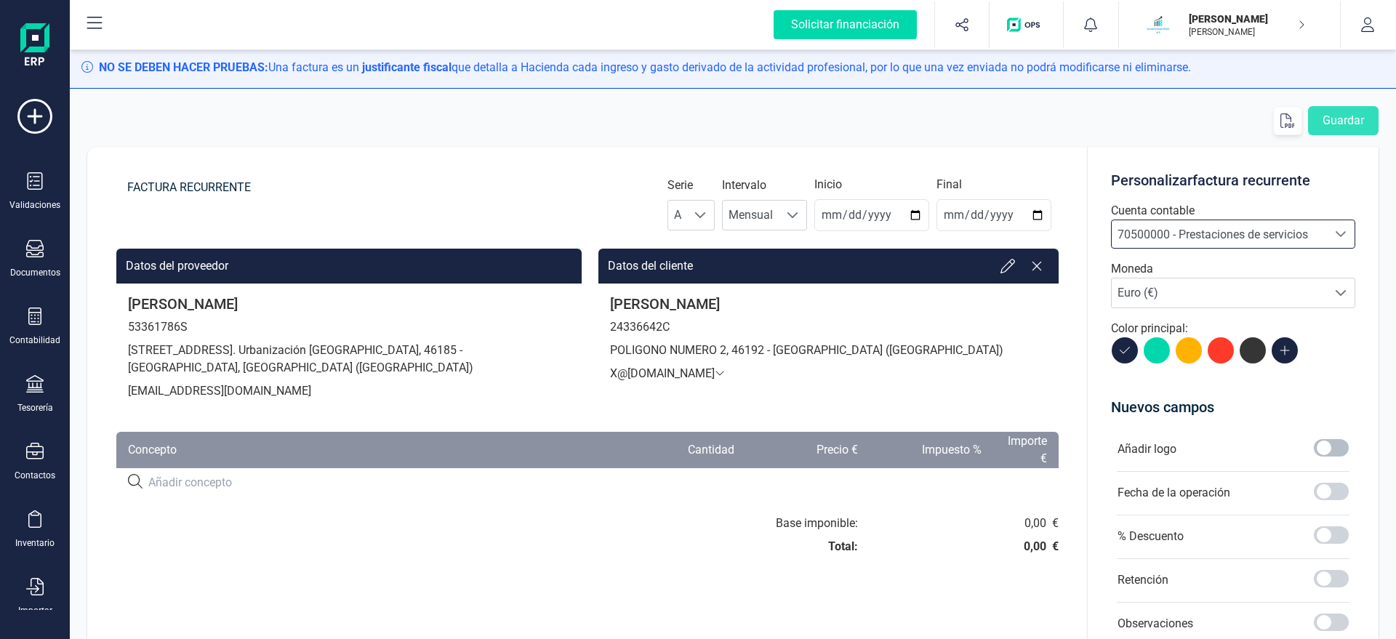
click at [1321, 453] on span at bounding box center [1331, 447] width 35 height 17
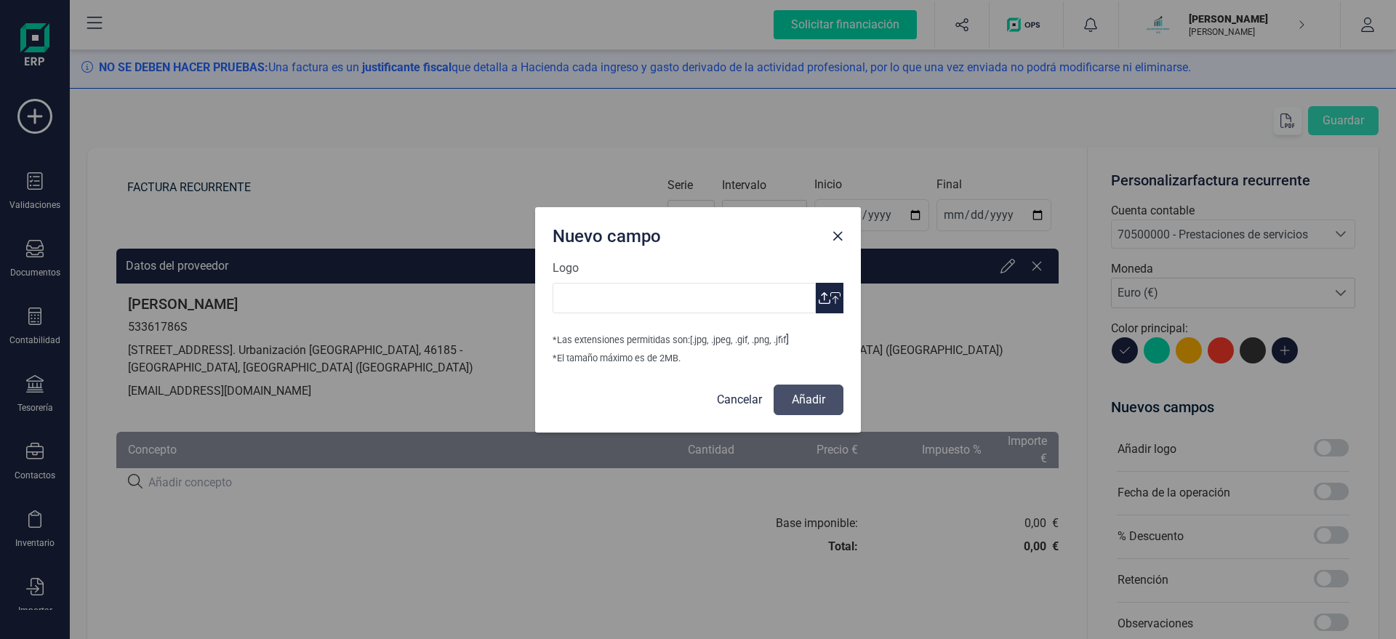
click at [829, 290] on button "button" at bounding box center [830, 298] width 28 height 31
type input "Logo Mayte Asesoria.jpg"
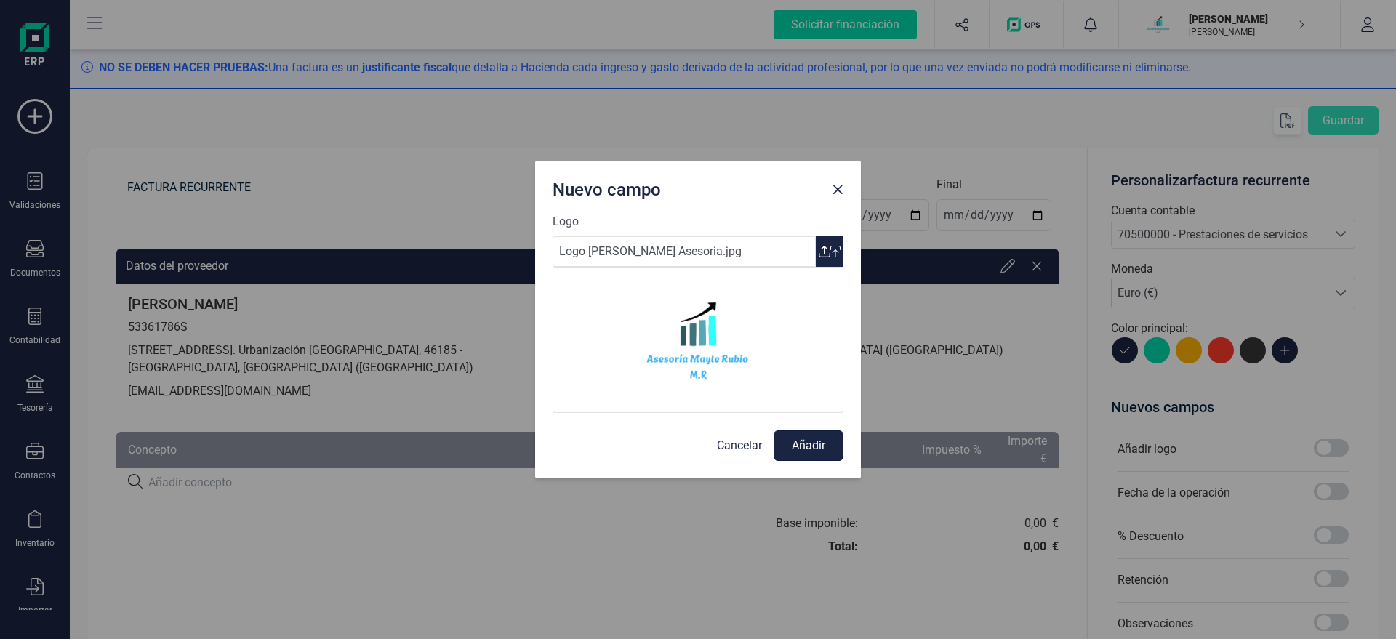
click at [798, 441] on button "Añadir" at bounding box center [808, 445] width 70 height 31
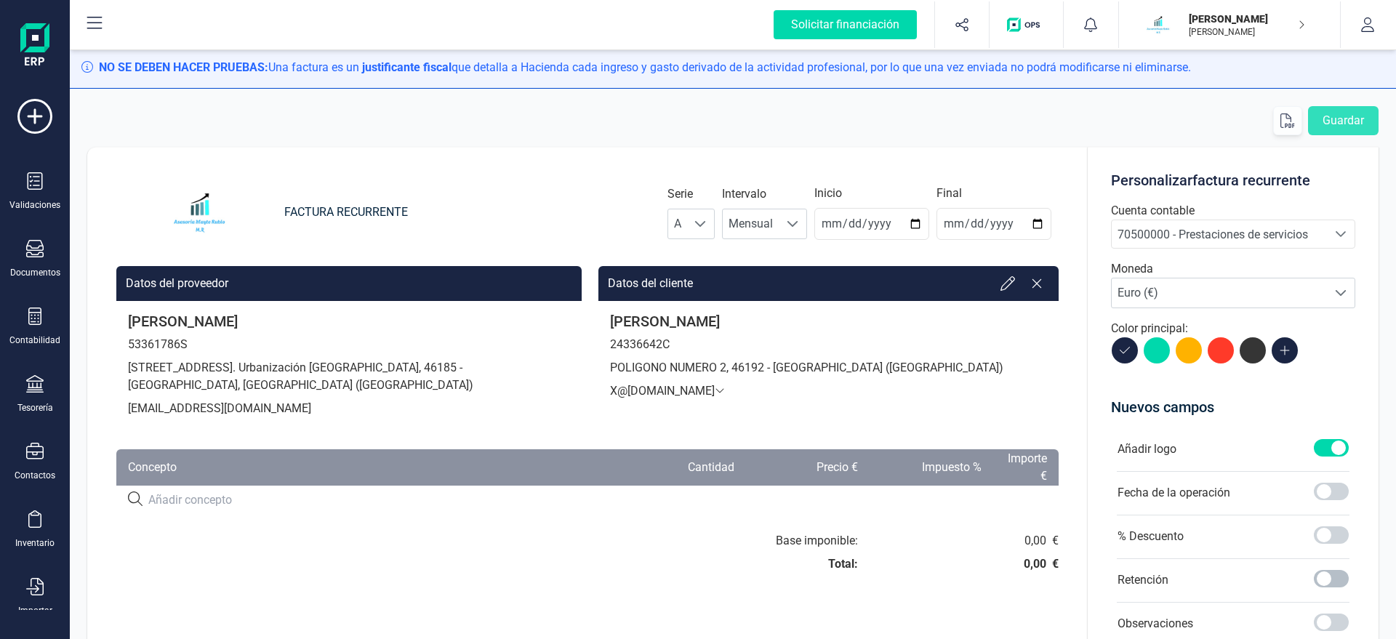
click at [1332, 579] on span at bounding box center [1331, 578] width 35 height 17
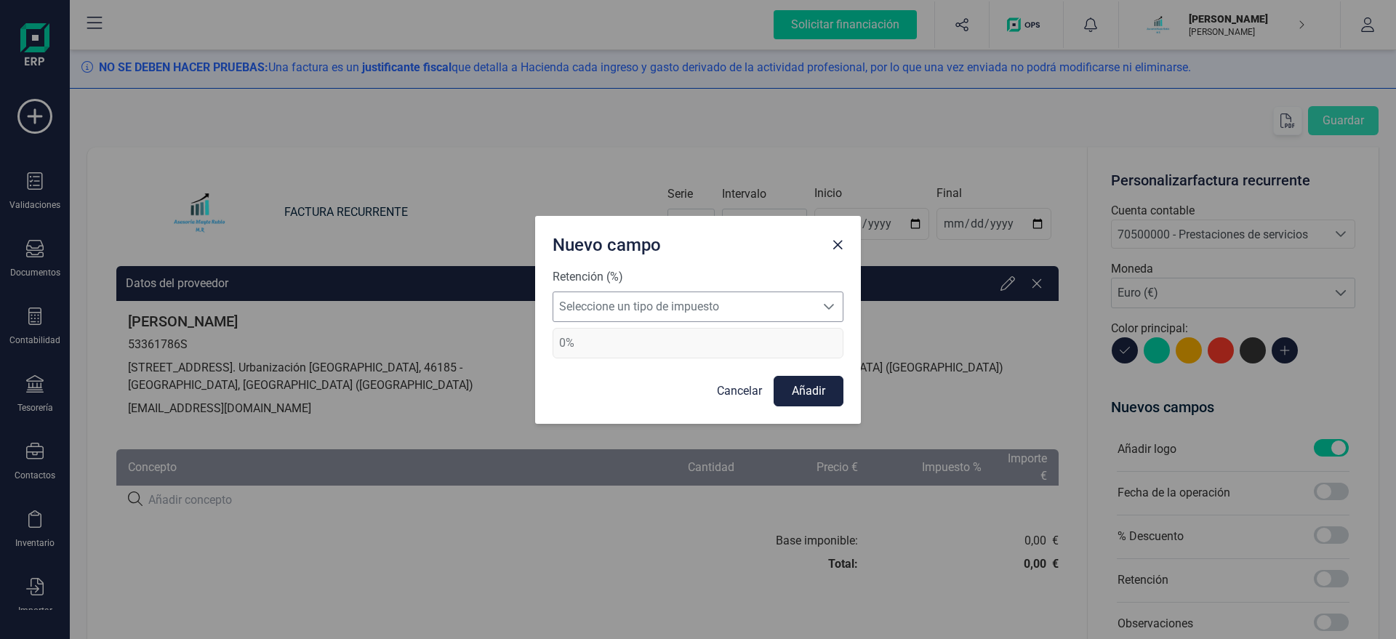
click at [798, 307] on span "Seleccione un tipo de impuesto" at bounding box center [684, 306] width 262 height 29
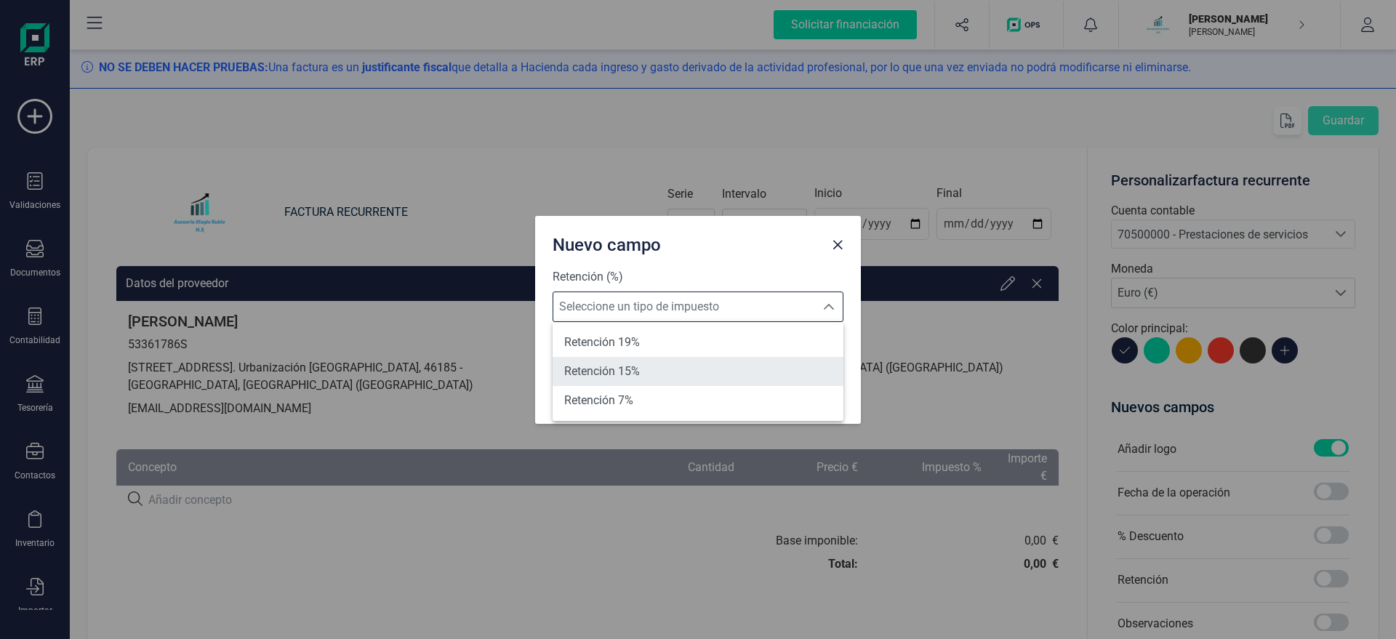
click at [690, 373] on li "Retención 15%" at bounding box center [697, 371] width 291 height 29
type input "15%"
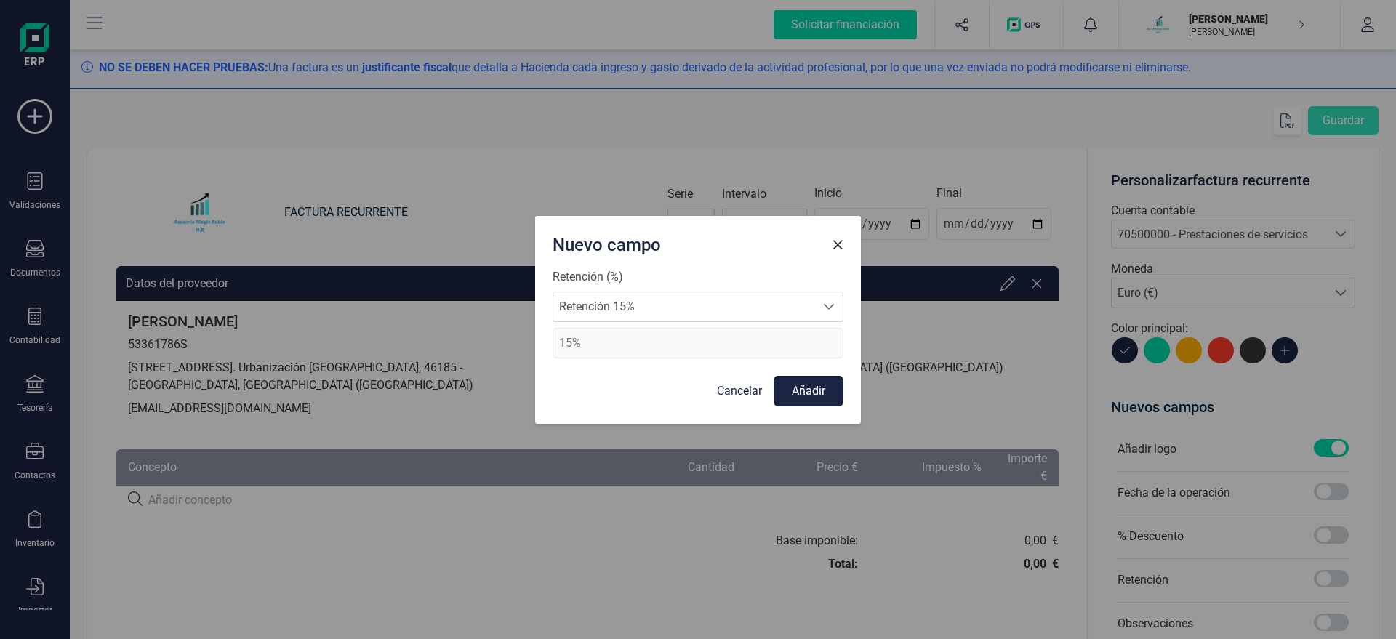
click at [789, 399] on button "Añadir" at bounding box center [808, 391] width 70 height 31
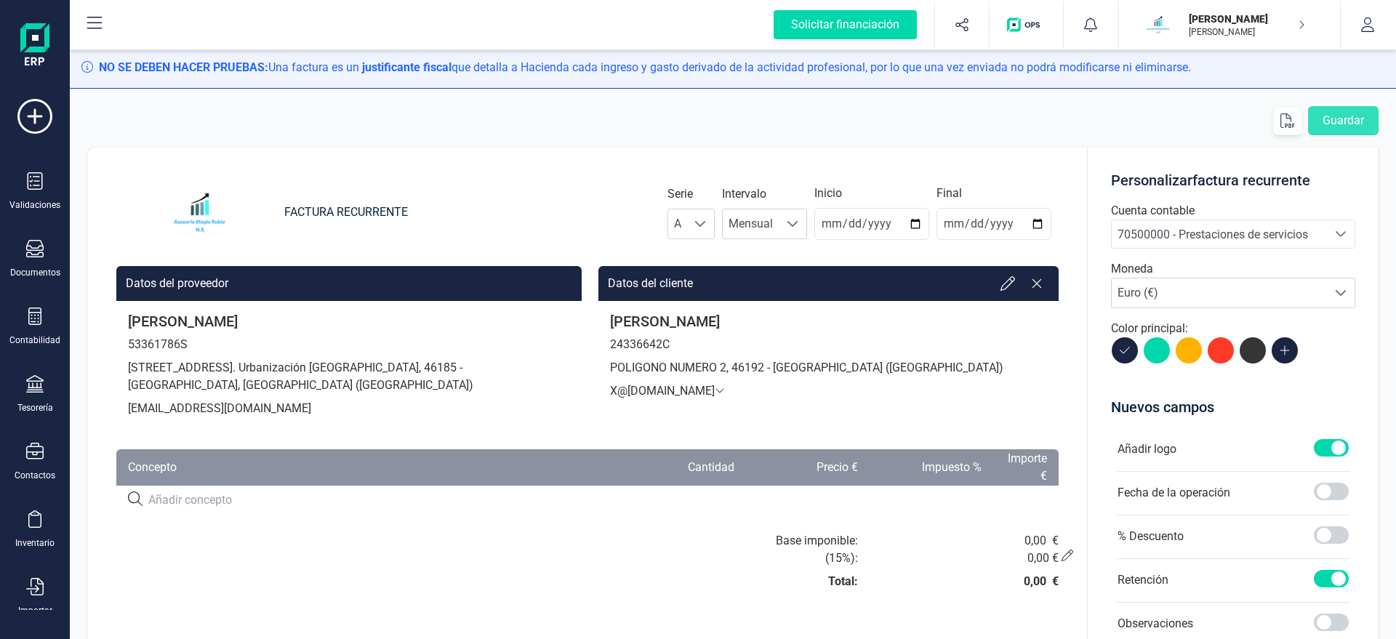
click at [220, 502] on input at bounding box center [377, 499] width 459 height 17
click at [235, 505] on input at bounding box center [377, 499] width 459 height 17
paste input "SERVICIO DE ASESORAMIENTO"
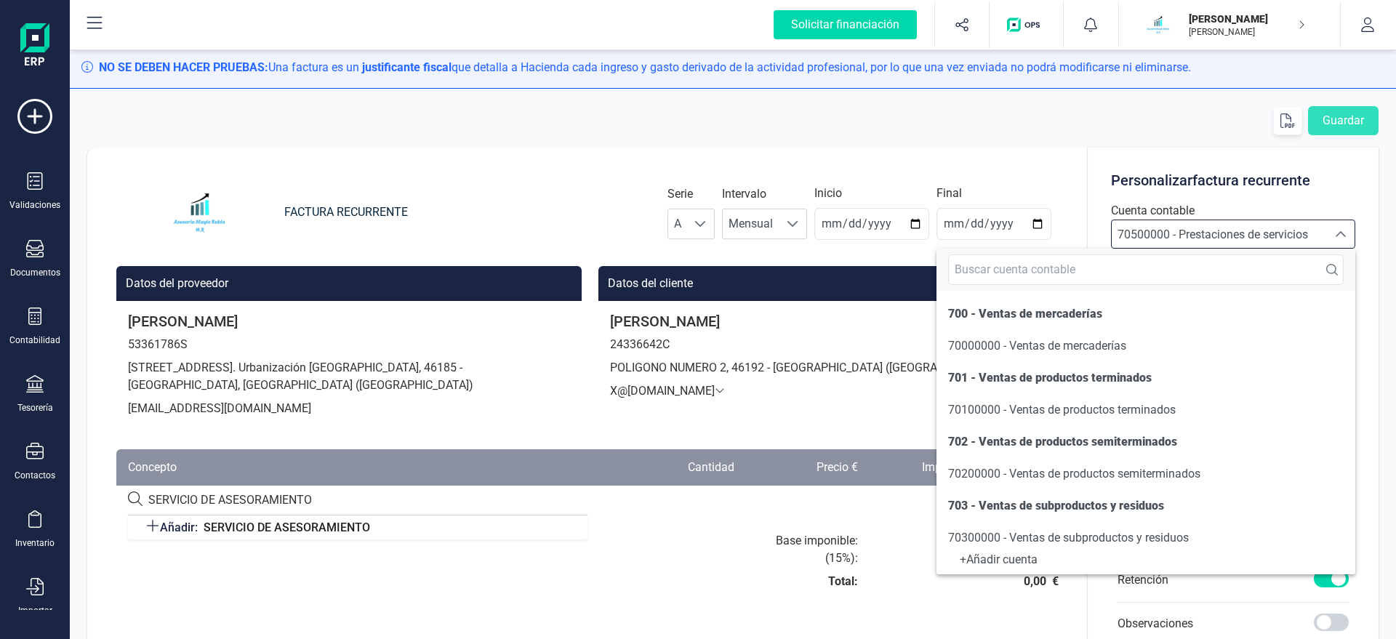
scroll to position [135, 0]
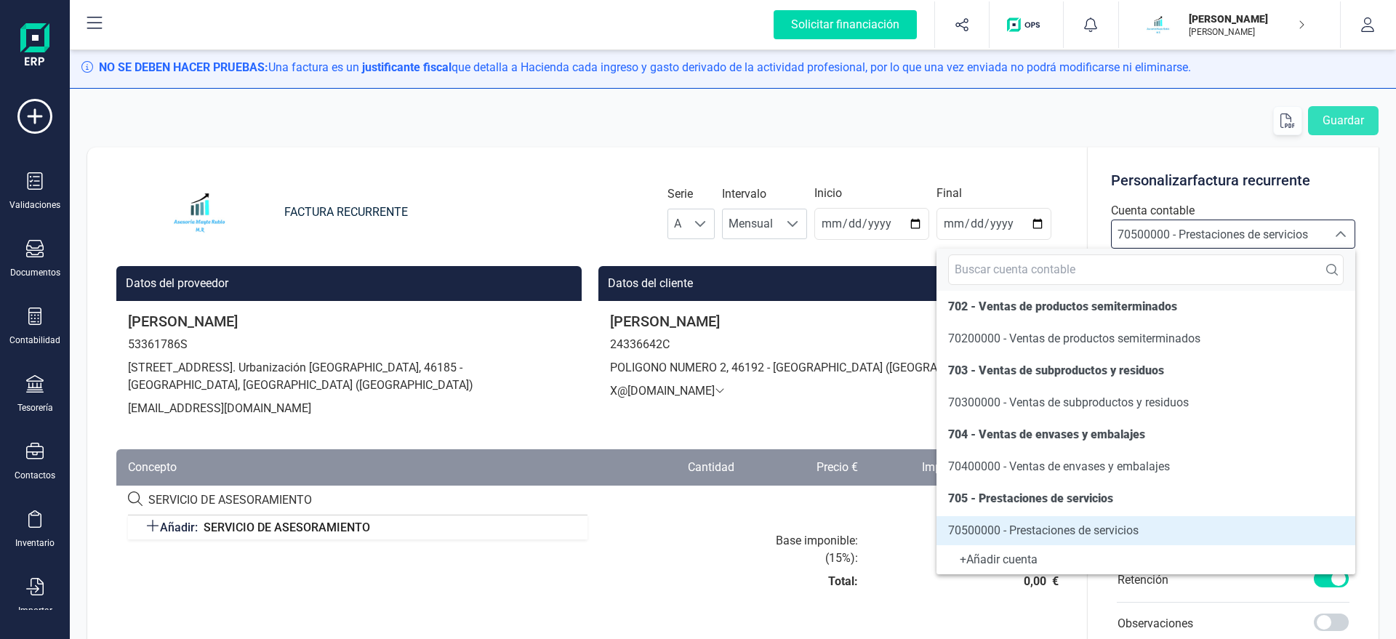
click at [310, 507] on input "SERVICIO DE ASESORAMIENTO" at bounding box center [377, 499] width 459 height 17
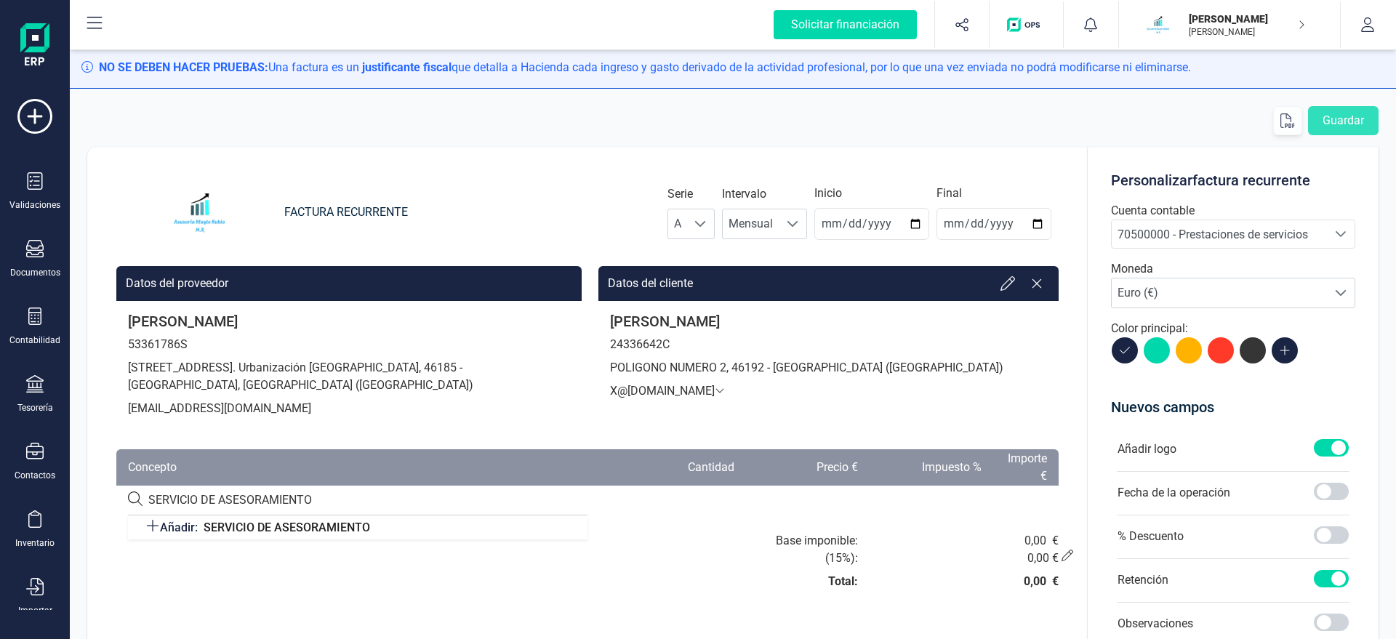
type input "SERVICIO DE ASESORAMIENTOÇ"
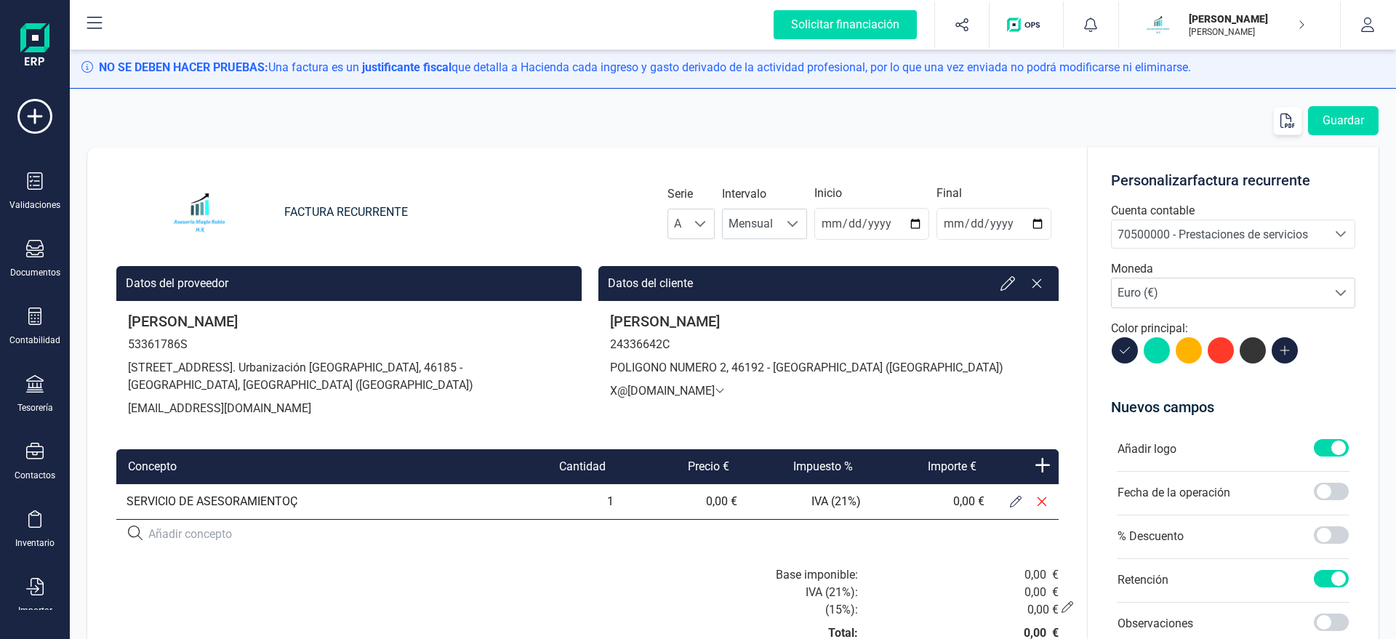
click at [339, 508] on td "SERVICIO DE ASESORAMIENTOÇ" at bounding box center [304, 501] width 377 height 35
click at [316, 499] on td "SERVICIO DE ASESORAMIENTOÇ" at bounding box center [304, 501] width 377 height 35
click at [300, 505] on td "SERVICIO DE ASESORAMIENTOÇ" at bounding box center [304, 501] width 377 height 35
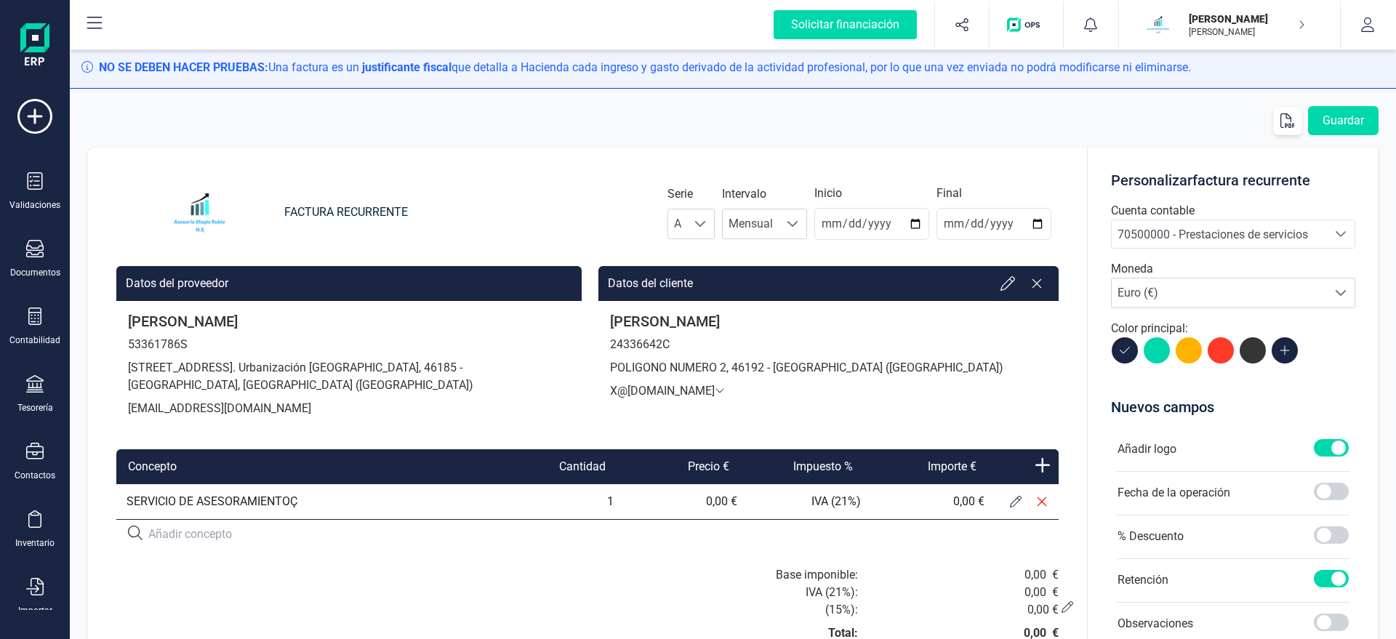
click at [221, 492] on td "SERVICIO DE ASESORAMIENTOÇ" at bounding box center [304, 501] width 377 height 35
click at [1007, 507] on button at bounding box center [1015, 501] width 26 height 26
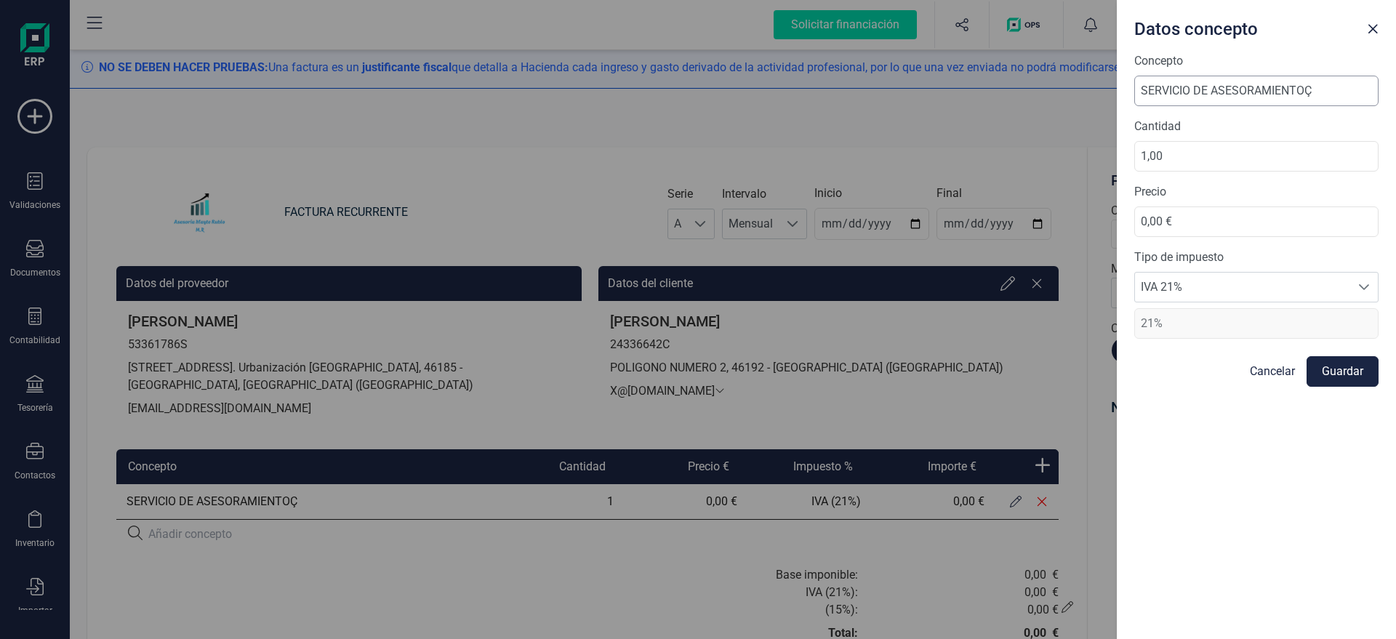
click at [1319, 89] on input "SERVICIO DE ASESORAMIENTOÇ" at bounding box center [1256, 91] width 244 height 31
type input "SERVICIO DE ASESORAMIENTO"
drag, startPoint x: 1184, startPoint y: 221, endPoint x: 917, endPoint y: 243, distance: 267.7
click at [1134, 237] on input "0,00 €" at bounding box center [1256, 221] width 244 height 31
type input "35,00 €"
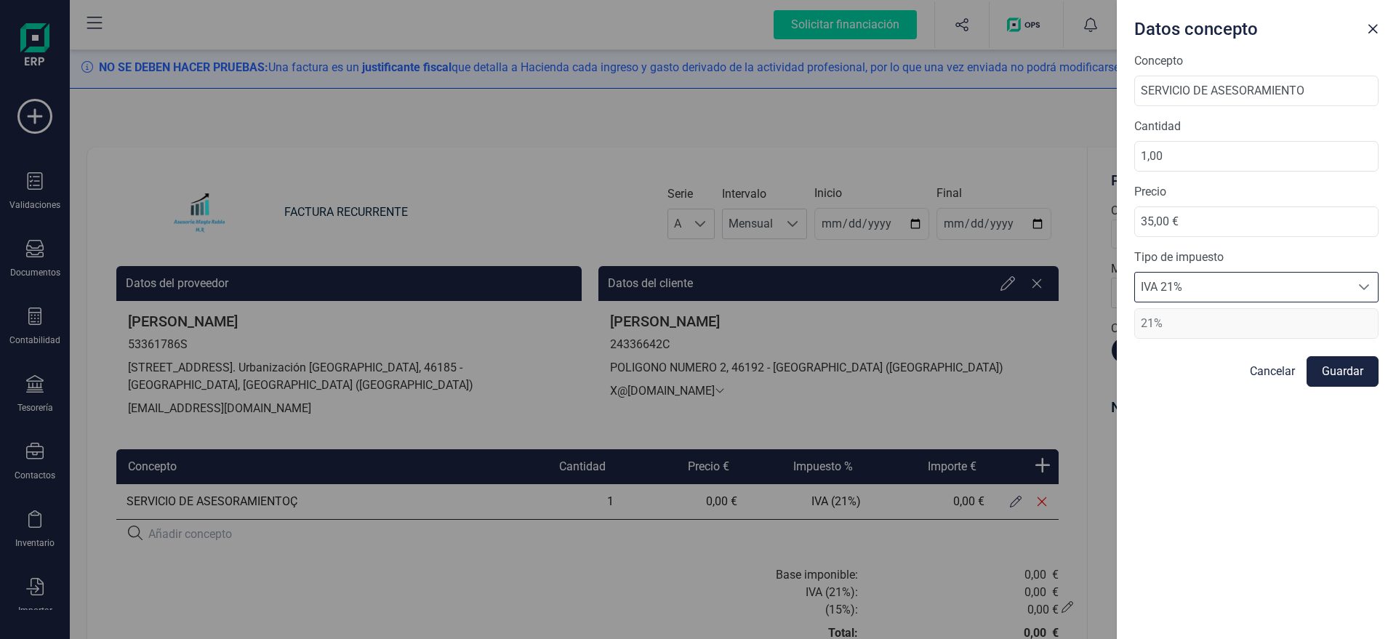
scroll to position [9, 70]
click at [1335, 374] on button "Guardar" at bounding box center [1342, 371] width 72 height 31
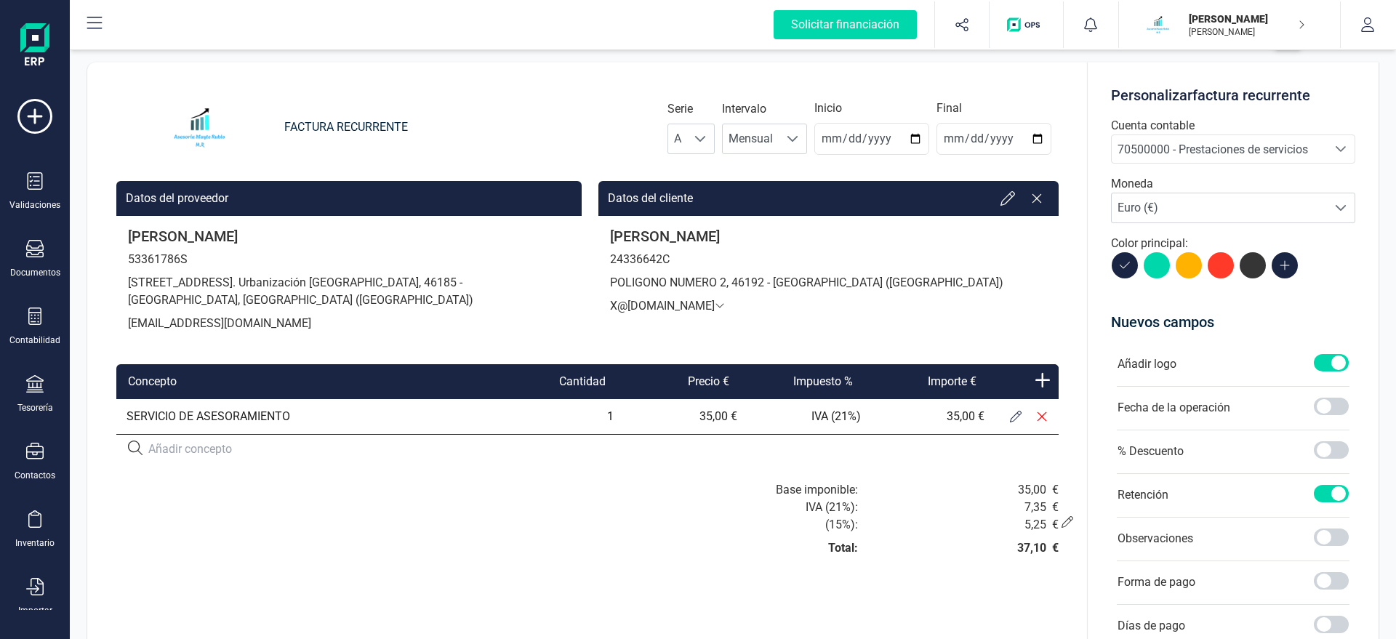
scroll to position [0, 0]
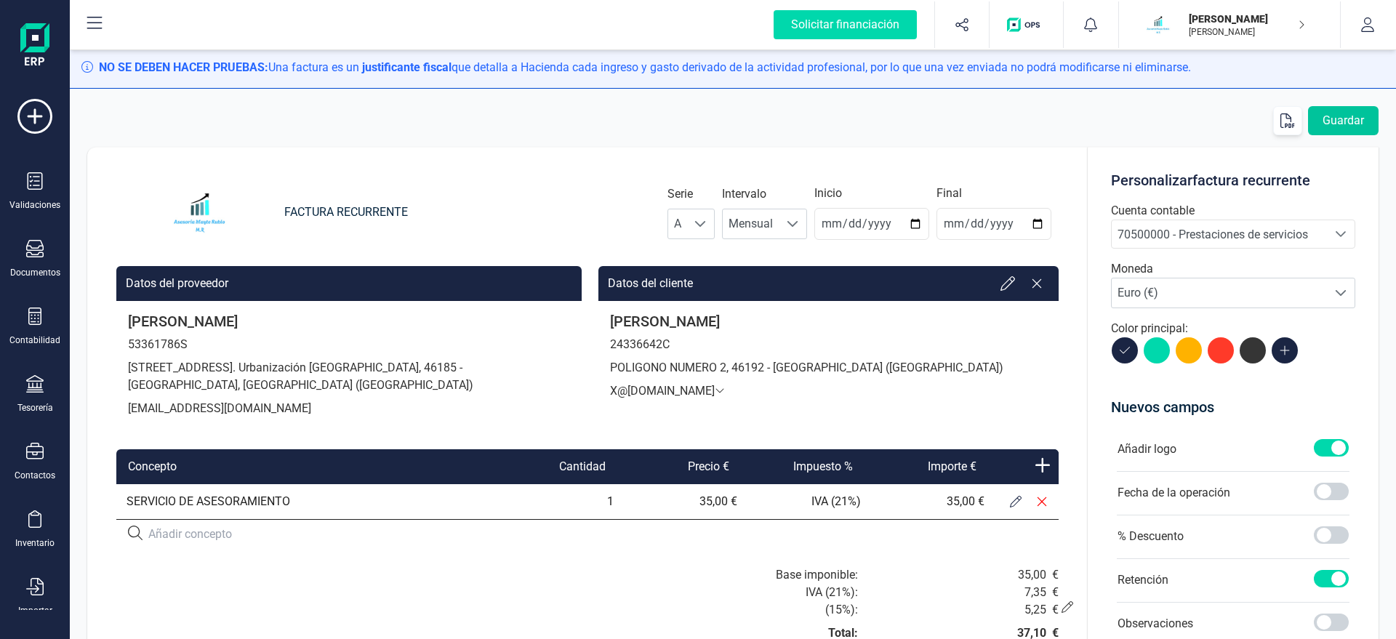
click at [1345, 120] on button "Guardar" at bounding box center [1343, 120] width 71 height 29
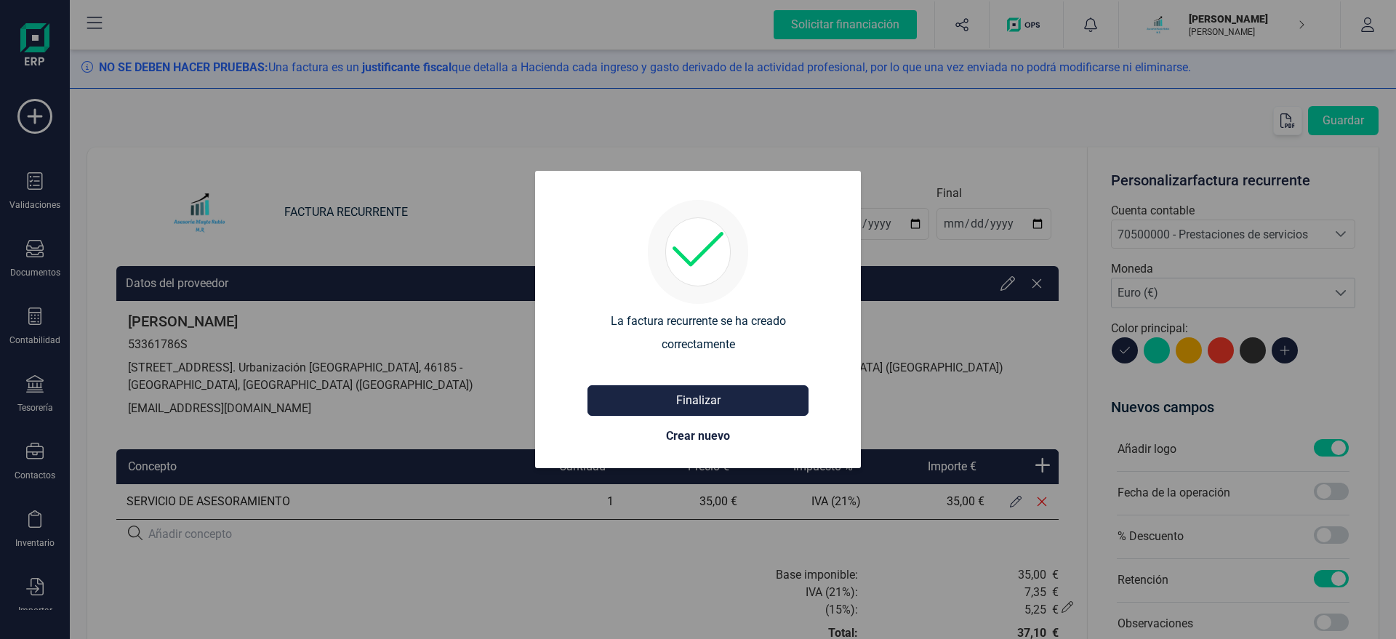
click at [643, 410] on button "Finalizar" at bounding box center [697, 400] width 221 height 31
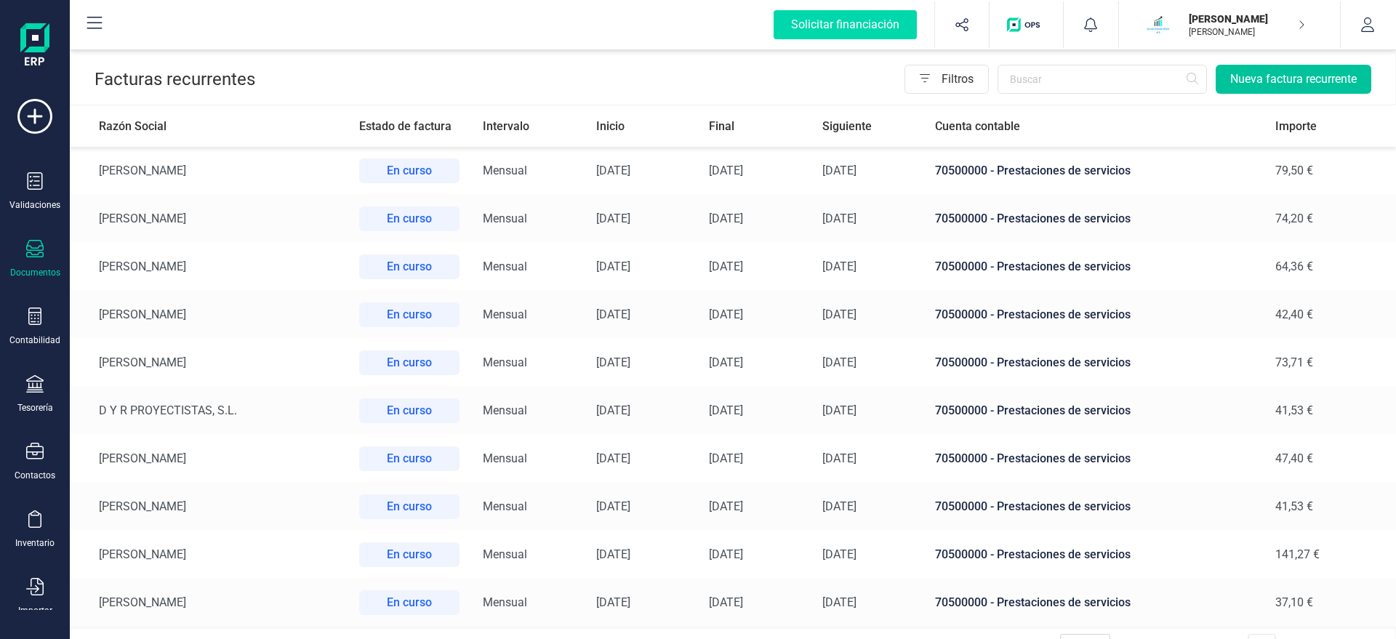
click at [1308, 74] on button "Nueva factura recurrente" at bounding box center [1293, 79] width 156 height 29
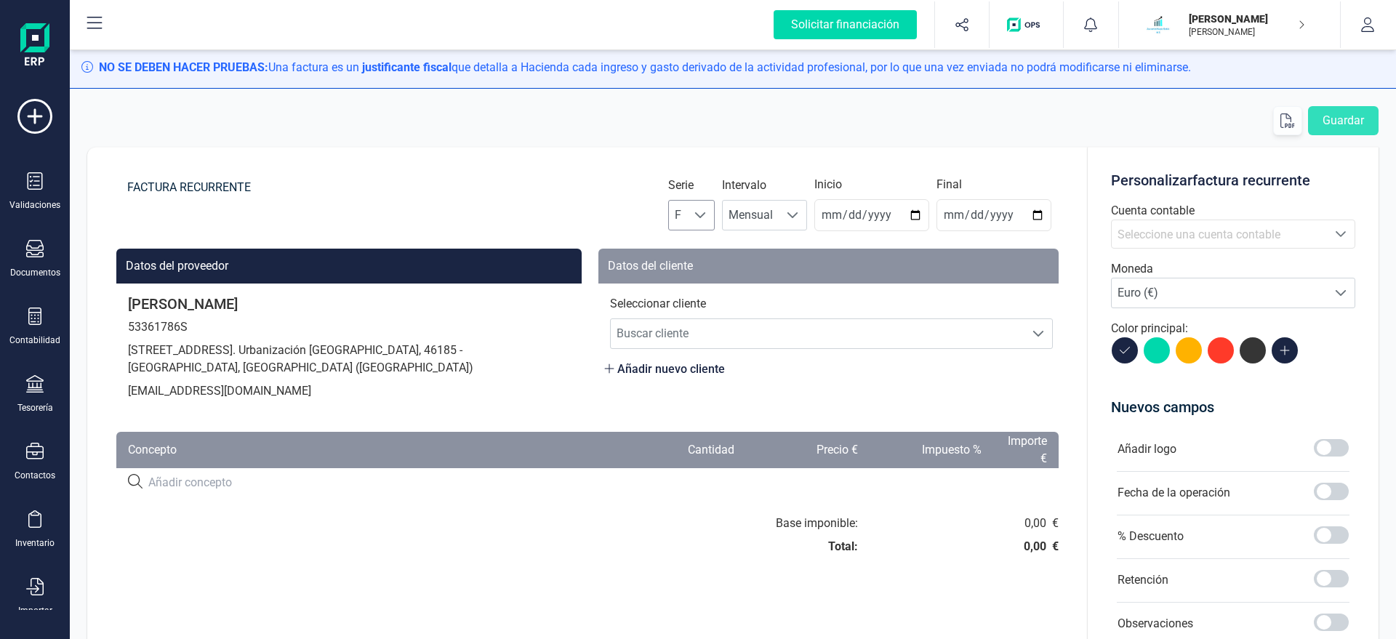
click at [706, 217] on div at bounding box center [701, 215] width 28 height 29
click at [703, 242] on li "A" at bounding box center [704, 250] width 47 height 29
click at [842, 217] on input "2025-08-22" at bounding box center [871, 215] width 115 height 32
type input "2025-08-31"
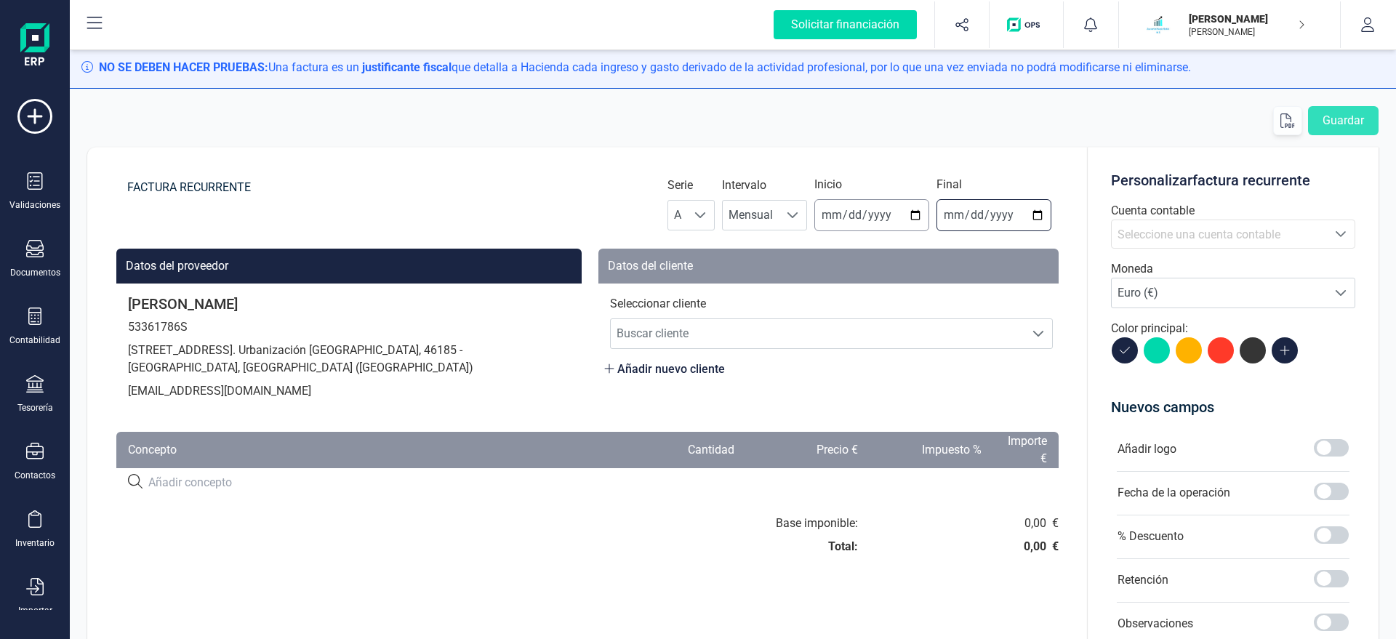
type input "2025-12-31"
click at [737, 327] on span "Buscar cliente" at bounding box center [818, 333] width 414 height 29
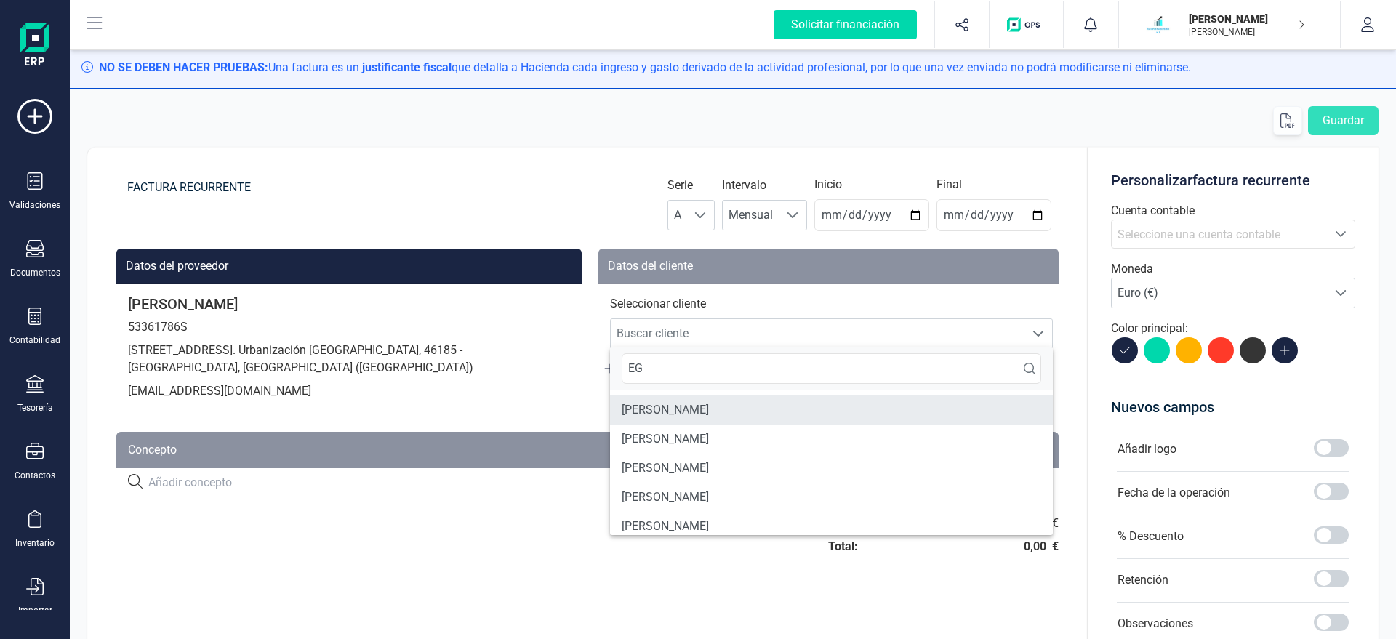
type input "EG"
click at [719, 409] on li "SEGUNDA SANCHEZ LORENTE" at bounding box center [831, 409] width 443 height 29
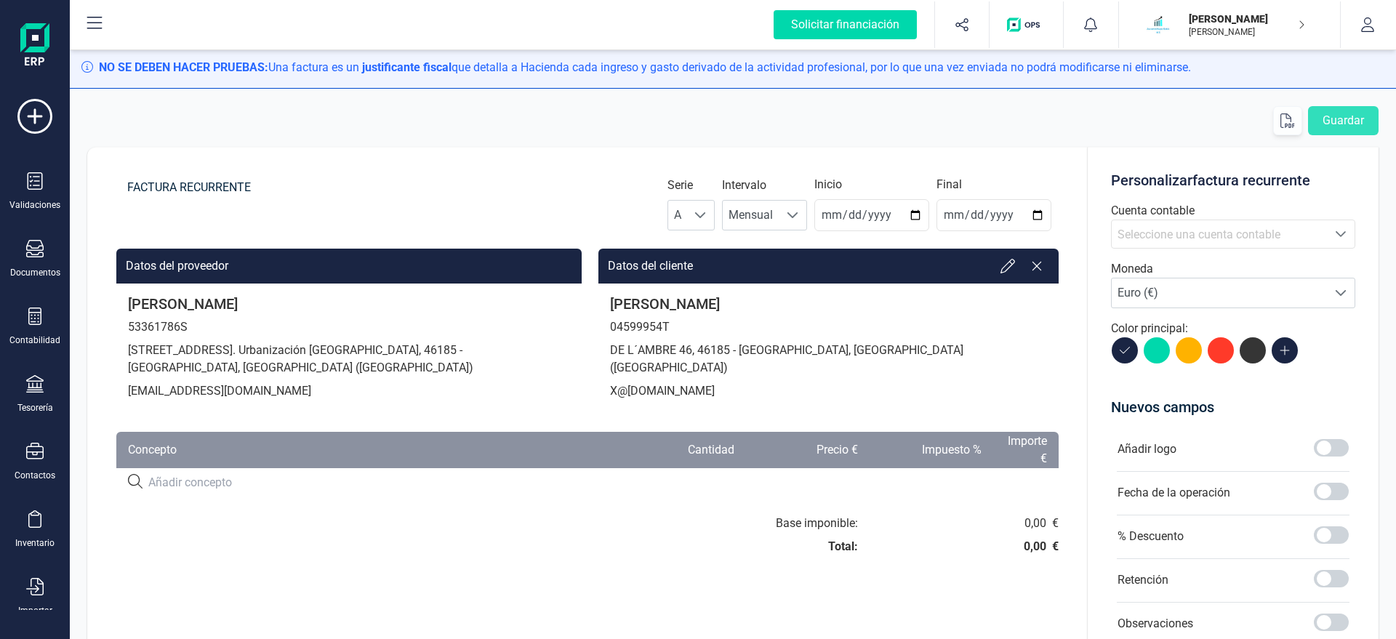
click at [1279, 237] on span "Seleccione una cuenta contable" at bounding box center [1198, 235] width 163 height 14
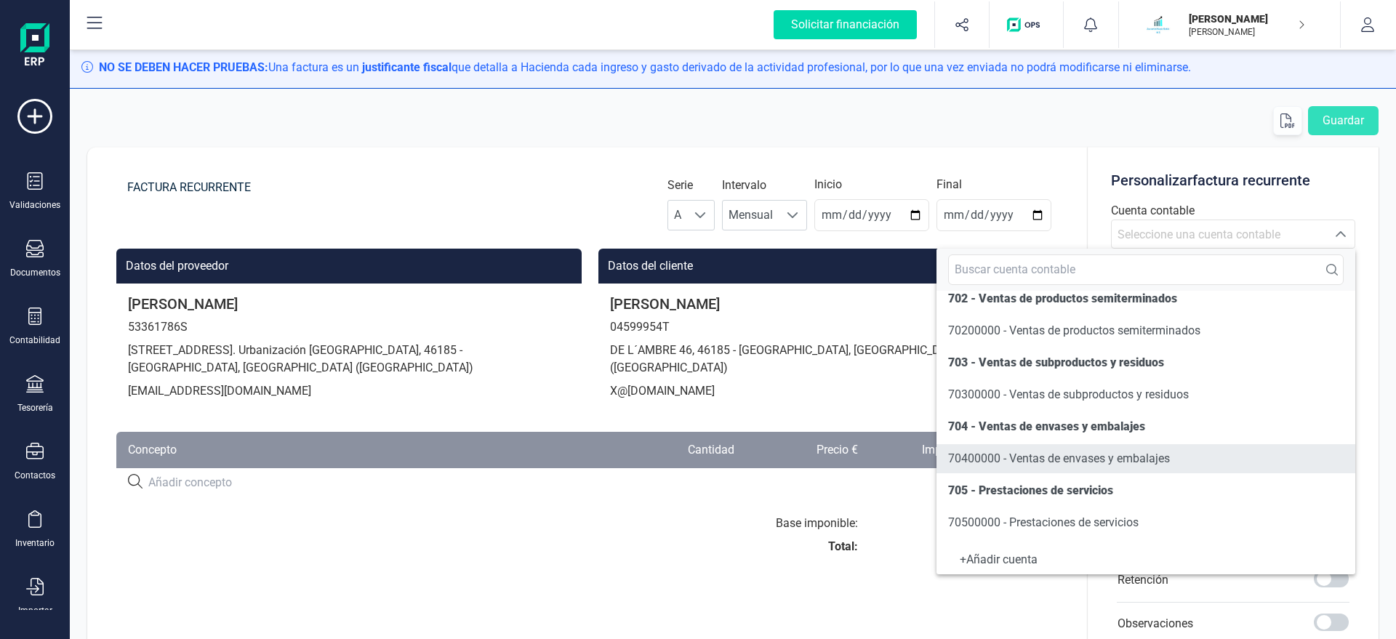
scroll to position [166, 0]
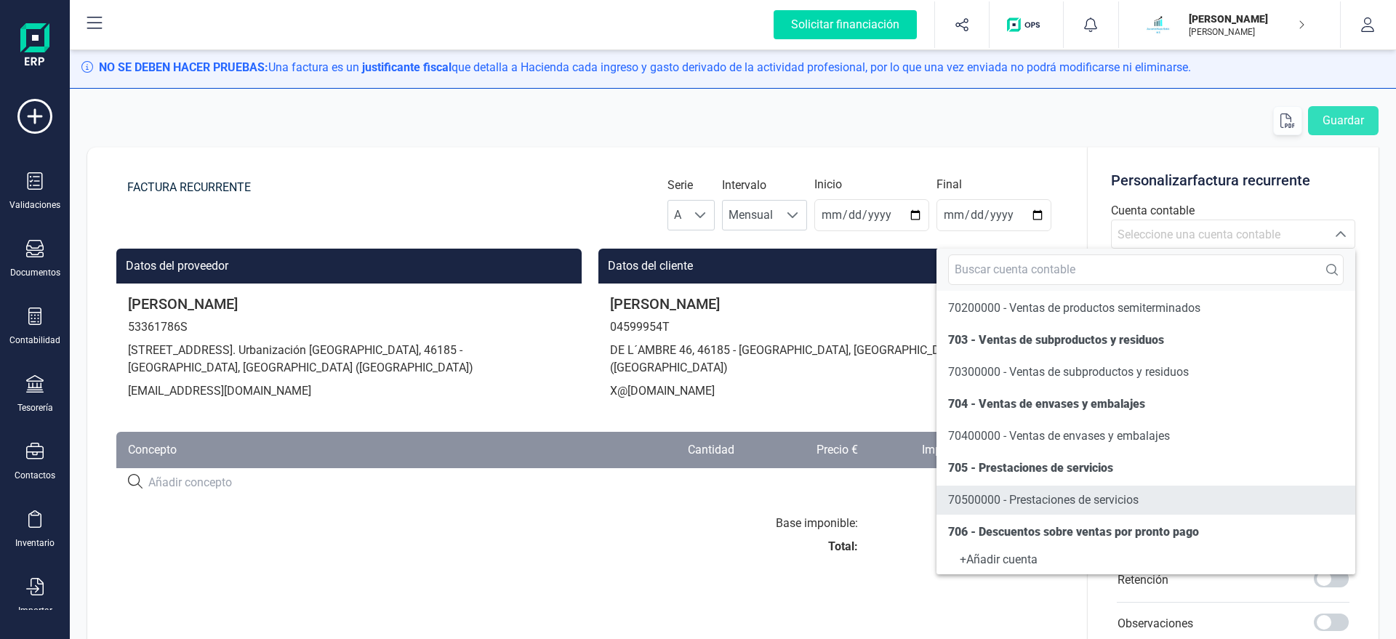
click at [986, 492] on span "70500000 - Prestaciones de servicios" at bounding box center [1043, 499] width 190 height 17
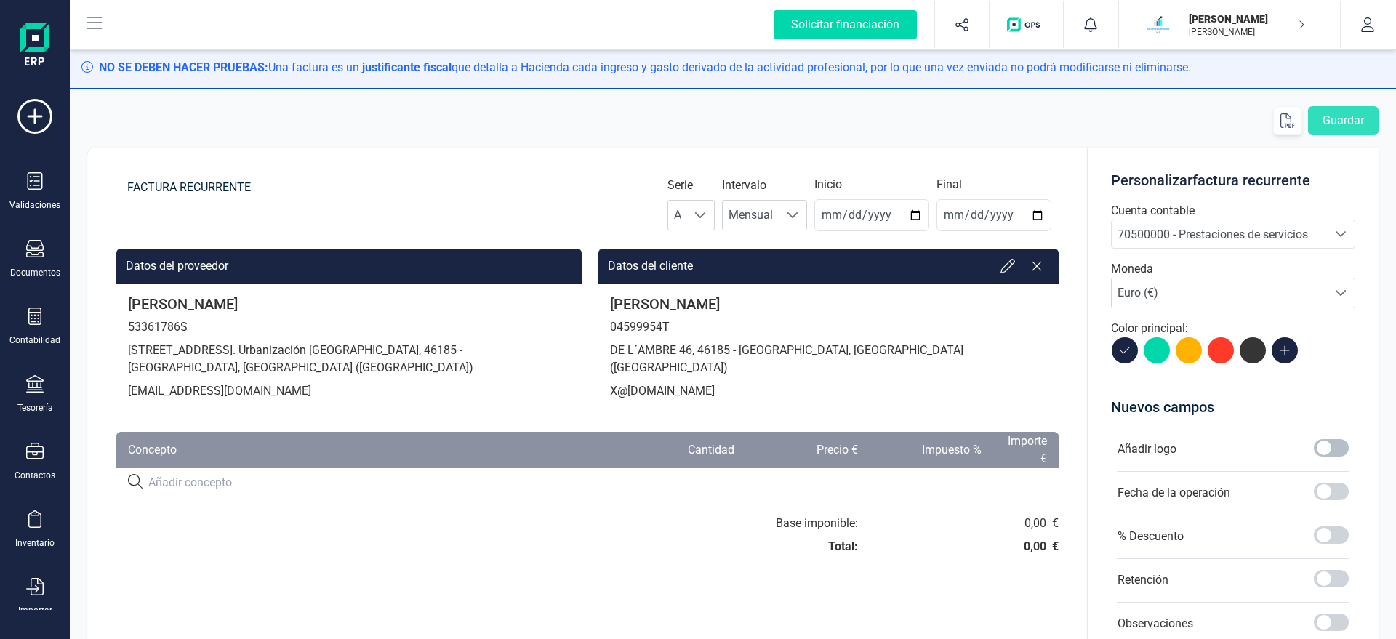
click at [1326, 446] on span at bounding box center [1331, 447] width 35 height 17
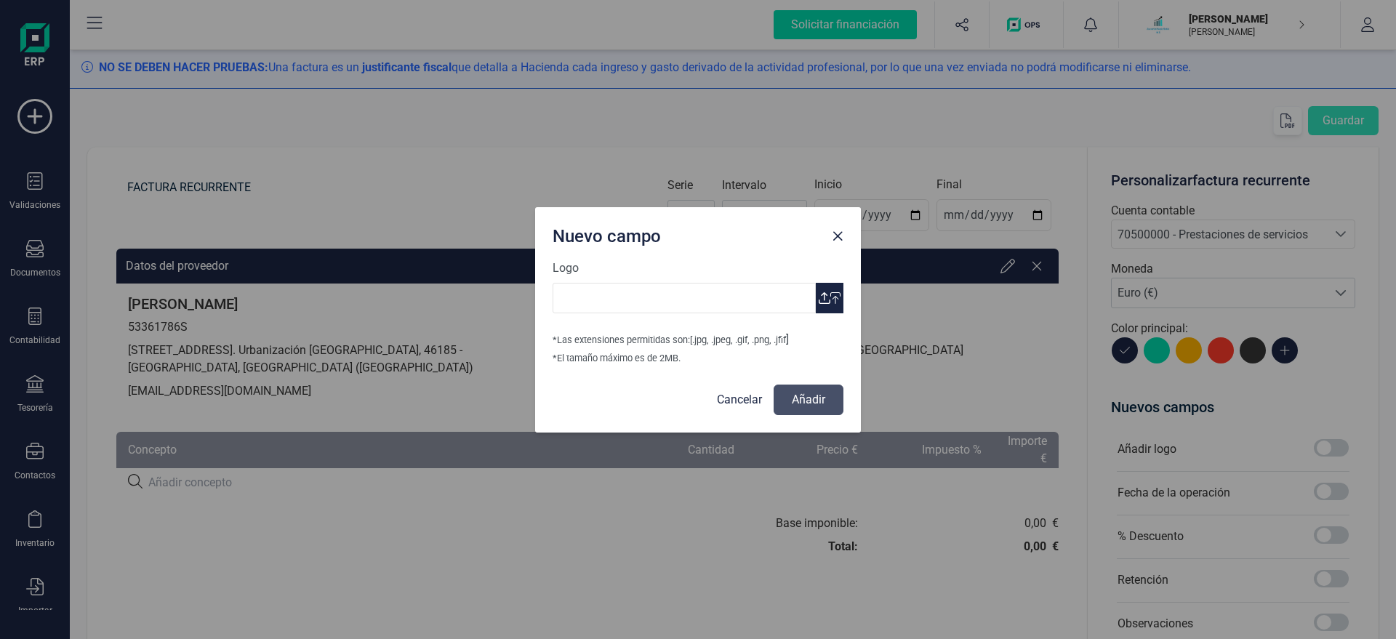
click at [819, 301] on span "button" at bounding box center [825, 298] width 12 height 12
type input "Logo Mayte Asesoria.jpg"
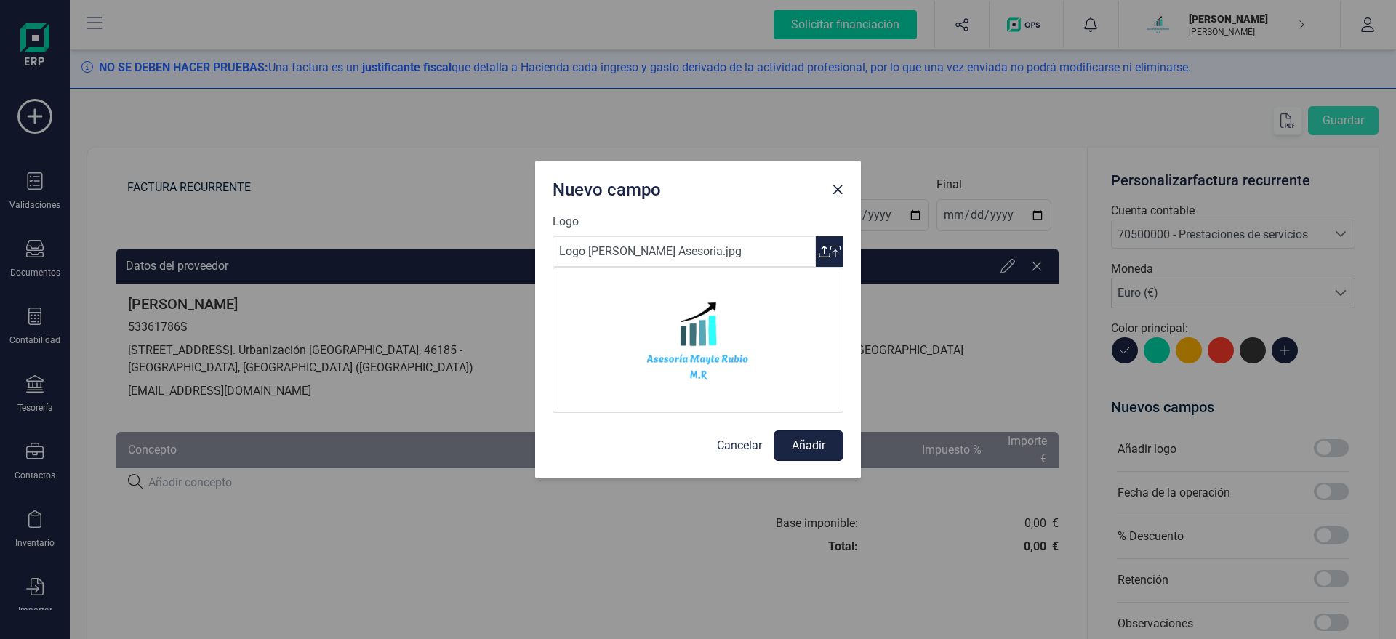
click at [808, 449] on button "Añadir" at bounding box center [808, 445] width 70 height 31
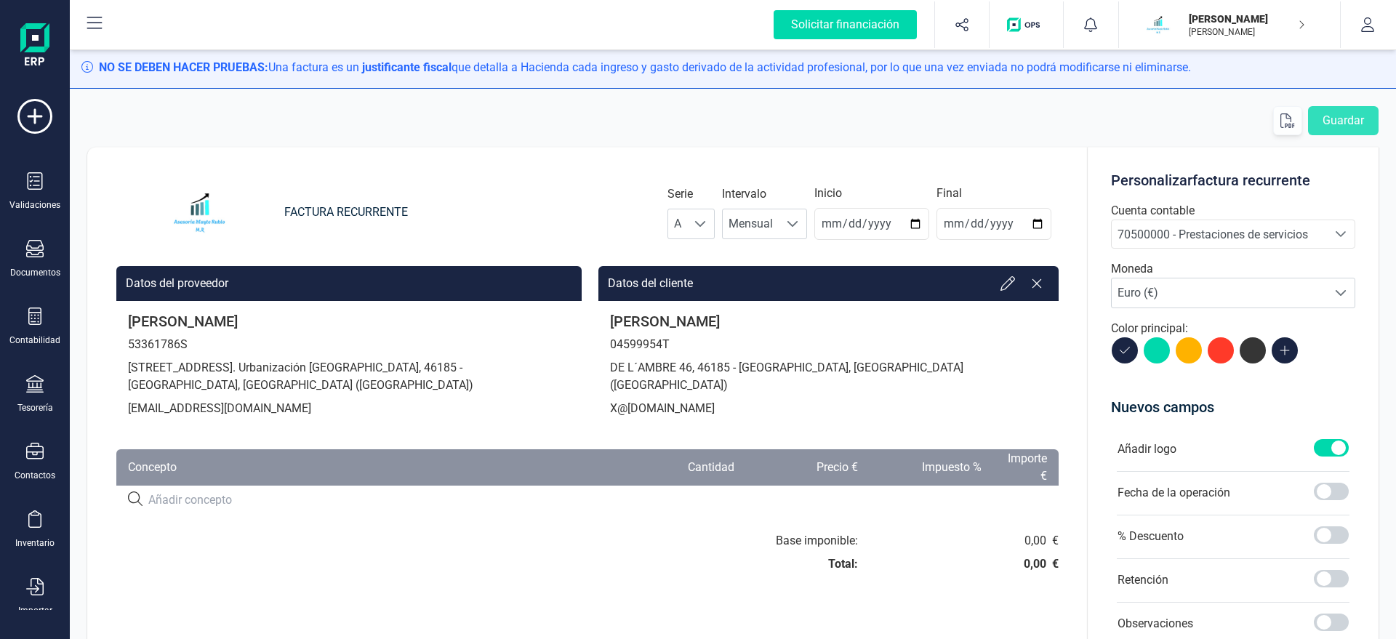
click at [1342, 562] on div "Añadir logo Fecha de la operación % Descuento Retención Observaciones Forma de …" at bounding box center [1233, 608] width 244 height 372
click at [1335, 578] on span at bounding box center [1331, 578] width 35 height 17
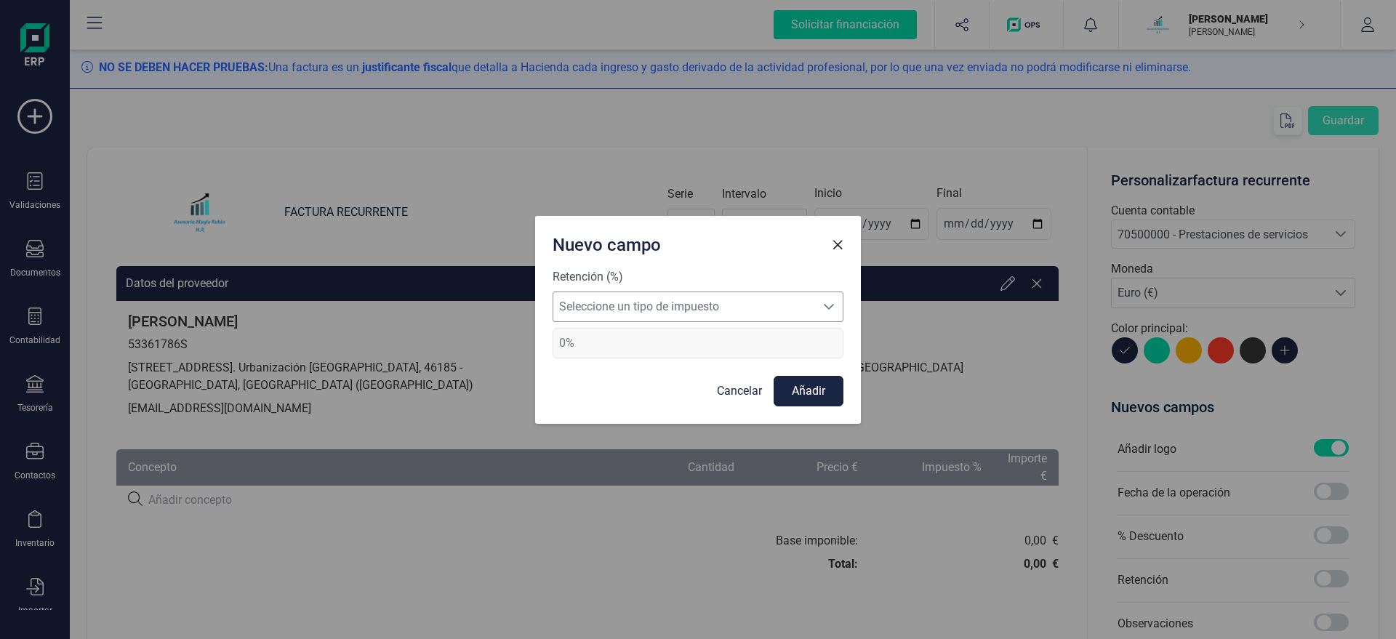
click at [769, 307] on span "Seleccione un tipo de impuesto" at bounding box center [684, 306] width 262 height 29
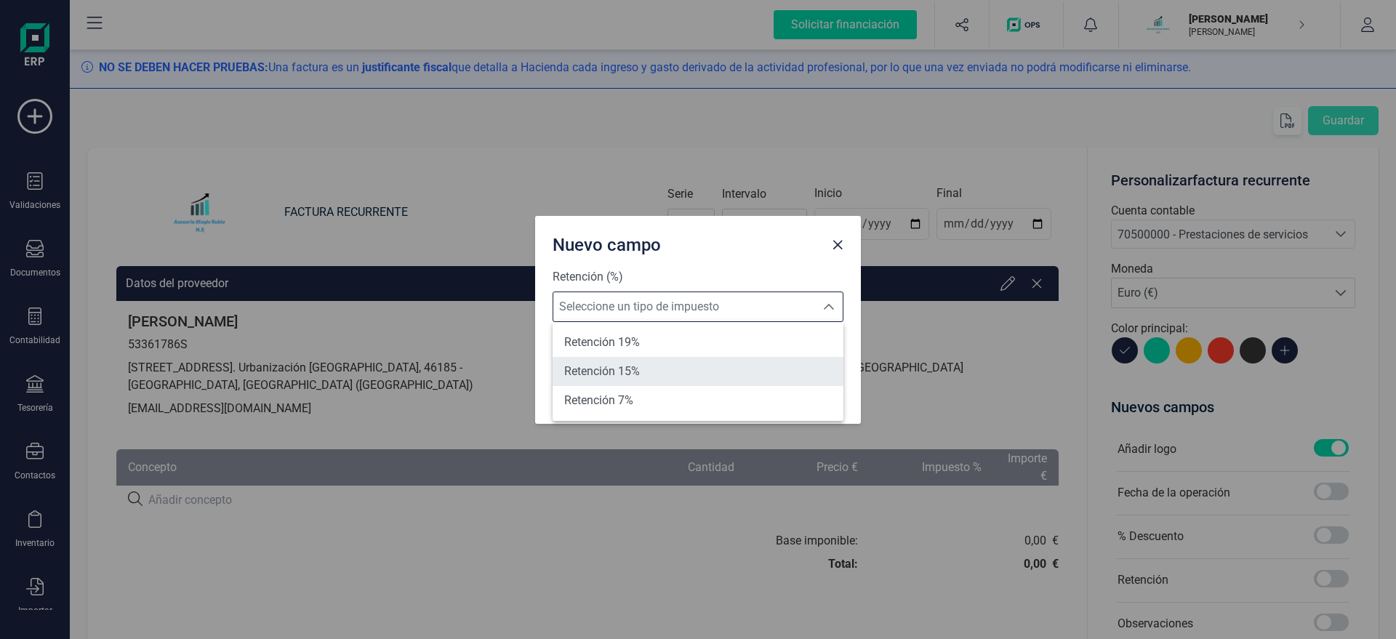
click at [684, 363] on li "Retención 15%" at bounding box center [697, 371] width 291 height 29
type input "15%"
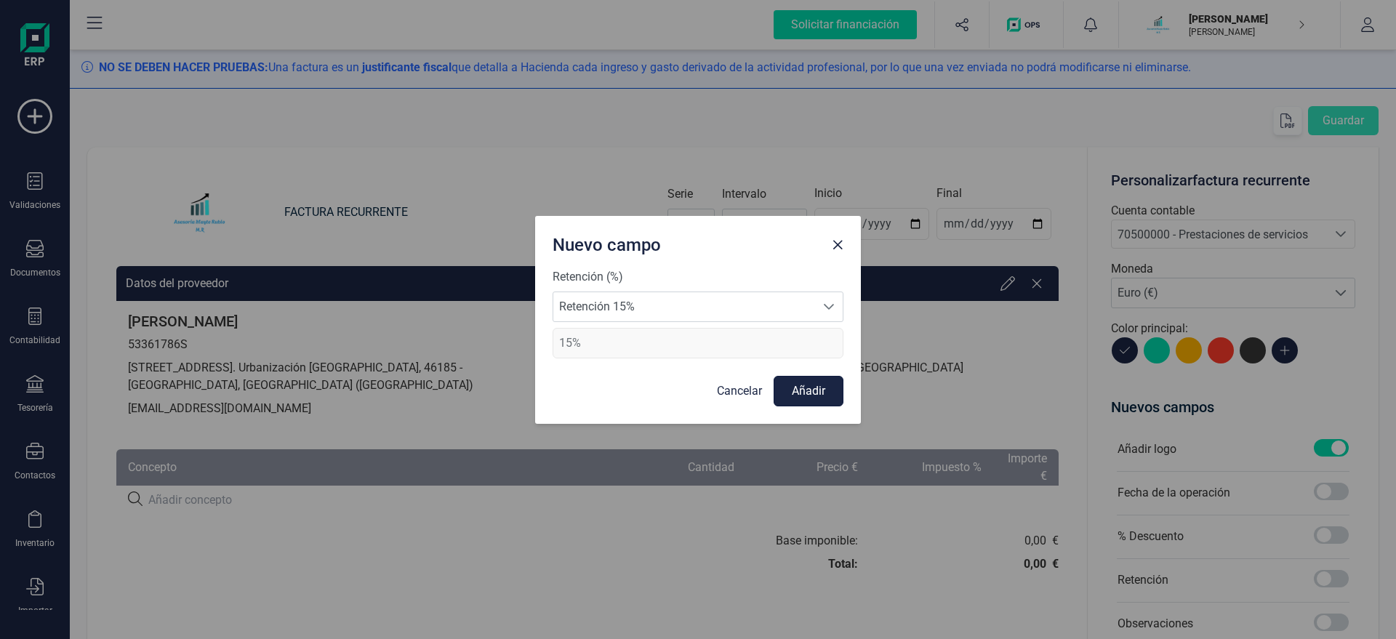
click at [804, 393] on button "Añadir" at bounding box center [808, 391] width 70 height 31
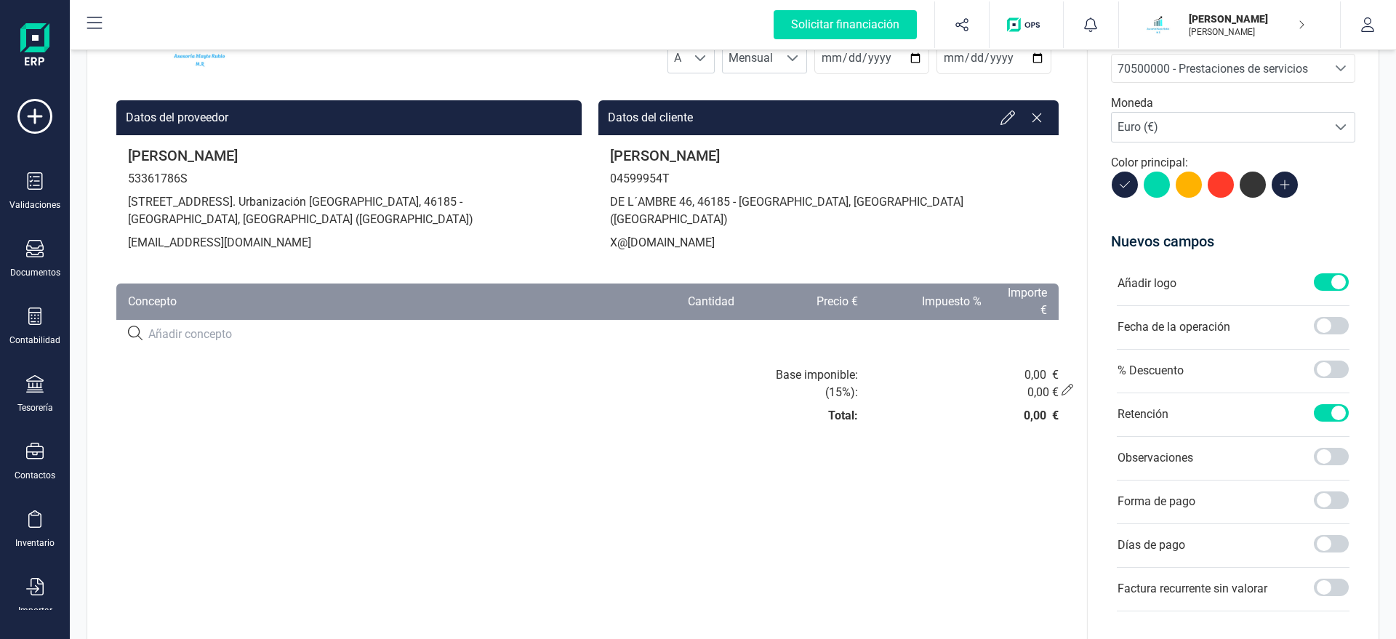
click at [218, 316] on th "Concepto" at bounding box center [369, 302] width 506 height 36
click at [209, 331] on input at bounding box center [377, 334] width 459 height 17
paste input "SERVICIO DE ASESORAMIENTO"
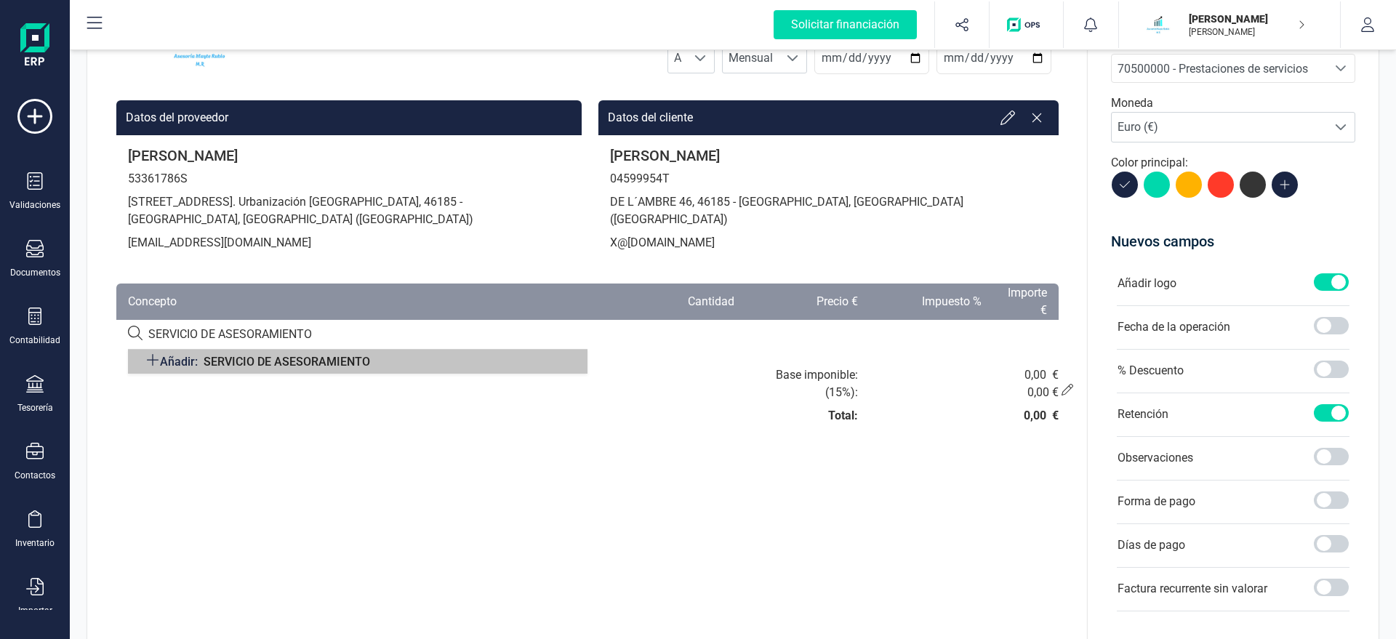
type input "SERVICIO DE ASESORAMIENTO"
click at [191, 365] on span "Añadir:" at bounding box center [179, 362] width 38 height 14
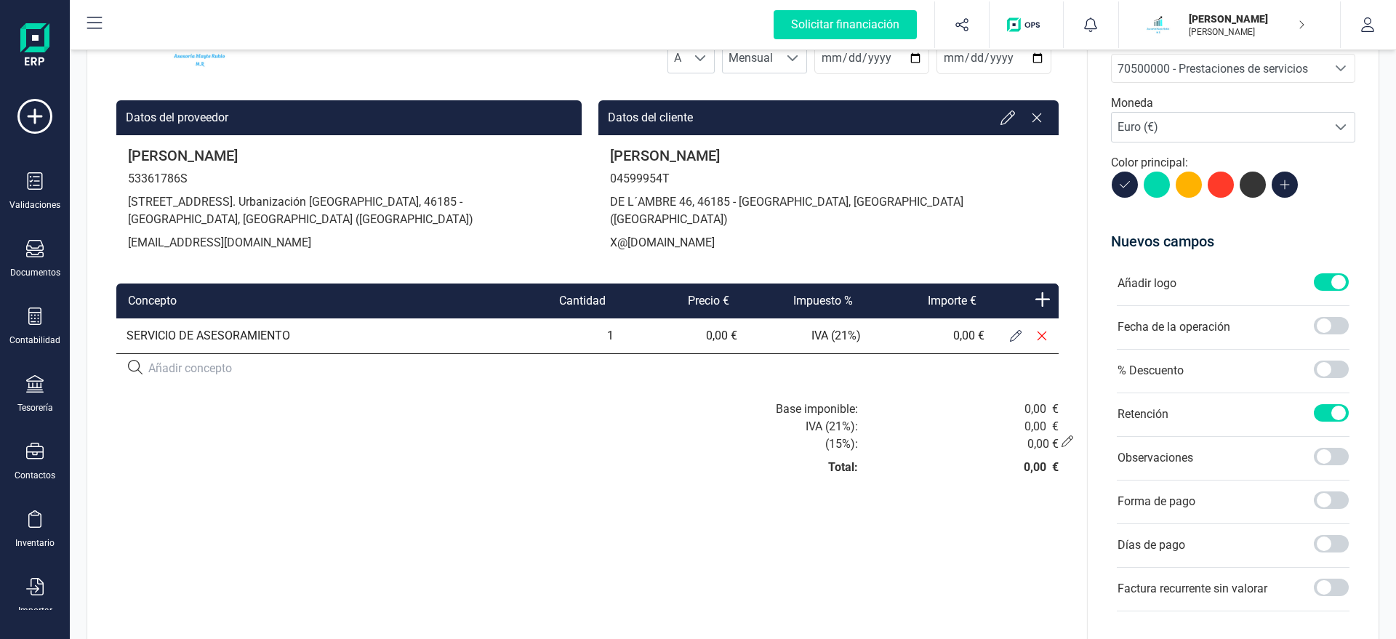
click at [1017, 336] on icon at bounding box center [1016, 336] width 12 height 12
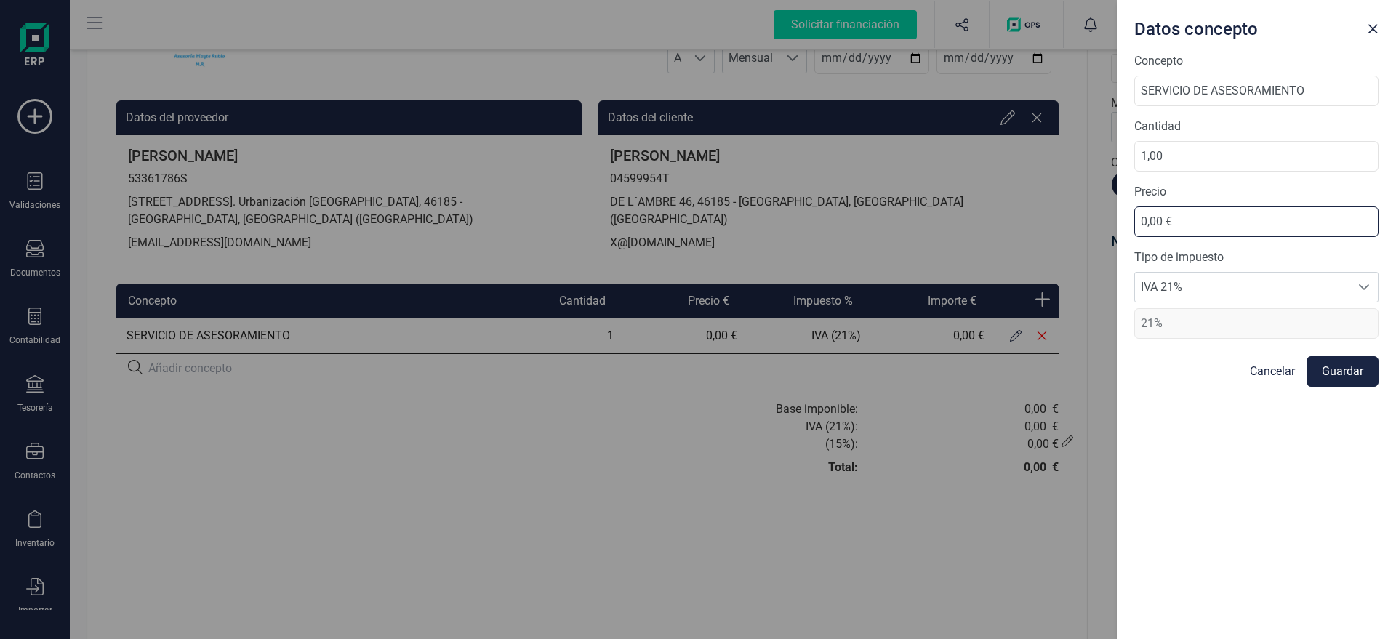
drag, startPoint x: 1130, startPoint y: 227, endPoint x: 1002, endPoint y: 234, distance: 128.9
click at [1134, 234] on input "0,00 €" at bounding box center [1256, 221] width 244 height 31
type input "35,61 €"
click at [1348, 379] on button "Guardar" at bounding box center [1342, 371] width 72 height 31
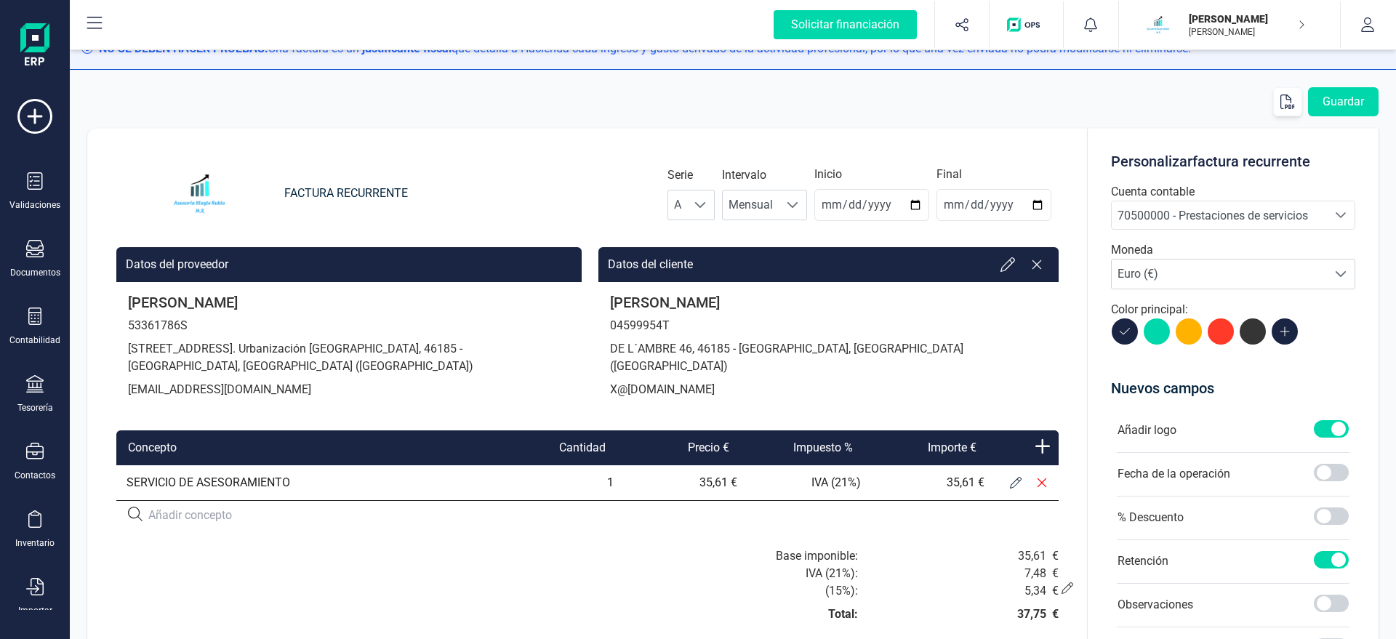
scroll to position [0, 0]
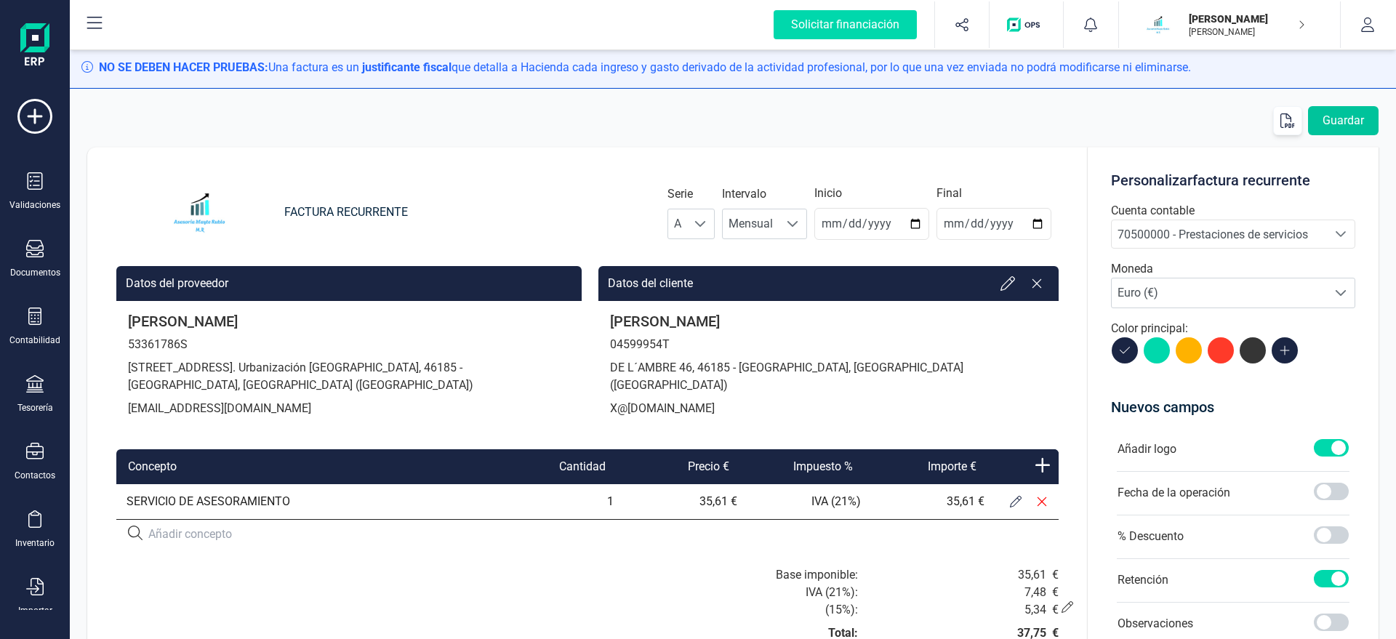
click at [1349, 128] on button "Guardar" at bounding box center [1343, 120] width 71 height 29
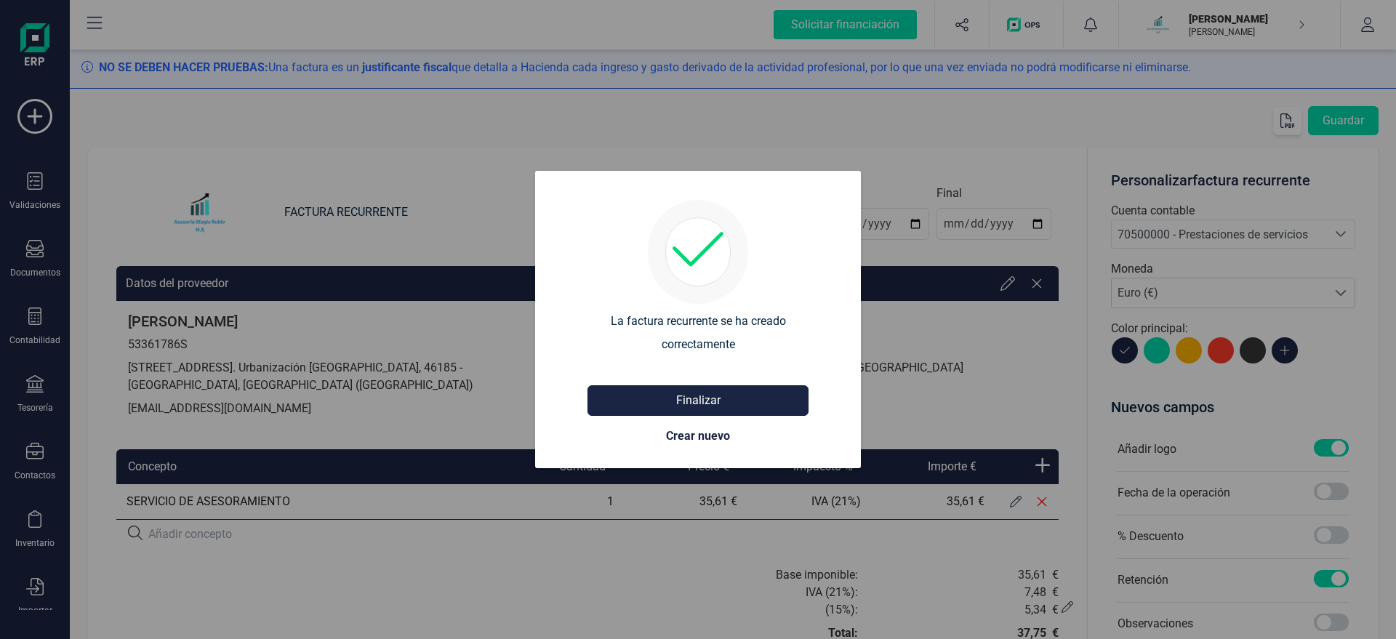
click at [704, 399] on button "Finalizar" at bounding box center [697, 400] width 221 height 31
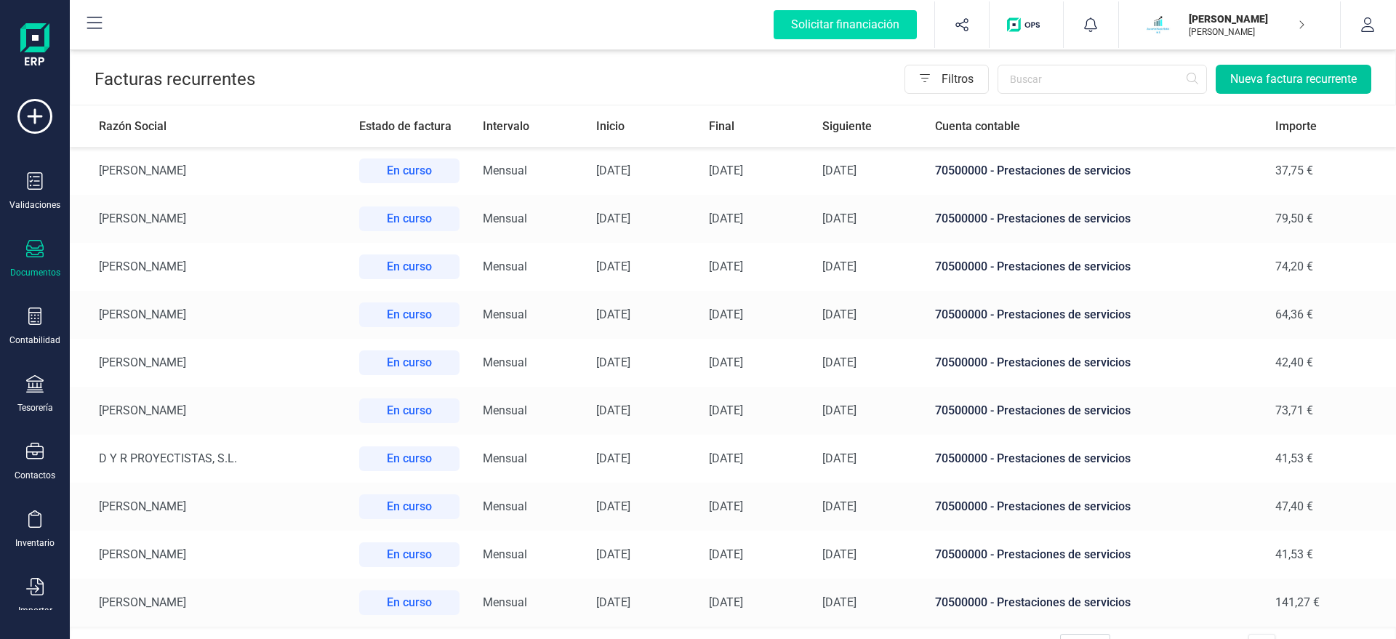
click at [1239, 81] on button "Nueva factura recurrente" at bounding box center [1293, 79] width 156 height 29
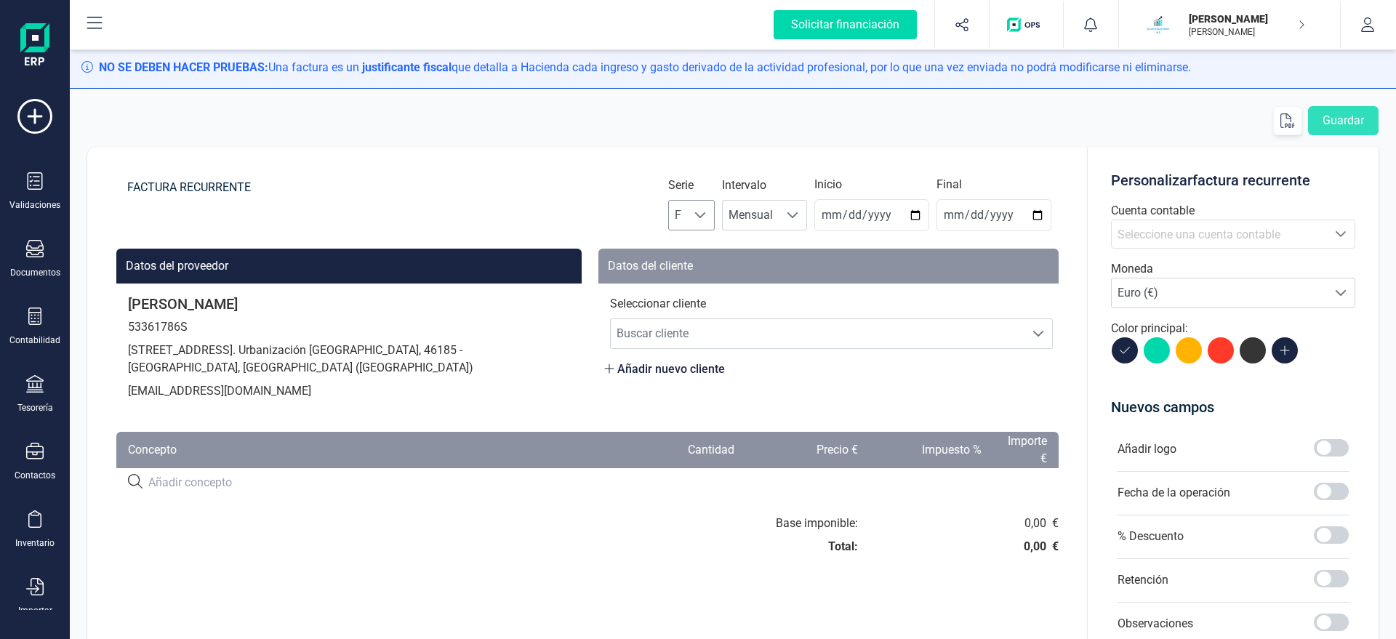
click at [706, 209] on span at bounding box center [700, 215] width 12 height 12
click at [709, 247] on li "A" at bounding box center [704, 250] width 47 height 29
click at [831, 222] on input "2025-08-22" at bounding box center [871, 215] width 115 height 32
type input "2025-08-31"
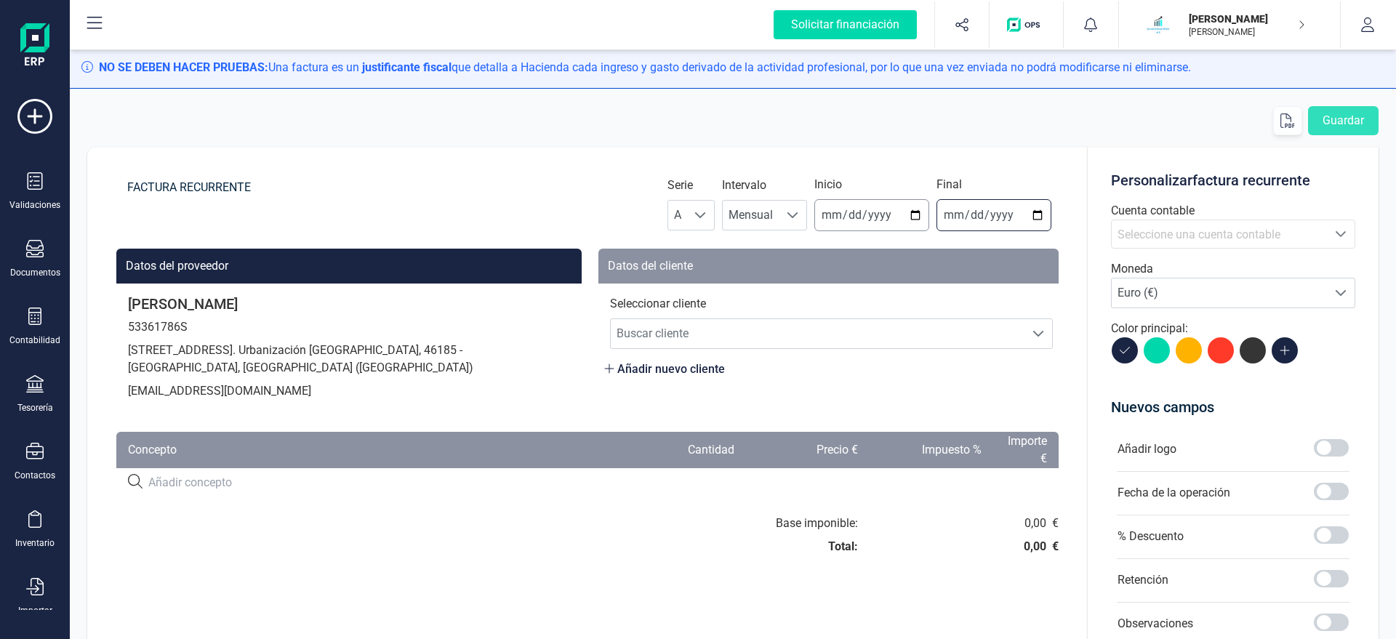
type input "2025-12-31"
click at [719, 326] on span "Buscar cliente" at bounding box center [818, 333] width 414 height 29
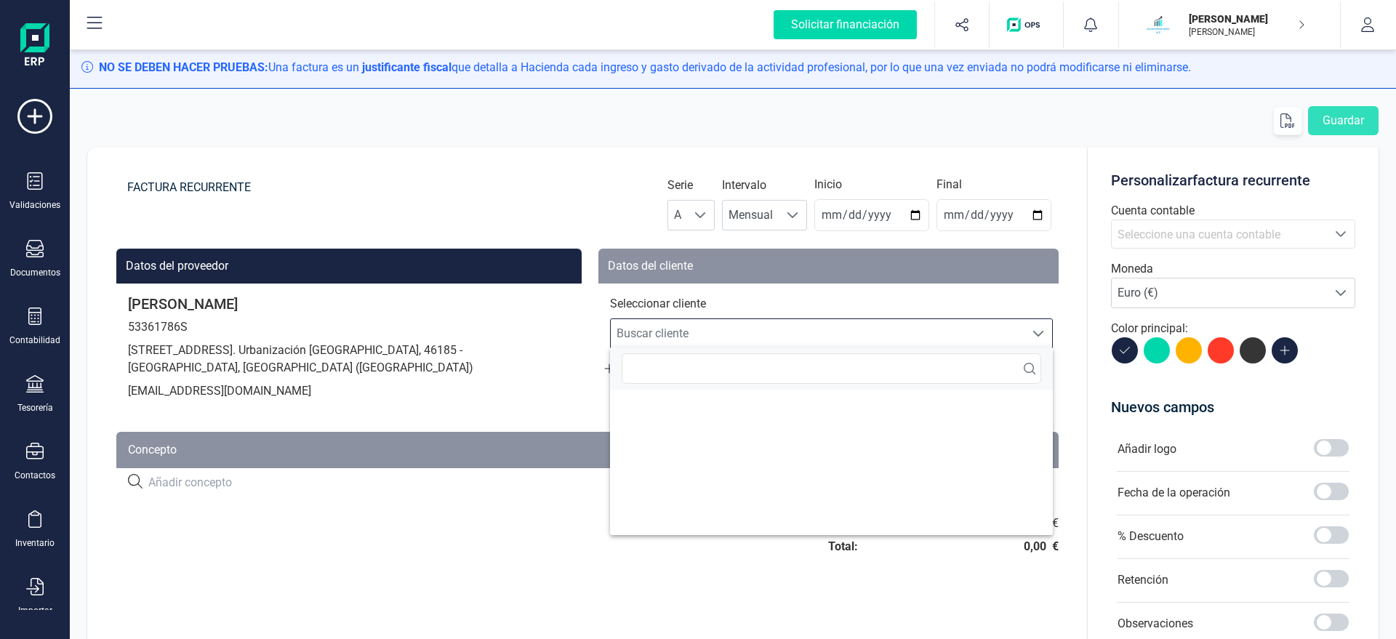
scroll to position [9, 70]
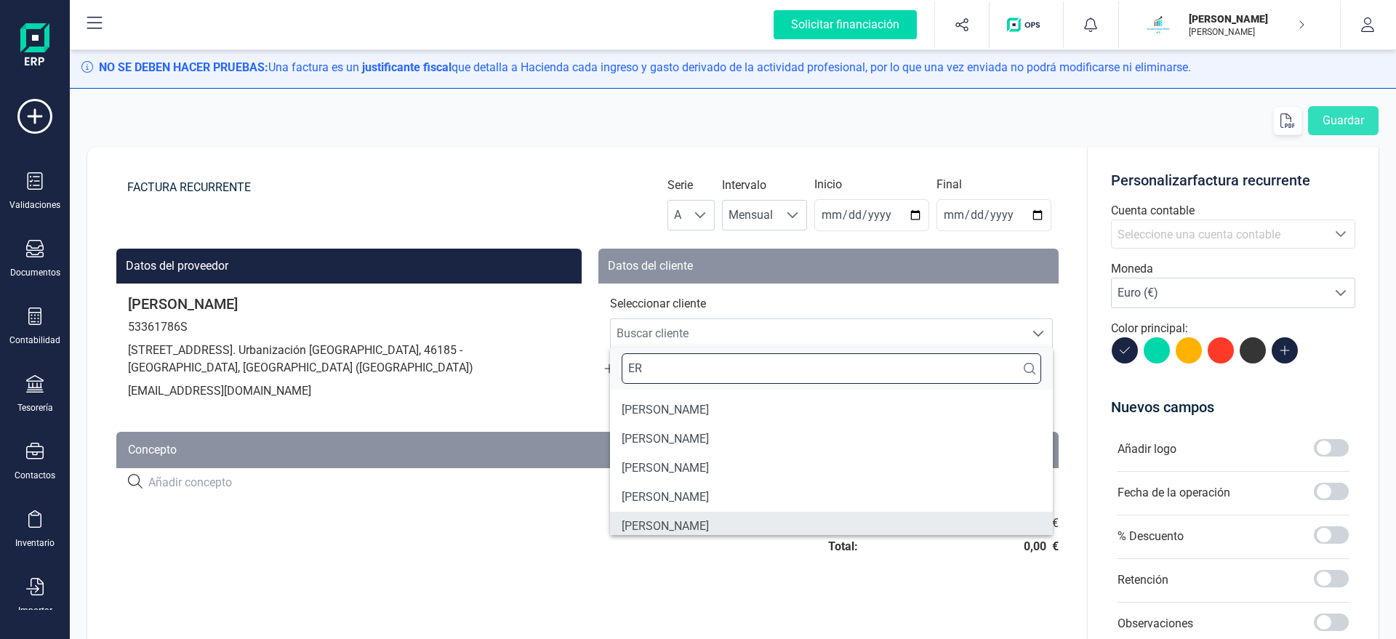
type input "ER"
click at [695, 522] on li "GERSON ROMAN MARTINEZ" at bounding box center [831, 526] width 443 height 29
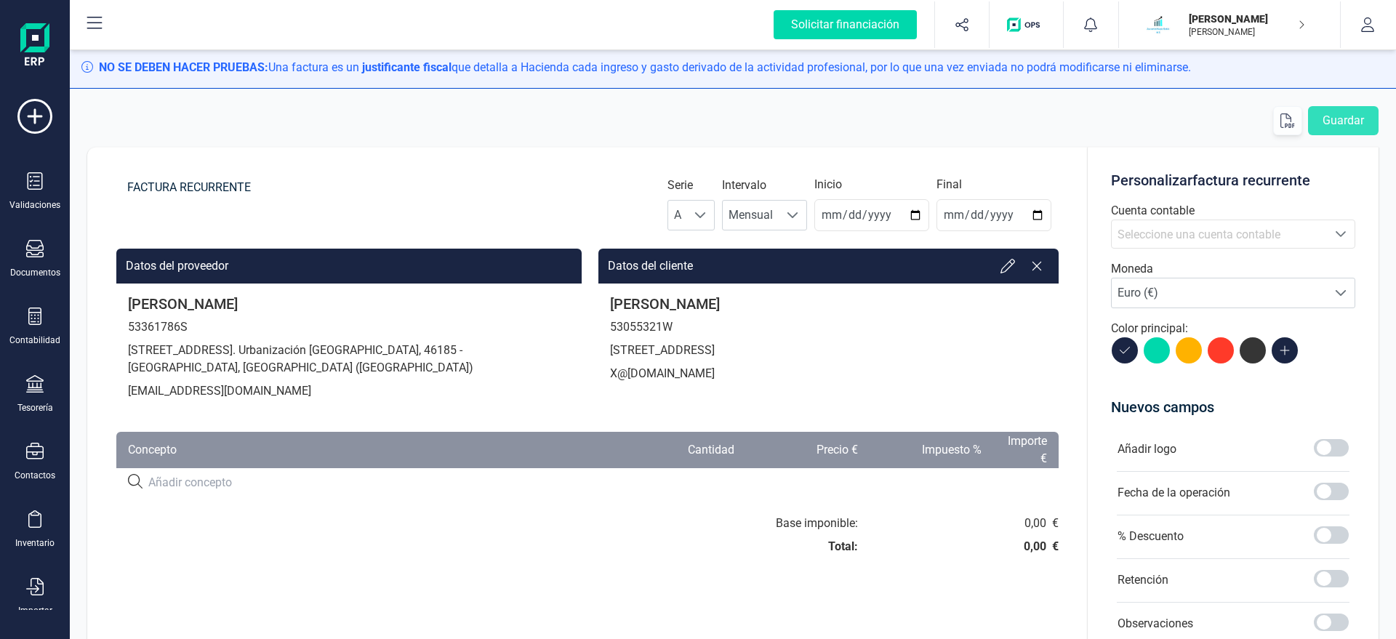
click at [1161, 211] on p "Cuenta contable" at bounding box center [1233, 210] width 244 height 17
click at [1158, 233] on span "Seleccione una cuenta contable" at bounding box center [1198, 235] width 163 height 14
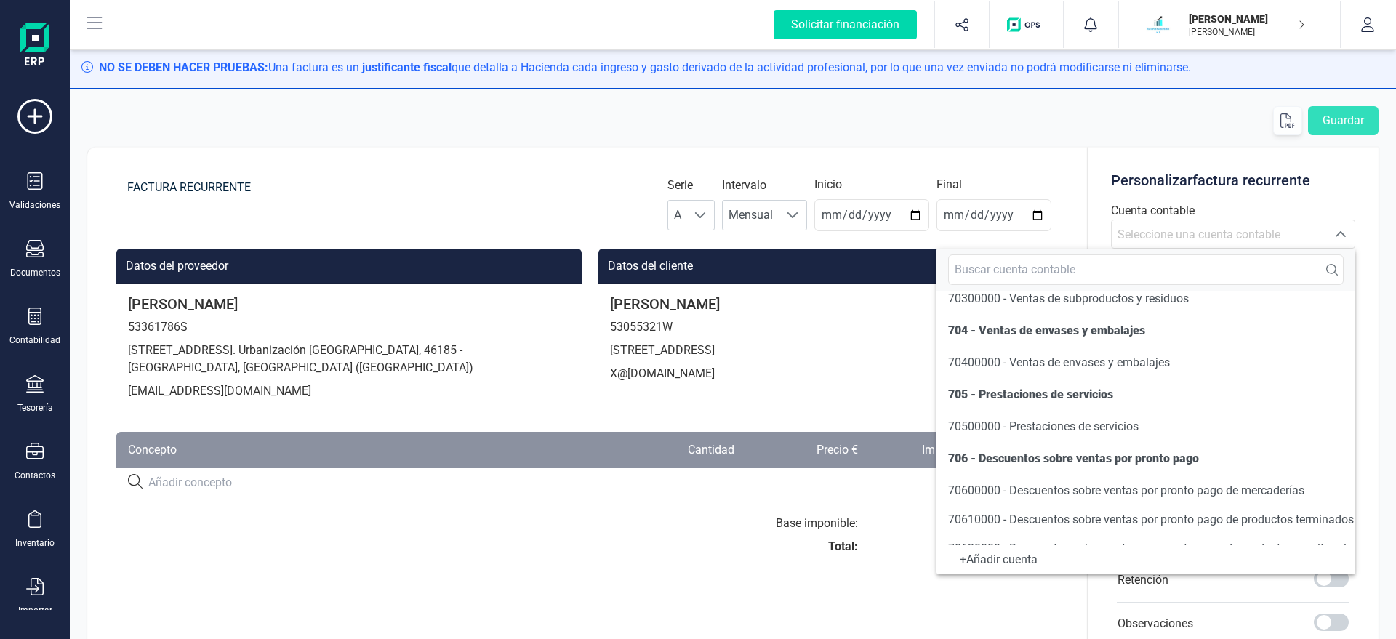
scroll to position [249, 0]
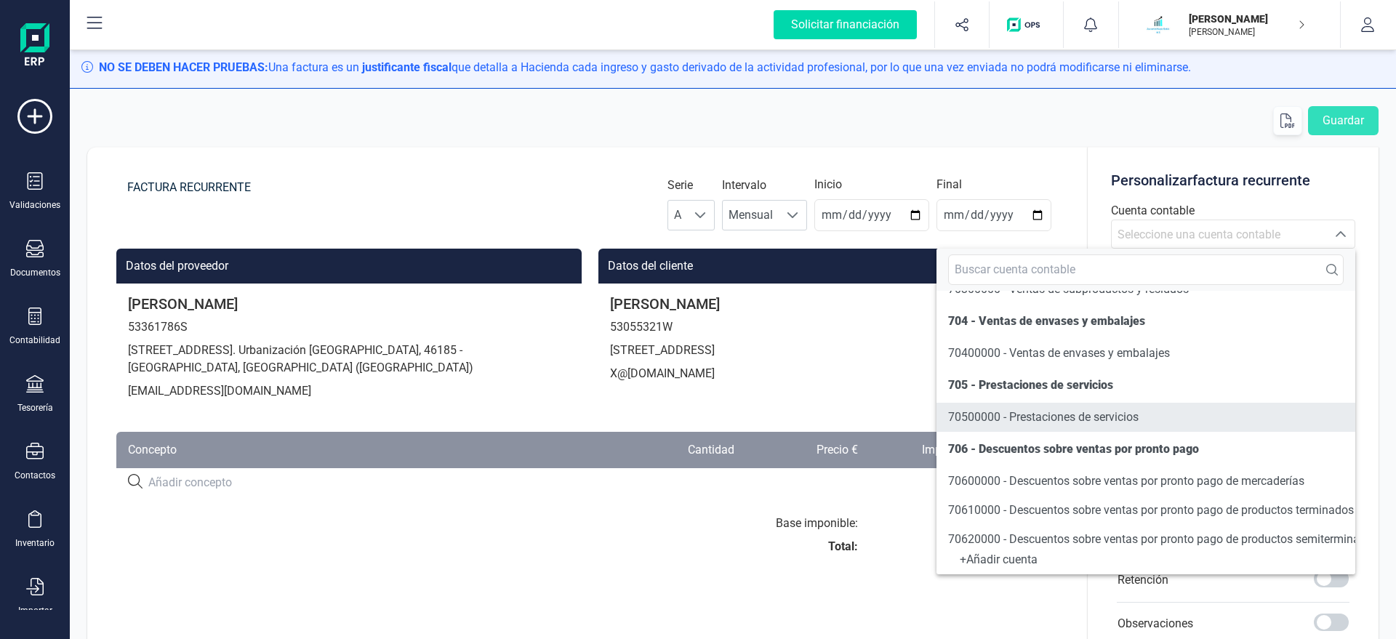
click at [989, 419] on span "70500000 - Prestaciones de servicios" at bounding box center [1043, 417] width 190 height 14
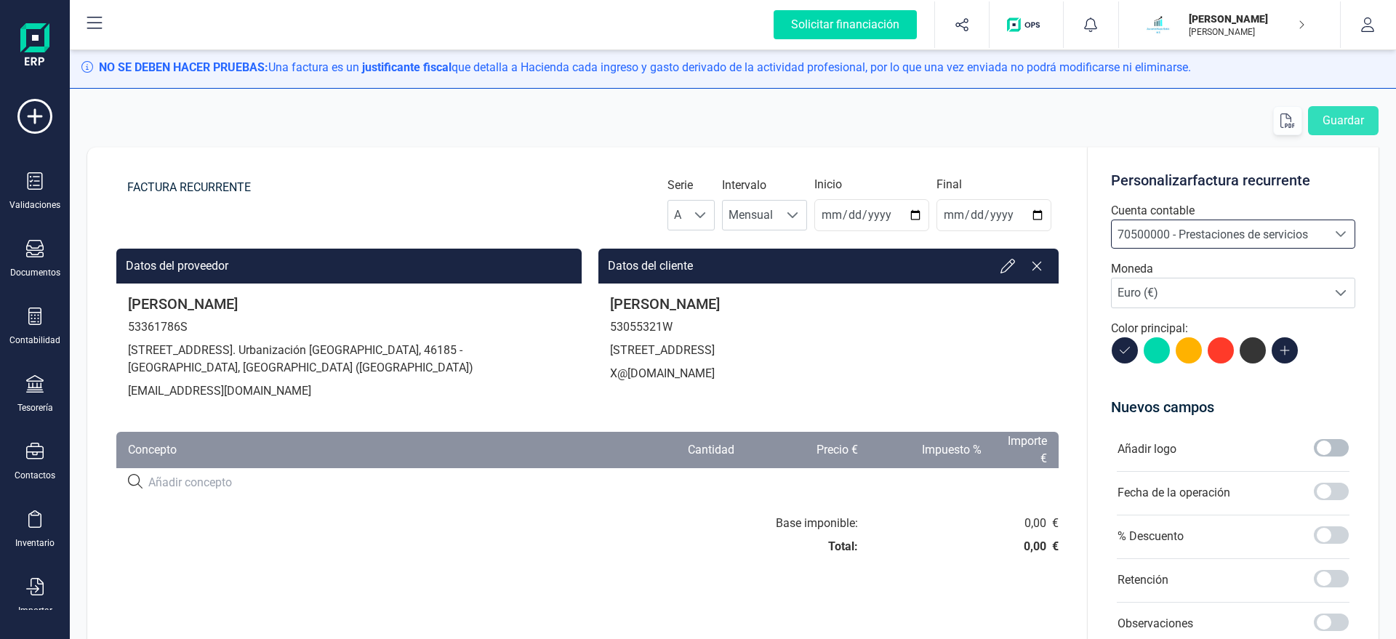
click at [1322, 457] on div at bounding box center [1331, 449] width 35 height 20
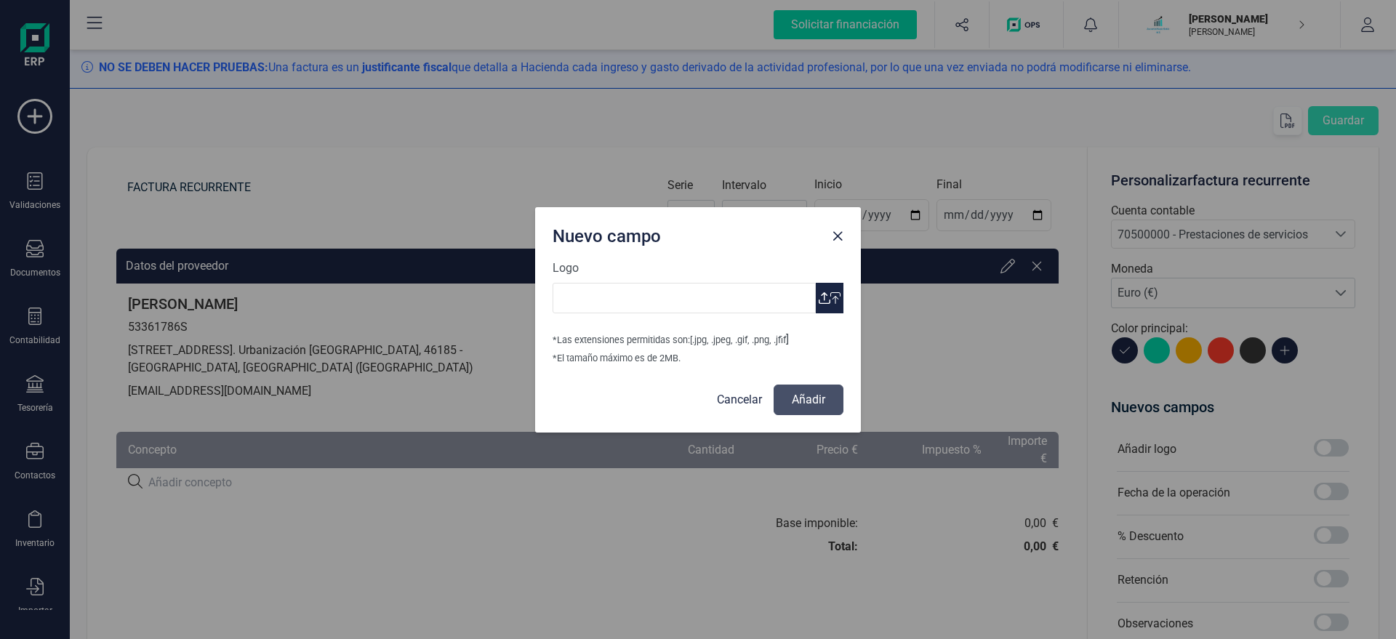
click at [827, 298] on span "button" at bounding box center [825, 298] width 12 height 12
type input "Logo Mayte Asesoria.jpg"
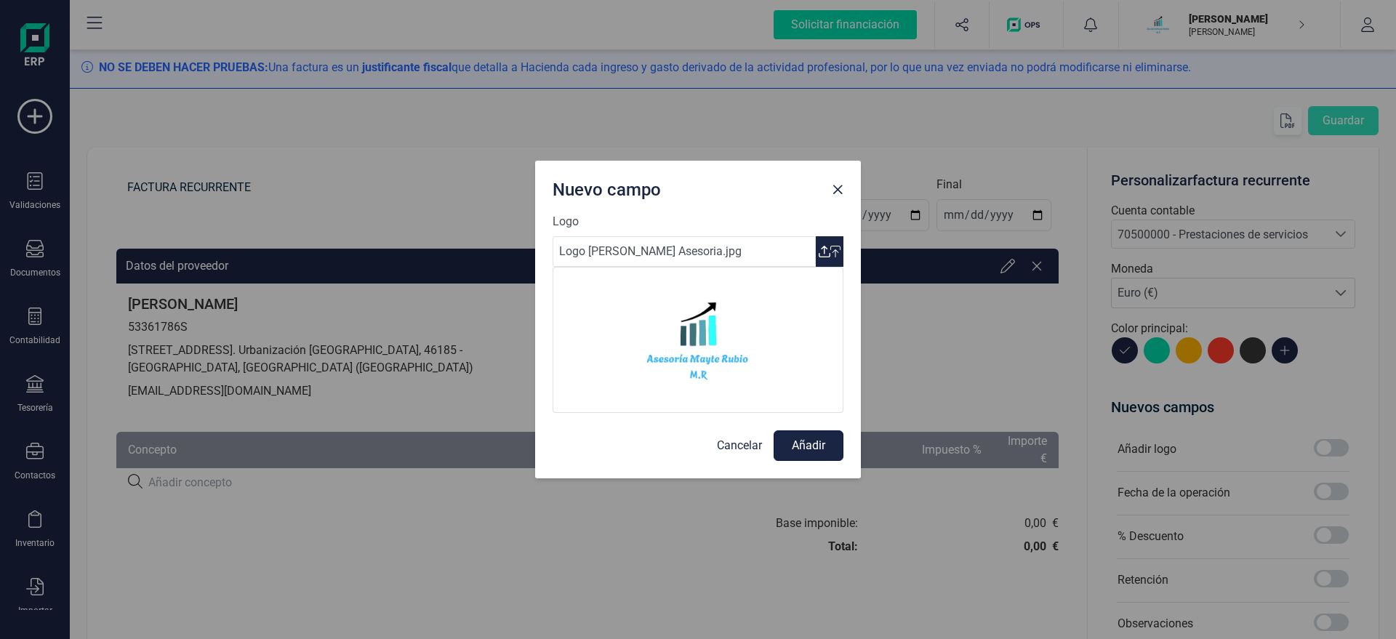
click at [797, 443] on button "Añadir" at bounding box center [808, 445] width 70 height 31
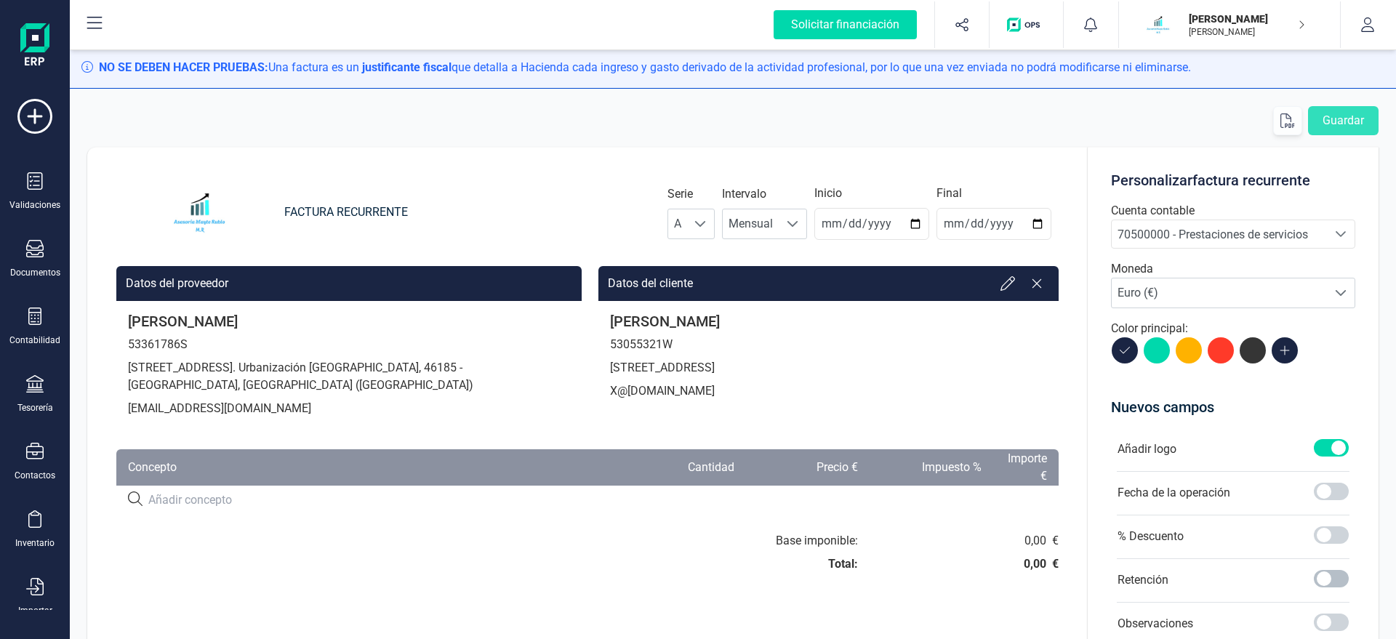
click at [1332, 578] on span at bounding box center [1331, 578] width 35 height 17
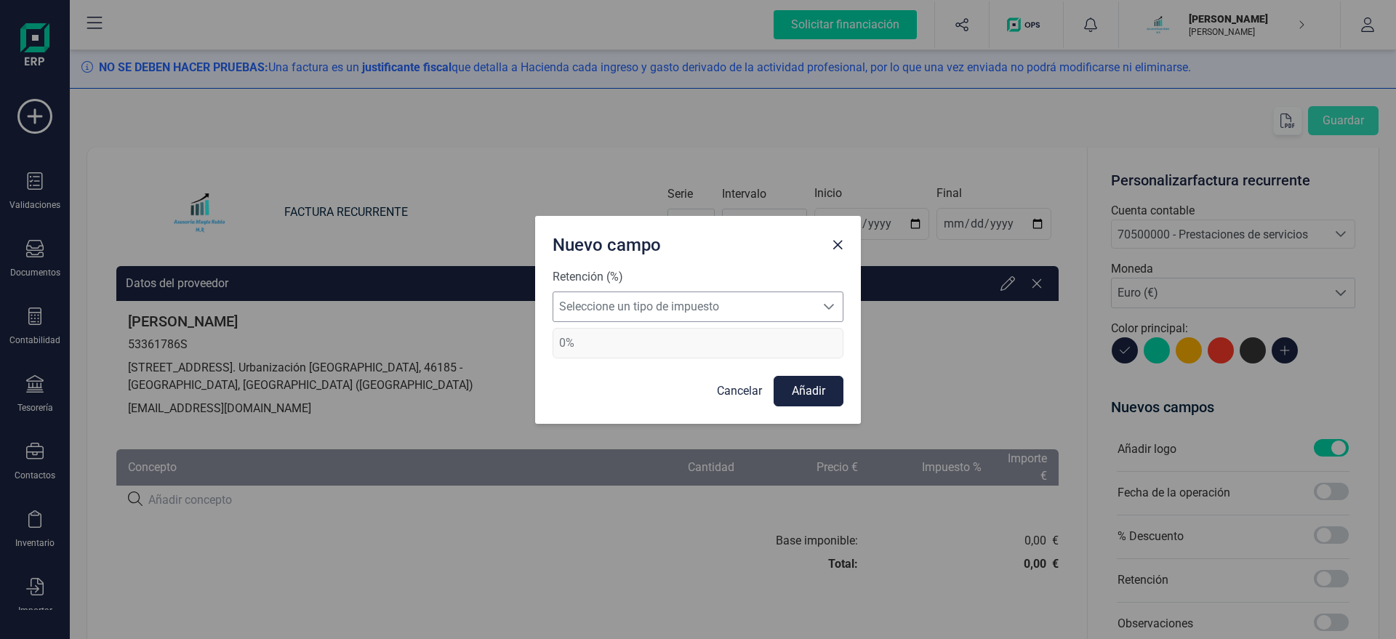
click at [706, 307] on span "Seleccione un tipo de impuesto" at bounding box center [684, 306] width 262 height 29
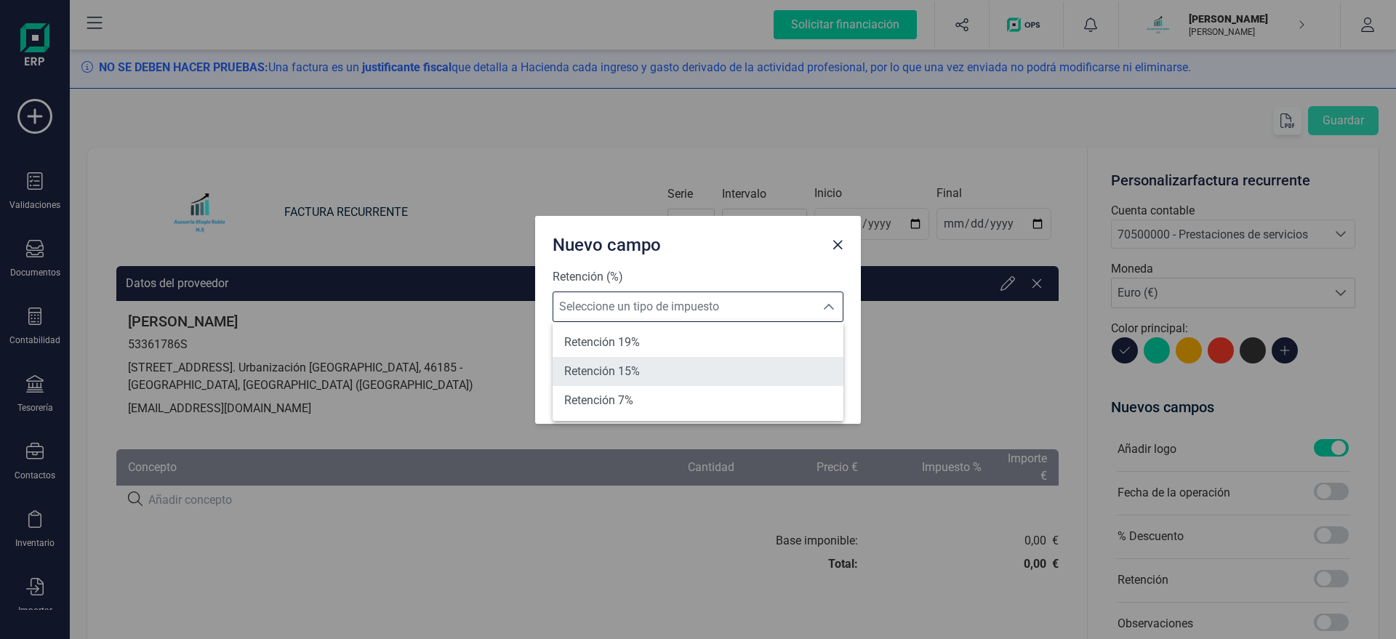
click at [685, 372] on li "Retención 15%" at bounding box center [697, 371] width 291 height 29
type input "15%"
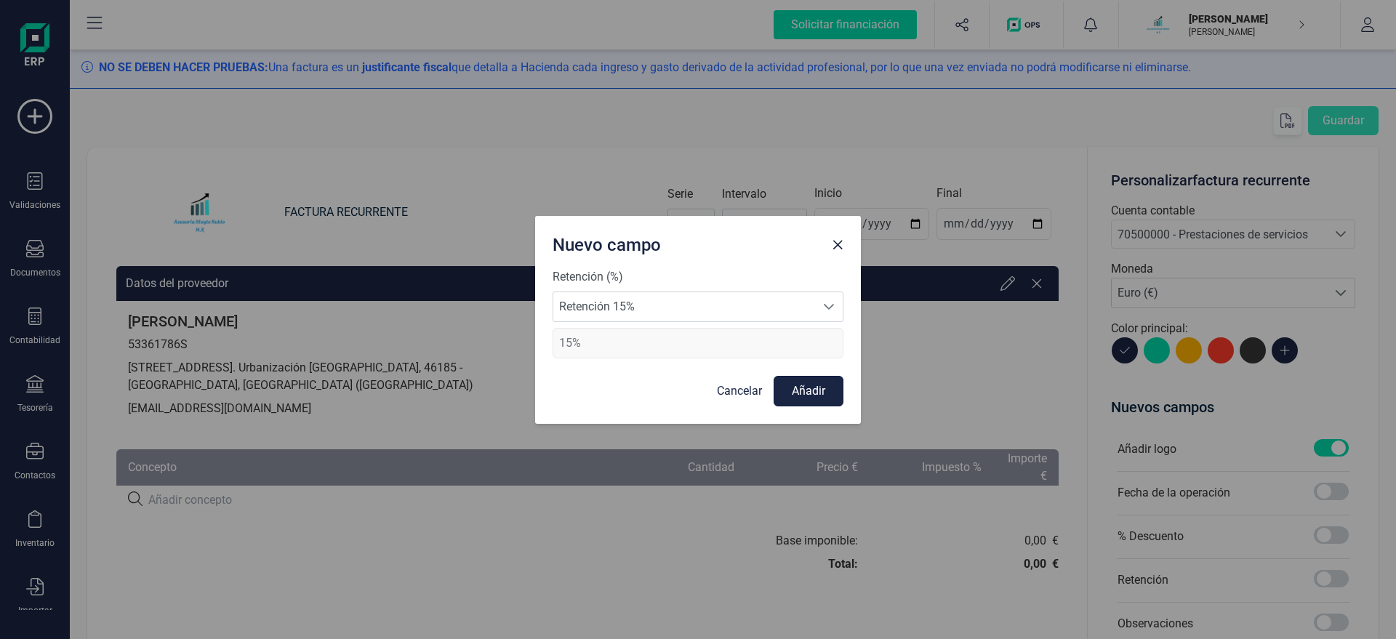
click at [801, 390] on button "Añadir" at bounding box center [808, 391] width 70 height 31
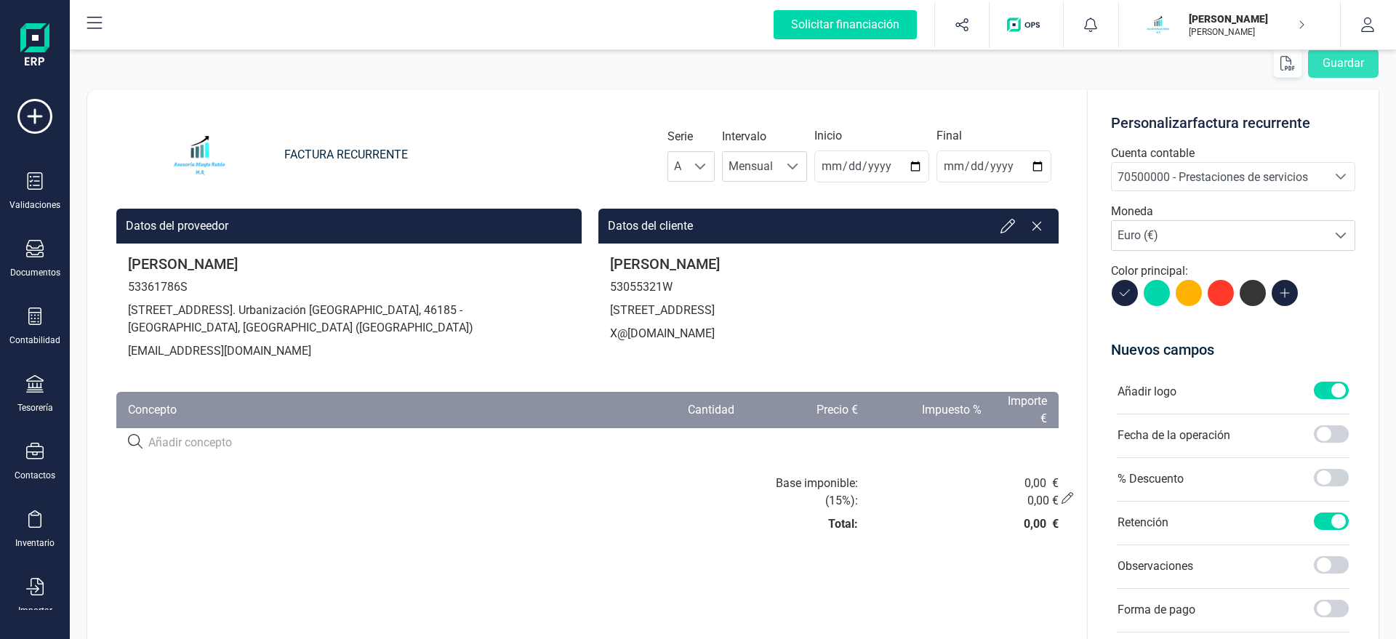
scroll to position [83, 0]
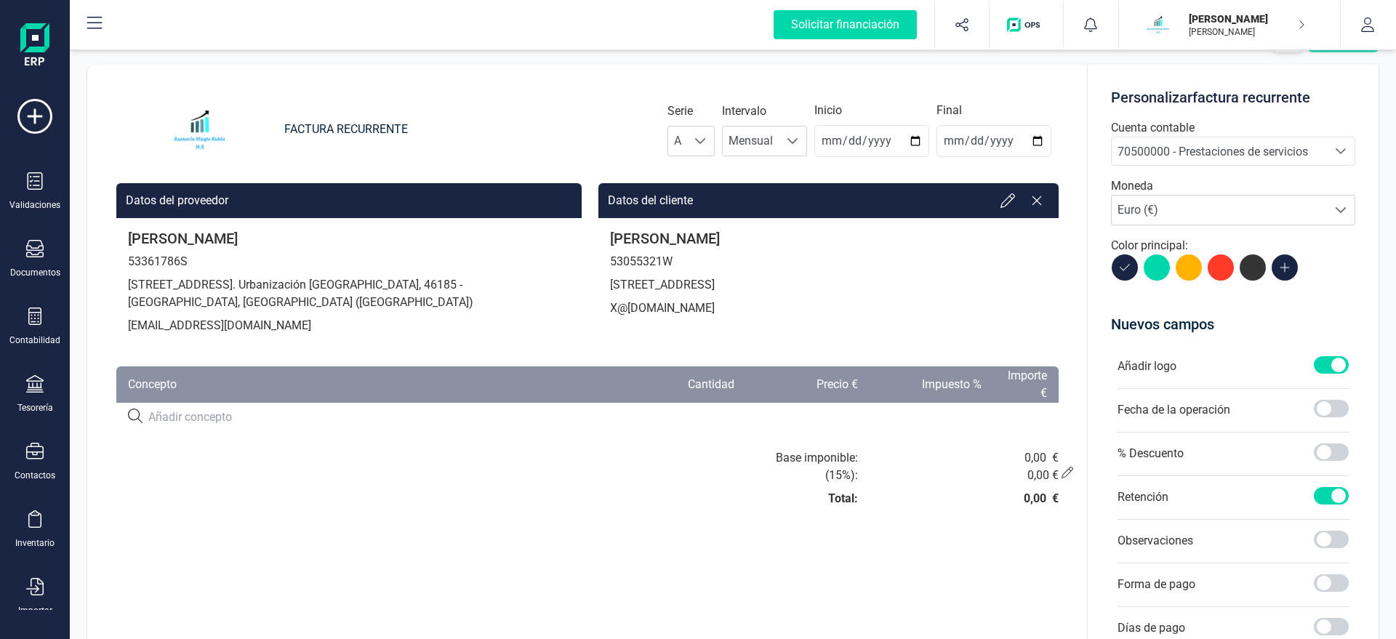
click at [190, 423] on input at bounding box center [377, 417] width 459 height 17
paste input "SERVICIO DE ASESORAMIENTO"
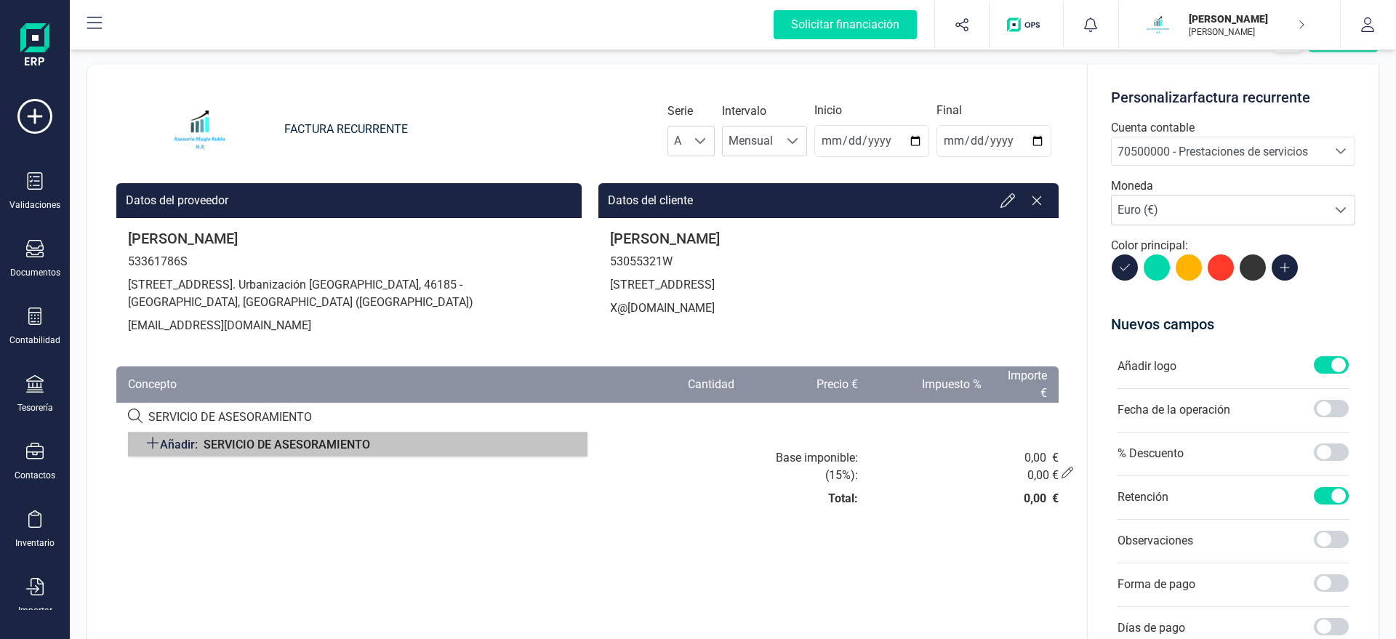
type input "SERVICIO DE ASESORAMIENTO"
click at [244, 446] on span "SERVICIO DE ASESORAMIENTO" at bounding box center [287, 445] width 166 height 14
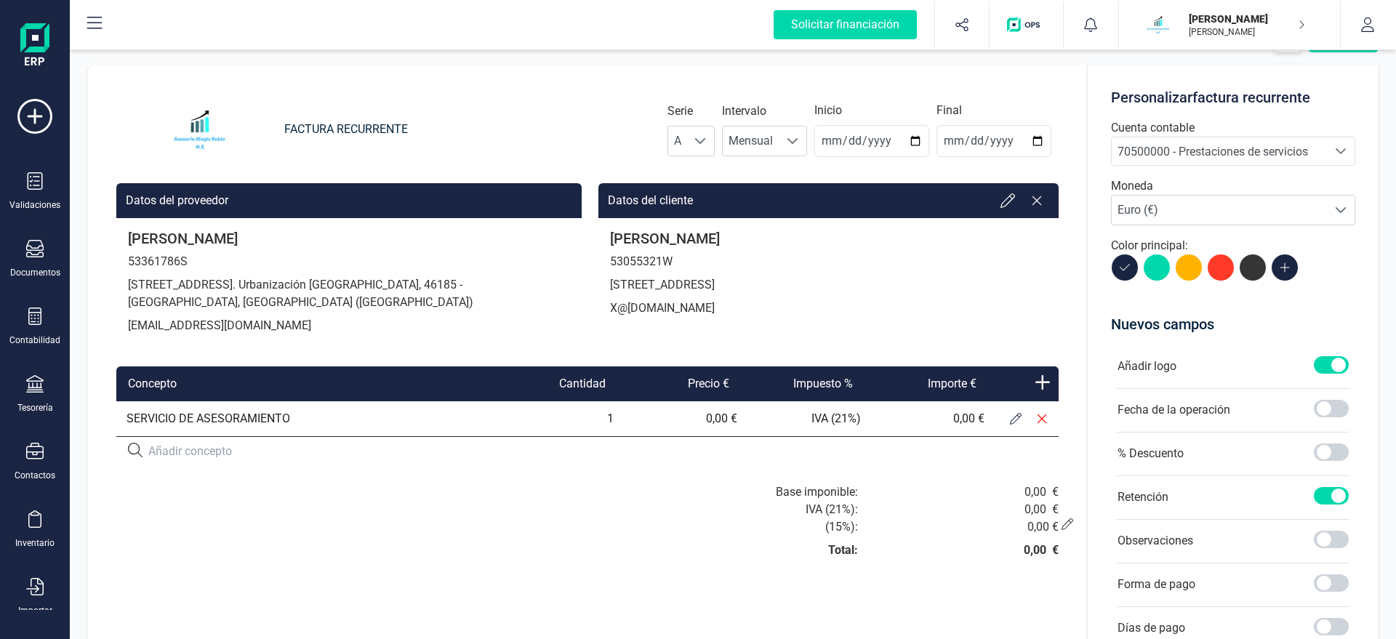
click at [1018, 417] on icon at bounding box center [1016, 419] width 12 height 12
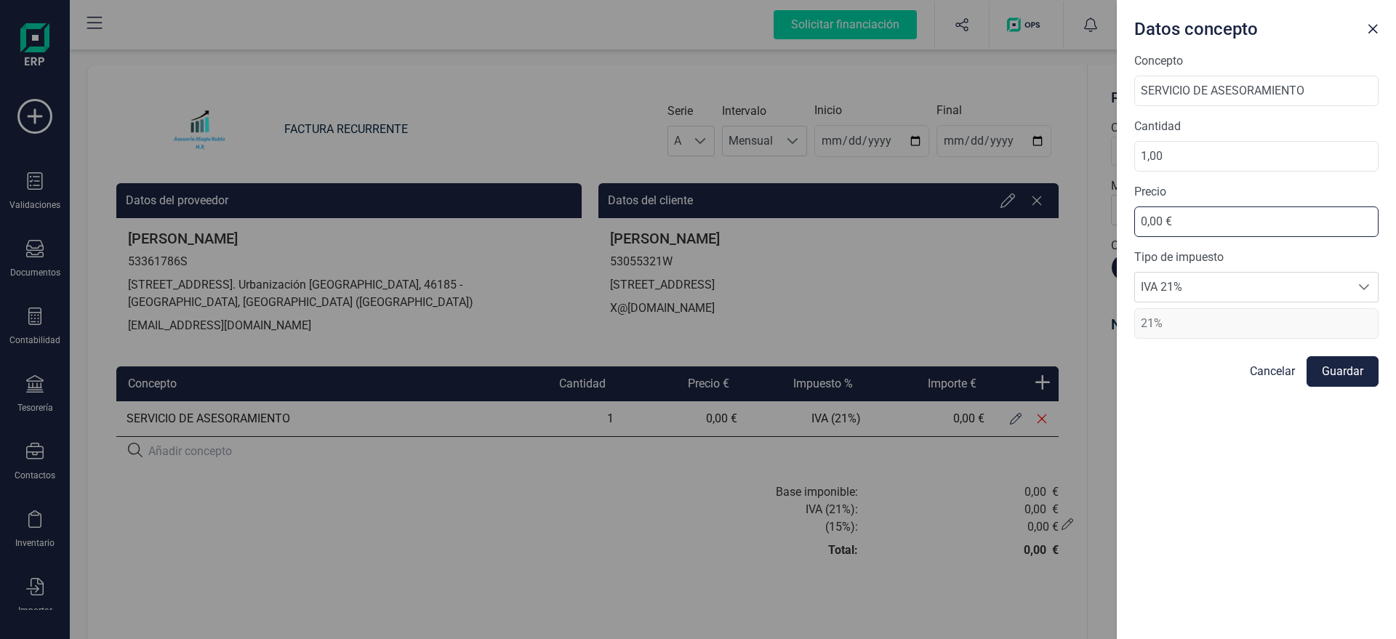
drag, startPoint x: 1203, startPoint y: 223, endPoint x: 826, endPoint y: 162, distance: 382.2
click at [1134, 224] on input "0,00 €" at bounding box center [1256, 221] width 244 height 31
type input "60,00 €"
click at [1343, 370] on button "Guardar" at bounding box center [1342, 371] width 72 height 31
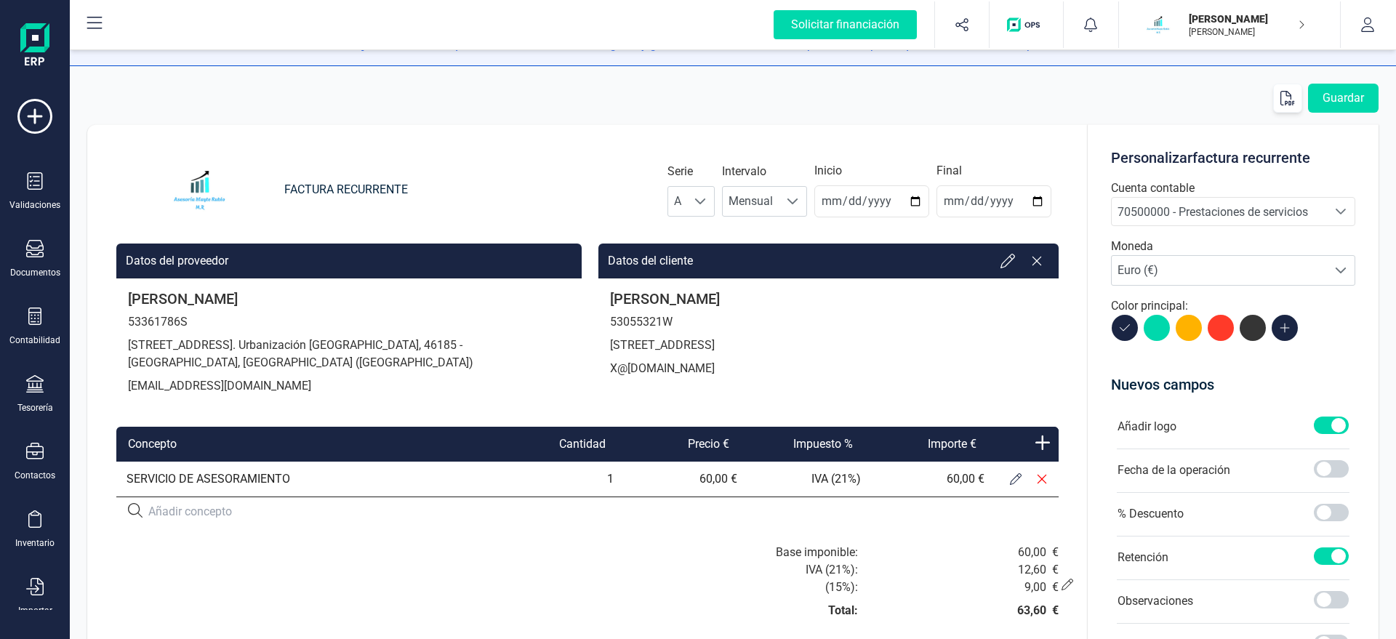
scroll to position [0, 0]
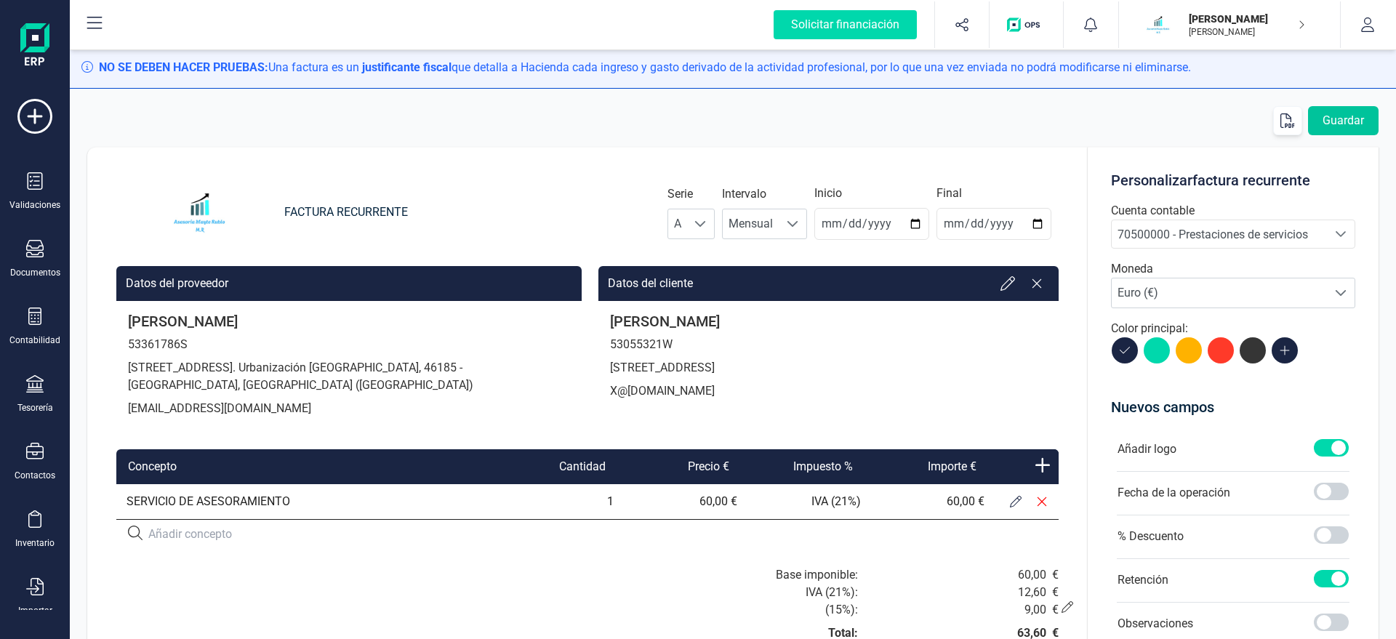
click at [1353, 122] on button "Guardar" at bounding box center [1343, 120] width 71 height 29
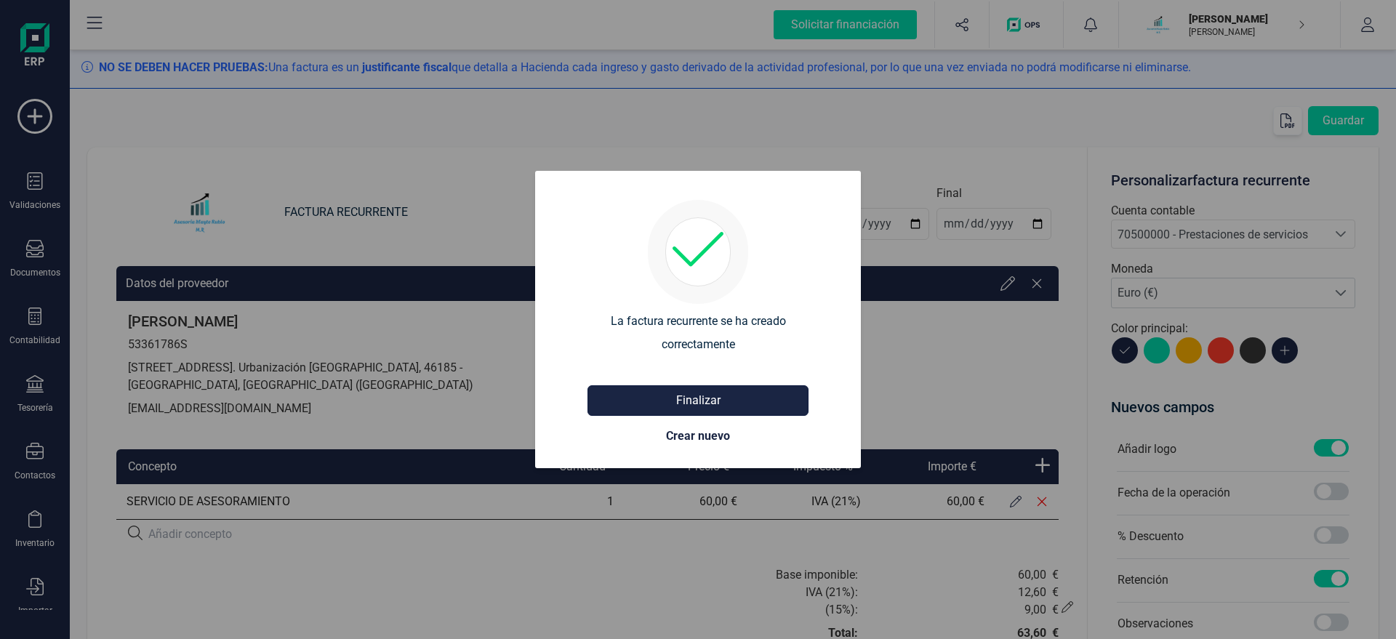
click at [693, 403] on button "Finalizar" at bounding box center [697, 400] width 221 height 31
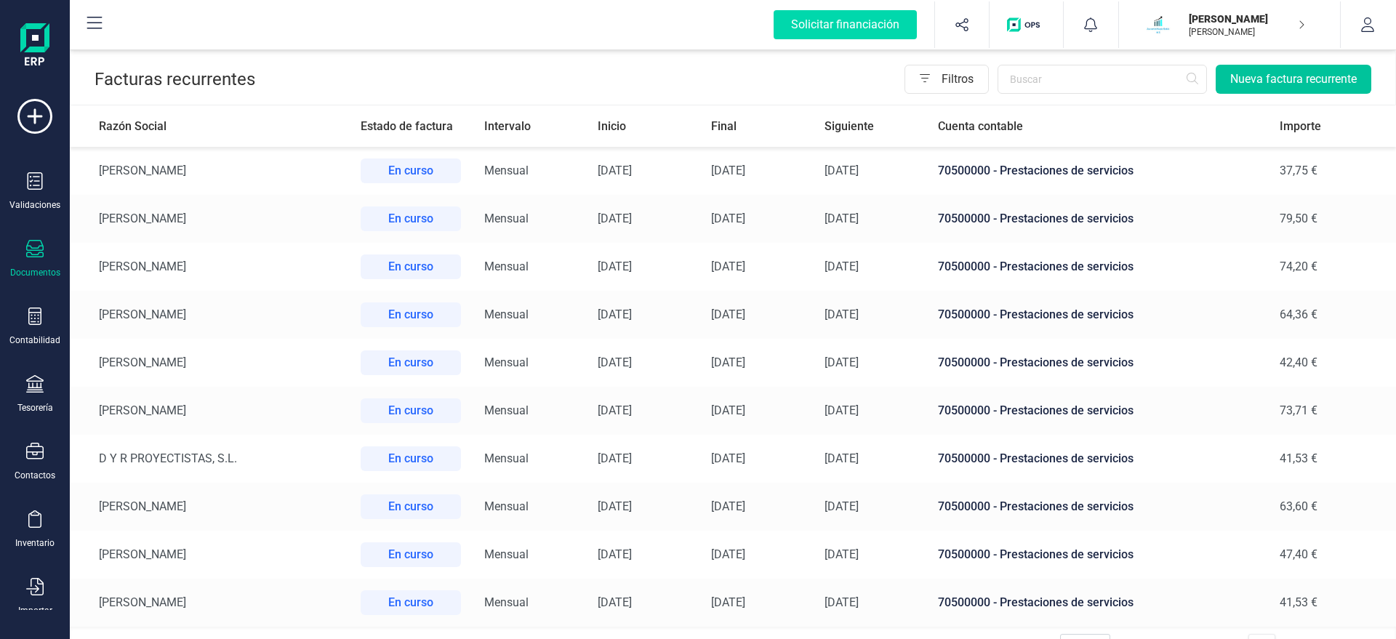
click at [1247, 79] on button "Nueva factura recurrente" at bounding box center [1293, 79] width 156 height 29
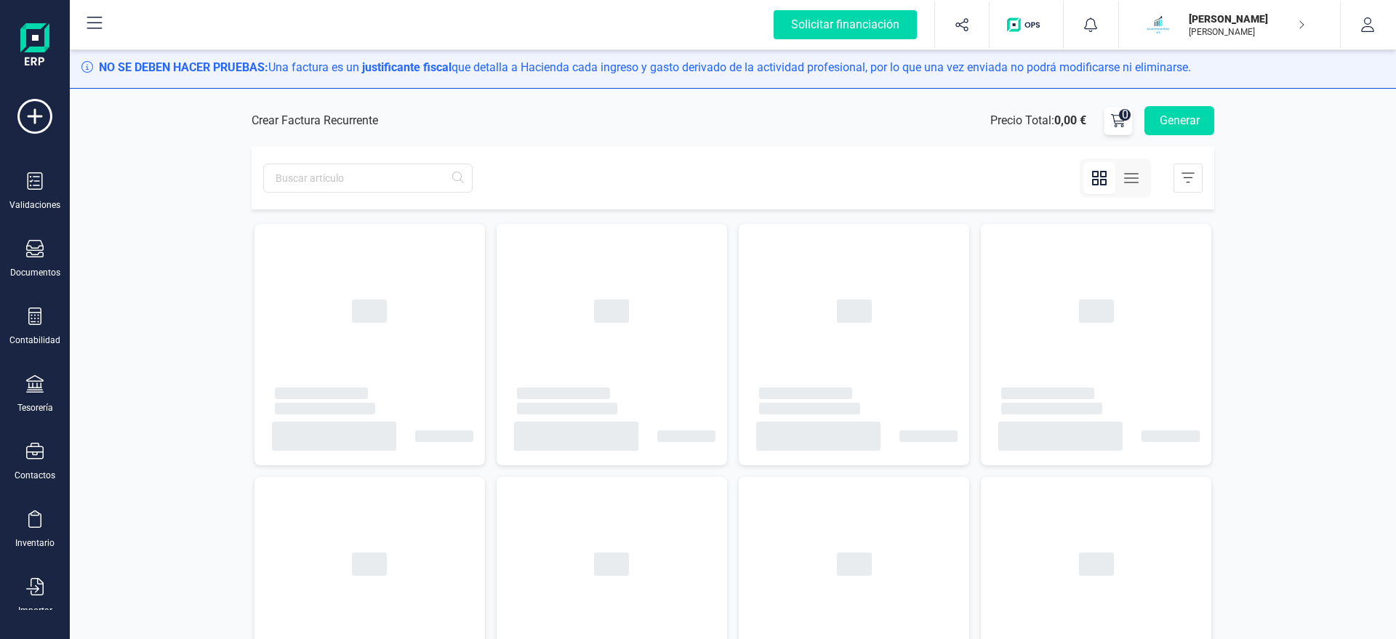
type input "2025-08-22"
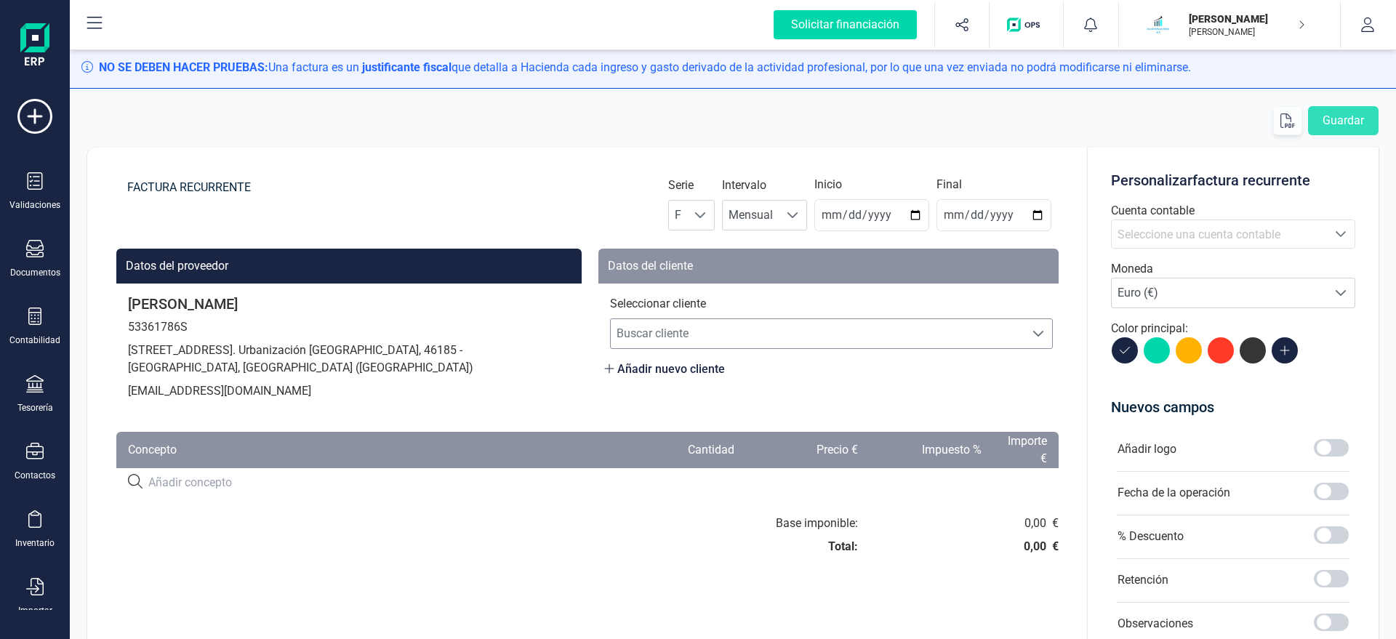
click at [687, 329] on span "Buscar cliente" at bounding box center [818, 333] width 414 height 29
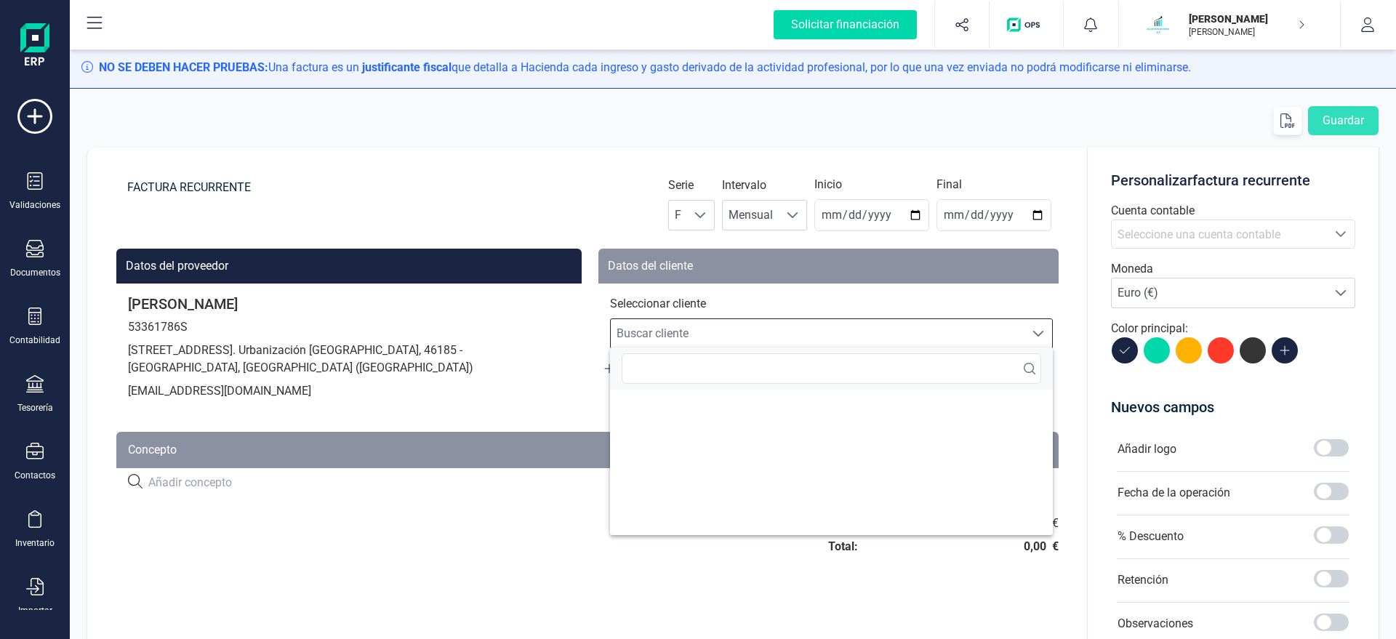
scroll to position [9, 70]
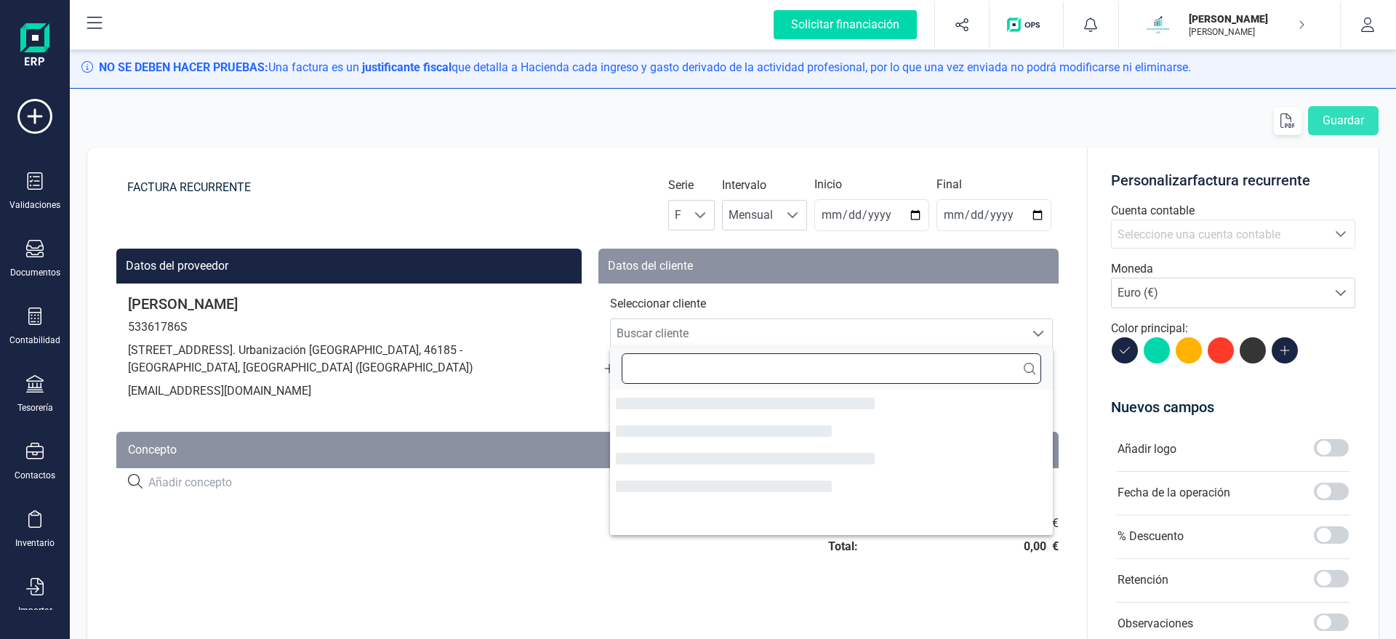
click at [684, 370] on input "text" at bounding box center [831, 368] width 419 height 31
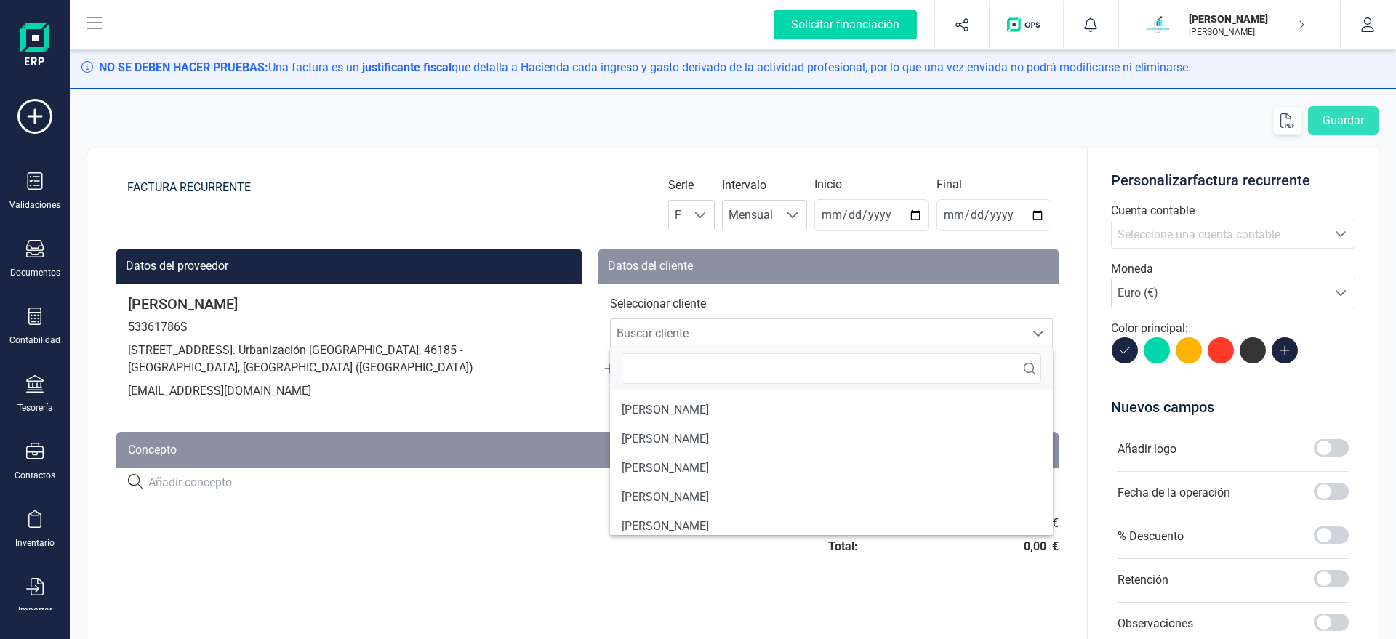
click at [683, 408] on li "WILSON PEDRAZA PEDRAZA" at bounding box center [831, 409] width 443 height 29
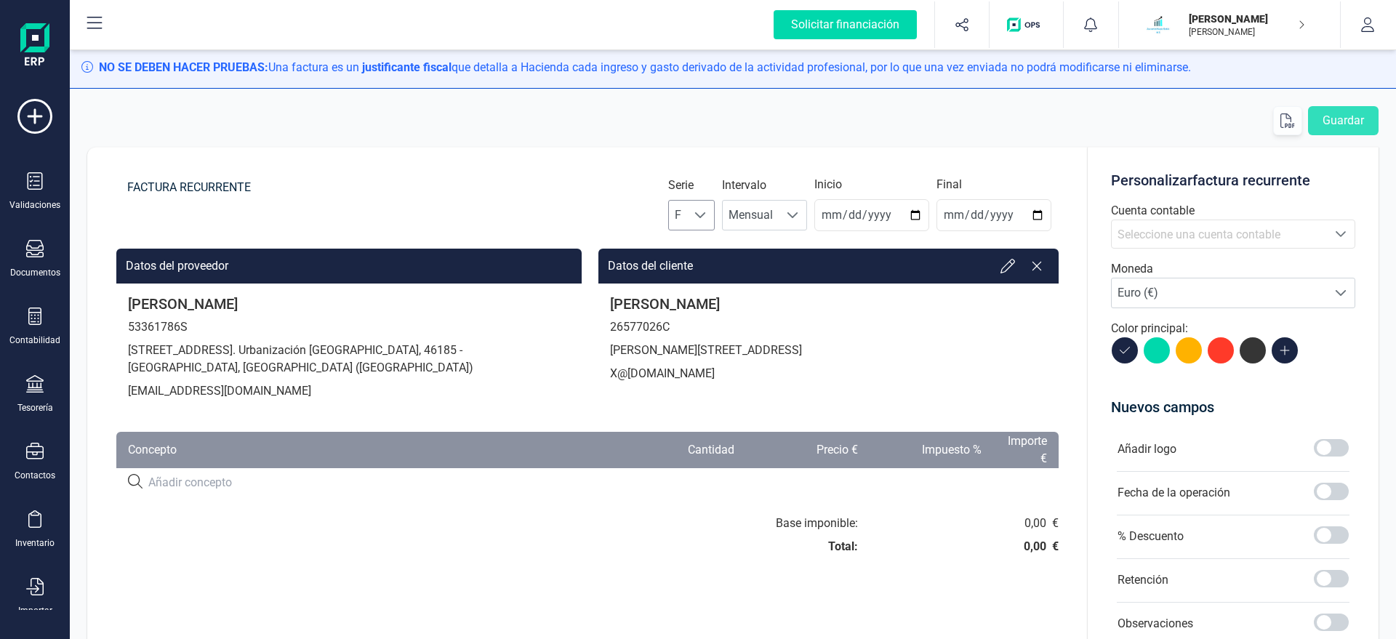
click at [706, 216] on span at bounding box center [700, 215] width 12 height 12
click at [696, 249] on li "A" at bounding box center [704, 250] width 47 height 29
click at [832, 217] on input "2025-08-22" at bounding box center [871, 215] width 115 height 32
type input "2025-08-31"
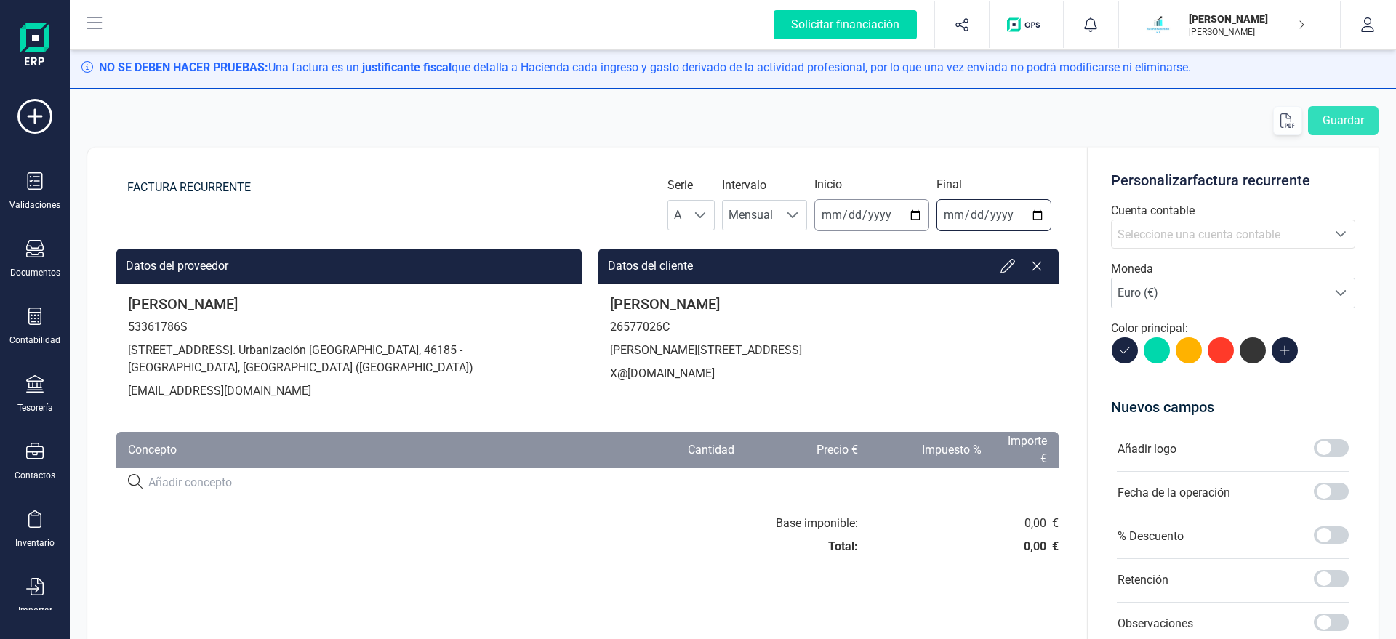
type input "2025-12-31"
click at [1209, 234] on span "Seleccione una cuenta contable" at bounding box center [1198, 235] width 163 height 14
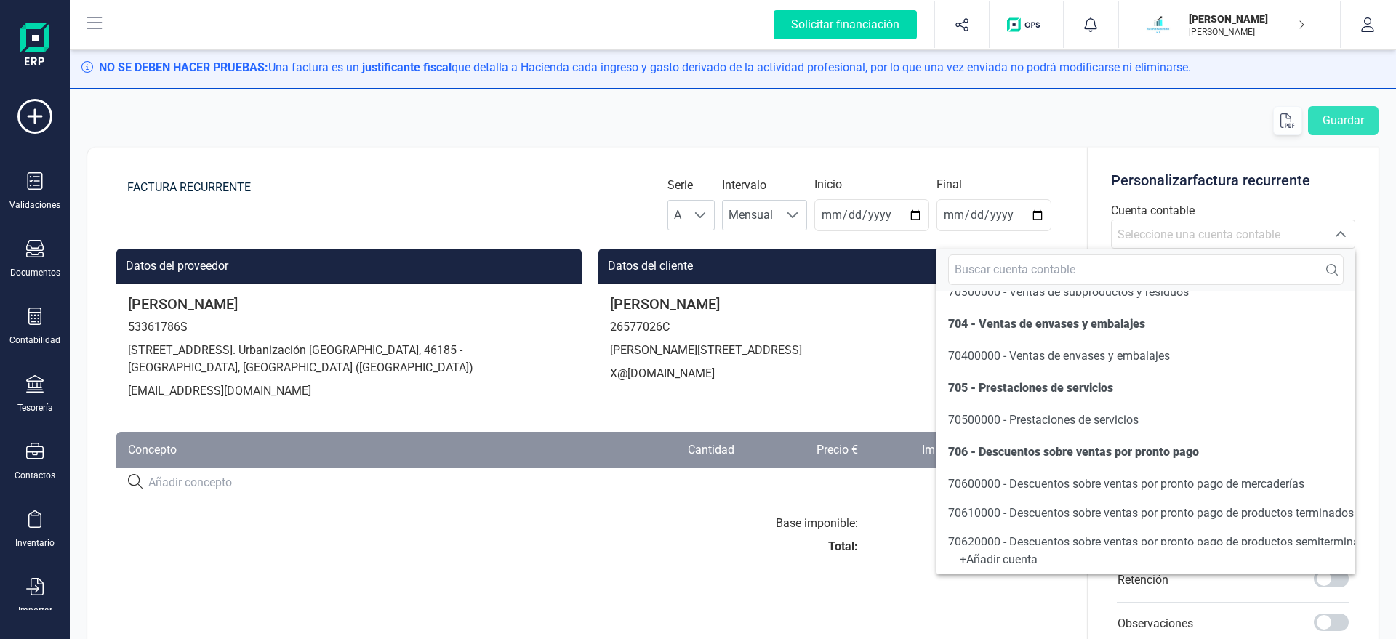
scroll to position [249, 0]
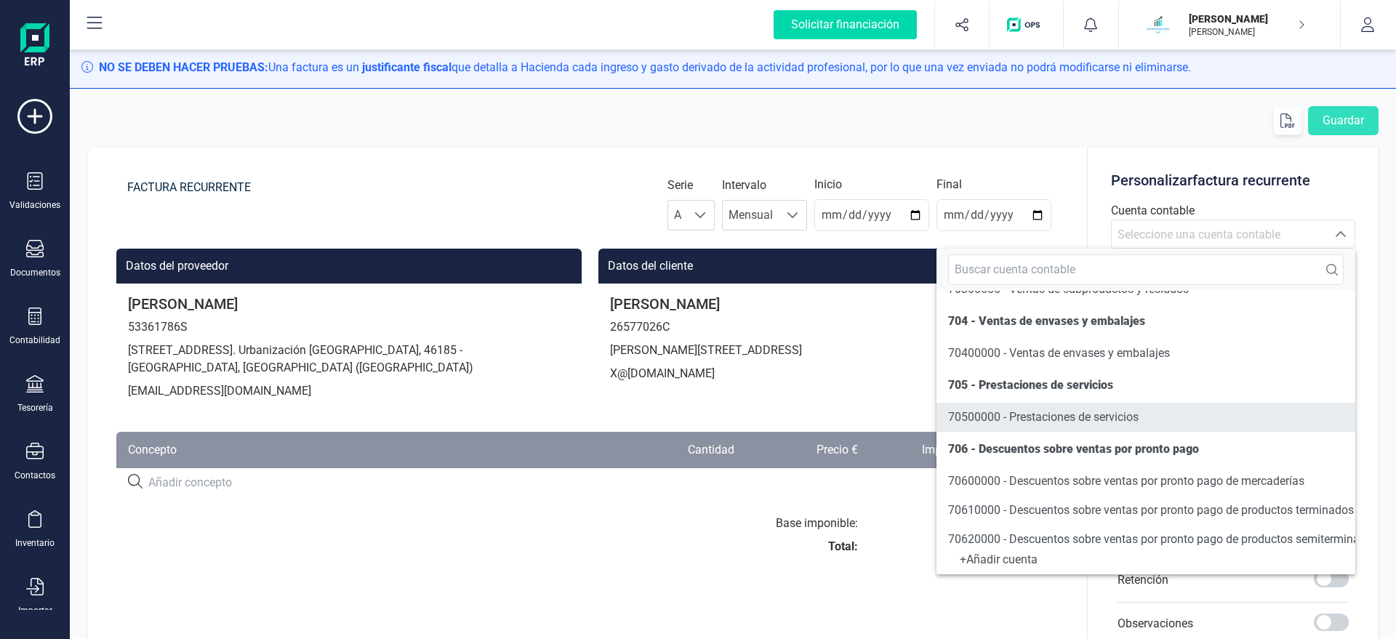
click at [1008, 424] on span "70500000 - Prestaciones de servicios" at bounding box center [1043, 417] width 190 height 14
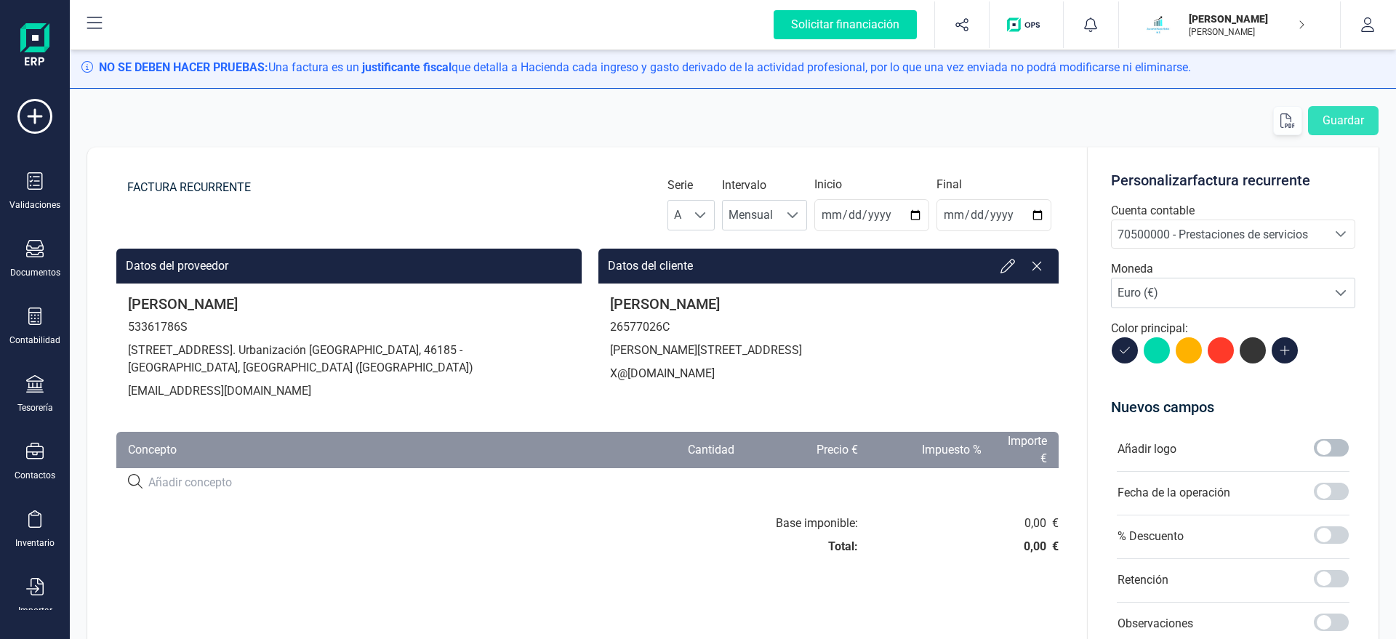
click at [1319, 446] on span at bounding box center [1331, 447] width 35 height 17
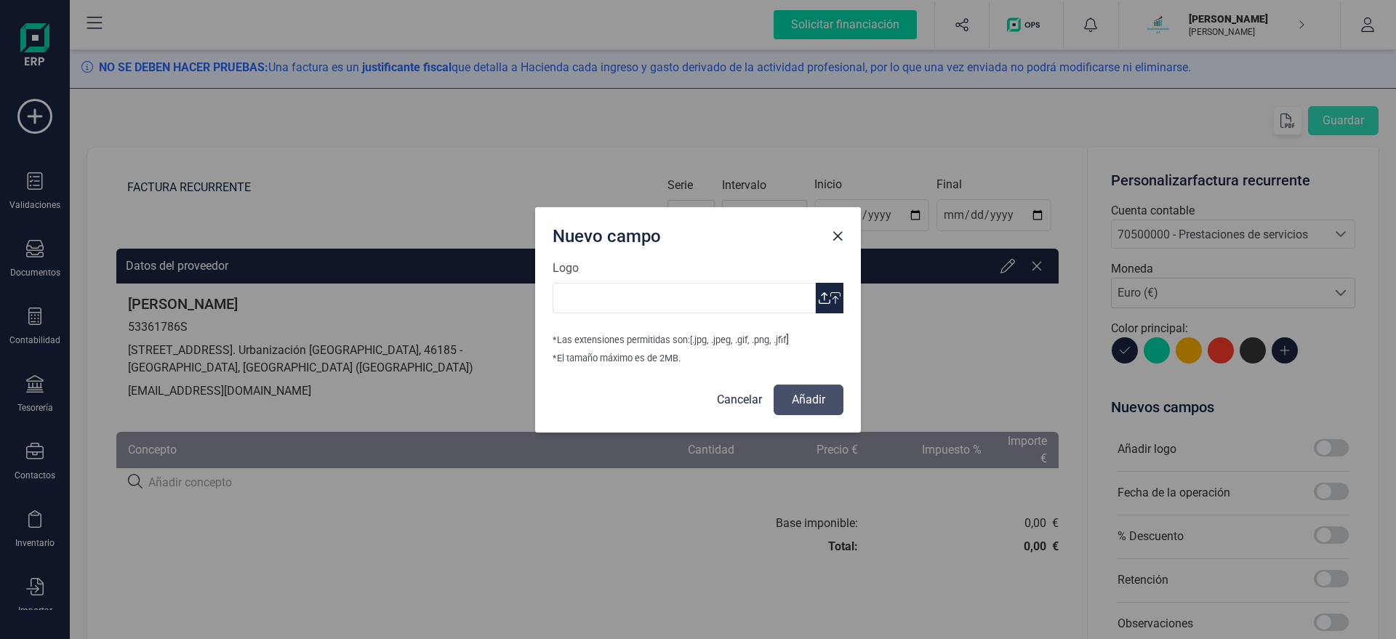
click at [835, 302] on icon "button" at bounding box center [835, 298] width 10 height 12
type input "Logo Mayte Asesoria.jpg"
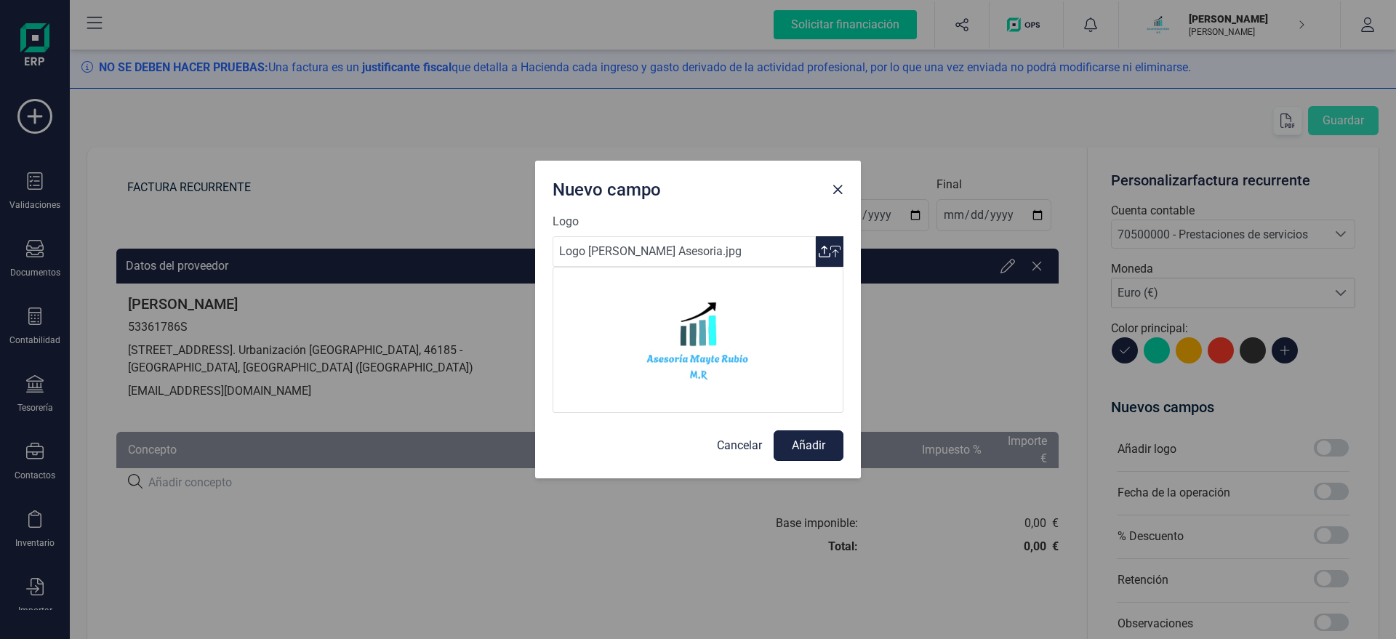
click at [832, 441] on button "Añadir" at bounding box center [808, 445] width 70 height 31
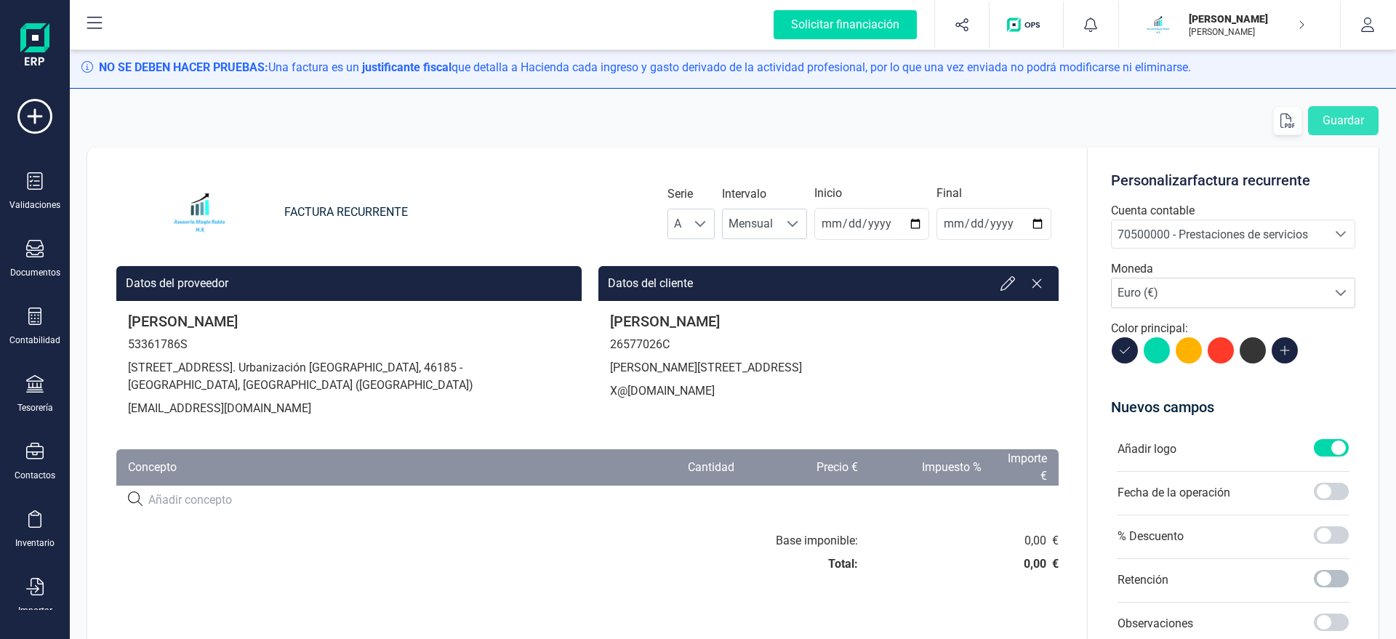
click at [1333, 571] on span at bounding box center [1331, 578] width 35 height 17
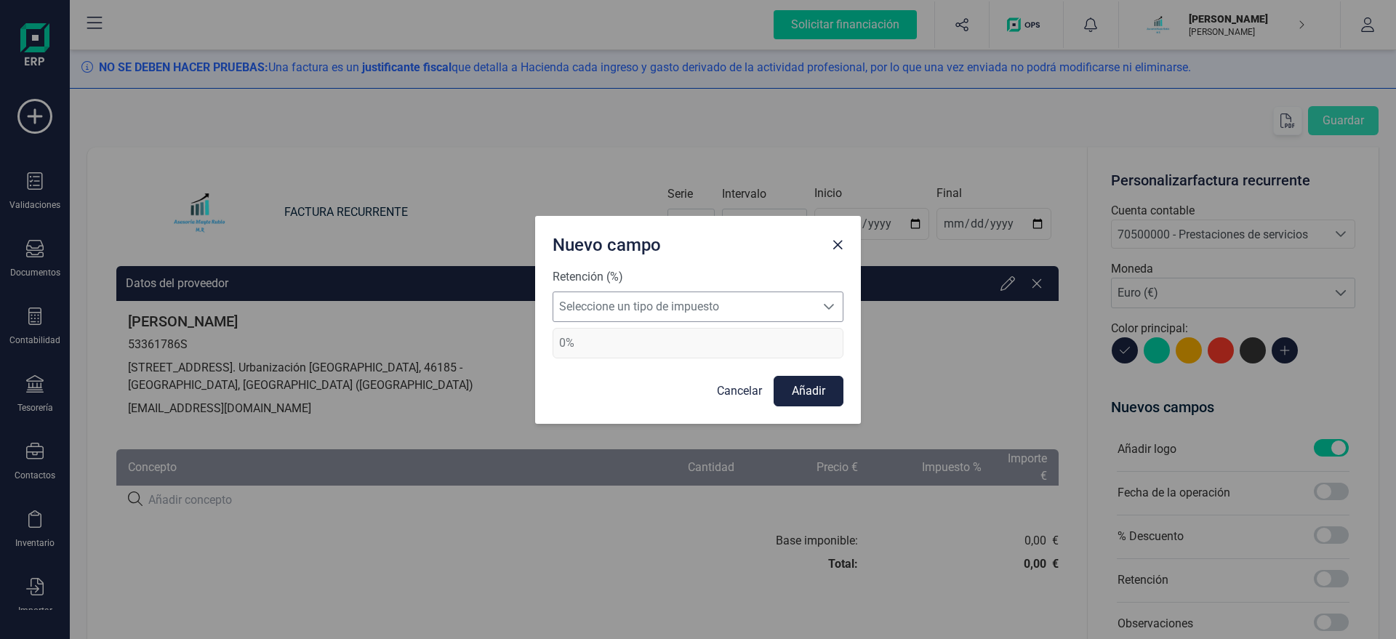
click at [774, 305] on span "Seleccione un tipo de impuesto" at bounding box center [684, 306] width 262 height 29
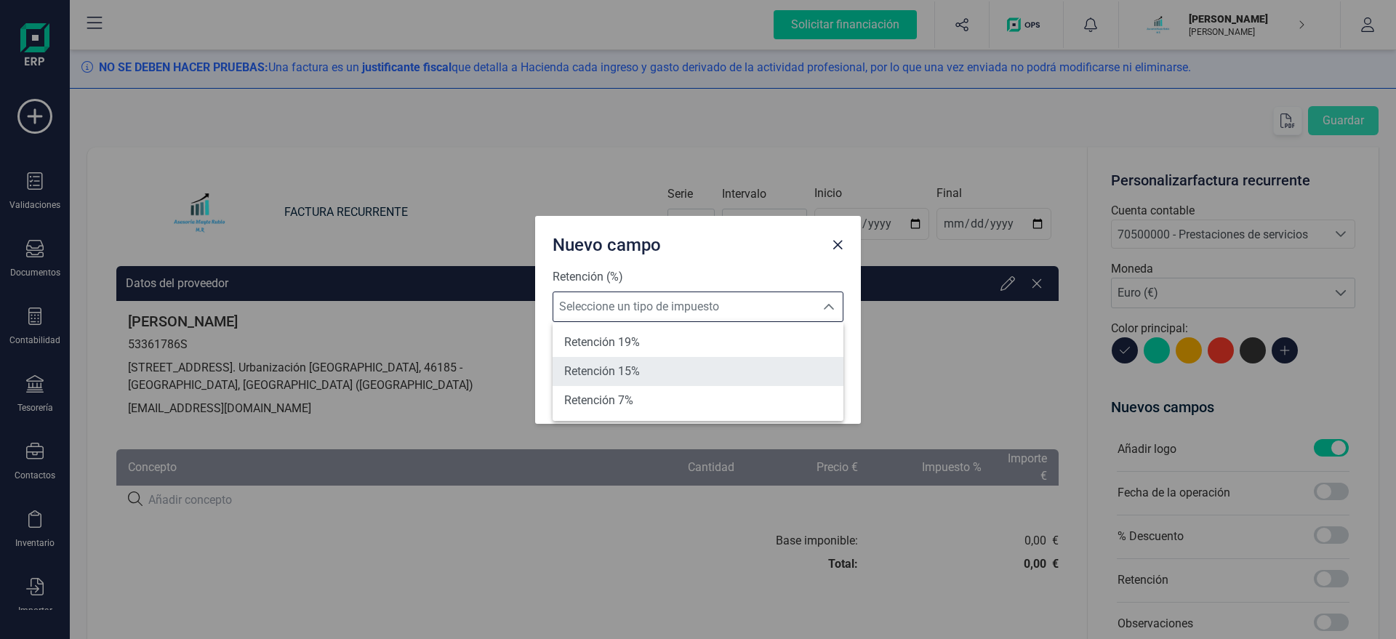
click at [708, 363] on li "Retención 15%" at bounding box center [697, 371] width 291 height 29
type input "15%"
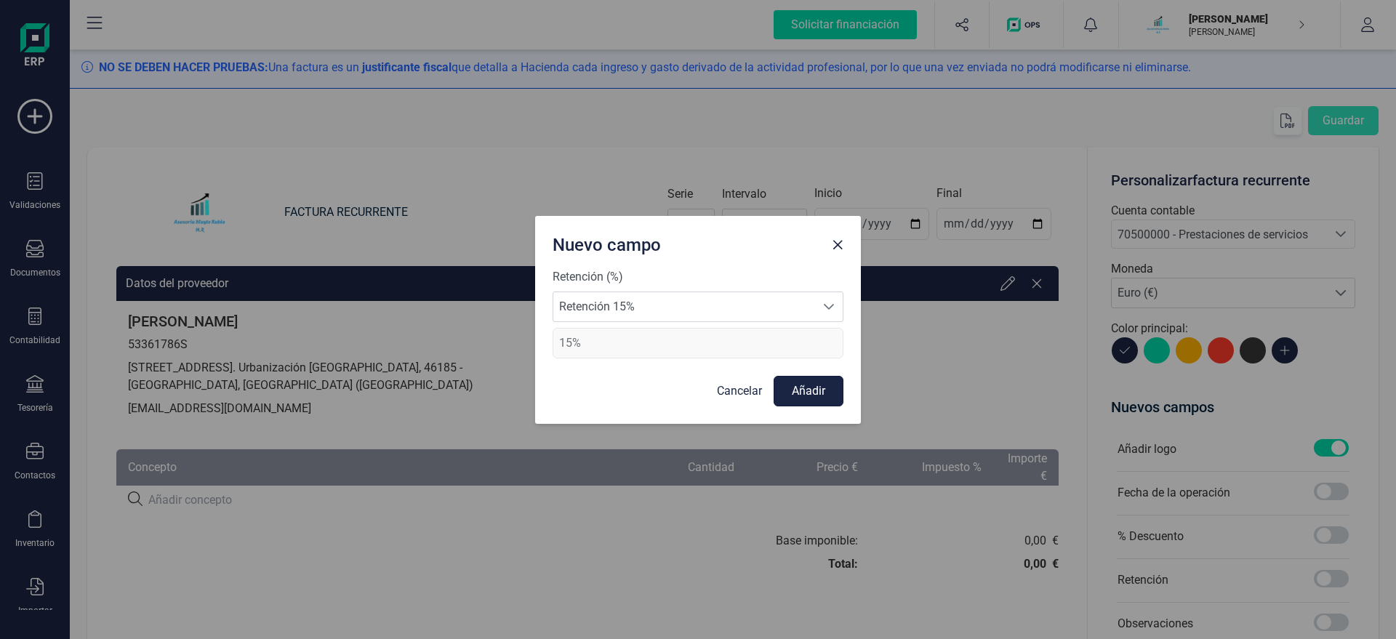
click at [804, 397] on button "Añadir" at bounding box center [808, 391] width 70 height 31
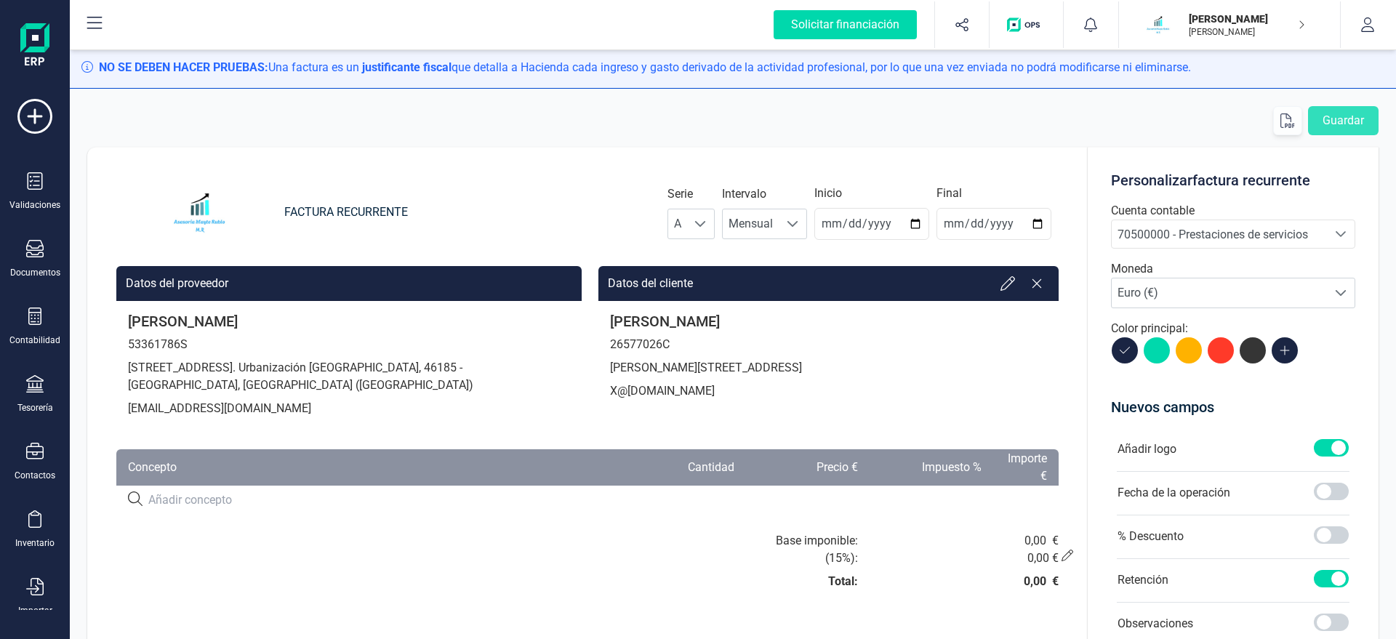
click at [270, 497] on input at bounding box center [377, 499] width 459 height 17
paste input "SERVICIO DE ASESORAMIENTO"
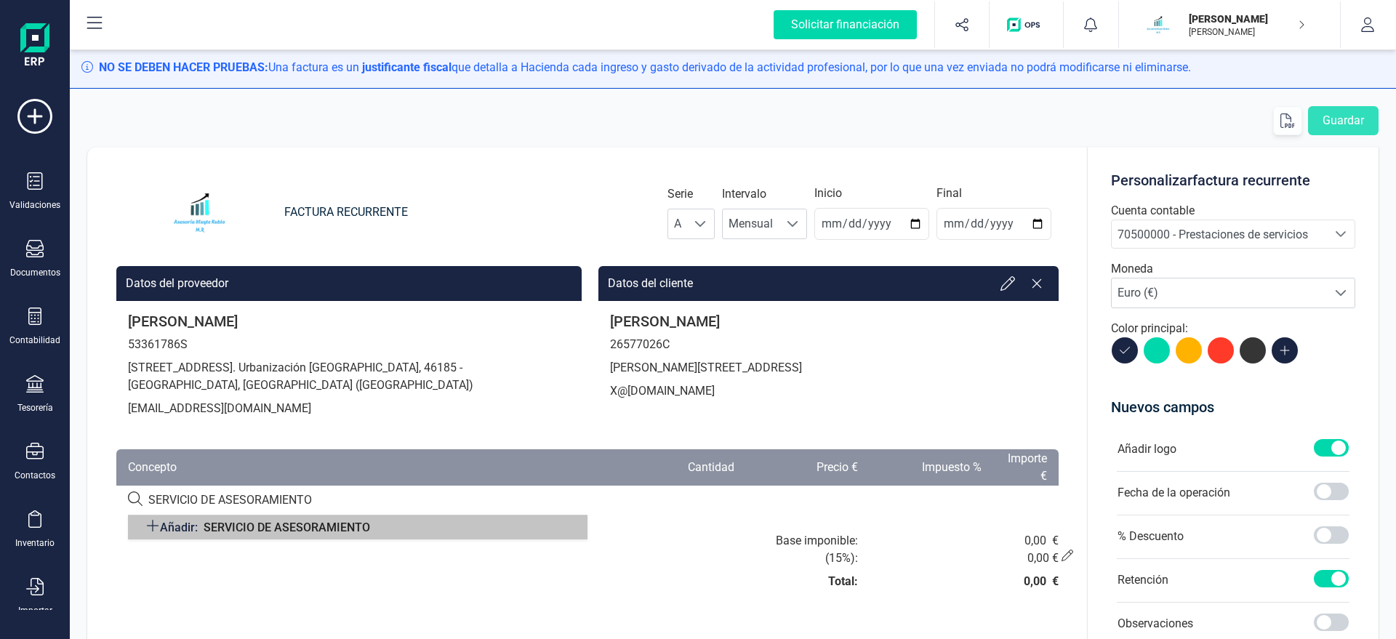
type input "SERVICIO DE ASESORAMIENTO"
click at [446, 525] on div "Añadir: SERVICIO DE ASESORAMIENTO" at bounding box center [357, 527] width 459 height 25
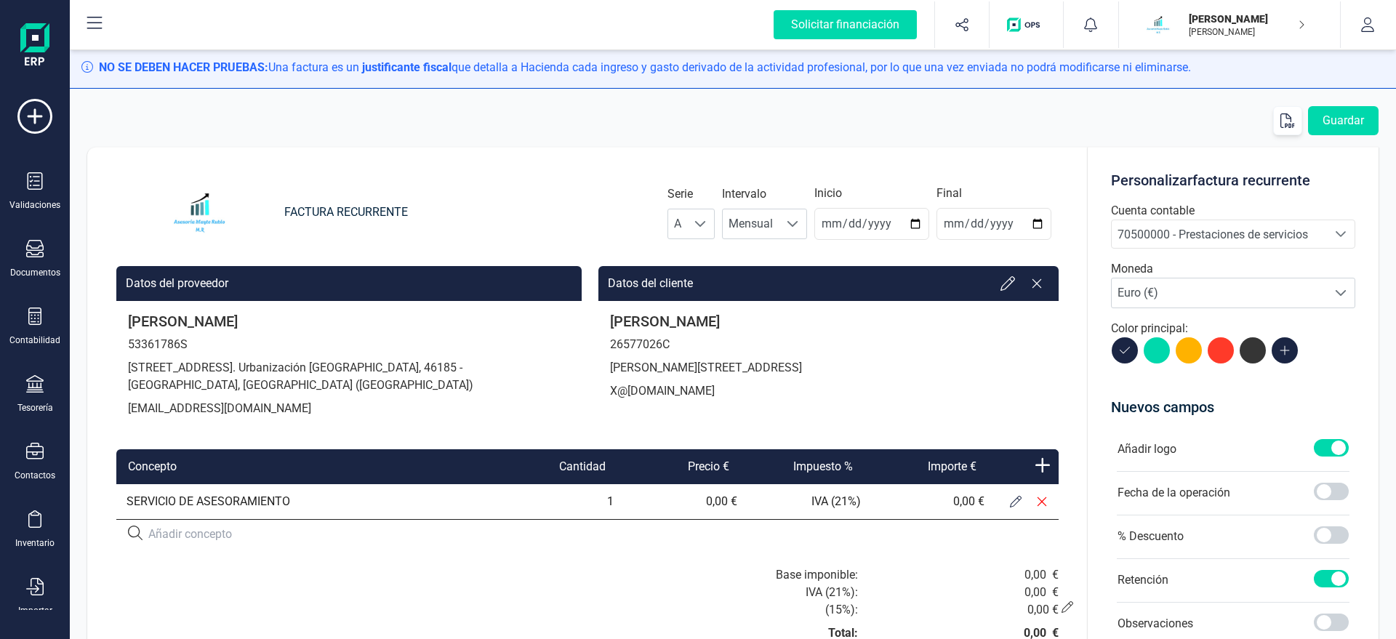
click at [1005, 499] on button at bounding box center [1015, 501] width 26 height 26
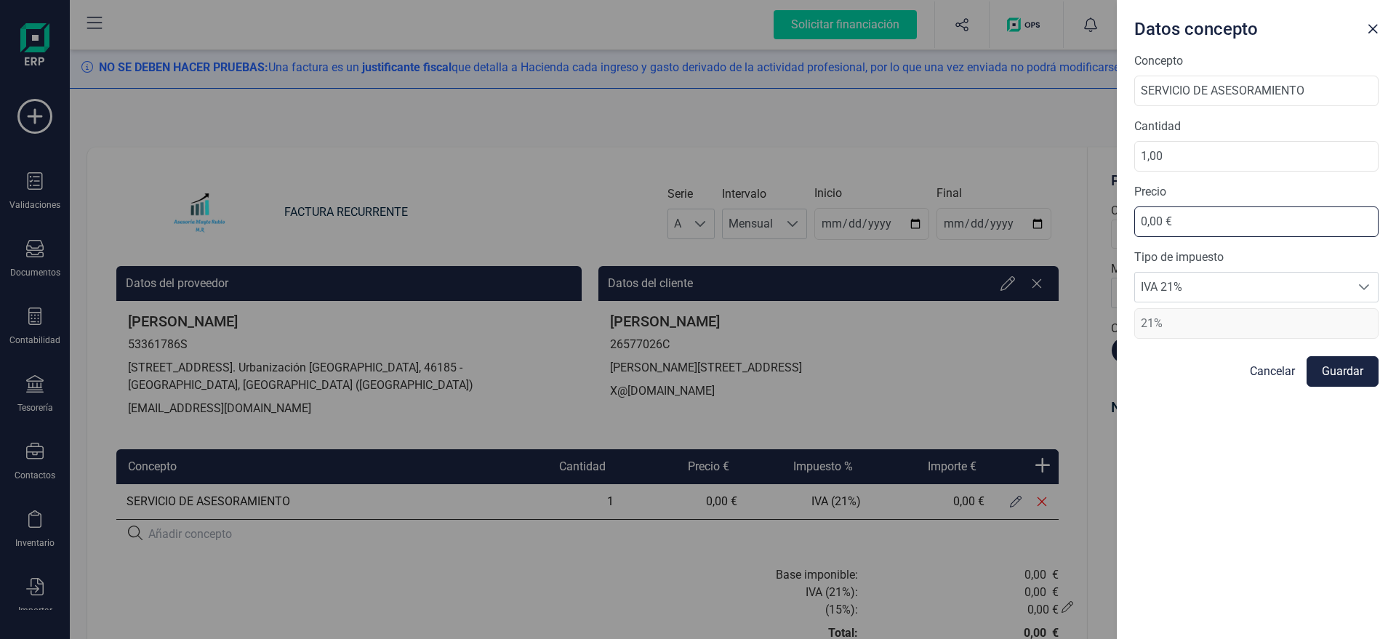
drag, startPoint x: 1183, startPoint y: 218, endPoint x: 984, endPoint y: 235, distance: 200.6
click at [1134, 235] on input "0,00 €" at bounding box center [1256, 221] width 244 height 31
type input "136,18 €"
click at [1362, 377] on button "Guardar" at bounding box center [1342, 371] width 72 height 31
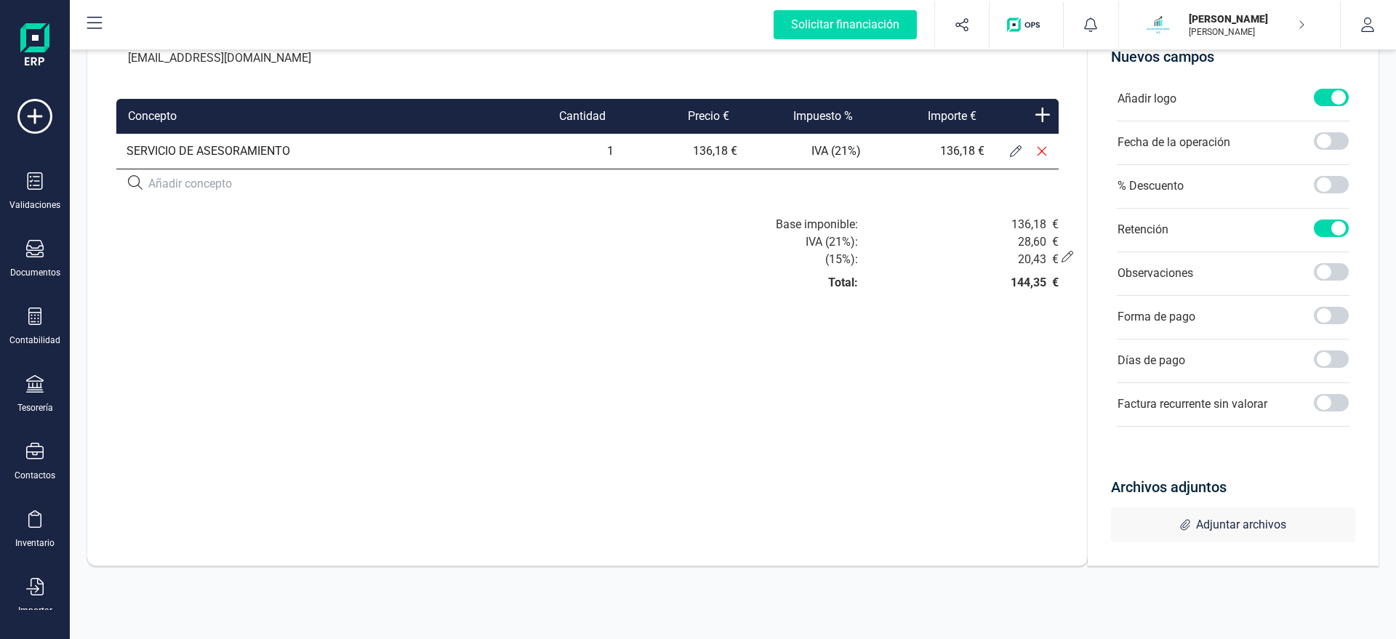
scroll to position [19, 0]
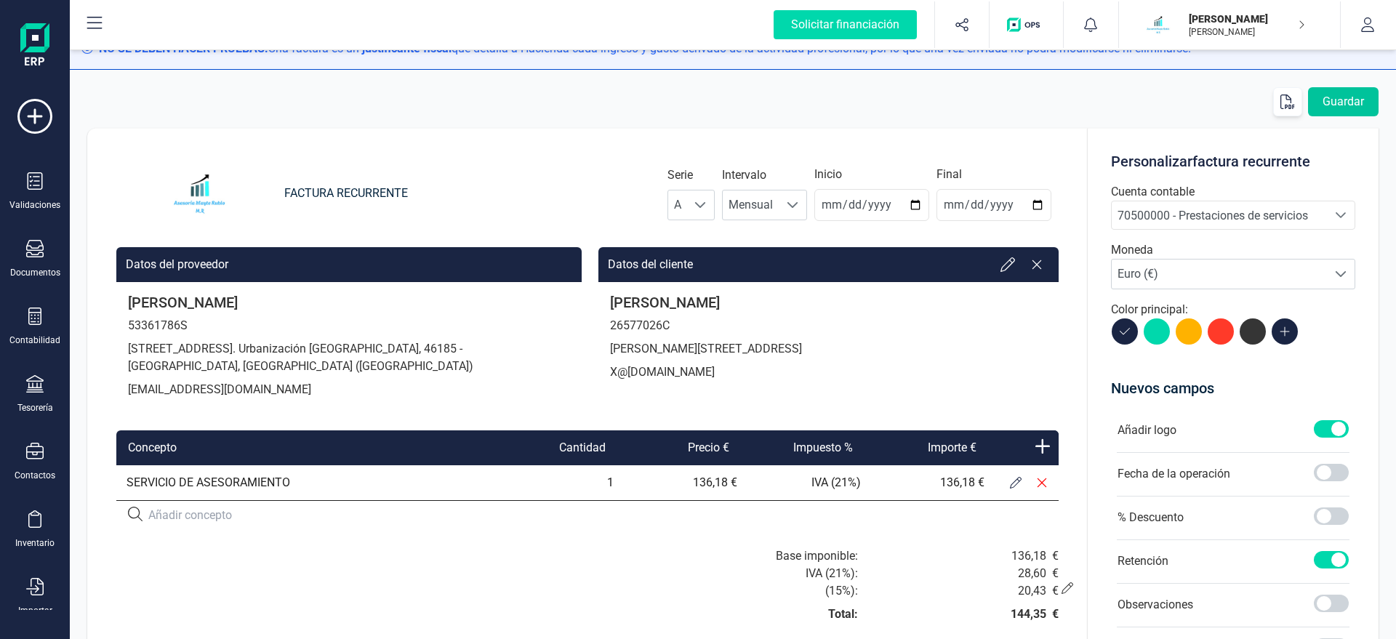
click at [1346, 108] on button "Guardar" at bounding box center [1343, 101] width 71 height 29
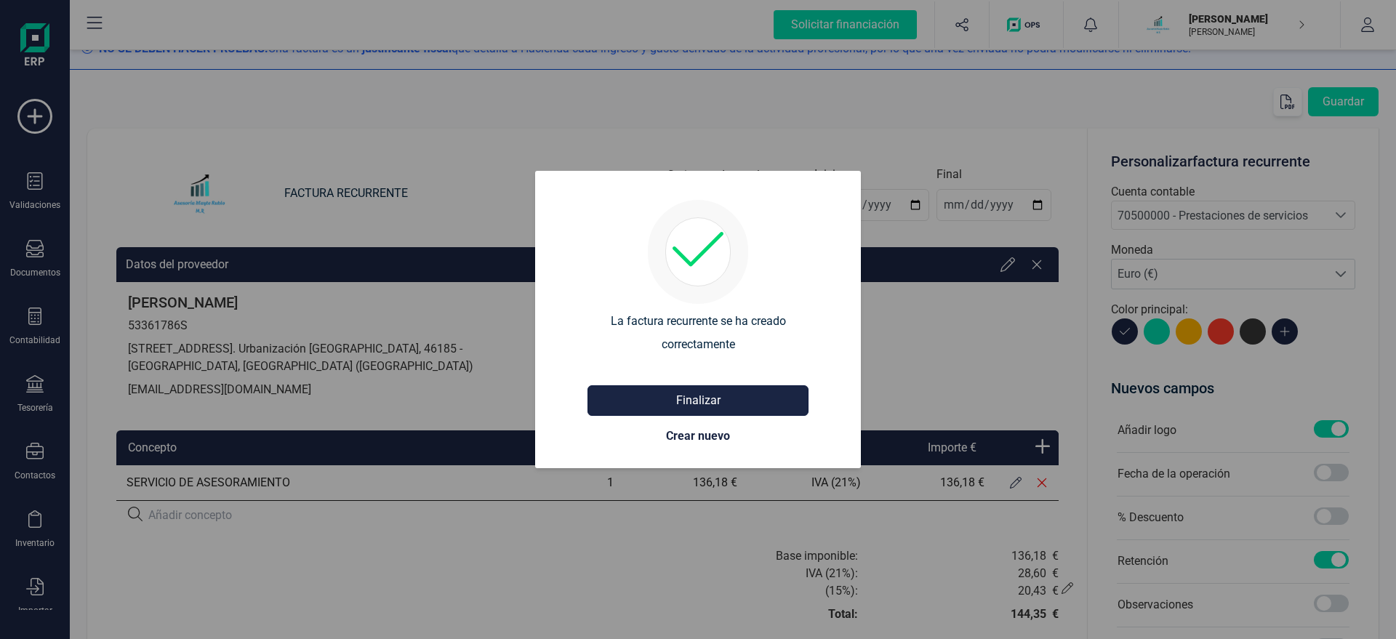
click at [753, 399] on button "Finalizar" at bounding box center [697, 400] width 221 height 31
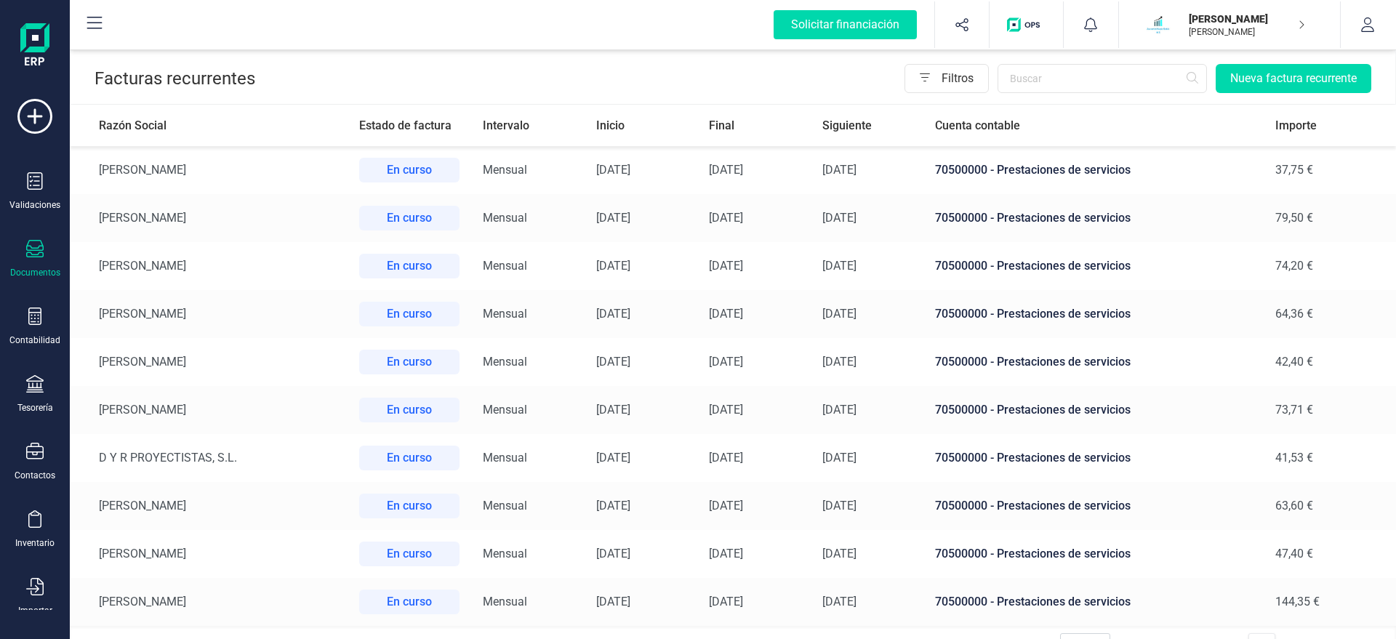
click at [1283, 93] on header "Facturas recurrentes Filtros Nueva factura recurrente" at bounding box center [733, 75] width 1324 height 57
click at [1286, 77] on button "Nueva factura recurrente" at bounding box center [1293, 78] width 156 height 29
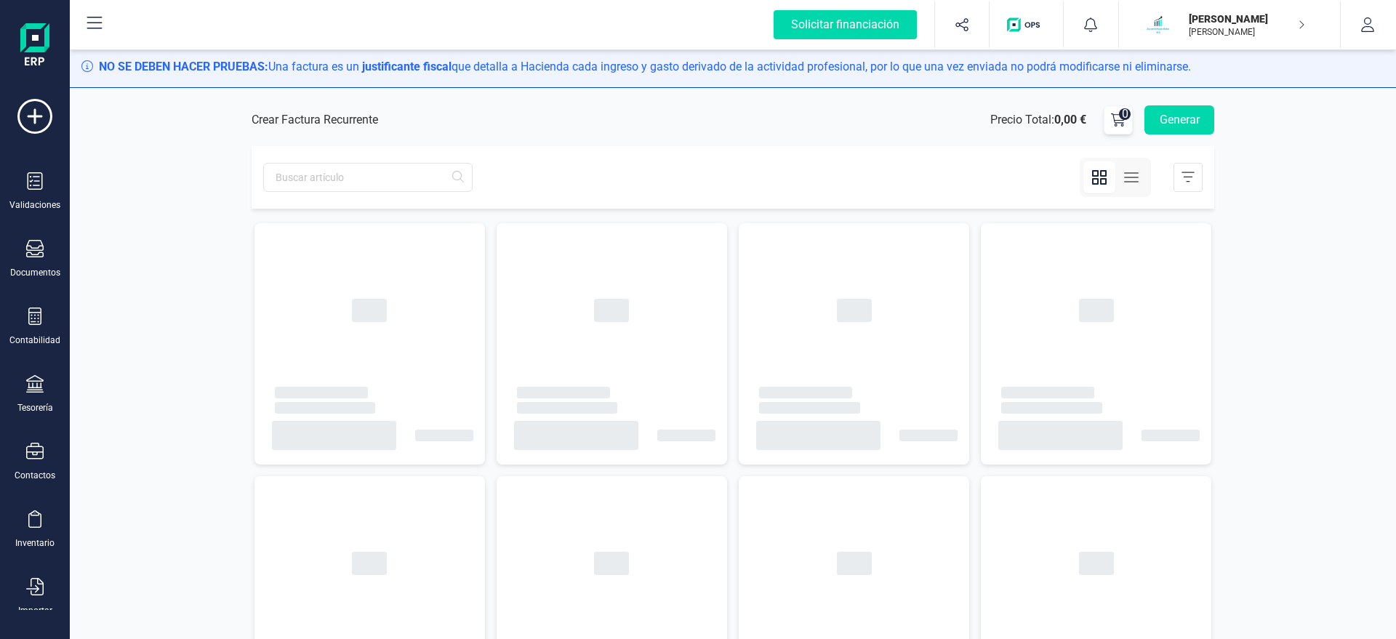
type input "2025-08-22"
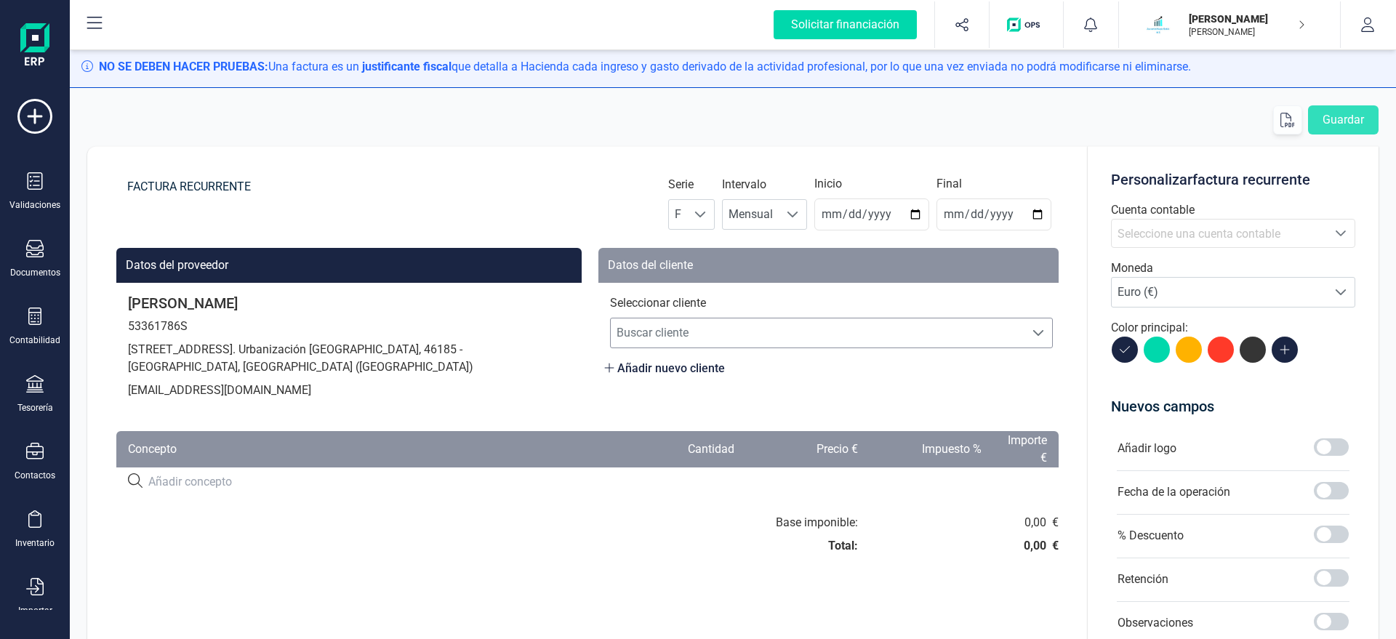
click at [715, 336] on span "Buscar cliente" at bounding box center [818, 332] width 414 height 29
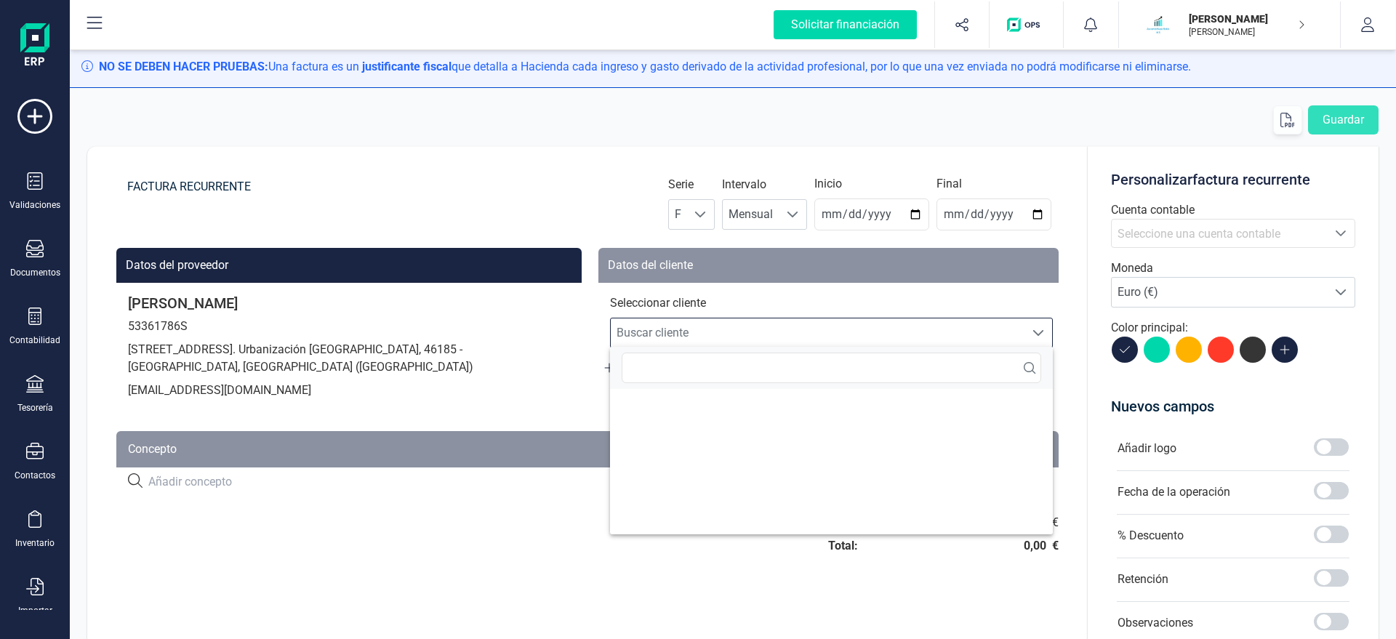
scroll to position [9, 70]
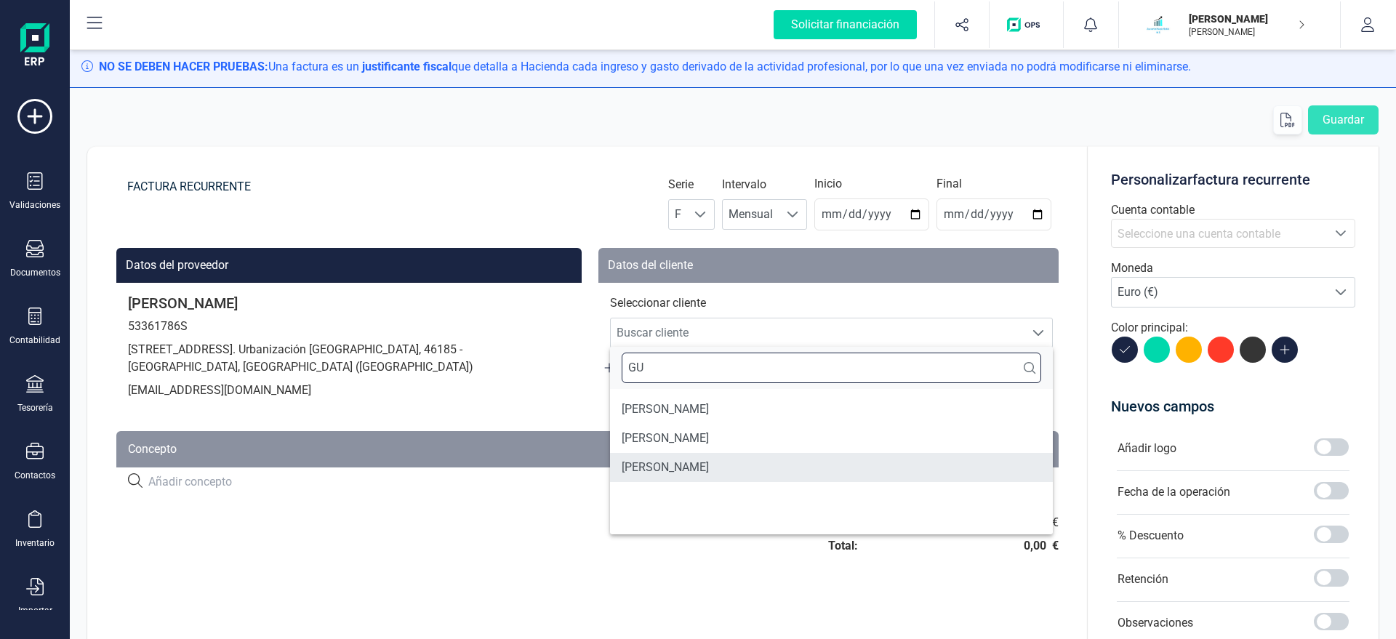
type input "GU"
click at [672, 471] on li "GUILLERMO DAVID VIVAS" at bounding box center [831, 467] width 443 height 29
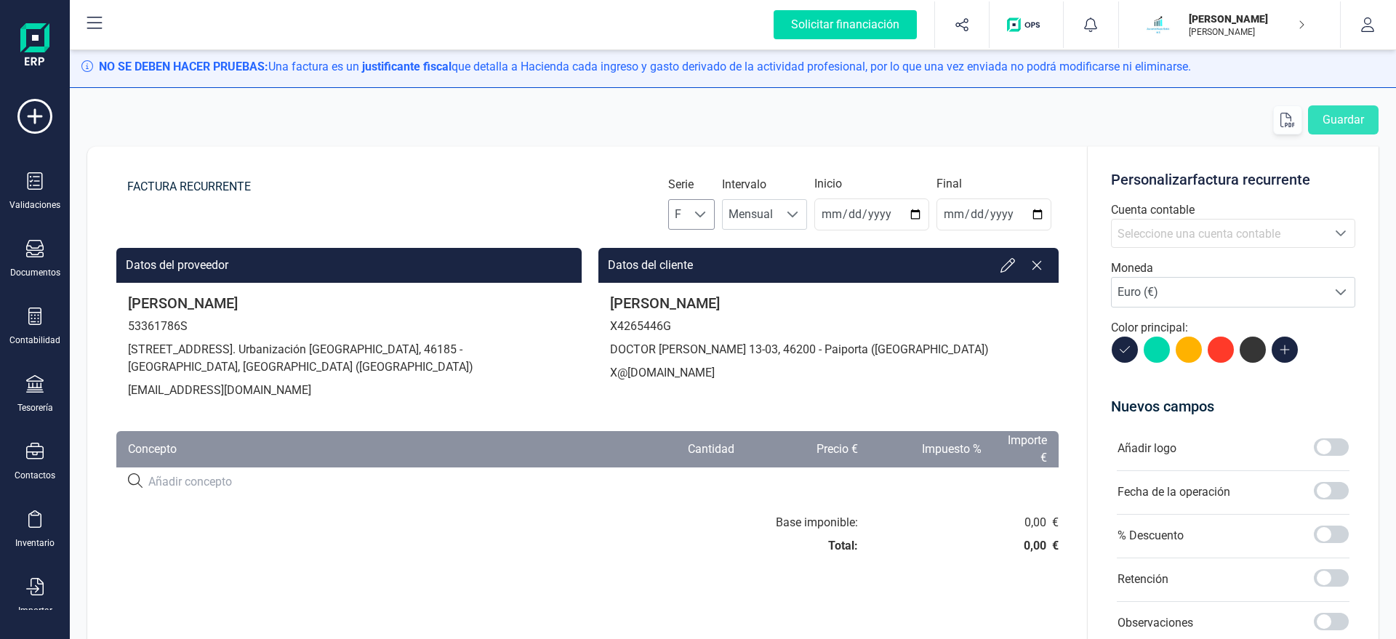
click at [715, 220] on div at bounding box center [701, 214] width 28 height 29
click at [709, 253] on li "A" at bounding box center [704, 249] width 47 height 29
click at [836, 219] on input "2025-08-22" at bounding box center [871, 214] width 115 height 32
type input "2025-08-31"
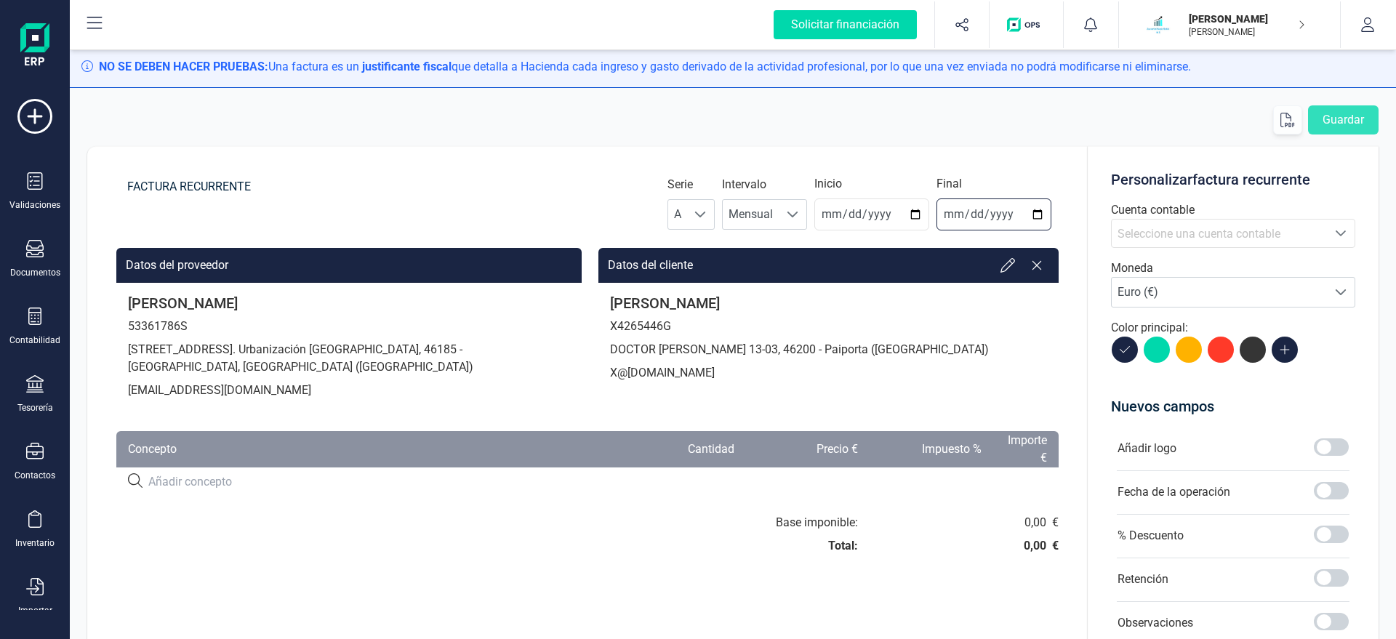
type input "2025-12-31"
click at [1162, 233] on span "Seleccione una cuenta contable" at bounding box center [1198, 234] width 163 height 14
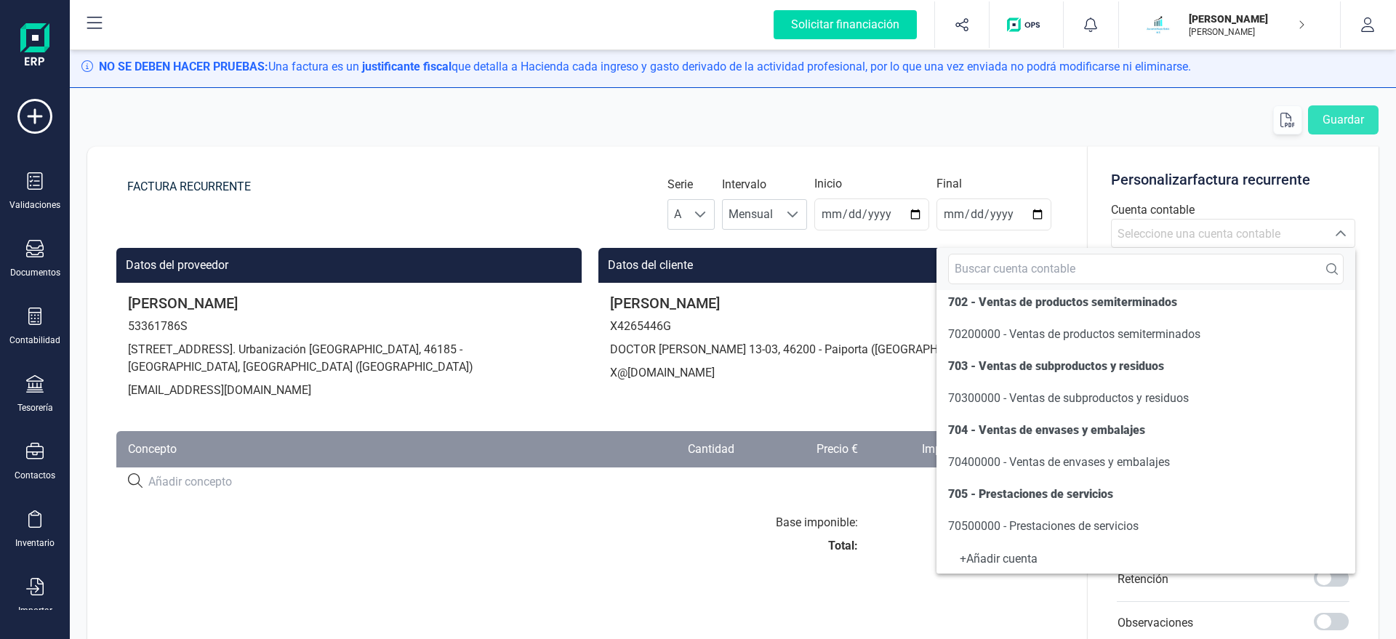
scroll to position [166, 0]
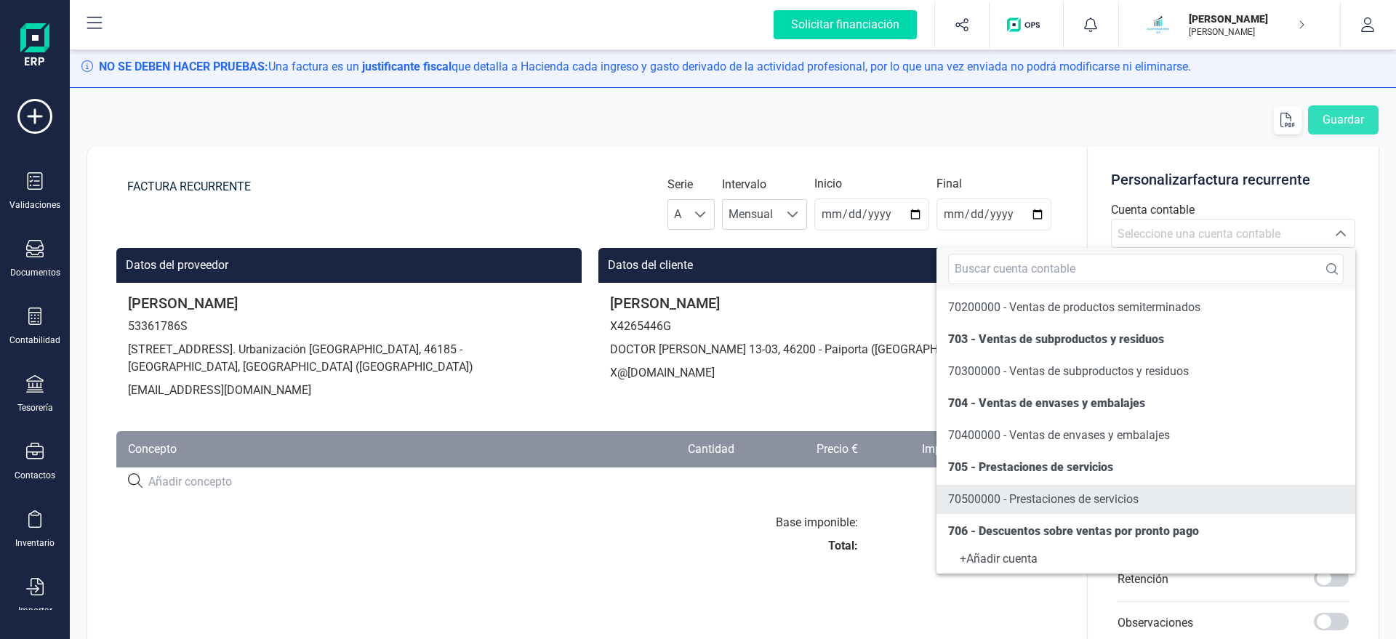
click at [997, 494] on span "70500000 - Prestaciones de servicios" at bounding box center [1043, 499] width 190 height 14
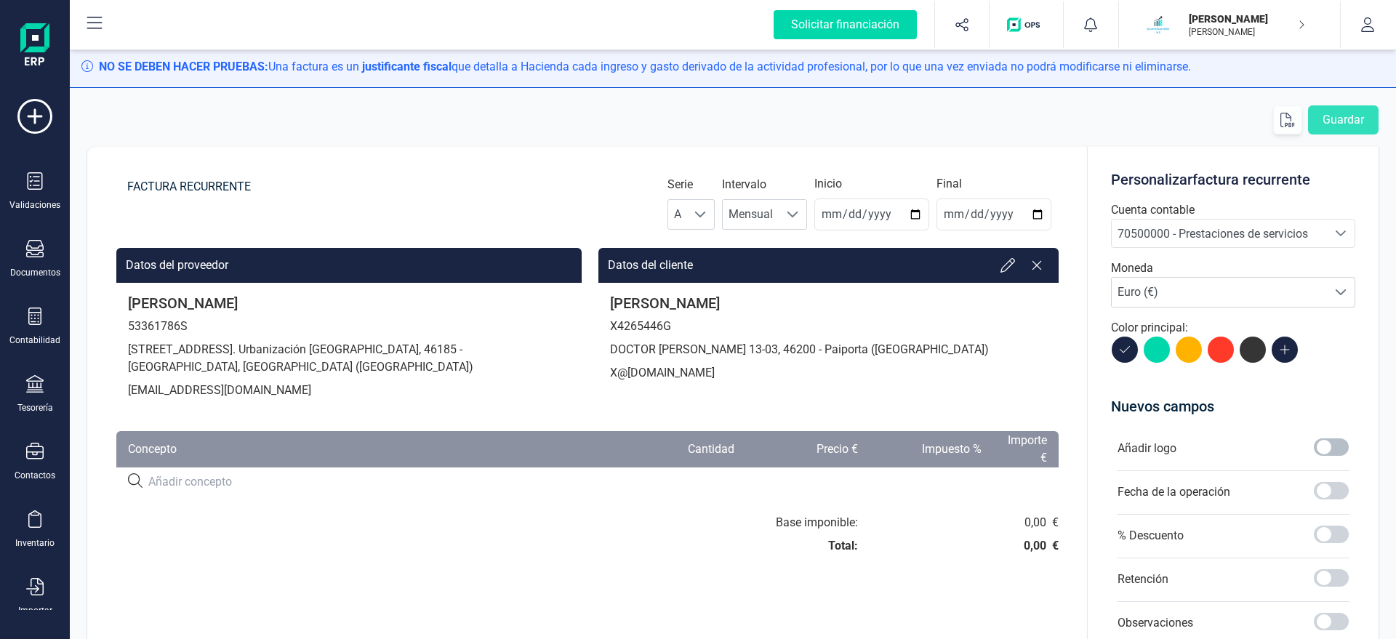
click at [1327, 448] on span at bounding box center [1331, 446] width 35 height 17
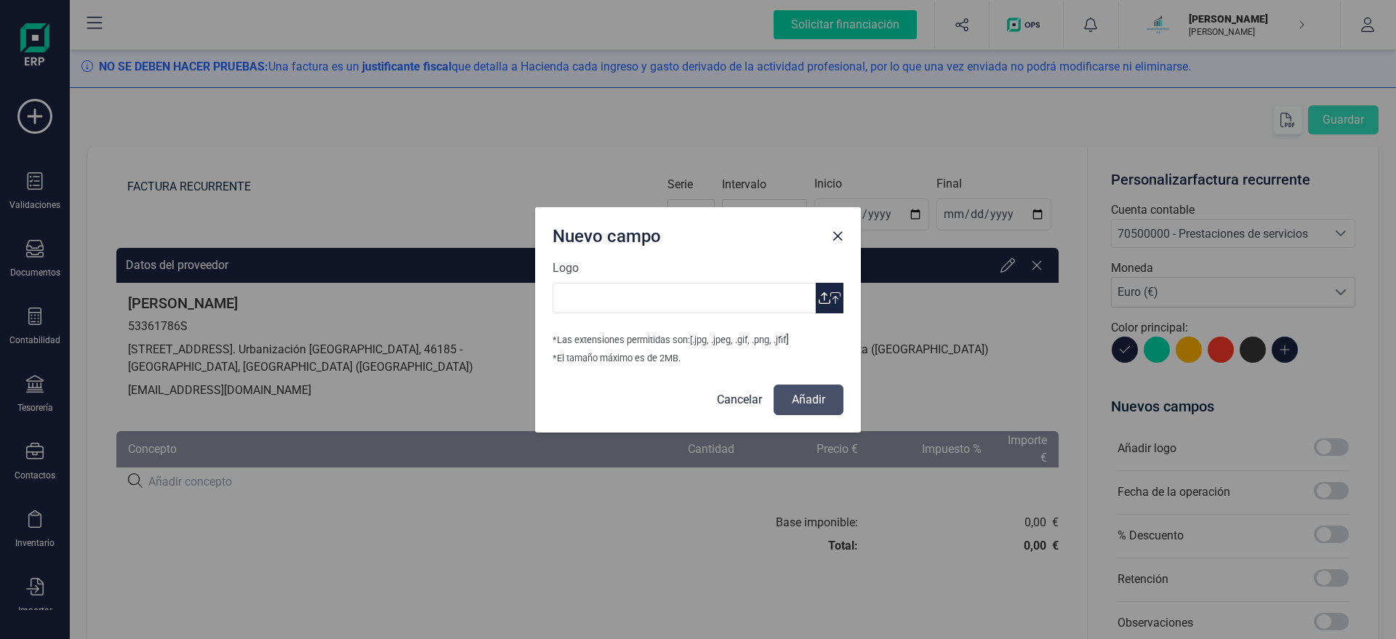
click at [824, 307] on button "button" at bounding box center [830, 298] width 28 height 31
type input "Logo Mayte Asesoria.jpg"
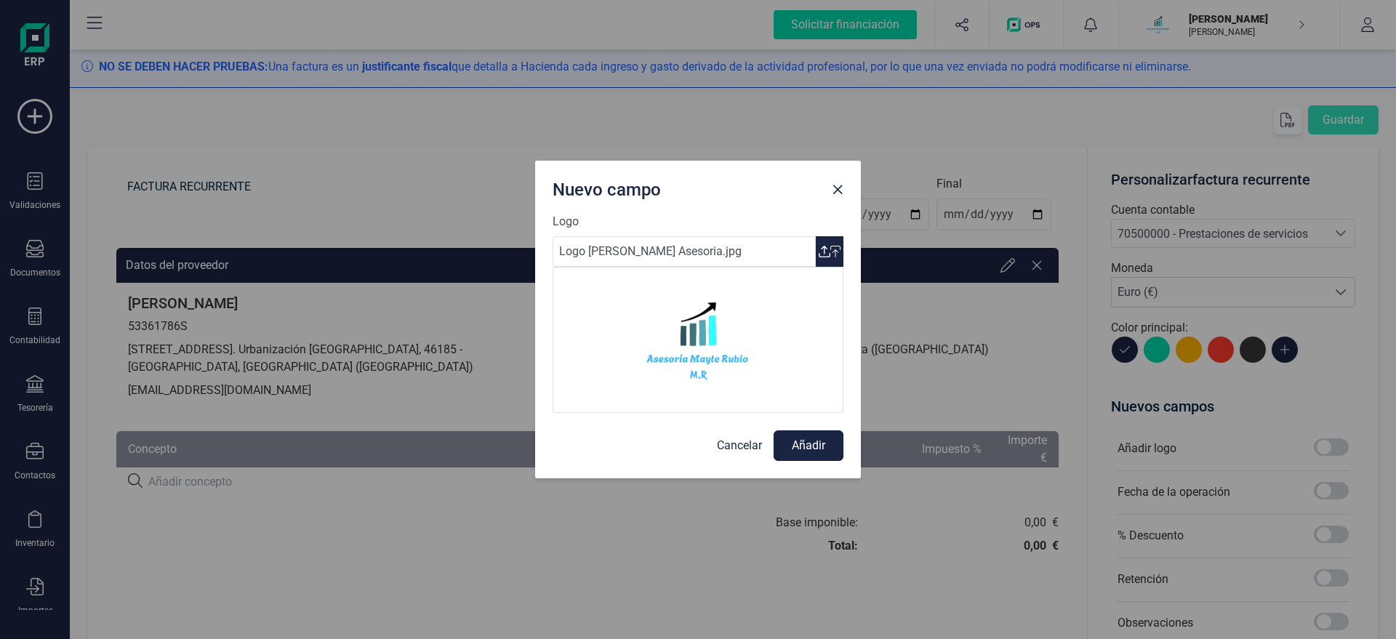
click at [810, 453] on button "Añadir" at bounding box center [808, 445] width 70 height 31
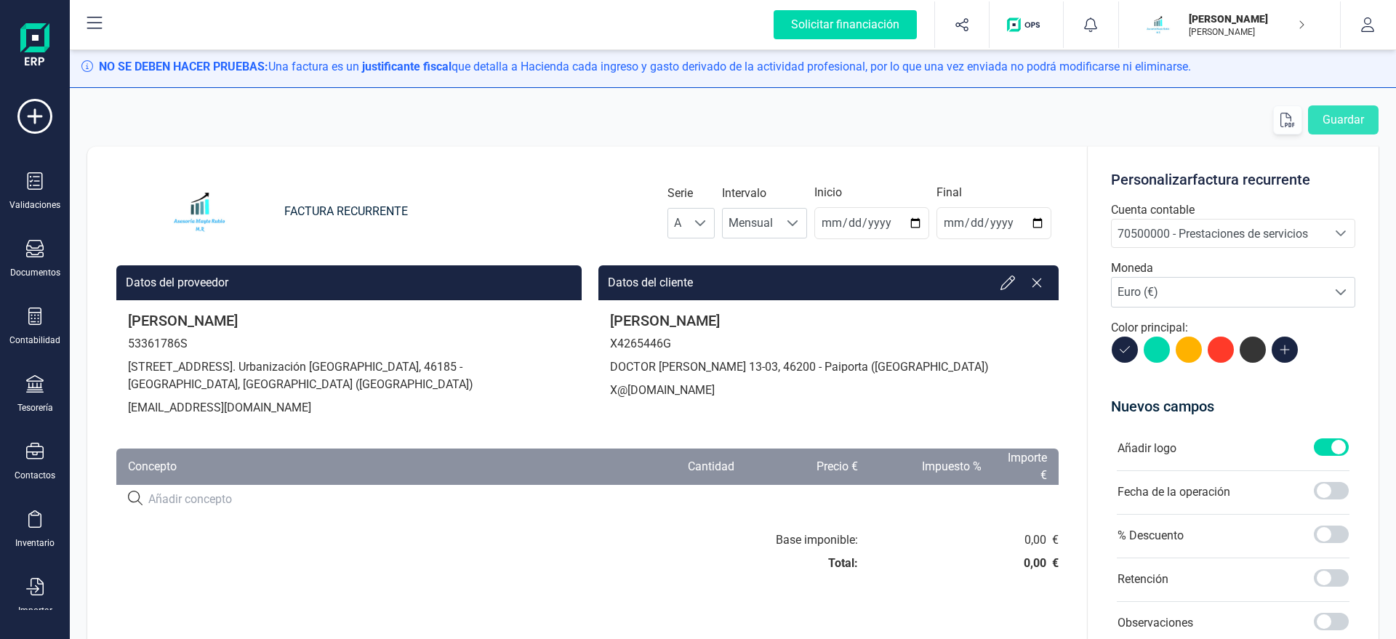
click at [765, 498] on div at bounding box center [587, 499] width 919 height 17
click at [358, 501] on input at bounding box center [377, 499] width 459 height 17
paste input "SERVICIO DE ASESORAMIENTO"
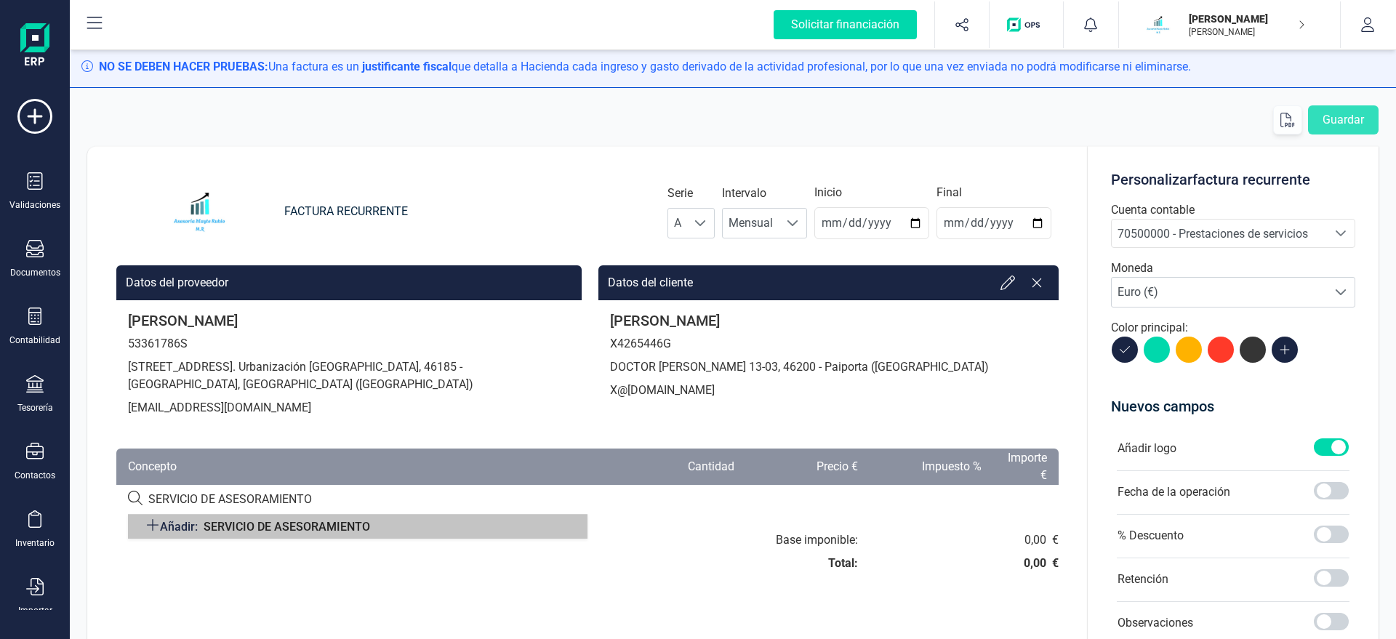
type input "SERVICIO DE ASESORAMIENTO"
click at [230, 535] on span "Añadir: SERVICIO DE ASESORAMIENTO" at bounding box center [257, 527] width 225 height 18
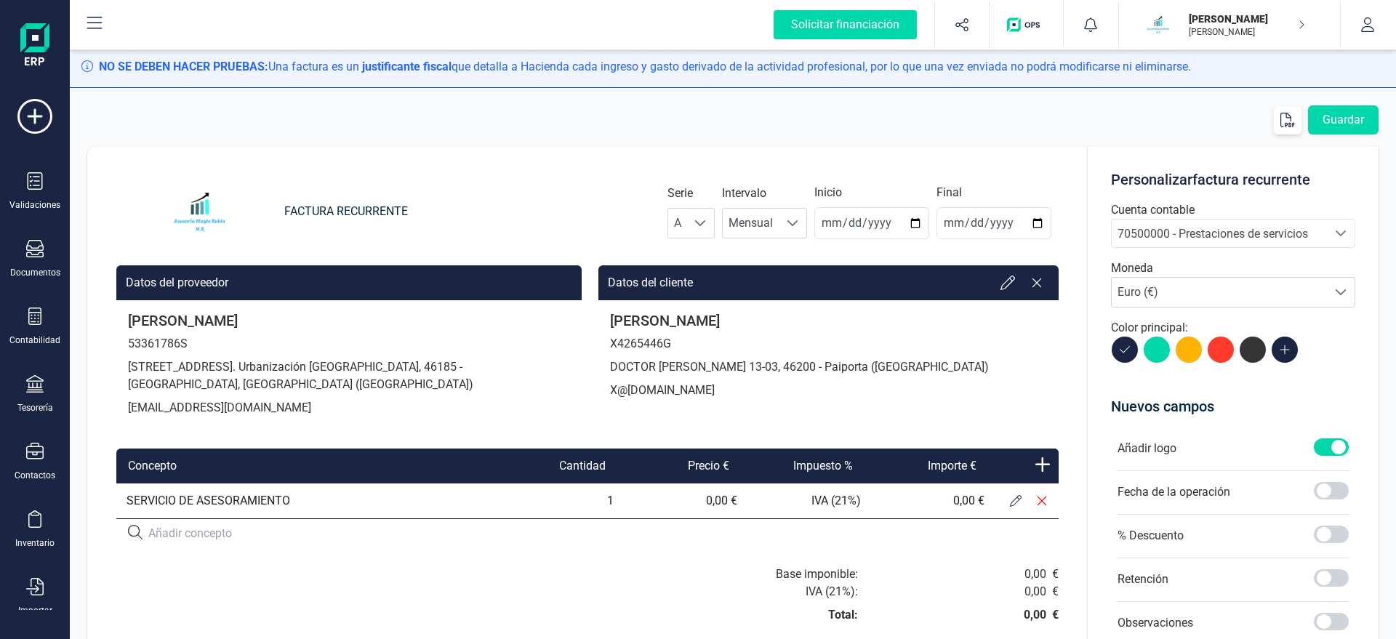
click at [1018, 502] on icon at bounding box center [1016, 501] width 12 height 12
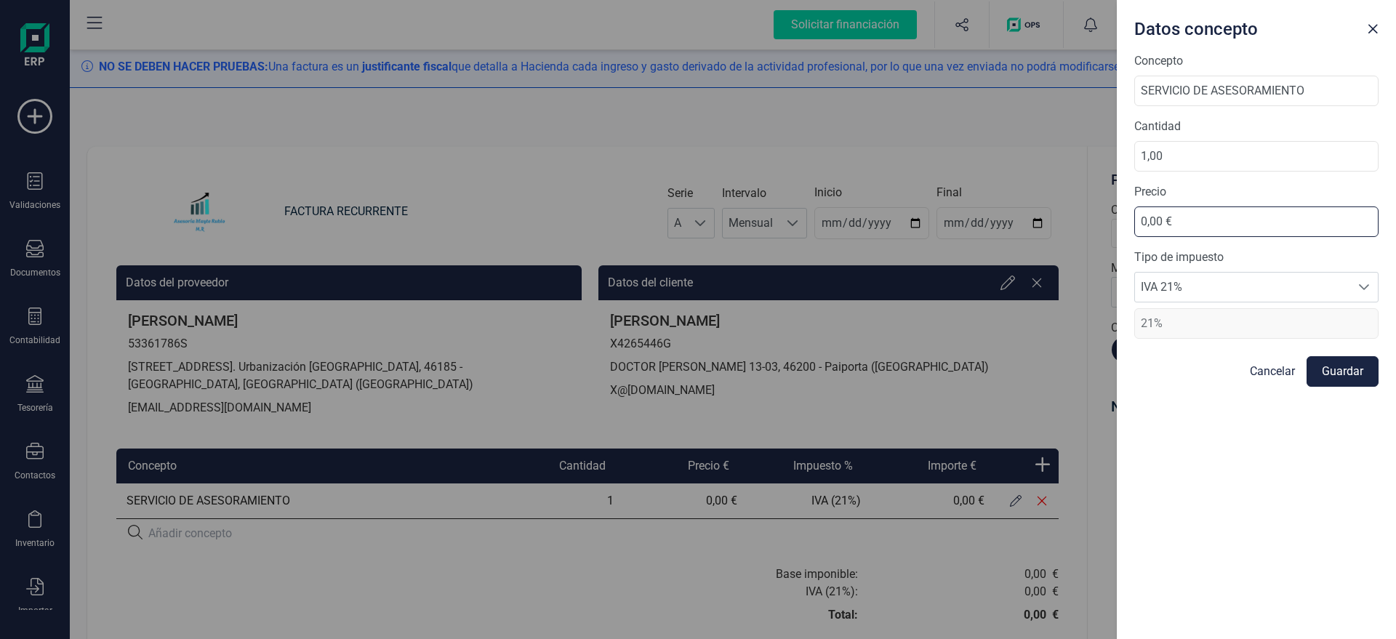
drag, startPoint x: 1193, startPoint y: 223, endPoint x: 991, endPoint y: 246, distance: 203.4
click at [1134, 237] on input "0,00 €" at bounding box center [1256, 221] width 244 height 31
type input "39,17 €"
click at [1351, 374] on button "Guardar" at bounding box center [1342, 371] width 72 height 31
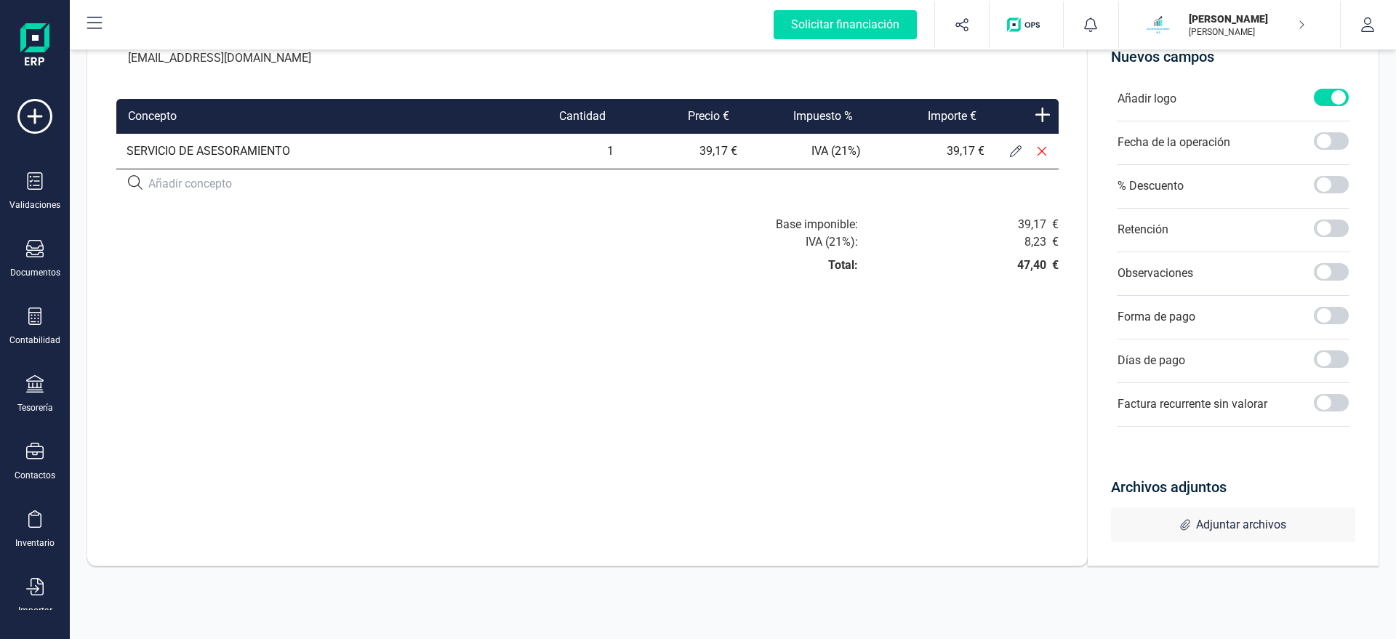
scroll to position [0, 0]
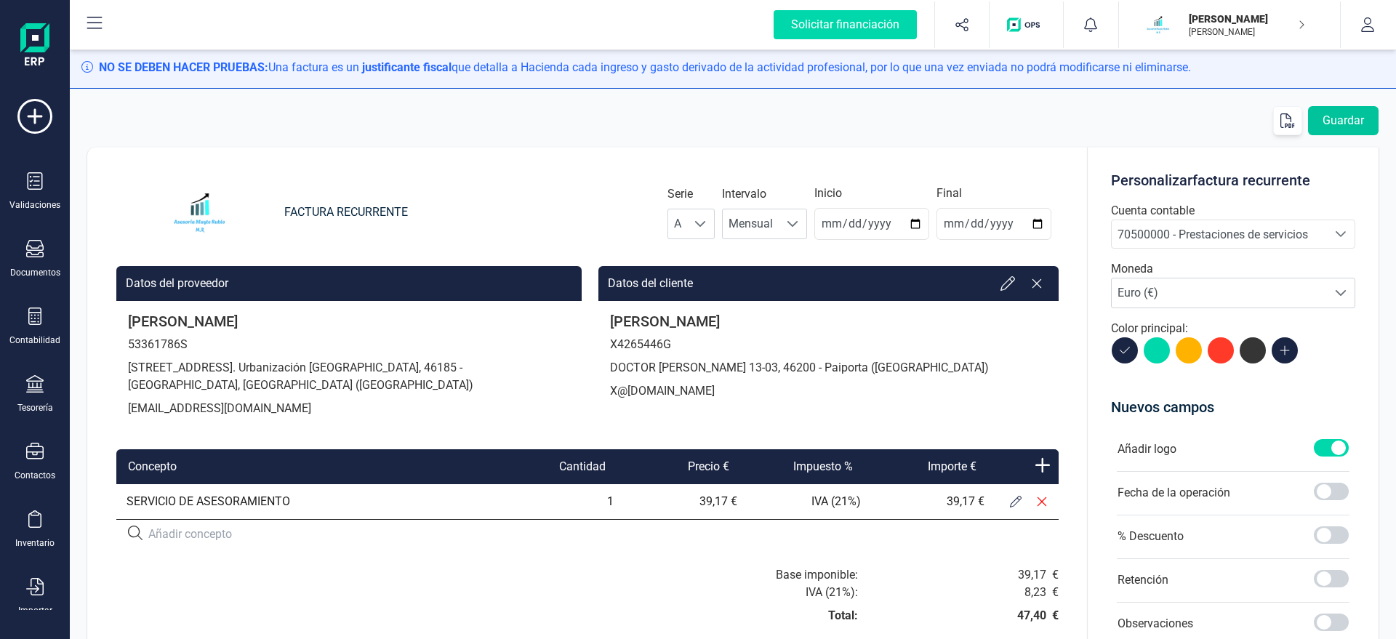
click at [1323, 121] on button "Guardar" at bounding box center [1343, 120] width 71 height 29
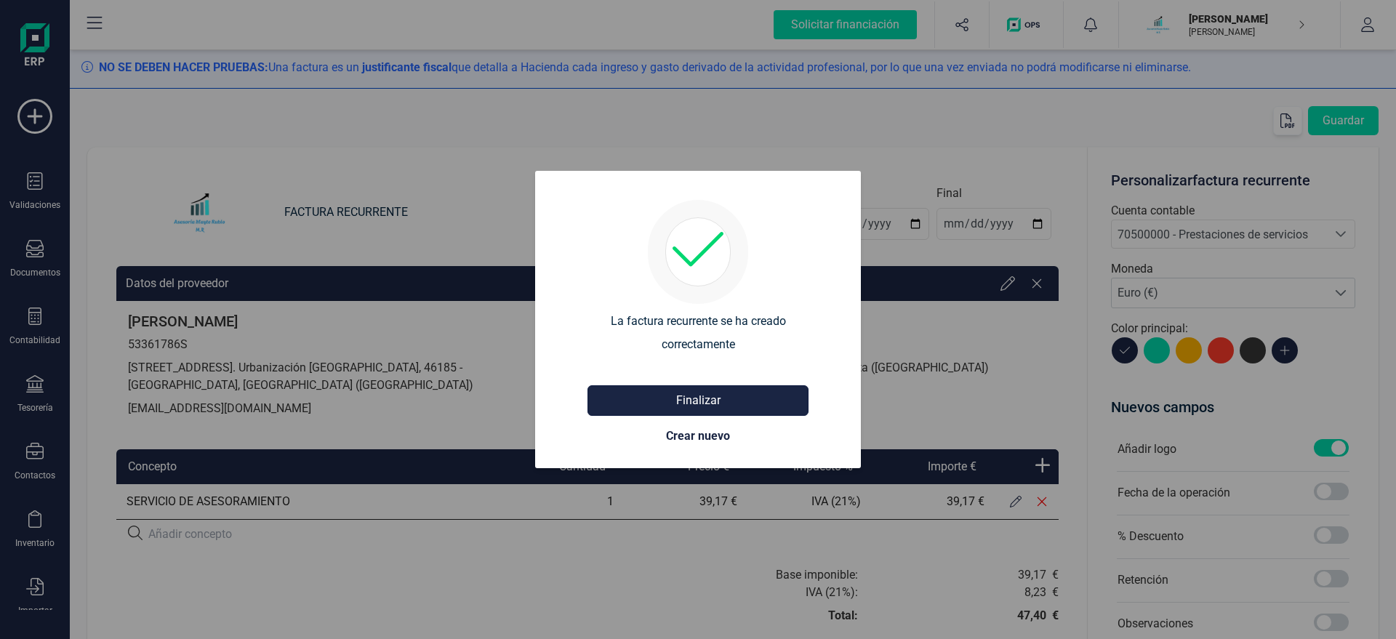
click at [710, 399] on button "Finalizar" at bounding box center [697, 400] width 221 height 31
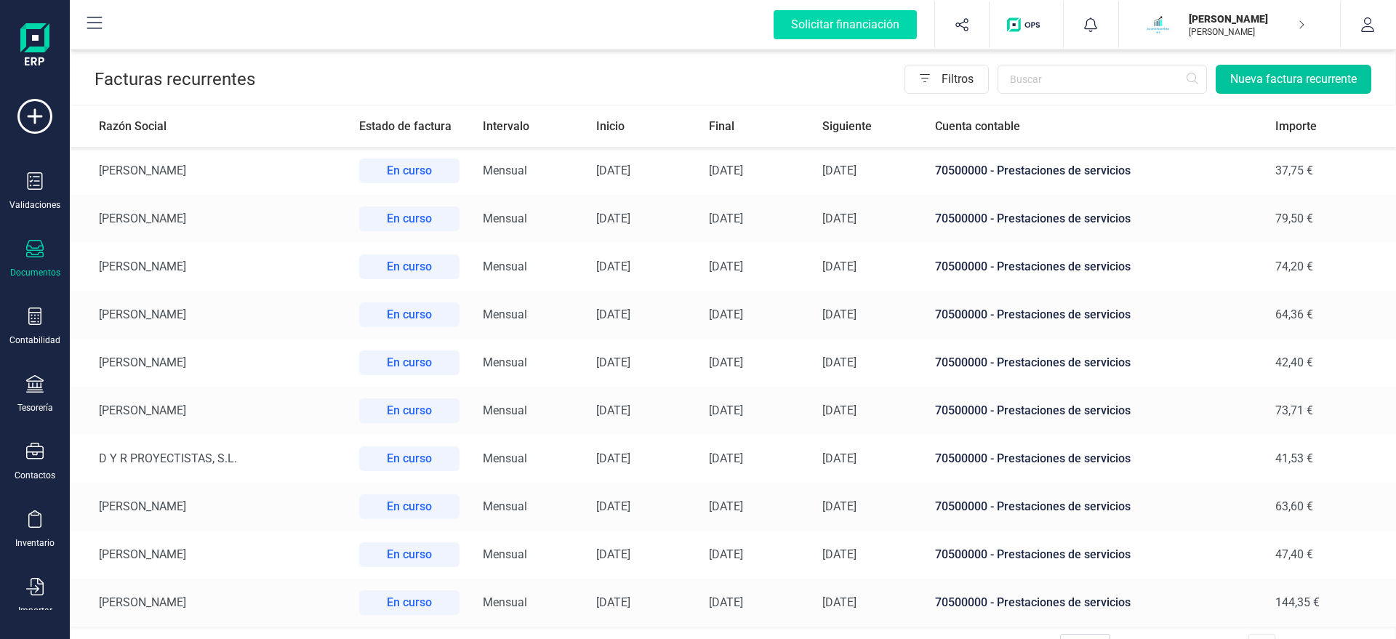
click at [1282, 85] on button "Nueva factura recurrente" at bounding box center [1293, 79] width 156 height 29
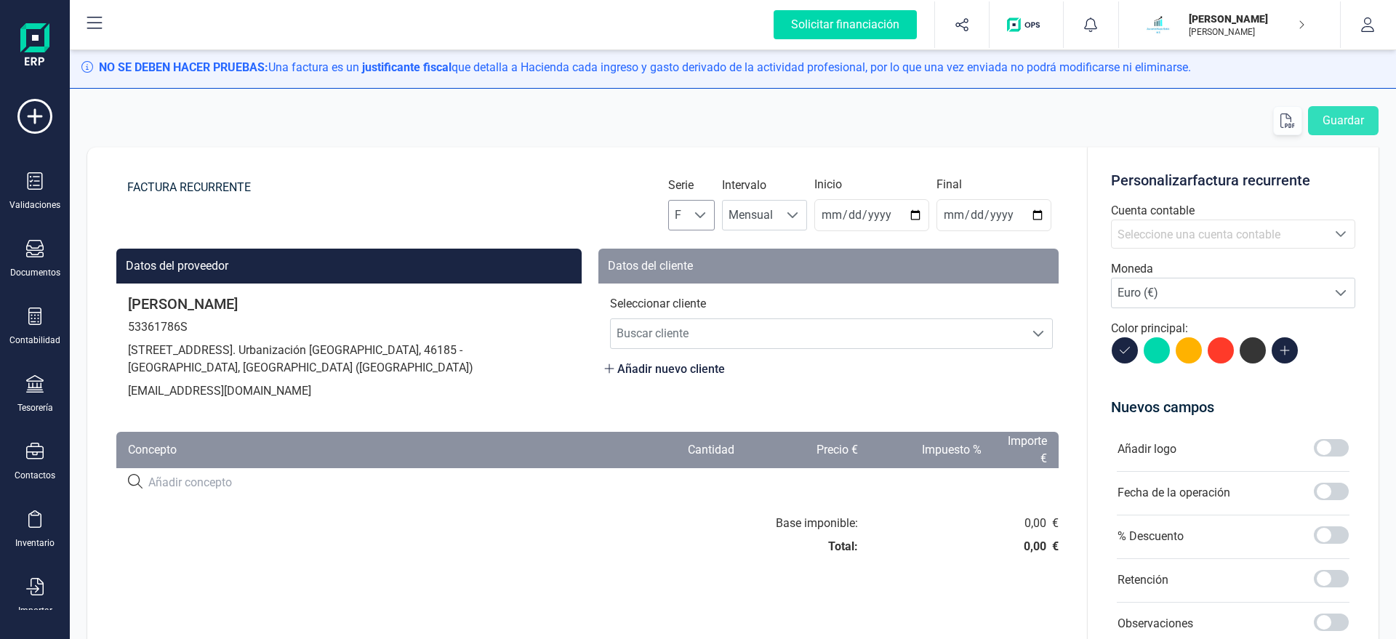
click at [699, 206] on div at bounding box center [701, 215] width 28 height 29
click at [694, 243] on li "A" at bounding box center [704, 250] width 47 height 29
click at [853, 220] on input "2025-08-22" at bounding box center [871, 215] width 115 height 32
type input "2025-08-31"
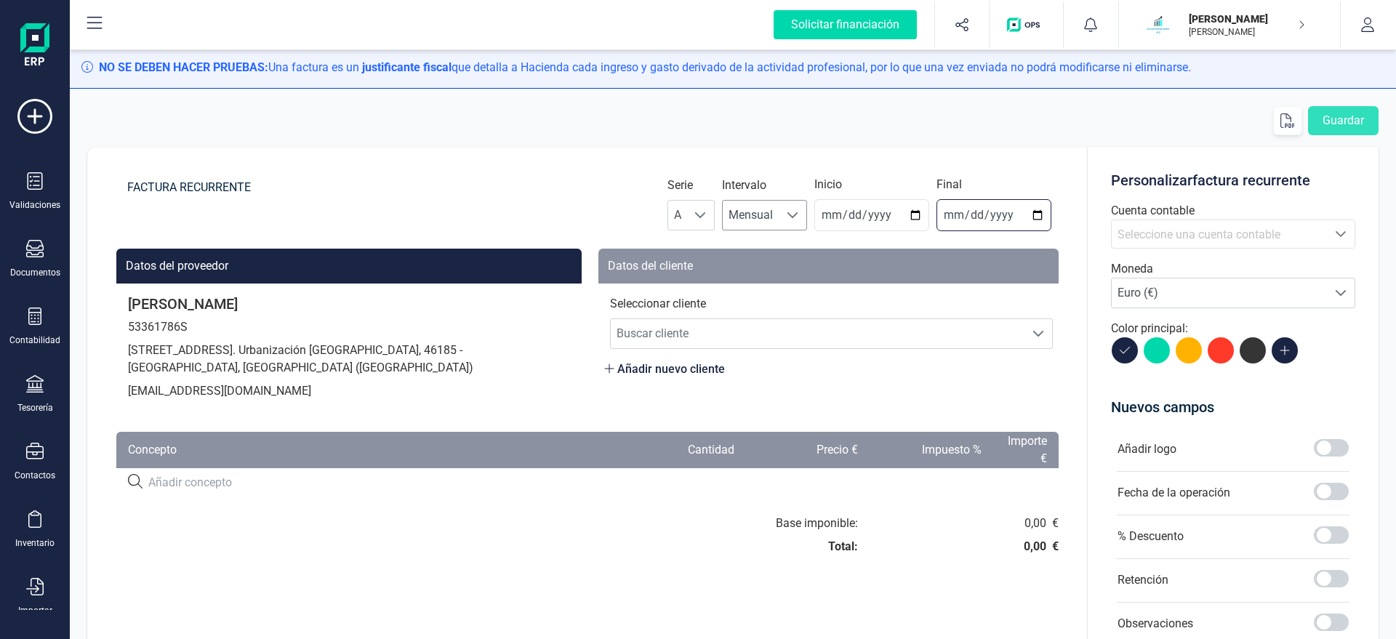
type input "2025-12-31"
click at [776, 333] on span "Buscar cliente" at bounding box center [818, 333] width 414 height 29
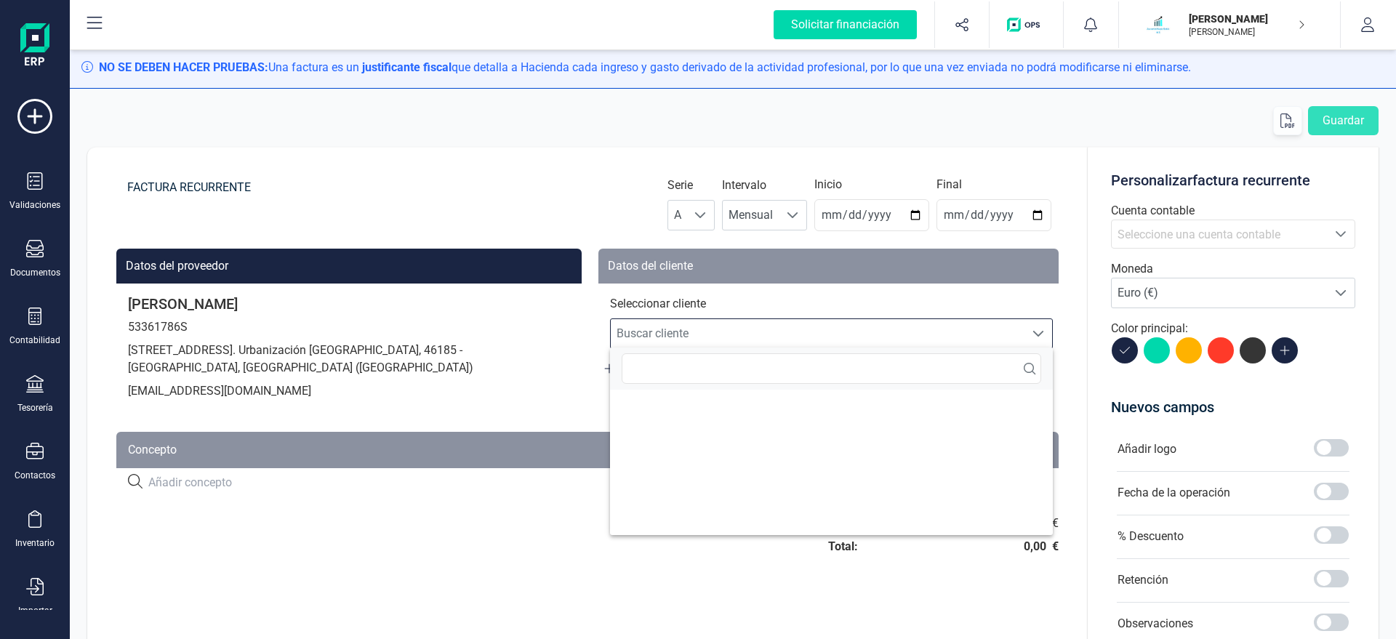
scroll to position [9, 70]
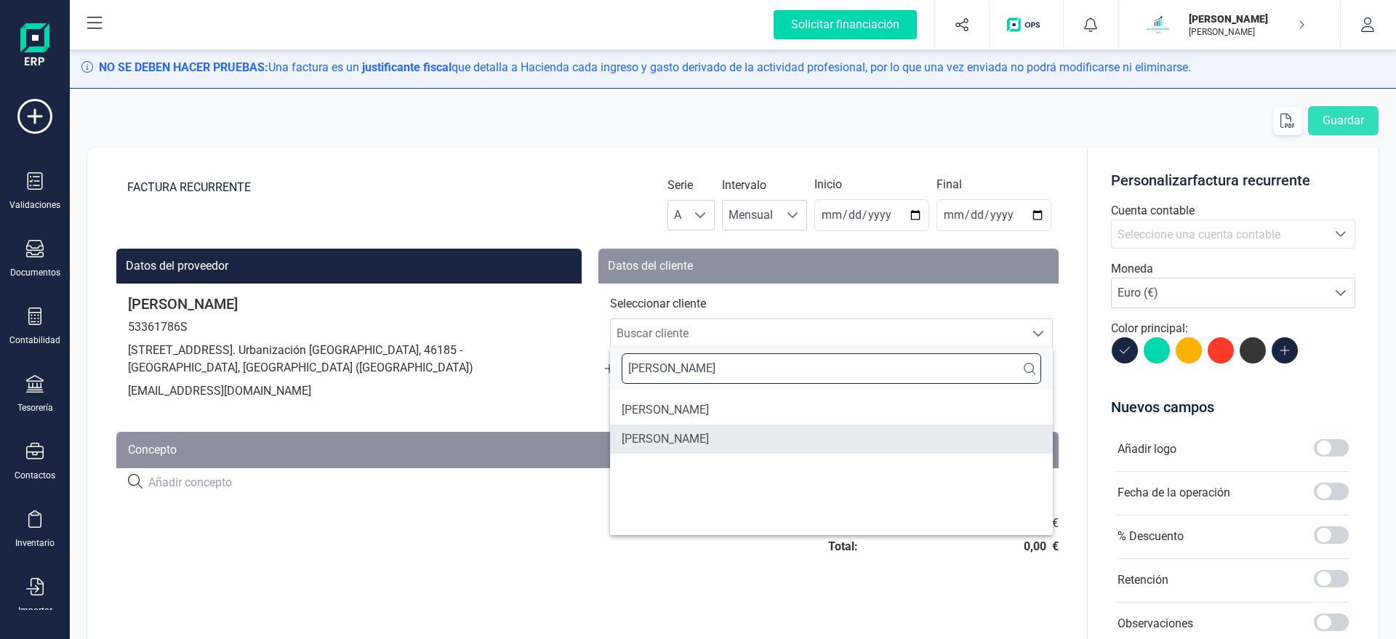
type input "RAUL"
click at [752, 435] on li "RAUL SANCHEZ GONZALEZ" at bounding box center [831, 439] width 443 height 29
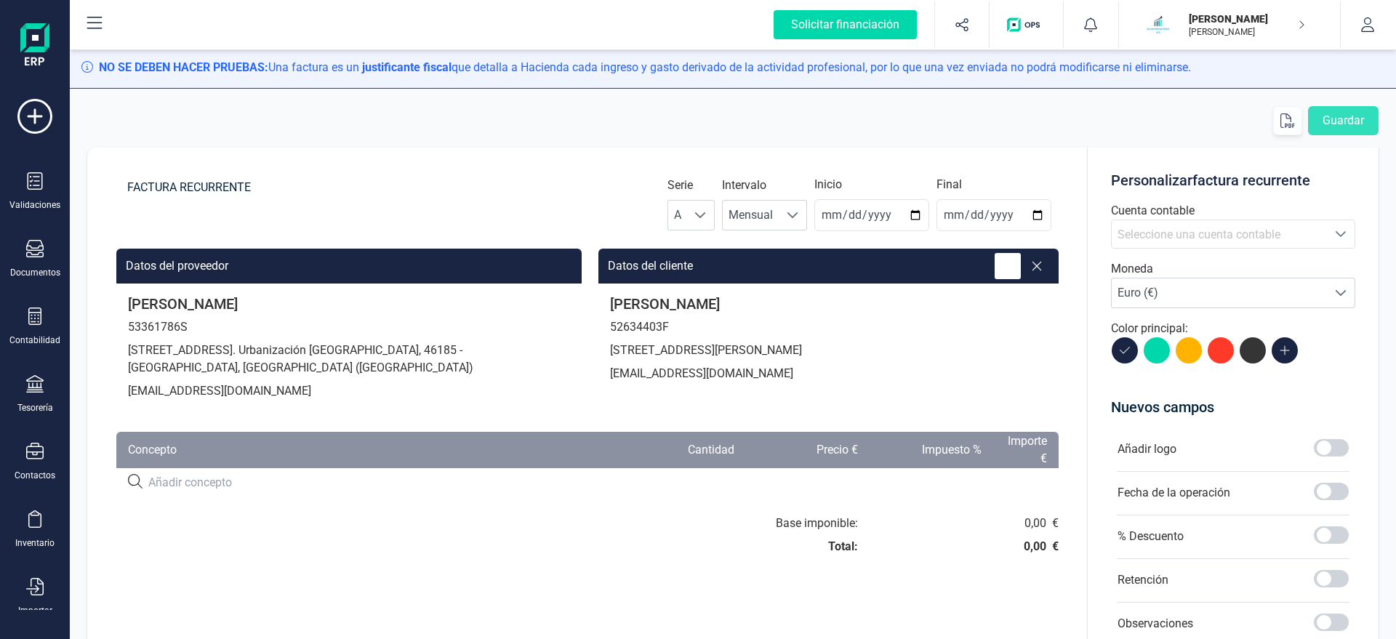
click at [1012, 264] on icon at bounding box center [1007, 266] width 15 height 15
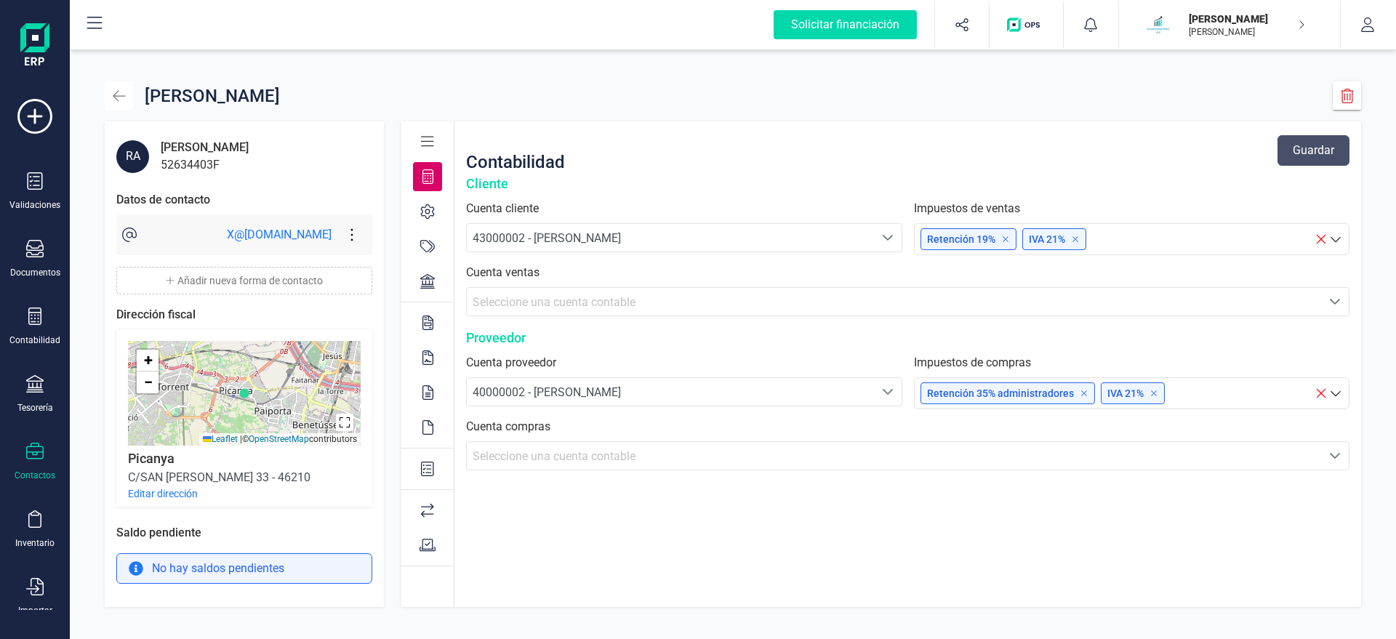
click at [124, 97] on icon "button" at bounding box center [119, 96] width 15 height 15
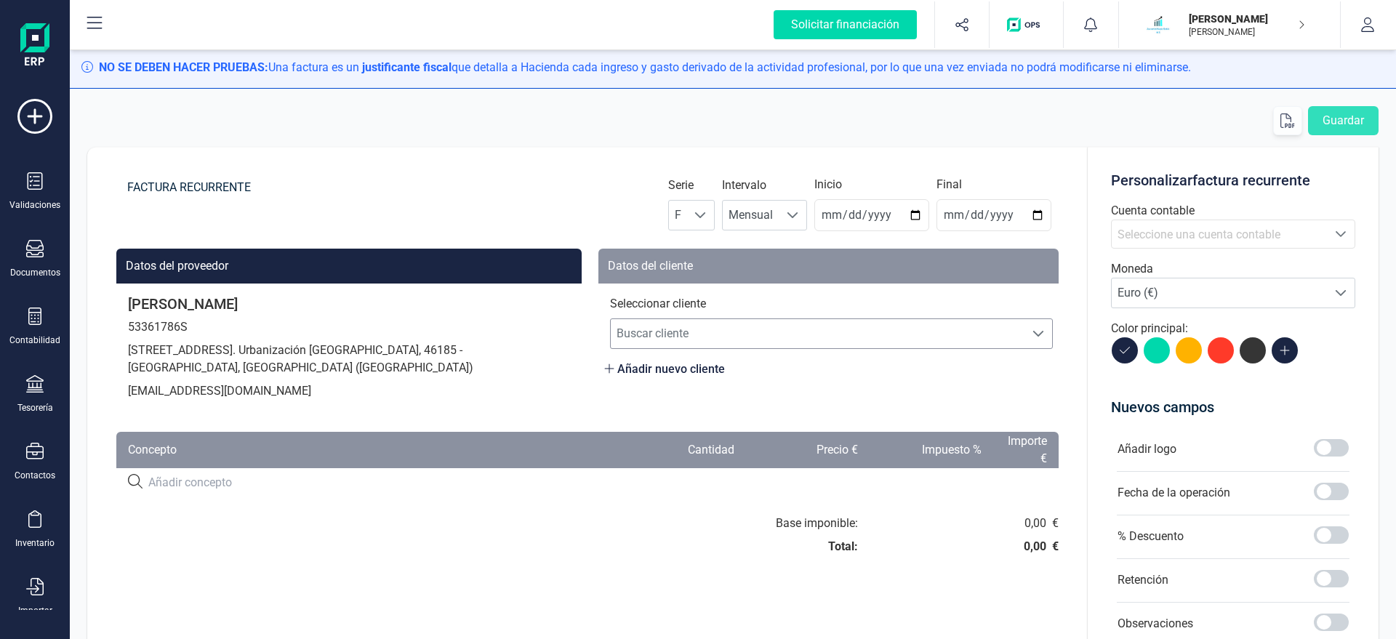
click at [640, 334] on span "Buscar cliente" at bounding box center [818, 333] width 414 height 29
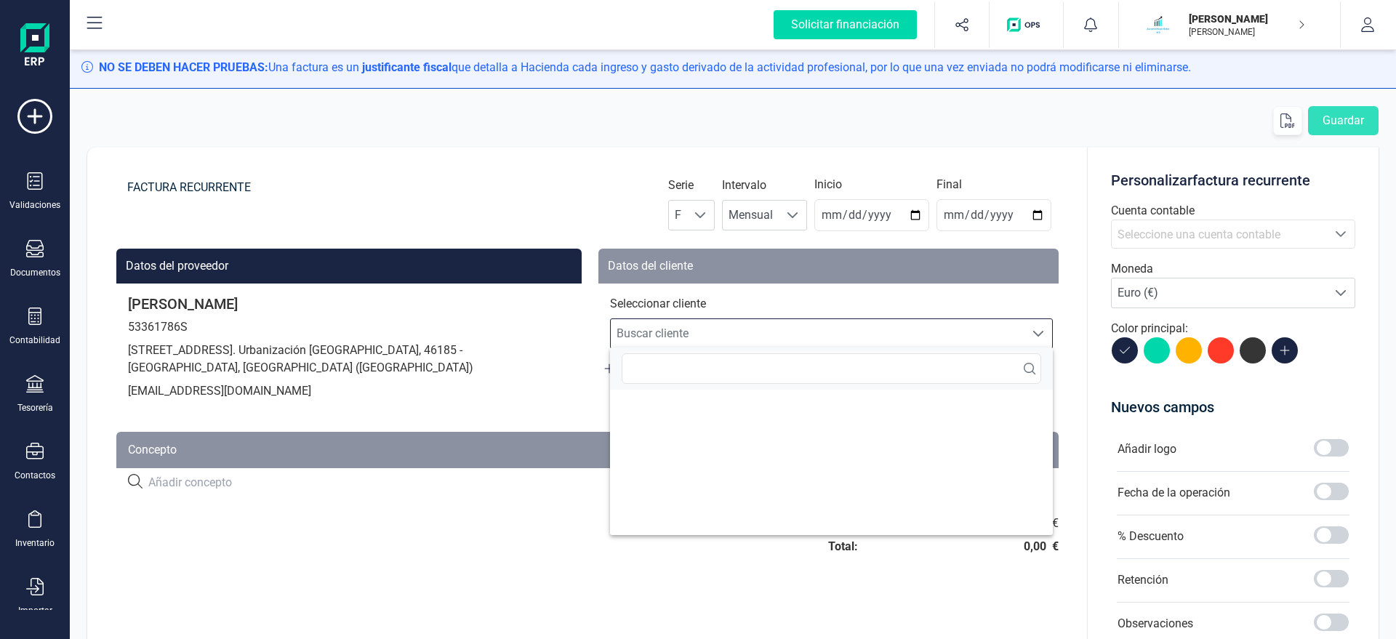
scroll to position [9, 70]
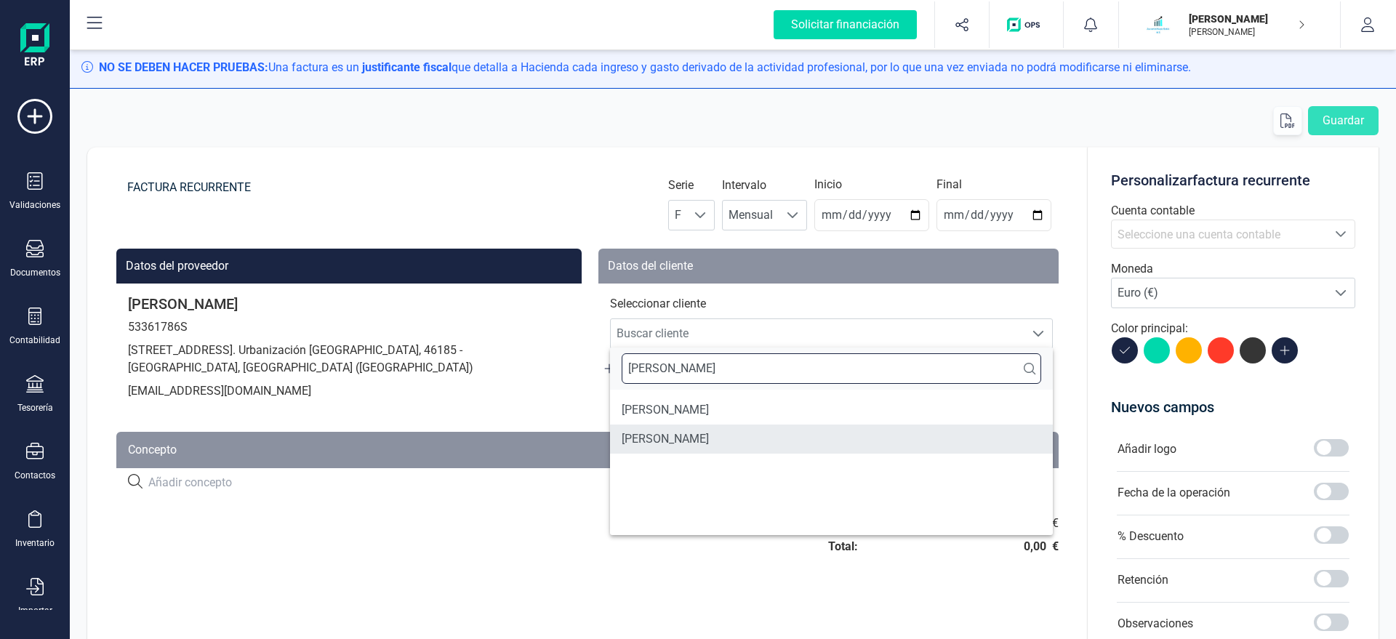
type input "RAUL"
click at [707, 433] on li "RAUL SANCHEZ GONZALEZ" at bounding box center [831, 439] width 443 height 29
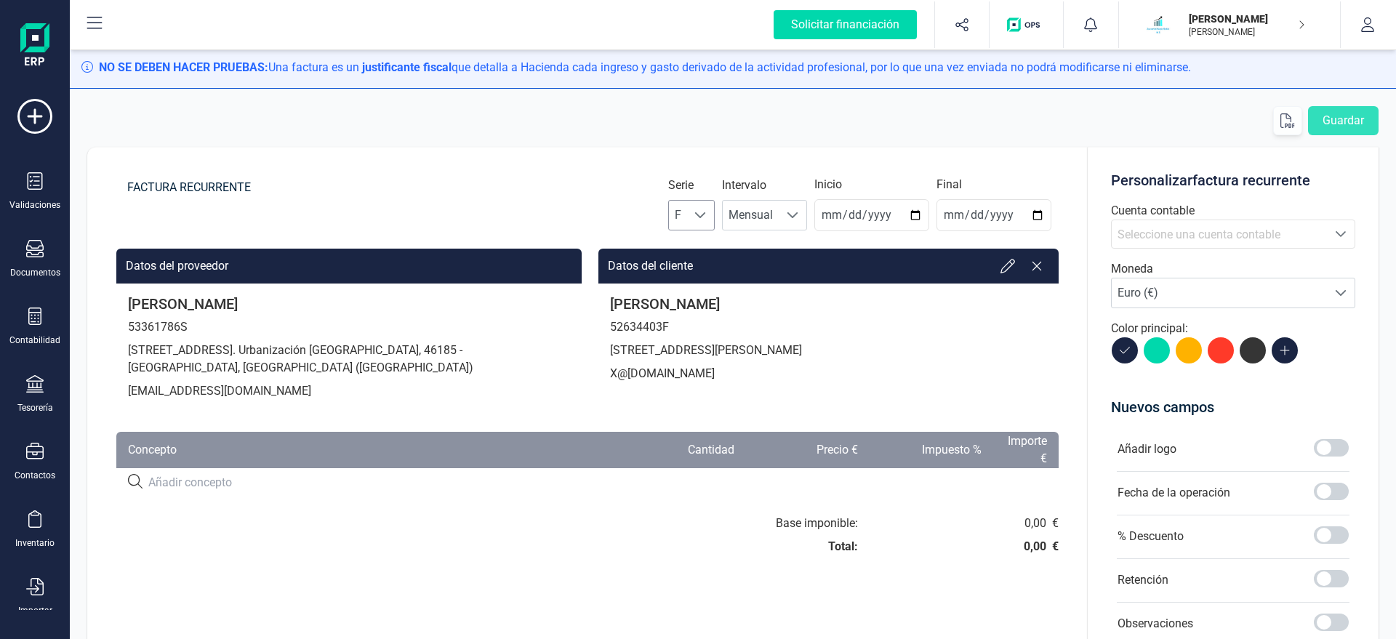
click at [687, 220] on span "F" at bounding box center [678, 215] width 18 height 29
click at [703, 241] on li "A" at bounding box center [704, 250] width 47 height 29
click at [848, 214] on input "2025-08-22" at bounding box center [871, 215] width 115 height 32
type input "2025-08-31"
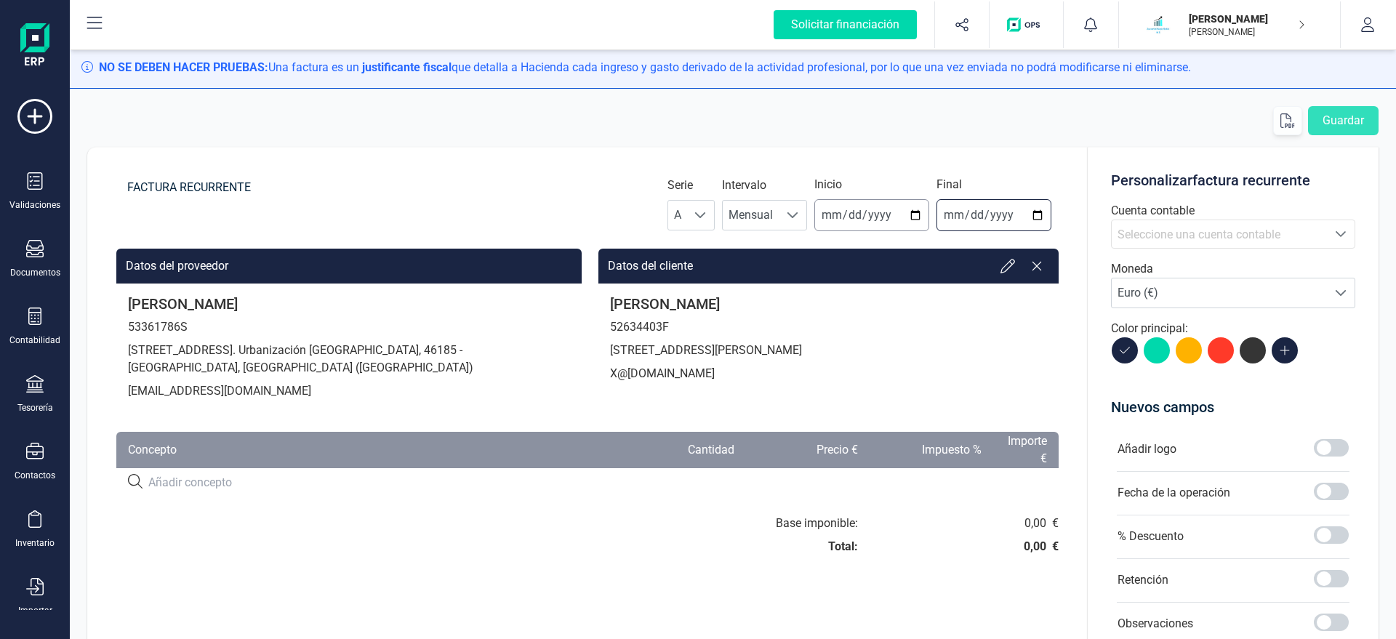
type input "2025-12-31"
click at [1189, 233] on span "Seleccione una cuenta contable" at bounding box center [1198, 235] width 163 height 14
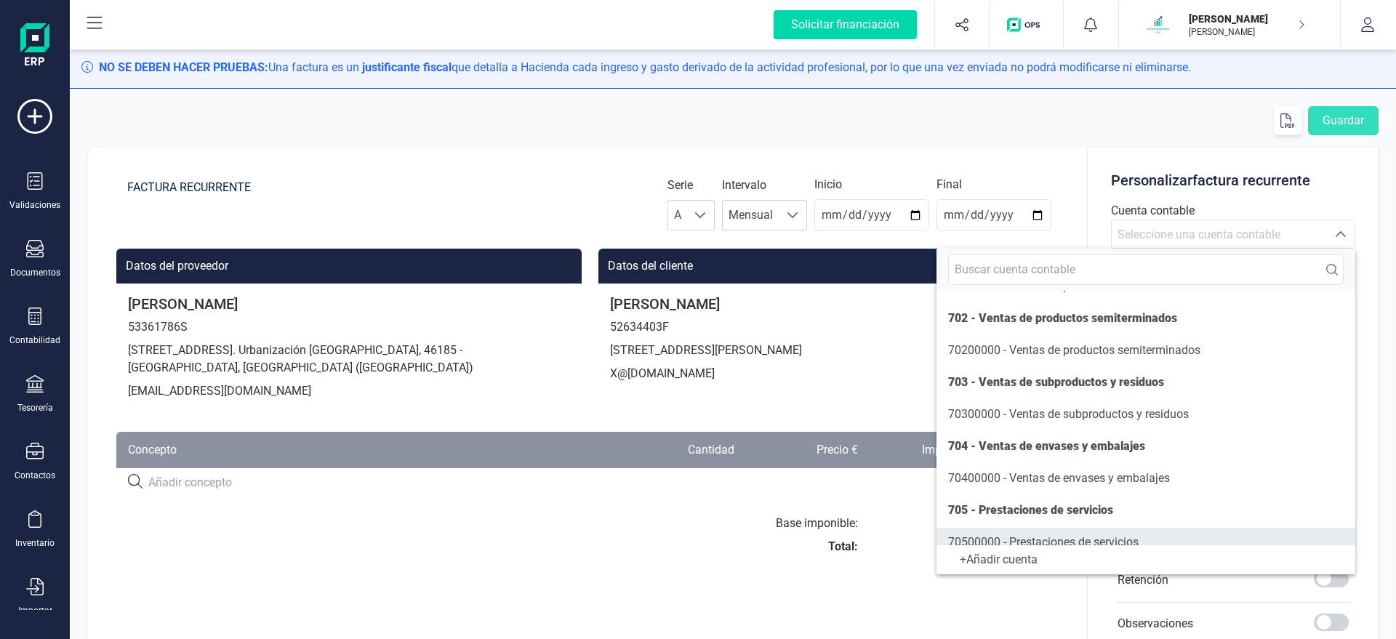
scroll to position [135, 0]
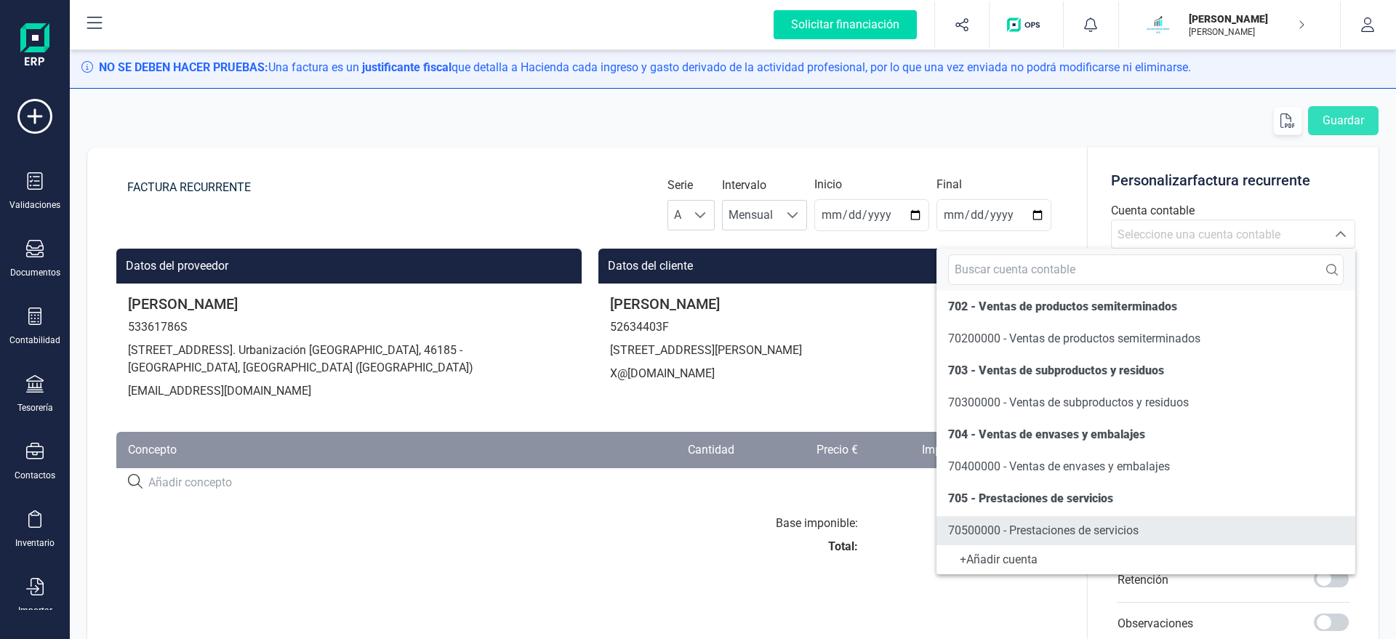
click at [981, 538] on span "70500000 - Prestaciones de servicios" at bounding box center [1043, 530] width 190 height 17
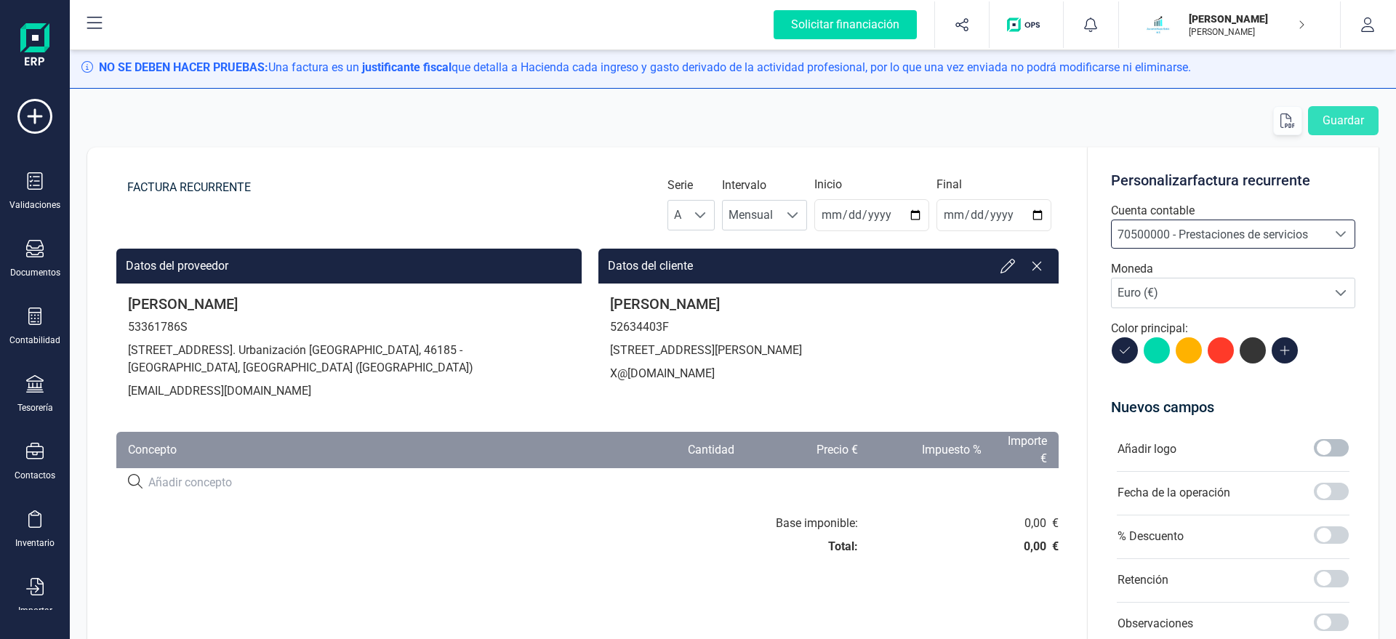
click at [1332, 451] on span at bounding box center [1331, 447] width 35 height 17
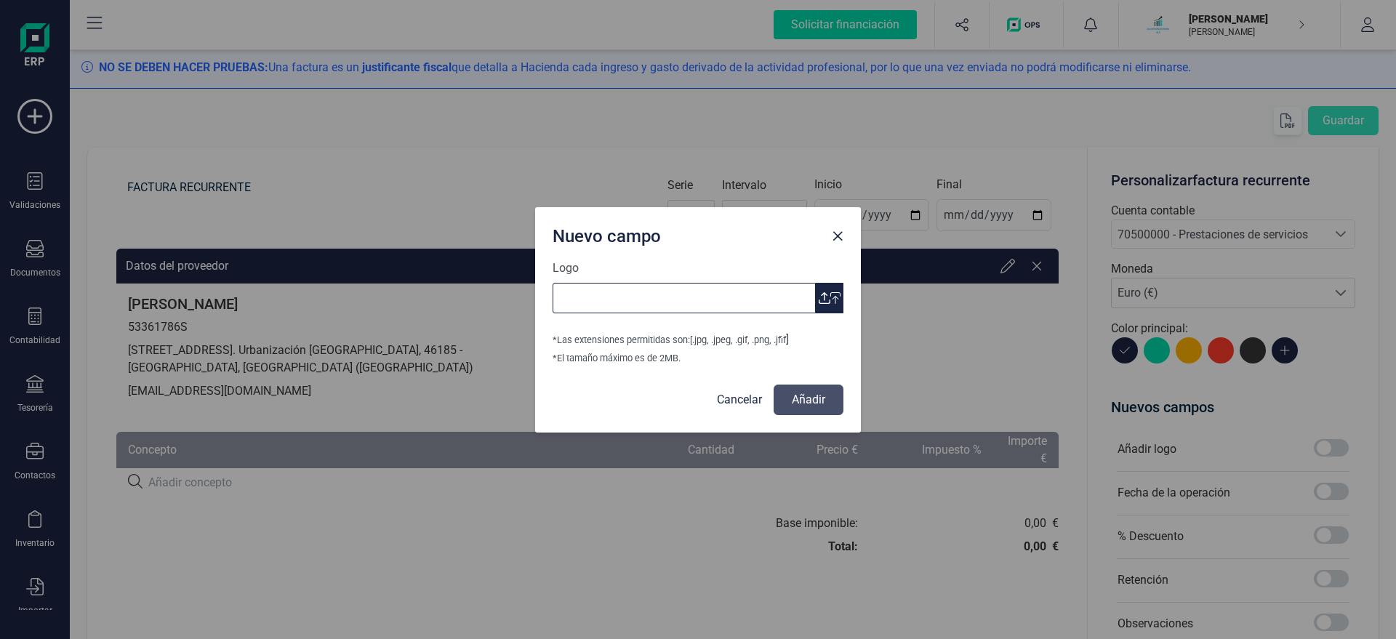
click at [811, 294] on input "Logo" at bounding box center [683, 298] width 263 height 31
type input "Logo Mayte Asesoria.jpg"
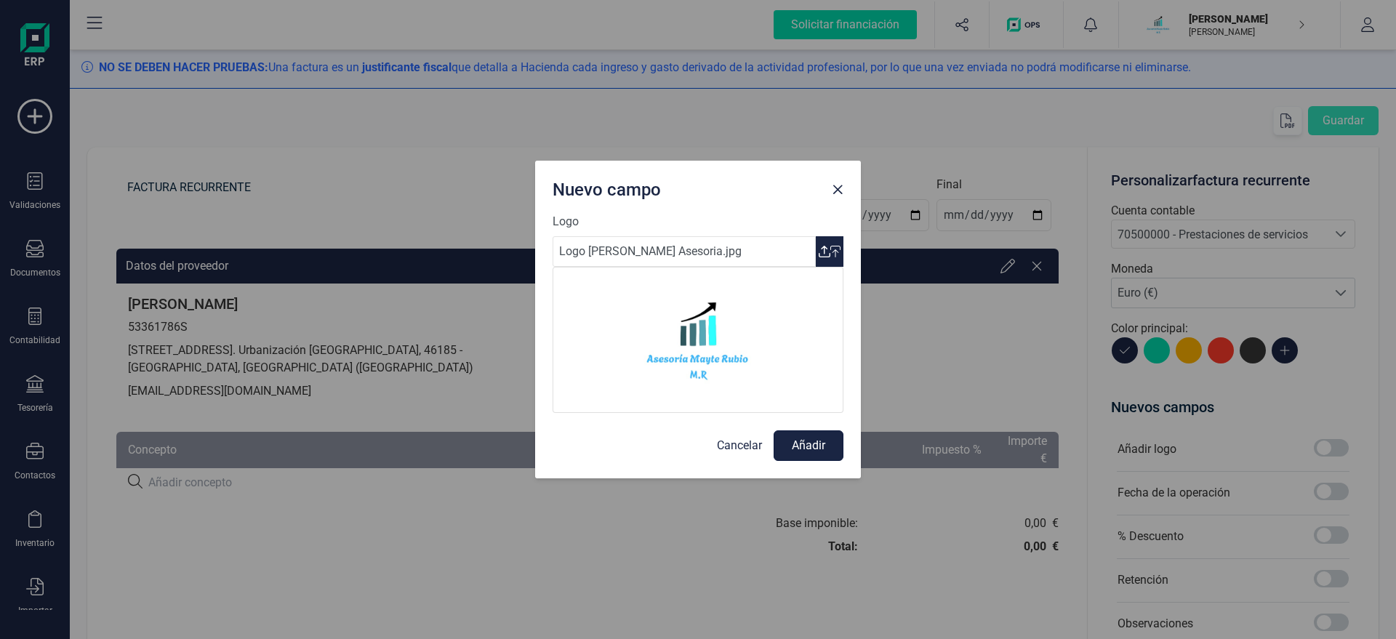
click at [812, 445] on button "Añadir" at bounding box center [808, 445] width 70 height 31
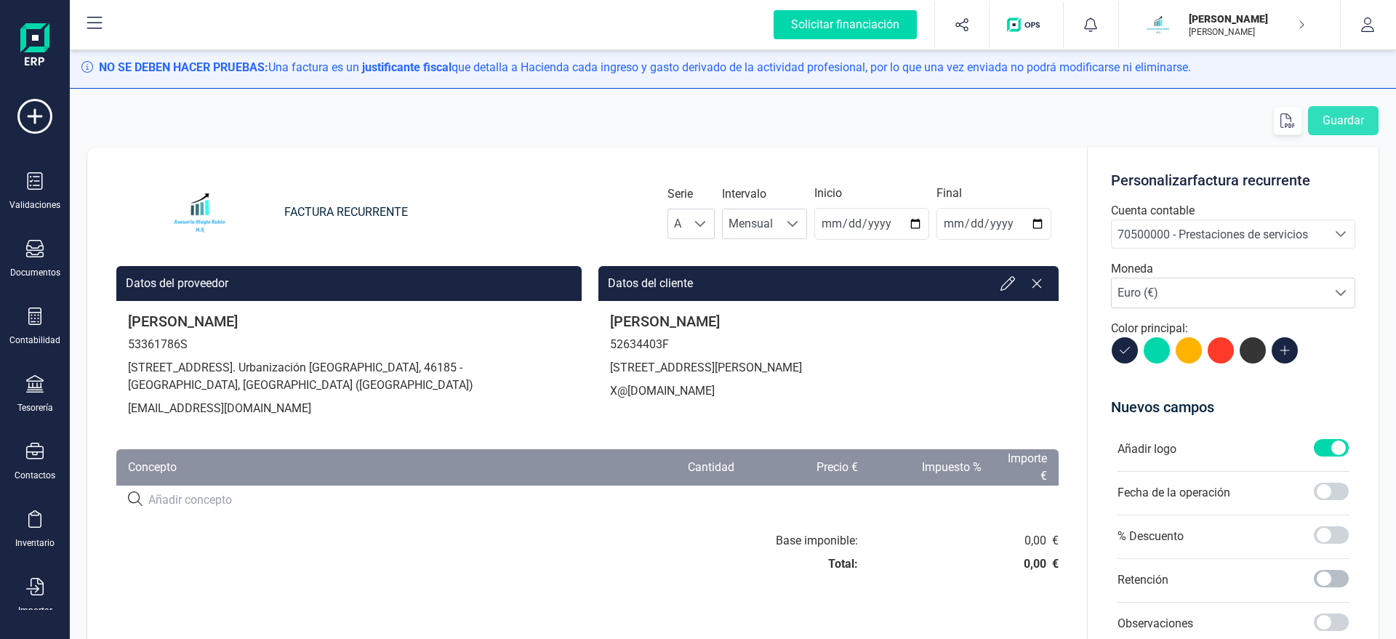
click at [1316, 577] on span at bounding box center [1331, 578] width 35 height 17
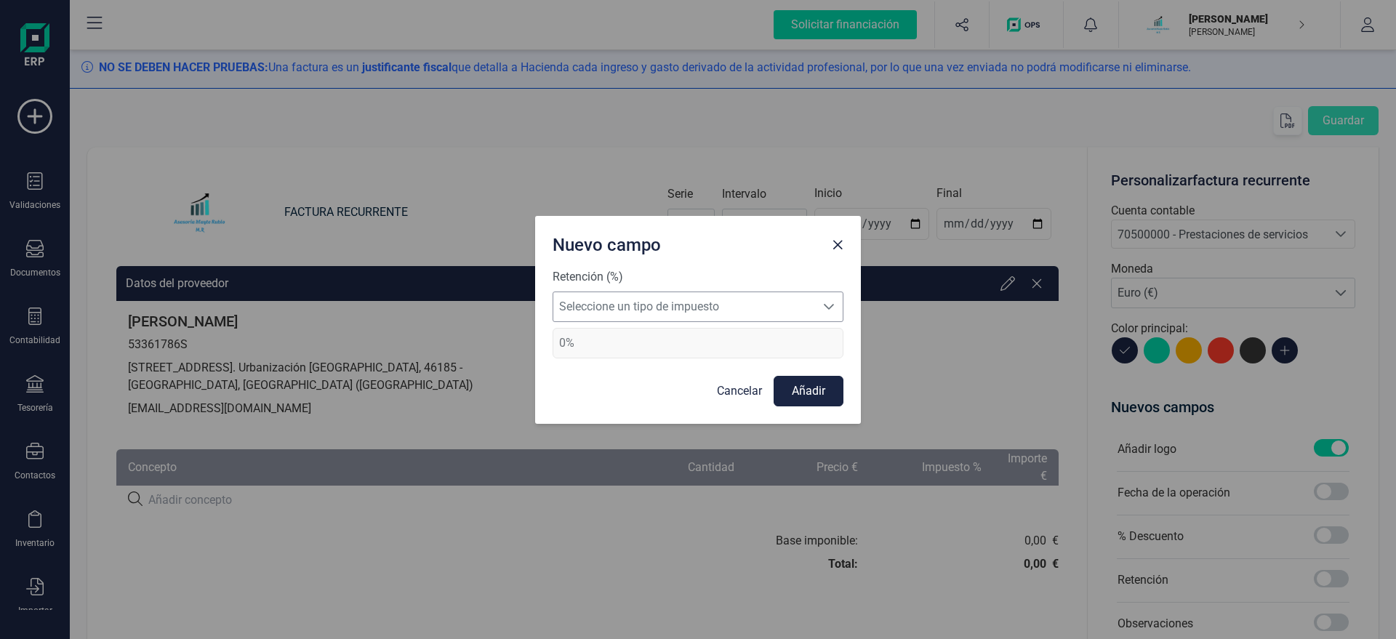
click at [686, 311] on span "Seleccione un tipo de impuesto" at bounding box center [684, 306] width 262 height 29
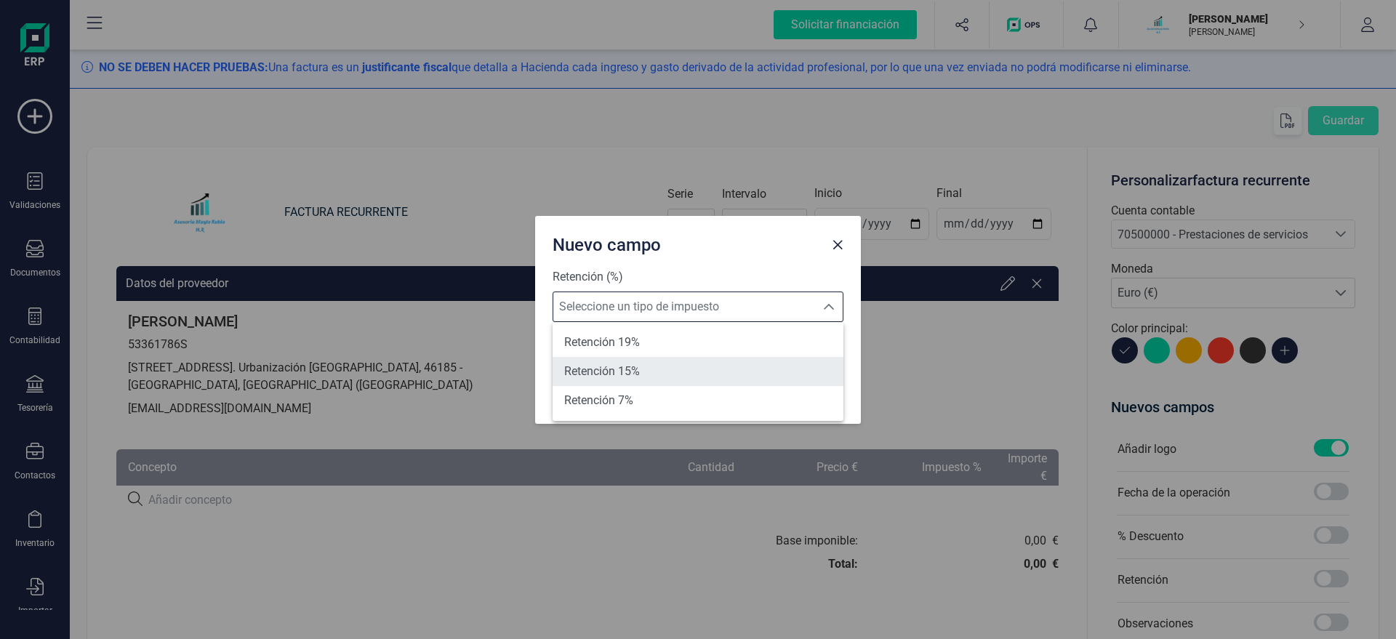
click at [658, 369] on li "Retención 15%" at bounding box center [697, 371] width 291 height 29
type input "15%"
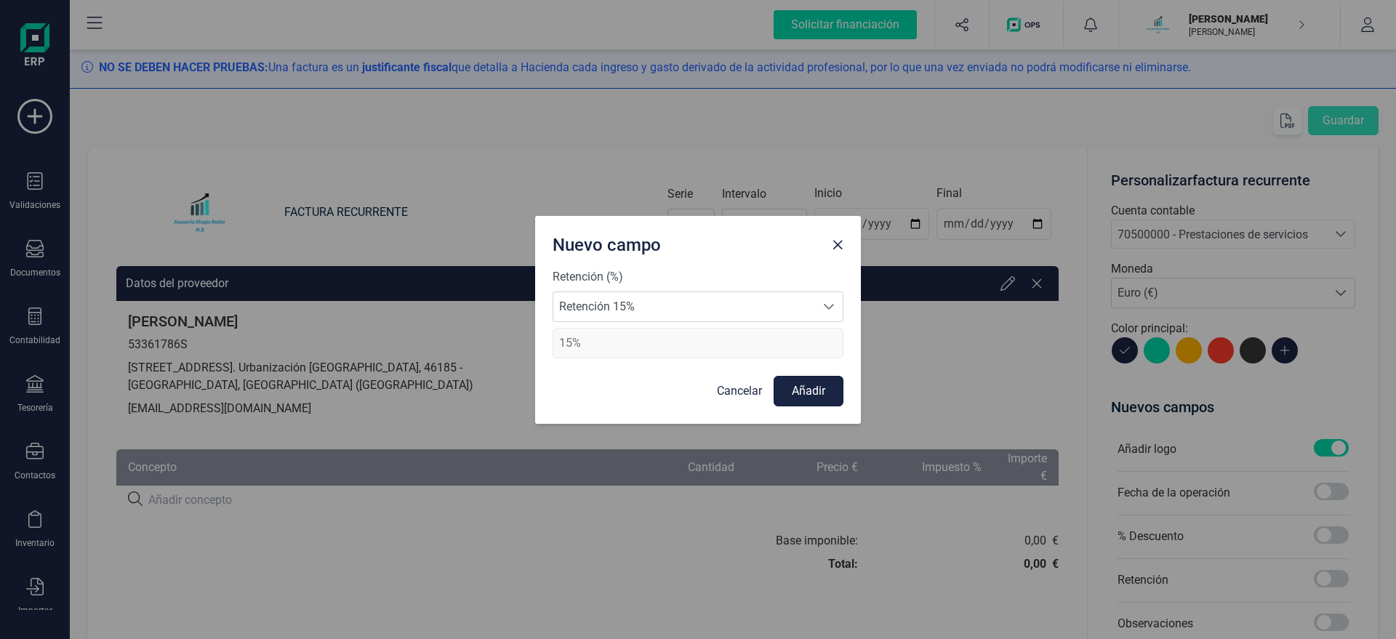
click at [819, 393] on button "Añadir" at bounding box center [808, 391] width 70 height 31
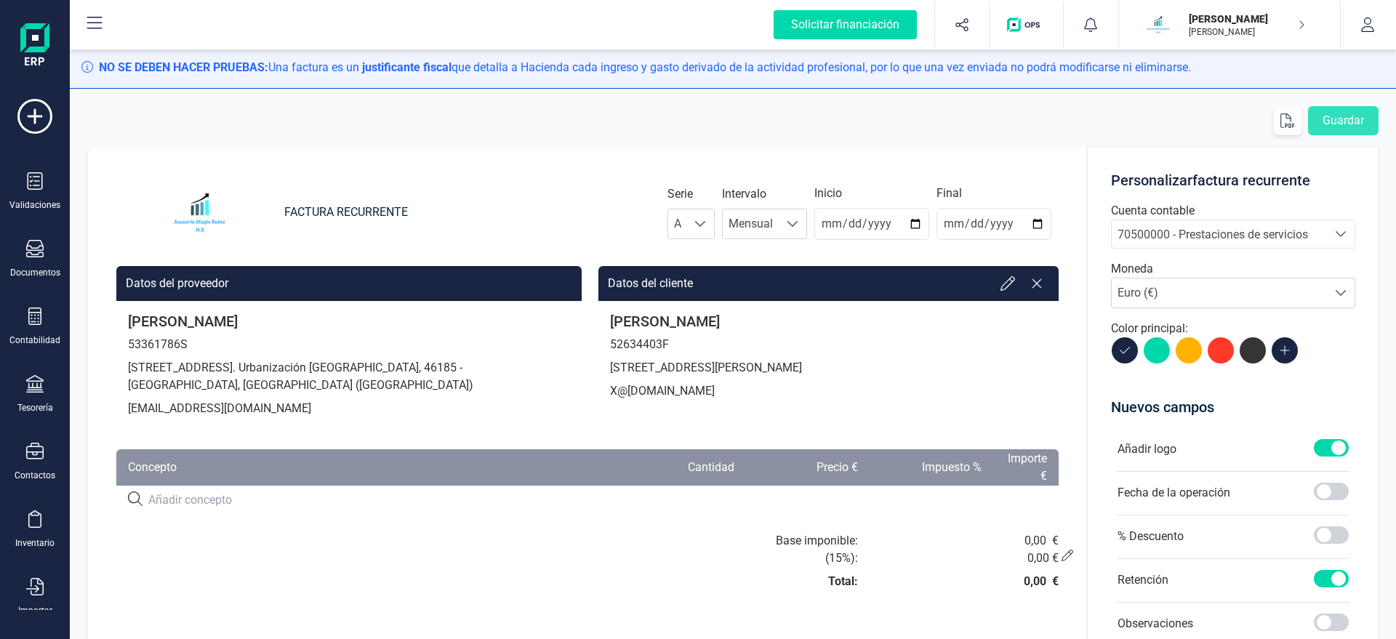
click at [235, 494] on input at bounding box center [377, 499] width 459 height 17
paste input "SERVICIO DE ASESORAMIENTO"
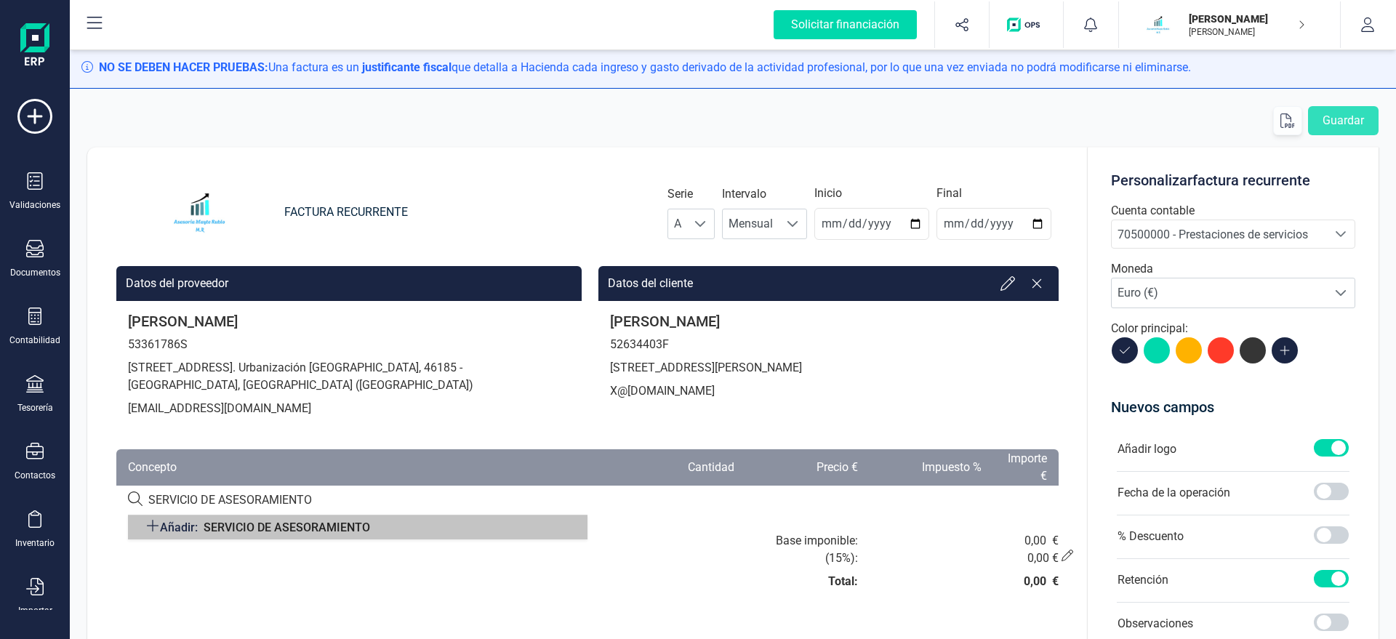
type input "SERVICIO DE ASESORAMIENTO"
click at [227, 531] on span "SERVICIO DE ASESORAMIENTO" at bounding box center [287, 527] width 166 height 14
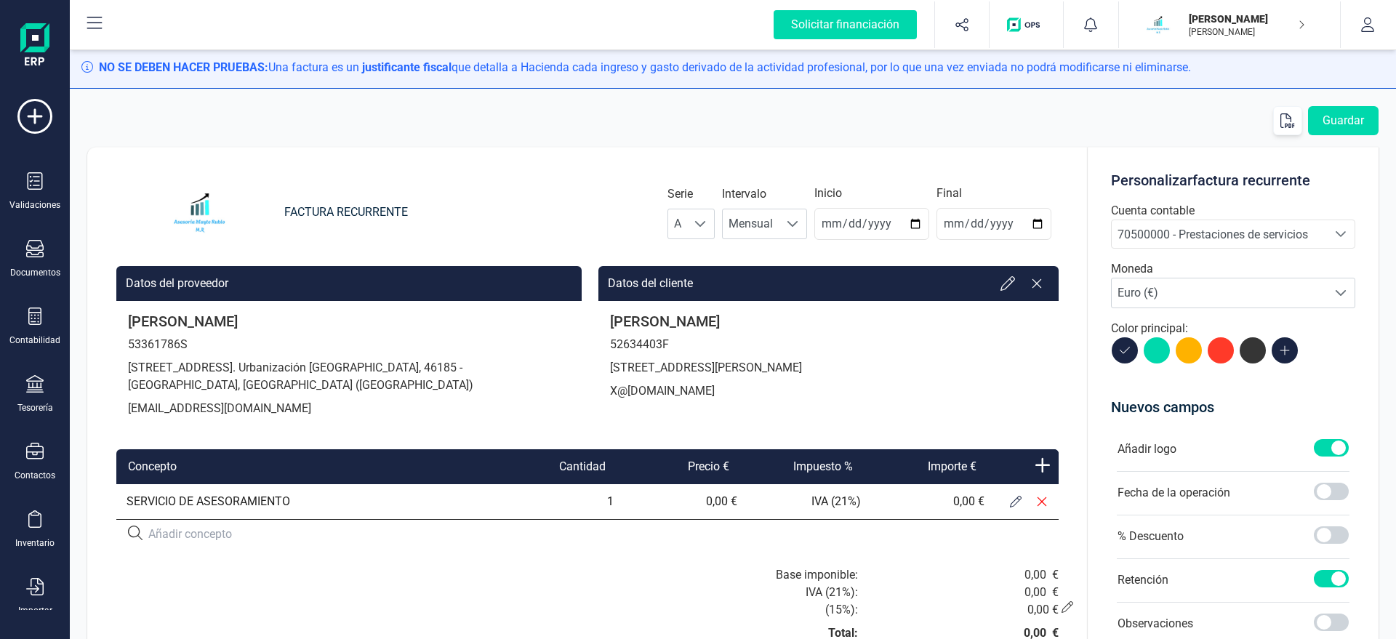
click at [1013, 501] on icon at bounding box center [1016, 502] width 12 height 12
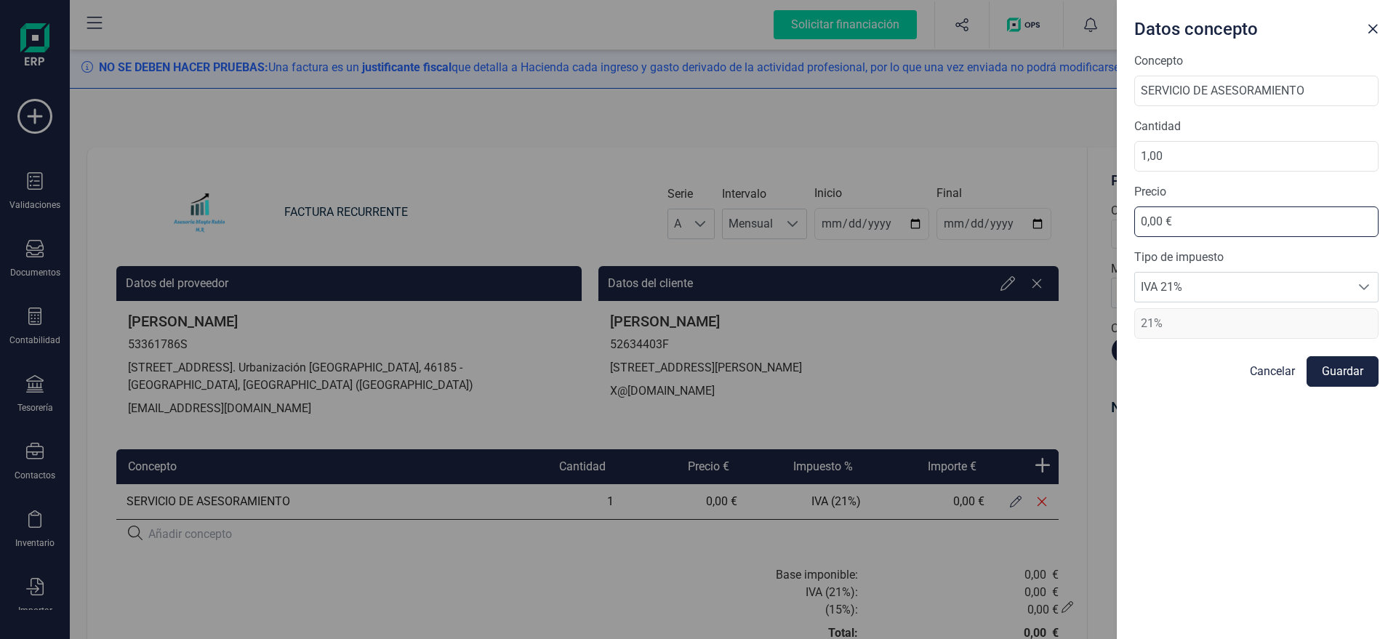
drag, startPoint x: 1236, startPoint y: 221, endPoint x: 960, endPoint y: 226, distance: 275.6
click at [1134, 225] on input "0,00 €" at bounding box center [1256, 221] width 244 height 31
type input "88,77 €"
click at [1359, 368] on button "Guardar" at bounding box center [1342, 371] width 72 height 31
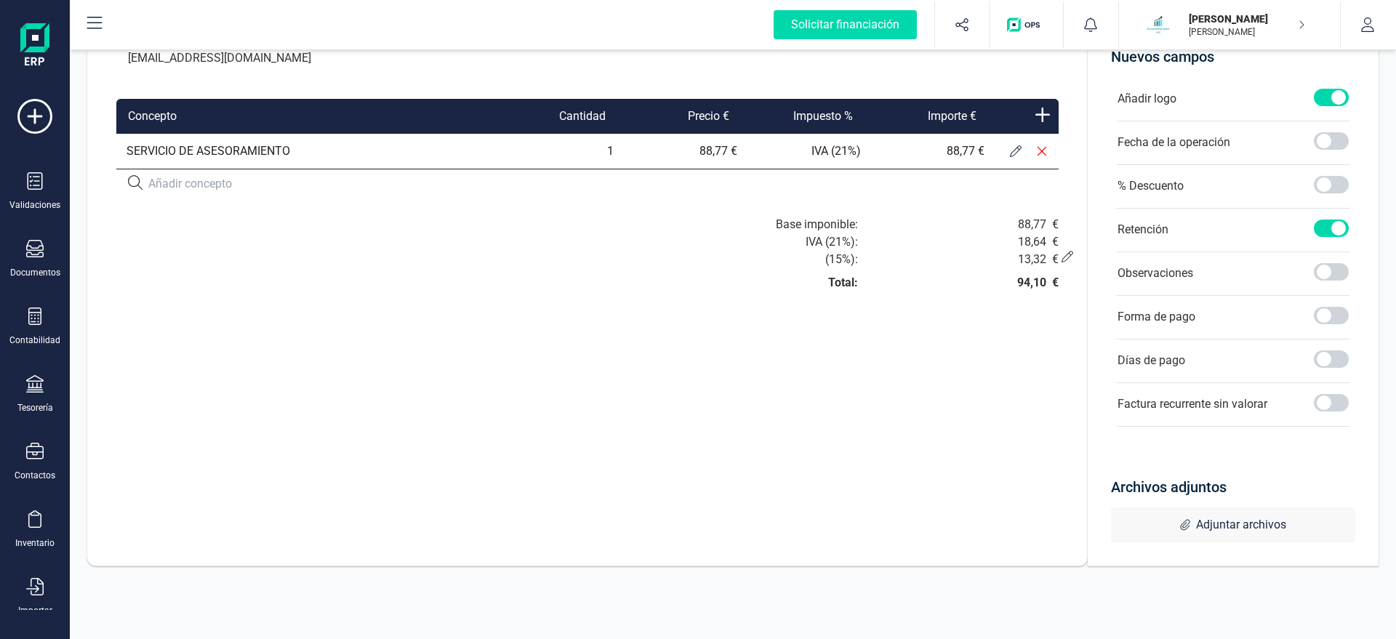
scroll to position [0, 0]
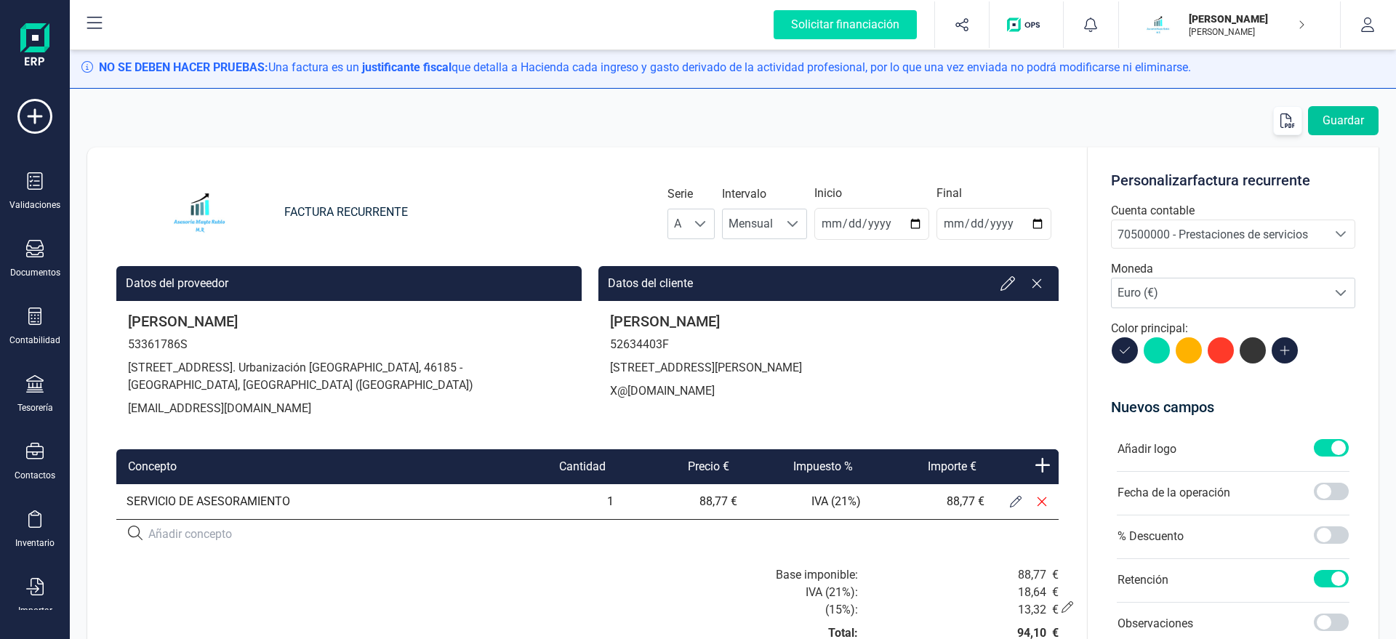
click at [1332, 128] on button "Guardar" at bounding box center [1343, 120] width 71 height 29
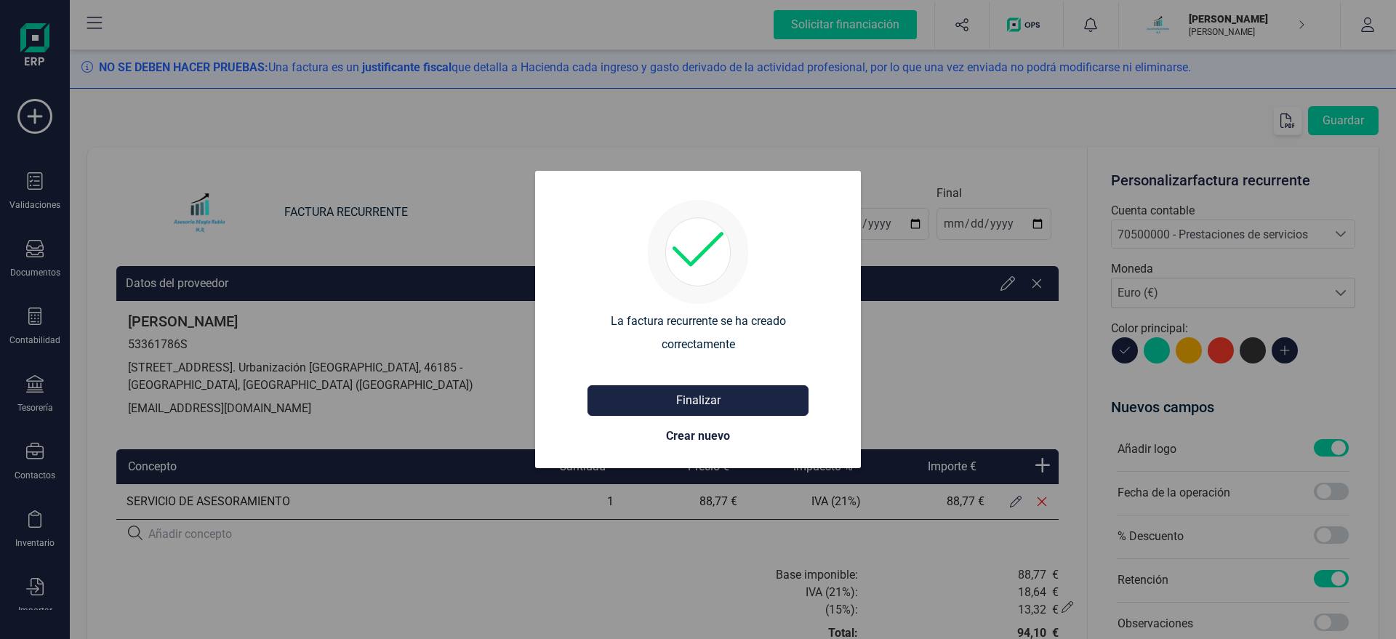
click at [752, 398] on button "Finalizar" at bounding box center [697, 400] width 221 height 31
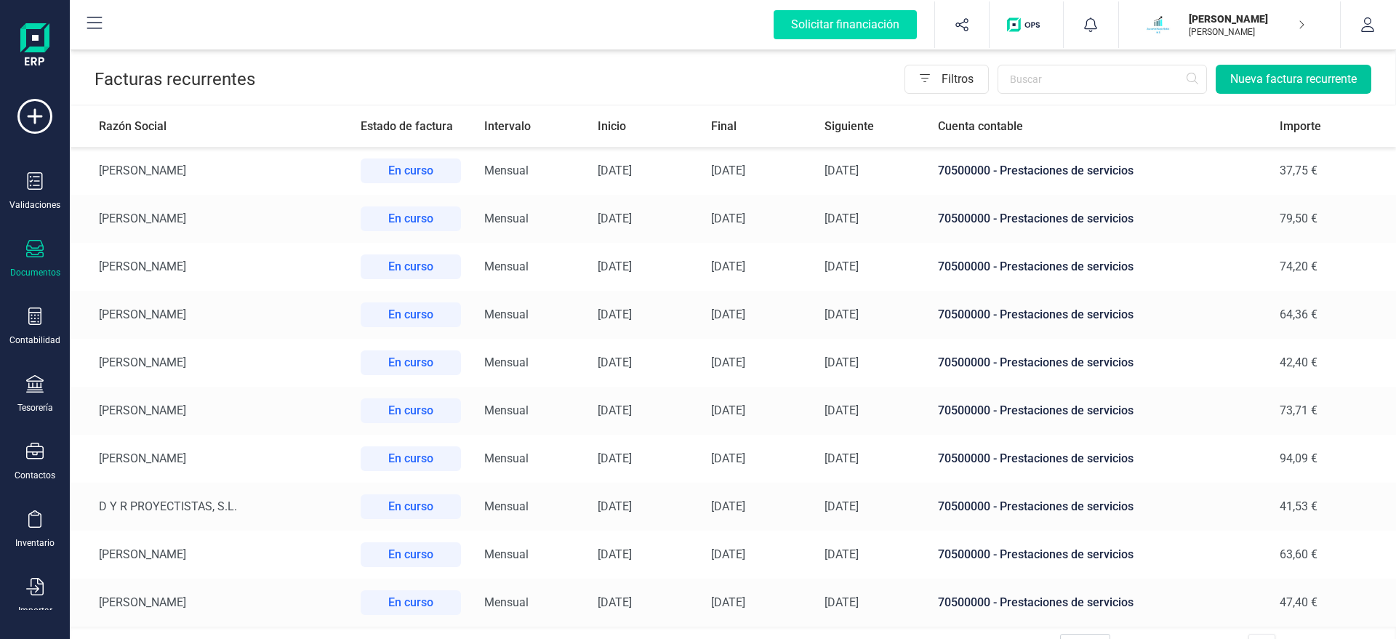
click at [1322, 73] on button "Nueva factura recurrente" at bounding box center [1293, 79] width 156 height 29
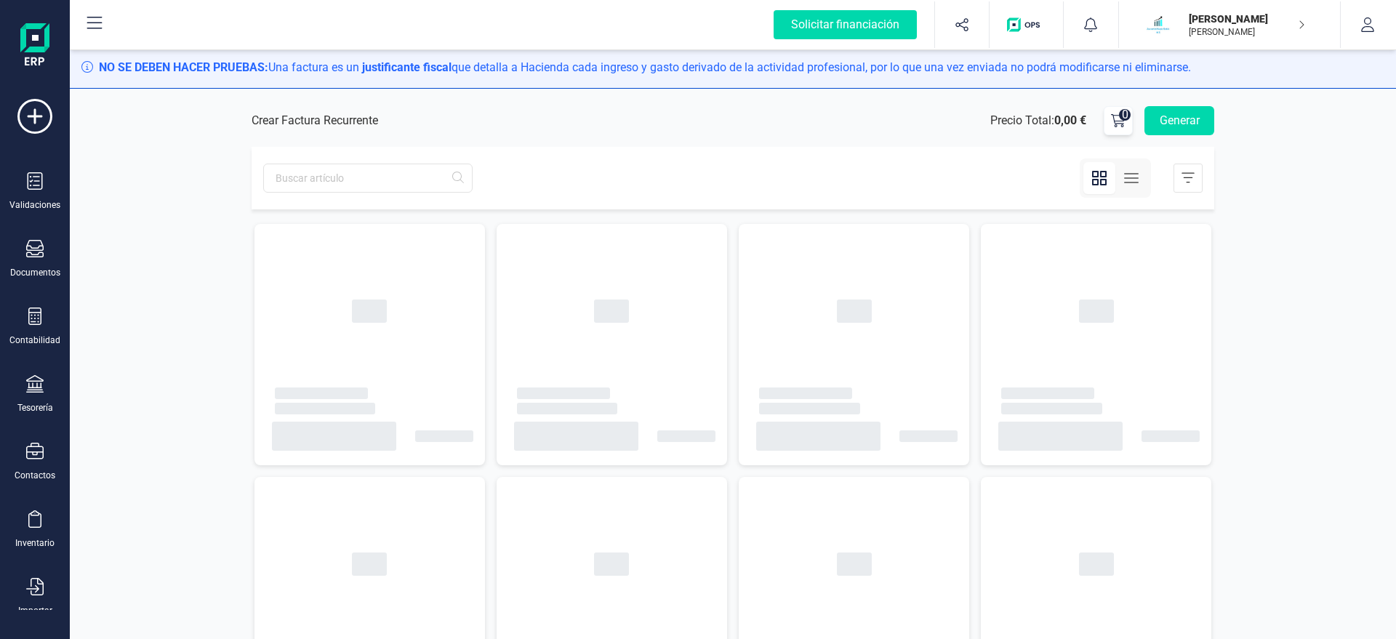
type input "2025-08-22"
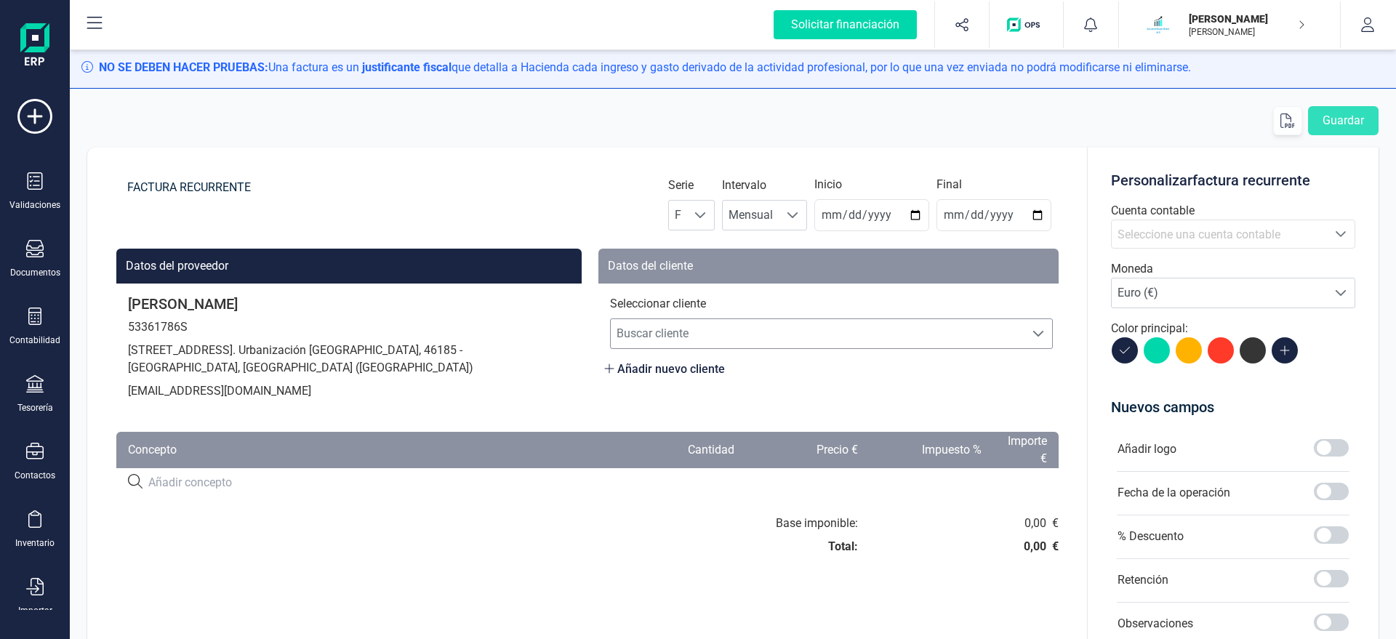
click at [660, 337] on span "Buscar cliente" at bounding box center [818, 333] width 414 height 29
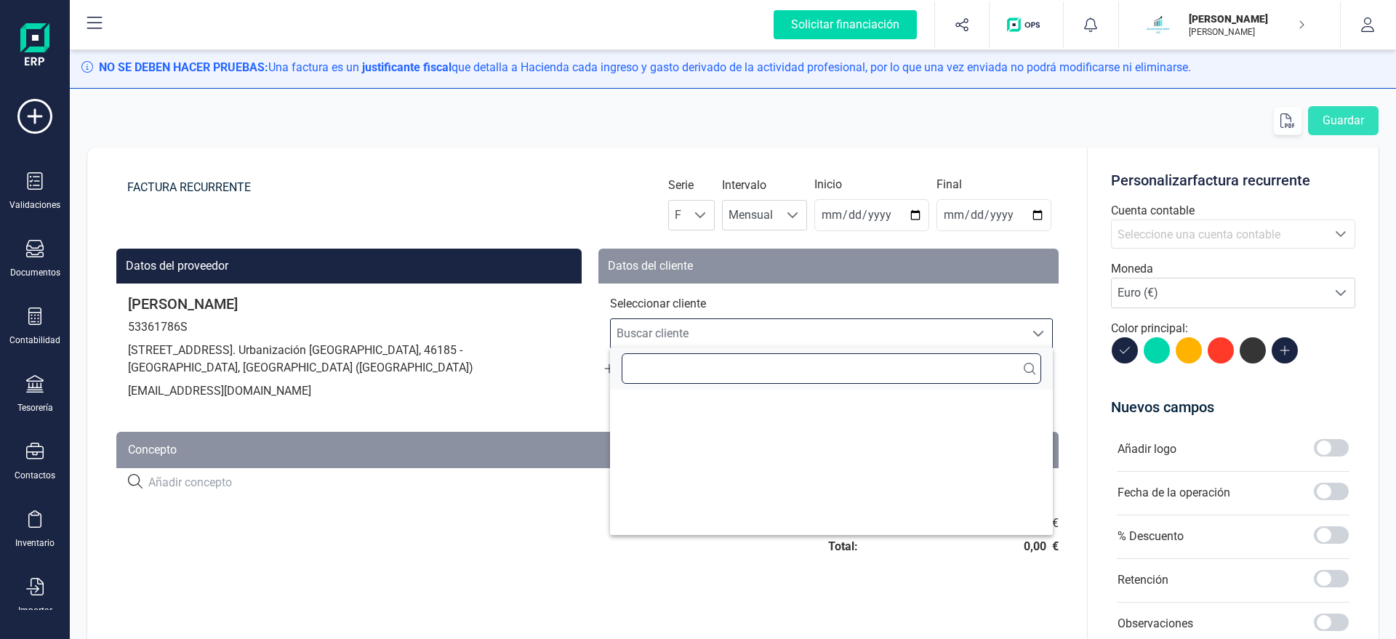
scroll to position [9, 70]
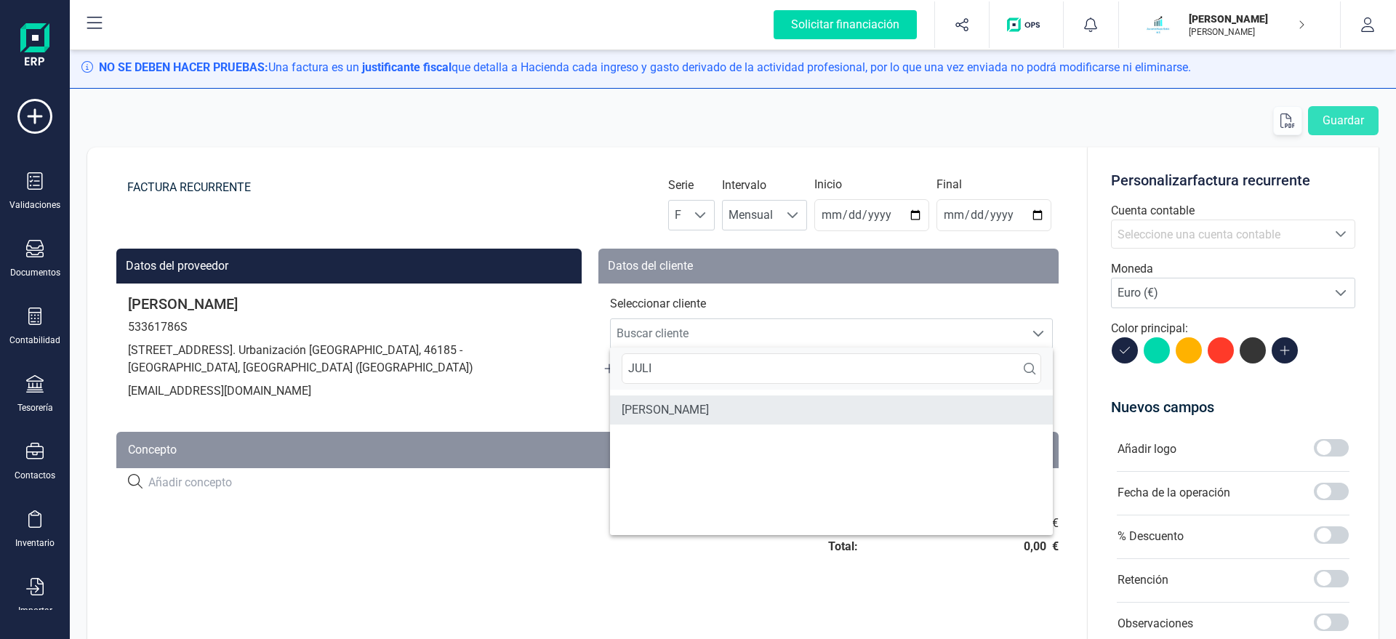
click at [731, 400] on li "JULIO HECTOR FERNANDEZ DRASCHKOWITSCH" at bounding box center [831, 409] width 443 height 29
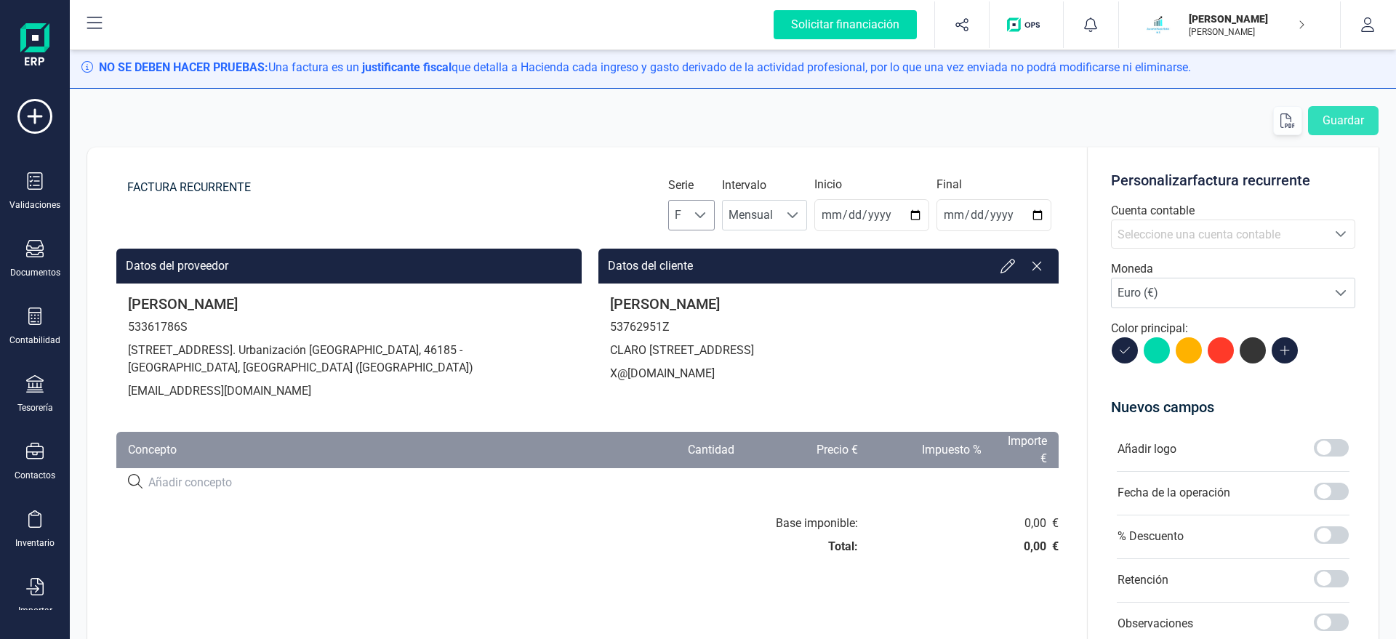
click at [715, 212] on div at bounding box center [701, 215] width 28 height 29
click at [711, 250] on li "A" at bounding box center [704, 250] width 47 height 29
click at [828, 219] on input "2025-08-22" at bounding box center [871, 215] width 115 height 32
click at [1147, 228] on div "Seleccione una cuenta contable" at bounding box center [1219, 234] width 204 height 17
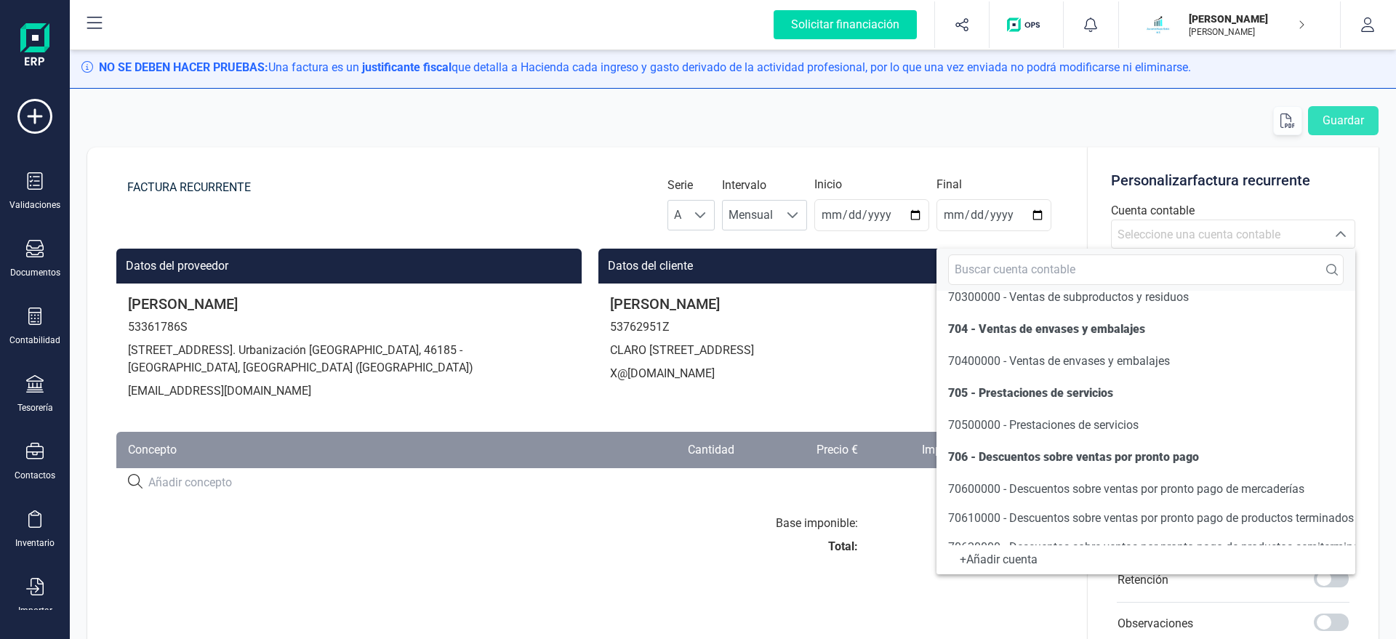
scroll to position [249, 0]
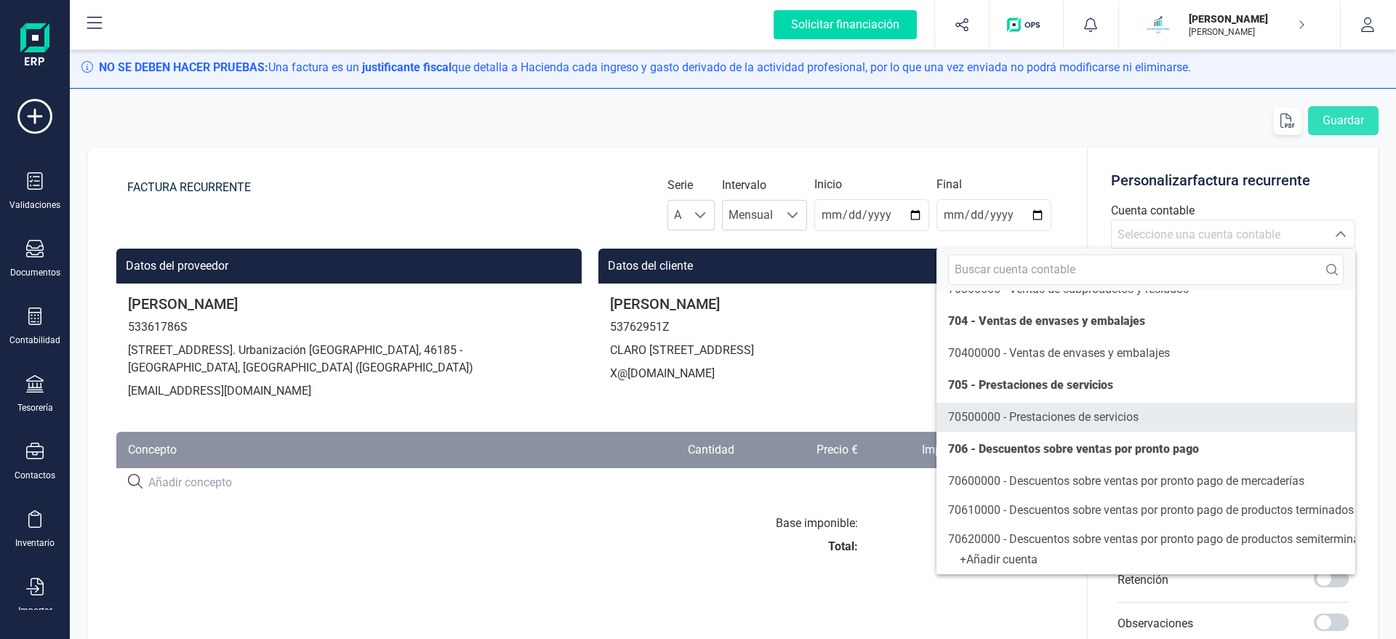
click at [981, 414] on span "70500000 - Prestaciones de servicios" at bounding box center [1043, 417] width 190 height 14
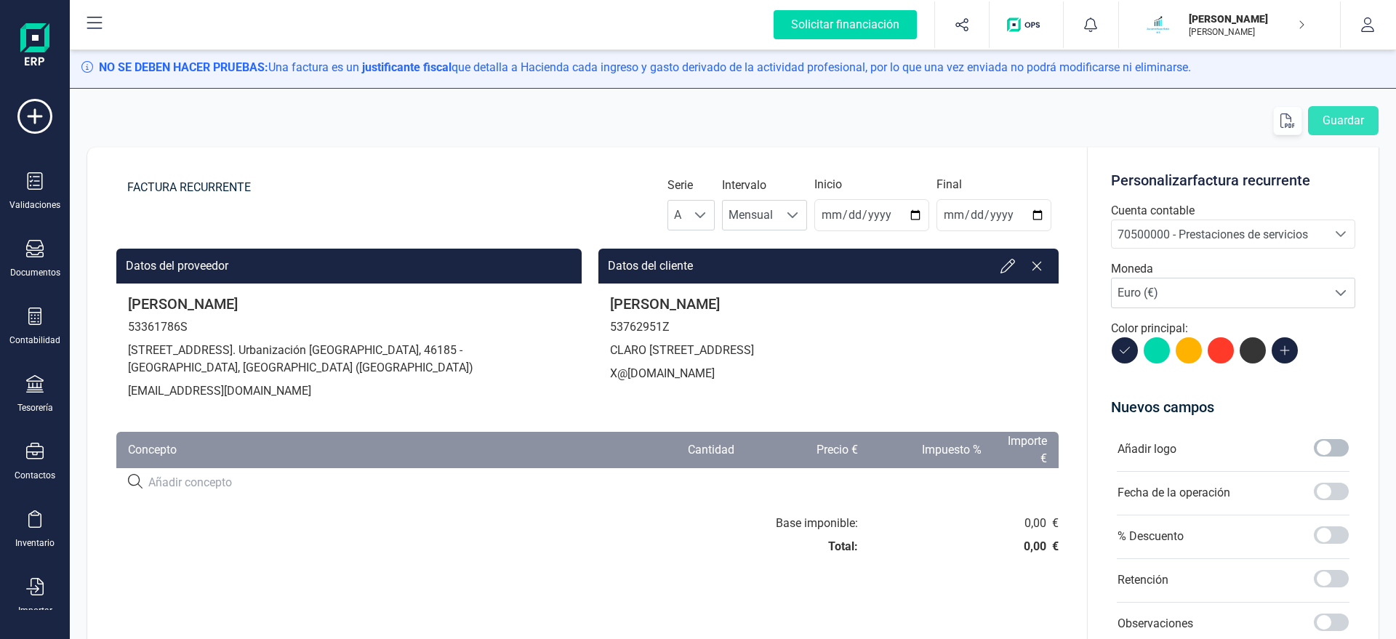
click at [1324, 449] on span at bounding box center [1331, 447] width 35 height 17
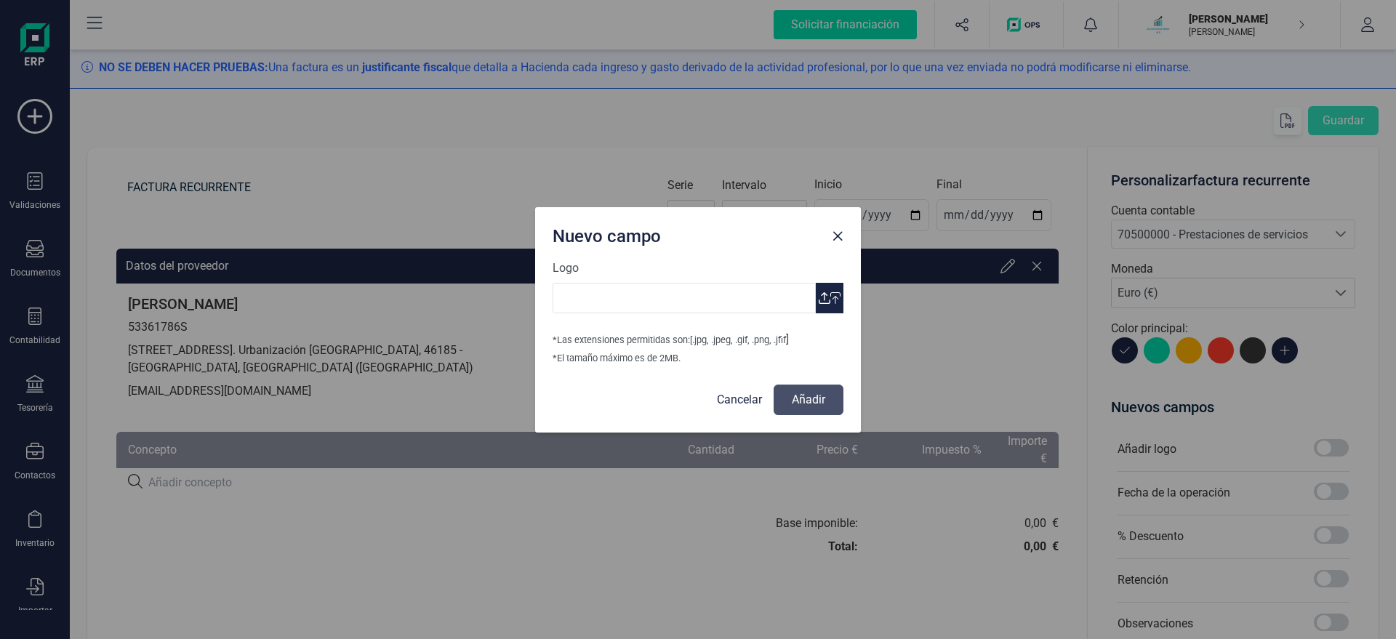
click at [819, 297] on span "button" at bounding box center [825, 298] width 12 height 12
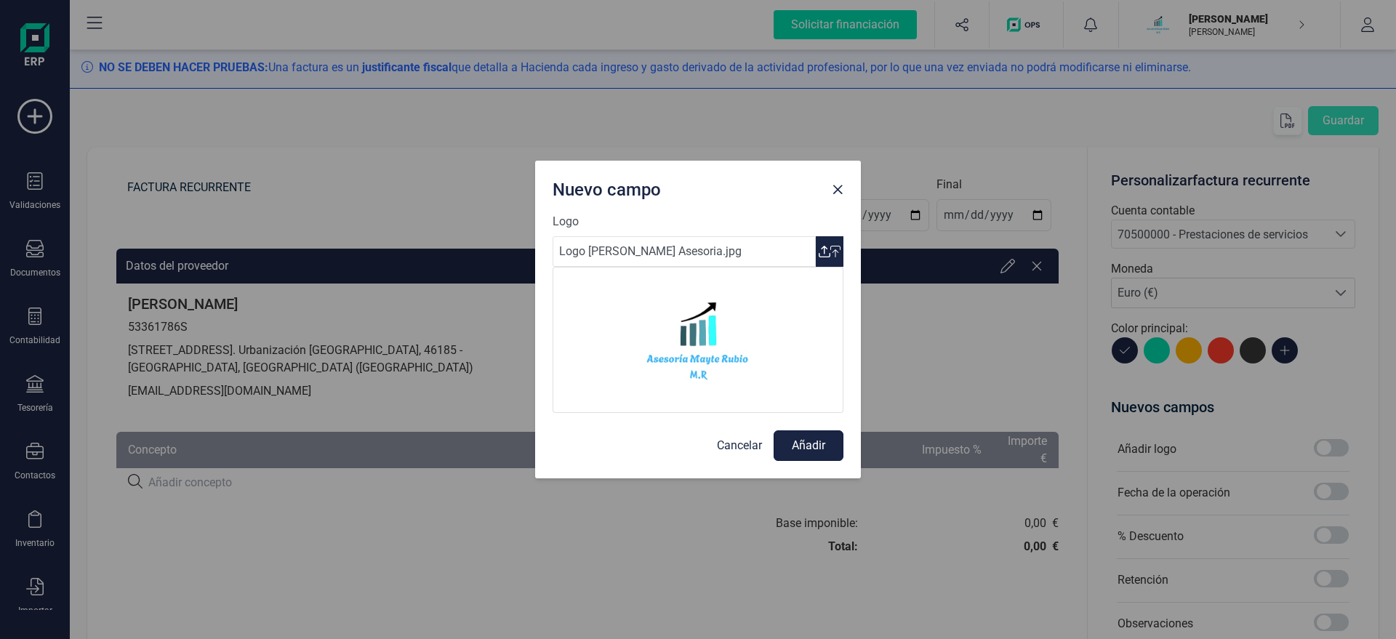
click at [803, 449] on button "Añadir" at bounding box center [808, 445] width 70 height 31
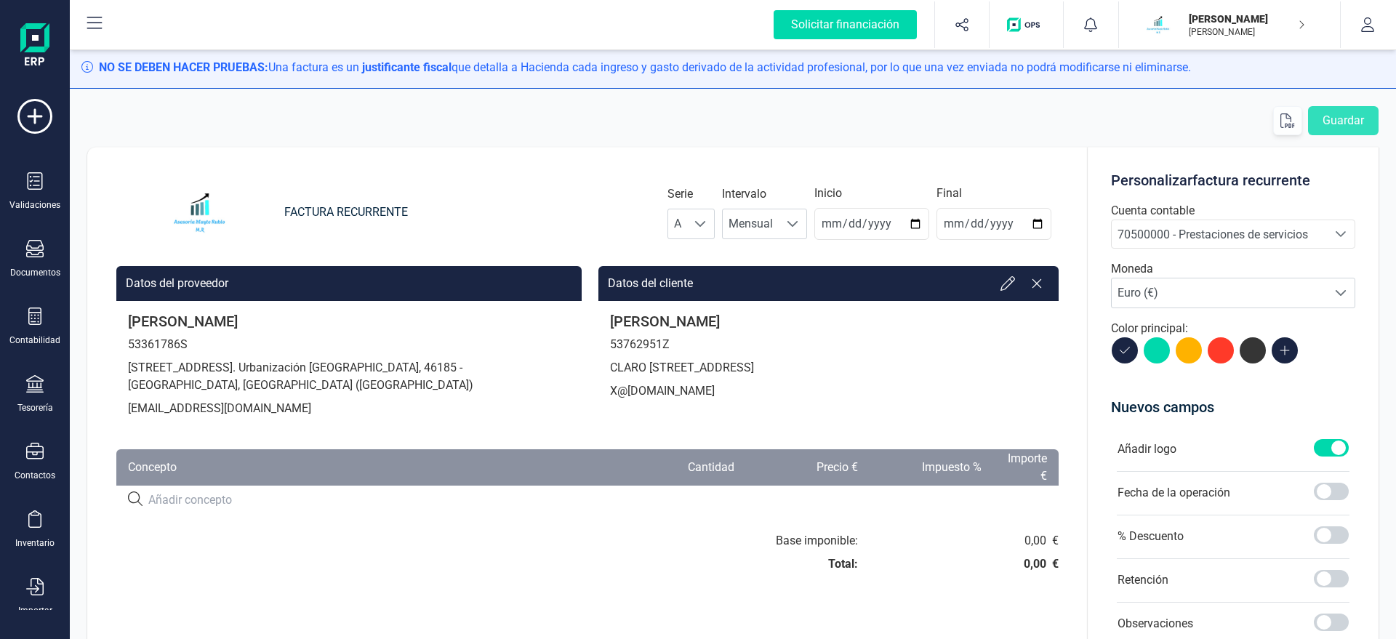
click at [158, 505] on input at bounding box center [377, 499] width 459 height 17
paste input "SERVICIO DE ASESORAMIENTO"
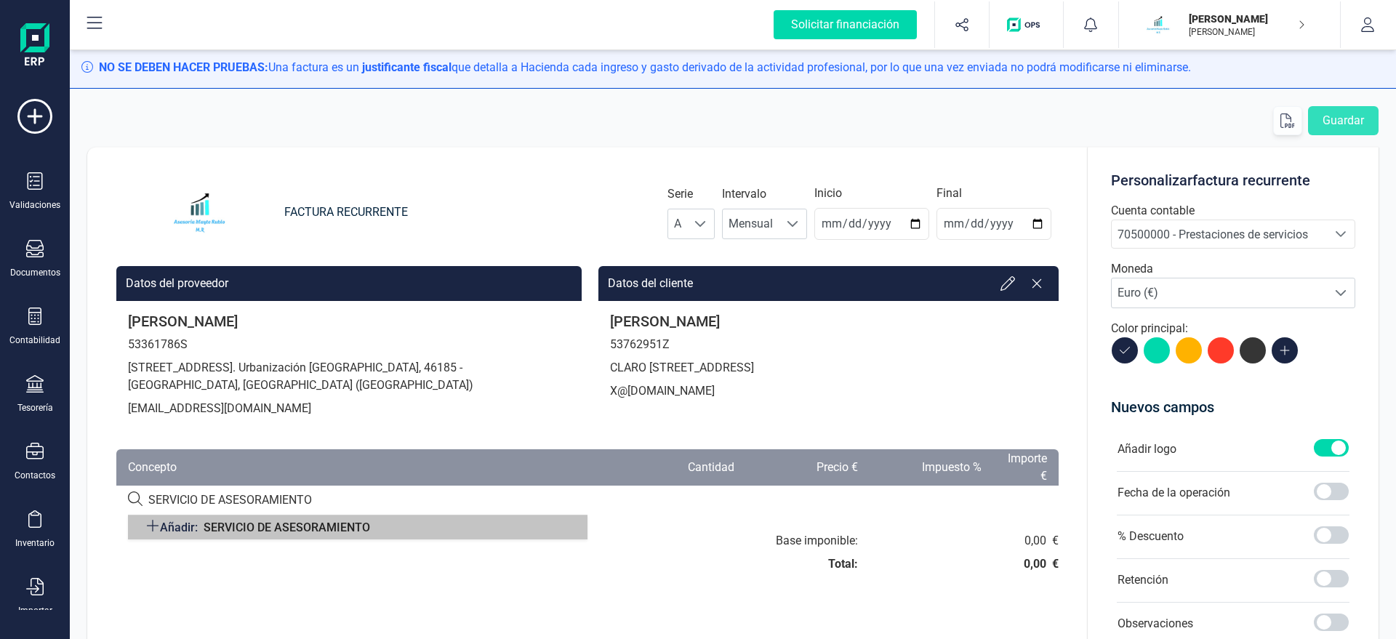
click at [570, 529] on div "Añadir: SERVICIO DE ASESORAMIENTO" at bounding box center [357, 527] width 459 height 25
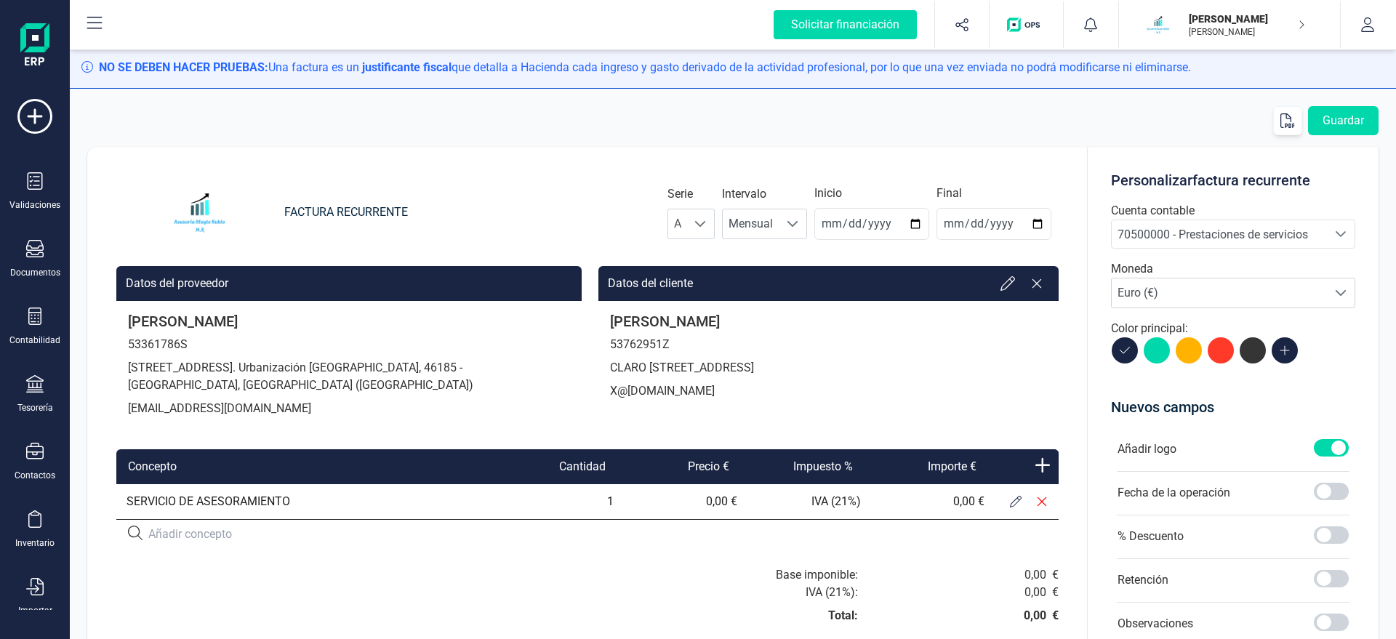
click at [1013, 500] on icon at bounding box center [1016, 502] width 12 height 12
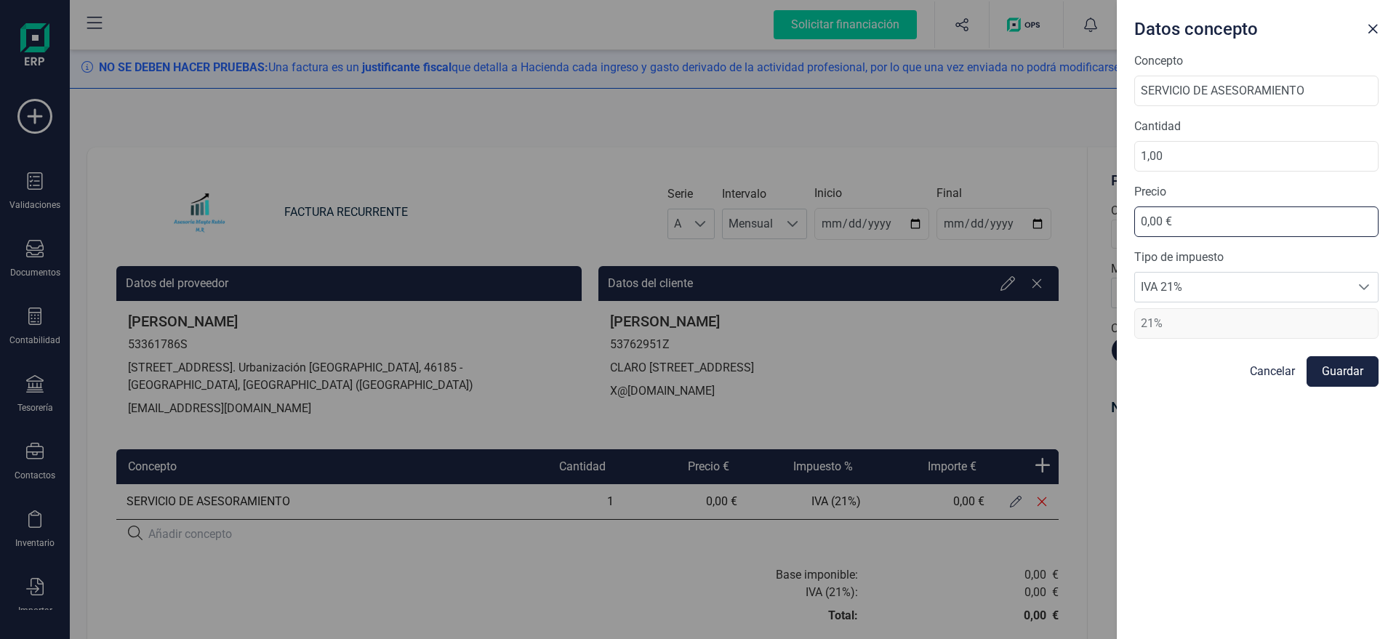
drag, startPoint x: 1190, startPoint y: 228, endPoint x: 949, endPoint y: 219, distance: 241.5
click at [1134, 233] on input "0,00 €" at bounding box center [1256, 221] width 244 height 31
click at [1331, 374] on button "Guardar" at bounding box center [1342, 371] width 72 height 31
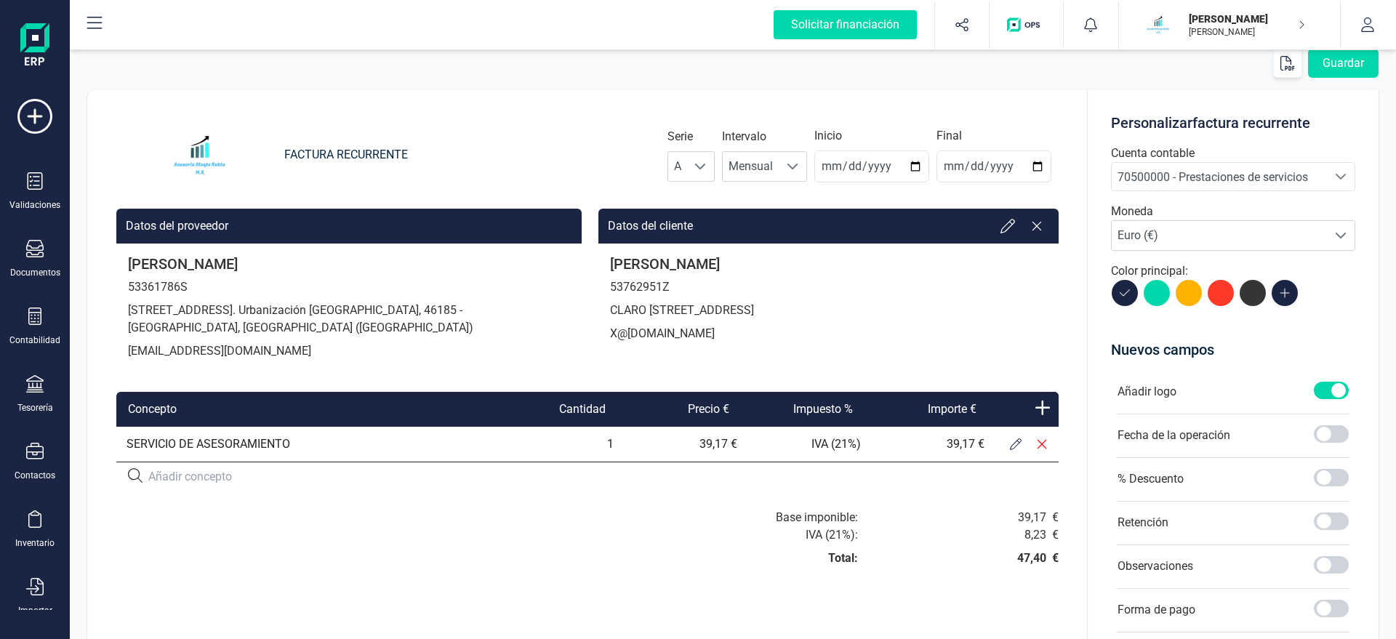
scroll to position [0, 0]
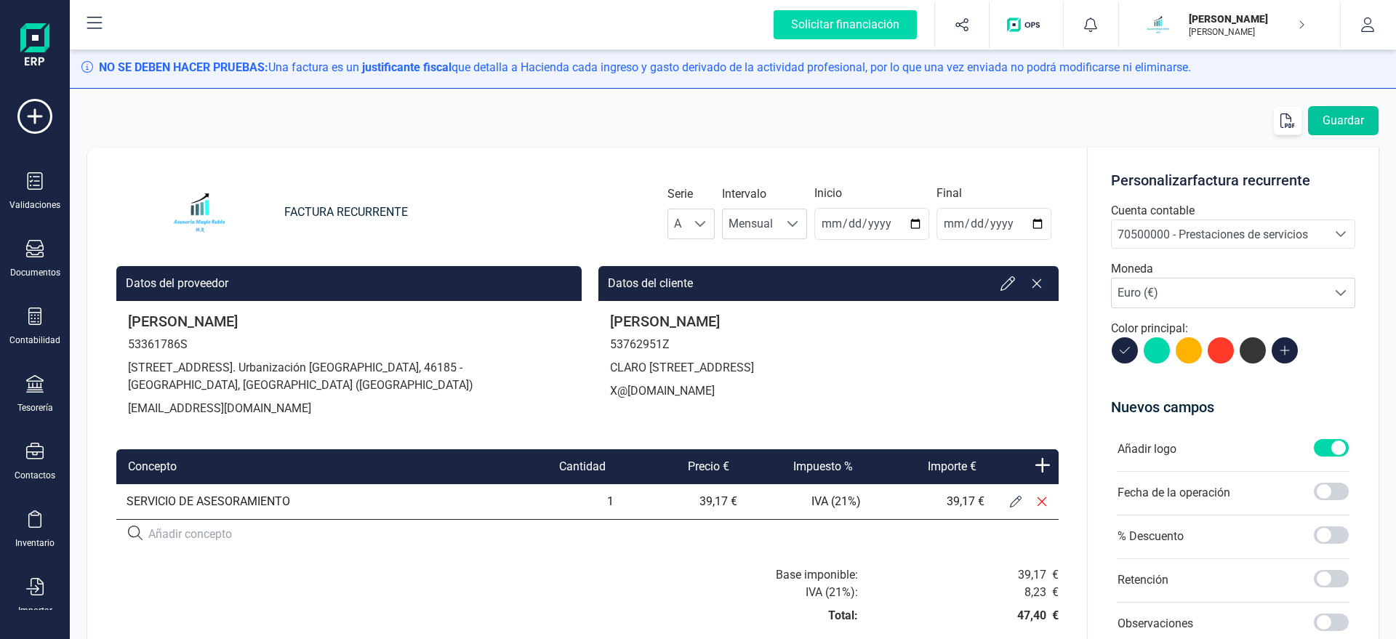
click at [1338, 121] on button "Guardar" at bounding box center [1343, 120] width 71 height 29
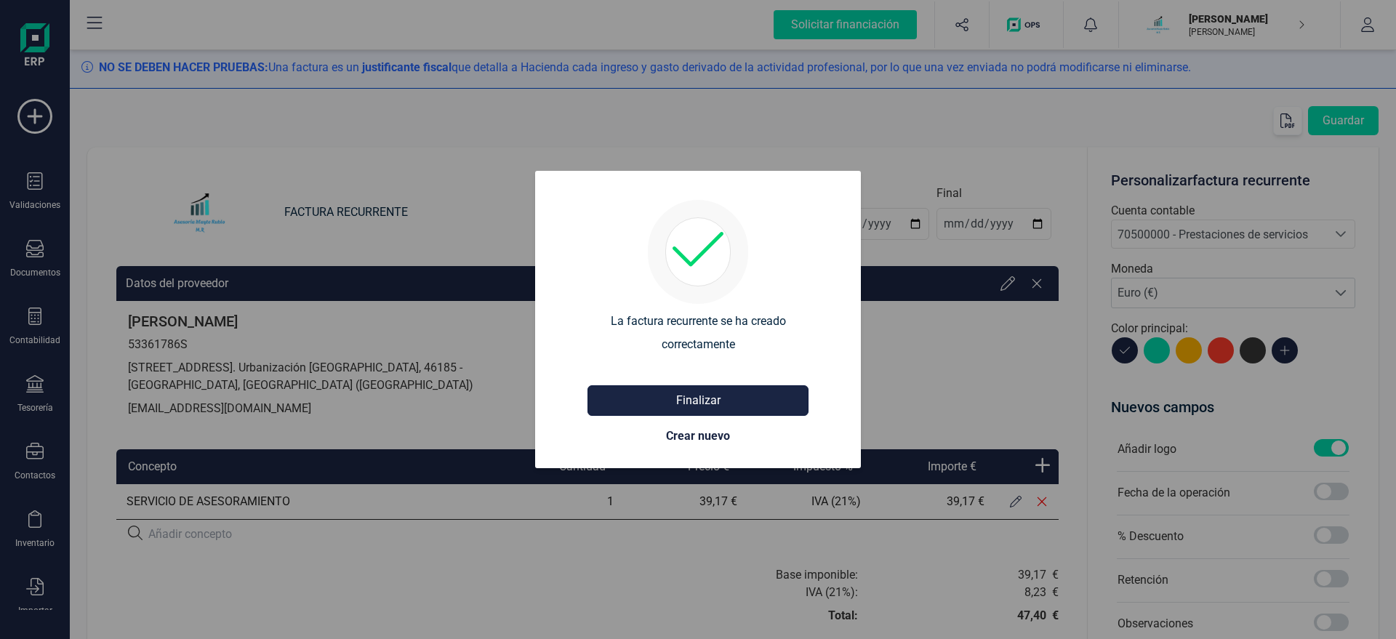
click at [704, 398] on button "Finalizar" at bounding box center [697, 400] width 221 height 31
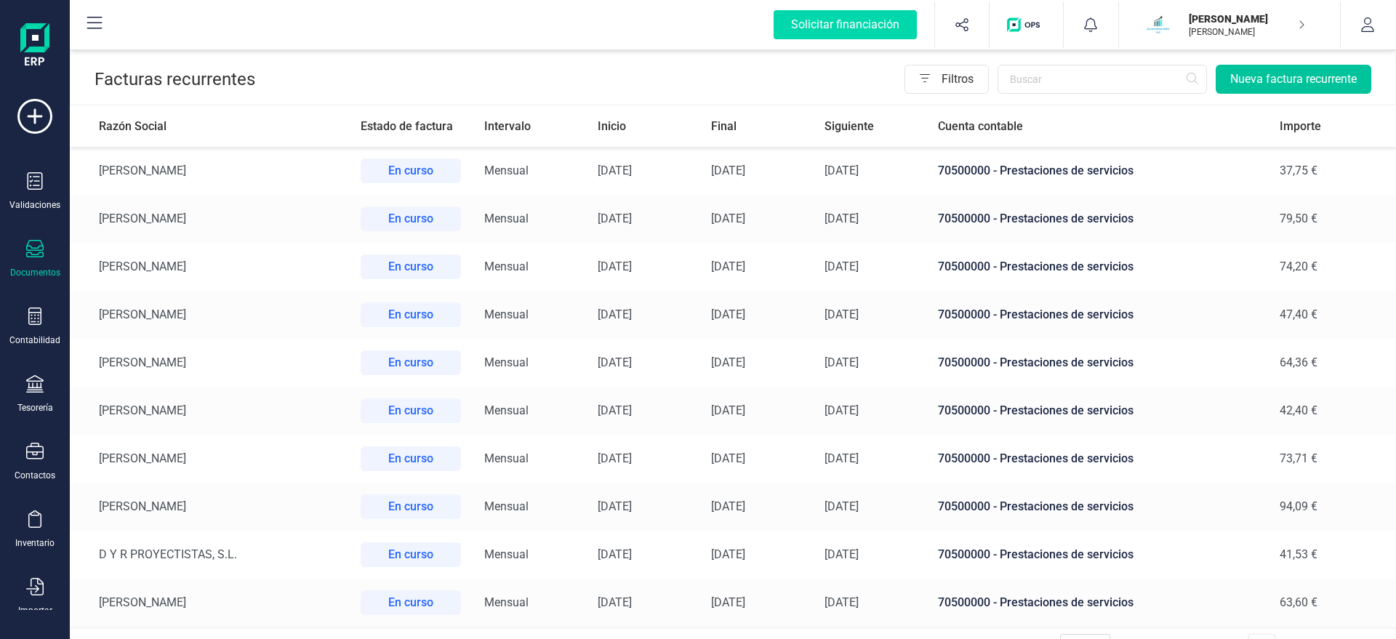
click at [1295, 74] on button "Nueva factura recurrente" at bounding box center [1293, 79] width 156 height 29
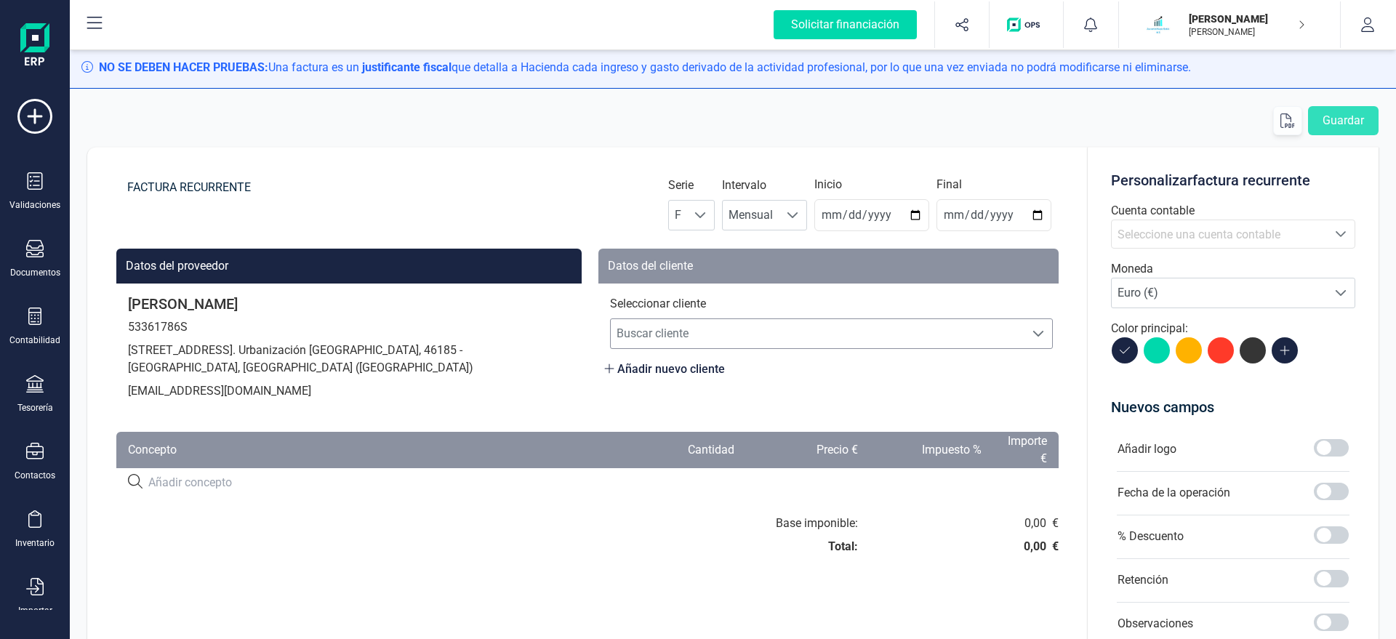
click at [669, 337] on span "Buscar cliente" at bounding box center [818, 333] width 414 height 29
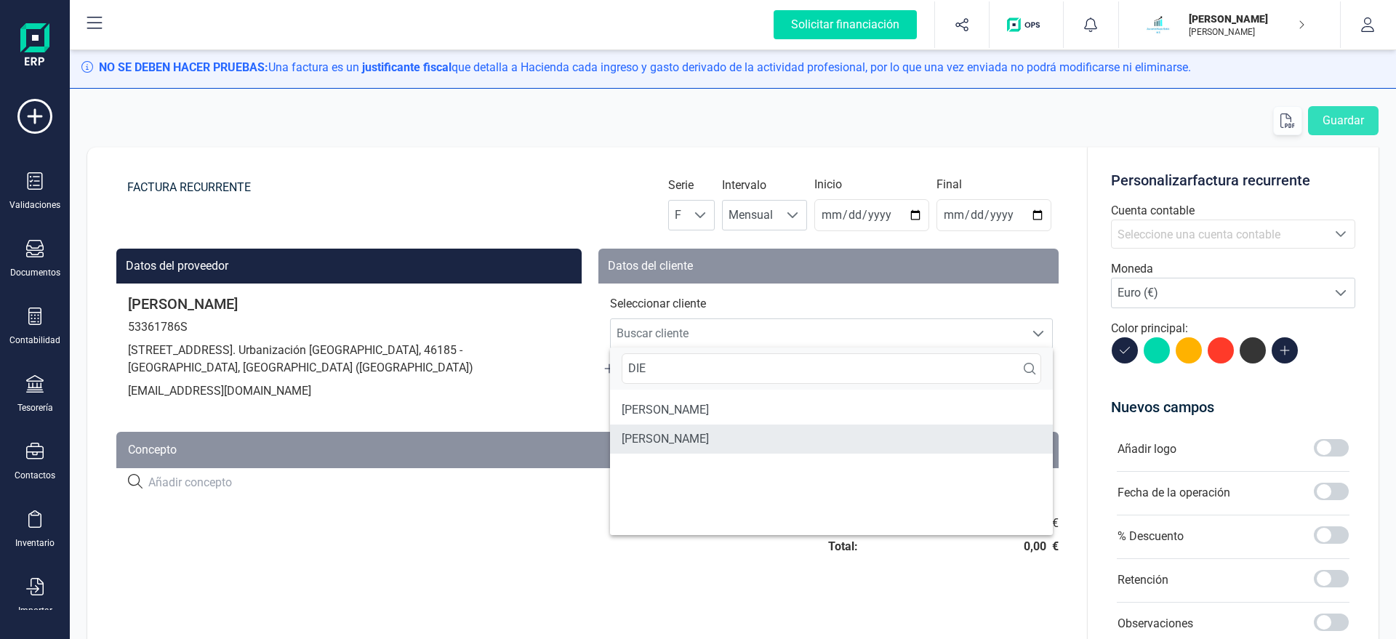
click at [771, 440] on li "DIEGO BERNABE FERNANDEZ RAMIREZ" at bounding box center [831, 439] width 443 height 29
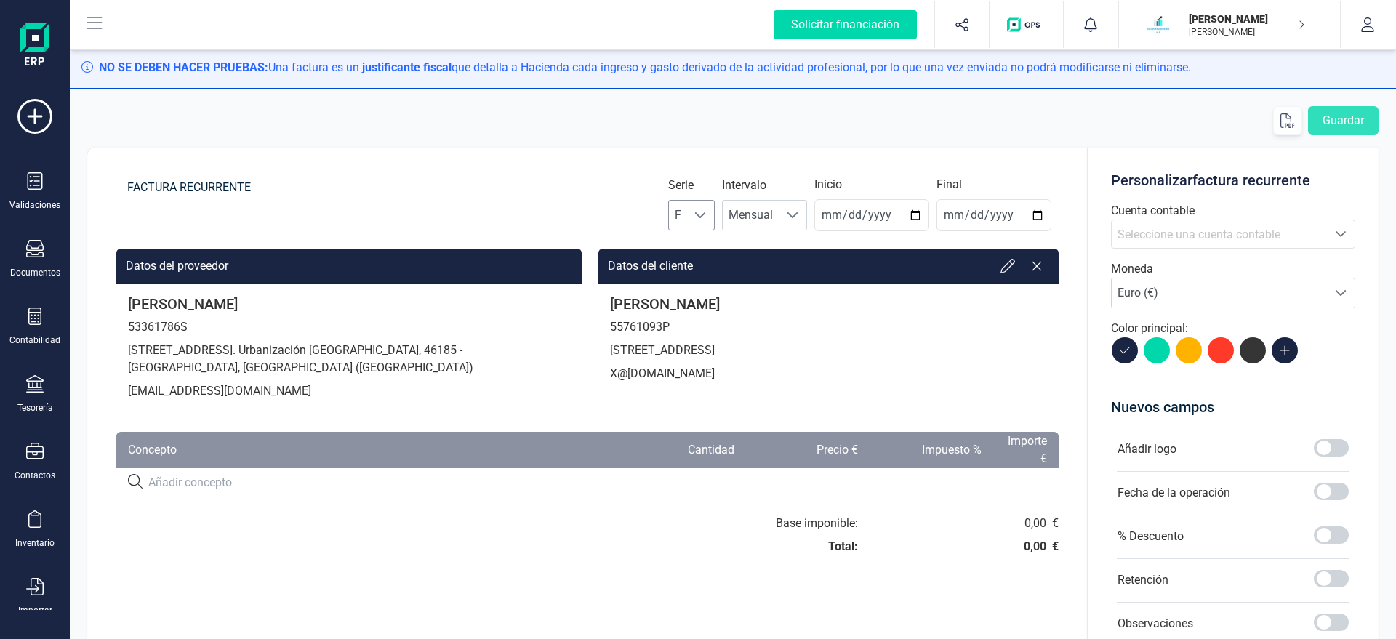
click at [706, 215] on span at bounding box center [700, 215] width 12 height 12
click at [712, 251] on li "A" at bounding box center [704, 250] width 47 height 29
click at [784, 196] on div "Intervalo Mensual Mensual" at bounding box center [764, 203] width 85 height 55
click at [834, 217] on input "2025-08-22" at bounding box center [871, 215] width 115 height 32
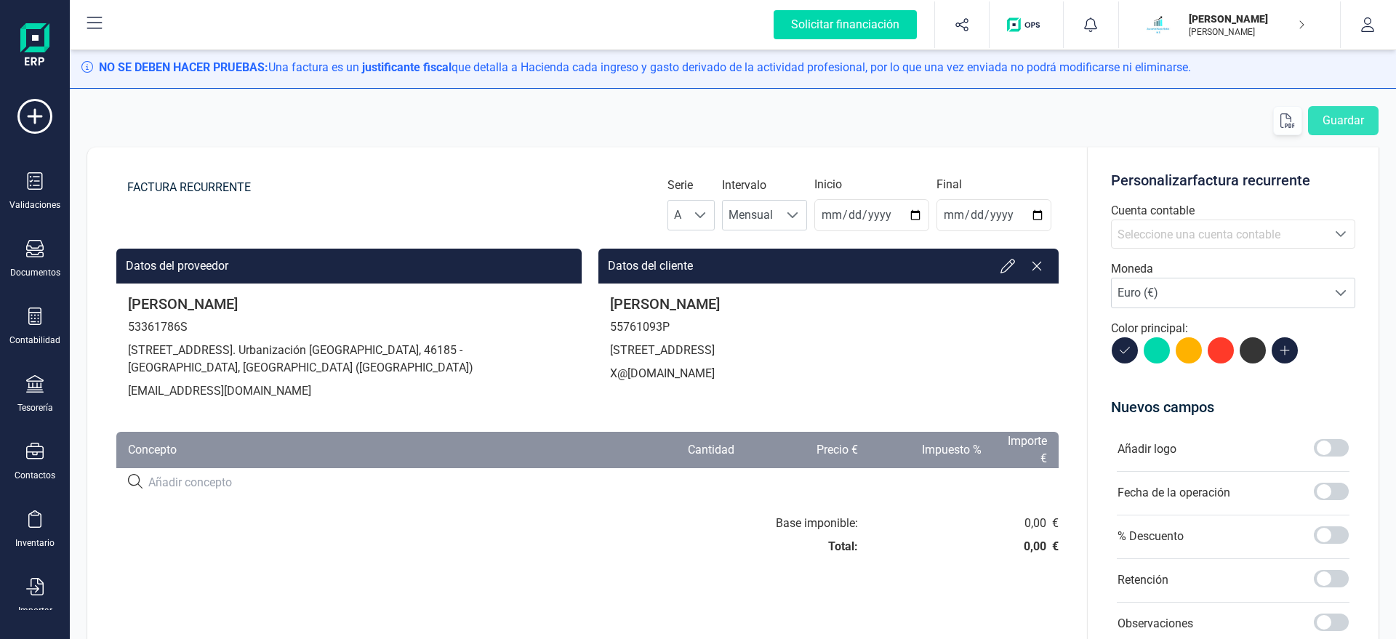
click at [181, 480] on input at bounding box center [377, 482] width 459 height 17
paste input "SERVICIO DE ASESORAMIENTO"
click at [202, 525] on div at bounding box center [346, 553] width 482 height 76
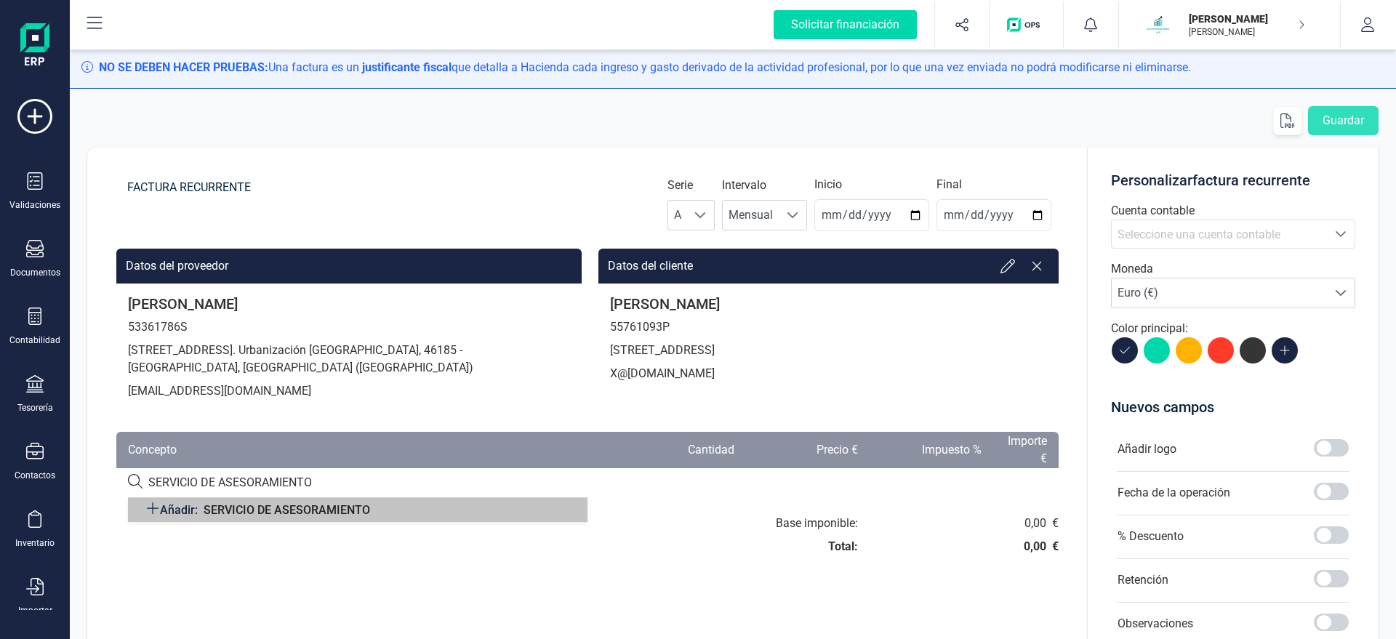
click at [233, 512] on span "SERVICIO DE ASESORAMIENTO" at bounding box center [287, 510] width 166 height 14
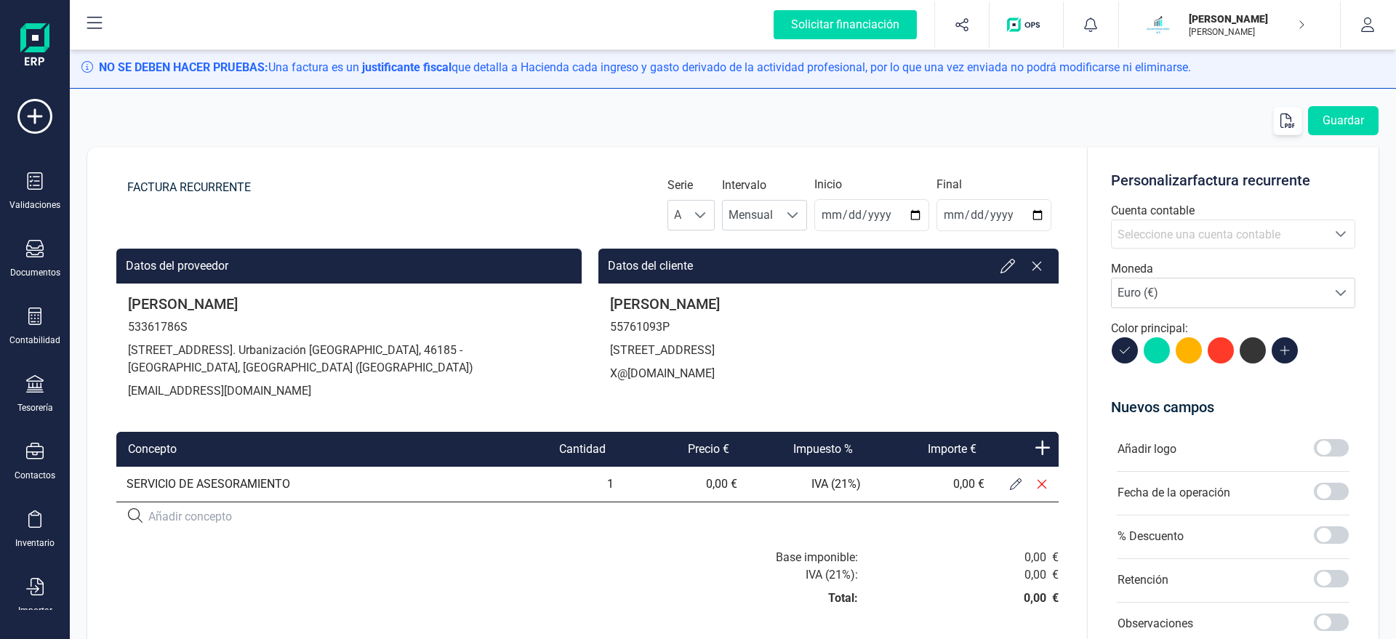
click at [1008, 483] on button at bounding box center [1015, 484] width 26 height 26
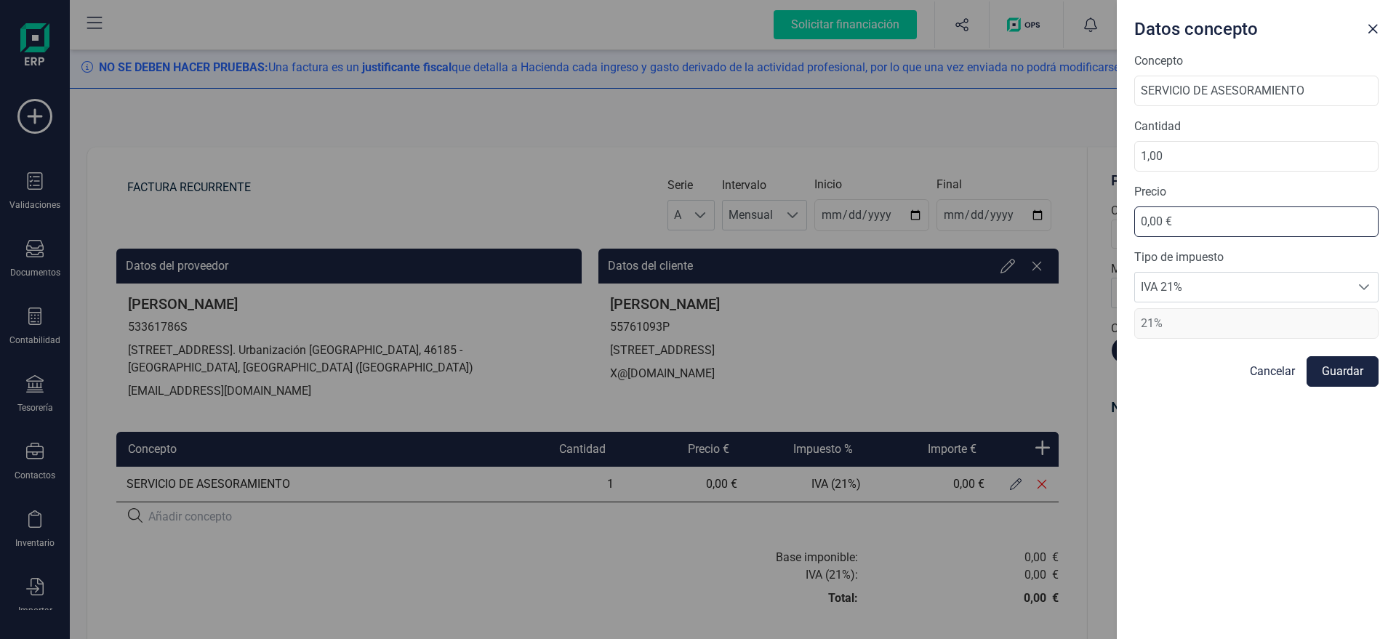
drag, startPoint x: 1199, startPoint y: 223, endPoint x: 899, endPoint y: 212, distance: 300.4
click at [1134, 237] on input "0,00 €" at bounding box center [1256, 221] width 244 height 31
click at [1347, 377] on button "Guardar" at bounding box center [1342, 371] width 72 height 31
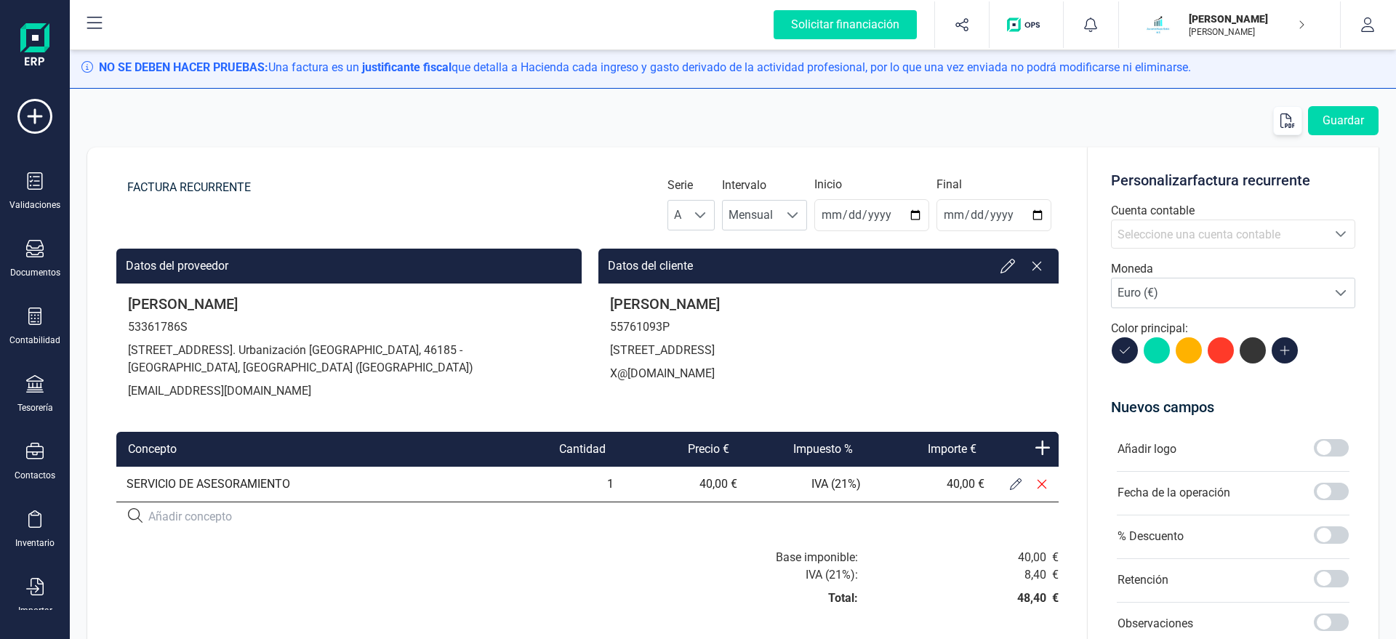
click at [1173, 235] on span "Seleccione una cuenta contable" at bounding box center [1198, 235] width 163 height 14
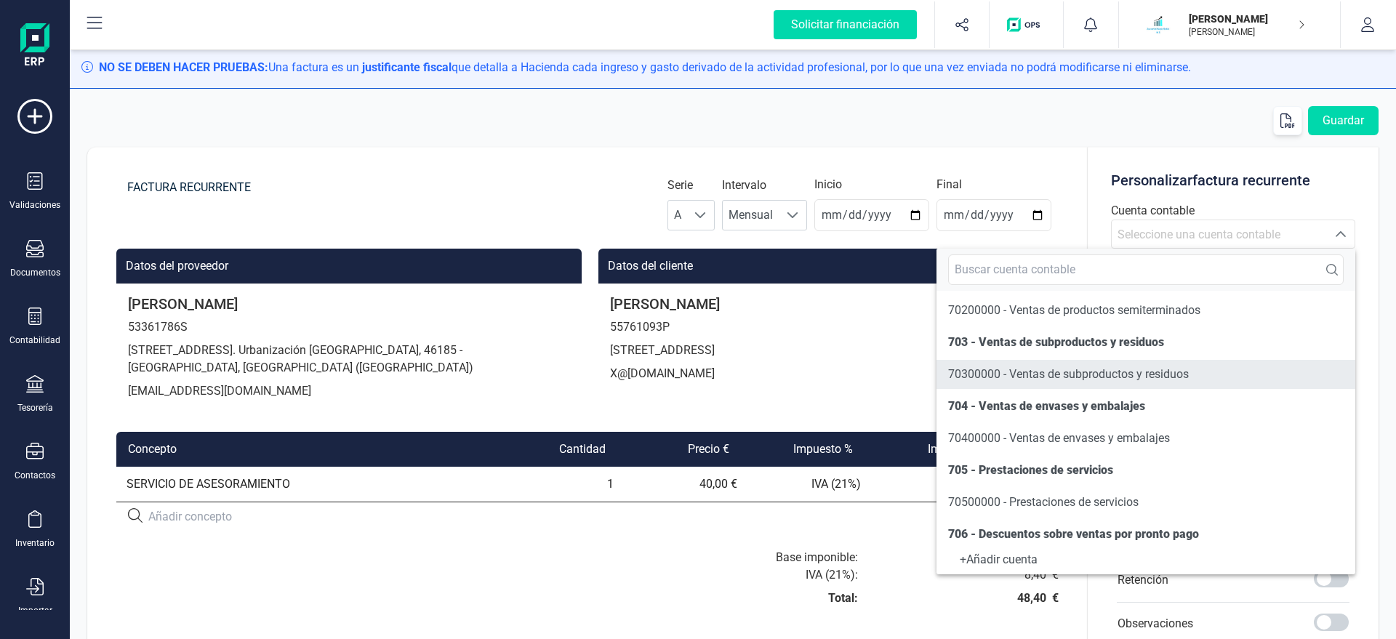
scroll to position [166, 0]
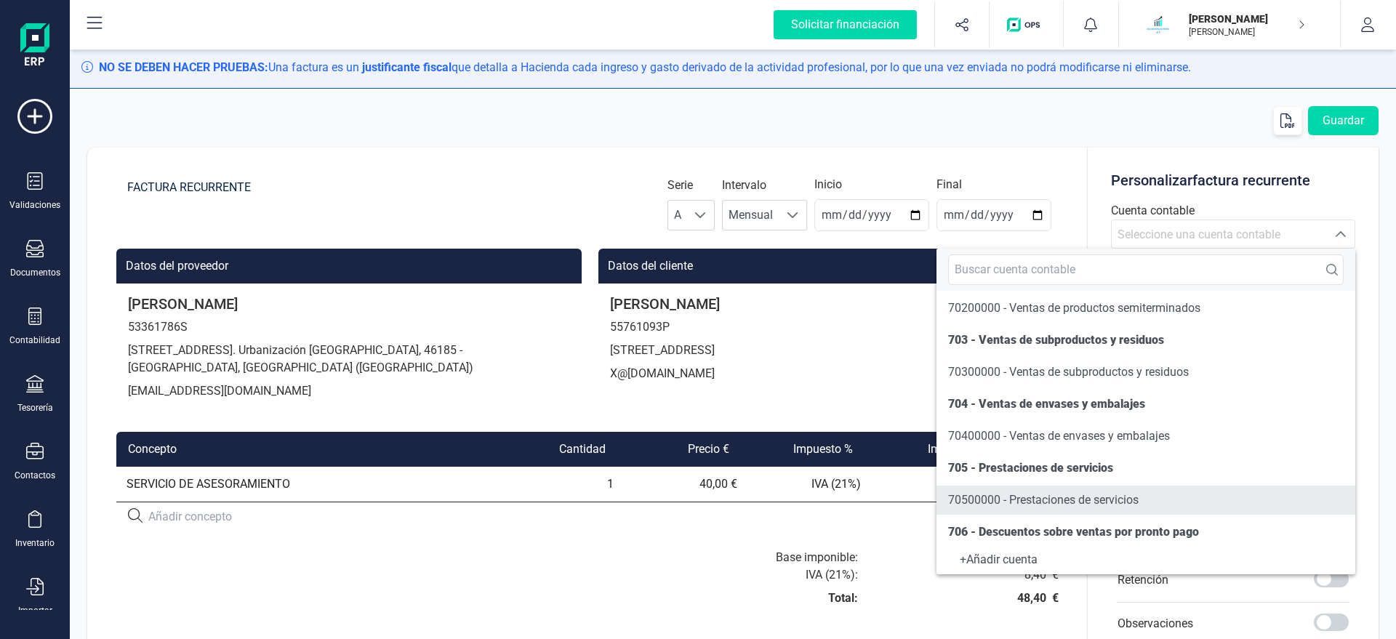
click at [995, 499] on span "70500000 - Prestaciones de servicios" at bounding box center [1043, 500] width 190 height 14
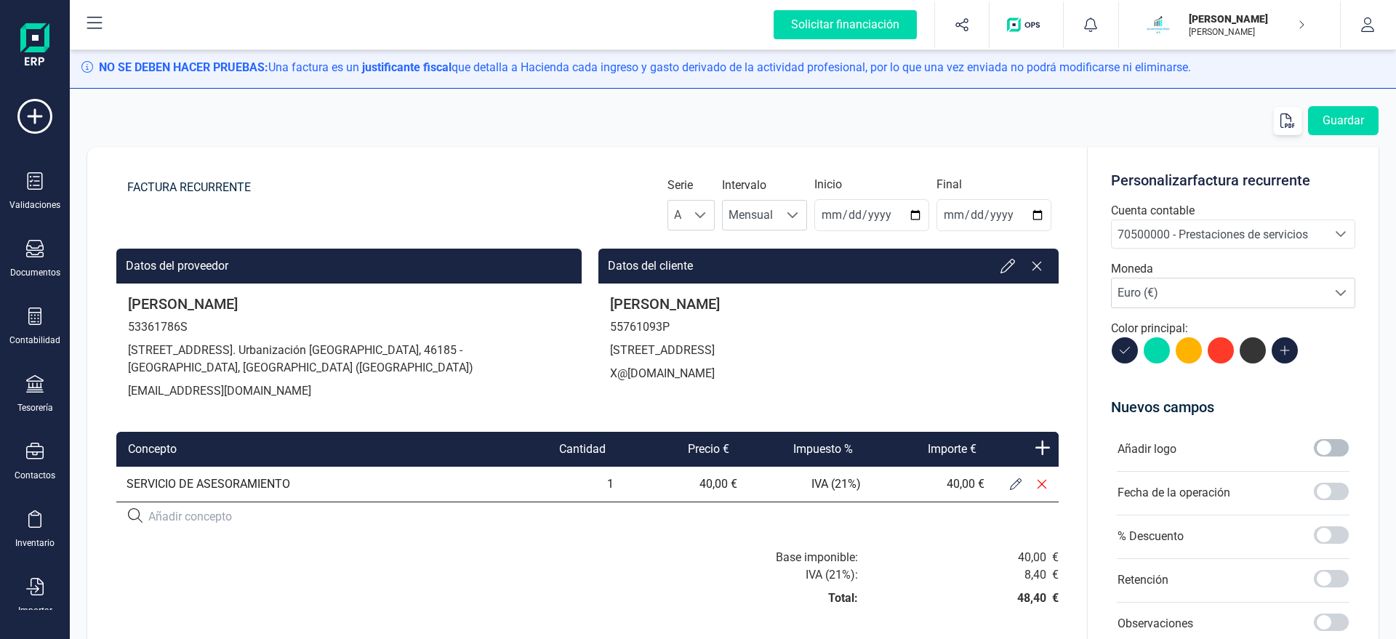
click at [1334, 454] on span at bounding box center [1331, 447] width 35 height 17
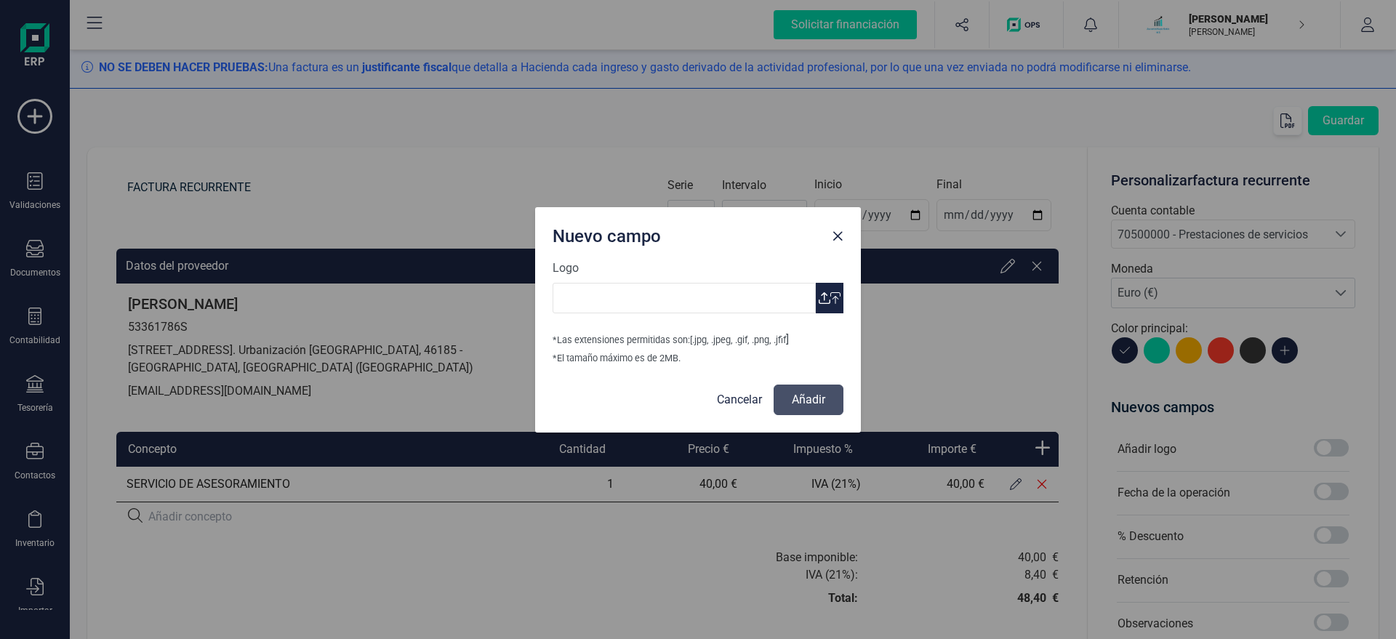
click at [839, 308] on button "button" at bounding box center [830, 298] width 28 height 31
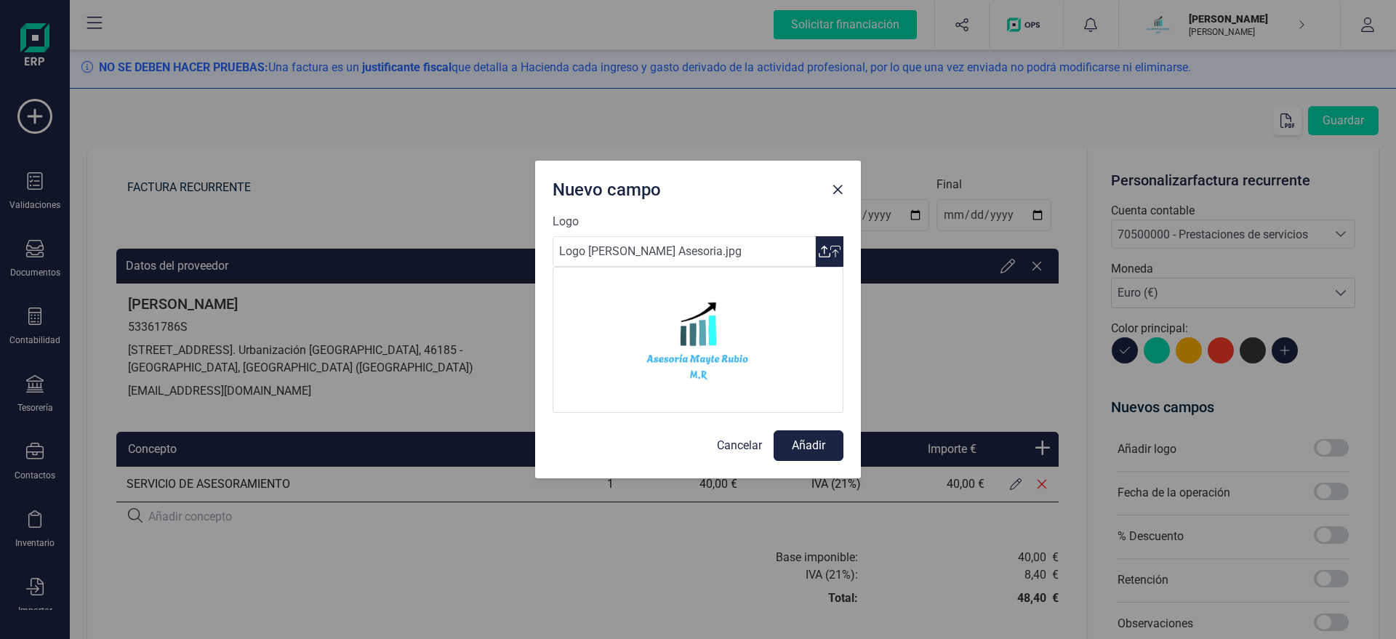
click at [813, 446] on button "Añadir" at bounding box center [808, 445] width 70 height 31
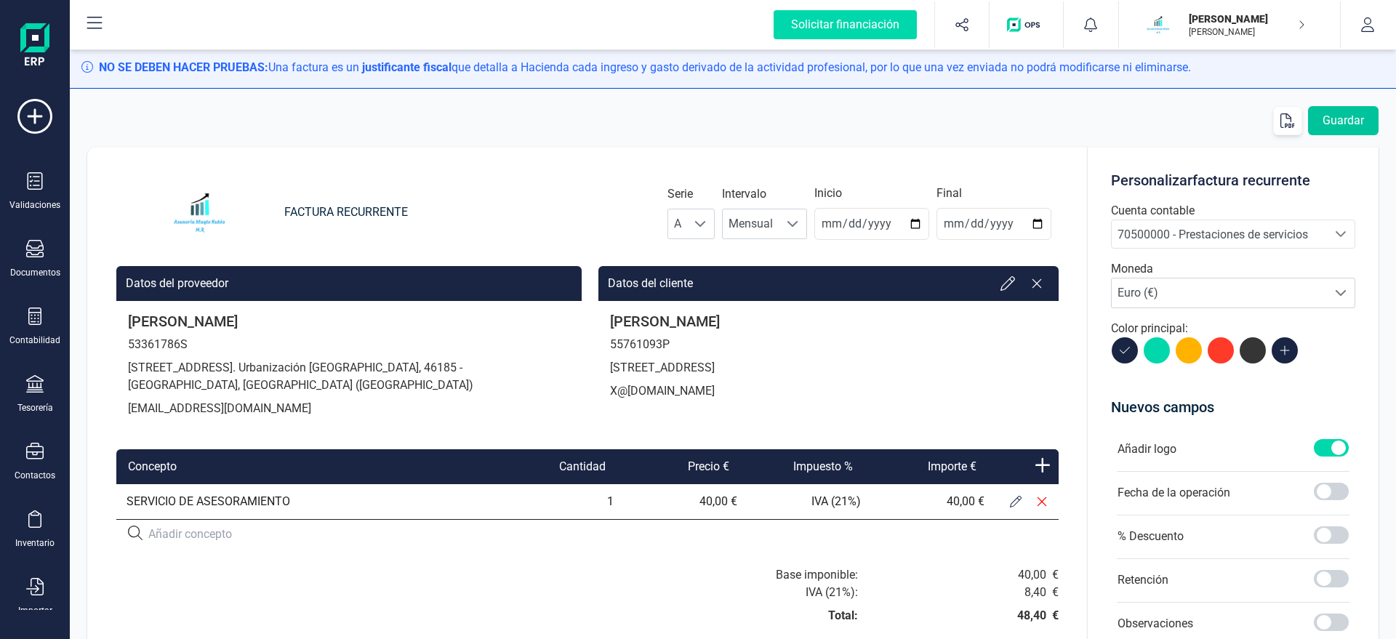
click at [1339, 129] on button "Guardar" at bounding box center [1343, 120] width 71 height 29
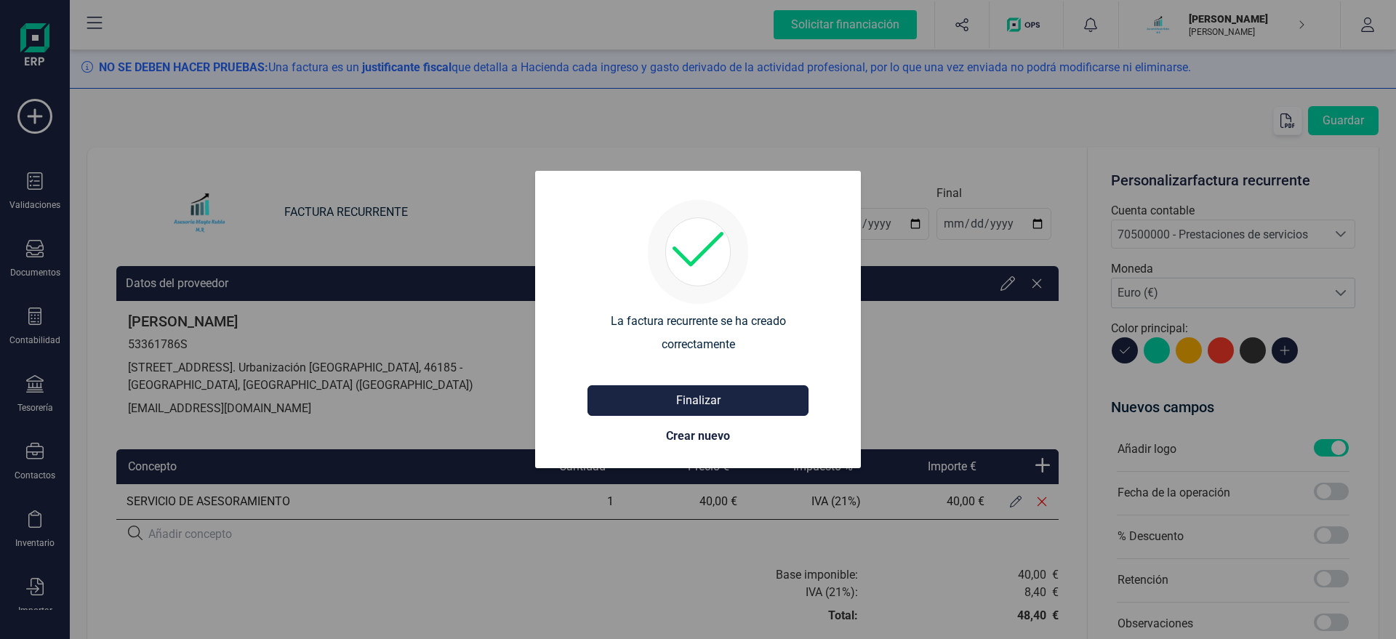
click at [704, 405] on button "Finalizar" at bounding box center [697, 400] width 221 height 31
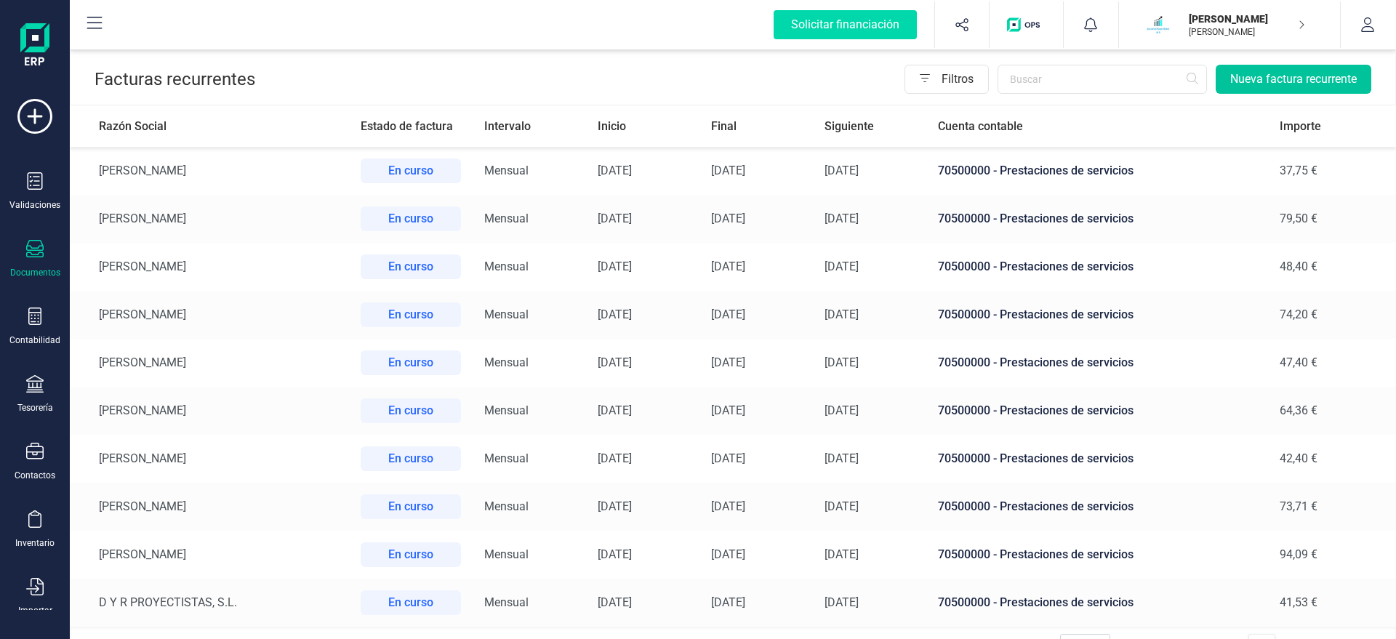
click at [1260, 75] on button "Nueva factura recurrente" at bounding box center [1293, 79] width 156 height 29
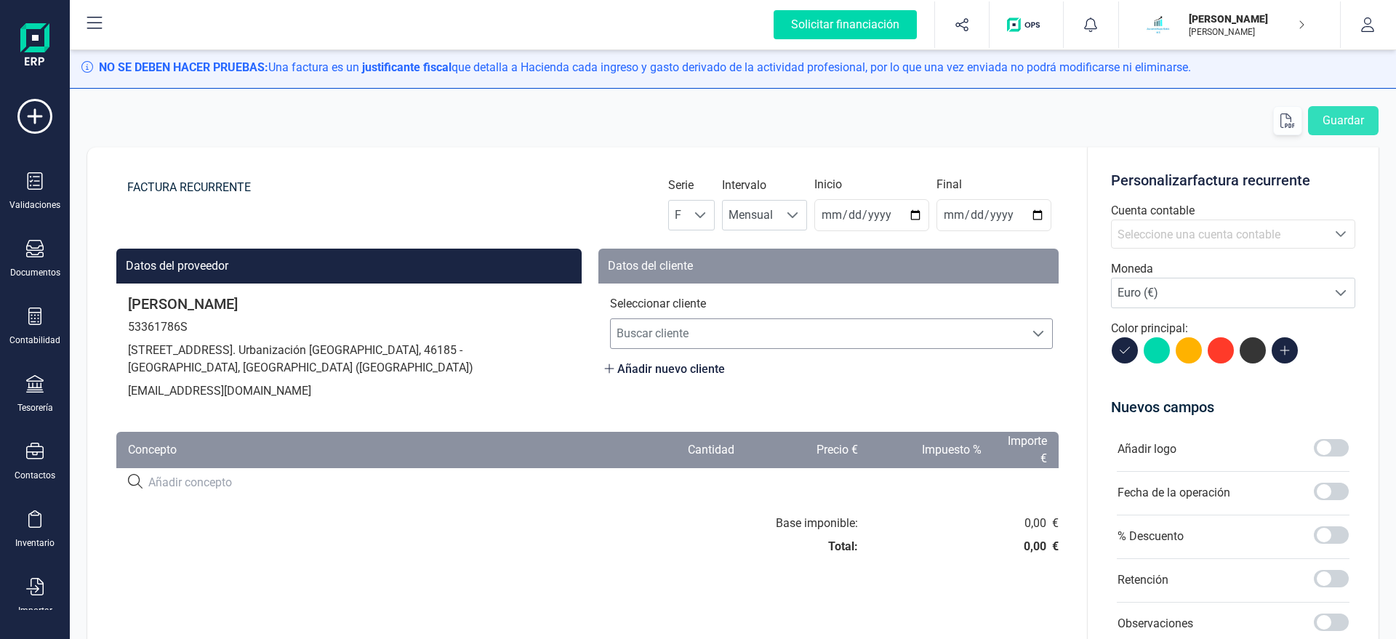
click at [671, 331] on span "Buscar cliente" at bounding box center [818, 333] width 414 height 29
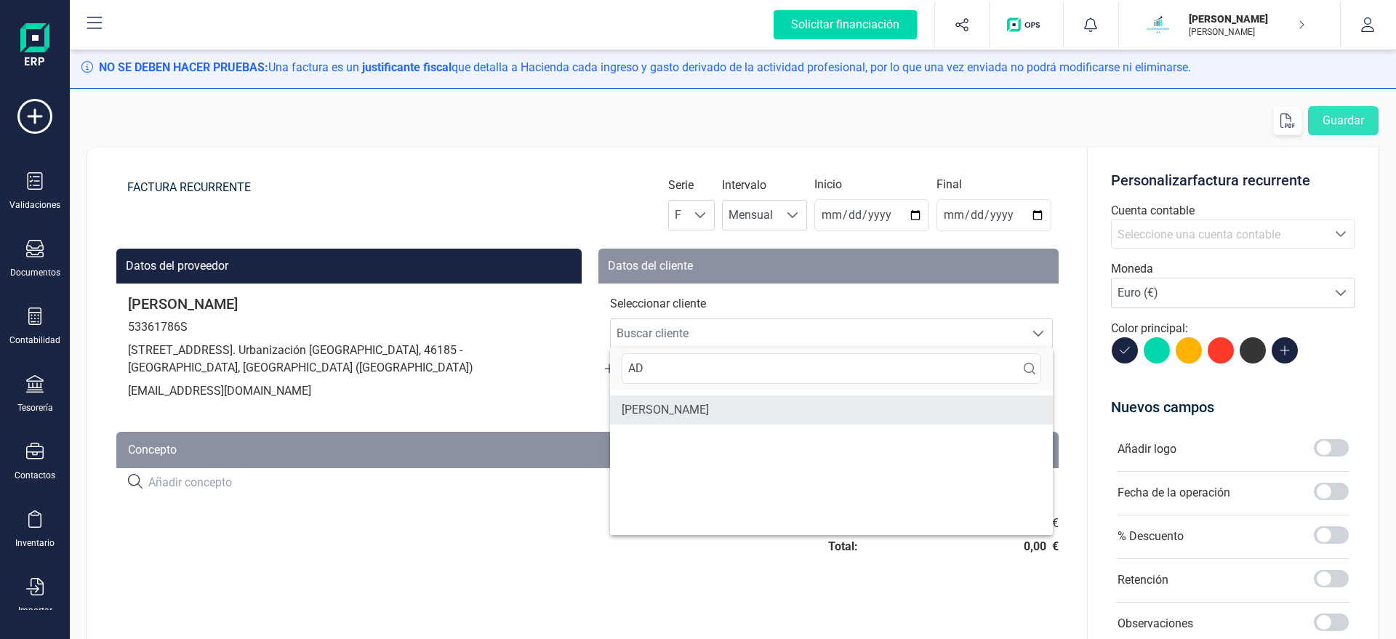
click at [682, 411] on li "[PERSON_NAME] [PERSON_NAME]" at bounding box center [831, 409] width 443 height 29
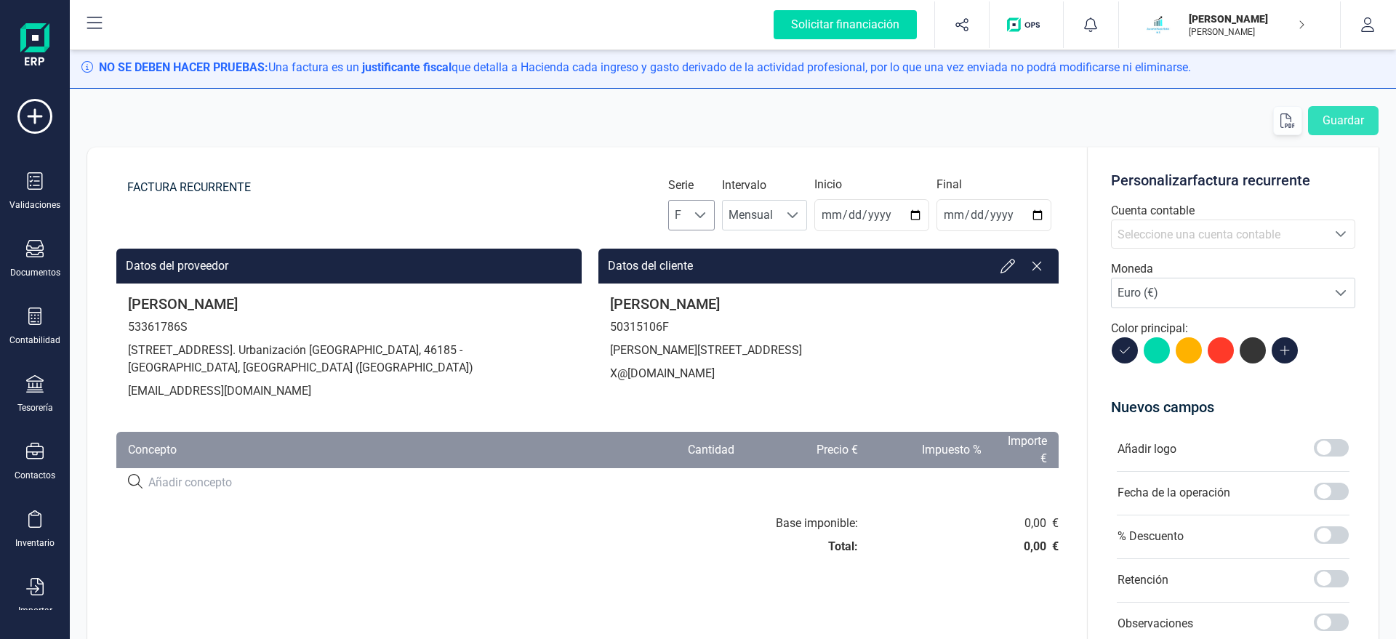
click at [687, 214] on span "F" at bounding box center [678, 215] width 18 height 29
click at [709, 252] on li "A" at bounding box center [704, 250] width 47 height 29
click at [840, 217] on input "2025-08-22" at bounding box center [871, 215] width 115 height 32
click at [1210, 233] on span "Seleccione una cuenta contable" at bounding box center [1198, 235] width 163 height 14
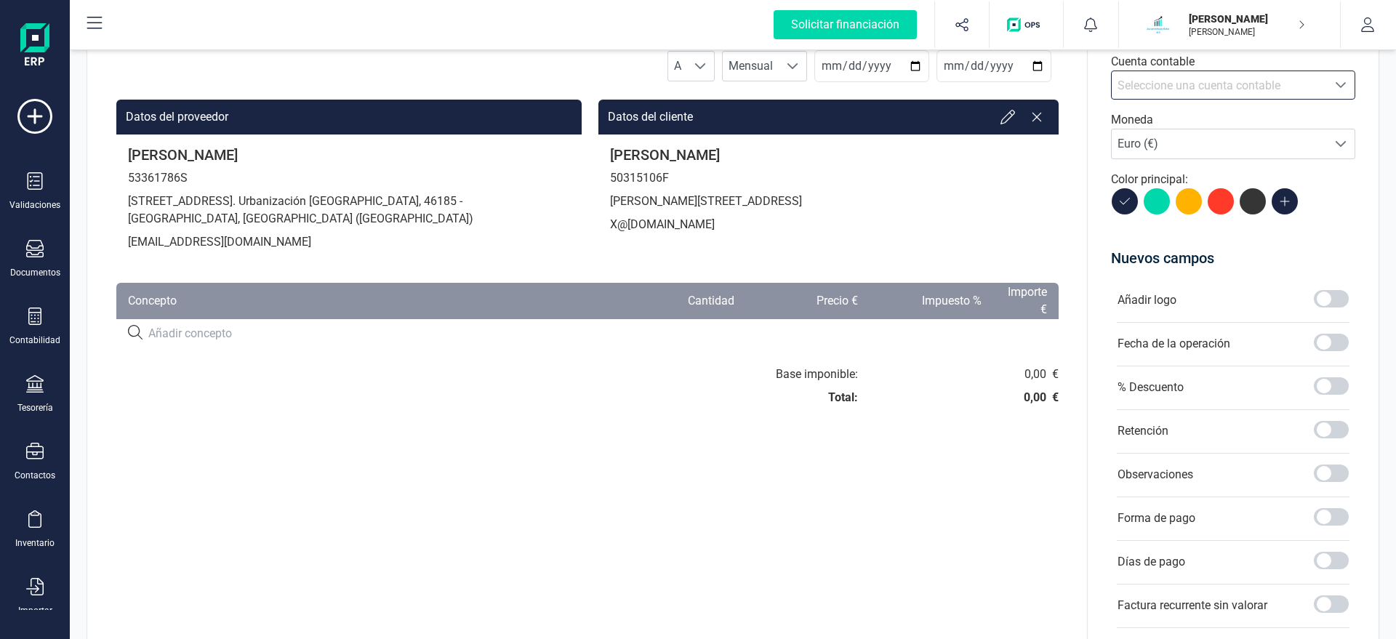
scroll to position [166, 0]
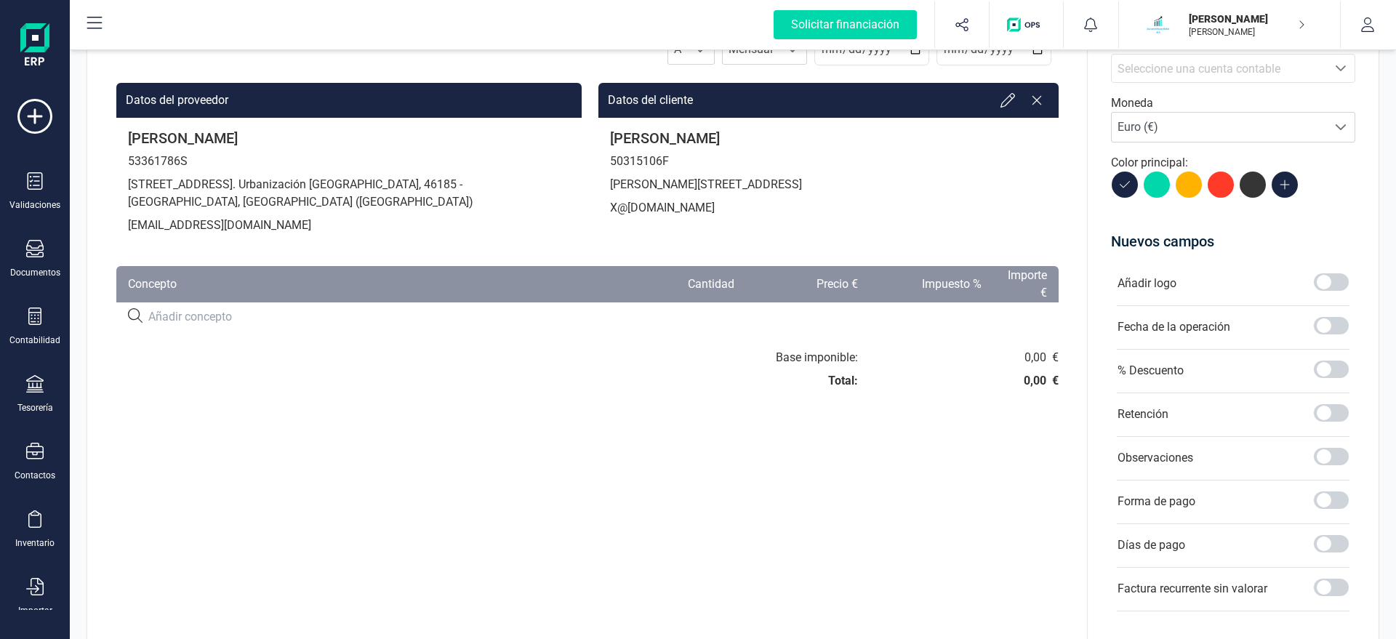
click at [1209, 72] on span "Seleccione una cuenta contable" at bounding box center [1198, 69] width 163 height 14
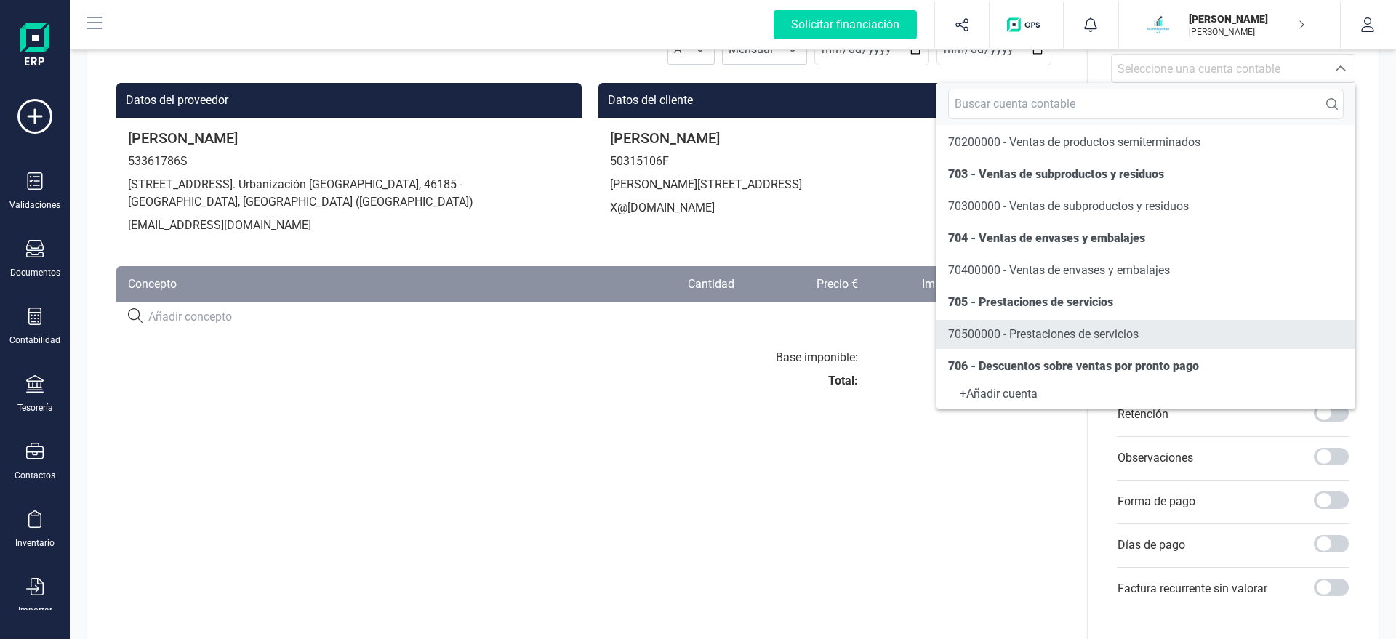
click at [984, 334] on span "70500000 - Prestaciones de servicios" at bounding box center [1043, 334] width 190 height 14
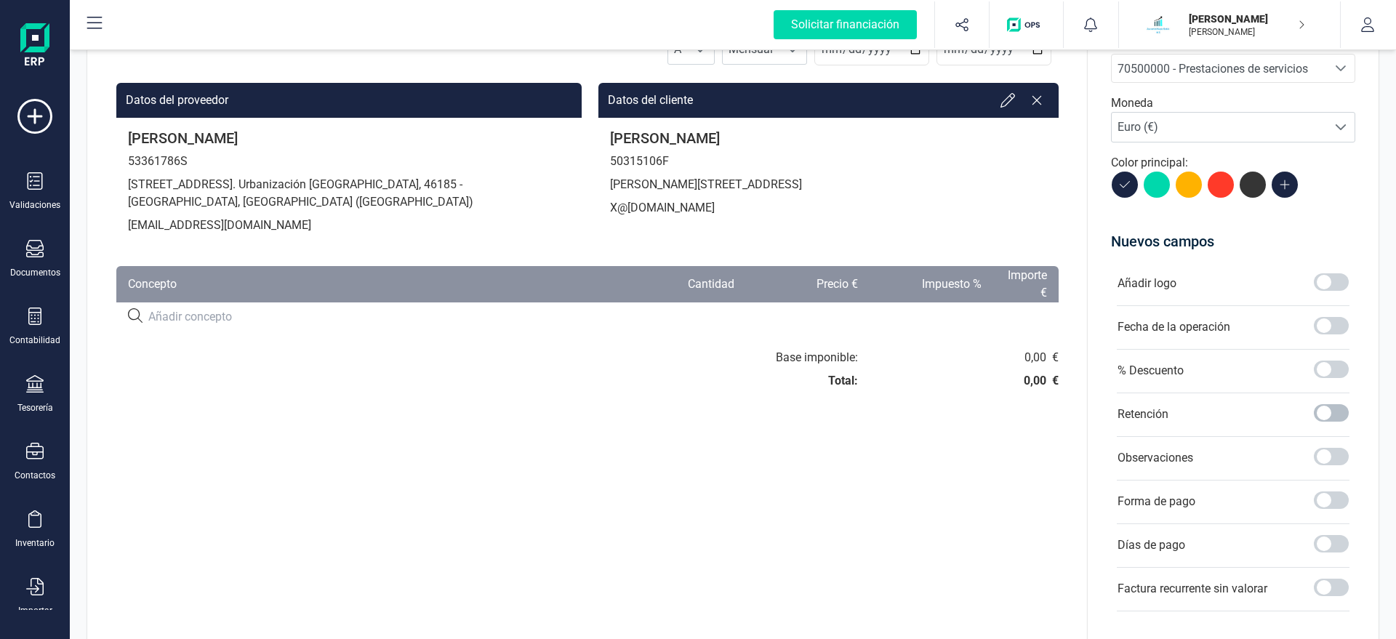
click at [1324, 414] on span at bounding box center [1331, 412] width 35 height 17
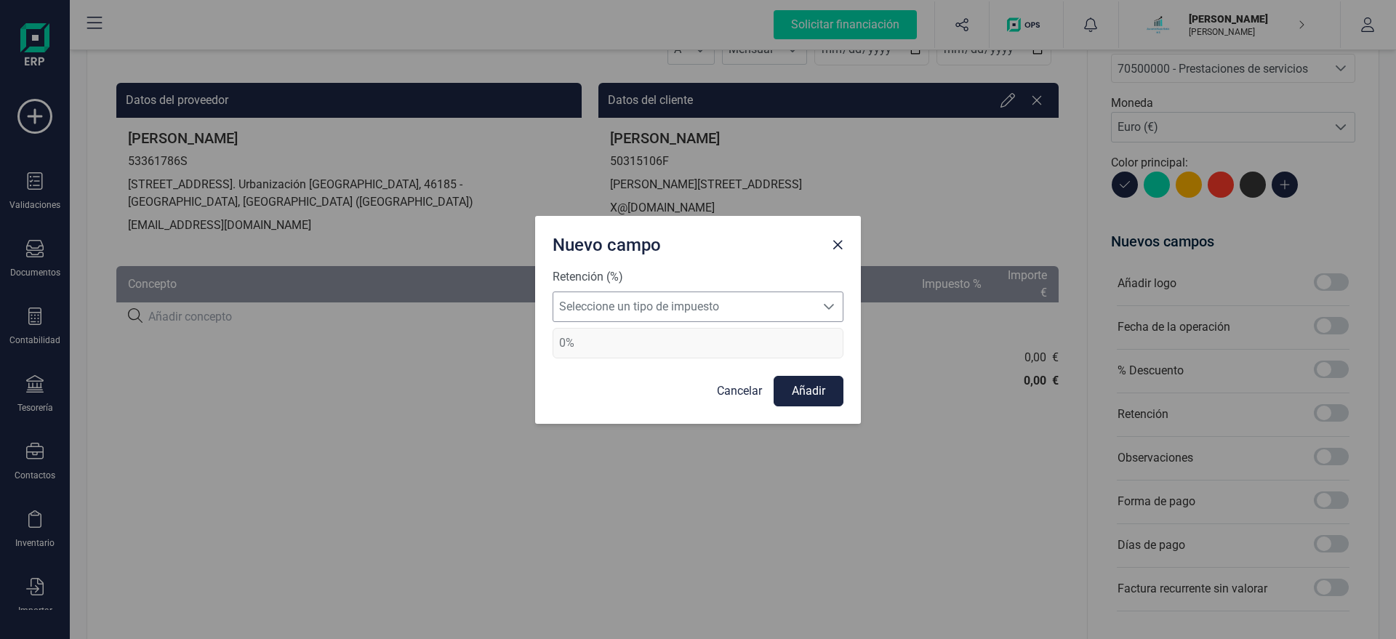
click at [734, 307] on span "Seleccione un tipo de impuesto" at bounding box center [684, 306] width 262 height 29
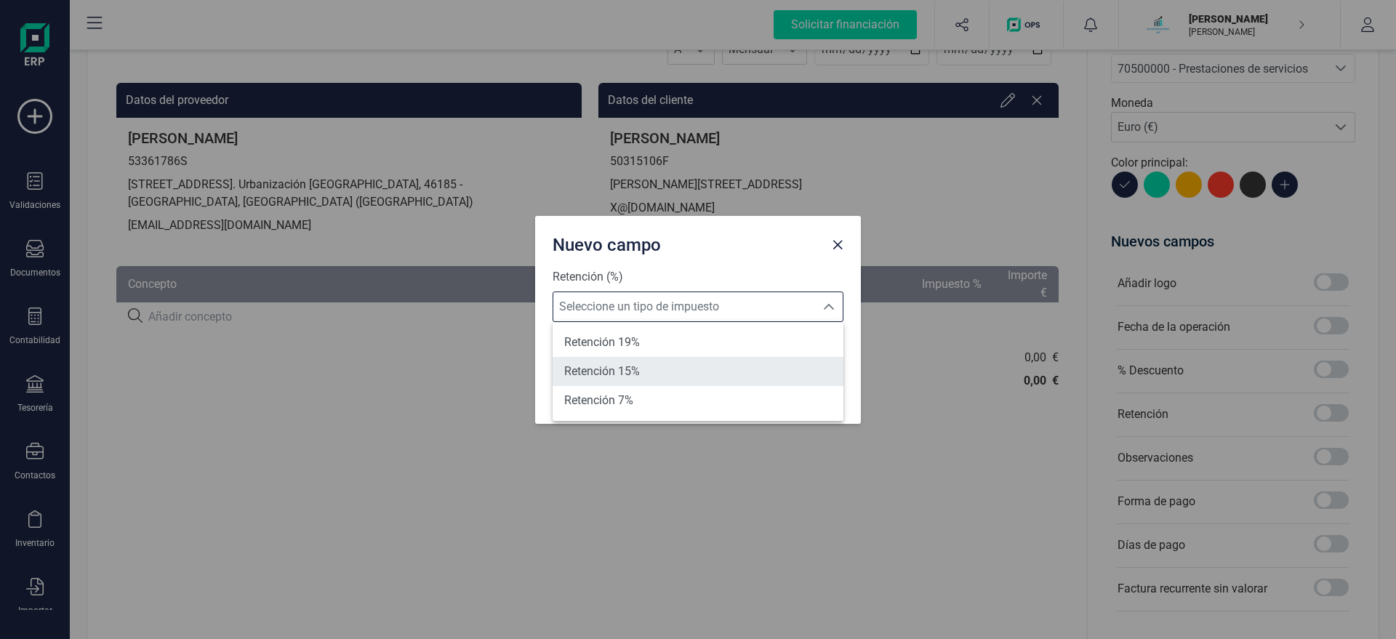
click at [638, 379] on span "Retención 15%" at bounding box center [602, 371] width 76 height 17
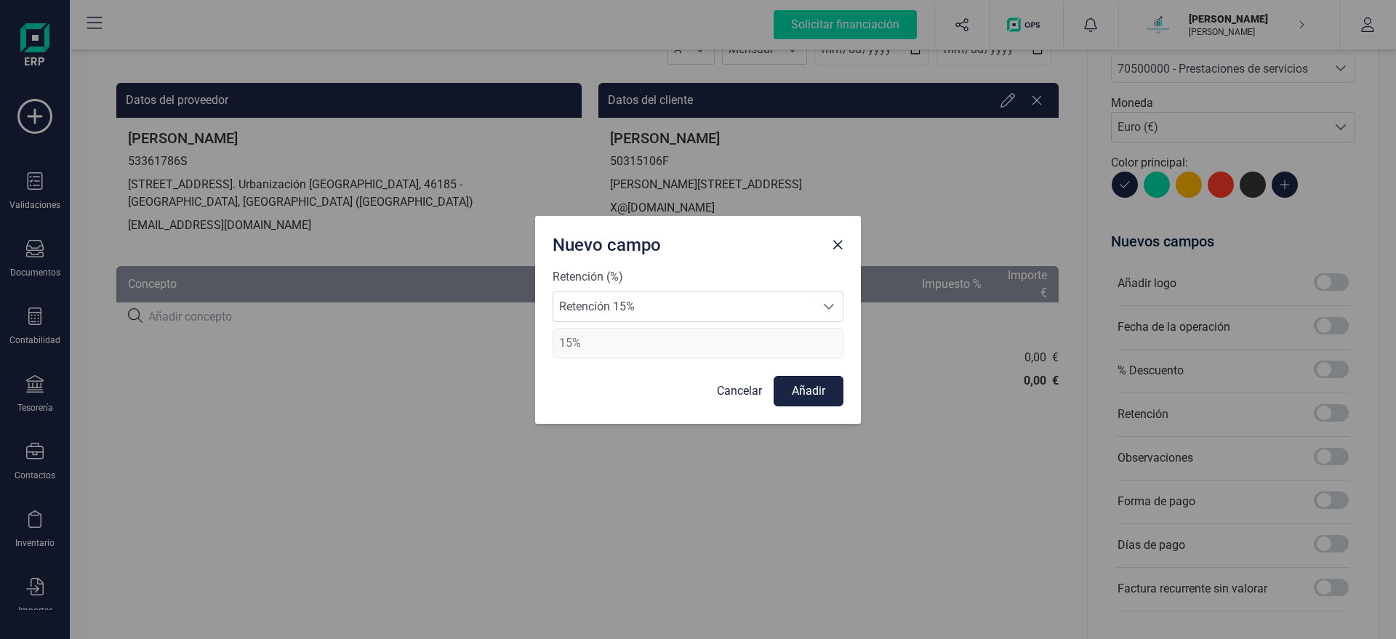
click at [818, 385] on button "Añadir" at bounding box center [808, 391] width 70 height 31
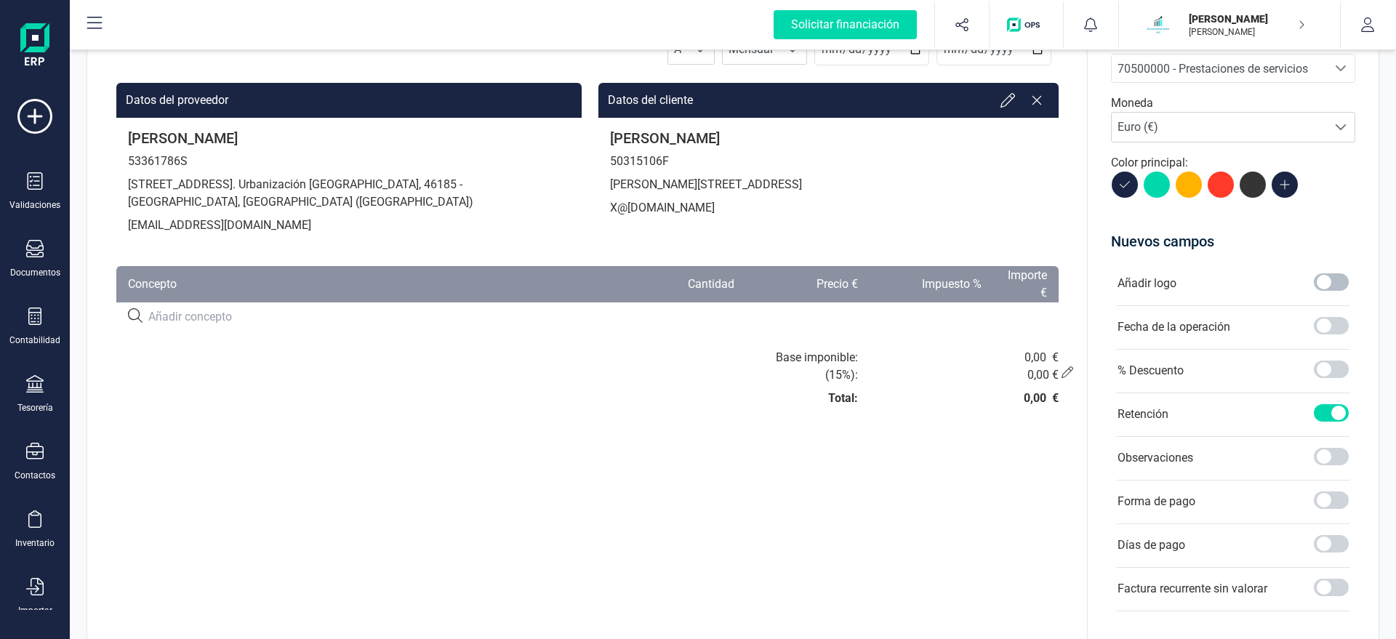
click at [1326, 293] on div at bounding box center [1331, 283] width 35 height 20
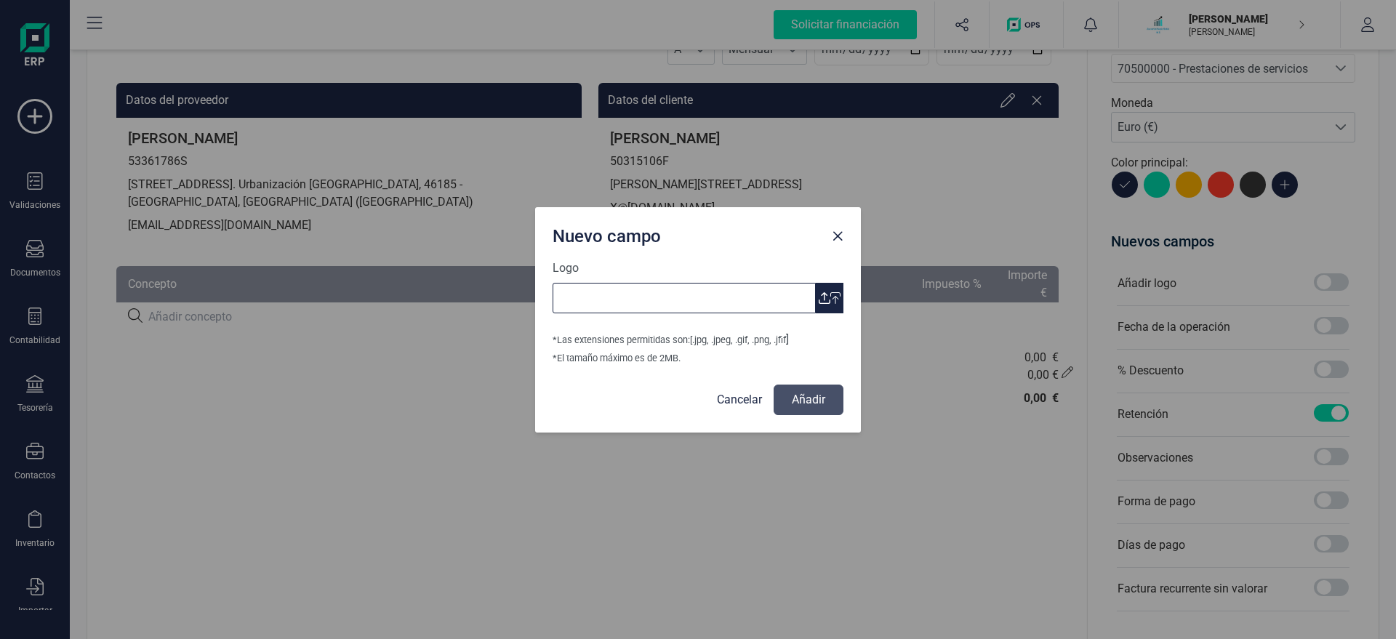
click at [813, 296] on input "Logo" at bounding box center [683, 298] width 263 height 31
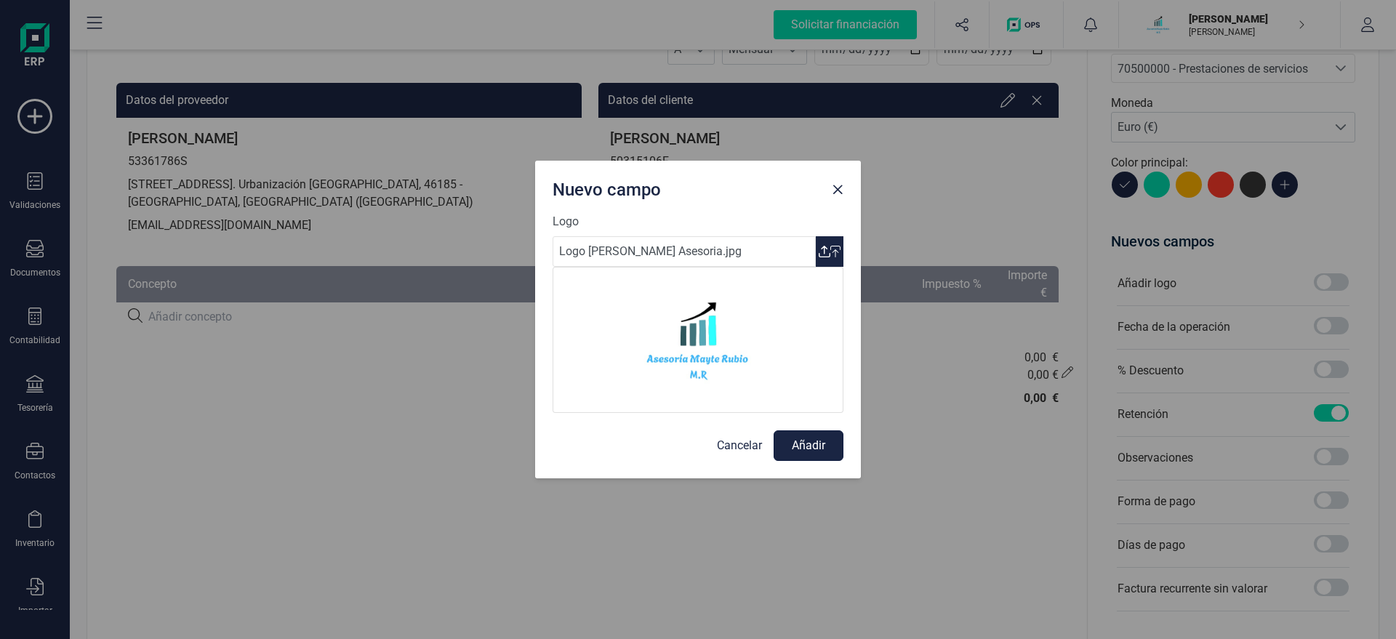
click at [805, 444] on button "Añadir" at bounding box center [808, 445] width 70 height 31
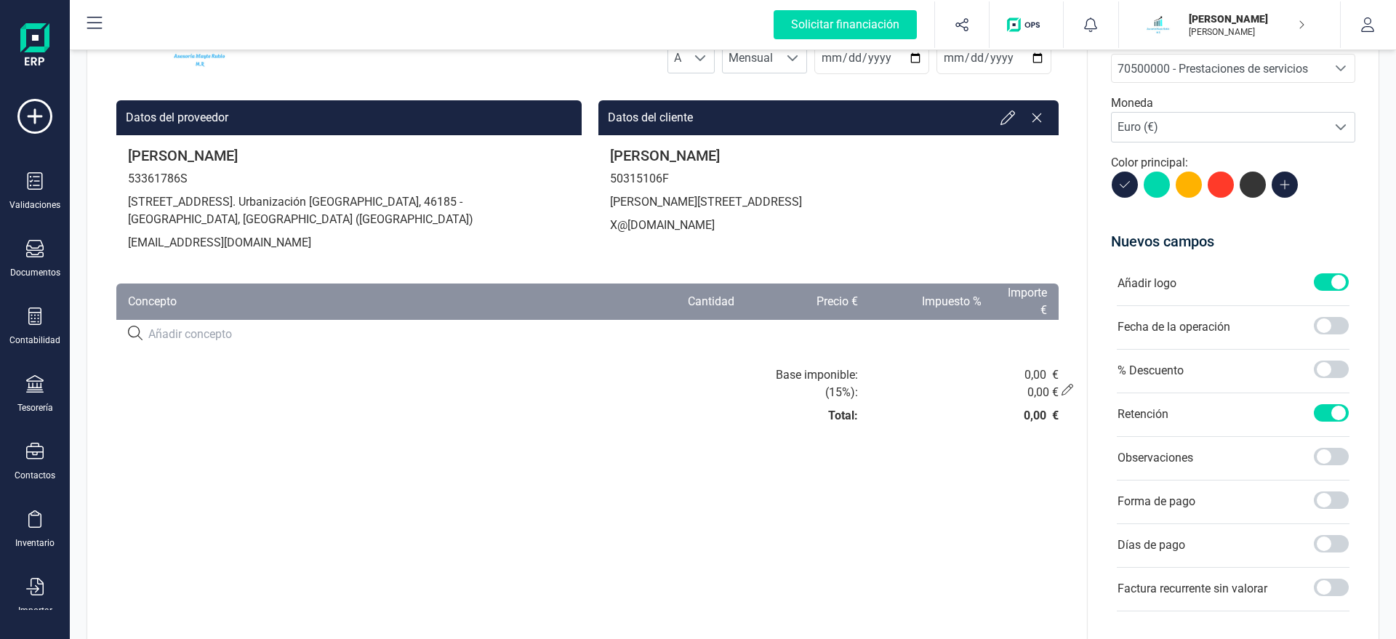
click at [265, 342] on input at bounding box center [377, 334] width 459 height 17
paste input "SERVICIO DE ASESORAMIENTO"
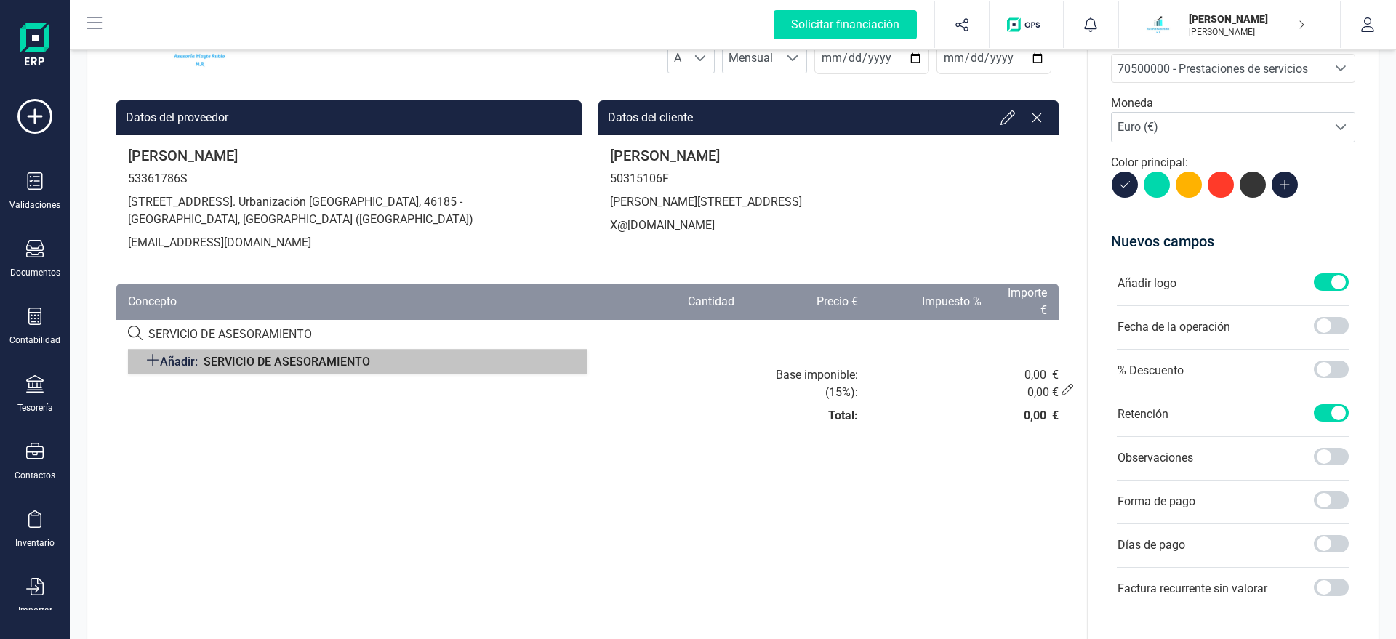
click at [185, 356] on span "Añadir:" at bounding box center [179, 362] width 38 height 14
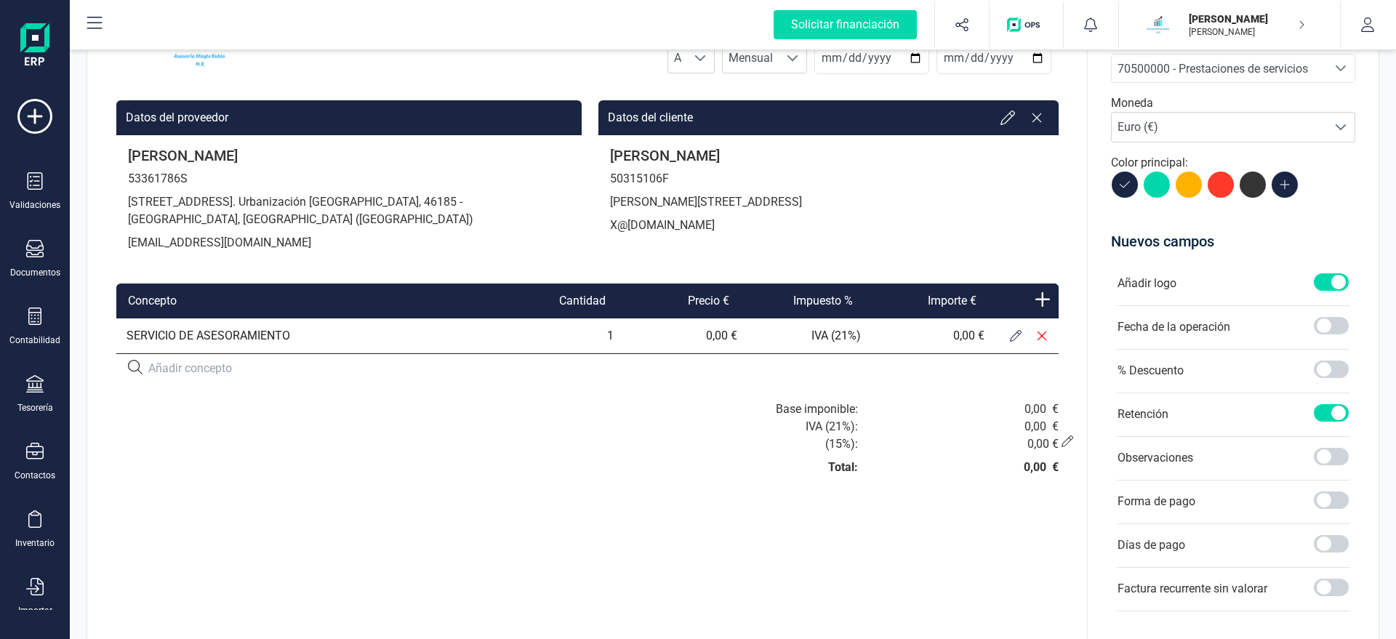
click at [200, 363] on input at bounding box center [377, 368] width 459 height 17
click at [1021, 338] on button at bounding box center [1015, 336] width 26 height 26
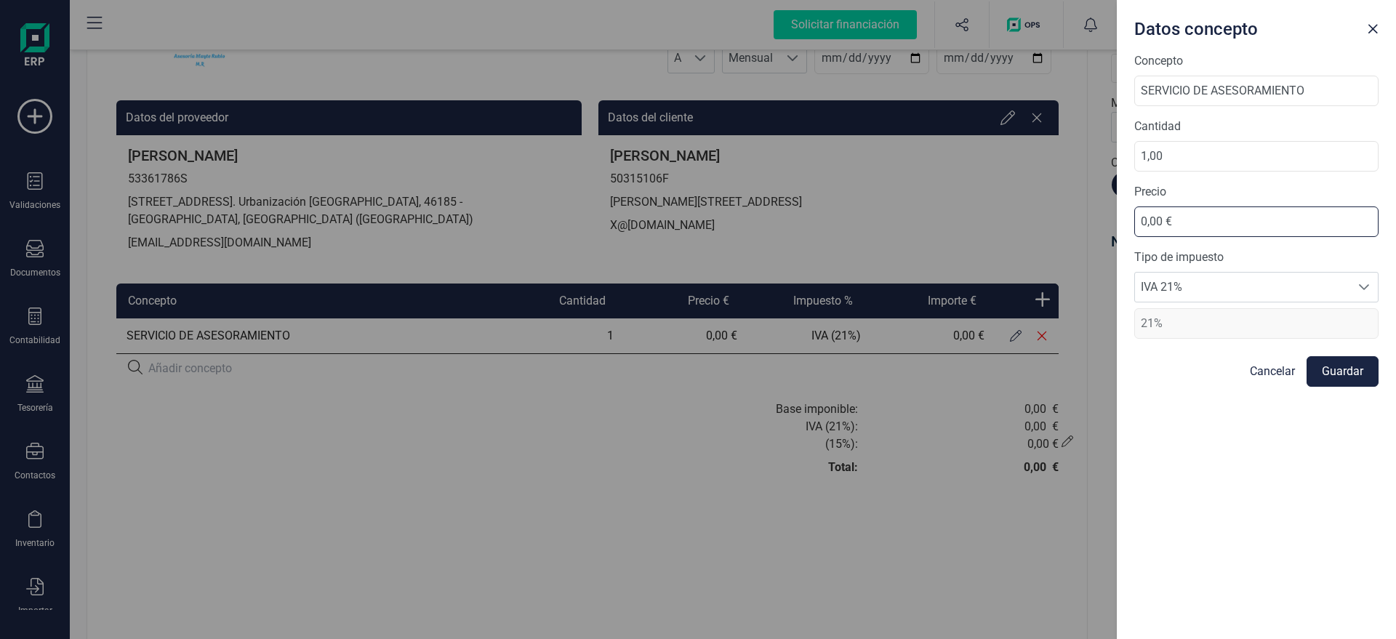
drag, startPoint x: 1184, startPoint y: 211, endPoint x: 893, endPoint y: 253, distance: 294.5
click at [1134, 237] on input "0,00 €" at bounding box center [1256, 221] width 244 height 31
click at [1319, 369] on button "Guardar" at bounding box center [1342, 371] width 72 height 31
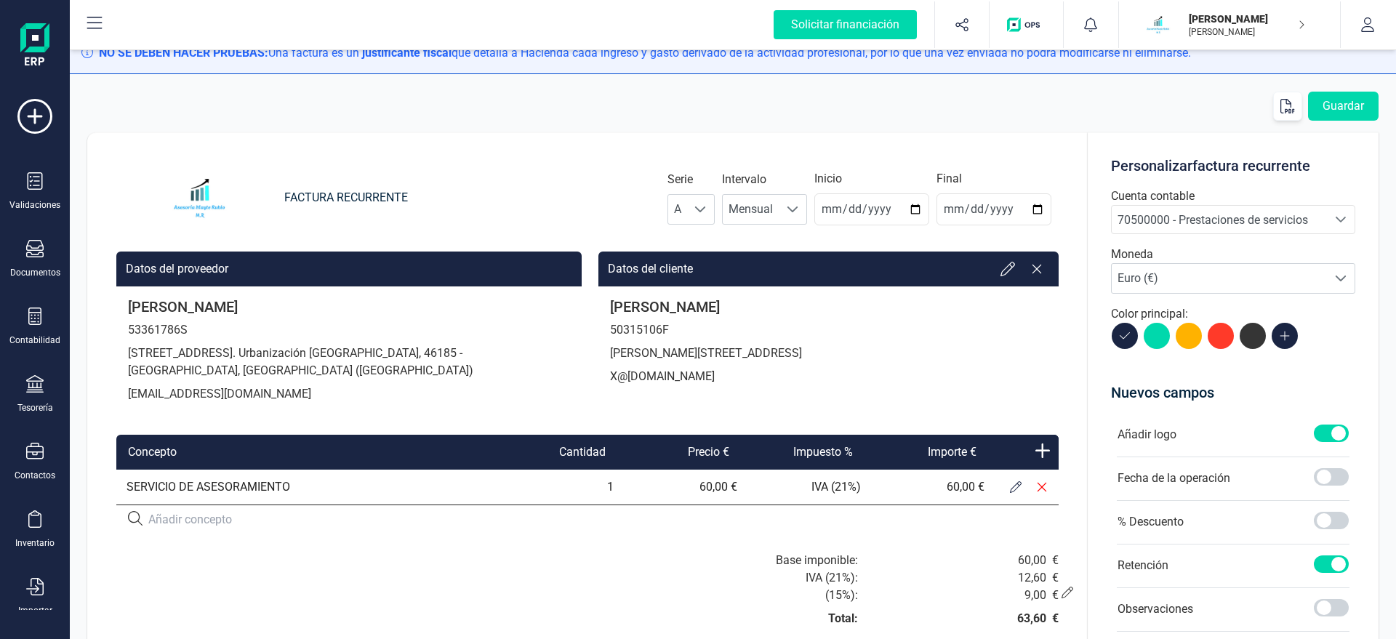
scroll to position [0, 0]
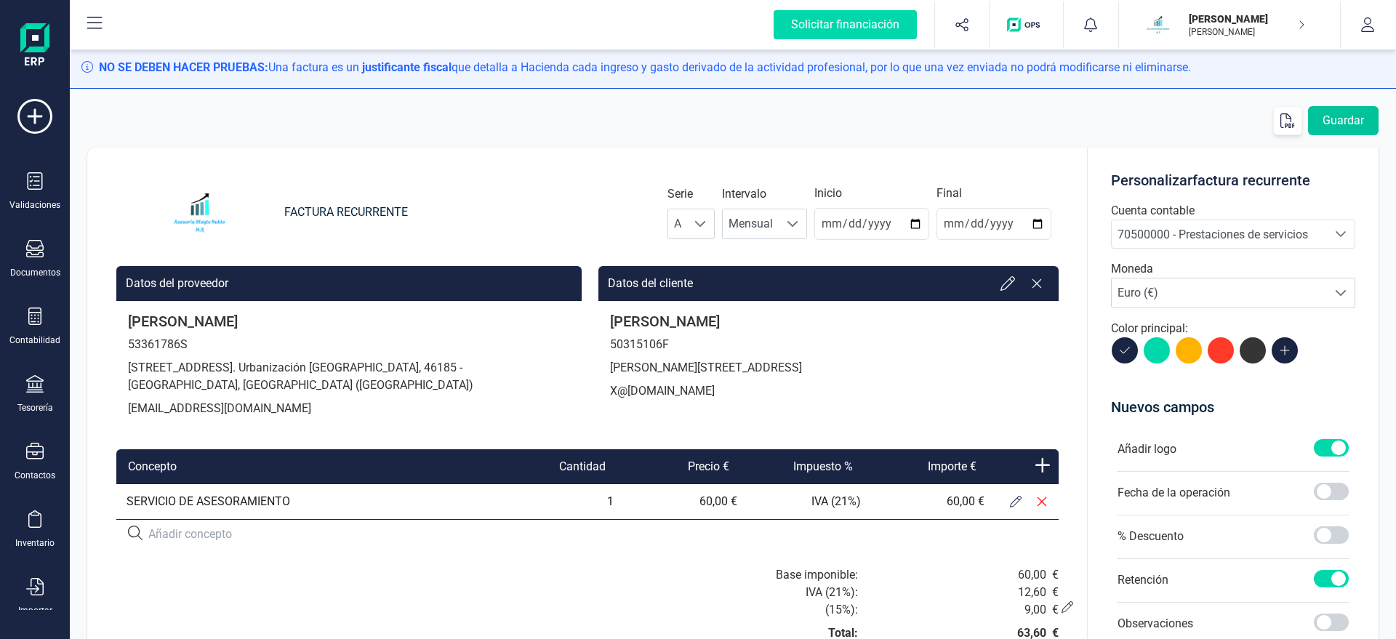
click at [1350, 130] on button "Guardar" at bounding box center [1343, 120] width 71 height 29
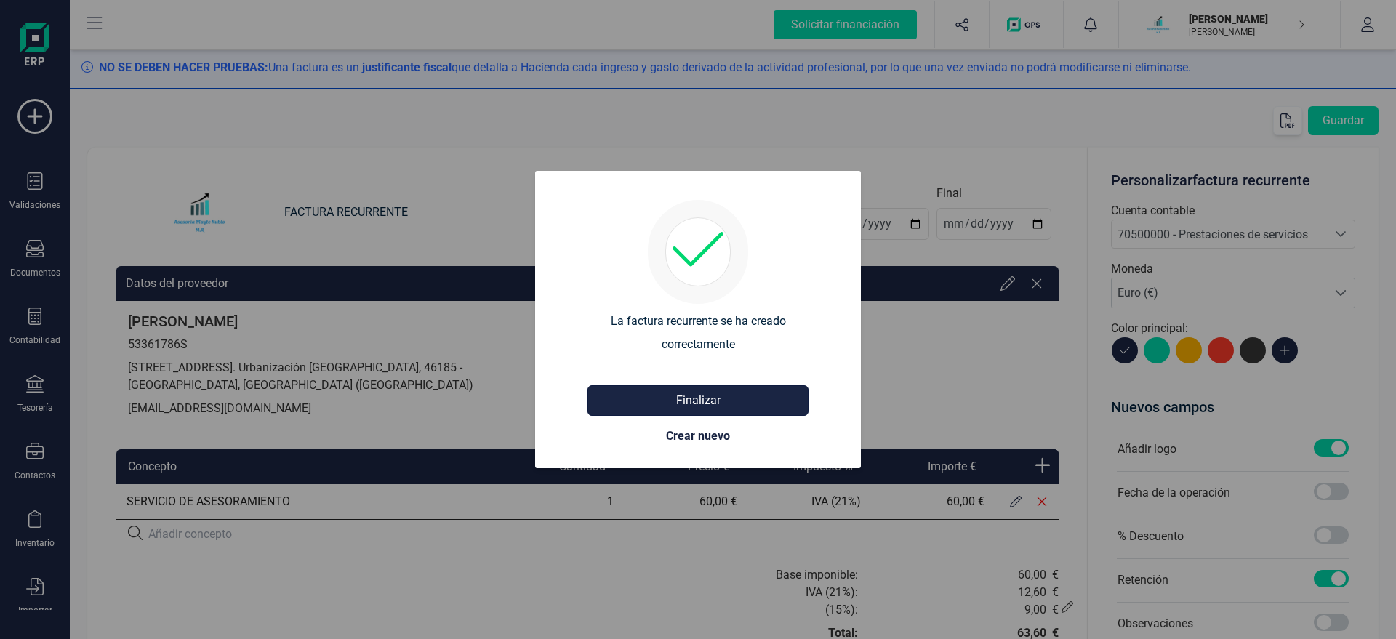
click at [725, 407] on button "Finalizar" at bounding box center [697, 400] width 221 height 31
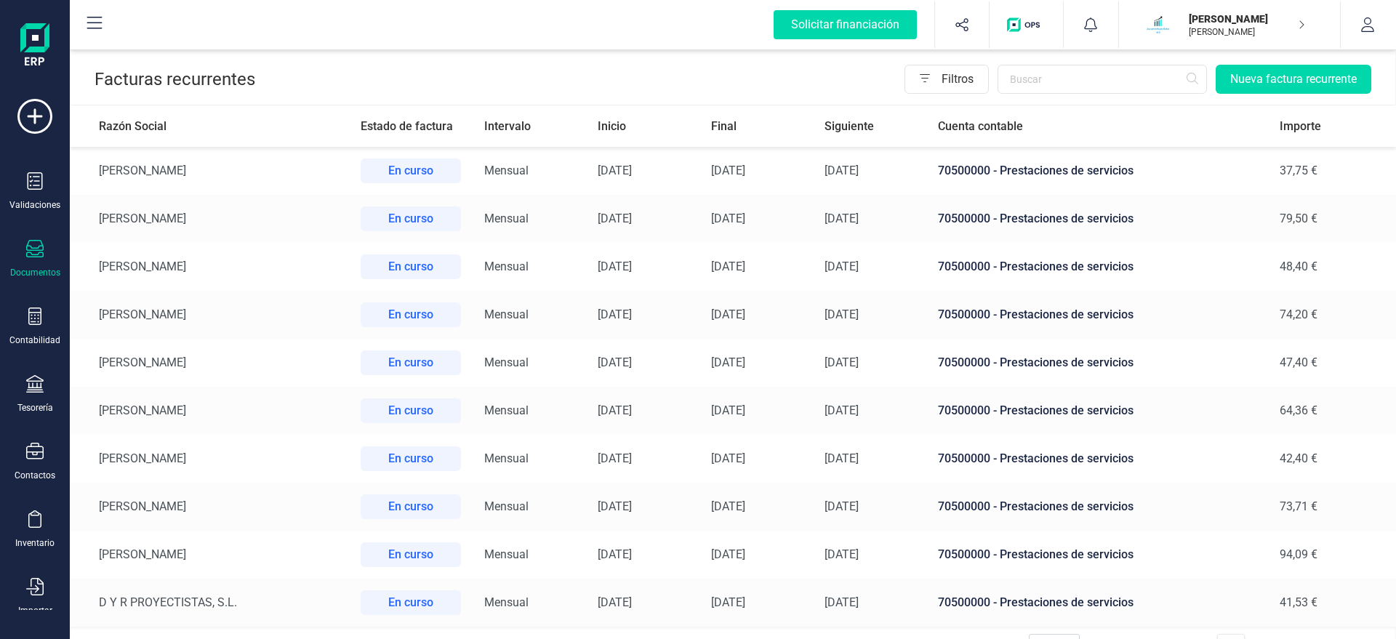
scroll to position [31, 0]
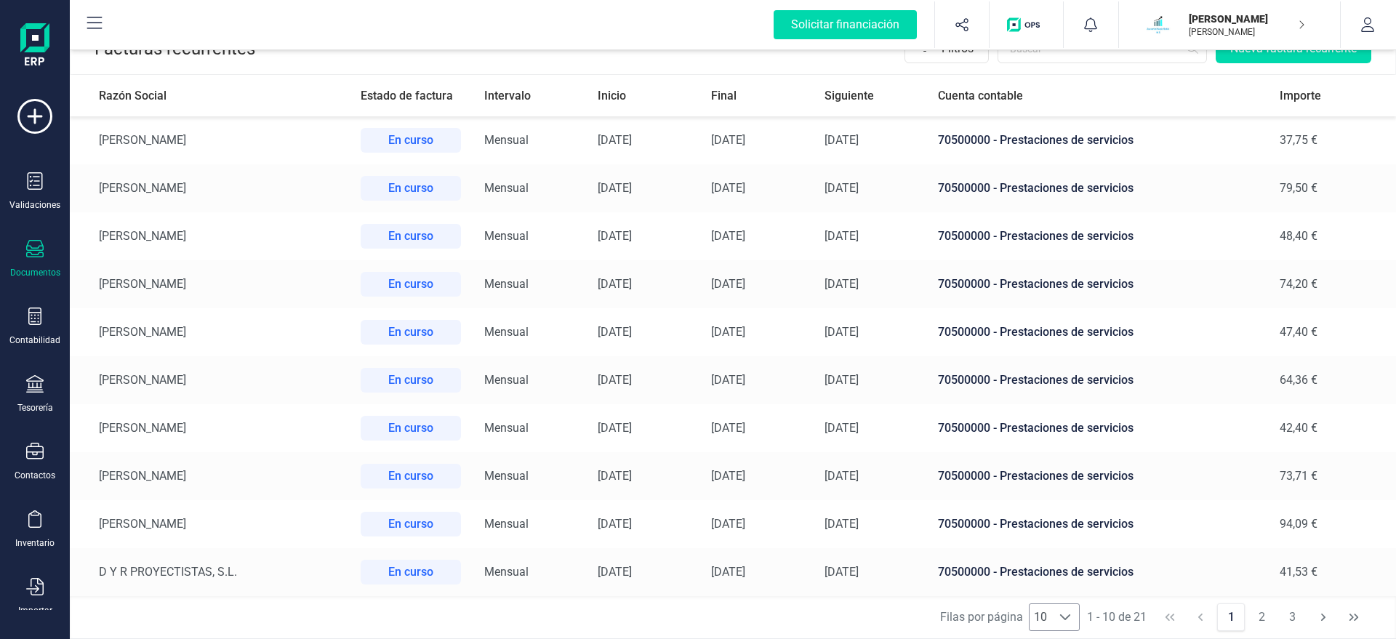
click at [1061, 628] on div at bounding box center [1065, 617] width 28 height 26
click at [1052, 572] on li "20" at bounding box center [1054, 565] width 50 height 29
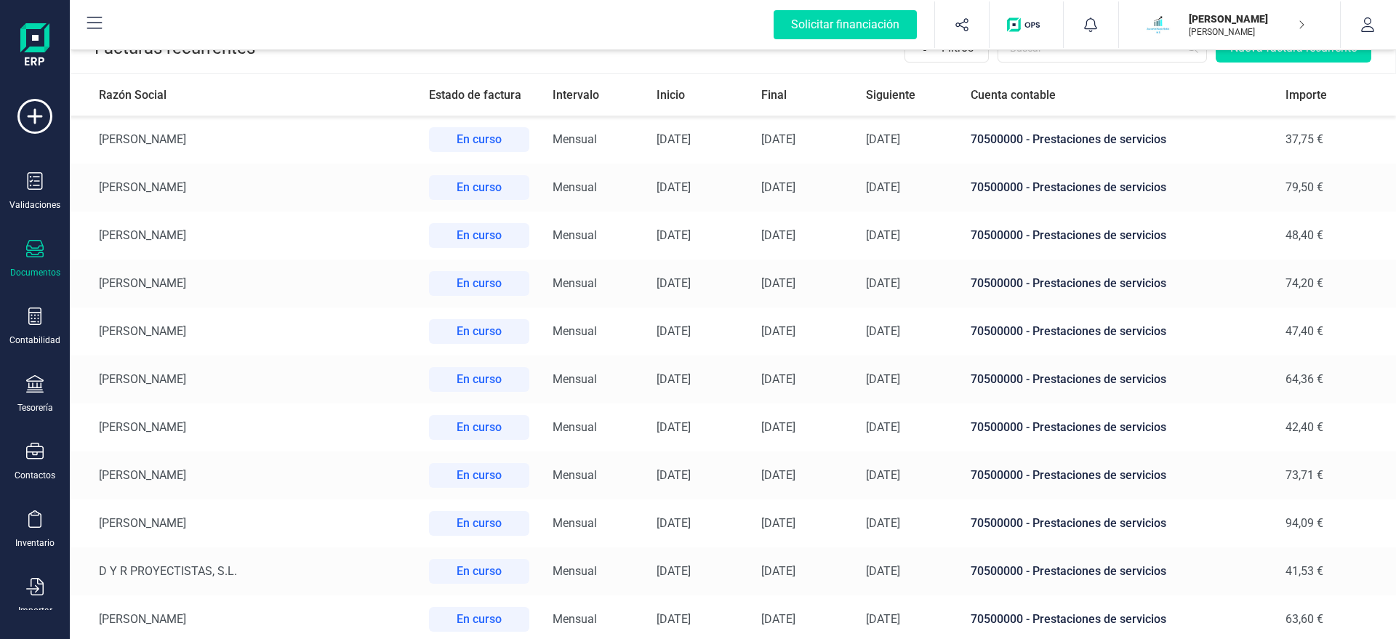
scroll to position [511, 0]
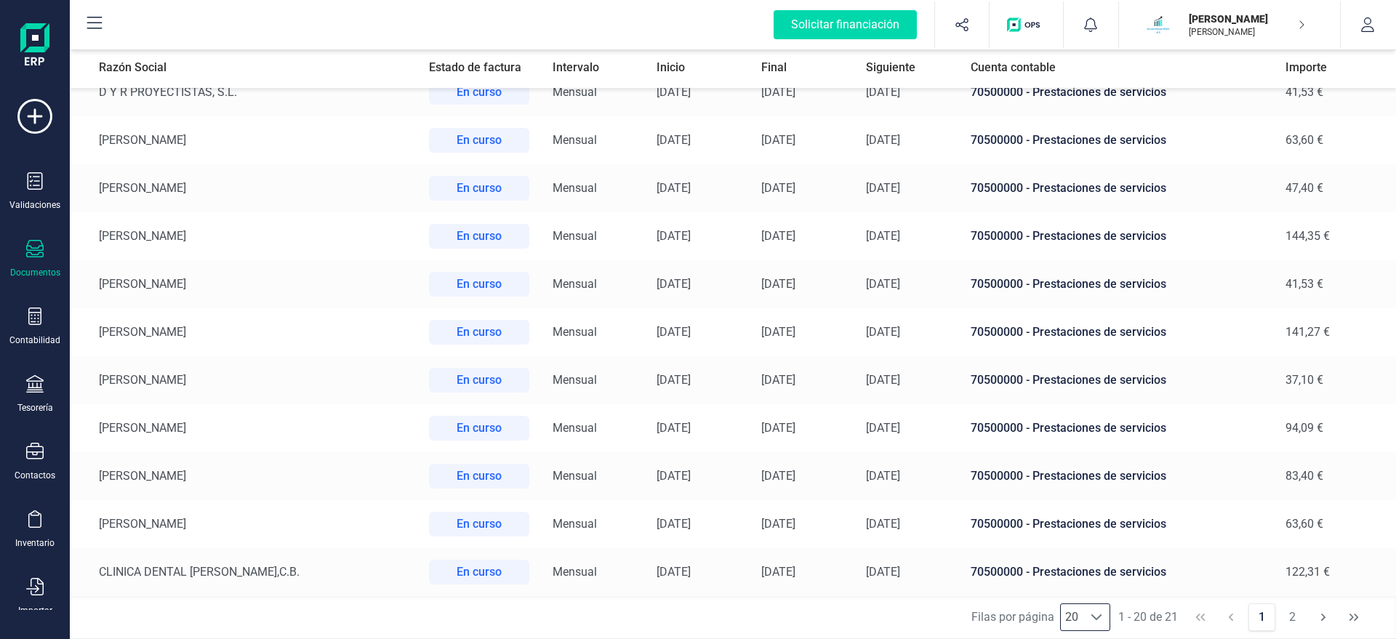
click at [1097, 612] on span at bounding box center [1096, 617] width 12 height 12
click at [1090, 592] on li "21" at bounding box center [1085, 594] width 50 height 29
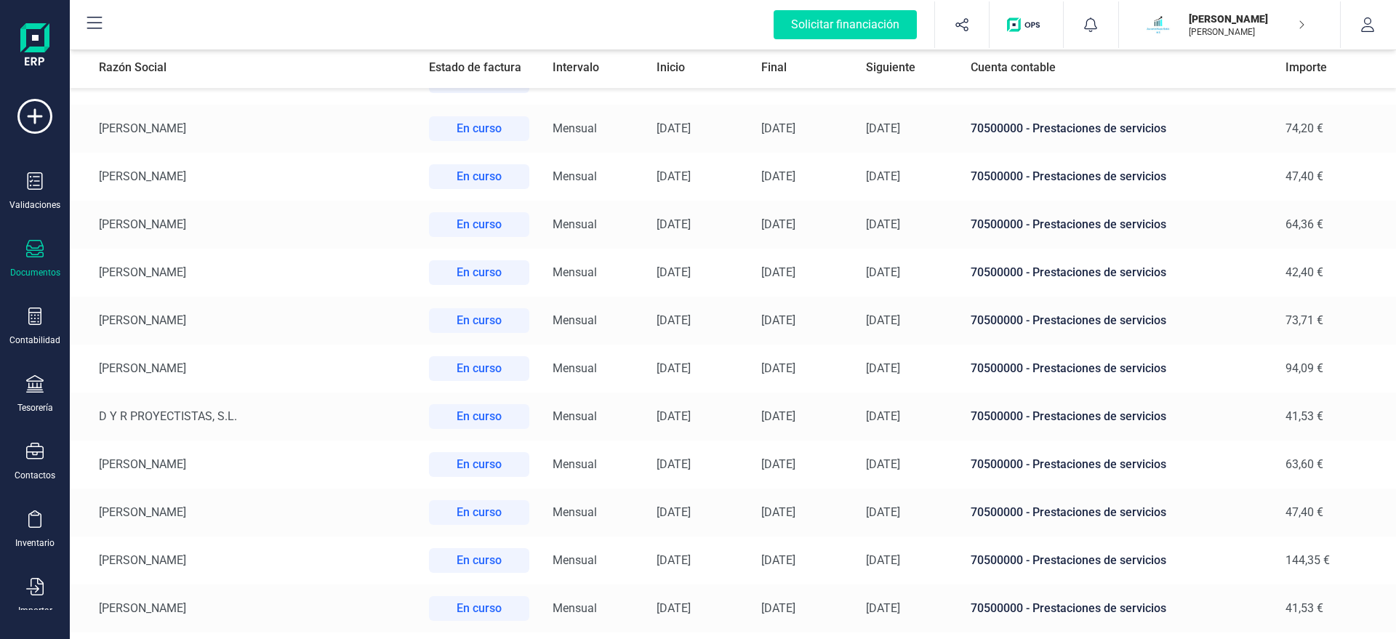
scroll to position [0, 0]
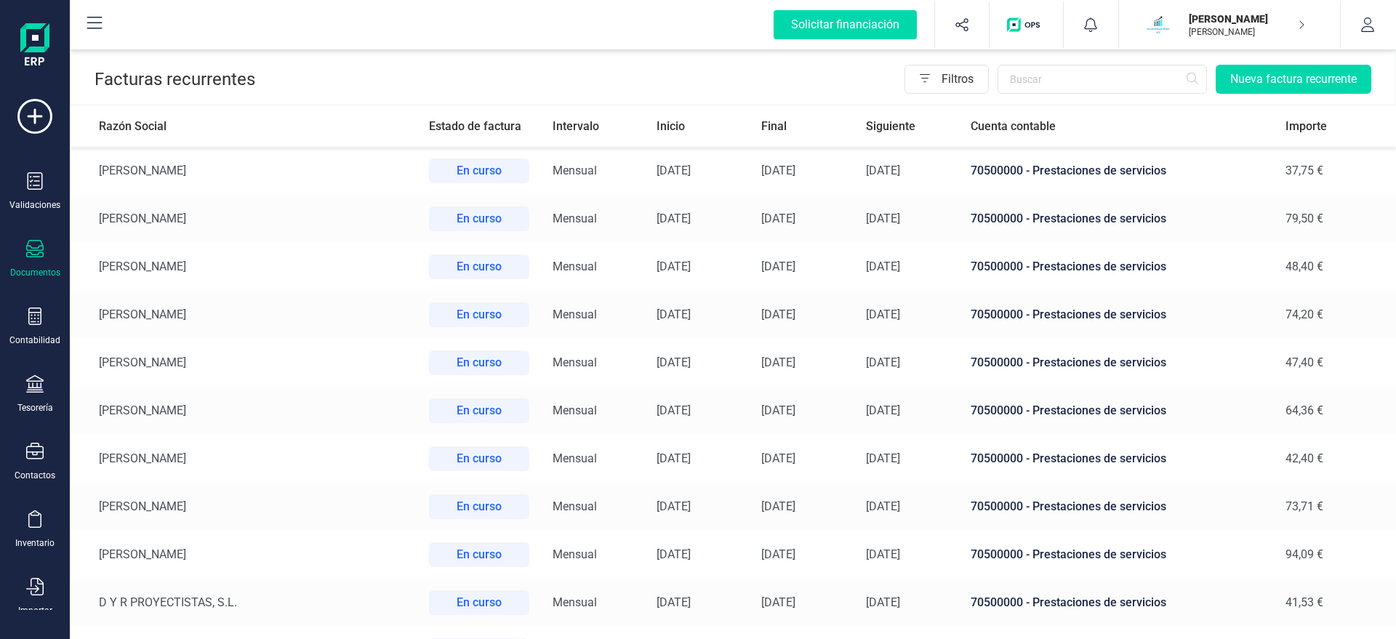
click at [99, 18] on icon at bounding box center [94, 23] width 17 height 17
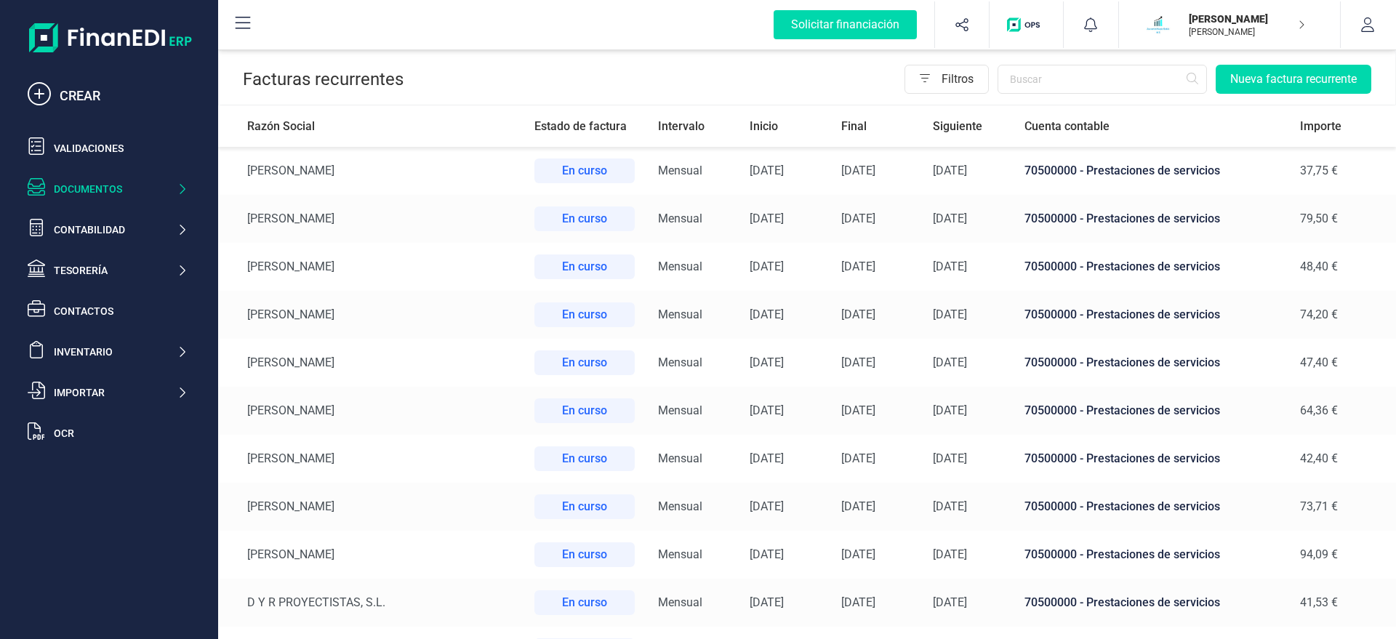
click at [240, 27] on icon at bounding box center [242, 23] width 17 height 17
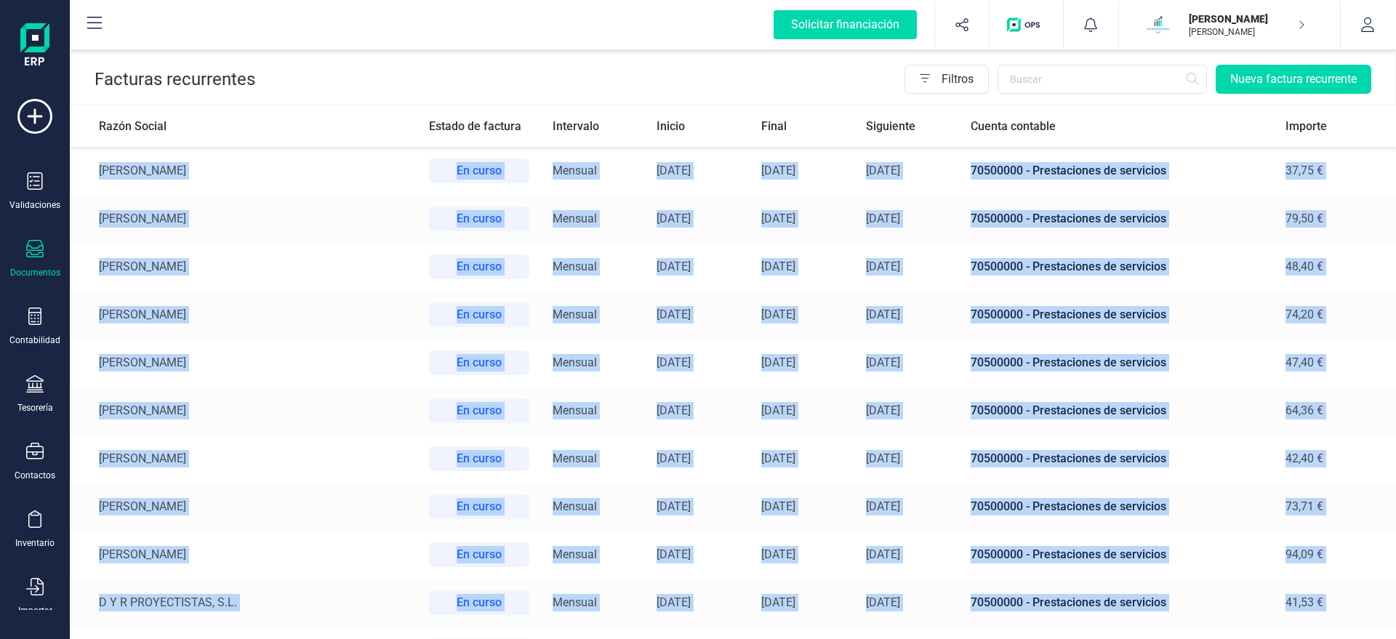
drag, startPoint x: 1362, startPoint y: 582, endPoint x: 81, endPoint y: 182, distance: 1340.9
click at [81, 182] on tbody "SEGUNDA SANCHEZ LORENTE En curso Mensual 31/08/2025 31/12/2025 31/08/2025 70500…" at bounding box center [733, 651] width 1326 height 1008
copy tbody "SEGUNDA SANCHEZ LORENTE En curso Mensual 31/08/2025 31/12/2025 31/08/2025 70500…"
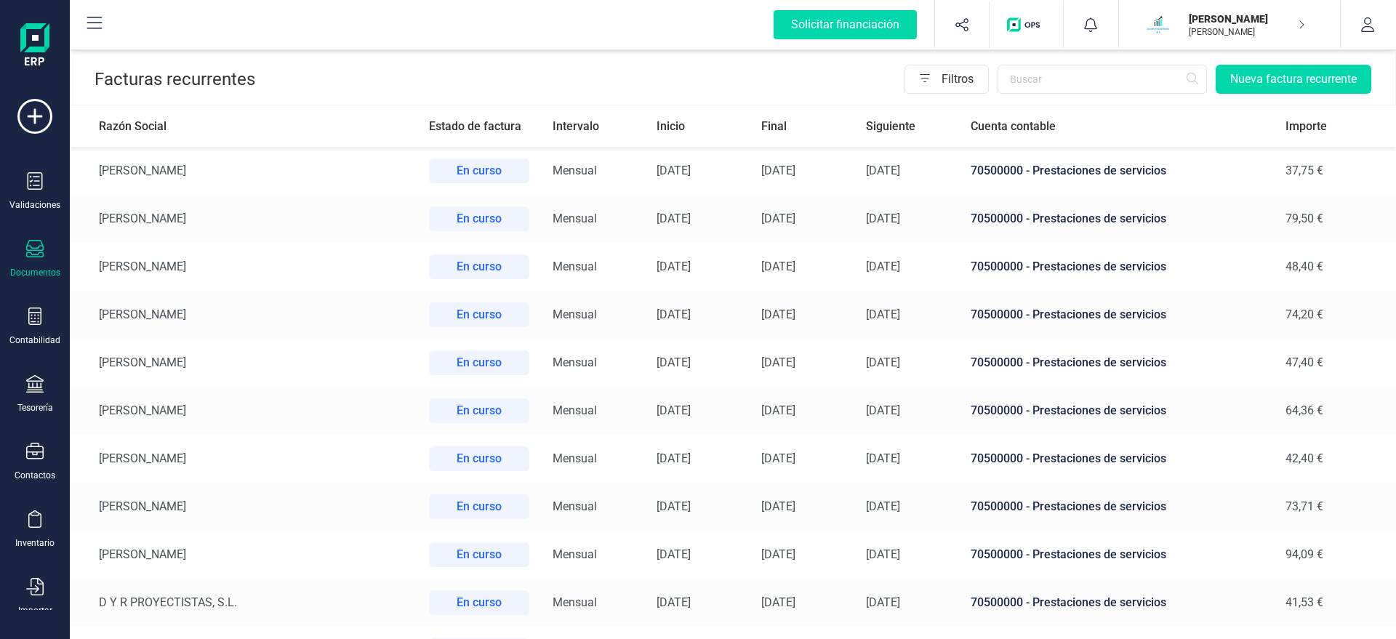
click at [405, 78] on header "Facturas recurrentes Filtros Nueva factura recurrente" at bounding box center [733, 75] width 1324 height 57
click at [1019, 81] on input "text" at bounding box center [1101, 79] width 209 height 29
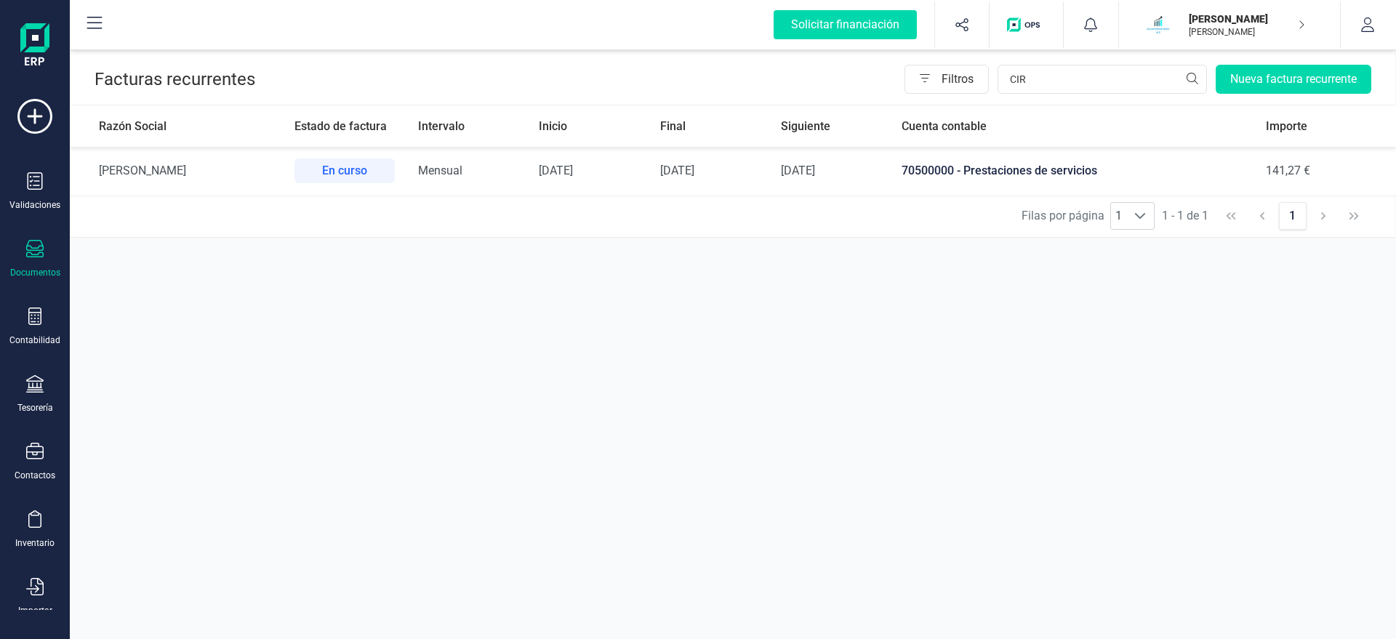
click at [527, 170] on td "Mensual" at bounding box center [466, 171] width 121 height 48
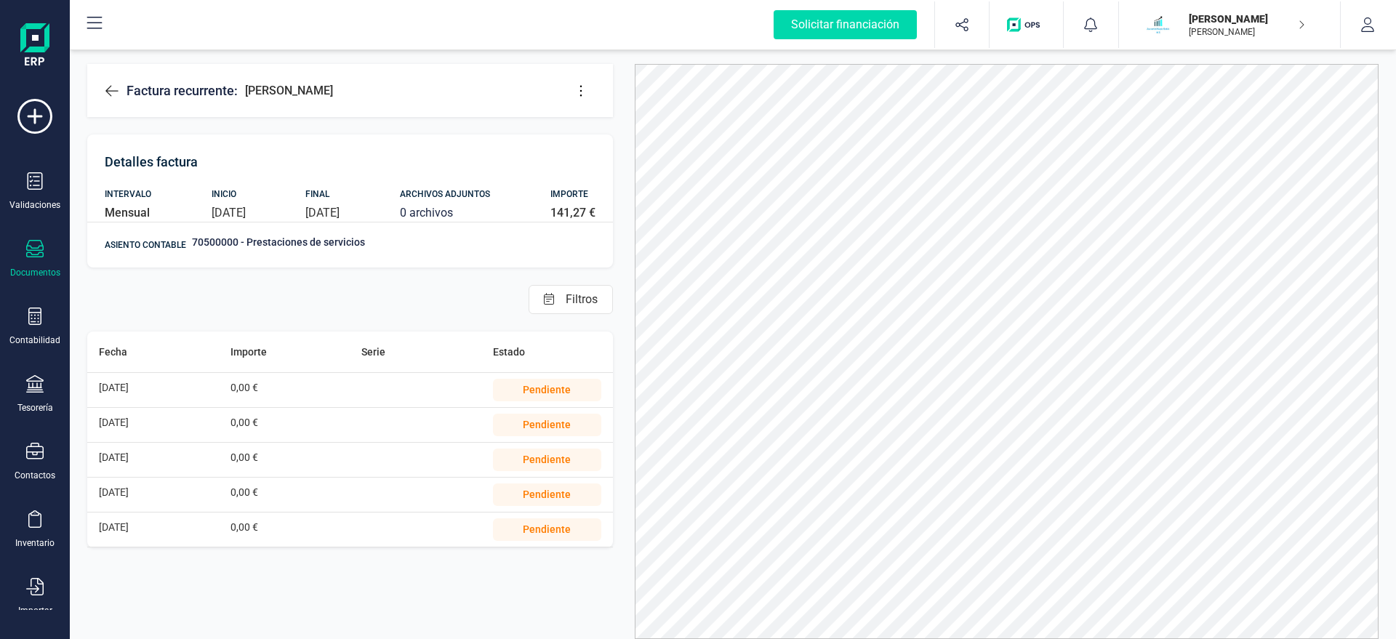
click at [579, 81] on button at bounding box center [580, 90] width 29 height 29
click at [597, 137] on span "Editar factura" at bounding box center [647, 135] width 105 height 12
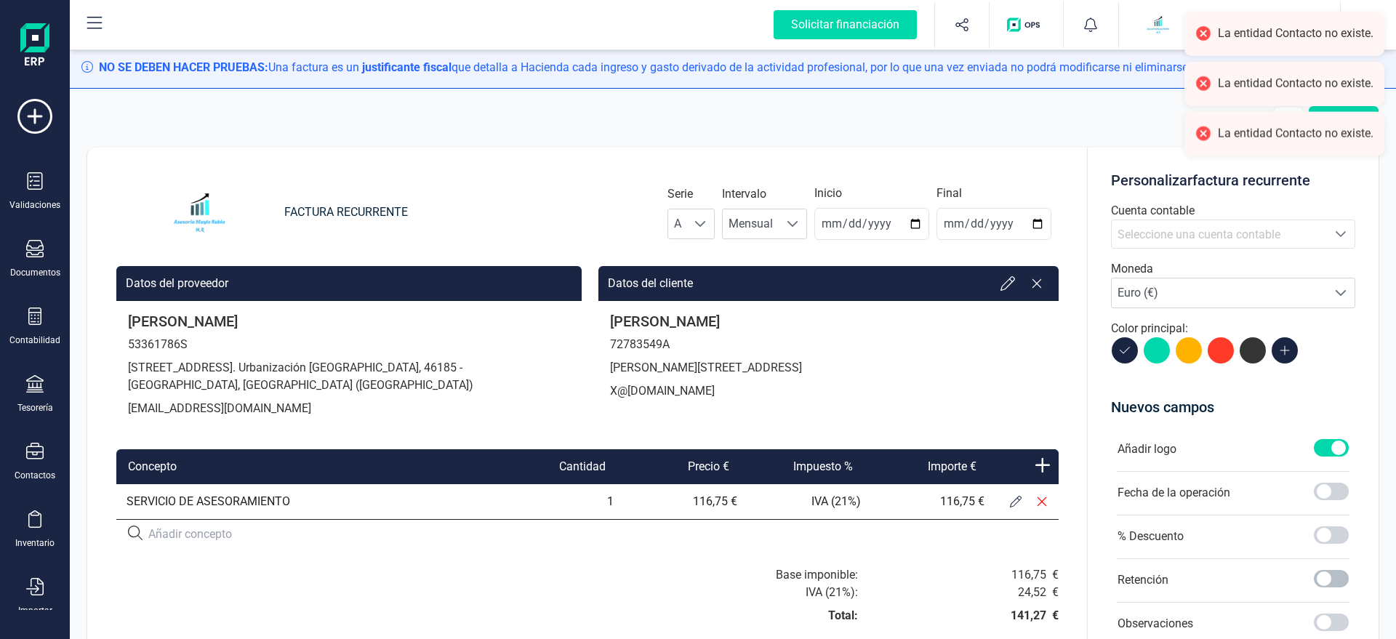
click at [1328, 574] on span at bounding box center [1331, 578] width 35 height 17
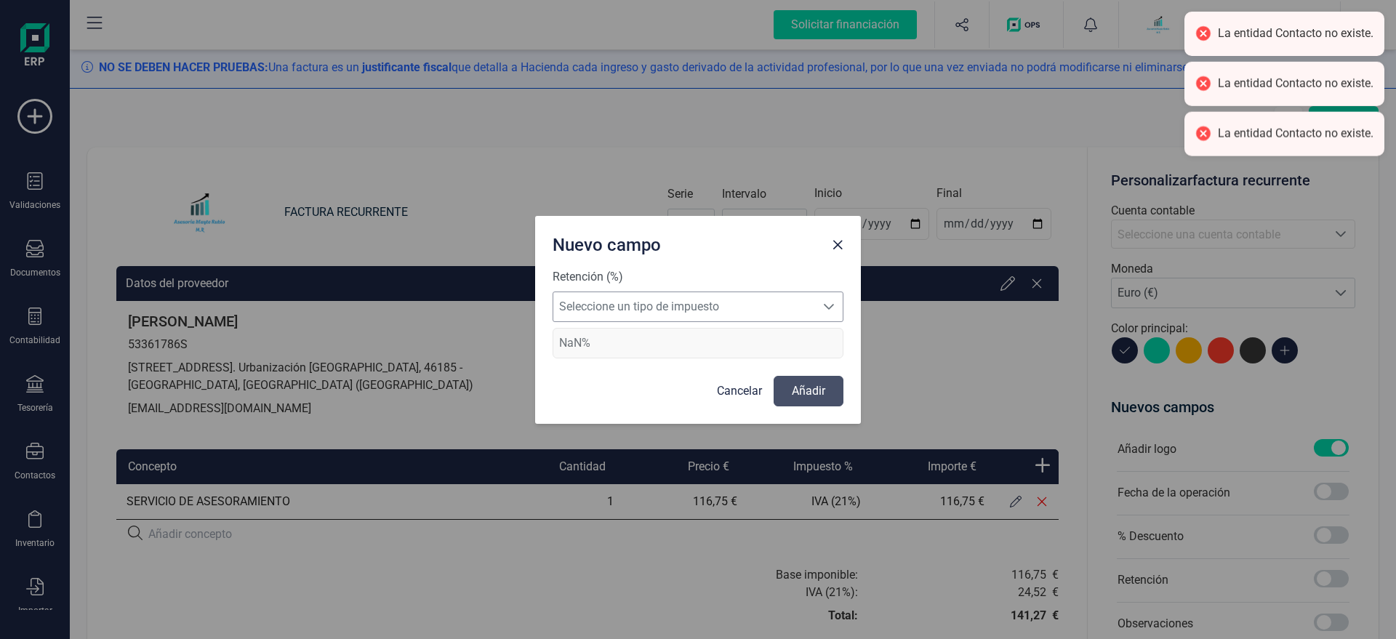
click at [694, 294] on span "Seleccione un tipo de impuesto" at bounding box center [684, 306] width 262 height 29
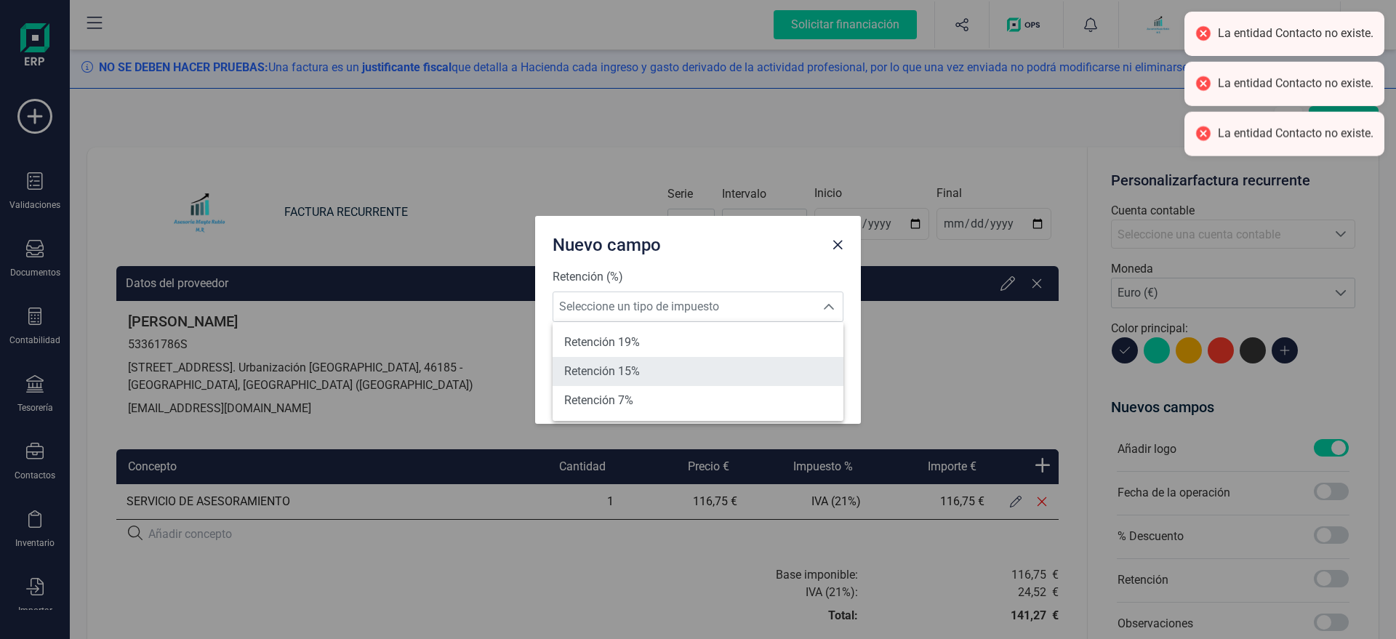
click at [646, 363] on li "Retención 15%" at bounding box center [697, 371] width 291 height 29
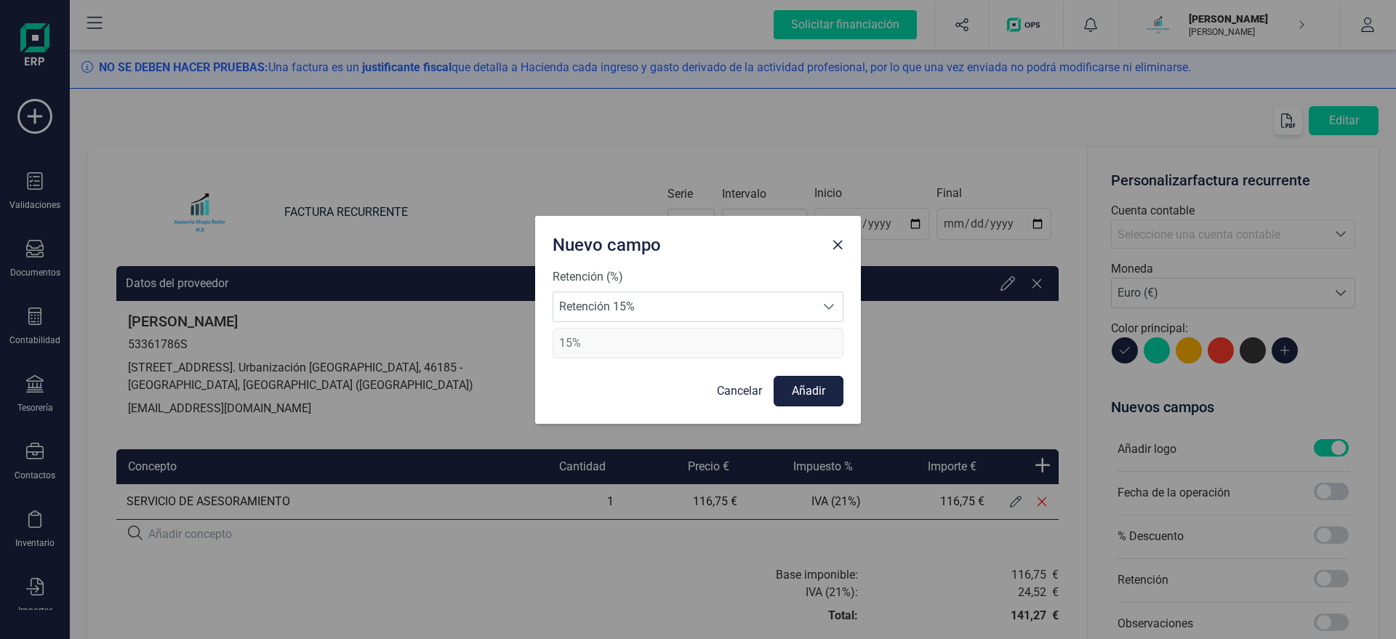
click at [807, 399] on button "Añadir" at bounding box center [808, 391] width 70 height 31
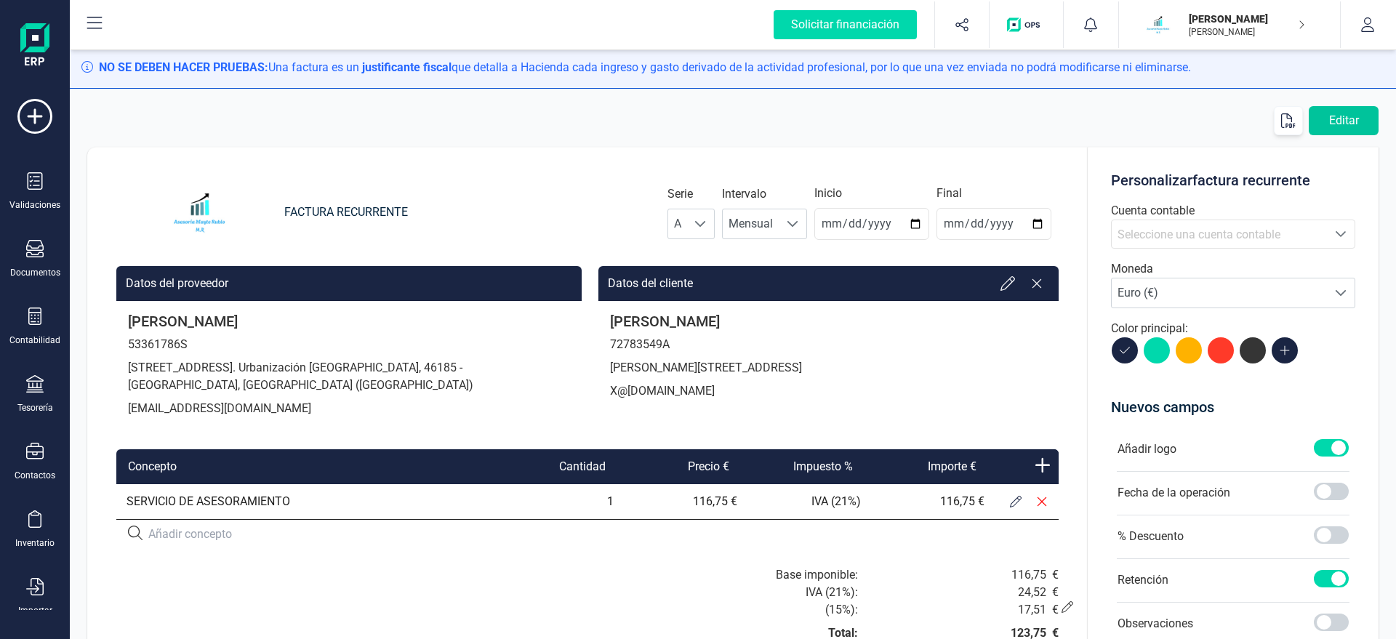
click at [1346, 121] on button "Editar" at bounding box center [1343, 120] width 70 height 29
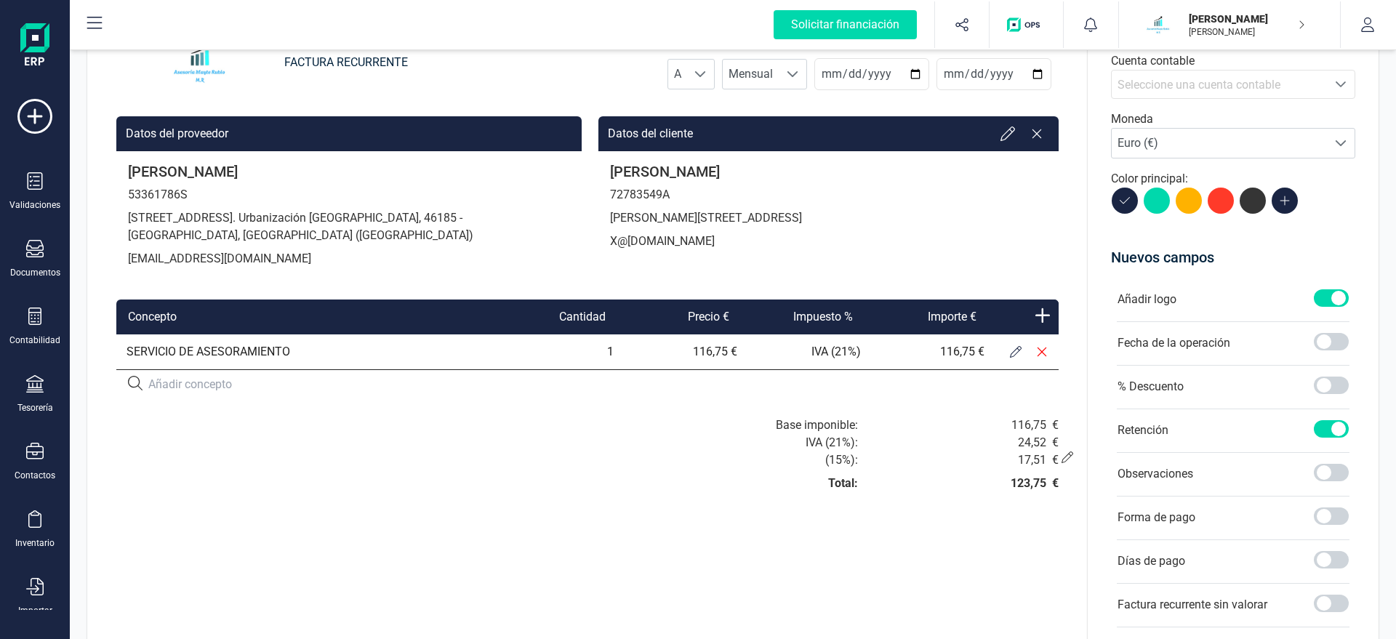
scroll to position [166, 0]
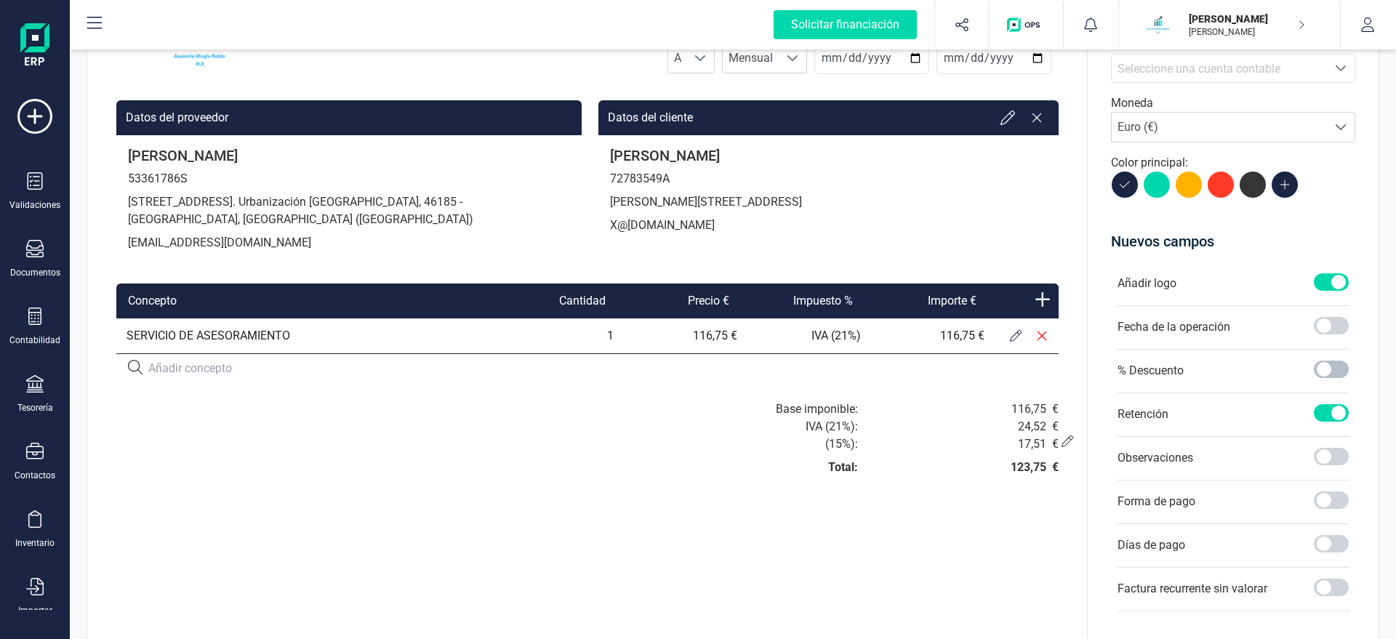
click at [1325, 375] on span at bounding box center [1331, 369] width 35 height 17
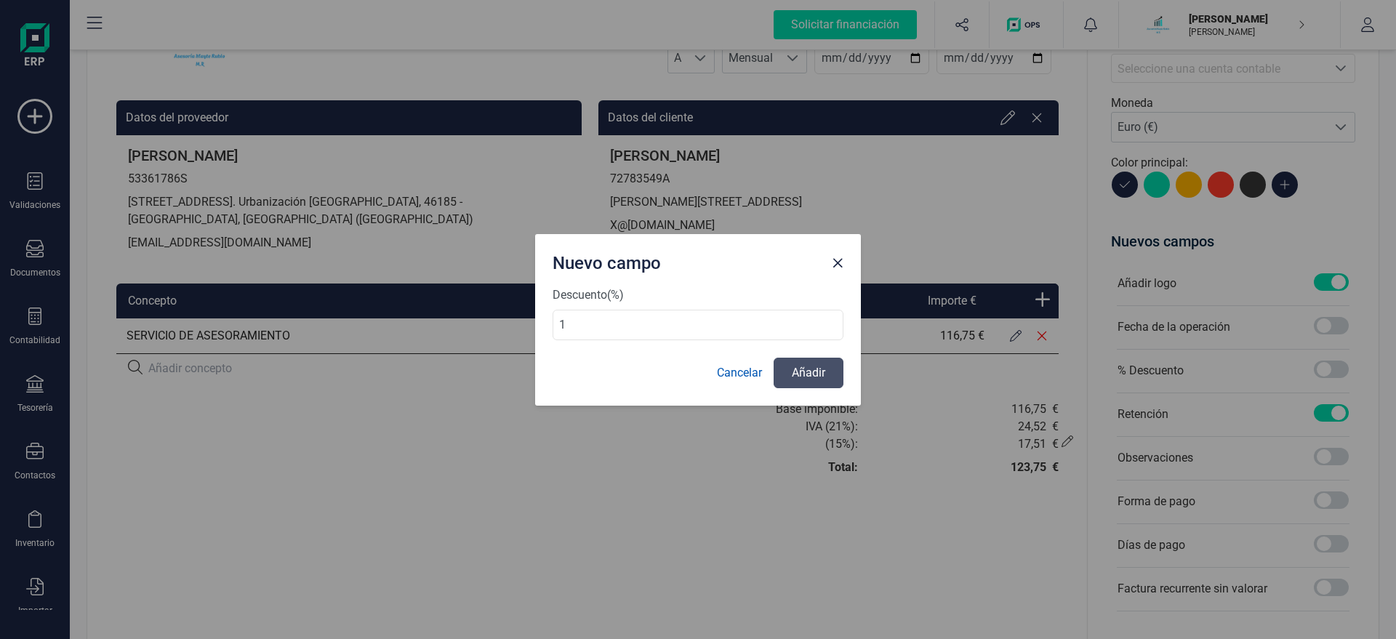
click at [741, 377] on link "Cancelar" at bounding box center [739, 372] width 45 height 17
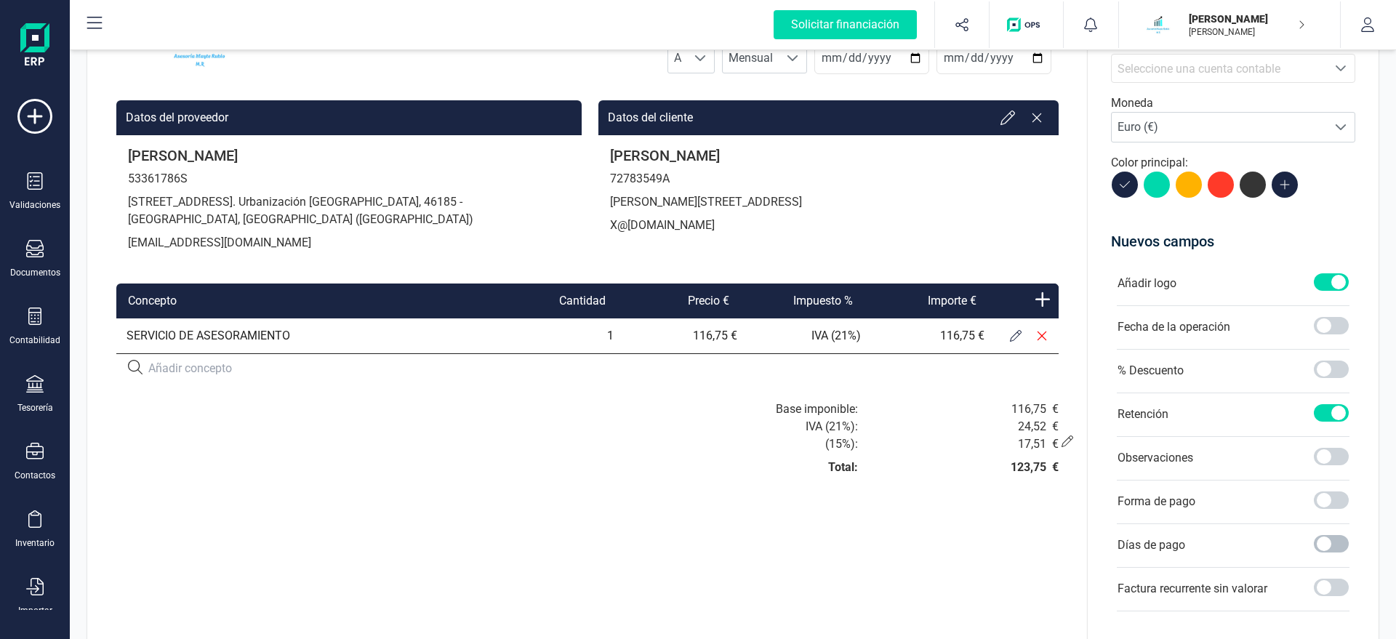
click at [1332, 542] on span at bounding box center [1331, 543] width 35 height 17
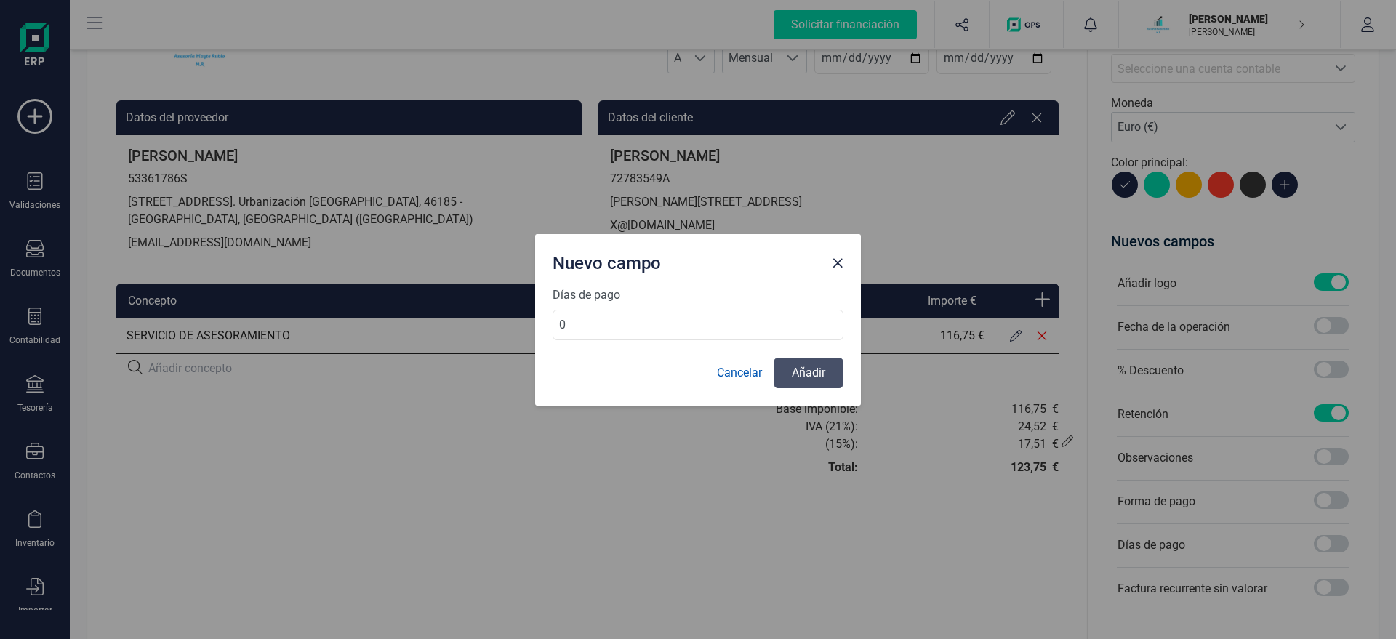
click at [735, 375] on link "Cancelar" at bounding box center [739, 372] width 45 height 17
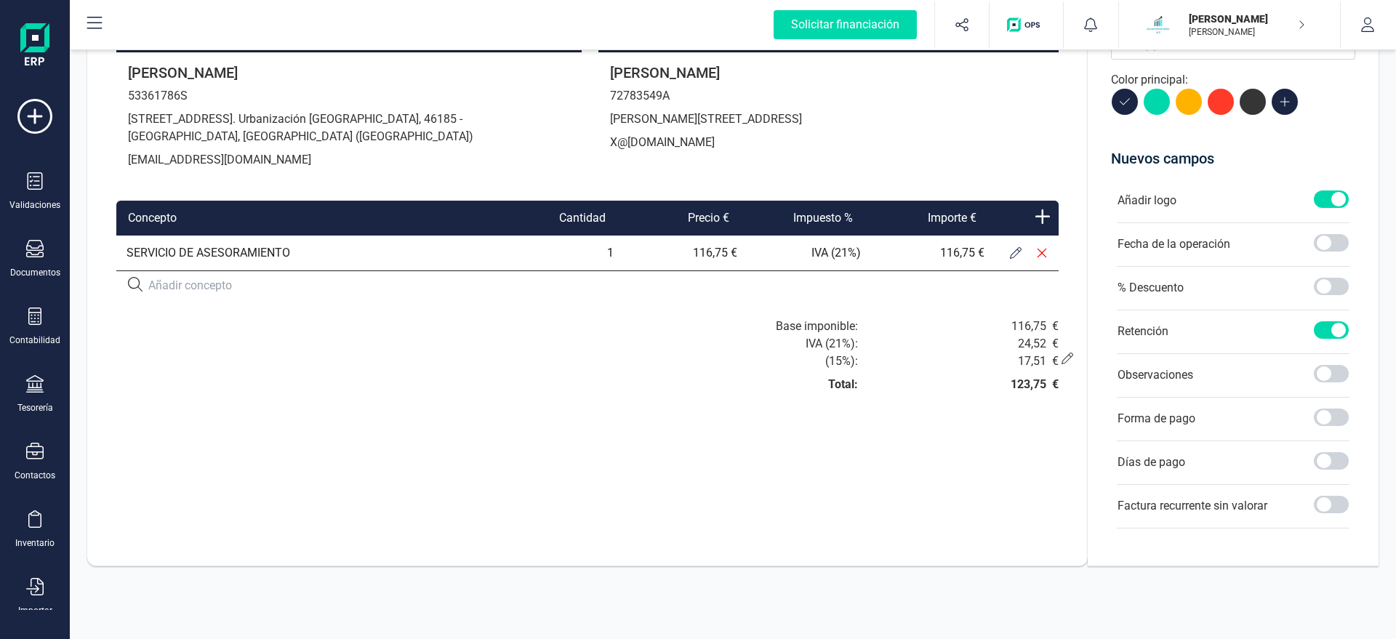
scroll to position [0, 0]
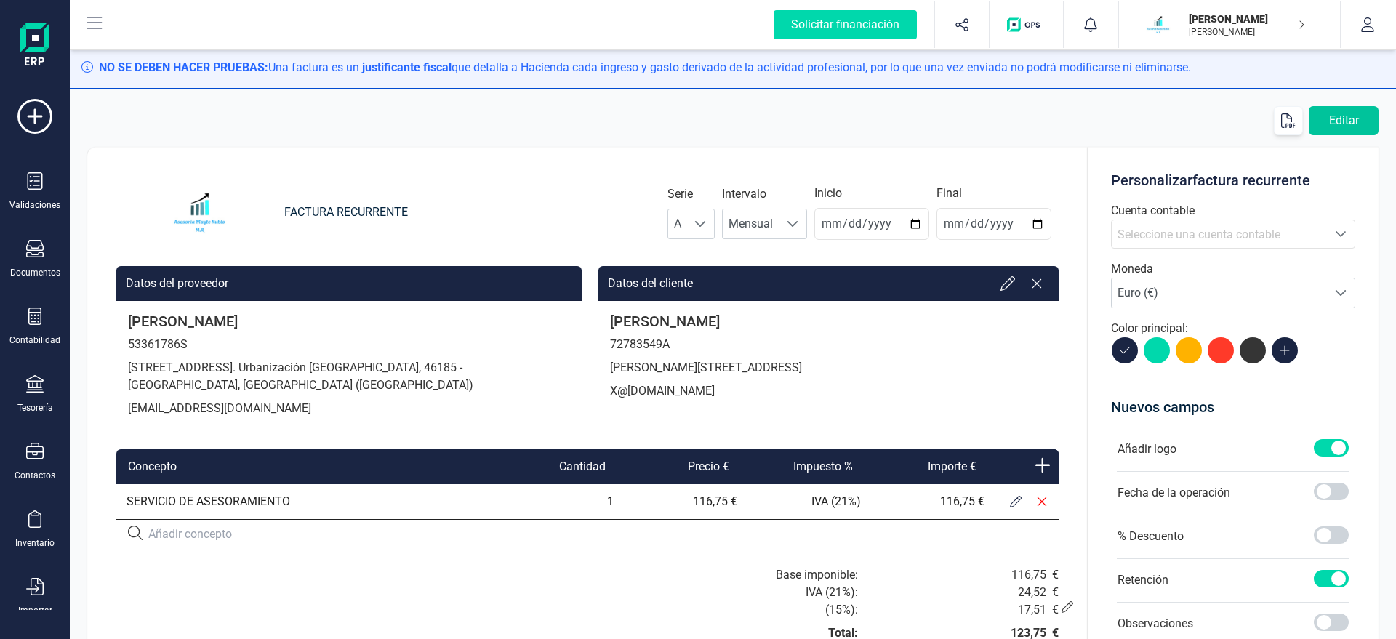
click at [1339, 118] on button "Editar" at bounding box center [1343, 120] width 70 height 29
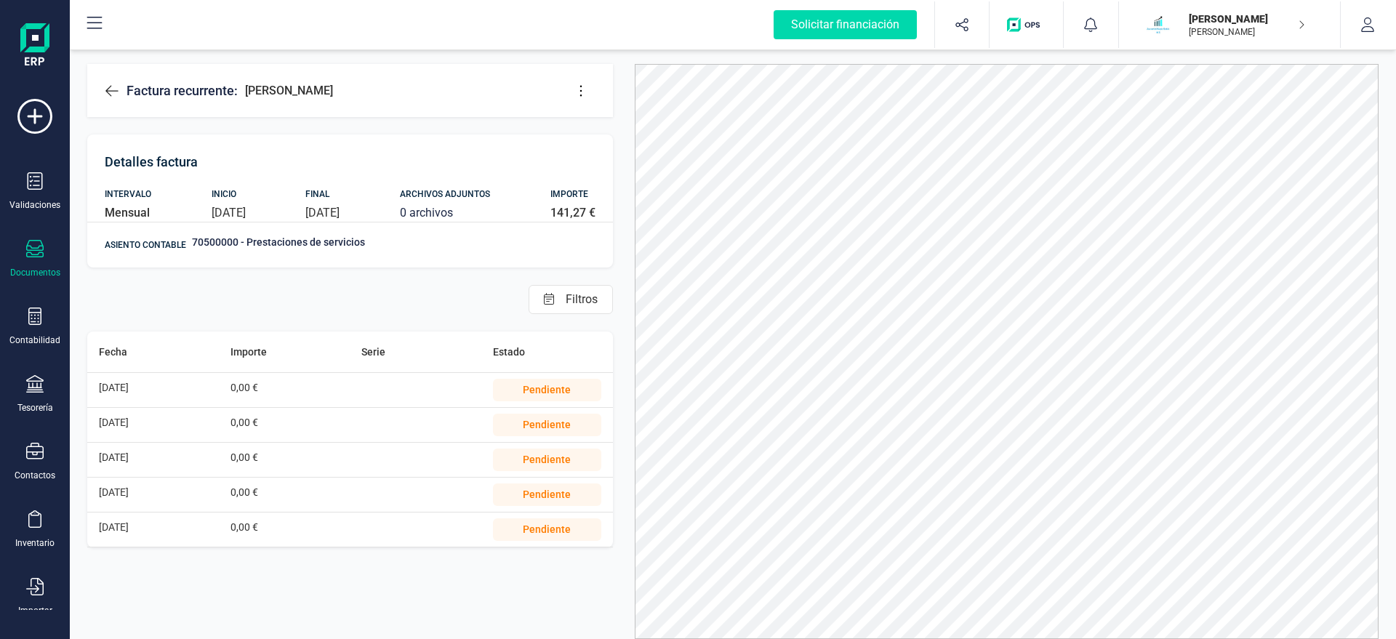
click at [576, 87] on icon at bounding box center [581, 91] width 15 height 15
click at [604, 137] on span "Editar factura" at bounding box center [647, 135] width 105 height 12
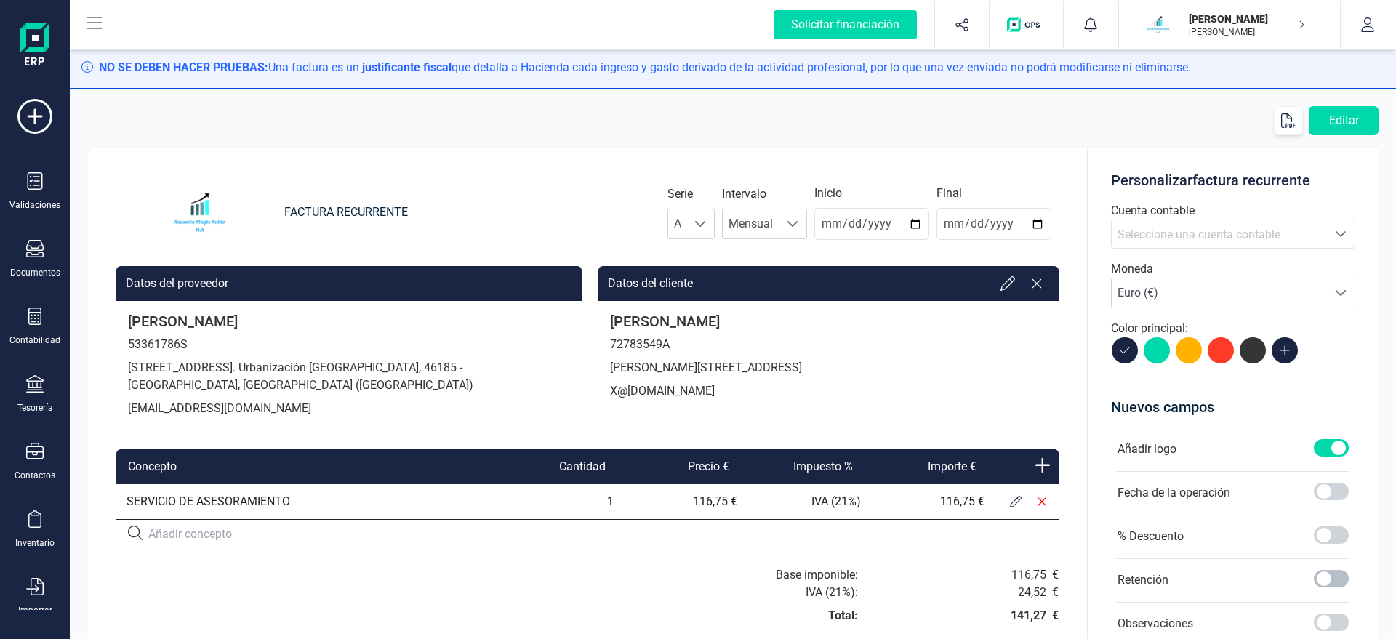
click at [1322, 583] on span at bounding box center [1331, 578] width 35 height 17
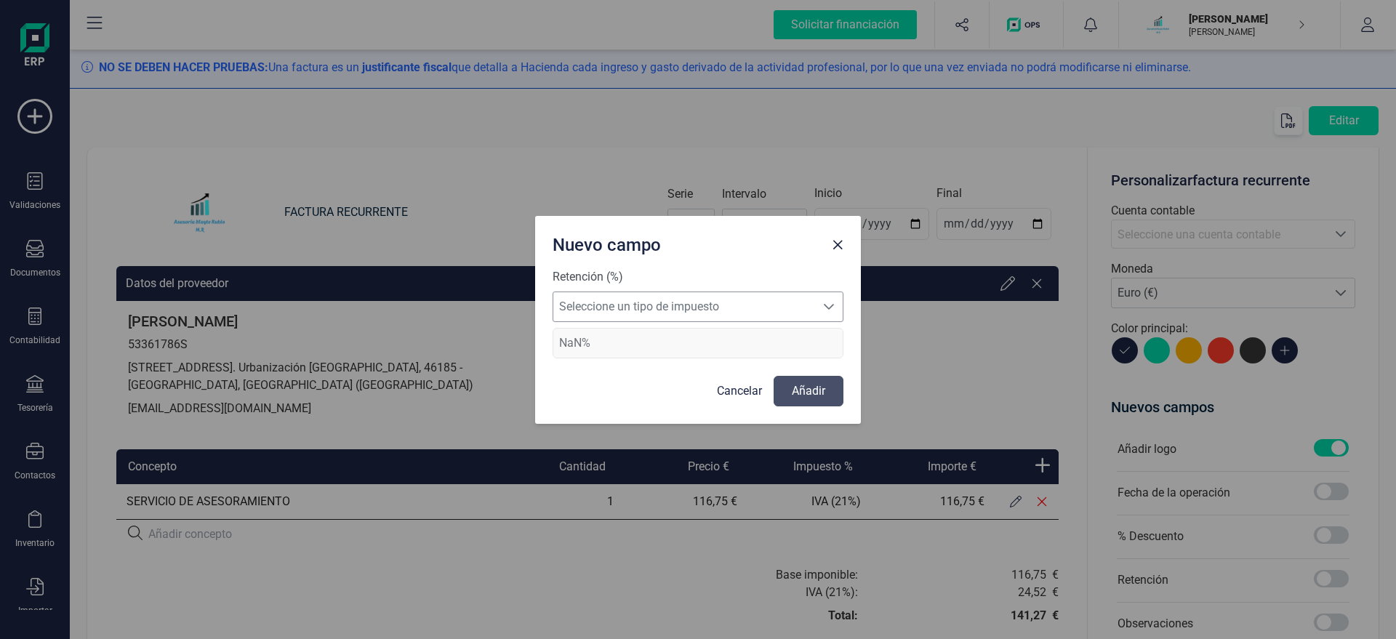
click at [731, 316] on span "Seleccione un tipo de impuesto" at bounding box center [684, 306] width 262 height 29
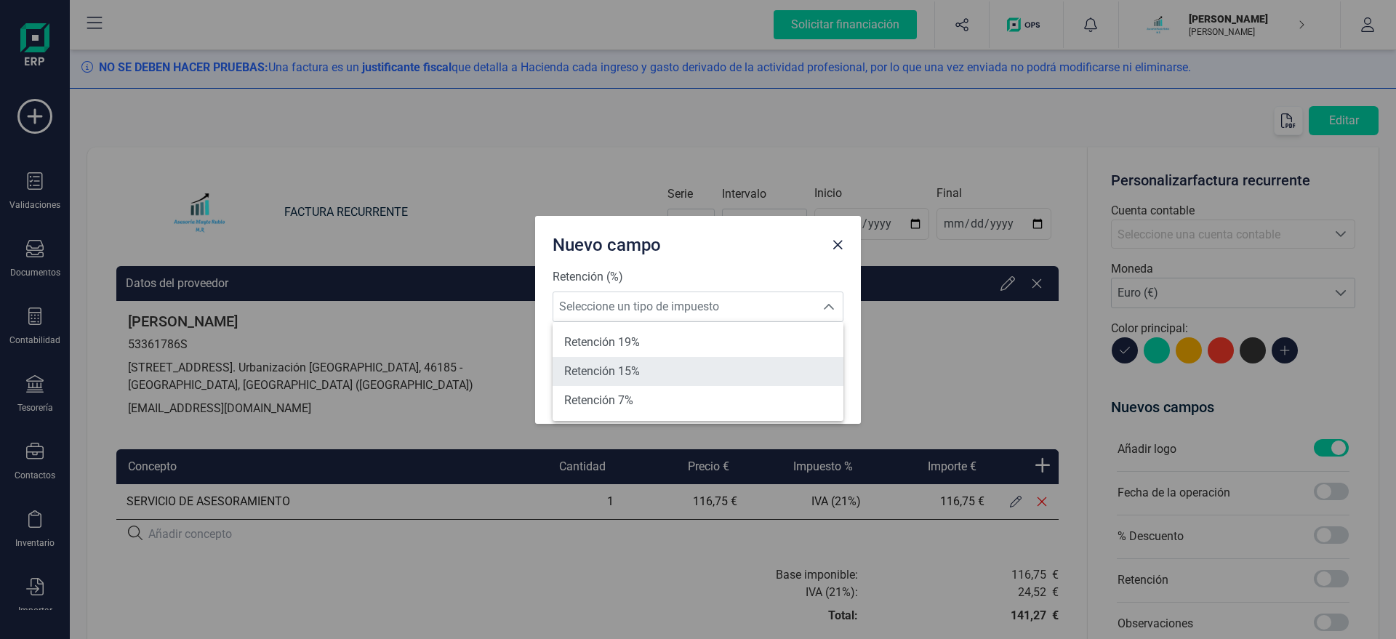
click at [679, 358] on li "Retención 15%" at bounding box center [697, 371] width 291 height 29
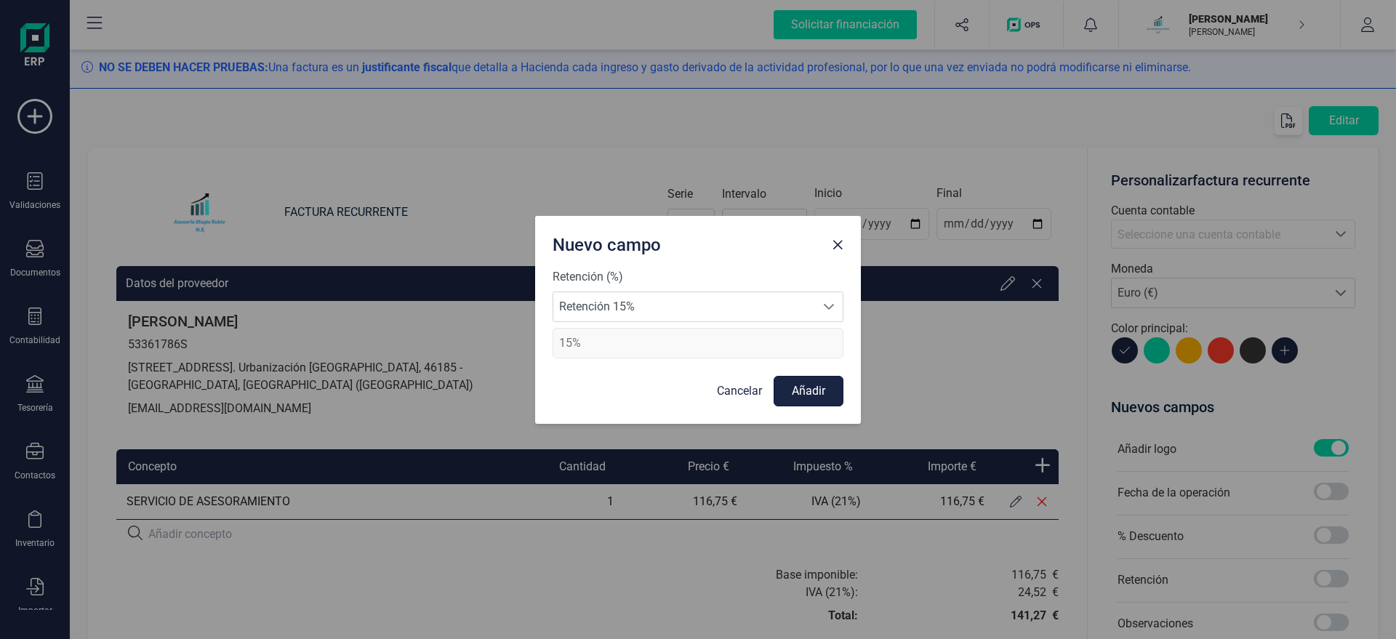
click at [811, 384] on button "Añadir" at bounding box center [808, 391] width 70 height 31
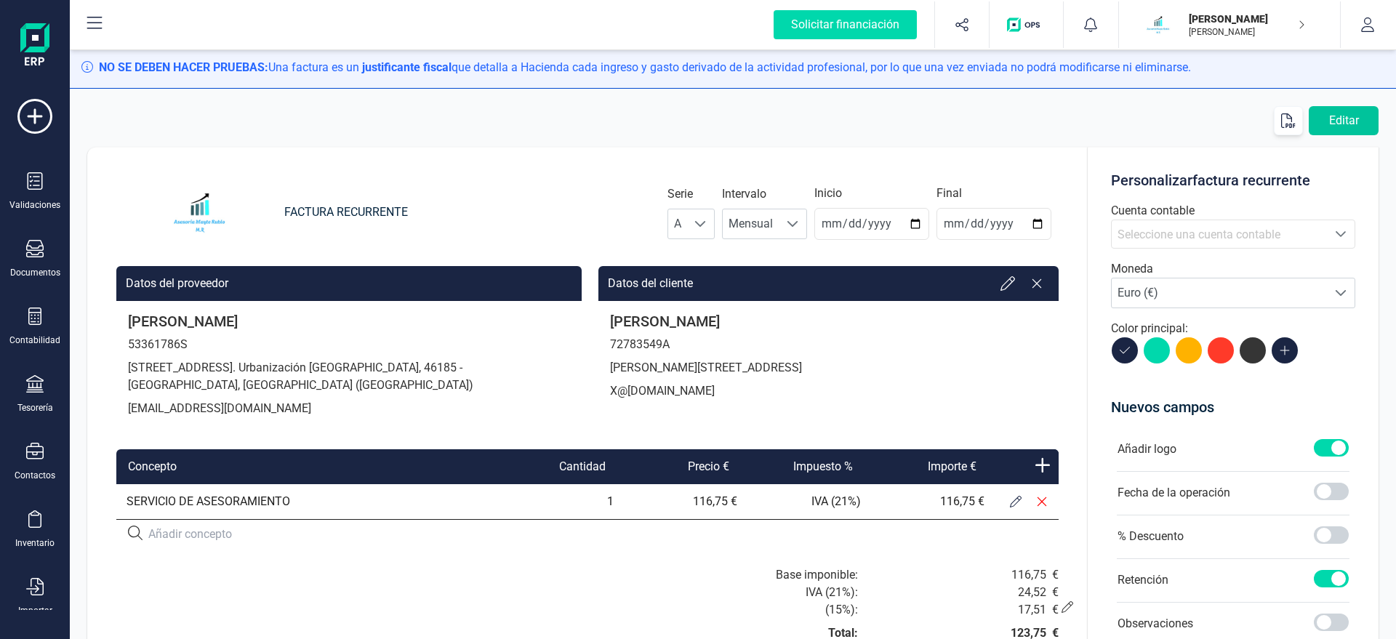
click at [1348, 119] on button "Editar" at bounding box center [1343, 120] width 70 height 29
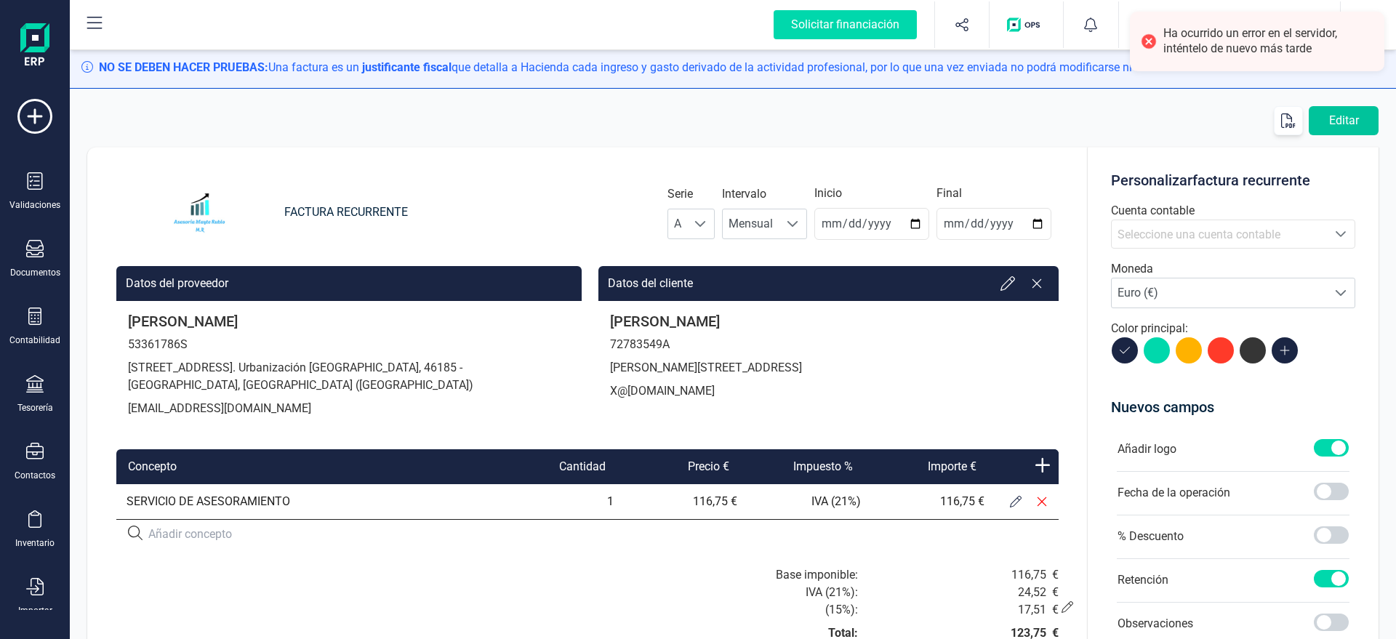
click at [1348, 119] on button "Editar" at bounding box center [1343, 120] width 70 height 29
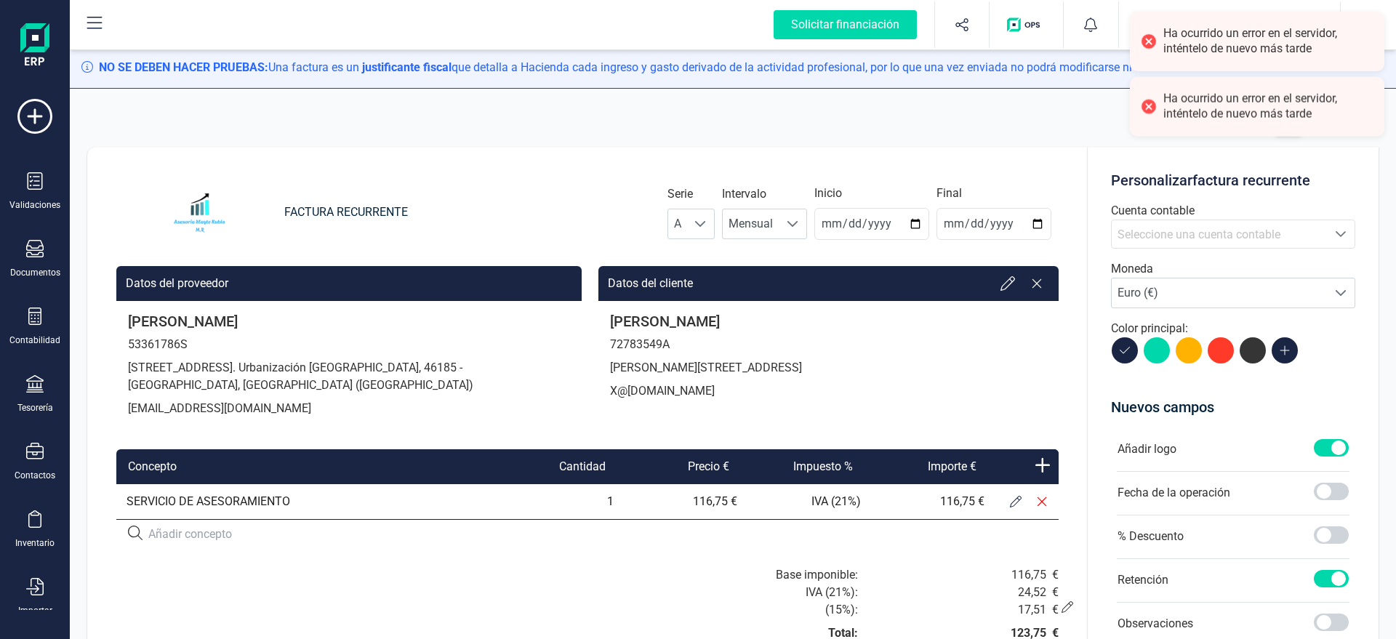
click at [745, 194] on label "Intervalo" at bounding box center [744, 193] width 44 height 17
click at [848, 227] on input "2025-08-31" at bounding box center [871, 224] width 115 height 32
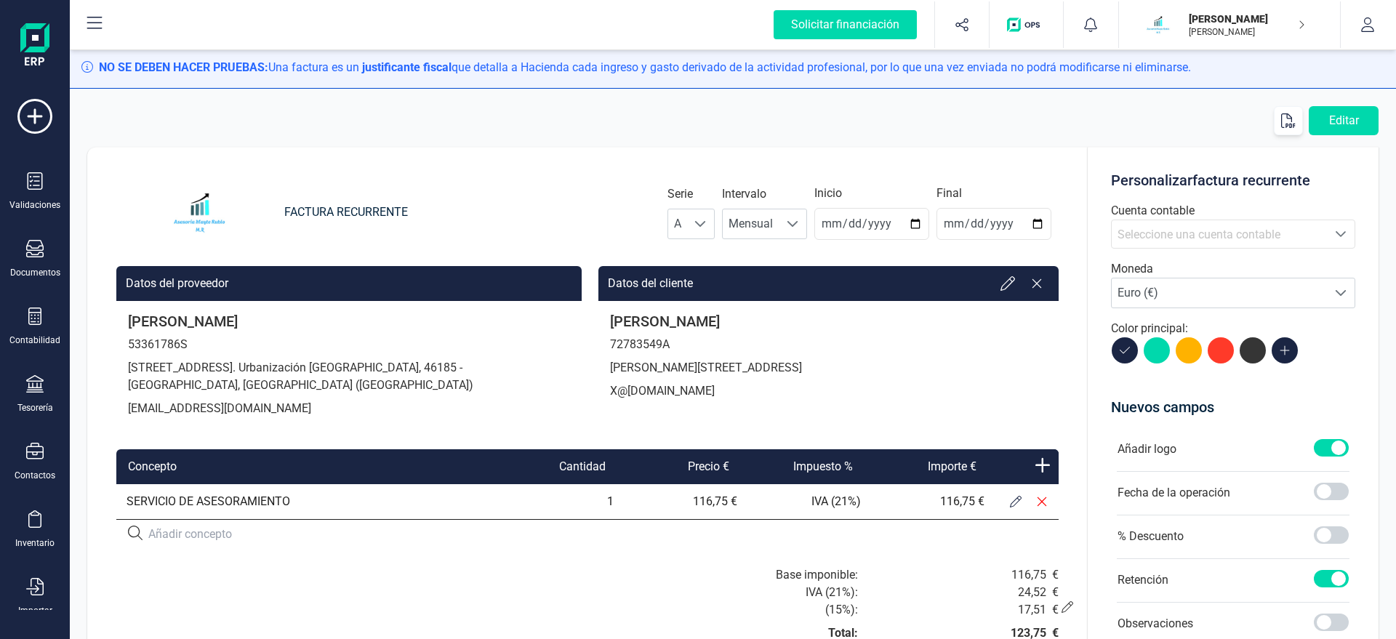
click at [173, 544] on div at bounding box center [587, 534] width 942 height 29
click at [175, 533] on input at bounding box center [377, 534] width 459 height 17
click at [1283, 123] on icon "button" at bounding box center [1288, 120] width 15 height 15
click at [795, 334] on div "CIRILO GONZALEZ SANCHEZ 72783549A CAMI NOU 48, 46910 - Benetússer (VALENCIA) em…" at bounding box center [828, 359] width 460 height 116
click at [1011, 286] on icon at bounding box center [1007, 283] width 15 height 15
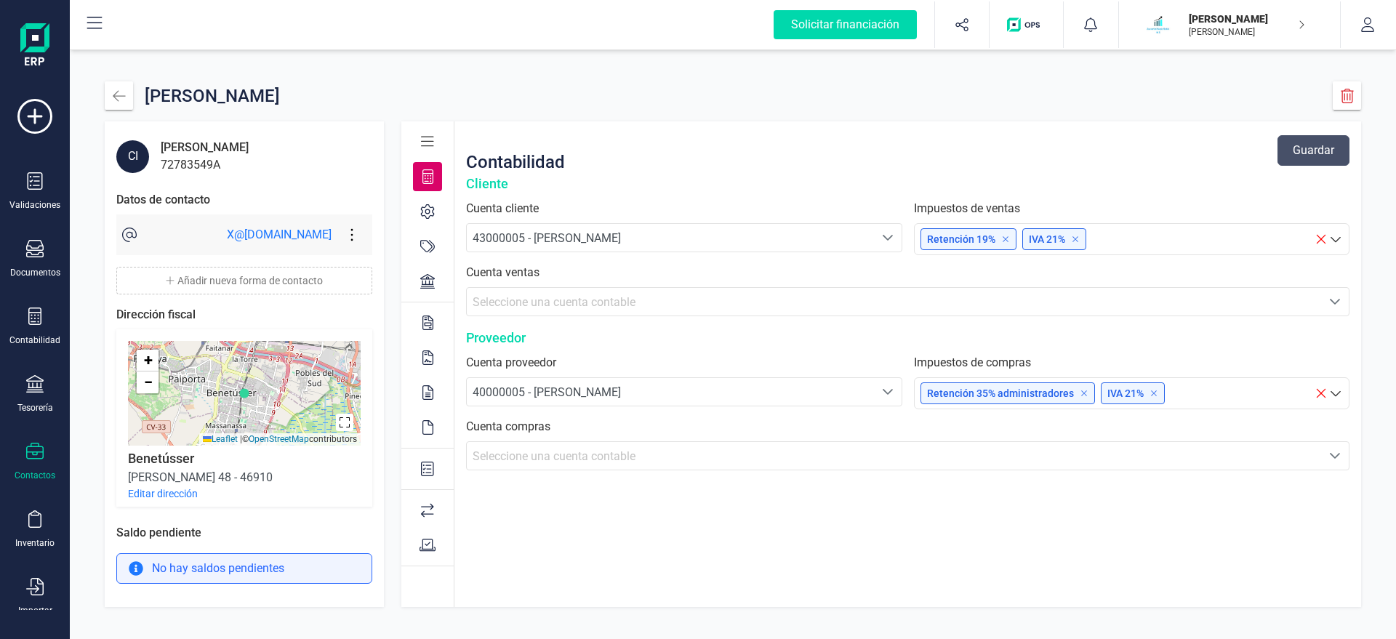
click at [188, 499] on button "Editar dirección" at bounding box center [163, 493] width 70 height 15
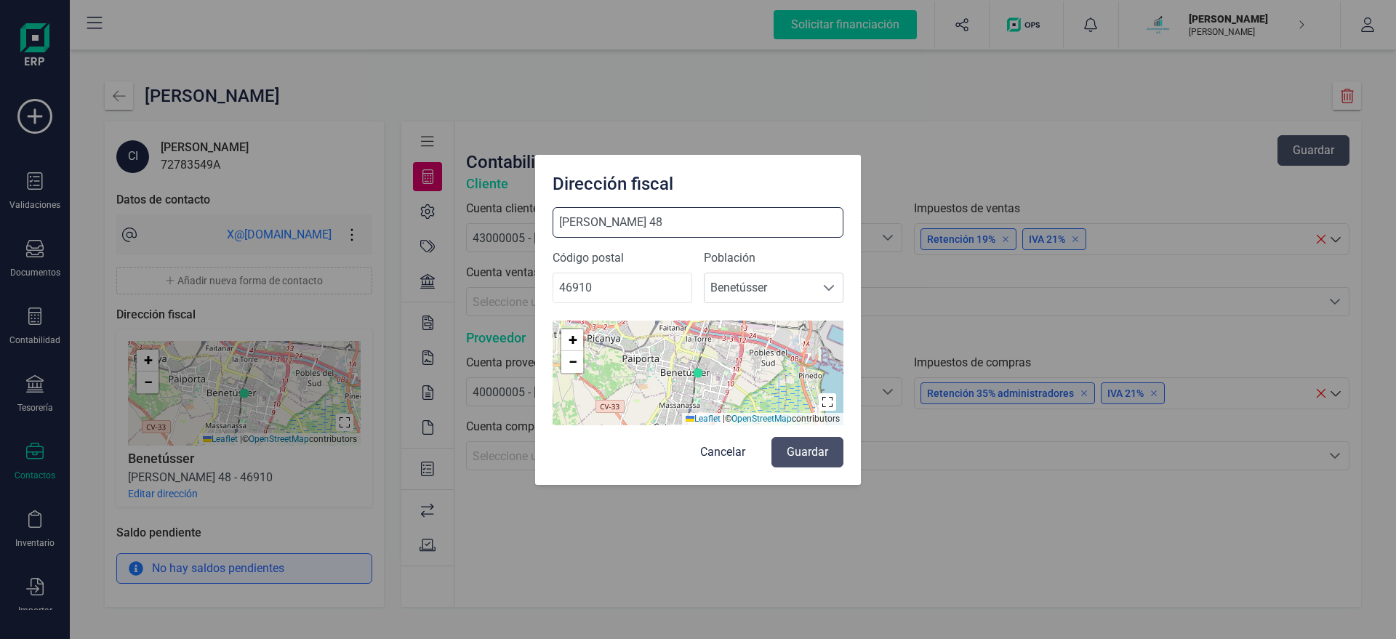
click at [691, 225] on input "CAMI NOU 48" at bounding box center [697, 222] width 291 height 31
click at [709, 459] on button "Cancelar" at bounding box center [722, 452] width 74 height 31
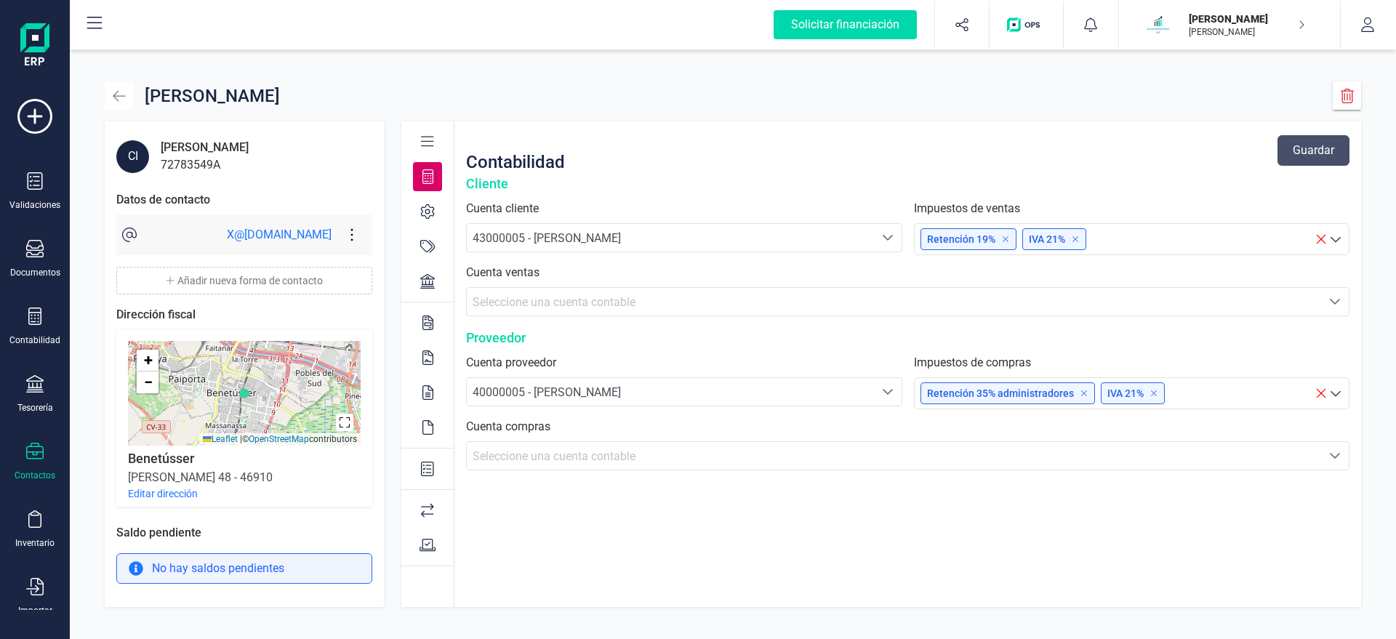
click at [123, 100] on icon "button" at bounding box center [119, 96] width 15 height 15
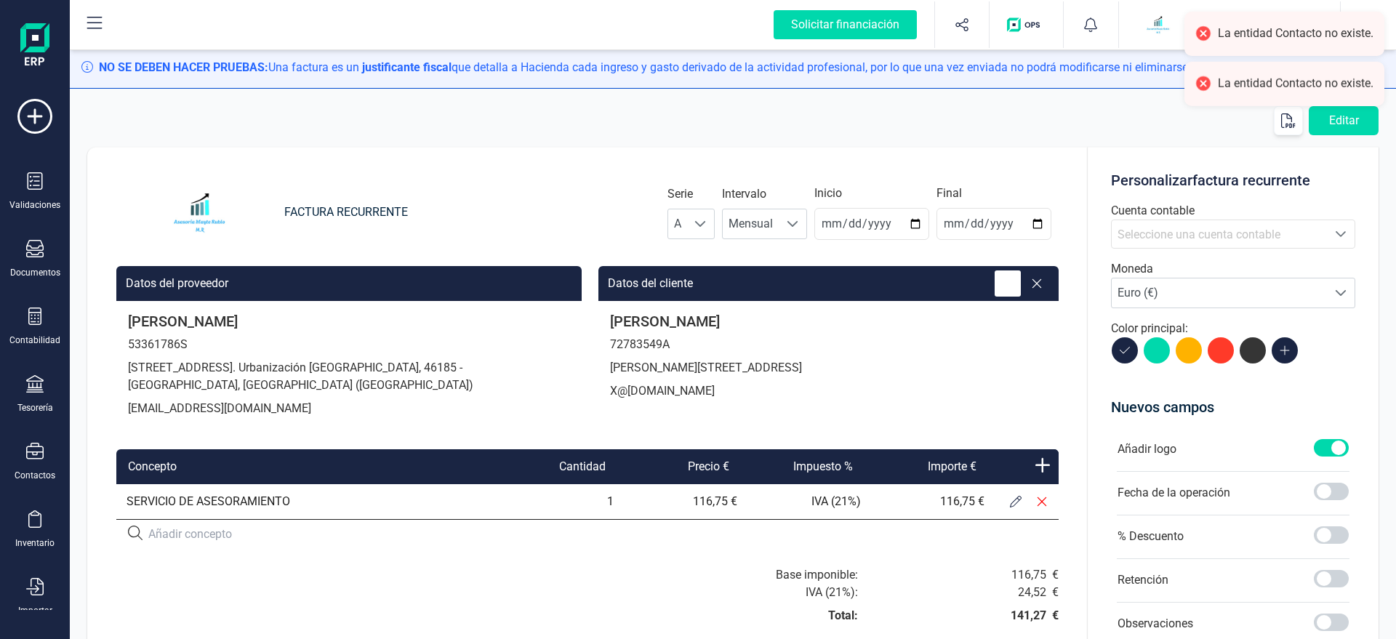
click at [1005, 279] on icon at bounding box center [1007, 283] width 15 height 15
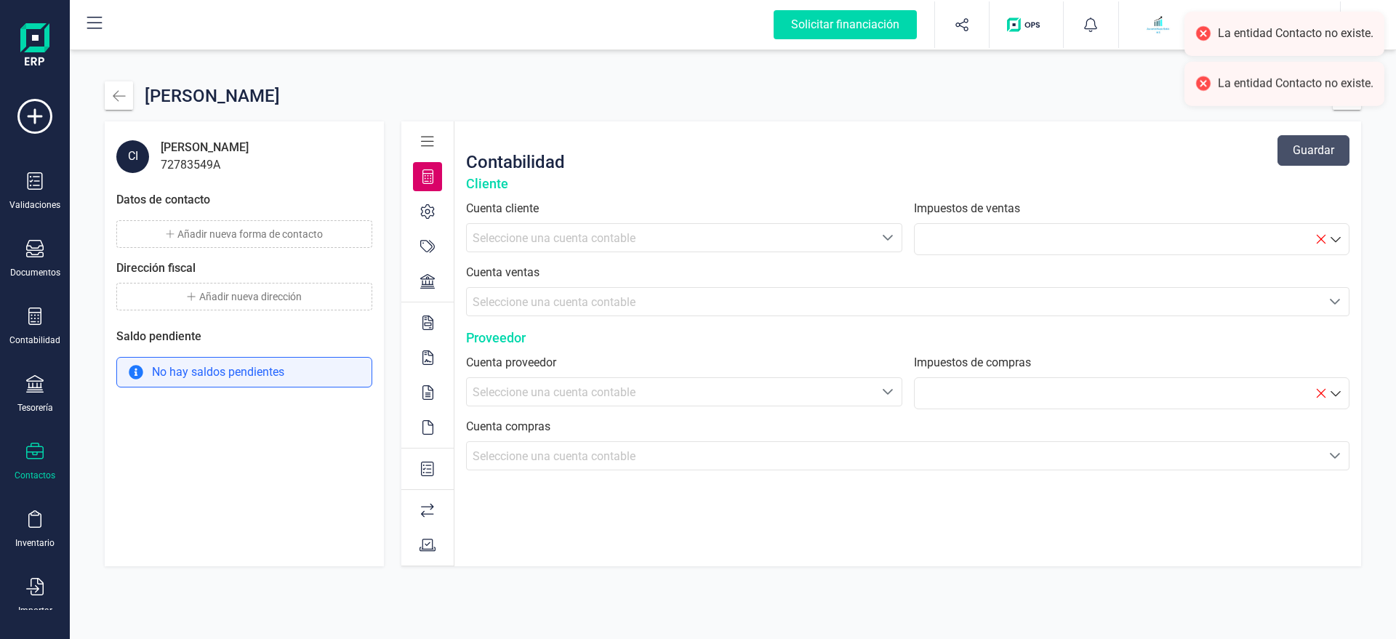
click at [190, 230] on button "Añadir nueva forma de contacto" at bounding box center [244, 234] width 256 height 28
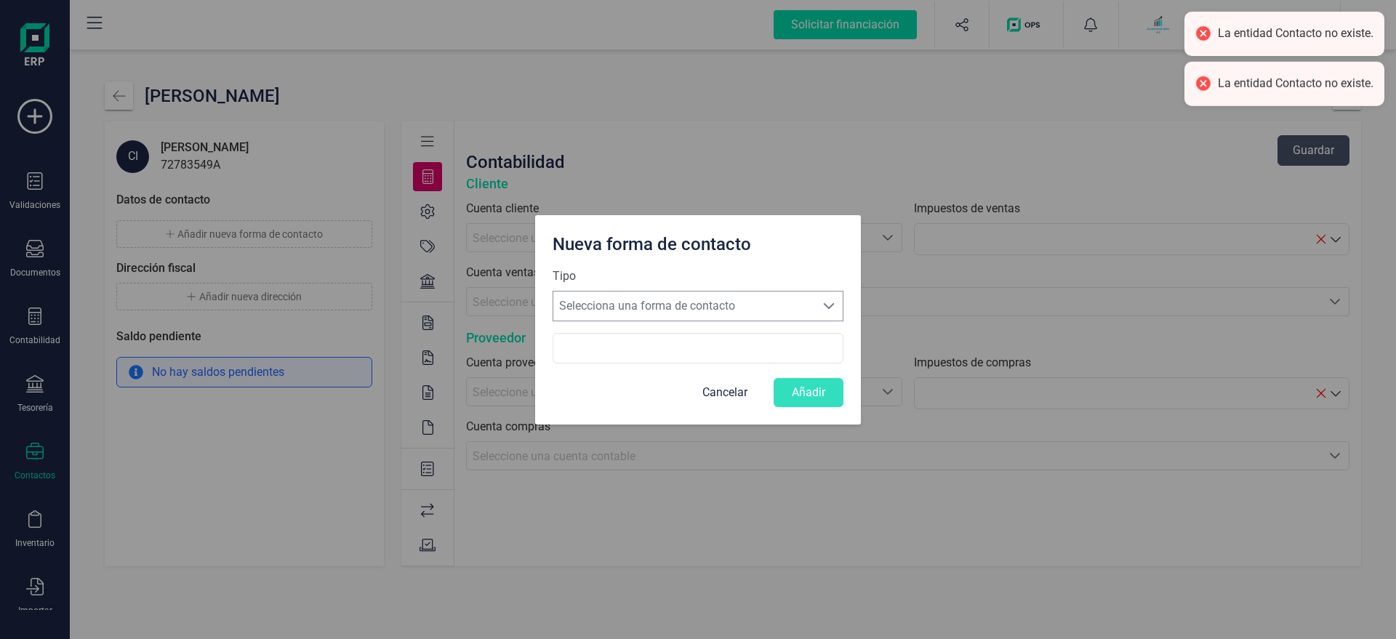
click at [603, 305] on span "Selecciona una forma de contacto" at bounding box center [684, 305] width 262 height 29
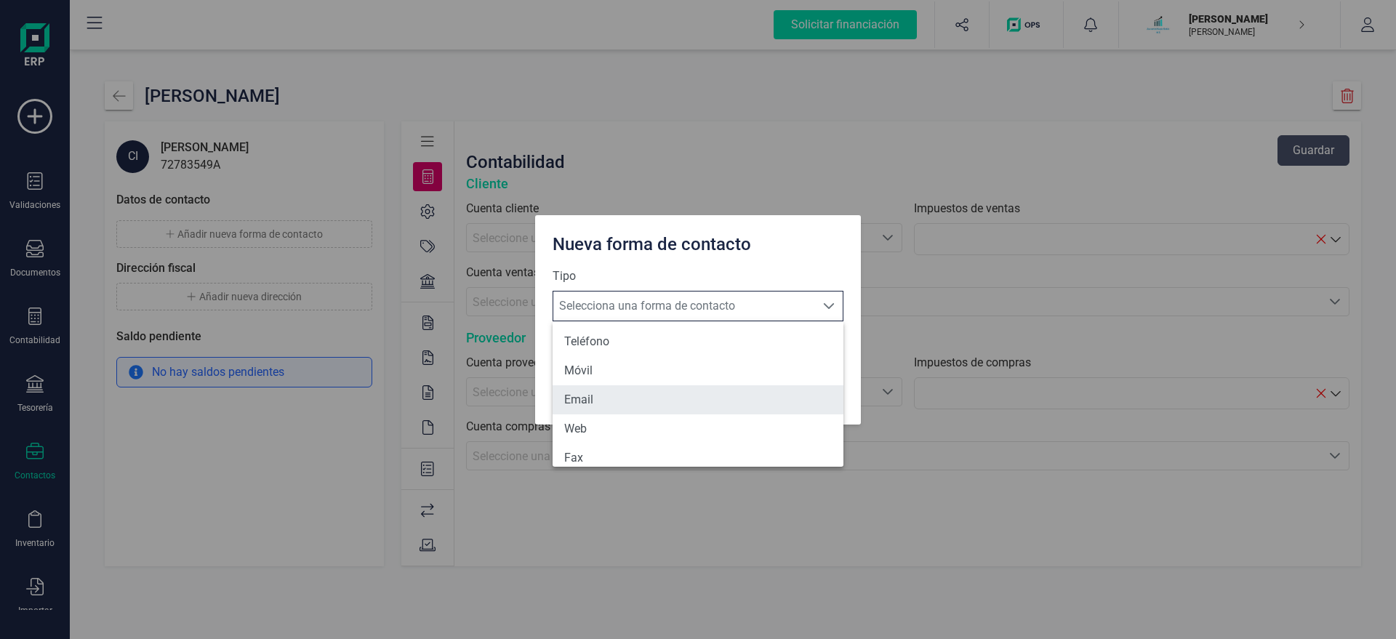
click at [587, 393] on li "Email" at bounding box center [697, 399] width 291 height 29
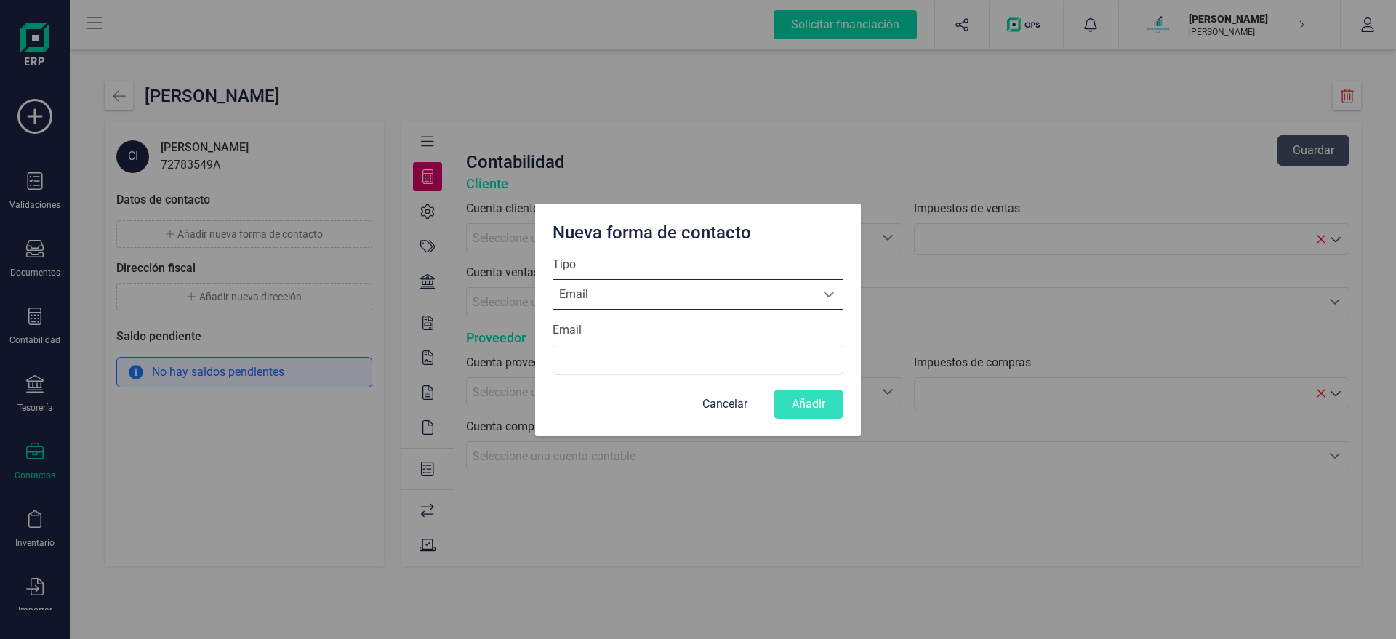
scroll to position [8, 69]
click at [596, 354] on input "Email" at bounding box center [697, 360] width 291 height 31
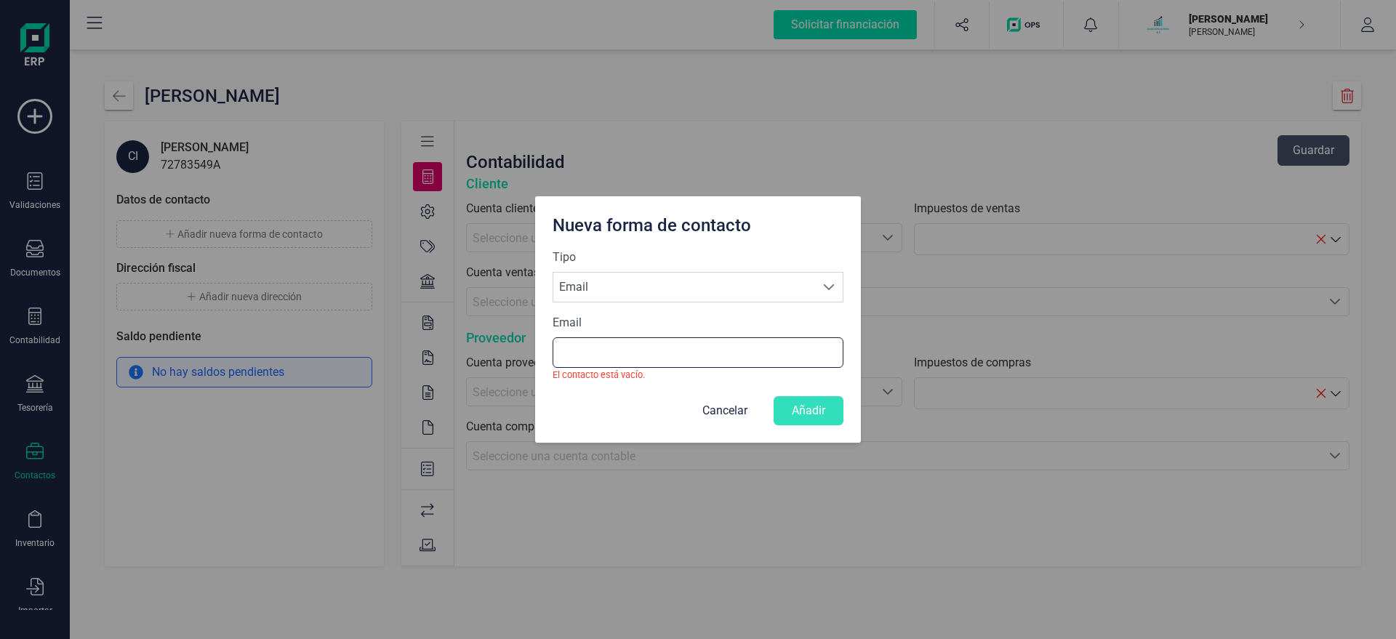
paste input "X@X.COM"
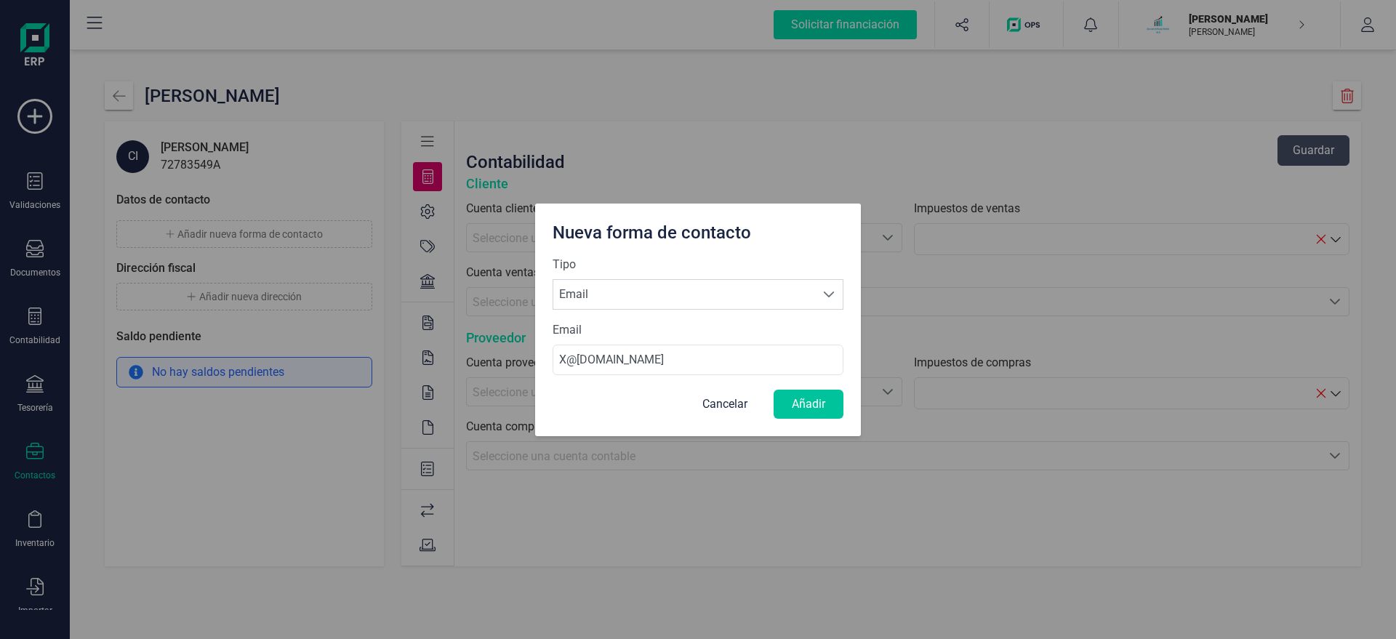
click at [799, 403] on button "Añadir" at bounding box center [808, 404] width 70 height 29
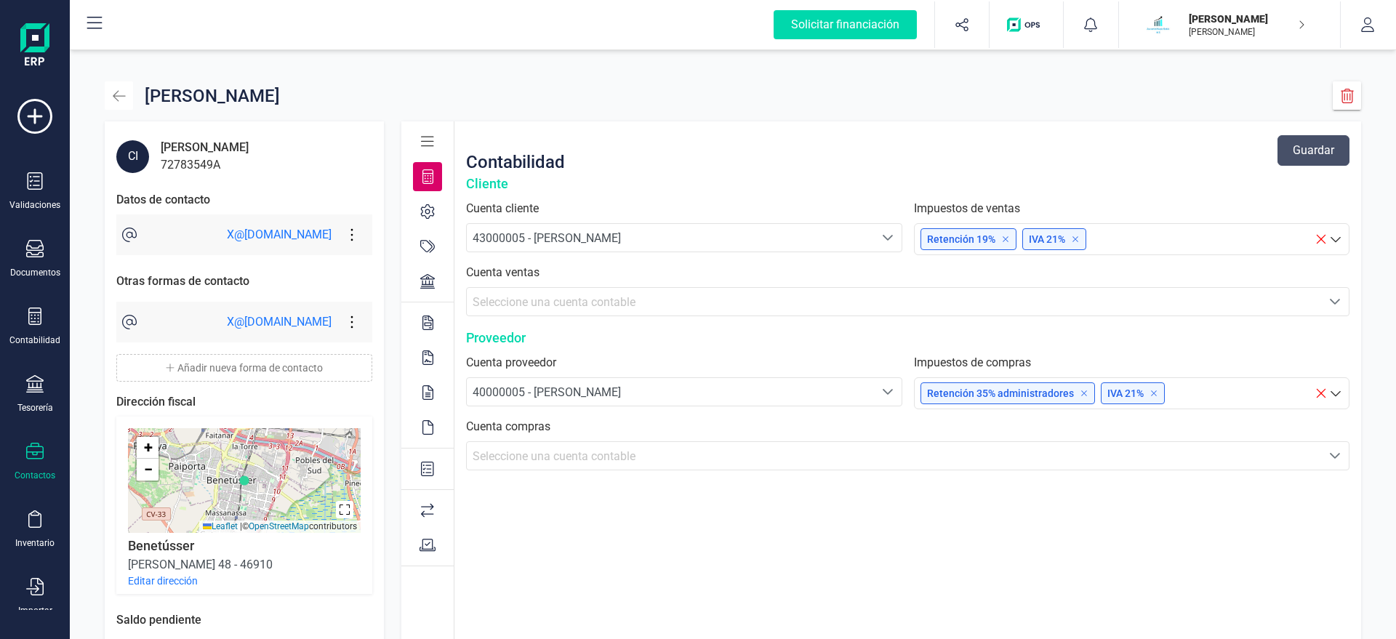
click at [118, 93] on icon "button" at bounding box center [119, 96] width 15 height 15
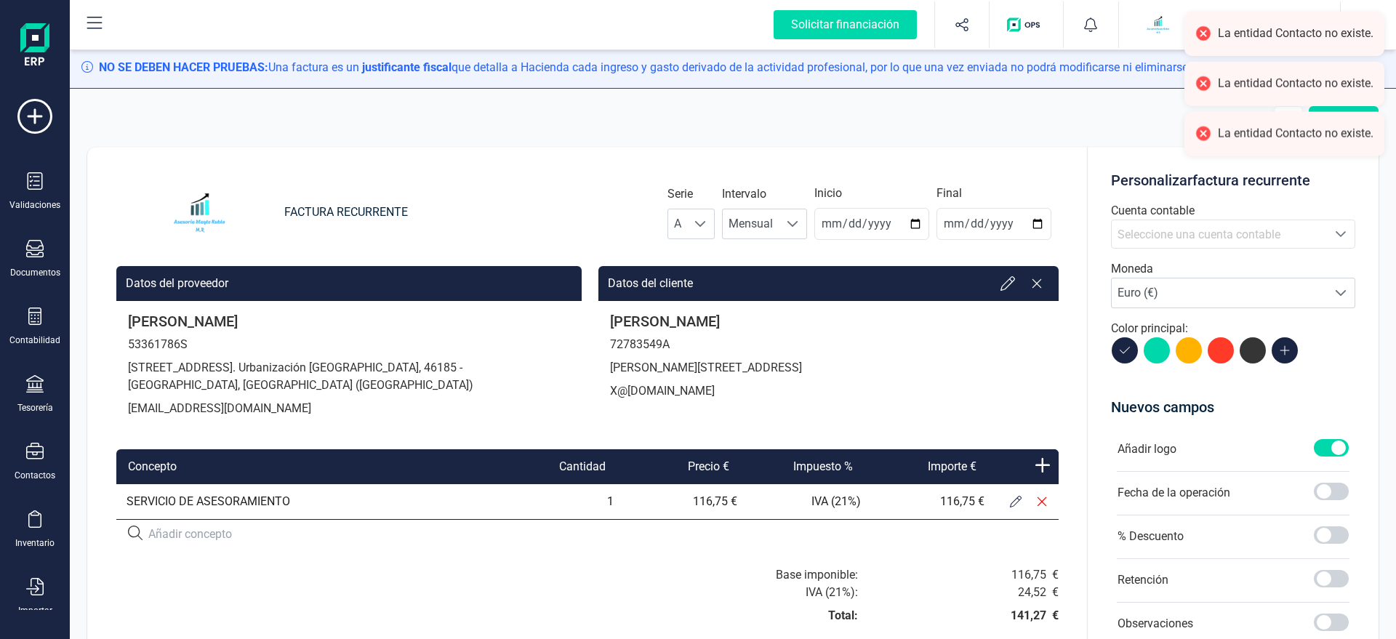
click at [1079, 116] on div "Editar" at bounding box center [732, 120] width 1291 height 29
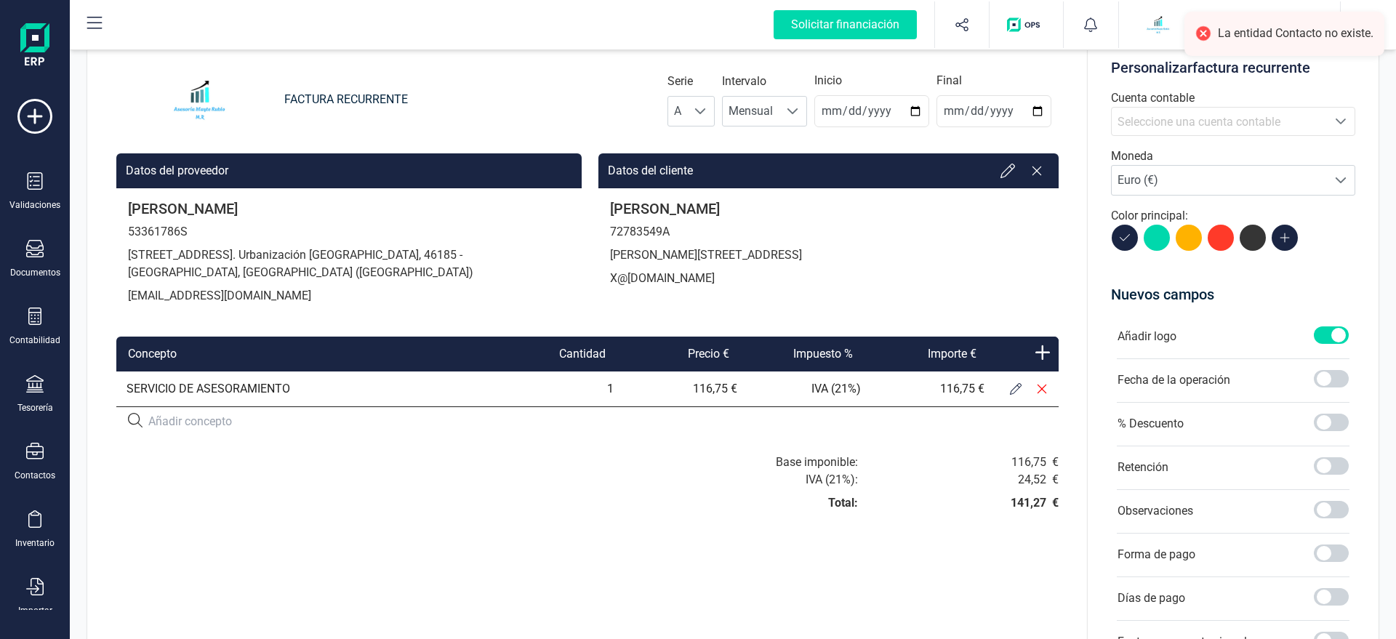
scroll to position [83, 0]
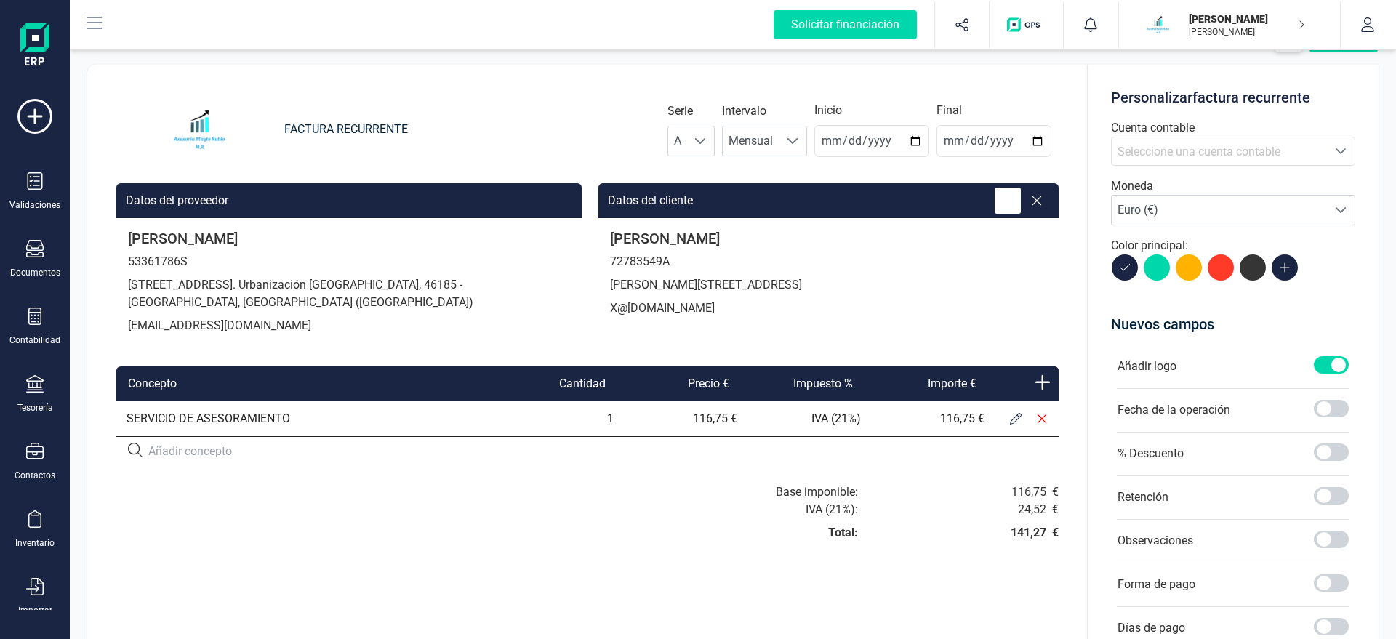
click at [1011, 206] on icon at bounding box center [1007, 200] width 15 height 15
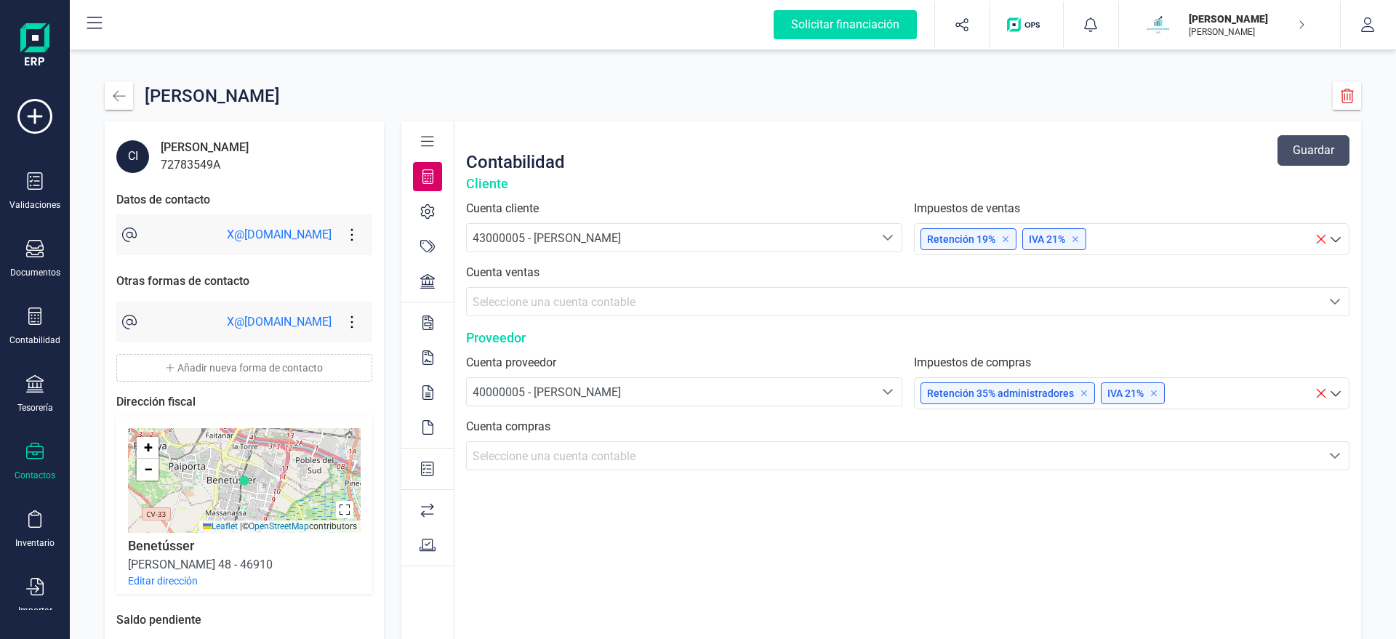
click at [350, 323] on icon at bounding box center [352, 322] width 28 height 16
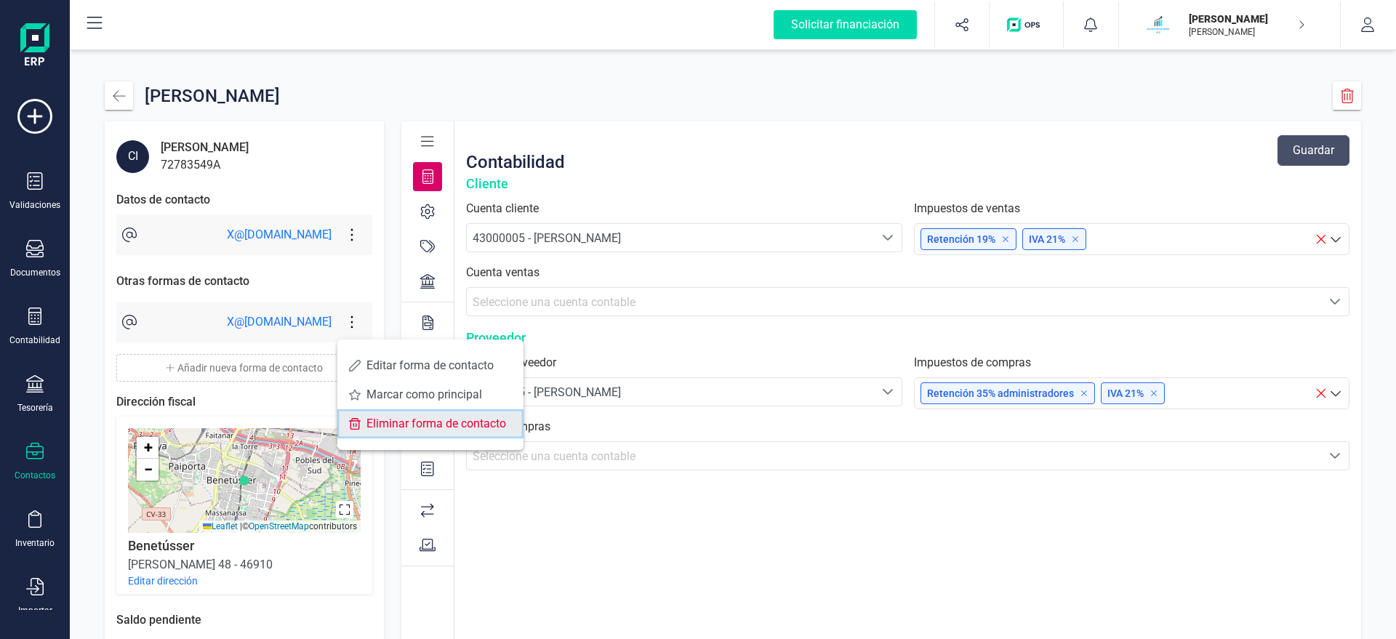
click at [414, 423] on span "Eliminar forma de contacto" at bounding box center [438, 424] width 145 height 12
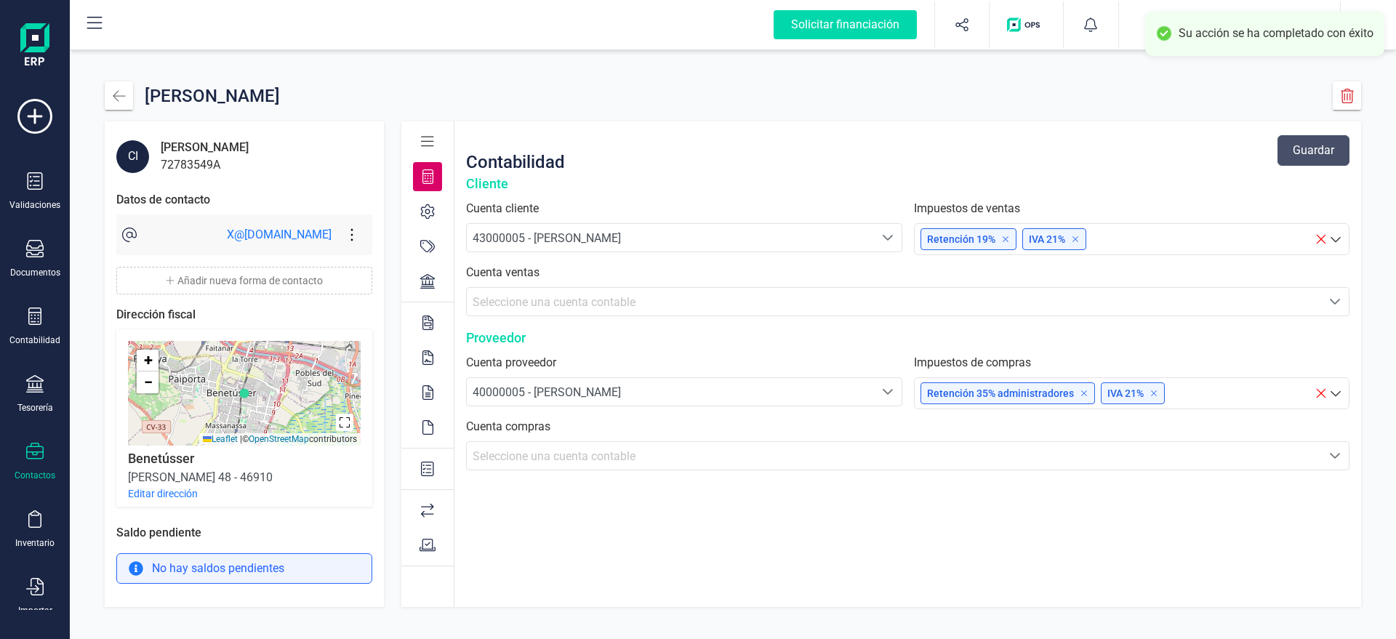
click at [345, 232] on icon at bounding box center [352, 235] width 28 height 16
click at [376, 275] on span "Editar forma de contacto" at bounding box center [438, 279] width 145 height 12
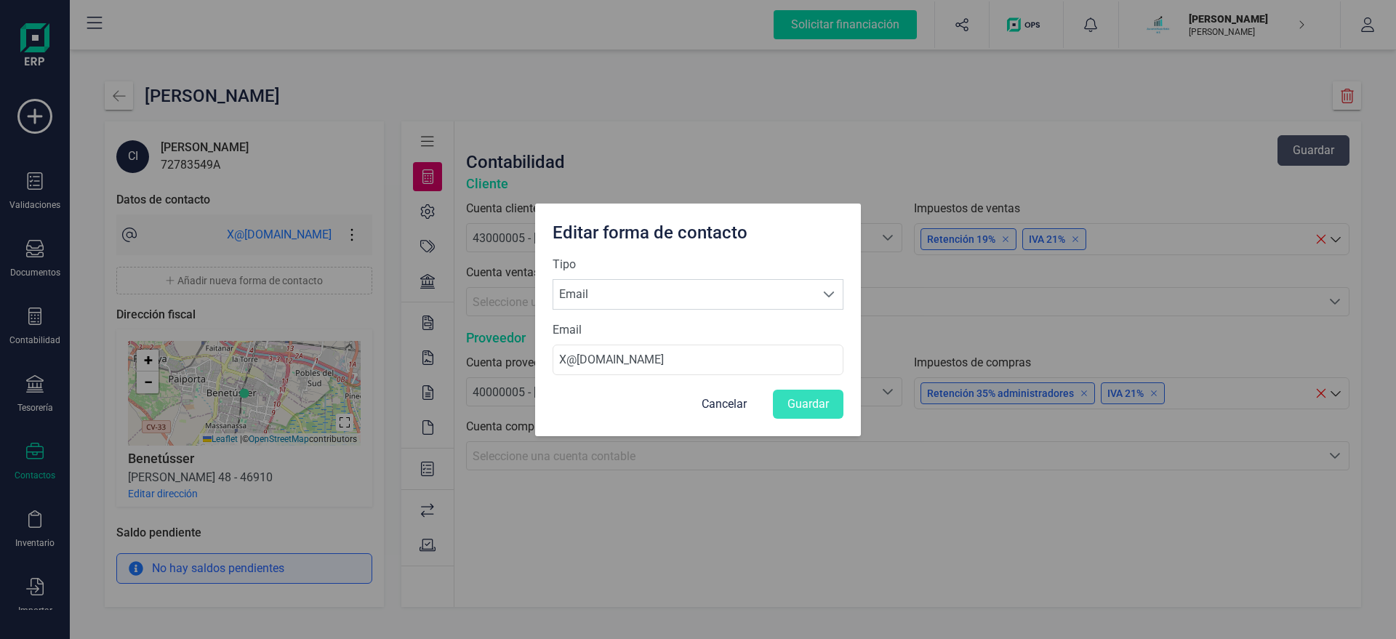
click at [713, 407] on button "Cancelar" at bounding box center [724, 404] width 74 height 29
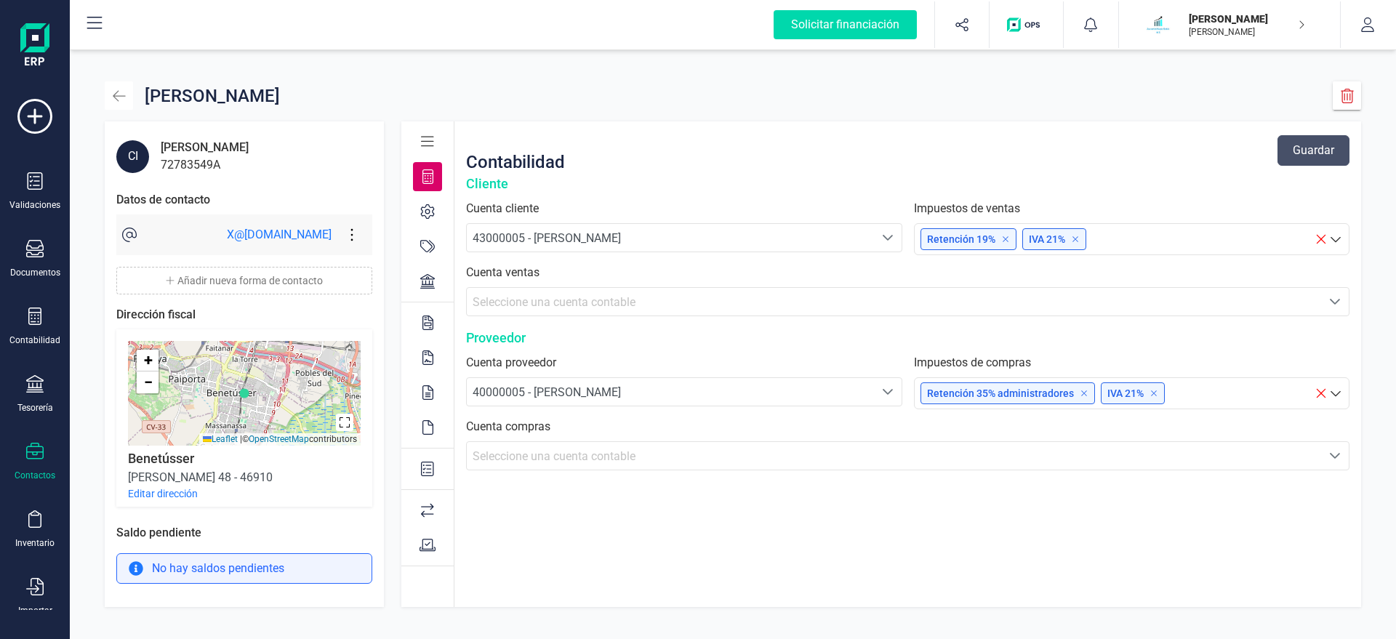
click at [118, 97] on icon "button" at bounding box center [119, 96] width 15 height 15
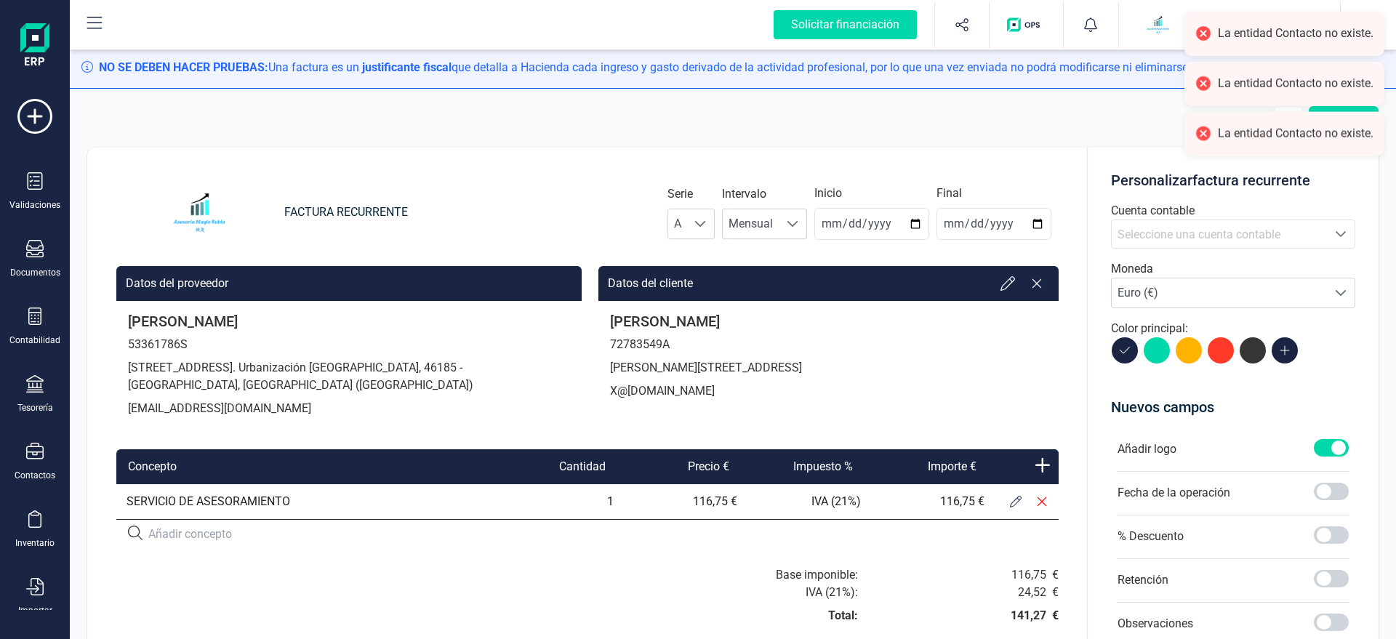
click at [118, 97] on div "Editar FACTURA RECURRENTE Serie A A Intervalo Mensual Mensual Inicio 2025-08-31…" at bounding box center [733, 362] width 1326 height 546
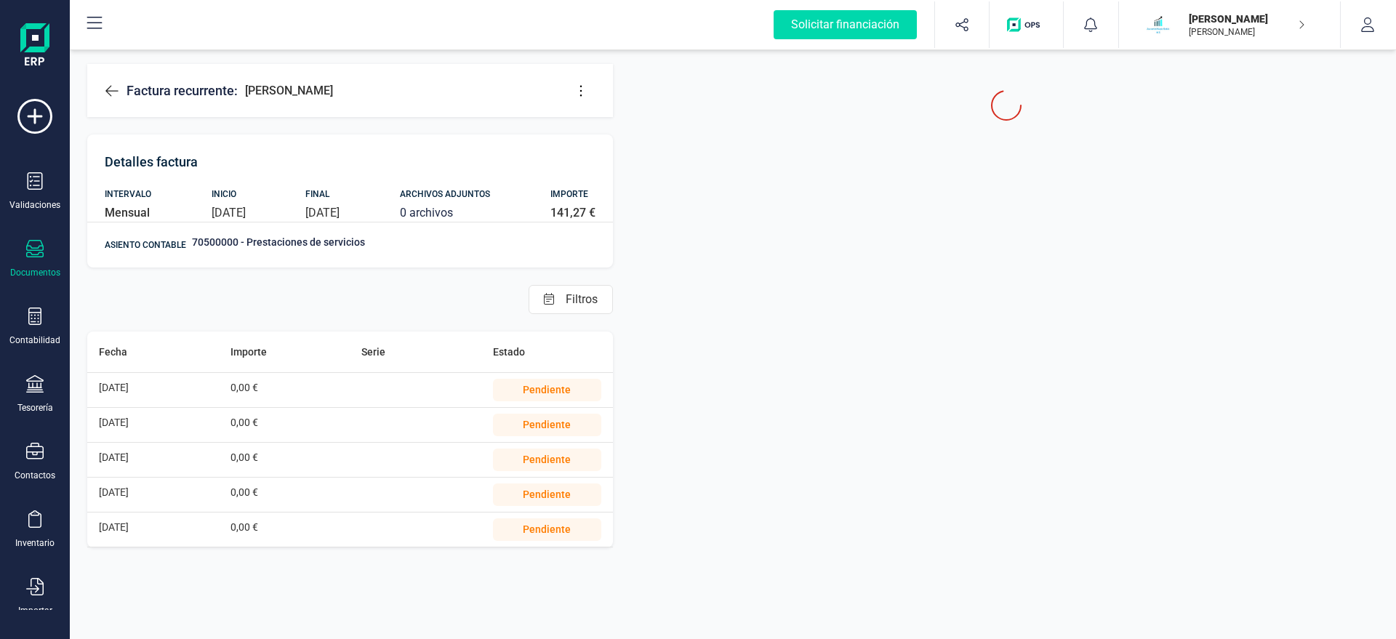
click at [109, 91] on icon at bounding box center [111, 90] width 12 height 11
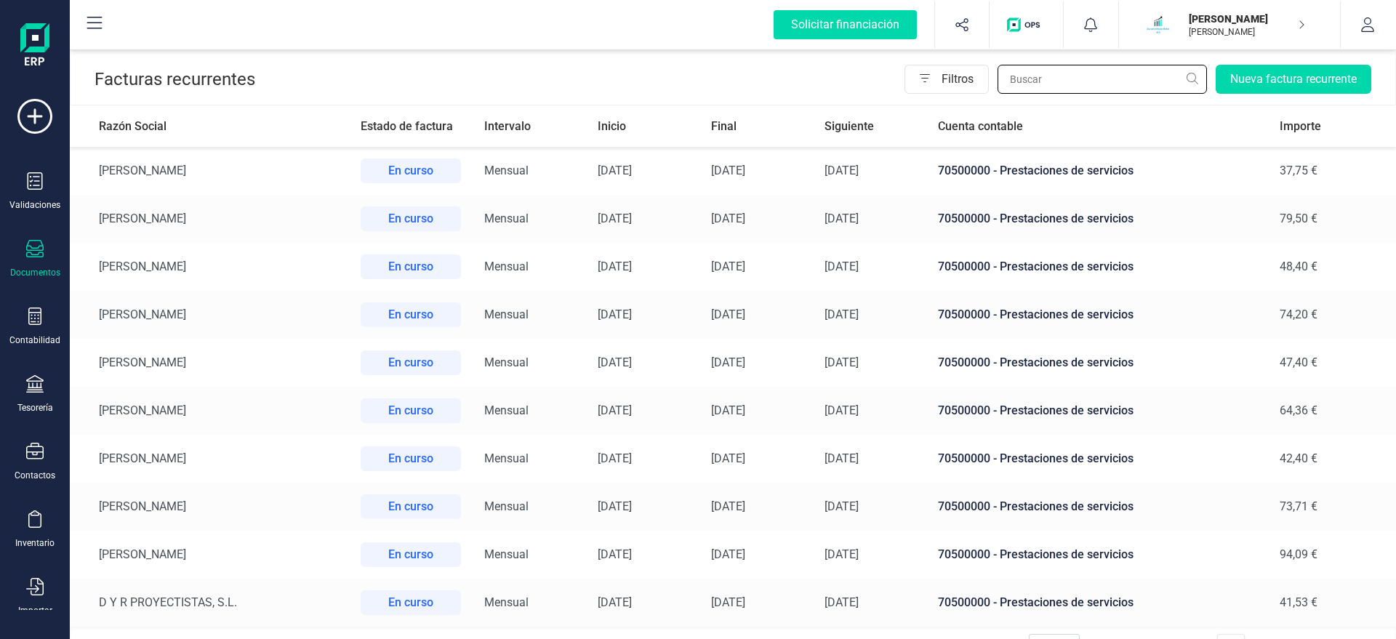
click at [1033, 77] on input "text" at bounding box center [1101, 79] width 209 height 29
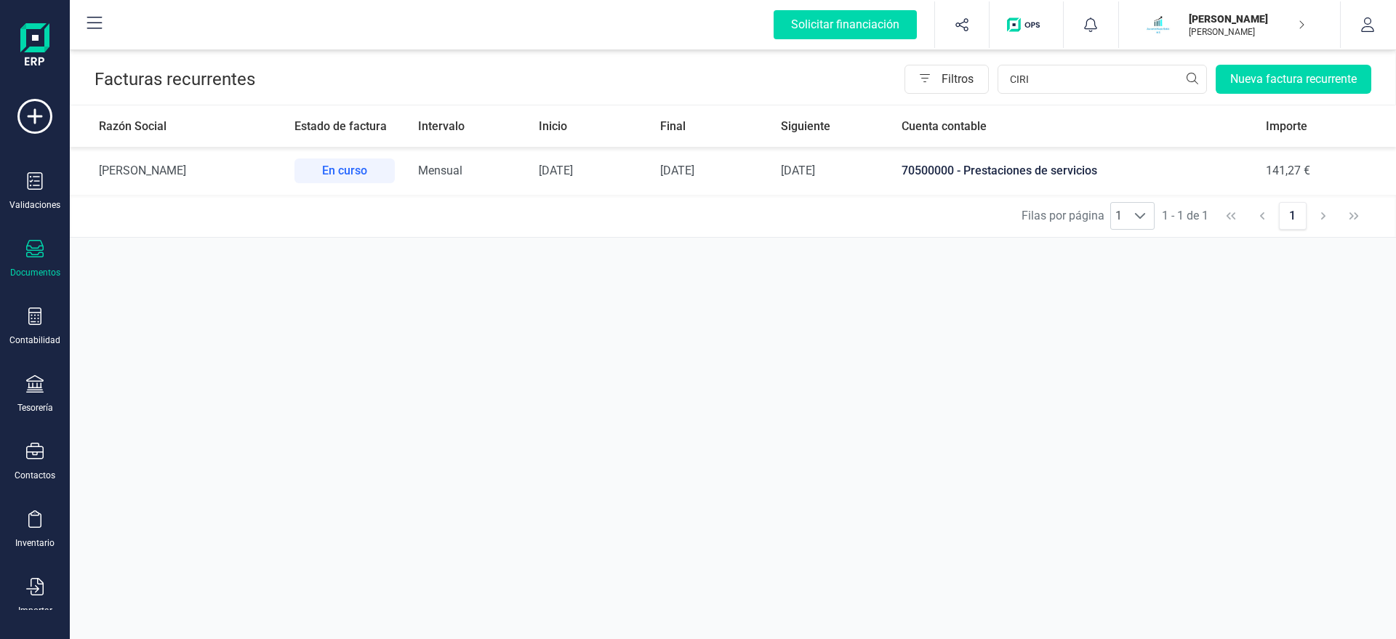
click at [769, 182] on td "31/12/2025" at bounding box center [708, 171] width 121 height 48
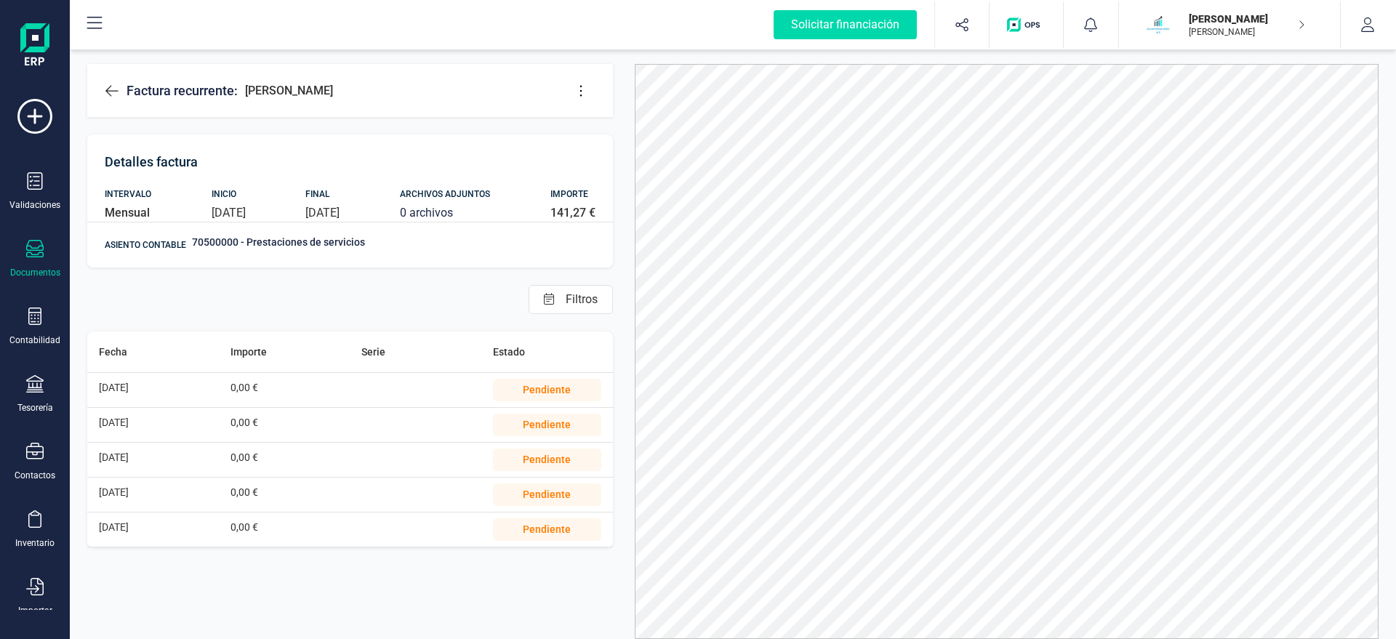
click at [580, 81] on button at bounding box center [580, 90] width 29 height 29
click at [621, 140] on span "Editar factura" at bounding box center [647, 135] width 105 height 12
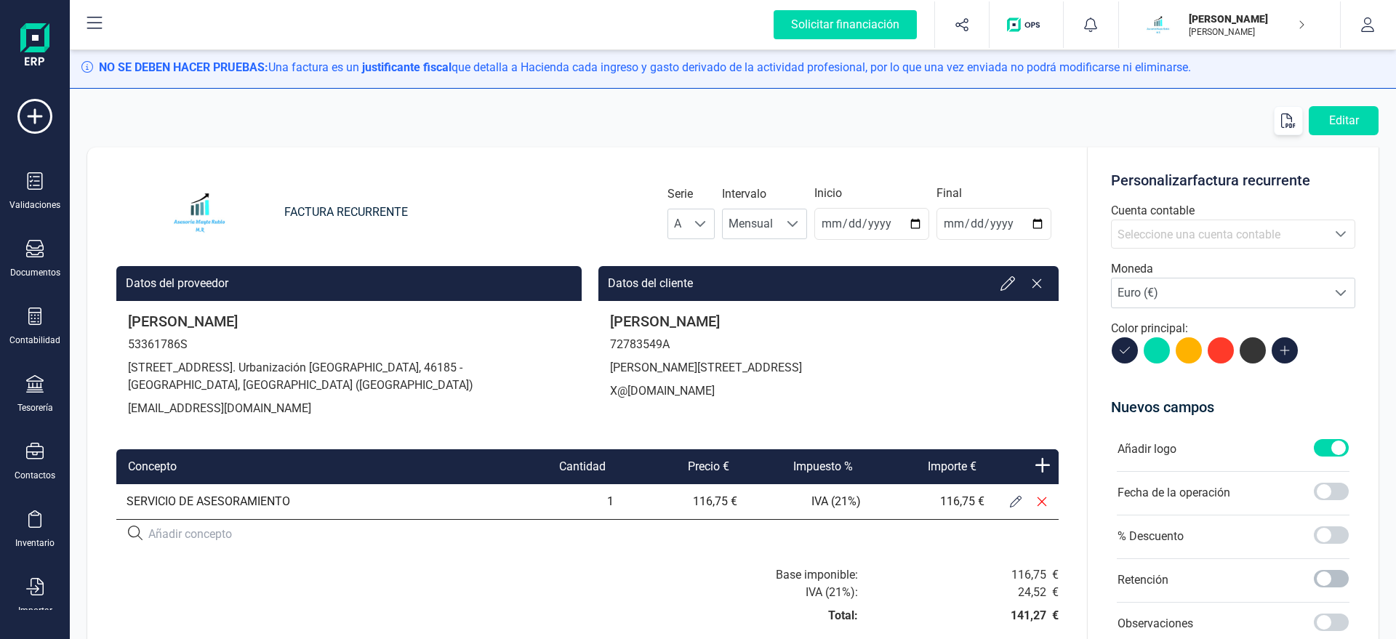
click at [1330, 575] on span at bounding box center [1331, 578] width 35 height 17
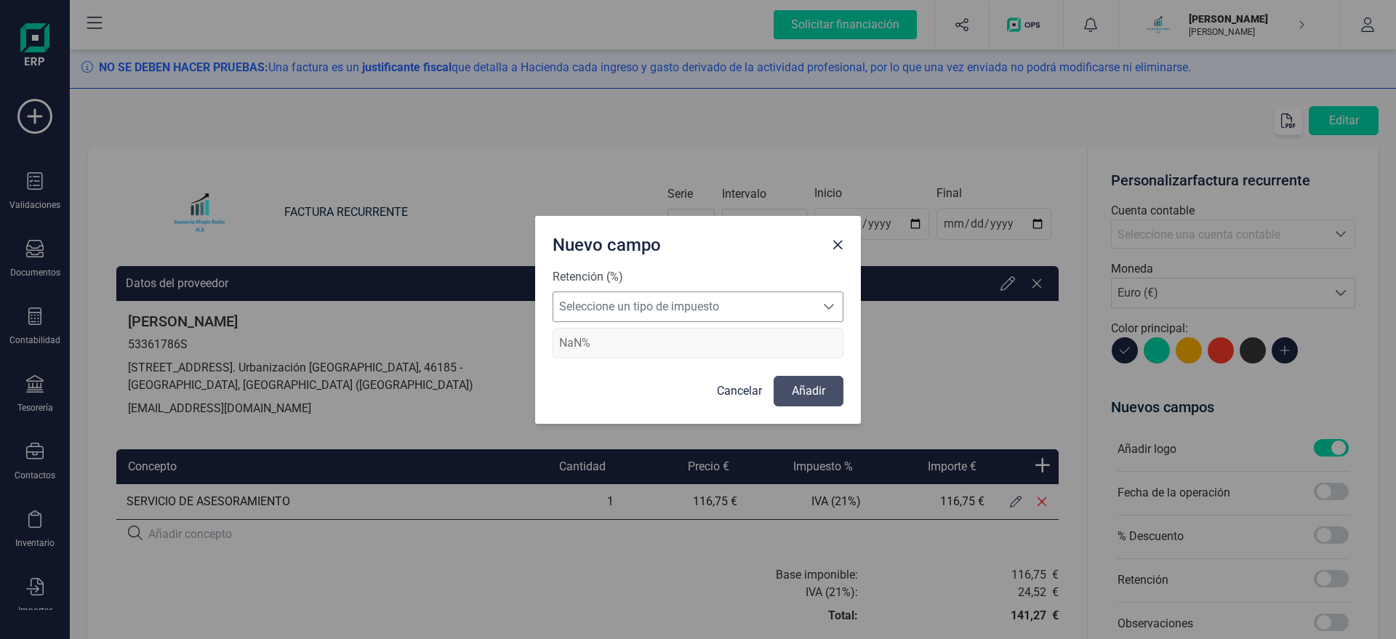
click at [715, 302] on span "Seleccione un tipo de impuesto" at bounding box center [684, 306] width 262 height 29
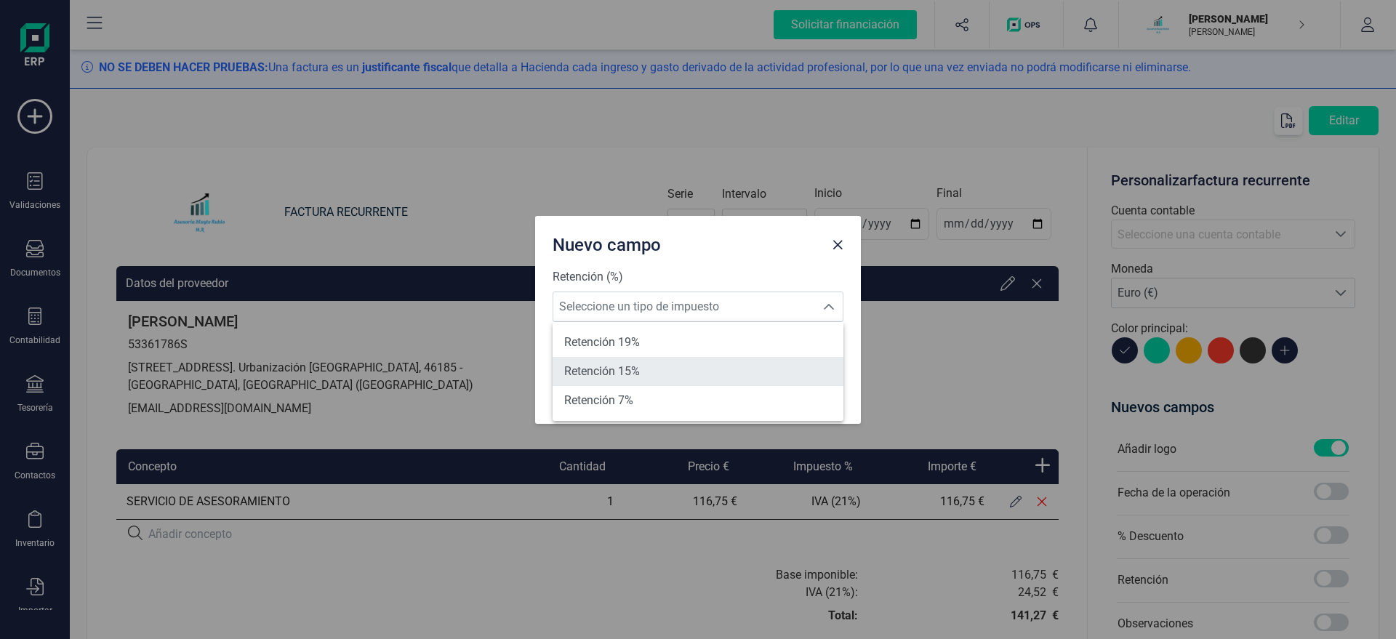
click at [670, 367] on li "Retención 15%" at bounding box center [697, 371] width 291 height 29
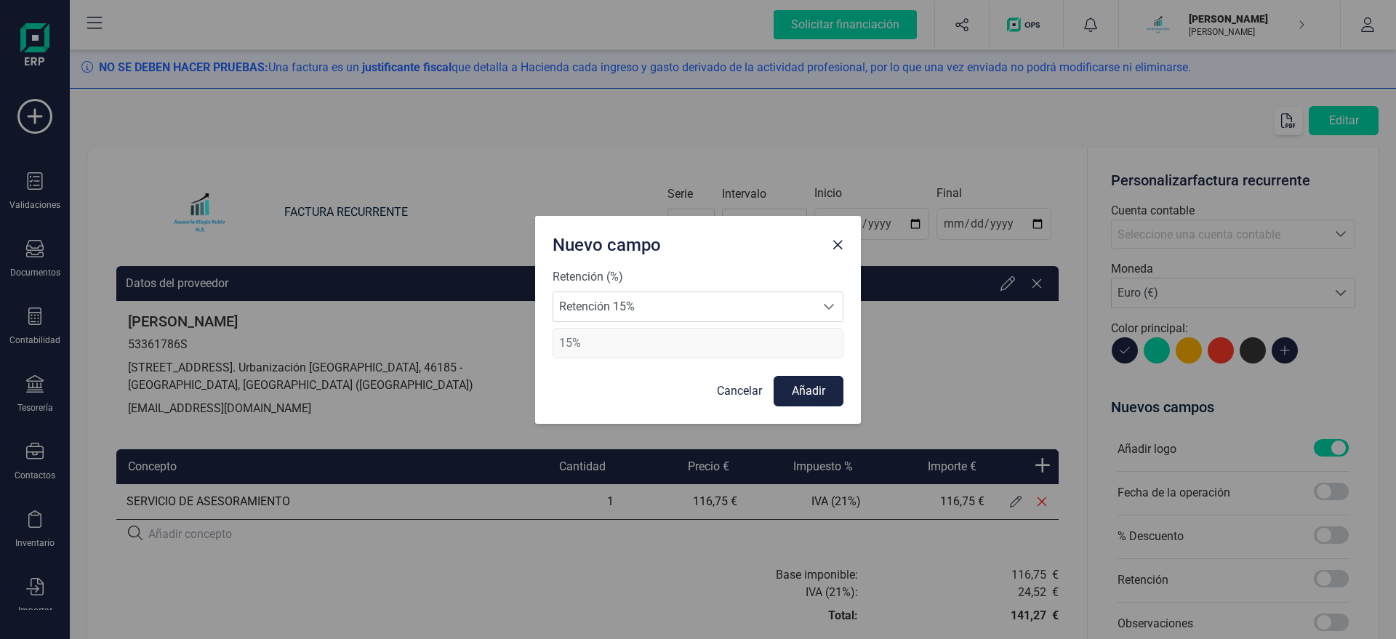
click at [806, 397] on button "Añadir" at bounding box center [808, 391] width 70 height 31
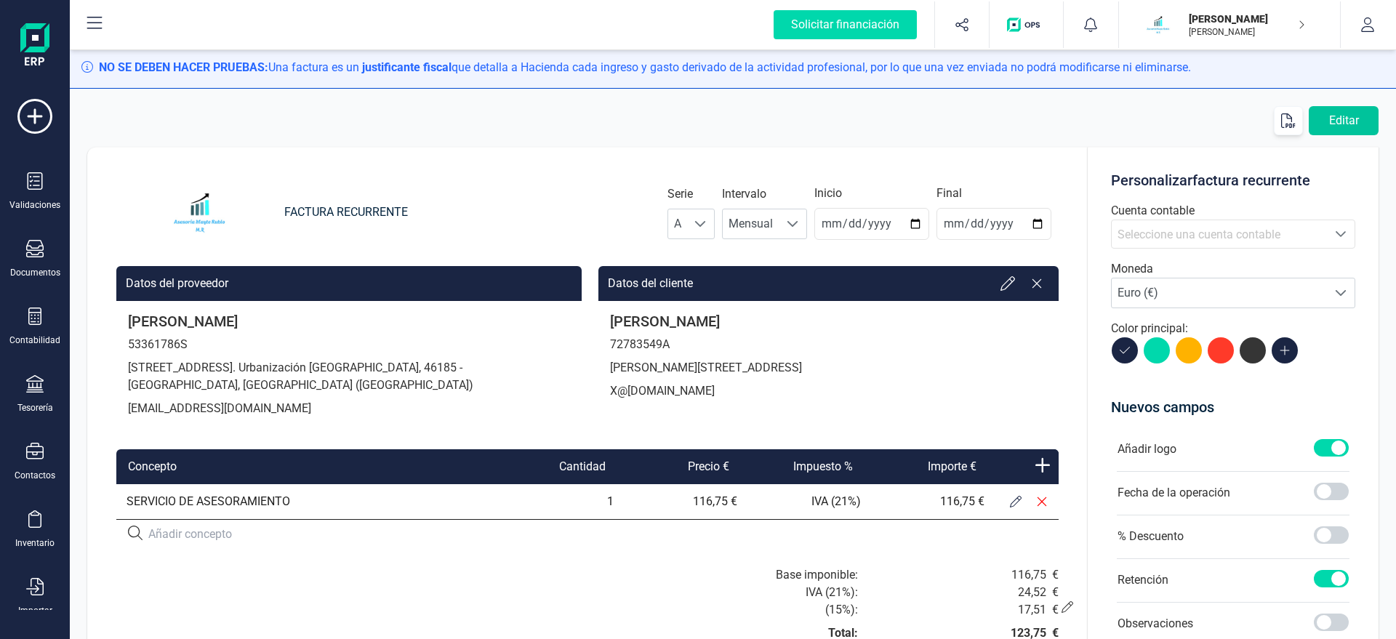
click at [1356, 113] on button "Editar" at bounding box center [1343, 120] width 70 height 29
click at [1037, 288] on icon at bounding box center [1036, 283] width 15 height 15
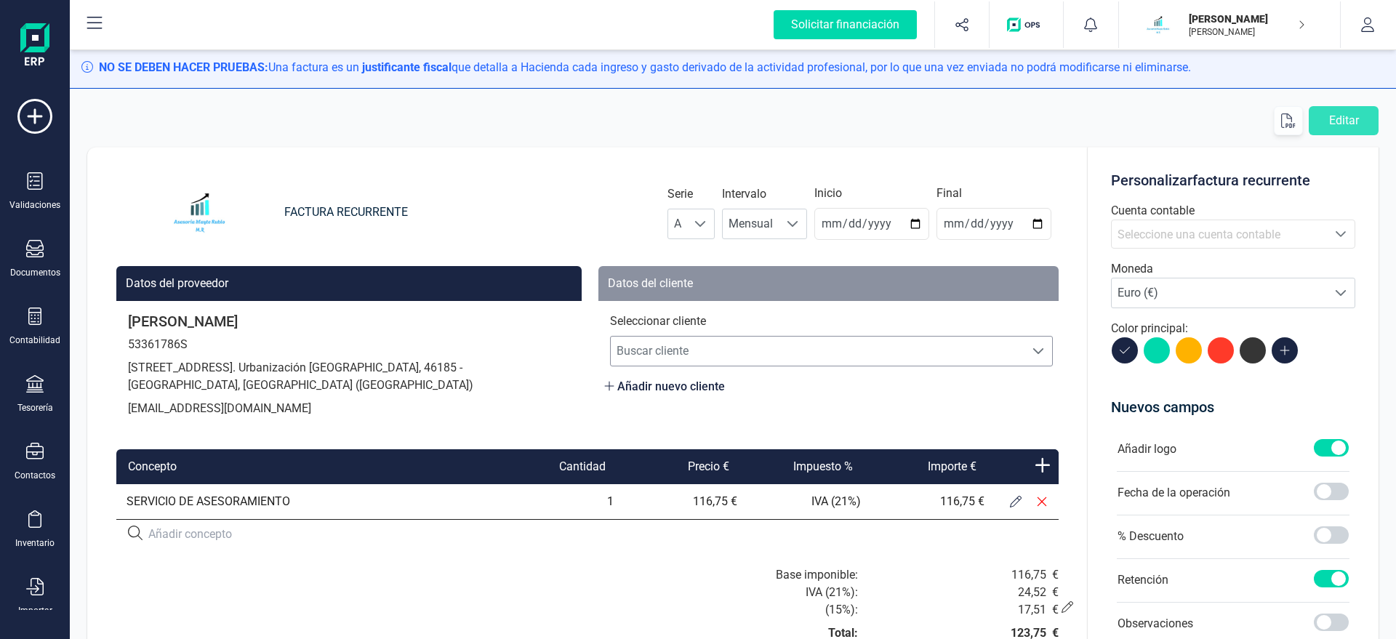
click at [699, 350] on span "Buscar cliente" at bounding box center [818, 351] width 414 height 29
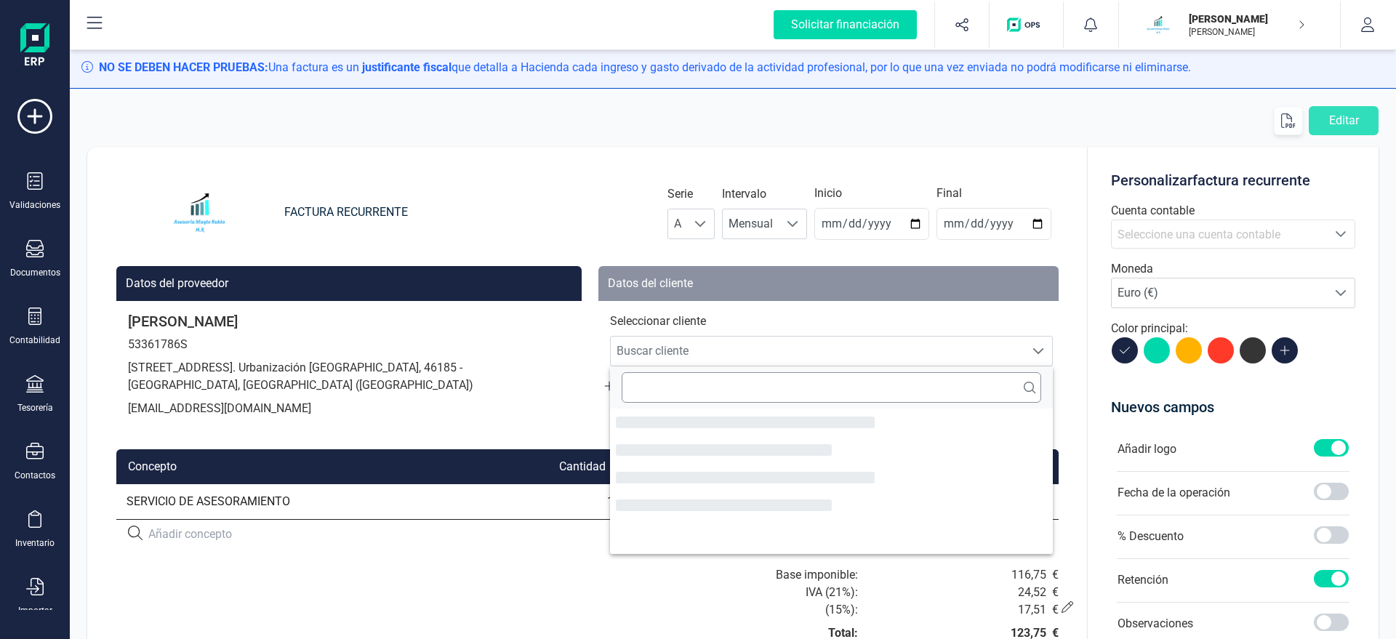
click at [704, 387] on input "text" at bounding box center [831, 387] width 419 height 31
click at [960, 315] on div "Seleccionar cliente Buscar cliente Buscar cliente" at bounding box center [828, 340] width 449 height 54
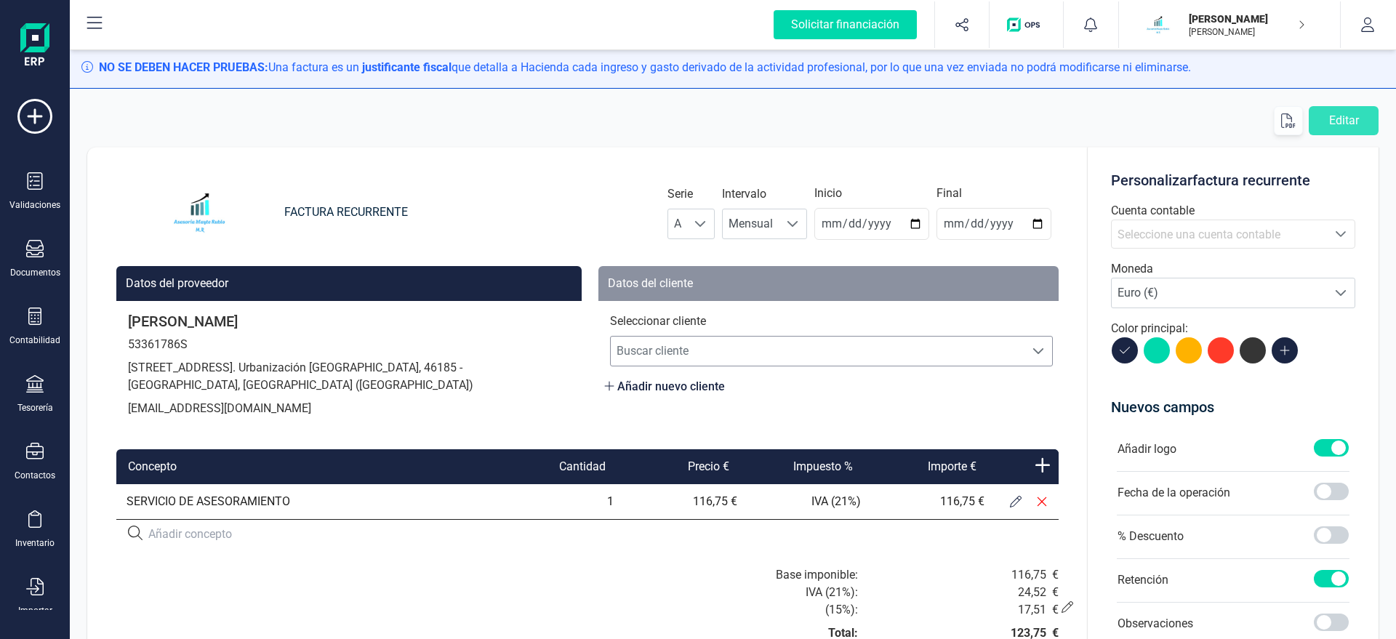
click at [677, 350] on span "Buscar cliente" at bounding box center [818, 351] width 414 height 29
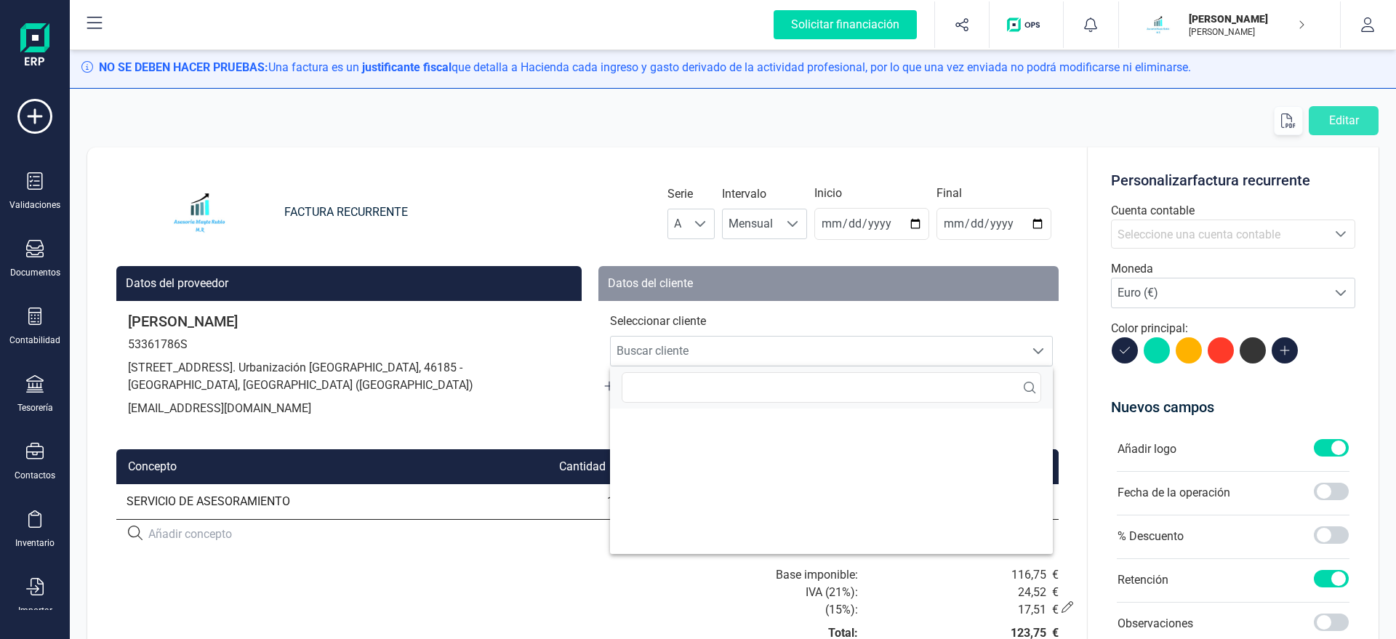
click at [572, 408] on div "MAYTE RUBIO MONTESINOS 53361786S Calle Amatiste ,17. Urbanización Vista Caldero…" at bounding box center [348, 368] width 465 height 134
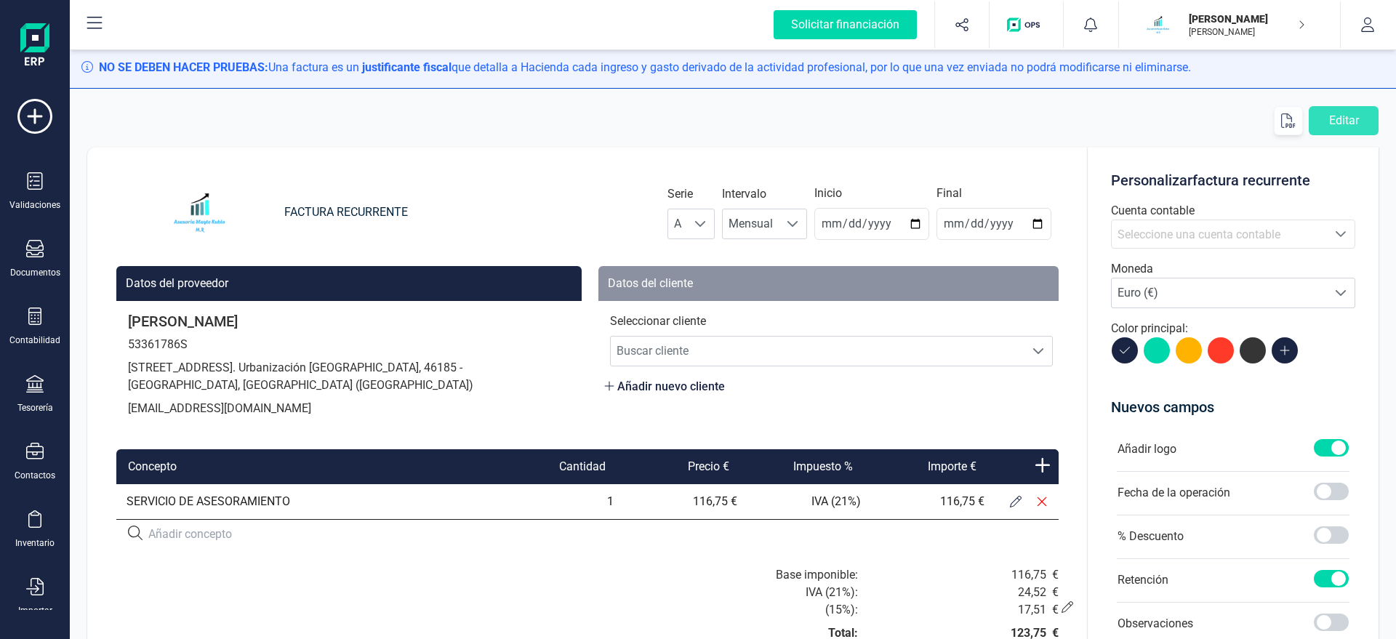
click at [651, 395] on span "Añadir nuevo cliente" at bounding box center [664, 386] width 121 height 17
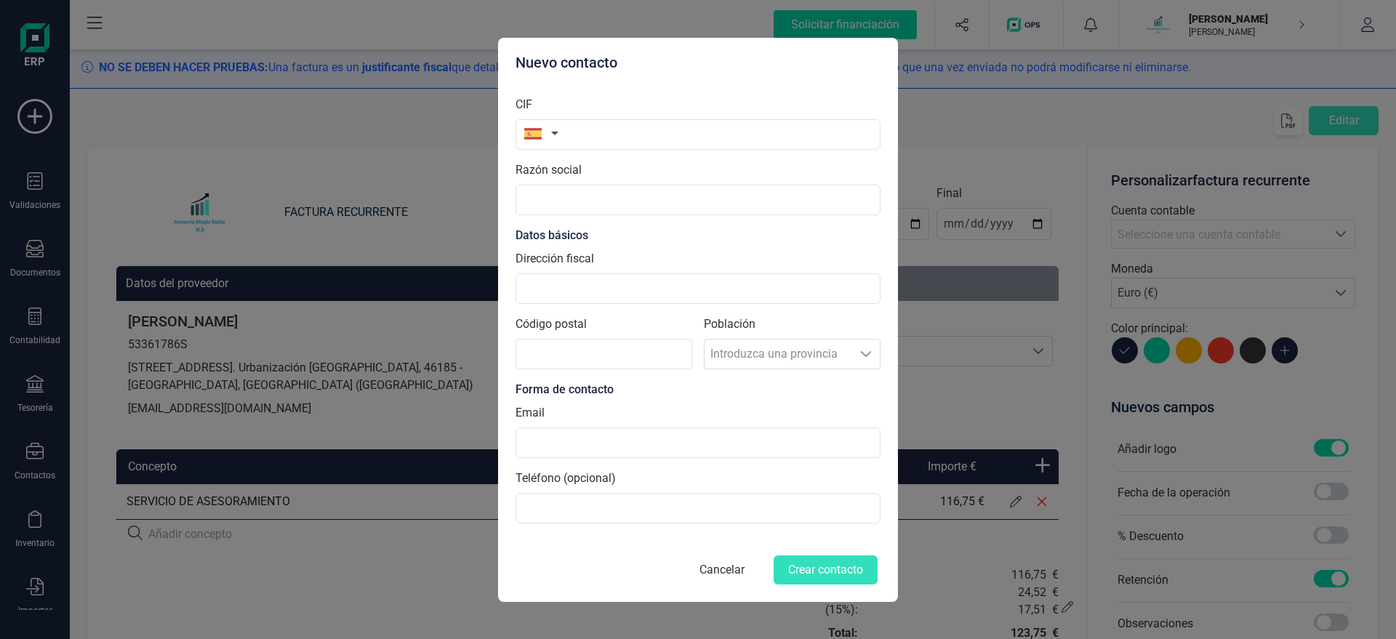
click at [710, 578] on button "Cancelar" at bounding box center [722, 569] width 80 height 35
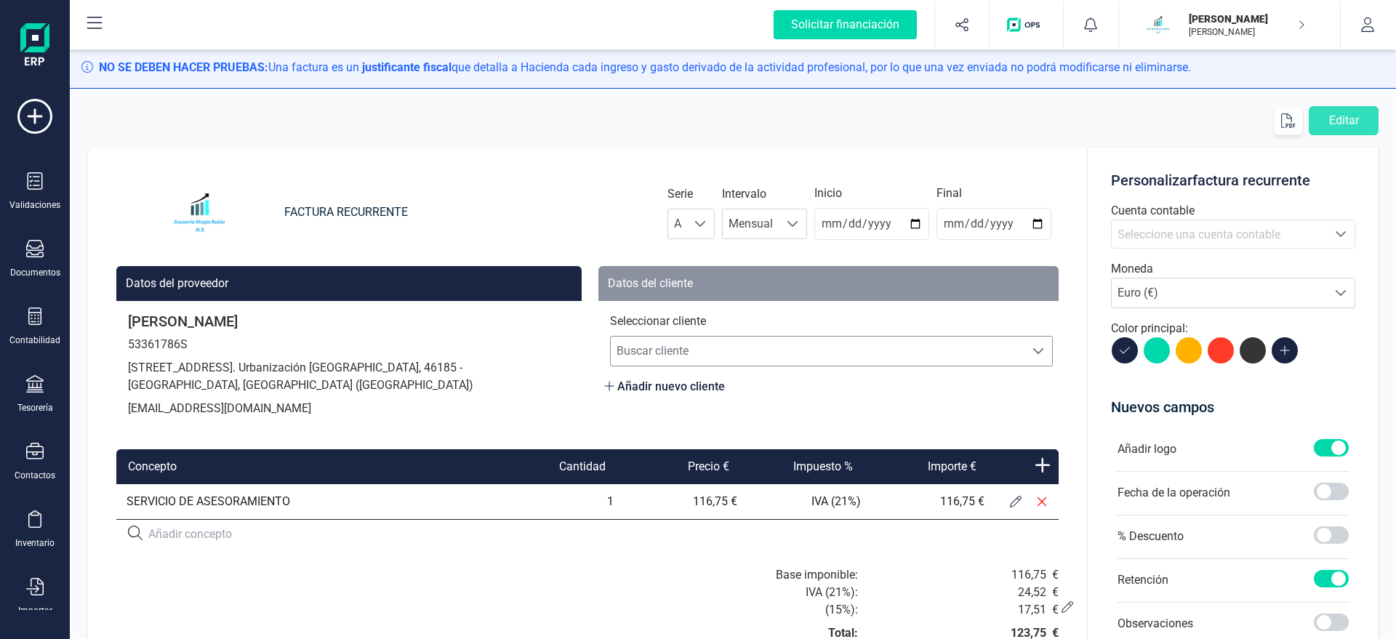
click at [730, 358] on span "Buscar cliente" at bounding box center [818, 351] width 414 height 29
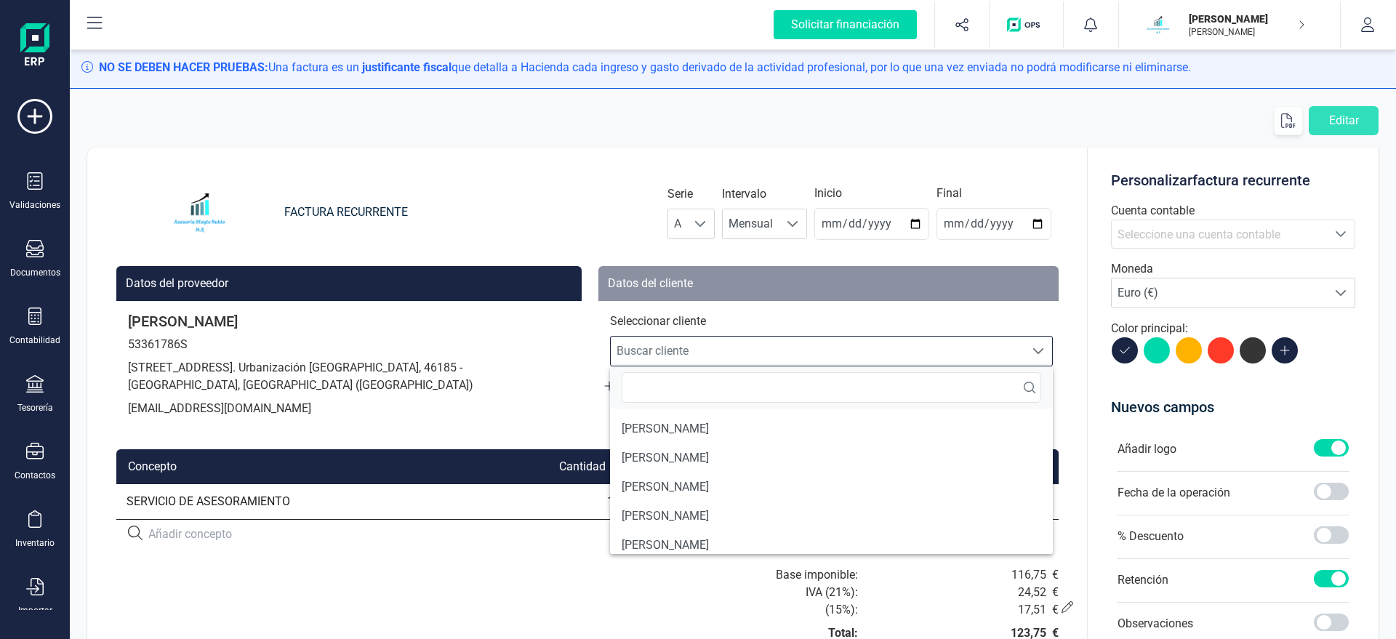
scroll to position [9, 70]
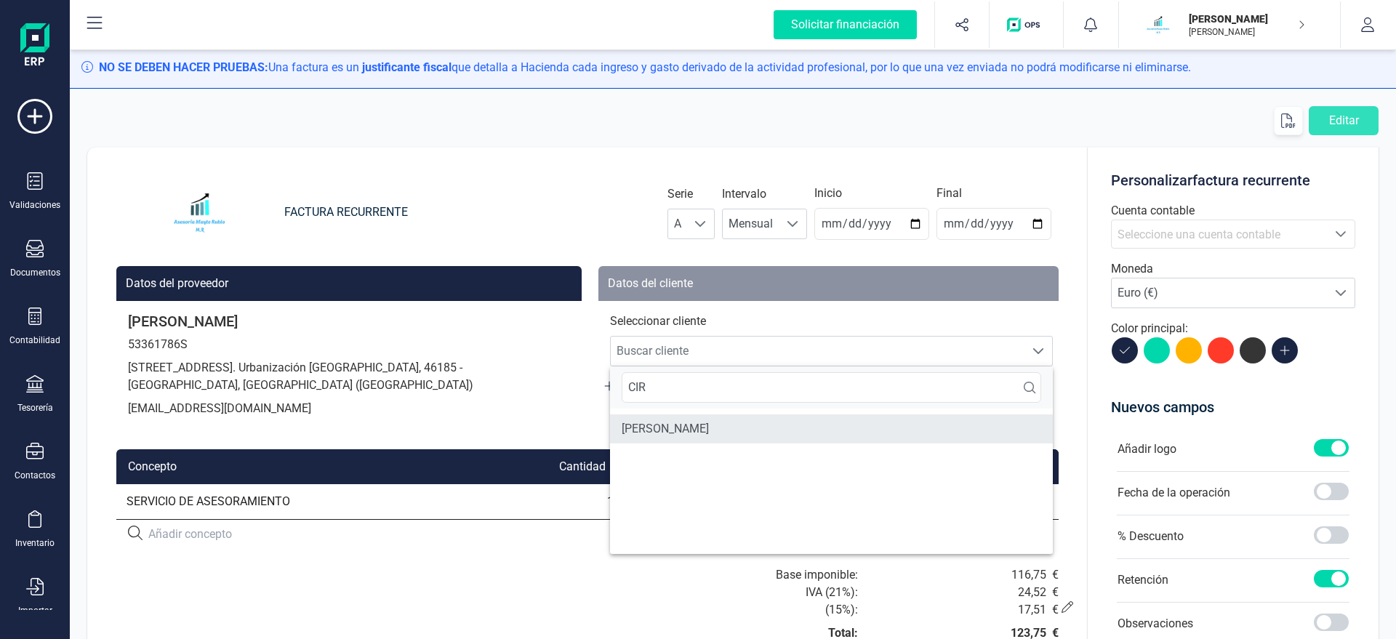
click at [728, 434] on li "CIRILO GONZALEZ SANCHEZ" at bounding box center [831, 428] width 443 height 29
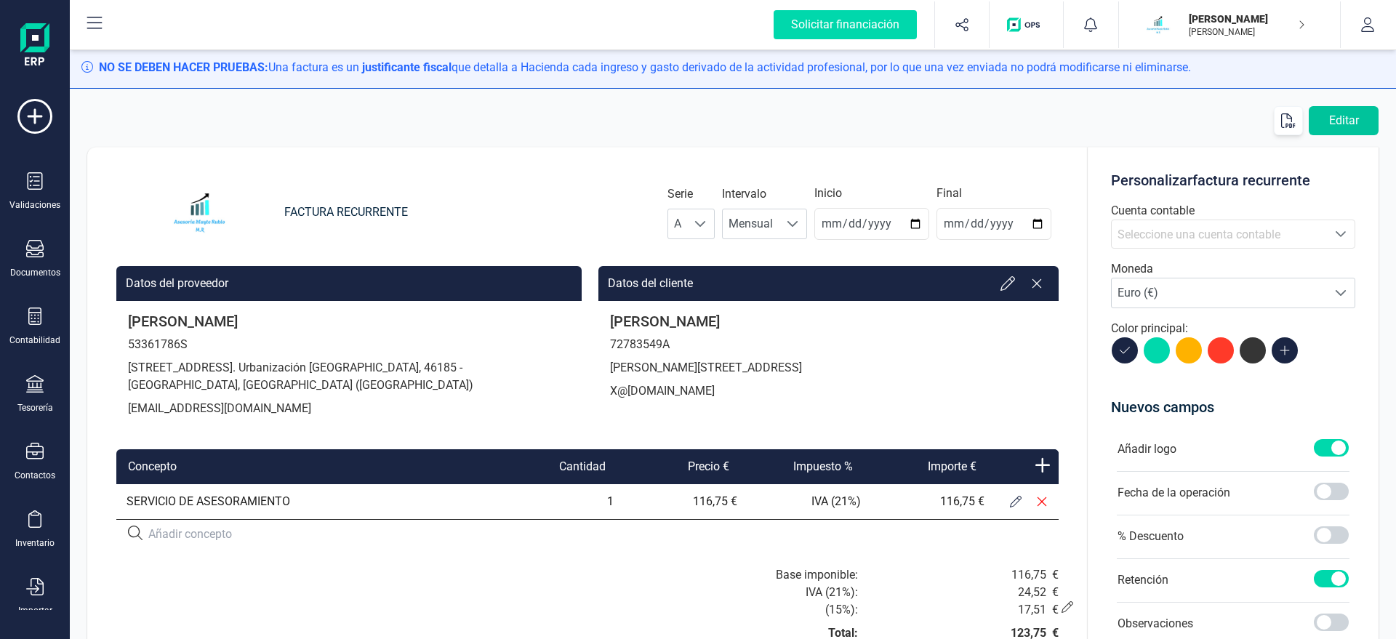
click at [1338, 114] on button "Editar" at bounding box center [1343, 120] width 70 height 29
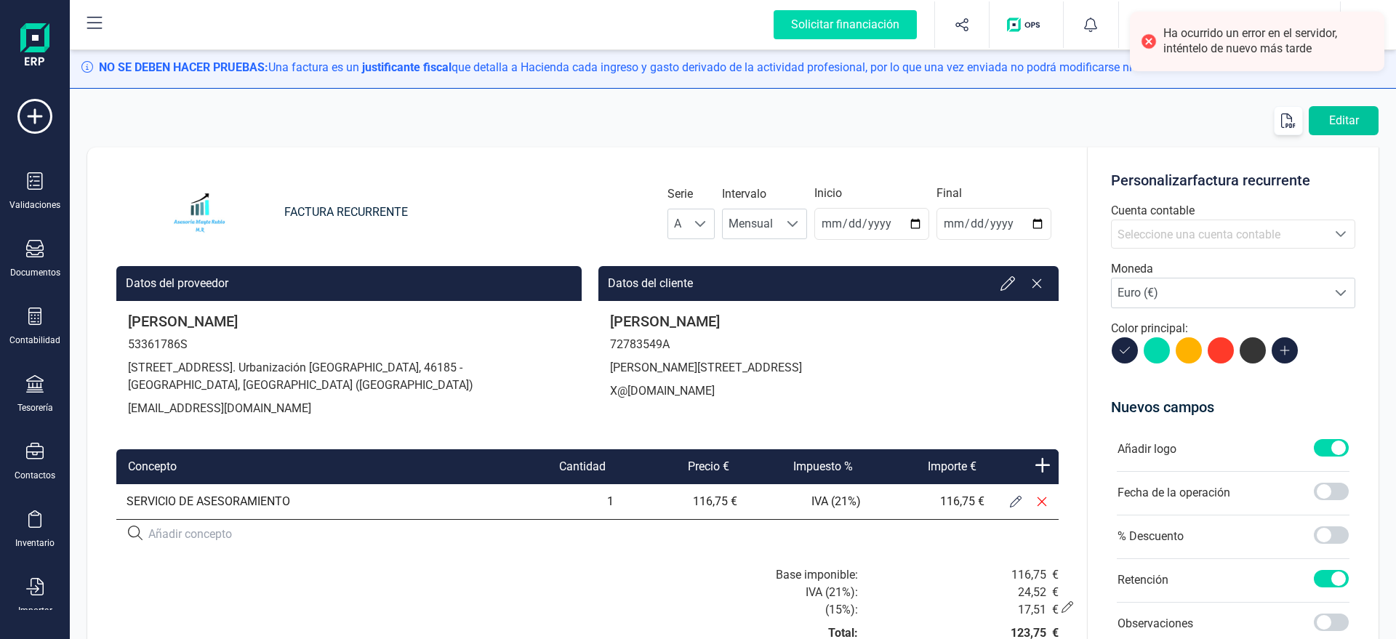
click at [1341, 118] on button "Editar" at bounding box center [1343, 120] width 70 height 29
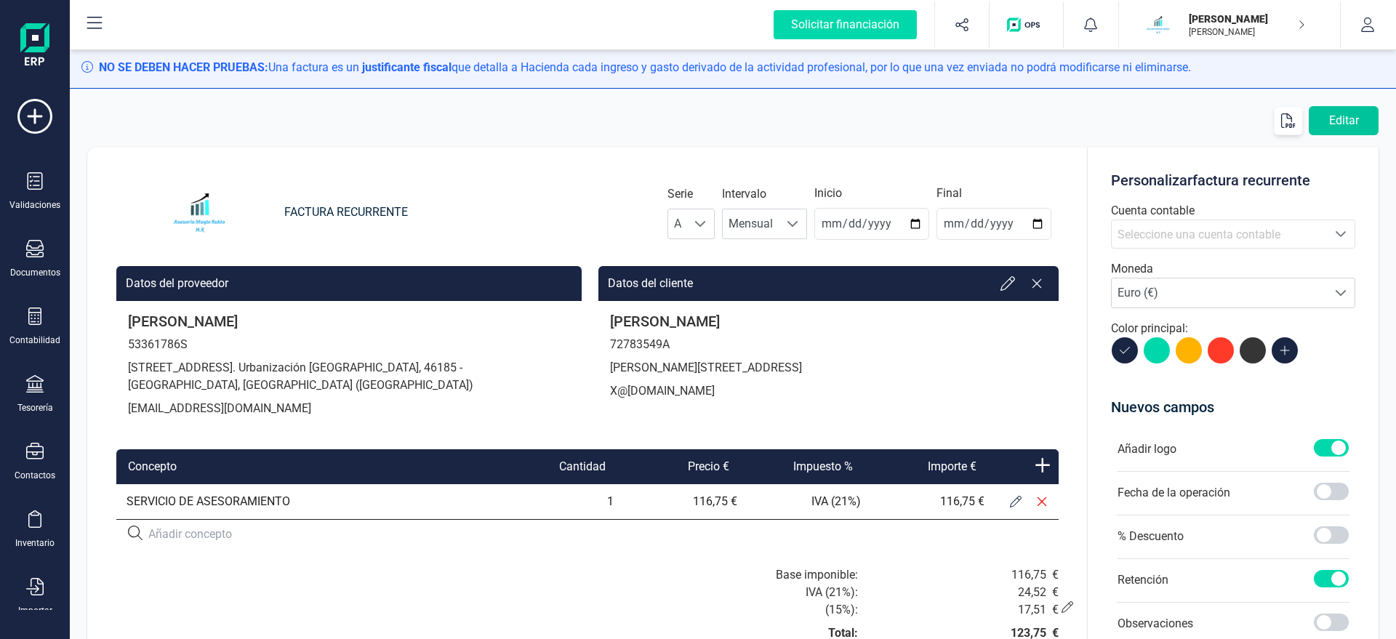
click at [1355, 122] on button "Editar" at bounding box center [1343, 120] width 70 height 29
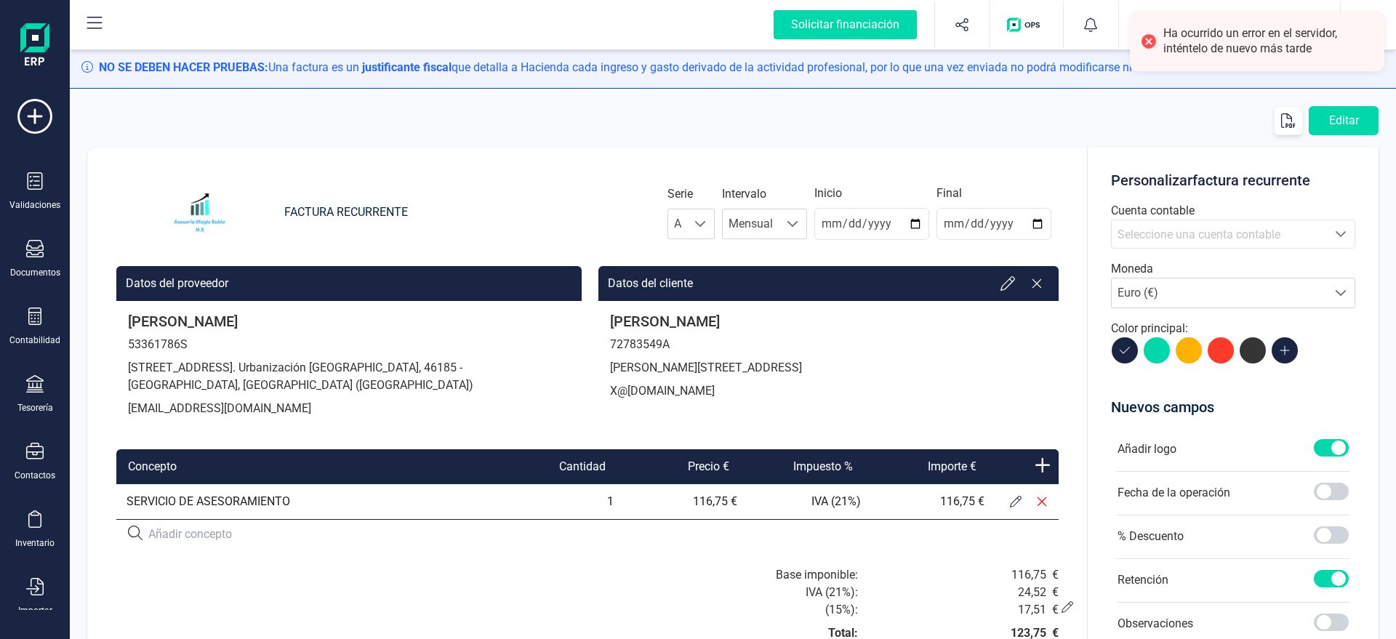
click at [503, 158] on div "FACTURA RECURRENTE Serie A A Intervalo Mensual Mensual Inicio 2025-08-31 Final …" at bounding box center [587, 481] width 1000 height 668
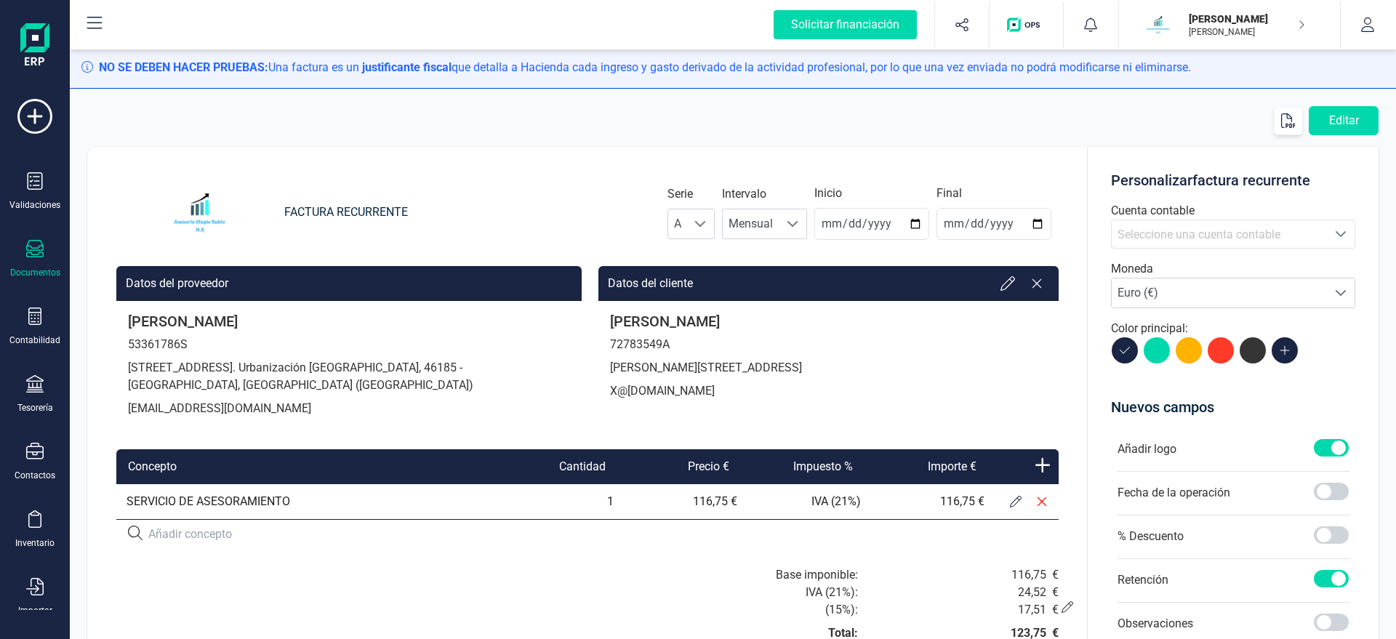
click at [29, 260] on div "Documentos" at bounding box center [35, 259] width 58 height 39
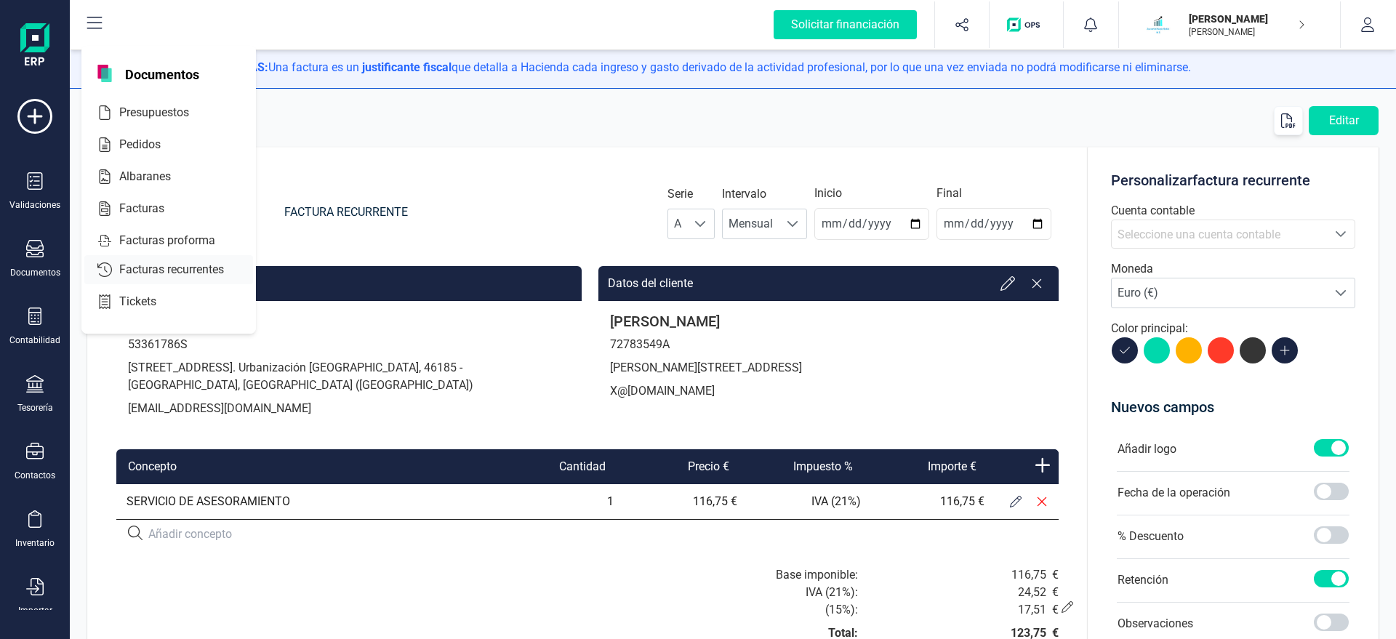
click at [222, 264] on span "Facturas recurrentes" at bounding box center [181, 269] width 137 height 17
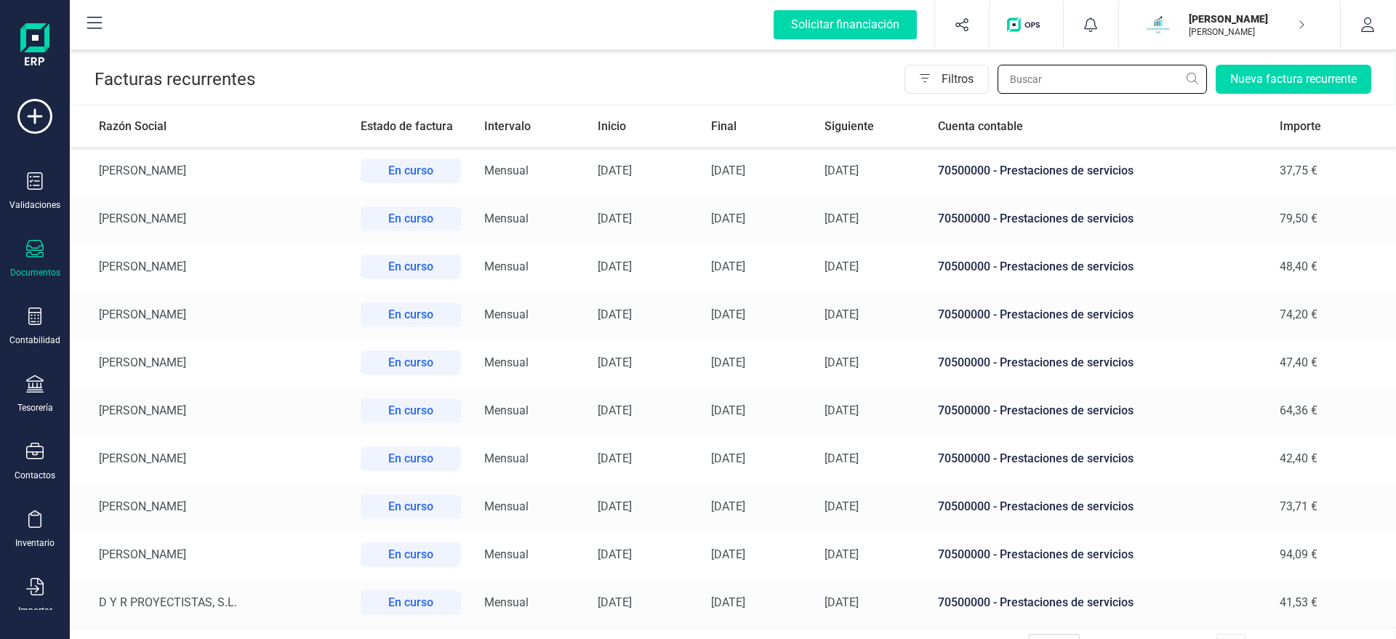
click at [1061, 81] on input "text" at bounding box center [1101, 79] width 209 height 29
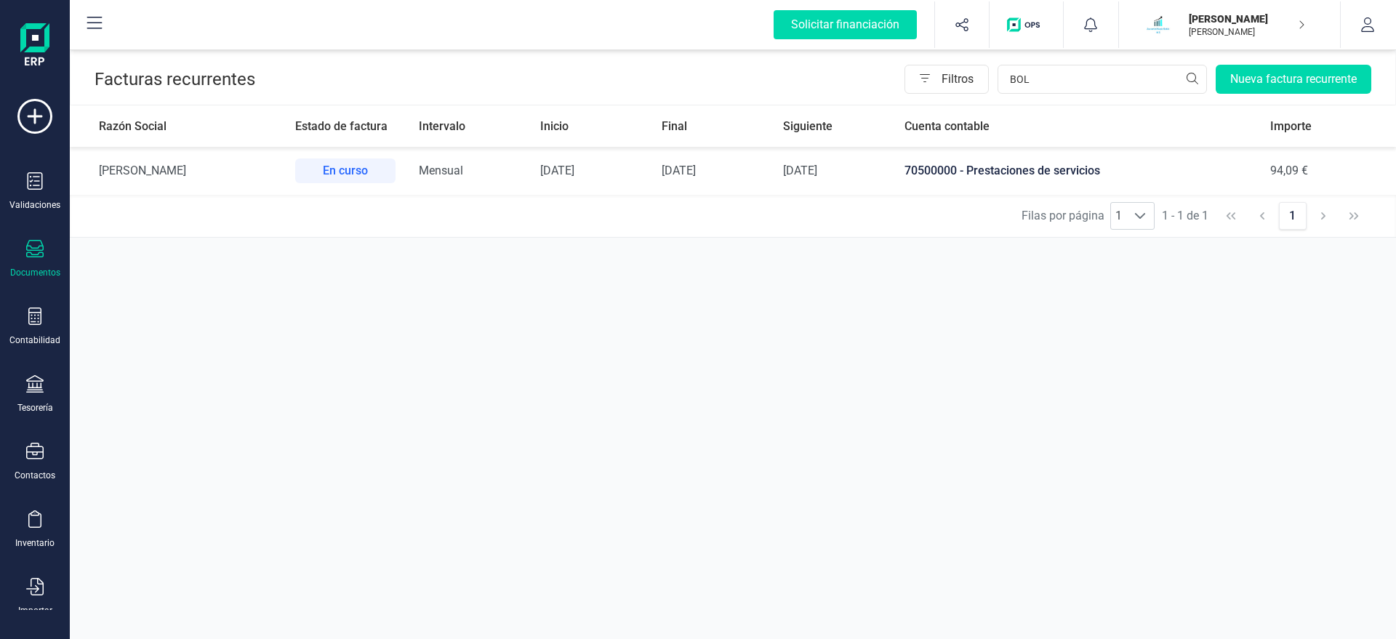
click at [994, 172] on span "70500000 - Prestaciones de servicios" at bounding box center [1002, 171] width 196 height 14
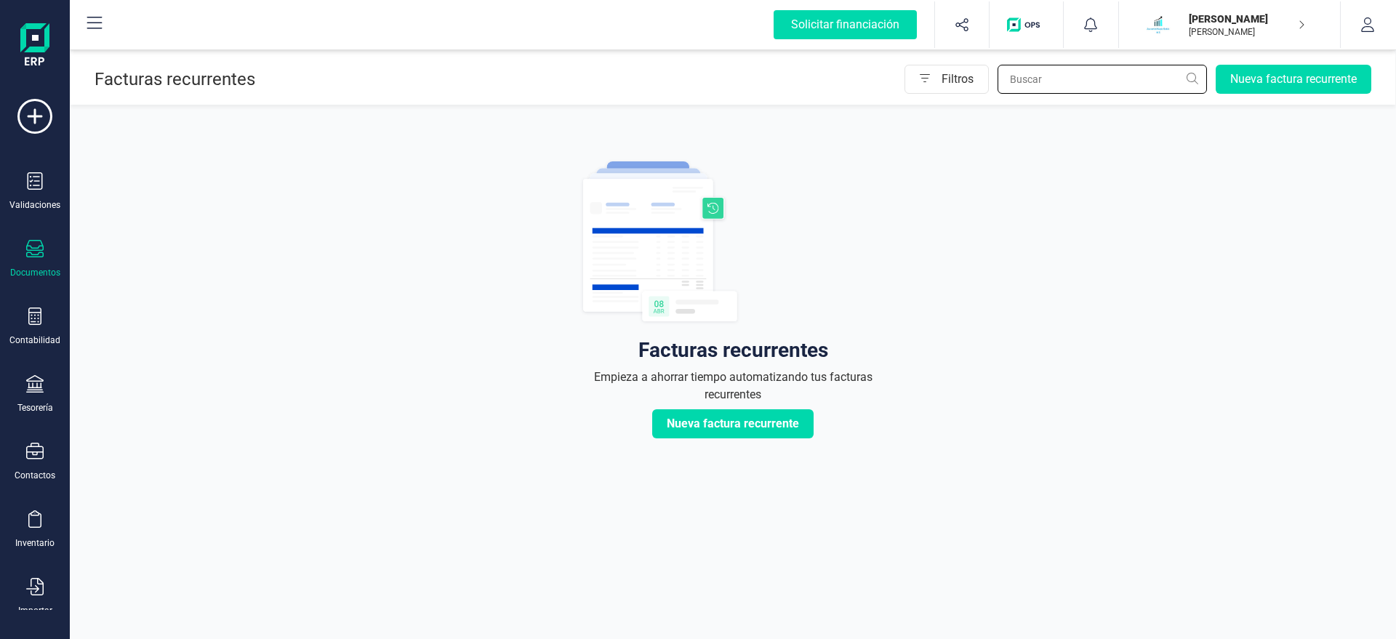
click at [1064, 81] on input "text" at bounding box center [1101, 79] width 209 height 29
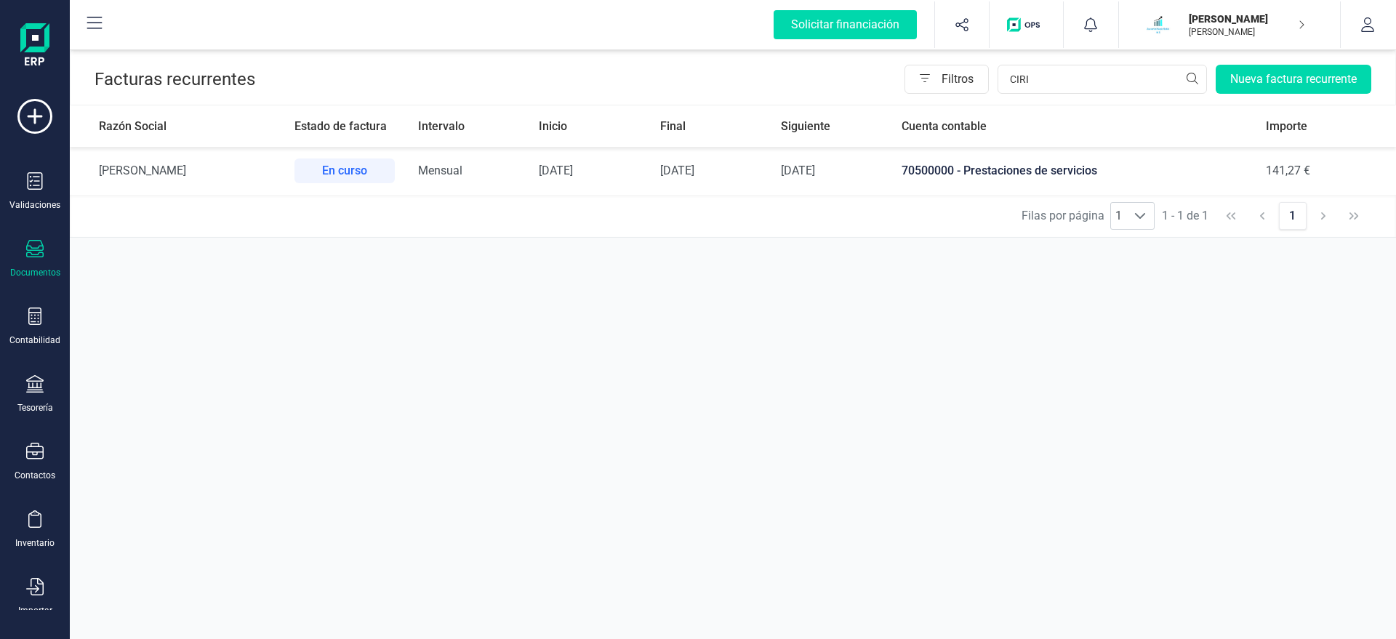
click at [648, 172] on td "31/08/2025" at bounding box center [587, 171] width 121 height 48
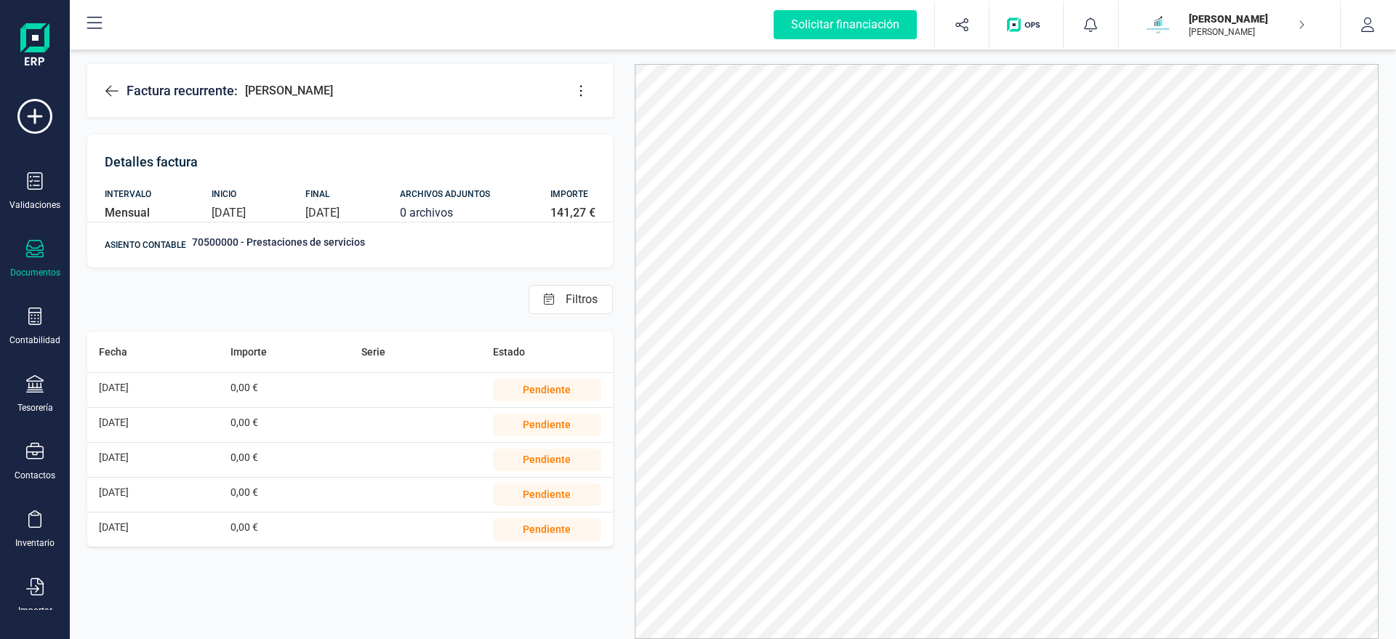
click at [571, 90] on button at bounding box center [580, 90] width 29 height 29
click at [623, 136] on span "Editar factura" at bounding box center [647, 135] width 105 height 12
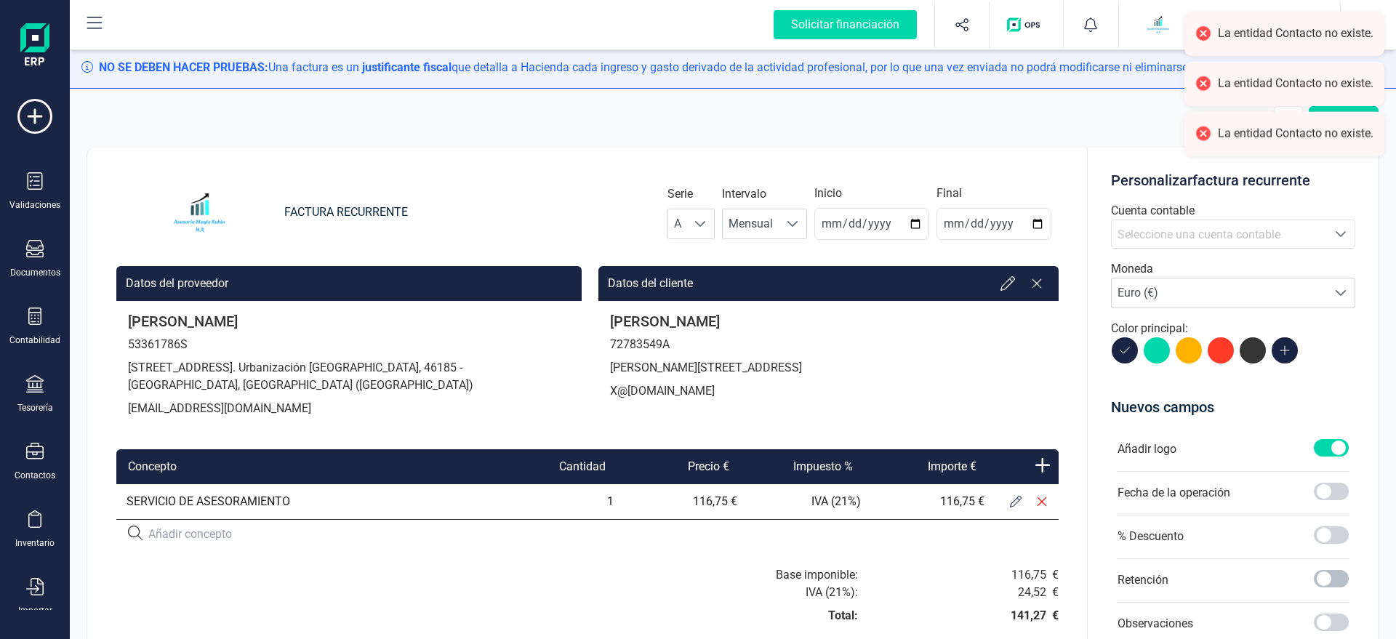
click at [1339, 577] on span at bounding box center [1331, 578] width 35 height 17
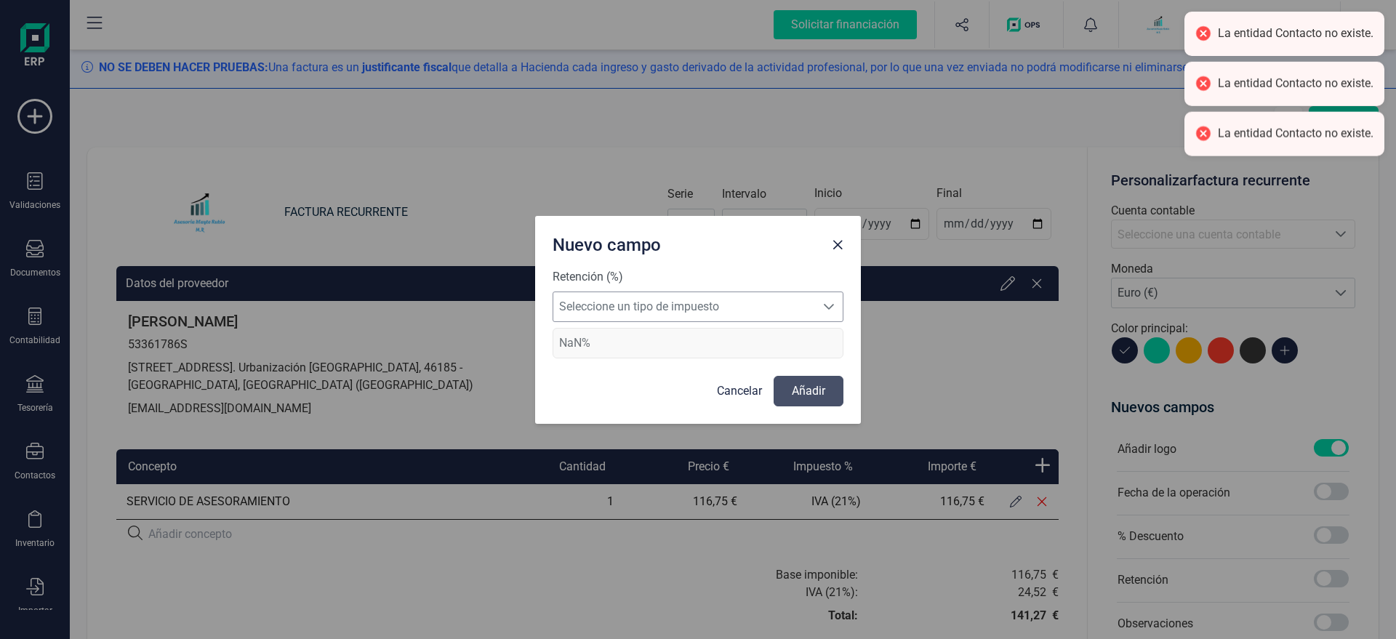
click at [644, 296] on span "Seleccione un tipo de impuesto" at bounding box center [684, 306] width 262 height 29
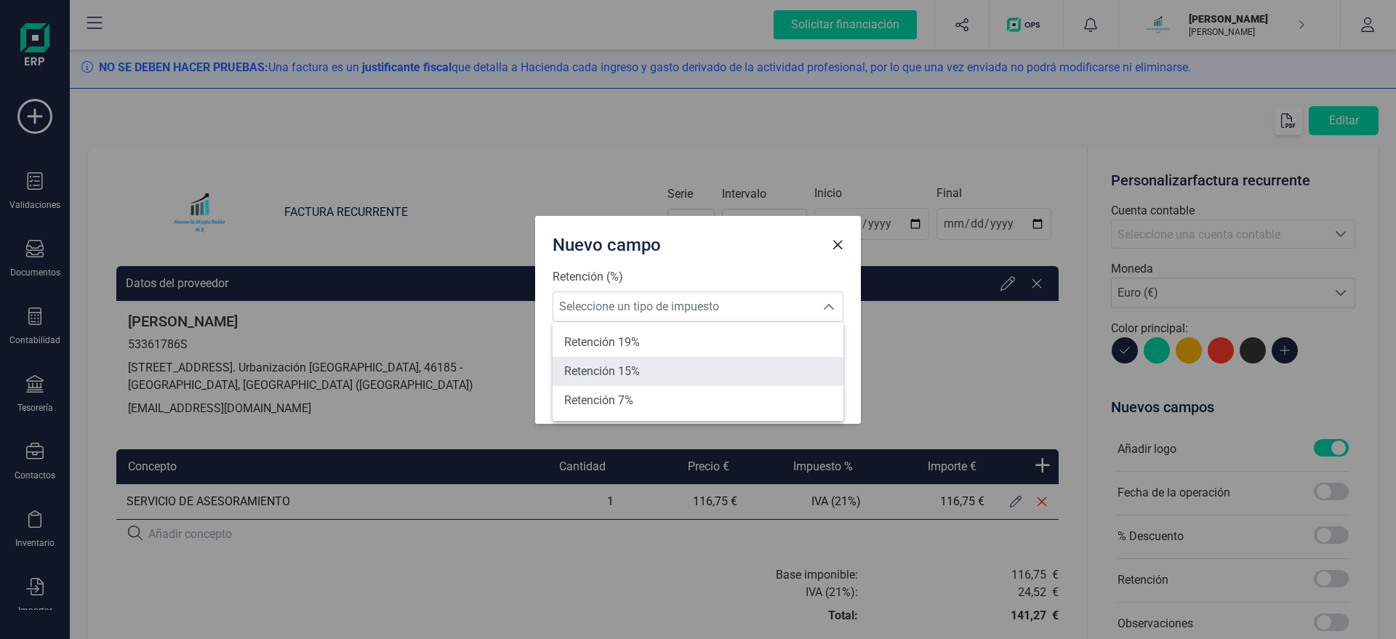
click at [646, 372] on li "Retención 15%" at bounding box center [697, 371] width 291 height 29
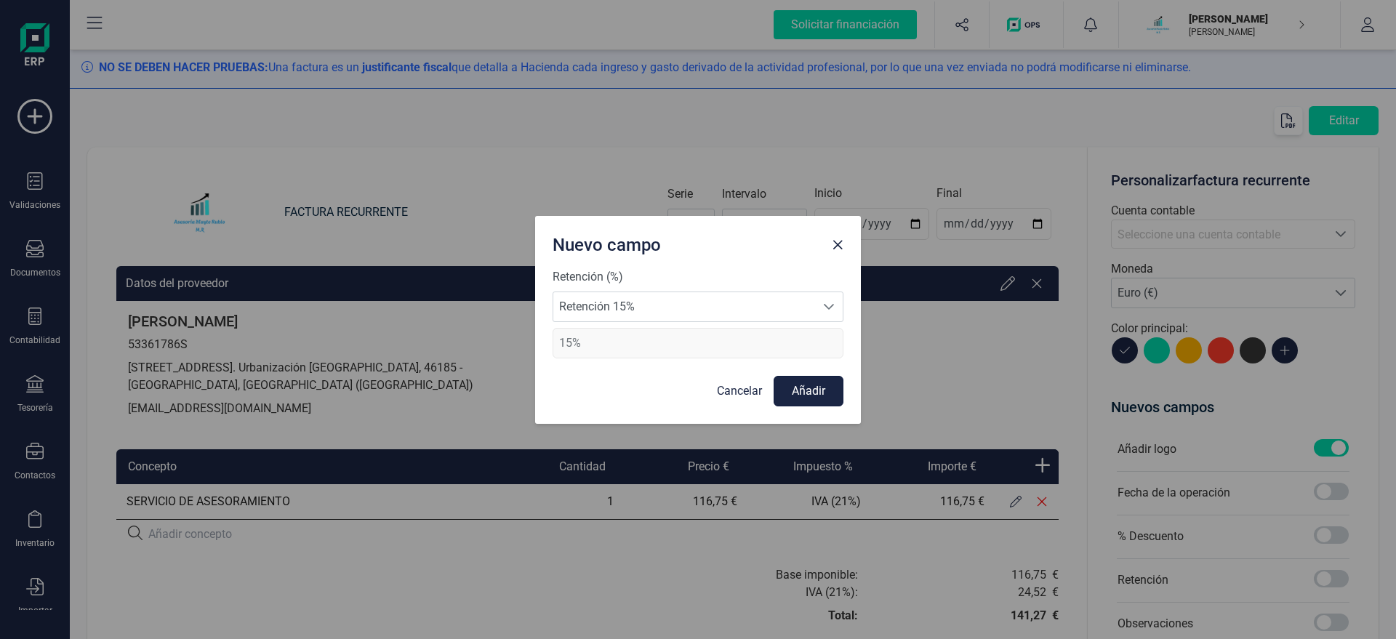
click at [814, 395] on button "Añadir" at bounding box center [808, 391] width 70 height 31
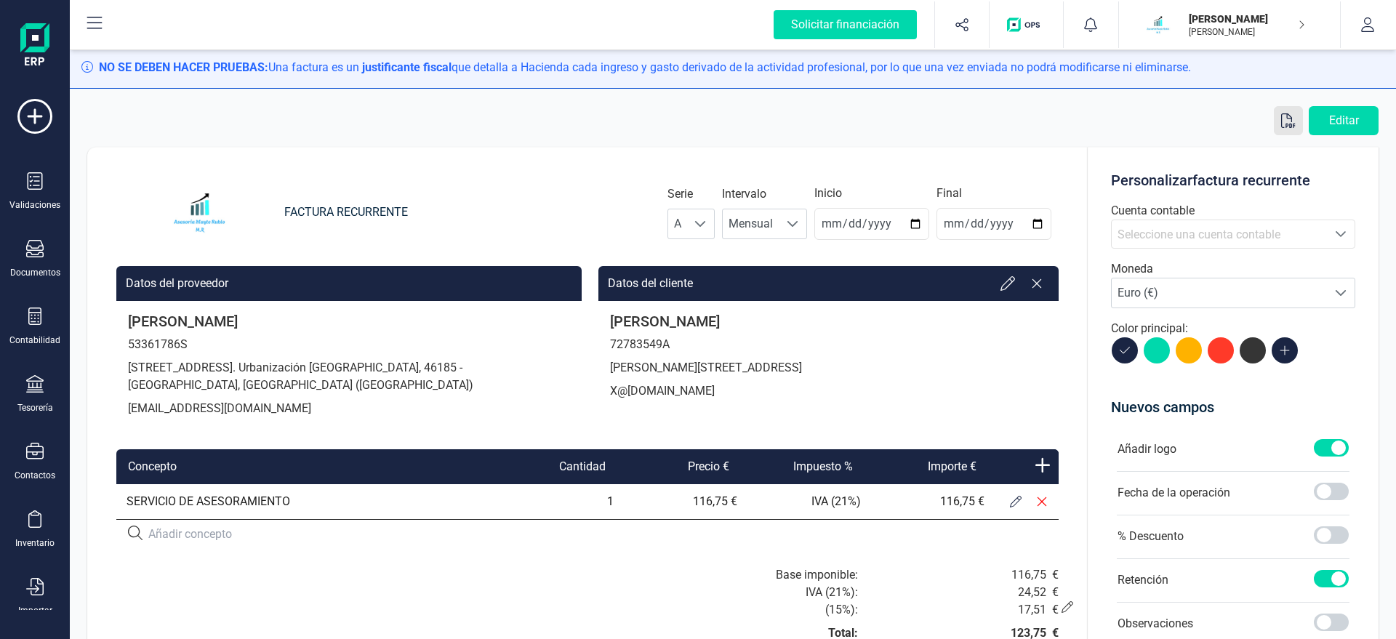
click at [1280, 123] on button "button" at bounding box center [1288, 120] width 29 height 29
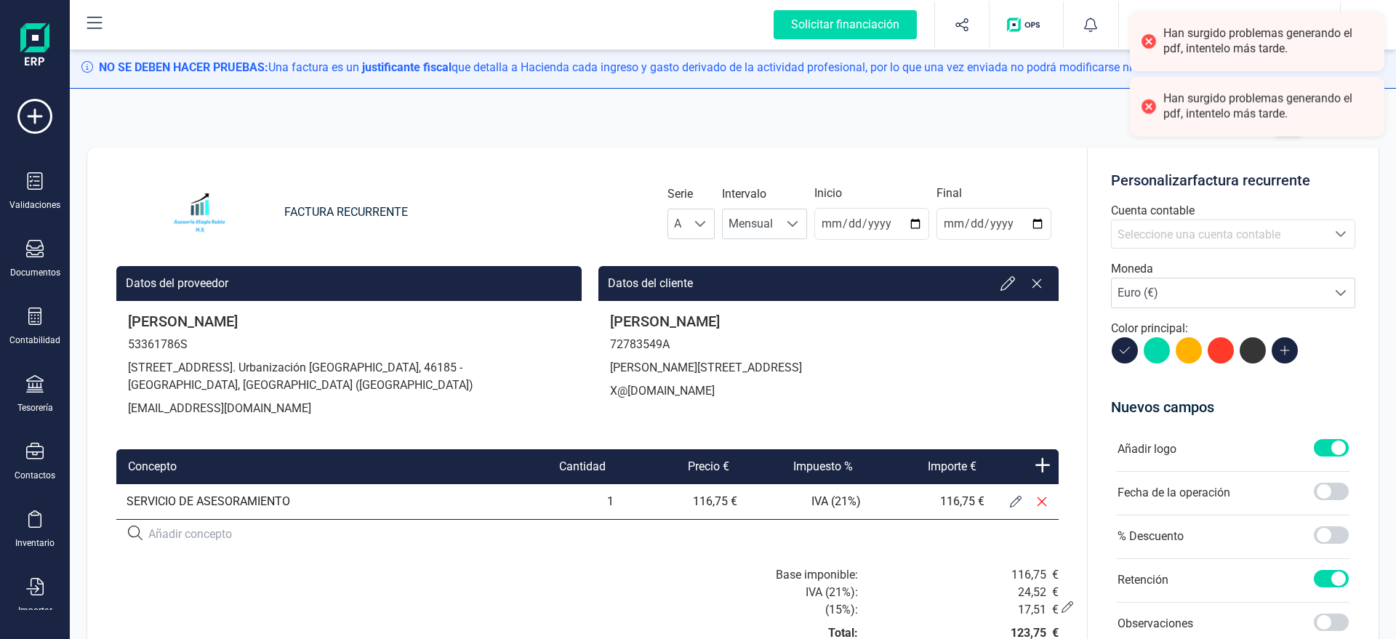
click at [1241, 34] on div "Han surgido problemas generando el pdf, intentelo más tarde." at bounding box center [1268, 41] width 210 height 31
click at [1226, 34] on div "Han surgido problemas generando el pdf, intentelo más tarde." at bounding box center [1268, 41] width 210 height 31
click at [1217, 120] on div "Han surgido problemas generando el pdf, intentelo más tarde." at bounding box center [1268, 107] width 210 height 31
click at [941, 118] on div "Editar" at bounding box center [732, 120] width 1291 height 29
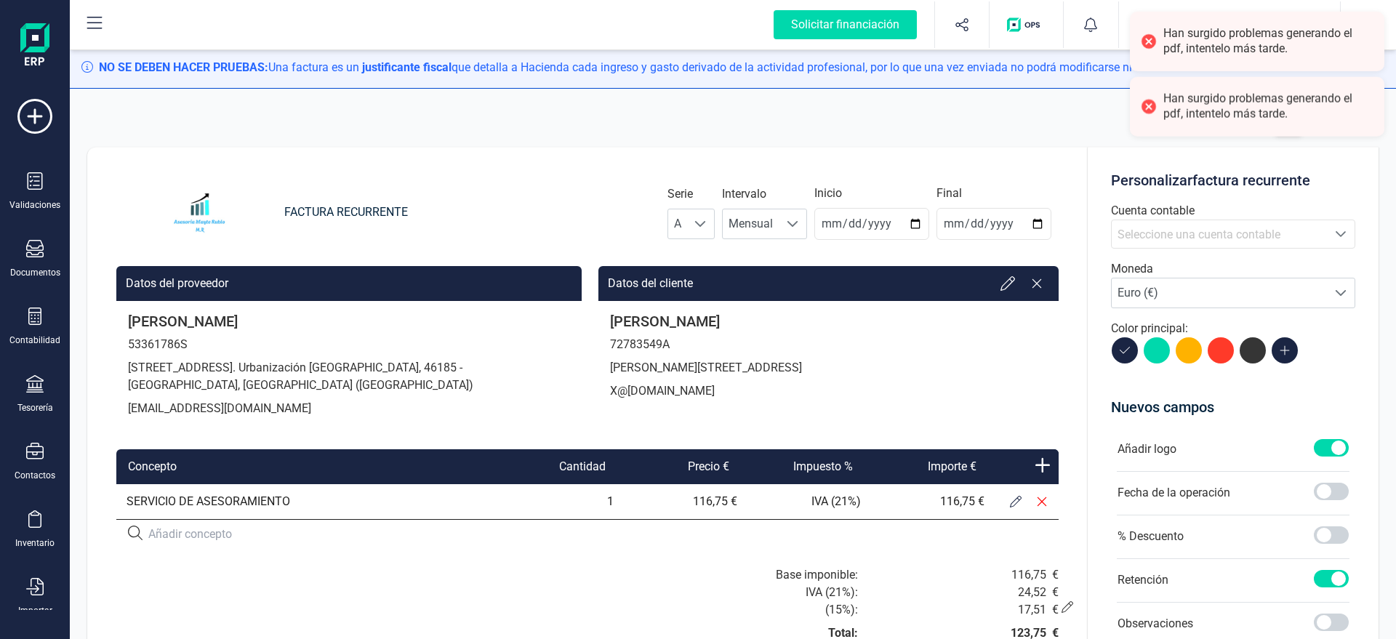
click at [254, 93] on div "Editar FACTURA RECURRENTE Serie A A Intervalo Mensual Mensual Inicio 2025-08-31…" at bounding box center [733, 362] width 1326 height 546
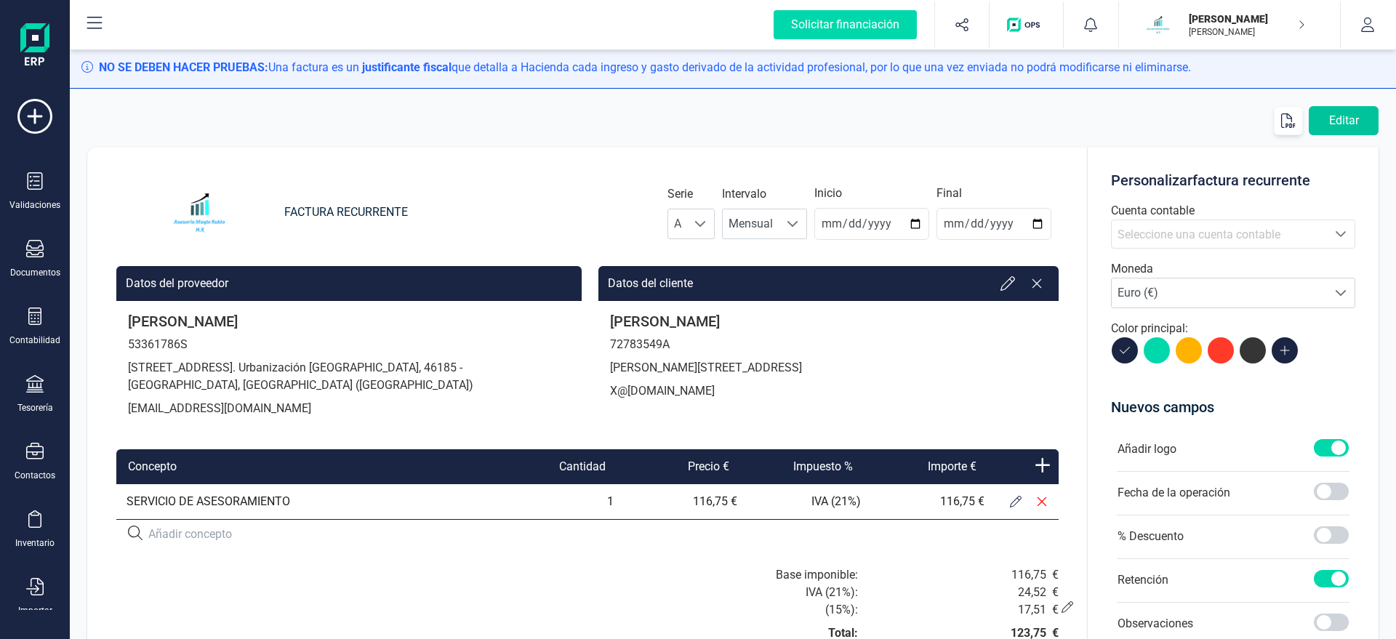
click at [1347, 121] on button "Editar" at bounding box center [1343, 120] width 70 height 29
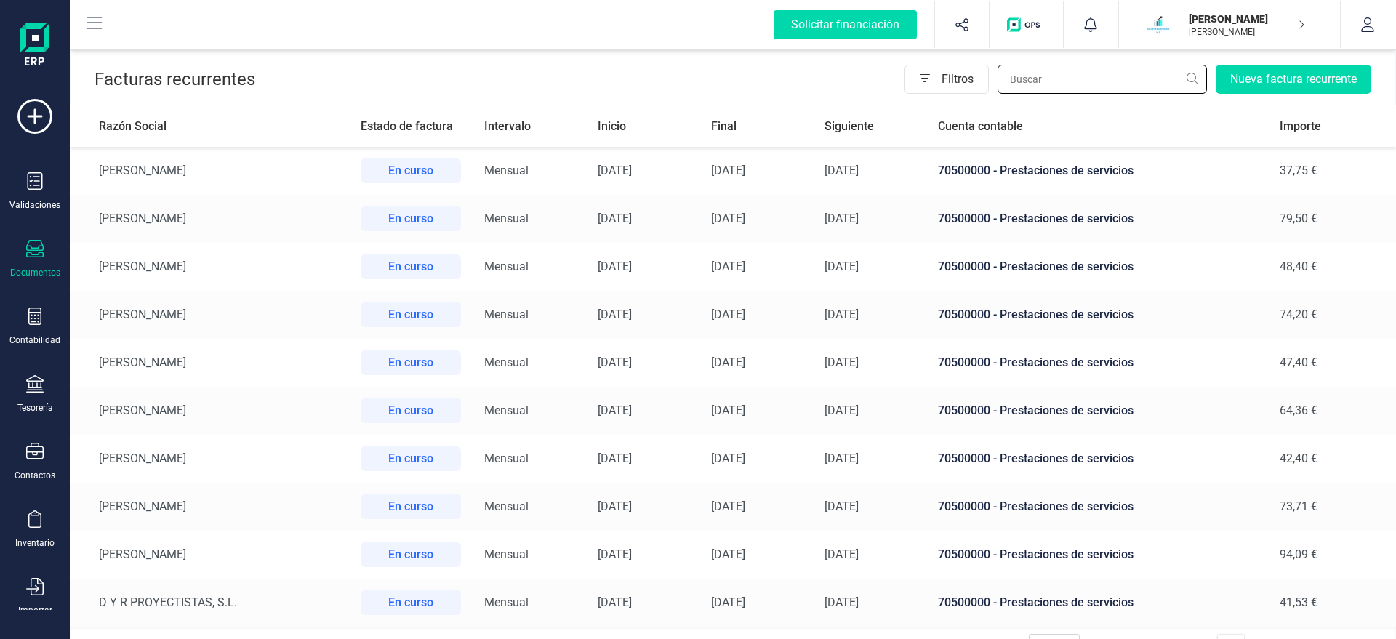
click at [1066, 68] on input "text" at bounding box center [1101, 79] width 209 height 29
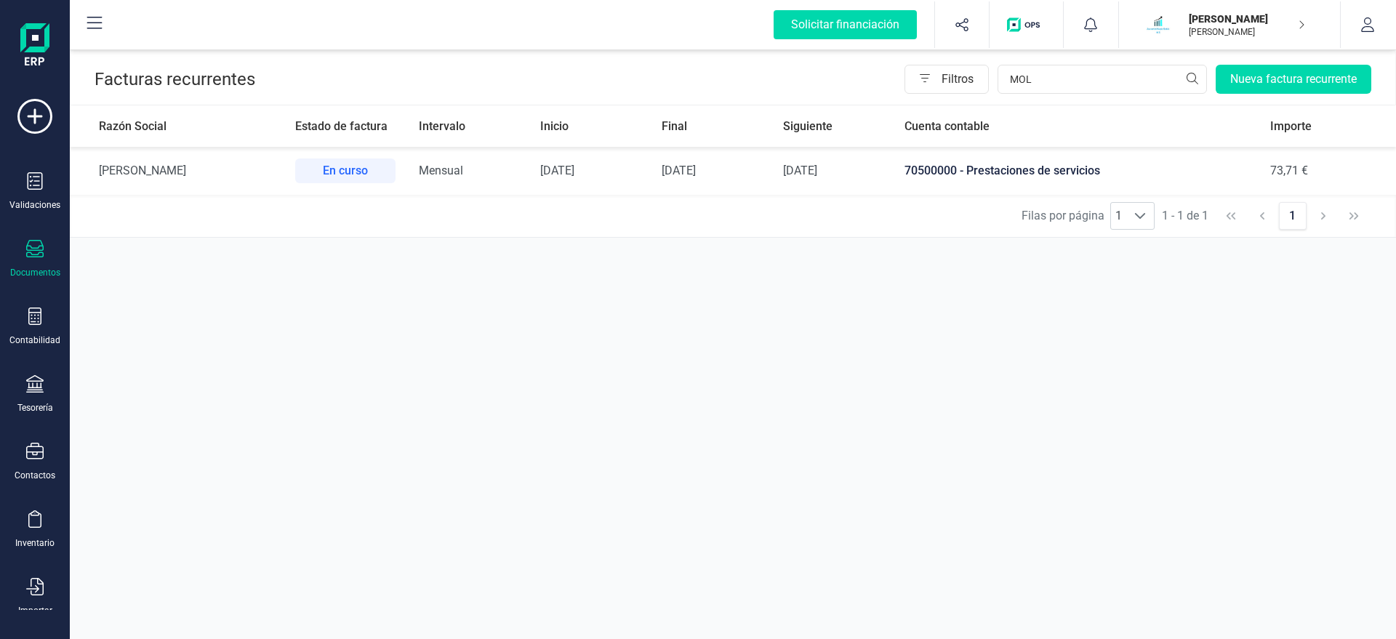
click at [257, 166] on td "Mª DOLORES MOLINA RUIZ" at bounding box center [177, 171] width 214 height 48
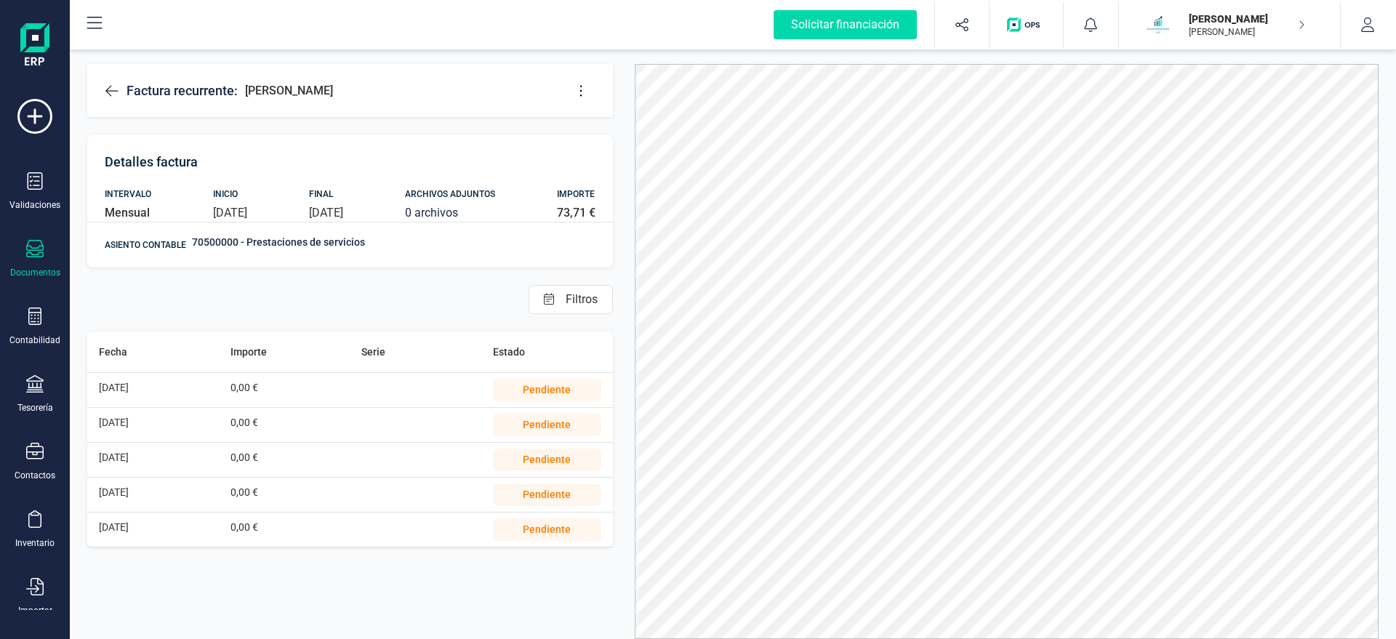
click at [37, 252] on icon at bounding box center [34, 248] width 17 height 17
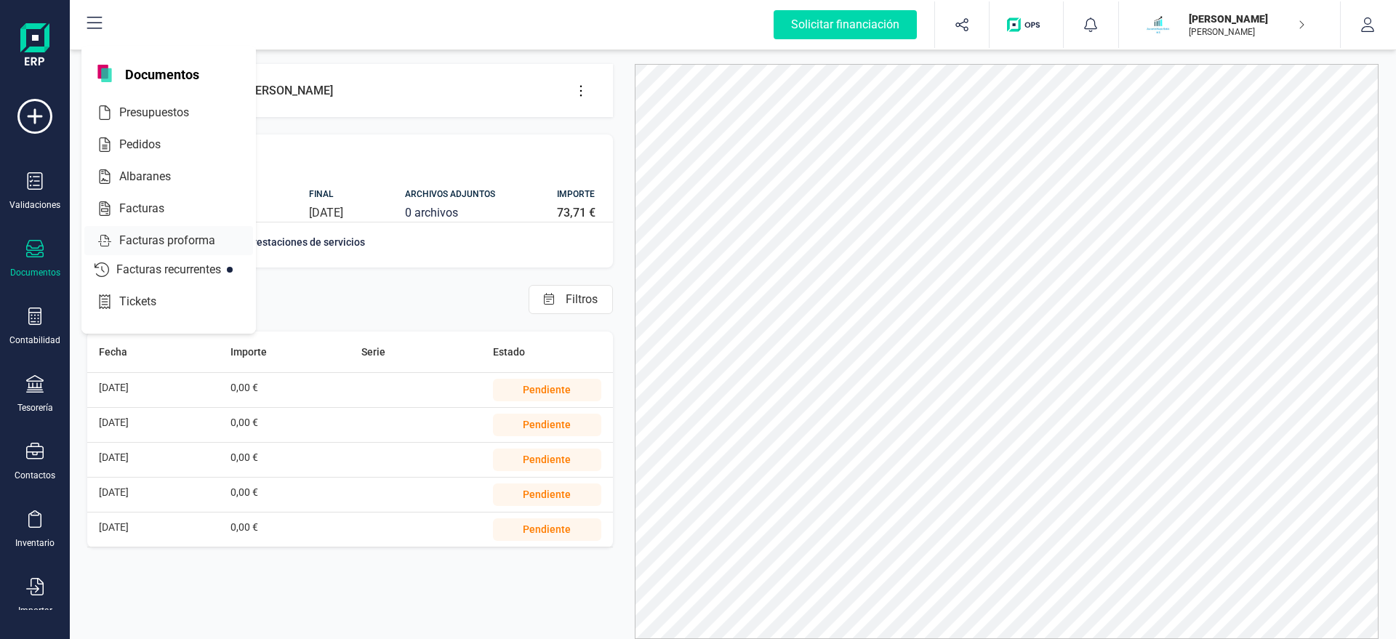
click at [156, 234] on span "Facturas proforma" at bounding box center [177, 240] width 128 height 17
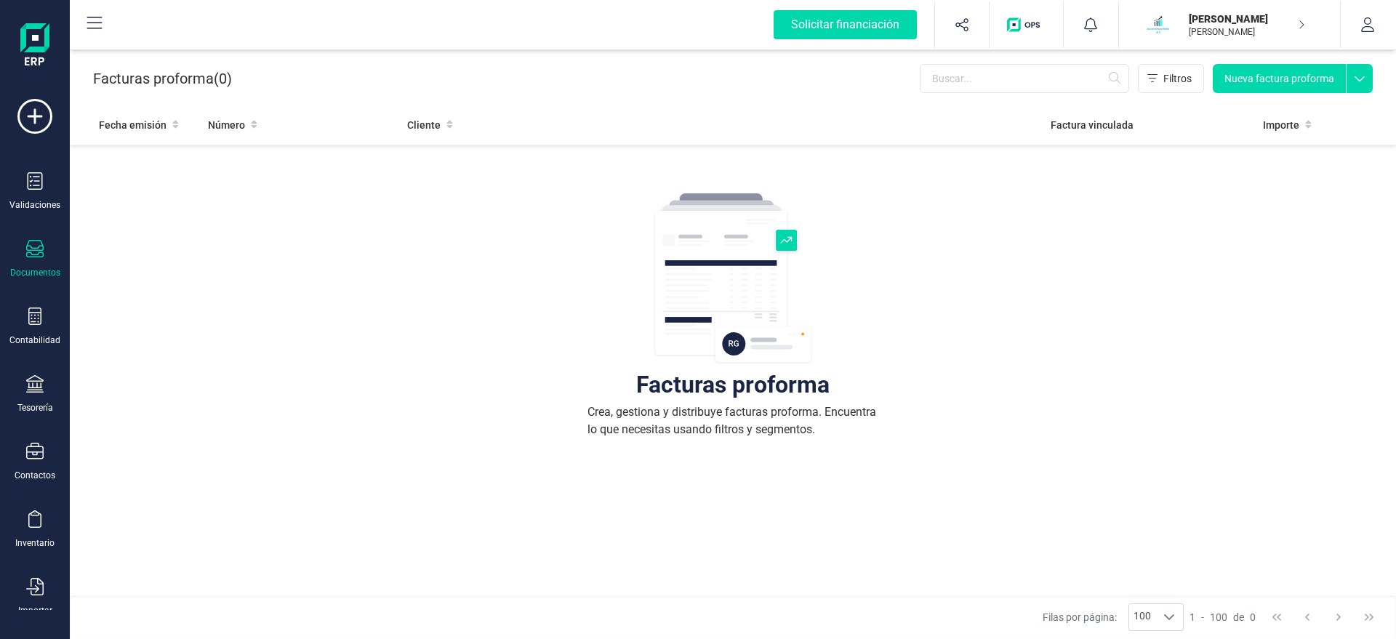
click at [36, 251] on icon at bounding box center [34, 248] width 17 height 17
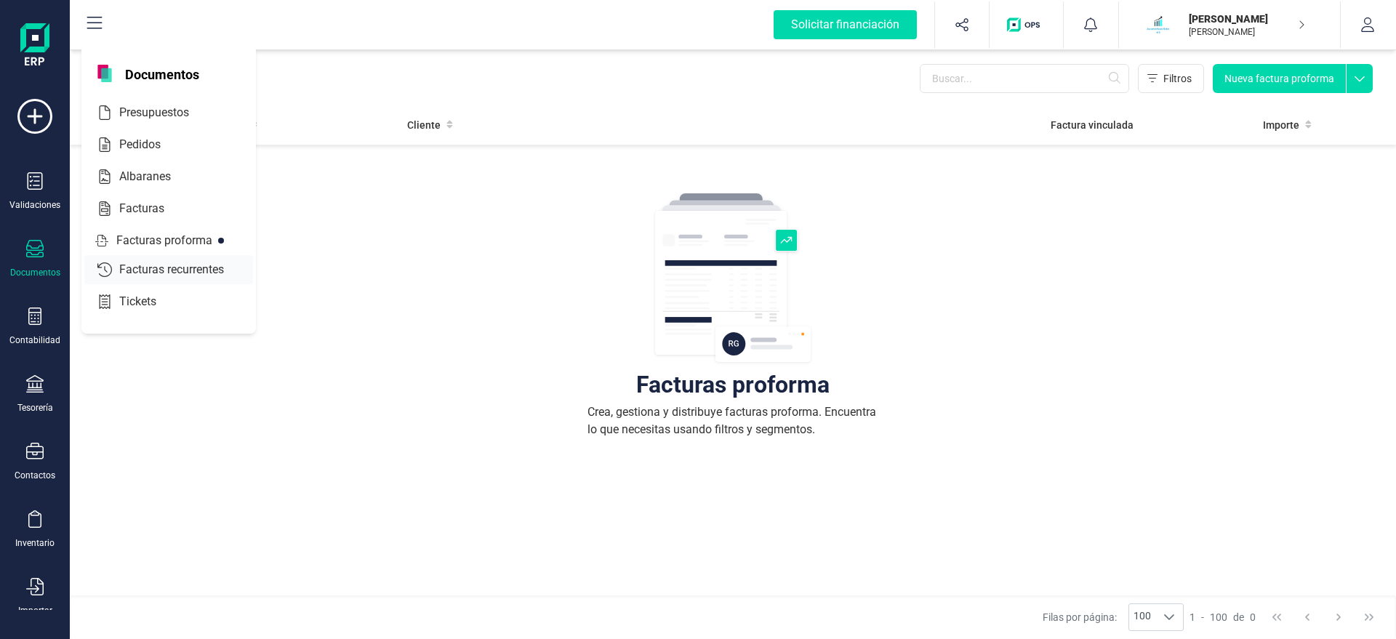
click at [176, 270] on span "Facturas recurrentes" at bounding box center [181, 269] width 137 height 17
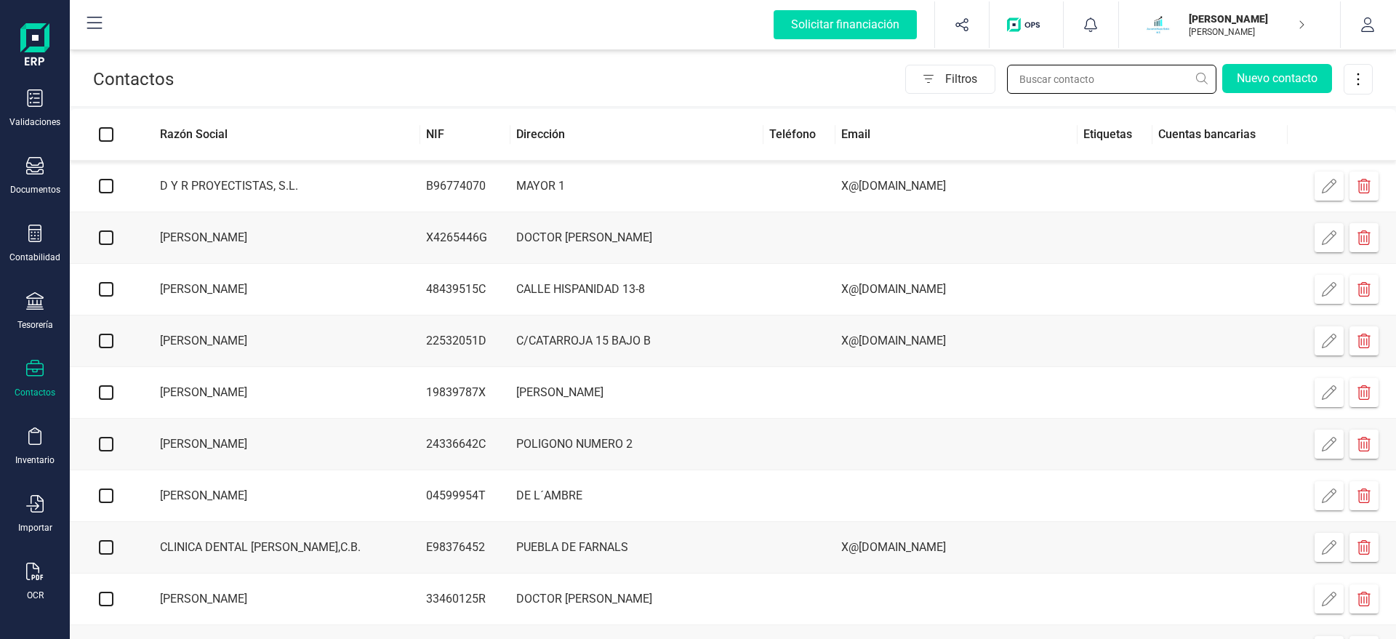
click at [1090, 76] on input "text" at bounding box center [1111, 79] width 209 height 29
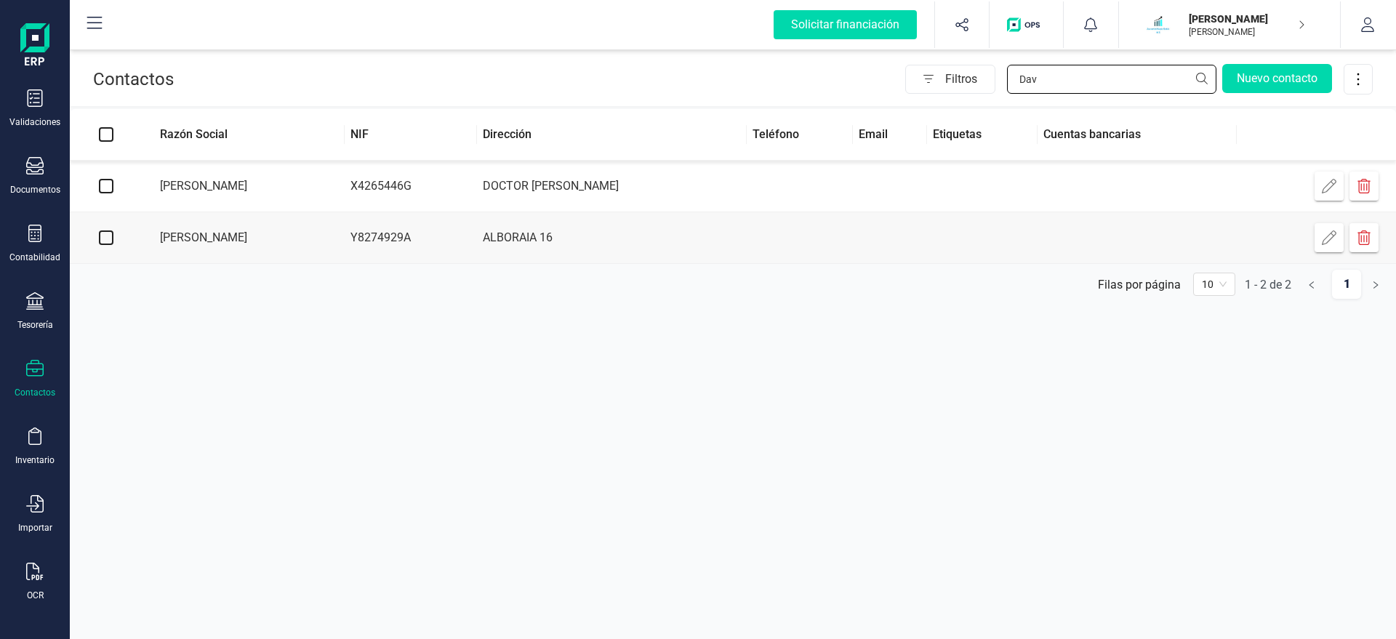
type input "Dav"
click at [239, 239] on td "[PERSON_NAME]" at bounding box center [243, 238] width 202 height 52
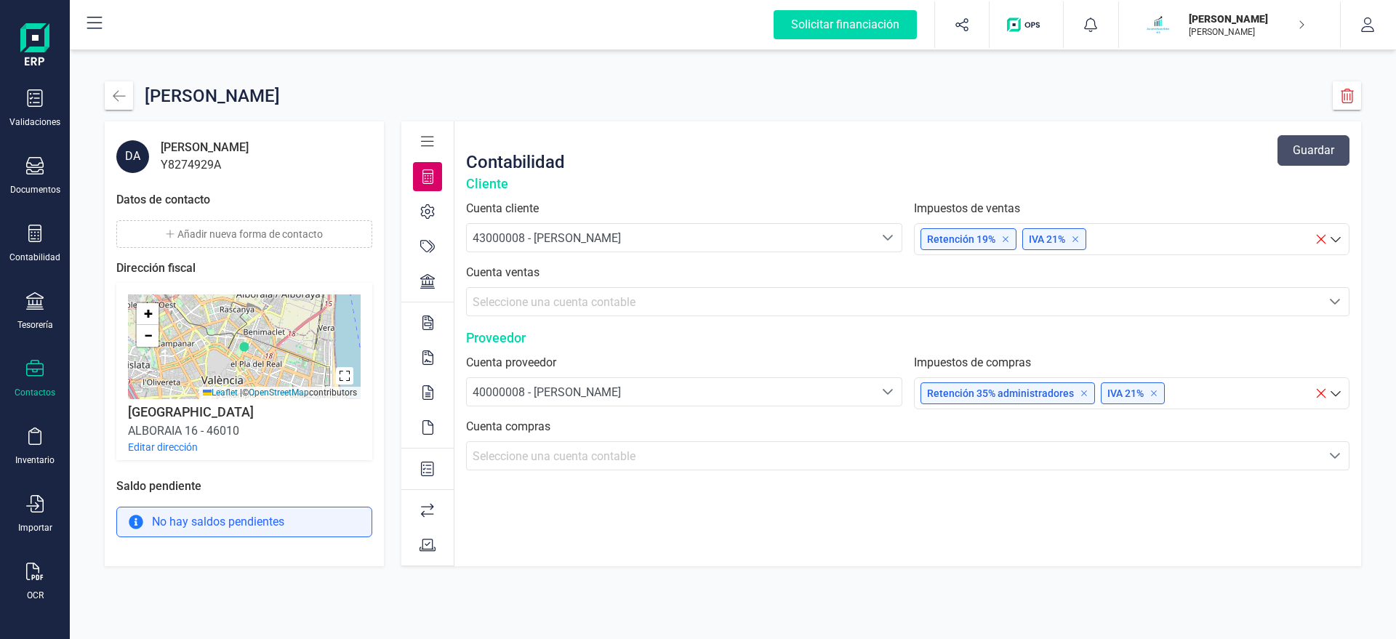
click at [214, 233] on button "Añadir nueva forma de contacto" at bounding box center [244, 234] width 256 height 28
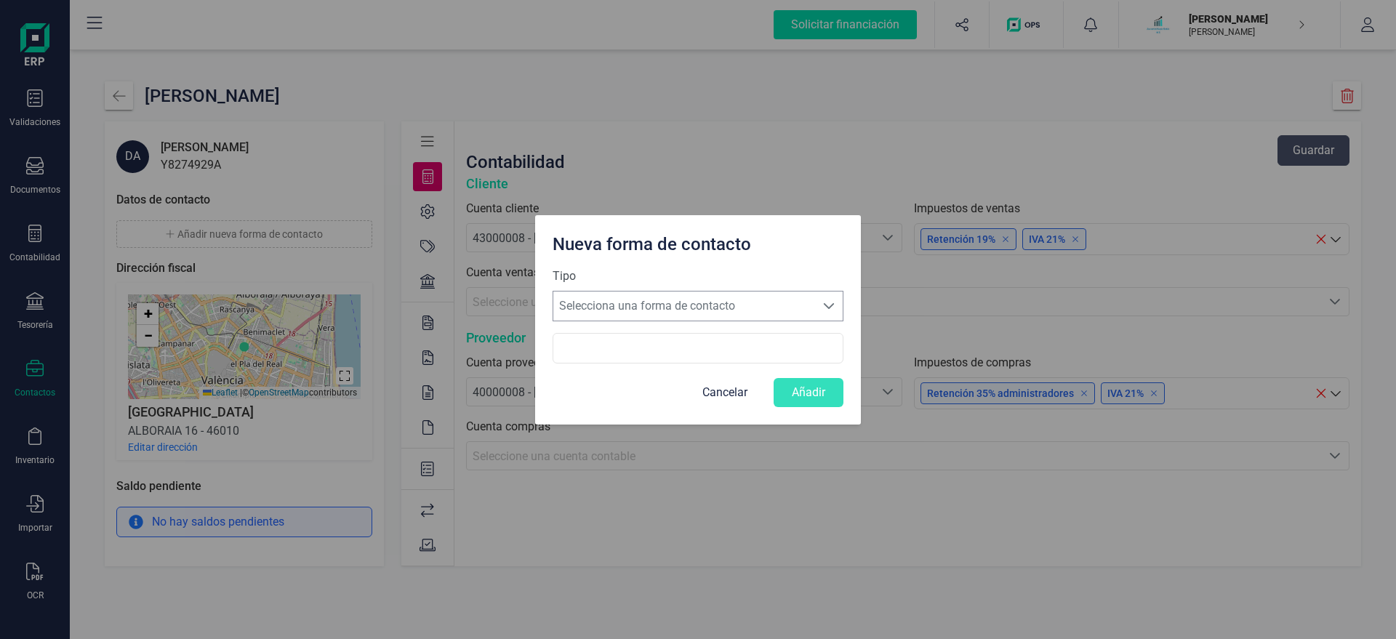
click at [614, 297] on span "Selecciona una forma de contacto" at bounding box center [684, 305] width 262 height 29
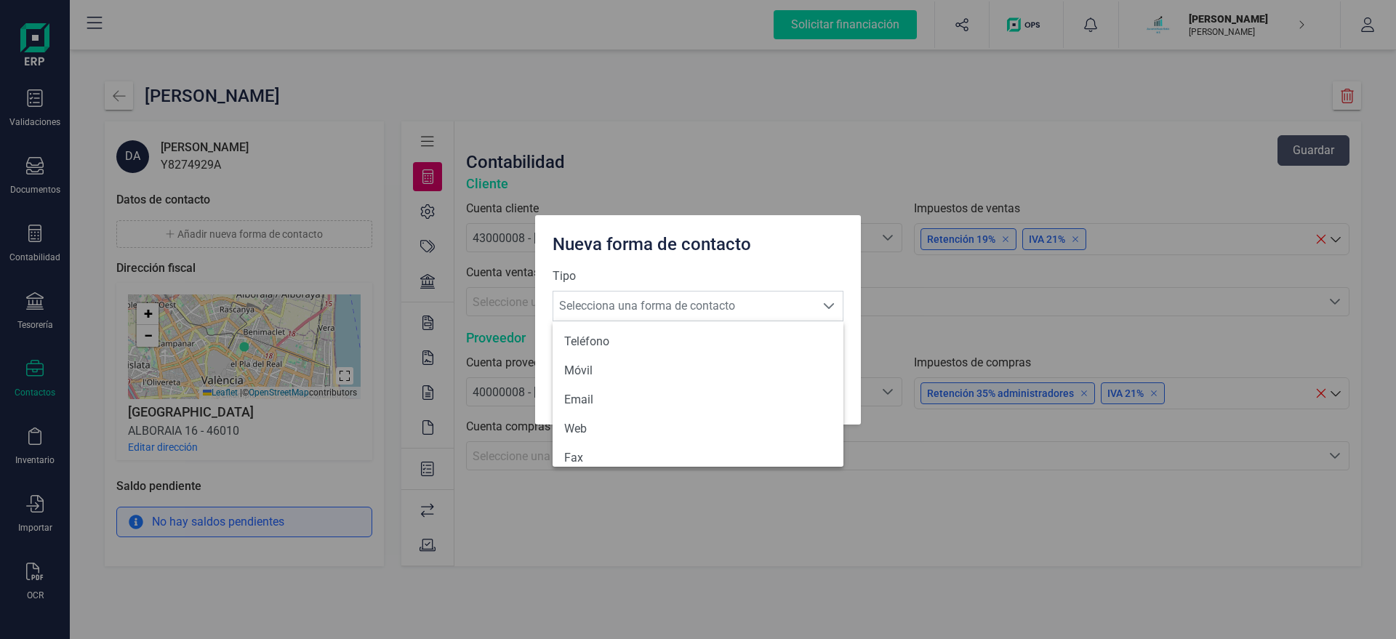
drag, startPoint x: 598, startPoint y: 393, endPoint x: 594, endPoint y: 378, distance: 15.7
click at [598, 394] on li "Email" at bounding box center [697, 399] width 291 height 29
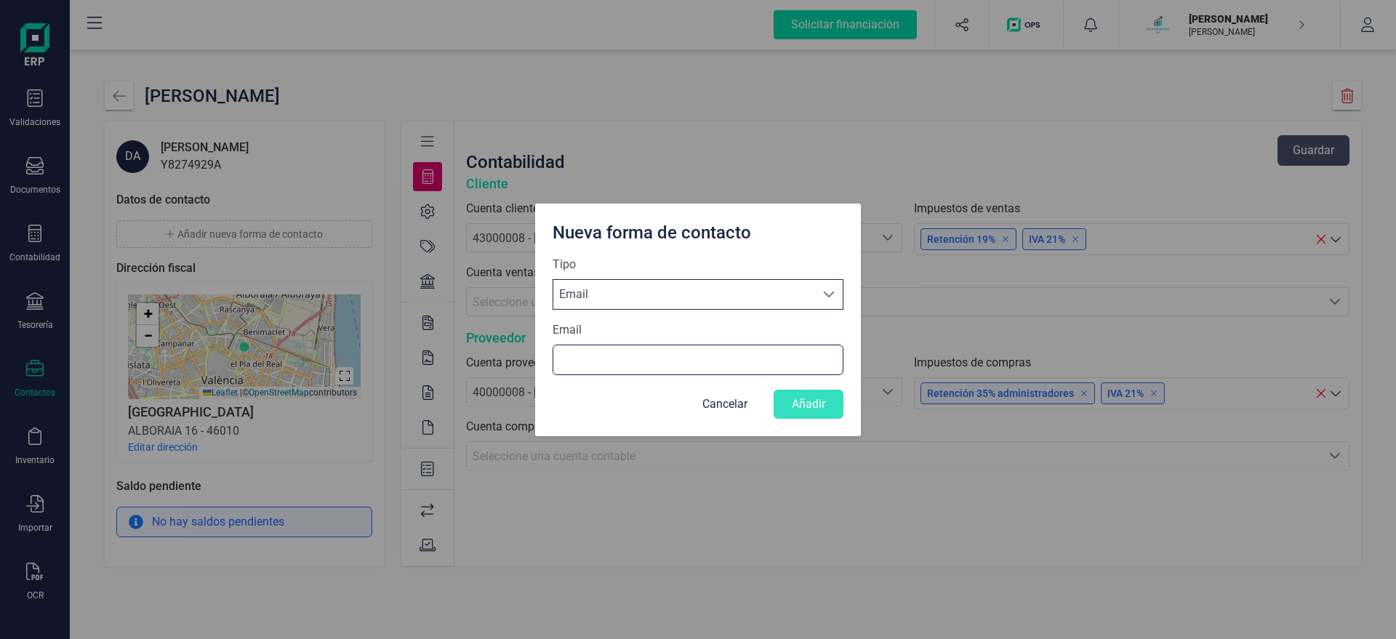
click at [589, 358] on input "Email" at bounding box center [697, 360] width 291 height 31
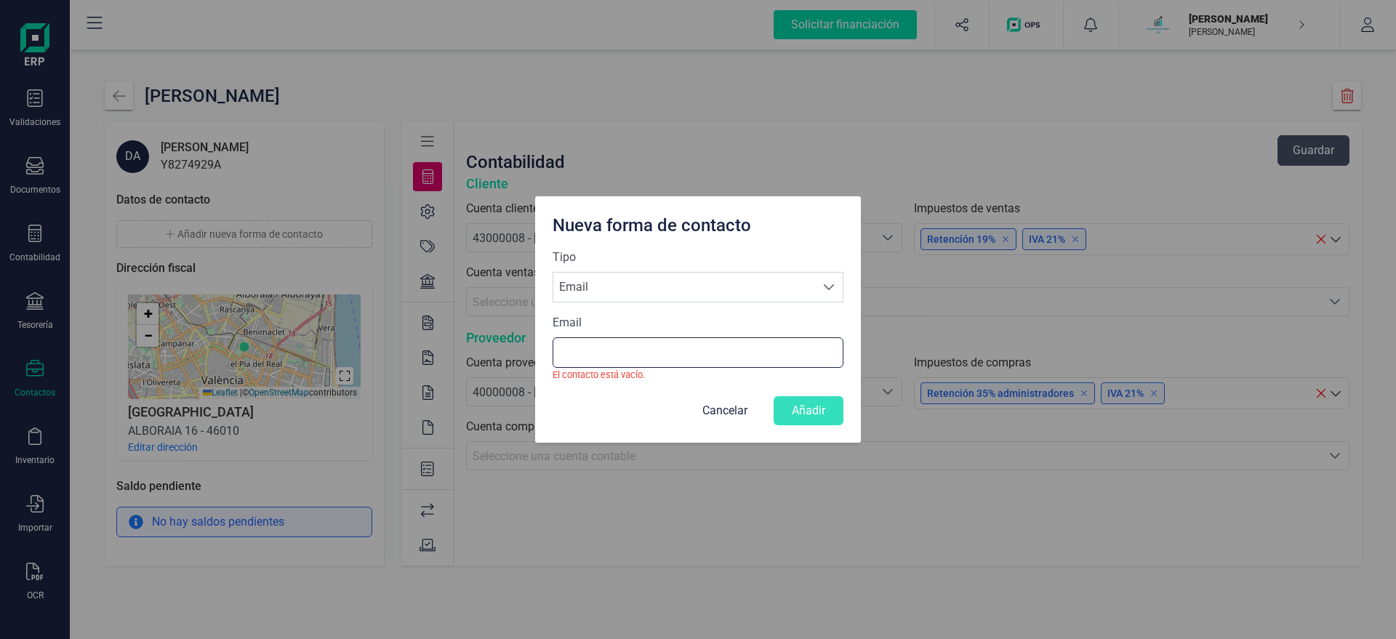
paste input "X@[DOMAIN_NAME]"
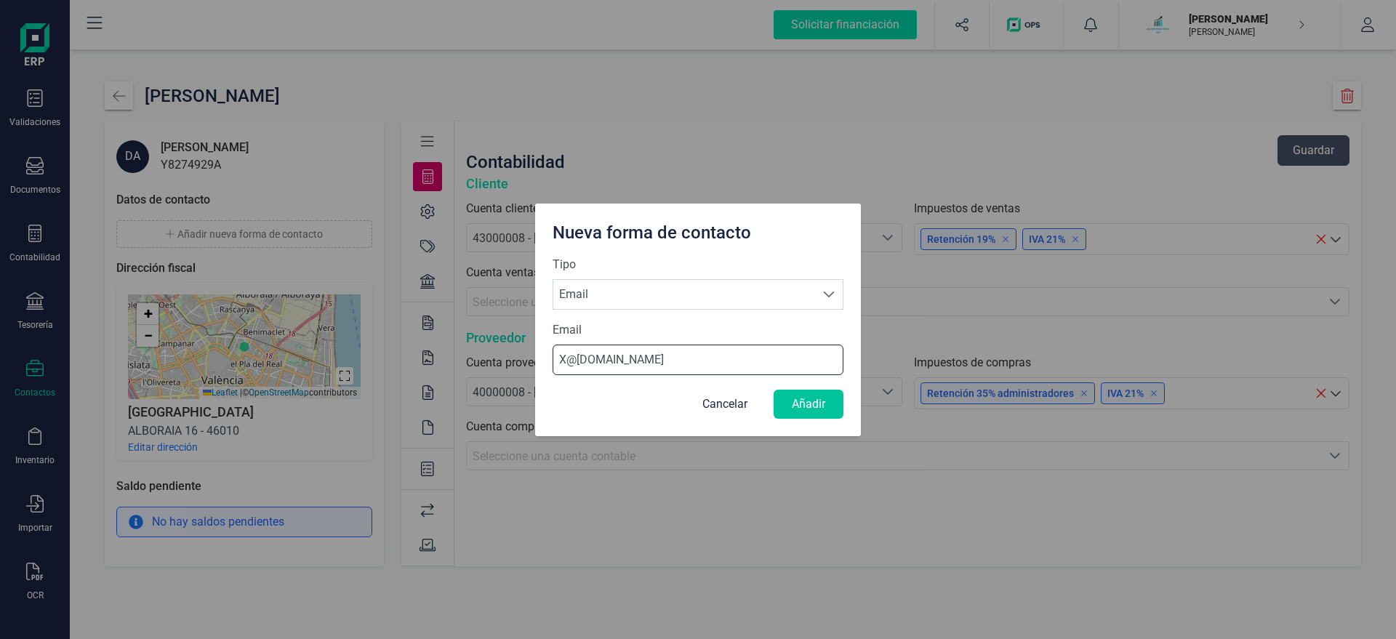
type input "X@[DOMAIN_NAME]"
click at [823, 409] on button "Añadir" at bounding box center [808, 404] width 70 height 29
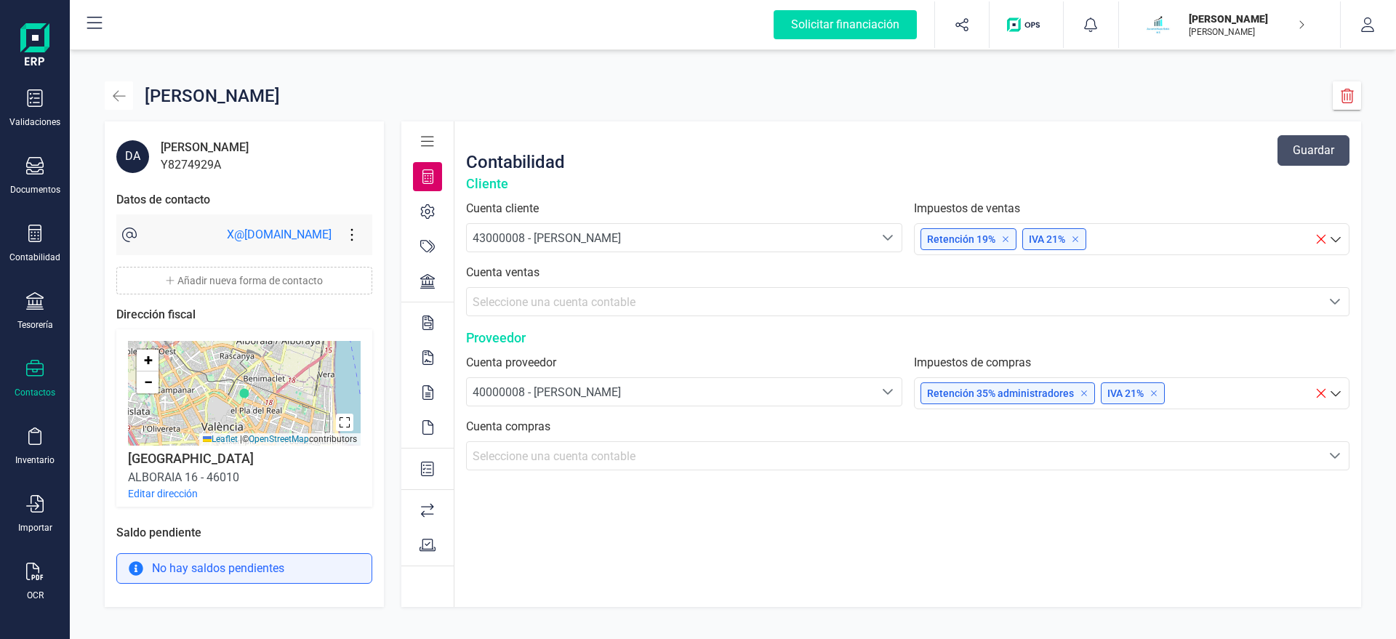
click at [118, 96] on icon "button" at bounding box center [119, 95] width 12 height 11
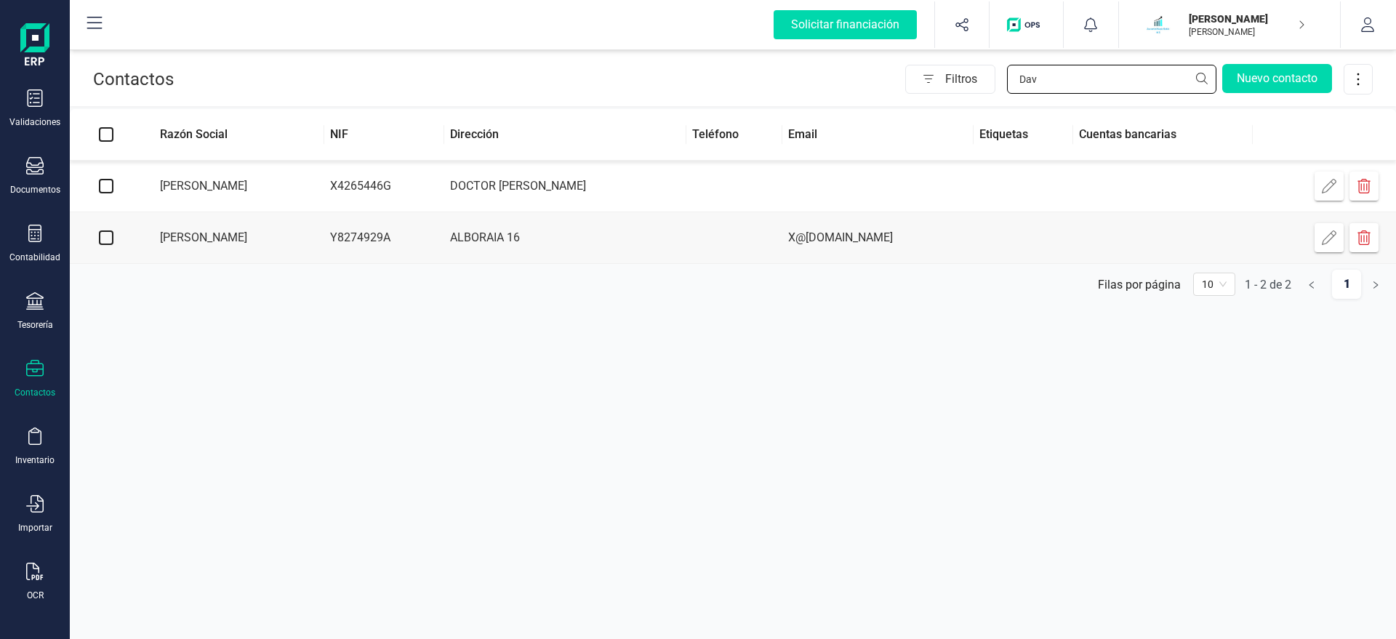
drag, startPoint x: 1061, startPoint y: 82, endPoint x: 872, endPoint y: 72, distance: 189.3
click at [1007, 79] on input "Dav" at bounding box center [1111, 79] width 209 height 29
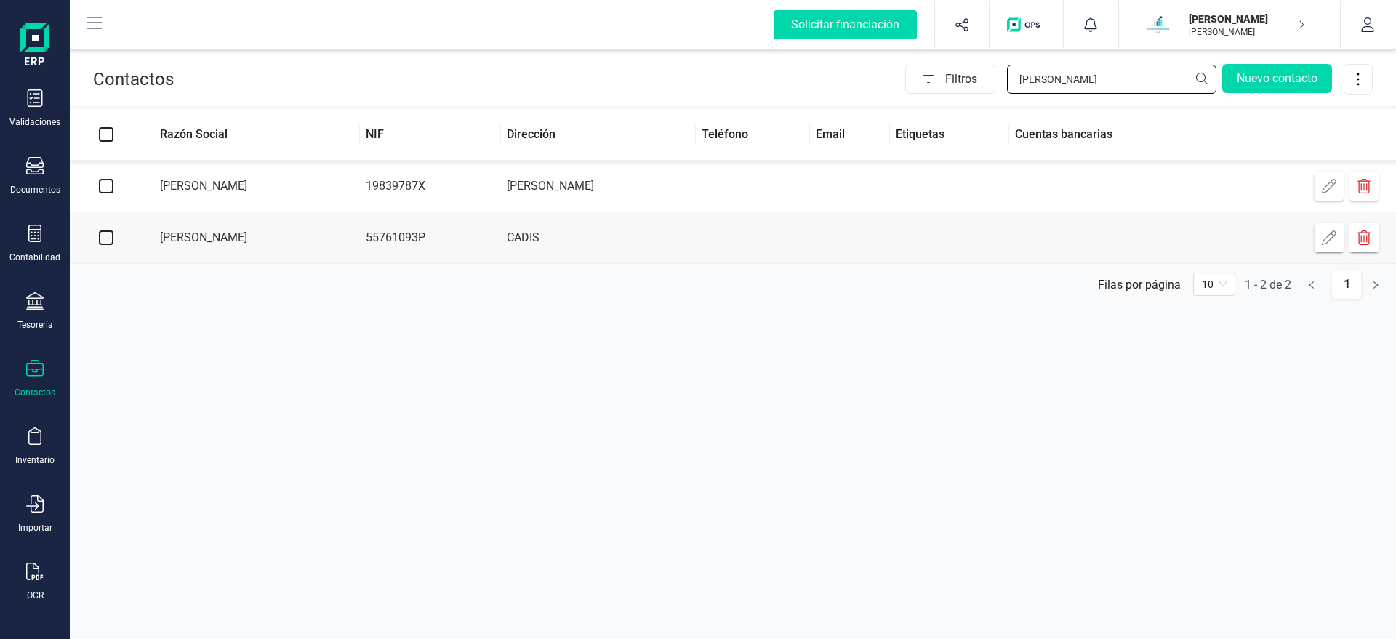
type input "DIEG"
click at [237, 195] on td "[PERSON_NAME]" at bounding box center [250, 187] width 217 height 52
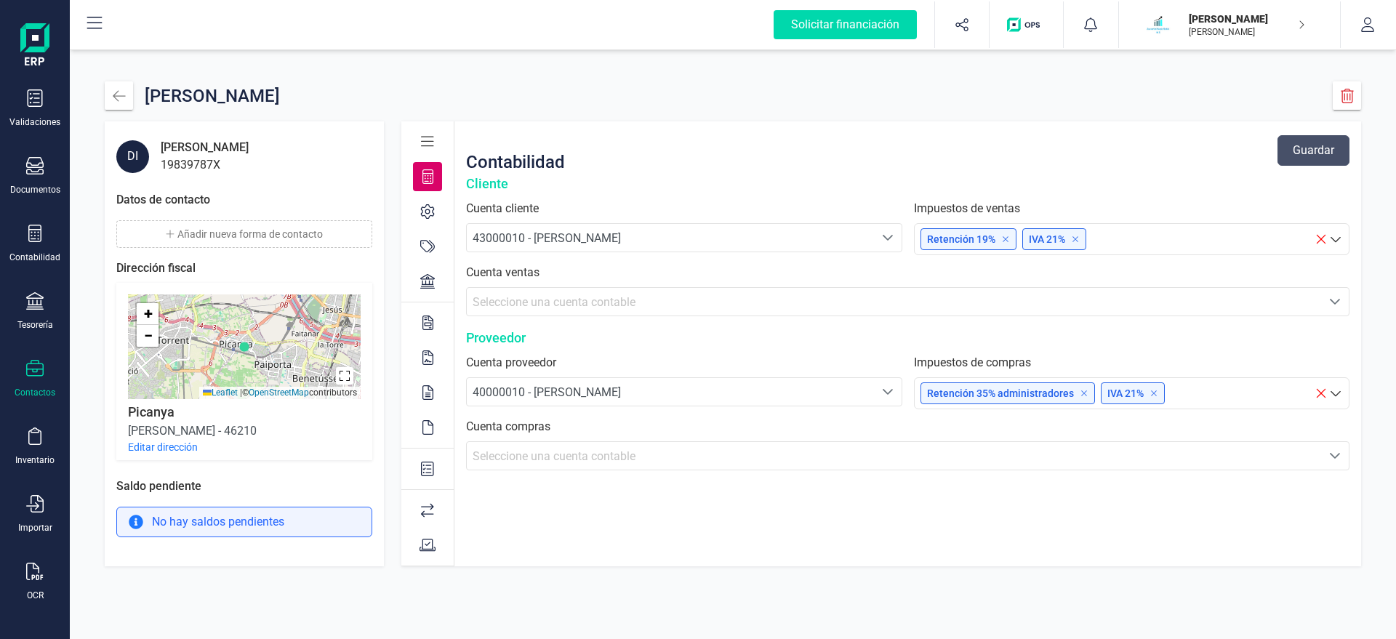
click at [303, 228] on button "Añadir nueva forma de contacto" at bounding box center [244, 234] width 256 height 28
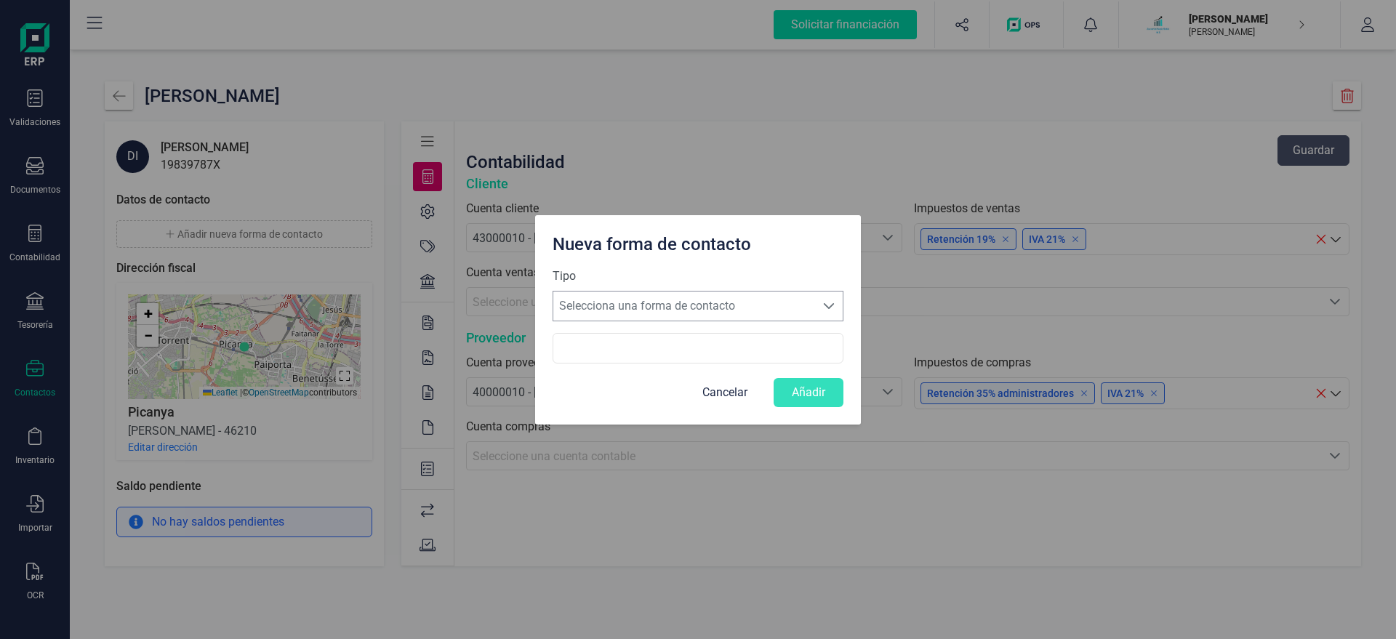
click at [668, 309] on span "Selecciona una forma de contacto" at bounding box center [684, 305] width 262 height 29
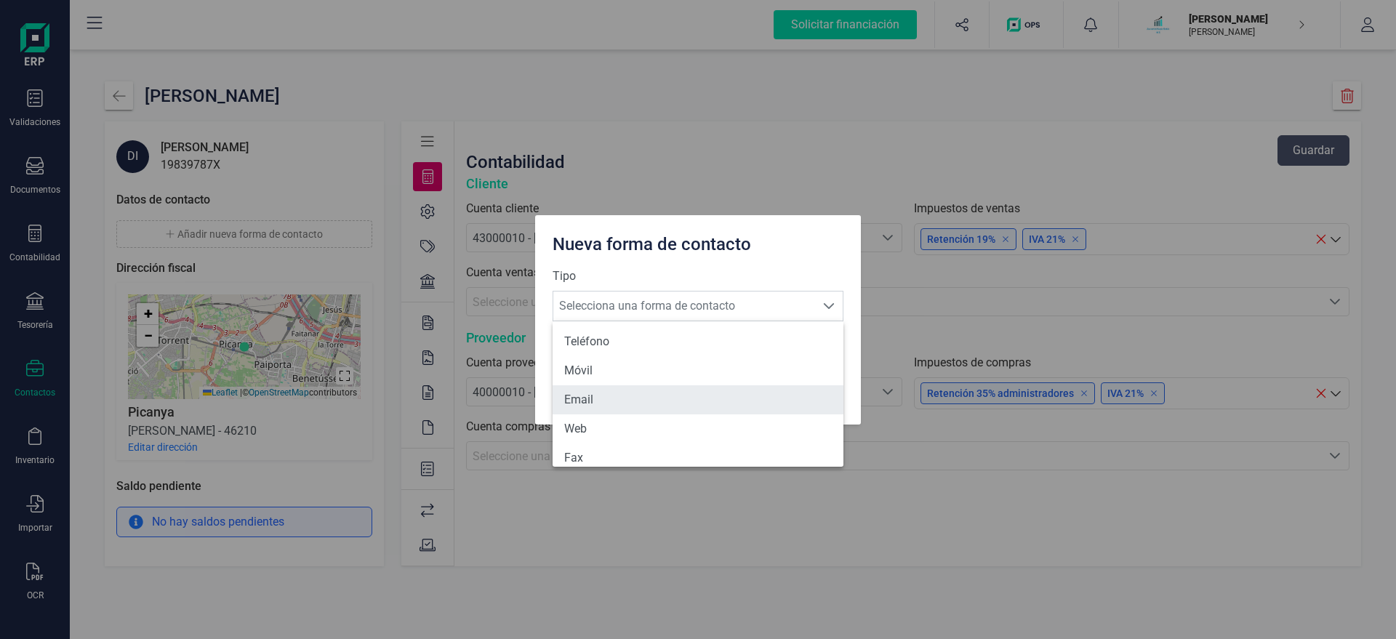
click at [598, 398] on li "Email" at bounding box center [697, 399] width 291 height 29
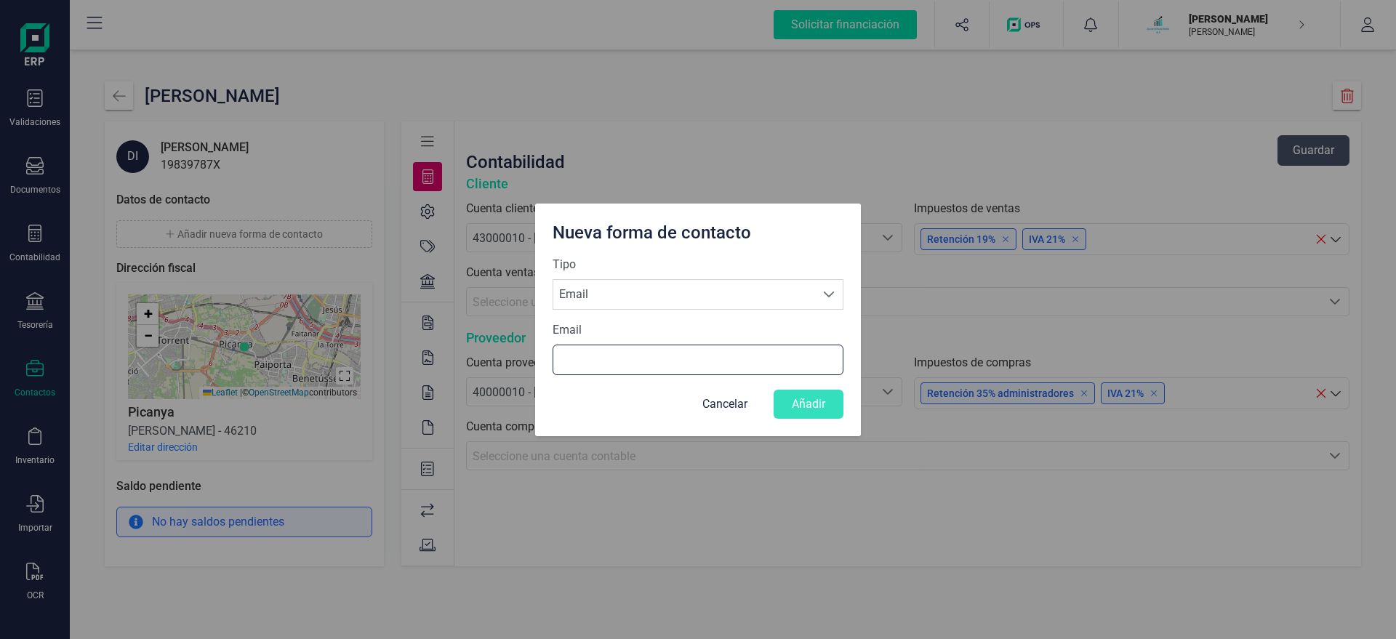
click at [588, 366] on input "Email" at bounding box center [697, 360] width 291 height 31
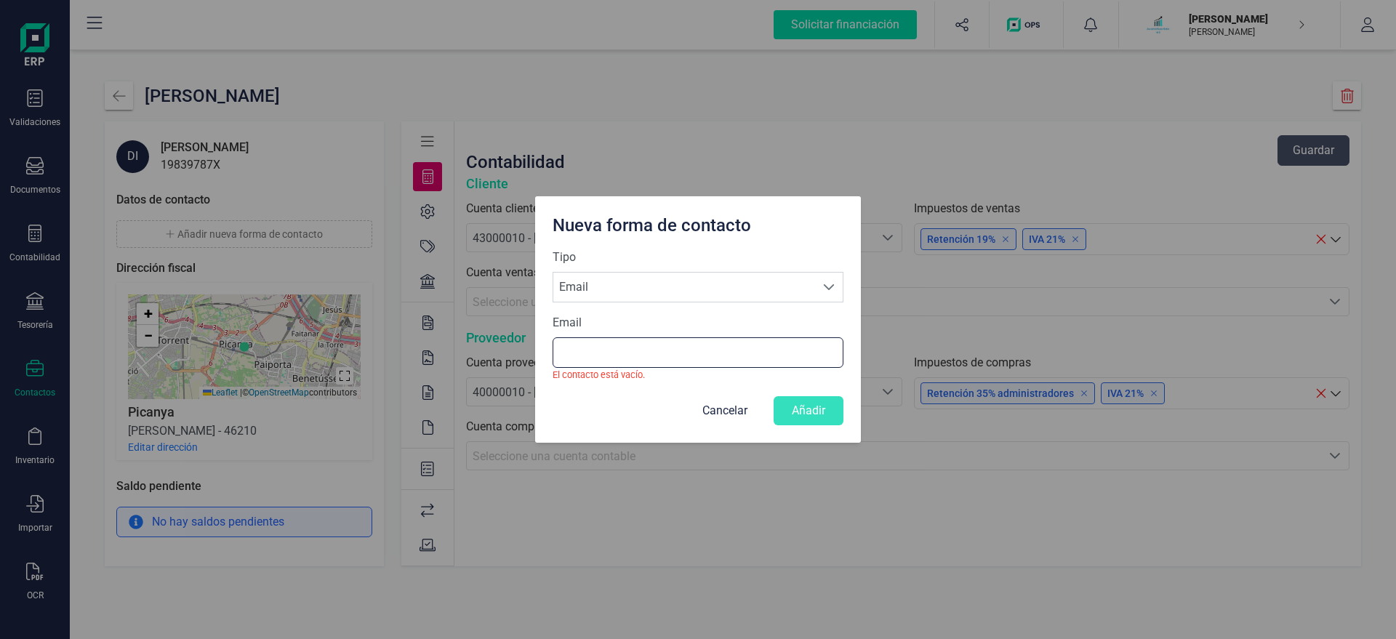
paste input "X@[DOMAIN_NAME]"
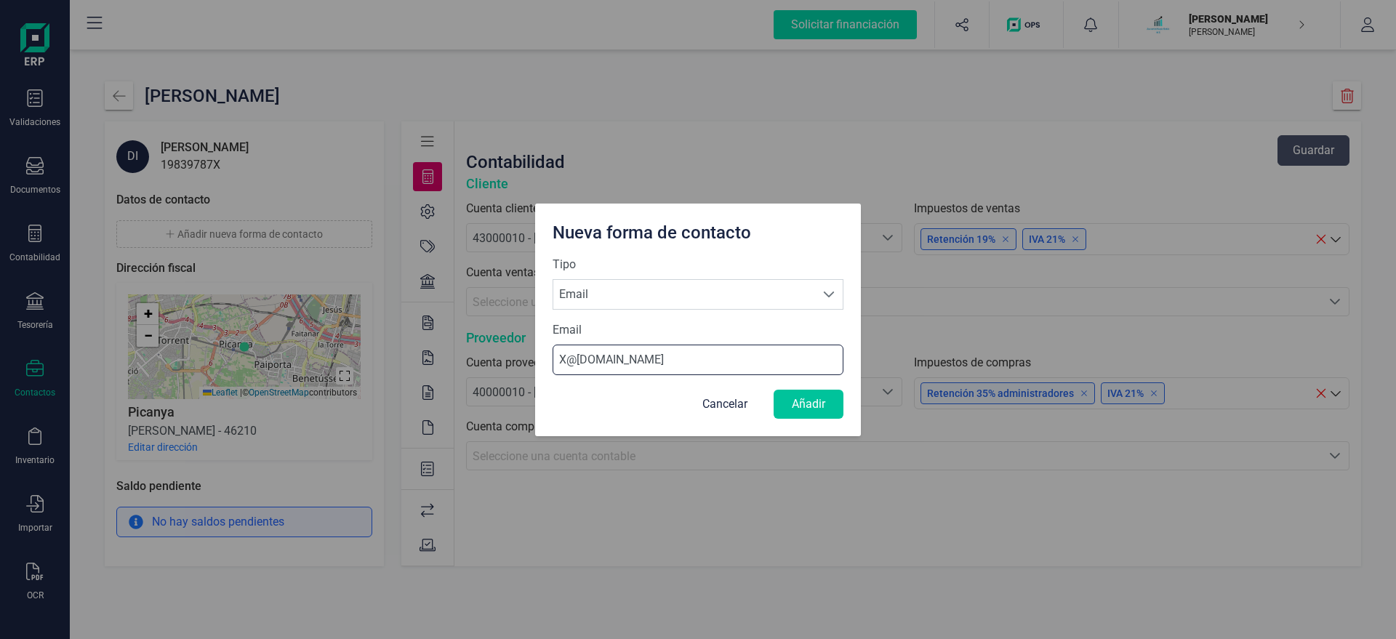
type input "X@[DOMAIN_NAME]"
click at [821, 406] on button "Añadir" at bounding box center [808, 404] width 70 height 29
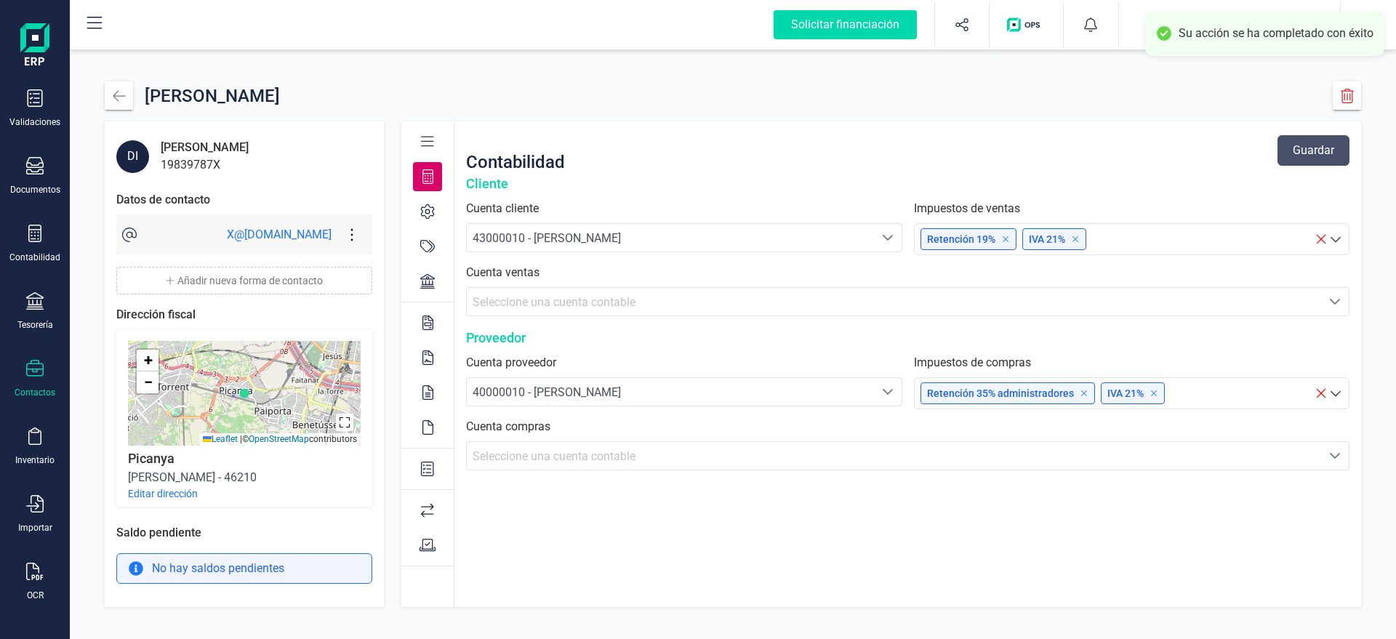
click at [173, 494] on button "Editar dirección" at bounding box center [163, 493] width 70 height 15
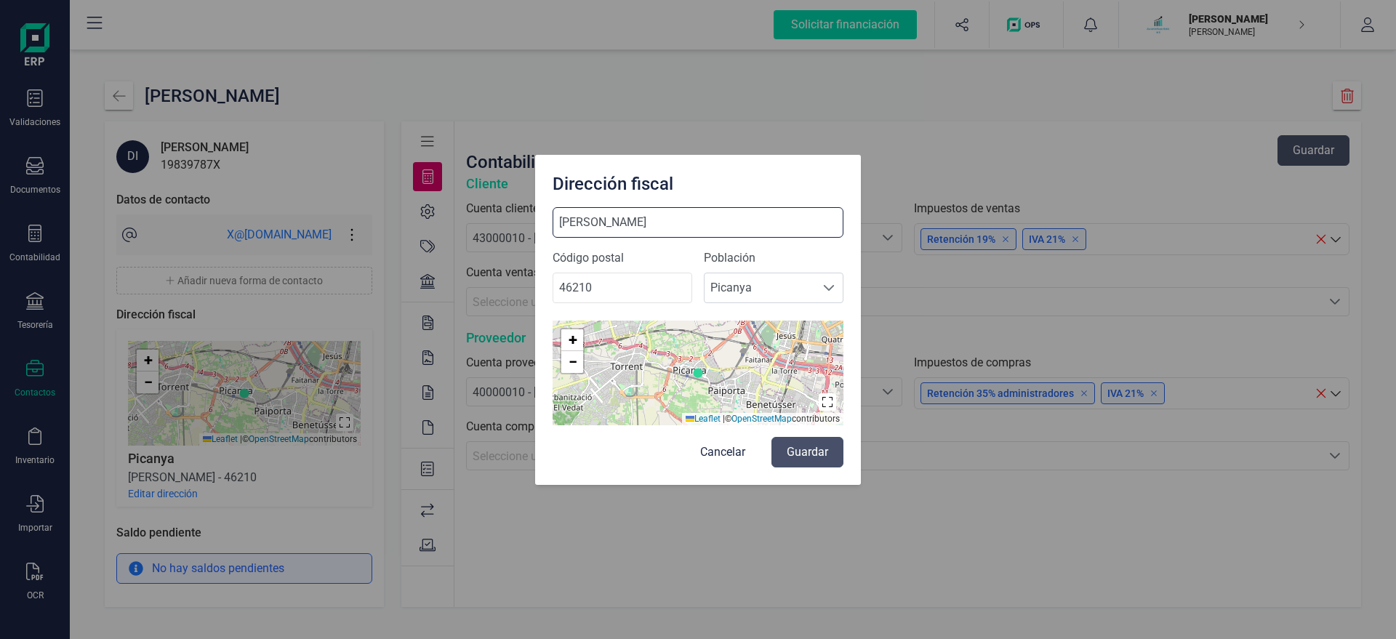
click at [691, 222] on input "[PERSON_NAME]" at bounding box center [697, 222] width 291 height 31
type input "JUAN BAUTISTA 27"
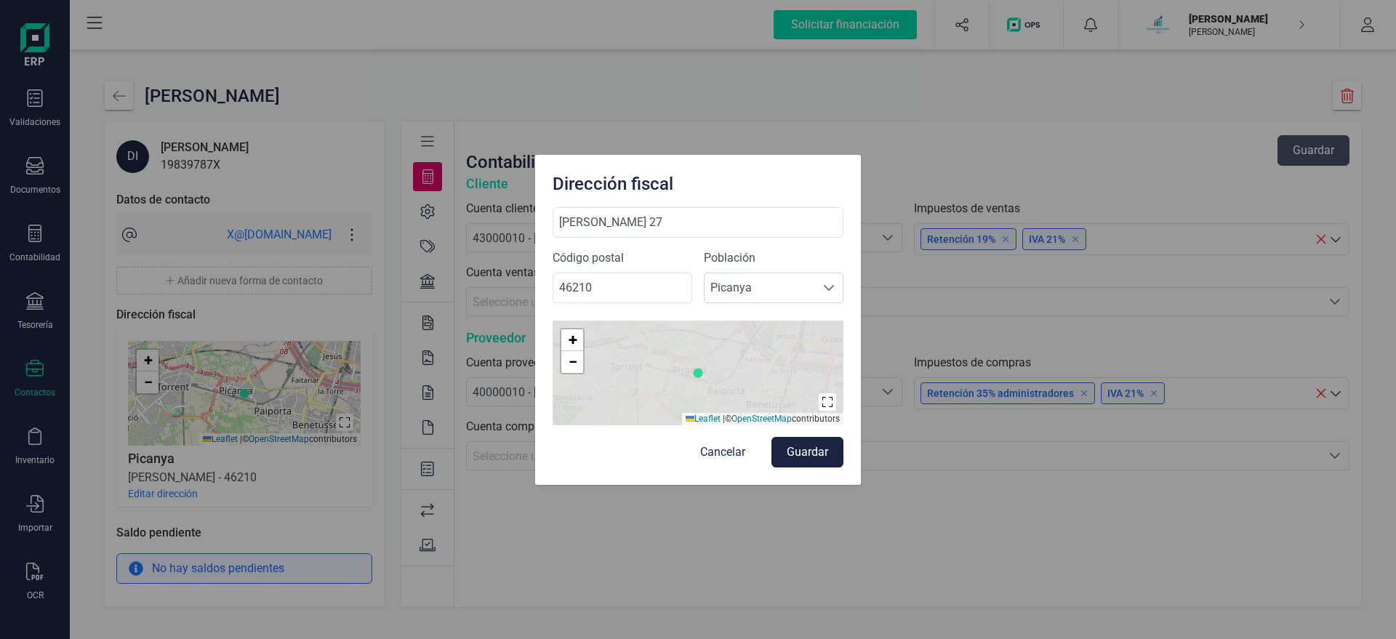
click at [810, 457] on button "Guardar" at bounding box center [807, 452] width 72 height 31
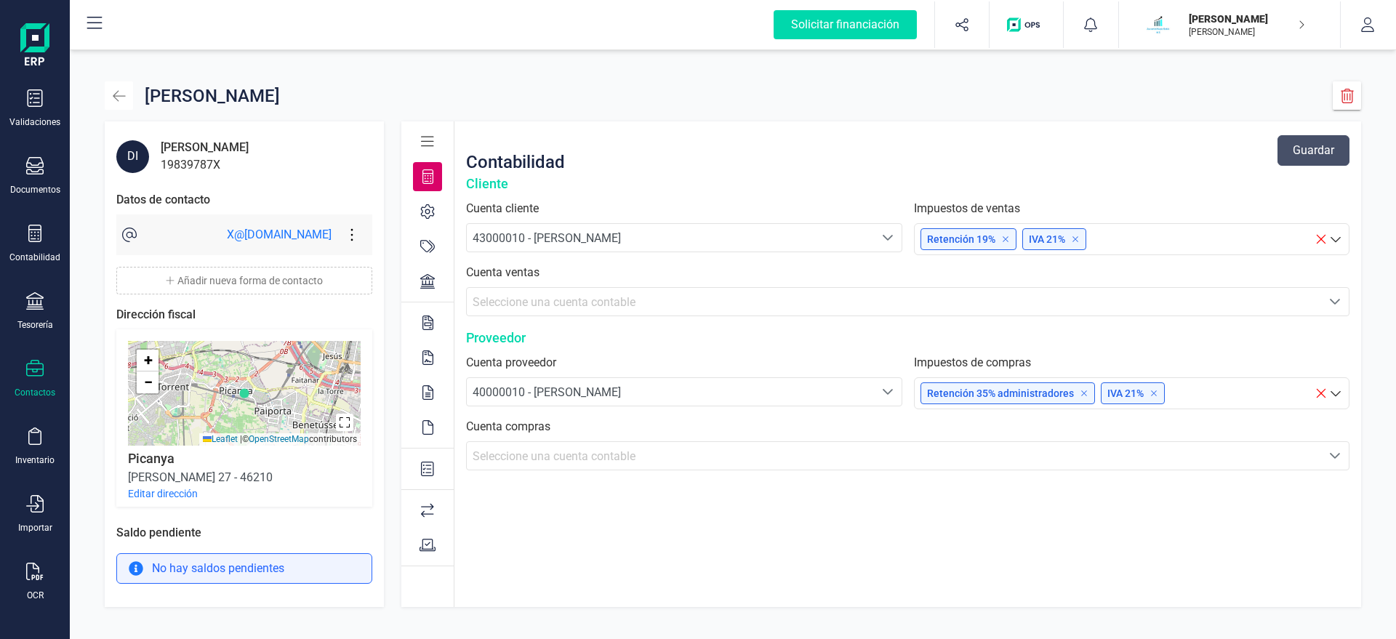
click at [115, 95] on icon "button" at bounding box center [119, 95] width 12 height 11
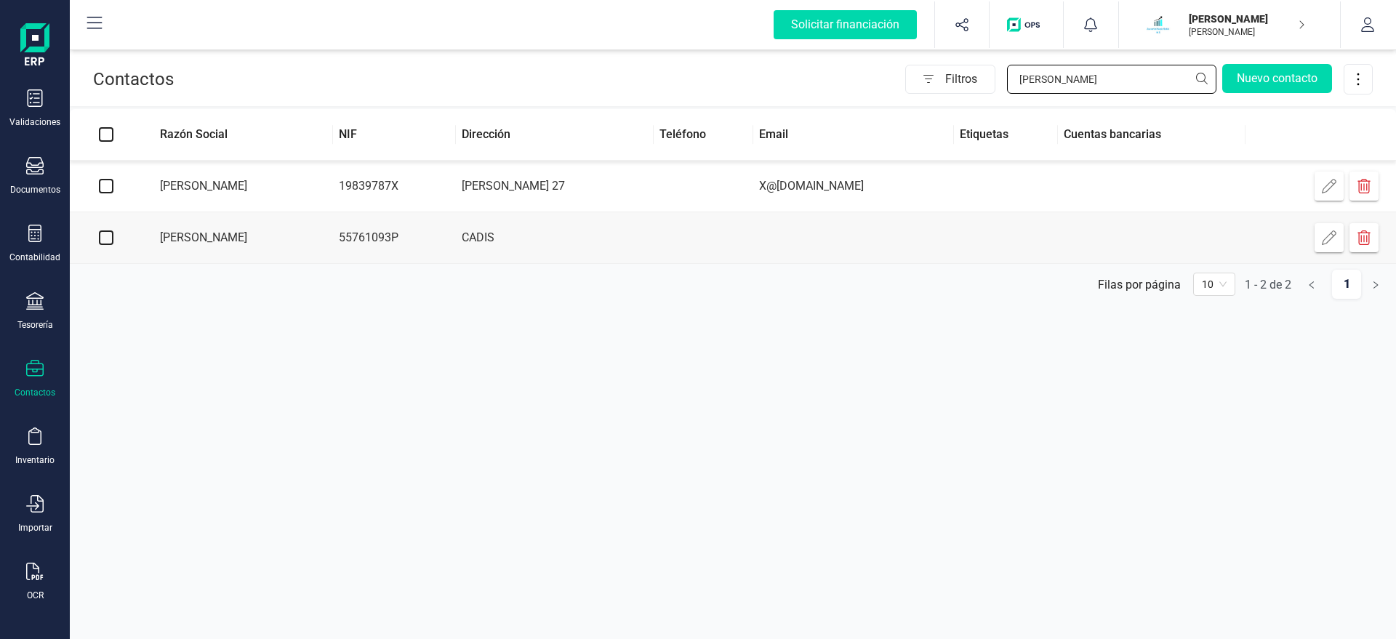
drag, startPoint x: 1054, startPoint y: 84, endPoint x: 908, endPoint y: 84, distance: 146.1
click at [1007, 84] on input "DIEG" at bounding box center [1111, 79] width 209 height 29
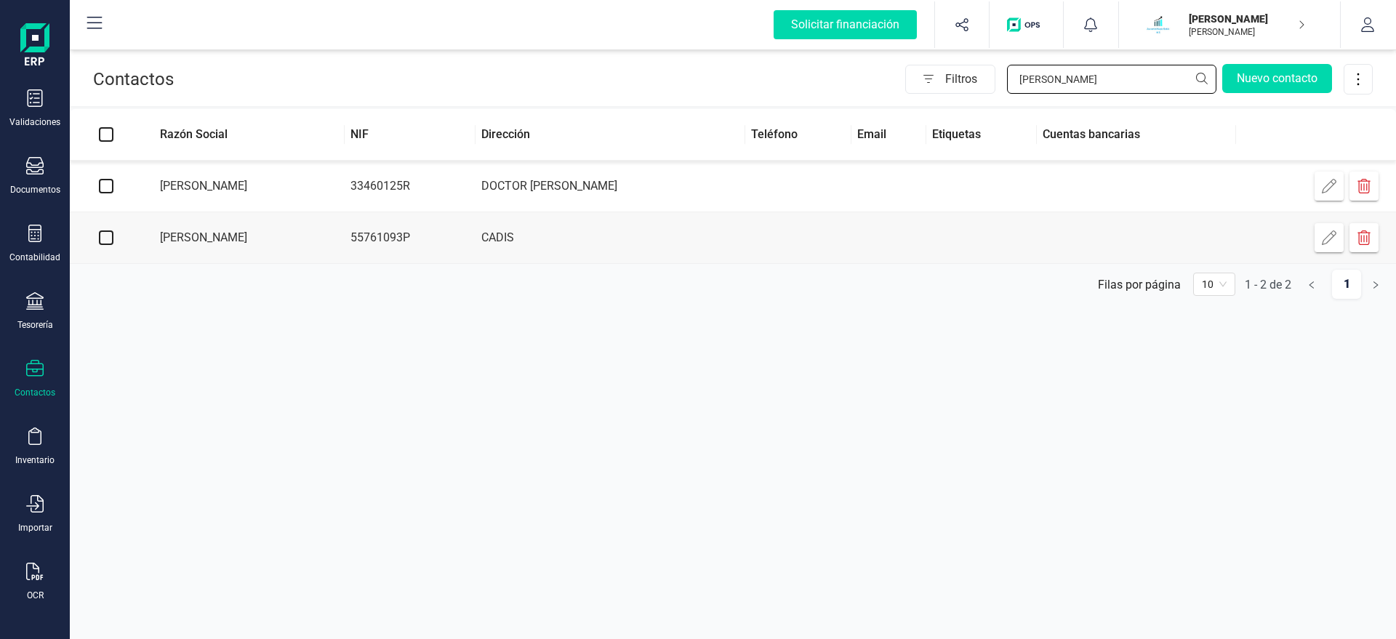
type input "BEJAR"
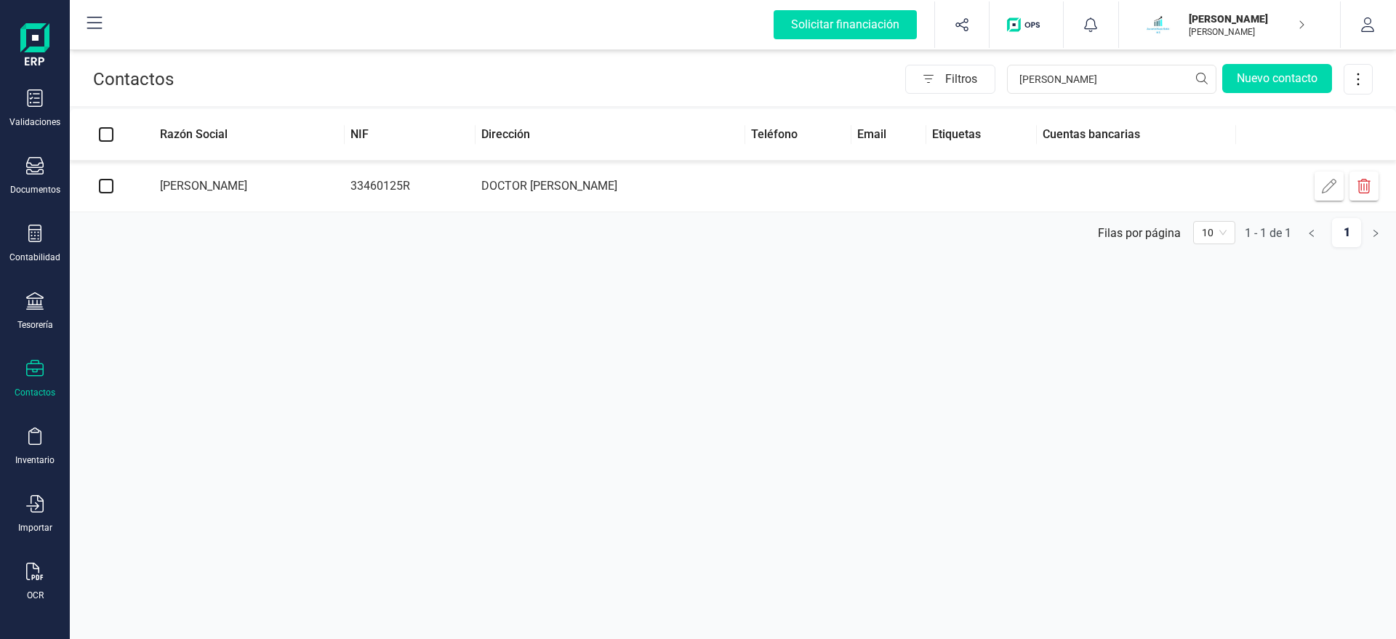
click at [249, 174] on td "[PERSON_NAME]" at bounding box center [243, 187] width 202 height 52
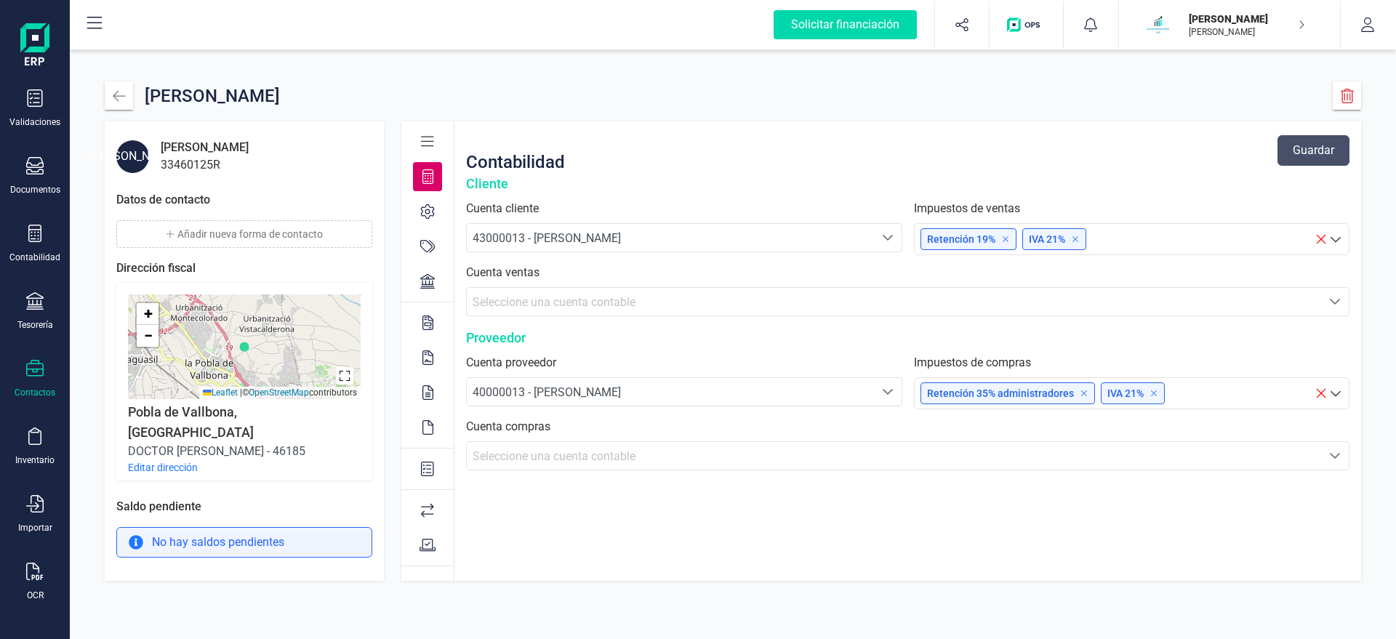
click at [167, 460] on button "Editar dirección" at bounding box center [163, 467] width 70 height 15
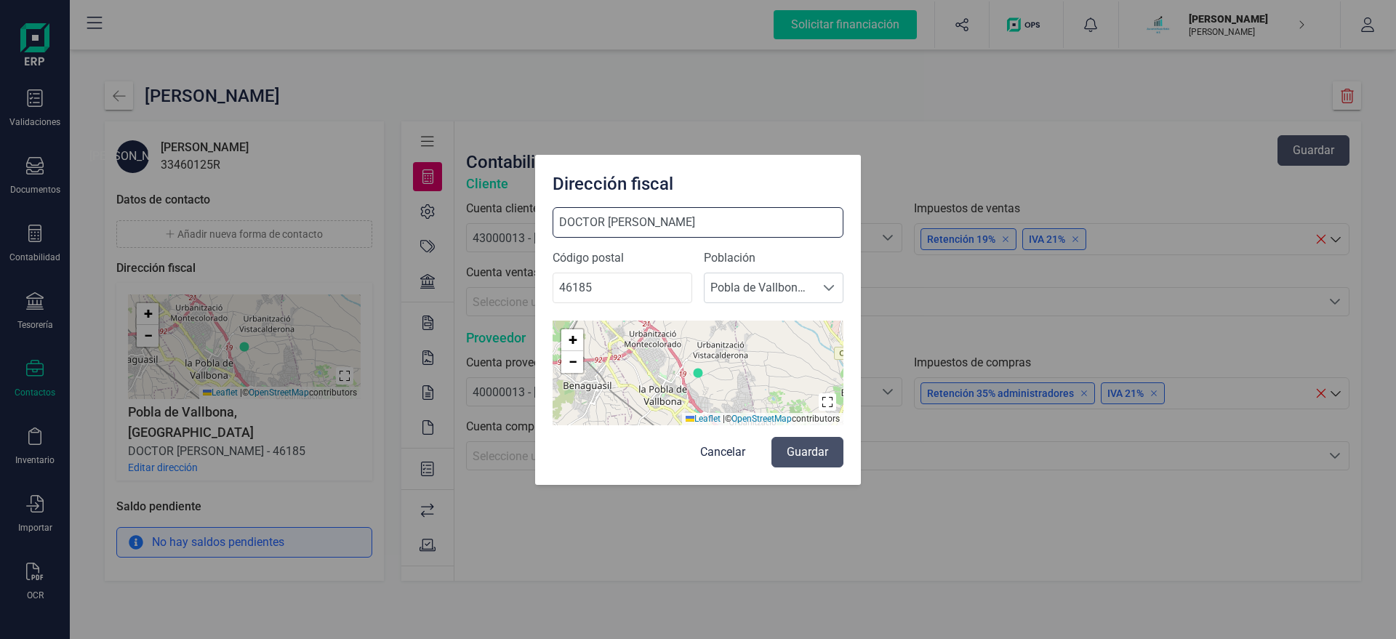
click at [702, 220] on input "DOCTOR [PERSON_NAME]" at bounding box center [697, 222] width 291 height 31
type input "DOCTOR FLEMING 2"
click at [809, 453] on button "Guardar" at bounding box center [807, 452] width 72 height 31
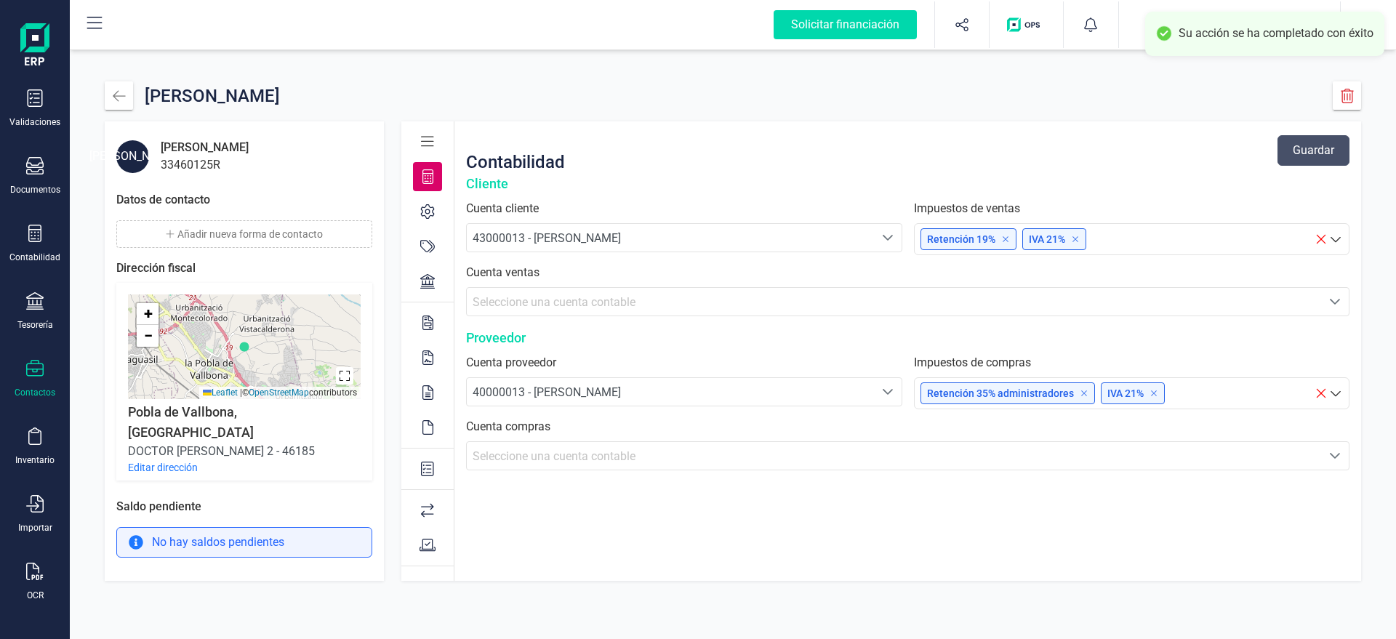
click at [262, 225] on button "Añadir nueva forma de contacto" at bounding box center [244, 234] width 256 height 28
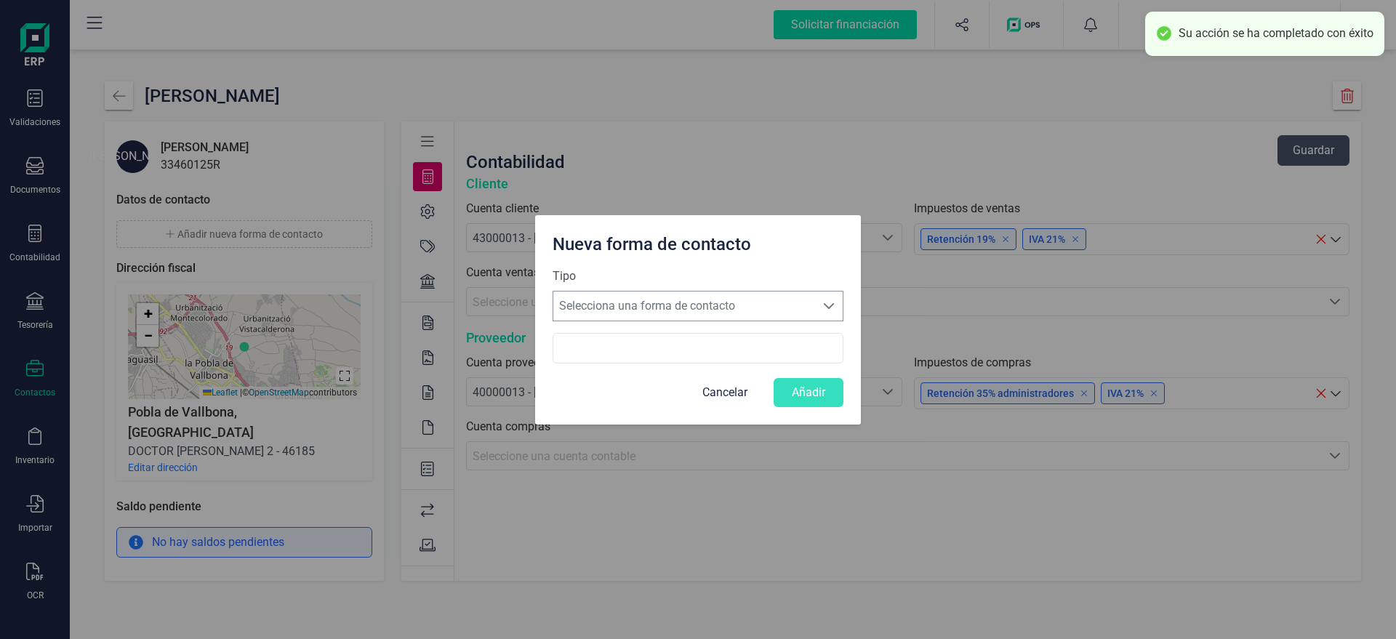
click at [667, 311] on span "Selecciona una forma de contacto" at bounding box center [684, 305] width 262 height 29
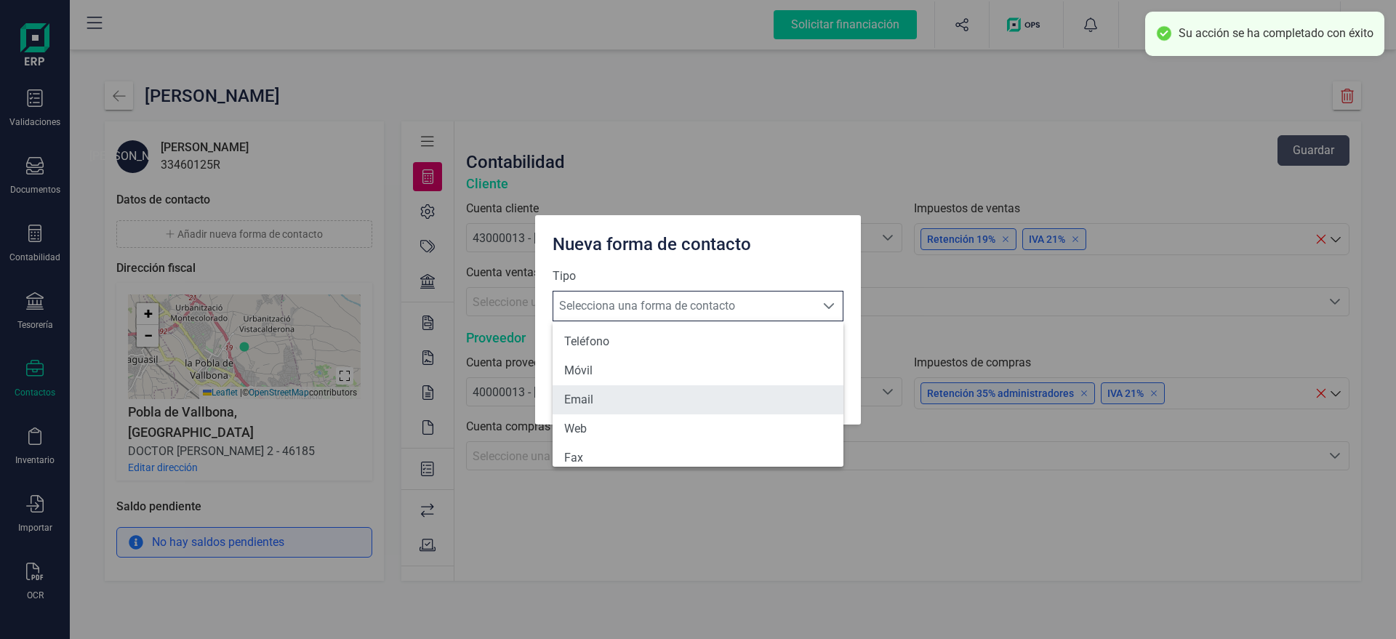
click at [607, 406] on li "Email" at bounding box center [697, 399] width 291 height 29
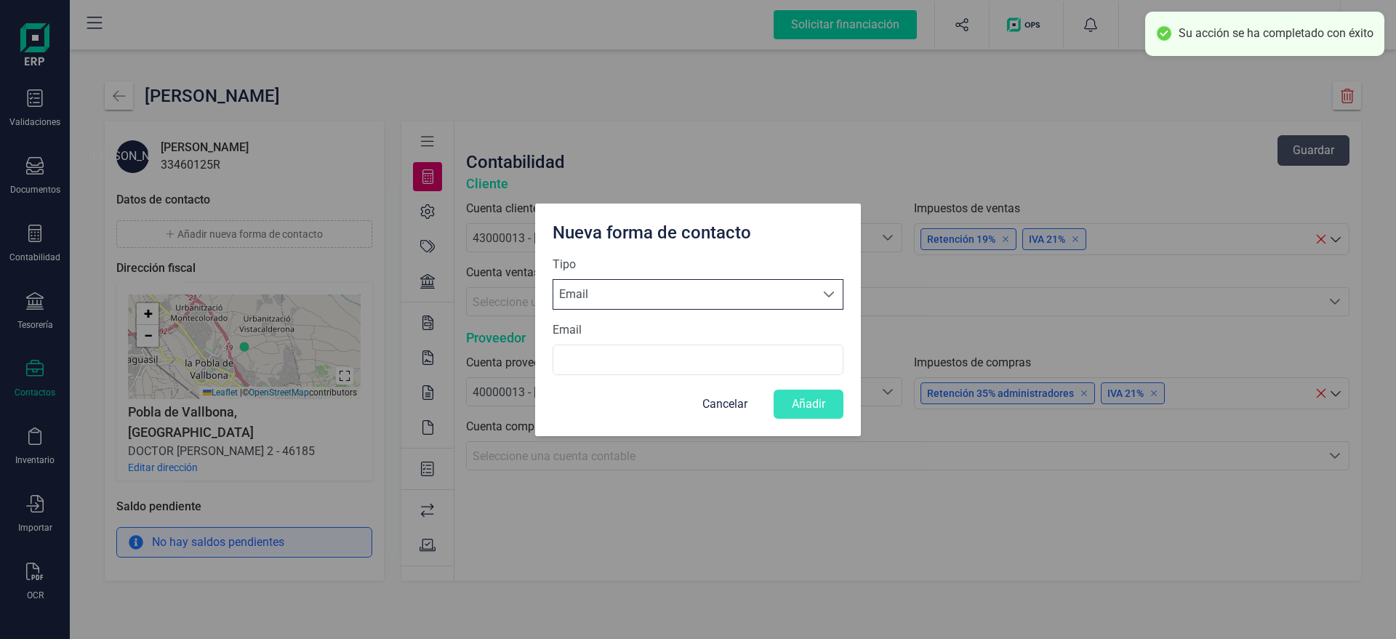
scroll to position [8, 69]
click at [592, 329] on div "Email" at bounding box center [697, 348] width 291 height 54
click at [582, 361] on input "Email" at bounding box center [697, 360] width 291 height 31
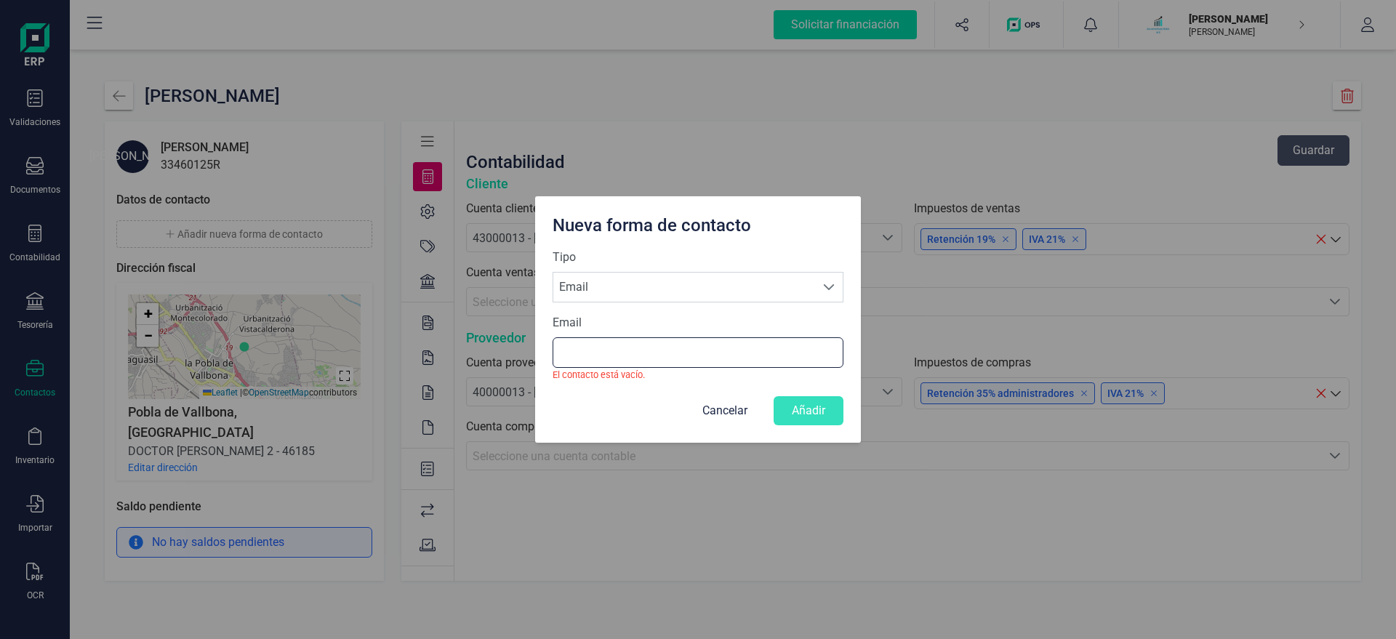
paste input "X@[DOMAIN_NAME]"
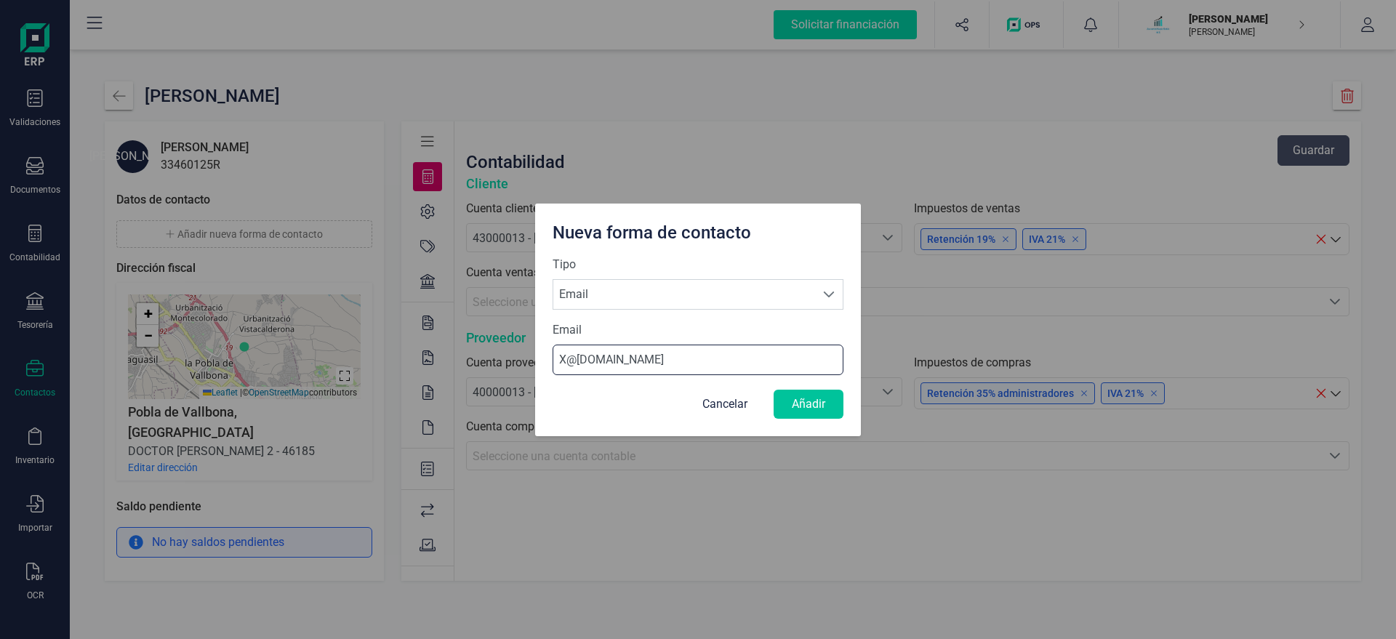
type input "X@[DOMAIN_NAME]"
click at [818, 406] on button "Añadir" at bounding box center [808, 404] width 70 height 29
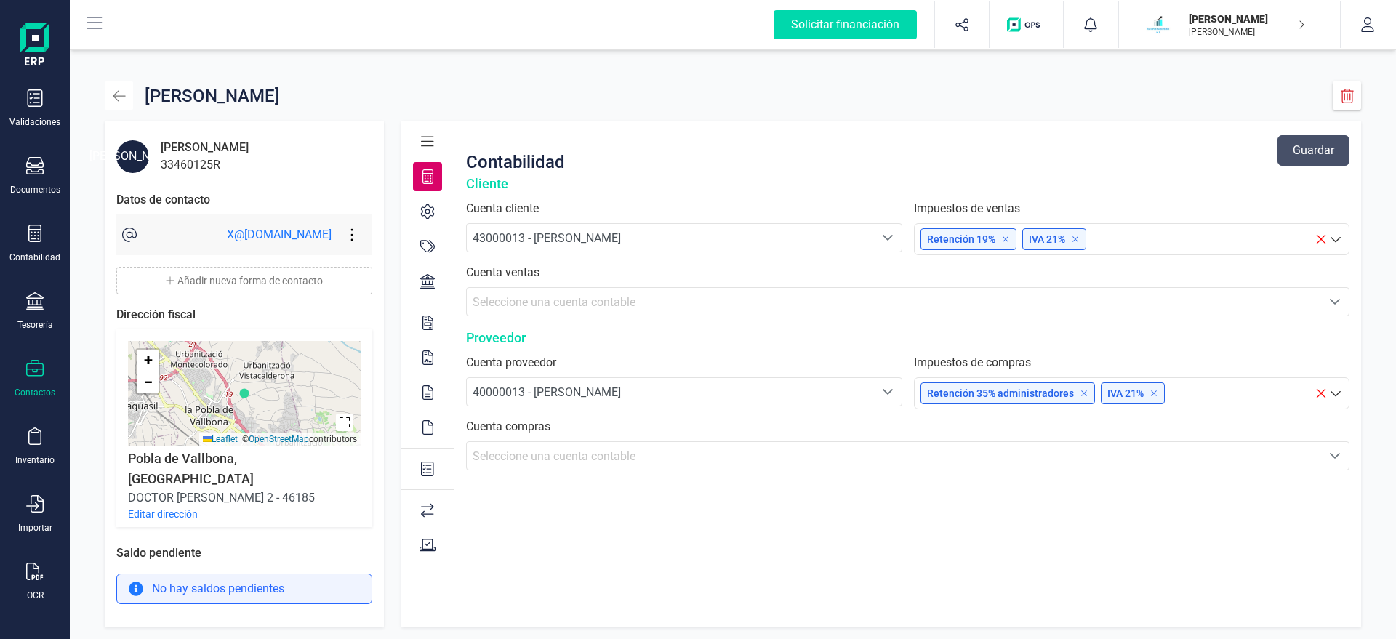
click at [116, 97] on icon "button" at bounding box center [119, 96] width 15 height 15
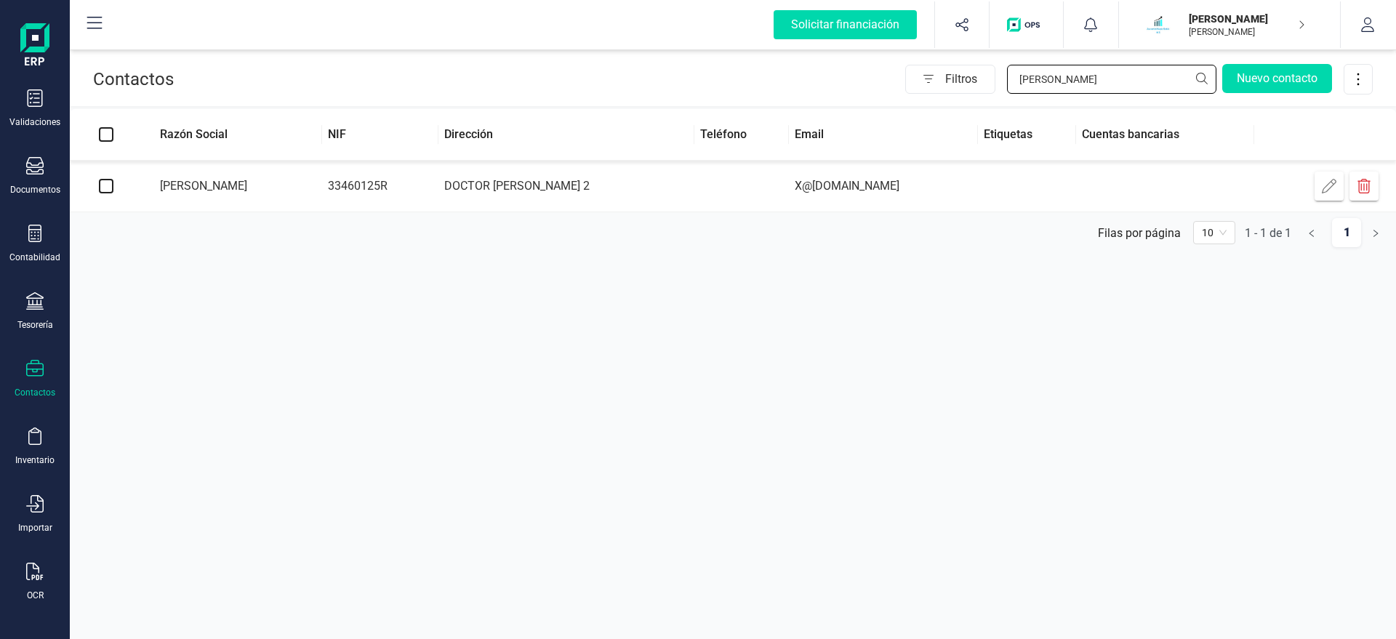
drag, startPoint x: 1059, startPoint y: 79, endPoint x: 912, endPoint y: 81, distance: 146.9
click at [1007, 81] on input "BEJAR" at bounding box center [1111, 79] width 209 height 29
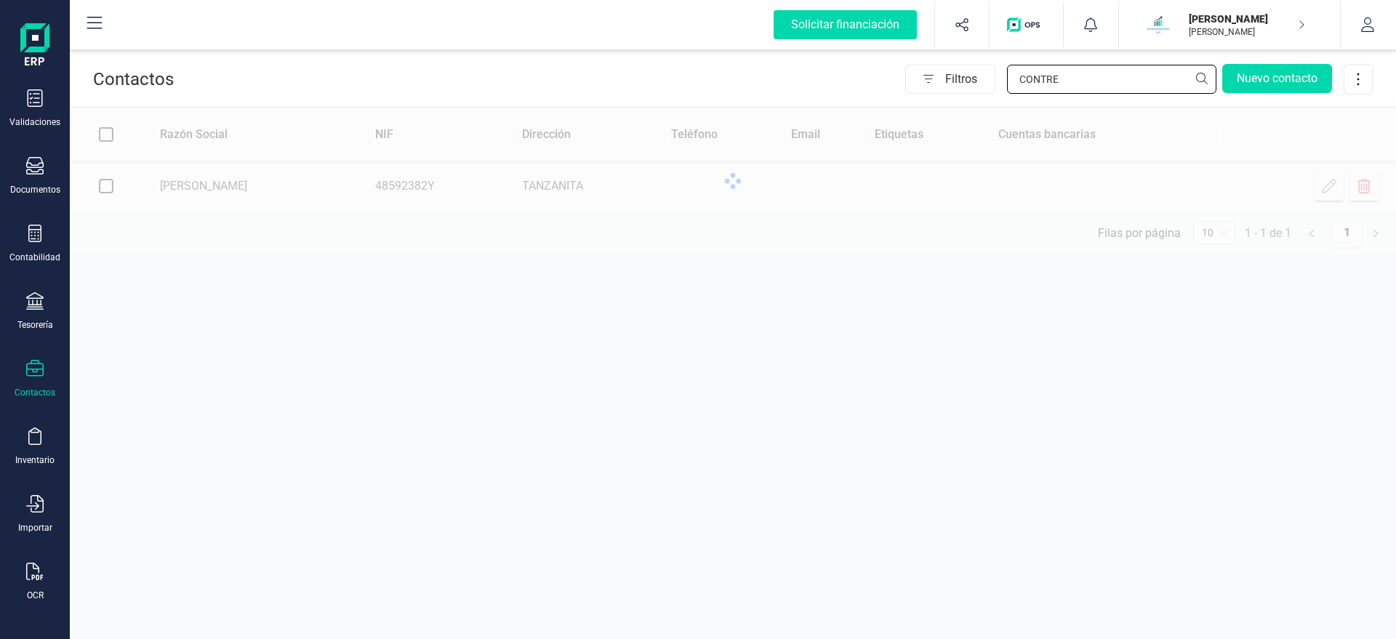
type input "CONTRE"
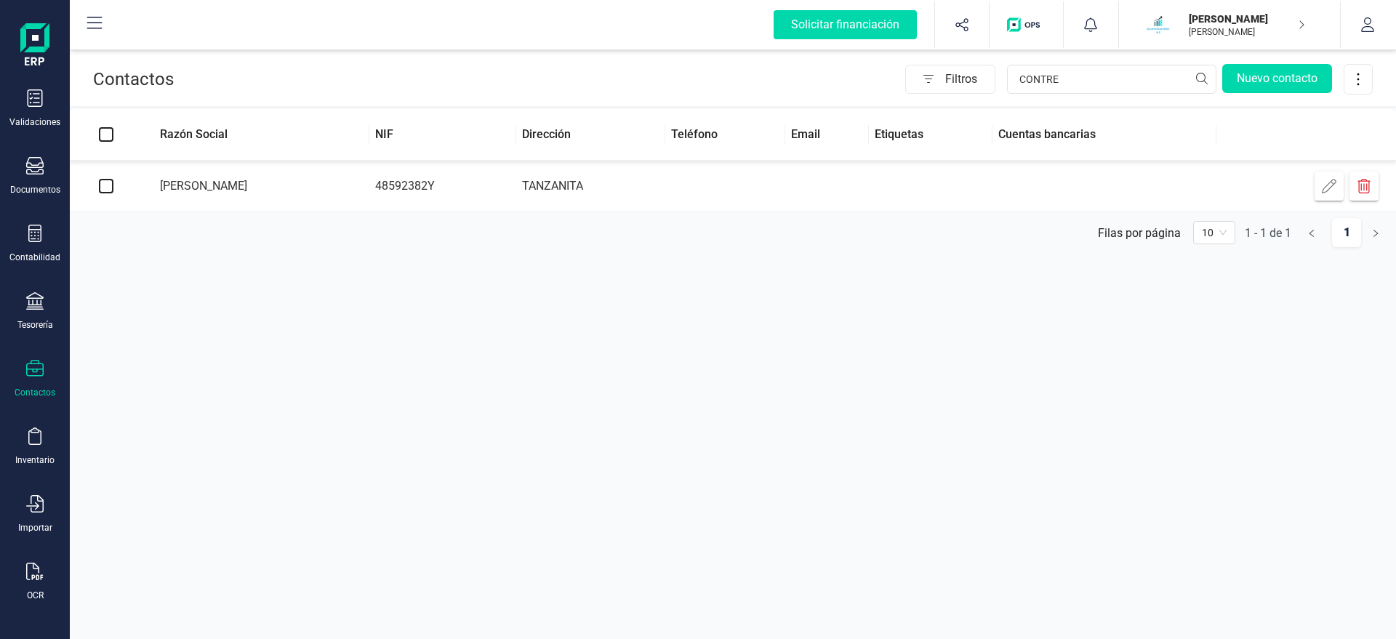
click at [192, 180] on td "[PERSON_NAME]" at bounding box center [255, 187] width 227 height 52
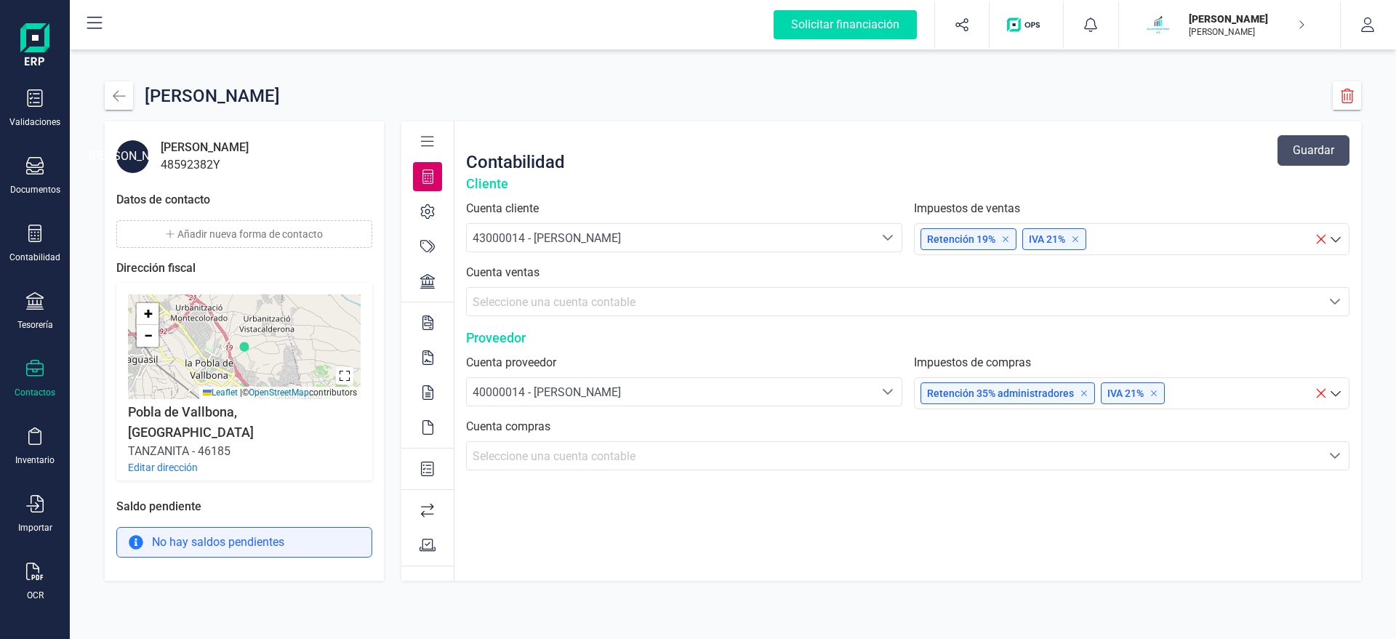
click at [162, 228] on button "Añadir nueva forma de contacto" at bounding box center [244, 234] width 256 height 28
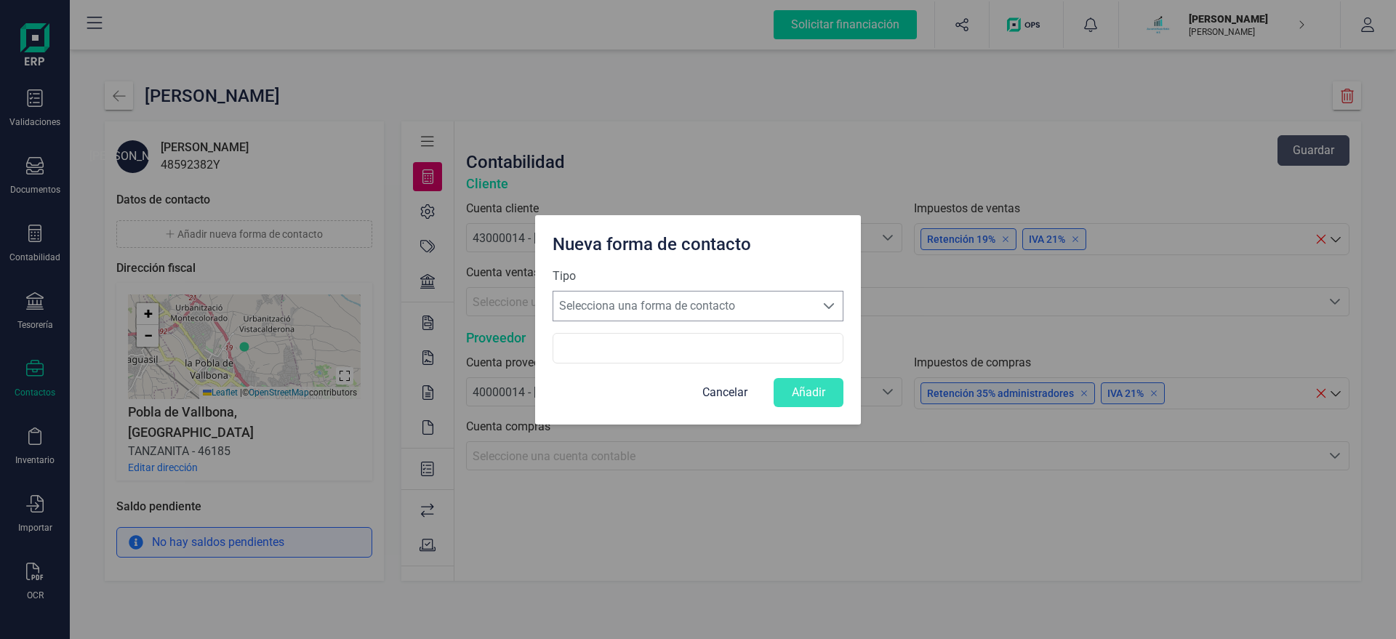
click at [649, 318] on span "Selecciona una forma de contacto" at bounding box center [684, 305] width 262 height 29
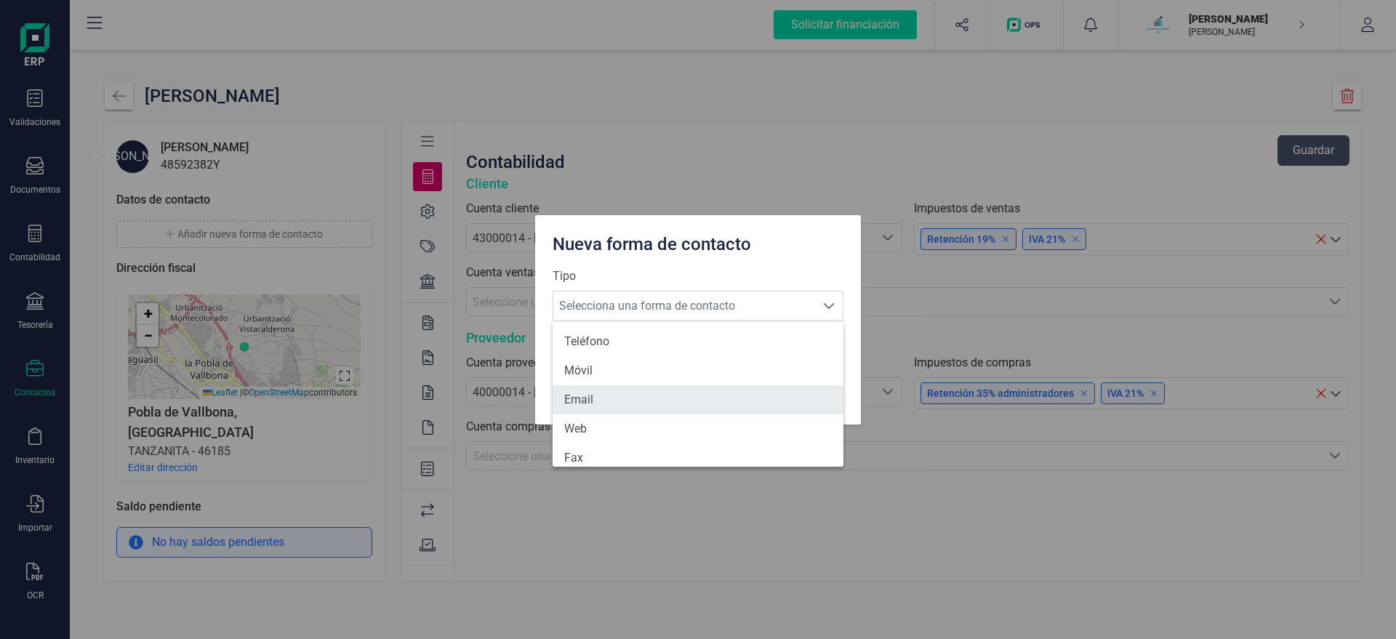
click at [603, 403] on li "Email" at bounding box center [697, 399] width 291 height 29
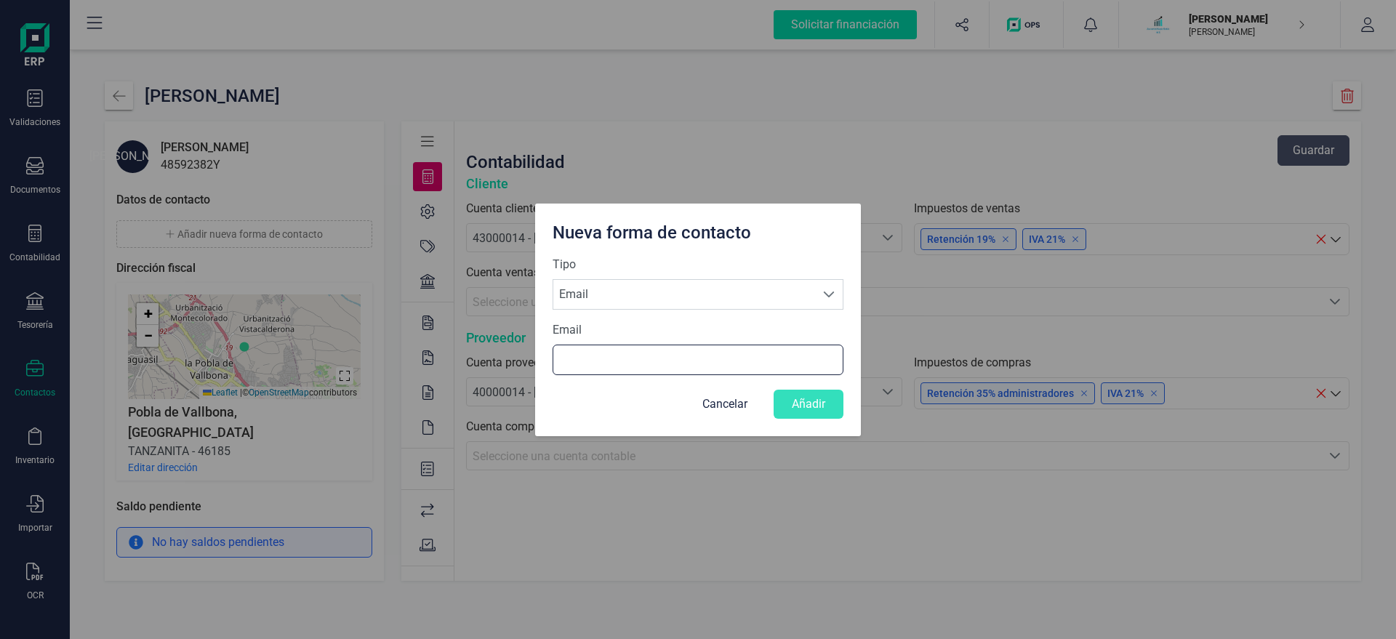
click at [571, 362] on input "Email" at bounding box center [697, 360] width 291 height 31
click at [574, 365] on input "Email" at bounding box center [697, 360] width 291 height 31
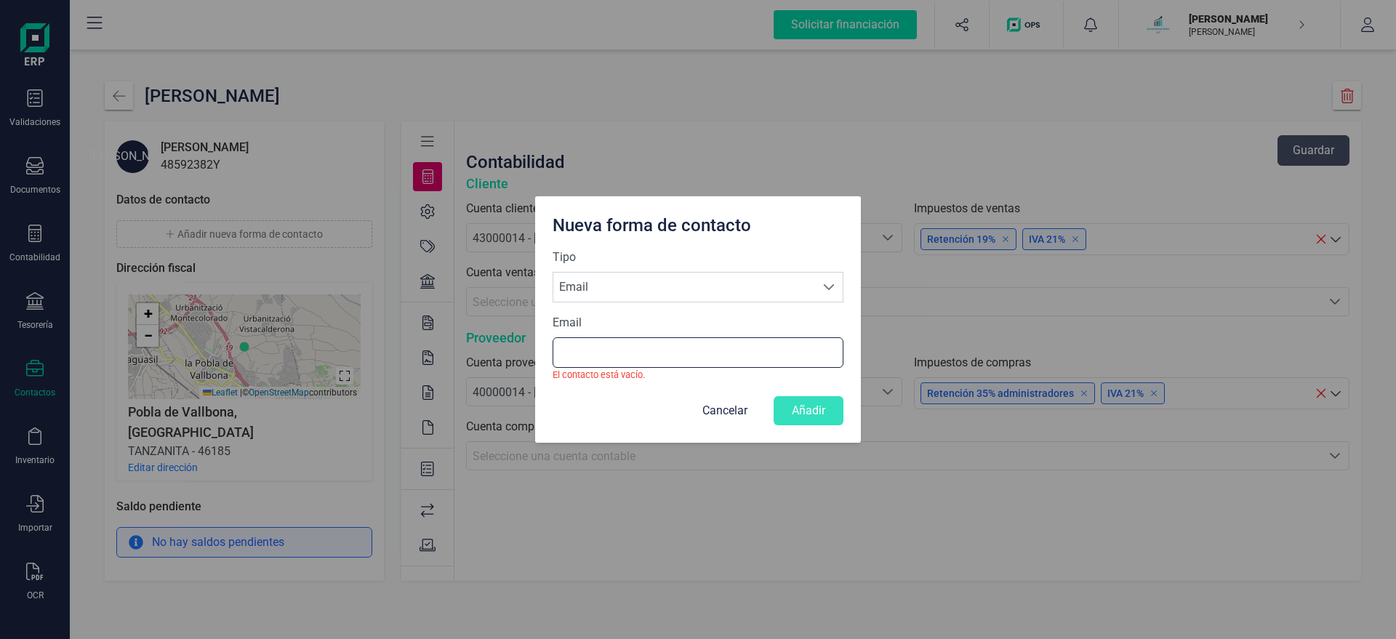
paste input "X@[DOMAIN_NAME]"
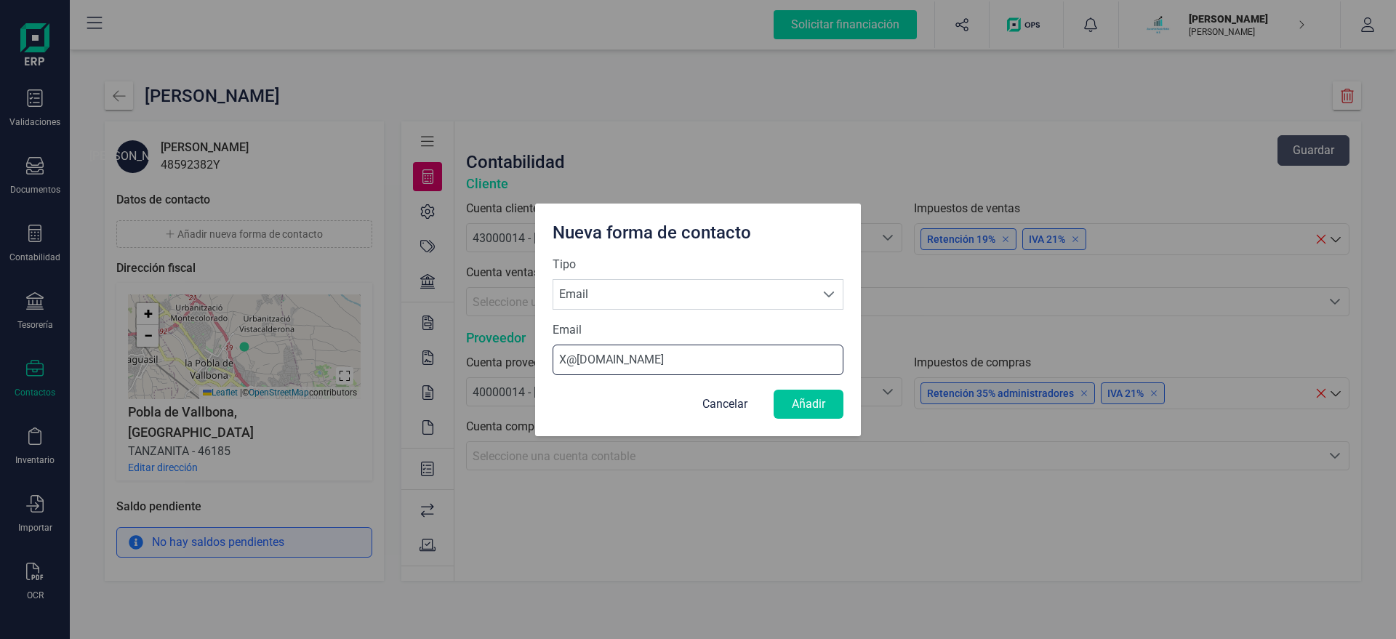
type input "X@[DOMAIN_NAME]"
click at [831, 404] on button "Añadir" at bounding box center [808, 404] width 70 height 29
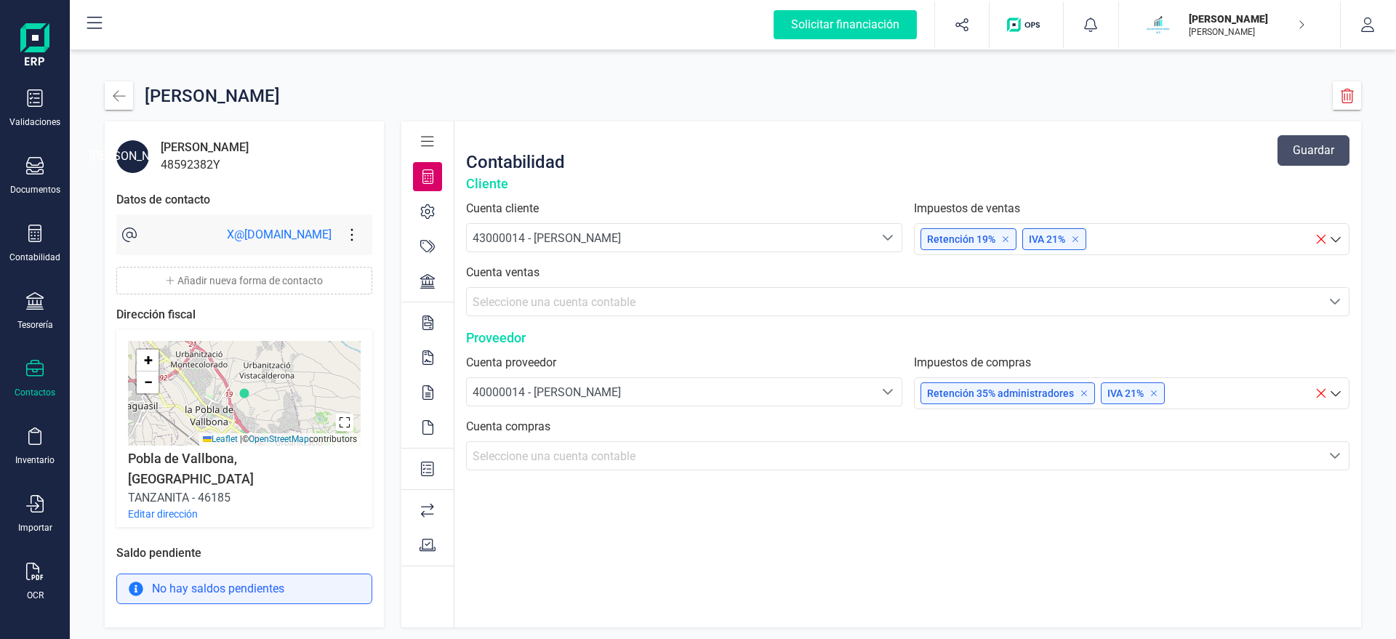
click at [165, 507] on button "Editar dirección" at bounding box center [163, 514] width 70 height 15
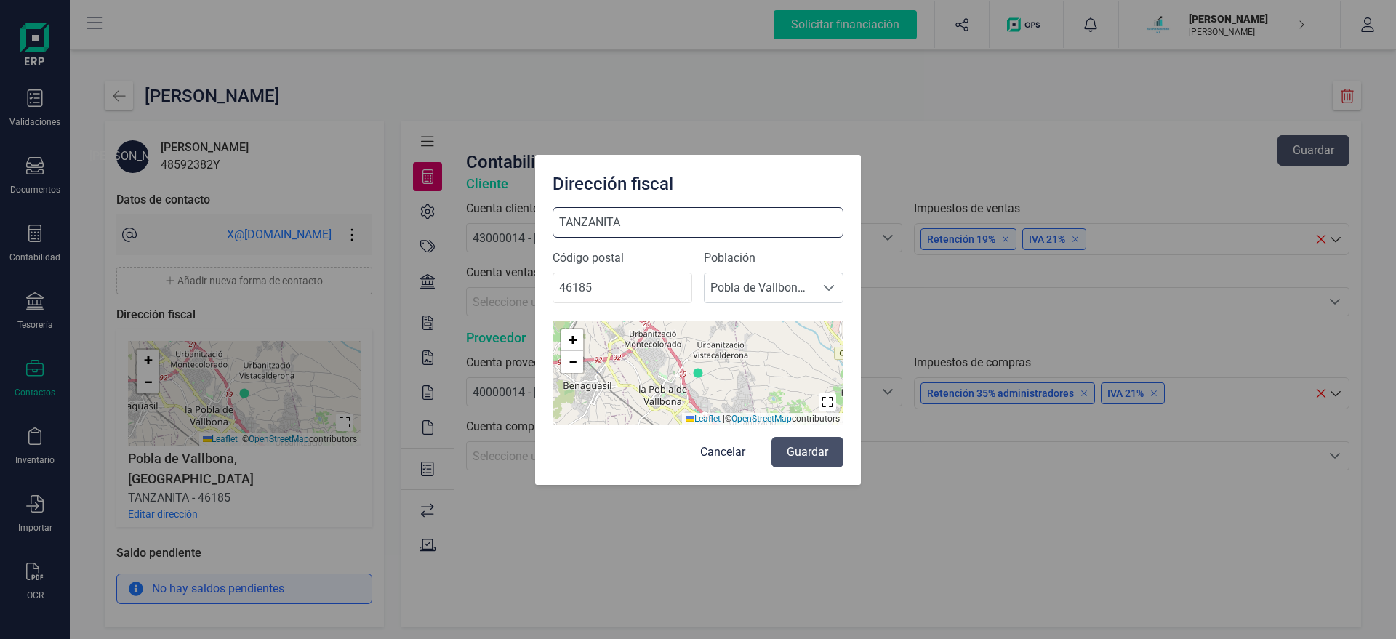
drag, startPoint x: 656, startPoint y: 217, endPoint x: 404, endPoint y: 216, distance: 252.2
click at [419, 223] on div "Dirección fiscal TANZANITA Código postal 46185 Población Seleccione una poblaci…" at bounding box center [698, 319] width 1396 height 639
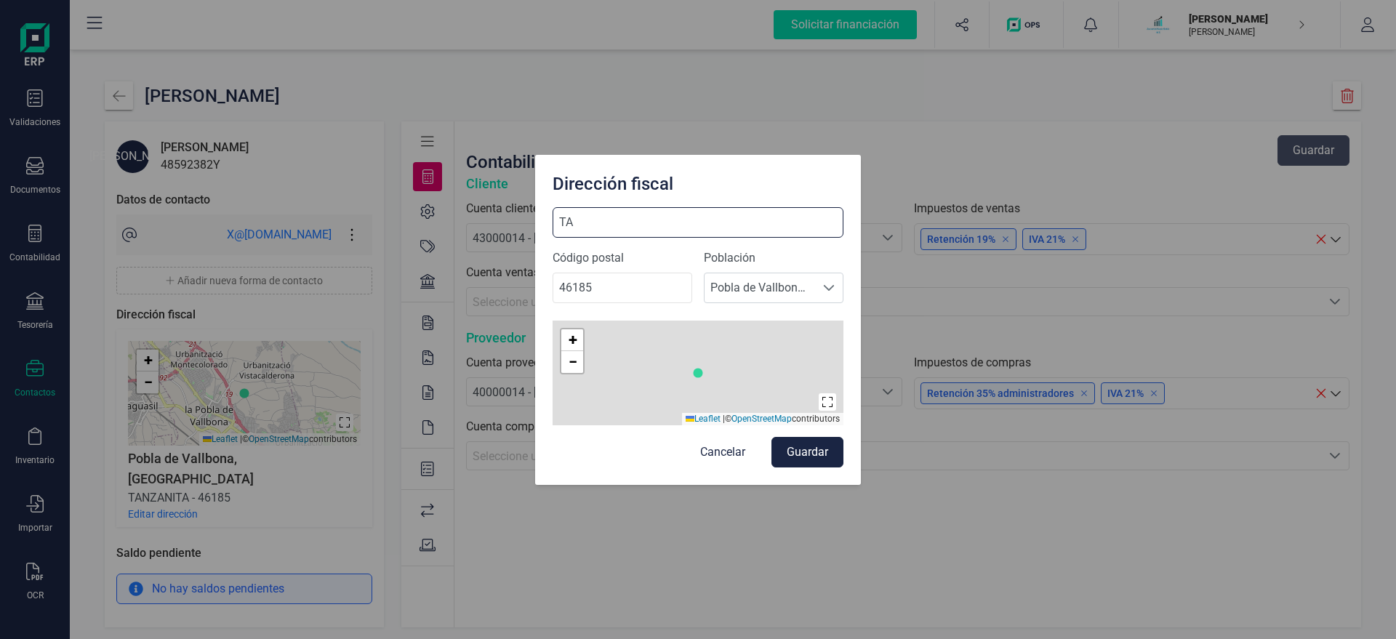
type input "T"
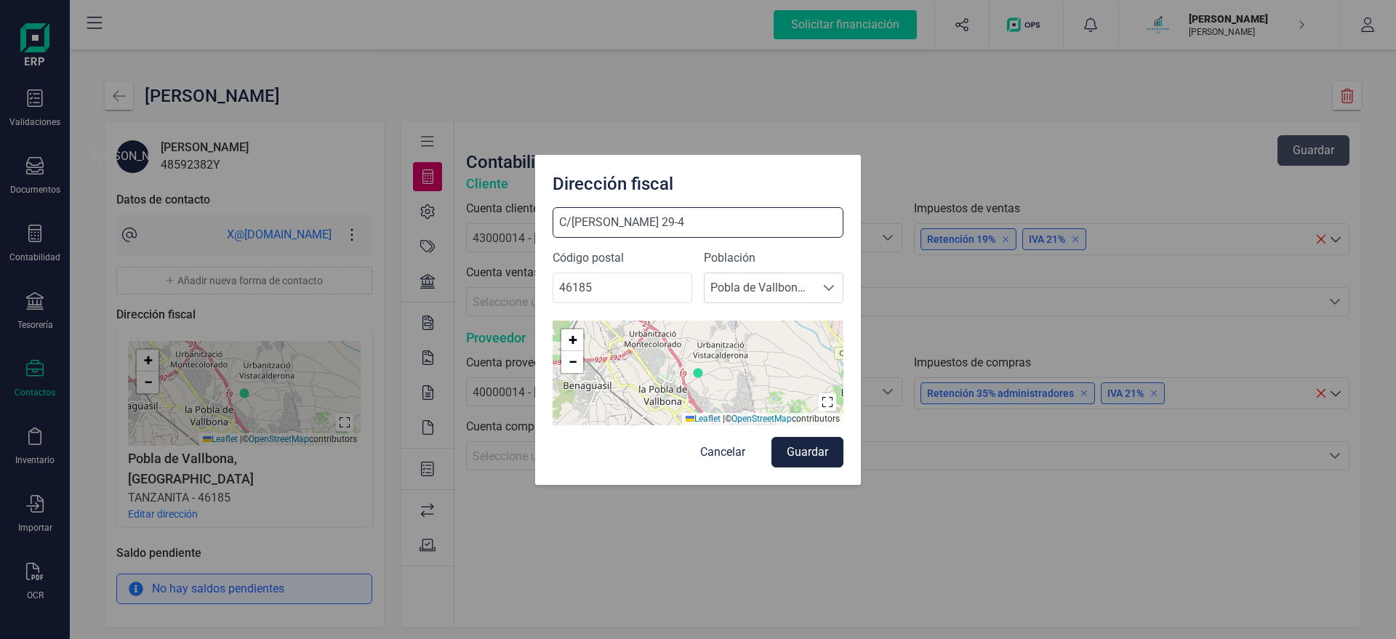
type input "C/PIZARRO 29-4"
click at [816, 447] on button "Guardar" at bounding box center [807, 452] width 72 height 31
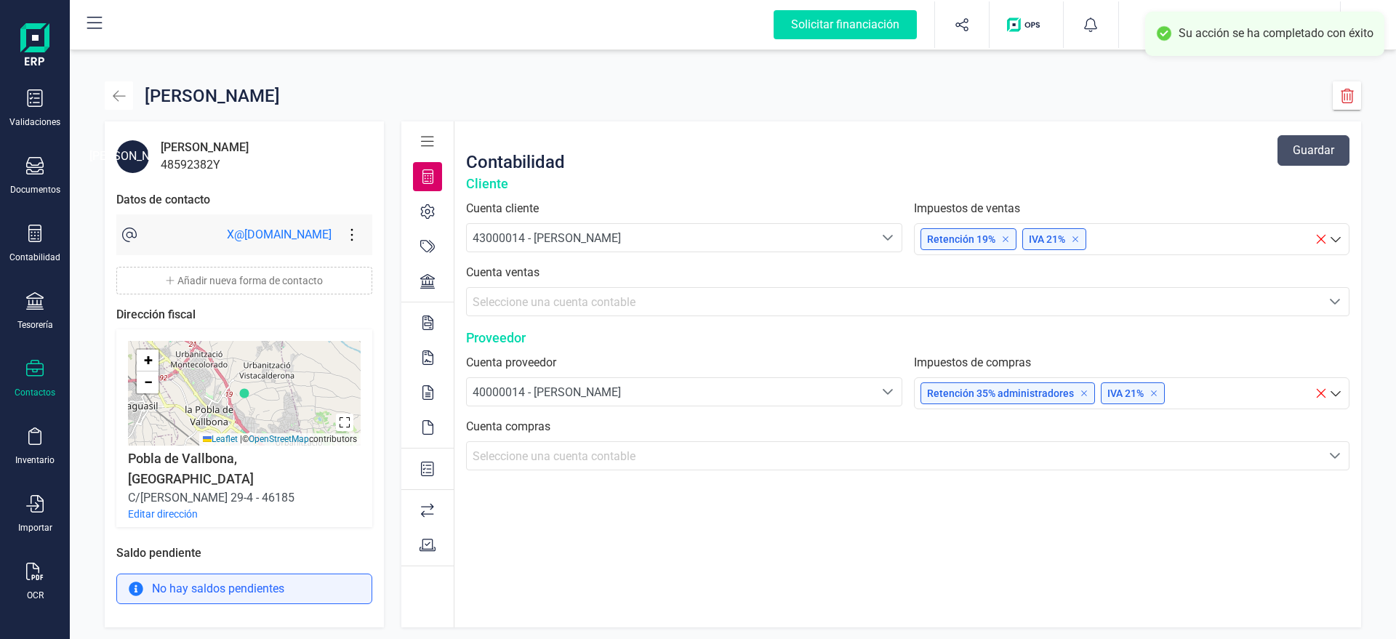
click at [126, 99] on icon "button" at bounding box center [119, 96] width 15 height 15
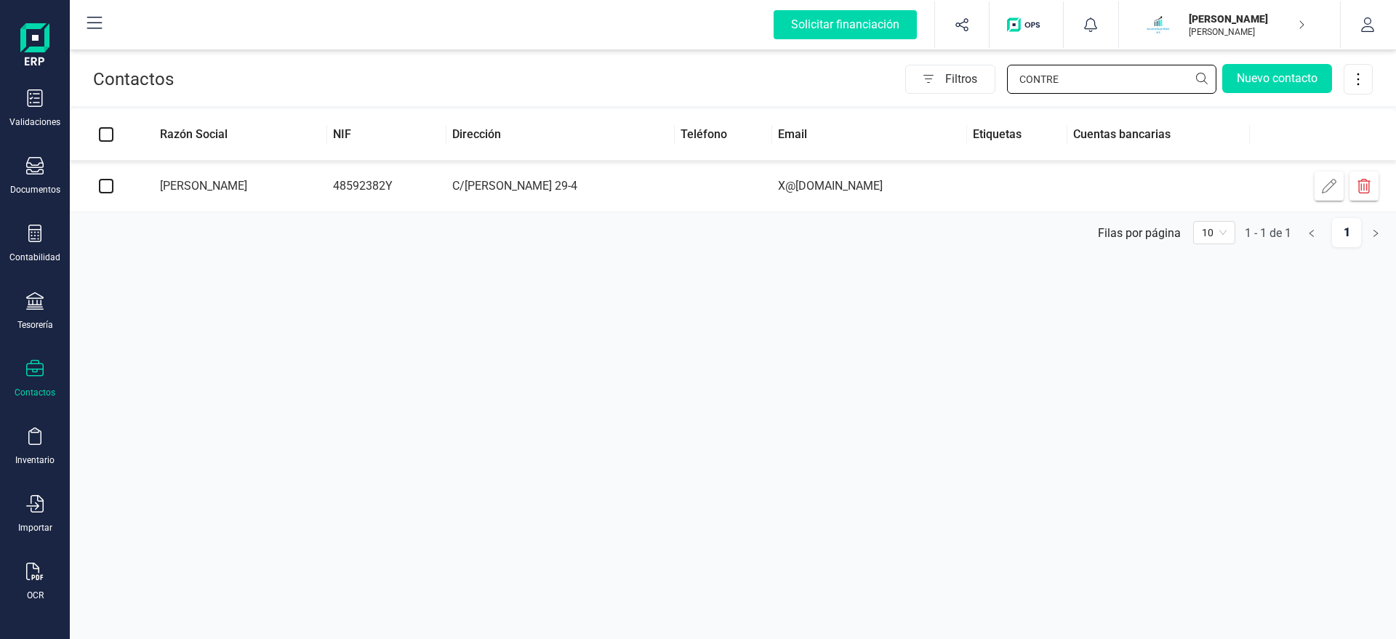
drag, startPoint x: 1086, startPoint y: 79, endPoint x: 905, endPoint y: 100, distance: 182.2
click at [1007, 87] on input "CONTRE" at bounding box center [1111, 79] width 209 height 29
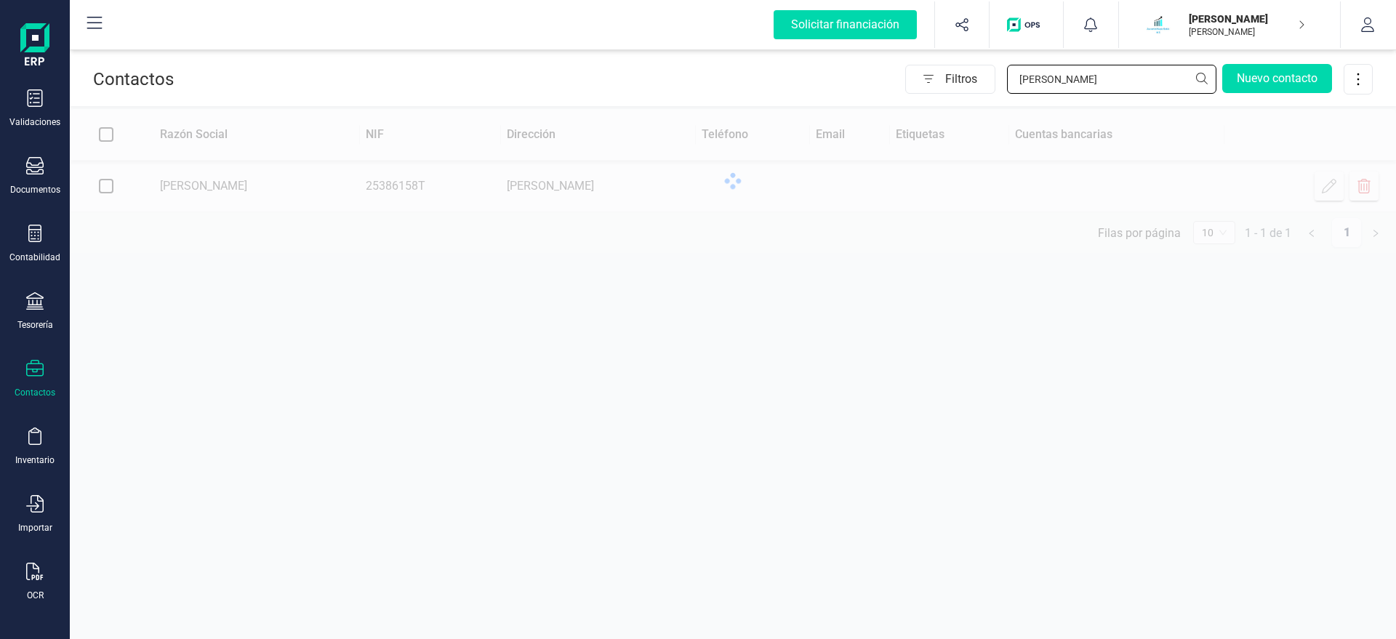
type input "LUIS"
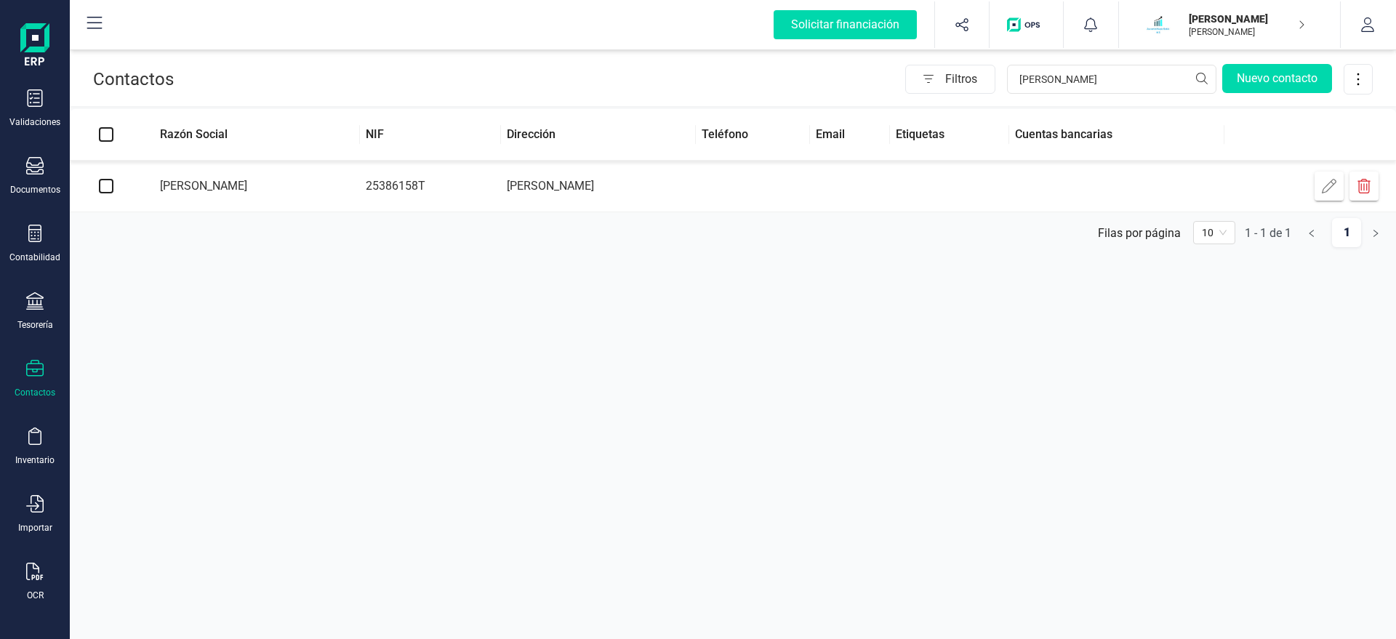
click at [500, 182] on td "25386158T" at bounding box center [430, 187] width 140 height 52
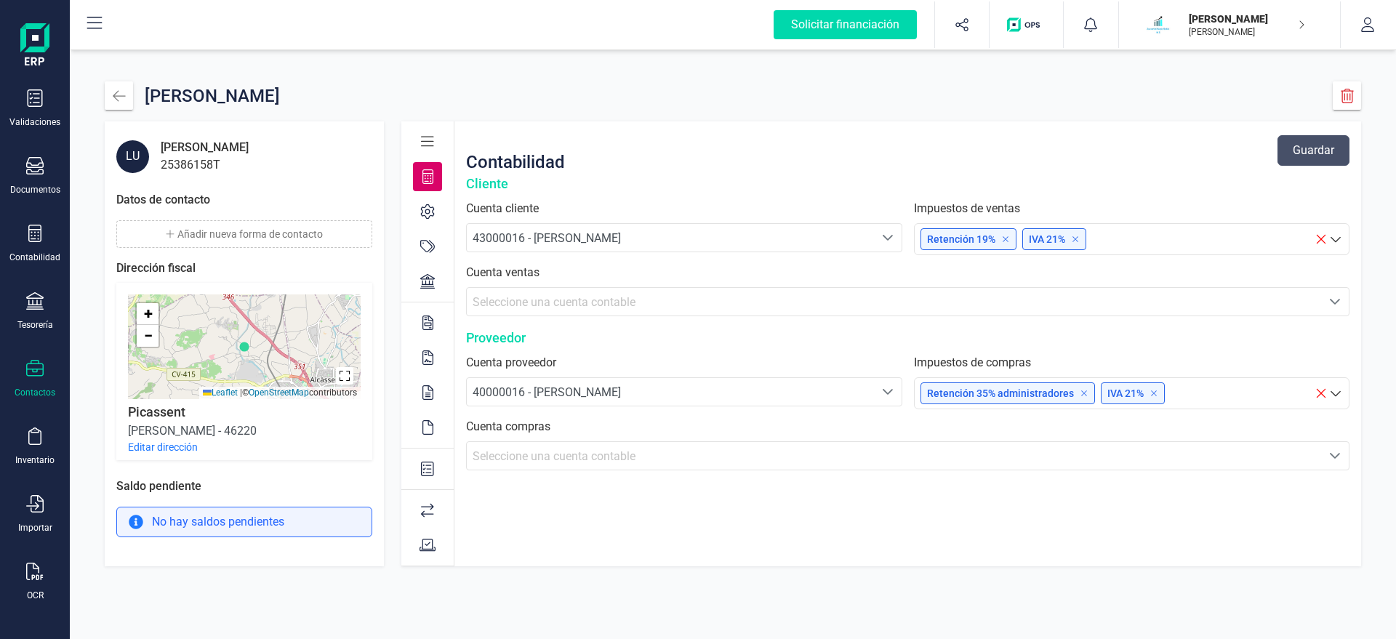
click at [241, 228] on button "Añadir nueva forma de contacto" at bounding box center [244, 234] width 256 height 28
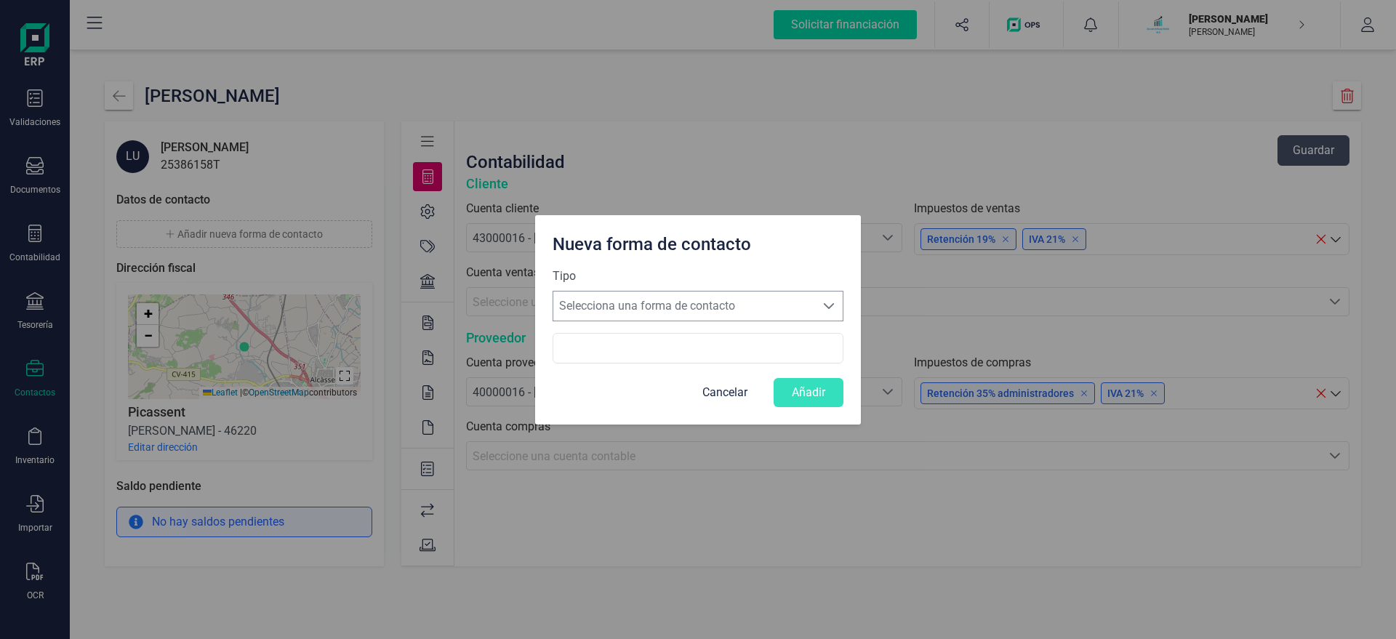
click at [627, 302] on span "Selecciona una forma de contacto" at bounding box center [684, 305] width 262 height 29
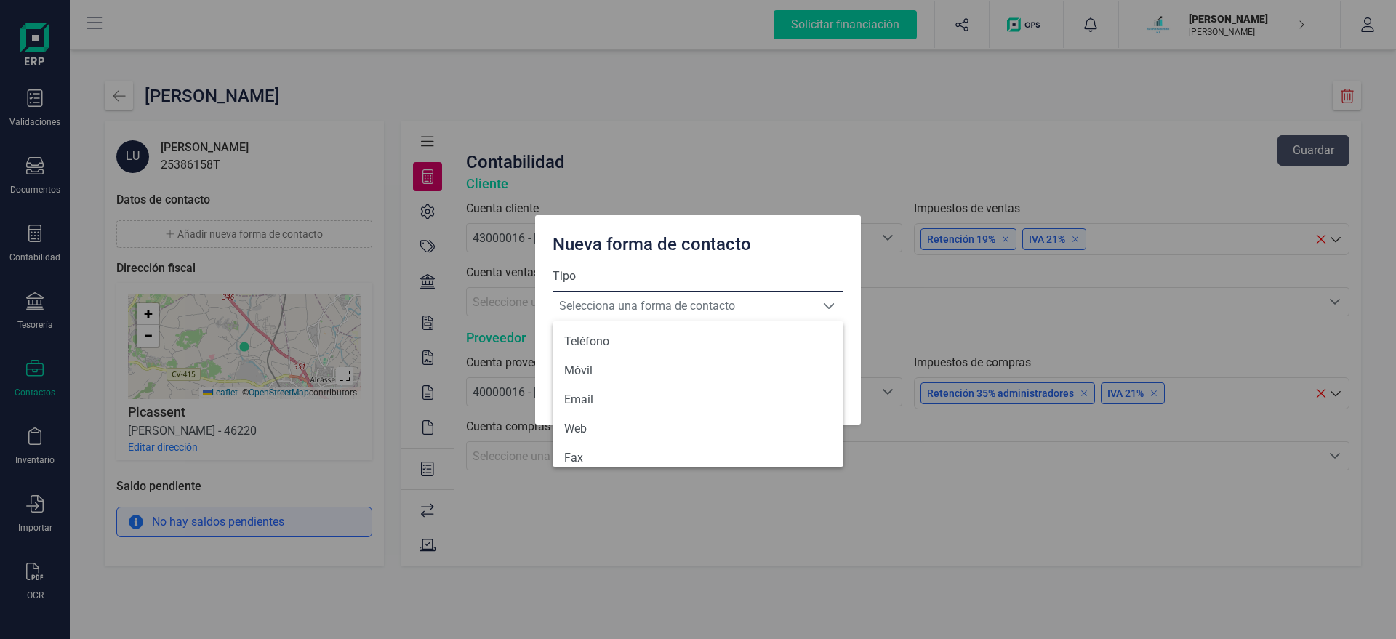
scroll to position [9, 70]
click at [590, 404] on li "Email" at bounding box center [697, 399] width 291 height 29
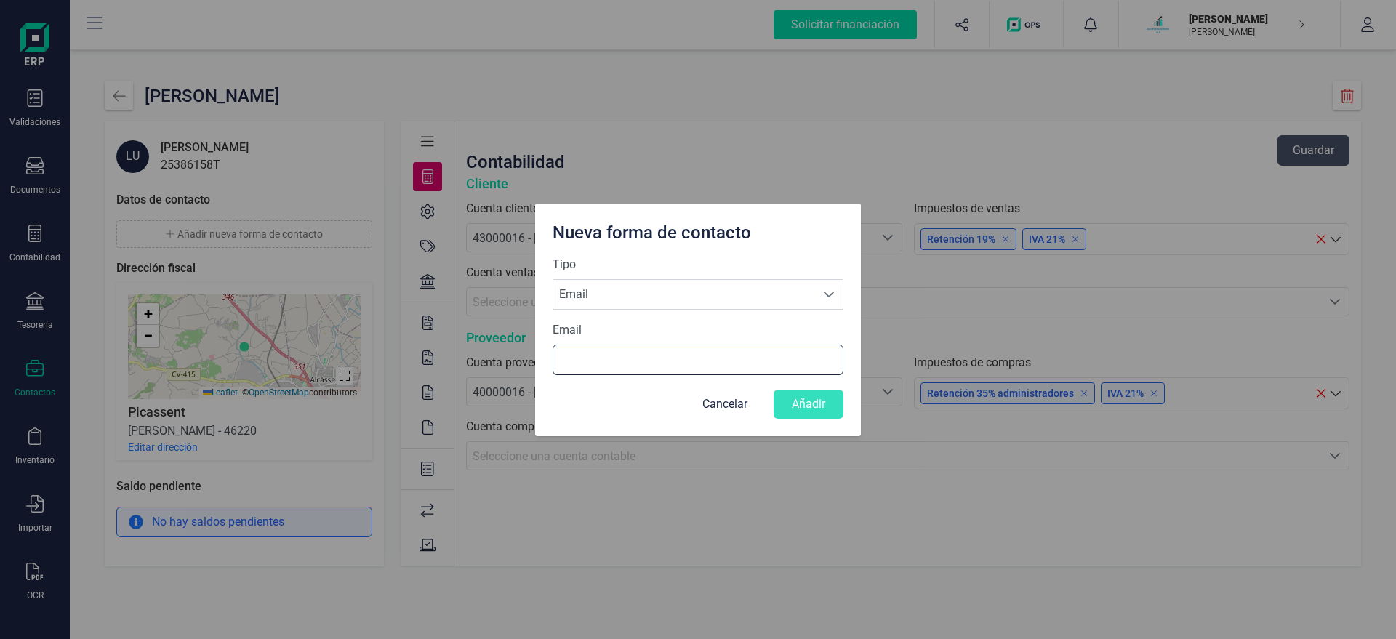
click at [576, 366] on input "Email" at bounding box center [697, 360] width 291 height 31
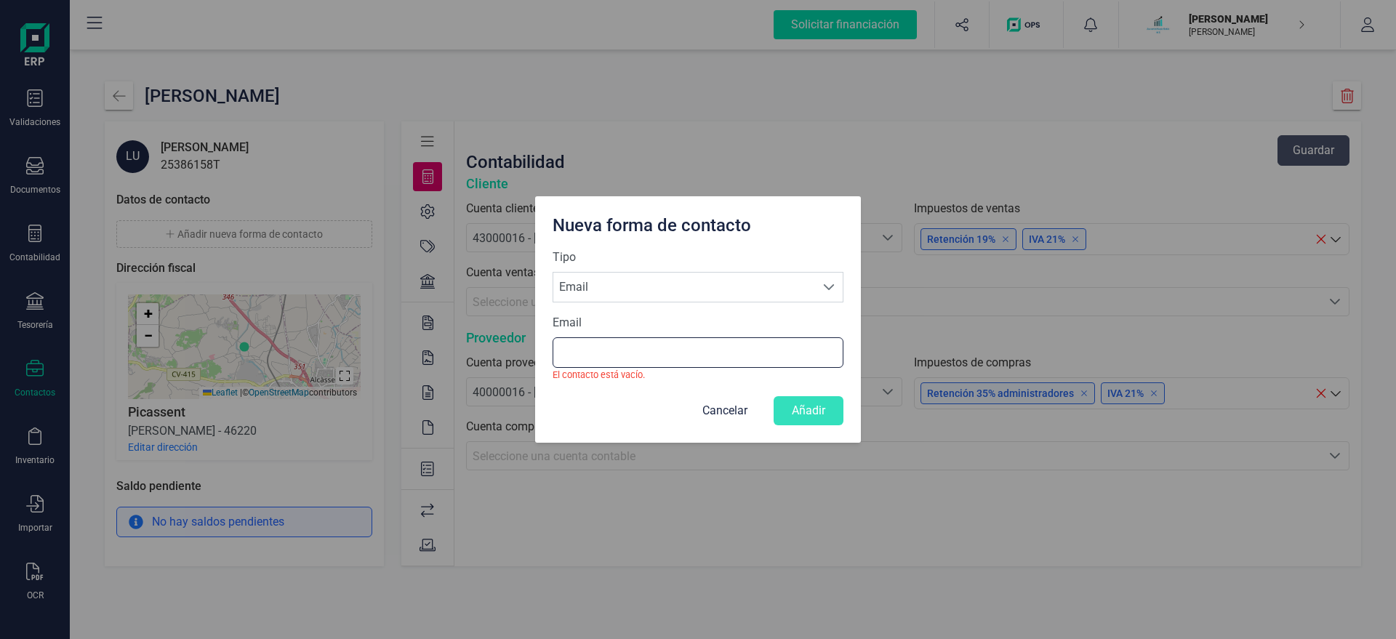
paste input "X@[DOMAIN_NAME]"
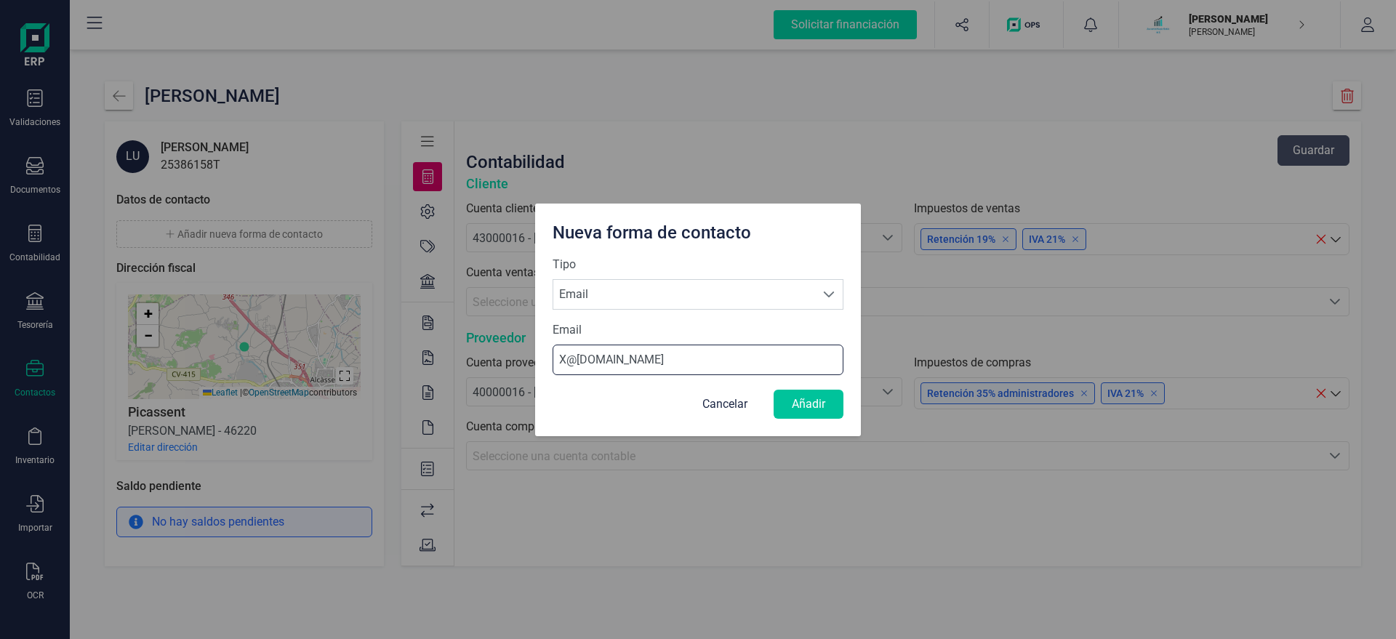
type input "X@[DOMAIN_NAME]"
click at [827, 400] on button "Añadir" at bounding box center [808, 404] width 70 height 29
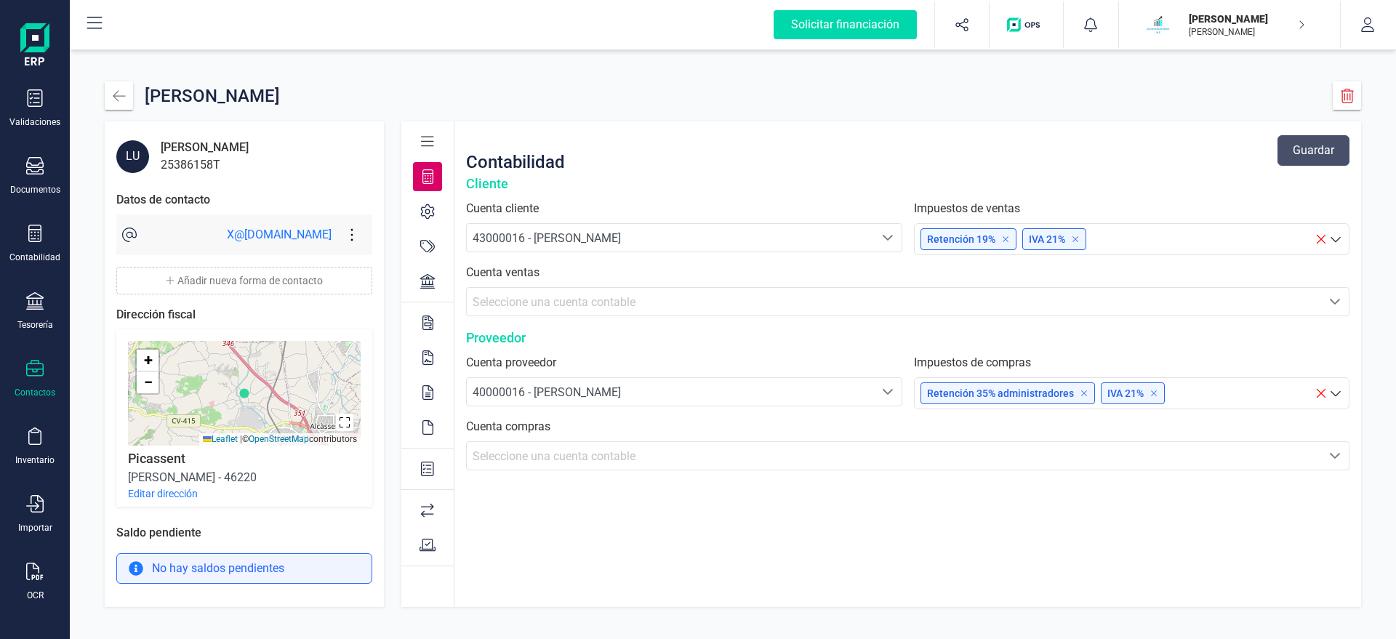
click at [179, 495] on button "Editar dirección" at bounding box center [163, 493] width 70 height 15
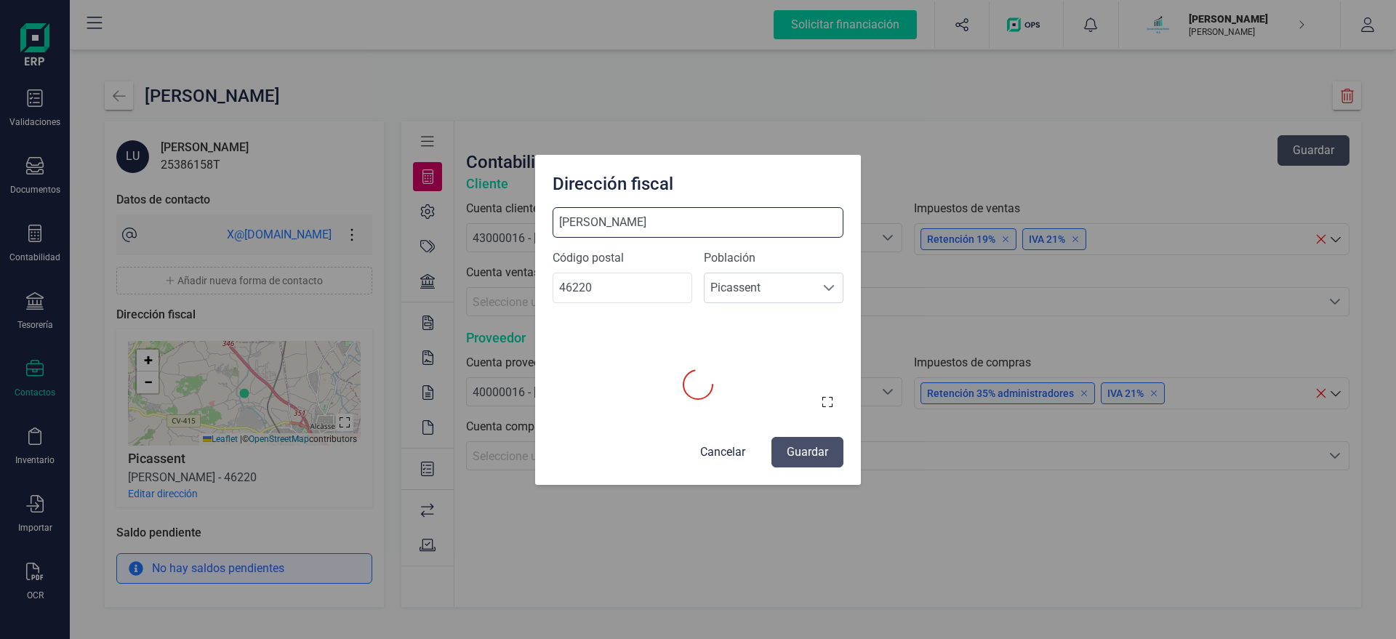
click at [683, 218] on input "CERVANTES" at bounding box center [697, 222] width 291 height 31
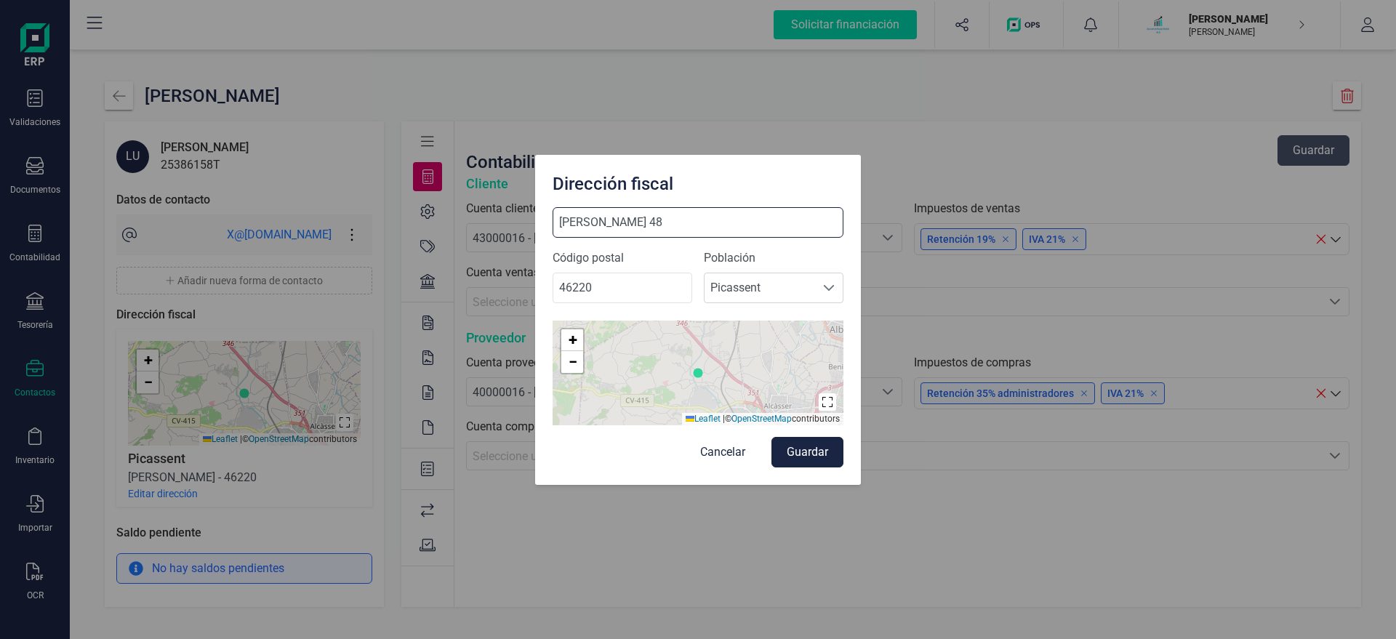
type input "CERVANTES 48"
click at [806, 451] on button "Guardar" at bounding box center [807, 452] width 72 height 31
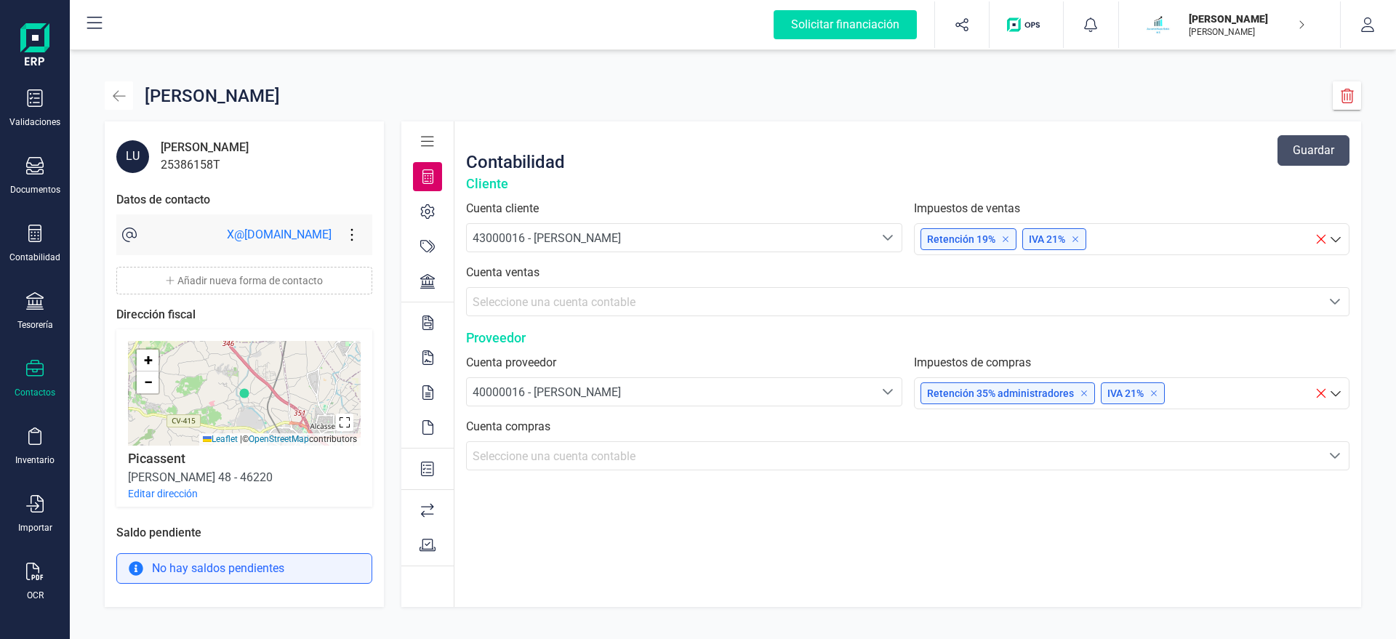
click at [122, 89] on icon "button" at bounding box center [119, 96] width 15 height 15
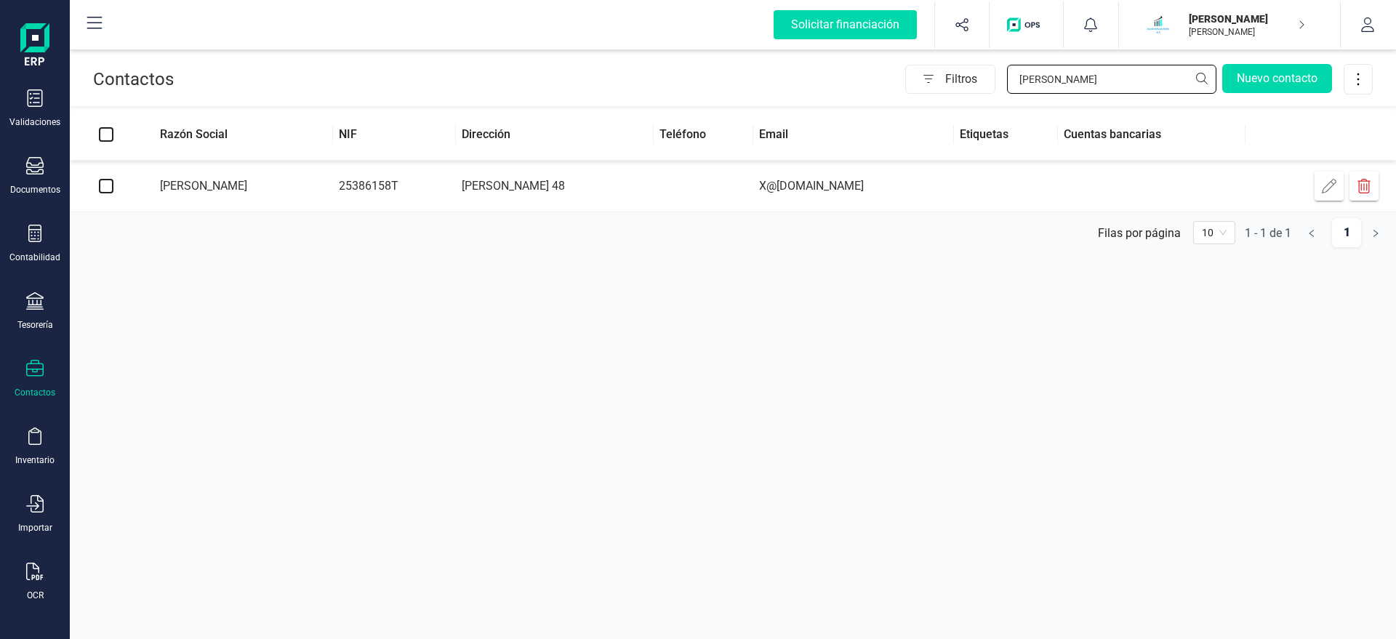
drag, startPoint x: 1077, startPoint y: 84, endPoint x: 851, endPoint y: 89, distance: 226.1
click at [1007, 88] on input "LUIS" at bounding box center [1111, 79] width 209 height 29
type input "BOLUD"
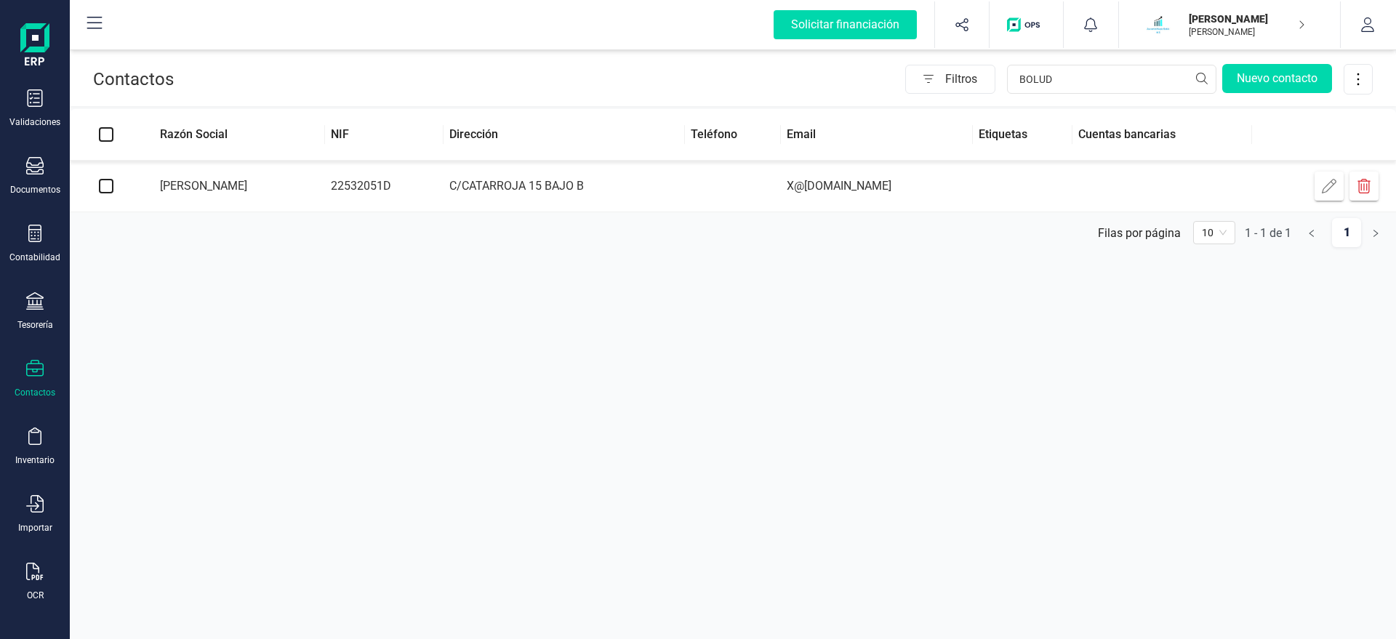
click at [589, 191] on td "C/CATARROJA 15 BAJO B" at bounding box center [563, 187] width 241 height 52
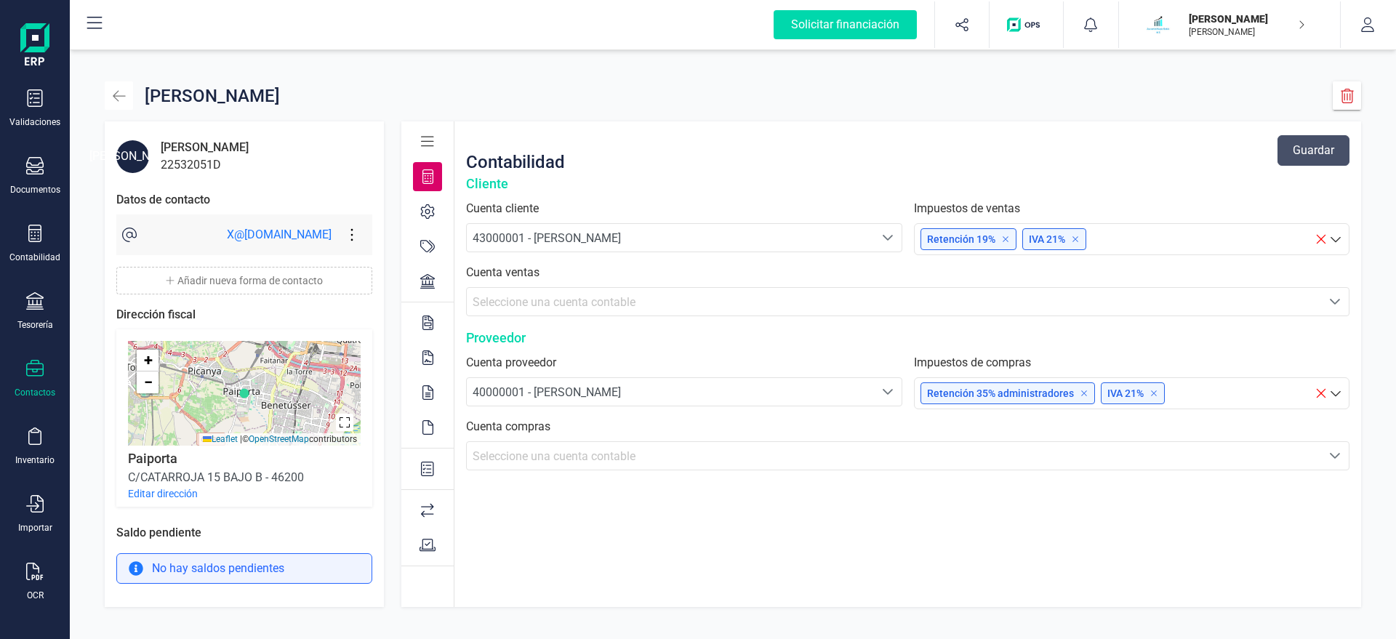
click at [120, 98] on icon "button" at bounding box center [119, 96] width 15 height 15
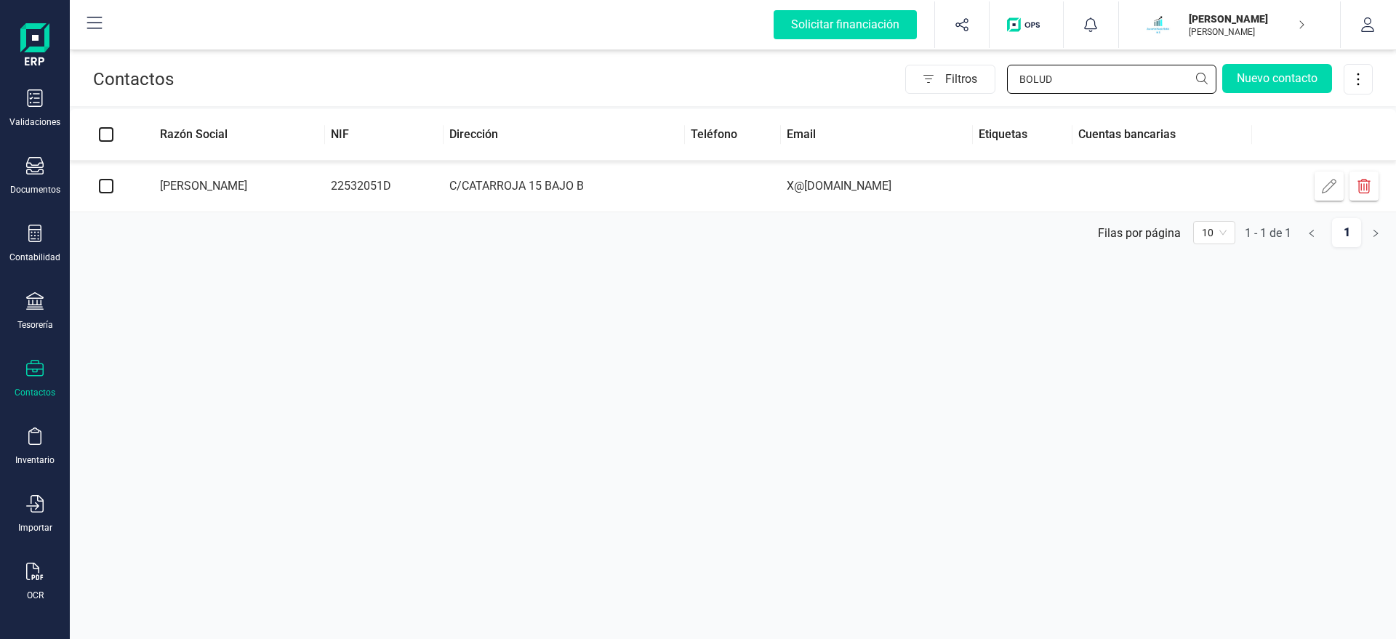
drag, startPoint x: 1069, startPoint y: 81, endPoint x: 816, endPoint y: 68, distance: 253.3
click at [1007, 84] on input "BOLUD" at bounding box center [1111, 79] width 209 height 29
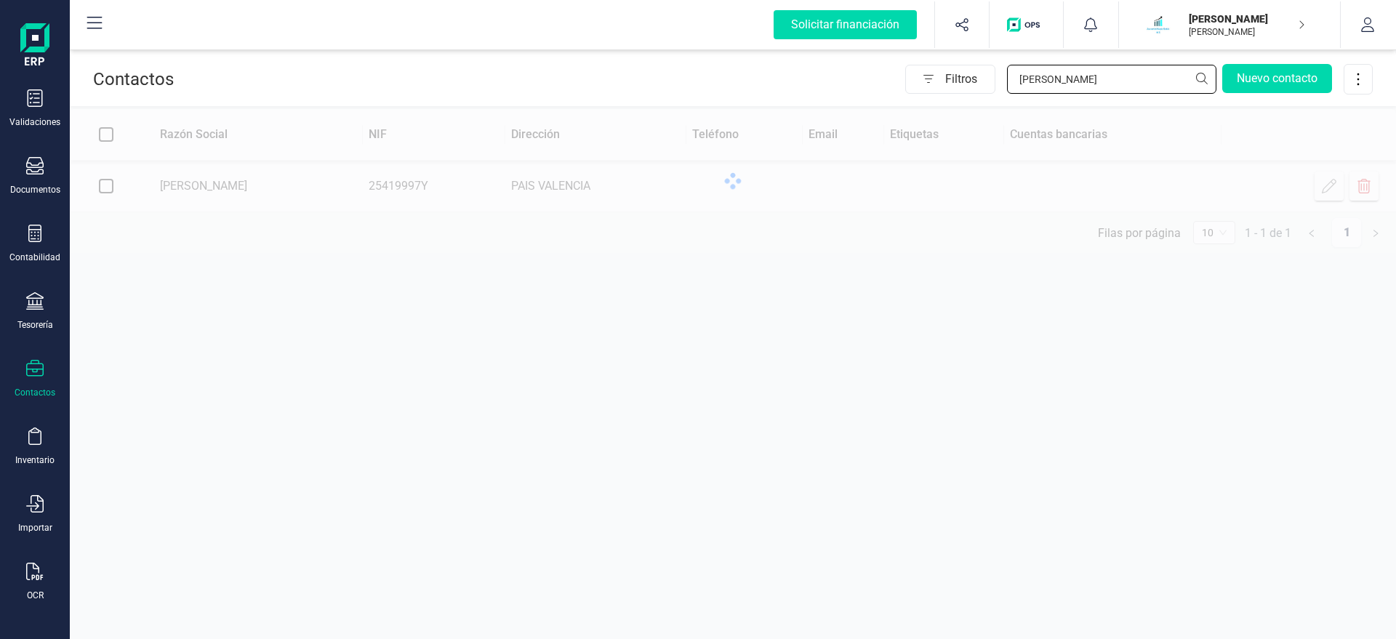
type input "MOLINA"
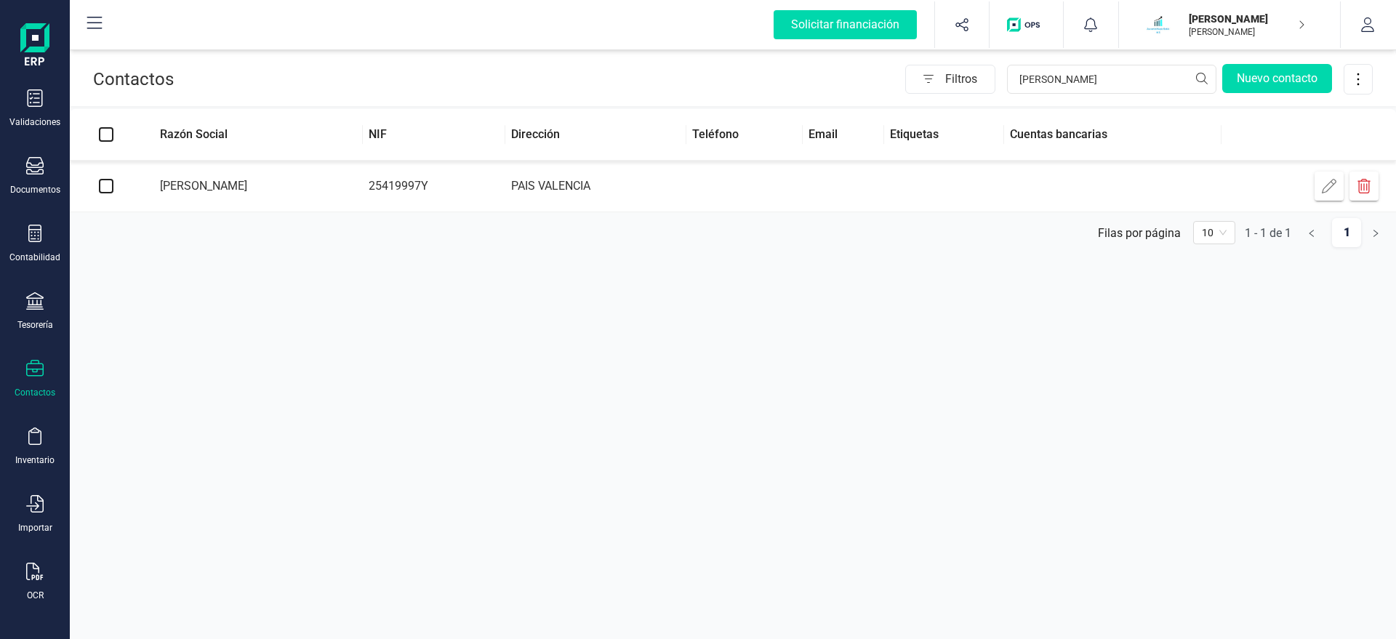
click at [612, 190] on td "PAIS VALENCIA" at bounding box center [595, 187] width 181 height 52
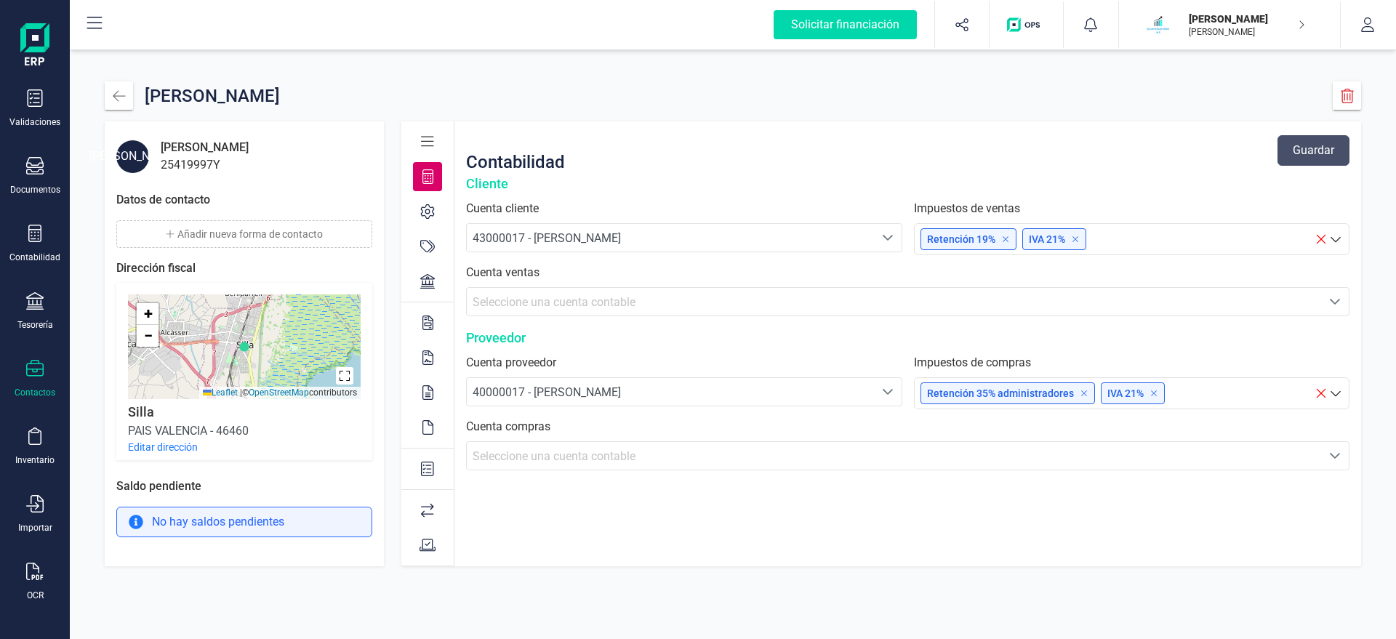
click at [213, 227] on button "Añadir nueva forma de contacto" at bounding box center [244, 234] width 256 height 28
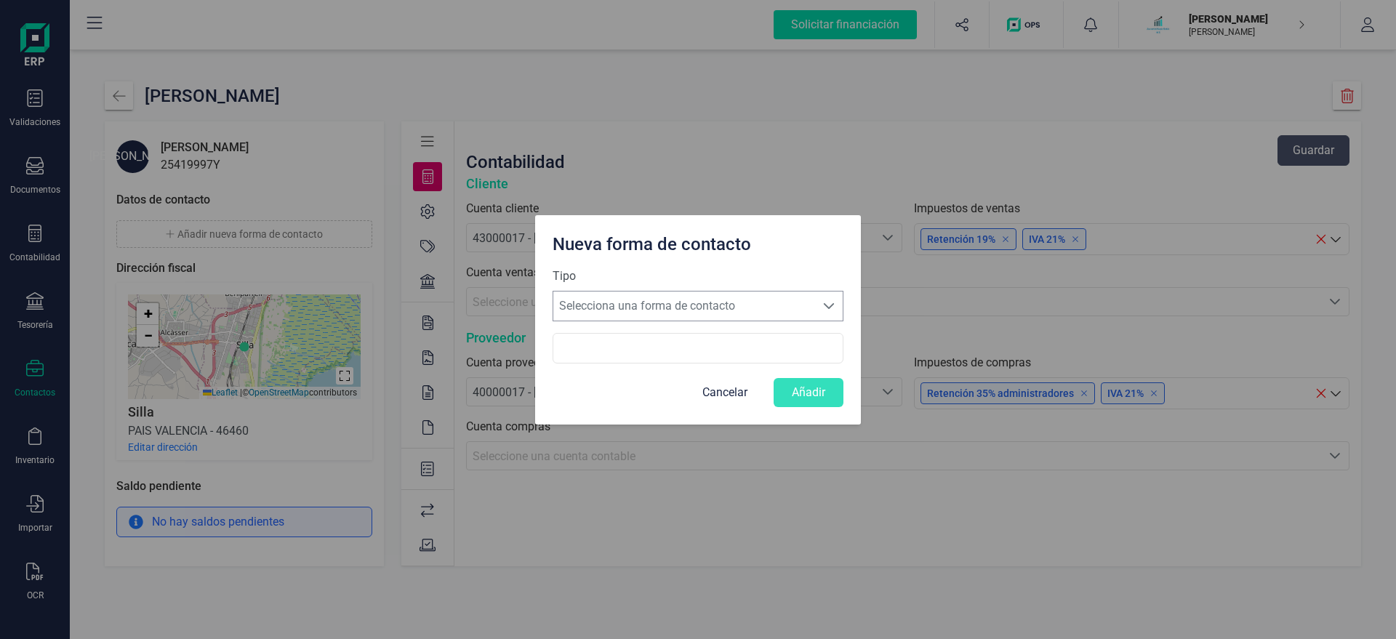
click at [622, 305] on span "Selecciona una forma de contacto" at bounding box center [684, 305] width 262 height 29
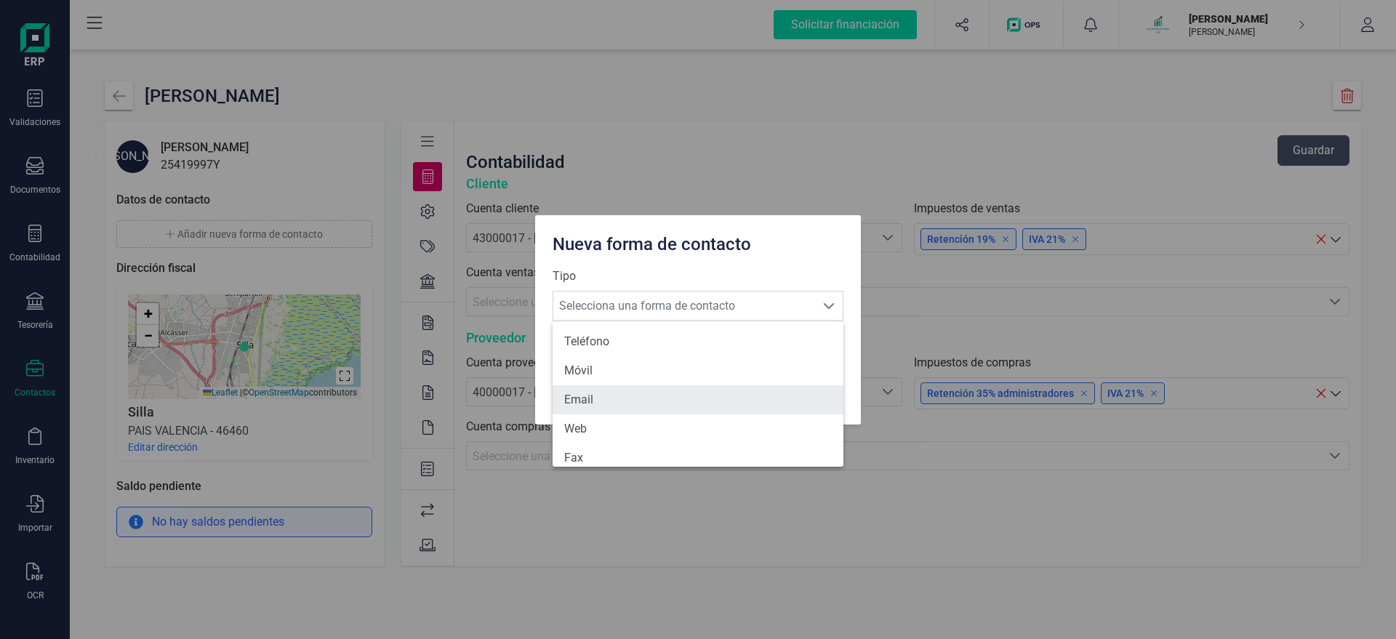
click at [593, 399] on li "Email" at bounding box center [697, 399] width 291 height 29
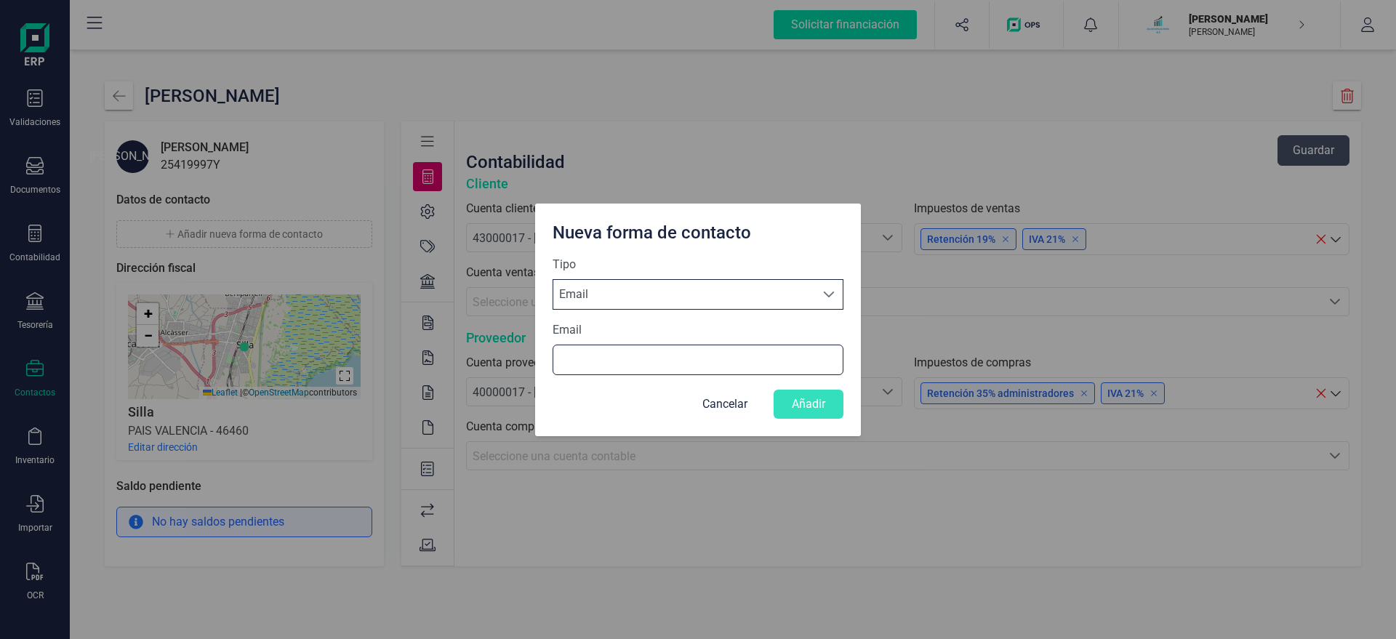
click at [604, 353] on input "Email" at bounding box center [697, 360] width 291 height 31
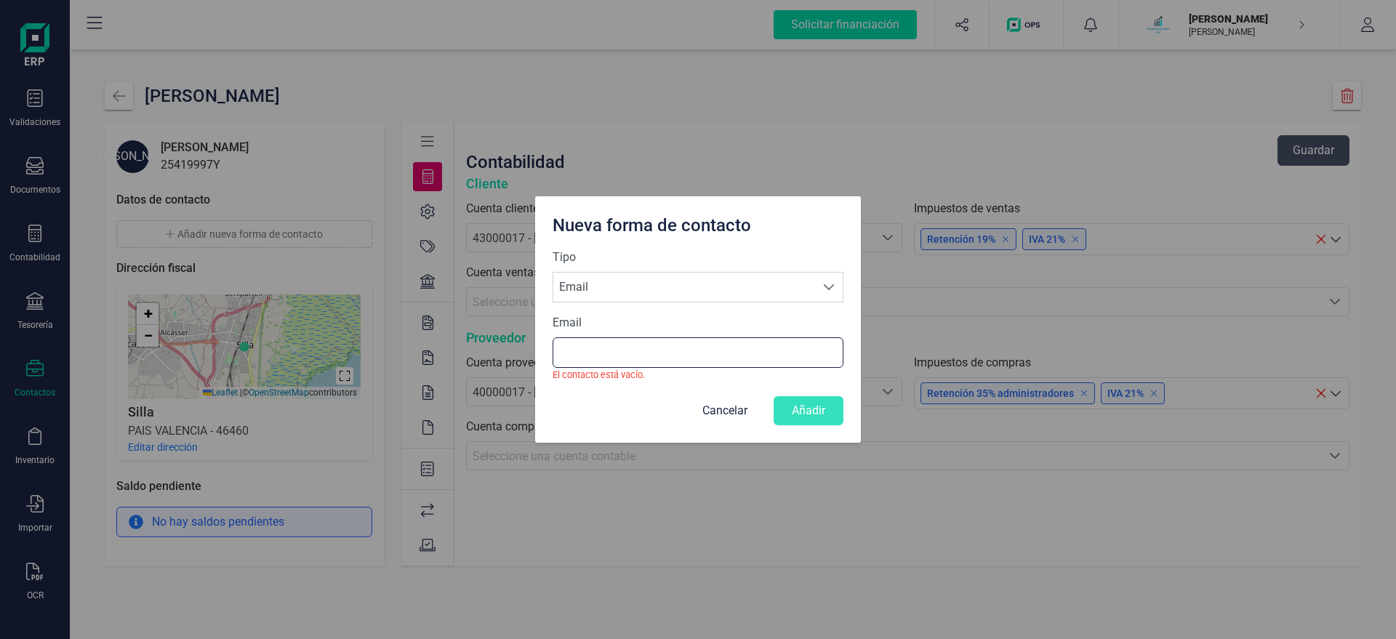
paste input "X@[DOMAIN_NAME]"
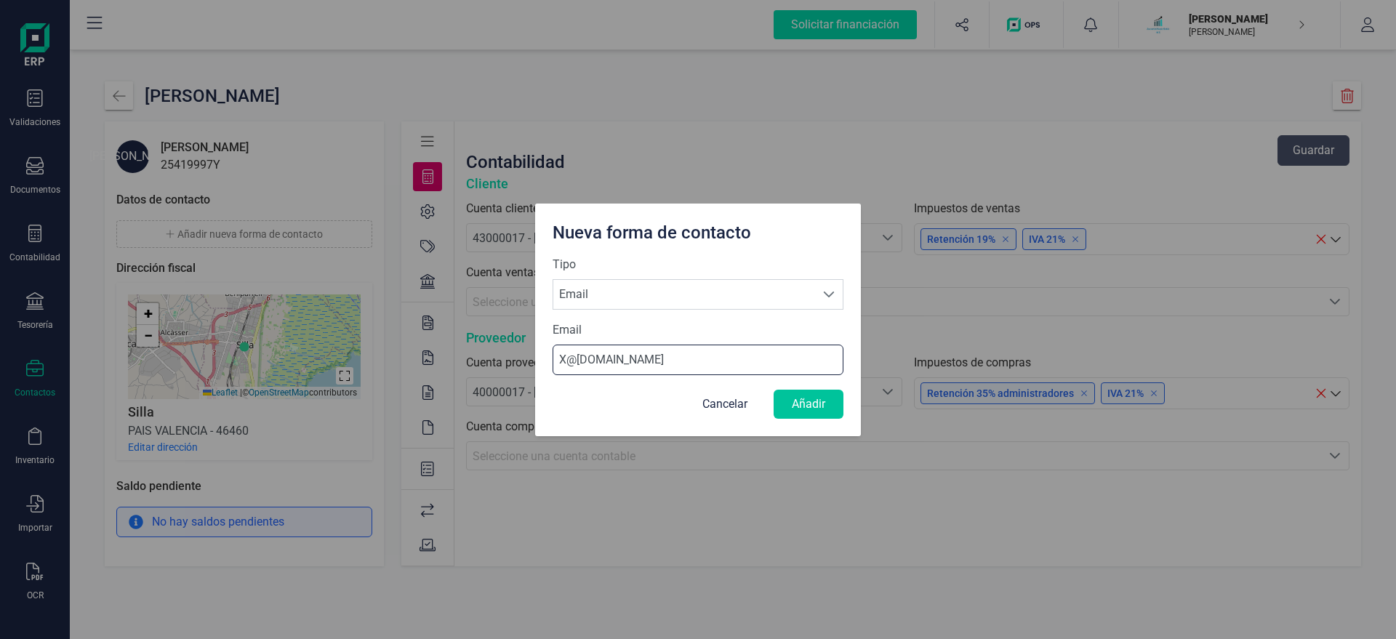
type input "X@[DOMAIN_NAME]"
click at [816, 406] on button "Añadir" at bounding box center [808, 404] width 70 height 29
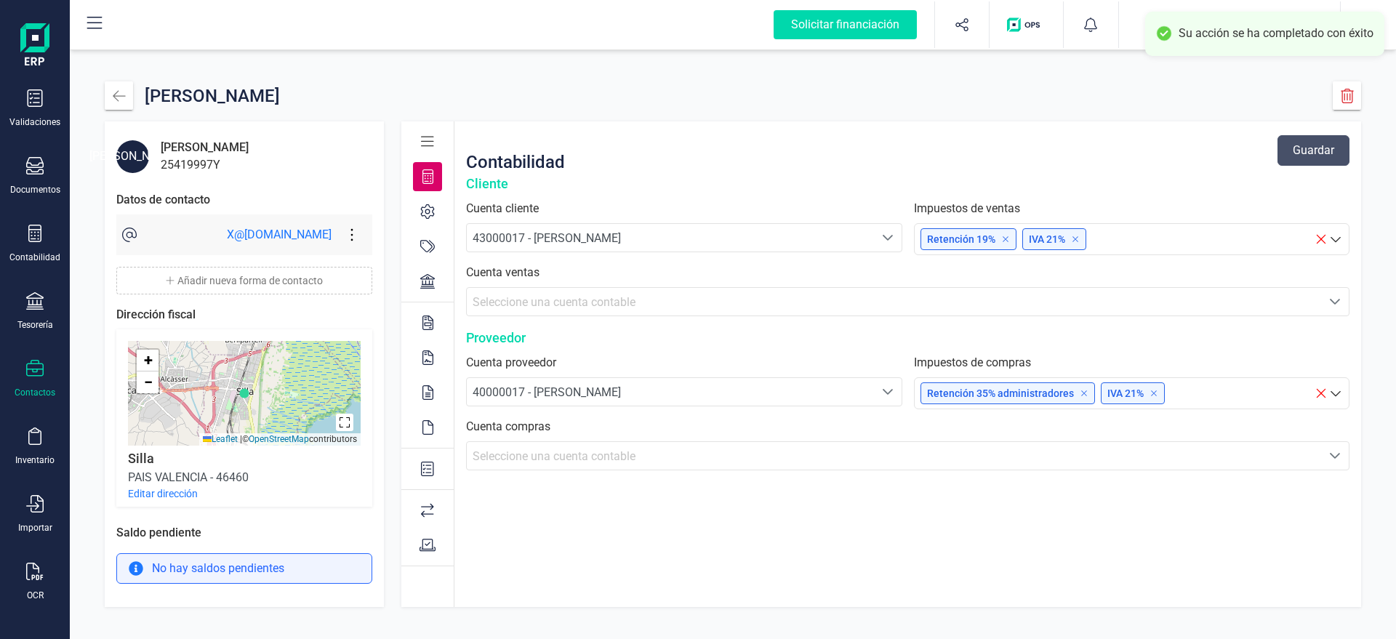
click at [182, 494] on button "Editar dirección" at bounding box center [163, 493] width 70 height 15
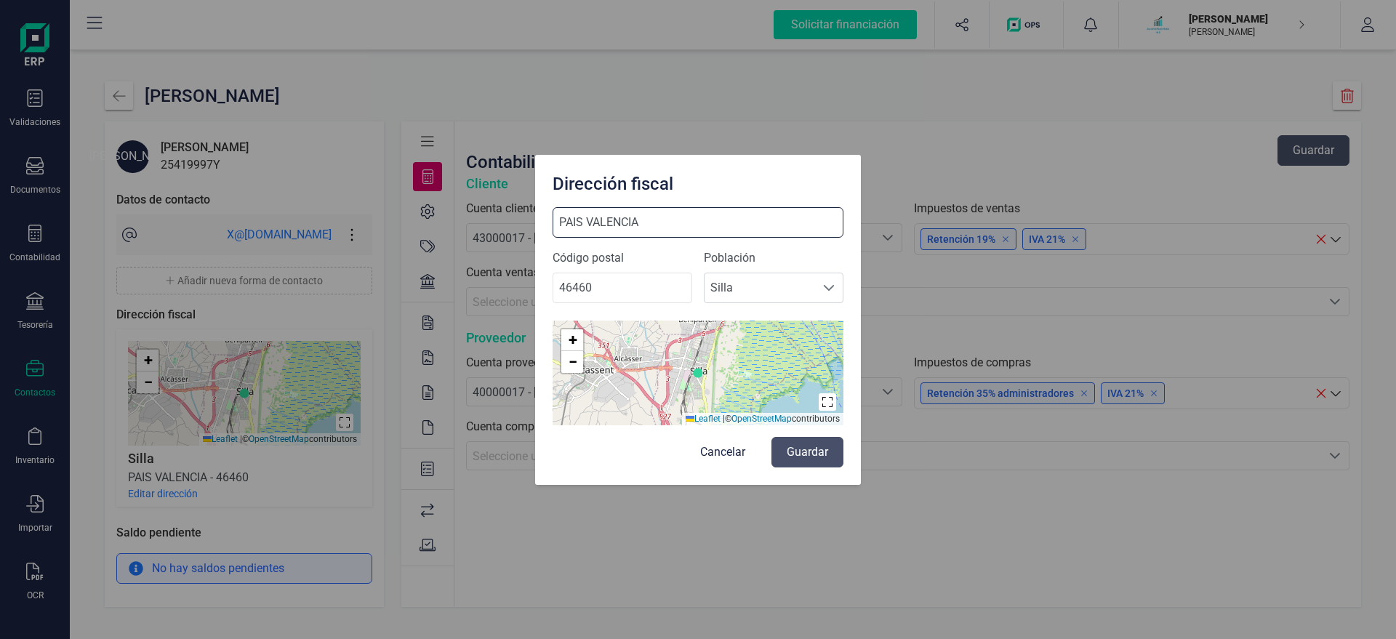
click at [670, 225] on input "PAIS VALENCIA" at bounding box center [697, 222] width 291 height 31
drag, startPoint x: 704, startPoint y: 227, endPoint x: 455, endPoint y: 212, distance: 249.8
click at [552, 212] on input "PAIS VALENCIA 70" at bounding box center [697, 222] width 291 height 31
type input "AV PICASENT 10B"
click at [814, 450] on button "Guardar" at bounding box center [807, 452] width 72 height 31
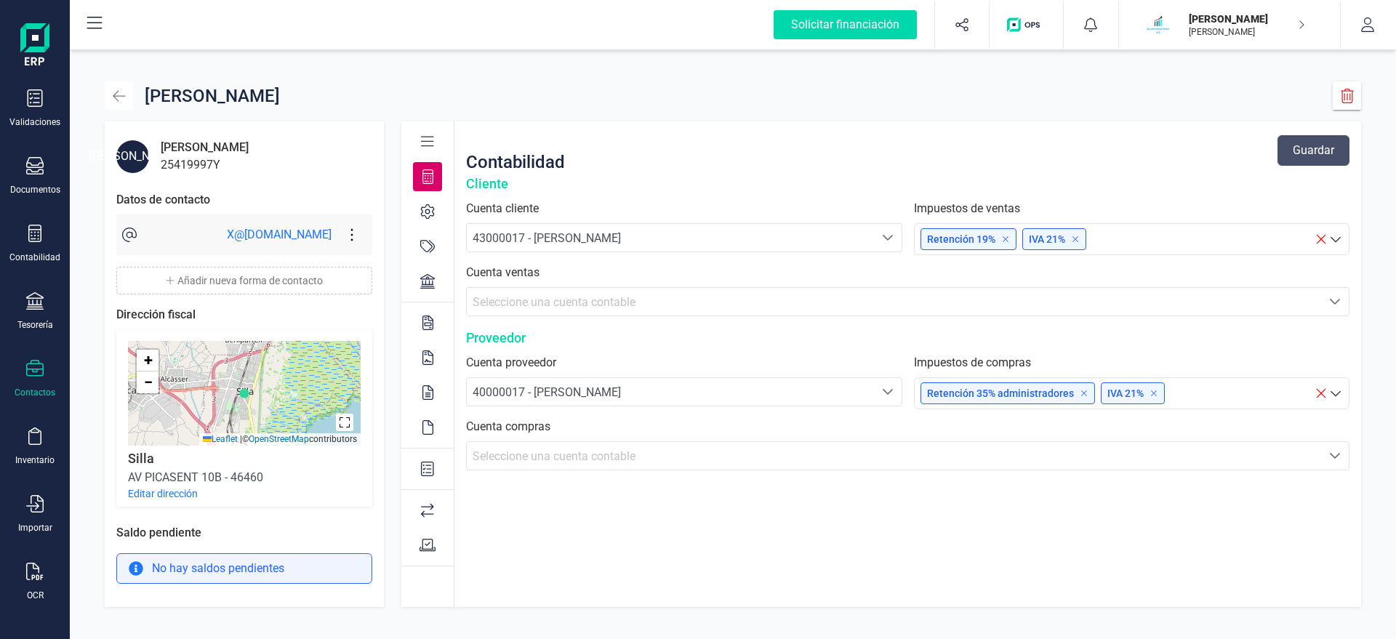
click at [123, 100] on icon "button" at bounding box center [119, 96] width 15 height 15
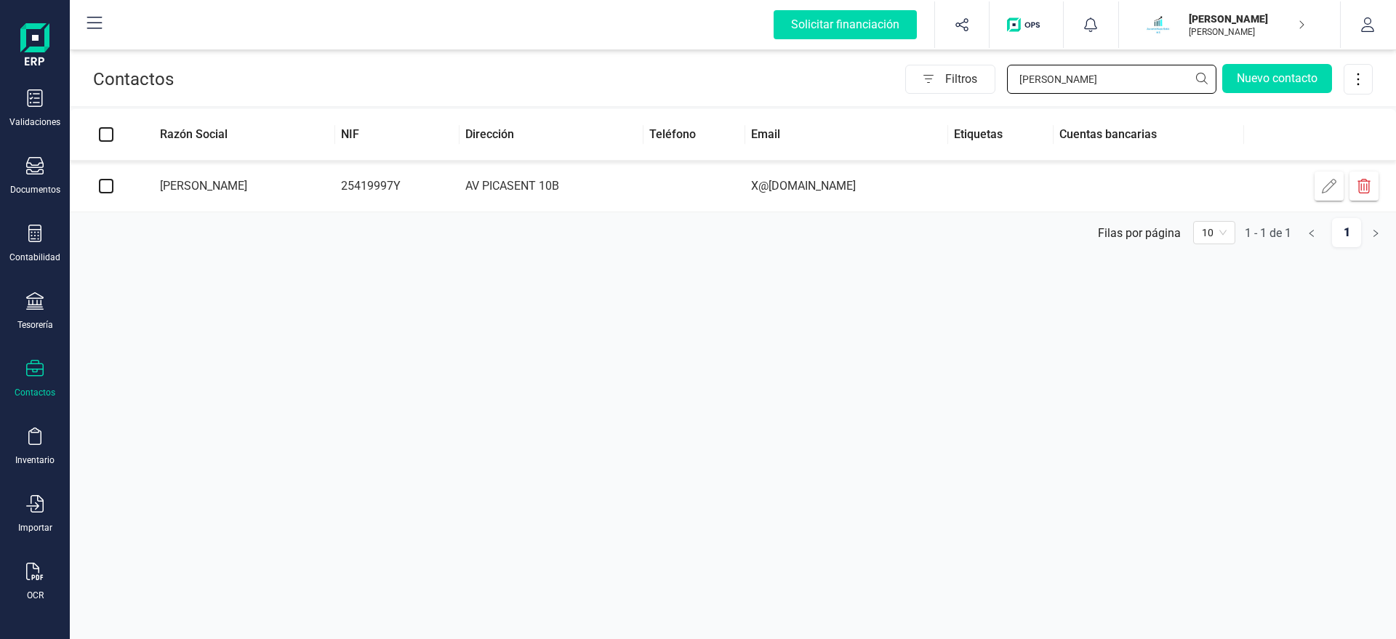
drag, startPoint x: 1074, startPoint y: 80, endPoint x: 872, endPoint y: 99, distance: 203.0
click at [1007, 94] on input "MOLINA" at bounding box center [1111, 79] width 209 height 29
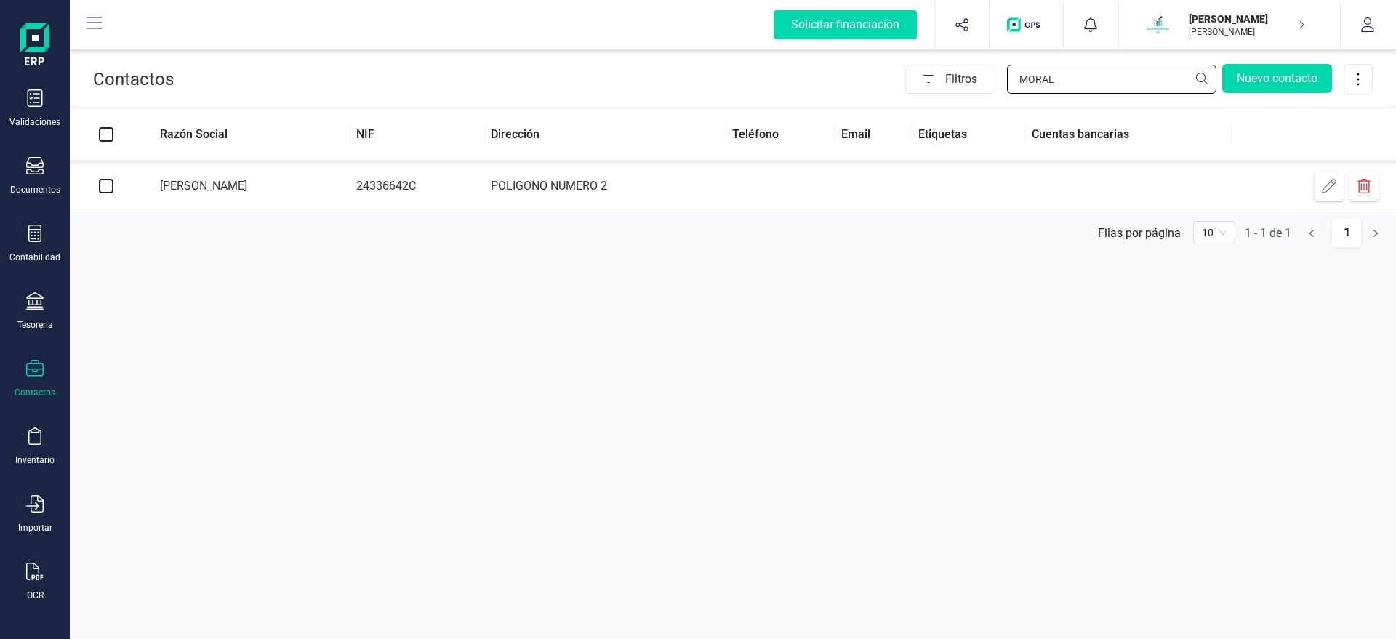
type input "MORAL"
click at [310, 180] on td "MARGARITA MORALES SANJOSE" at bounding box center [246, 187] width 208 height 52
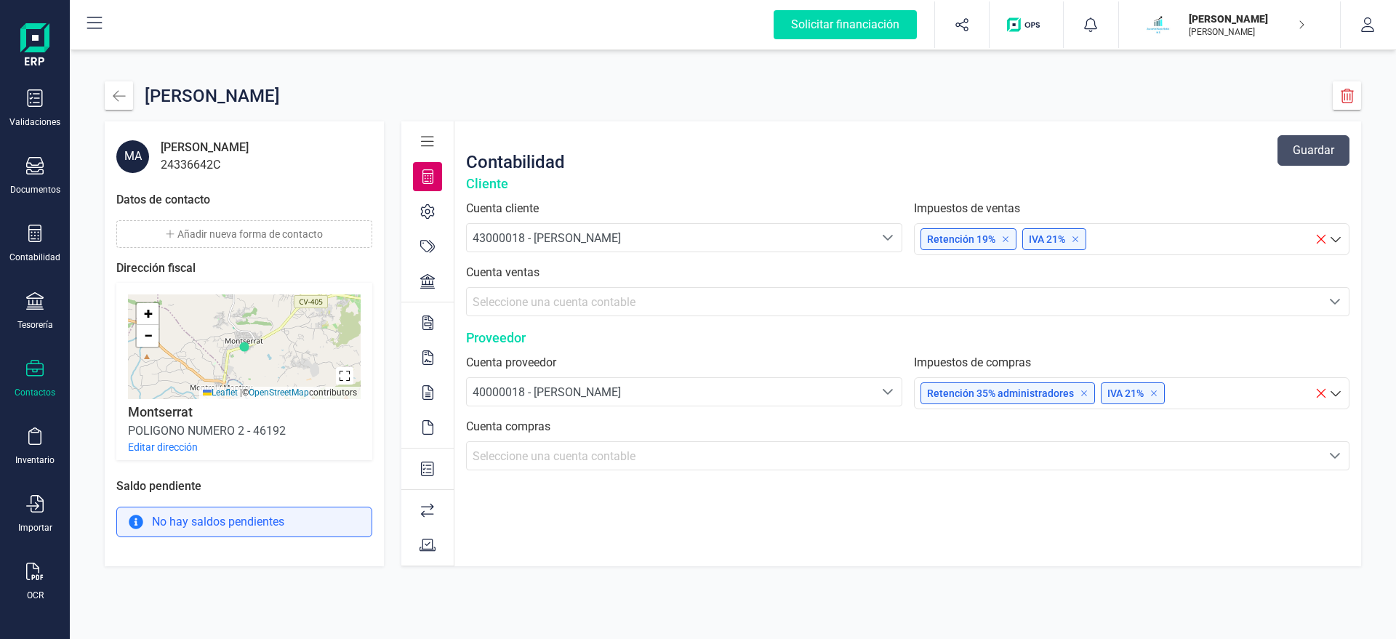
click at [244, 234] on button "Añadir nueva forma de contacto" at bounding box center [244, 234] width 256 height 28
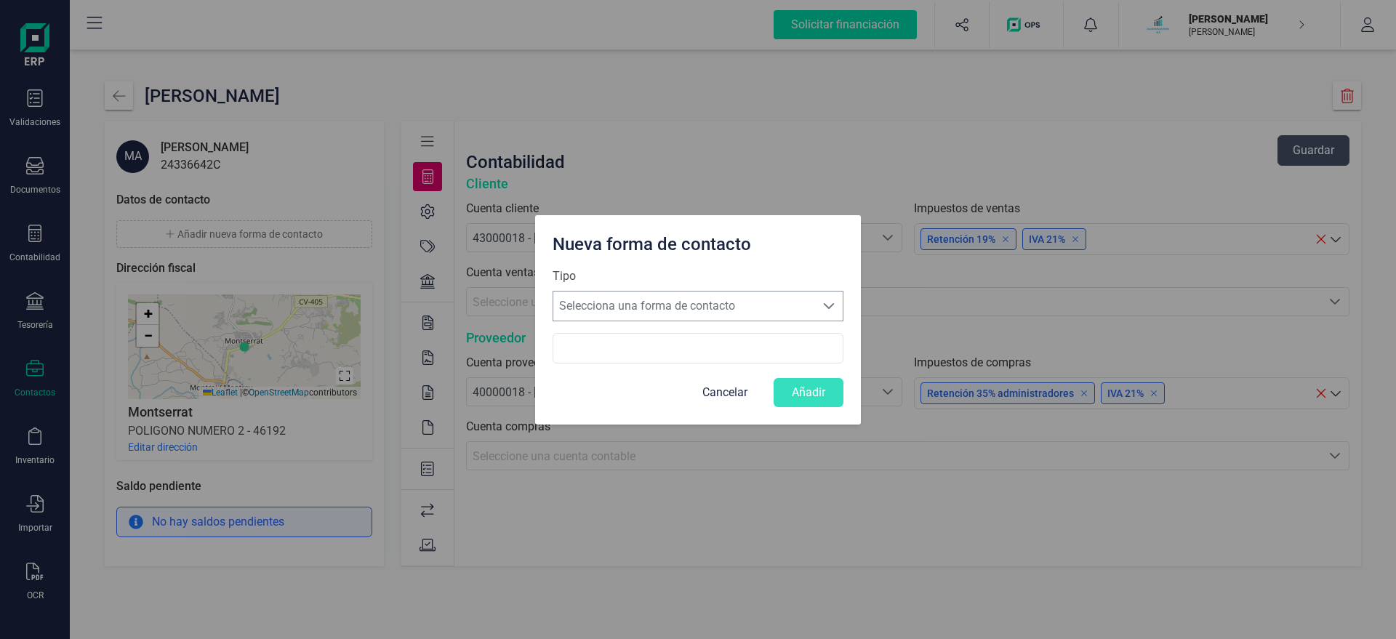
click at [651, 308] on span "Selecciona una forma de contacto" at bounding box center [684, 305] width 262 height 29
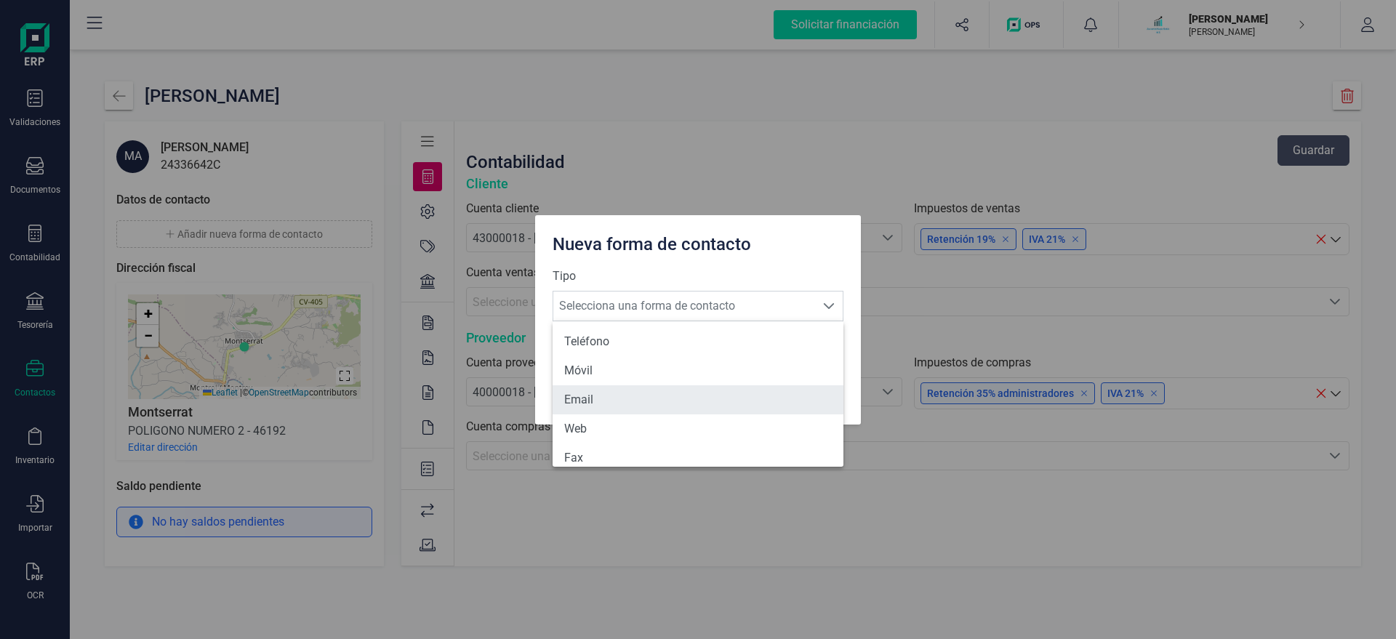
click at [608, 392] on li "Email" at bounding box center [697, 399] width 291 height 29
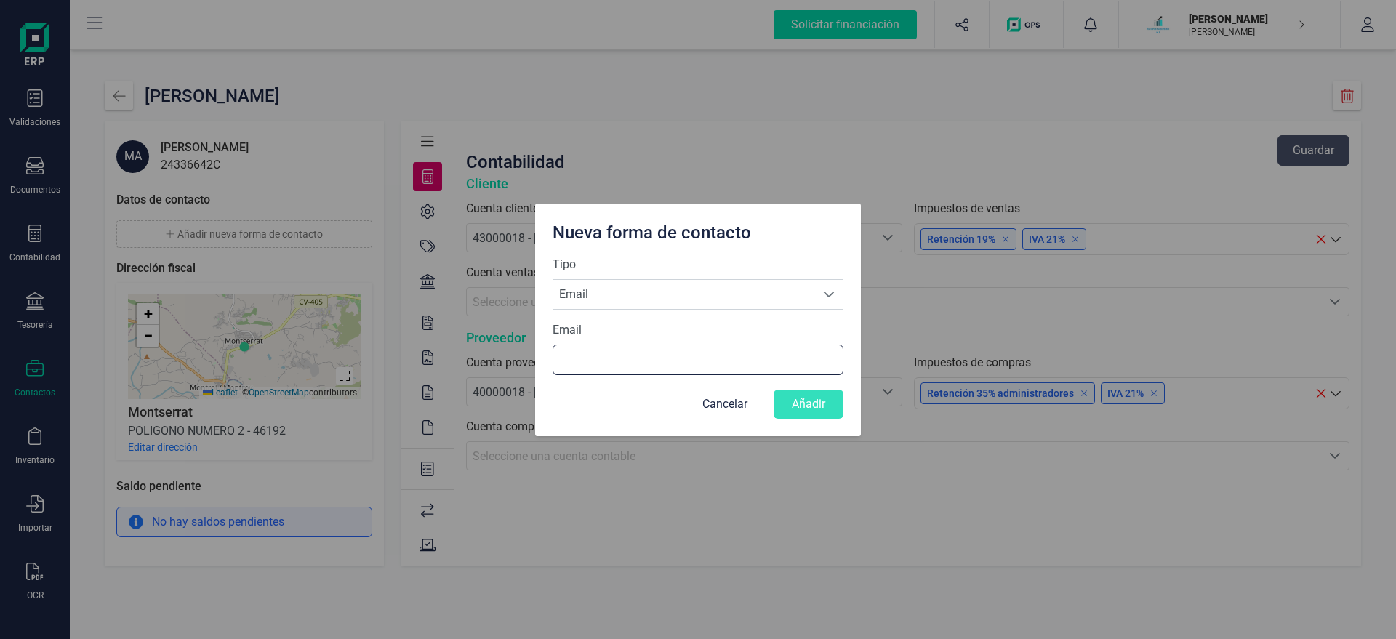
click at [587, 354] on input "Email" at bounding box center [697, 360] width 291 height 31
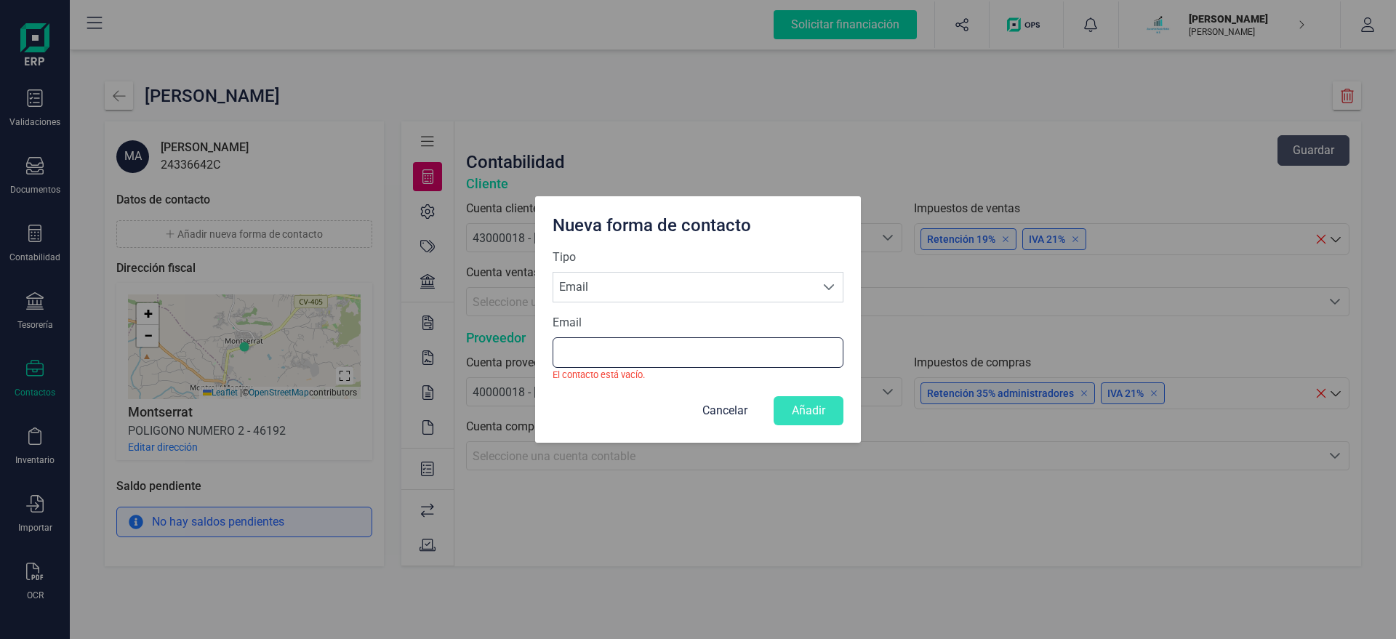
paste input "X@[DOMAIN_NAME]"
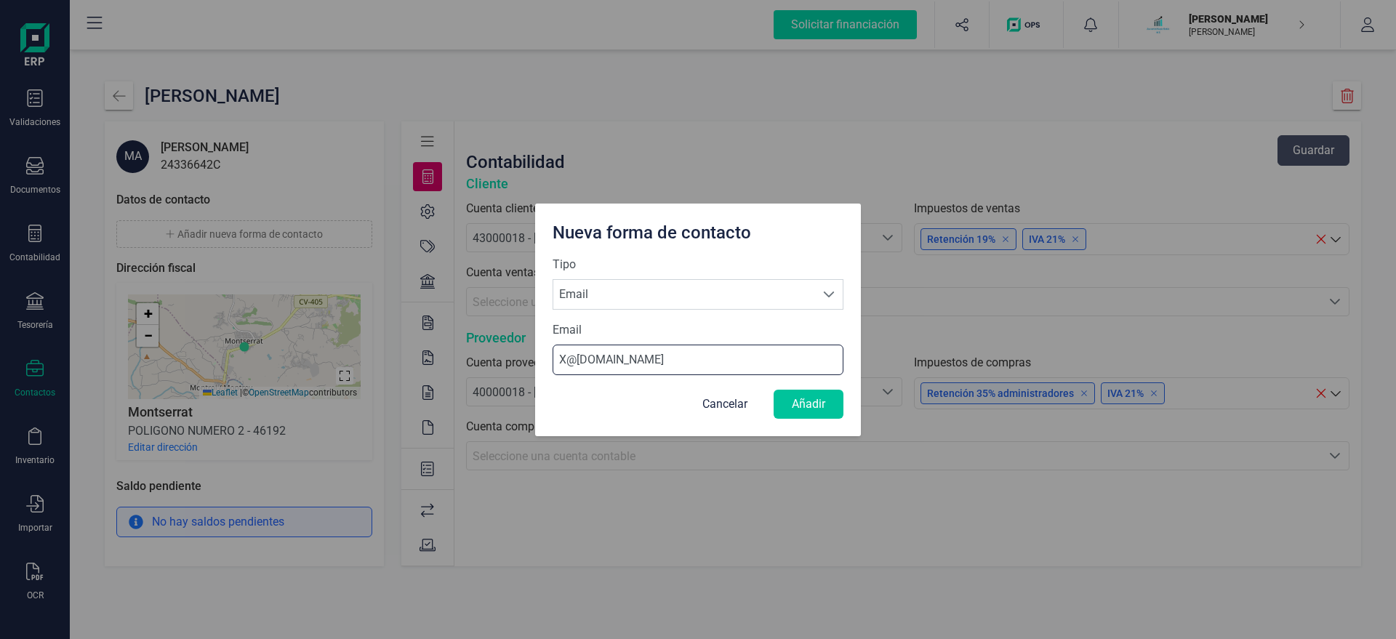
type input "X@[DOMAIN_NAME]"
click at [813, 408] on button "Añadir" at bounding box center [808, 404] width 70 height 29
click at [801, 406] on button "Añadir" at bounding box center [808, 404] width 70 height 29
click at [659, 349] on input "X@[DOMAIN_NAME]" at bounding box center [697, 360] width 291 height 31
click at [802, 403] on button "Añadir" at bounding box center [808, 404] width 70 height 29
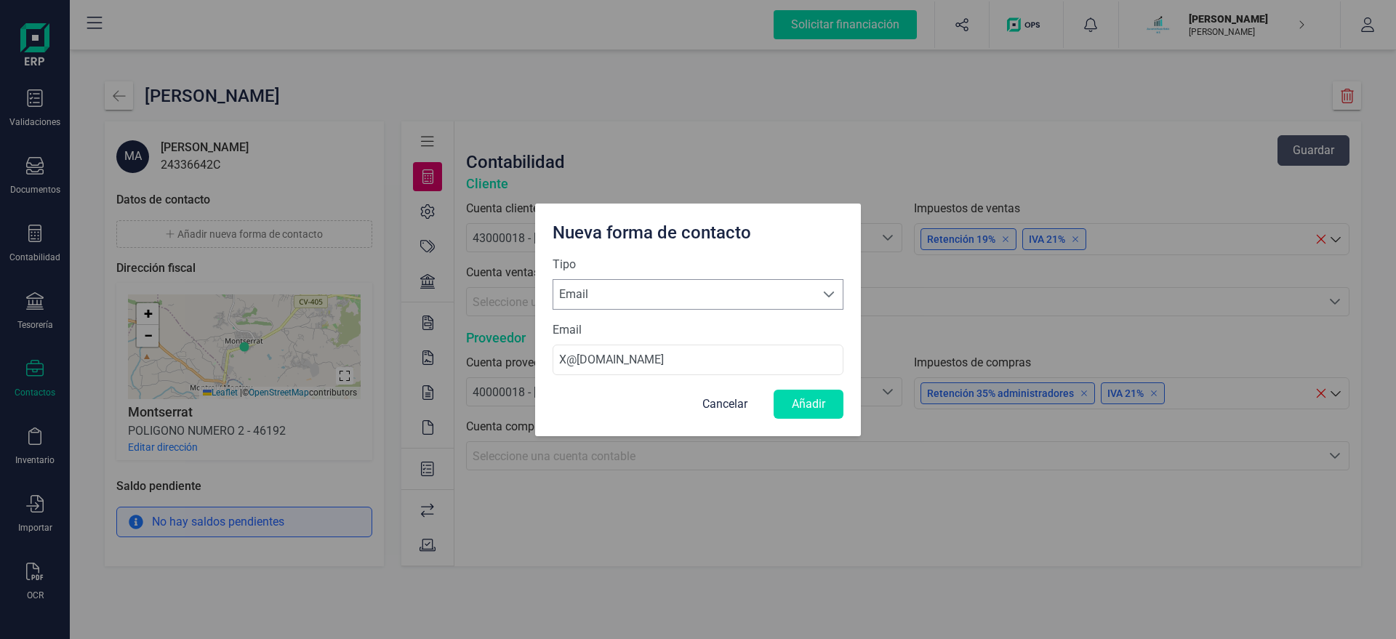
click at [638, 296] on span "Email" at bounding box center [684, 294] width 262 height 29
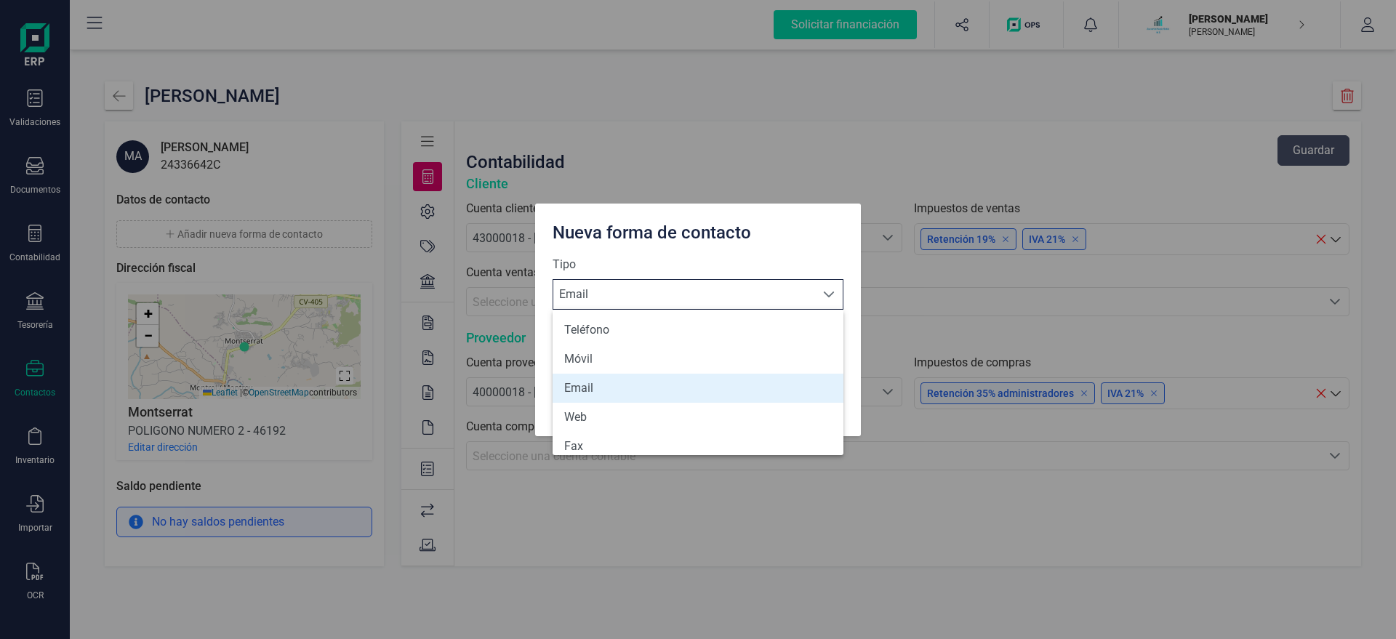
scroll to position [9, 70]
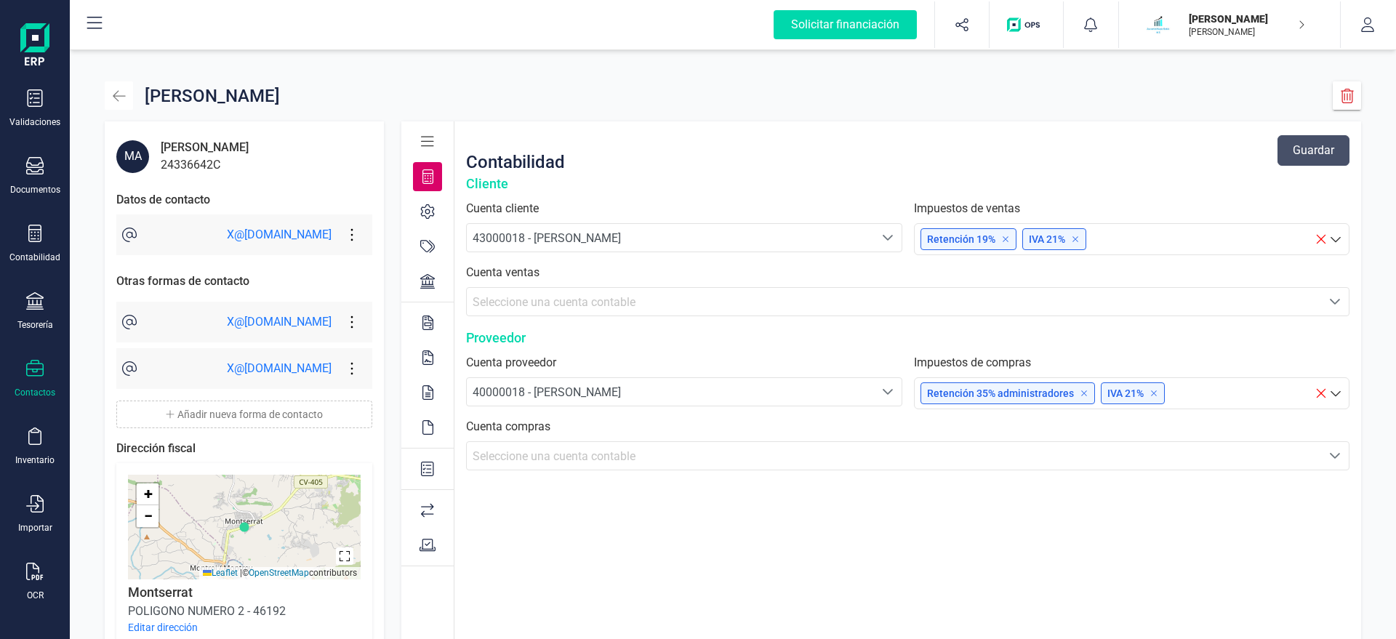
click at [117, 98] on icon "button" at bounding box center [119, 96] width 15 height 15
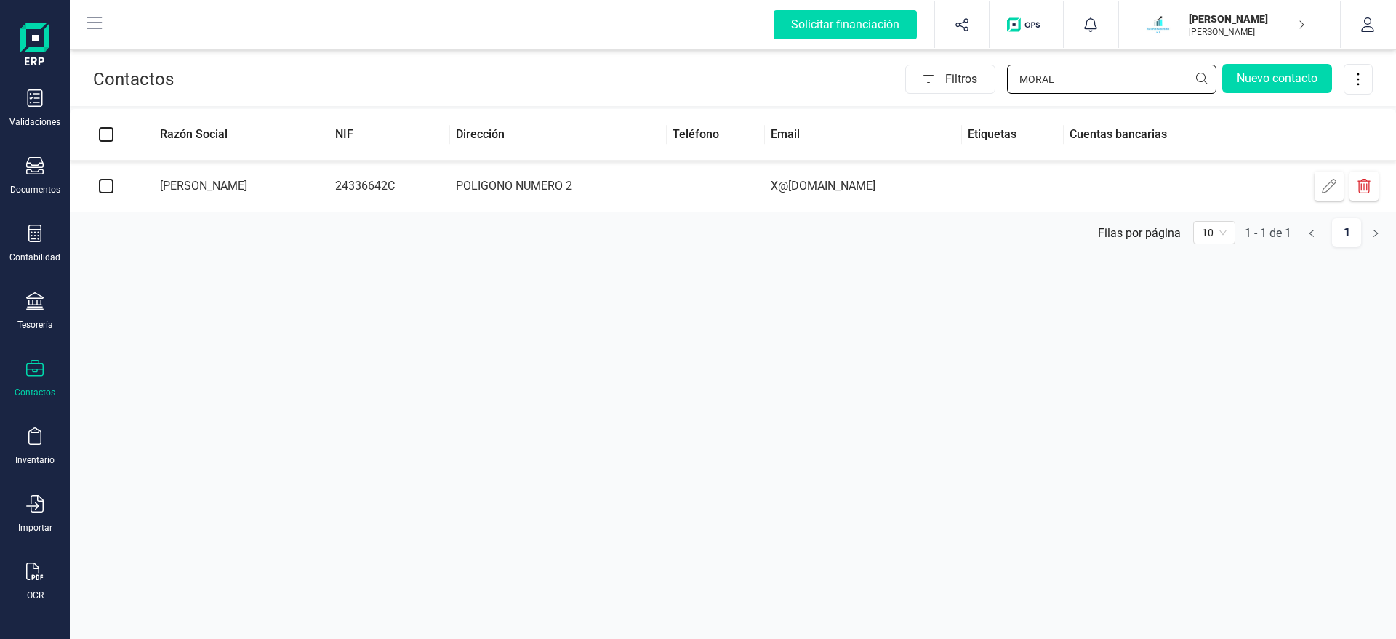
drag, startPoint x: 1114, startPoint y: 76, endPoint x: 885, endPoint y: 85, distance: 228.4
click at [1007, 85] on input "MORAL" at bounding box center [1111, 79] width 209 height 29
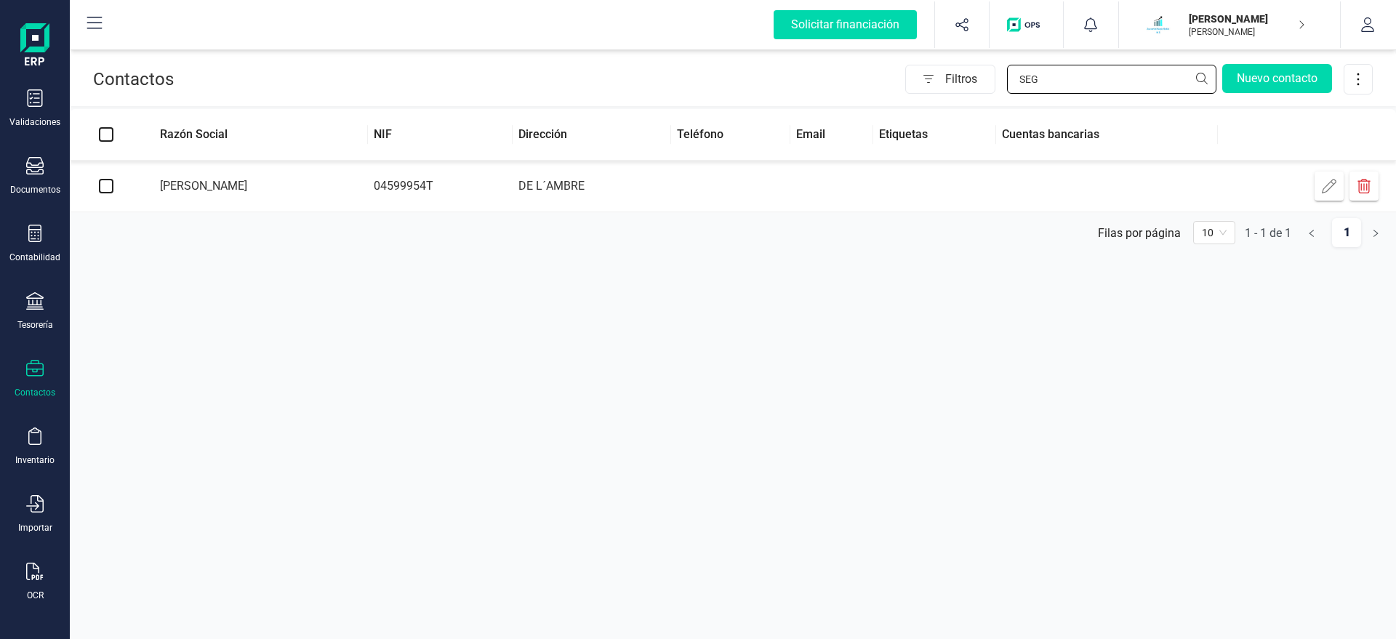
type input "SEG"
click at [509, 185] on td "04599954T" at bounding box center [440, 187] width 145 height 52
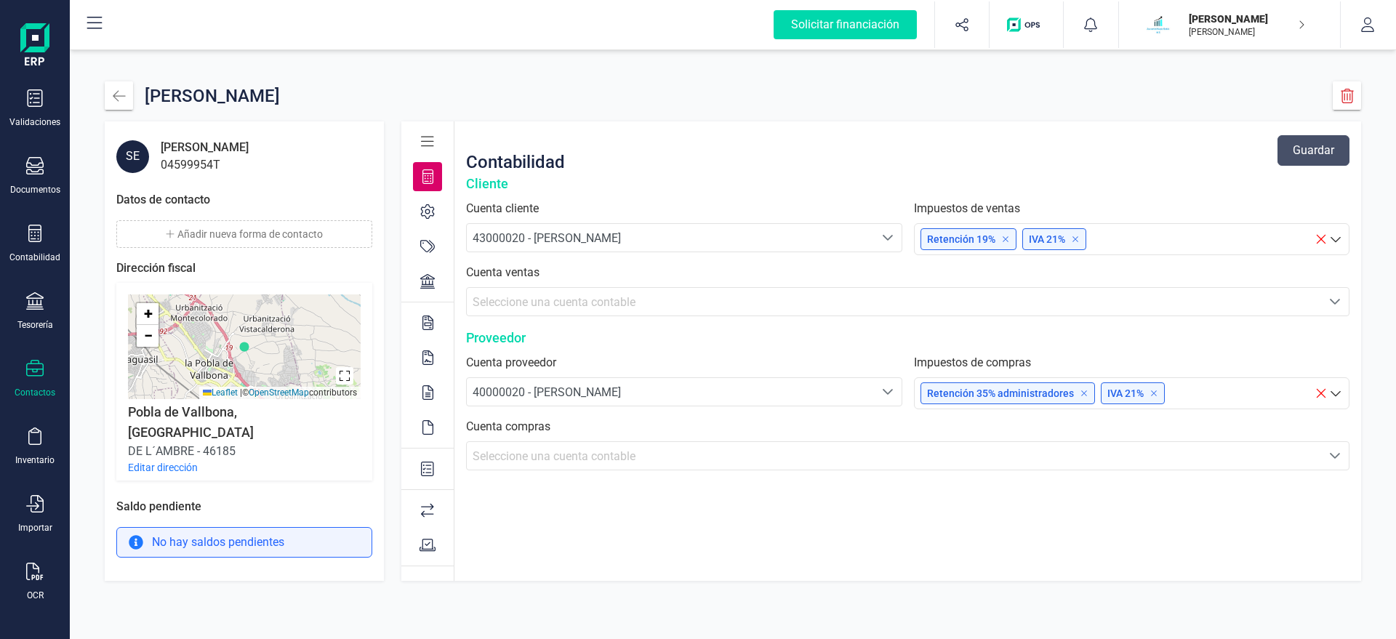
click at [213, 238] on button "Añadir nueva forma de contacto" at bounding box center [244, 234] width 256 height 28
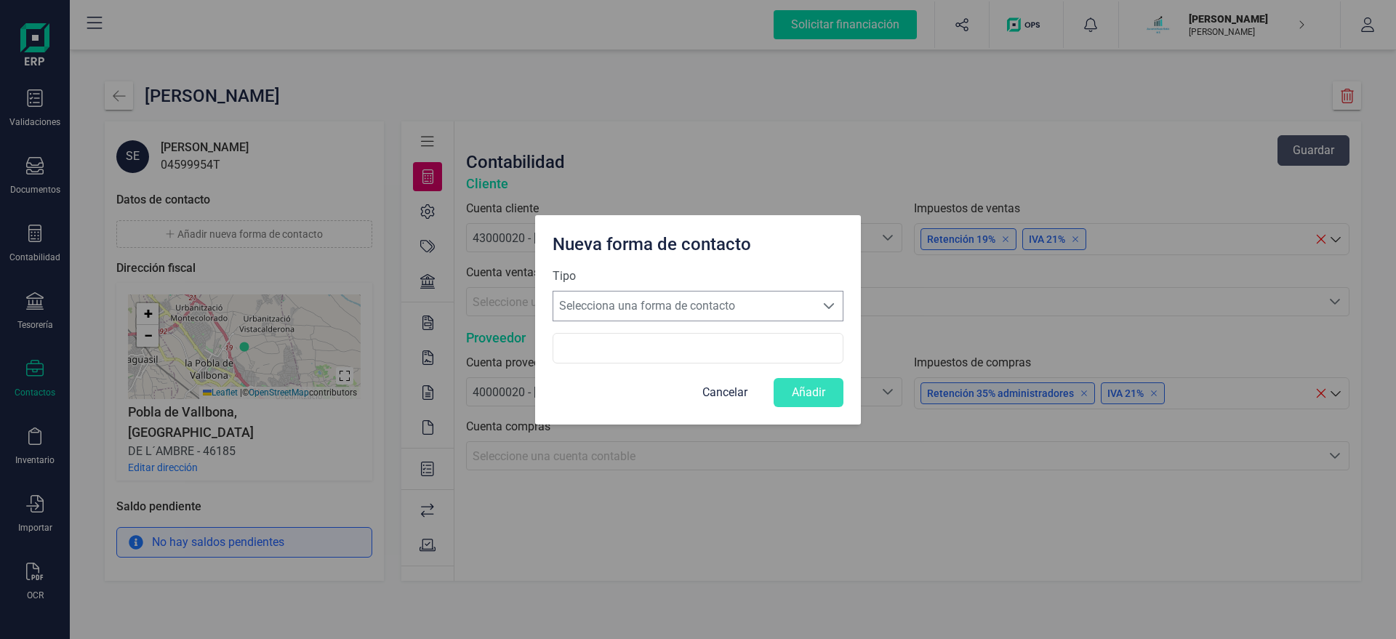
click at [620, 315] on span "Selecciona una forma de contacto" at bounding box center [684, 305] width 262 height 29
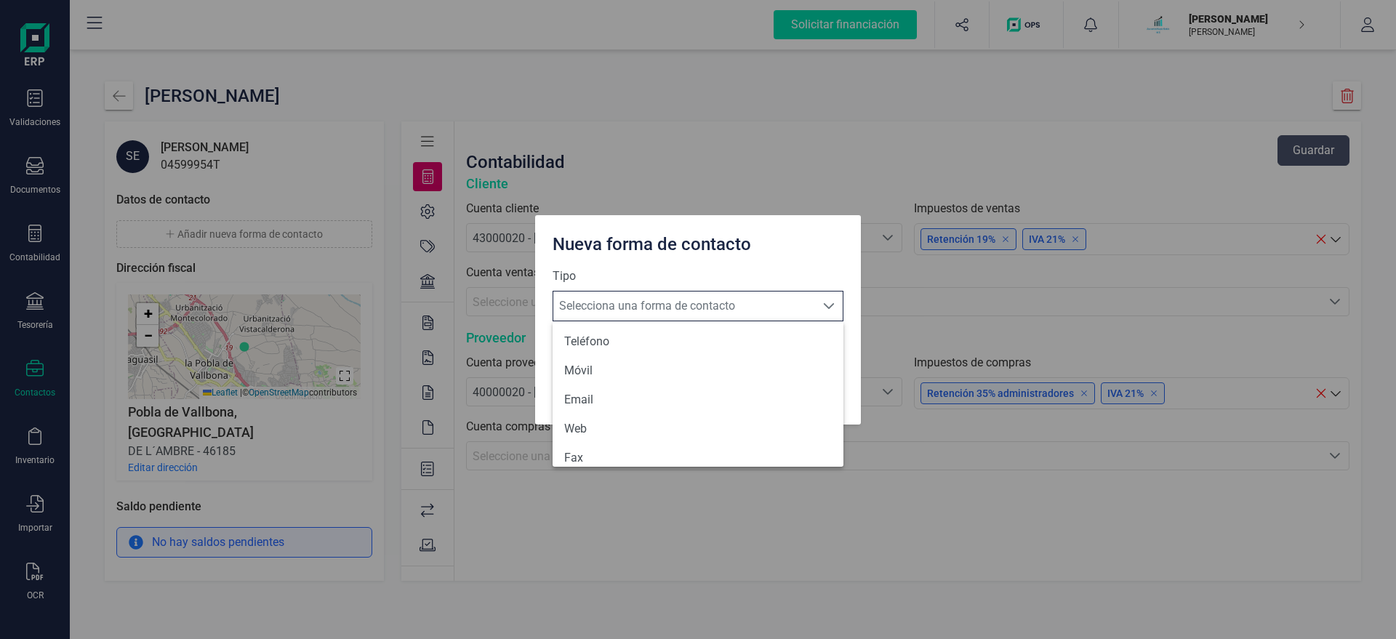
scroll to position [9, 70]
click at [581, 400] on li "Email" at bounding box center [697, 399] width 291 height 29
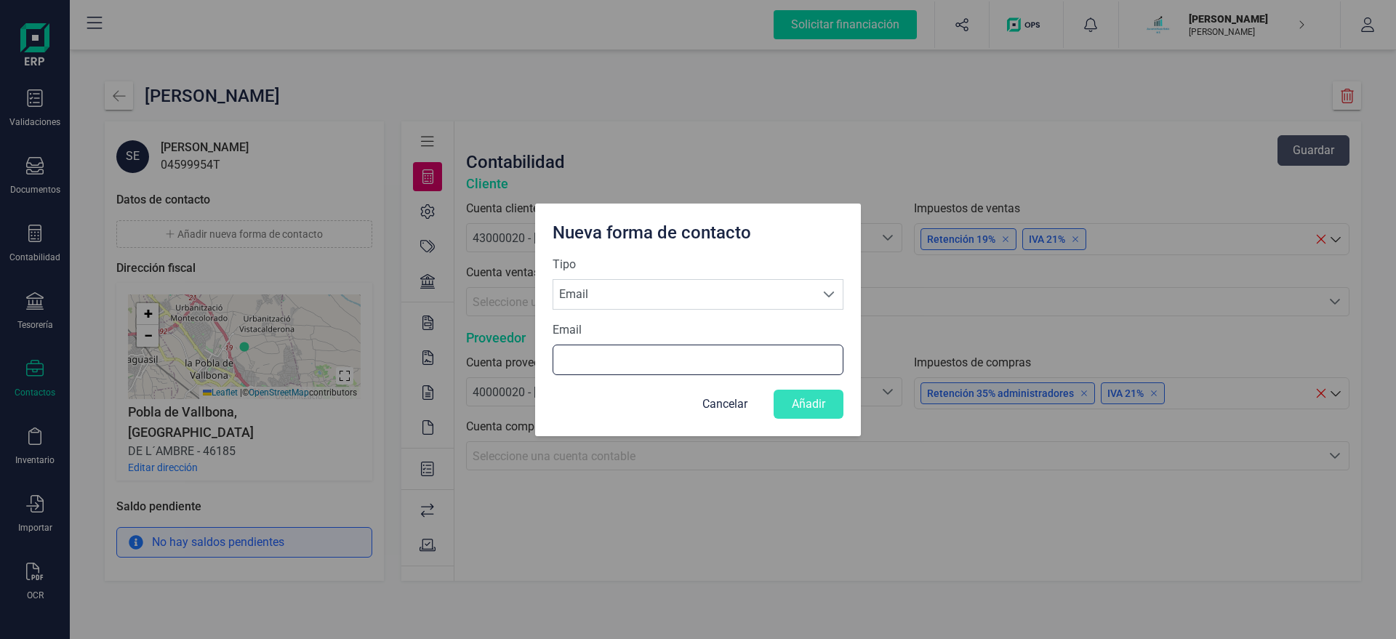
click at [592, 353] on input "Email" at bounding box center [697, 360] width 291 height 31
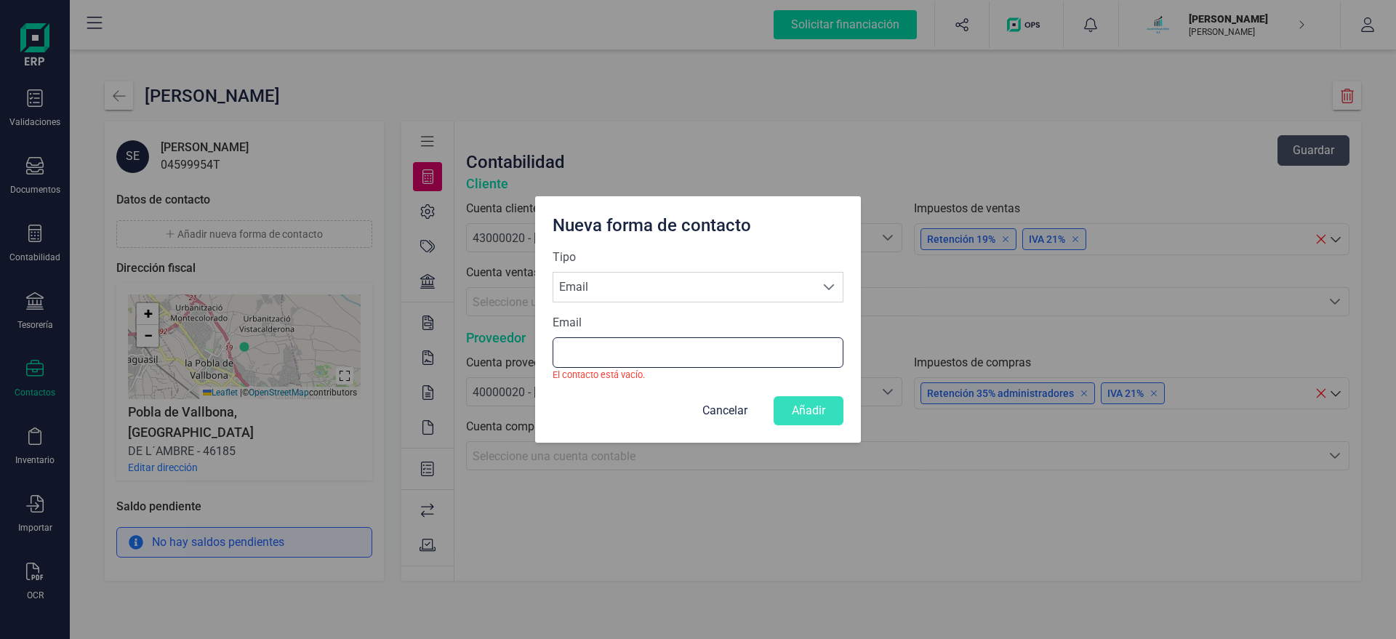
paste input "X@[DOMAIN_NAME]"
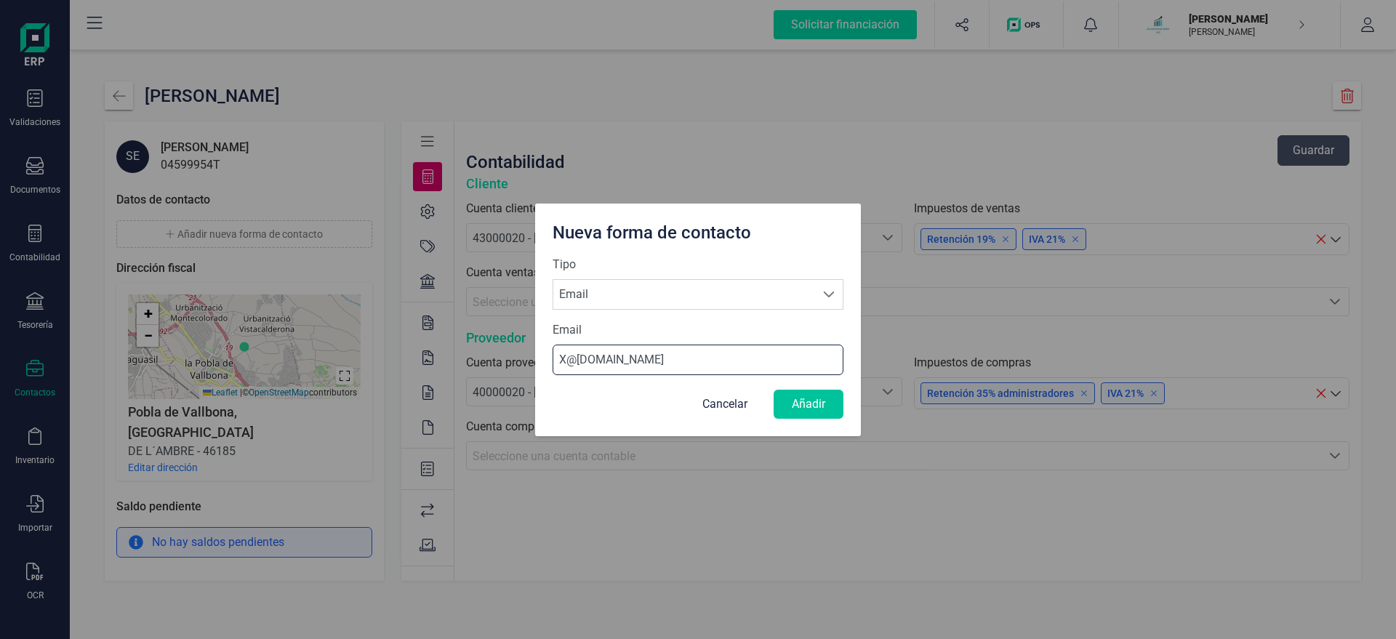
type input "X@[DOMAIN_NAME]"
click at [819, 390] on button "Añadir" at bounding box center [808, 404] width 70 height 29
click at [167, 445] on div "Nueva forma de contacto Tipo Selecciona una forma de contacto Email Email Email…" at bounding box center [698, 319] width 1396 height 639
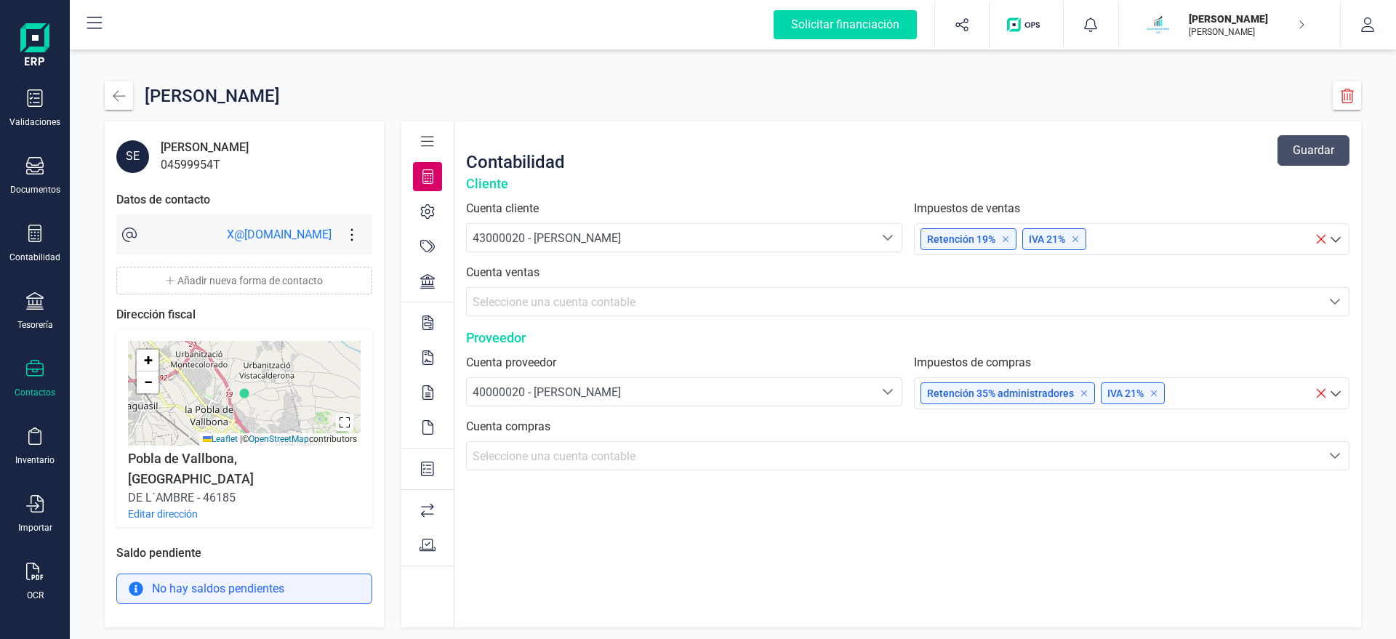
click at [155, 507] on button "Editar dirección" at bounding box center [163, 514] width 70 height 15
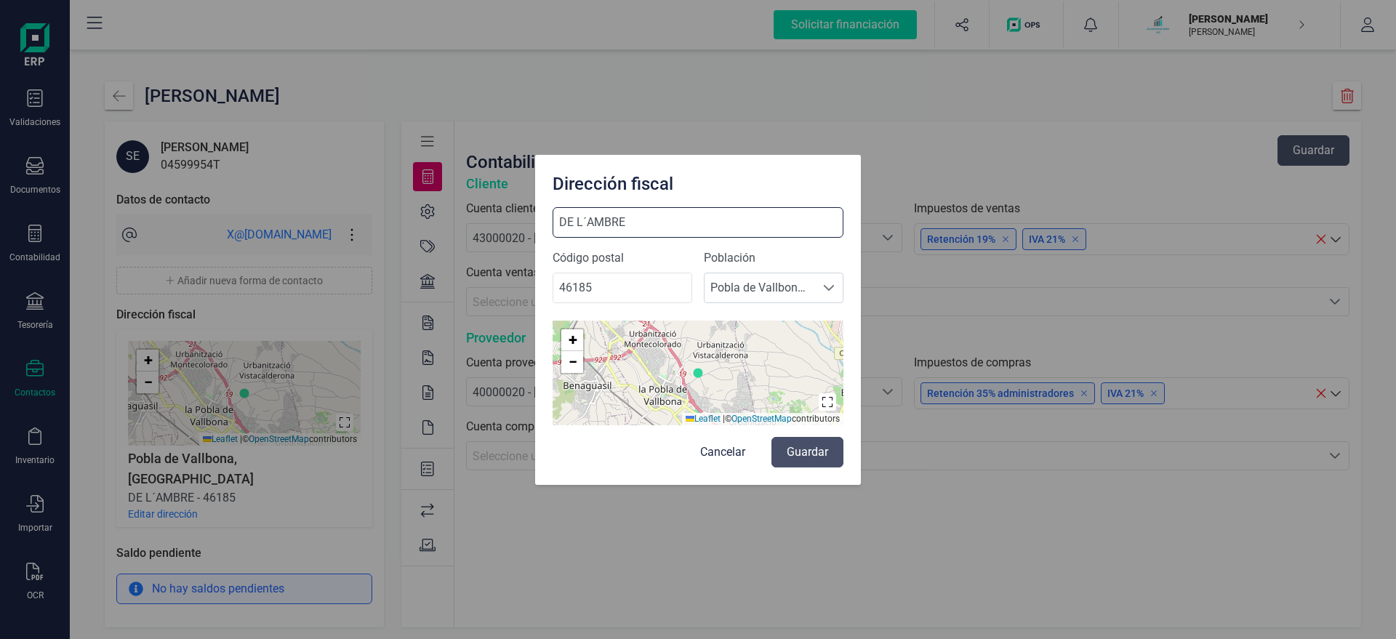
click at [696, 220] on input "DE L´AMBRE" at bounding box center [697, 222] width 291 height 31
type input "DE L´AMBRE 46"
click at [817, 458] on button "Guardar" at bounding box center [807, 452] width 72 height 31
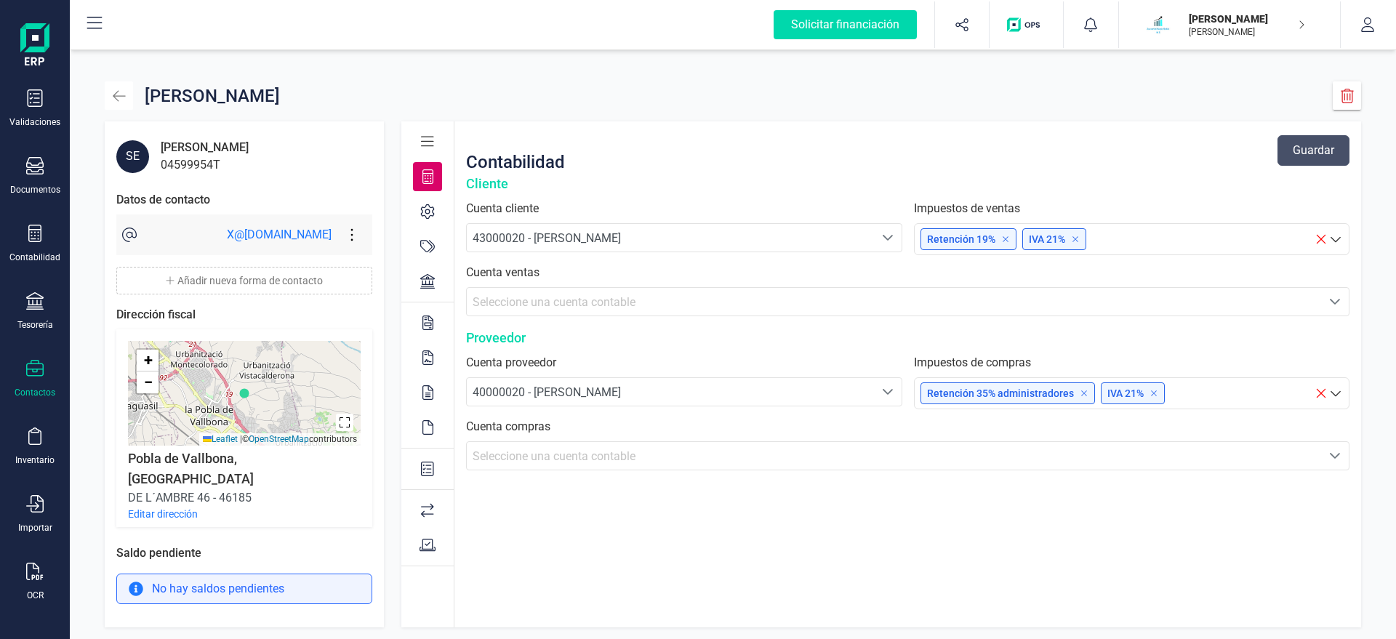
click at [124, 90] on icon "button" at bounding box center [119, 96] width 15 height 15
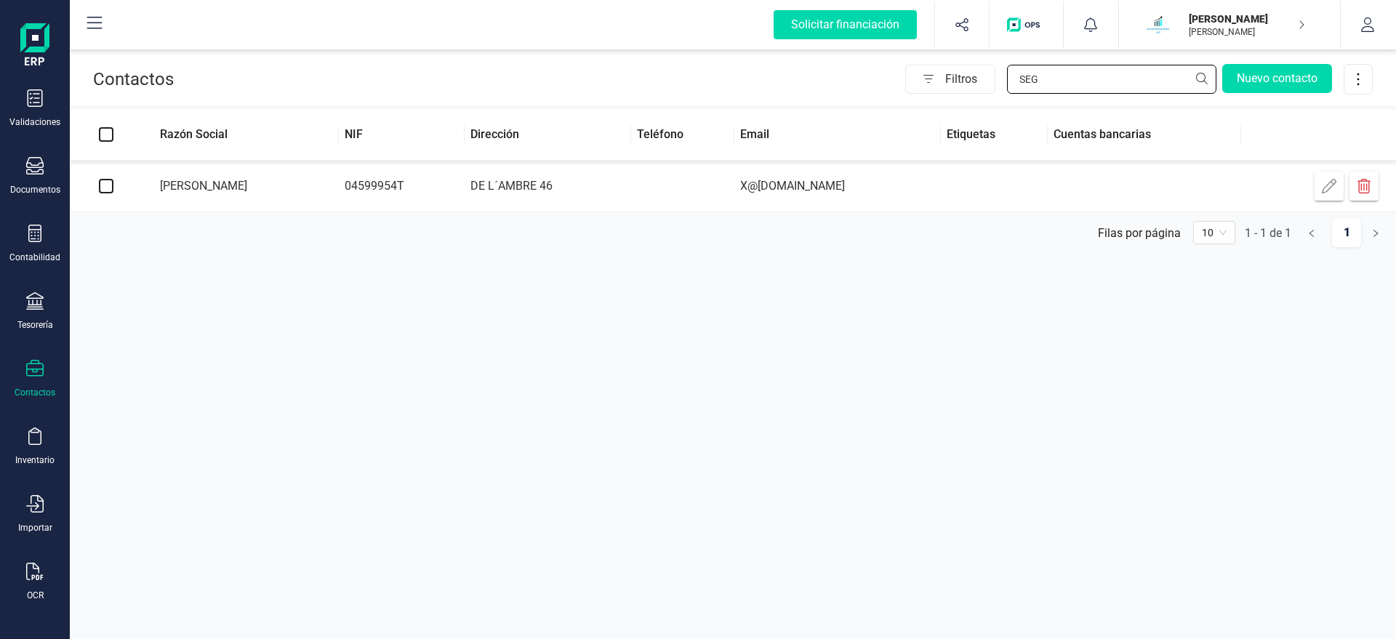
drag, startPoint x: 1059, startPoint y: 75, endPoint x: 901, endPoint y: 86, distance: 158.1
click at [1007, 86] on input "SEG" at bounding box center [1111, 79] width 209 height 29
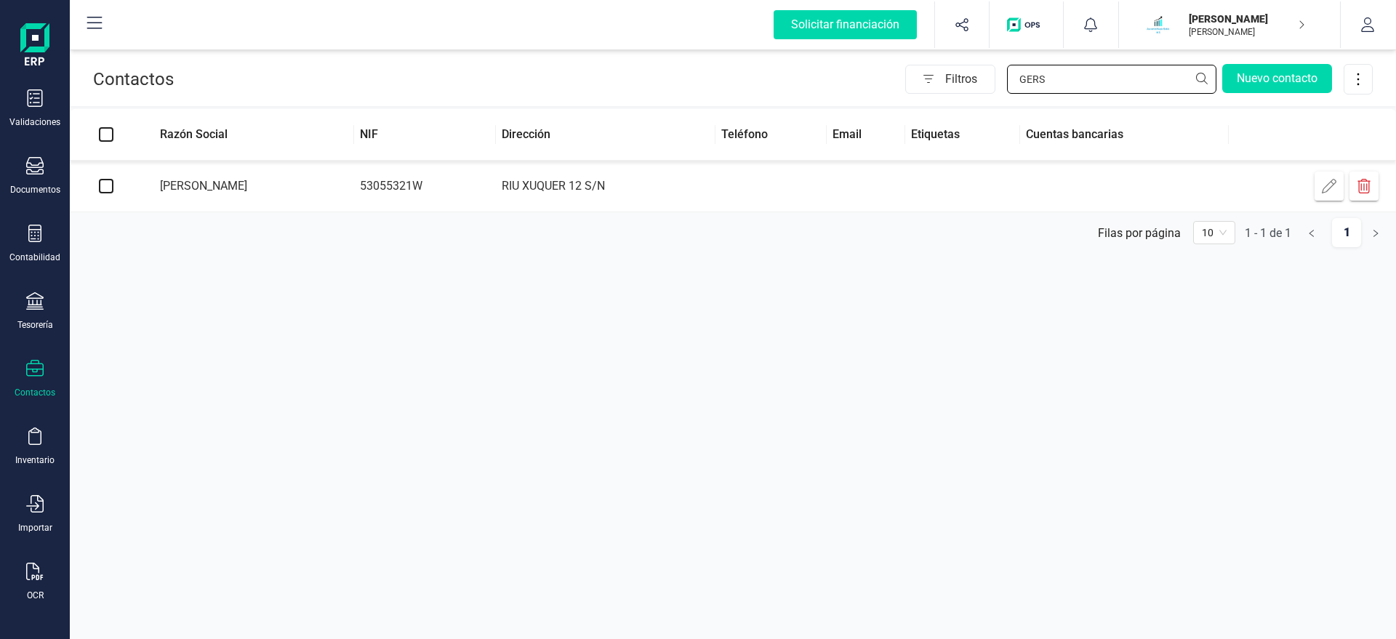
type input "GERS"
click at [577, 187] on td "RIU XUQUER 12 S/N" at bounding box center [606, 187] width 220 height 52
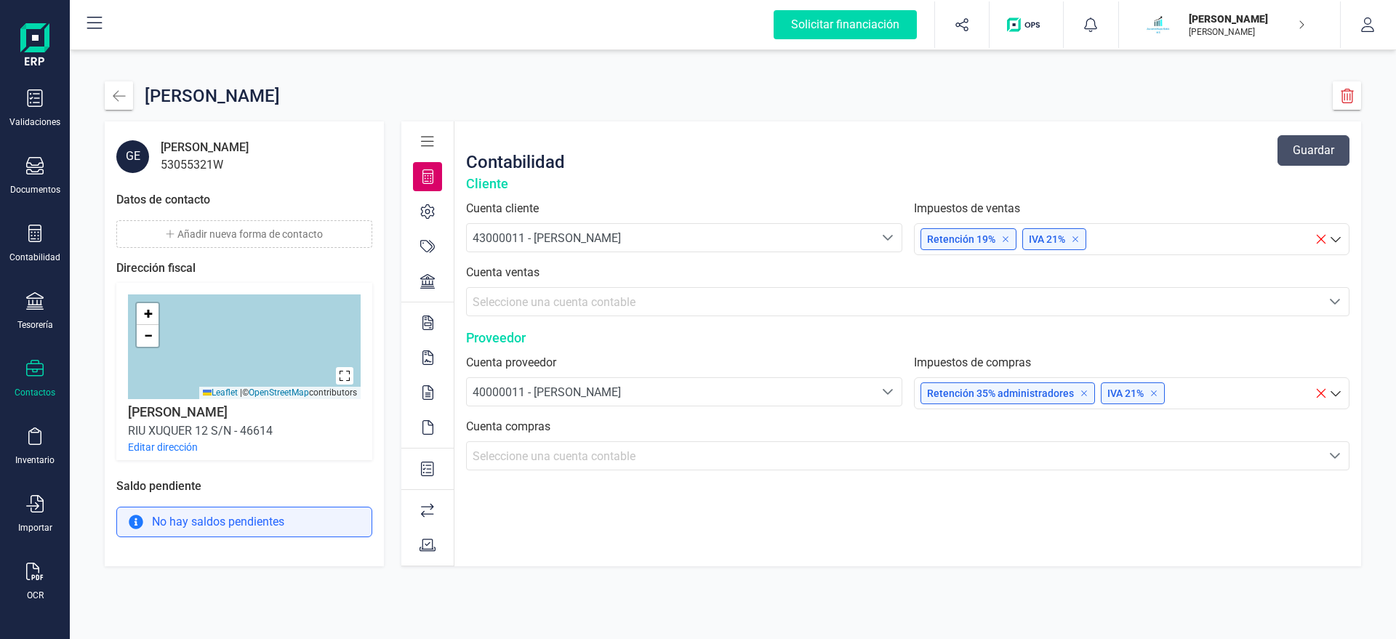
click at [237, 230] on button "Añadir nueva forma de contacto" at bounding box center [244, 234] width 256 height 28
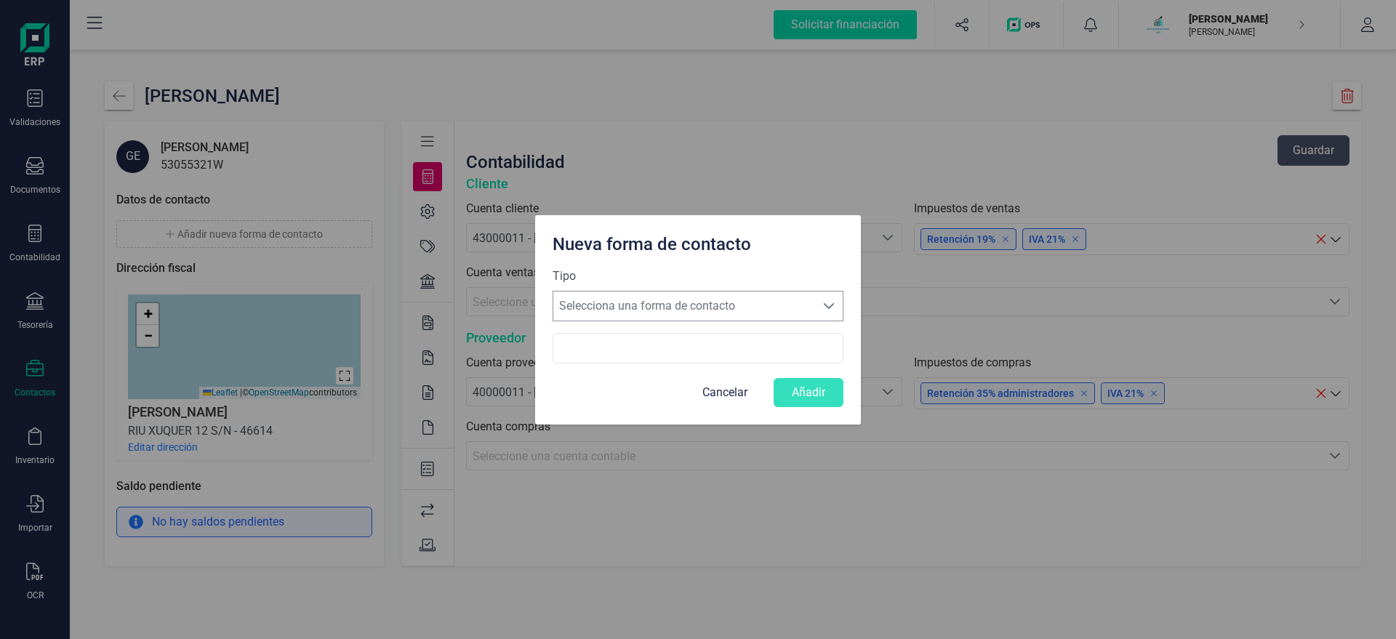
click at [669, 300] on span "Selecciona una forma de contacto" at bounding box center [684, 305] width 262 height 29
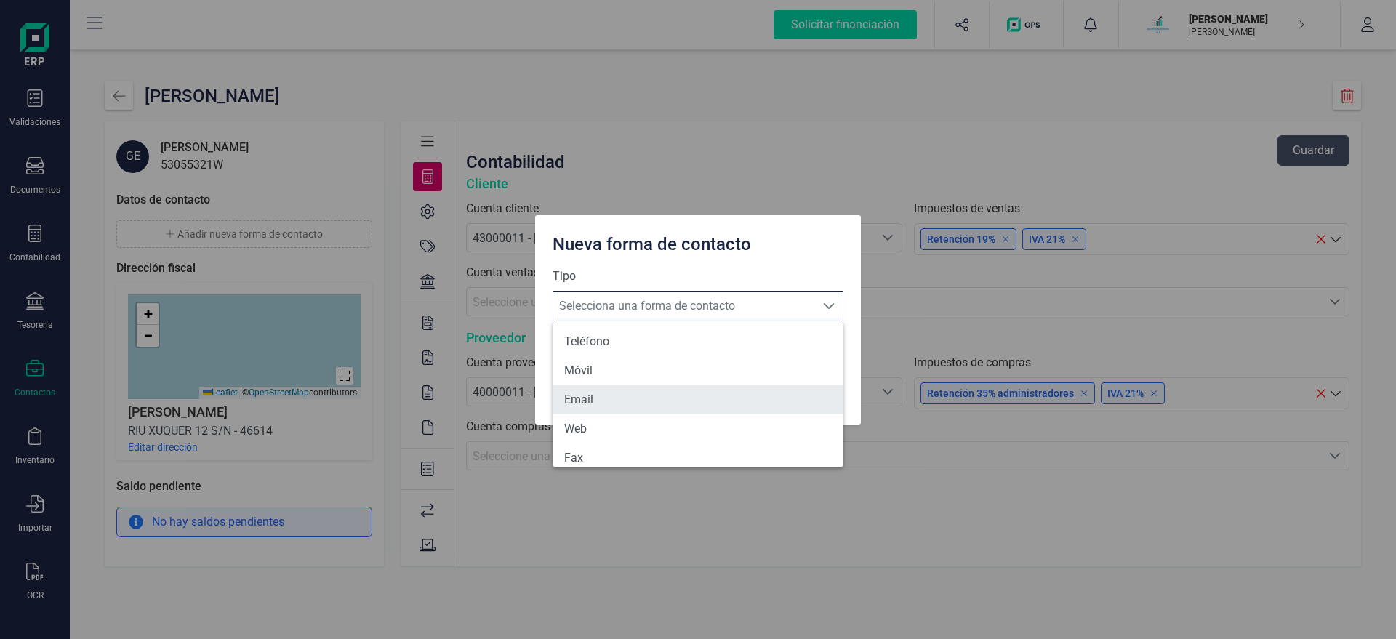
click at [584, 406] on li "Email" at bounding box center [697, 399] width 291 height 29
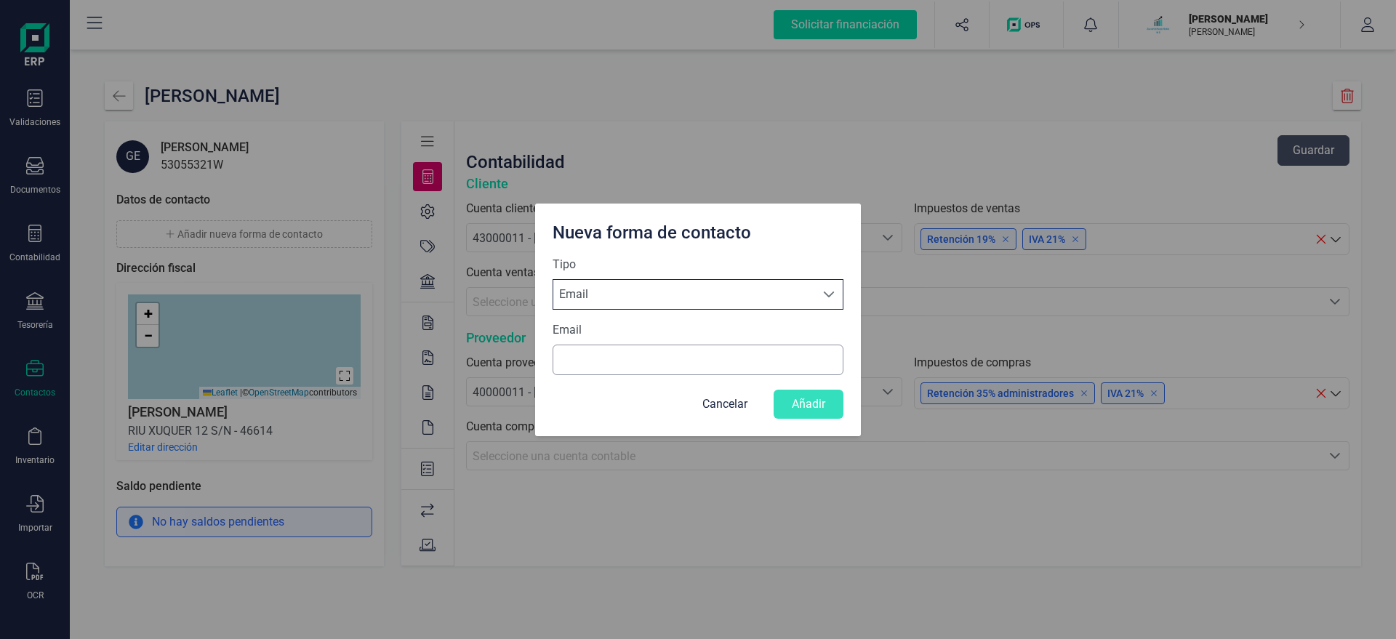
scroll to position [8, 69]
click at [570, 334] on label "Email" at bounding box center [566, 329] width 29 height 17
click at [570, 345] on input "Email" at bounding box center [697, 360] width 291 height 31
click at [570, 366] on input "Email" at bounding box center [697, 360] width 291 height 31
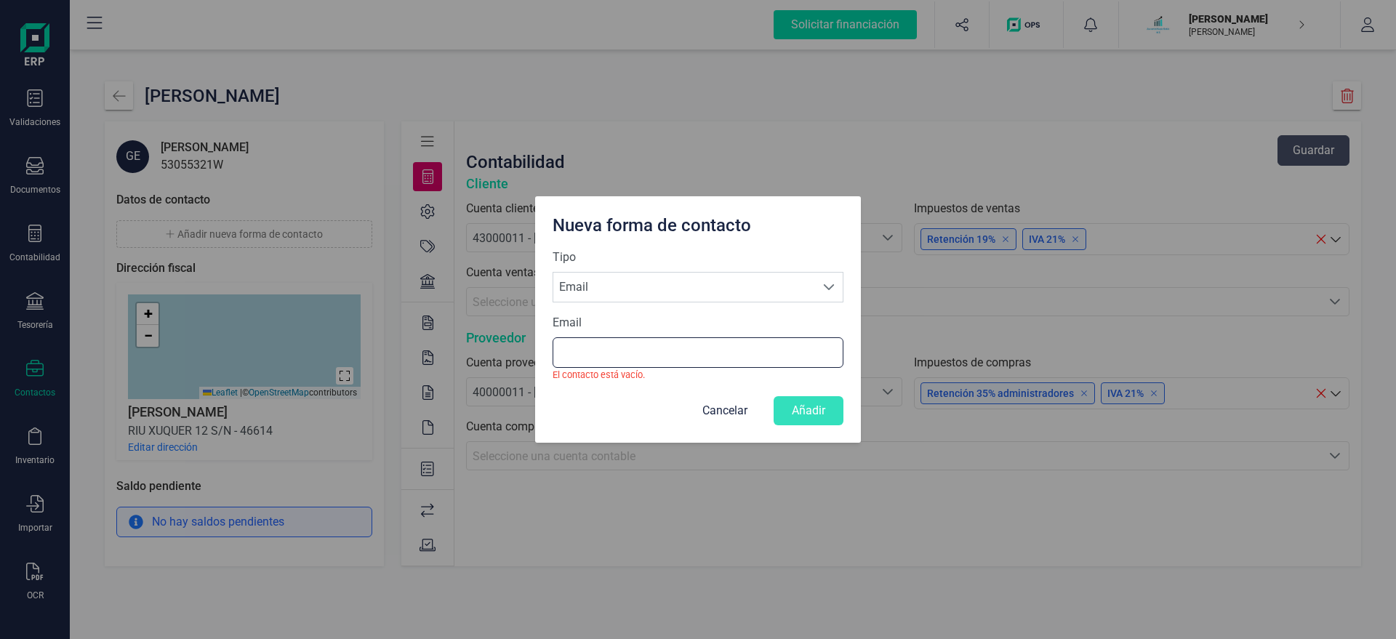
paste input "X@[DOMAIN_NAME]"
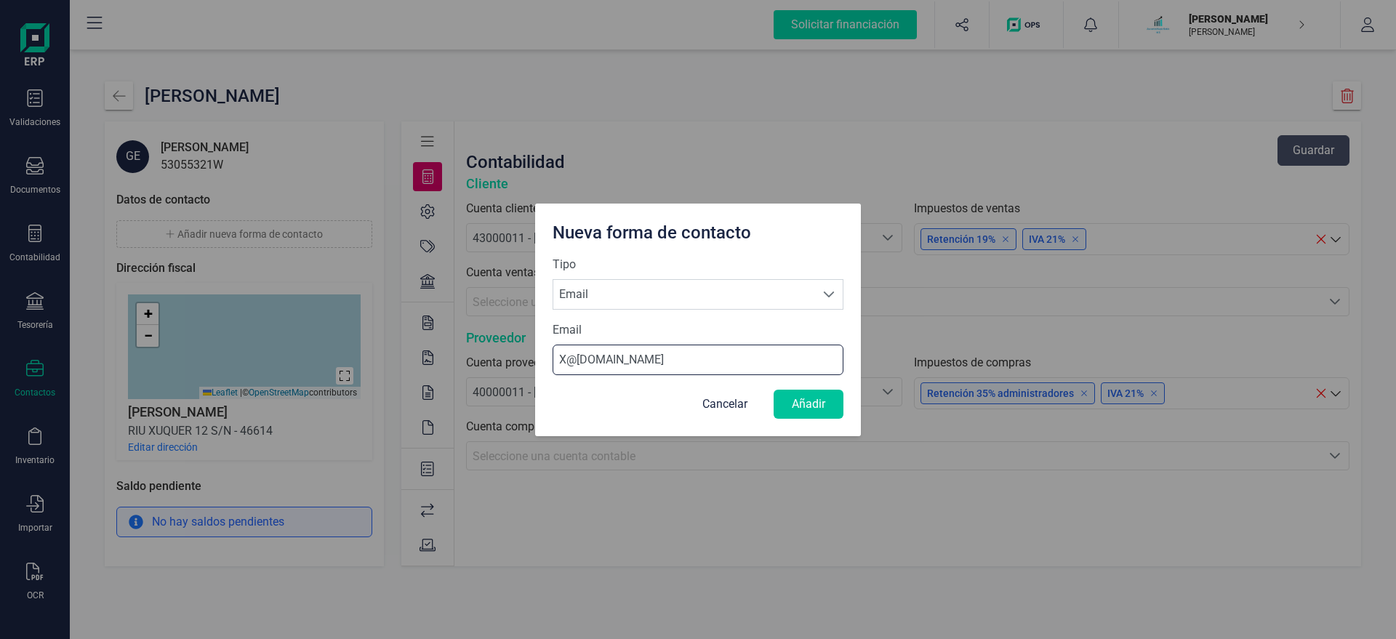
type input "X@[DOMAIN_NAME]"
click at [816, 401] on button "Añadir" at bounding box center [808, 404] width 70 height 29
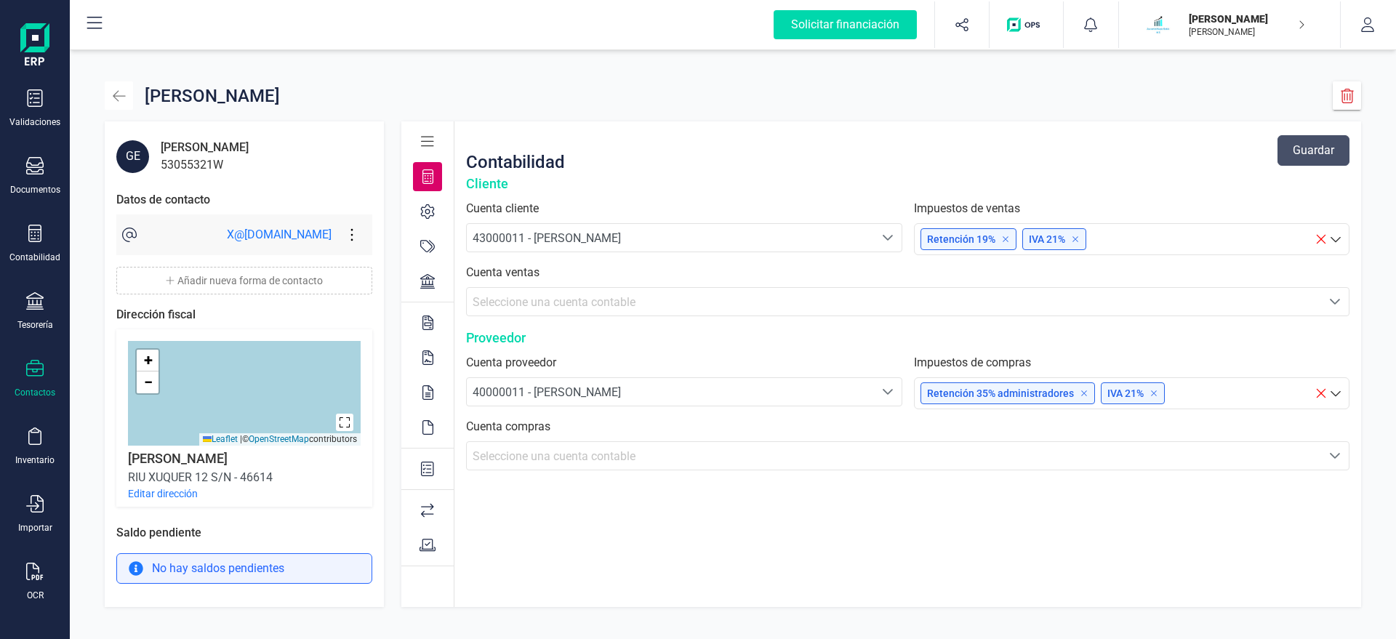
click at [126, 93] on icon "button" at bounding box center [119, 96] width 15 height 15
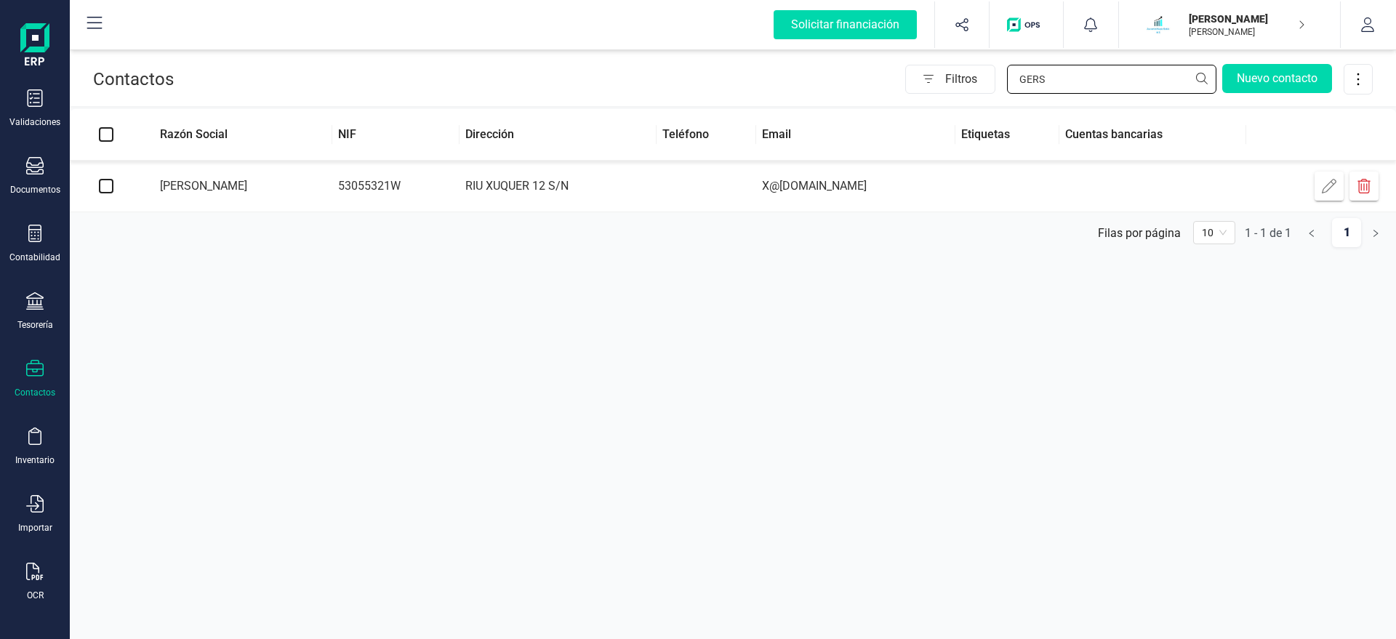
drag, startPoint x: 1042, startPoint y: 75, endPoint x: 830, endPoint y: 68, distance: 212.4
click at [1007, 73] on input "GERS" at bounding box center [1111, 79] width 209 height 29
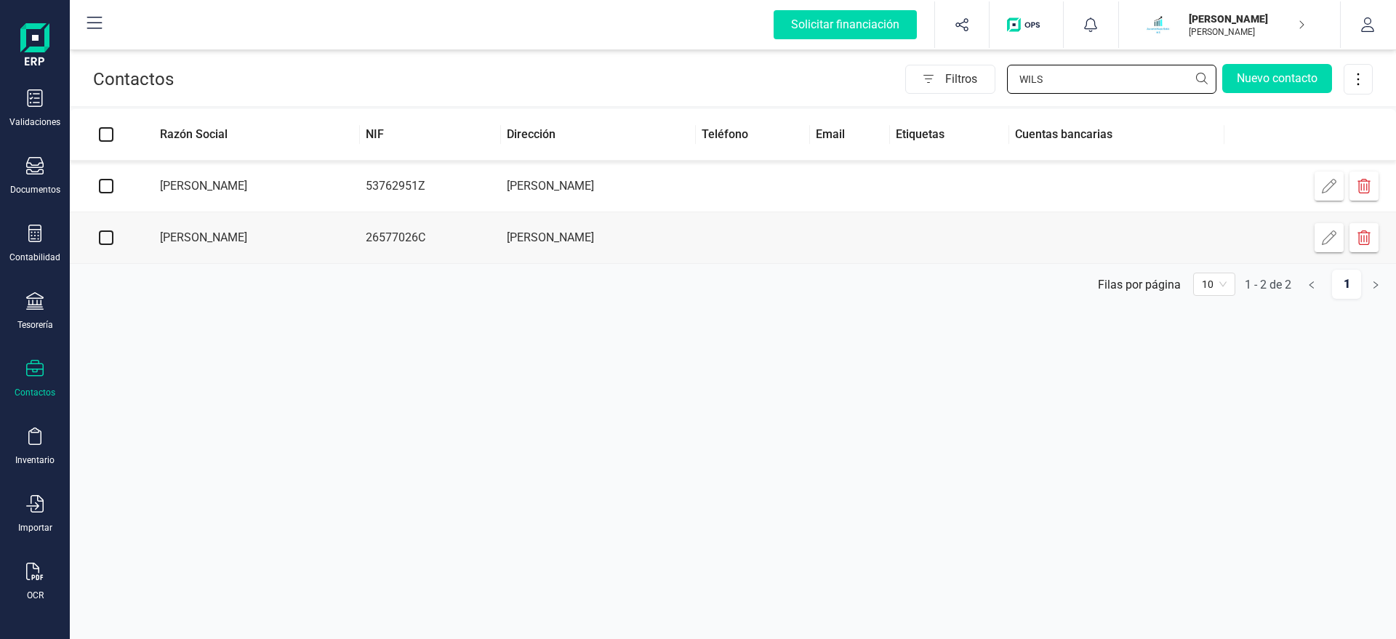
type input "WILS"
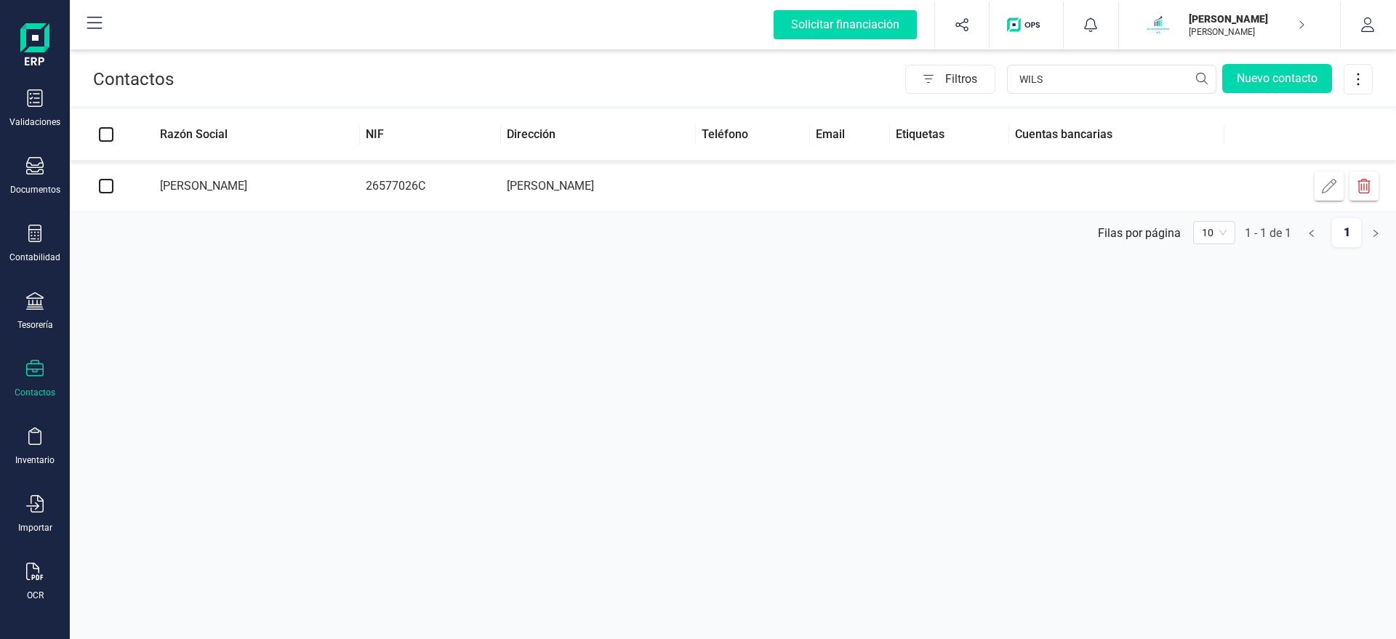
click at [696, 171] on td "AGUSTIN LARA" at bounding box center [598, 187] width 195 height 52
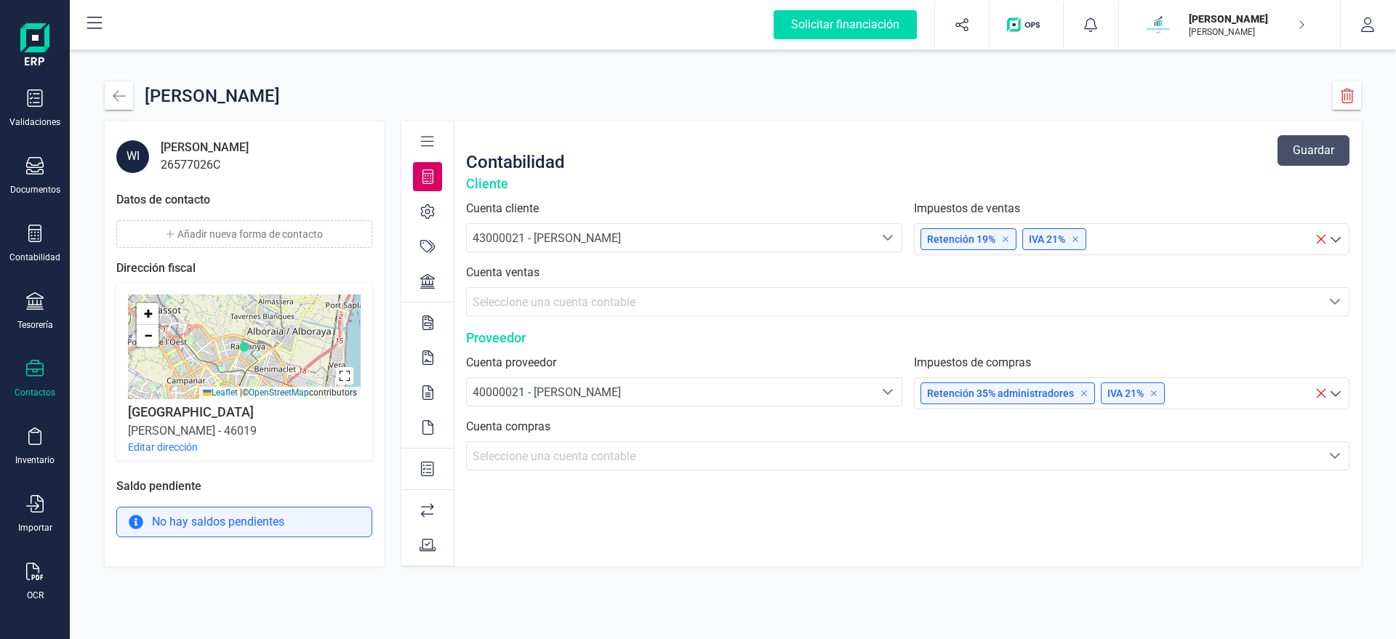
click at [290, 225] on button "Añadir nueva forma de contacto" at bounding box center [244, 234] width 256 height 28
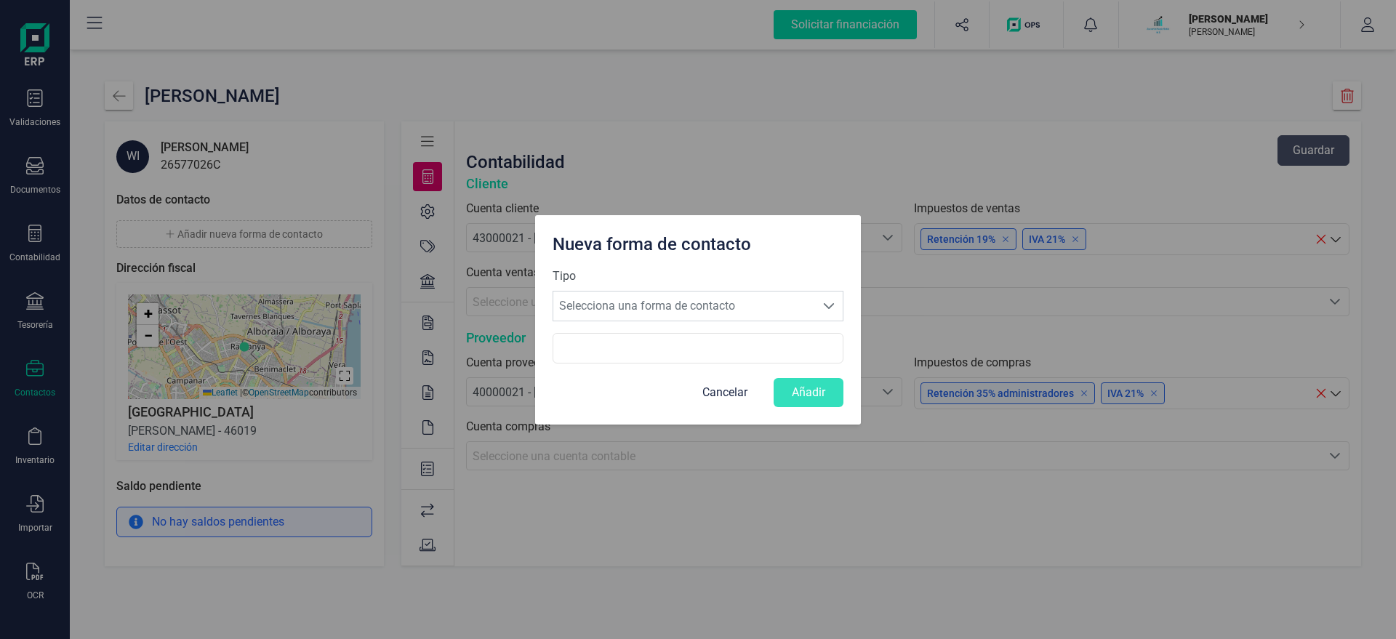
click at [650, 331] on div "Tipo Selecciona una forma de contacto Selecciona una forma de contacto" at bounding box center [697, 300] width 291 height 65
click at [659, 312] on span "Selecciona una forma de contacto" at bounding box center [684, 305] width 262 height 29
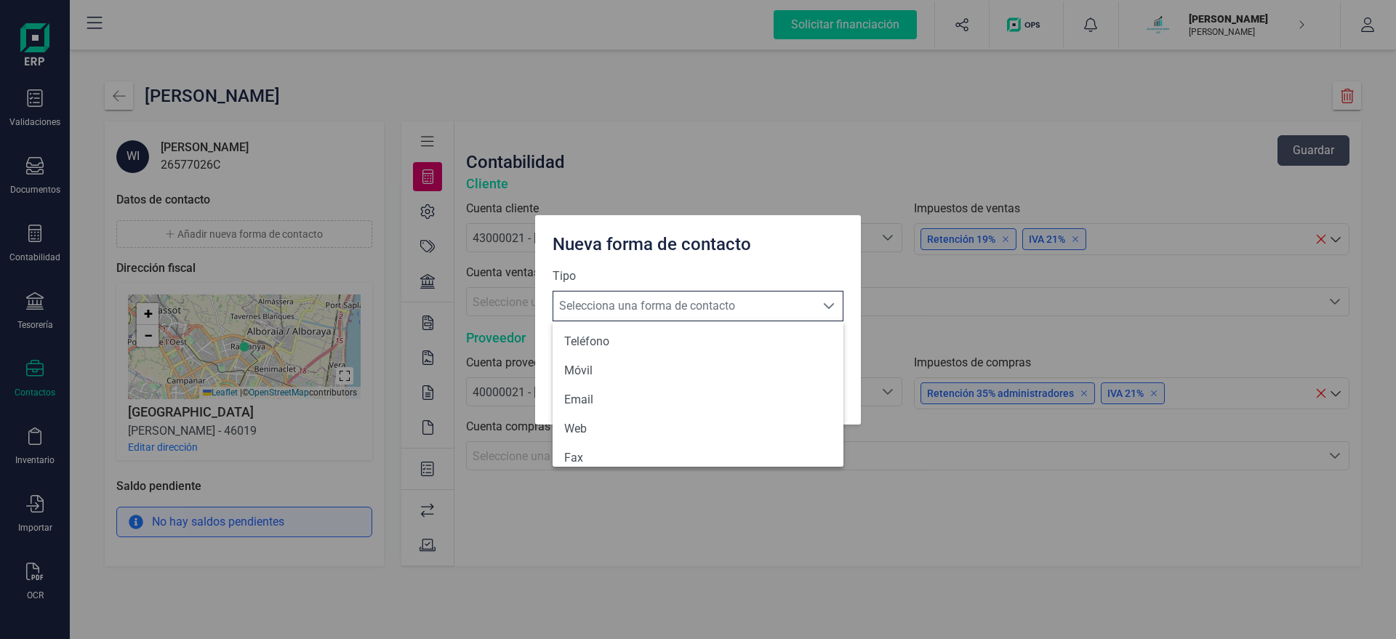
scroll to position [9, 70]
click at [616, 398] on li "Email" at bounding box center [697, 399] width 291 height 29
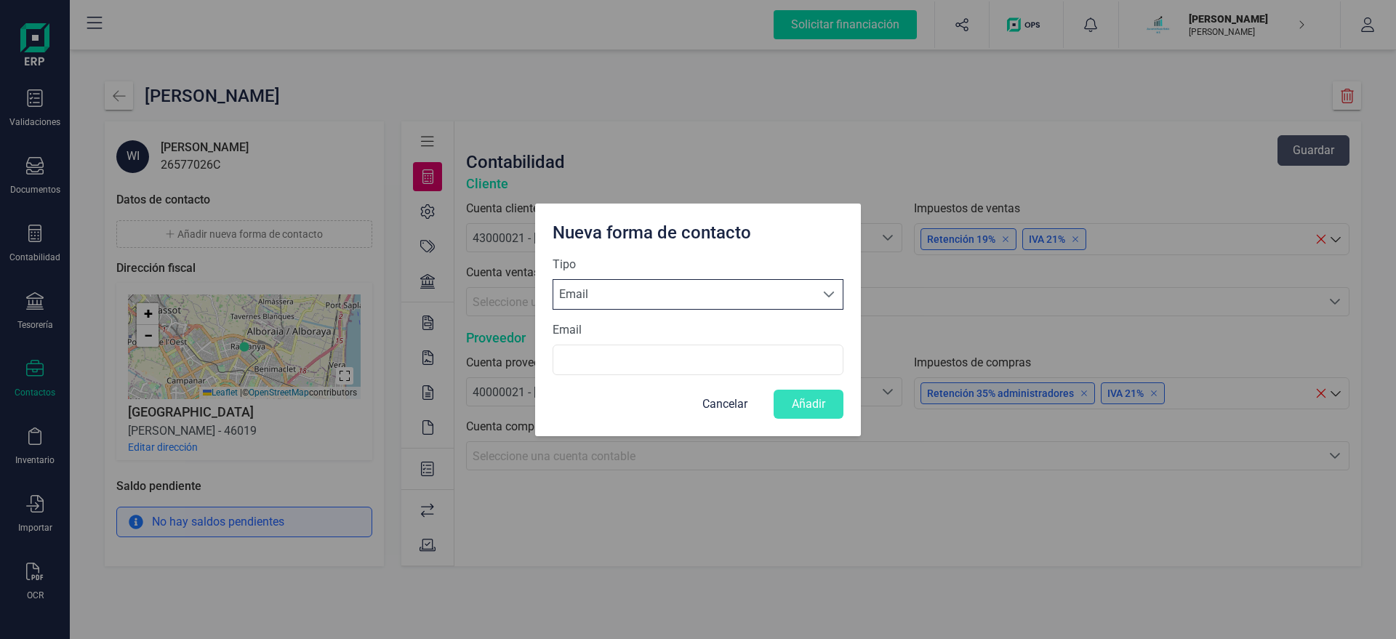
scroll to position [8, 69]
drag, startPoint x: 608, startPoint y: 374, endPoint x: 606, endPoint y: 361, distance: 13.3
click at [608, 373] on input "Email" at bounding box center [697, 360] width 291 height 31
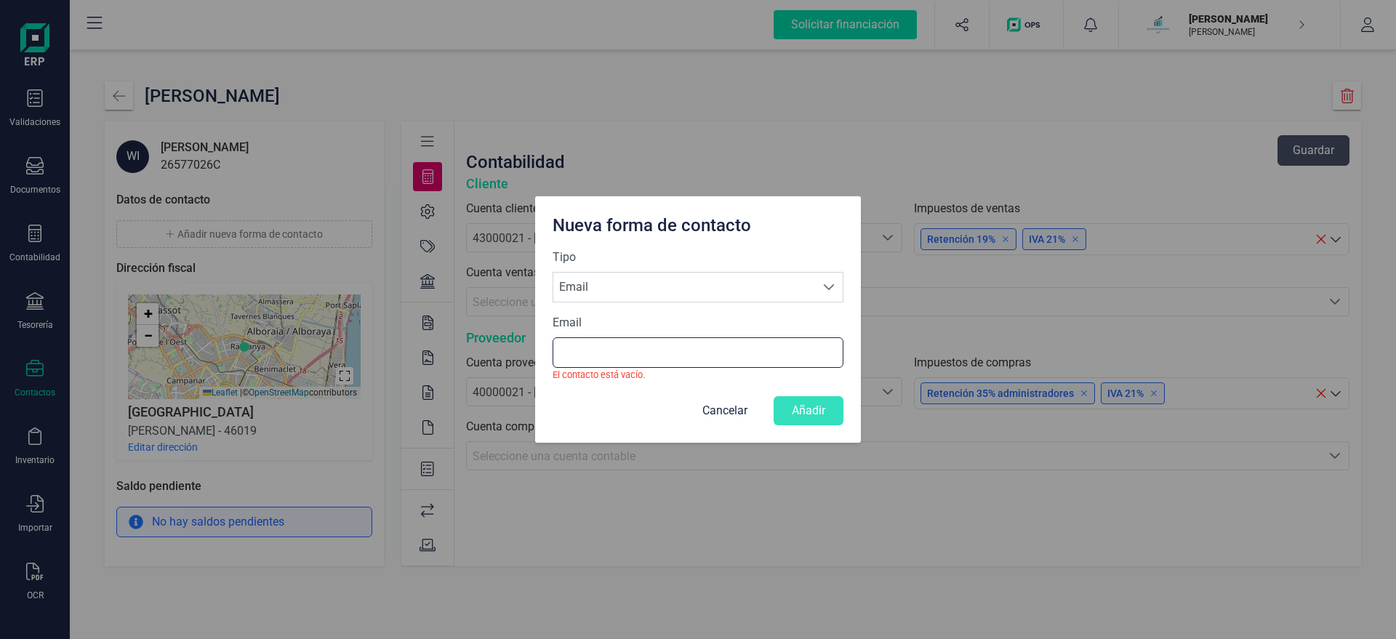
paste input "X@[DOMAIN_NAME]"
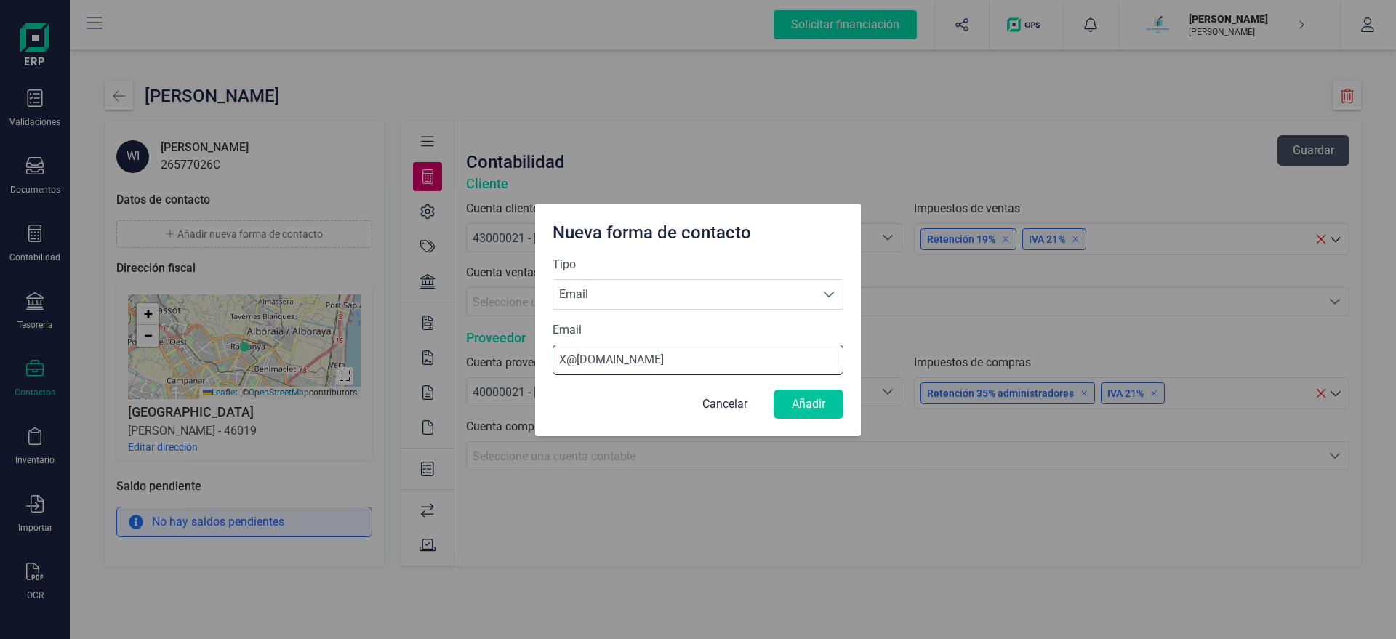
type input "X@[DOMAIN_NAME]"
click at [811, 406] on button "Añadir" at bounding box center [808, 404] width 70 height 29
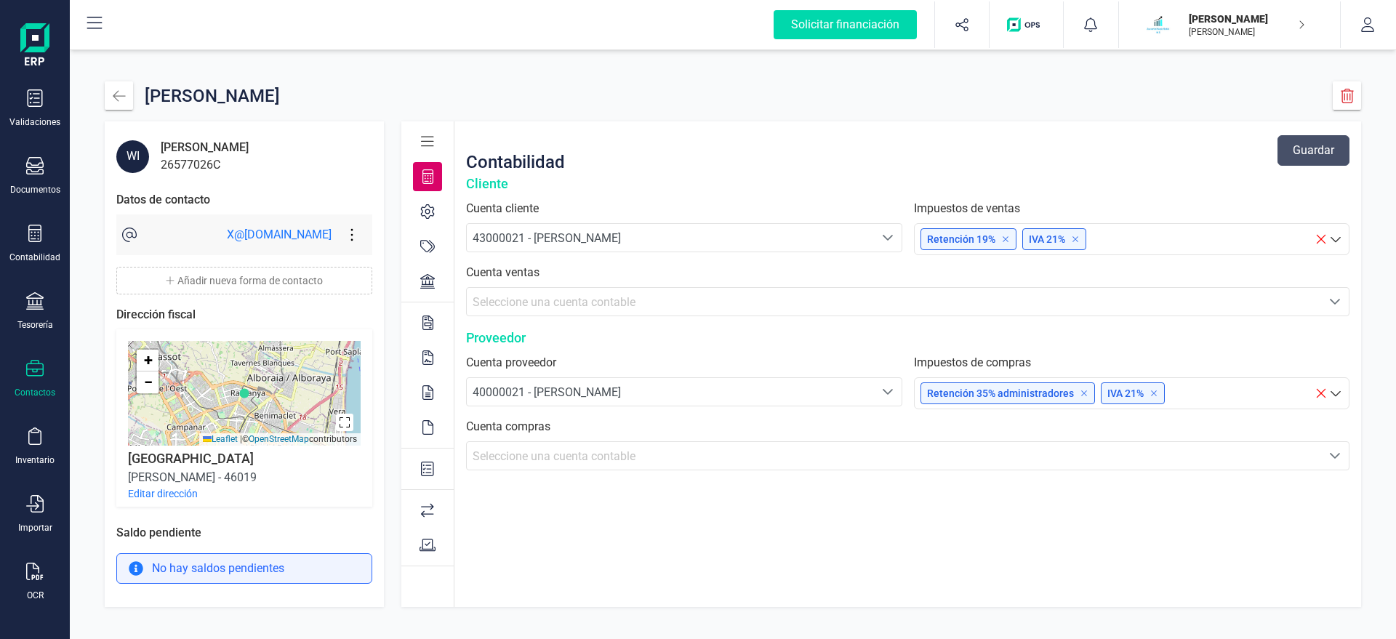
click at [159, 494] on button "Editar dirección" at bounding box center [163, 493] width 70 height 15
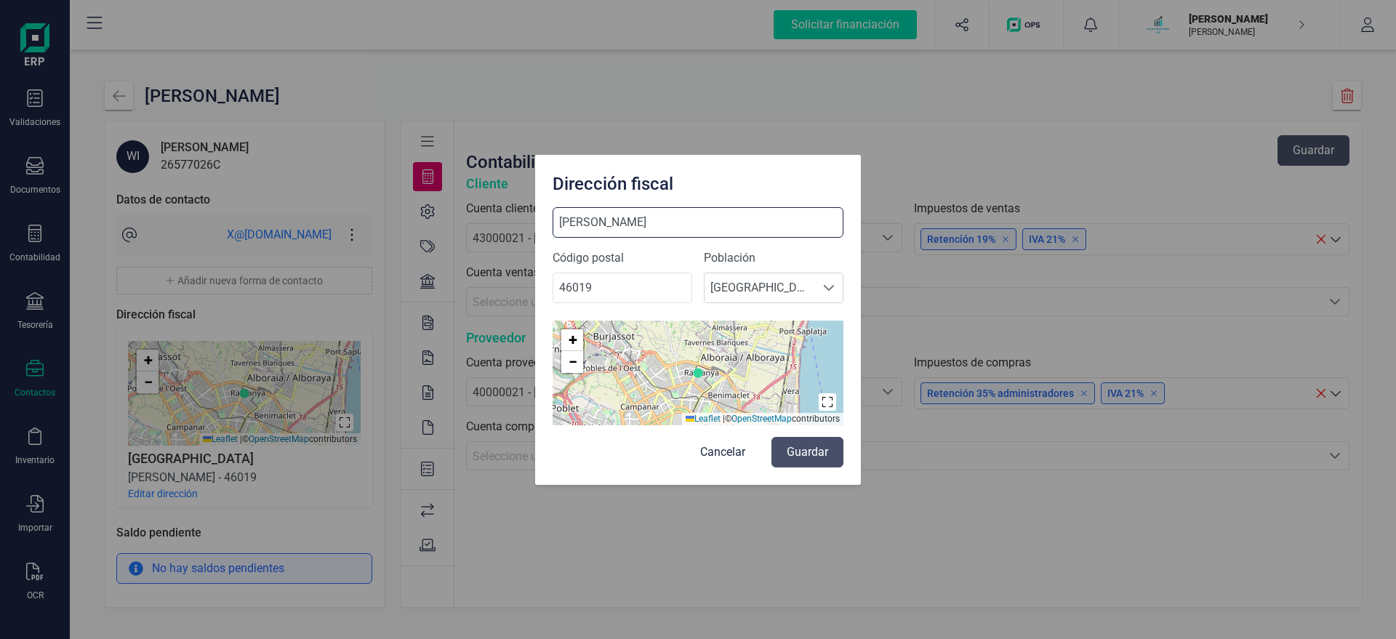
click at [694, 233] on input "AGUSTIN LARA" at bounding box center [697, 222] width 291 height 31
type input "AGUSTIN LARA 22-12"
click at [827, 449] on button "Guardar" at bounding box center [807, 452] width 72 height 31
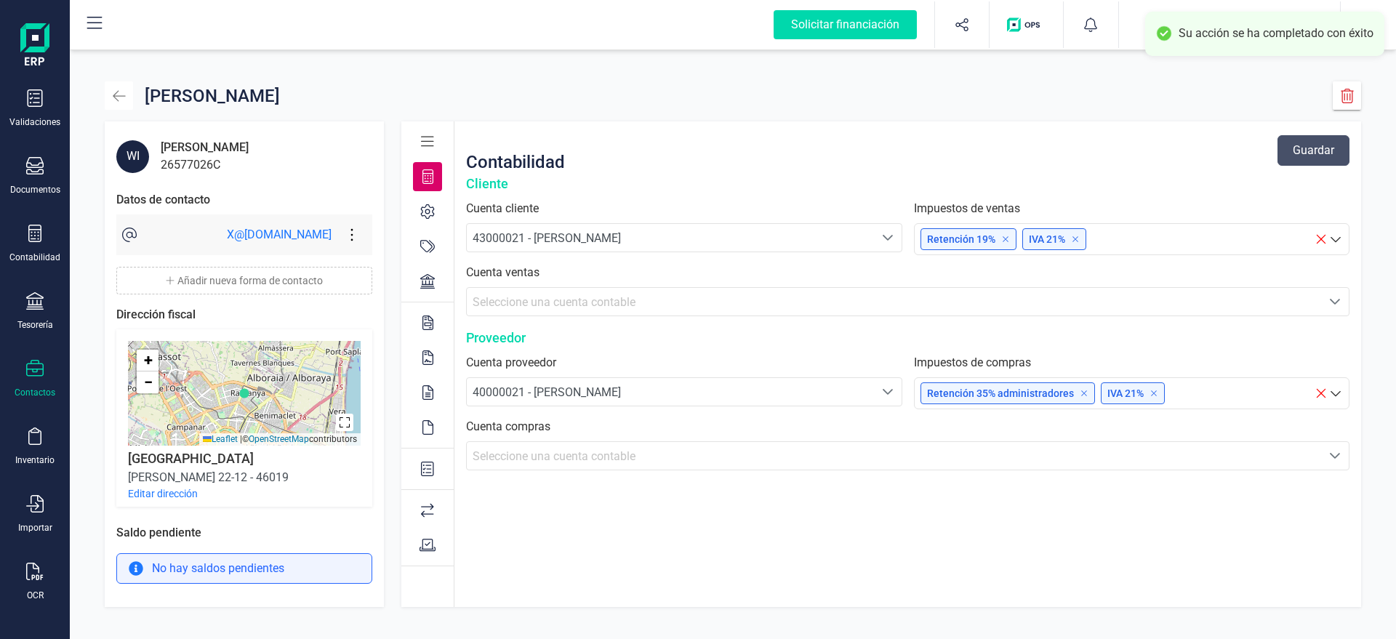
click at [129, 94] on button "button" at bounding box center [119, 95] width 28 height 28
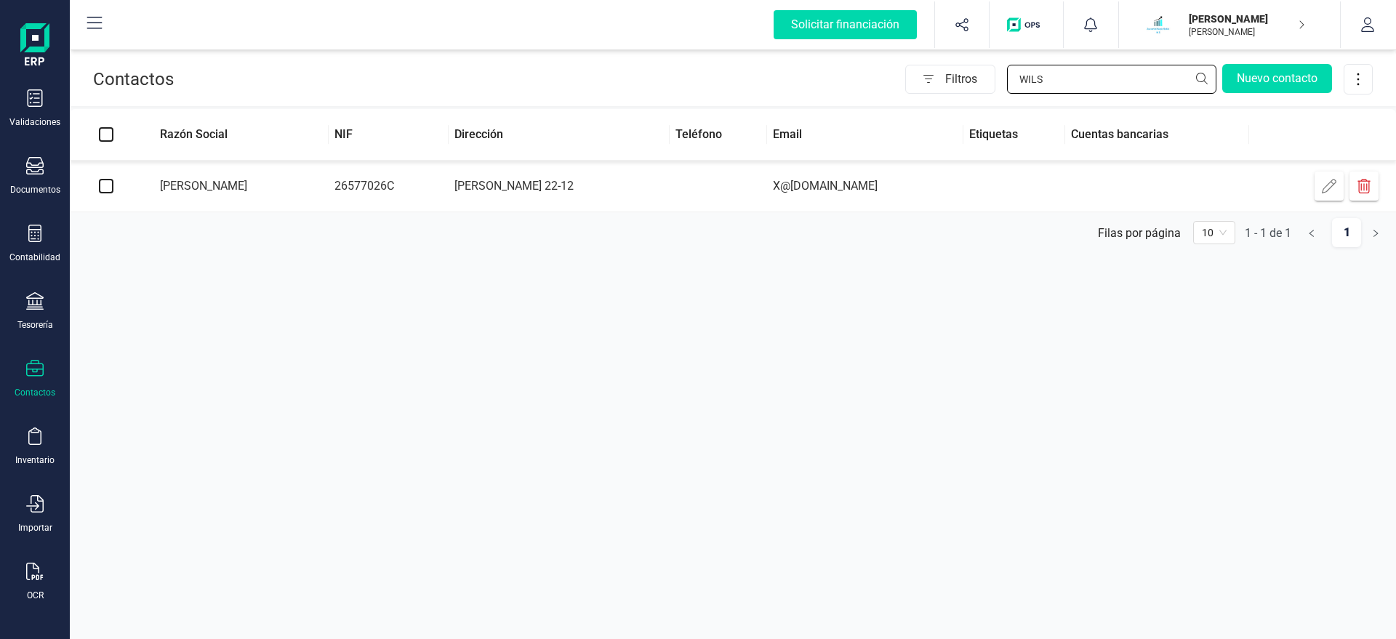
drag, startPoint x: 1097, startPoint y: 78, endPoint x: 854, endPoint y: 97, distance: 243.5
click at [1007, 94] on input "WILS" at bounding box center [1111, 79] width 209 height 29
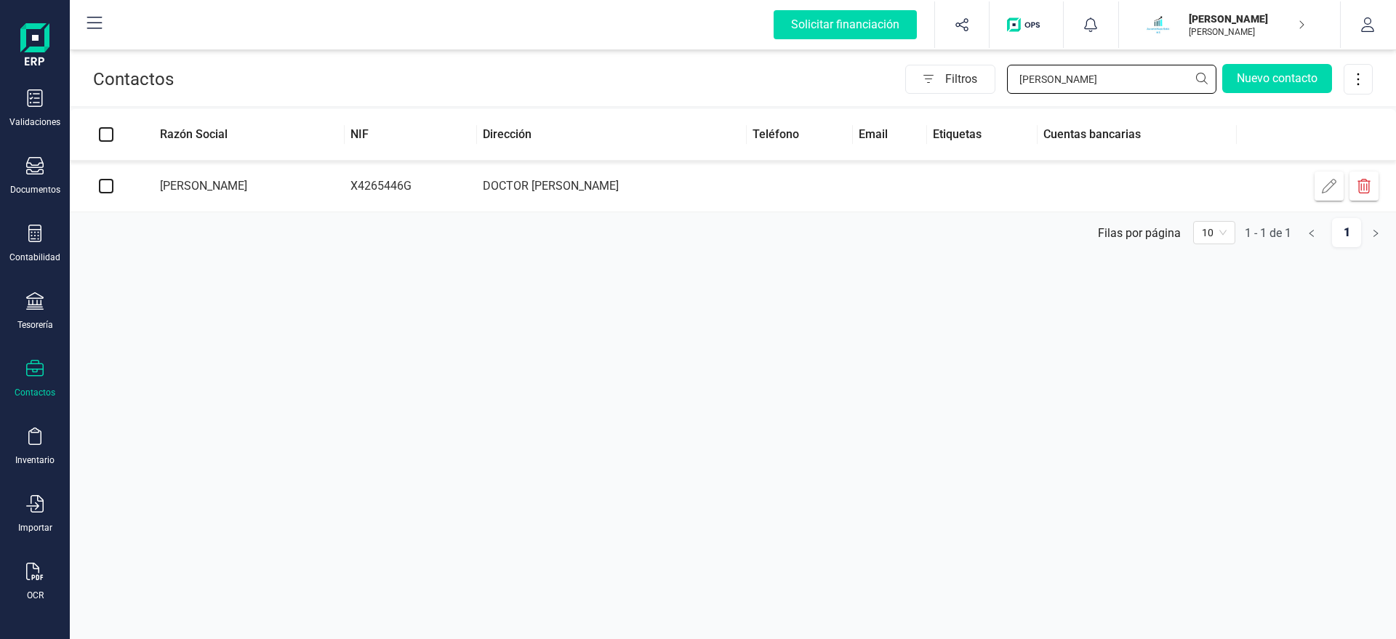
type input "GUILL"
click at [603, 189] on td "DOCTOR FLEMING" at bounding box center [612, 187] width 270 height 52
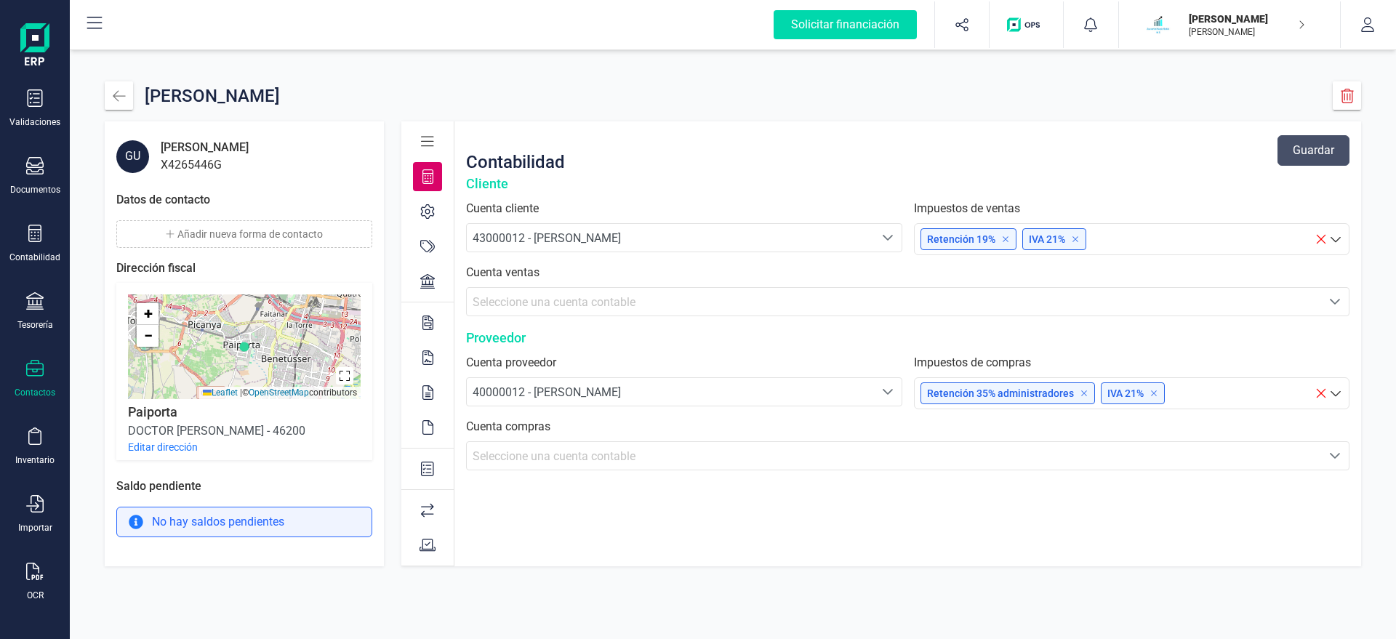
click at [207, 235] on button "Añadir nueva forma de contacto" at bounding box center [244, 234] width 256 height 28
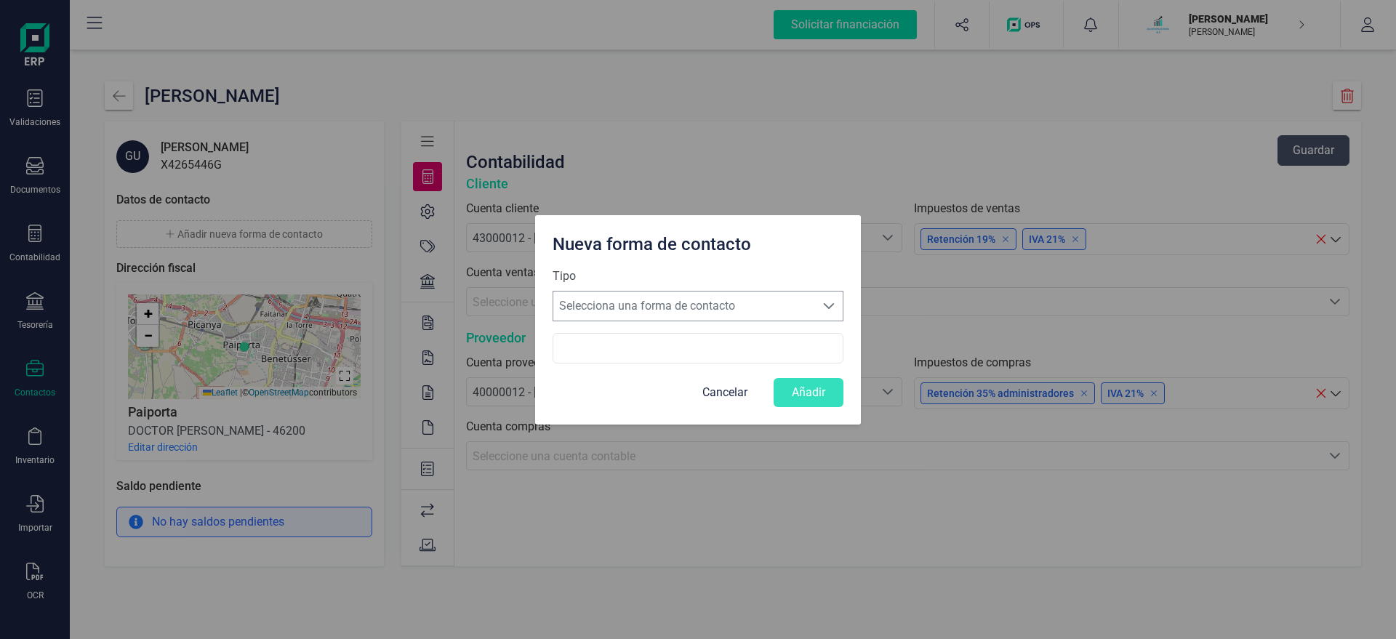
click at [585, 295] on span "Selecciona una forma de contacto" at bounding box center [684, 305] width 262 height 29
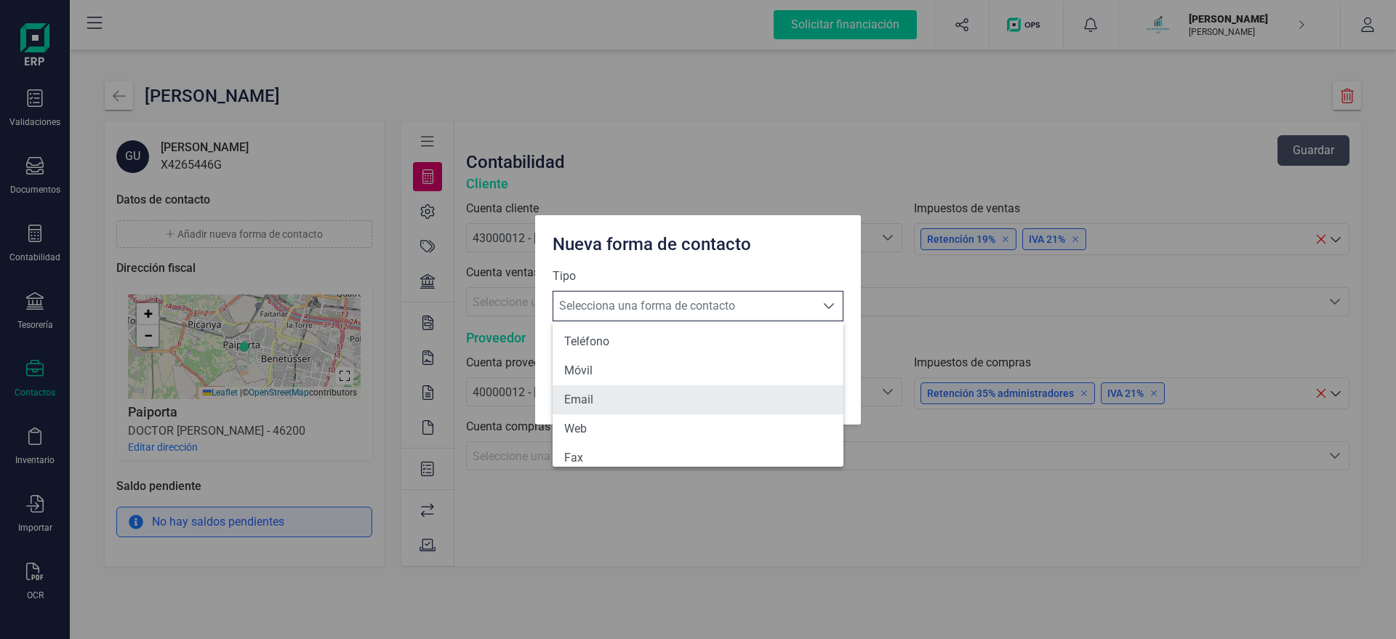
click at [590, 397] on li "Email" at bounding box center [697, 399] width 291 height 29
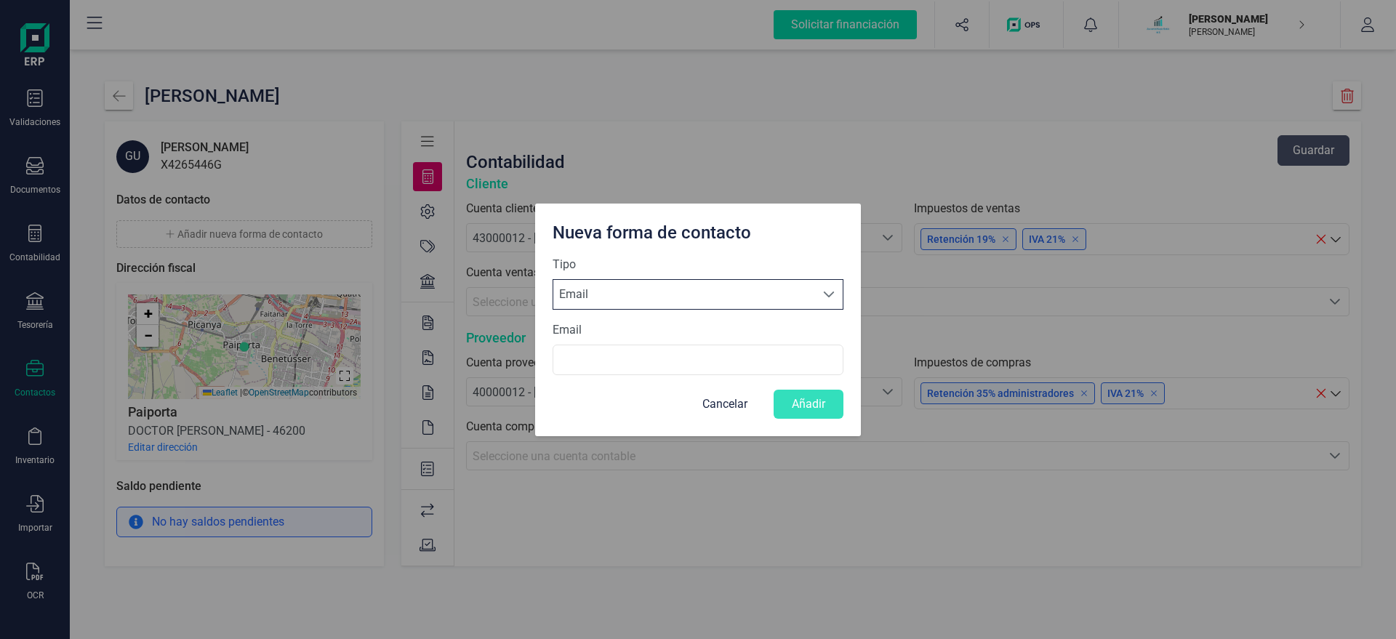
scroll to position [8, 69]
click at [606, 354] on input "Email" at bounding box center [697, 360] width 291 height 31
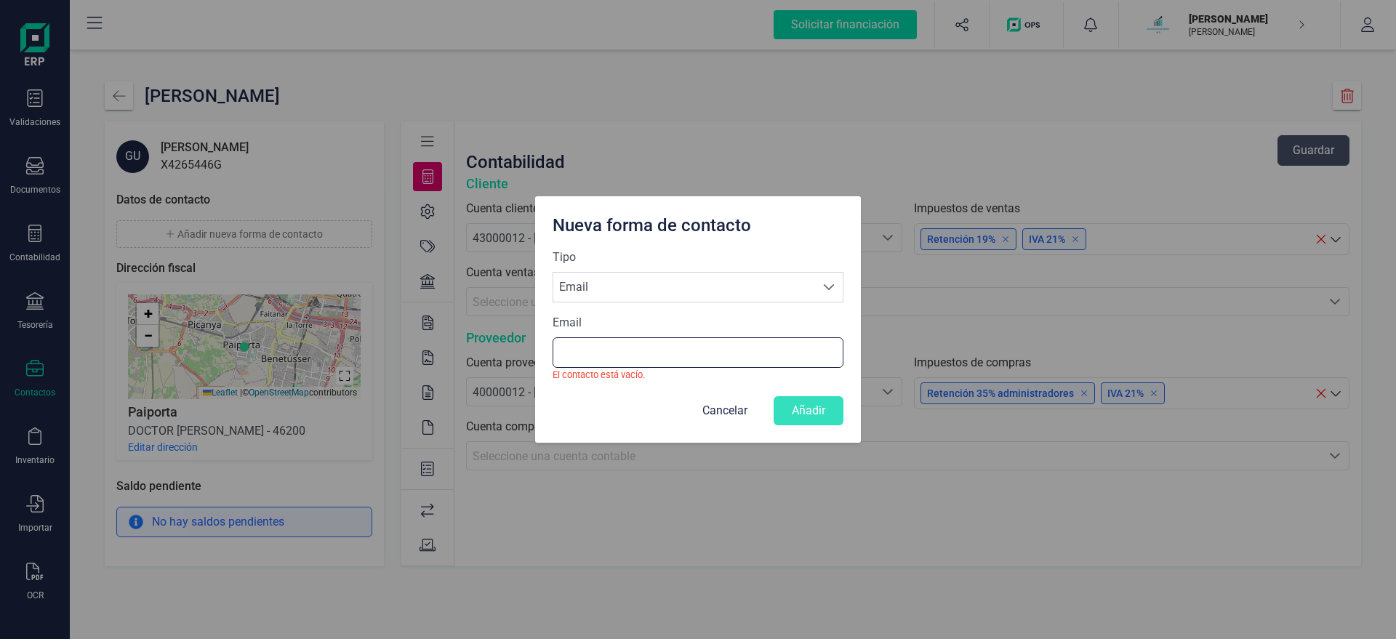
paste input "X@[DOMAIN_NAME]"
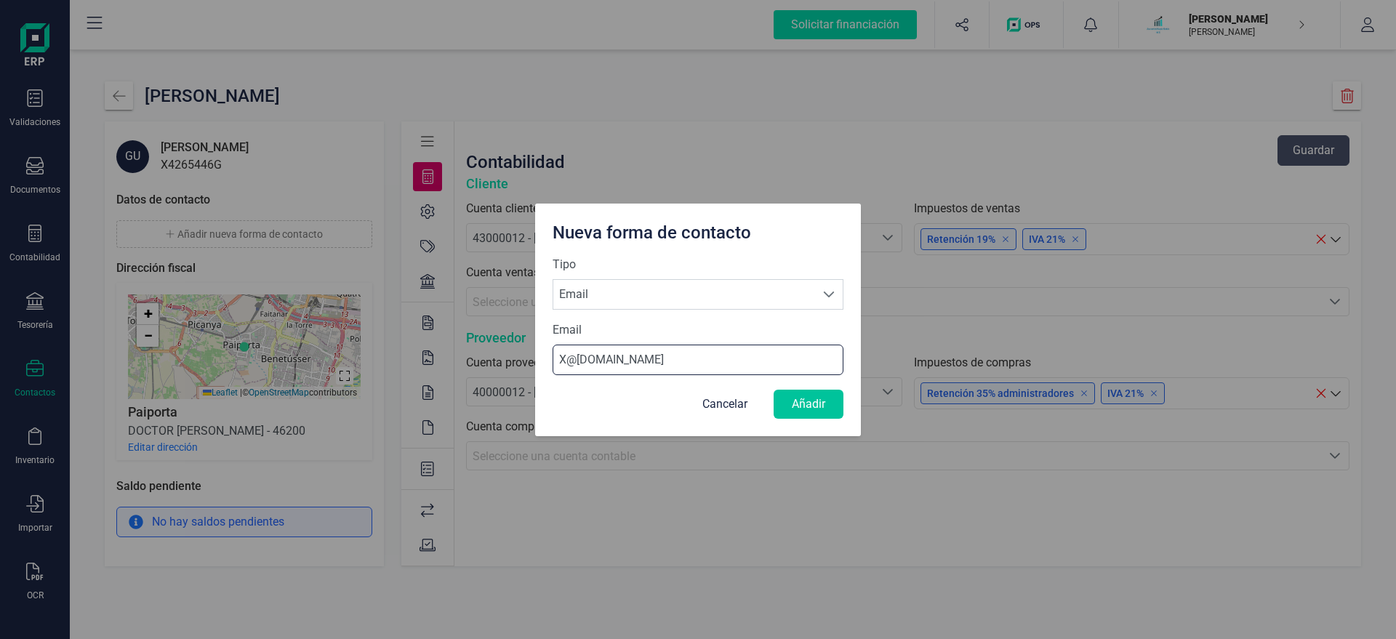
type input "X@[DOMAIN_NAME]"
click at [833, 412] on button "Añadir" at bounding box center [808, 404] width 70 height 29
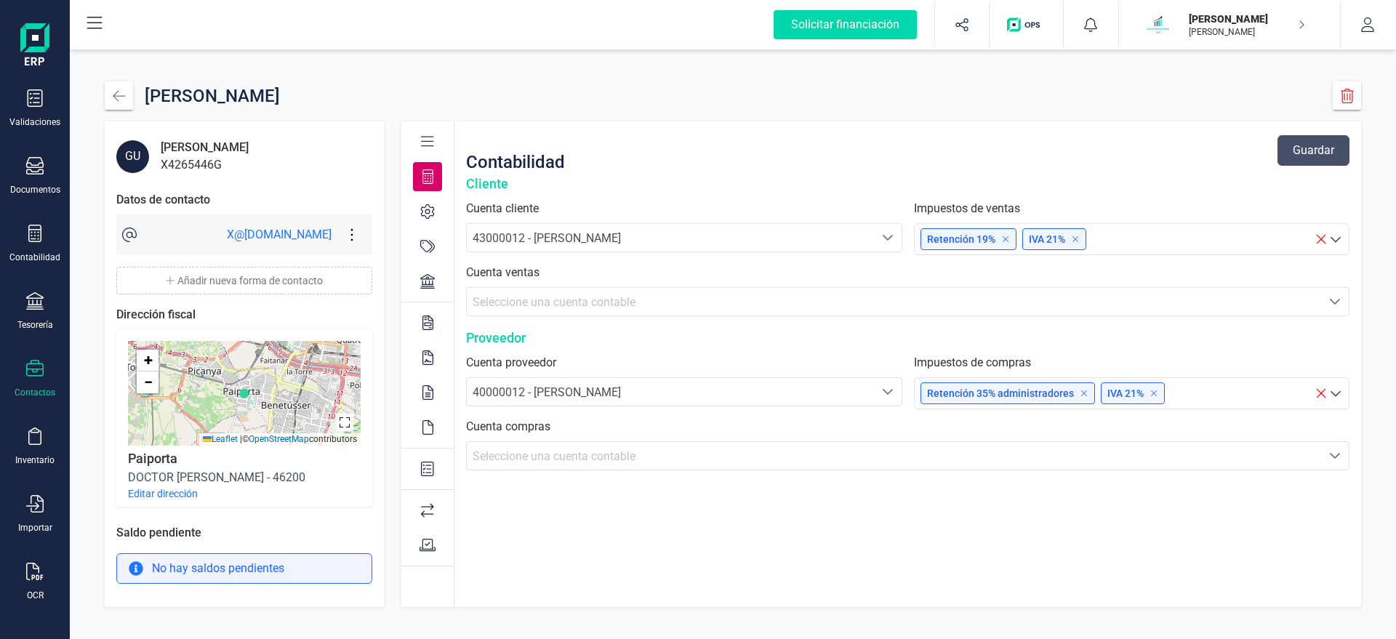
click at [174, 494] on button "Editar dirección" at bounding box center [163, 493] width 70 height 15
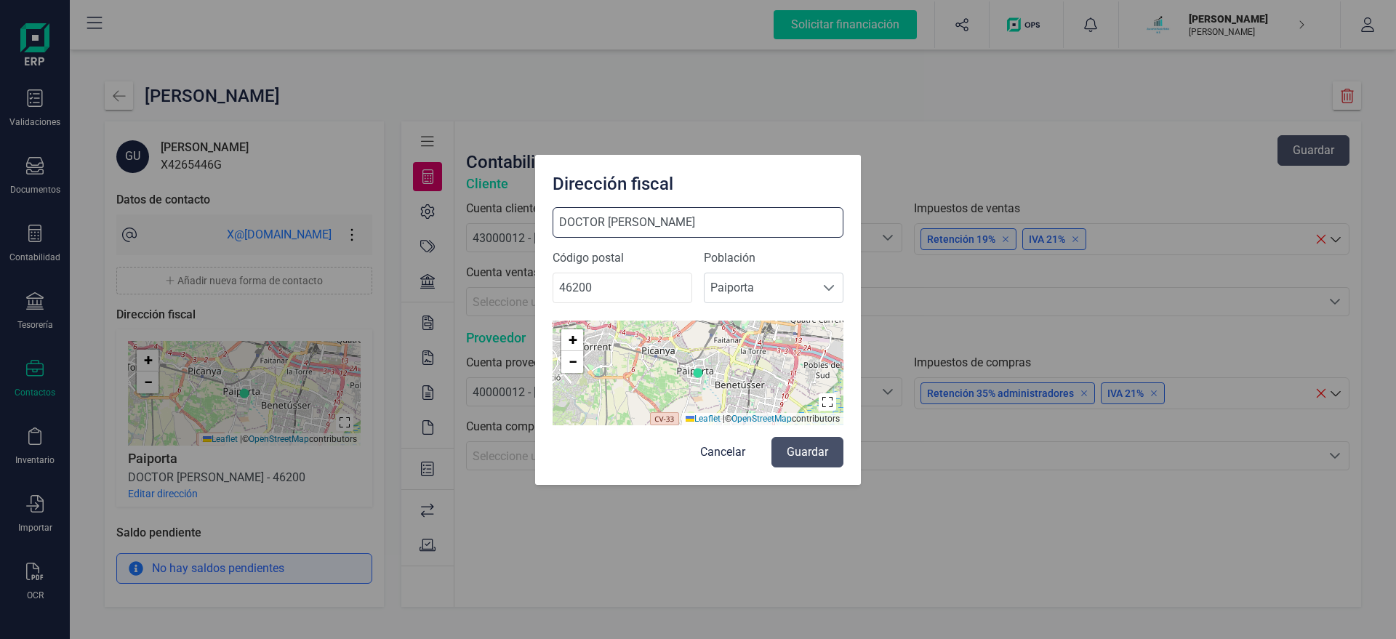
click at [706, 218] on input "DOCTOR FLEMING" at bounding box center [697, 222] width 291 height 31
type input "DOCTOR FLEMING 13-03"
click at [814, 456] on button "Guardar" at bounding box center [807, 452] width 72 height 31
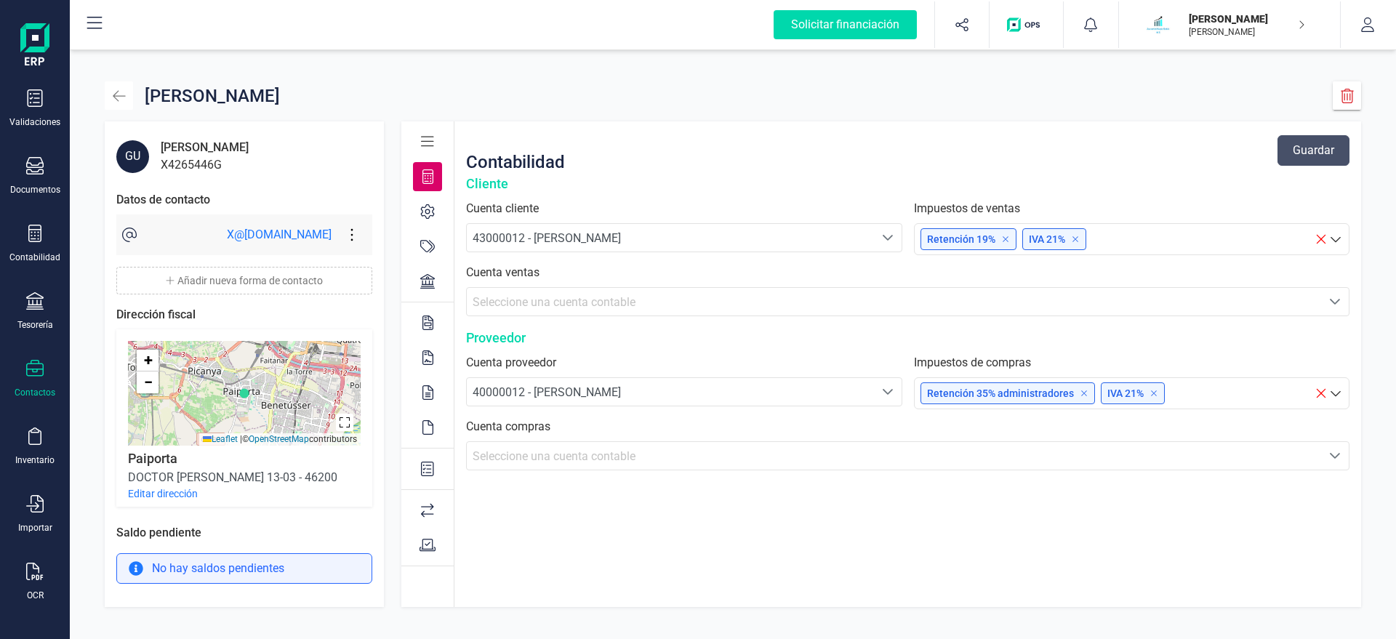
click at [118, 97] on icon "button" at bounding box center [119, 96] width 15 height 15
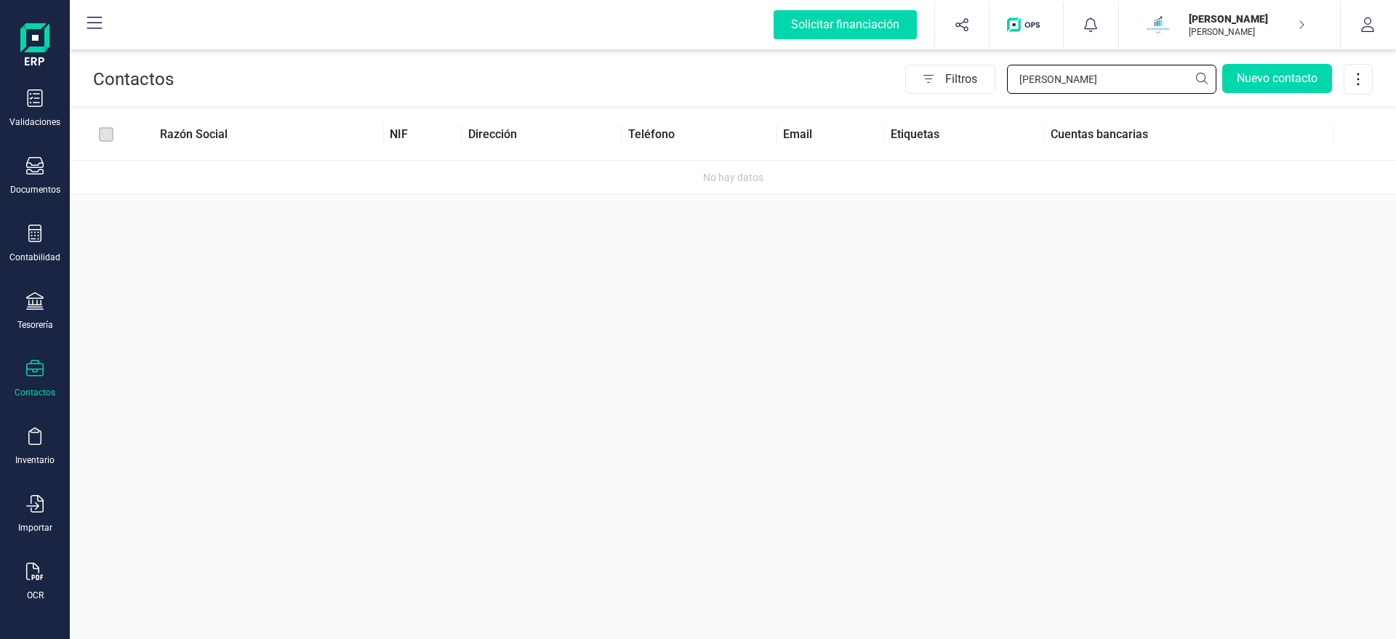
drag, startPoint x: 1079, startPoint y: 84, endPoint x: 914, endPoint y: 91, distance: 165.2
click at [1007, 91] on input "GUILL" at bounding box center [1111, 79] width 209 height 29
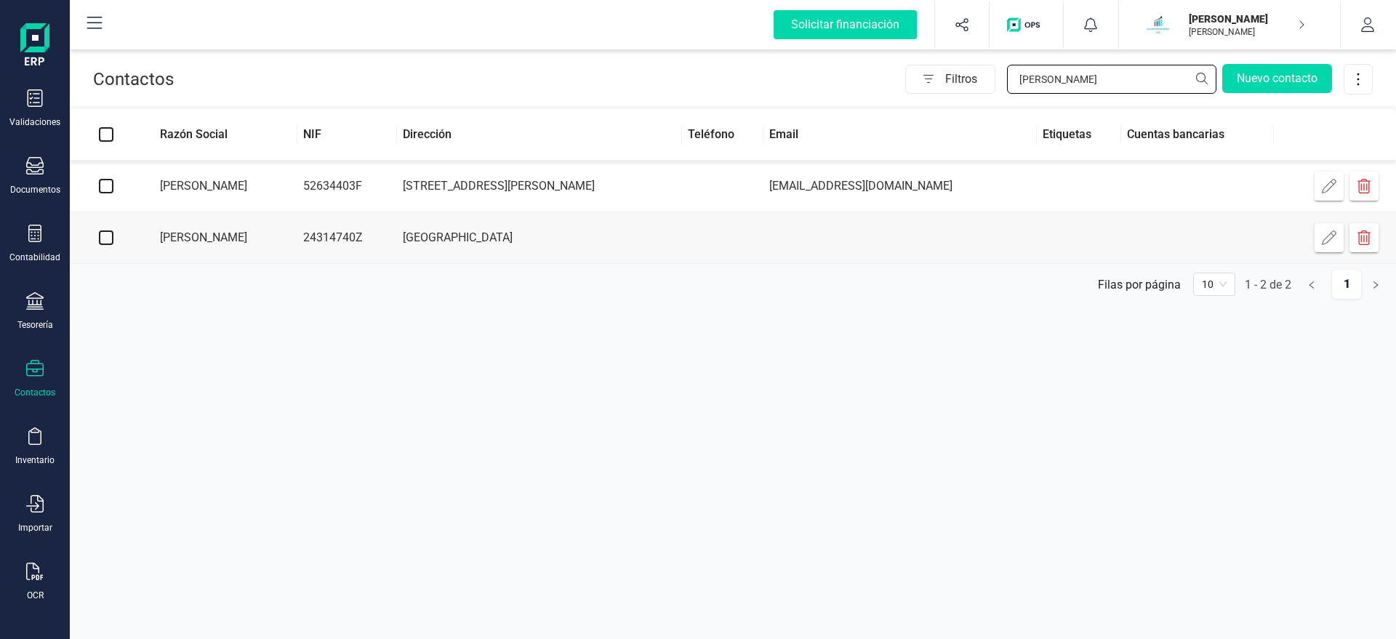
type input "RAUL"
click at [297, 178] on td "[PERSON_NAME]" at bounding box center [219, 187] width 155 height 52
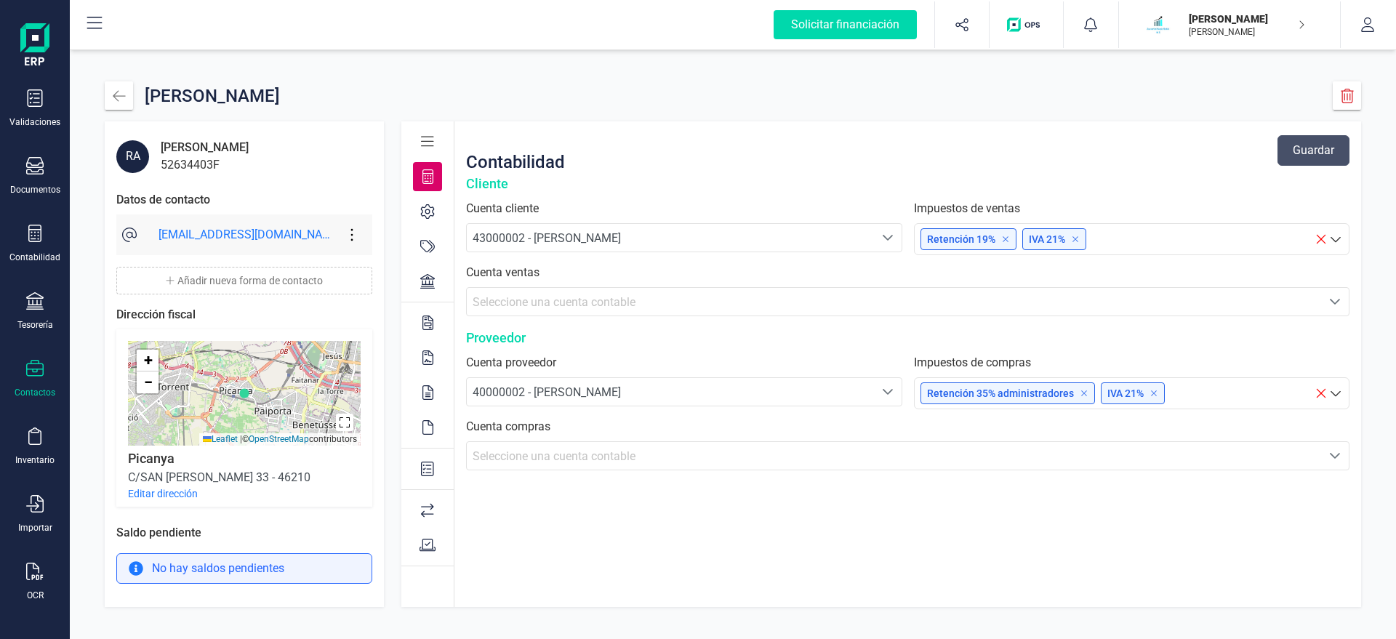
click at [350, 233] on icon at bounding box center [352, 235] width 28 height 16
click at [388, 270] on link "Editar forma de contacto" at bounding box center [430, 278] width 186 height 29
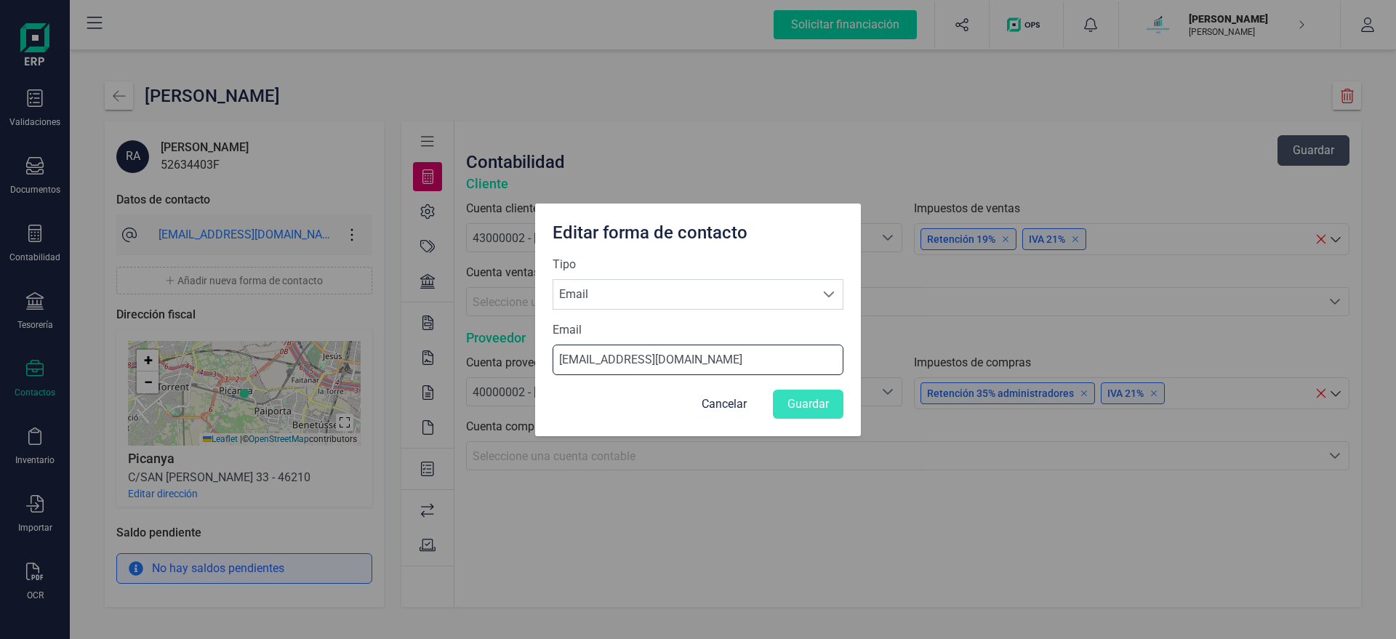
drag, startPoint x: 770, startPoint y: 365, endPoint x: 438, endPoint y: 358, distance: 331.5
click at [552, 358] on input "RAULSG43@HOTMAIL.COM" at bounding box center [697, 360] width 291 height 31
paste input "X@X"
type input "X@[DOMAIN_NAME]"
click at [809, 402] on button "Guardar" at bounding box center [808, 404] width 71 height 29
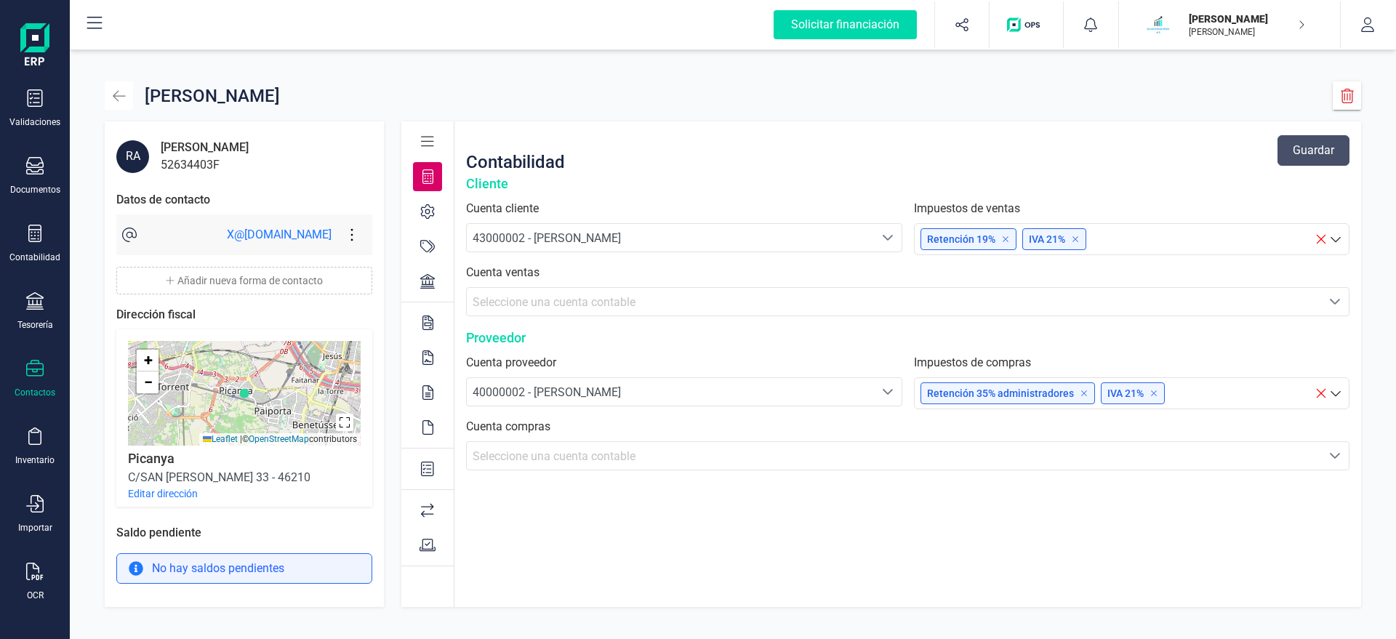
click at [129, 108] on button "button" at bounding box center [119, 95] width 28 height 28
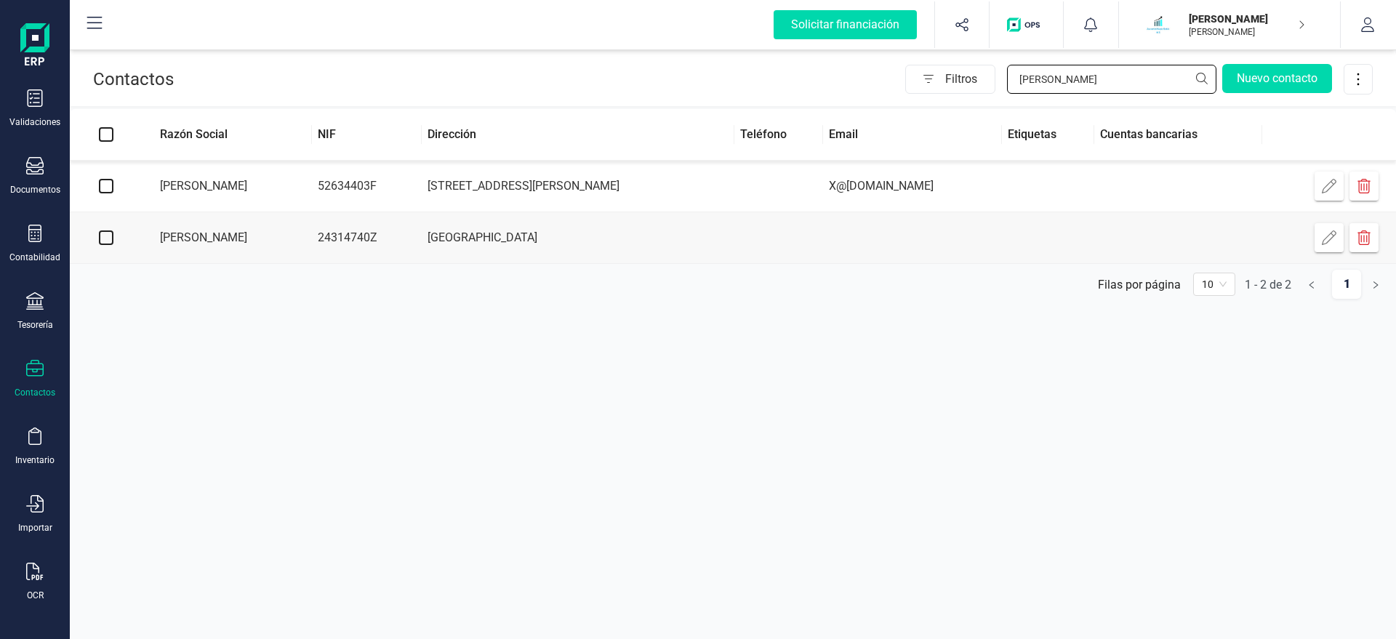
drag, startPoint x: 1060, startPoint y: 80, endPoint x: 868, endPoint y: 76, distance: 192.0
click at [1007, 76] on input "RAUL" at bounding box center [1111, 79] width 209 height 29
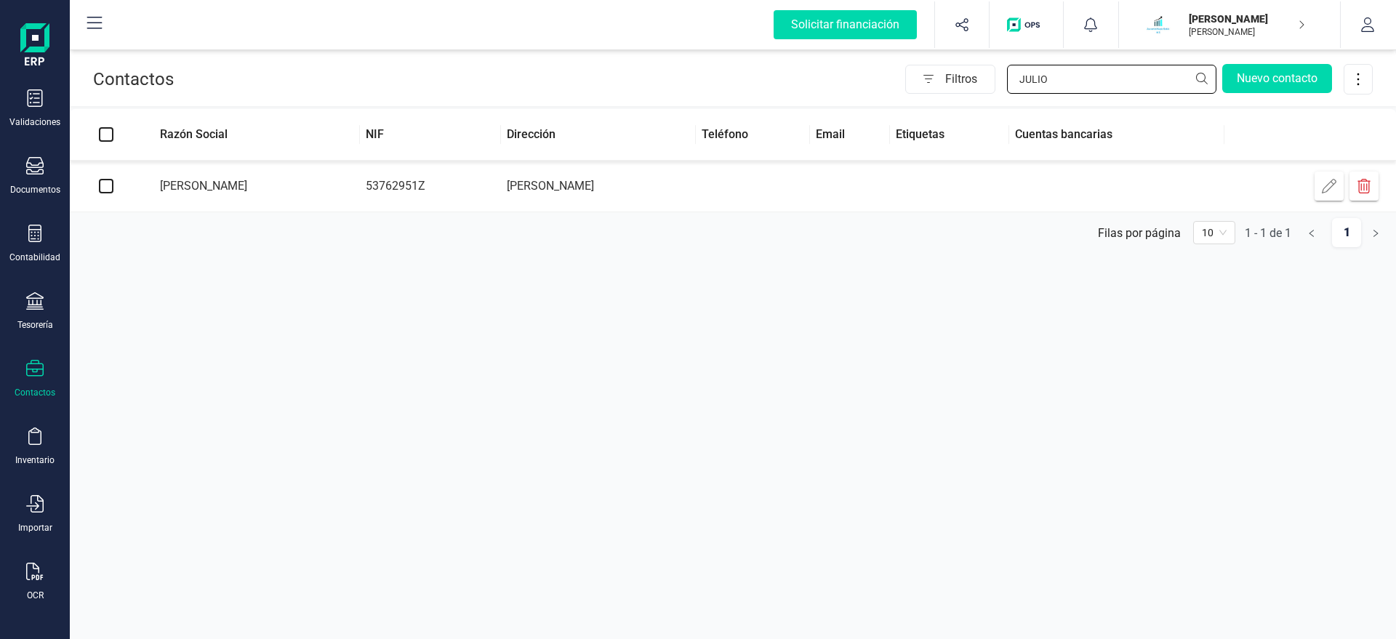
type input "JULIO"
click at [360, 190] on td "[PERSON_NAME]" at bounding box center [250, 187] width 217 height 52
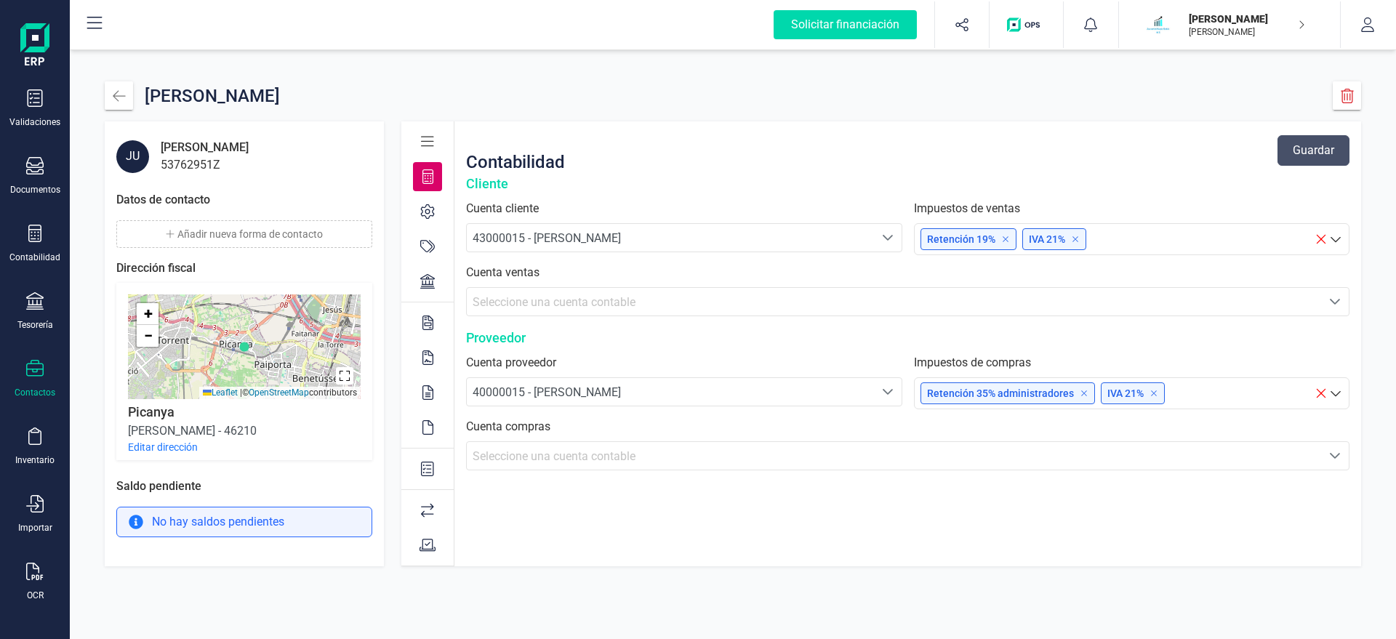
click at [236, 248] on button "Añadir nueva forma de contacto" at bounding box center [244, 234] width 256 height 28
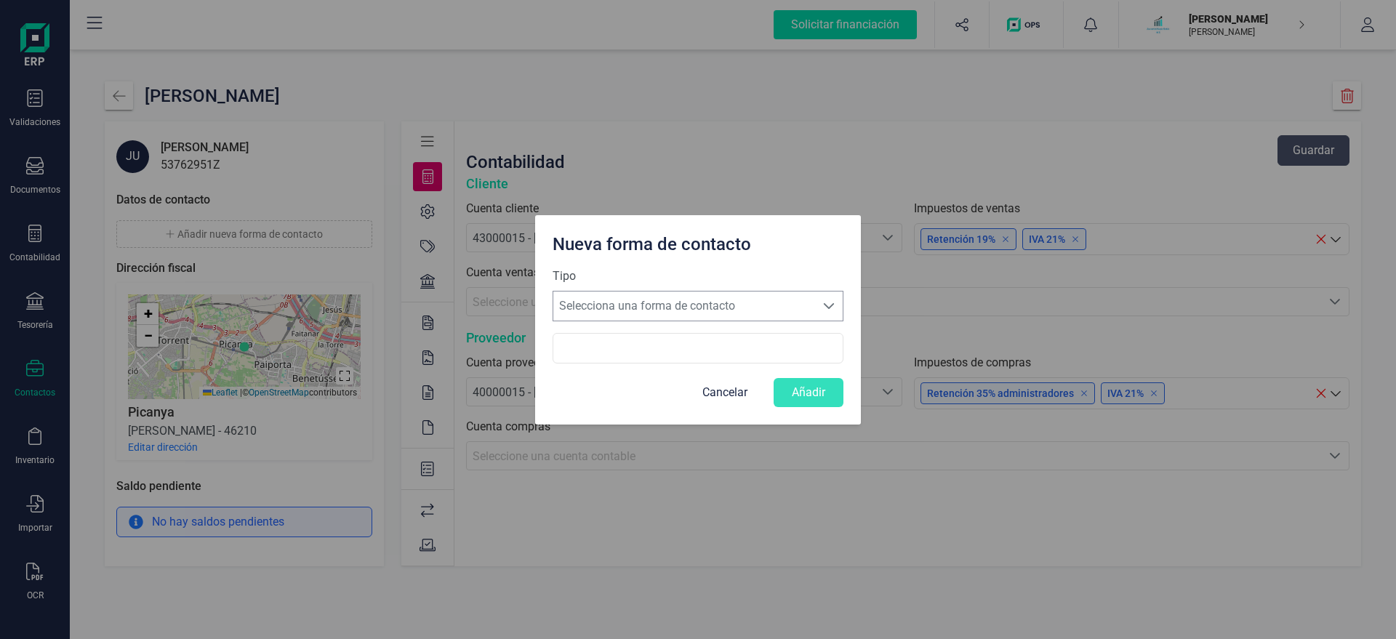
click at [628, 320] on span "Selecciona una forma de contacto" at bounding box center [684, 305] width 262 height 29
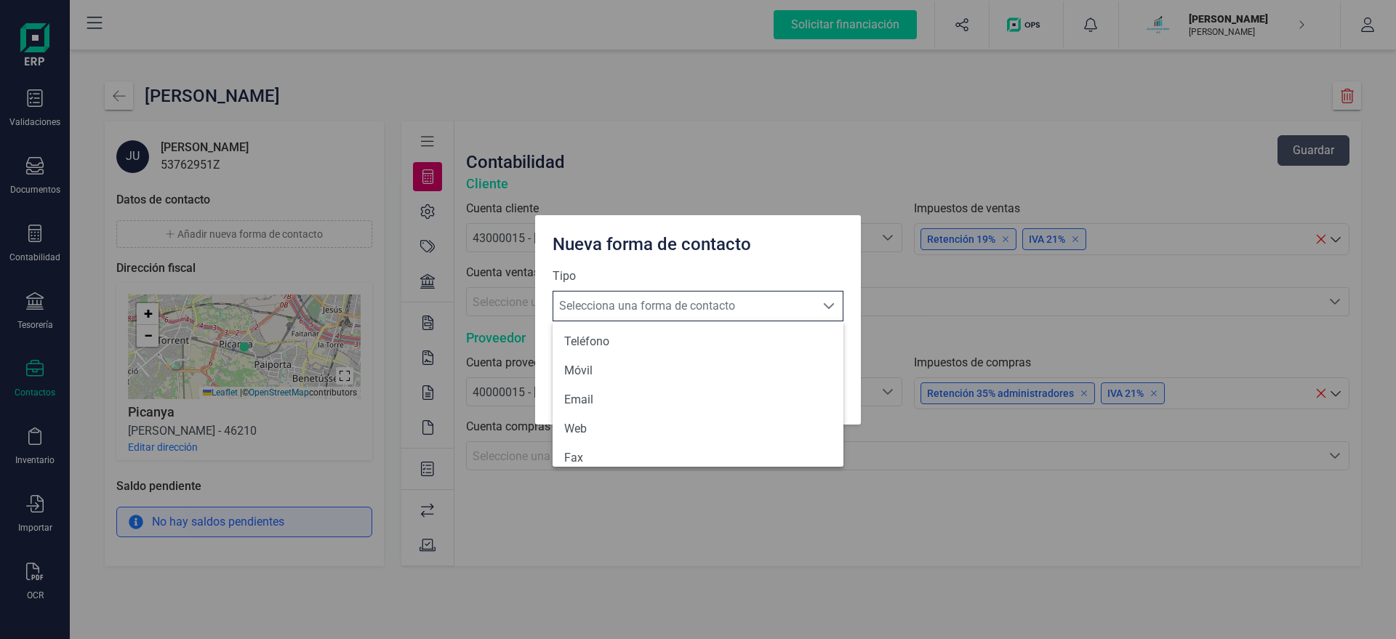
scroll to position [9, 70]
click at [587, 398] on li "Email" at bounding box center [697, 399] width 291 height 29
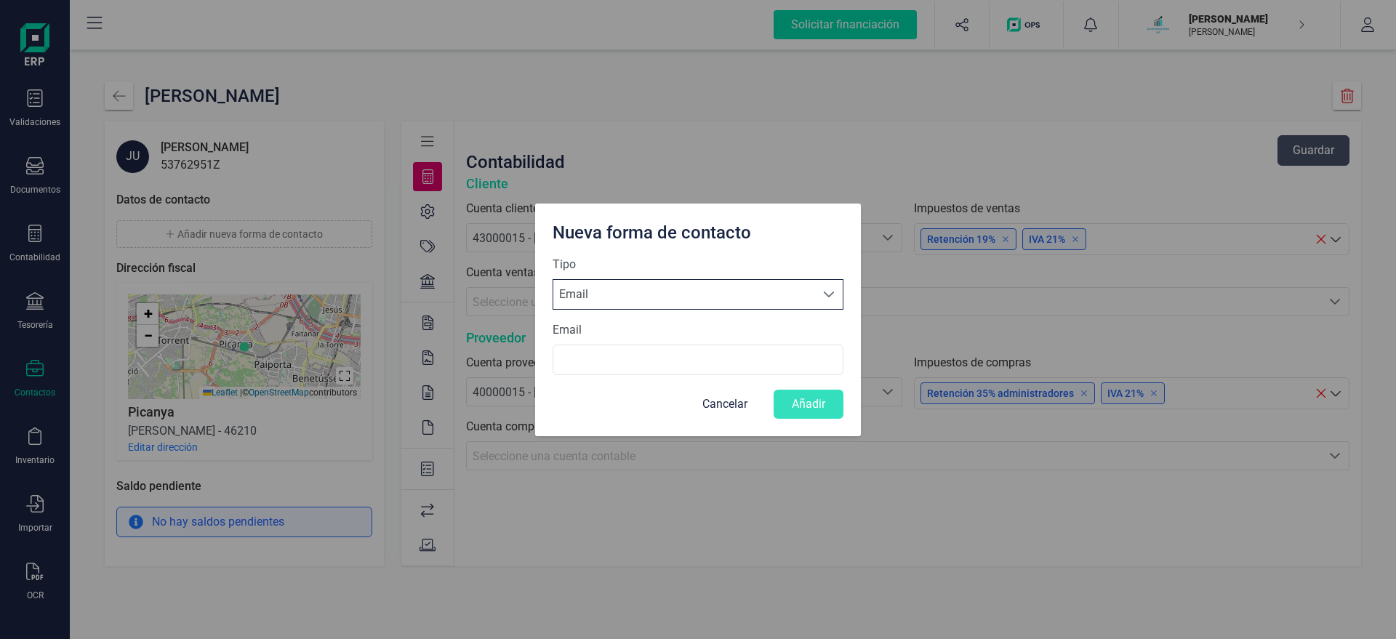
scroll to position [8, 69]
click at [600, 361] on input "Email" at bounding box center [697, 360] width 291 height 31
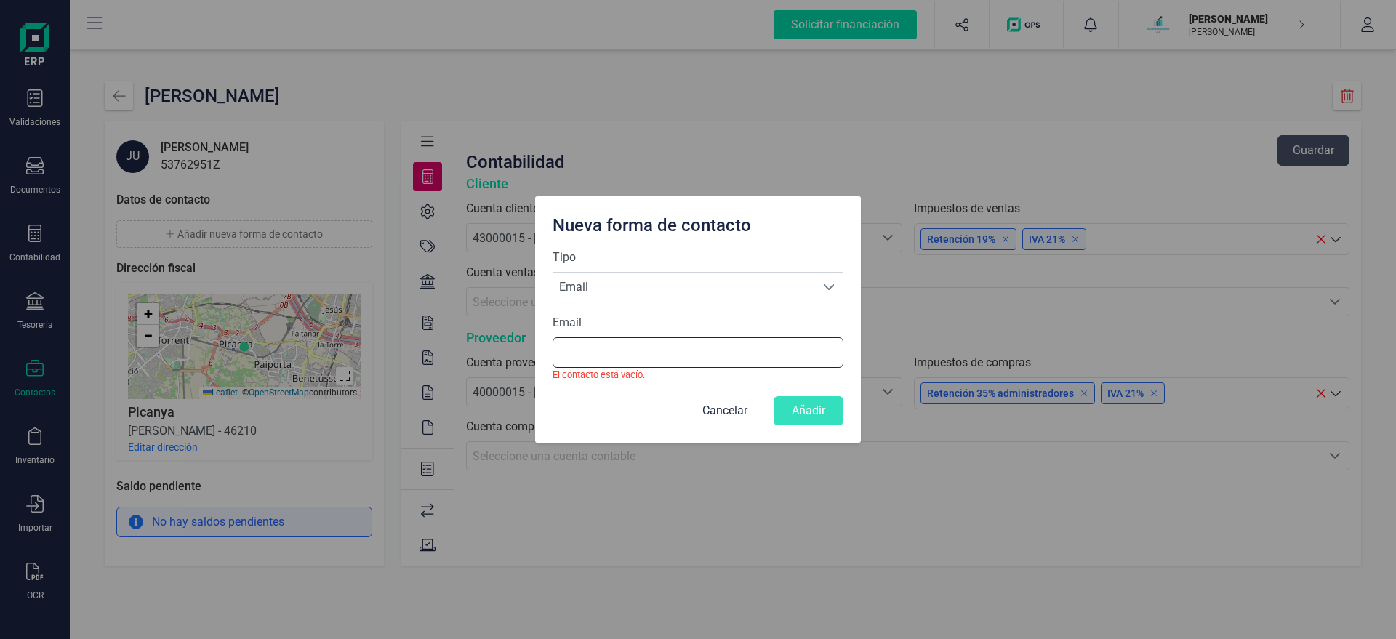
paste input "X@[DOMAIN_NAME]"
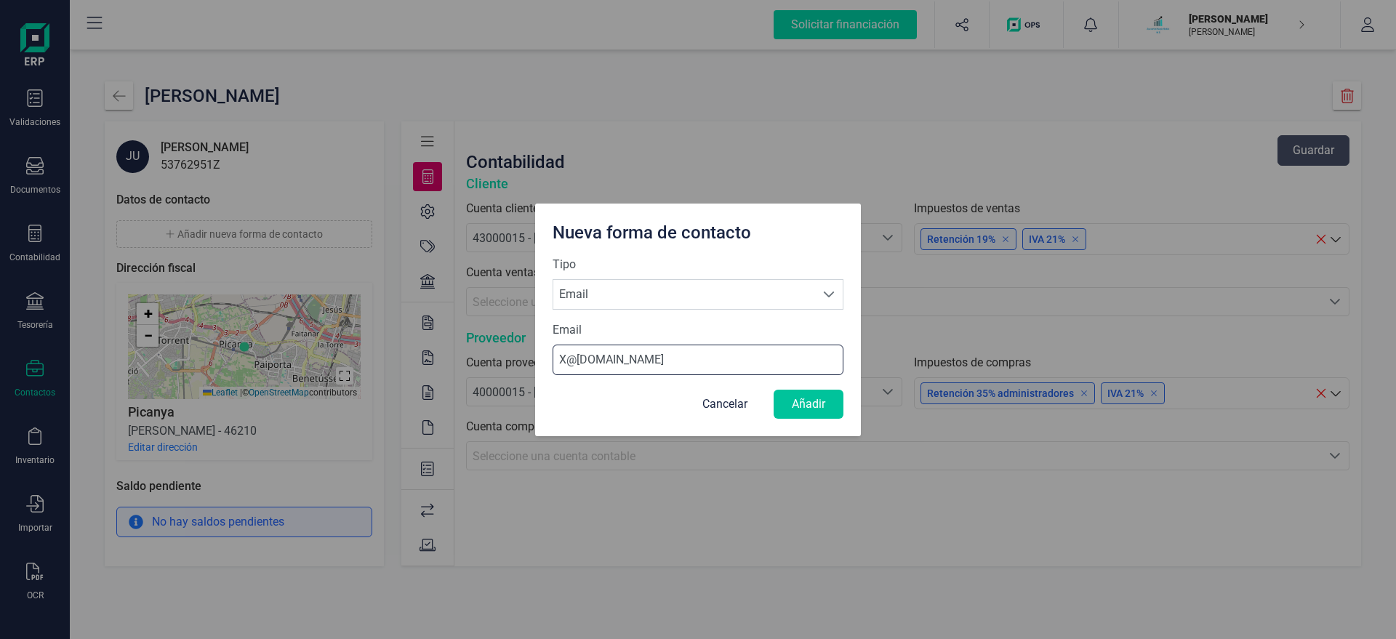
type input "X@[DOMAIN_NAME]"
click at [801, 408] on button "Añadir" at bounding box center [808, 404] width 70 height 29
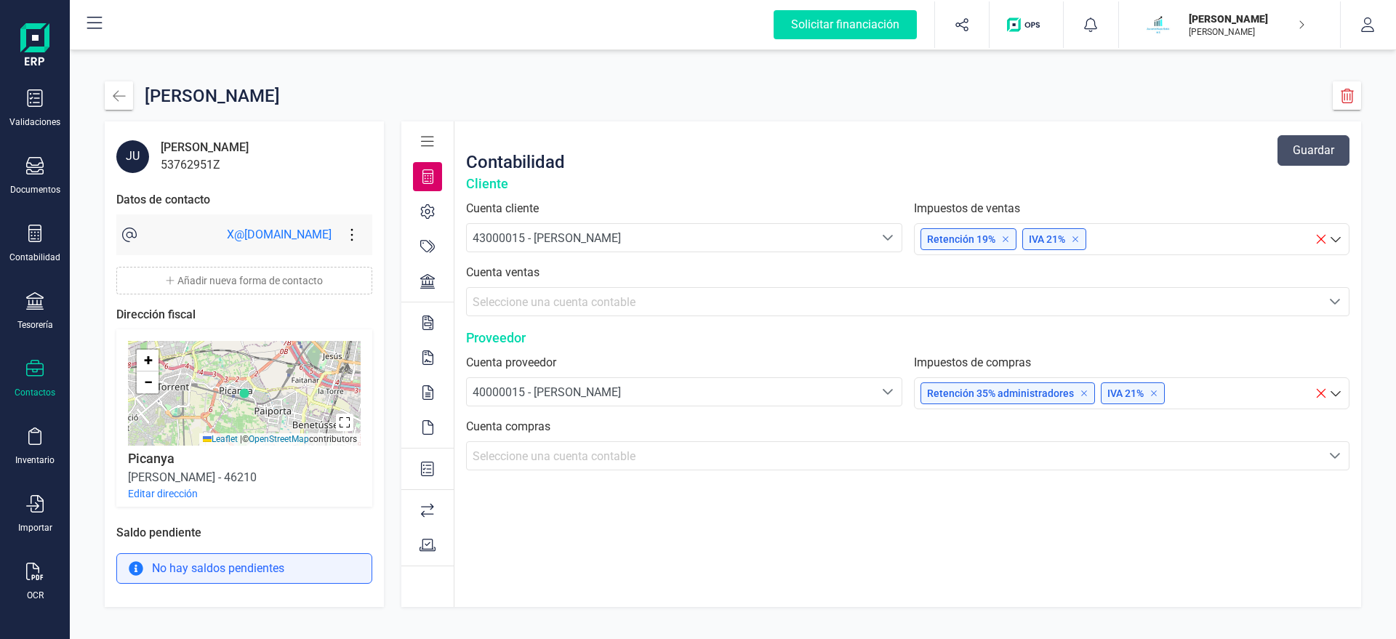
click at [162, 501] on button "Editar dirección" at bounding box center [163, 493] width 70 height 15
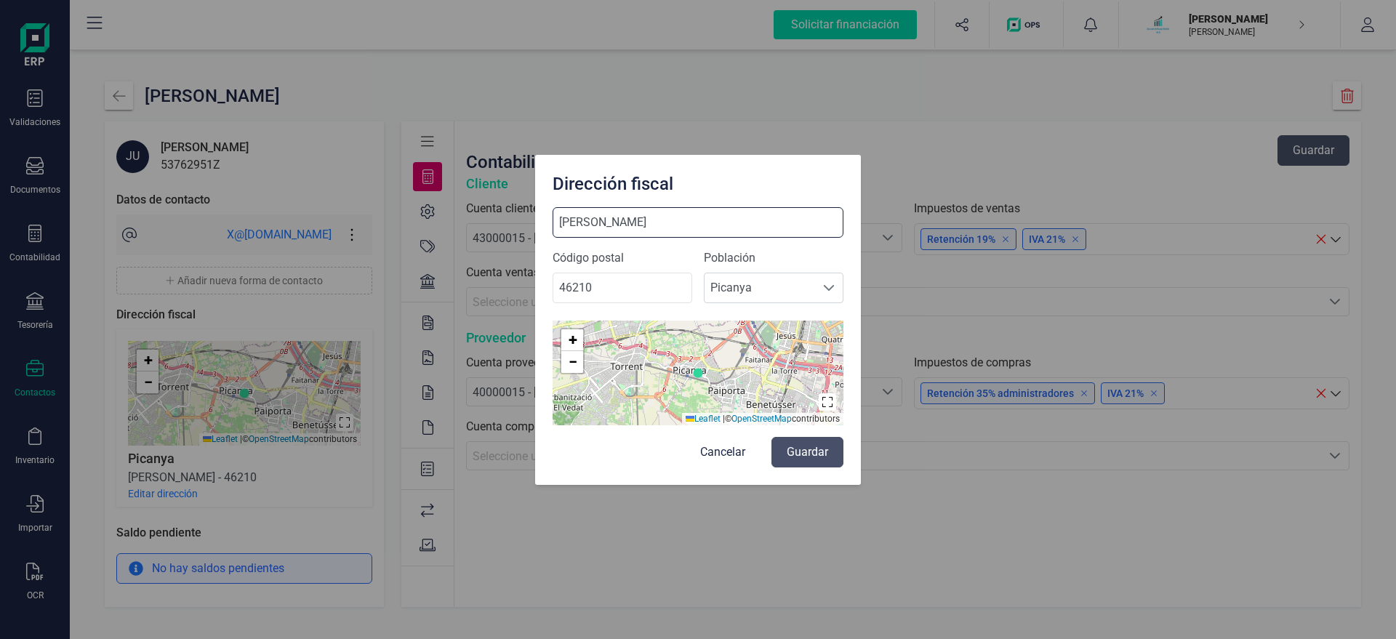
click at [699, 229] on input "CLARO ORIOLA" at bounding box center [697, 222] width 291 height 31
type input "CLARO ORIOLA 20"
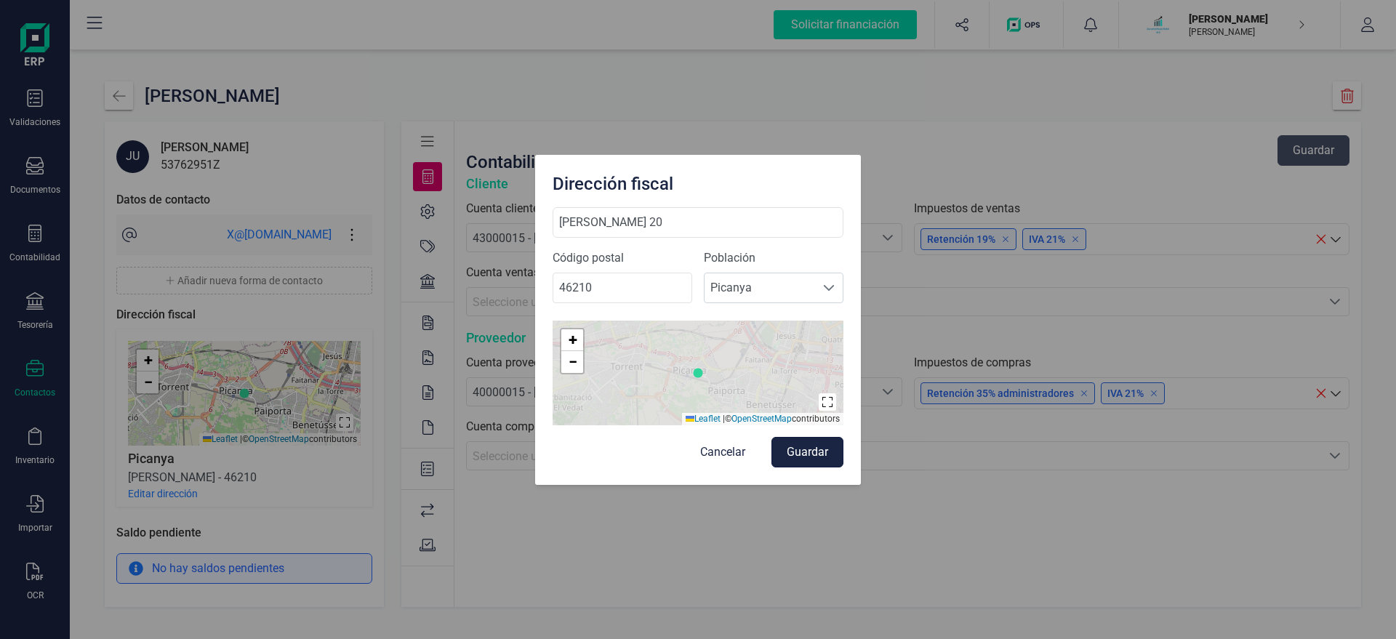
click at [810, 456] on button "Guardar" at bounding box center [807, 452] width 72 height 31
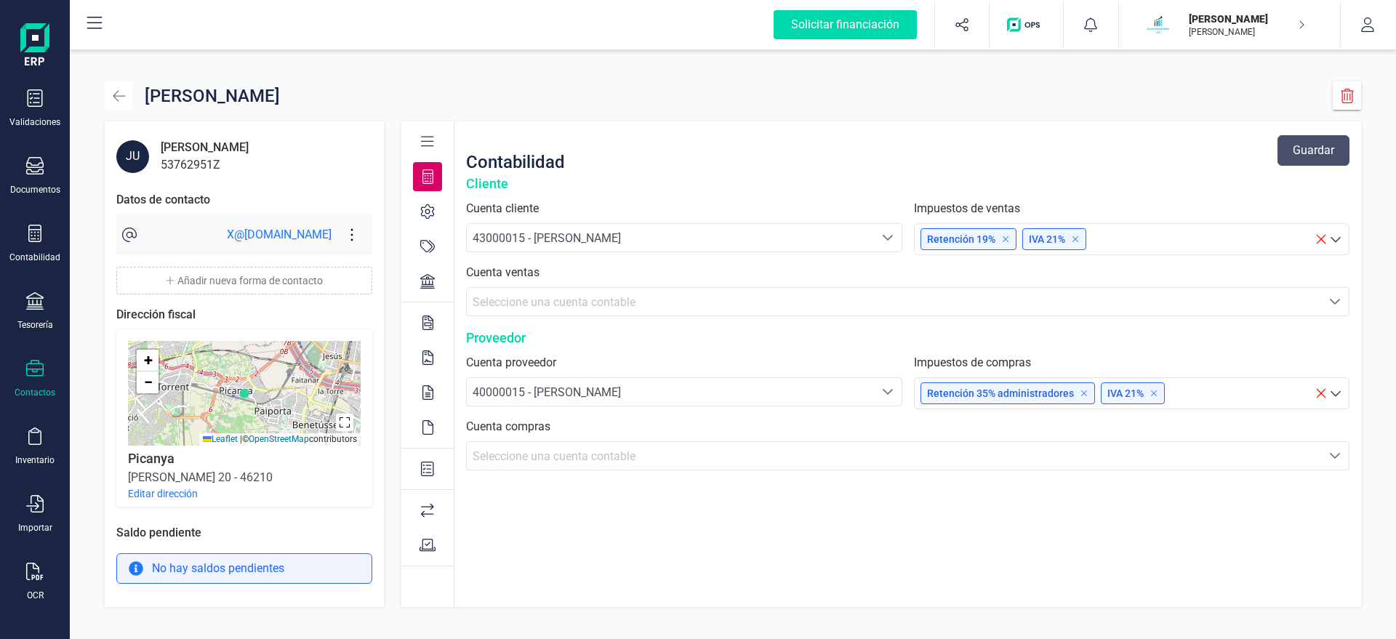
click at [118, 100] on icon "button" at bounding box center [119, 96] width 15 height 15
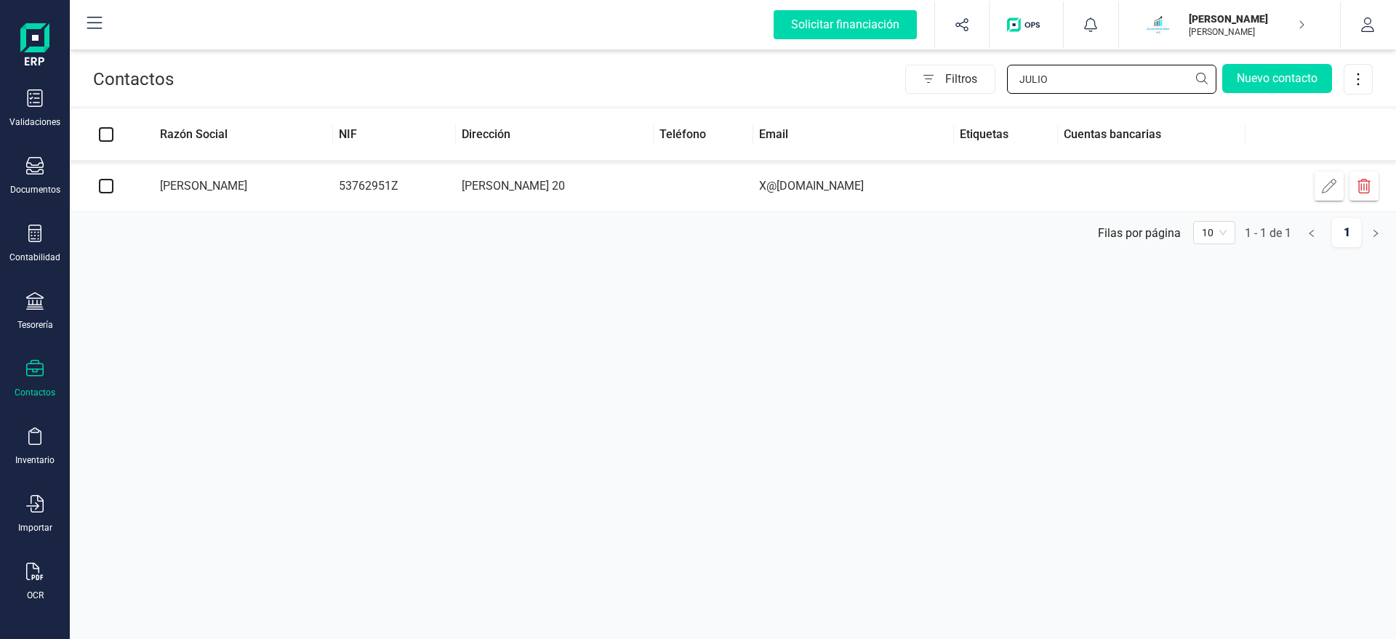
drag, startPoint x: 1039, startPoint y: 86, endPoint x: 876, endPoint y: 105, distance: 163.9
click at [1007, 94] on input "JULIO" at bounding box center [1111, 79] width 209 height 29
type input "DIEG"
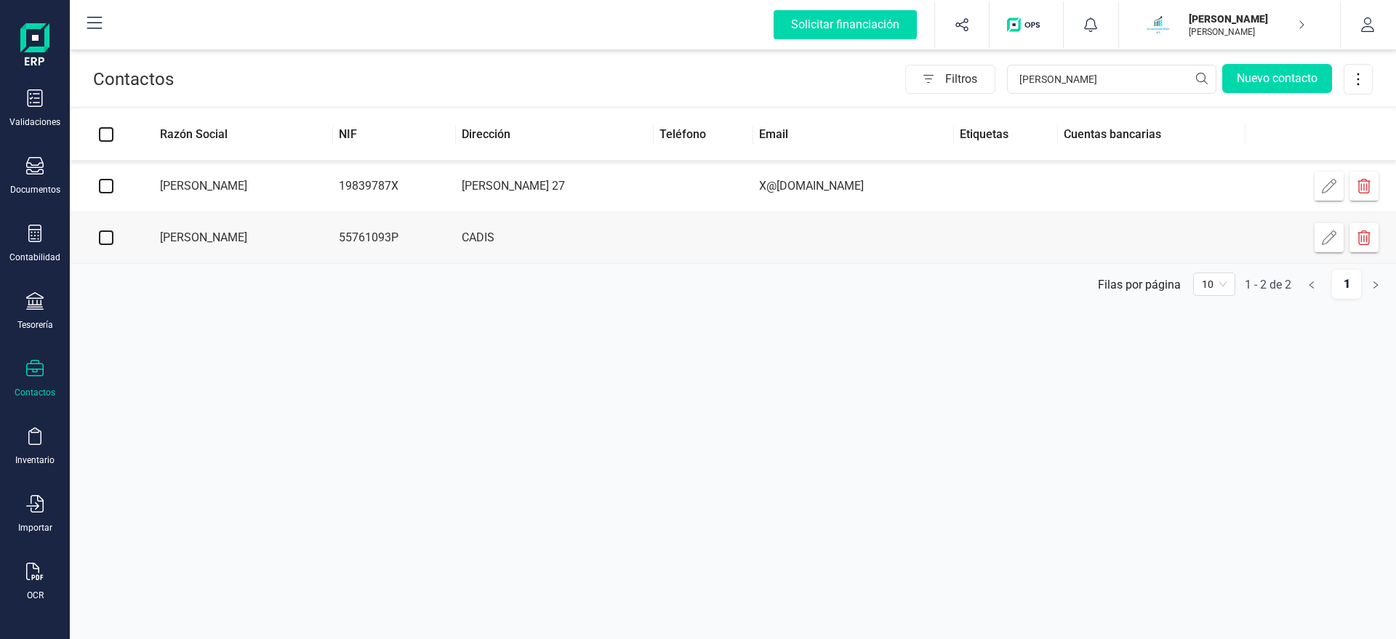
click at [311, 238] on td "[PERSON_NAME]" at bounding box center [237, 238] width 190 height 52
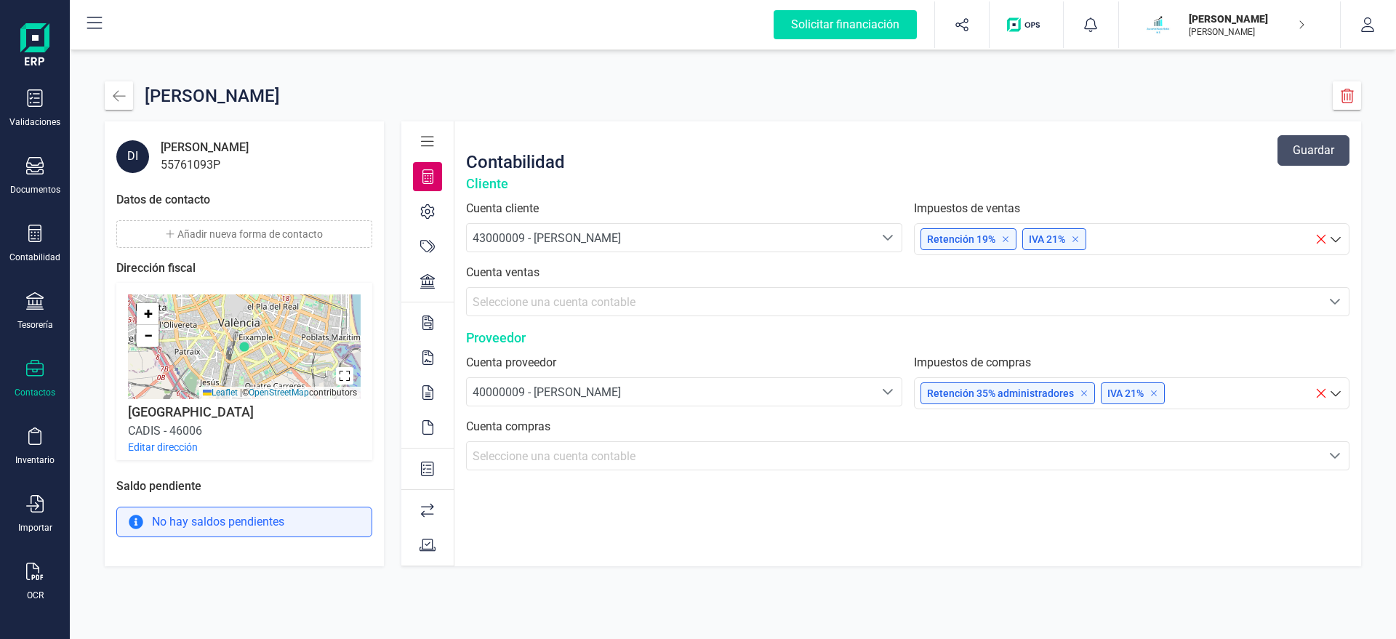
click at [166, 449] on button "Editar dirección" at bounding box center [163, 447] width 70 height 15
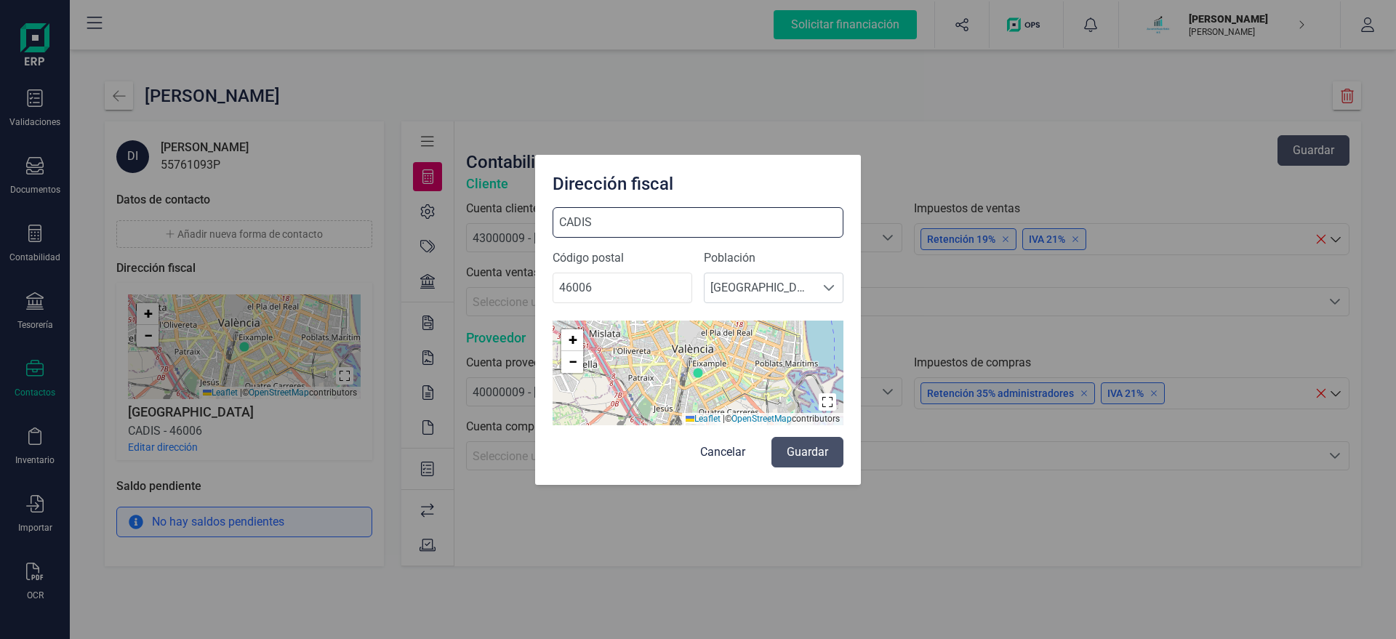
click at [645, 224] on input "CADIS" at bounding box center [697, 222] width 291 height 31
type input "CADIS 22"
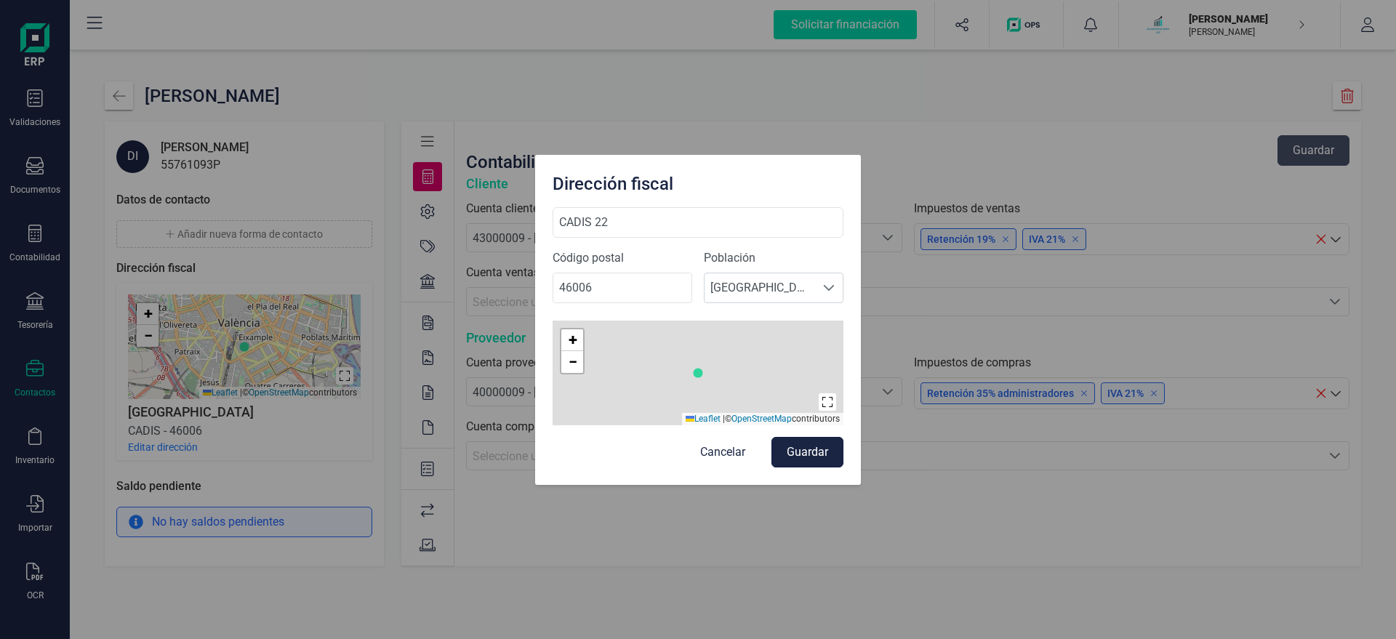
click at [810, 451] on button "Guardar" at bounding box center [807, 452] width 72 height 31
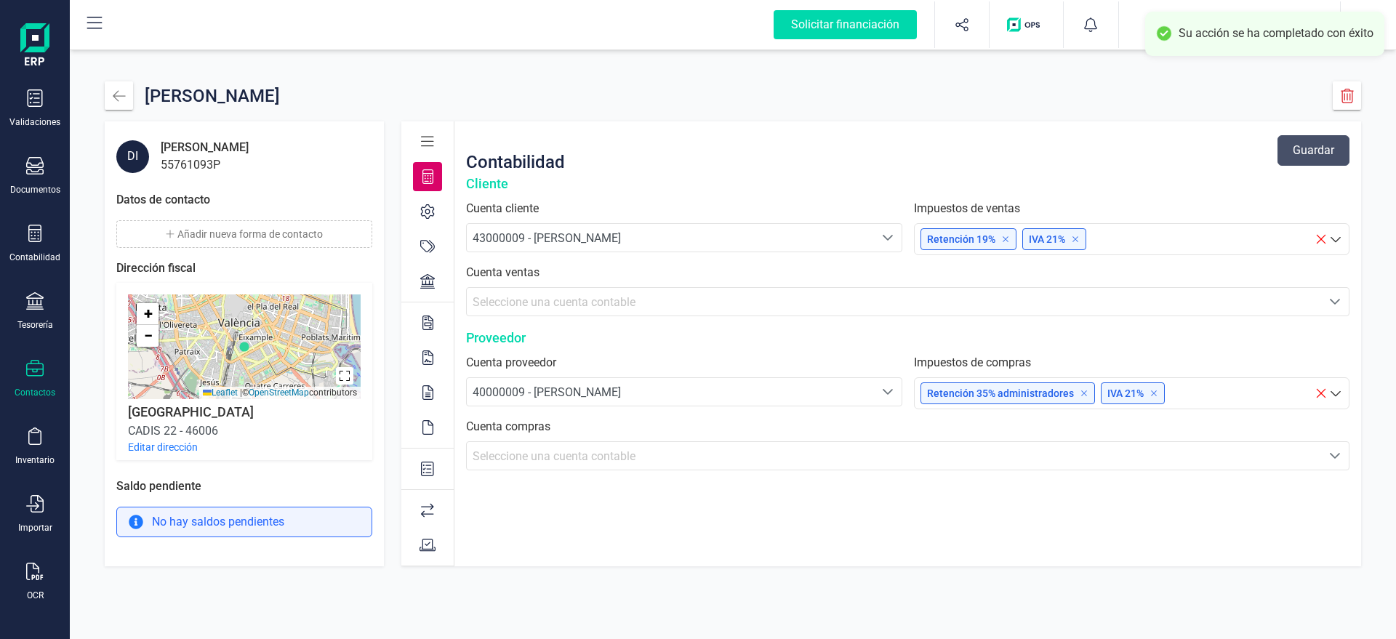
click at [204, 225] on button "Añadir nueva forma de contacto" at bounding box center [244, 234] width 256 height 28
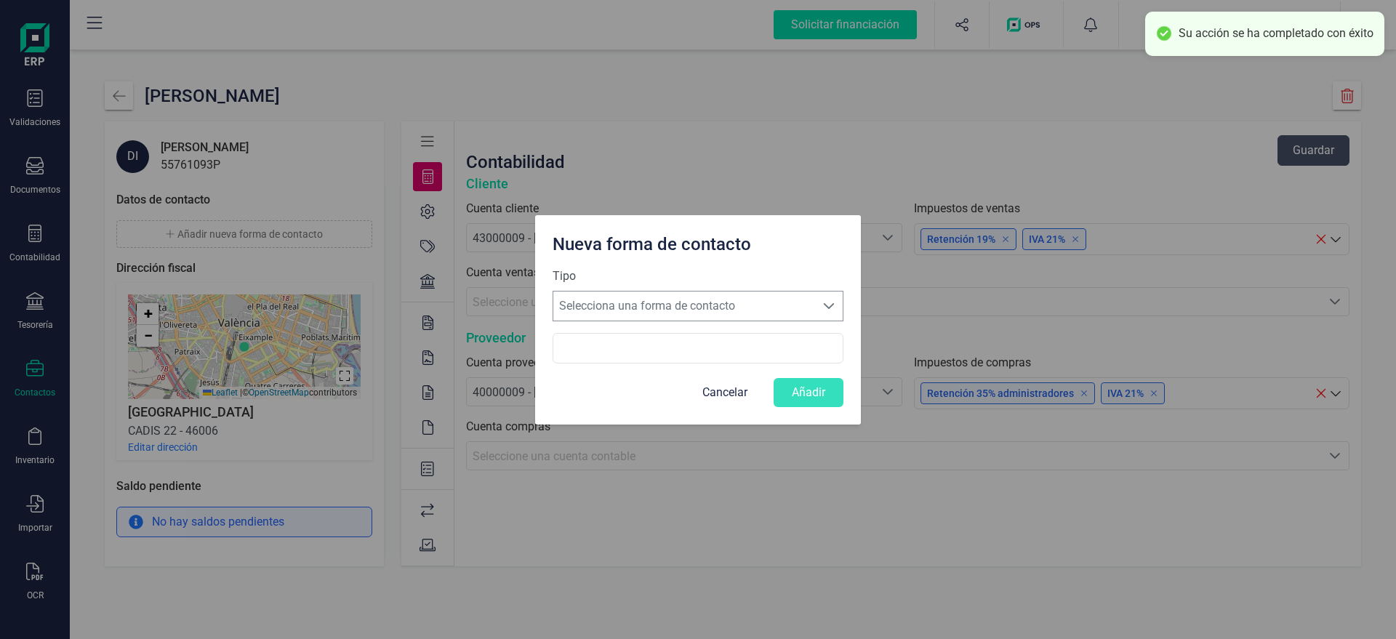
click at [579, 298] on span "Selecciona una forma de contacto" at bounding box center [684, 305] width 262 height 29
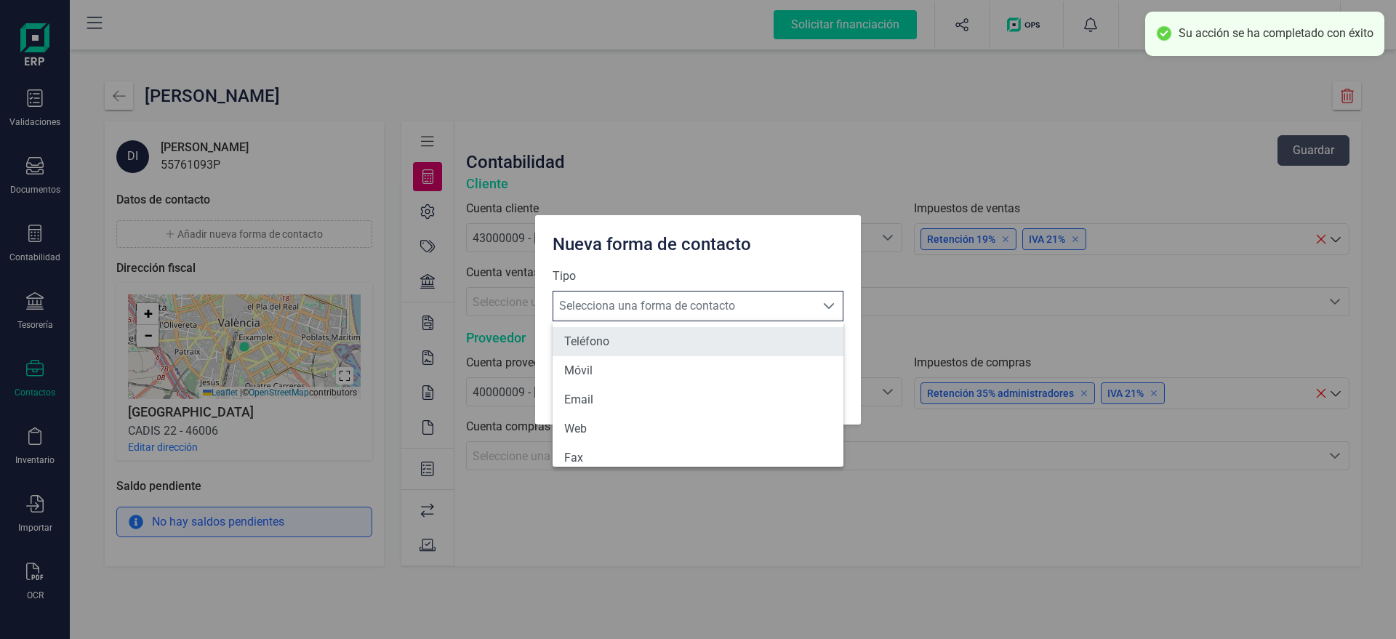
scroll to position [9, 70]
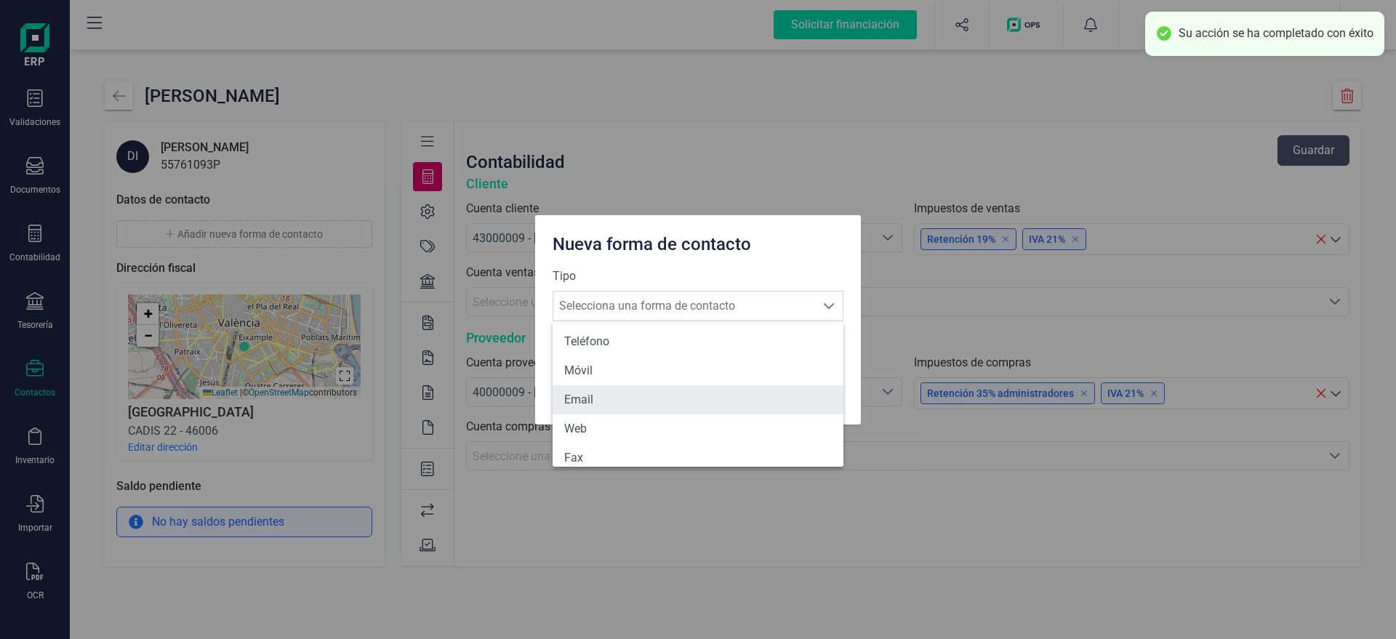
click at [586, 410] on li "Email" at bounding box center [697, 399] width 291 height 29
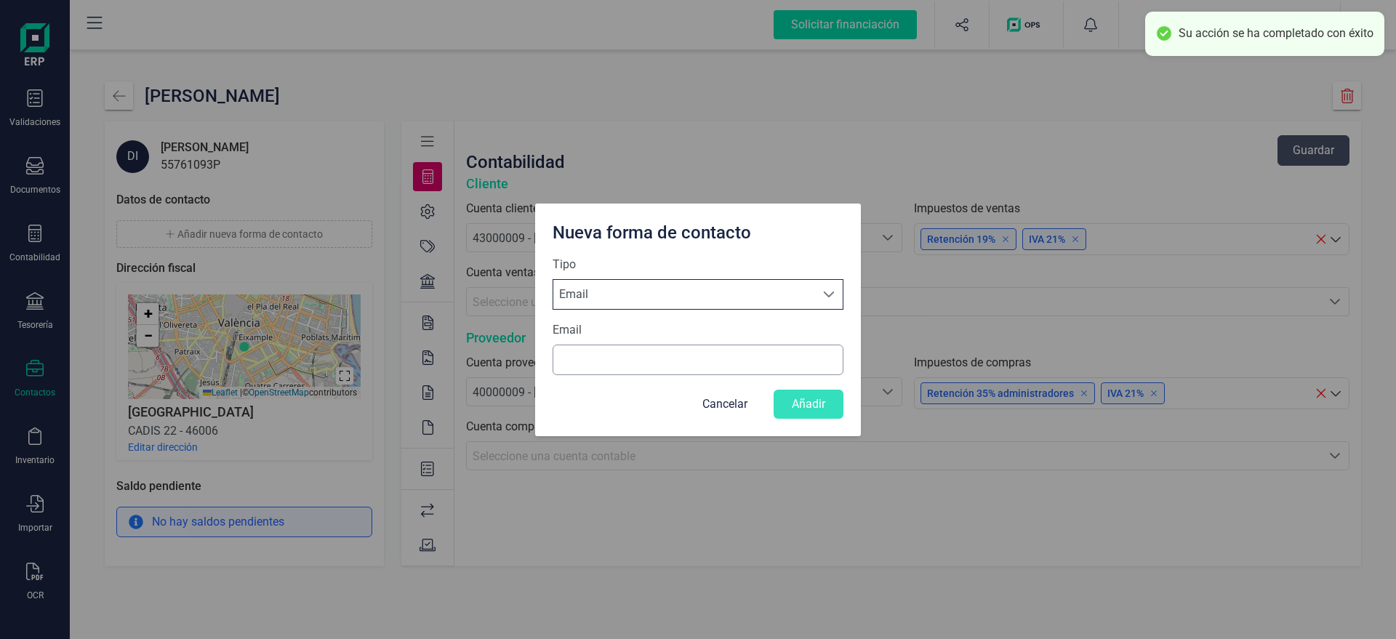
scroll to position [8, 69]
click at [558, 325] on label "Email" at bounding box center [566, 329] width 29 height 17
click at [558, 345] on input "Email" at bounding box center [697, 360] width 291 height 31
click at [576, 358] on input "Email" at bounding box center [697, 360] width 291 height 31
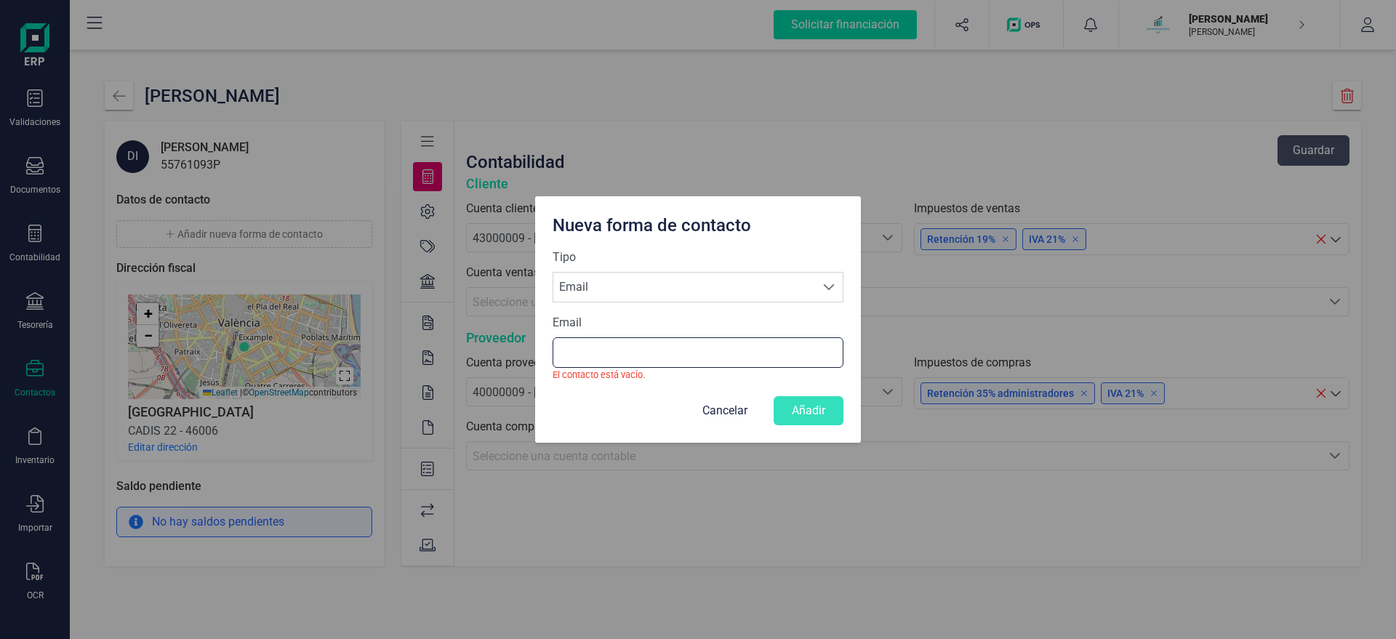
paste input "X@[DOMAIN_NAME]"
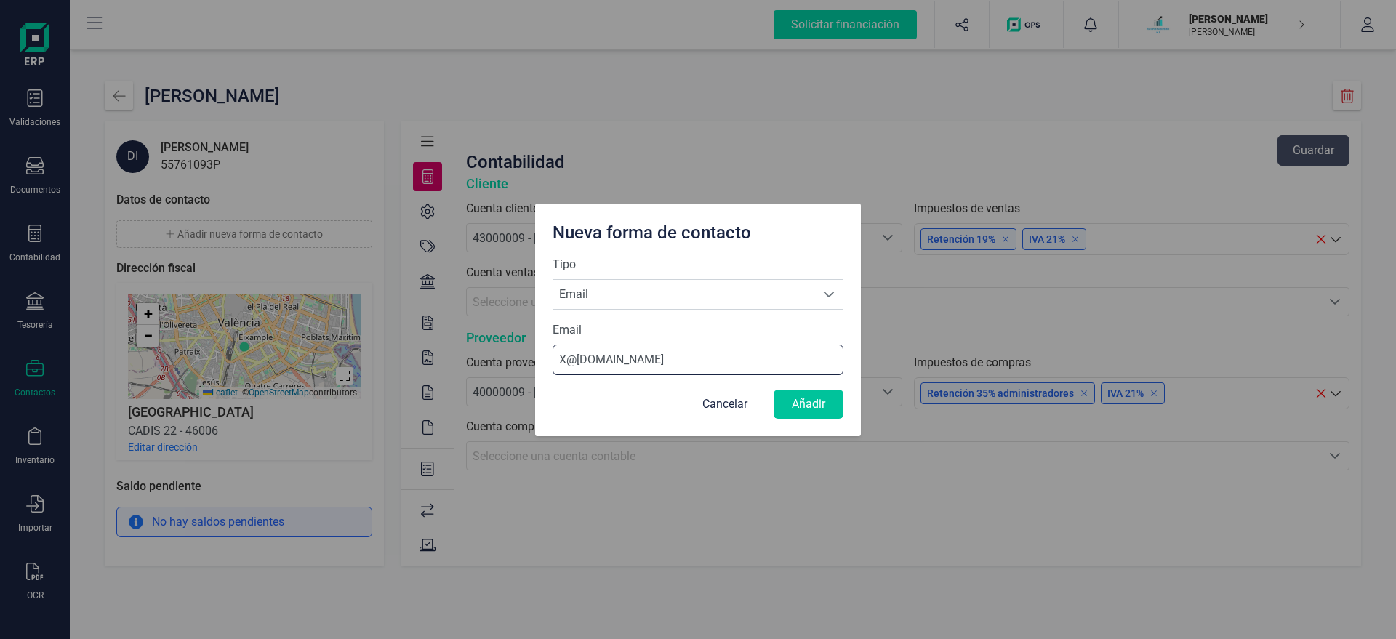
type input "X@[DOMAIN_NAME]"
click at [802, 399] on button "Añadir" at bounding box center [808, 404] width 70 height 29
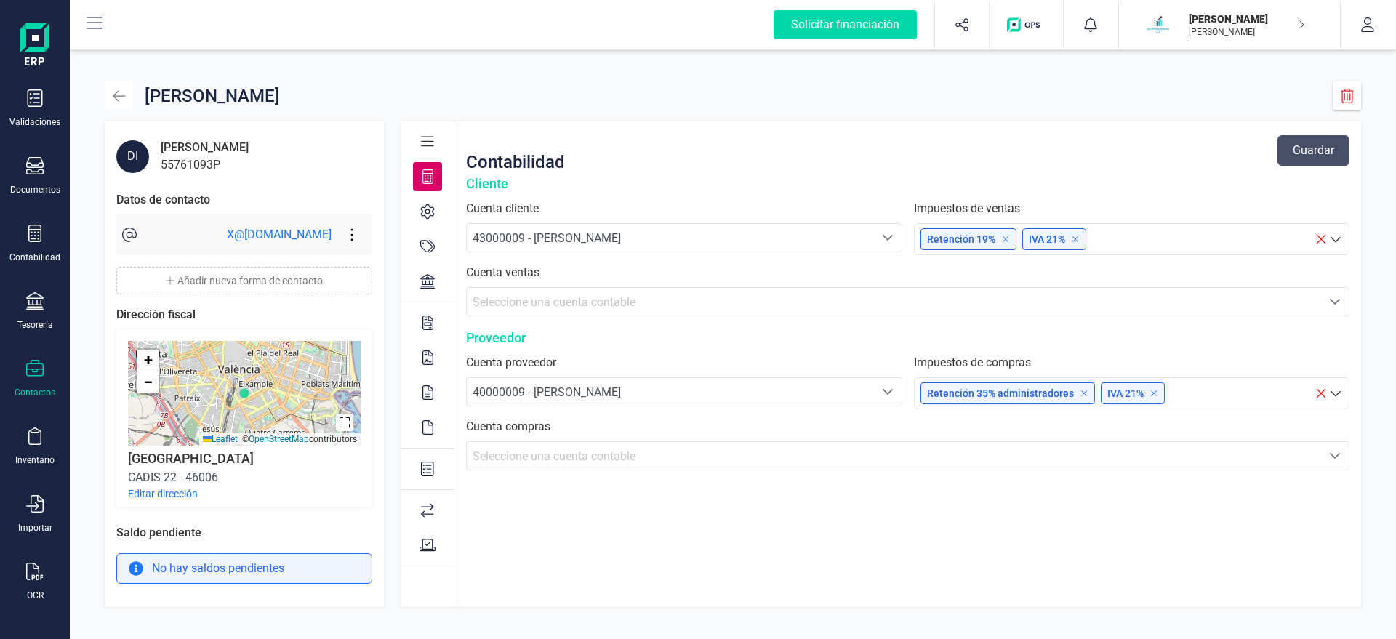
click at [126, 93] on icon "button" at bounding box center [119, 96] width 15 height 15
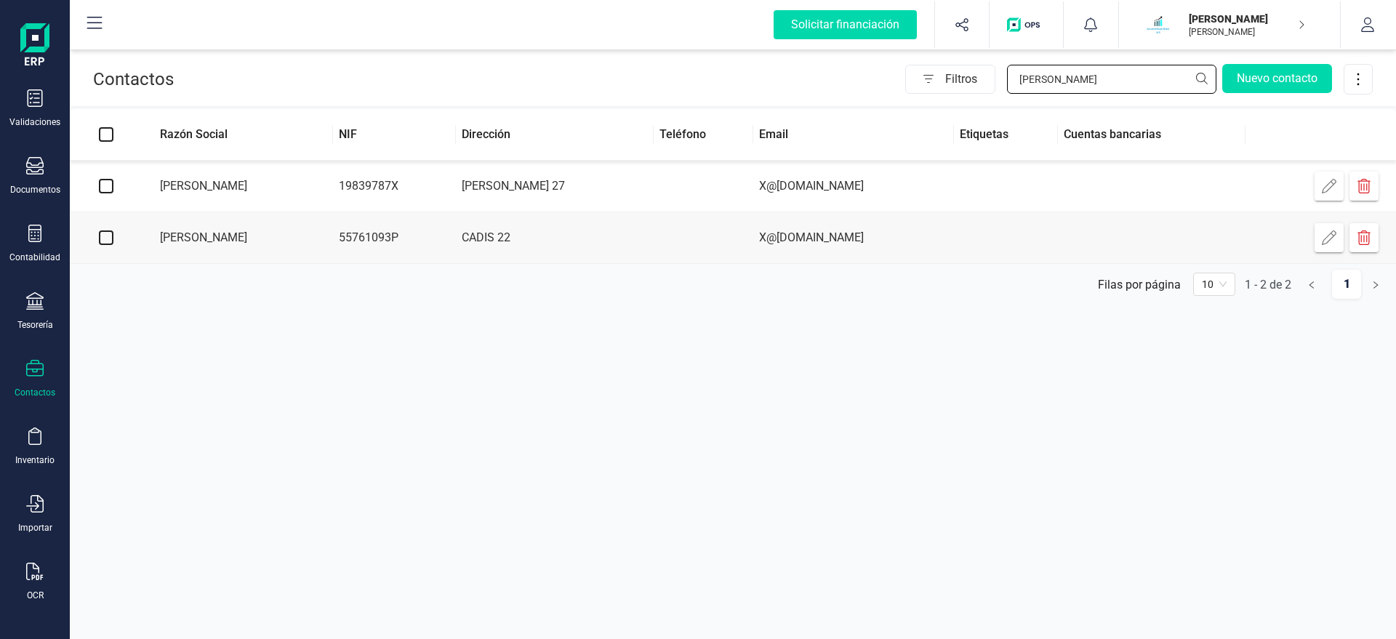
drag, startPoint x: 1051, startPoint y: 80, endPoint x: 845, endPoint y: 91, distance: 206.7
click at [1007, 91] on input "DIEG" at bounding box center [1111, 79] width 209 height 29
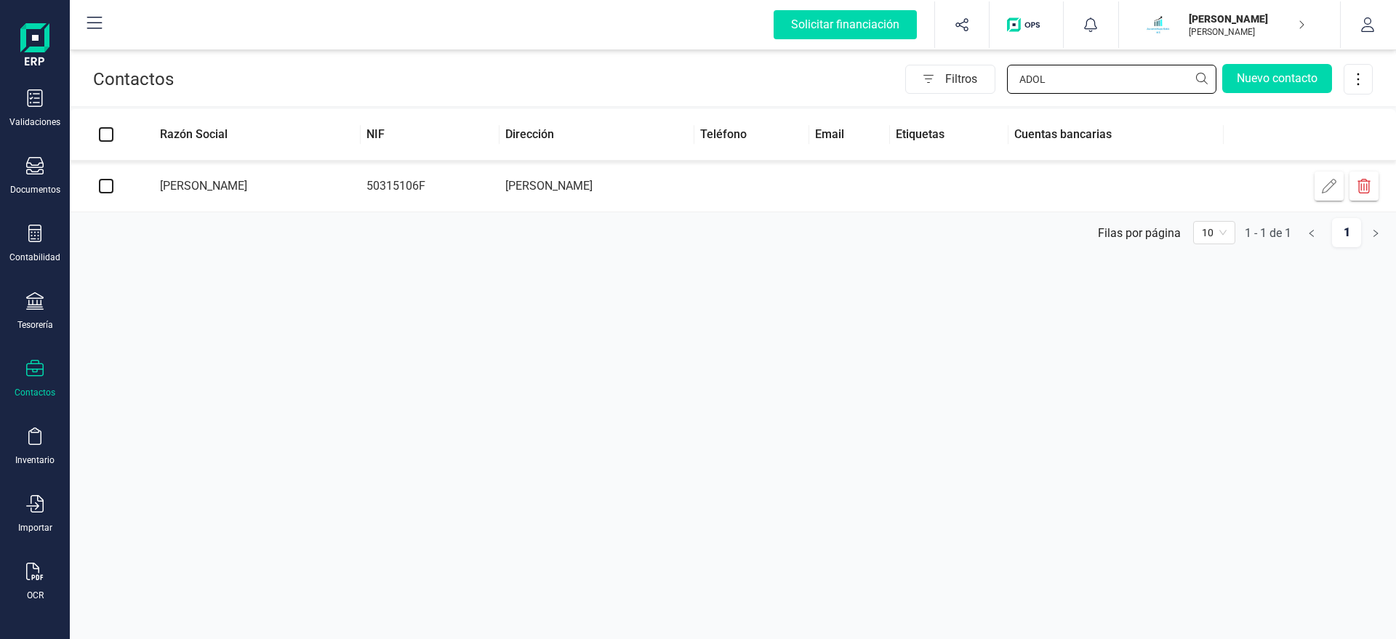
type input "ADOL"
click at [297, 185] on td "[PERSON_NAME]" at bounding box center [251, 187] width 218 height 52
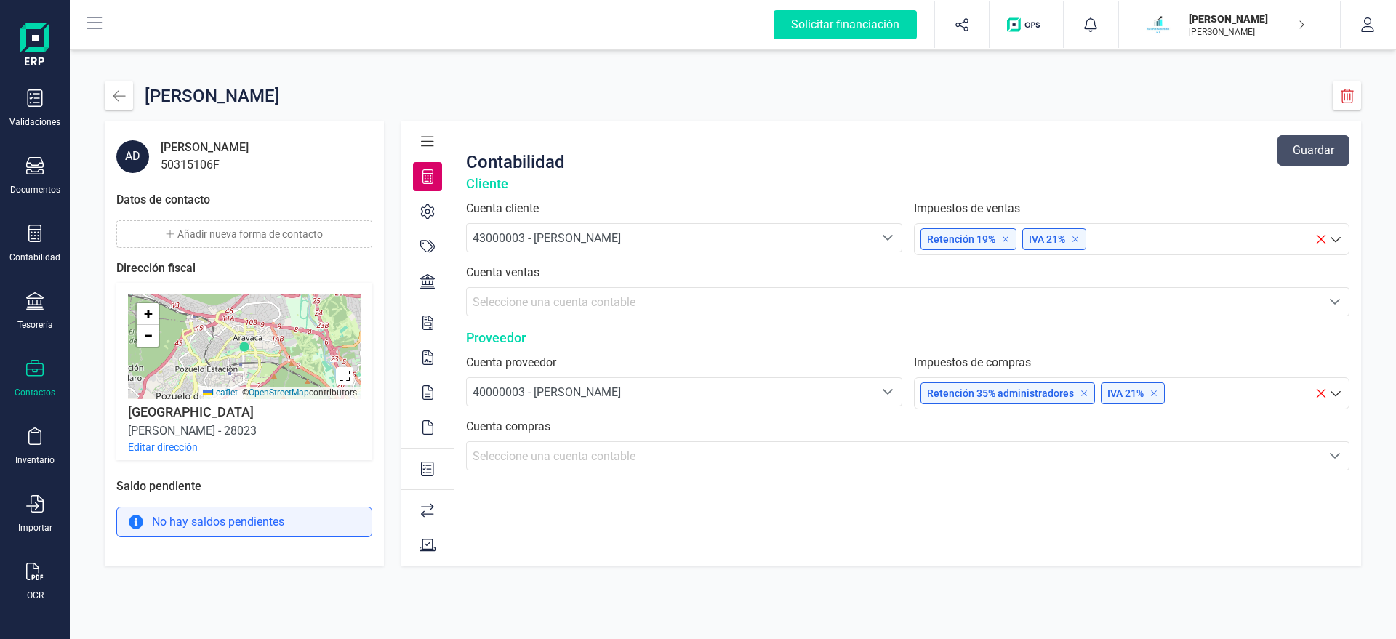
click at [220, 232] on button "Añadir nueva forma de contacto" at bounding box center [244, 234] width 256 height 28
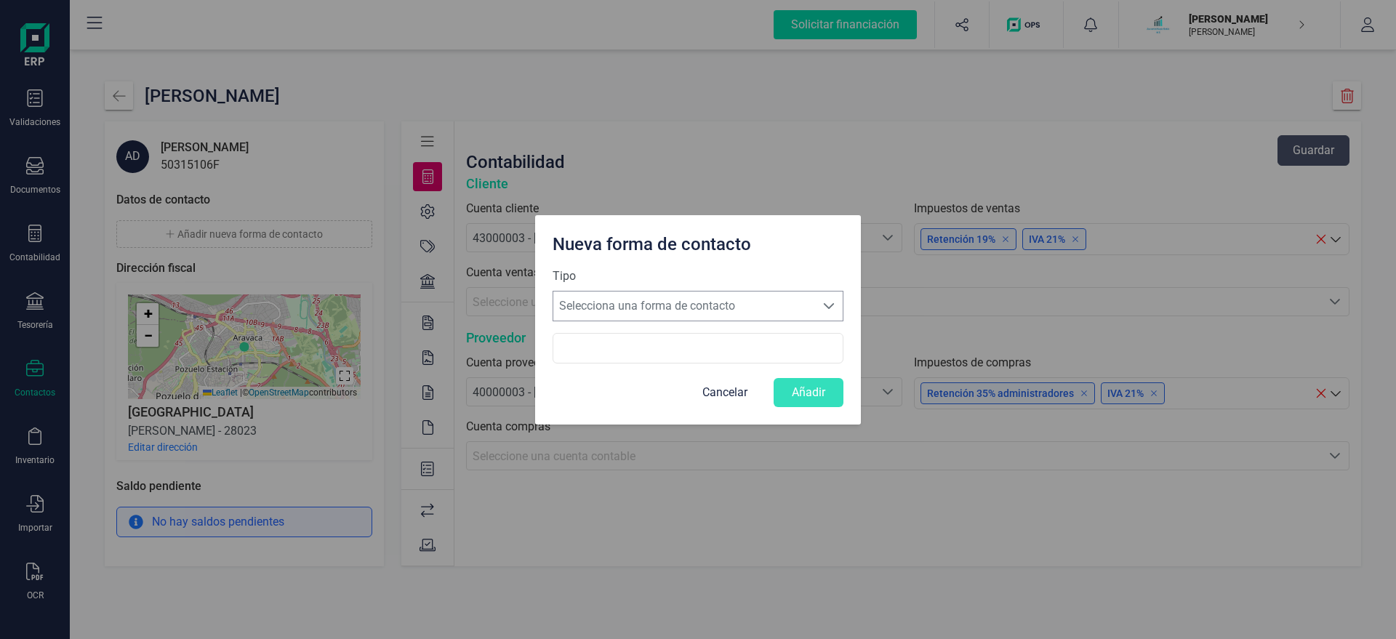
click at [605, 307] on span "Selecciona una forma de contacto" at bounding box center [684, 305] width 262 height 29
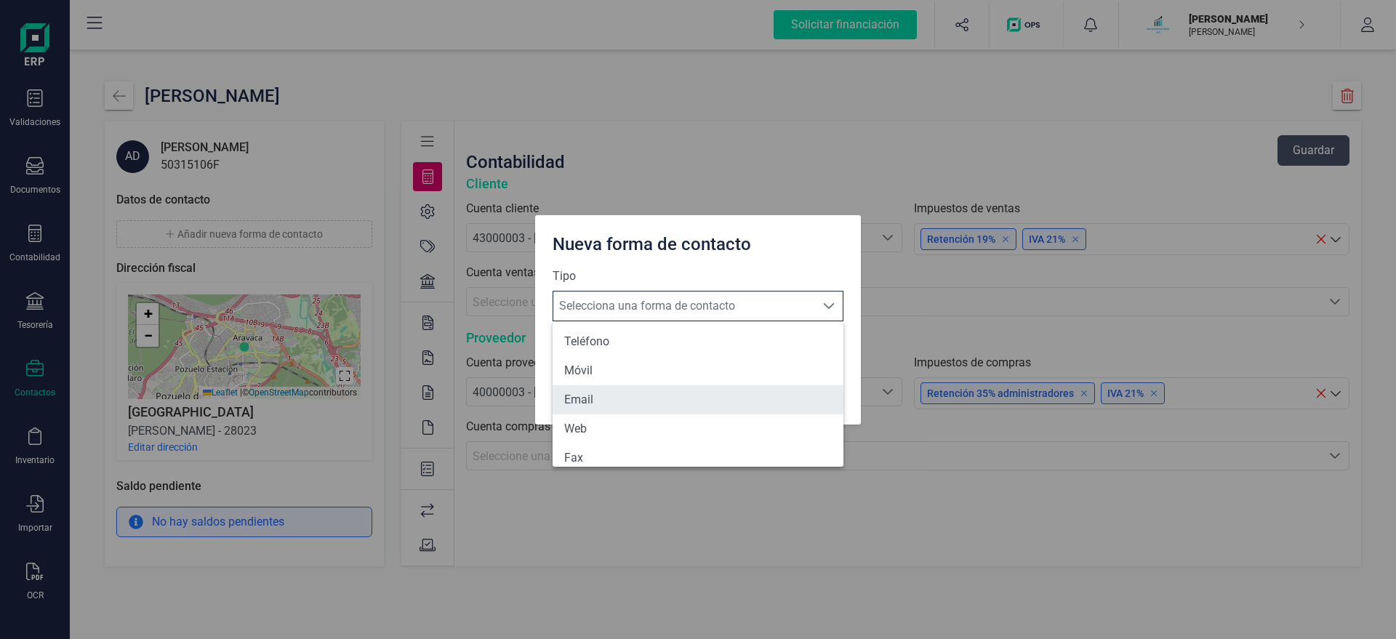
drag, startPoint x: 581, startPoint y: 406, endPoint x: 583, endPoint y: 398, distance: 7.6
click at [582, 406] on li "Email" at bounding box center [697, 399] width 291 height 29
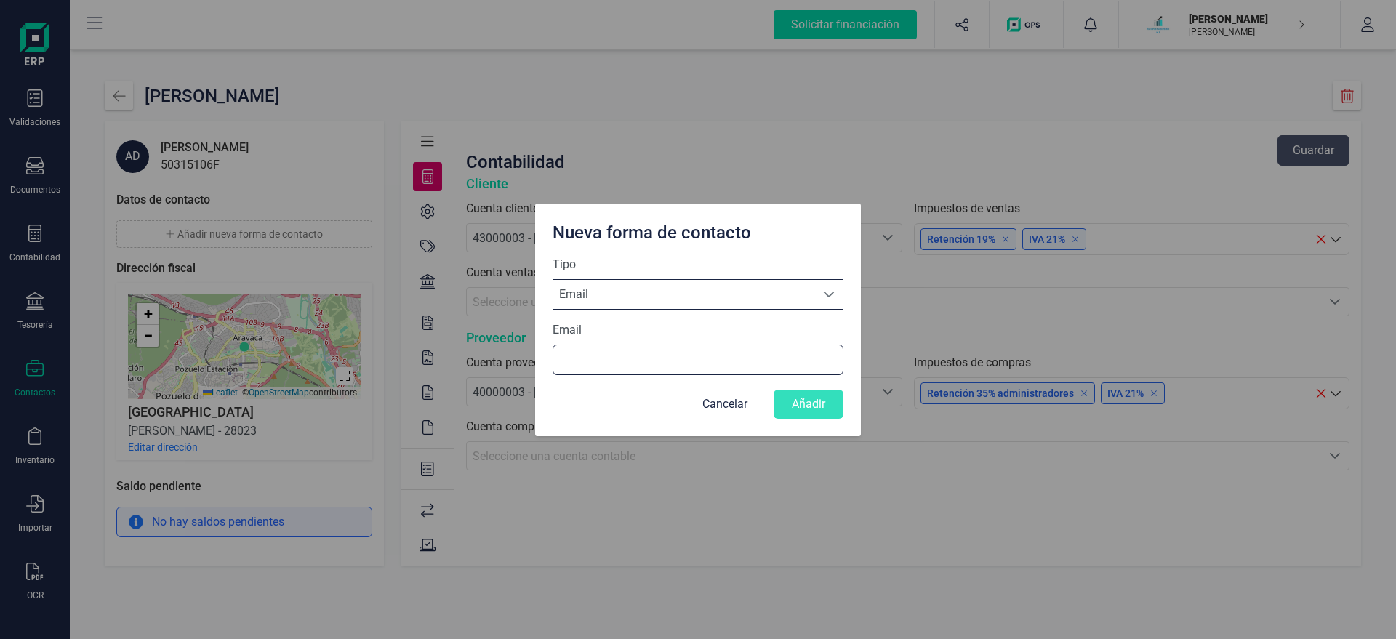
click at [589, 361] on input "Email" at bounding box center [697, 360] width 291 height 31
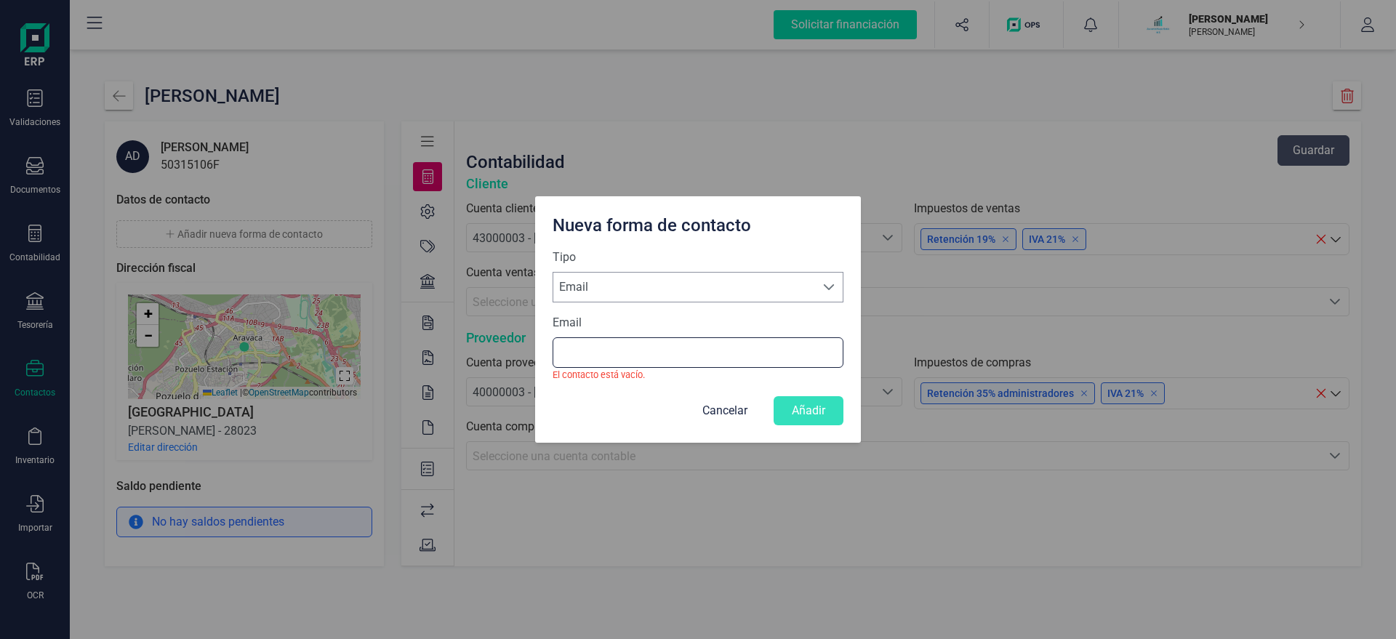
paste input "X@[DOMAIN_NAME]"
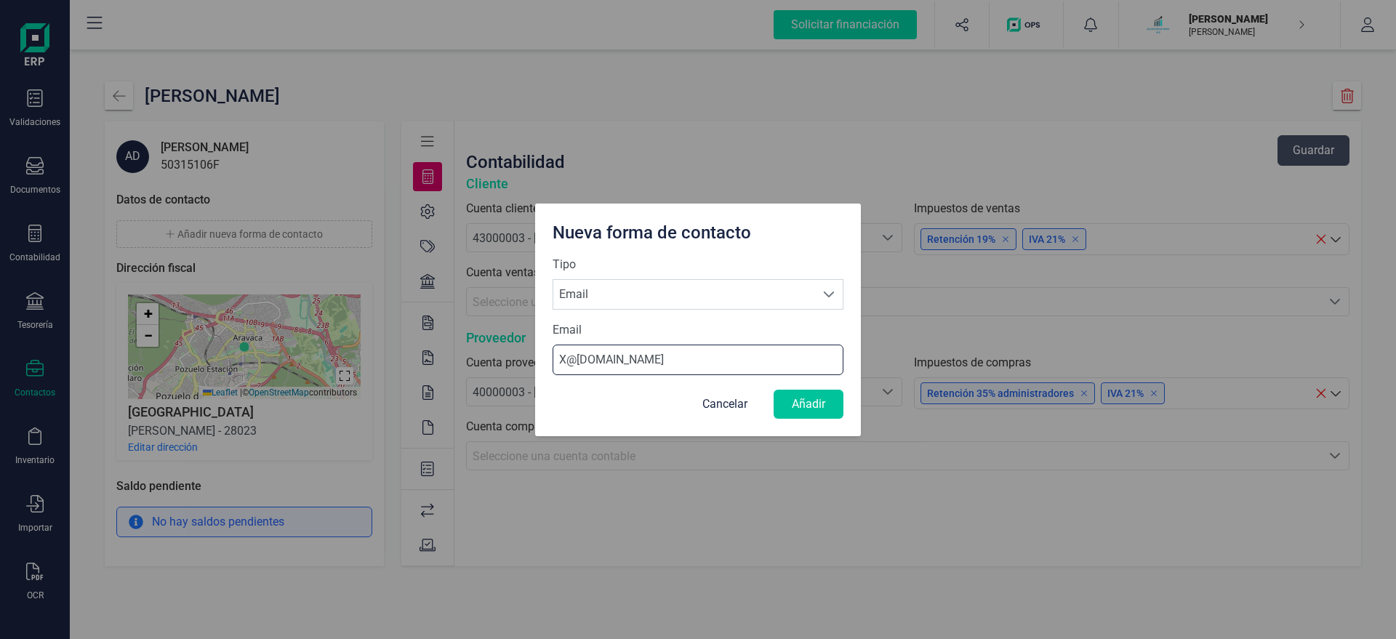
type input "X@[DOMAIN_NAME]"
click at [808, 409] on button "Añadir" at bounding box center [808, 404] width 70 height 29
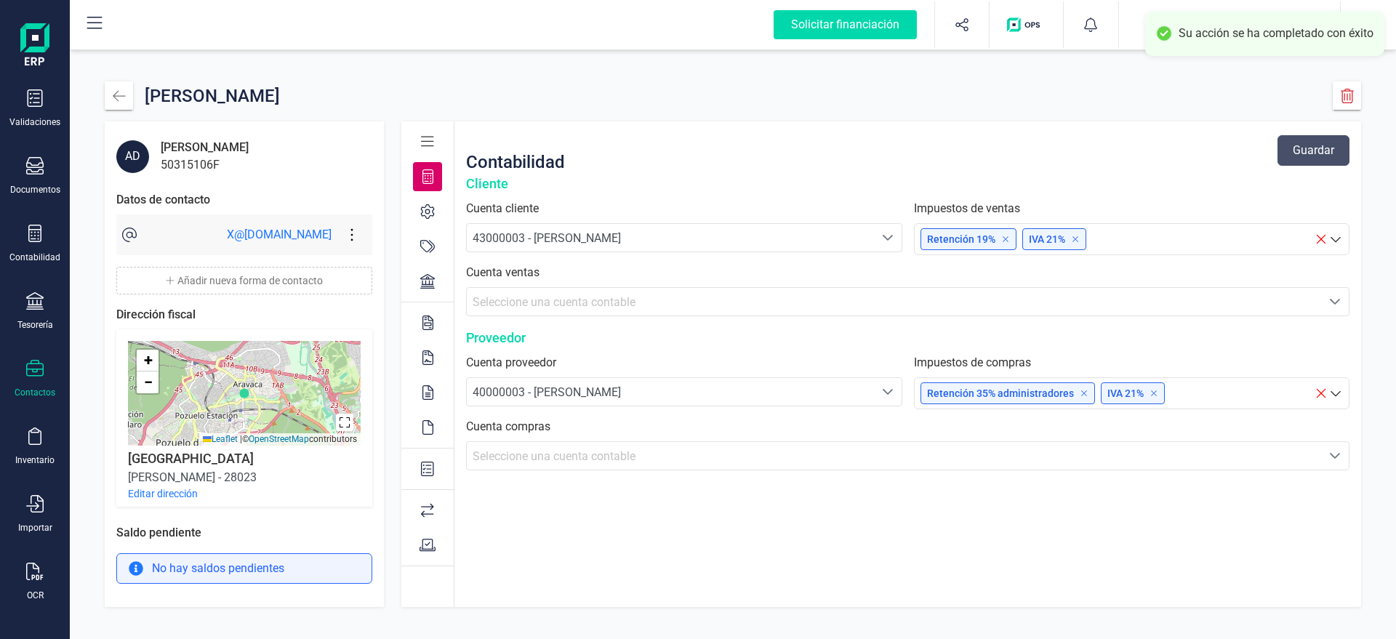
click at [162, 491] on button "Editar dirección" at bounding box center [163, 493] width 70 height 15
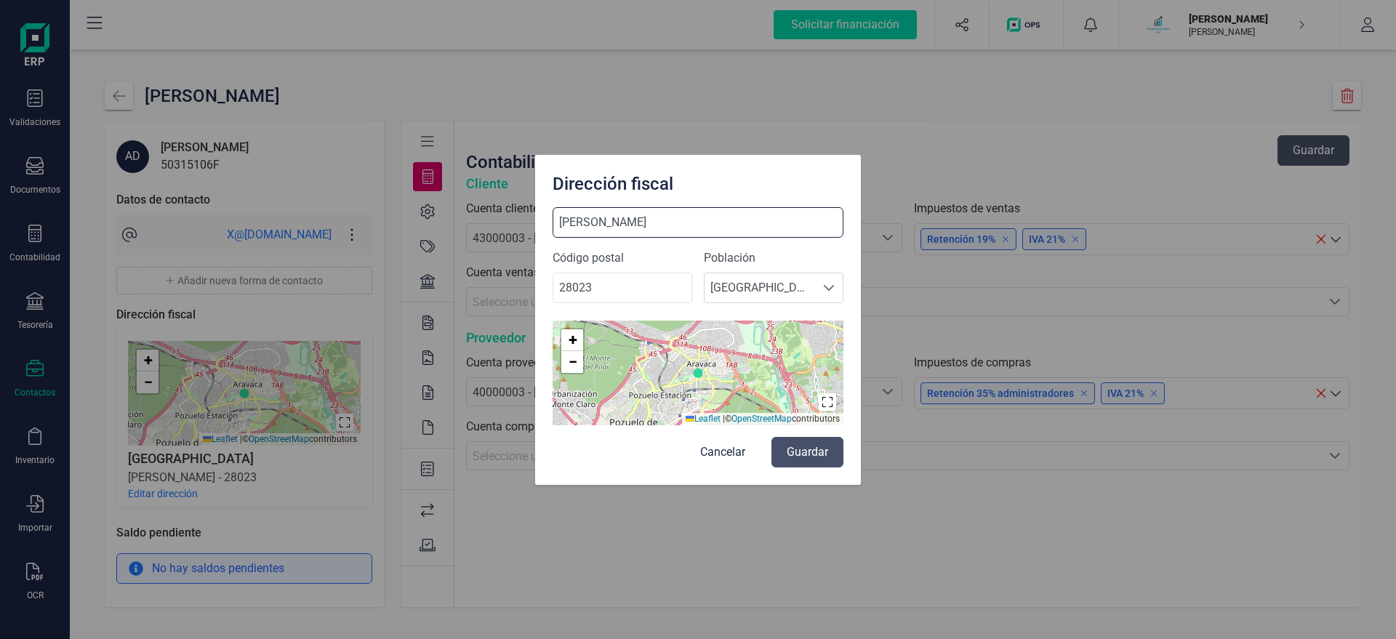
click at [698, 228] on input "VALLE DE TORANZO" at bounding box center [697, 222] width 291 height 31
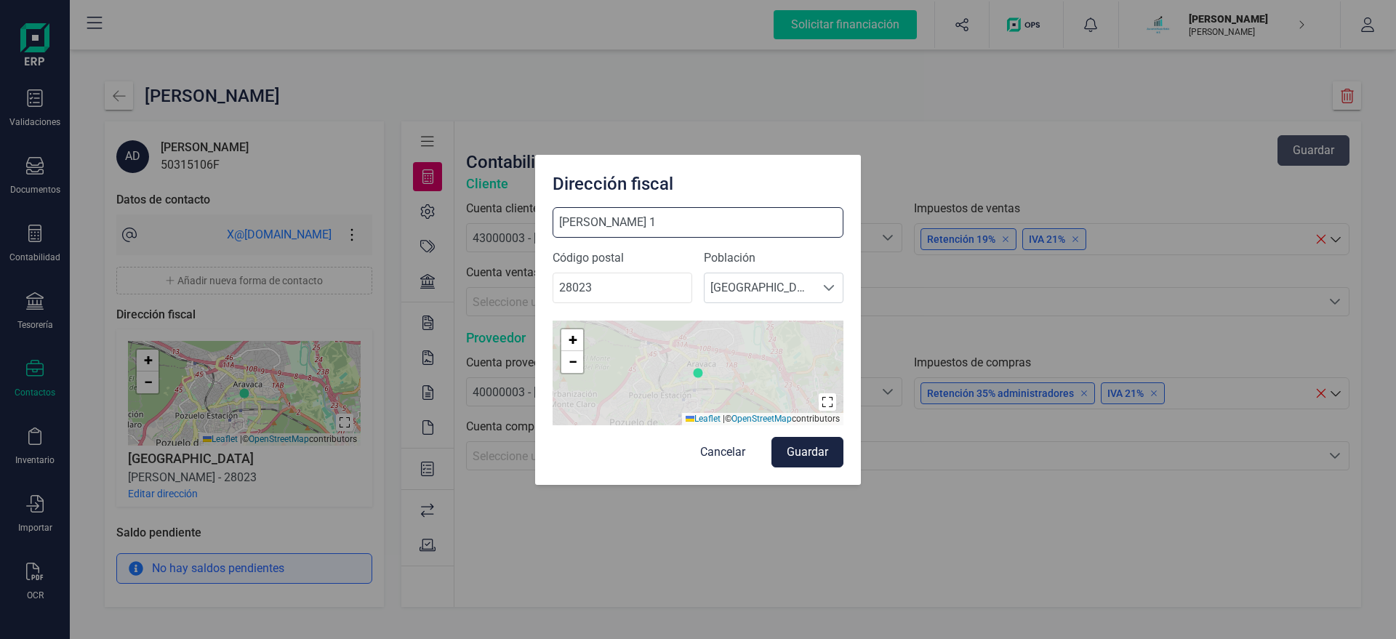
type input "VALLE DE TORANZO 1"
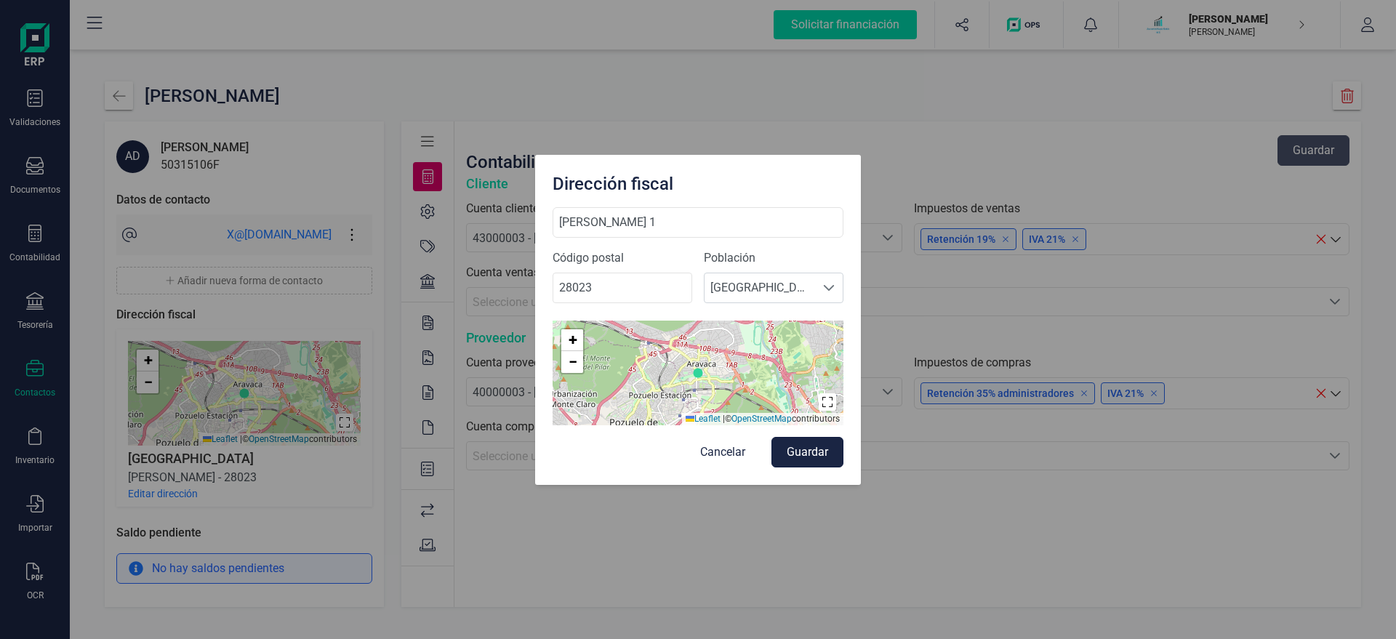
click at [813, 456] on button "Guardar" at bounding box center [807, 452] width 72 height 31
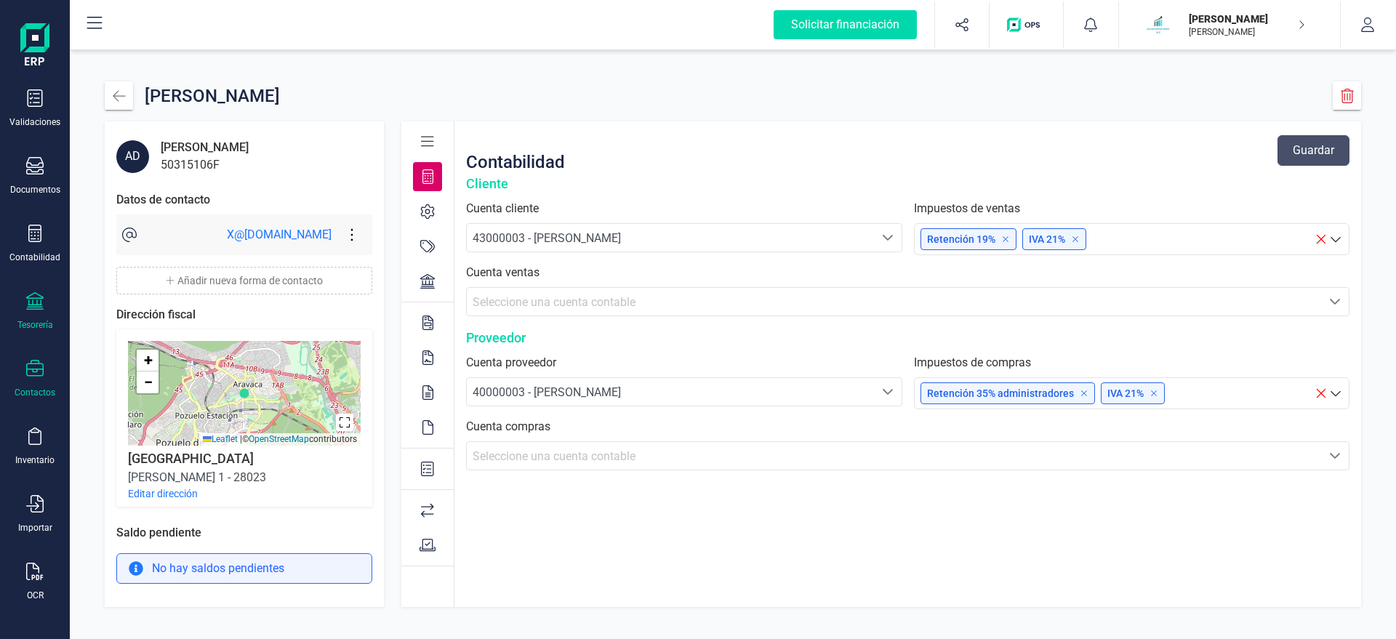
click at [41, 306] on icon at bounding box center [34, 300] width 17 height 17
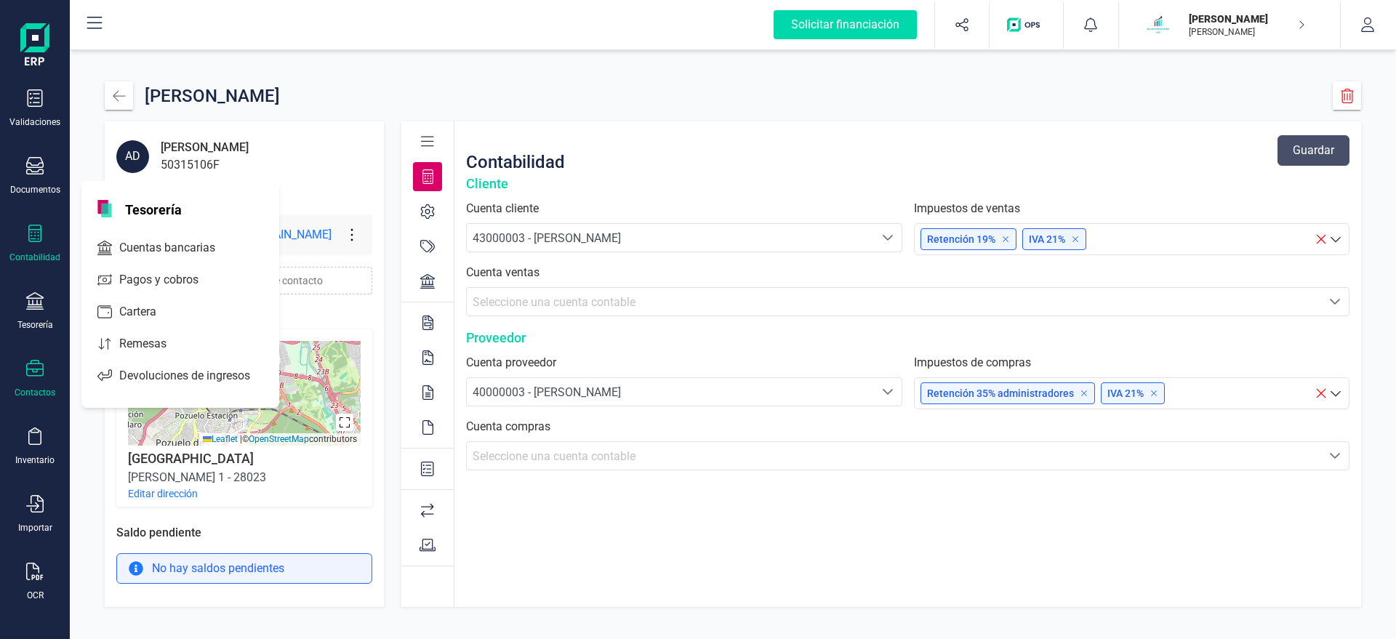
click at [41, 234] on icon at bounding box center [34, 233] width 17 height 17
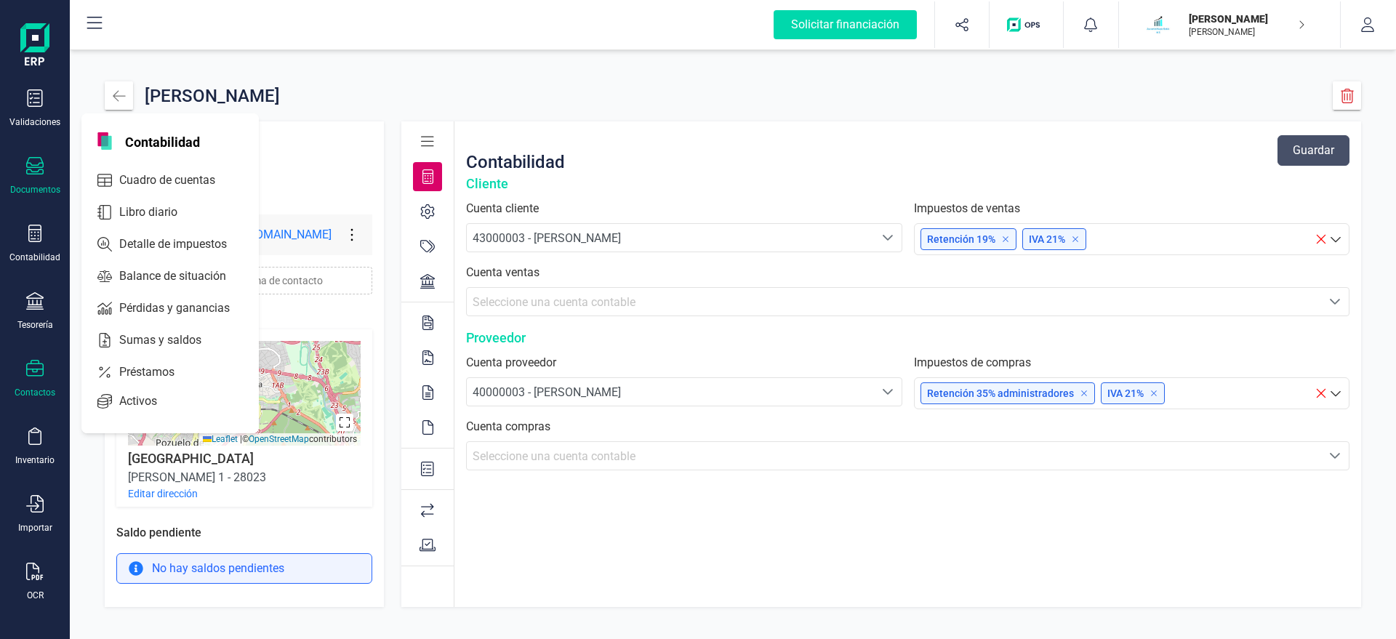
click at [37, 165] on icon at bounding box center [34, 165] width 17 height 17
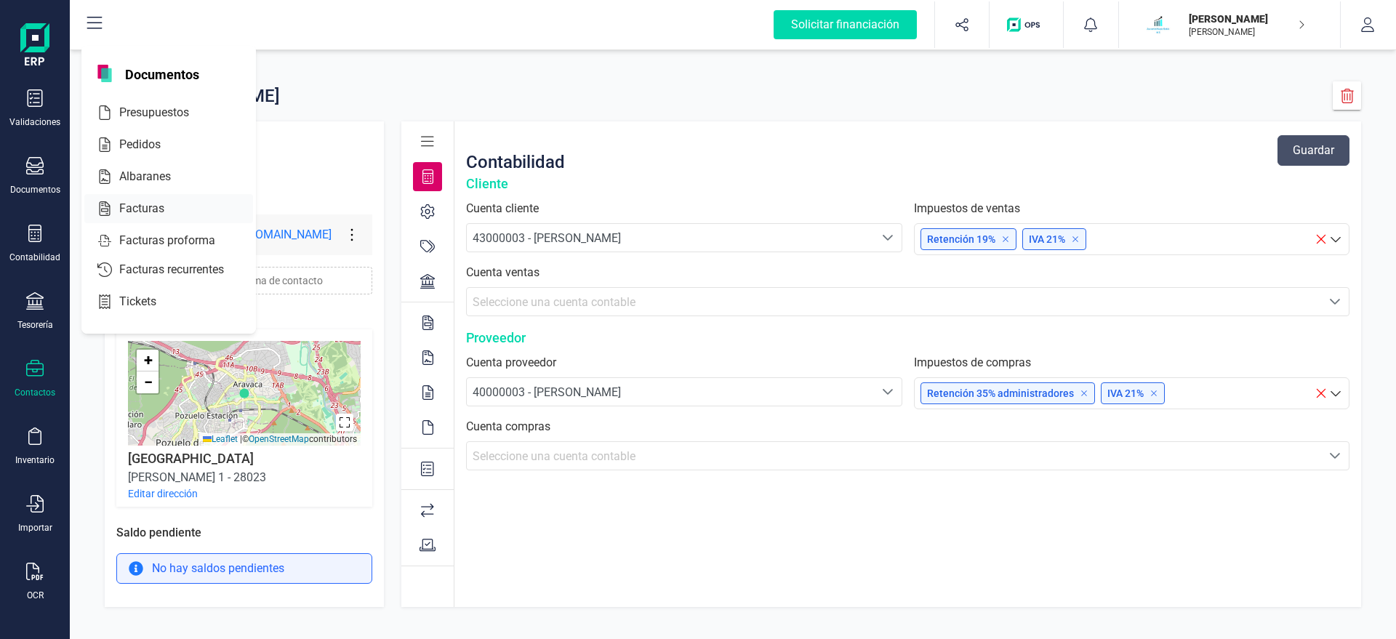
click at [156, 207] on span "Facturas" at bounding box center [151, 208] width 77 height 17
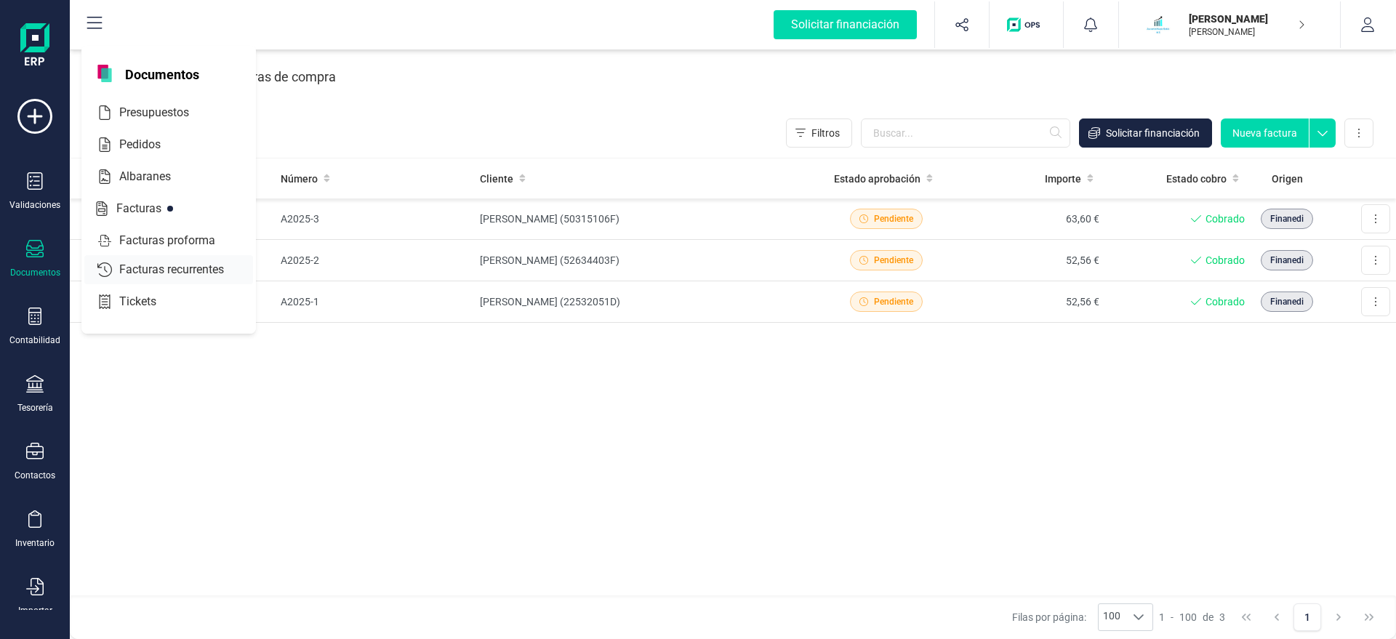
click at [171, 272] on span "Facturas recurrentes" at bounding box center [181, 269] width 137 height 17
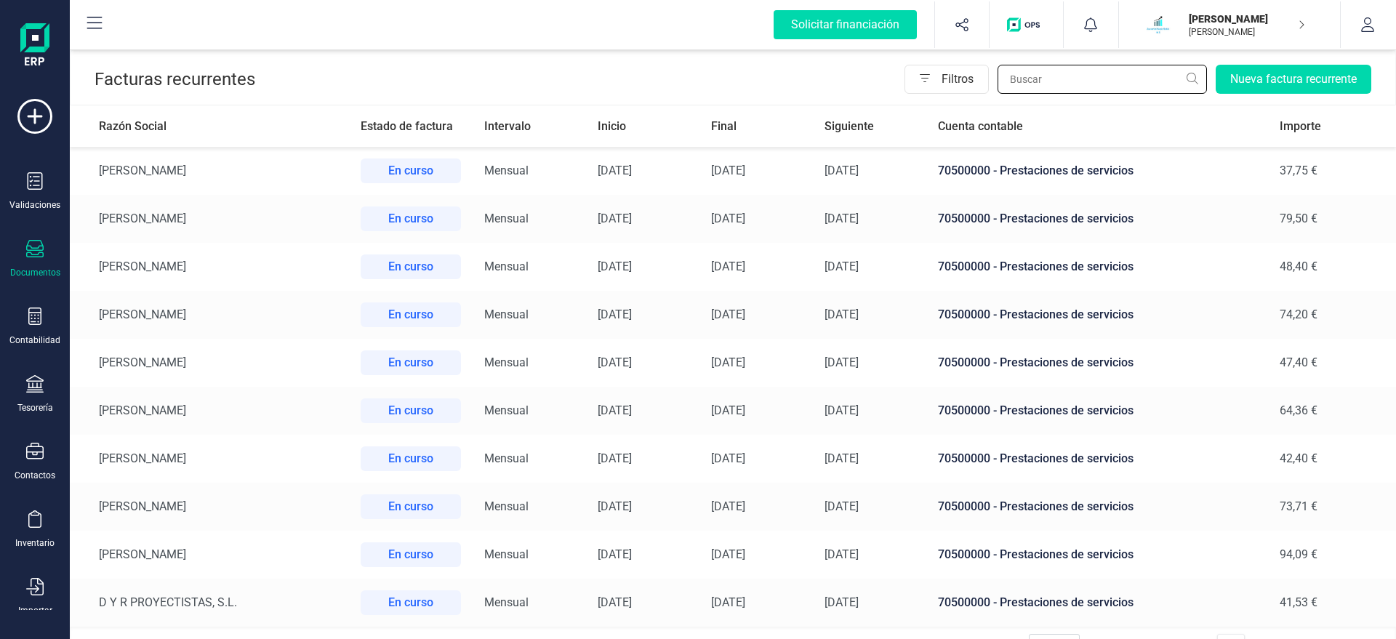
click at [1042, 81] on input "text" at bounding box center [1101, 79] width 209 height 29
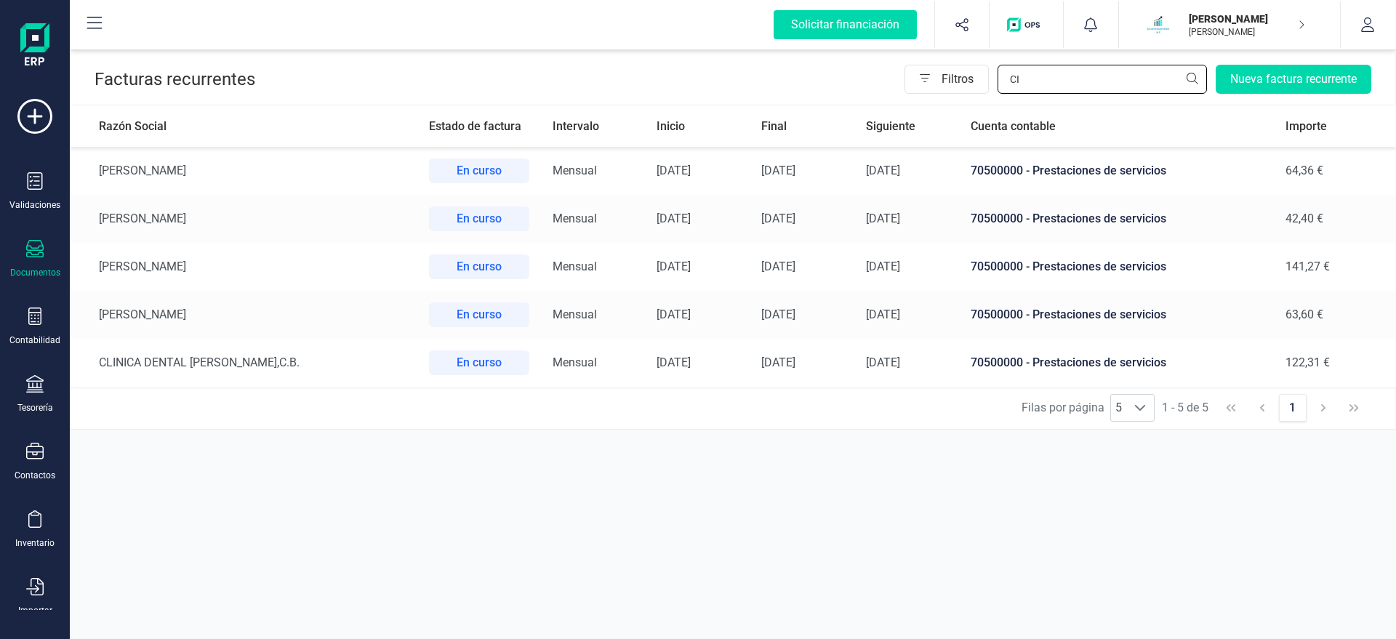
type input "CI"
click at [164, 265] on td "[PERSON_NAME]" at bounding box center [243, 267] width 347 height 48
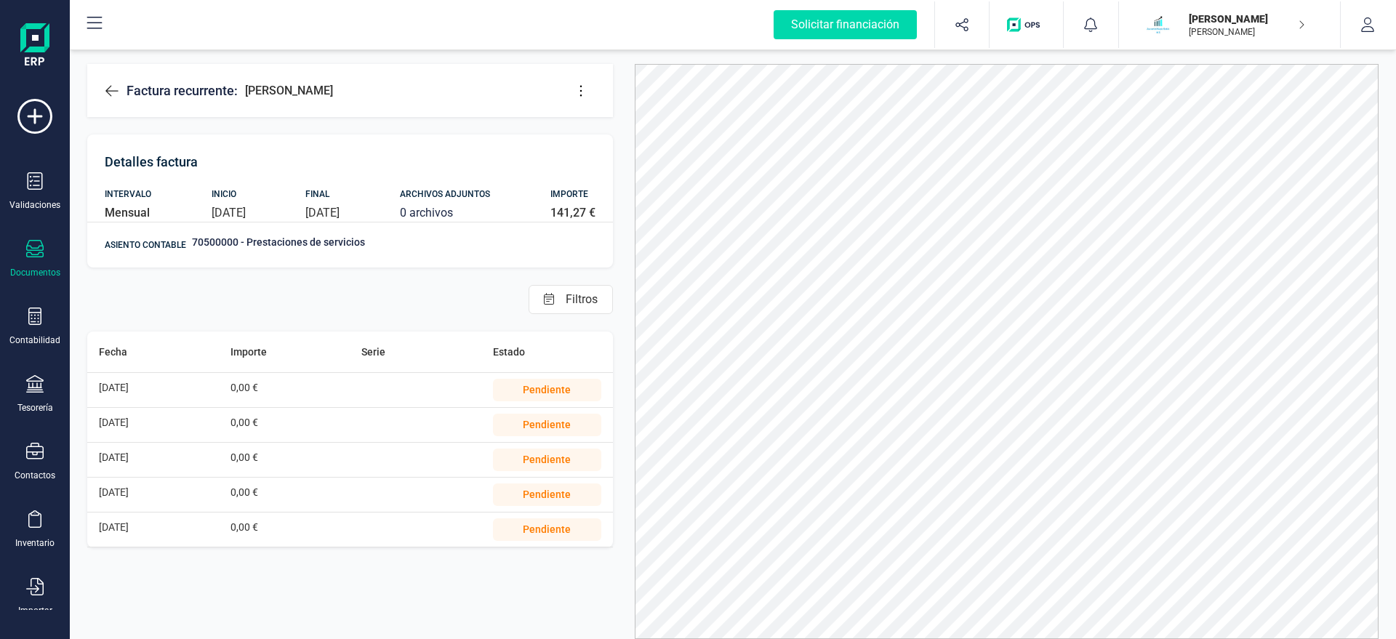
click at [578, 85] on icon at bounding box center [581, 91] width 15 height 15
click at [656, 132] on span "Editar factura" at bounding box center [647, 135] width 105 height 12
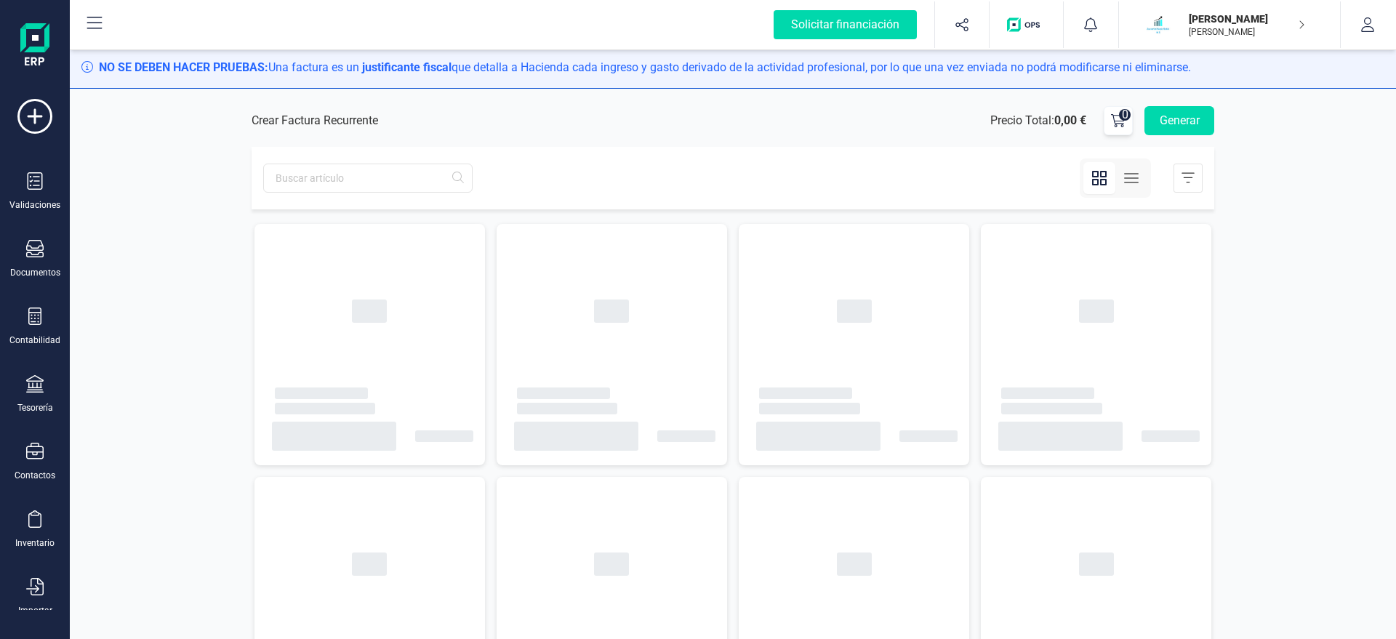
type input "[DATE]"
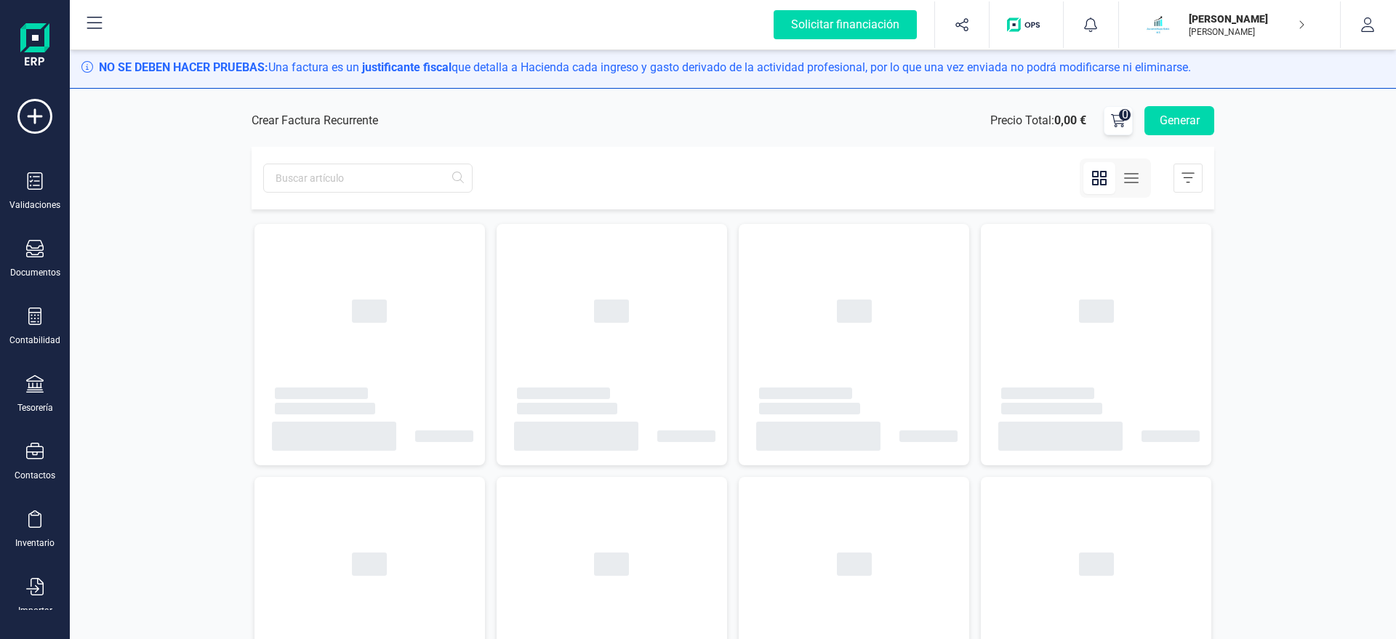
type input "[DATE]"
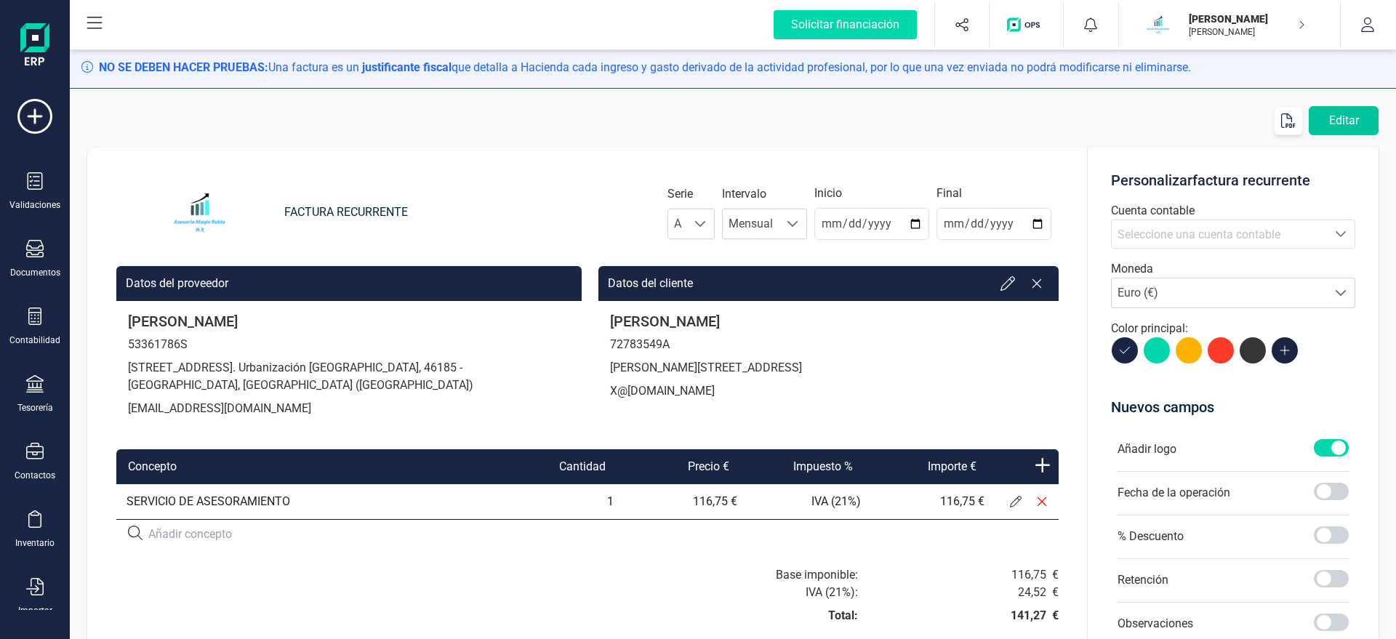
click at [1357, 122] on button "Editar" at bounding box center [1343, 120] width 70 height 29
click at [1333, 575] on span at bounding box center [1331, 578] width 35 height 17
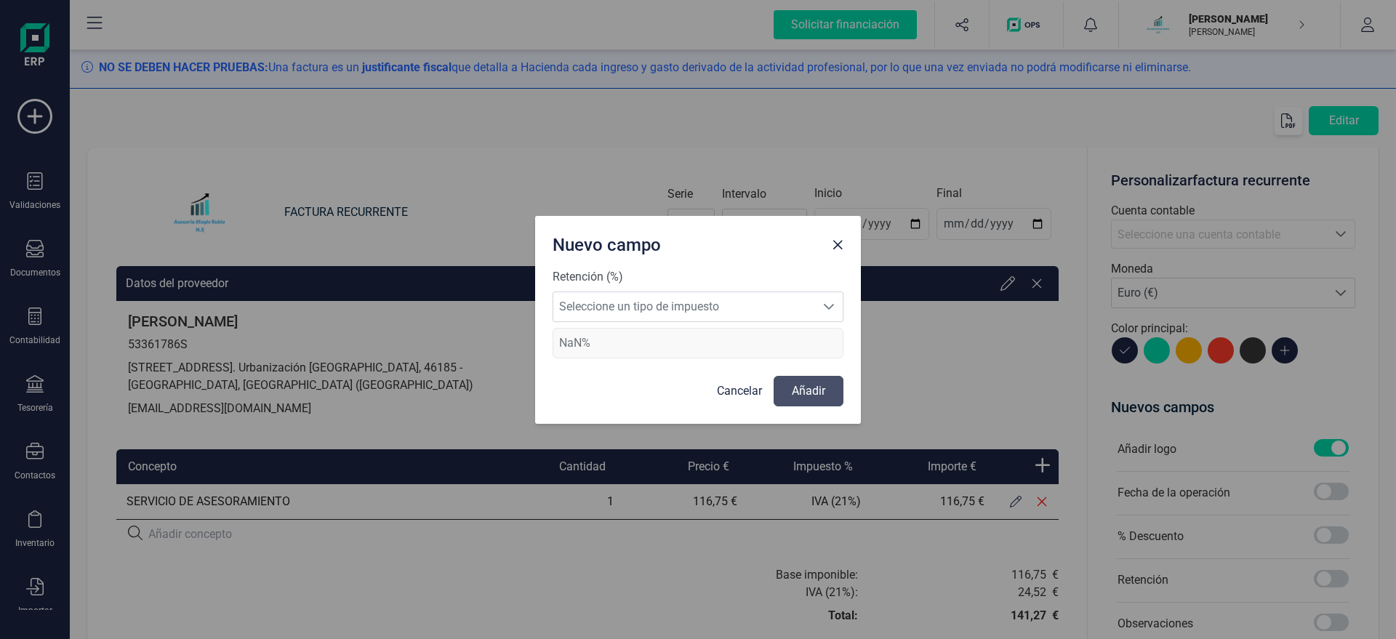
click at [701, 289] on div "Retención (%) Seleccione un tipo de impuesto Seleccione un tipo de impuesto NaN%" at bounding box center [697, 313] width 291 height 90
click at [688, 307] on span "Seleccione un tipo de impuesto" at bounding box center [684, 306] width 262 height 29
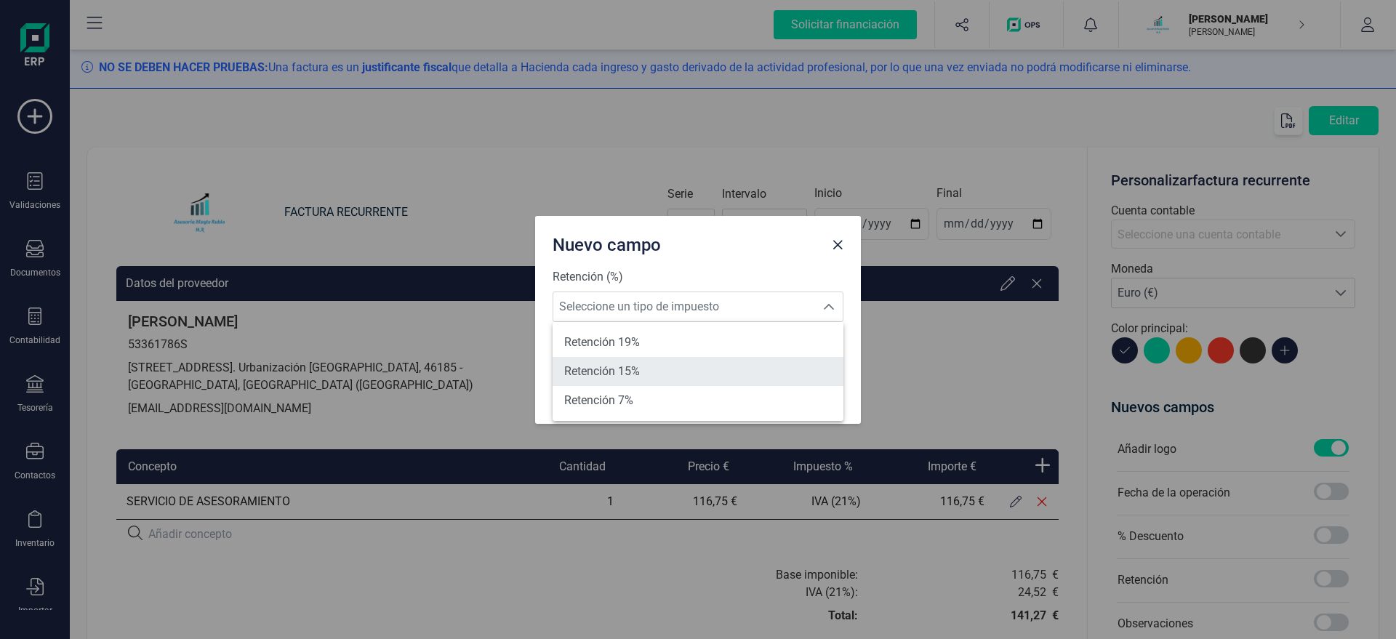
click at [662, 366] on li "Retención 15%" at bounding box center [697, 371] width 291 height 29
type input "15%"
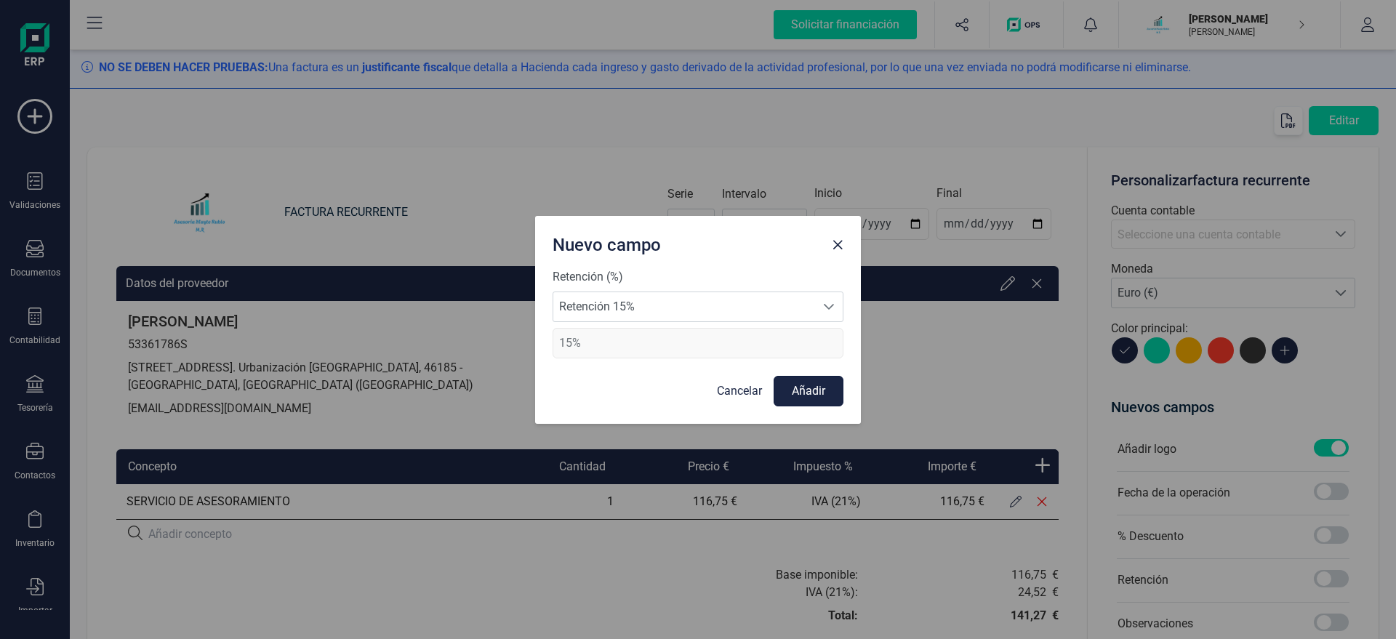
click at [802, 400] on button "Añadir" at bounding box center [808, 391] width 70 height 31
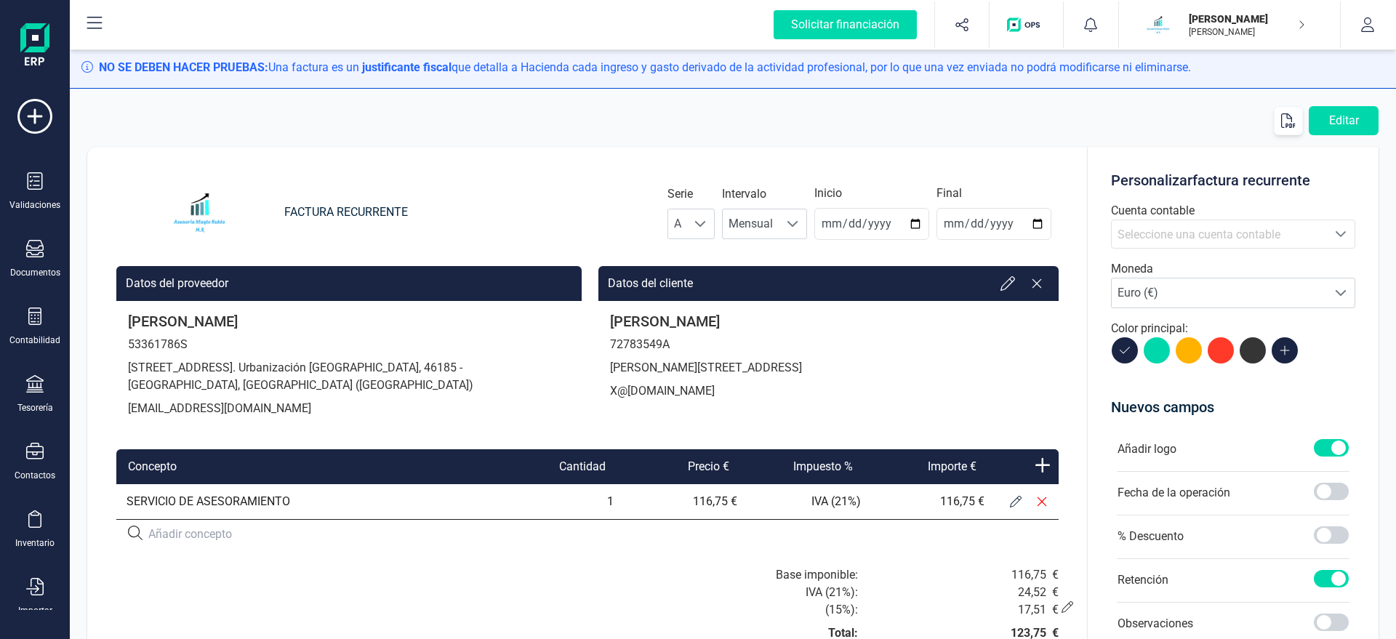
click at [1344, 136] on div "Editar FACTURA RECURRENTE Serie A A Intervalo Mensual Mensual Inicio [DATE] Fin…" at bounding box center [732, 361] width 1291 height 511
click at [1347, 124] on button "Editar" at bounding box center [1343, 120] width 70 height 29
click at [1290, 116] on icon "button" at bounding box center [1288, 120] width 14 height 15
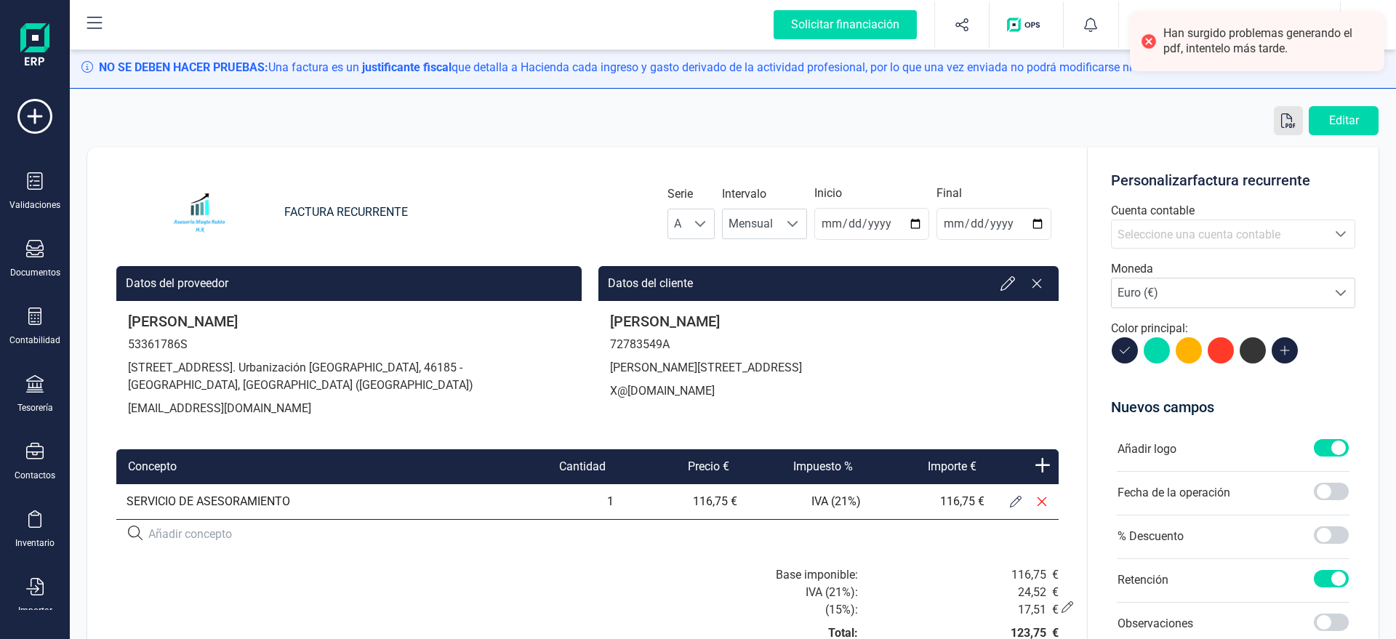
click at [1290, 116] on icon "button" at bounding box center [1288, 120] width 14 height 15
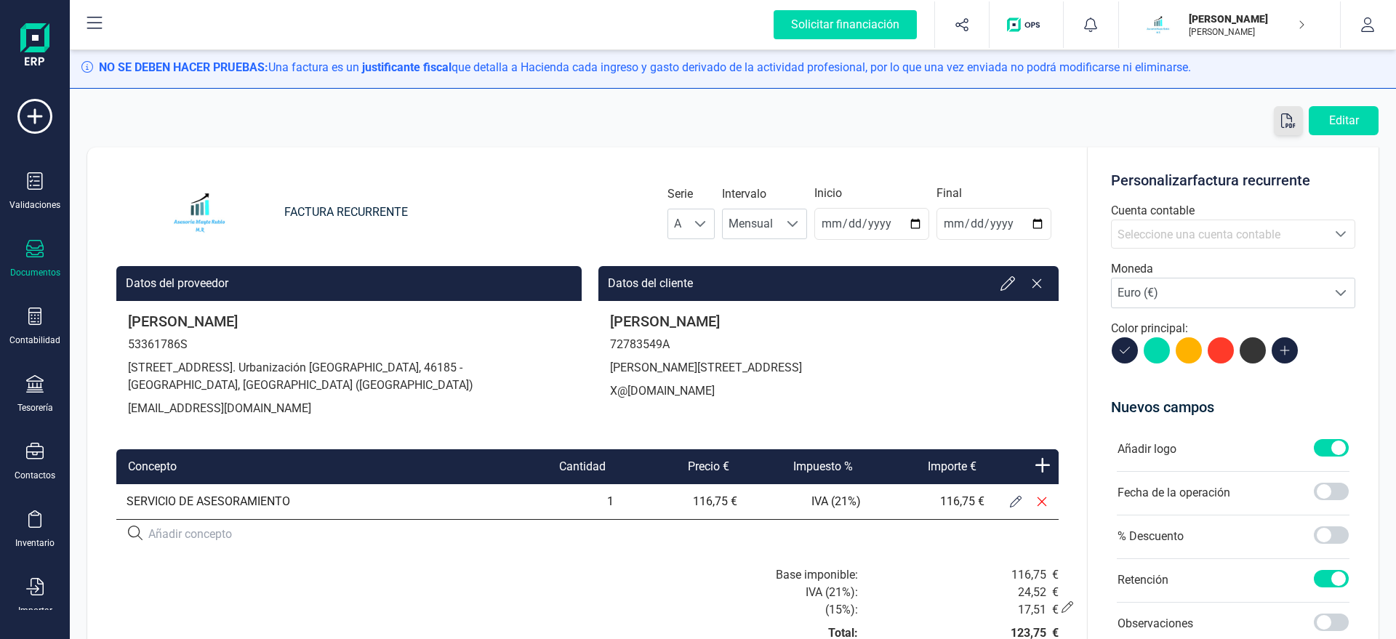
click at [44, 252] on div "Documentos" at bounding box center [35, 259] width 58 height 39
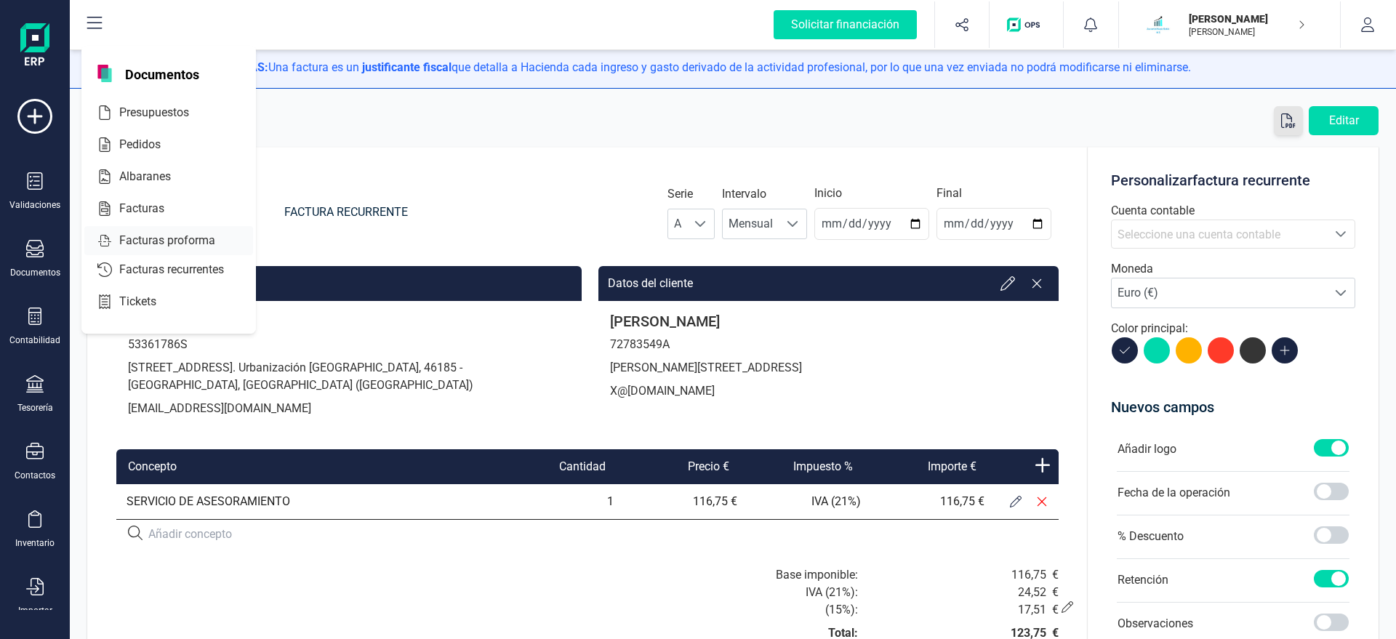
click at [169, 242] on span "Facturas proforma" at bounding box center [177, 240] width 128 height 17
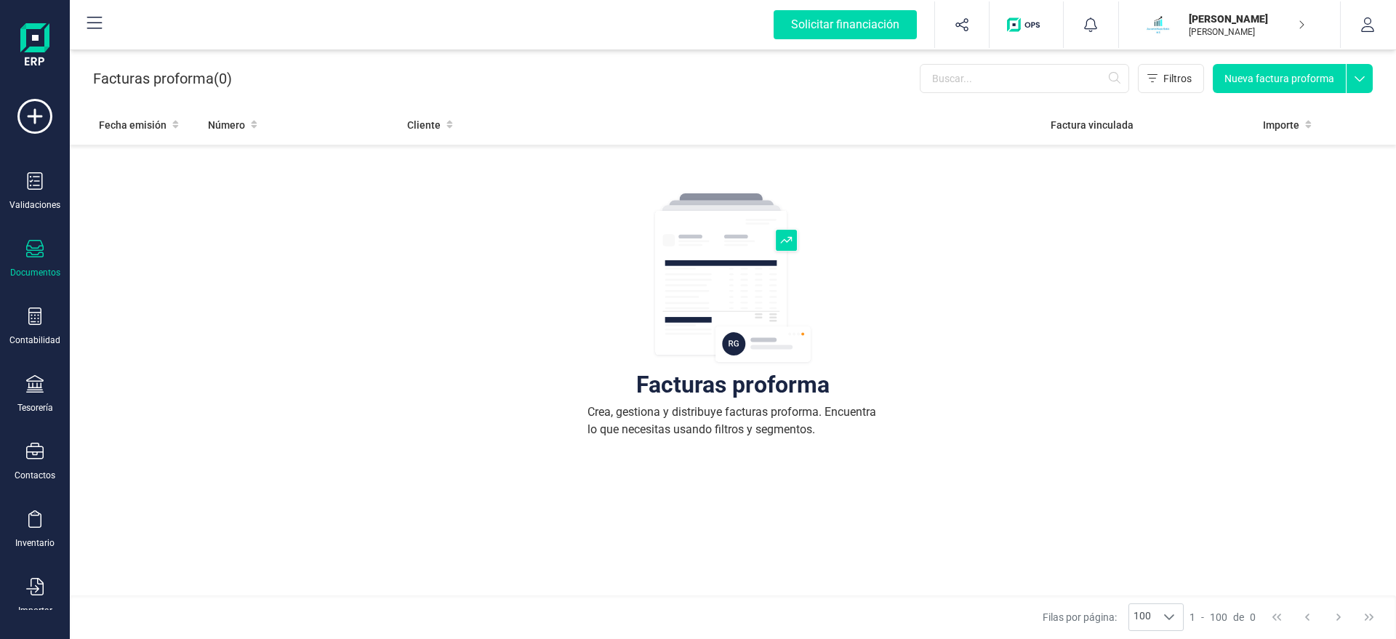
click at [52, 265] on div "Documentos" at bounding box center [35, 259] width 58 height 39
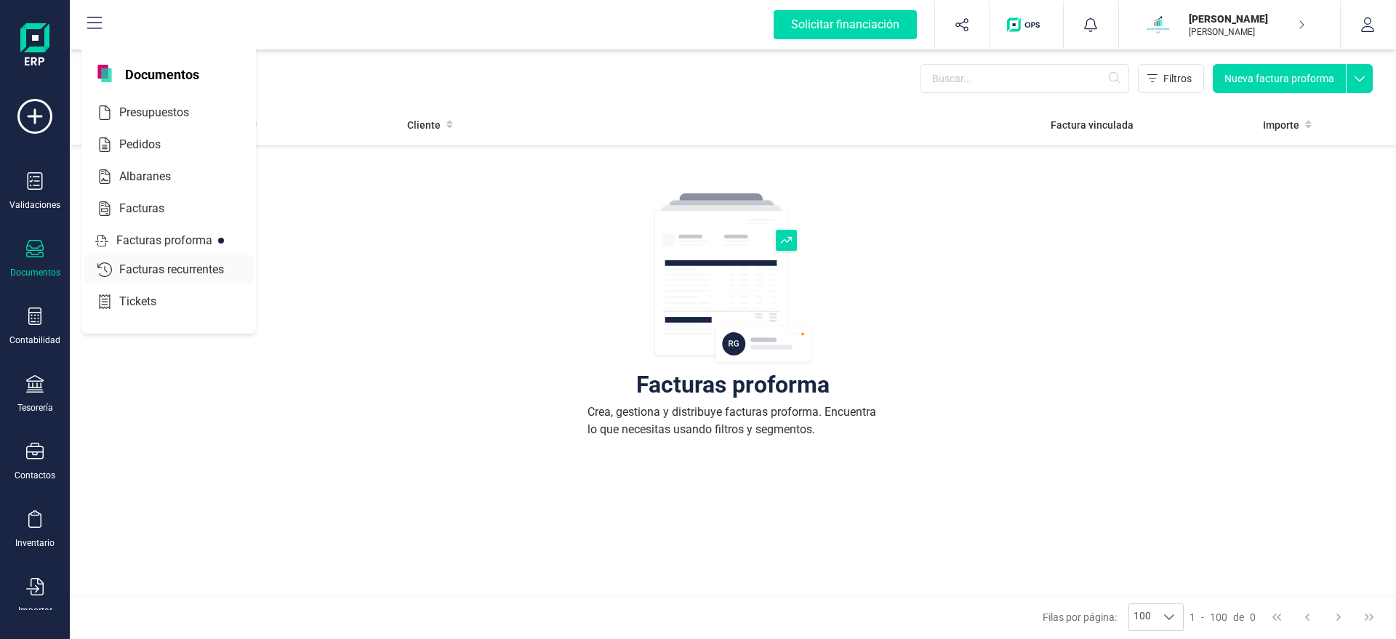
click at [170, 271] on span "Facturas recurrentes" at bounding box center [181, 269] width 137 height 17
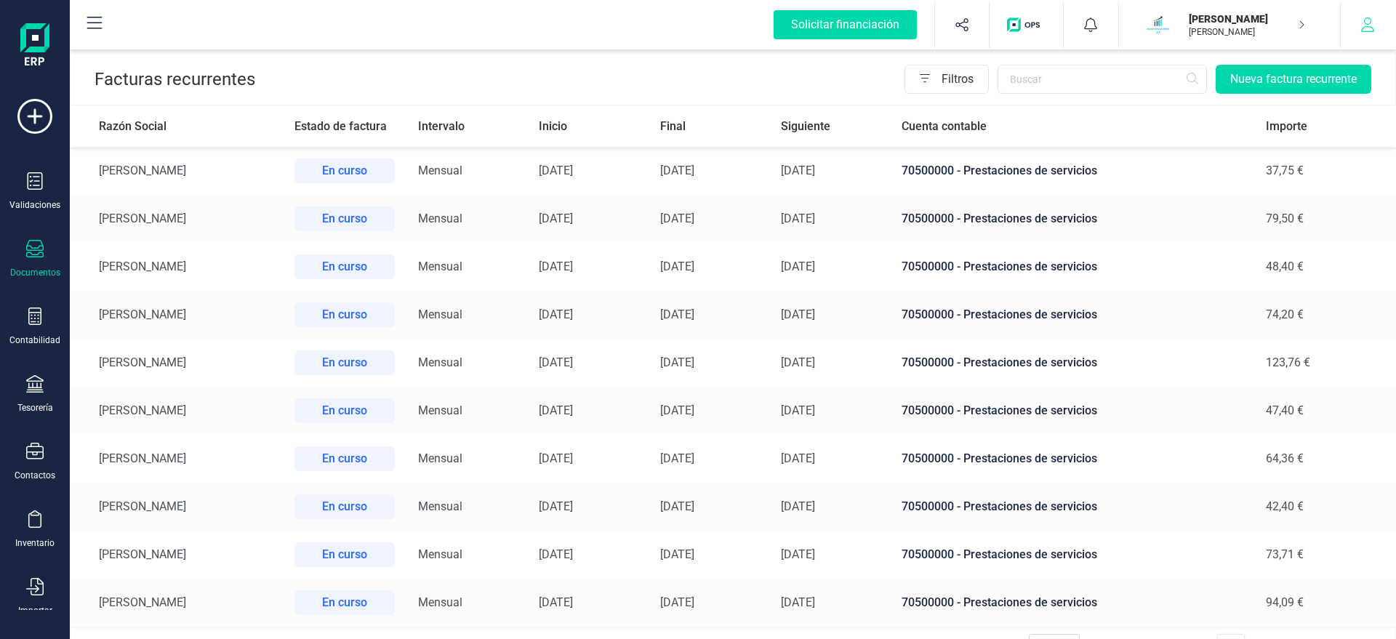
click at [1372, 23] on icon "button" at bounding box center [1367, 24] width 15 height 15
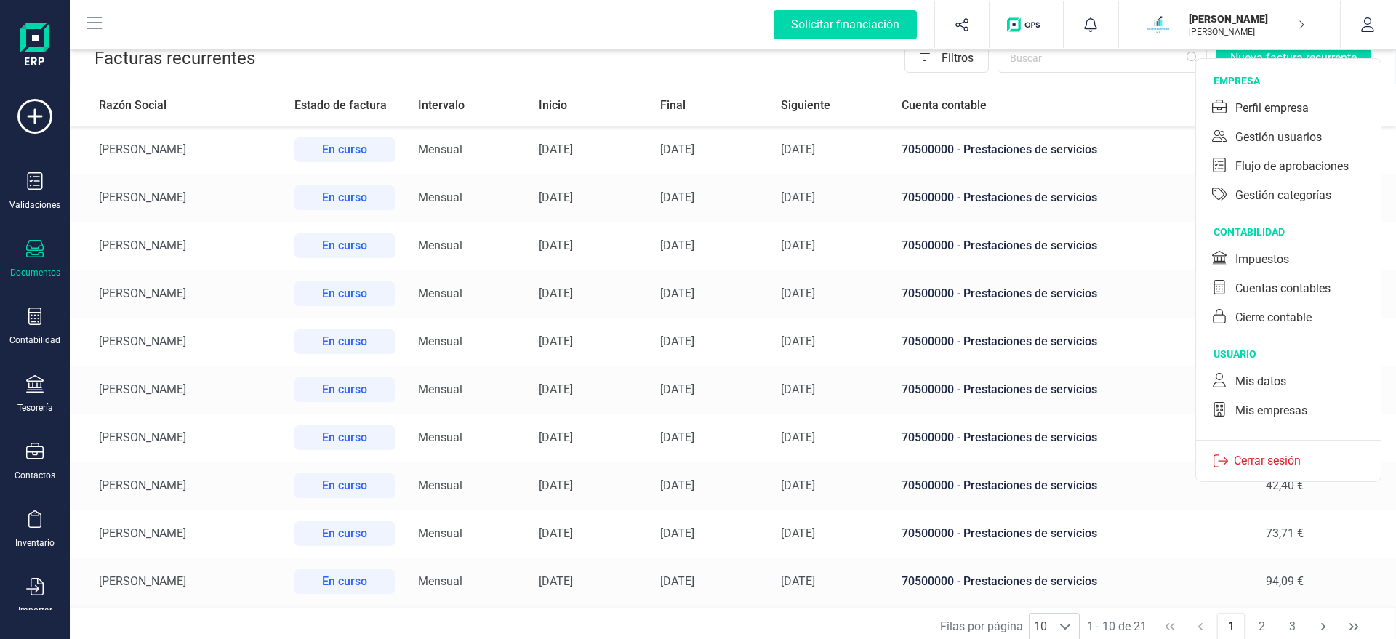
scroll to position [31, 0]
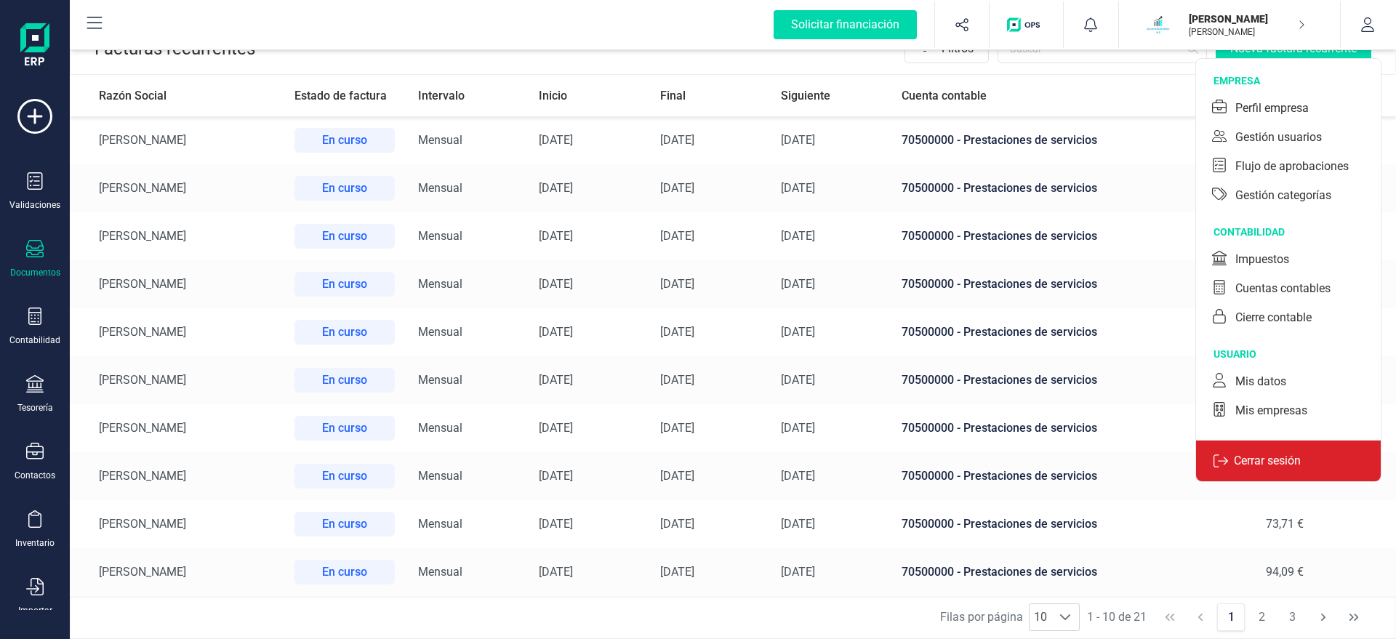
click at [1268, 462] on p "Cerrar sesión" at bounding box center [1267, 460] width 79 height 17
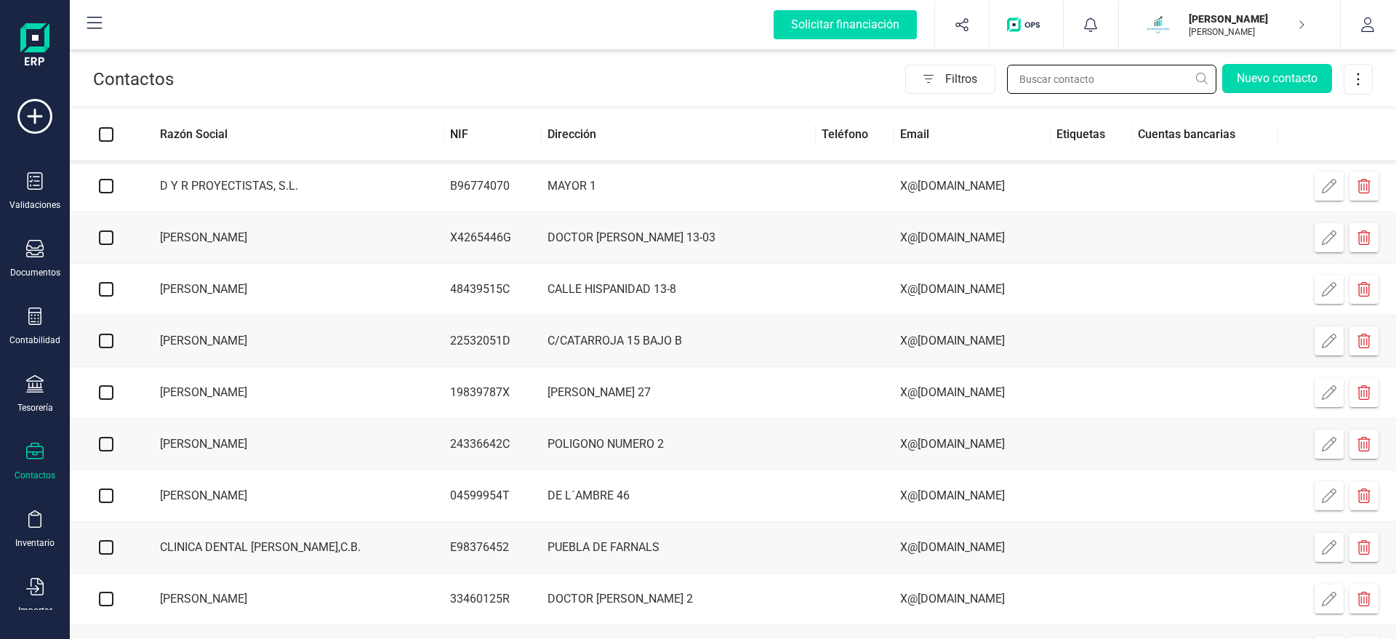
click at [1043, 81] on input "text" at bounding box center [1111, 79] width 209 height 29
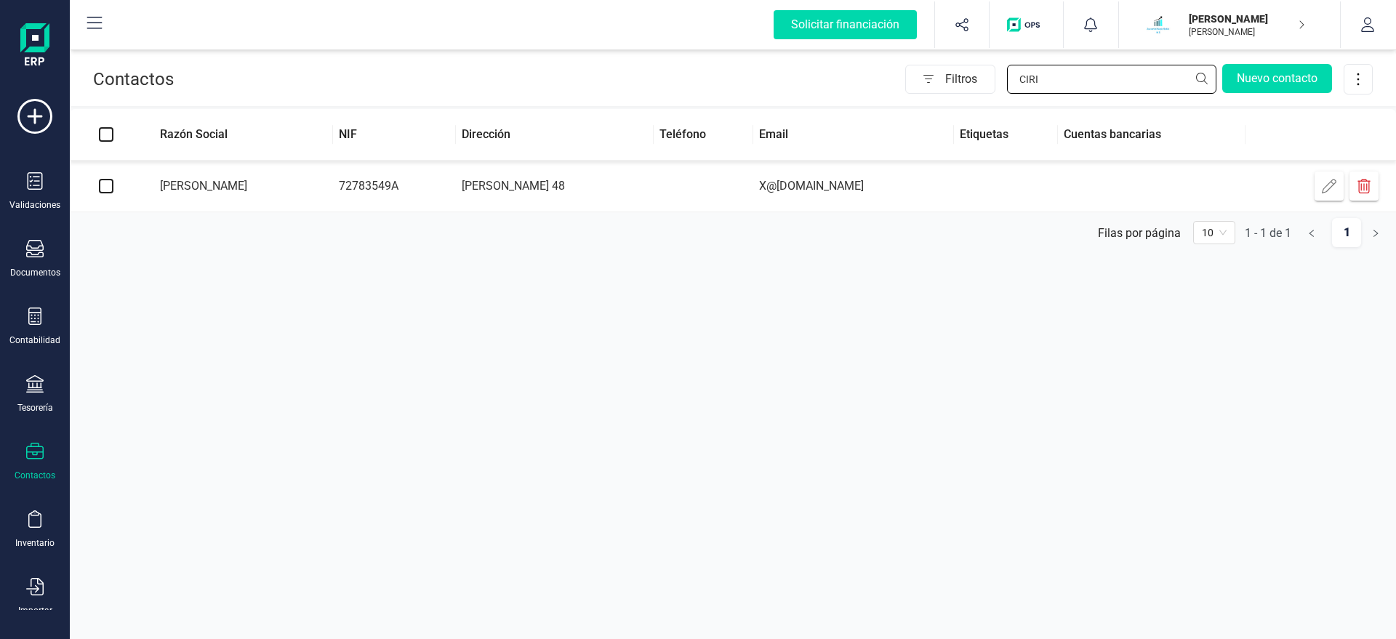
type input "CIRI"
click at [752, 173] on td at bounding box center [704, 187] width 100 height 52
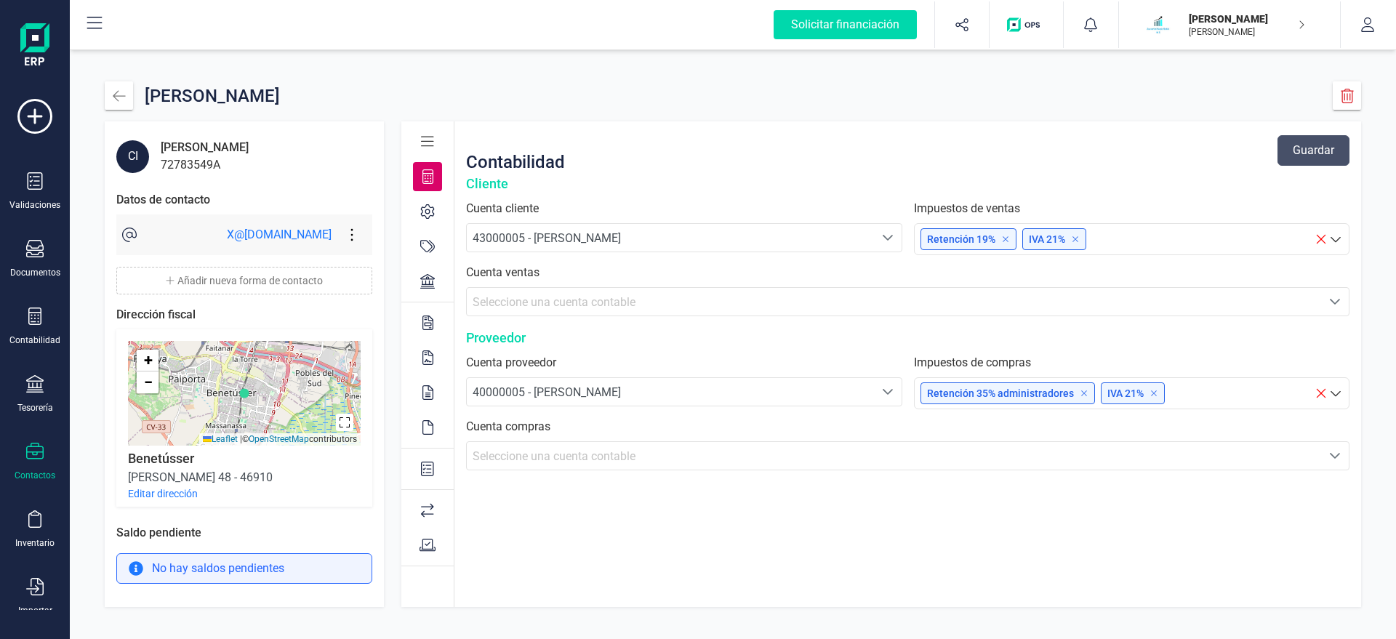
click at [1165, 237] on div "Retención 19% IVA 21%" at bounding box center [1117, 239] width 394 height 28
click at [1149, 281] on p "Tienes impuestos de todos los grupos seleccionados" at bounding box center [1132, 276] width 406 height 17
click at [686, 298] on div "Seleccione una cuenta contable" at bounding box center [894, 302] width 843 height 17
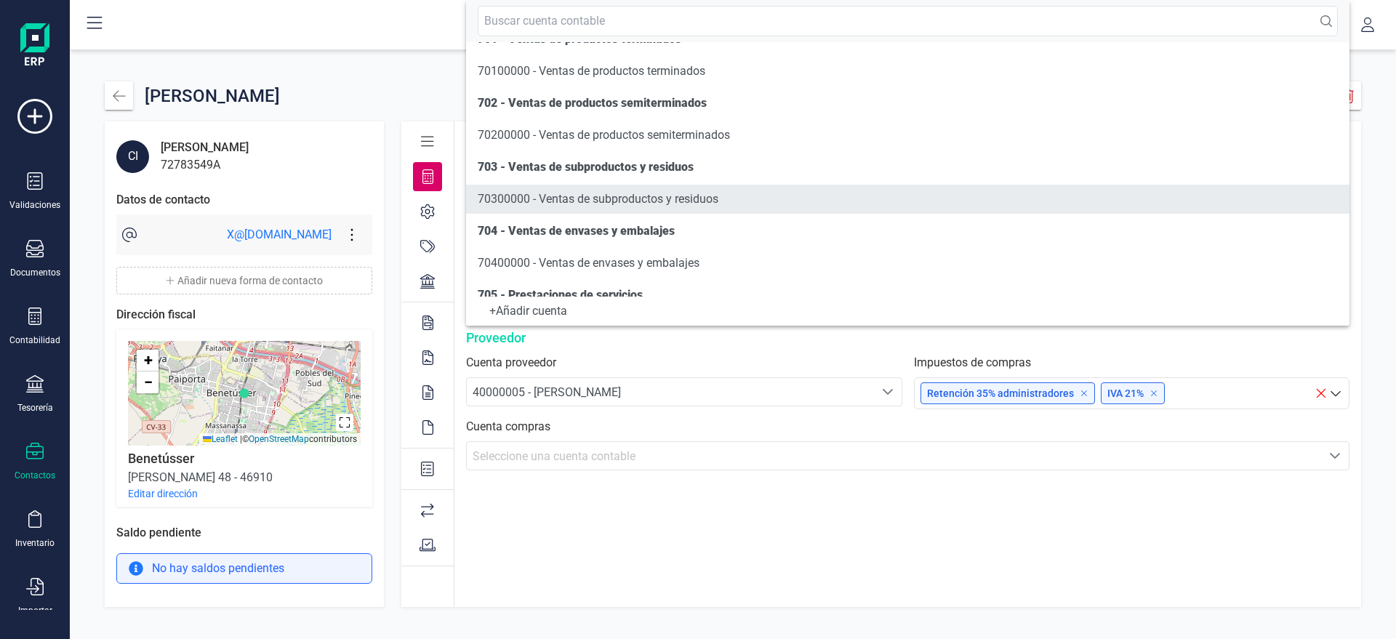
scroll to position [173, 0]
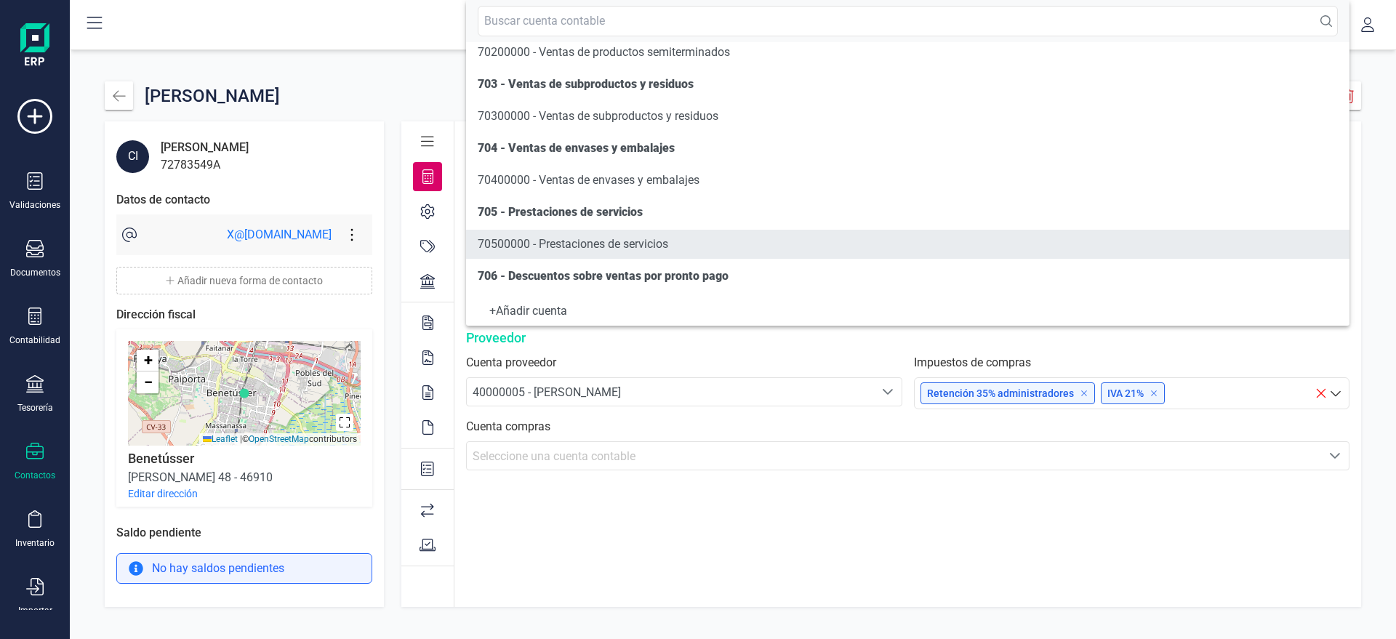
click at [544, 244] on span "70500000 - Prestaciones de servicios" at bounding box center [573, 244] width 190 height 14
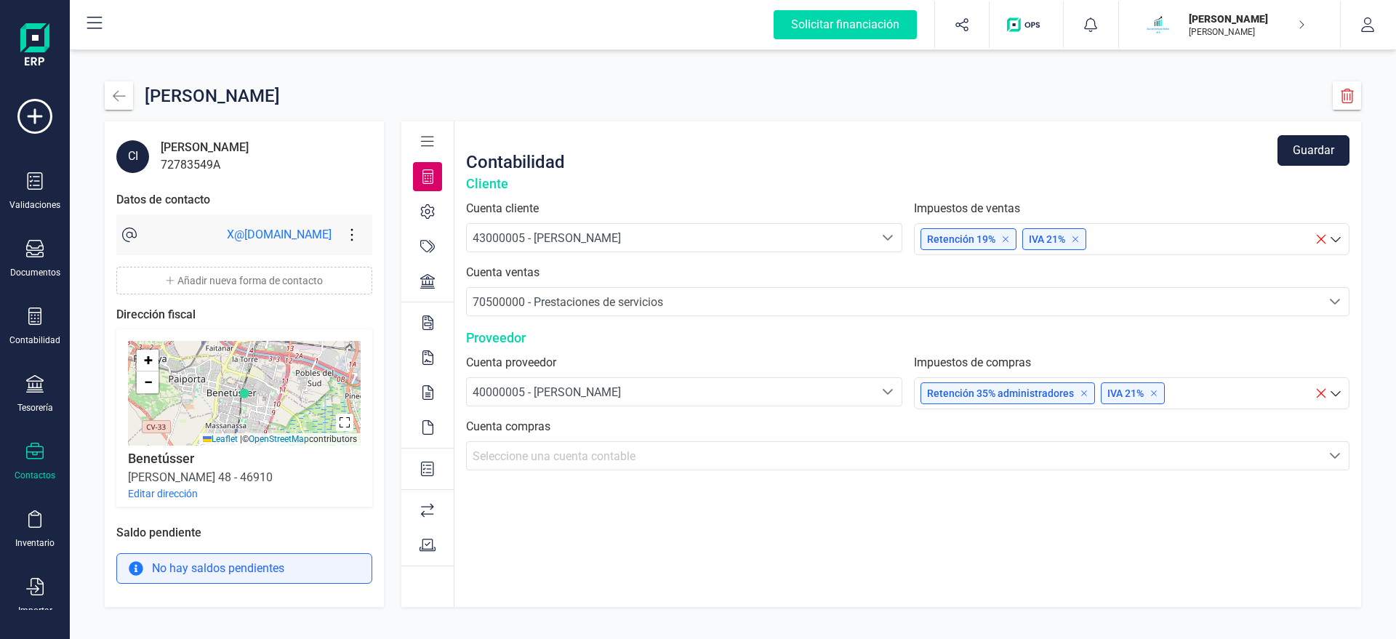
click at [1318, 144] on button "Guardar" at bounding box center [1313, 150] width 72 height 31
click at [42, 332] on div "Contabilidad" at bounding box center [35, 326] width 58 height 39
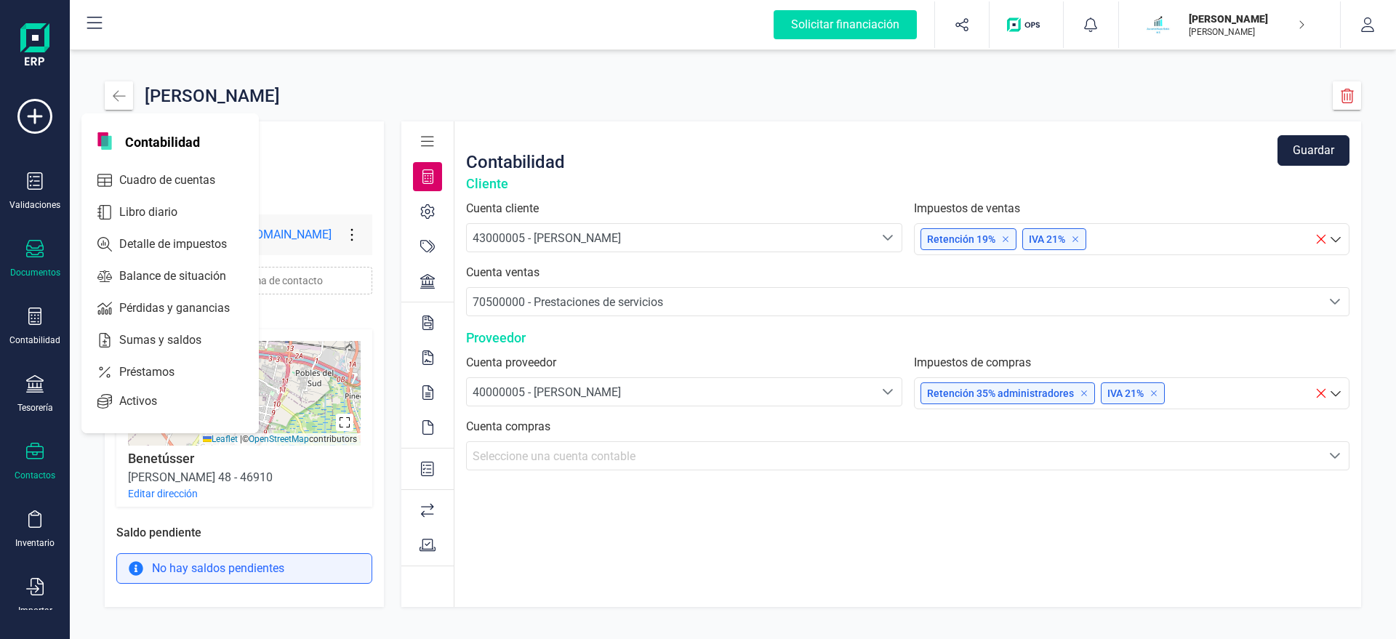
click at [35, 260] on div "Documentos" at bounding box center [35, 259] width 58 height 39
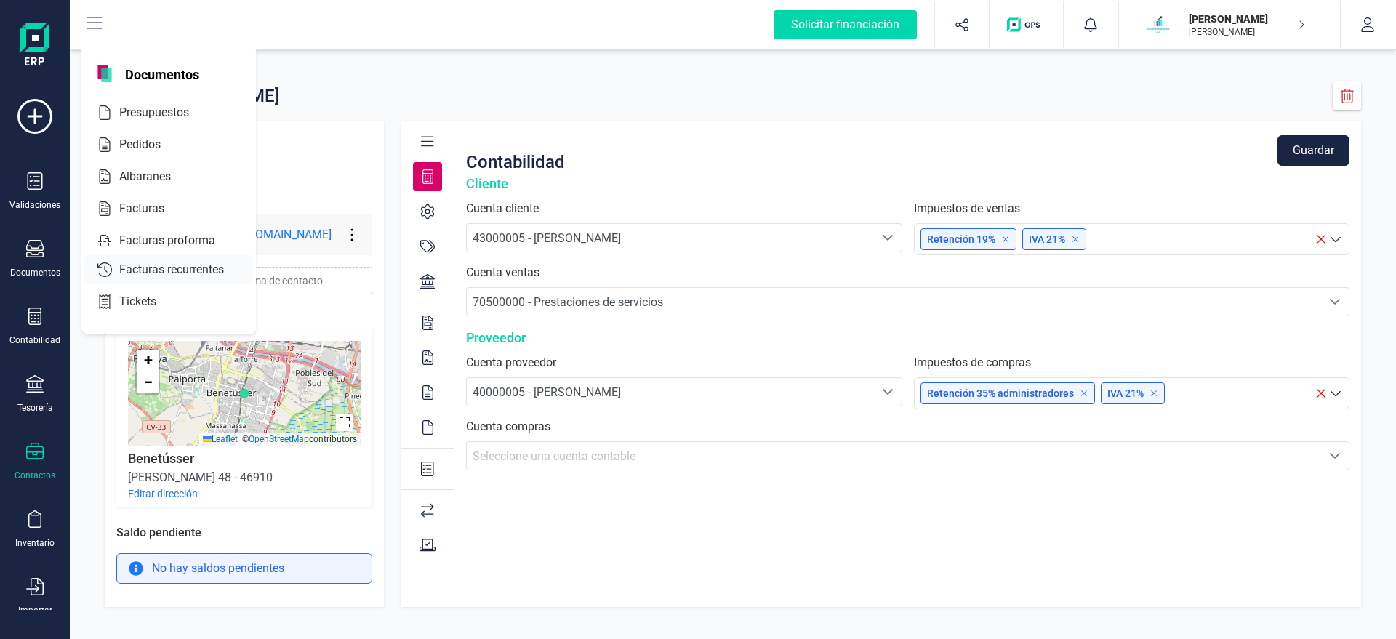
click at [215, 269] on span "Facturas recurrentes" at bounding box center [181, 269] width 137 height 17
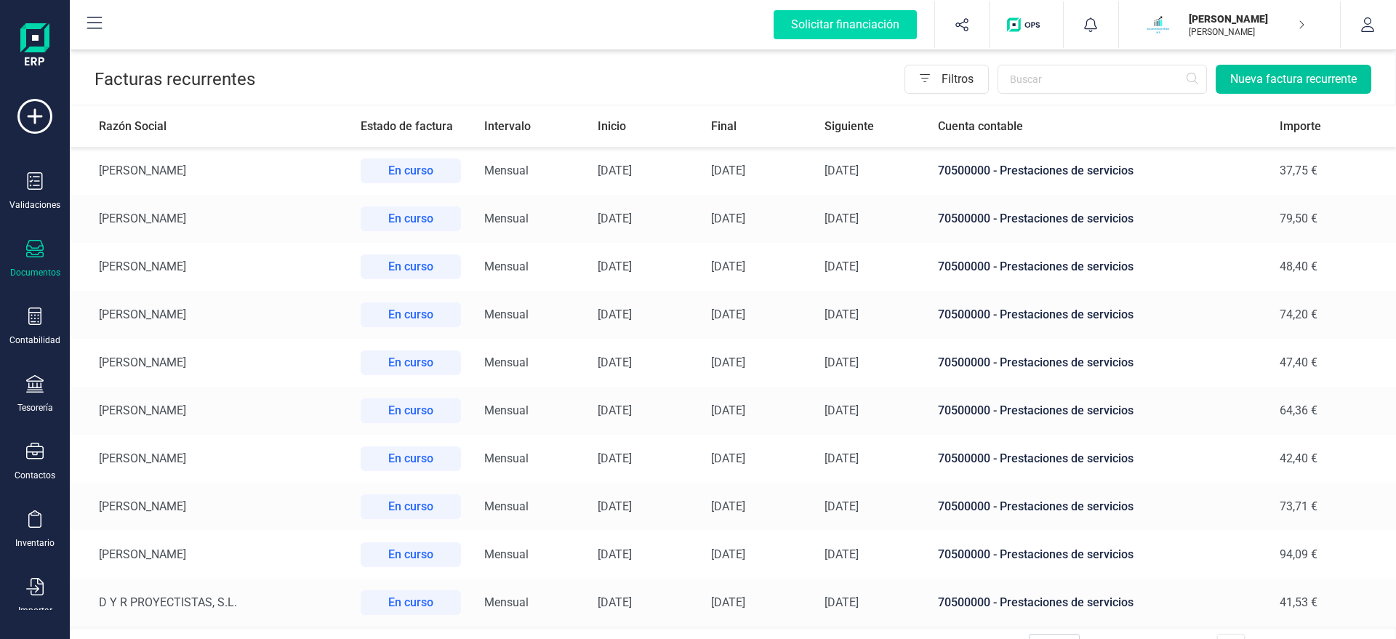
click at [1319, 76] on button "Nueva factura recurrente" at bounding box center [1293, 79] width 156 height 29
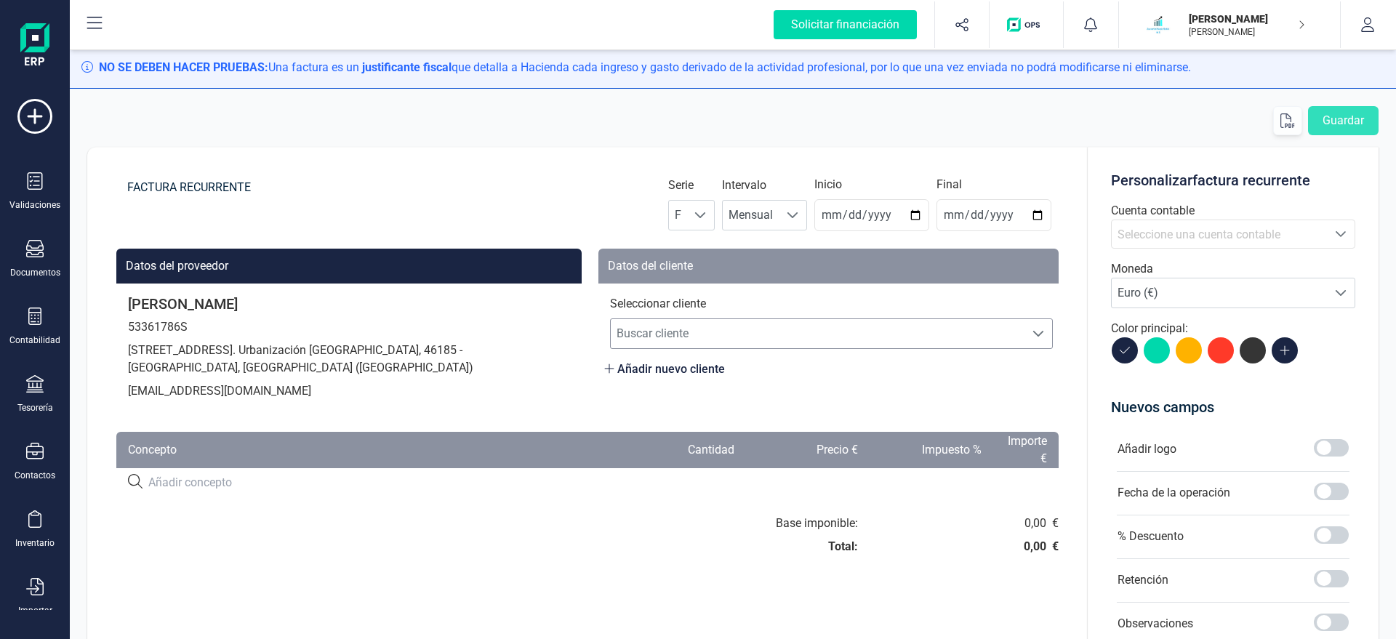
click at [673, 332] on span "Buscar cliente" at bounding box center [818, 333] width 414 height 29
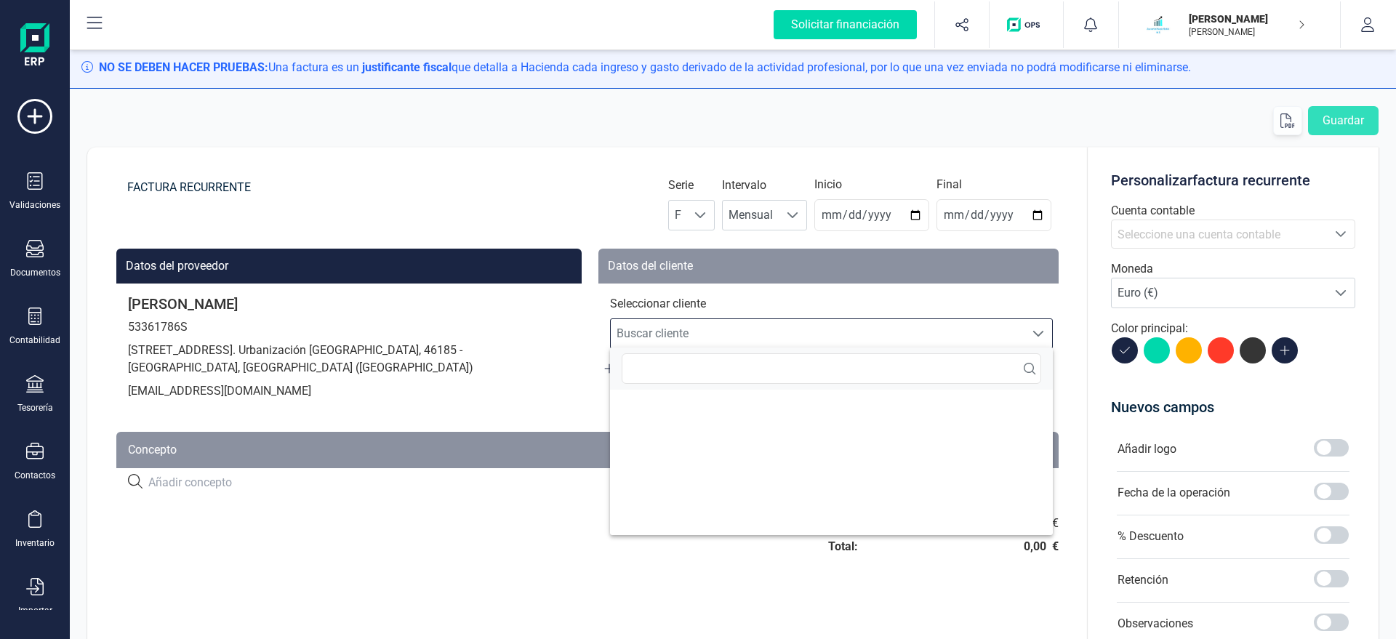
scroll to position [9, 70]
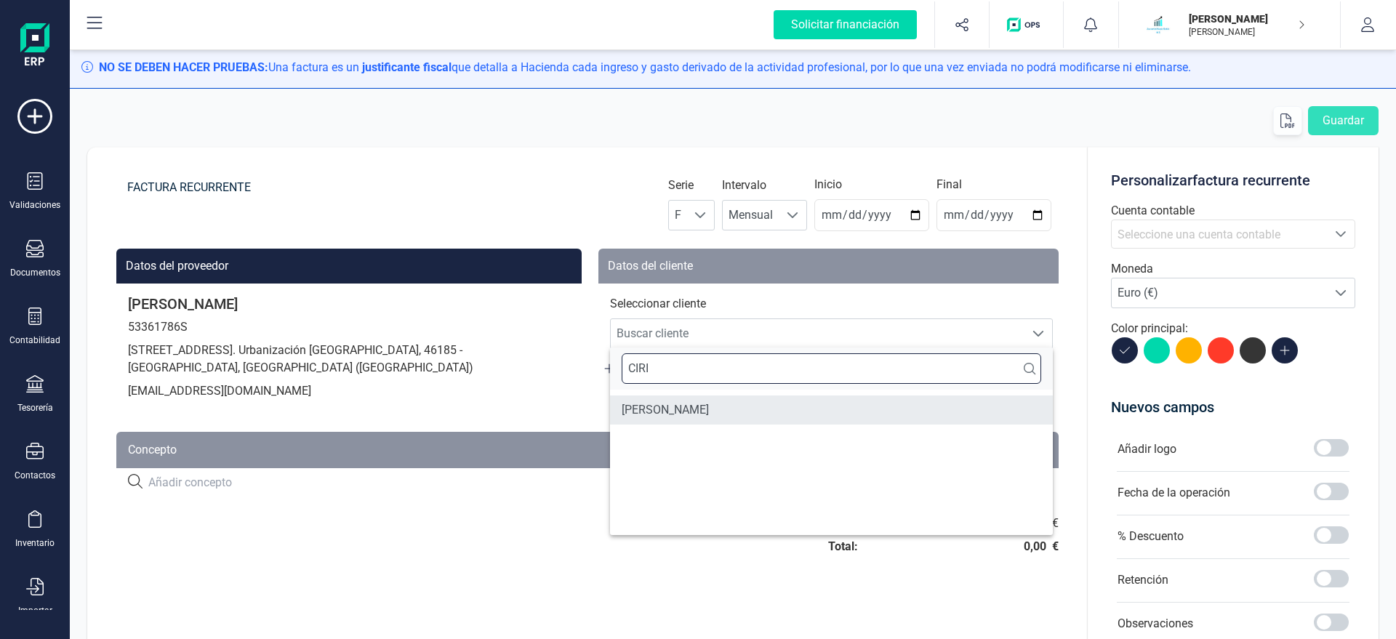
type input "CIRI"
click at [696, 423] on li "[PERSON_NAME]" at bounding box center [831, 409] width 443 height 29
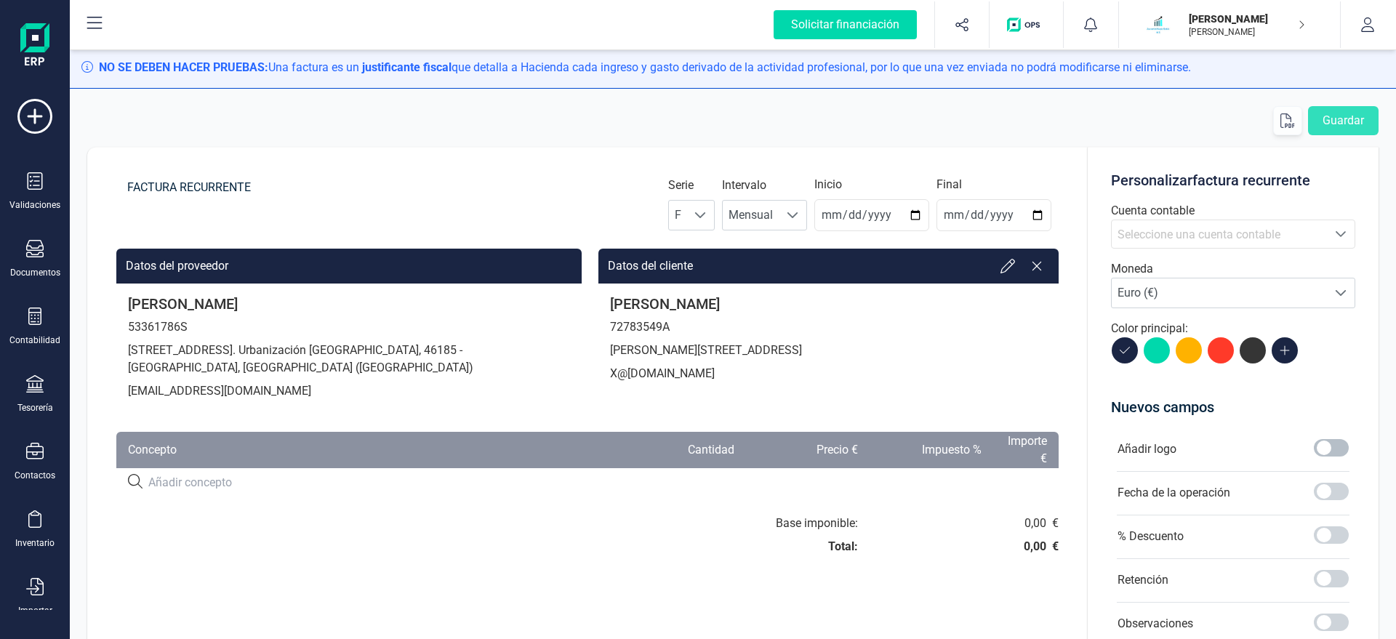
click at [1329, 447] on span at bounding box center [1331, 447] width 35 height 17
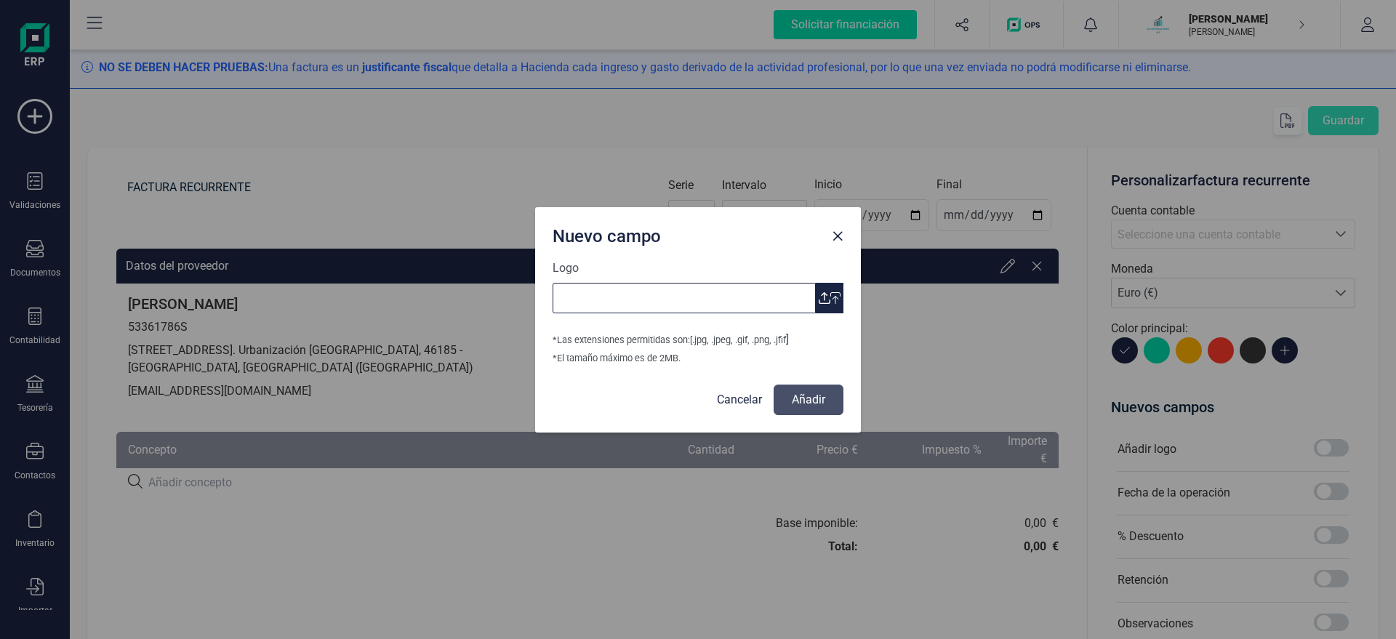
click at [816, 297] on input "Logo" at bounding box center [683, 298] width 263 height 31
type input "Logo [PERSON_NAME] Asesoria.jpg"
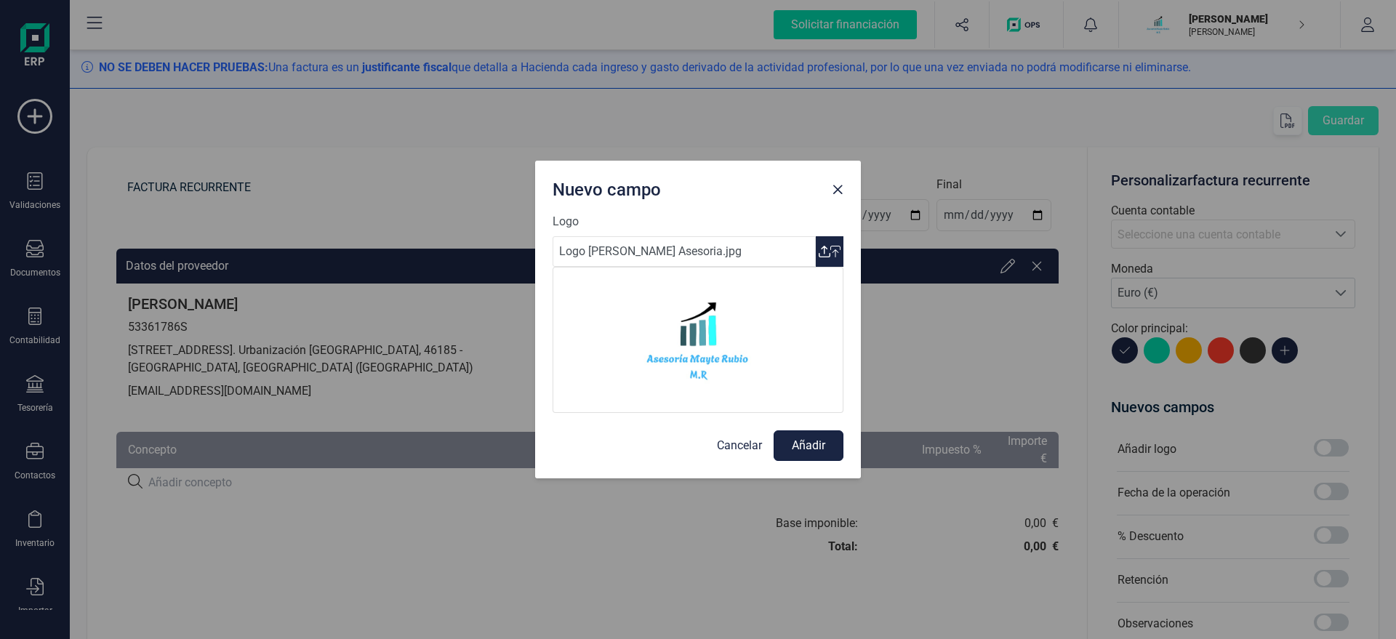
click at [806, 448] on button "Añadir" at bounding box center [808, 445] width 70 height 31
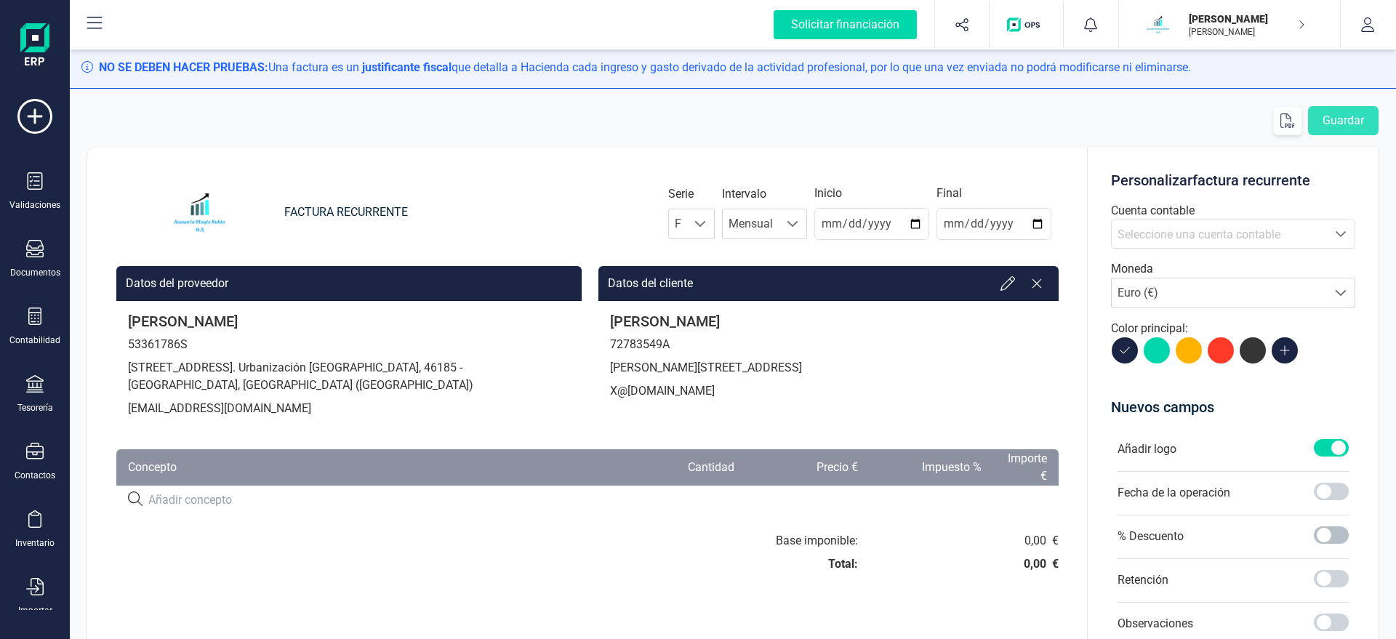
click at [1328, 544] on div at bounding box center [1331, 536] width 35 height 20
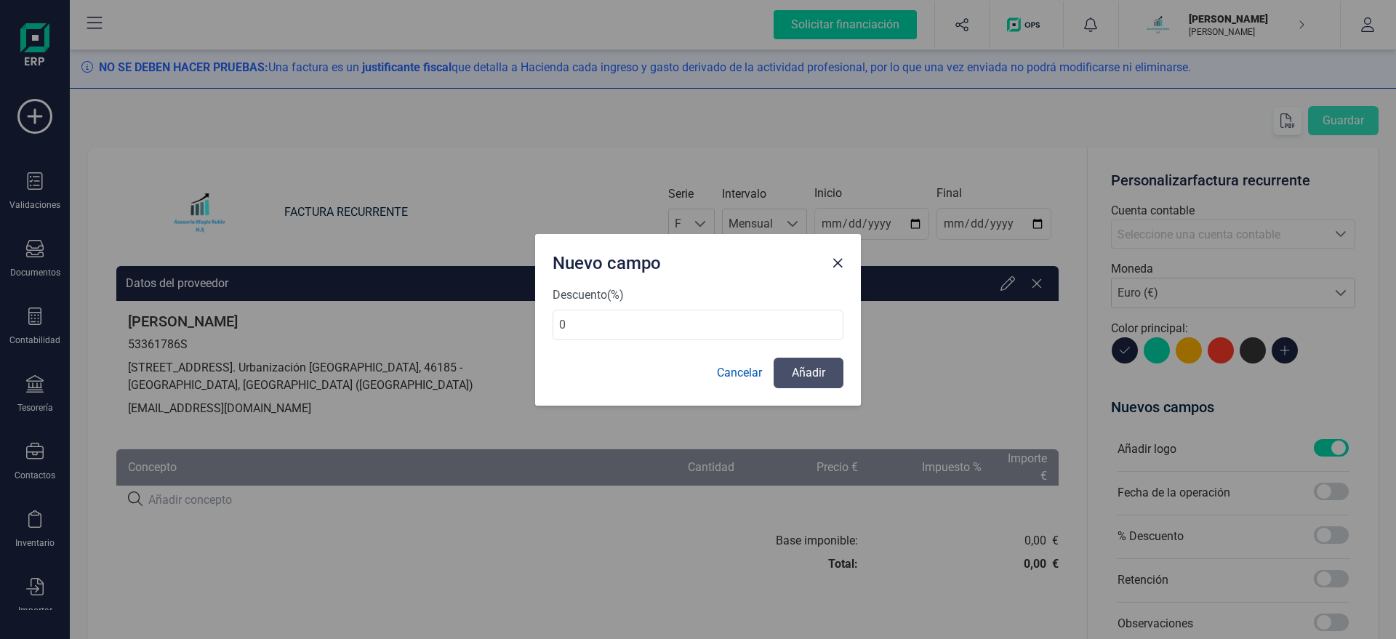
type input "1"
click at [732, 376] on link "Cancelar" at bounding box center [739, 372] width 45 height 17
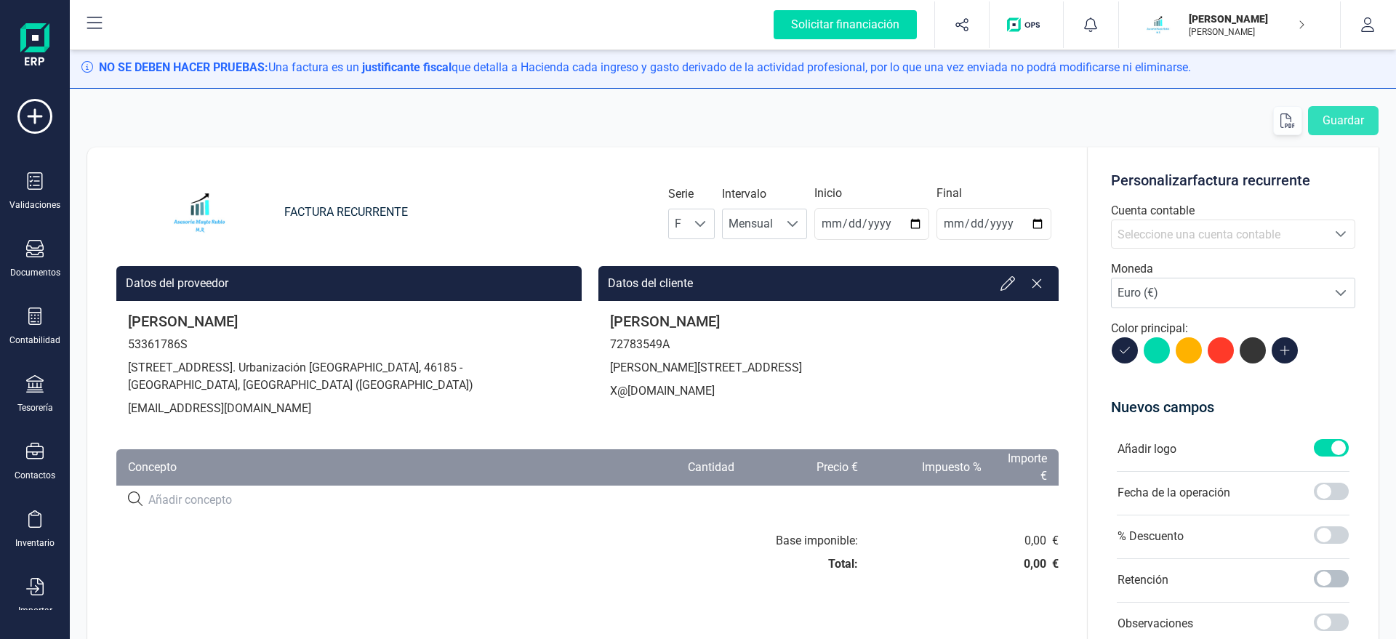
click at [1335, 582] on span at bounding box center [1331, 578] width 35 height 17
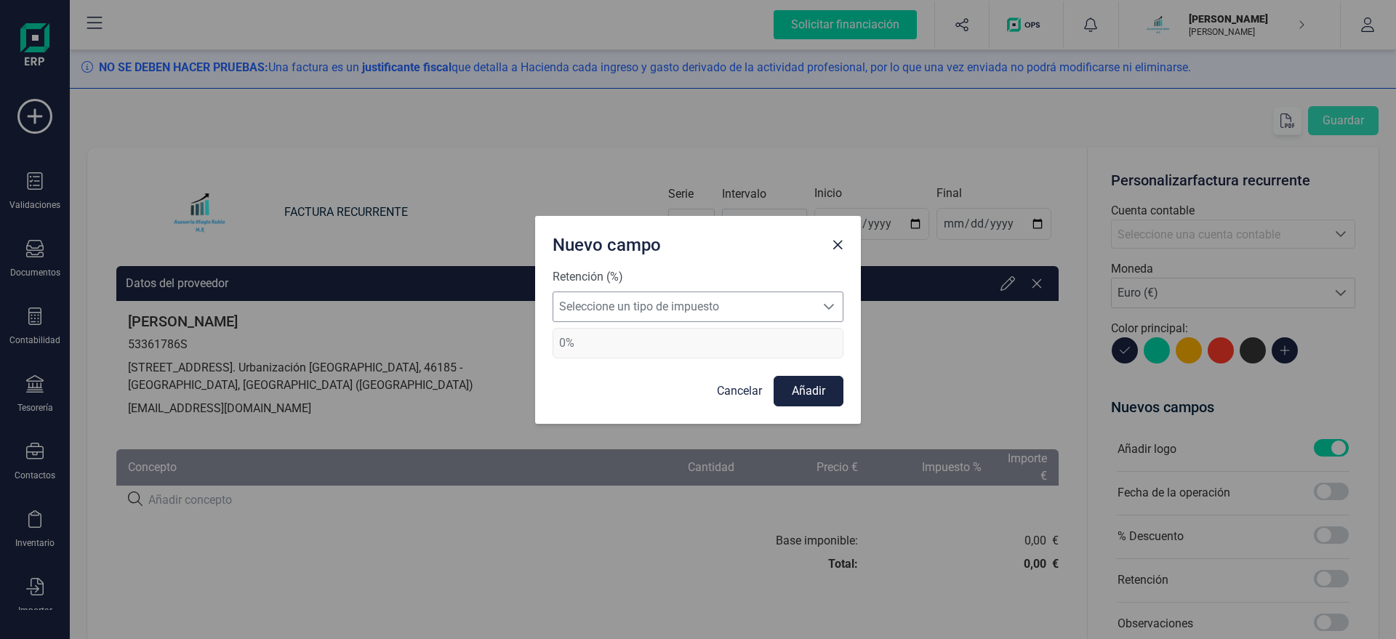
click at [695, 310] on span "Seleccione un tipo de impuesto" at bounding box center [684, 306] width 262 height 29
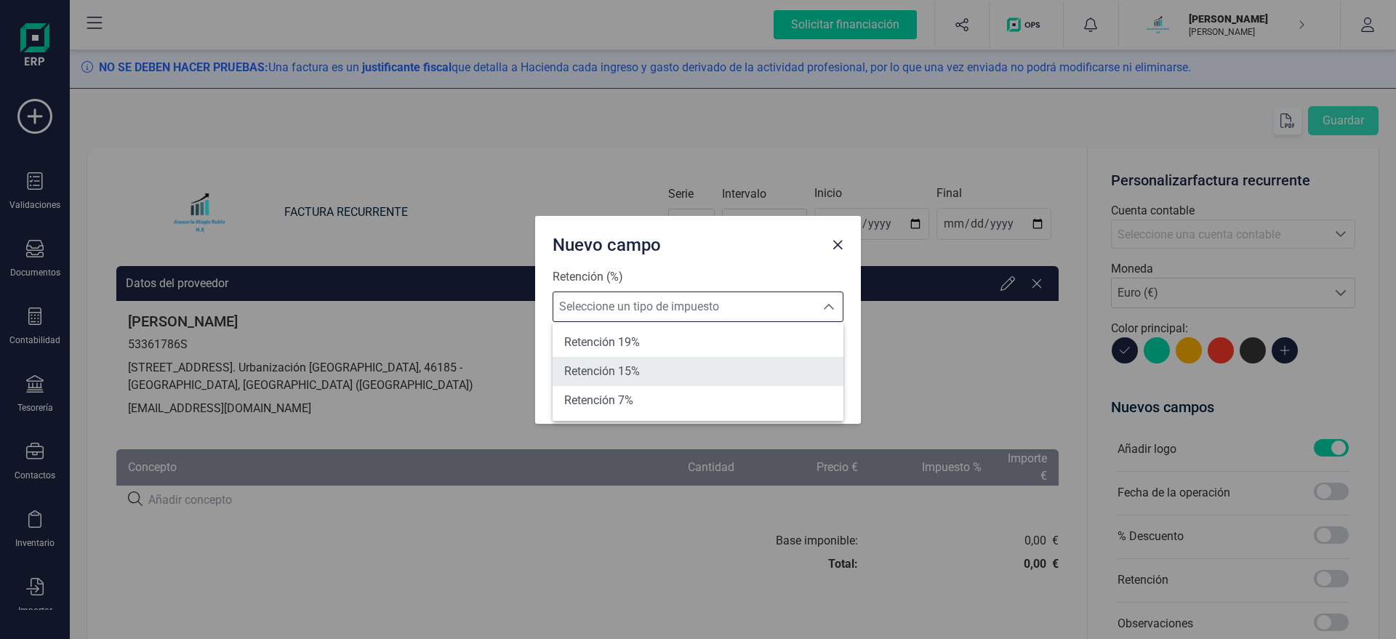
click at [670, 366] on li "Retención 15%" at bounding box center [697, 371] width 291 height 29
type input "15%"
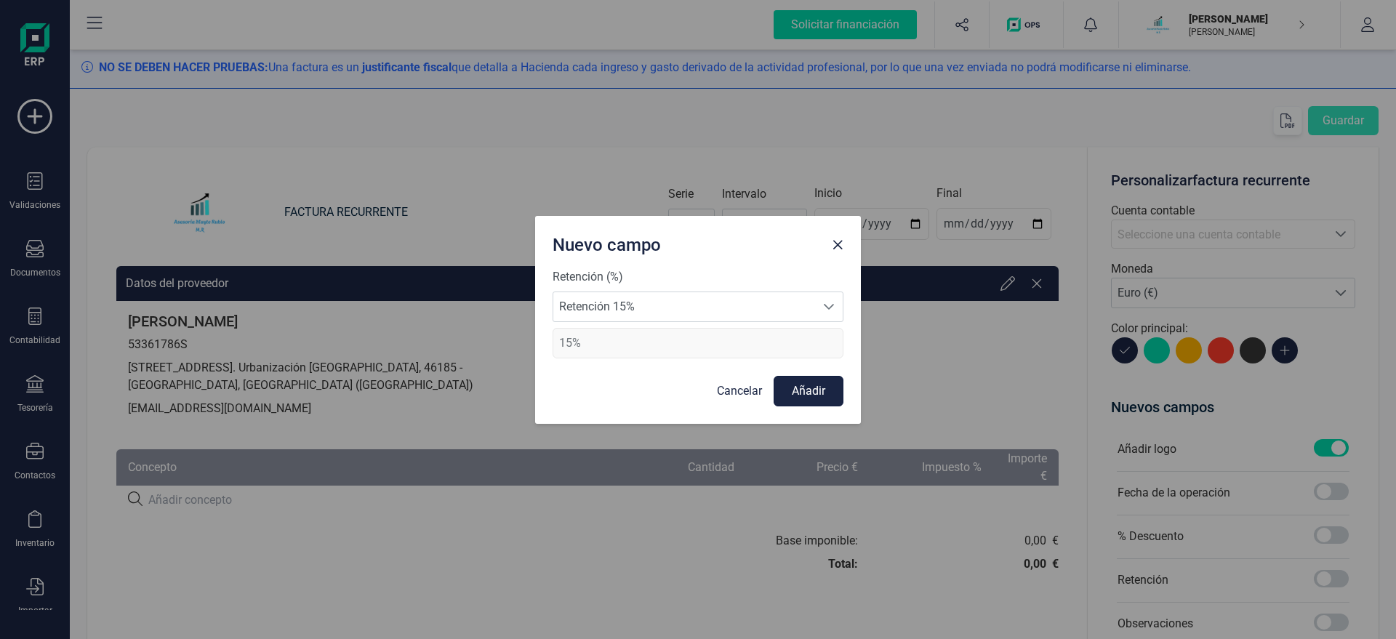
click at [803, 393] on button "Añadir" at bounding box center [808, 391] width 70 height 31
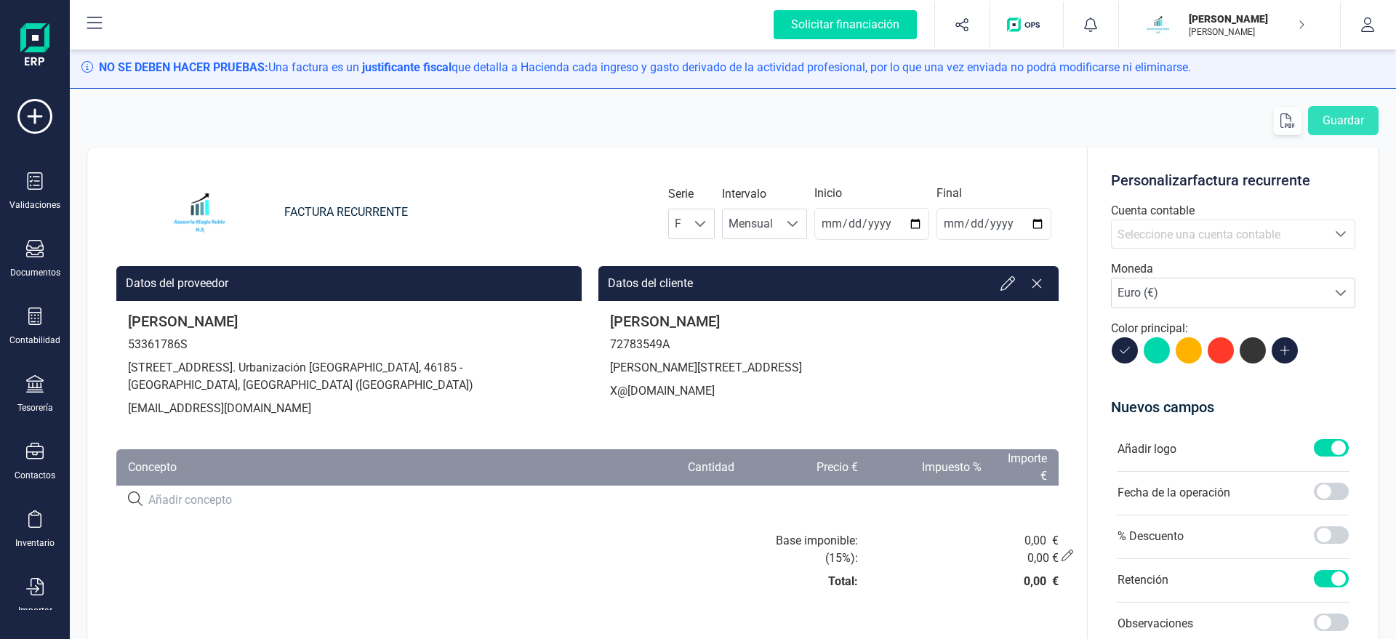
click at [1213, 229] on span "Seleccione una cuenta contable" at bounding box center [1198, 235] width 163 height 14
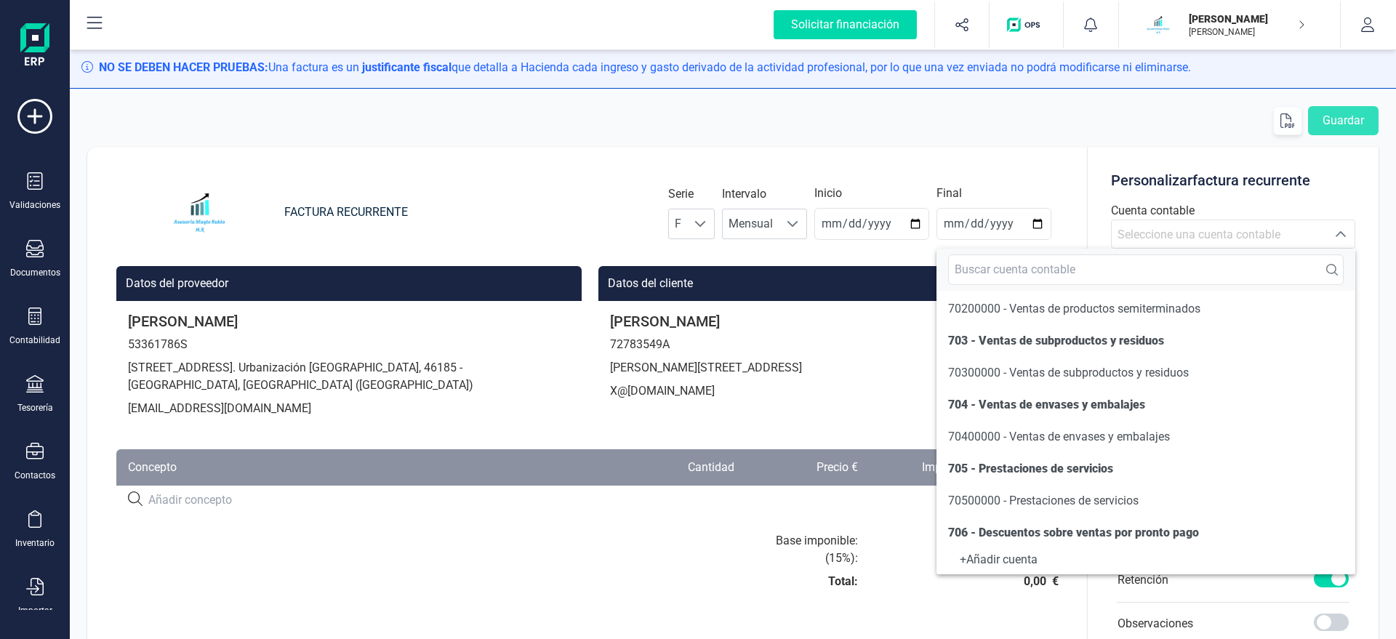
scroll to position [166, 0]
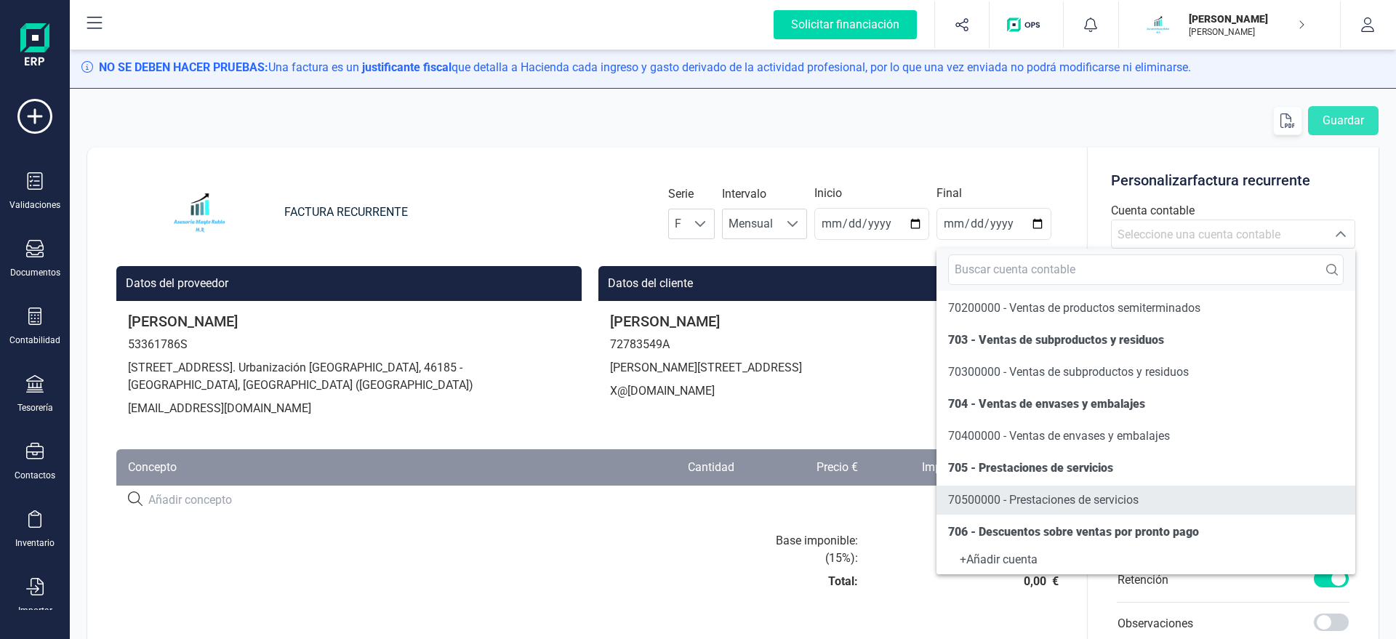
click at [970, 502] on span "70500000 - Prestaciones de servicios" at bounding box center [1043, 500] width 190 height 14
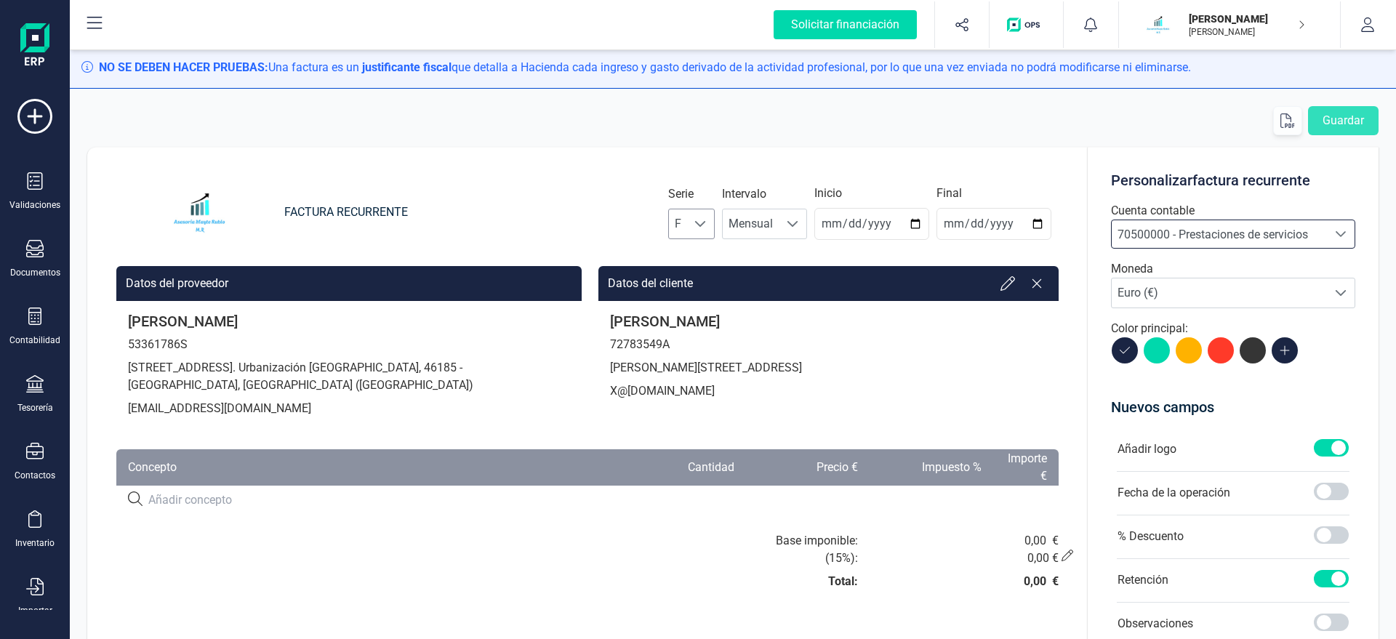
click at [707, 230] on div at bounding box center [701, 223] width 28 height 29
click at [707, 254] on li "A" at bounding box center [704, 259] width 47 height 29
click at [839, 232] on input "[DATE]" at bounding box center [871, 224] width 115 height 32
type input "[DATE]"
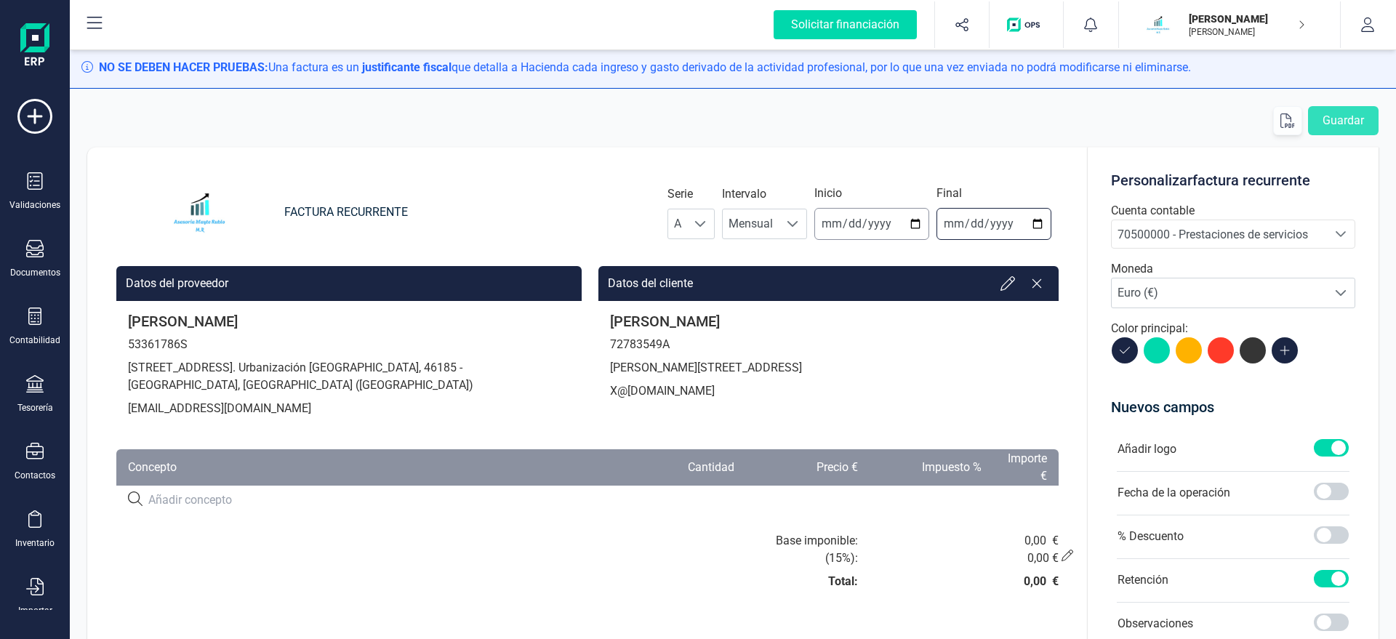
type input "[DATE]"
click at [231, 501] on input at bounding box center [377, 499] width 459 height 17
type input "SERVICIO DE ASESORAMIENTO"
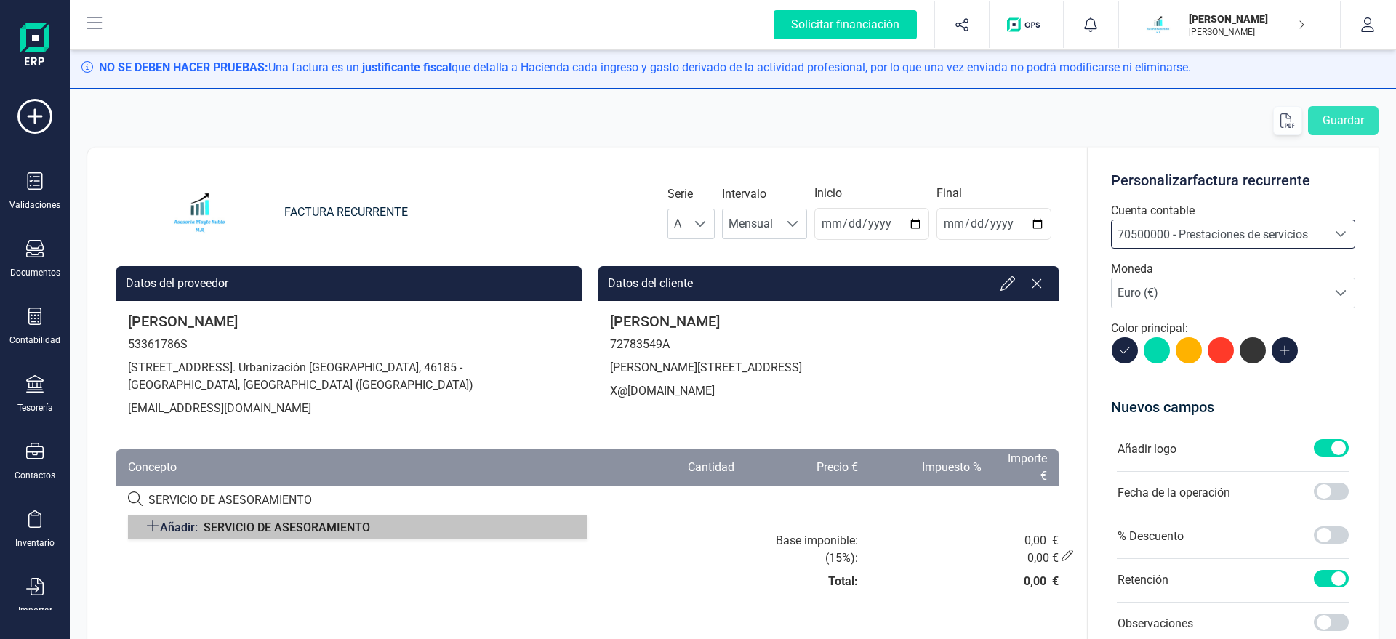
click at [227, 524] on span "SERVICIO DE ASESORAMIENTO" at bounding box center [287, 527] width 166 height 14
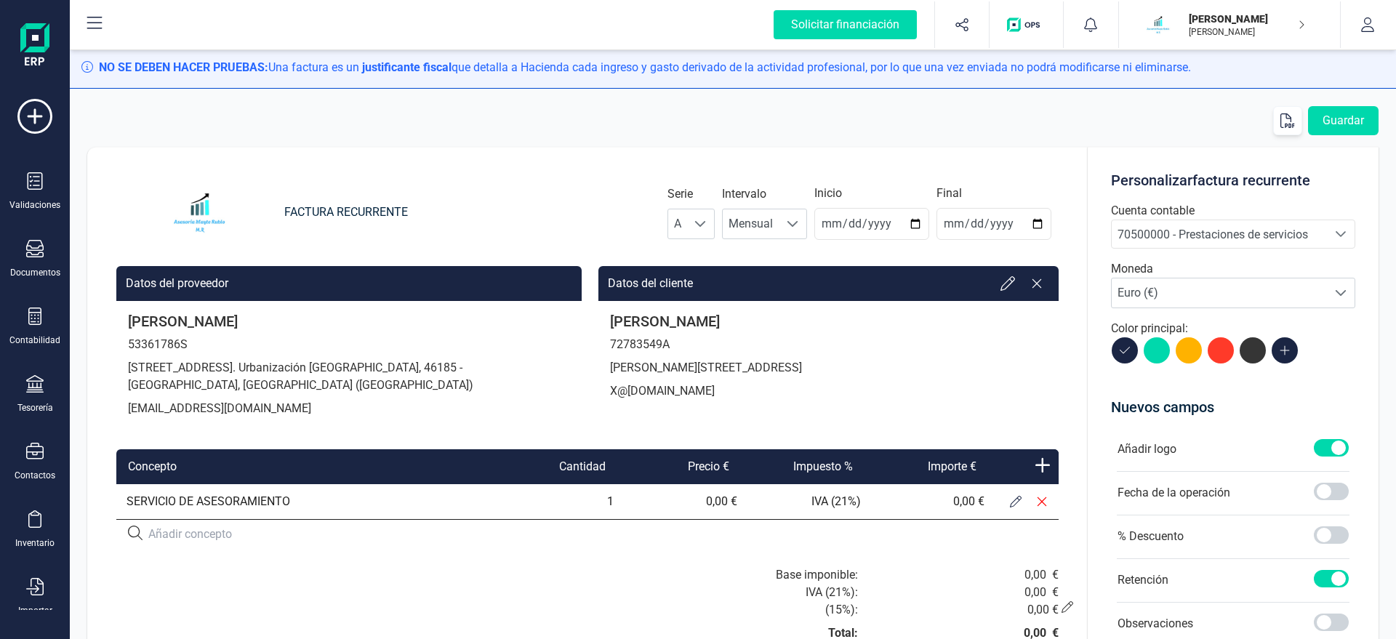
click at [1013, 505] on icon at bounding box center [1016, 502] width 12 height 12
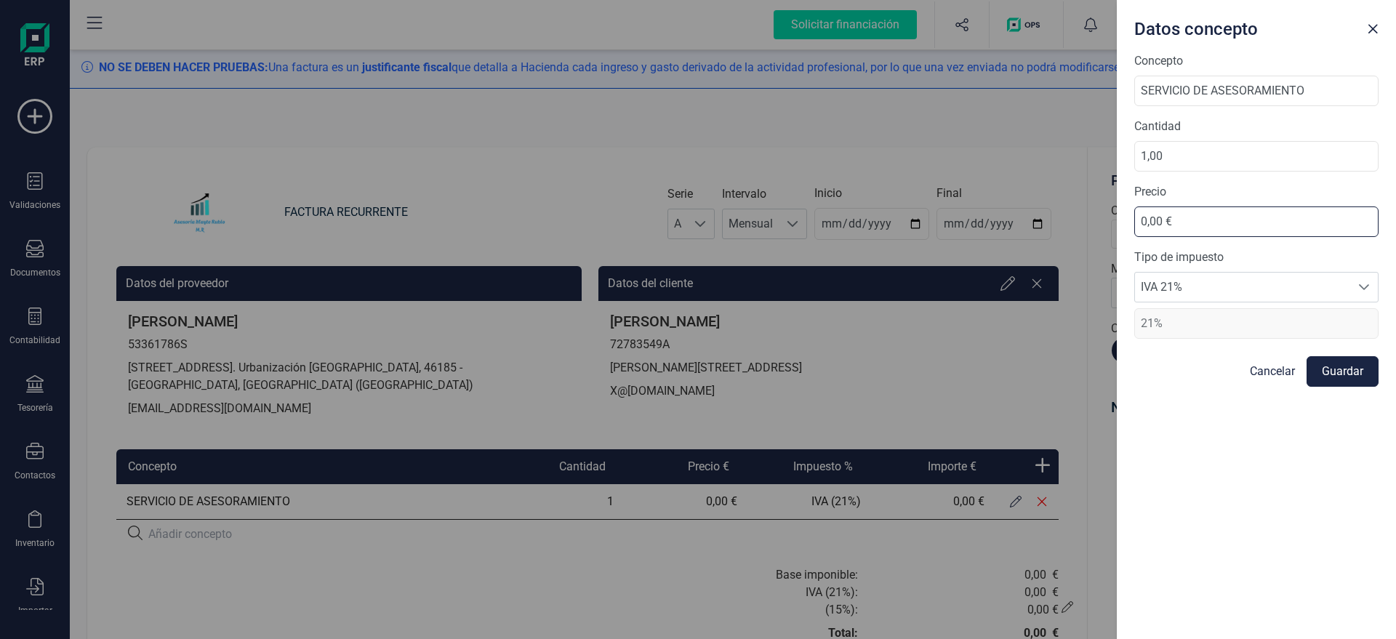
drag, startPoint x: 1138, startPoint y: 221, endPoint x: 1053, endPoint y: 225, distance: 84.4
click at [1134, 225] on input "0,00 €" at bounding box center [1256, 221] width 244 height 31
type input "116,75 €"
click at [1338, 365] on button "Guardar" at bounding box center [1342, 371] width 72 height 31
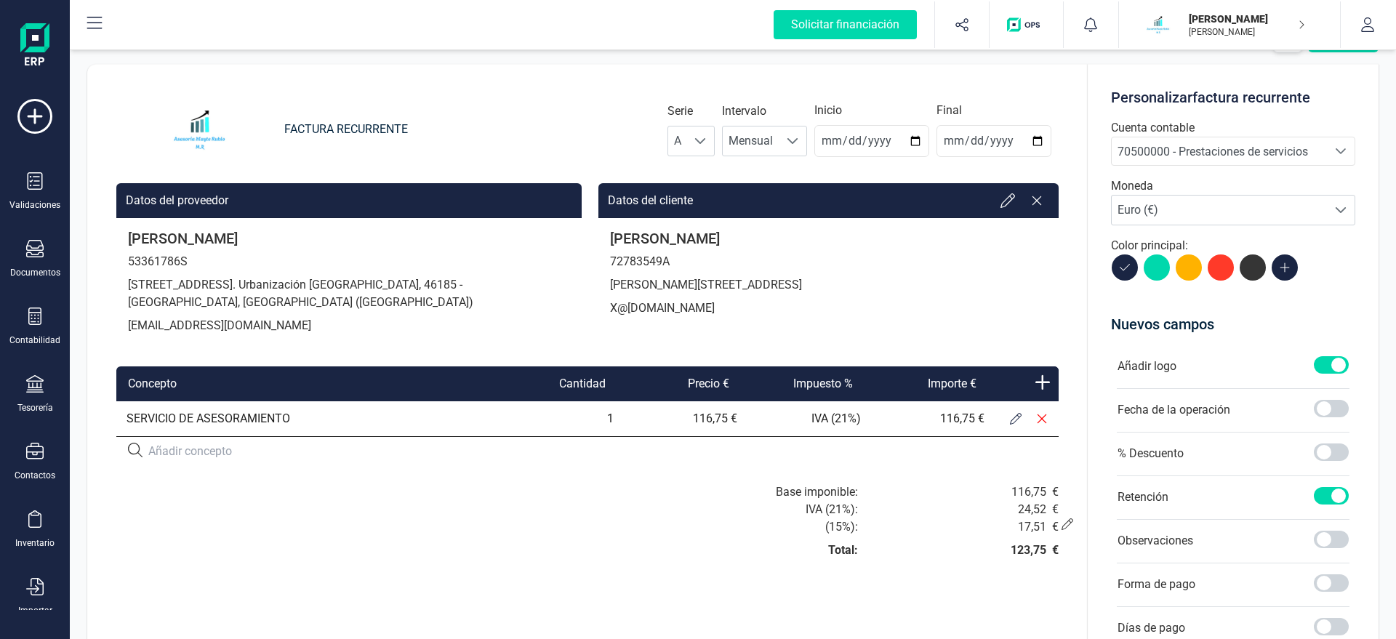
scroll to position [0, 0]
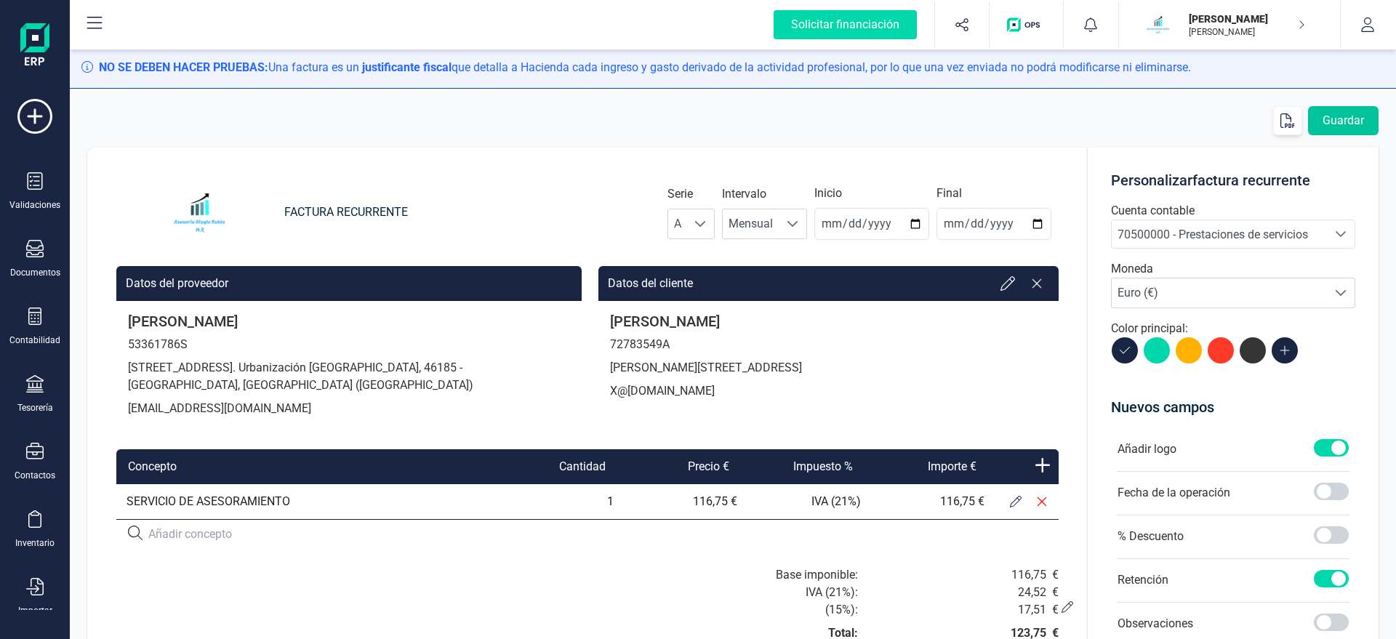
click at [1350, 117] on button "Guardar" at bounding box center [1343, 120] width 71 height 29
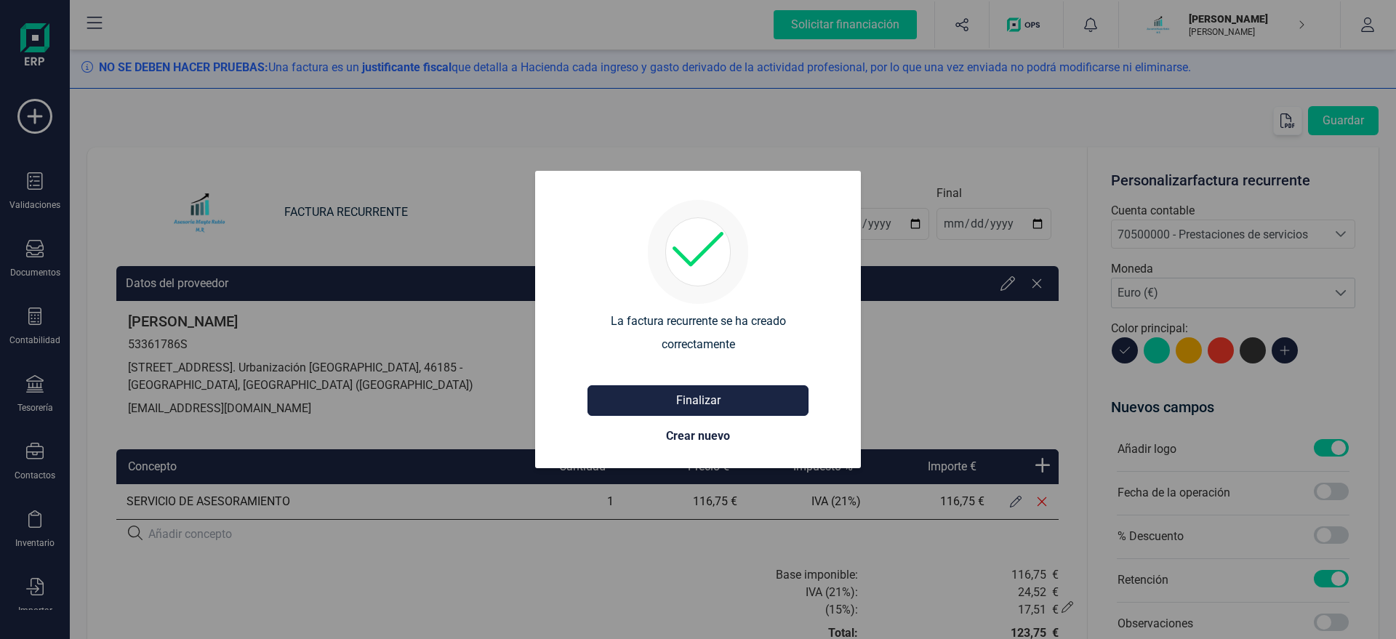
click at [707, 404] on button "Finalizar" at bounding box center [697, 400] width 221 height 31
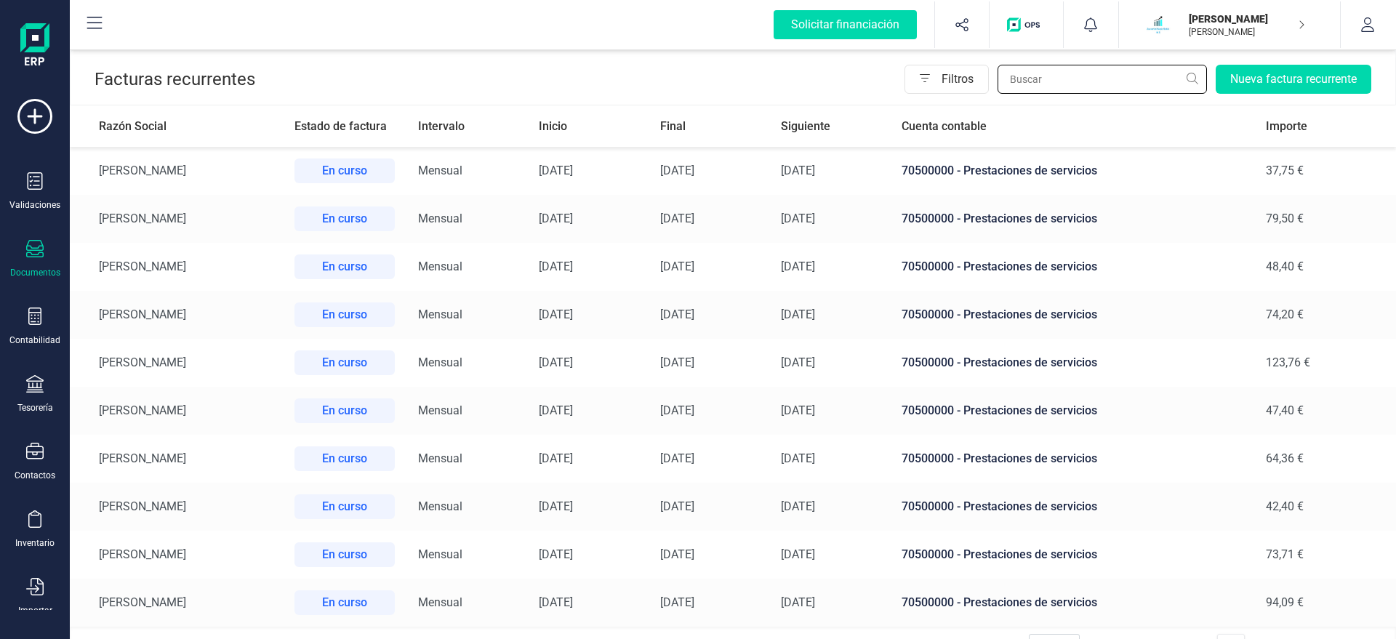
click at [1101, 76] on input "text" at bounding box center [1101, 79] width 209 height 29
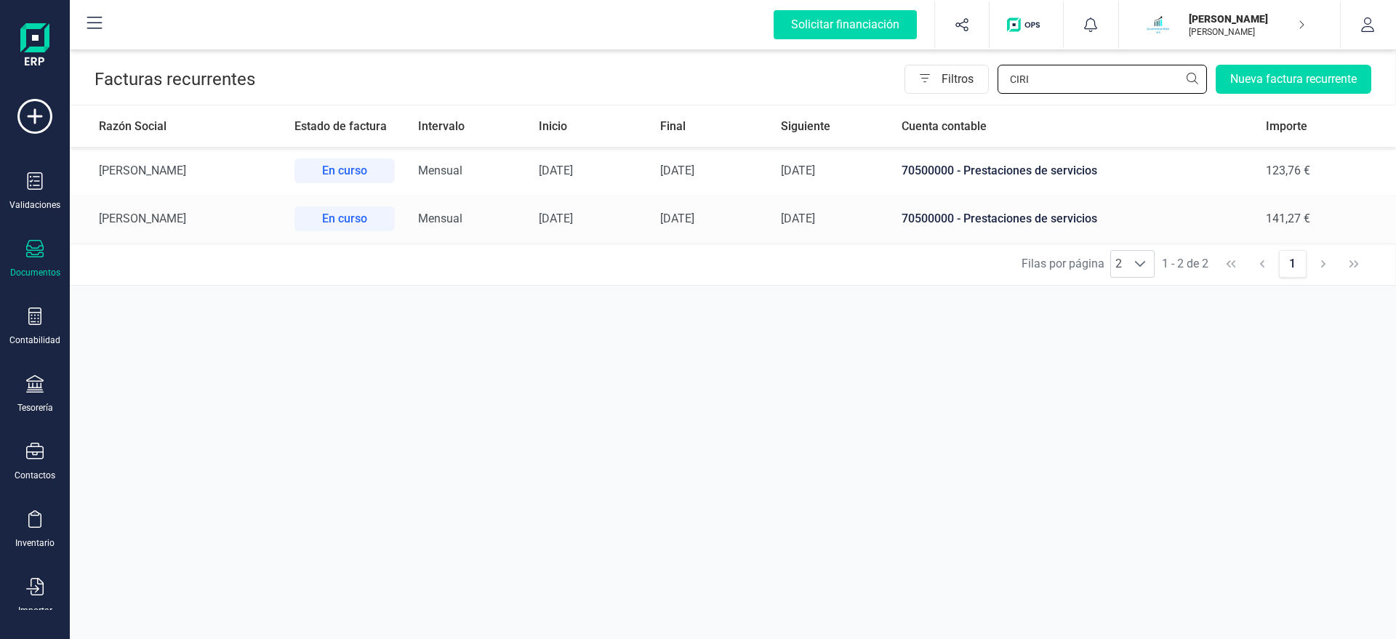
type input "CIRI"
click at [1200, 220] on td "70500000 - Prestaciones de servicios" at bounding box center [1072, 219] width 364 height 48
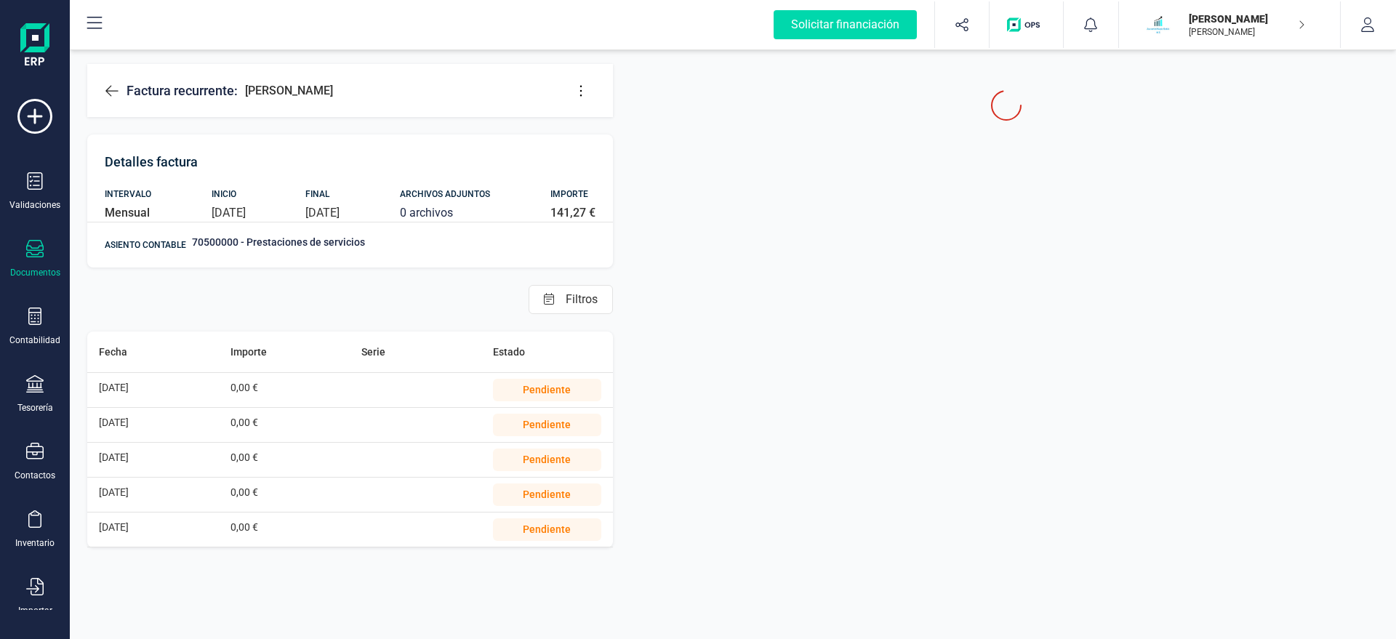
click at [579, 85] on icon at bounding box center [581, 91] width 15 height 15
click at [611, 165] on span "Eliminar factura" at bounding box center [647, 164] width 105 height 12
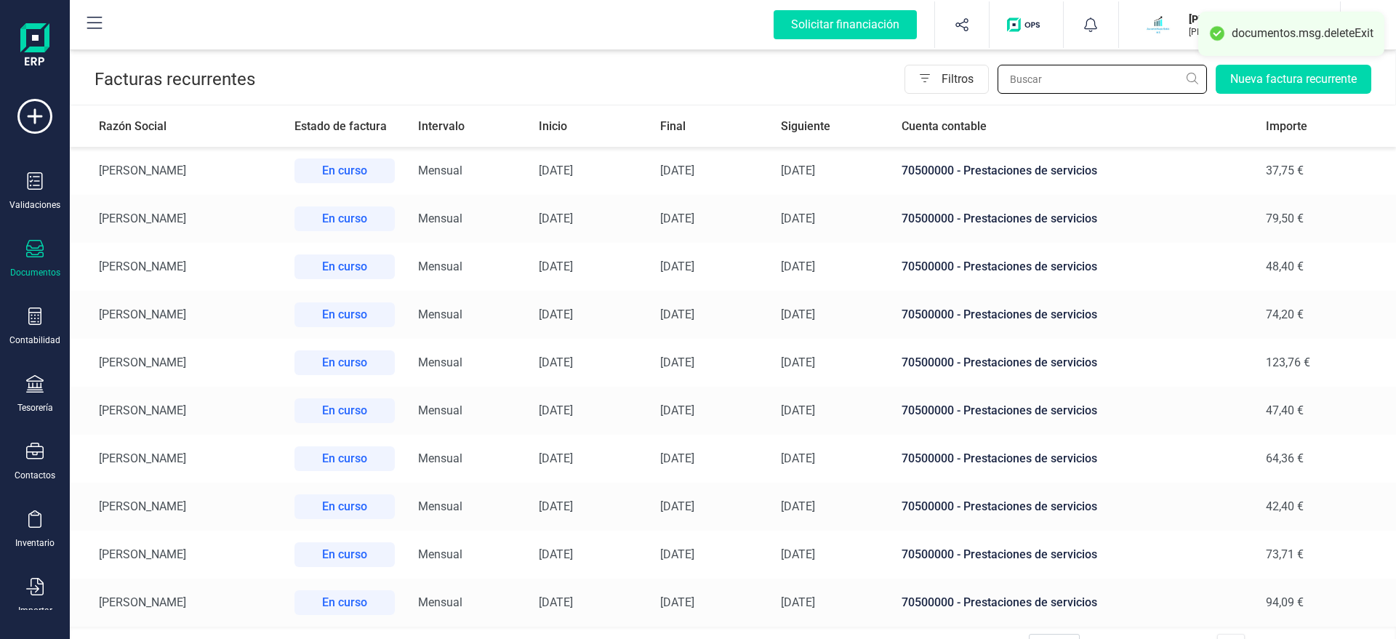
click at [1050, 82] on input "text" at bounding box center [1101, 79] width 209 height 29
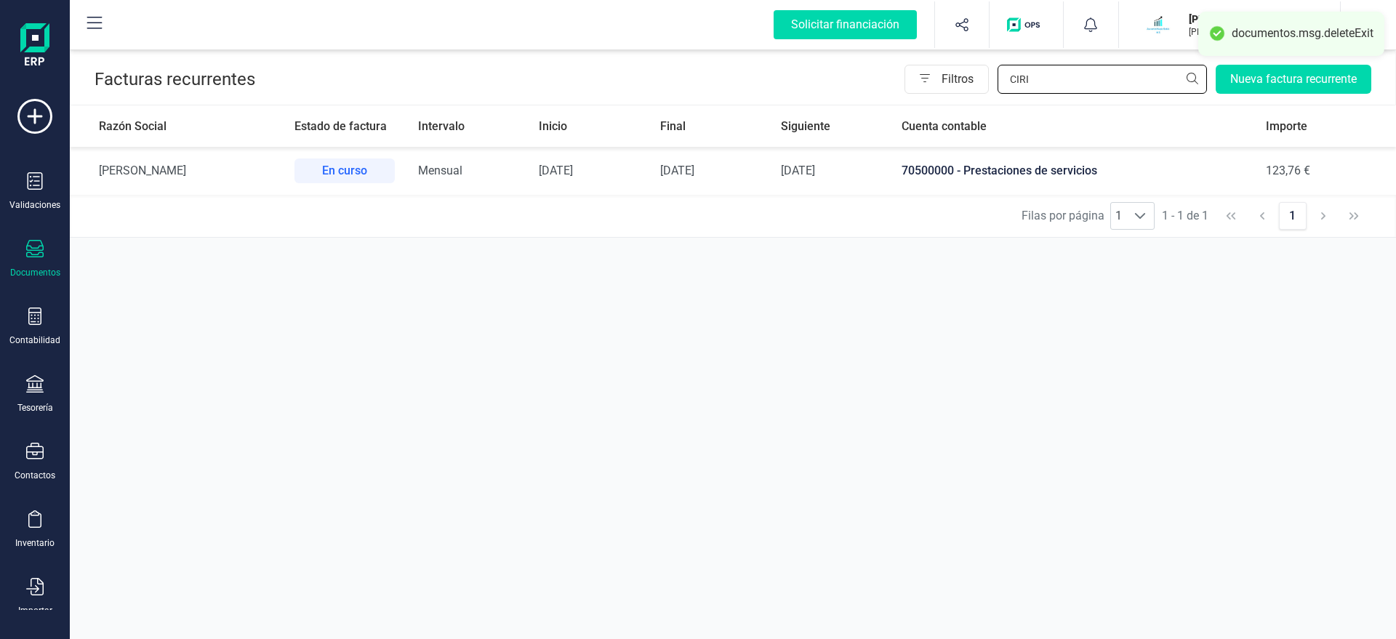
type input "CIRI"
drag, startPoint x: 1087, startPoint y: 76, endPoint x: 868, endPoint y: 93, distance: 220.2
click at [997, 93] on input "CIRI" at bounding box center [1101, 79] width 209 height 29
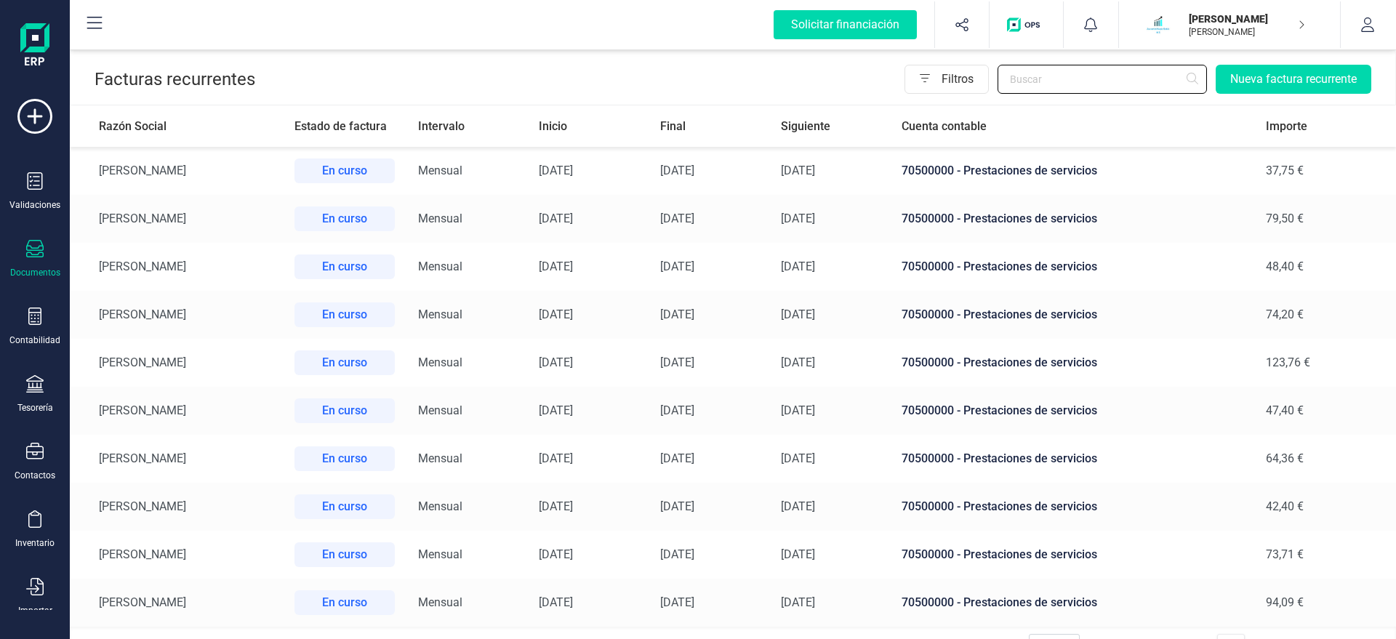
scroll to position [31, 0]
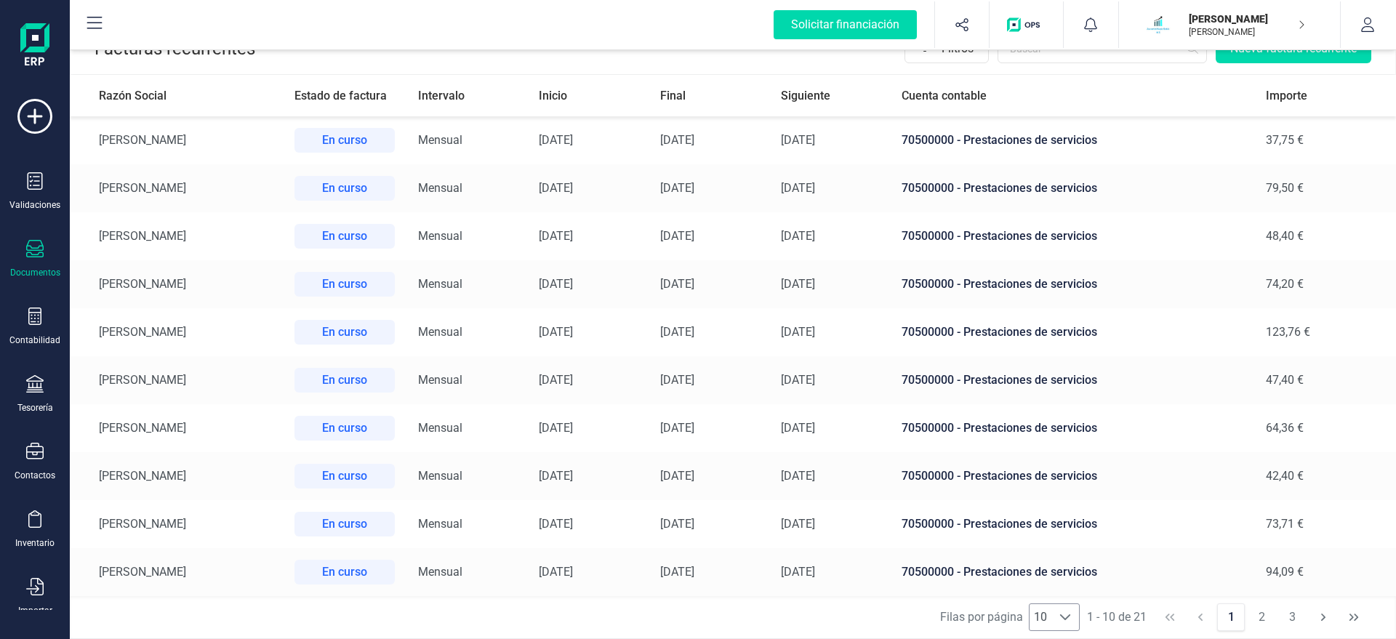
click at [1051, 614] on div at bounding box center [1065, 617] width 28 height 26
click at [1065, 592] on li "21" at bounding box center [1054, 594] width 50 height 29
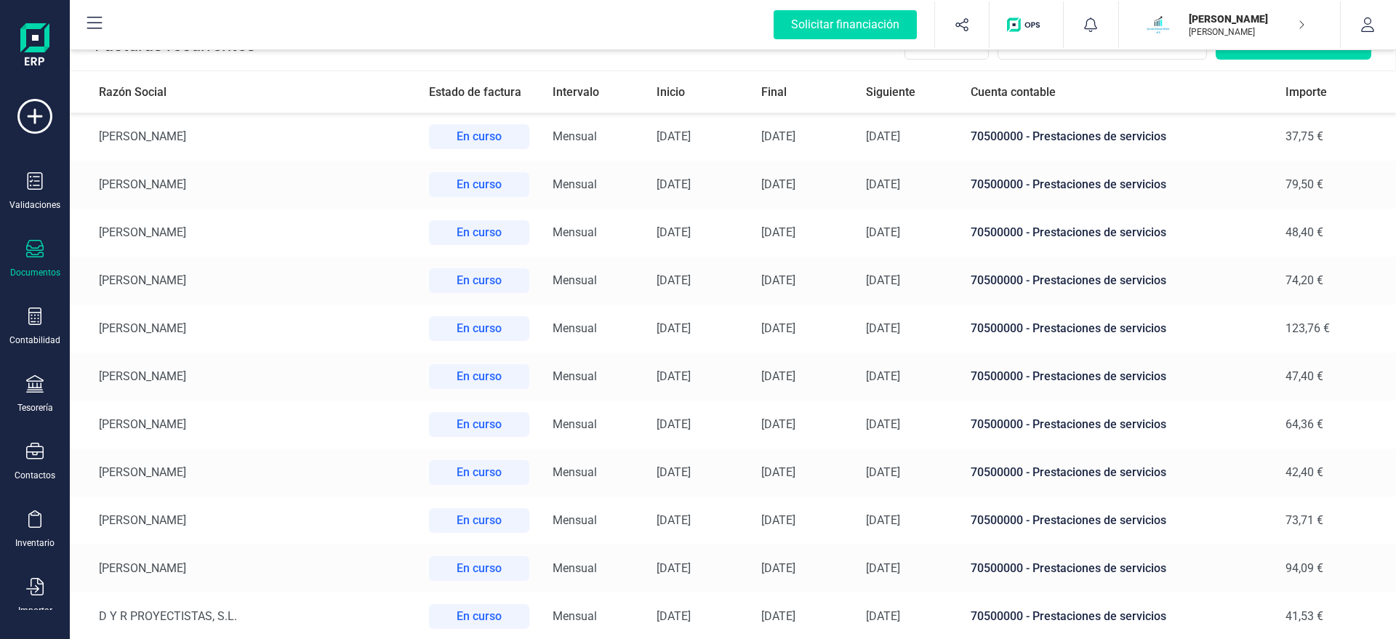
scroll to position [0, 0]
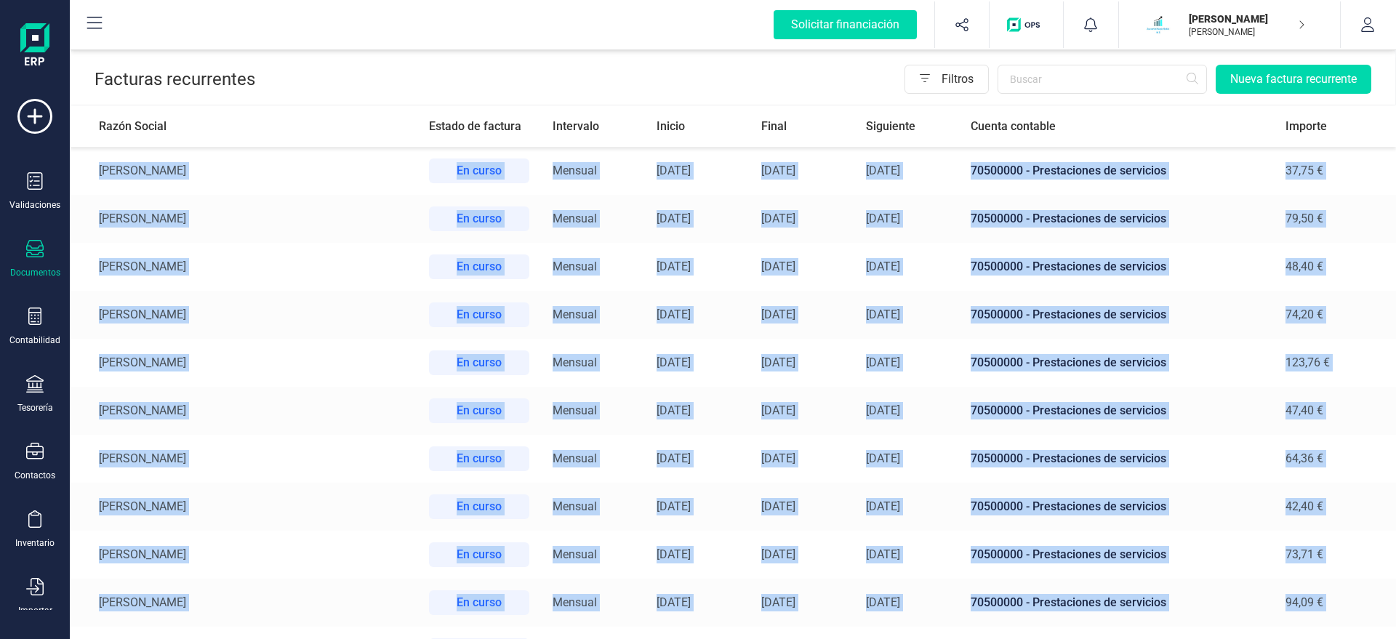
drag, startPoint x: 1353, startPoint y: 580, endPoint x: 97, endPoint y: 177, distance: 1318.6
click at [97, 177] on tbody "[PERSON_NAME] En curso Mensual [DATE] [DATE] [DATE] 70500000 - Prestaciones de …" at bounding box center [733, 651] width 1326 height 1008
copy tbody "LOREMIP DOLORSI AMETCON Ad elits Doeiusm 35/18/5034 29/40/6559 42/02/5930 61968…"
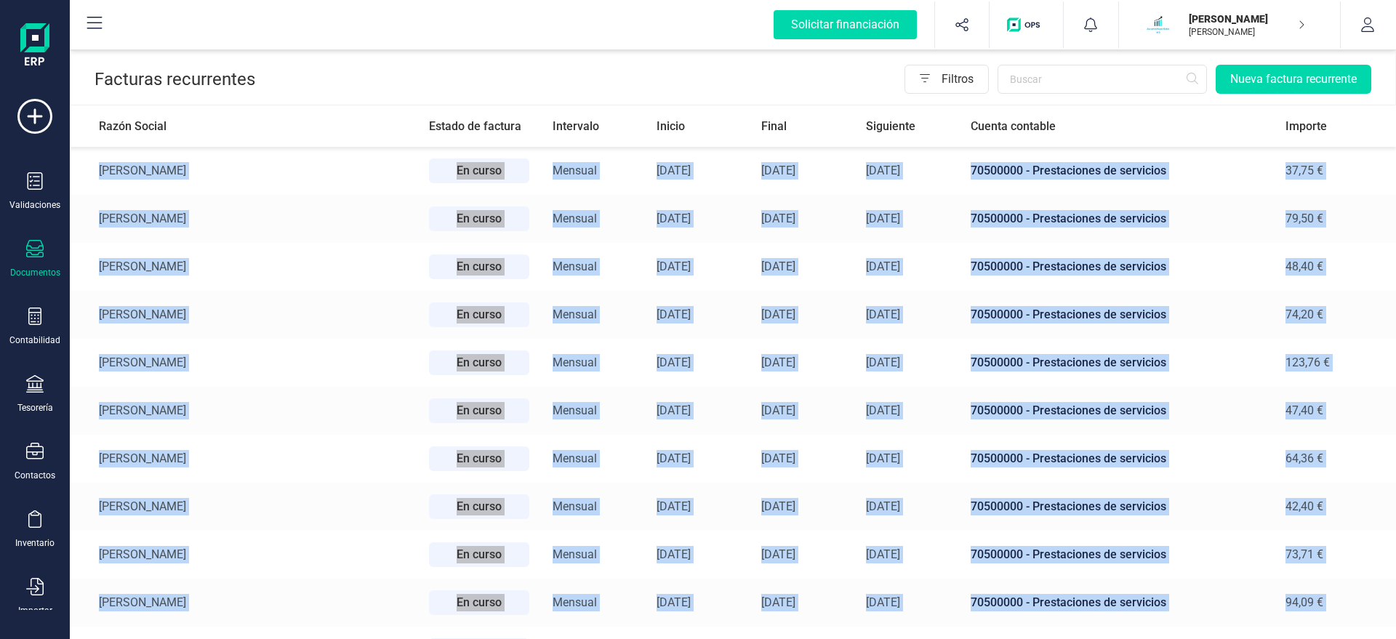
copy tbody "LOREMIP DOLORSI AMETCON Ad elits Doeiusm 35/18/5034 29/40/6559 42/02/5930 61968…"
click at [1274, 20] on p "[PERSON_NAME]" at bounding box center [1247, 19] width 116 height 15
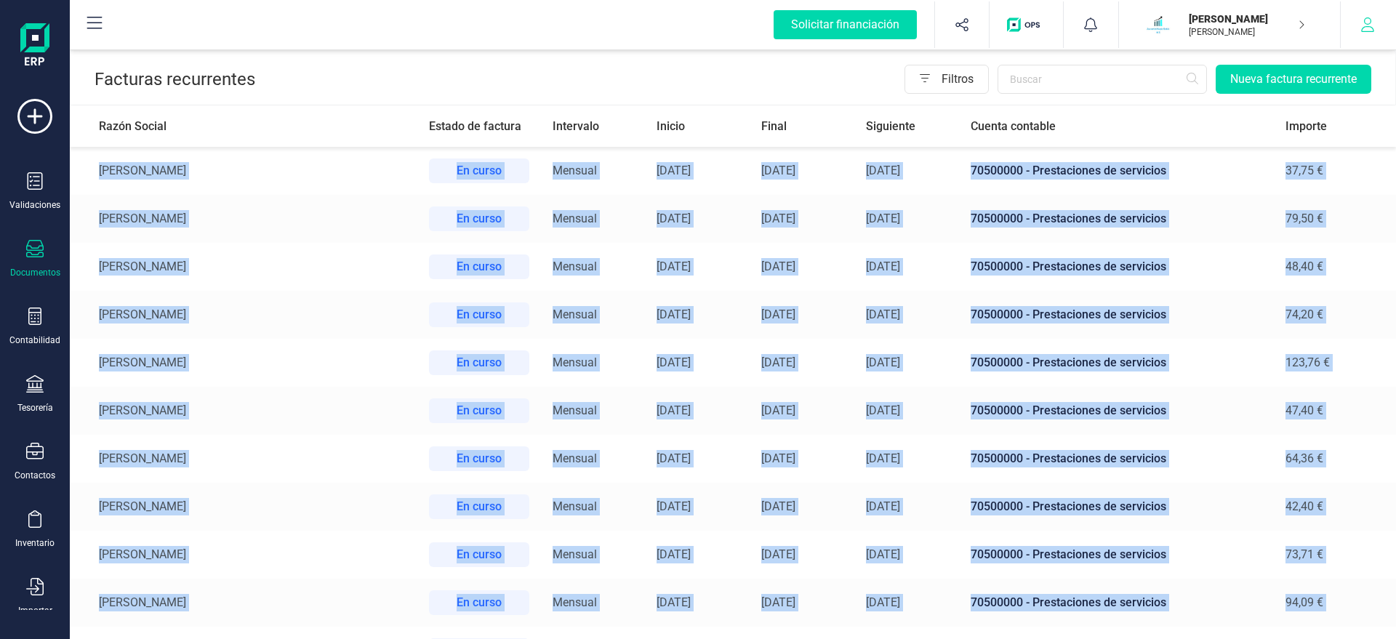
click at [1364, 34] on button "button" at bounding box center [1367, 24] width 55 height 47
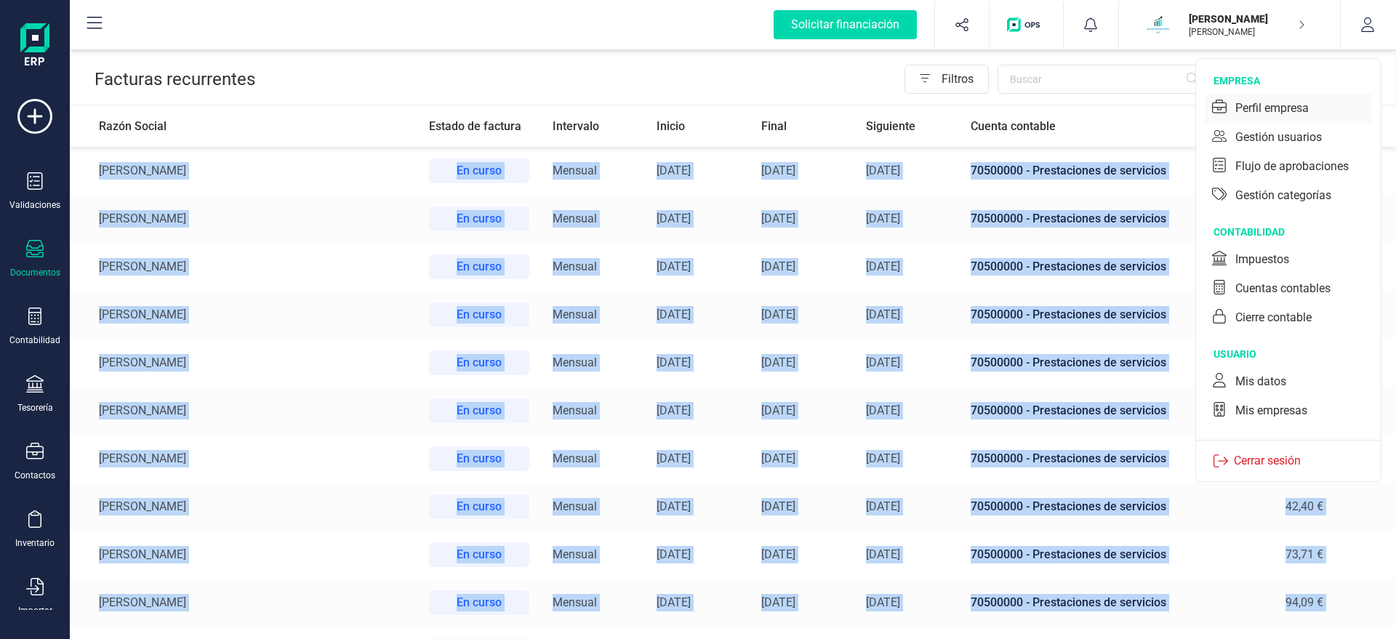
click at [1301, 111] on div "Perfil empresa" at bounding box center [1271, 108] width 73 height 17
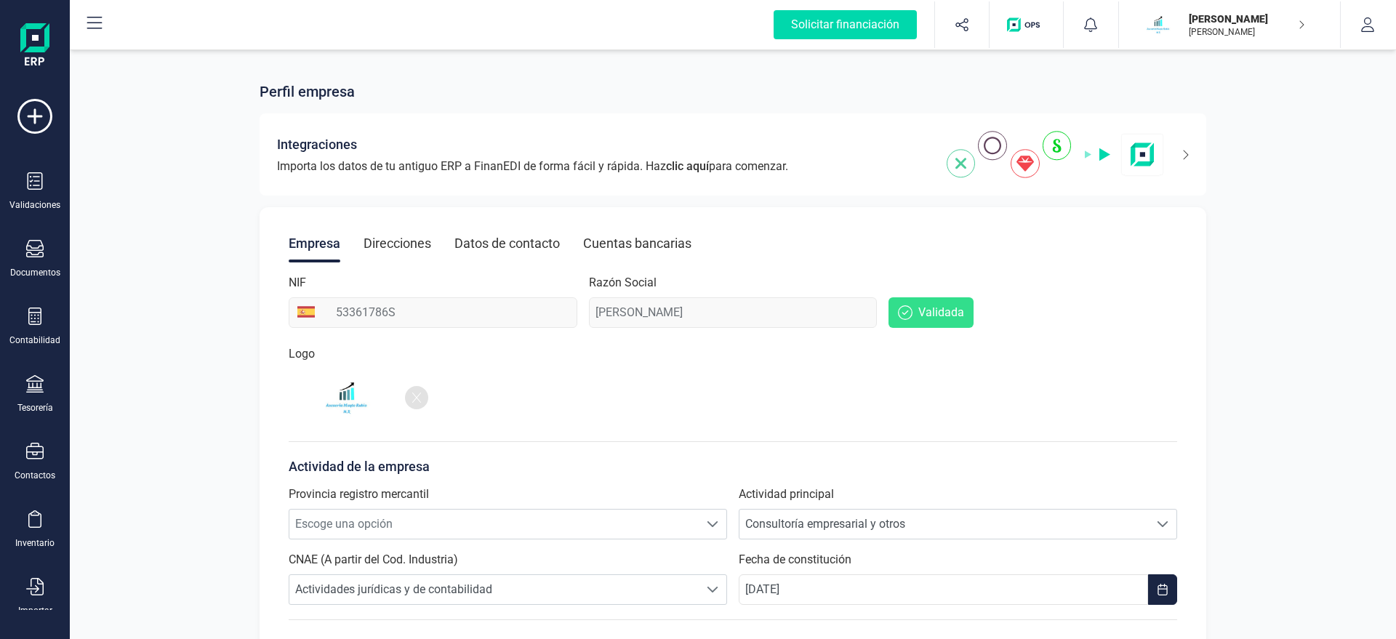
click at [1262, 24] on p "[PERSON_NAME]" at bounding box center [1247, 19] width 116 height 15
click at [1150, 25] on img "button" at bounding box center [1158, 25] width 32 height 32
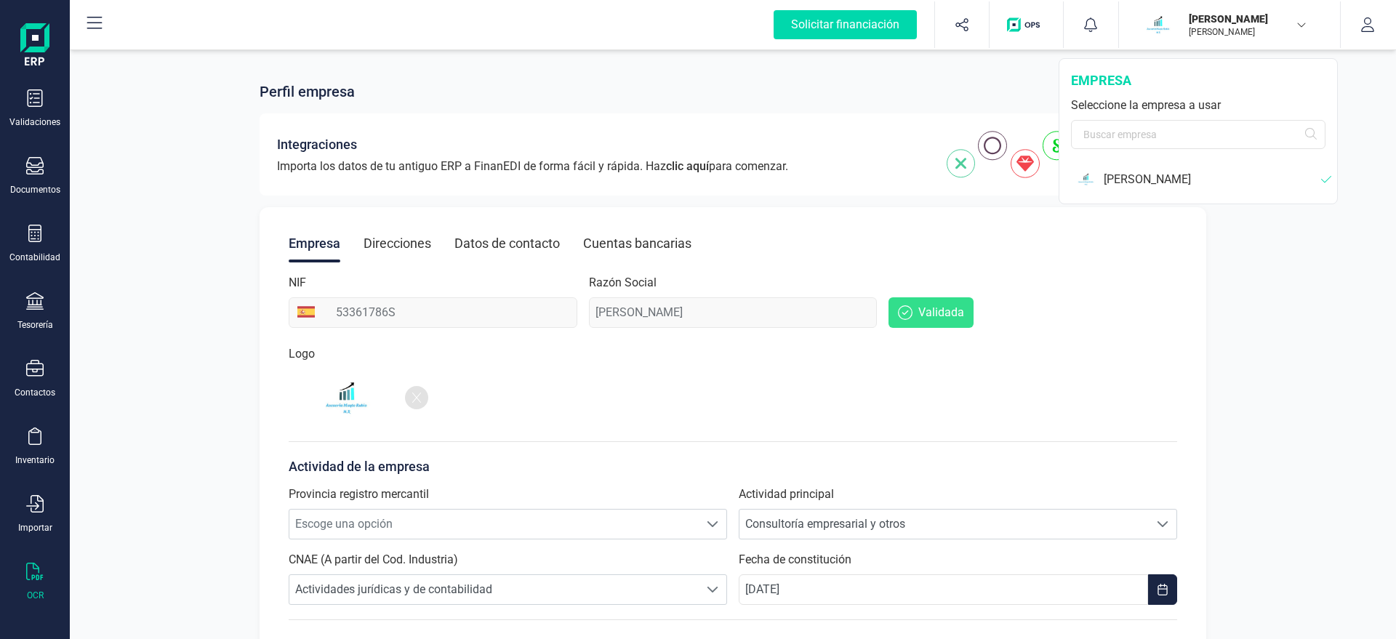
click at [28, 575] on icon at bounding box center [34, 571] width 17 height 17
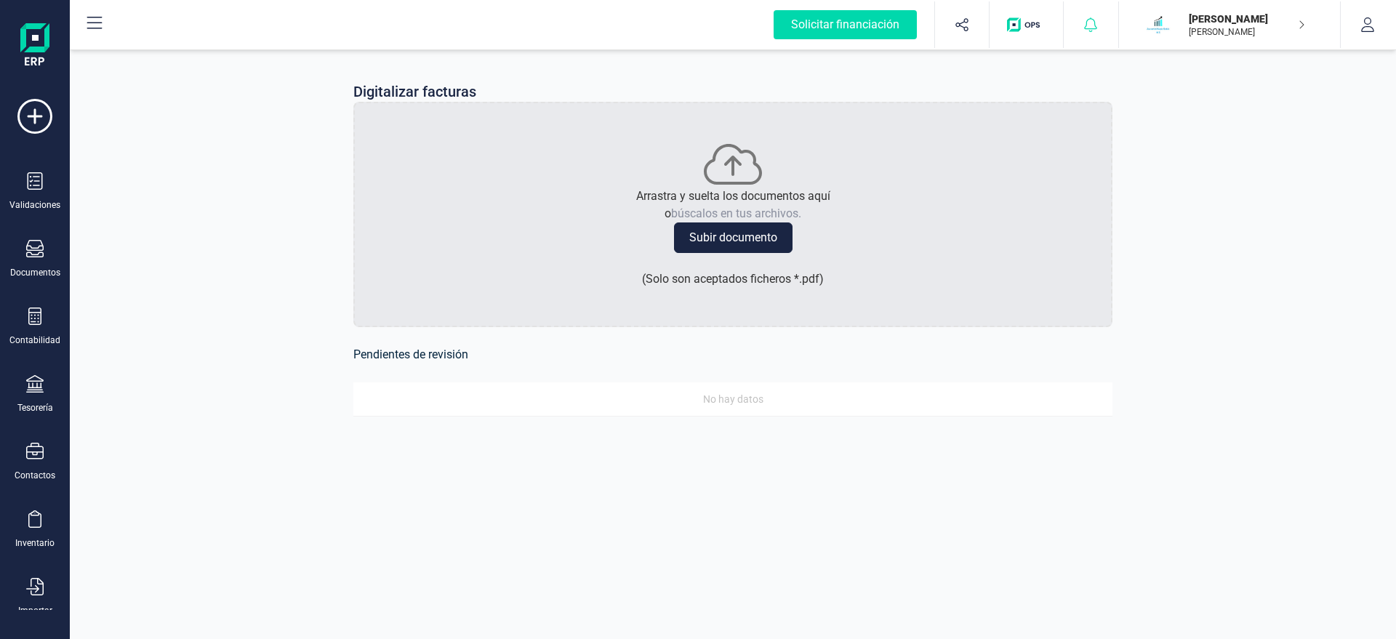
click at [1093, 28] on icon at bounding box center [1091, 24] width 13 height 15
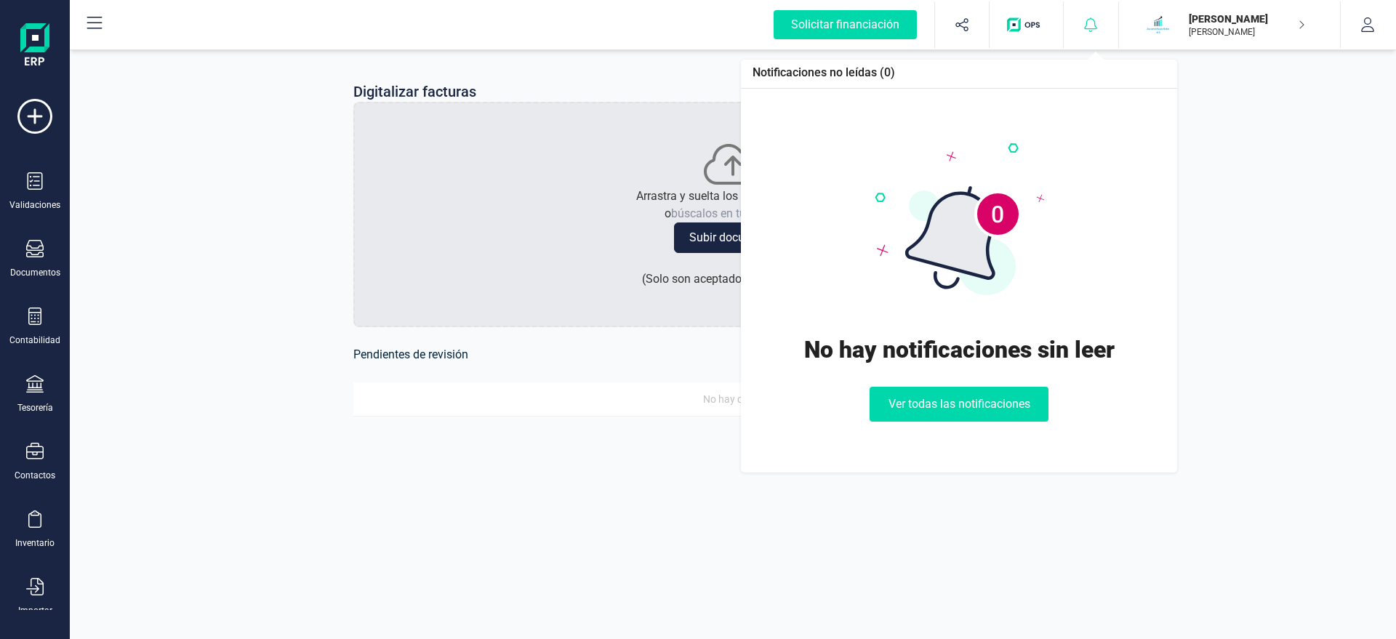
click at [1093, 28] on icon at bounding box center [1091, 24] width 13 height 15
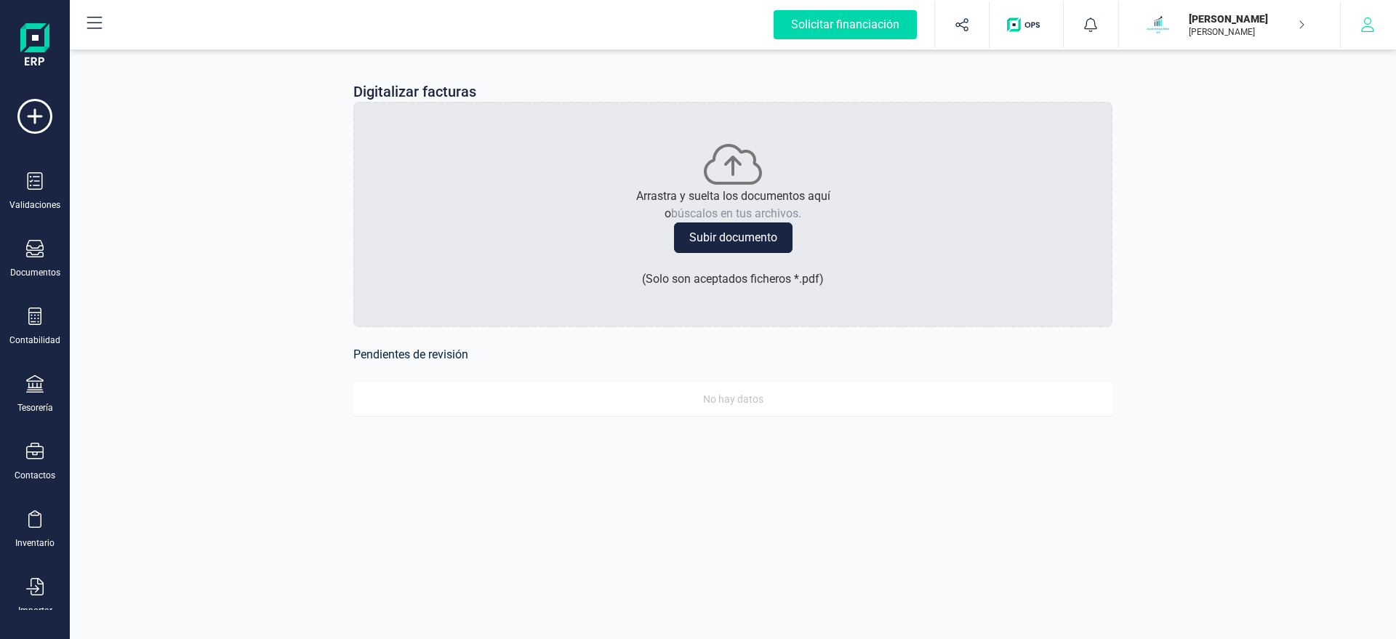
click at [1372, 25] on icon "button" at bounding box center [1367, 24] width 15 height 15
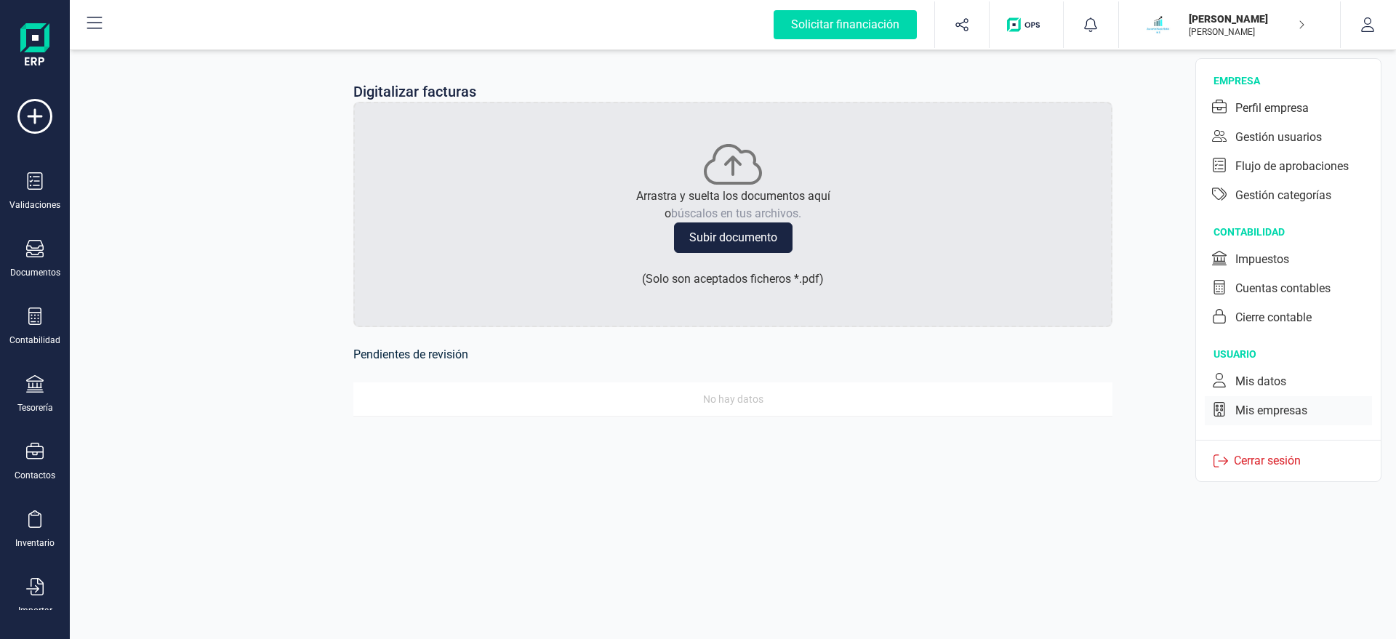
click at [1290, 410] on div "Mis empresas" at bounding box center [1271, 410] width 72 height 17
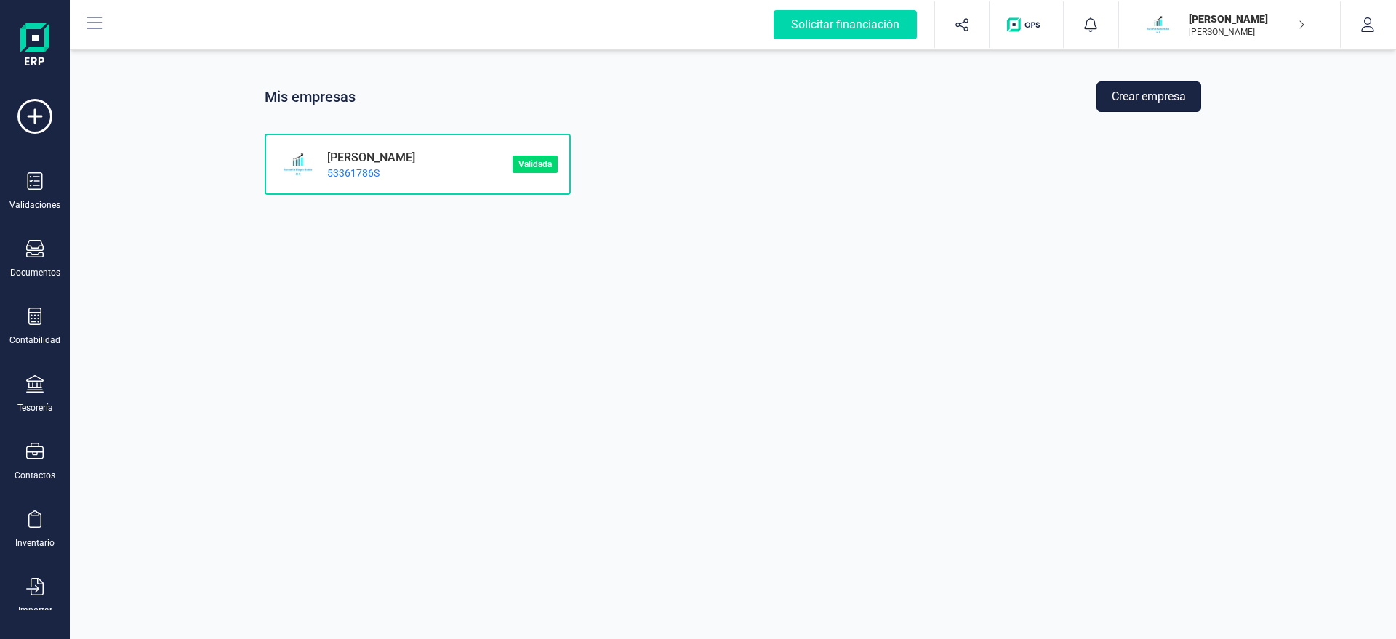
click at [1134, 102] on button "Crear empresa" at bounding box center [1148, 96] width 105 height 31
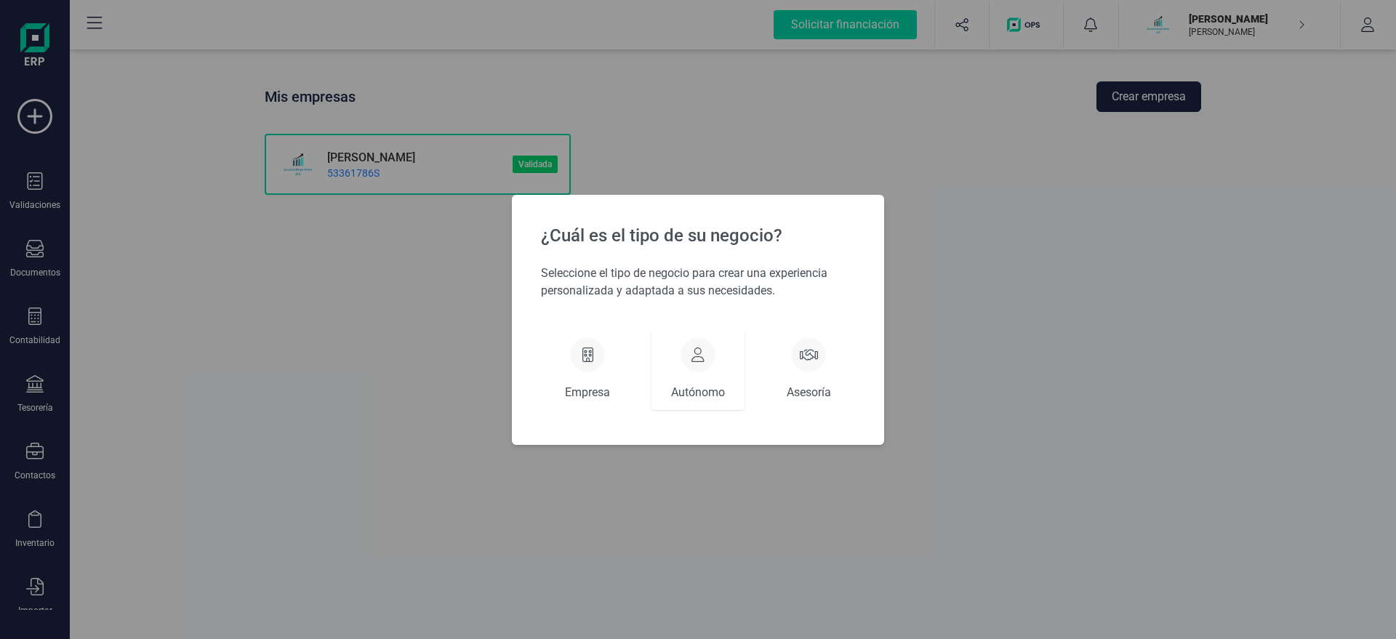
click at [675, 355] on div "Autónomo" at bounding box center [697, 369] width 93 height 81
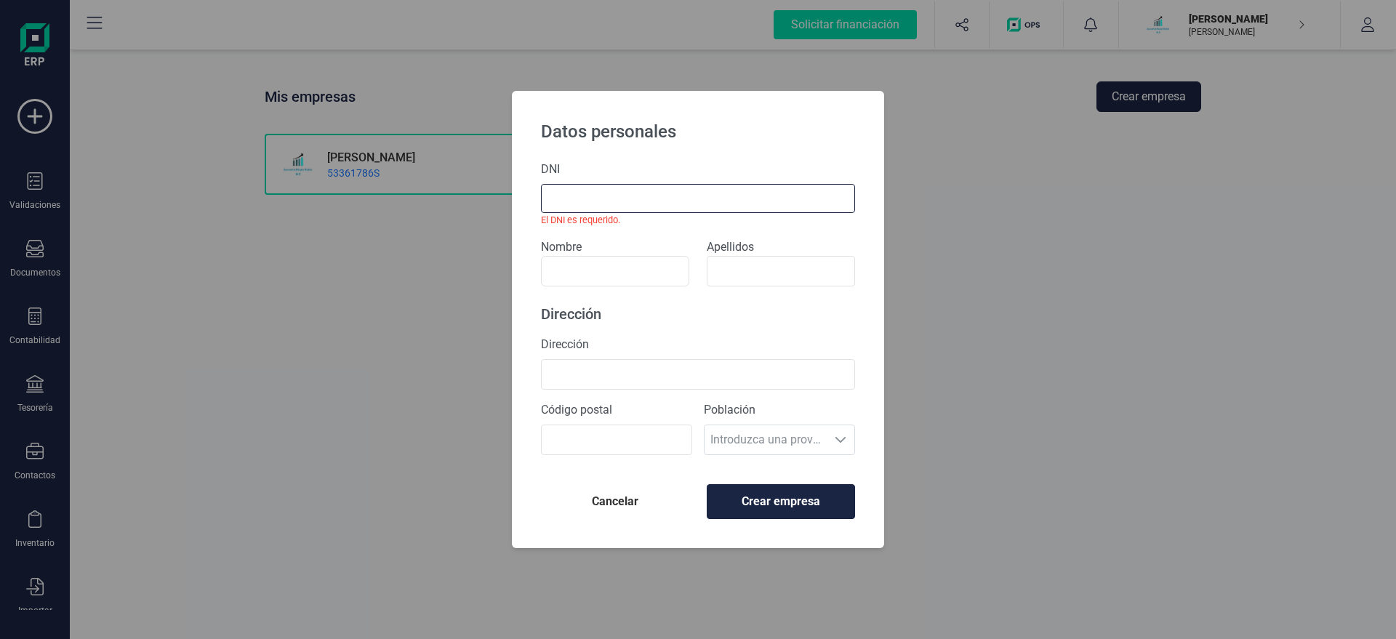
paste input "50315106F"
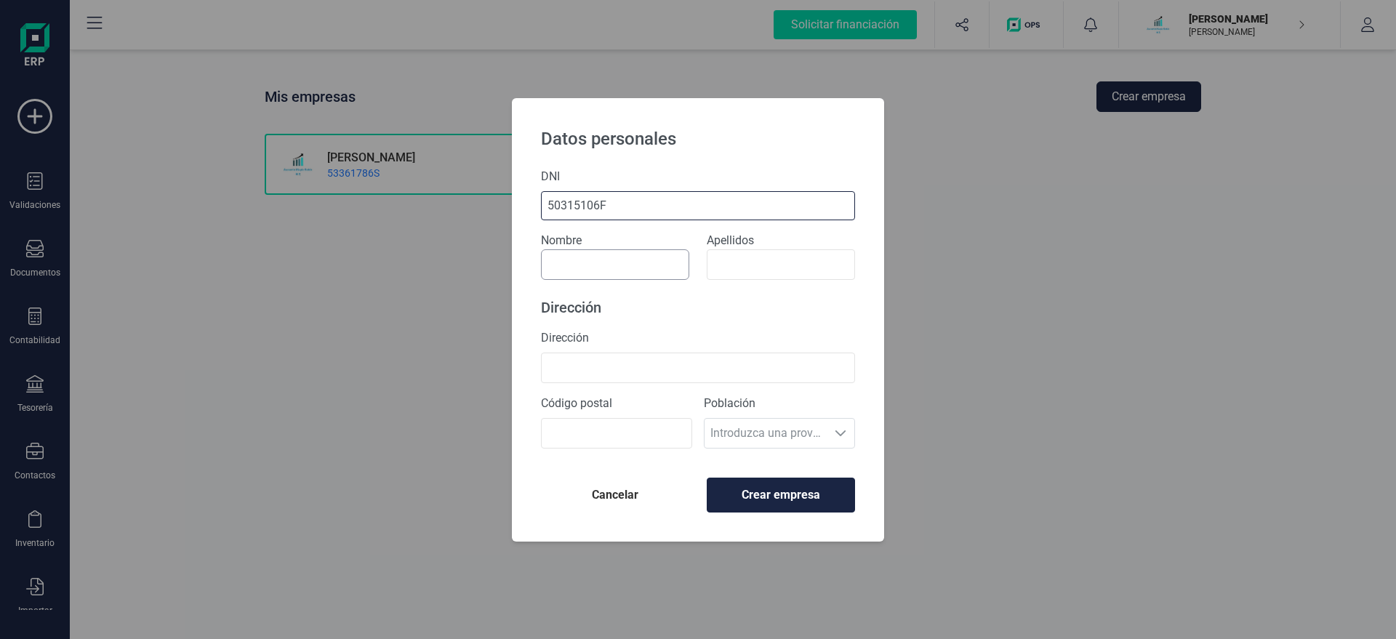
type input "50315106F"
click at [581, 271] on input at bounding box center [615, 264] width 148 height 31
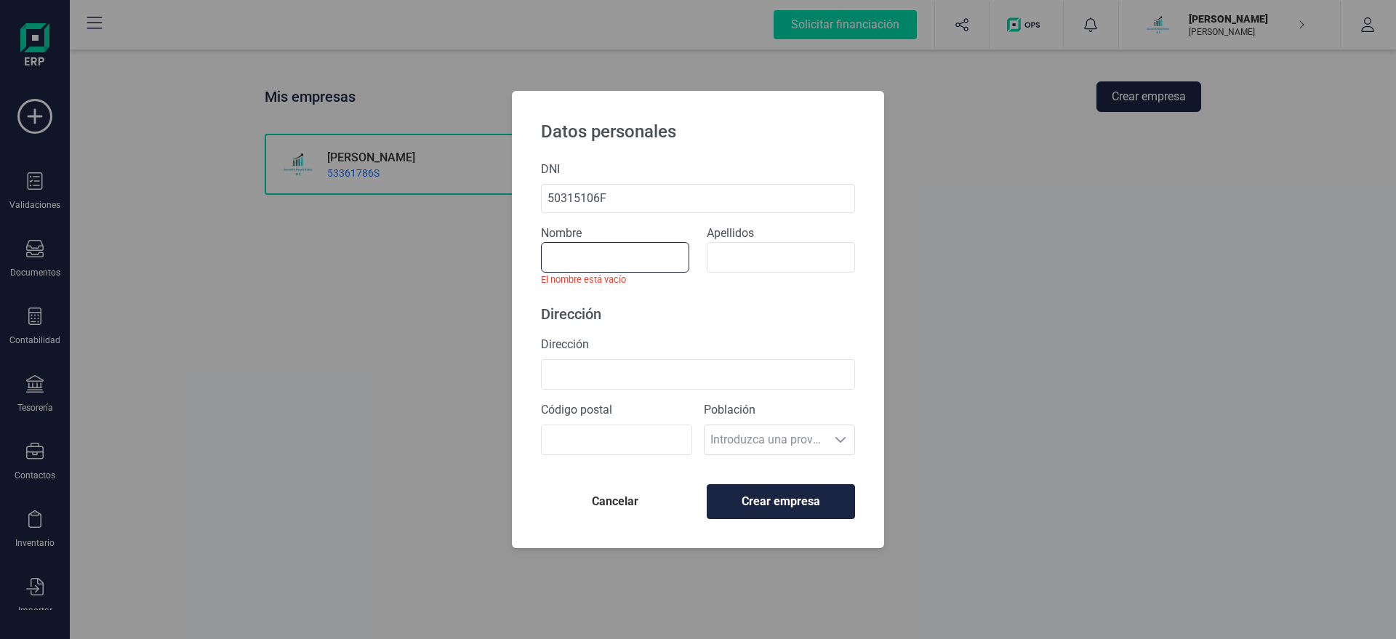
paste input "[PERSON_NAME]"
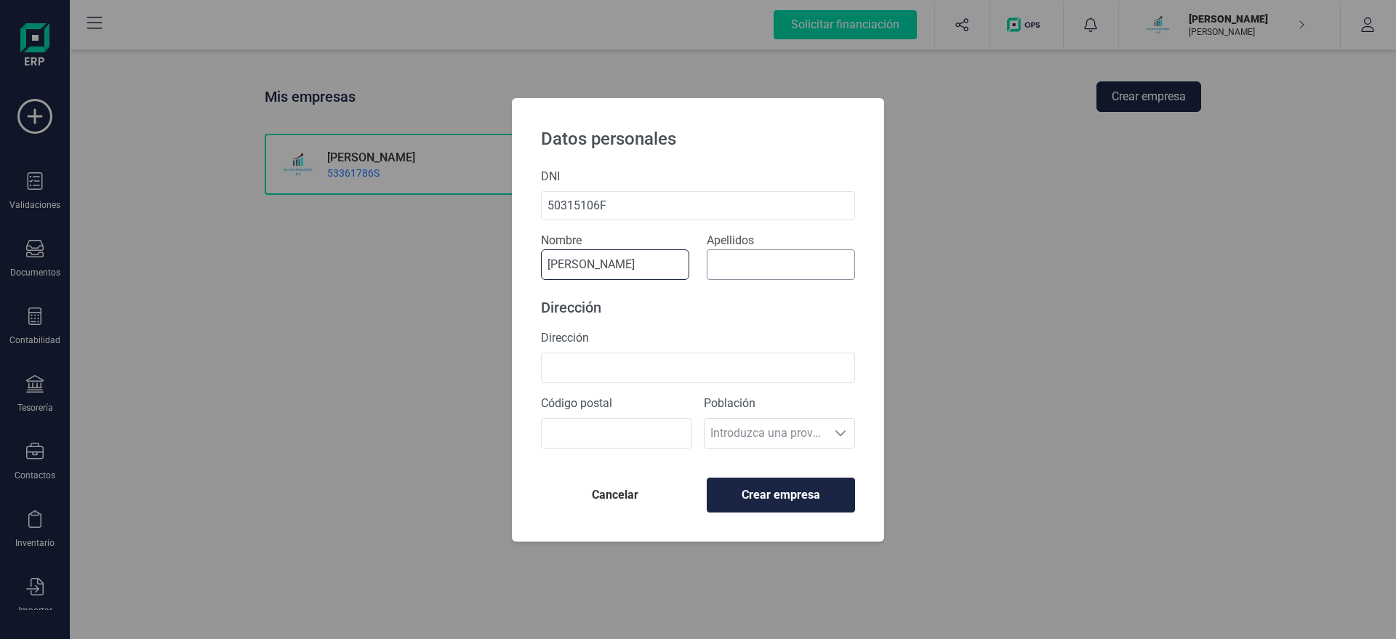
type input "[PERSON_NAME]"
click at [736, 262] on input at bounding box center [781, 264] width 148 height 31
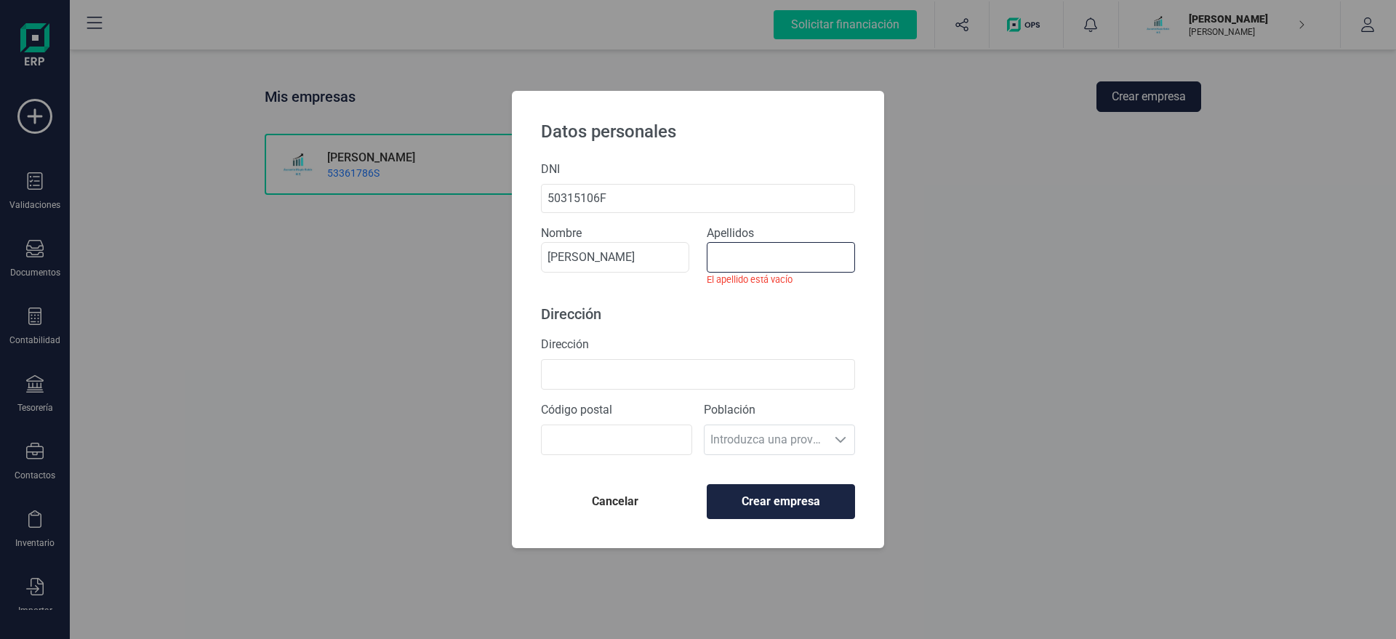
paste input "[PERSON_NAME]"
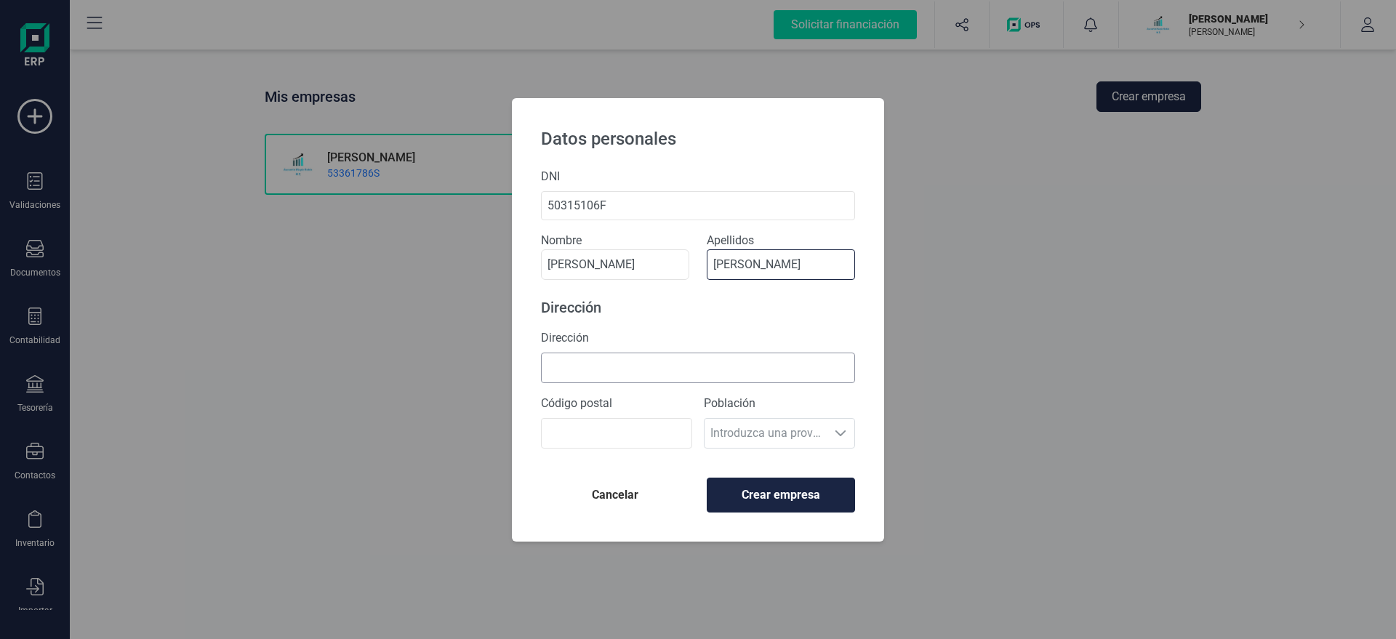
type input "[PERSON_NAME]"
click at [581, 370] on input "Dirección" at bounding box center [698, 368] width 314 height 31
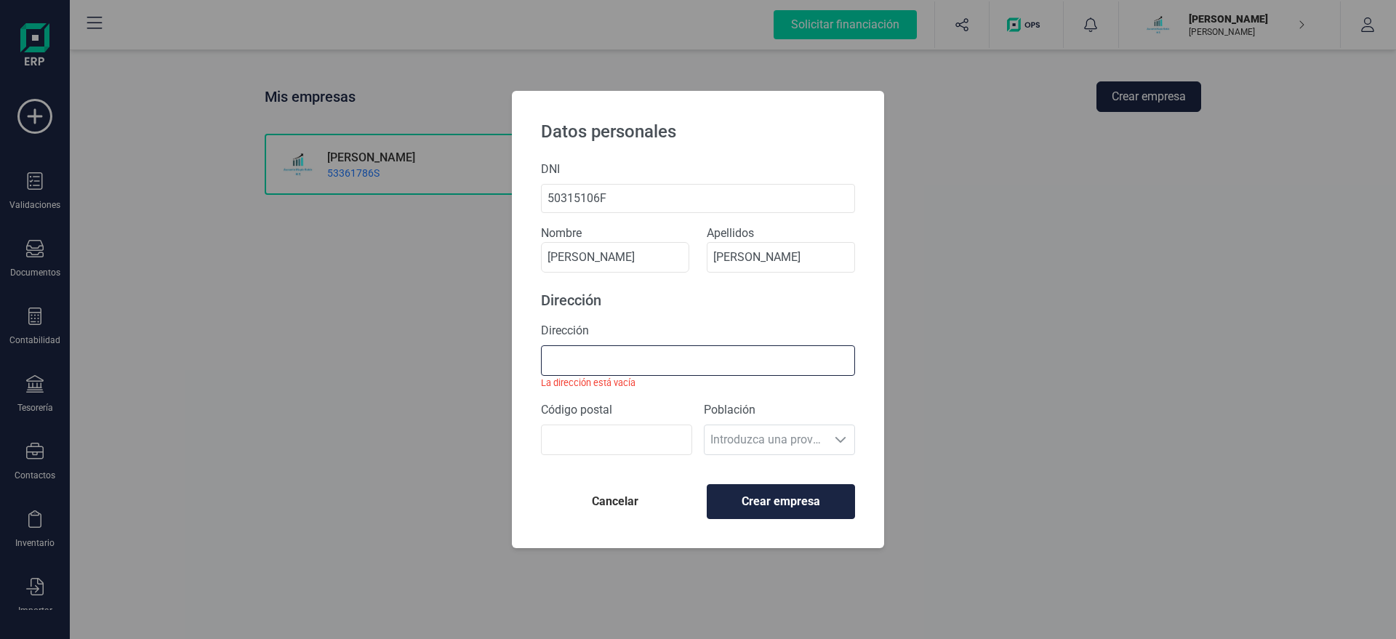
paste input "C/[PERSON_NAME] 1 D 2D"
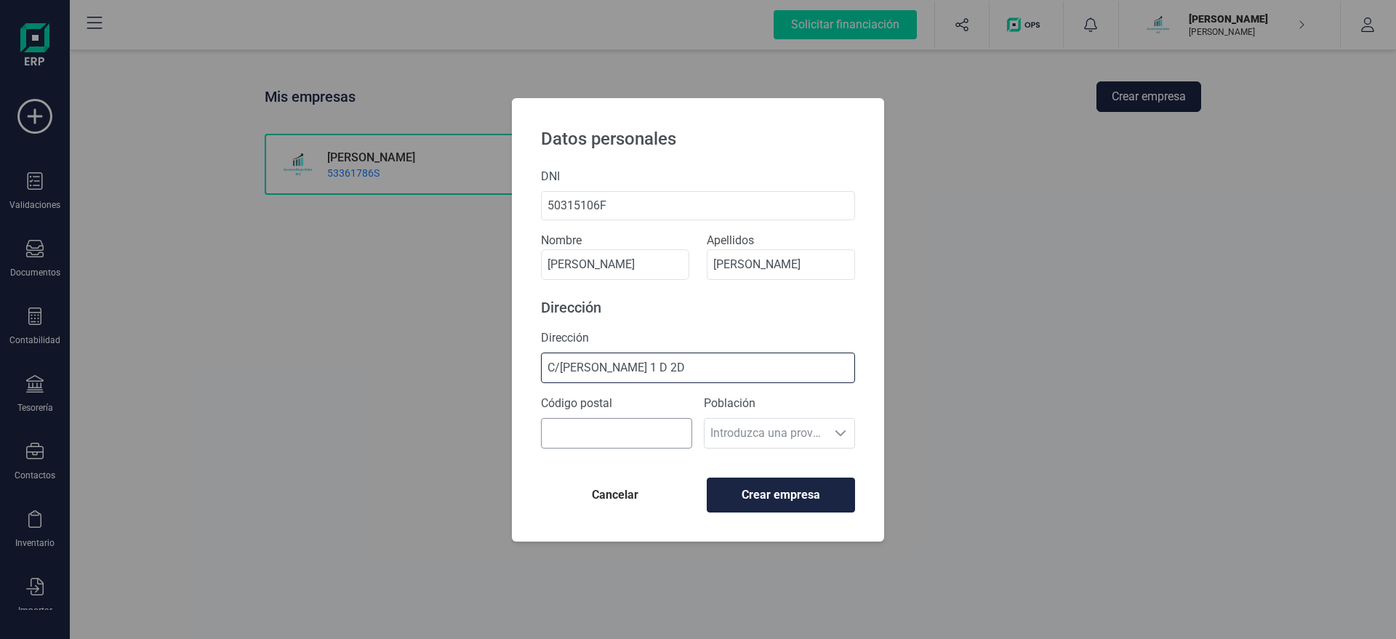
type input "C/[PERSON_NAME] 1 D 2D"
click at [590, 436] on input "Código postal" at bounding box center [616, 433] width 151 height 31
type input "28023"
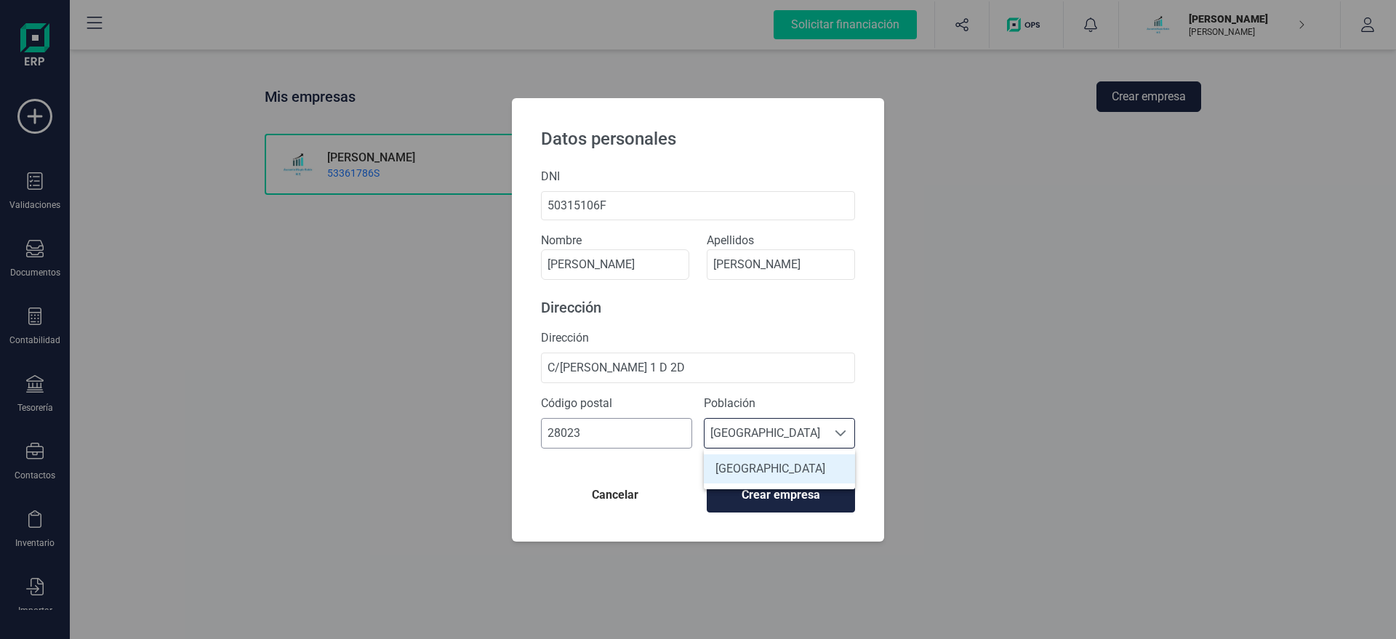
scroll to position [9, 70]
click at [768, 470] on li "[GEOGRAPHIC_DATA]" at bounding box center [779, 468] width 151 height 29
click at [802, 488] on span "Crear empresa" at bounding box center [781, 494] width 124 height 17
click at [598, 454] on div "Código postal 28023 Población Seleccione una población [GEOGRAPHIC_DATA] [GEOGR…" at bounding box center [698, 427] width 314 height 65
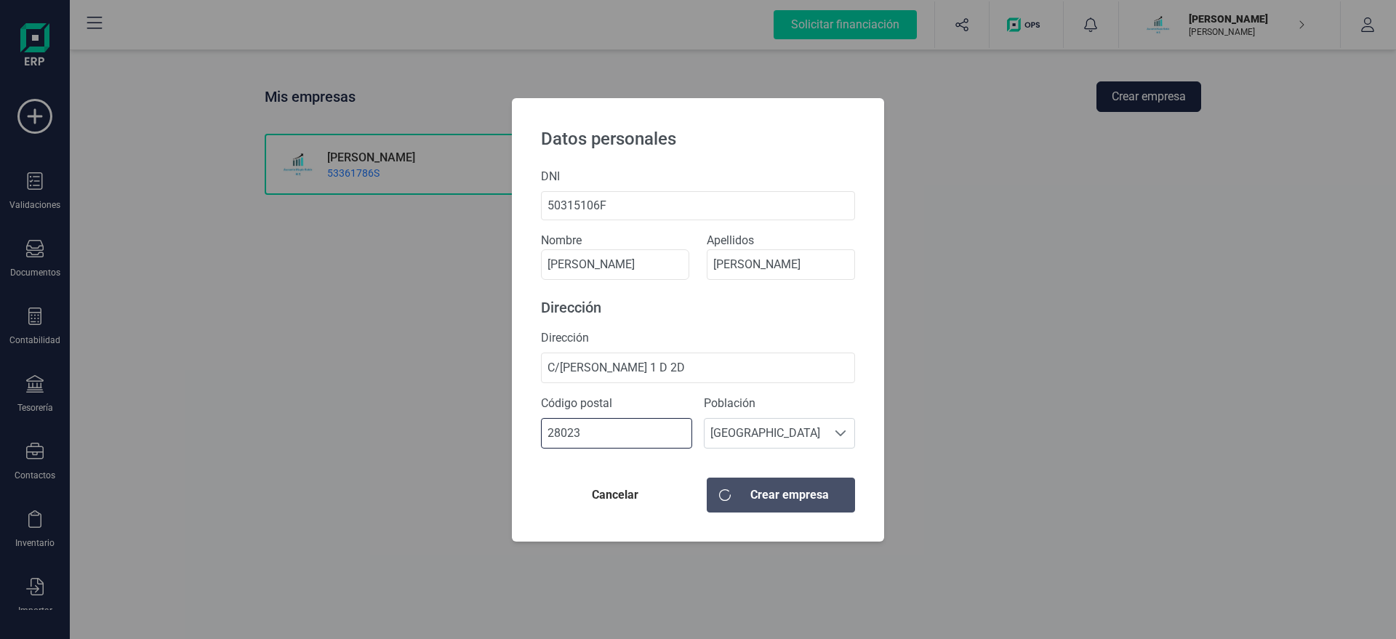
click at [597, 438] on input "28023" at bounding box center [616, 433] width 151 height 31
click at [781, 435] on span "[GEOGRAPHIC_DATA]" at bounding box center [765, 433] width 122 height 29
click at [749, 358] on input "C/[PERSON_NAME] 1 D 2D" at bounding box center [698, 368] width 314 height 31
type input "C/[PERSON_NAME] 1 D 2D"
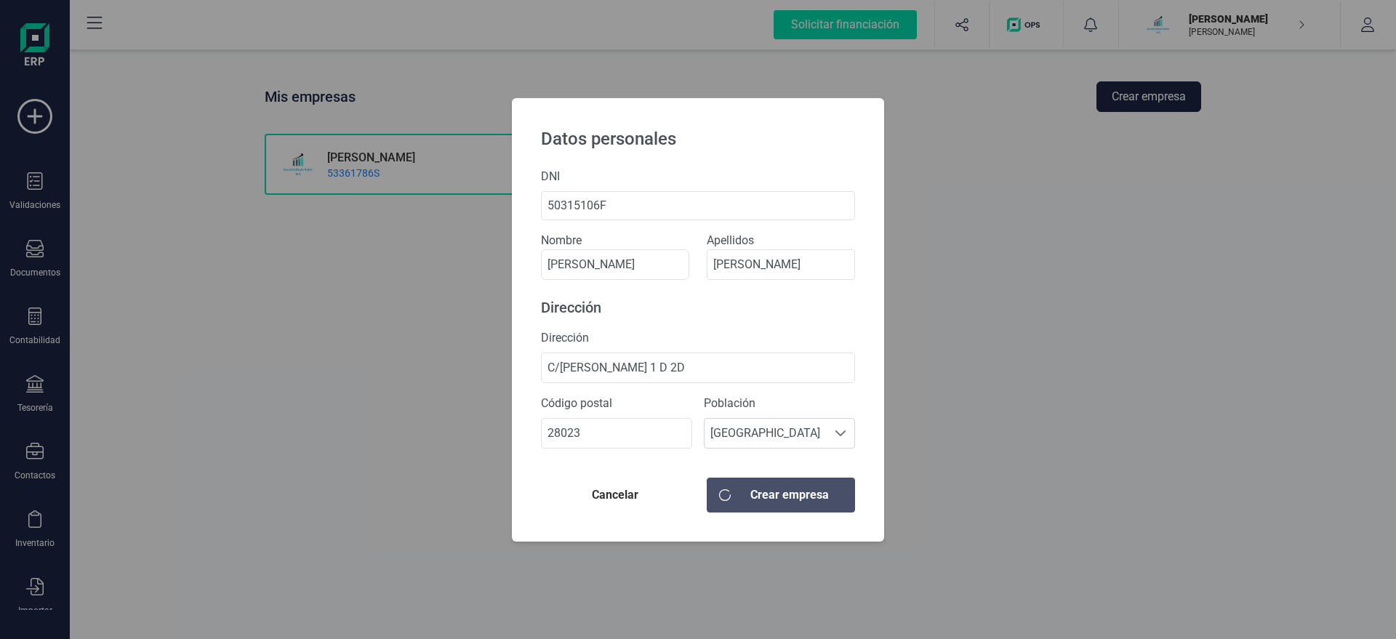
click at [636, 492] on span "Cancelar" at bounding box center [614, 494] width 125 height 17
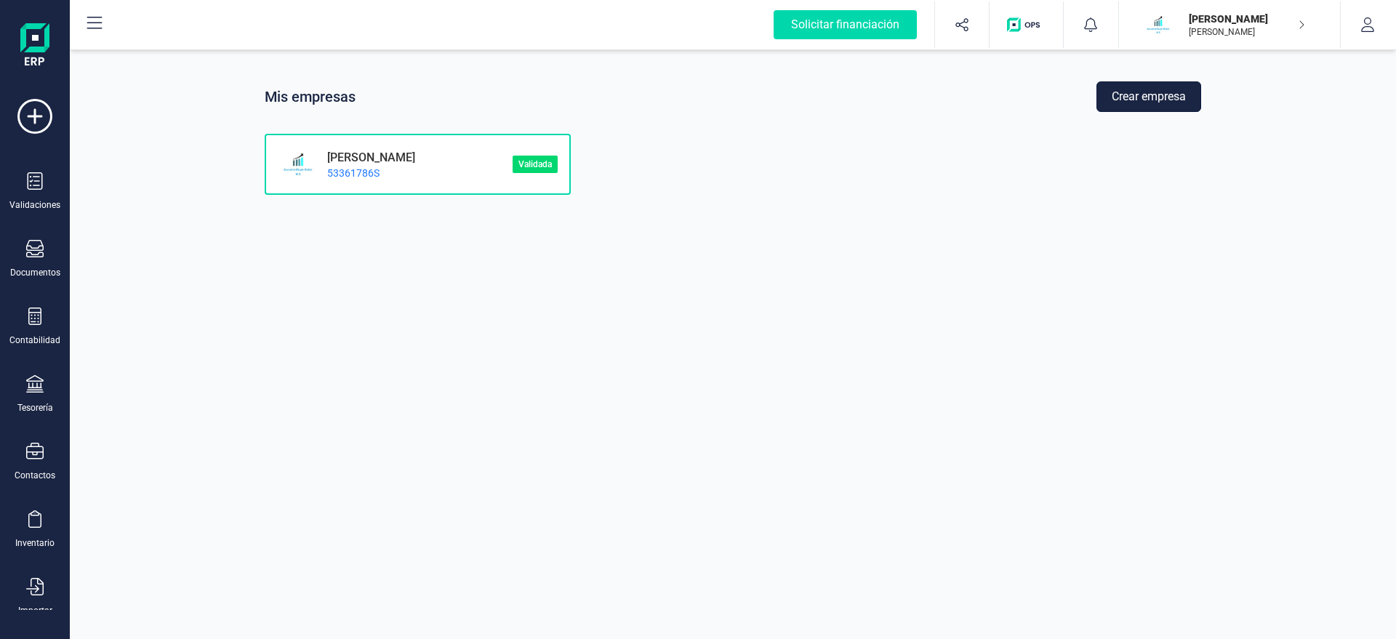
click at [1141, 101] on button "Crear empresa" at bounding box center [1148, 96] width 105 height 31
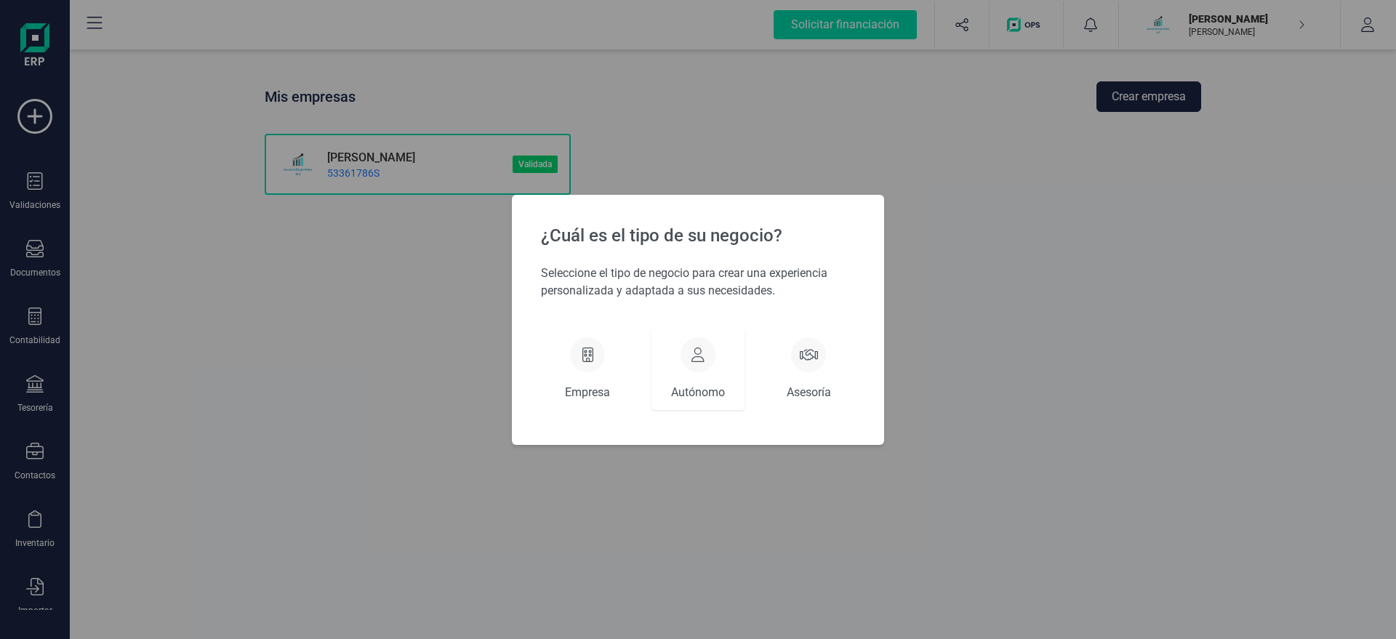
click at [707, 371] on div "Autónomo" at bounding box center [697, 369] width 93 height 81
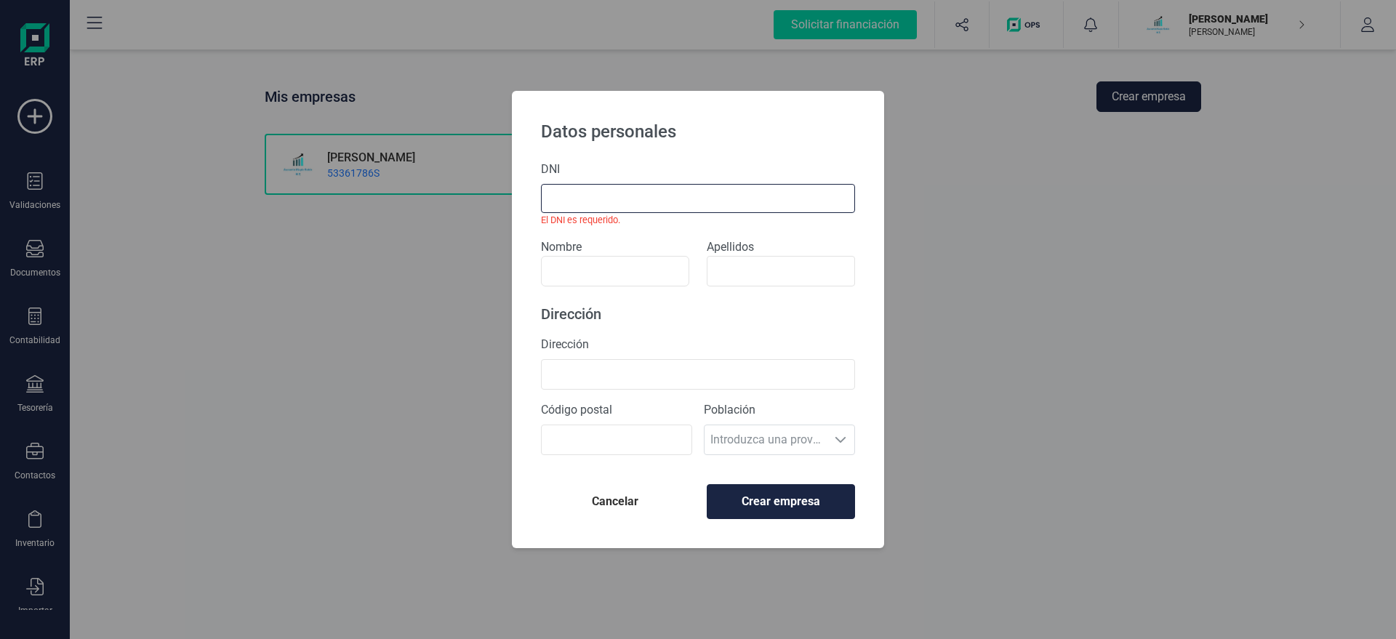
paste input "50315106F"
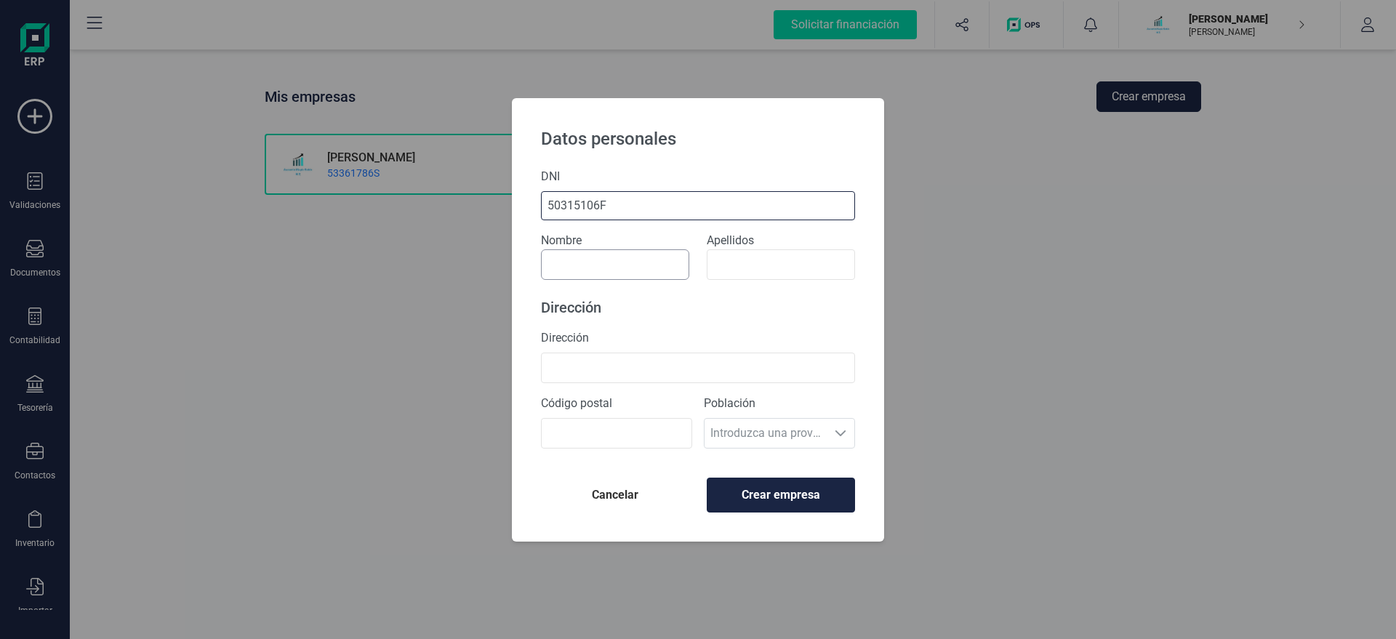
type input "50315106F"
click at [591, 268] on input at bounding box center [615, 264] width 148 height 31
type input "[PERSON_NAME]"
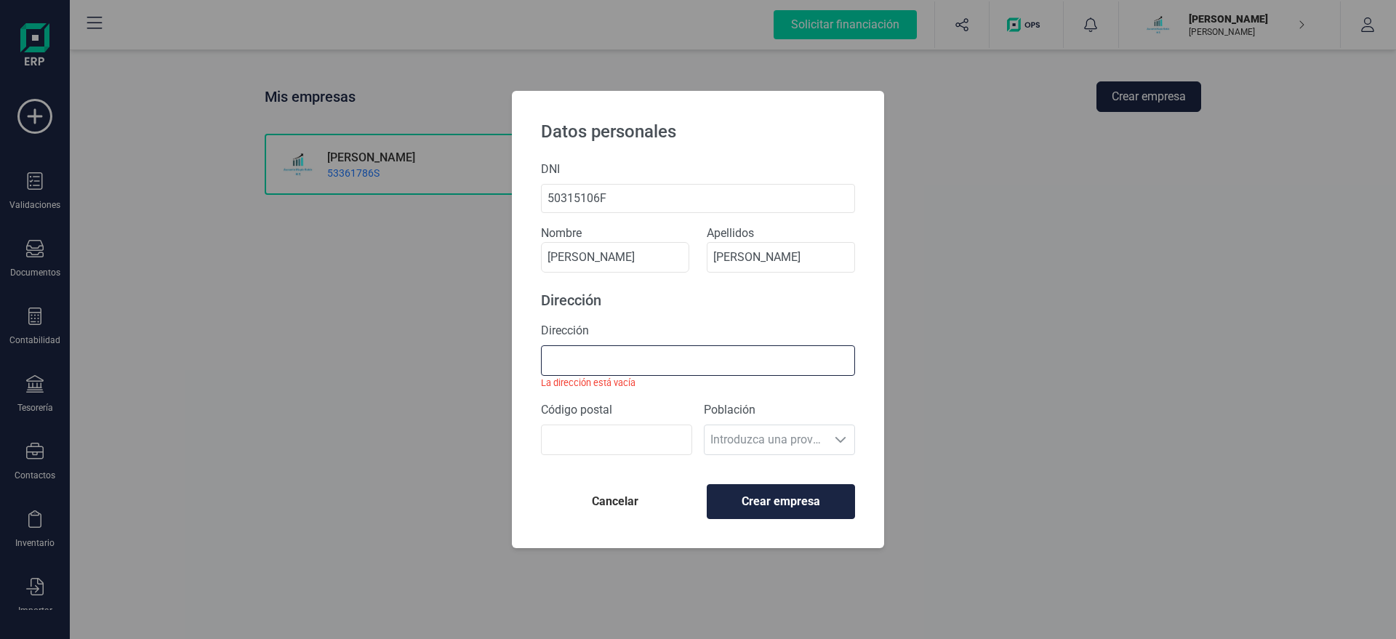
paste input "C/[PERSON_NAME] 1 D 2D"
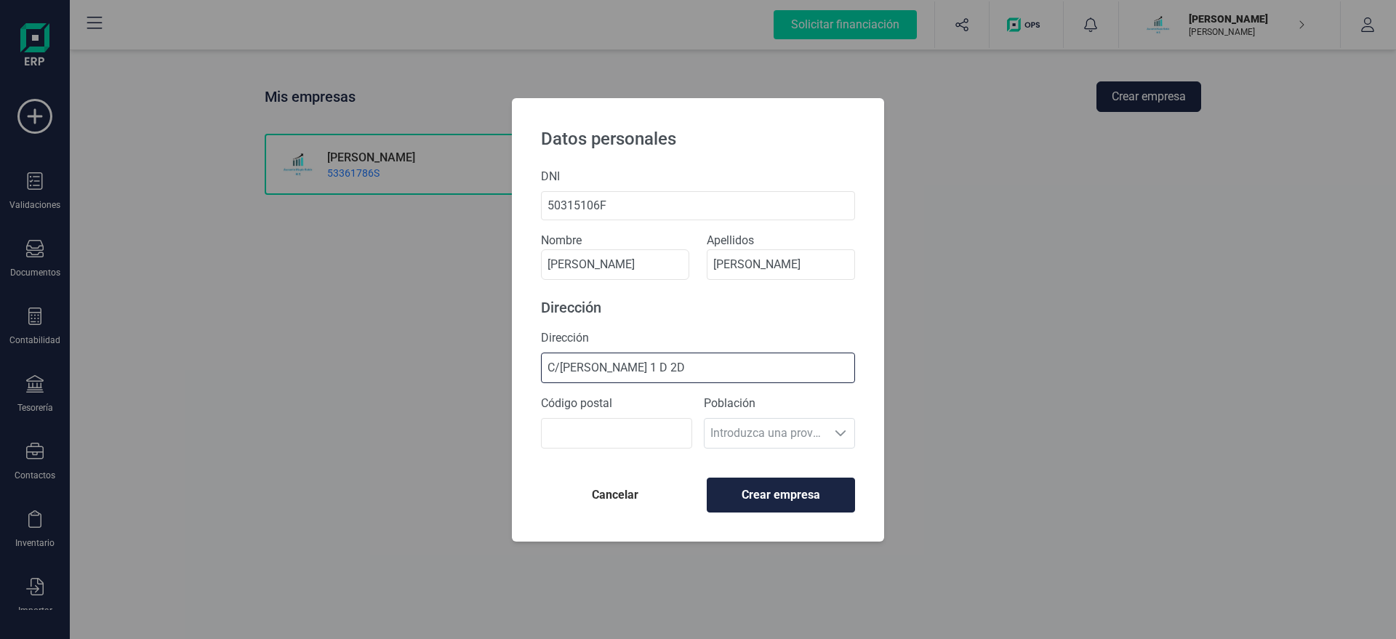
type input "C/[PERSON_NAME] 1 D 2D"
type input "28023"
click at [795, 497] on span "Crear empresa" at bounding box center [781, 494] width 124 height 17
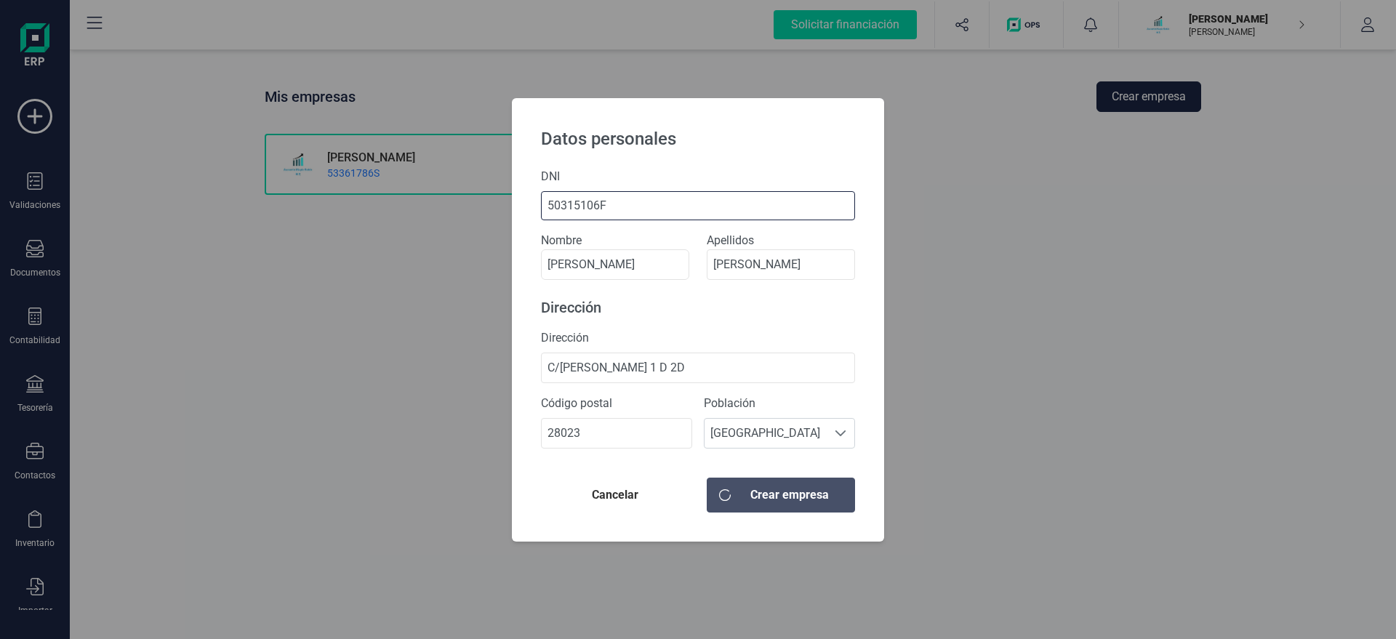
click at [693, 200] on input "50315106F" at bounding box center [698, 205] width 314 height 29
click at [614, 185] on div "DNI 50315106F" at bounding box center [698, 194] width 314 height 52
click at [1359, 27] on div "Datos personales DNI 50315106F Nombre [PERSON_NAME] Apellidos [PERSON_NAME] Dir…" at bounding box center [698, 319] width 1396 height 639
click at [617, 502] on span "Cancelar" at bounding box center [614, 494] width 125 height 17
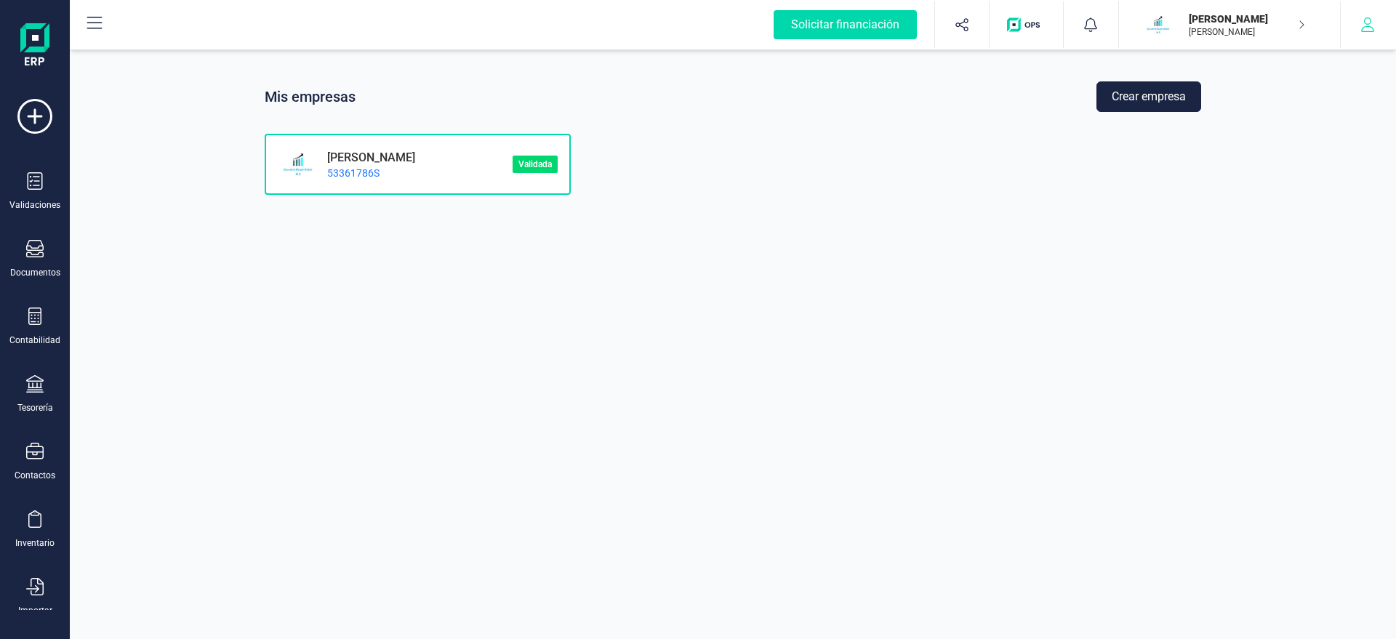
click at [1364, 24] on icon "button" at bounding box center [1367, 24] width 15 height 15
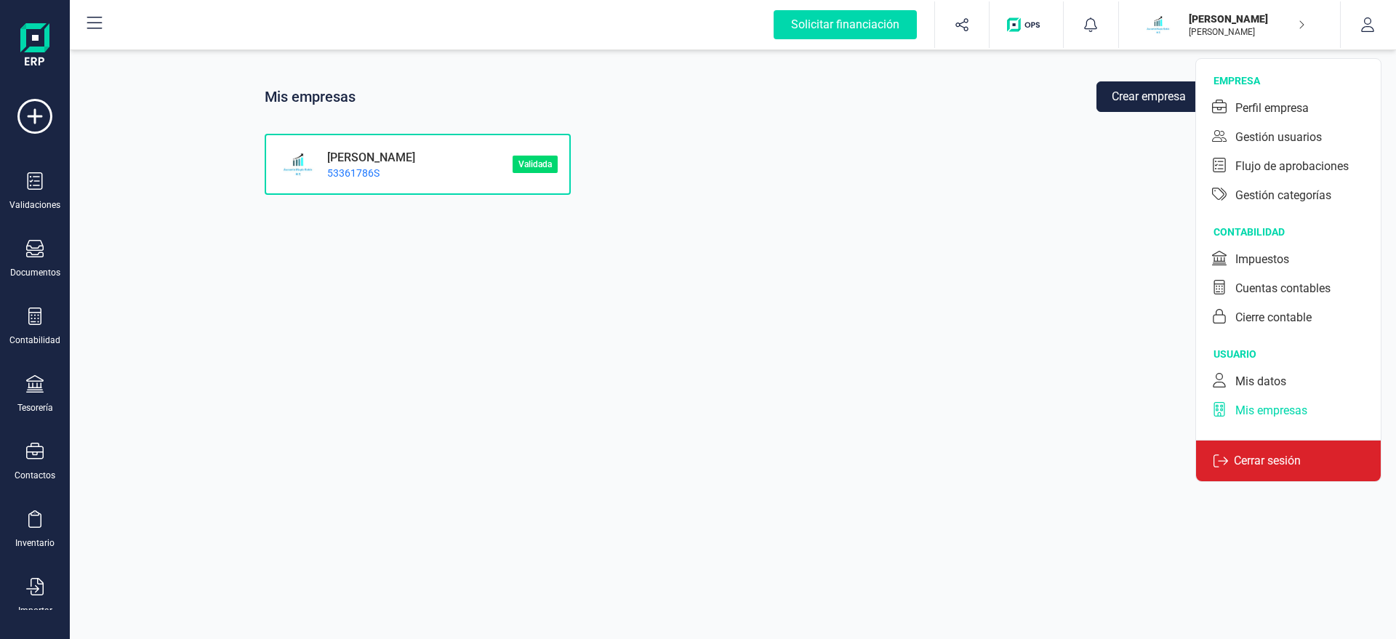
click at [1266, 461] on p "Cerrar sesión" at bounding box center [1267, 460] width 79 height 17
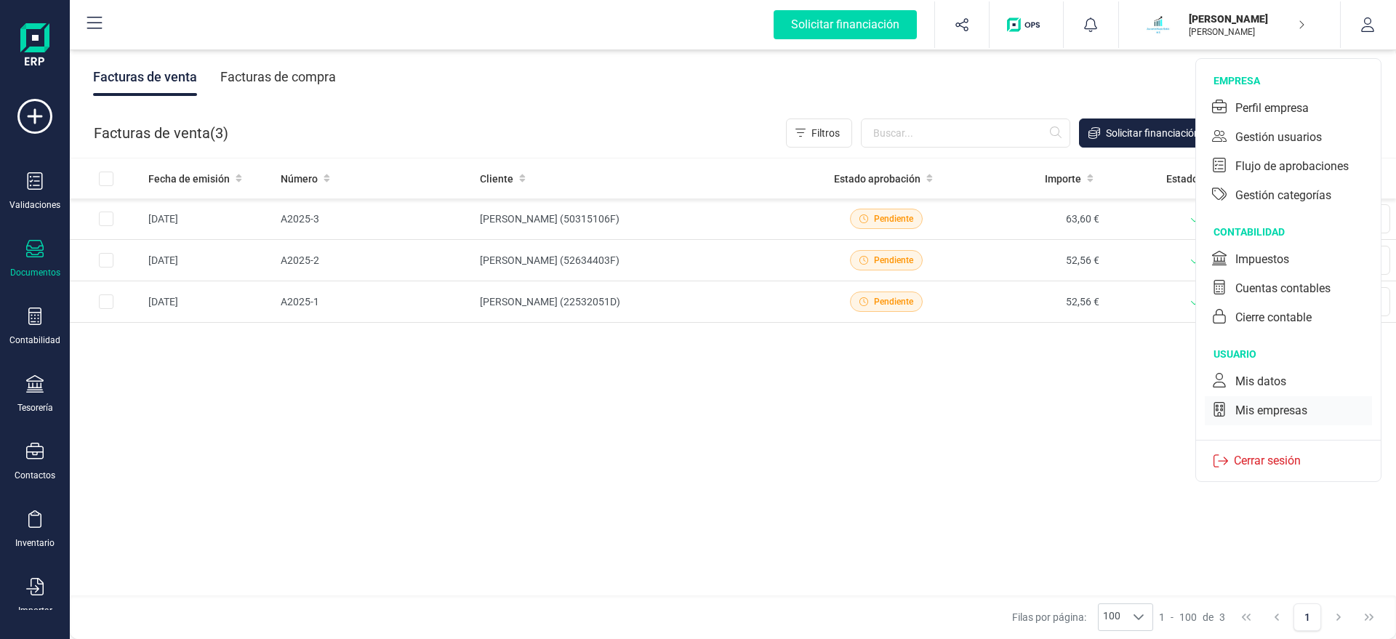
click at [1263, 412] on div "Mis empresas" at bounding box center [1271, 410] width 72 height 17
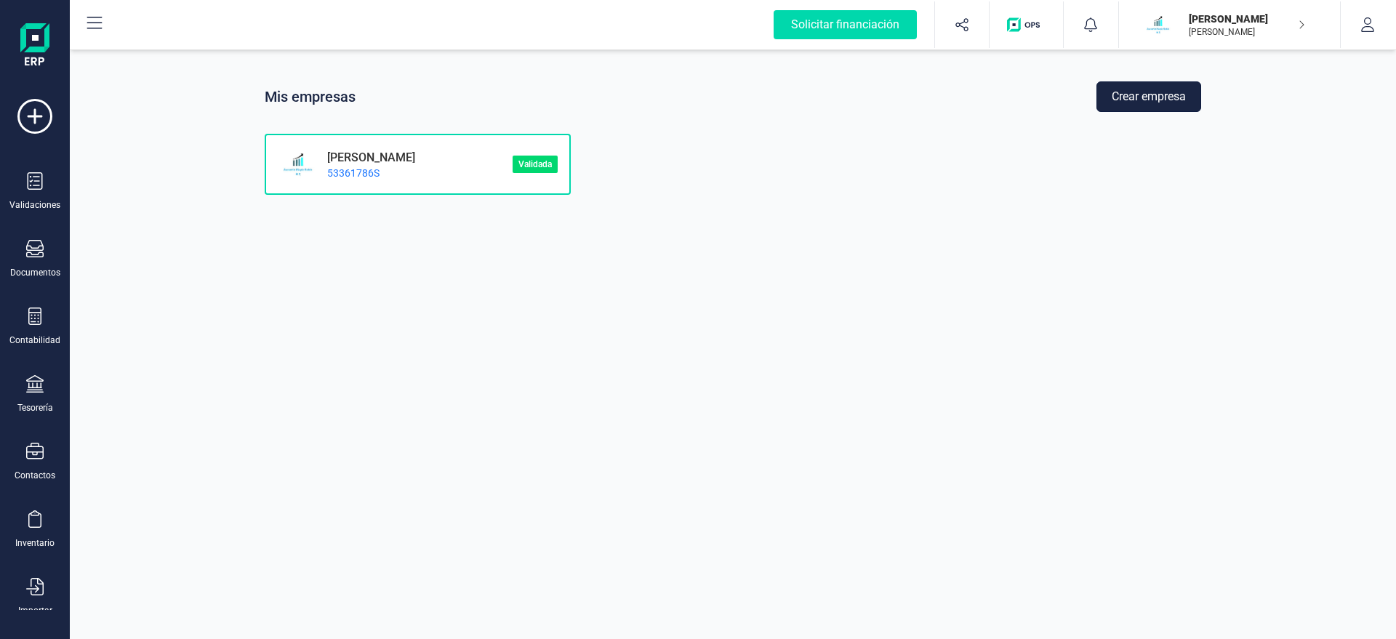
click at [1178, 94] on button "Crear empresa" at bounding box center [1148, 96] width 105 height 31
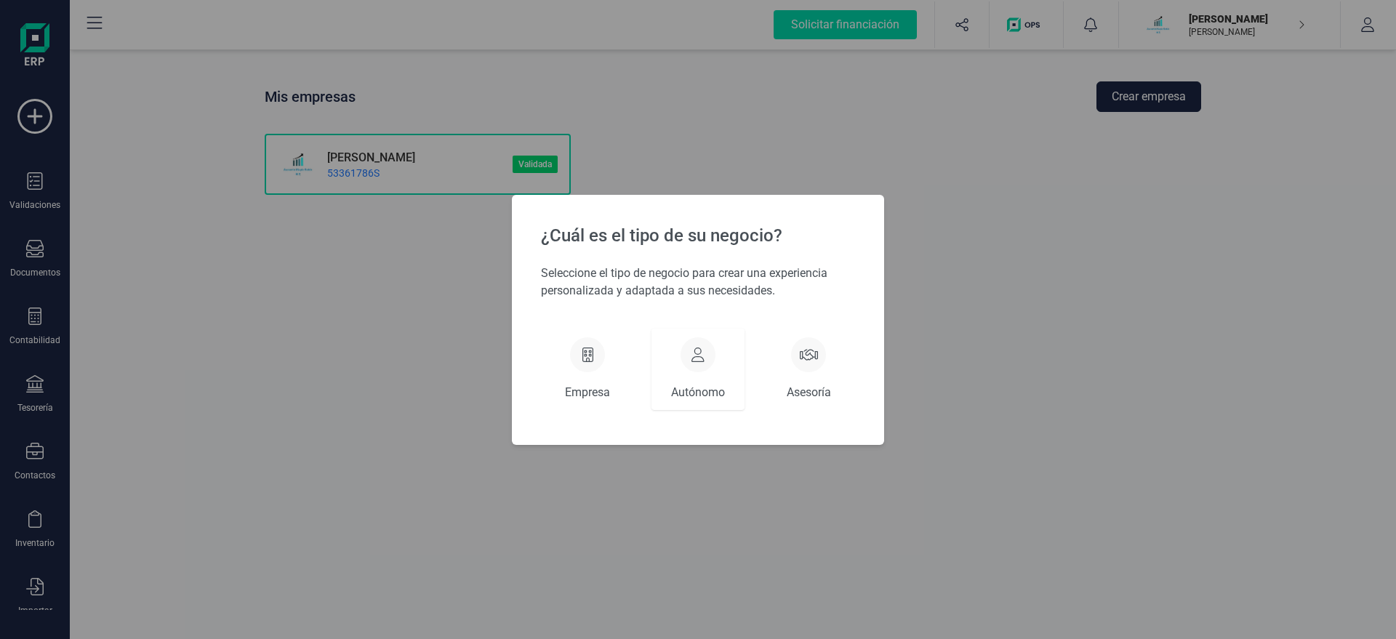
click at [688, 369] on div "Autónomo" at bounding box center [697, 369] width 93 height 81
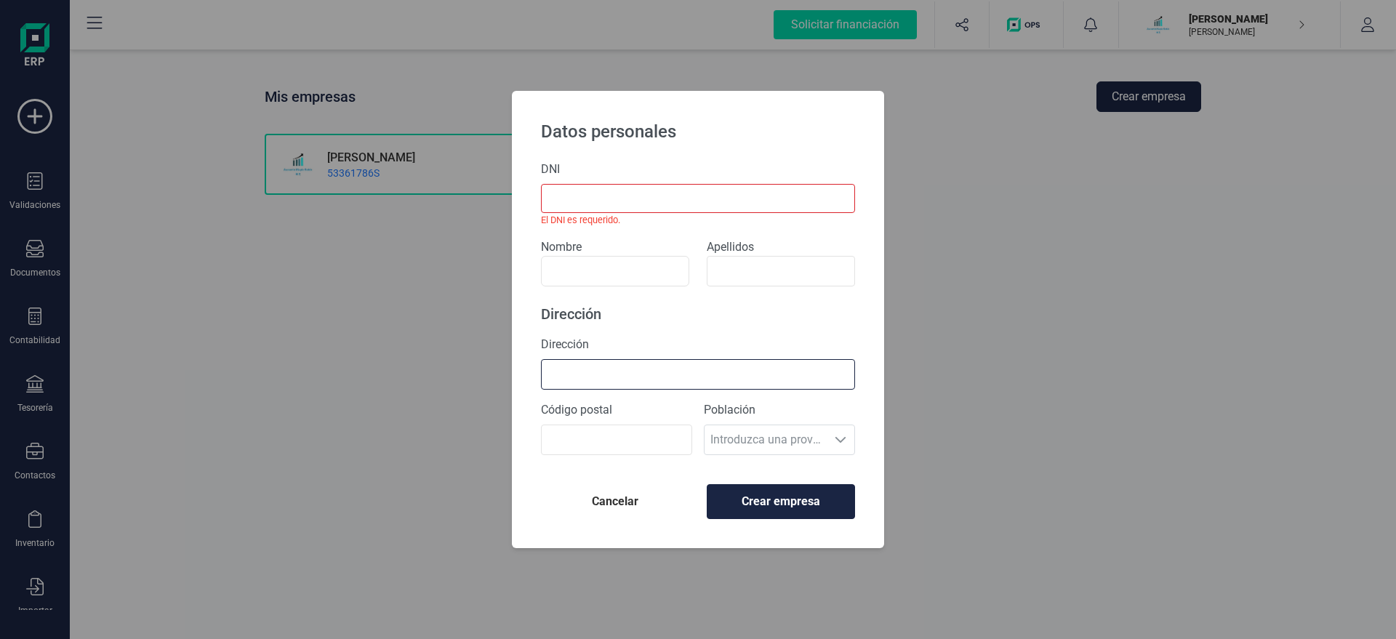
click at [590, 371] on input "Dirección" at bounding box center [698, 374] width 314 height 31
paste input "C/[PERSON_NAME] 1 D 2D"
type input "C/[PERSON_NAME] 1 D 2D"
click at [579, 202] on input "DNI" at bounding box center [698, 198] width 314 height 29
paste input "50315106F"
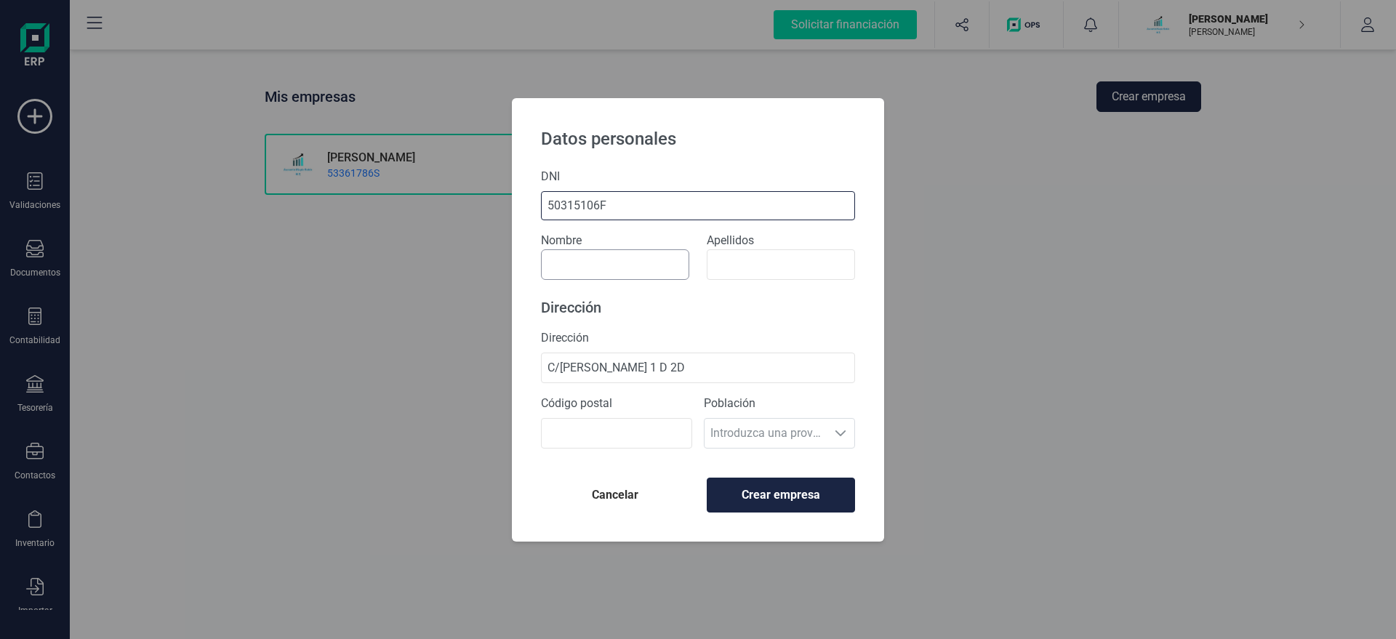
type input "50315106F"
click at [569, 273] on input at bounding box center [615, 264] width 148 height 31
type input "a"
type input "ADOLFO JAVIER"
type input "MARTINEZ GARCIA"
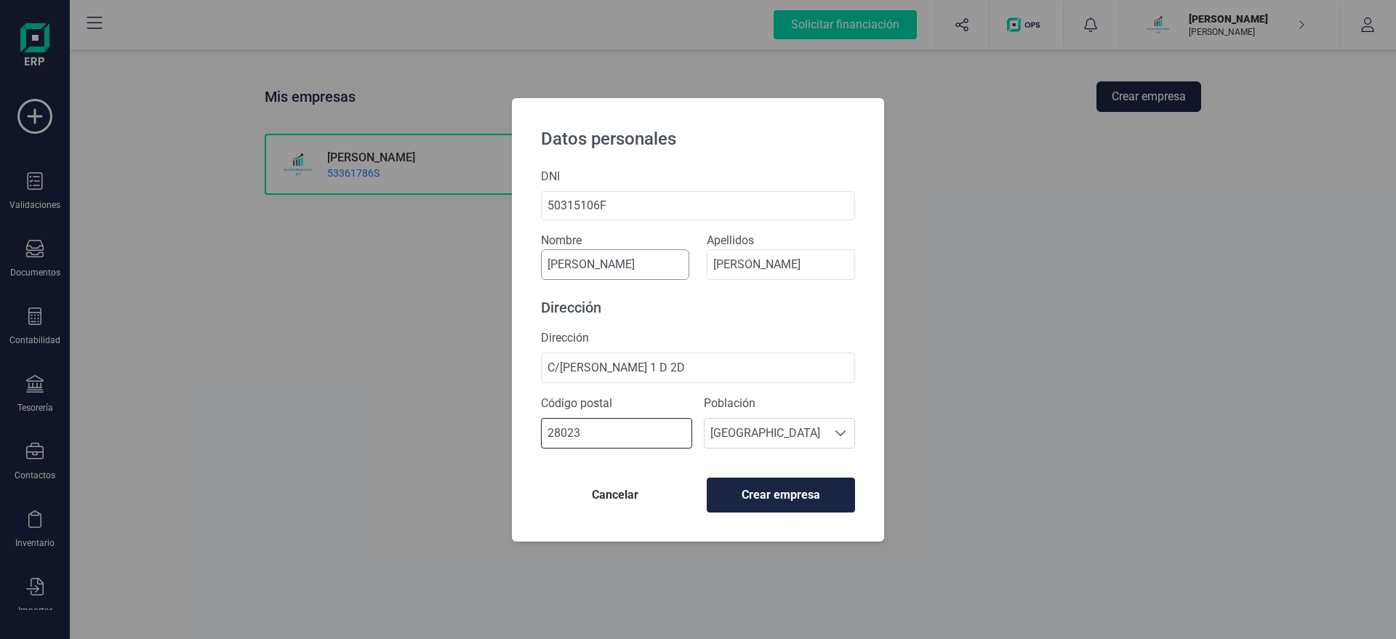
type input "28023"
click at [782, 509] on button "Crear empresa" at bounding box center [781, 495] width 148 height 35
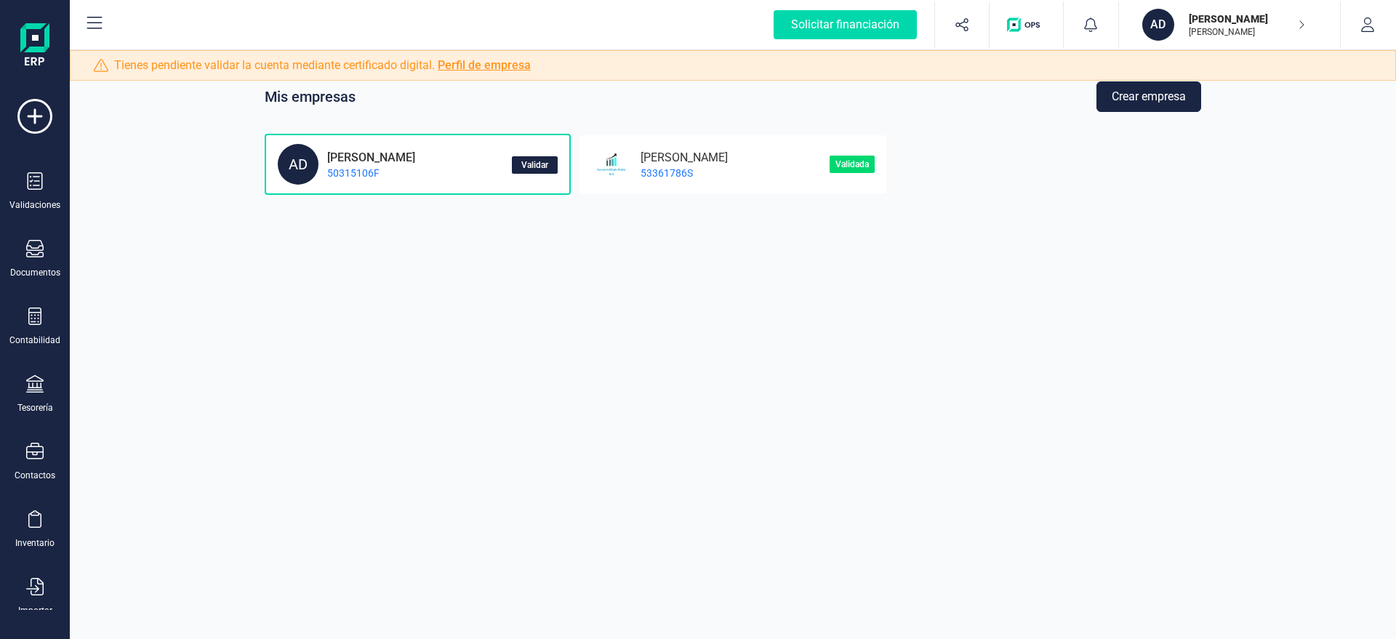
click at [534, 167] on span "Validar" at bounding box center [534, 165] width 27 height 9
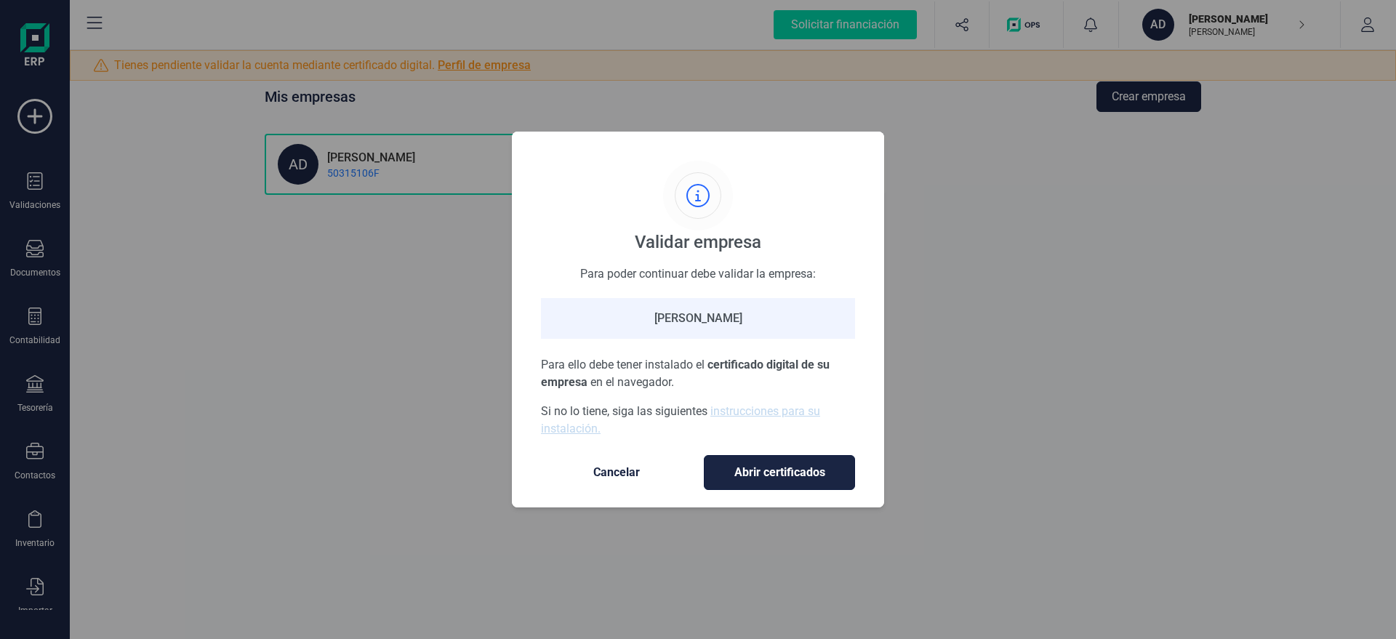
click at [771, 480] on span "Abrir certificados" at bounding box center [779, 472] width 121 height 17
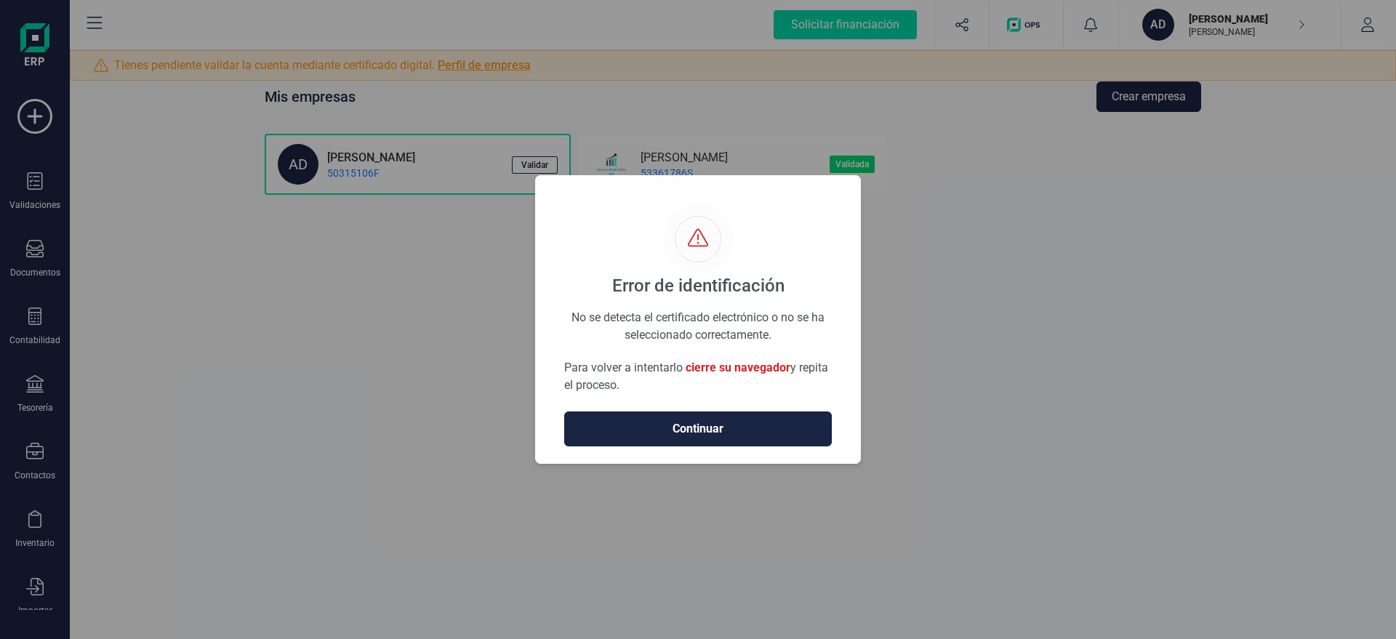
click at [695, 425] on span "Continuar" at bounding box center [697, 428] width 237 height 17
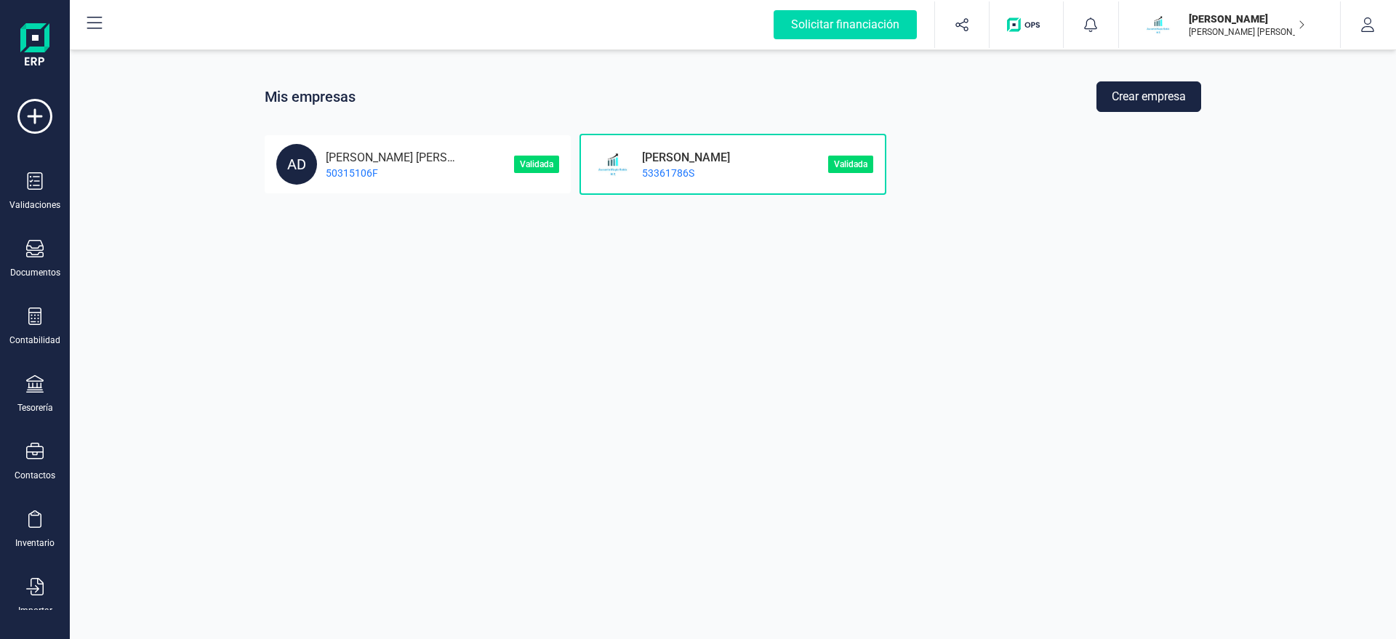
click at [710, 162] on p "[PERSON_NAME]" at bounding box center [681, 156] width 97 height 14
